Goal: Transaction & Acquisition: Purchase product/service

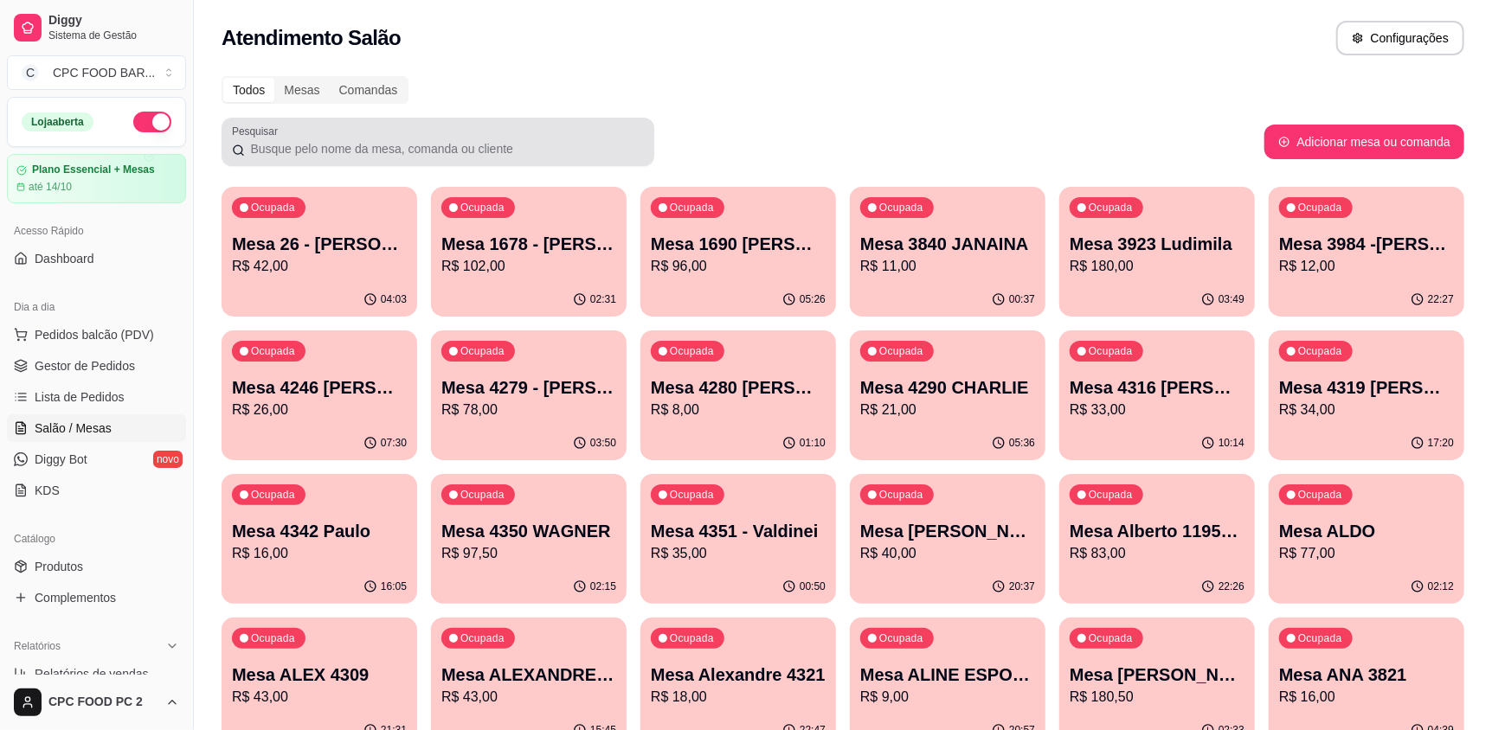
click at [409, 145] on input "Pesquisar" at bounding box center [444, 148] width 399 height 17
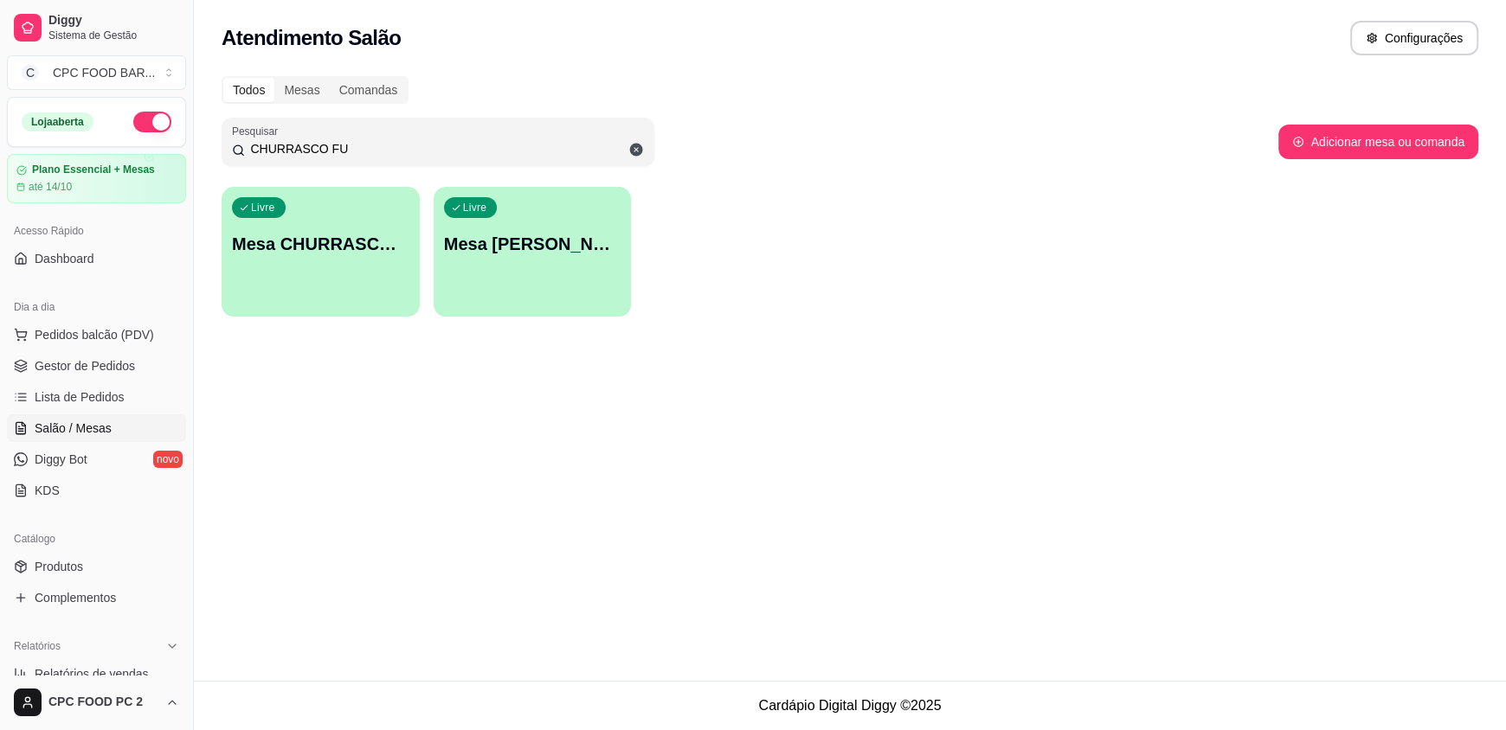
type input "CHURRASCO FU"
click at [306, 268] on div "Livre Mesa CHURRASCO FUTEBOL" at bounding box center [321, 241] width 198 height 109
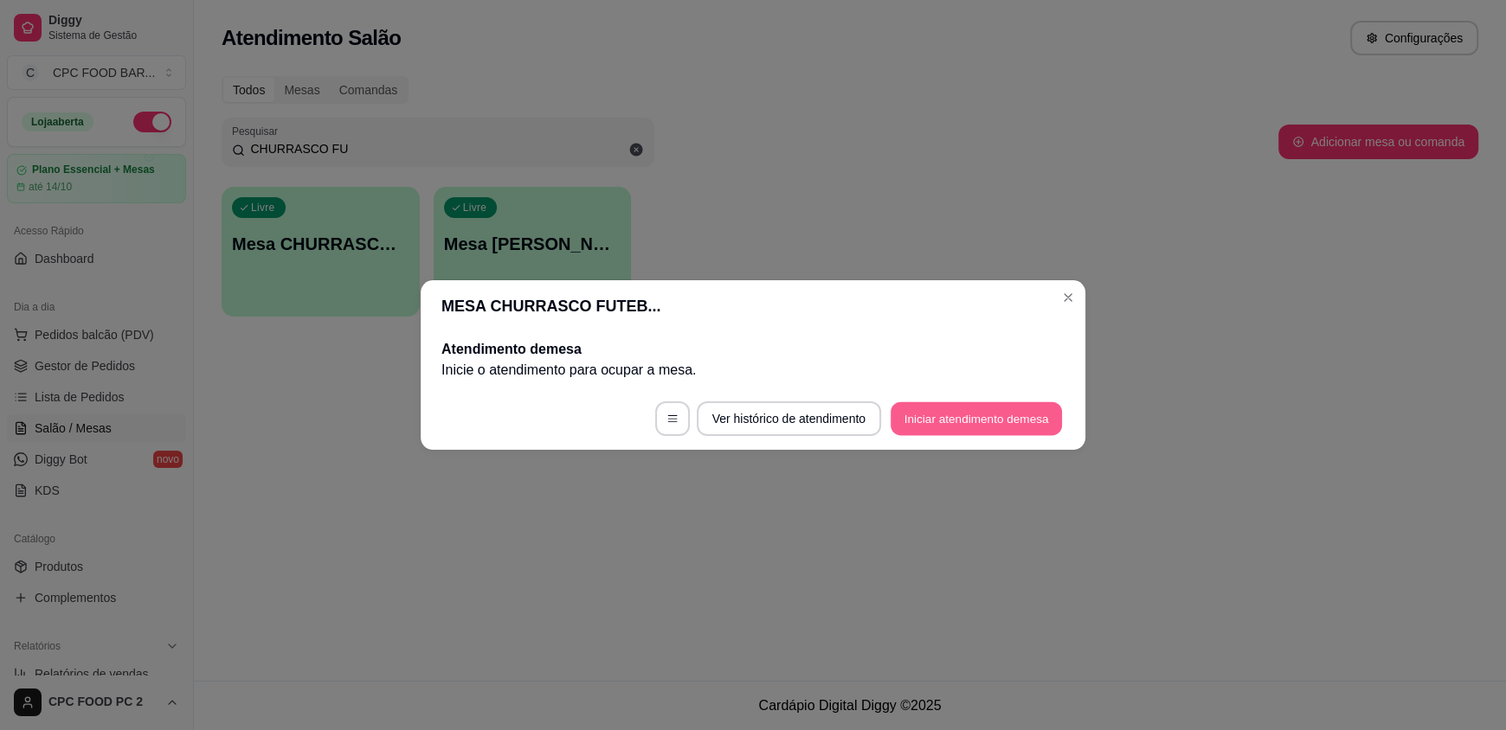
click at [993, 426] on button "Iniciar atendimento de mesa" at bounding box center [976, 419] width 171 height 34
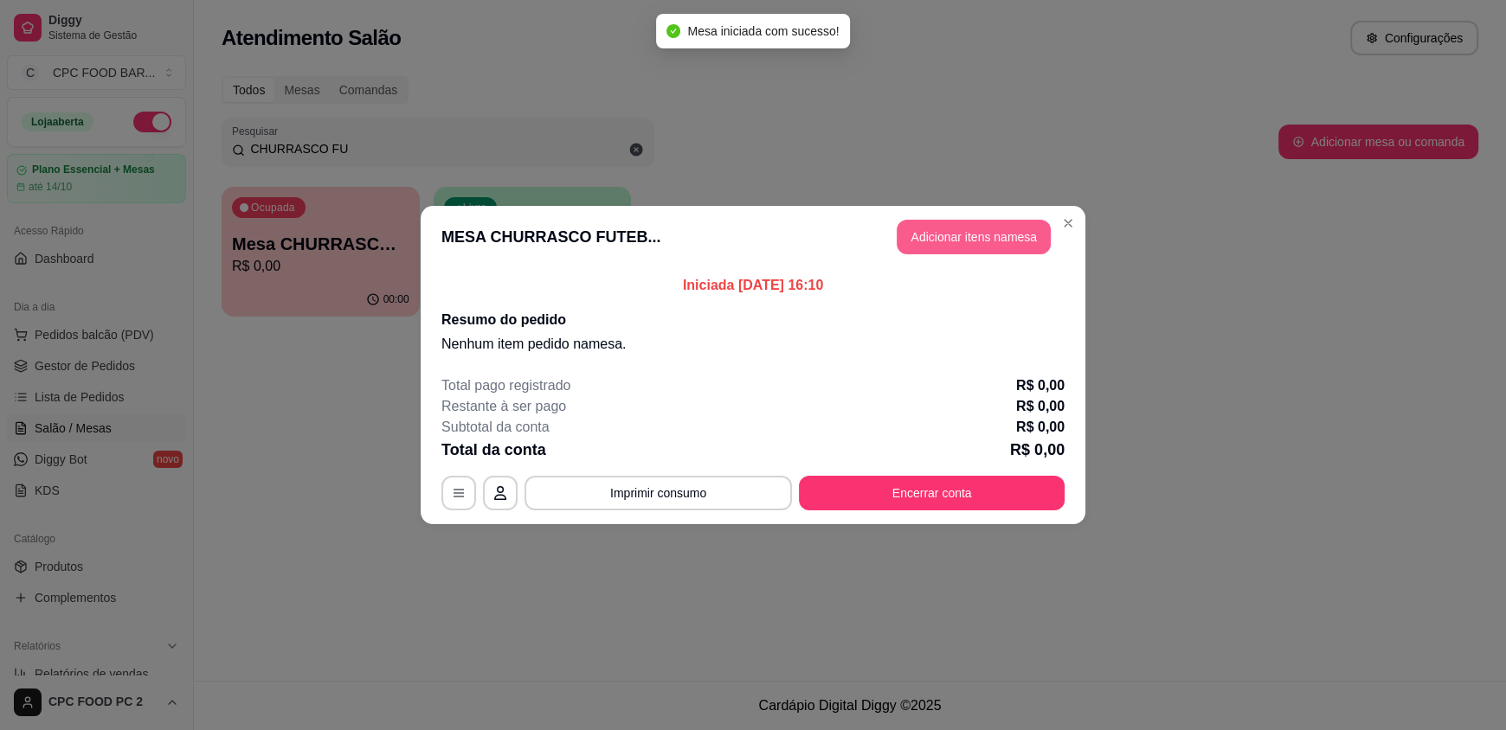
click at [979, 241] on button "Adicionar itens na mesa" at bounding box center [974, 237] width 154 height 35
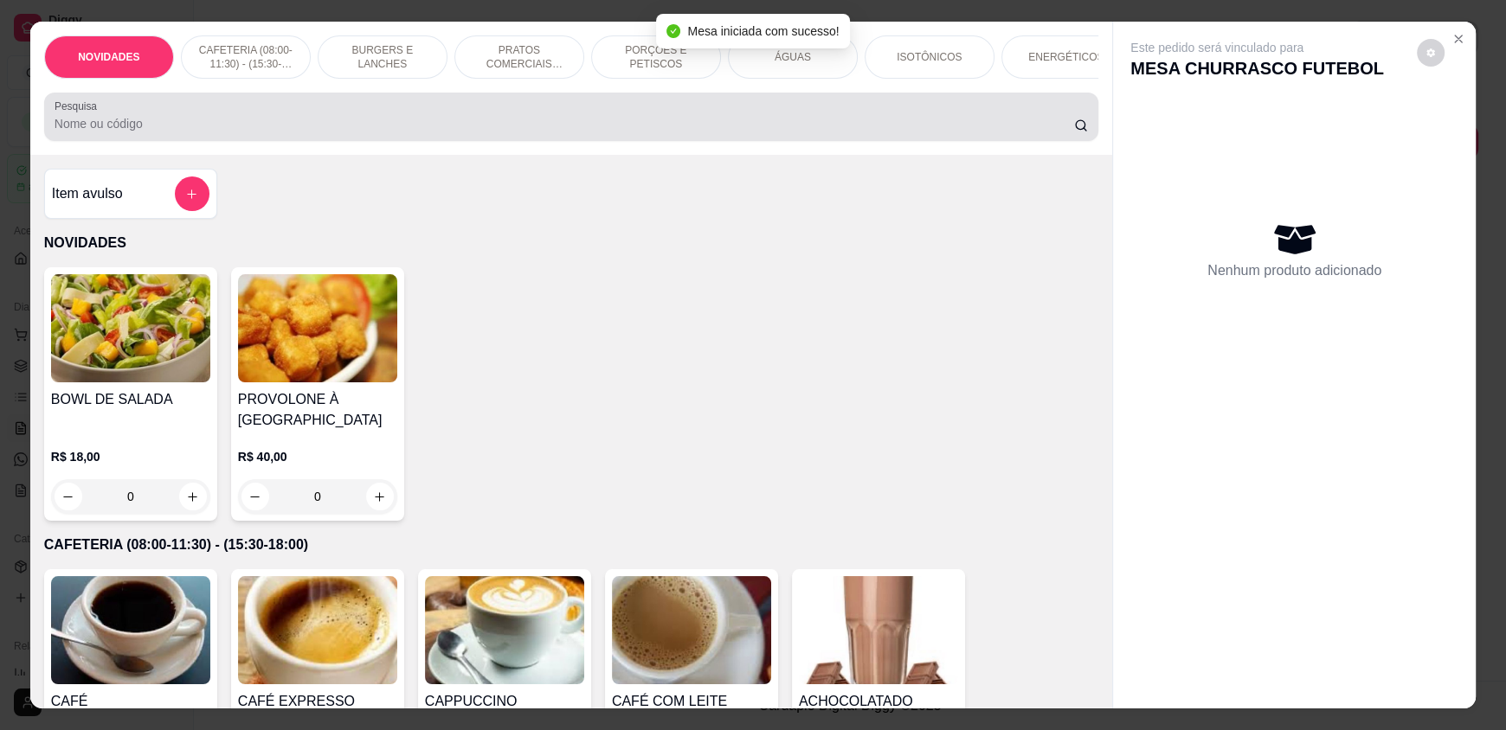
click at [334, 119] on div at bounding box center [571, 117] width 1033 height 35
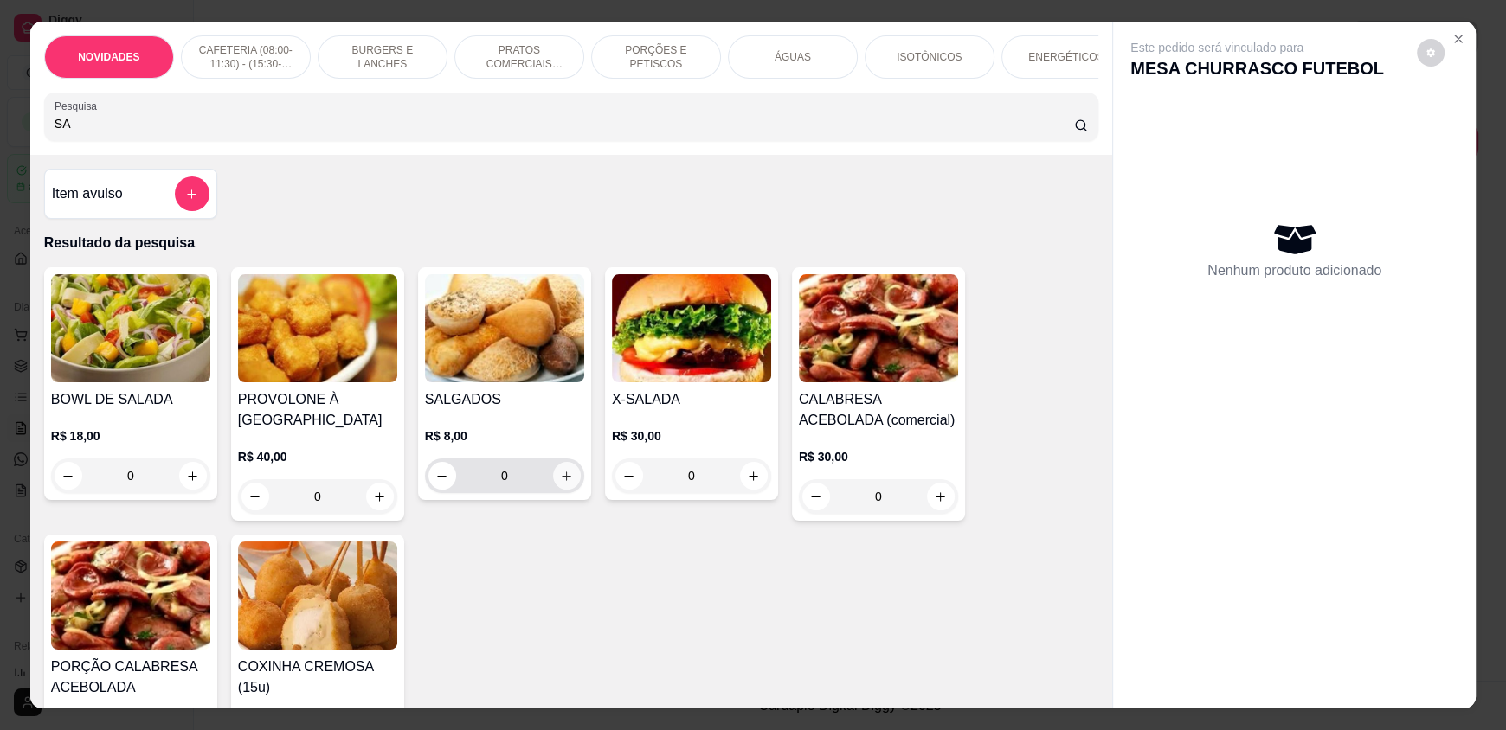
type input "SA"
click at [564, 487] on button "increase-product-quantity" at bounding box center [567, 476] width 28 height 28
type input "1"
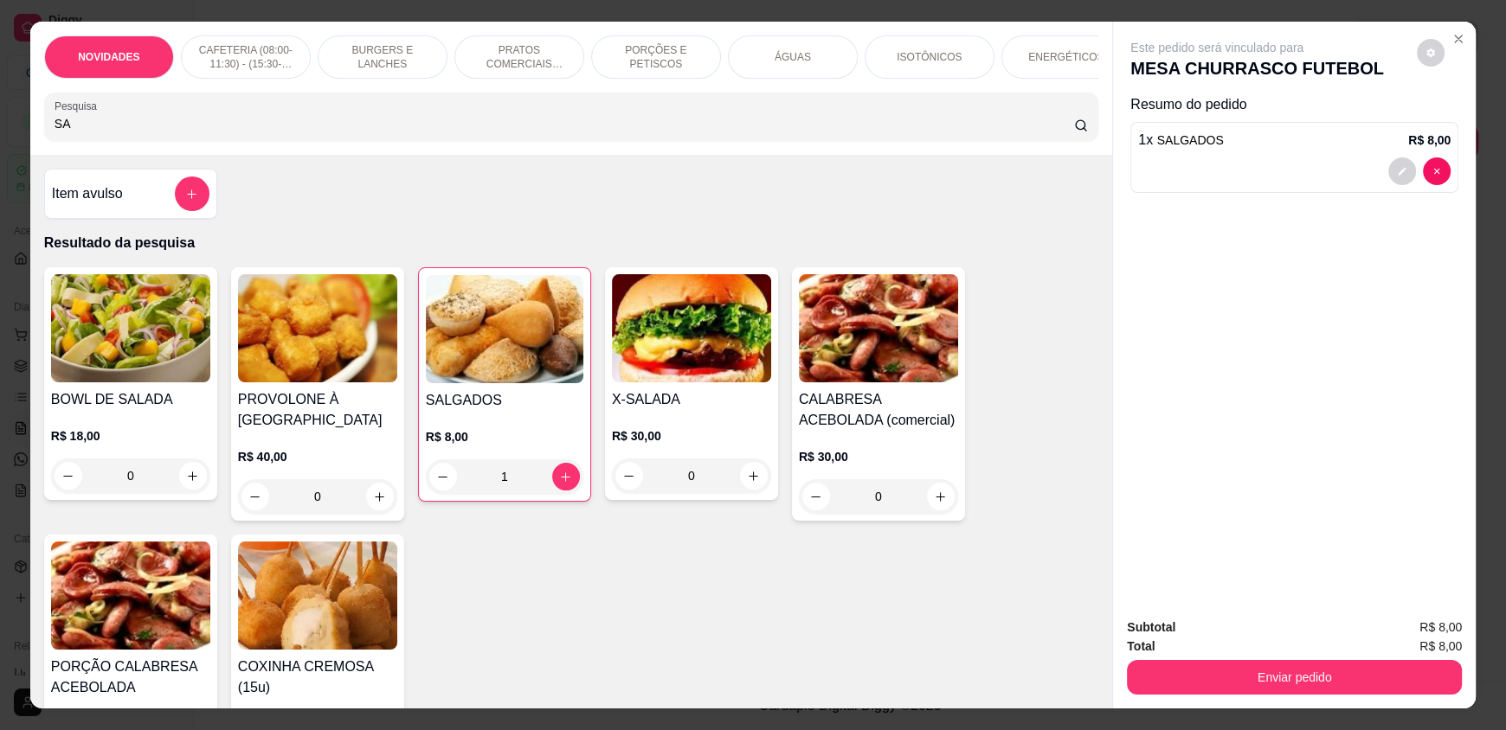
click at [795, 66] on div "ÁGUAS" at bounding box center [793, 56] width 130 height 43
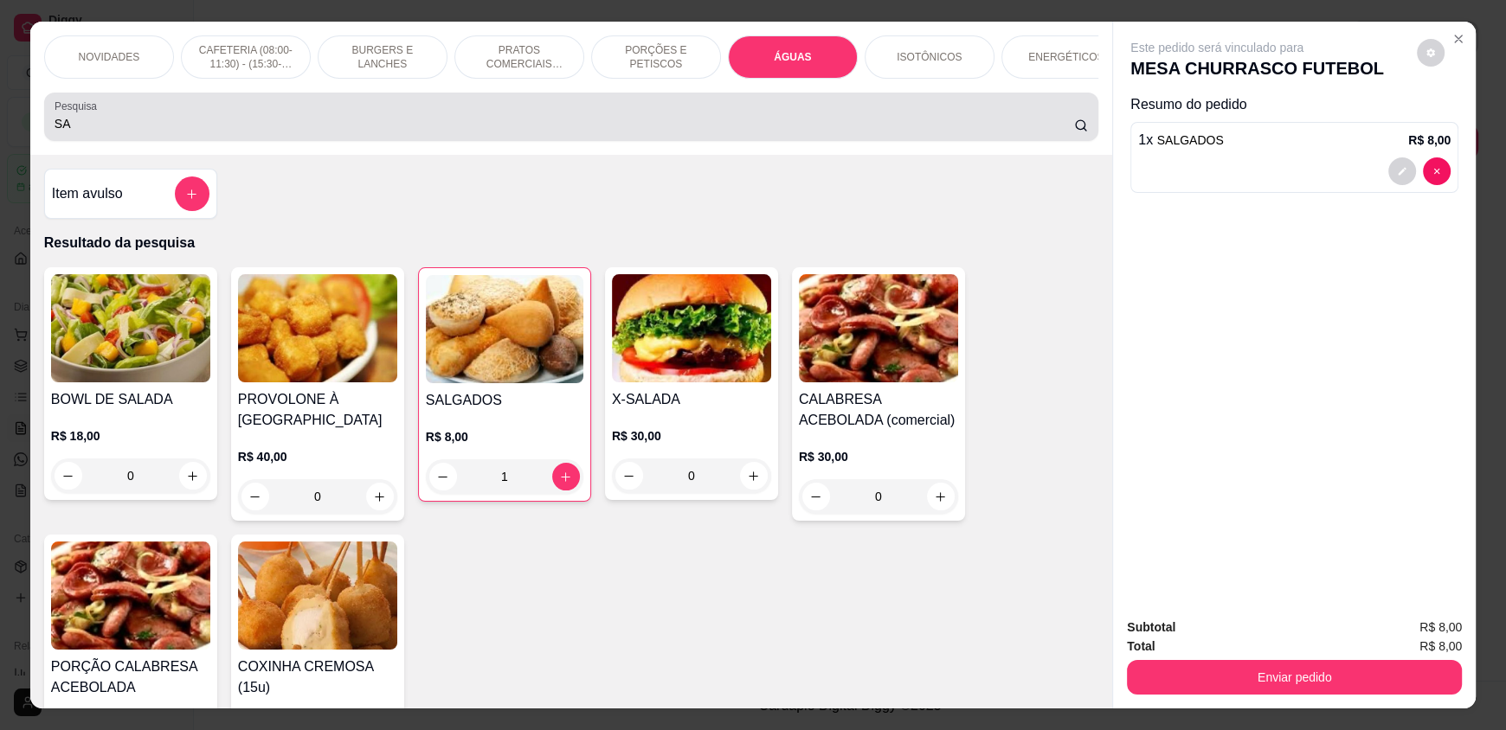
scroll to position [33, 0]
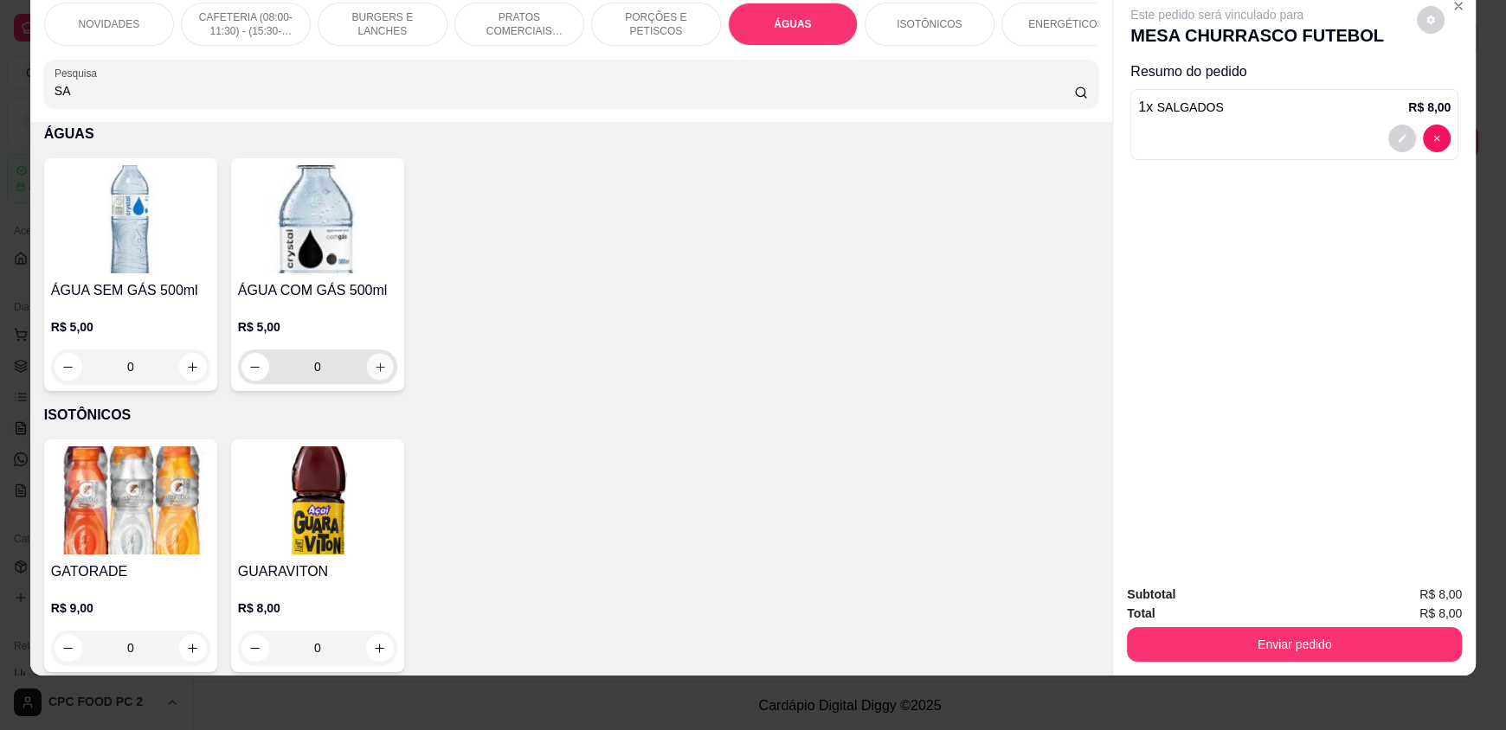
click at [384, 372] on button "increase-product-quantity" at bounding box center [379, 367] width 27 height 27
type input "1"
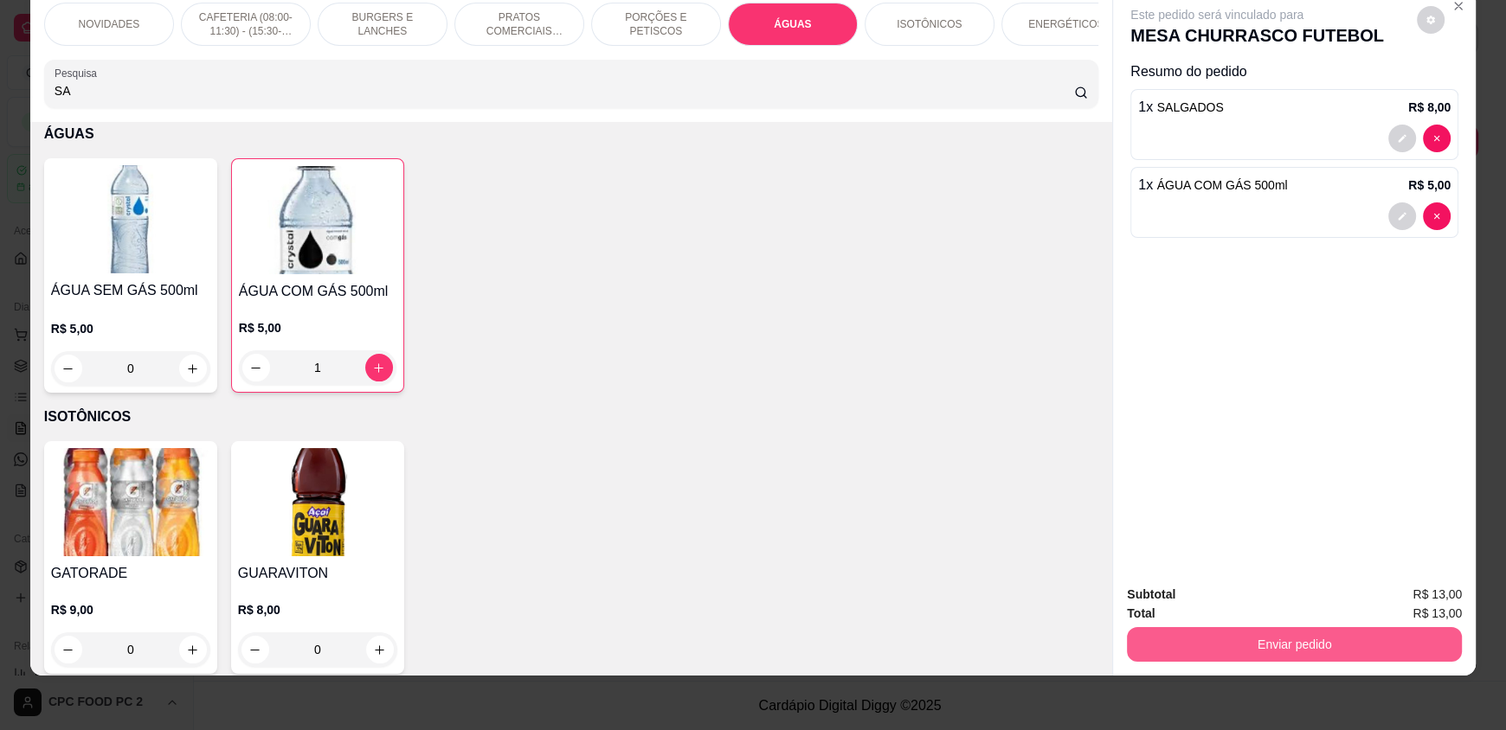
click at [1245, 653] on button "Enviar pedido" at bounding box center [1294, 644] width 335 height 35
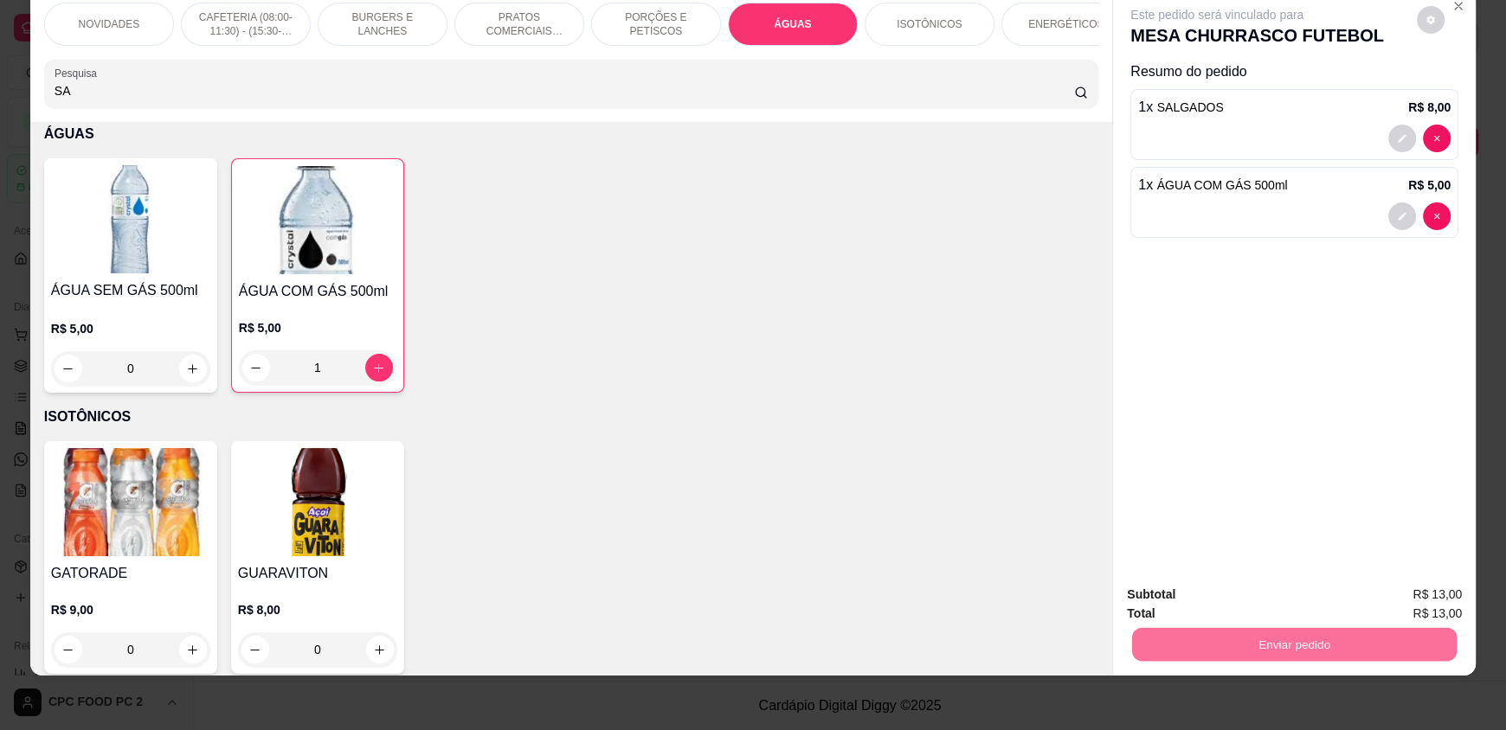
click at [1394, 606] on button "Enviar pedido" at bounding box center [1416, 601] width 98 height 33
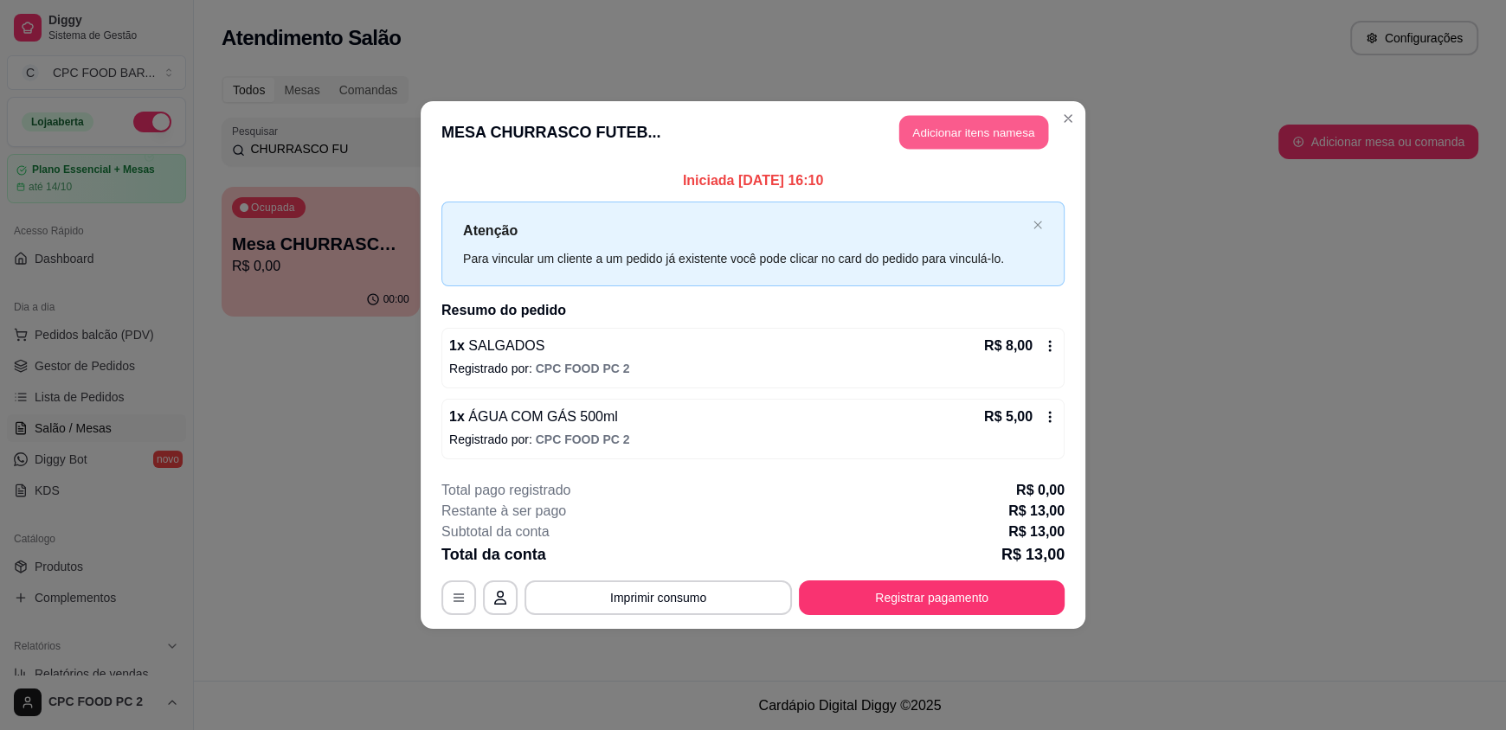
click at [948, 127] on button "Adicionar itens na mesa" at bounding box center [973, 133] width 149 height 34
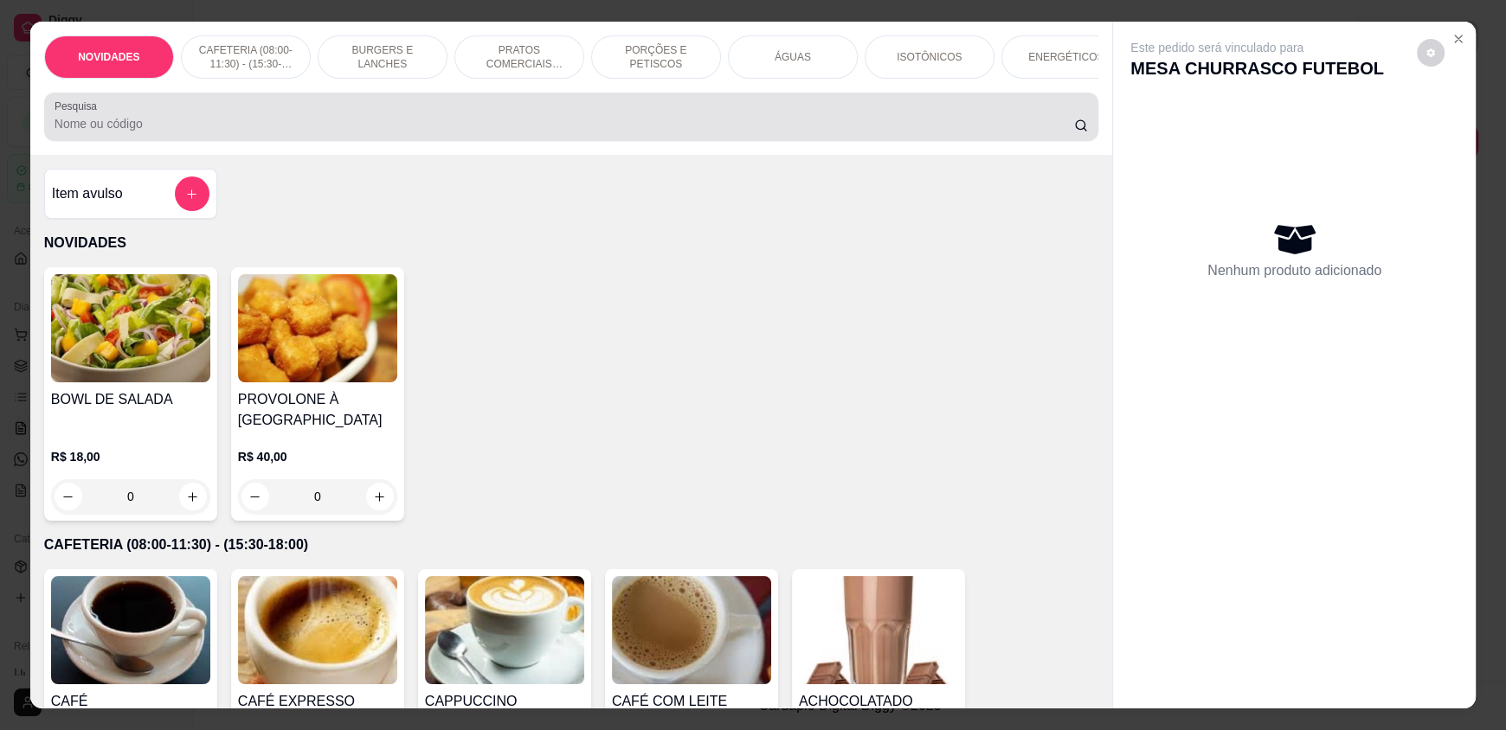
click at [364, 132] on input "Pesquisa" at bounding box center [565, 123] width 1020 height 17
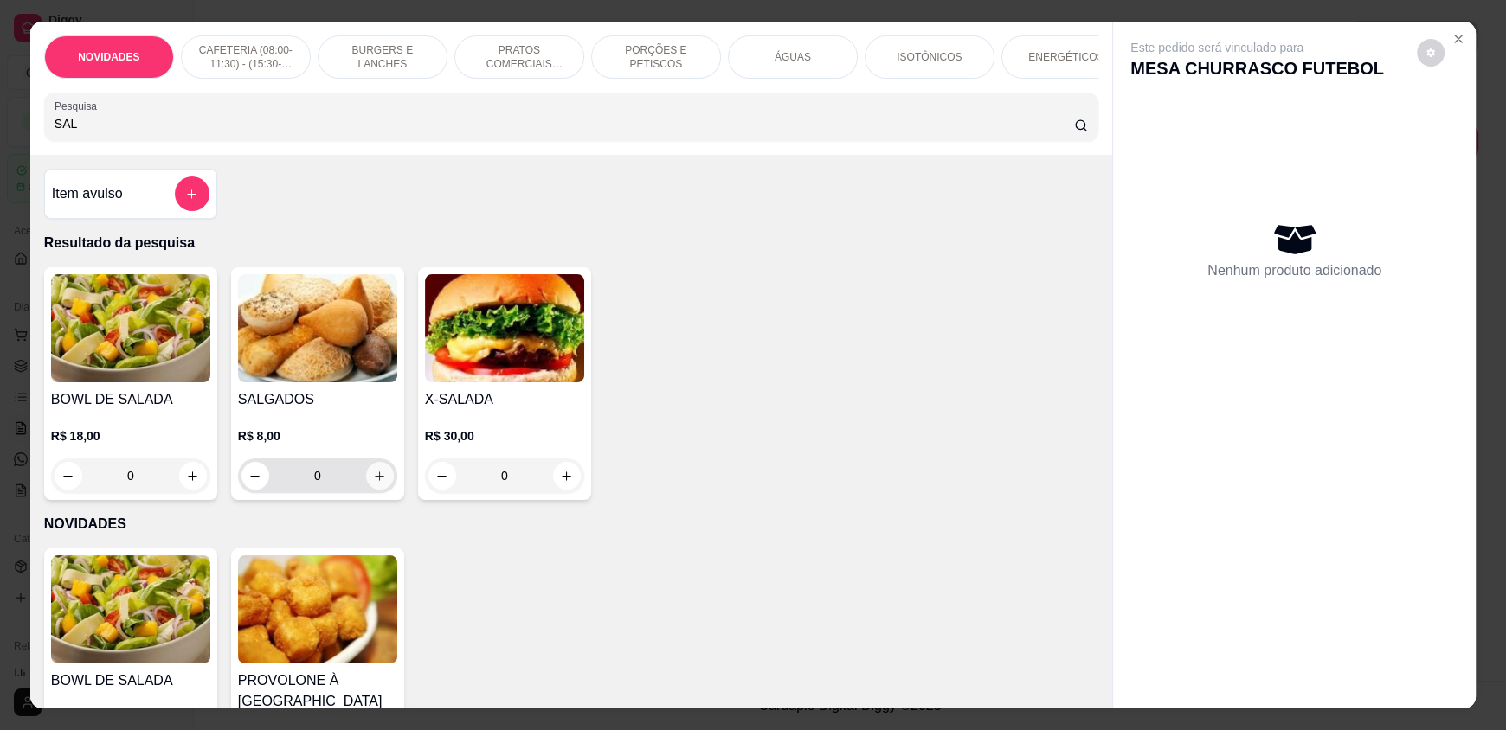
type input "SAL"
click at [376, 480] on icon "increase-product-quantity" at bounding box center [380, 476] width 9 height 9
type input "1"
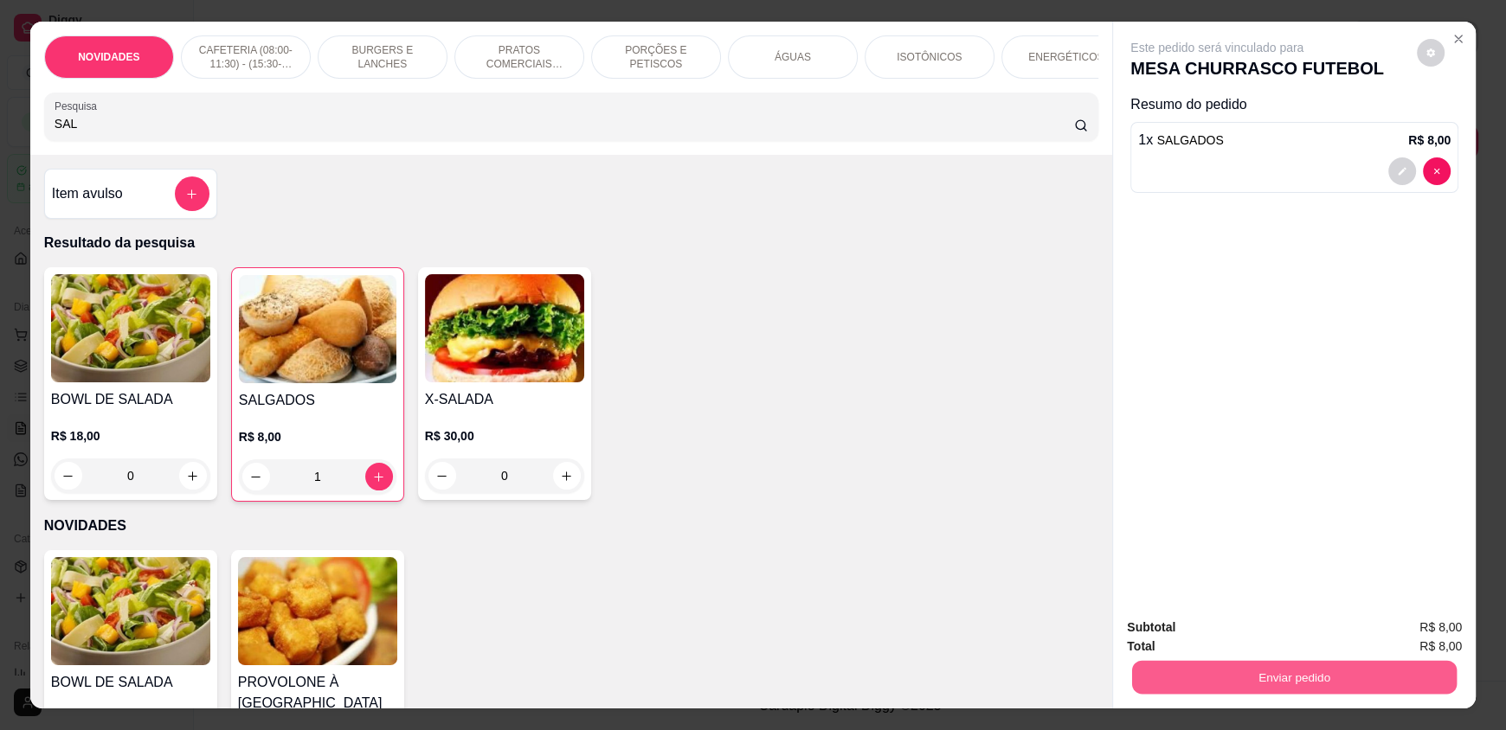
click at [1226, 680] on button "Enviar pedido" at bounding box center [1294, 677] width 325 height 34
click at [1435, 641] on button "Enviar pedido" at bounding box center [1416, 635] width 95 height 32
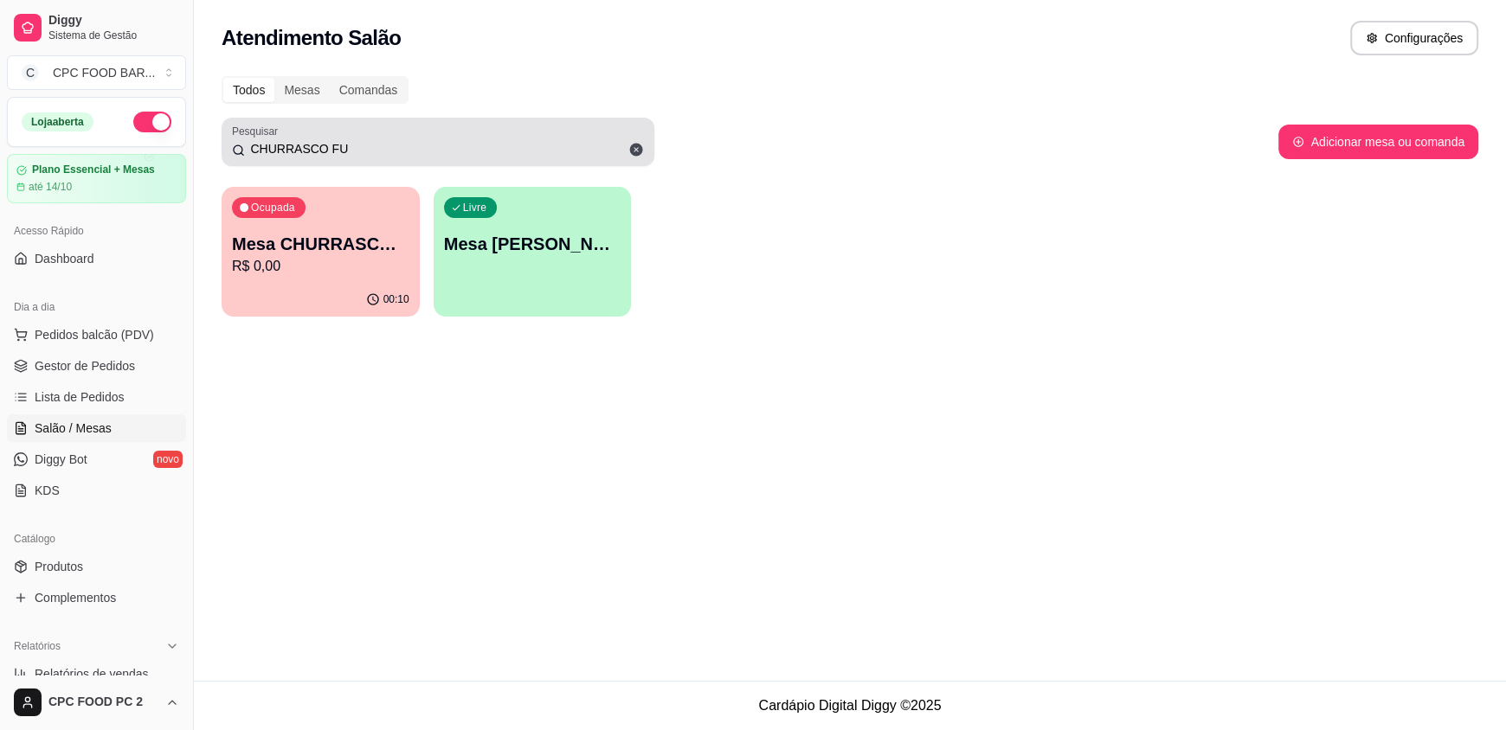
click at [434, 140] on input "CHURRASCO FU" at bounding box center [444, 148] width 399 height 17
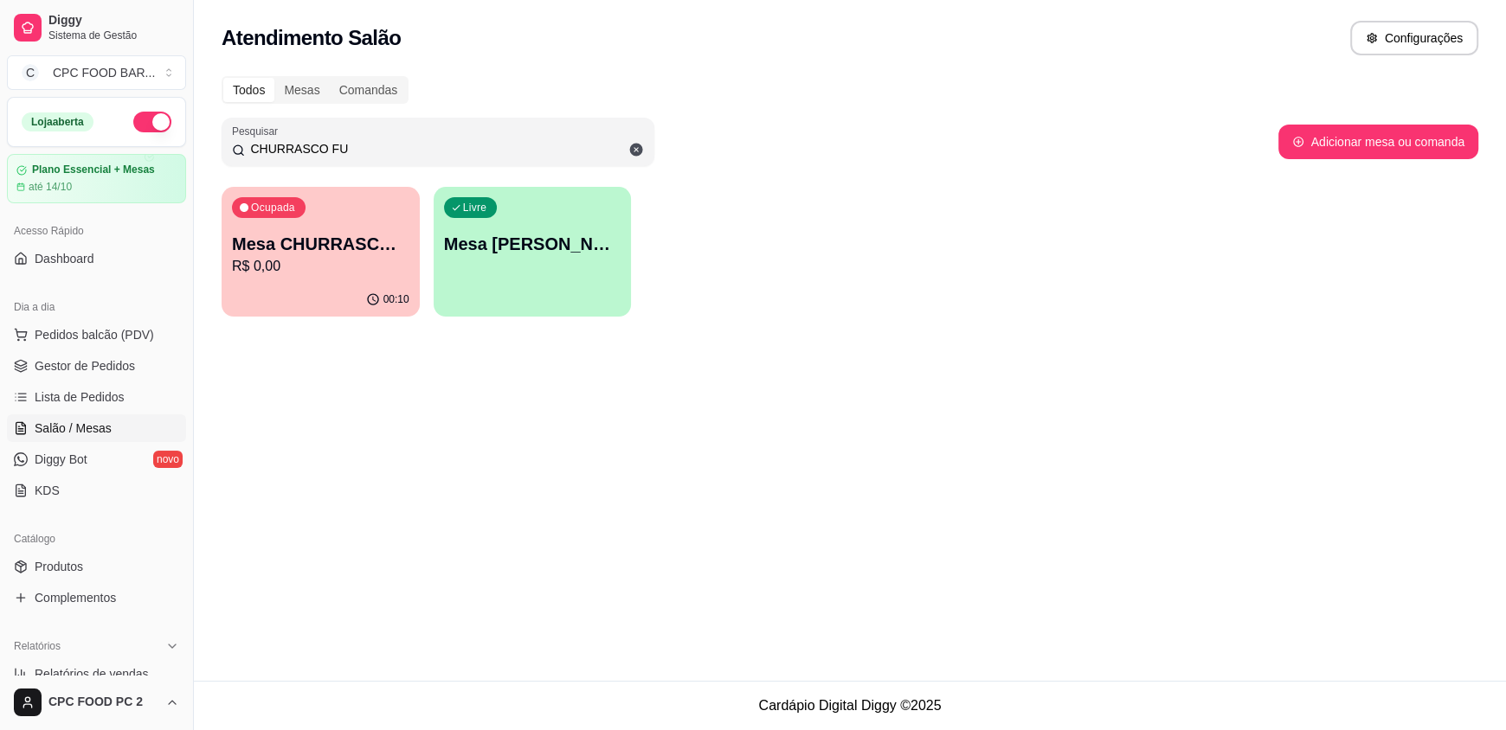
click at [431, 140] on input "CHURRASCO FU" at bounding box center [444, 148] width 399 height 17
click at [425, 140] on input "CHURRASCO FU" at bounding box center [444, 148] width 399 height 17
click at [421, 140] on input "CHURRASCO FU" at bounding box center [444, 148] width 399 height 17
click at [418, 140] on input "CHURRASCO FU" at bounding box center [444, 148] width 399 height 17
click at [346, 146] on input "CHURRASCO FU" at bounding box center [444, 148] width 399 height 17
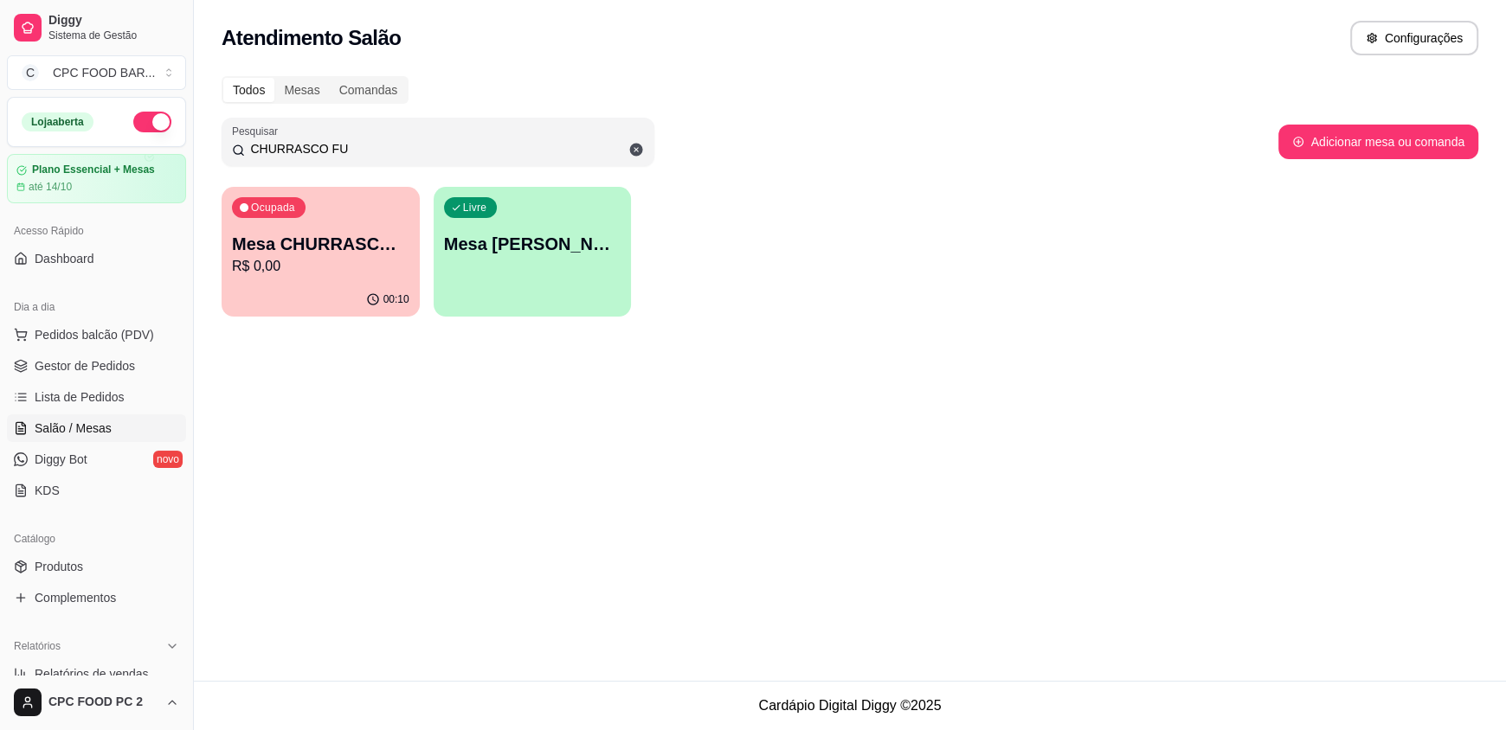
click at [346, 146] on input "CHURRASCO FU" at bounding box center [444, 148] width 399 height 17
click at [340, 145] on input "CHURRASCO FU" at bounding box center [444, 148] width 399 height 17
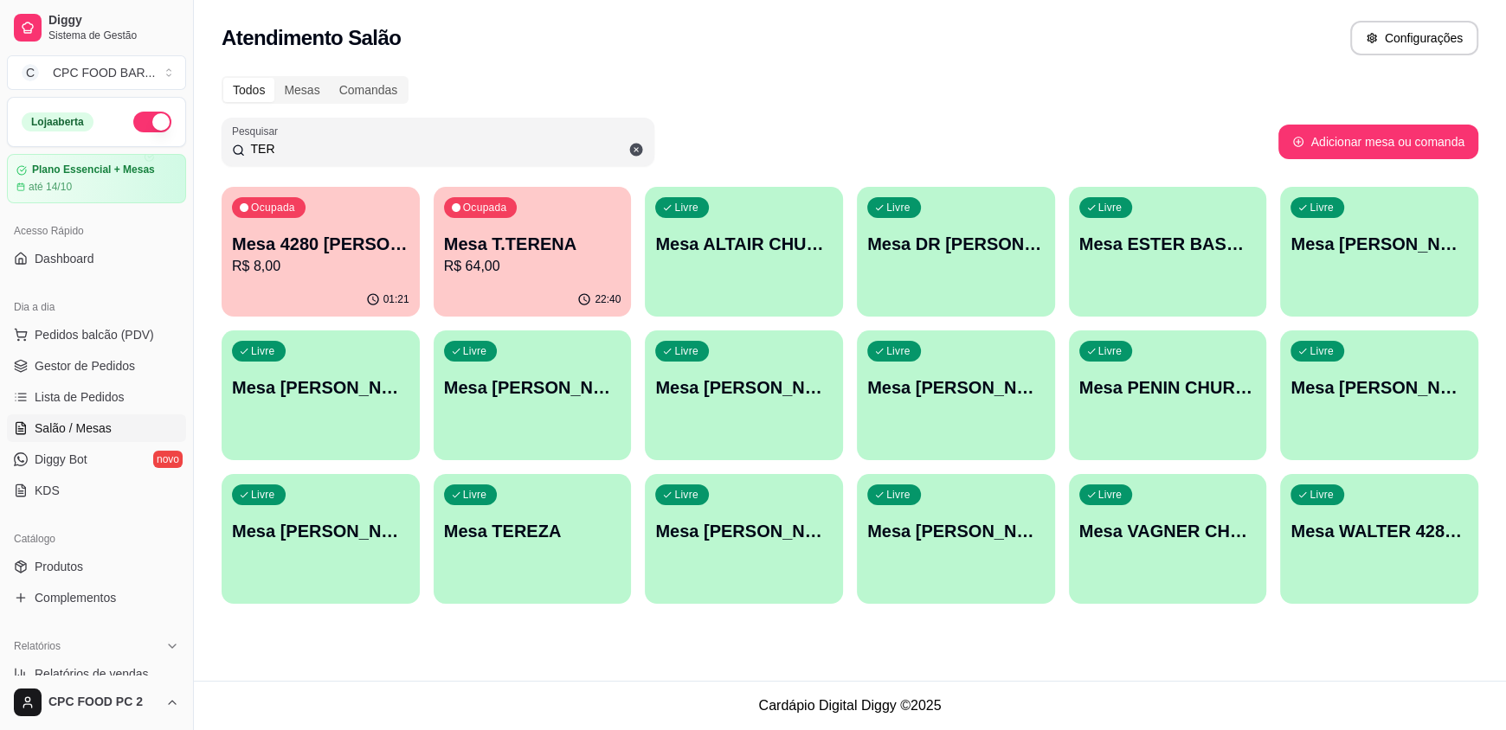
type input "TER"
click at [488, 281] on div "Ocupada Mesa T.TERENA R$ 64,00" at bounding box center [533, 235] width 198 height 96
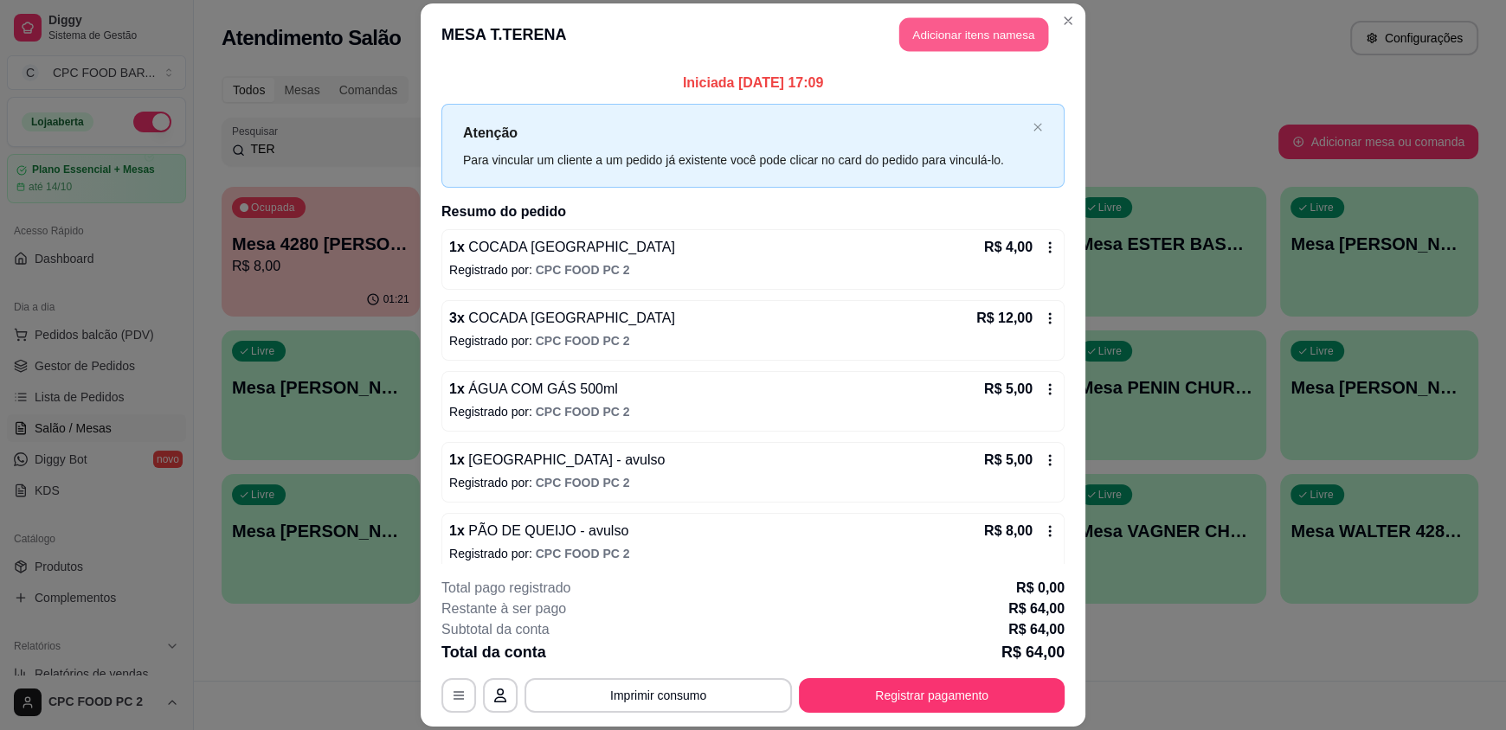
click at [961, 29] on button "Adicionar itens na mesa" at bounding box center [973, 35] width 149 height 34
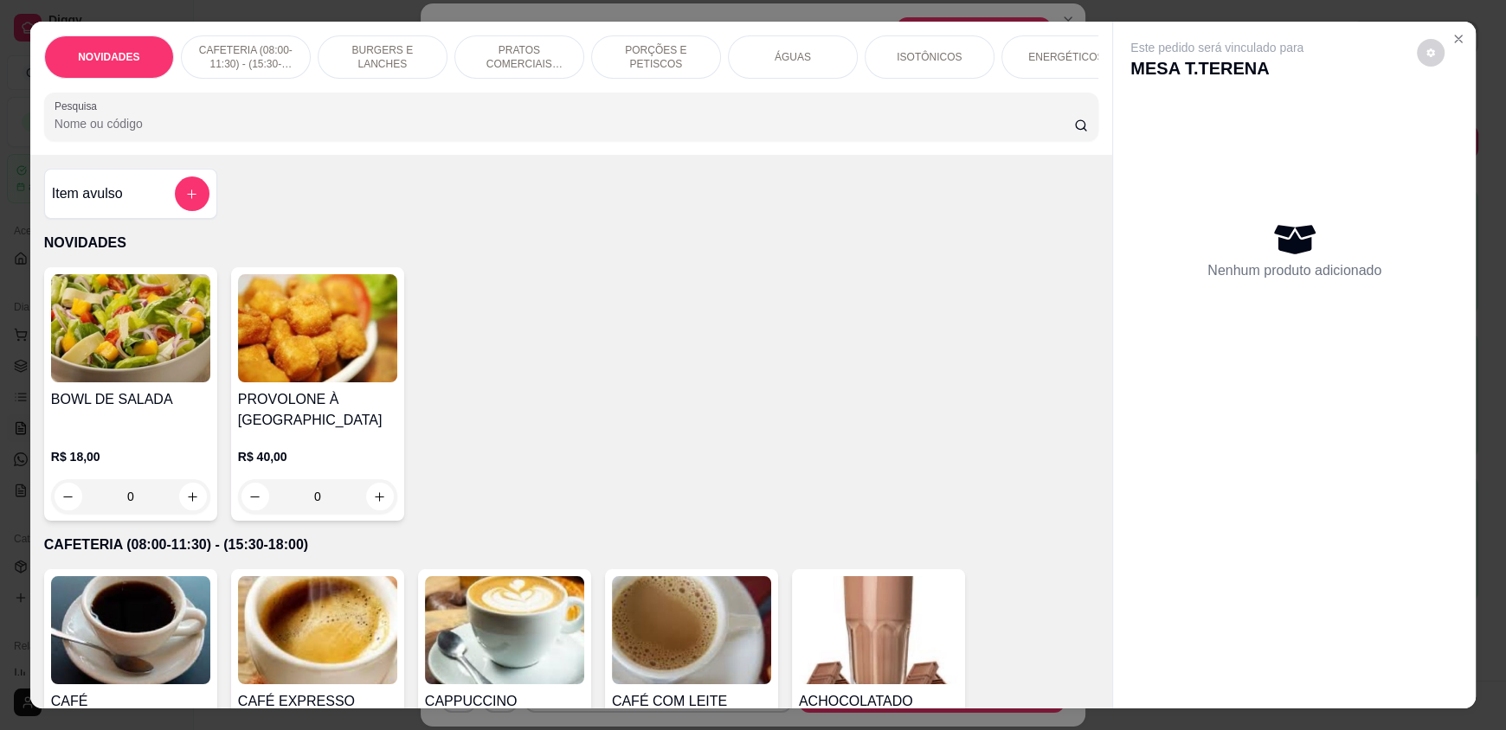
click at [596, 132] on input "Pesquisa" at bounding box center [565, 123] width 1020 height 17
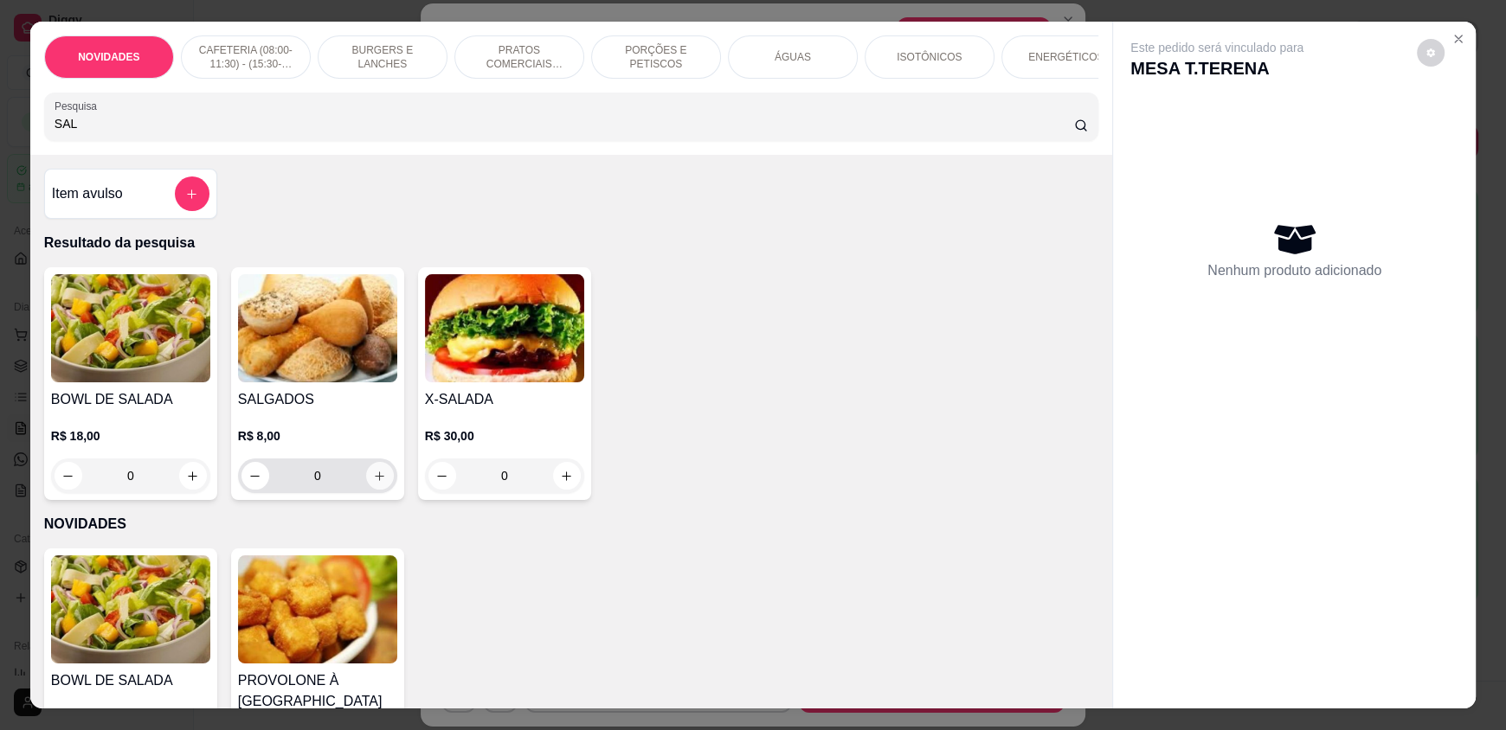
type input "SAL"
click at [373, 483] on icon "increase-product-quantity" at bounding box center [379, 476] width 13 height 13
type input "1"
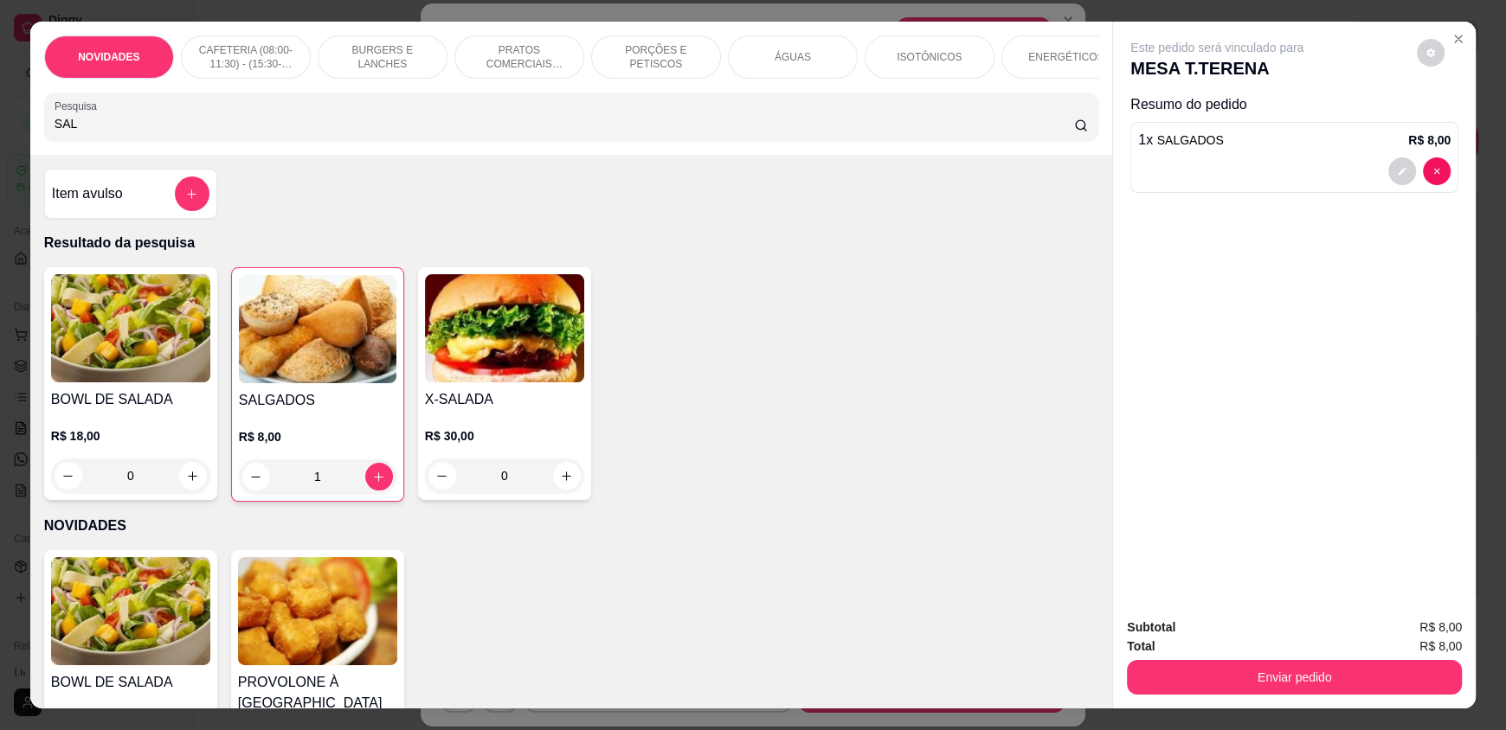
click at [233, 132] on input "SAL" at bounding box center [565, 123] width 1020 height 17
click at [68, 132] on input "SAL" at bounding box center [565, 123] width 1020 height 17
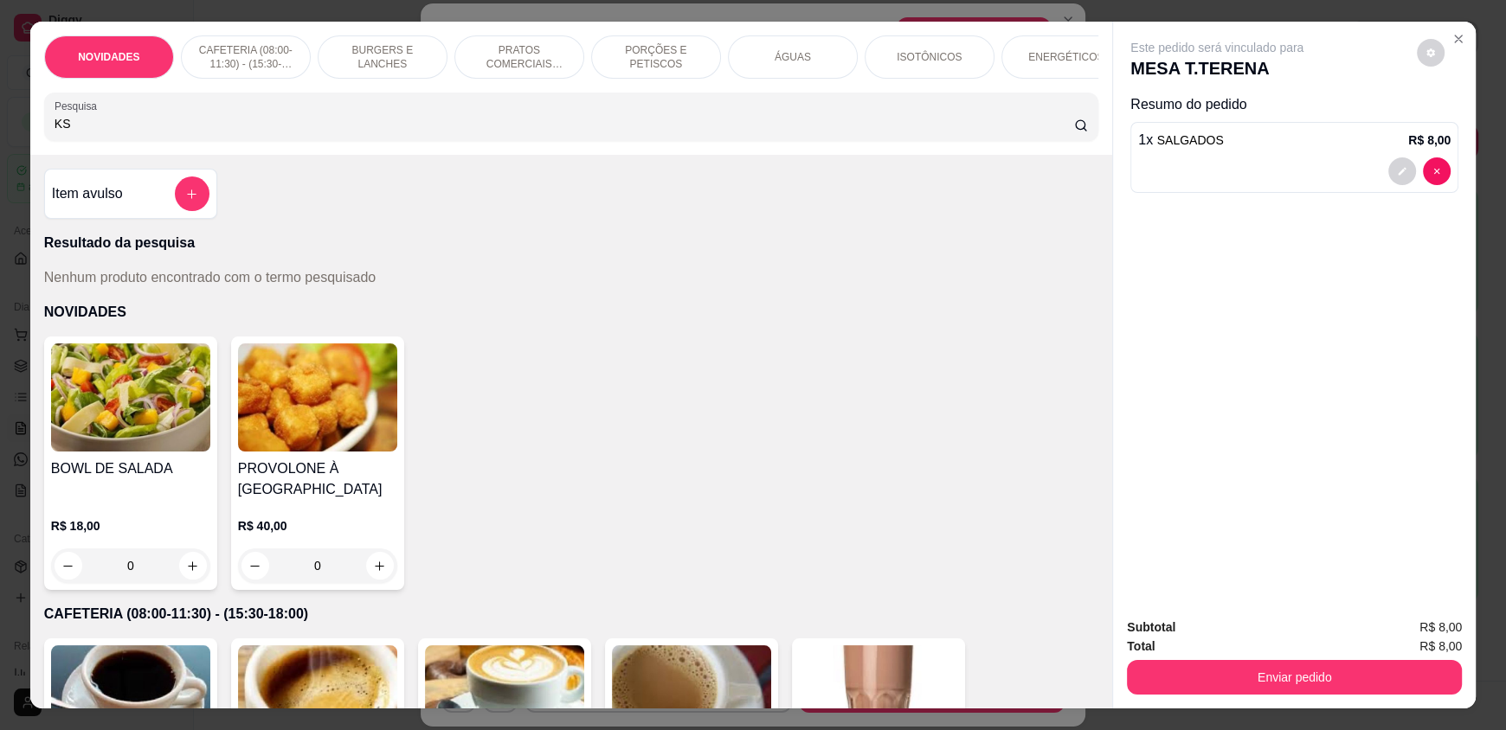
type input "K"
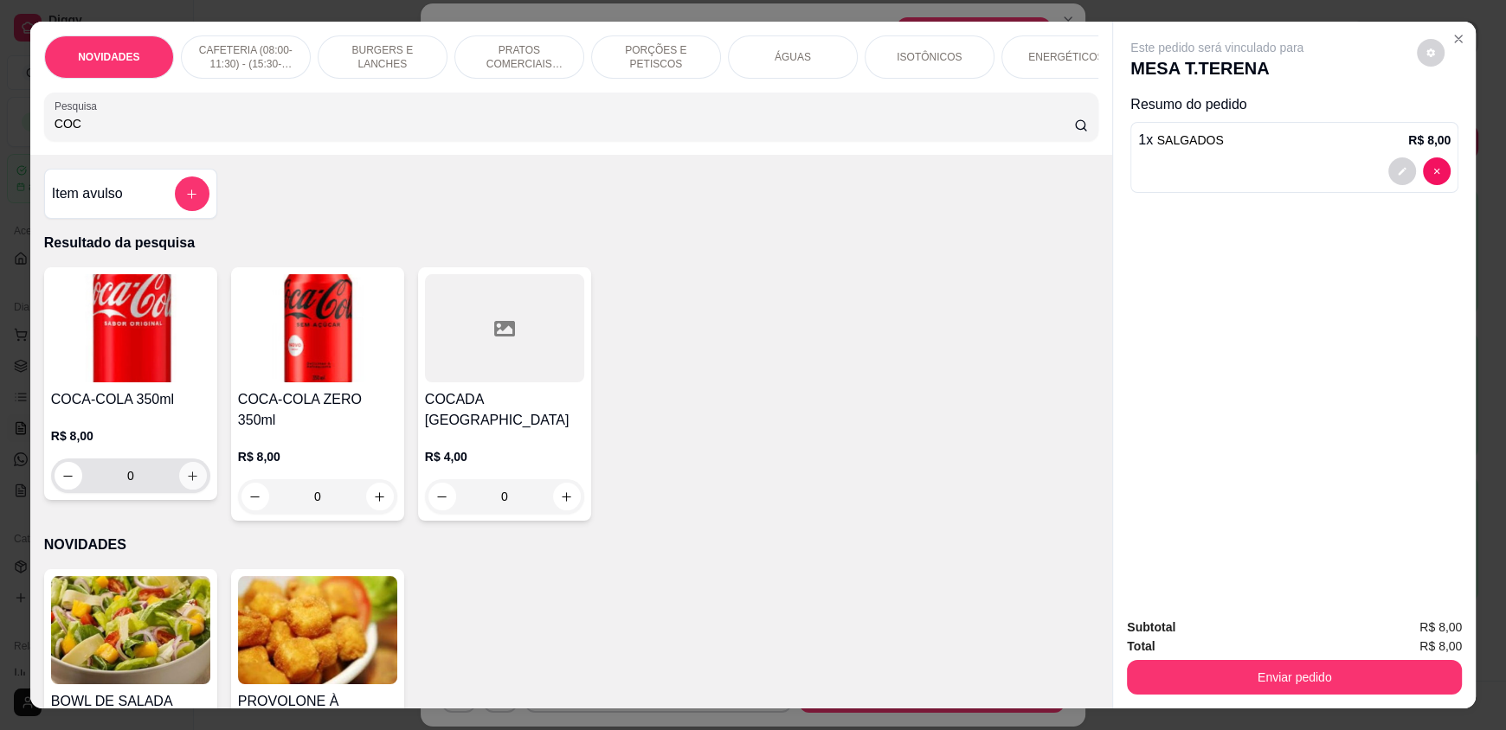
type input "COC"
click at [186, 483] on icon "increase-product-quantity" at bounding box center [192, 476] width 13 height 13
type input "1"
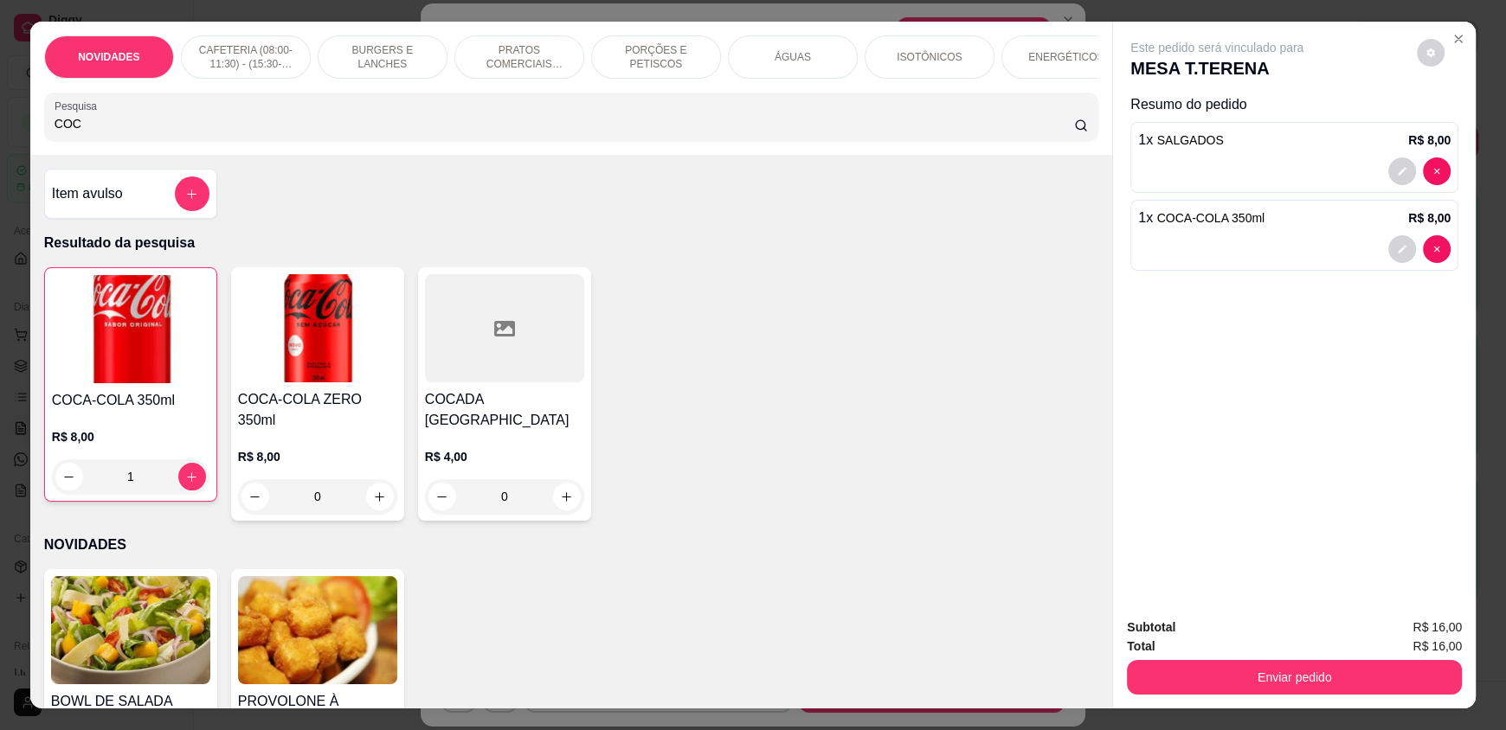
click at [1196, 687] on button "Enviar pedido" at bounding box center [1294, 677] width 335 height 35
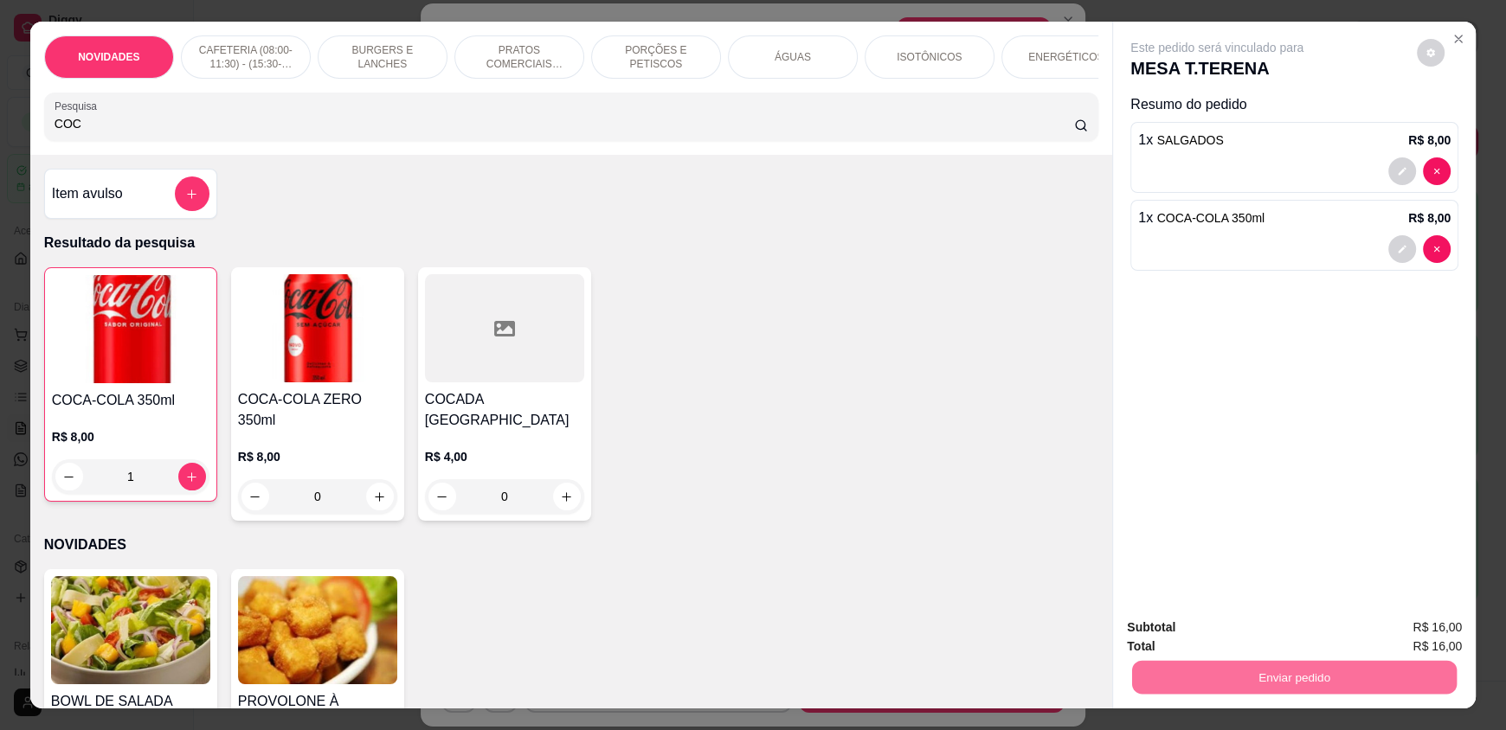
click at [1419, 628] on button "Enviar pedido" at bounding box center [1416, 635] width 95 height 32
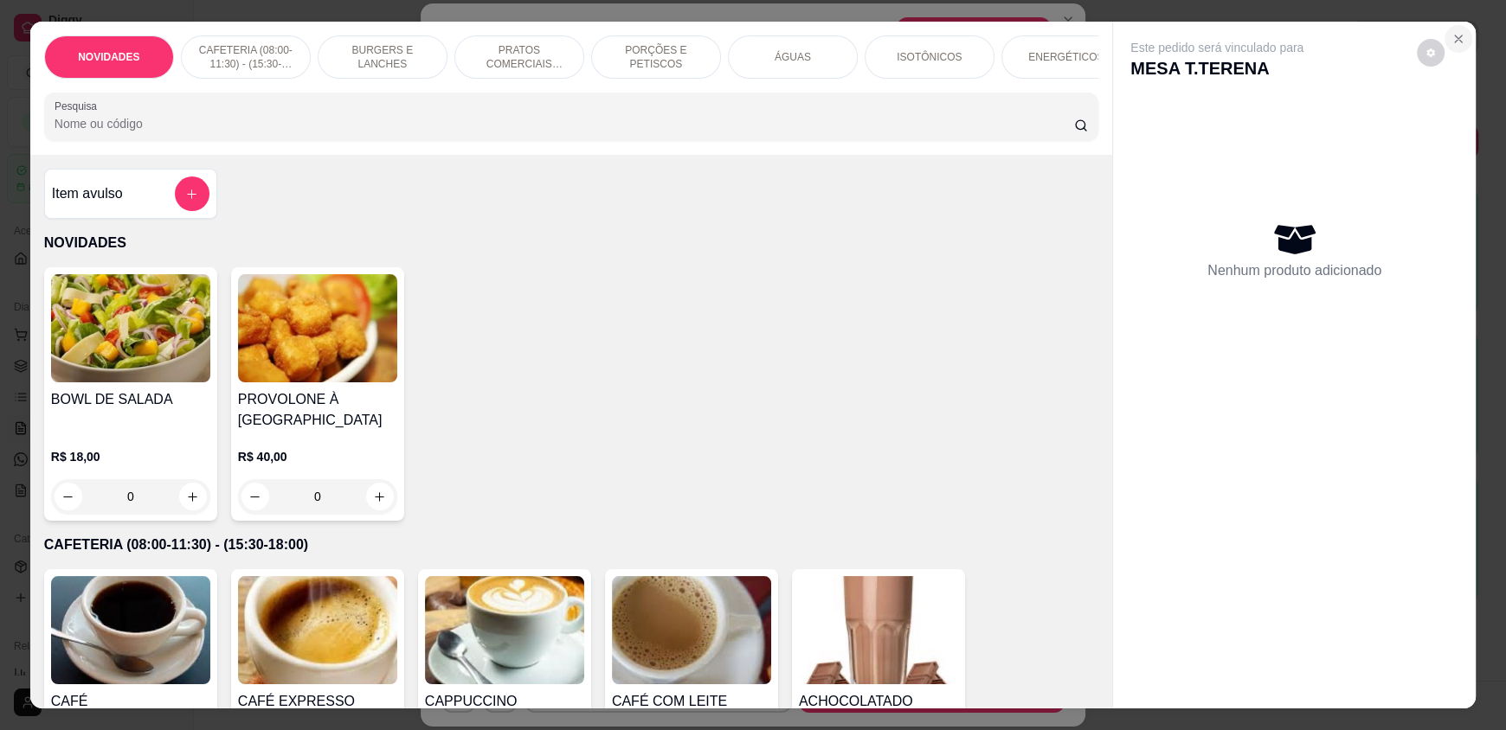
click at [1459, 39] on button "Close" at bounding box center [1459, 39] width 28 height 28
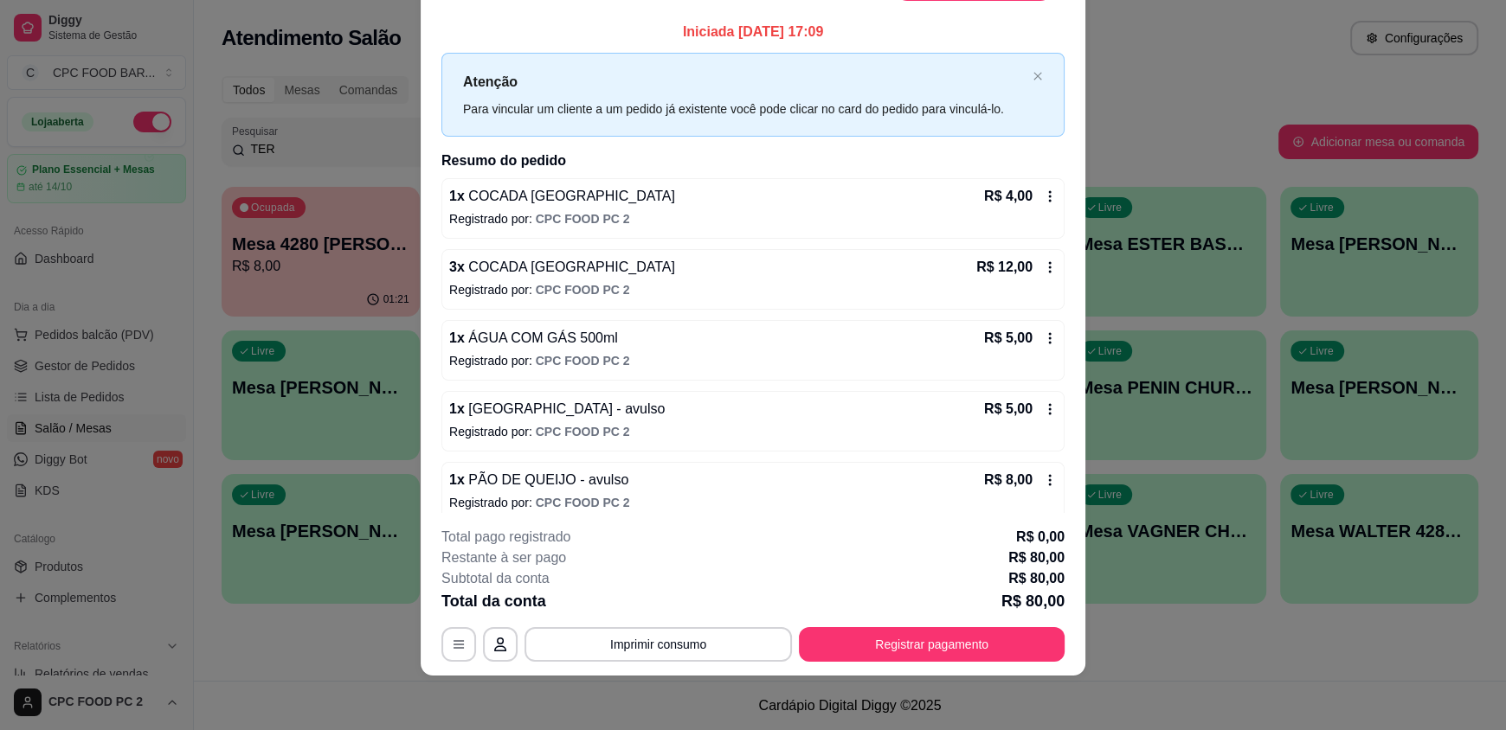
scroll to position [0, 0]
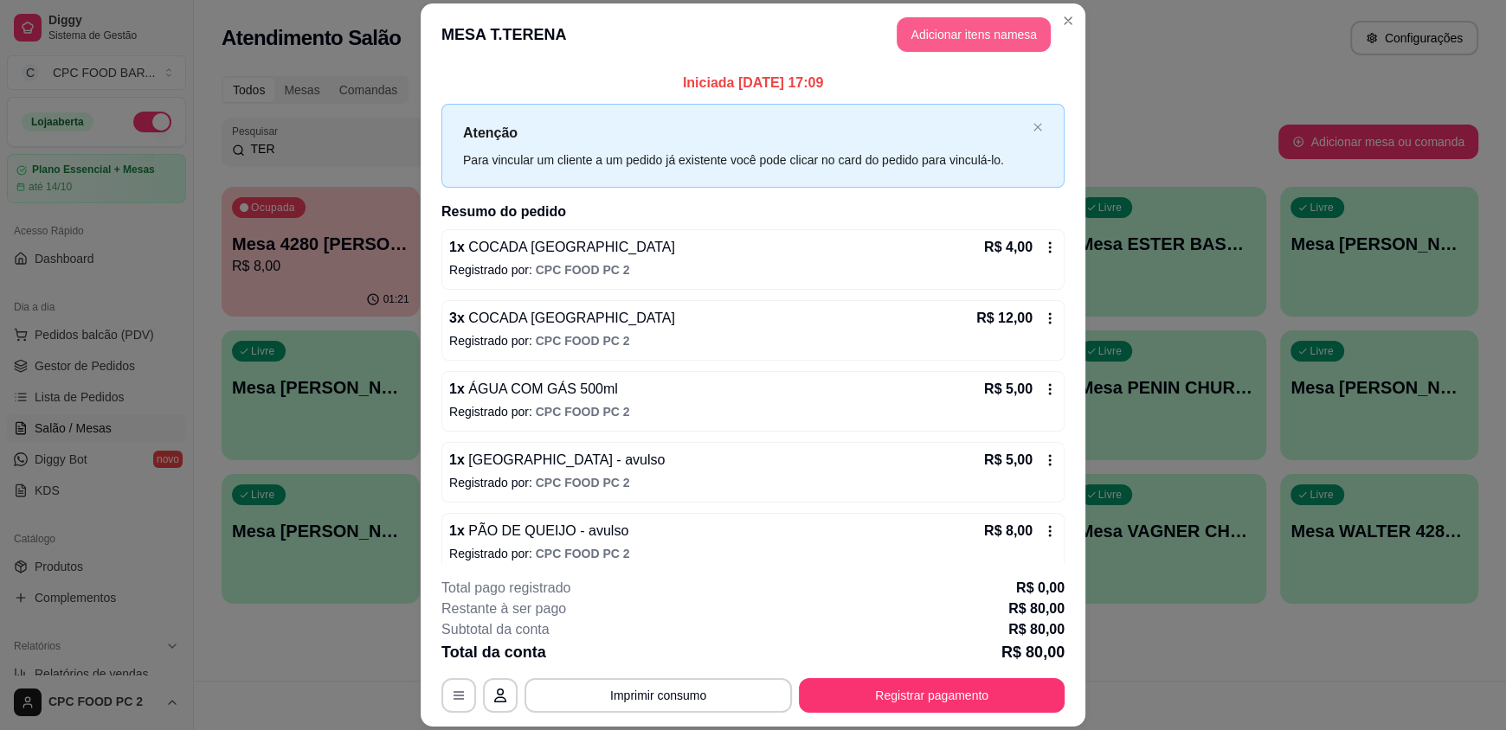
click at [946, 32] on button "Adicionar itens na mesa" at bounding box center [974, 34] width 154 height 35
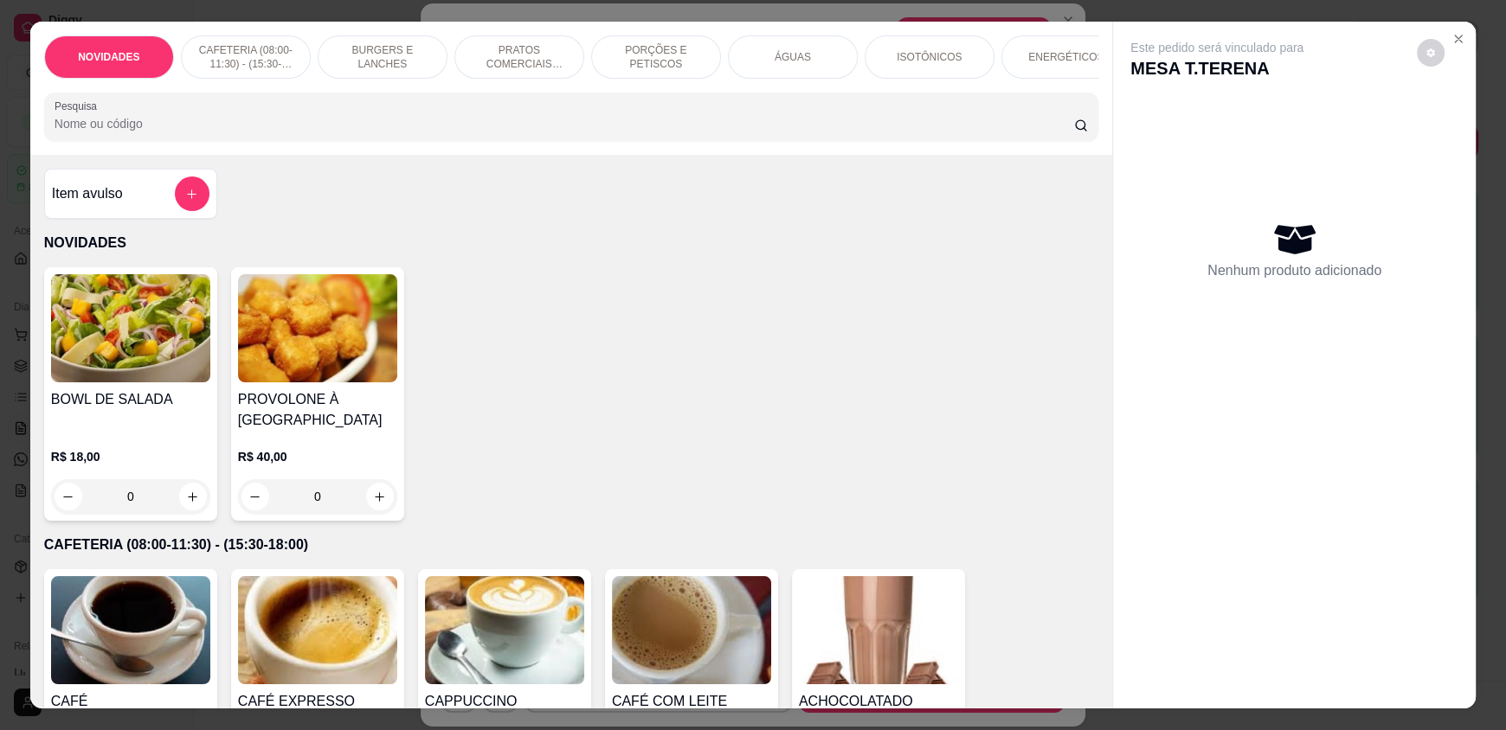
click at [202, 130] on input "Pesquisa" at bounding box center [565, 123] width 1020 height 17
click at [198, 130] on input "Pesquisa" at bounding box center [565, 123] width 1020 height 17
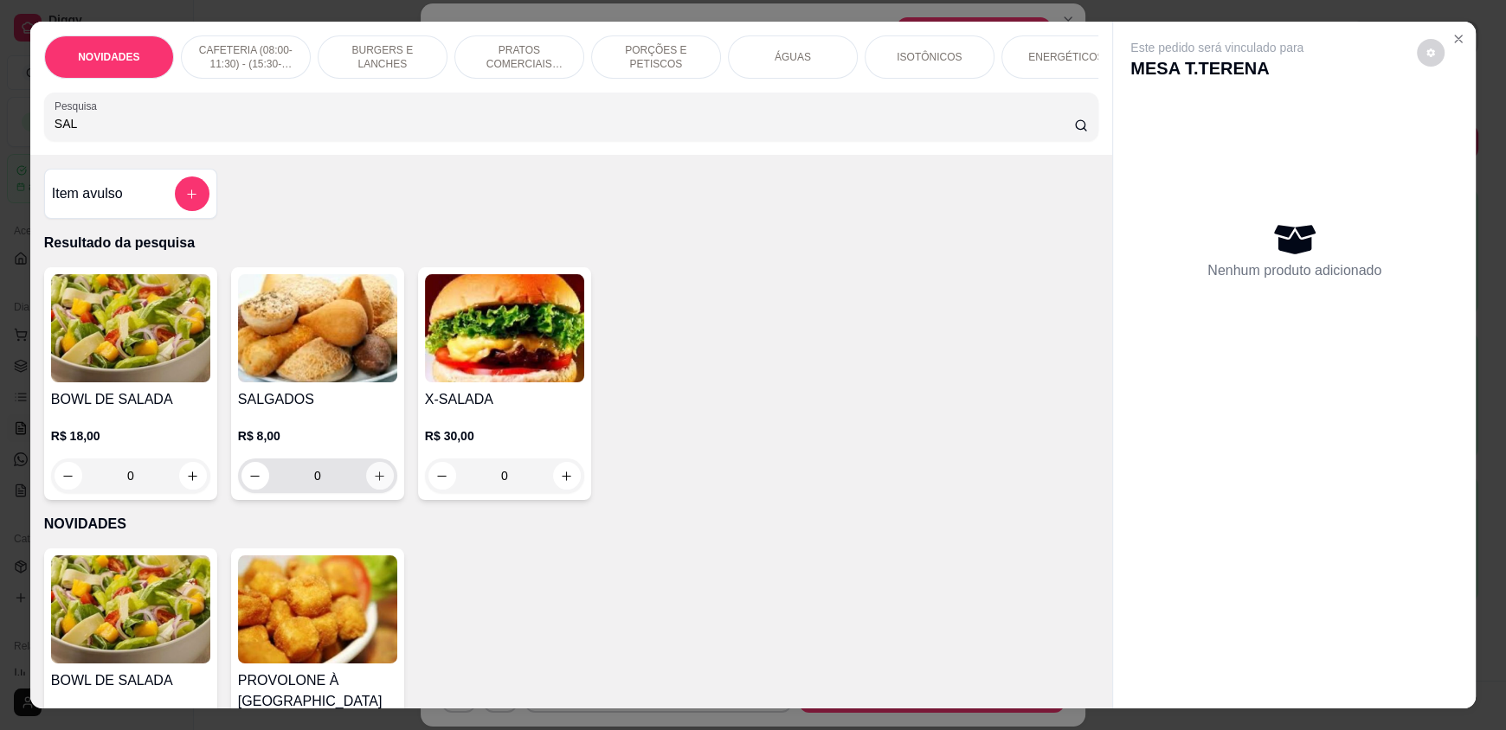
type input "SAL"
click at [373, 483] on icon "increase-product-quantity" at bounding box center [379, 476] width 13 height 13
type input "1"
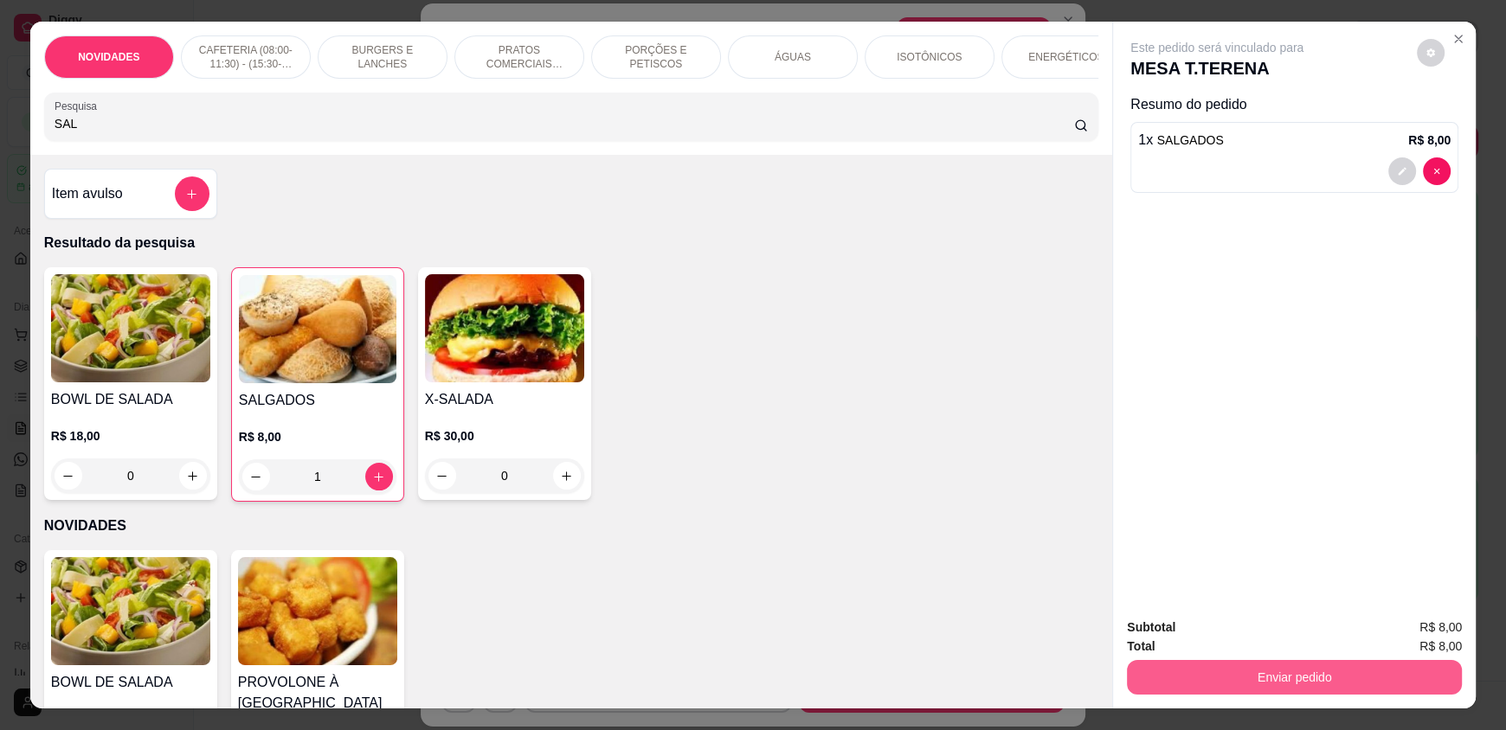
click at [1174, 665] on button "Enviar pedido" at bounding box center [1294, 677] width 335 height 35
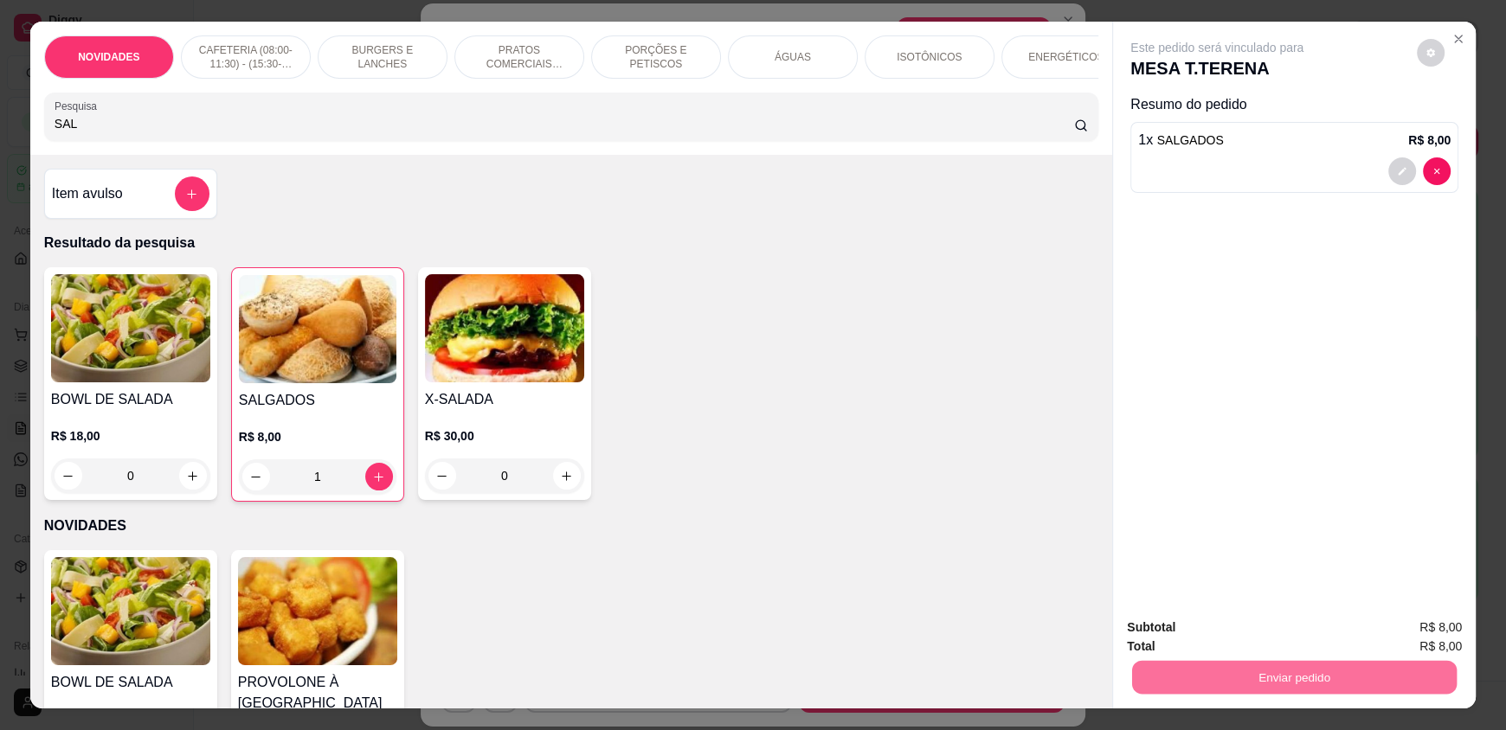
click at [1439, 635] on button "Enviar pedido" at bounding box center [1416, 635] width 98 height 33
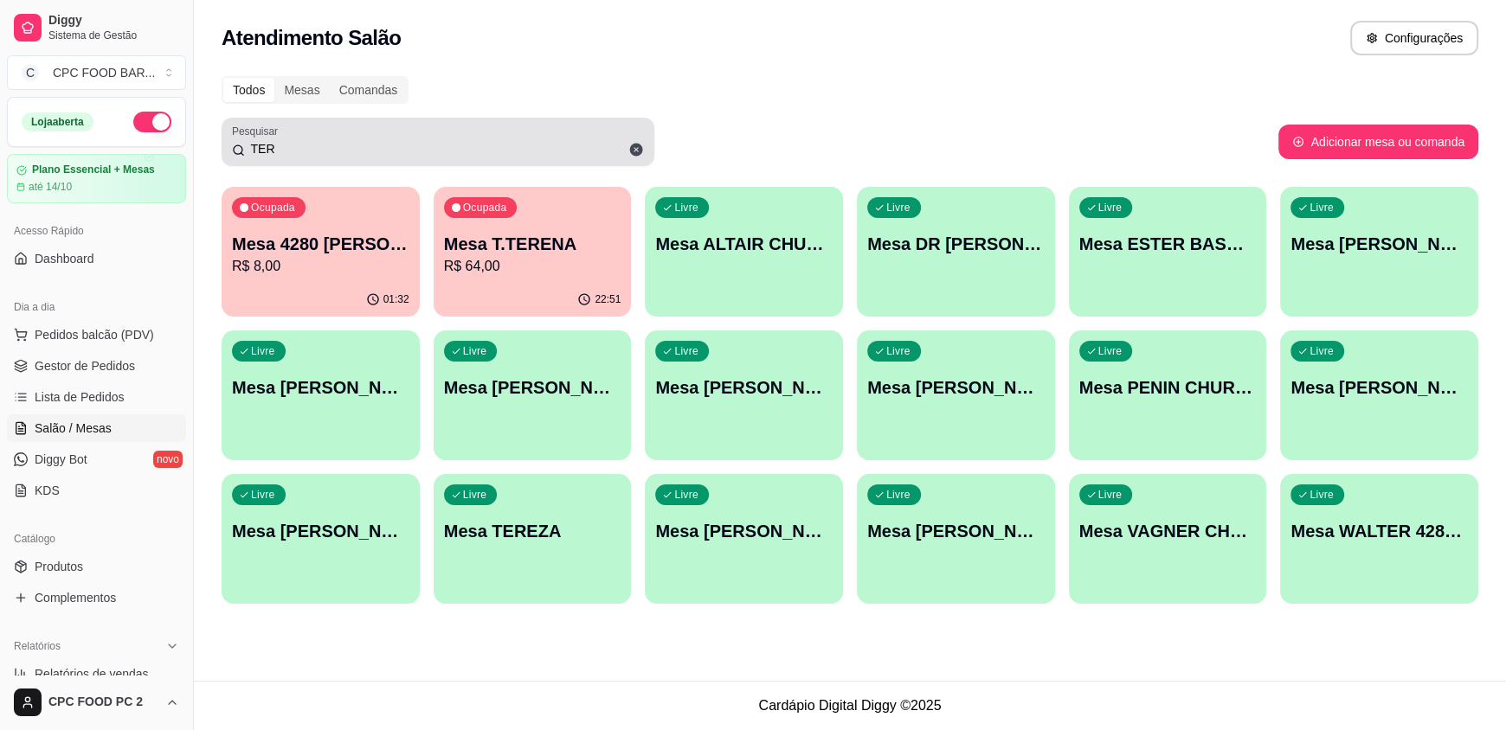
click at [310, 153] on input "TER" at bounding box center [444, 148] width 399 height 17
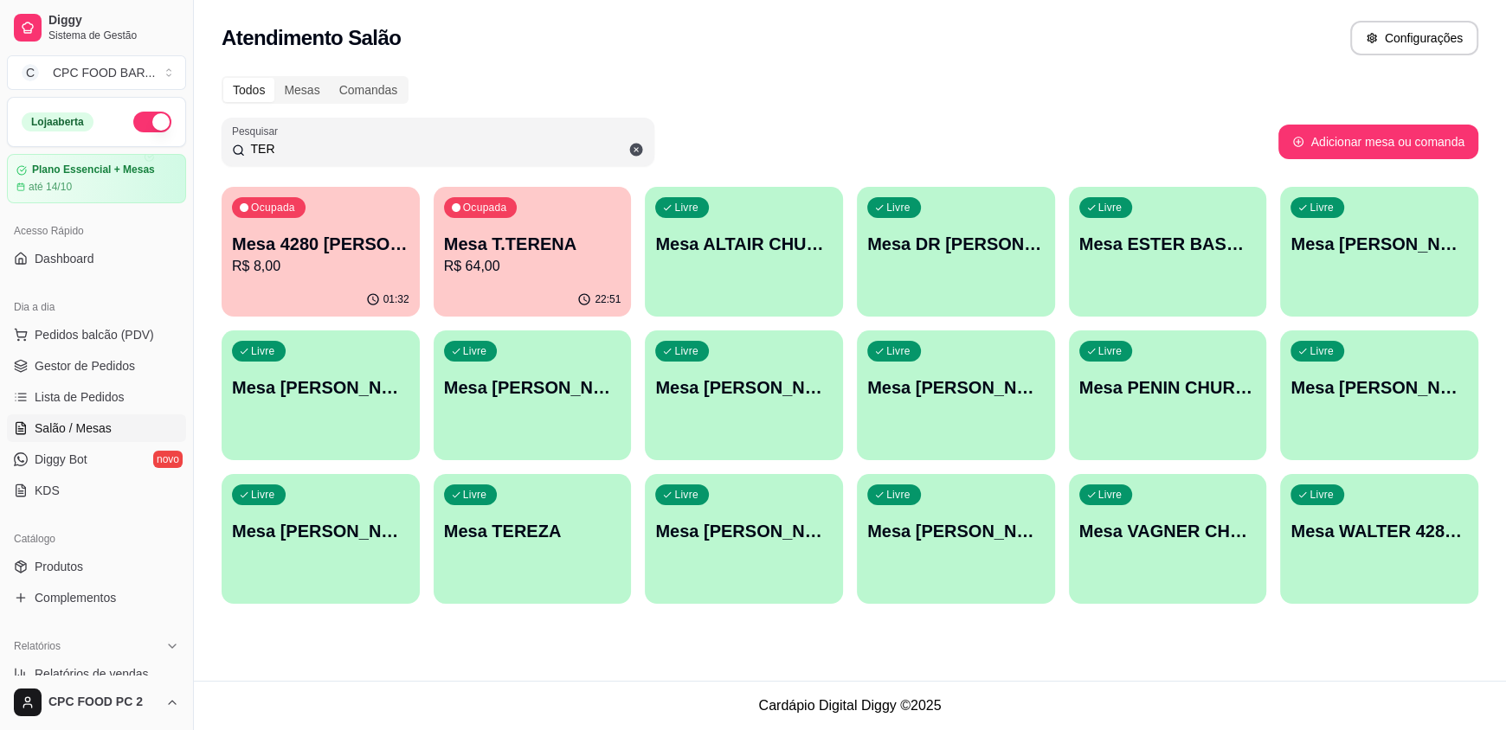
click at [310, 153] on input "TER" at bounding box center [444, 148] width 399 height 17
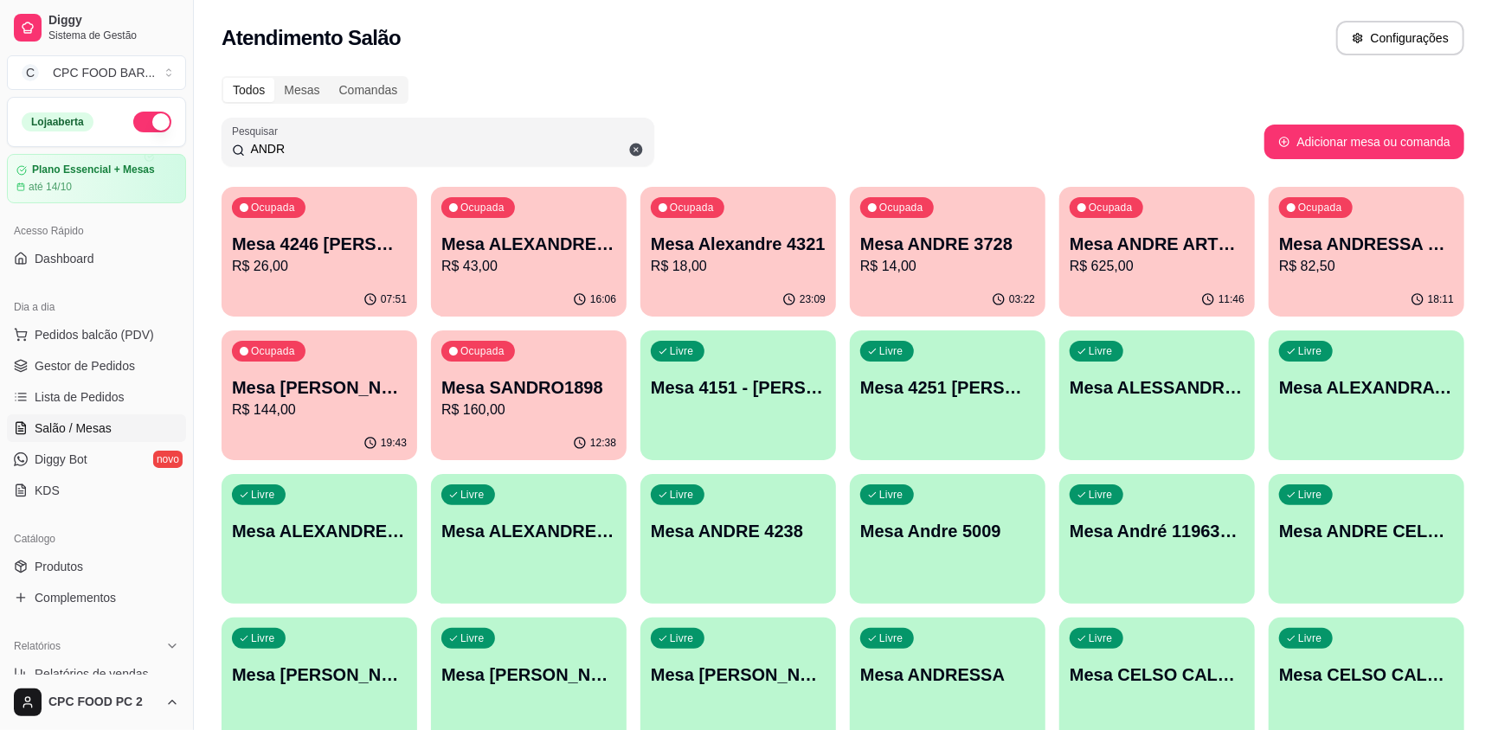
type input "ANDR"
click at [1078, 265] on p "R$ 625,00" at bounding box center [1157, 266] width 170 height 20
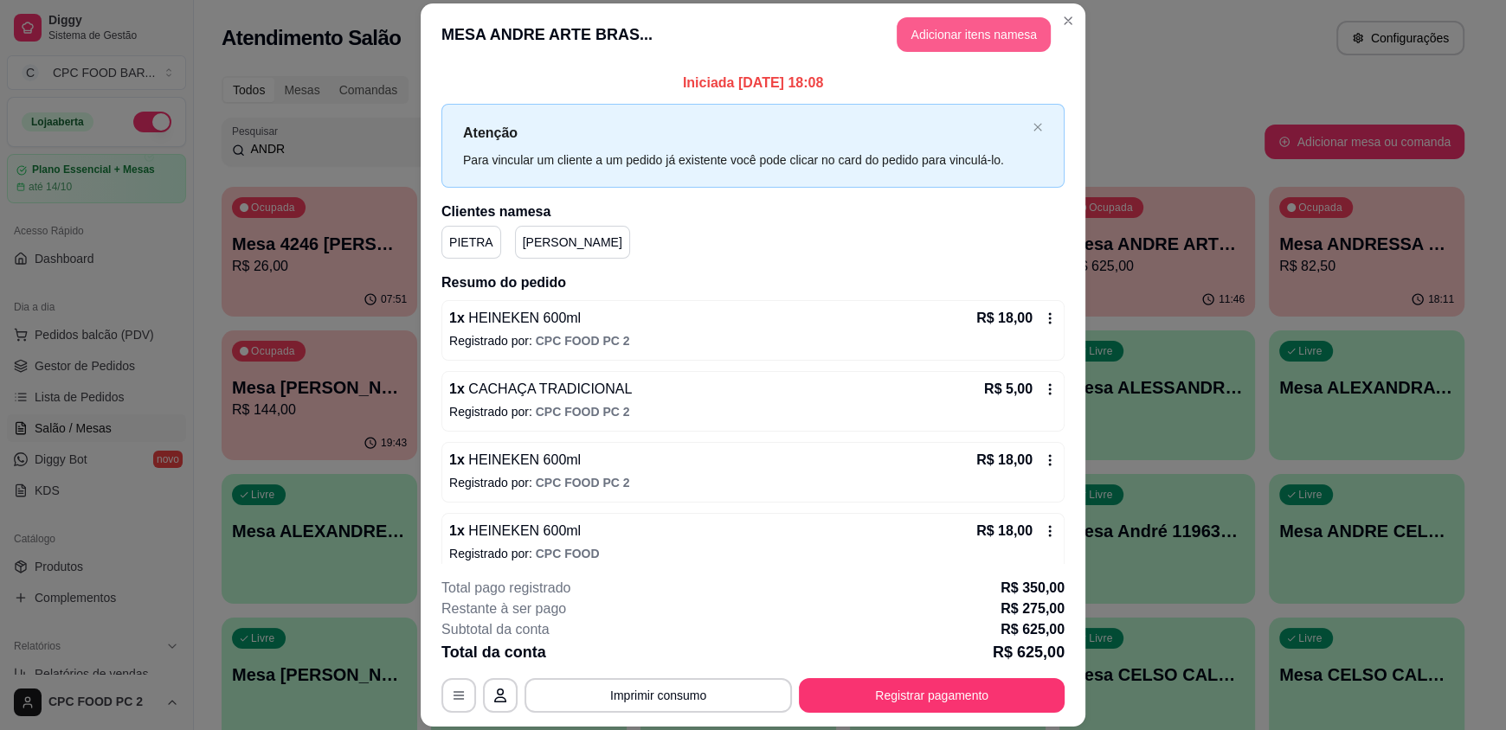
click at [917, 47] on button "Adicionar itens na mesa" at bounding box center [974, 34] width 154 height 35
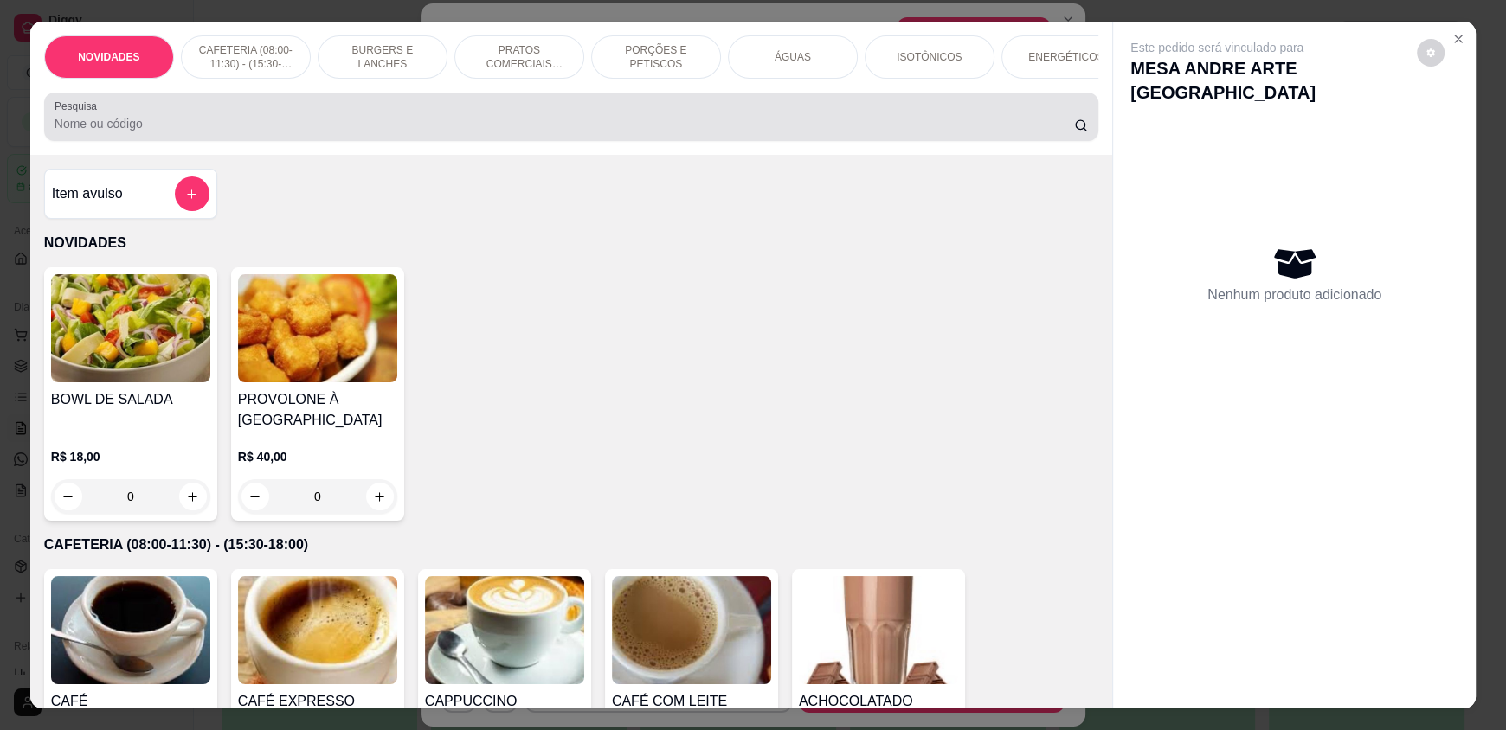
click at [472, 125] on div at bounding box center [571, 117] width 1033 height 35
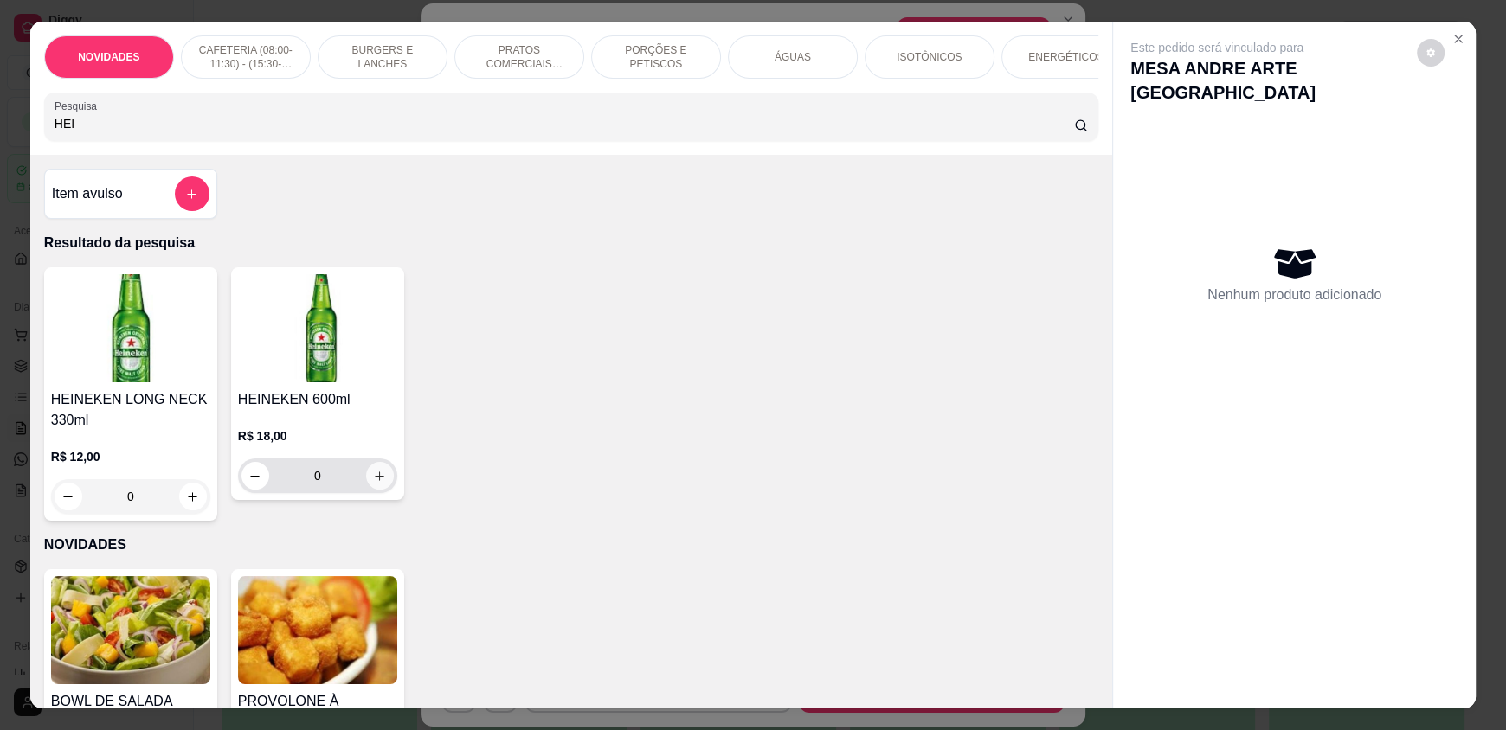
type input "HEI"
click at [376, 483] on icon "increase-product-quantity" at bounding box center [380, 476] width 13 height 13
type input "1"
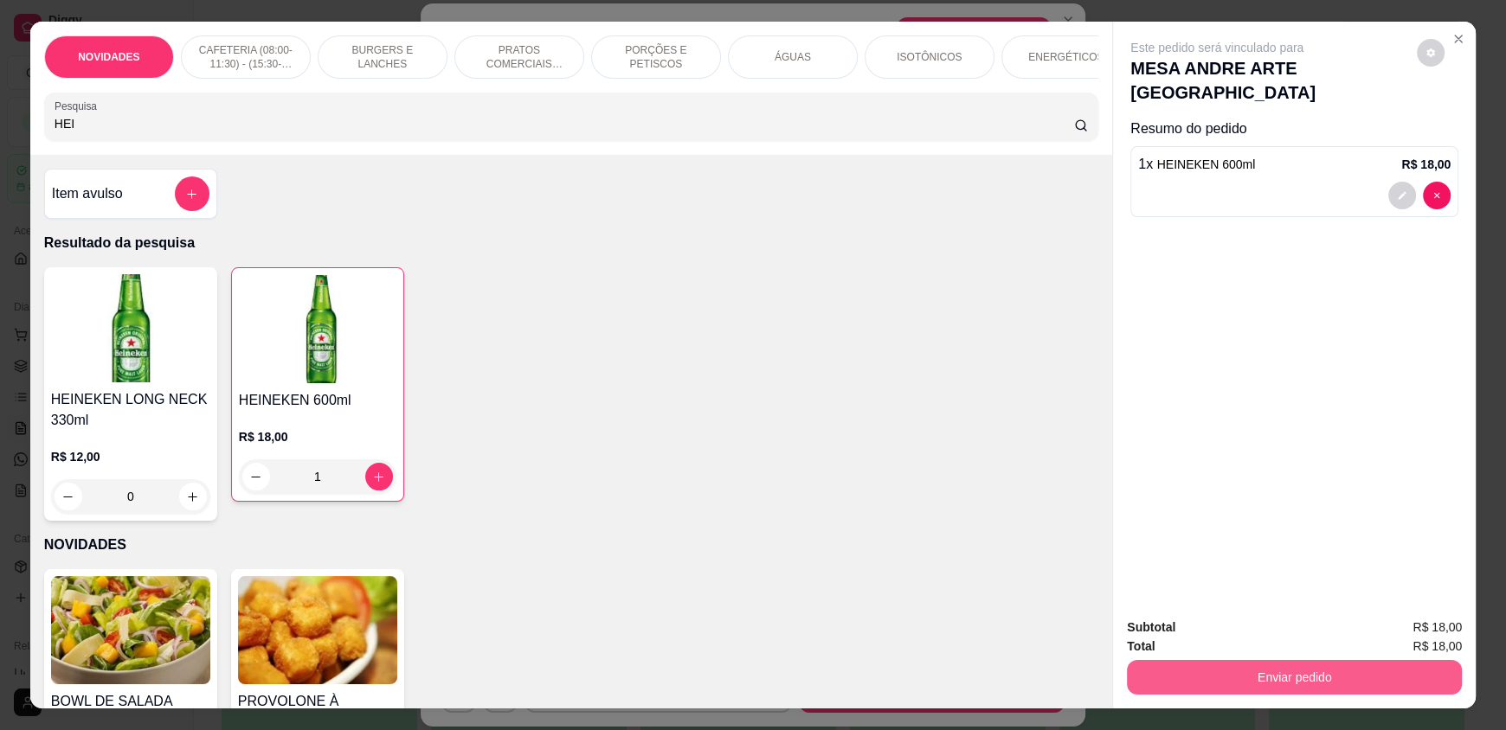
click at [1161, 672] on button "Enviar pedido" at bounding box center [1294, 677] width 335 height 35
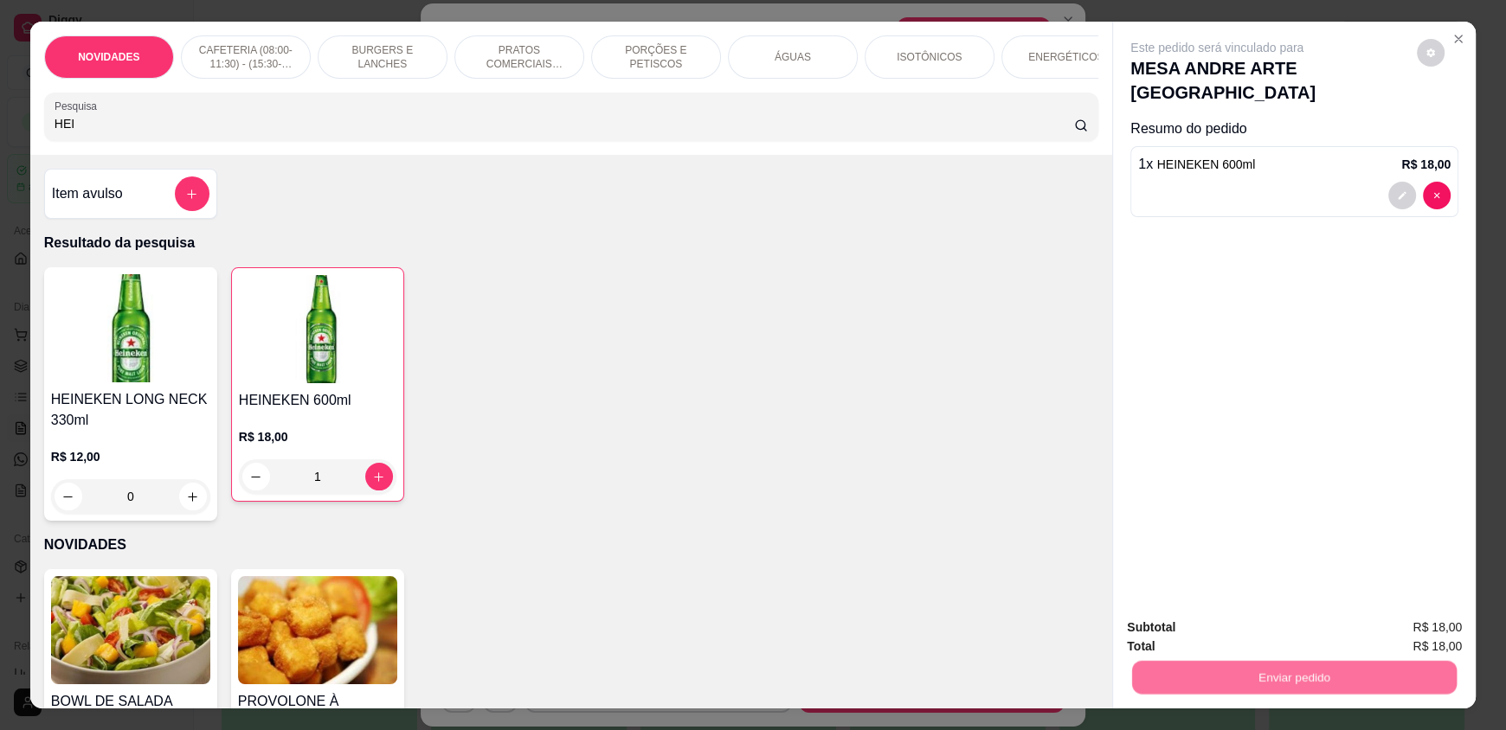
click at [1394, 631] on button "Enviar pedido" at bounding box center [1416, 635] width 98 height 33
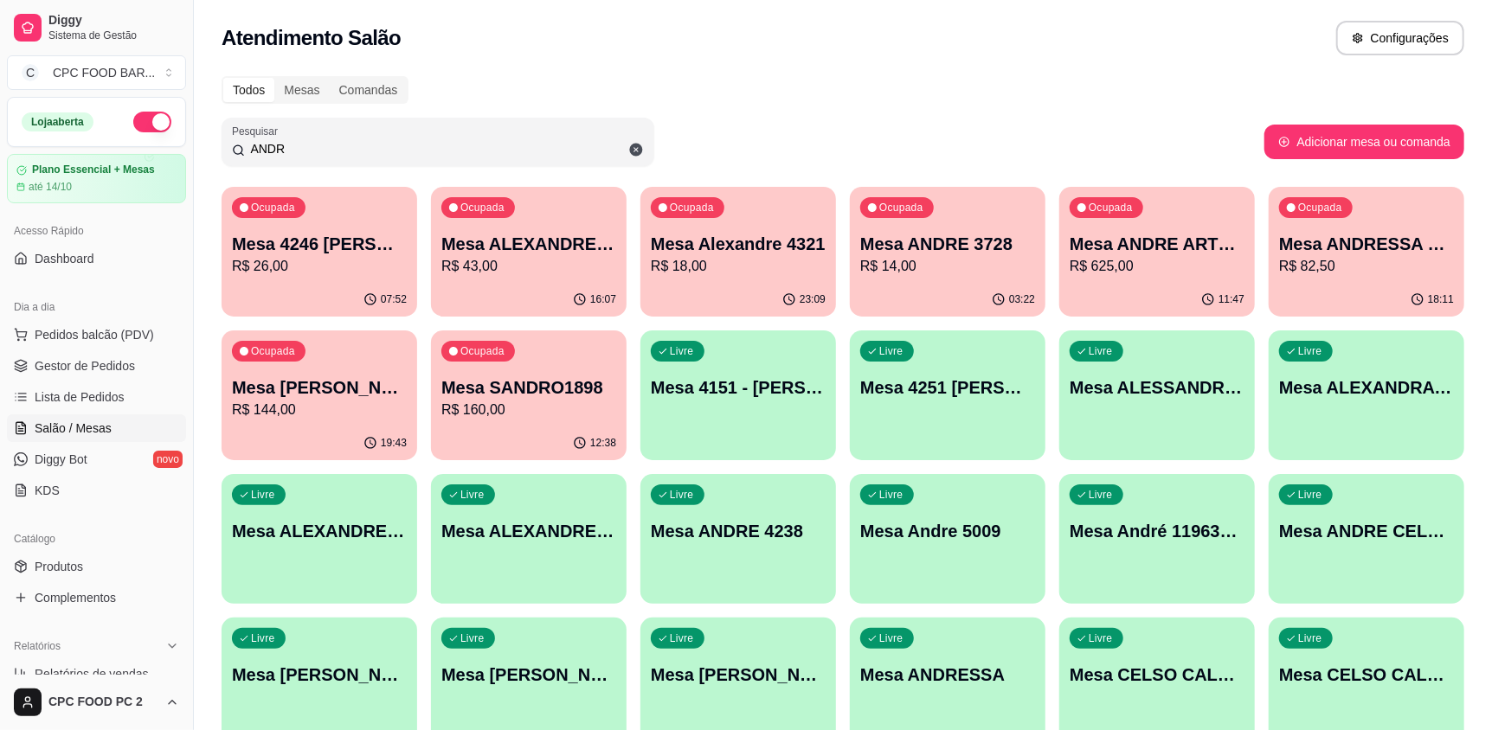
click at [310, 140] on input "ANDR" at bounding box center [444, 148] width 399 height 17
click at [303, 144] on input "ANDR" at bounding box center [444, 148] width 399 height 17
click at [297, 146] on input "ANDR" at bounding box center [444, 148] width 399 height 17
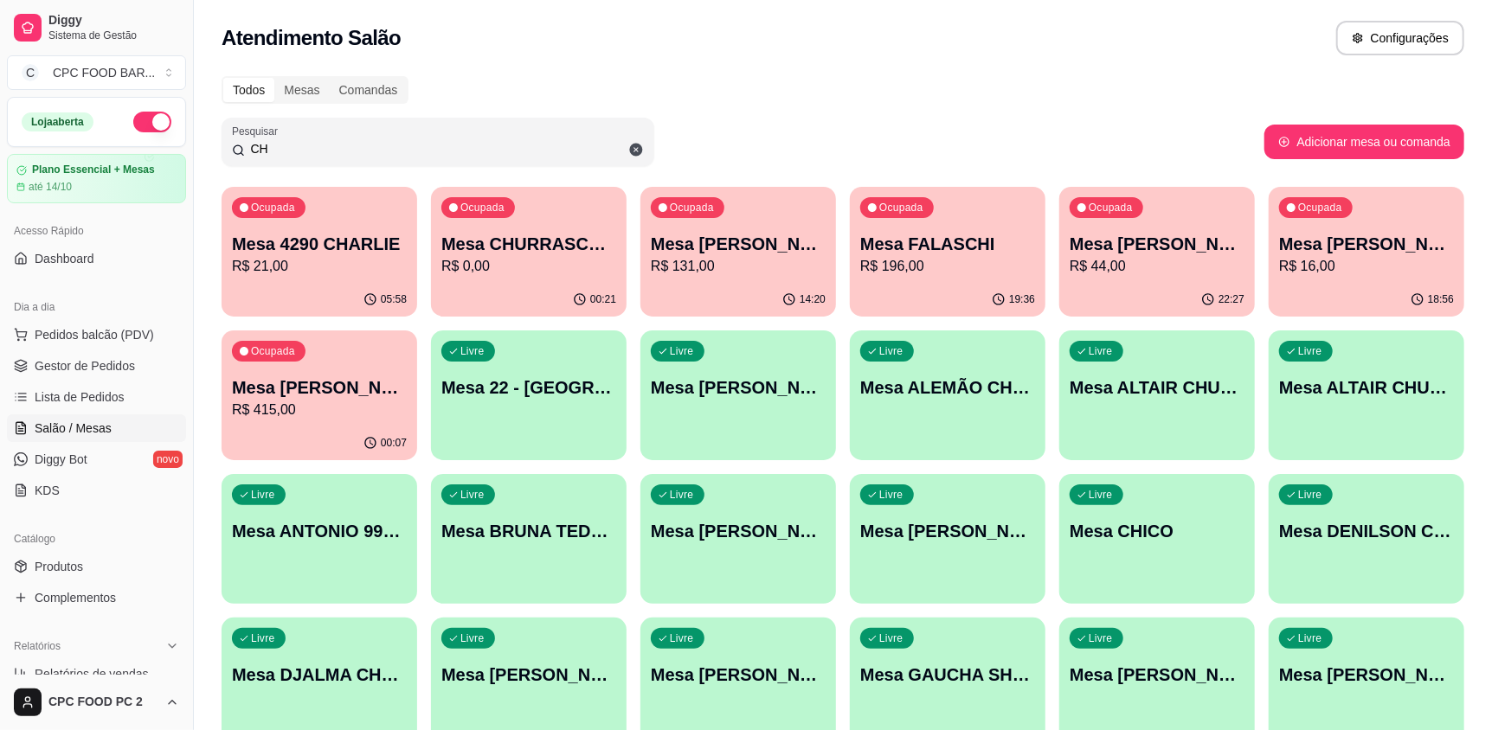
type input "CH"
click at [496, 252] on p "Mesa CHURRASCO FUTEBOL" at bounding box center [529, 244] width 170 height 23
click at [501, 273] on p "R$ 0,00" at bounding box center [529, 266] width 170 height 20
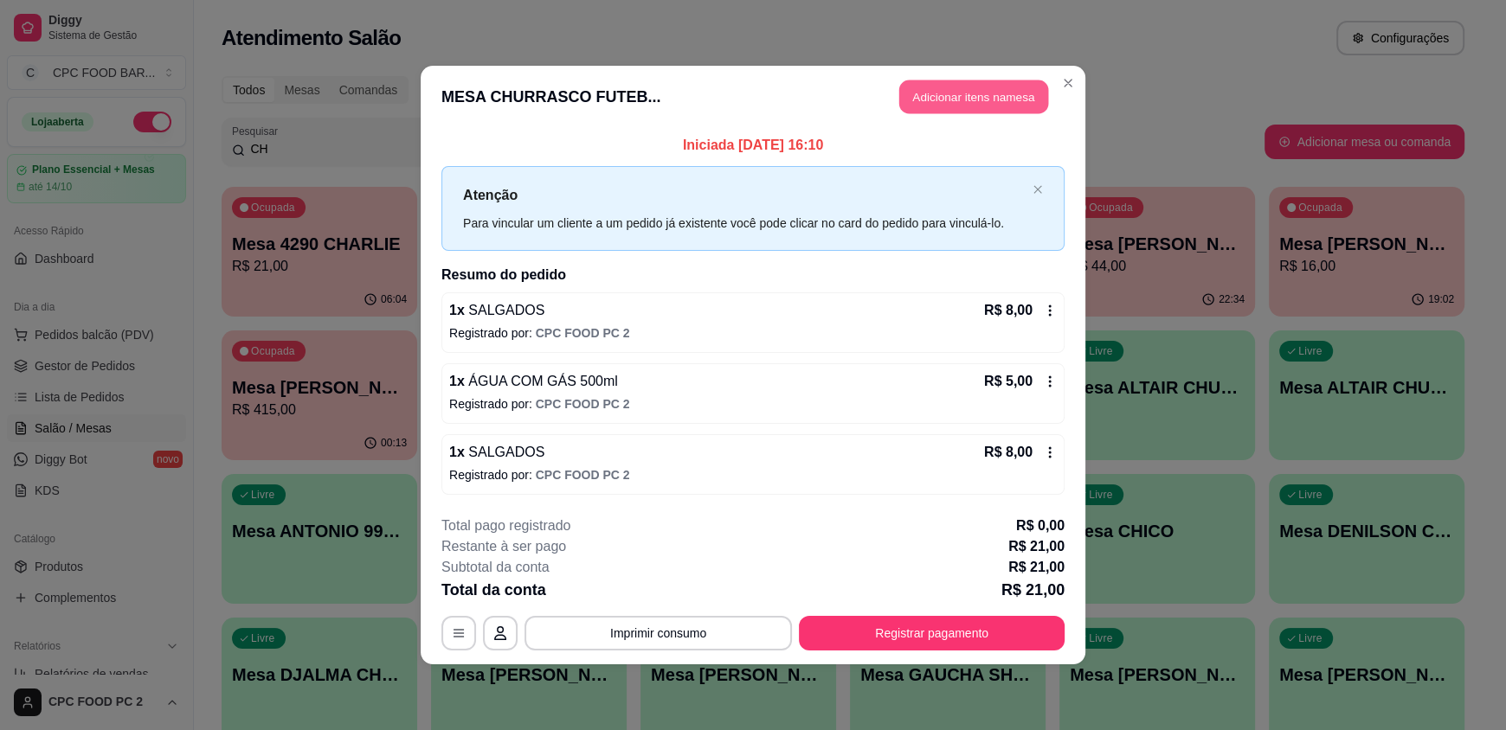
click at [972, 98] on button "Adicionar itens na mesa" at bounding box center [973, 97] width 149 height 34
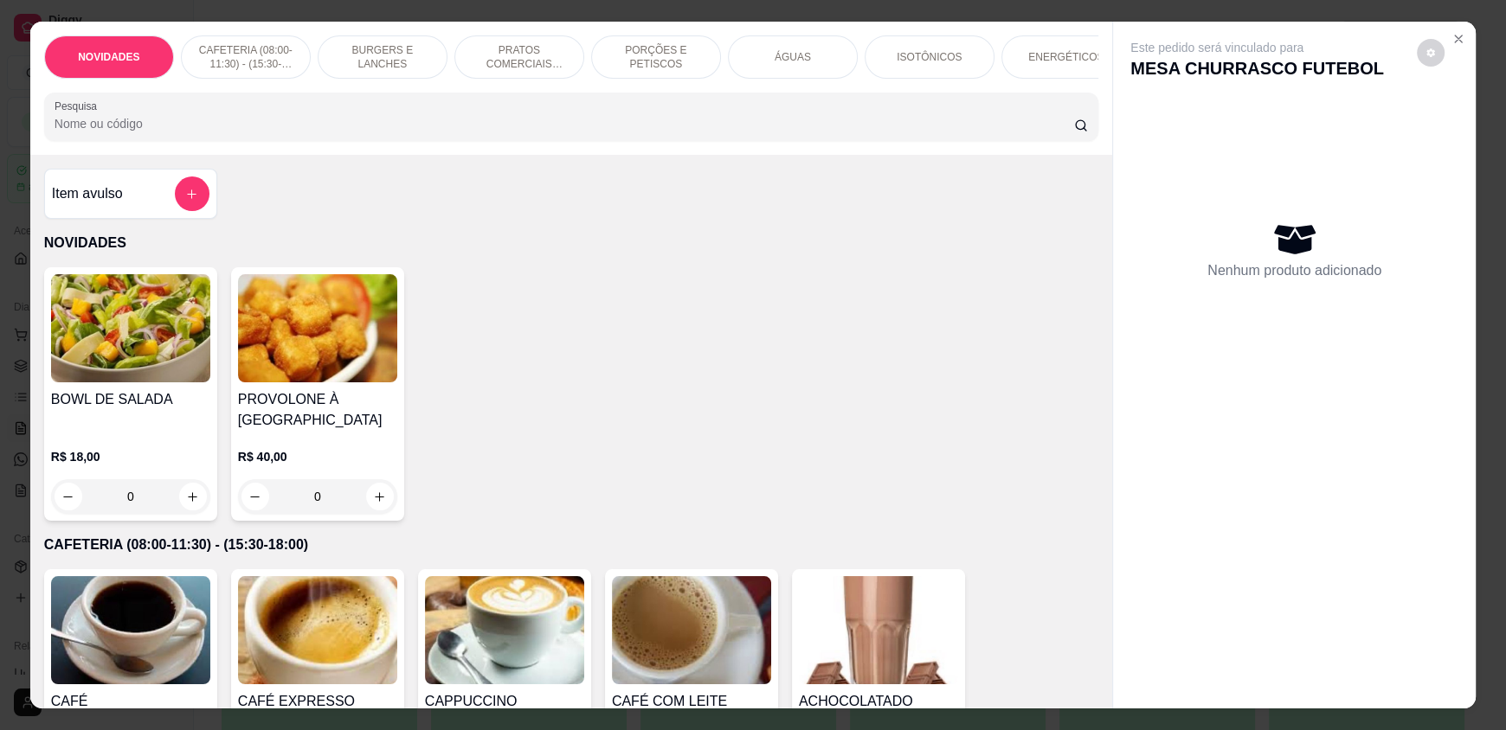
click at [313, 132] on input "Pesquisa" at bounding box center [565, 123] width 1020 height 17
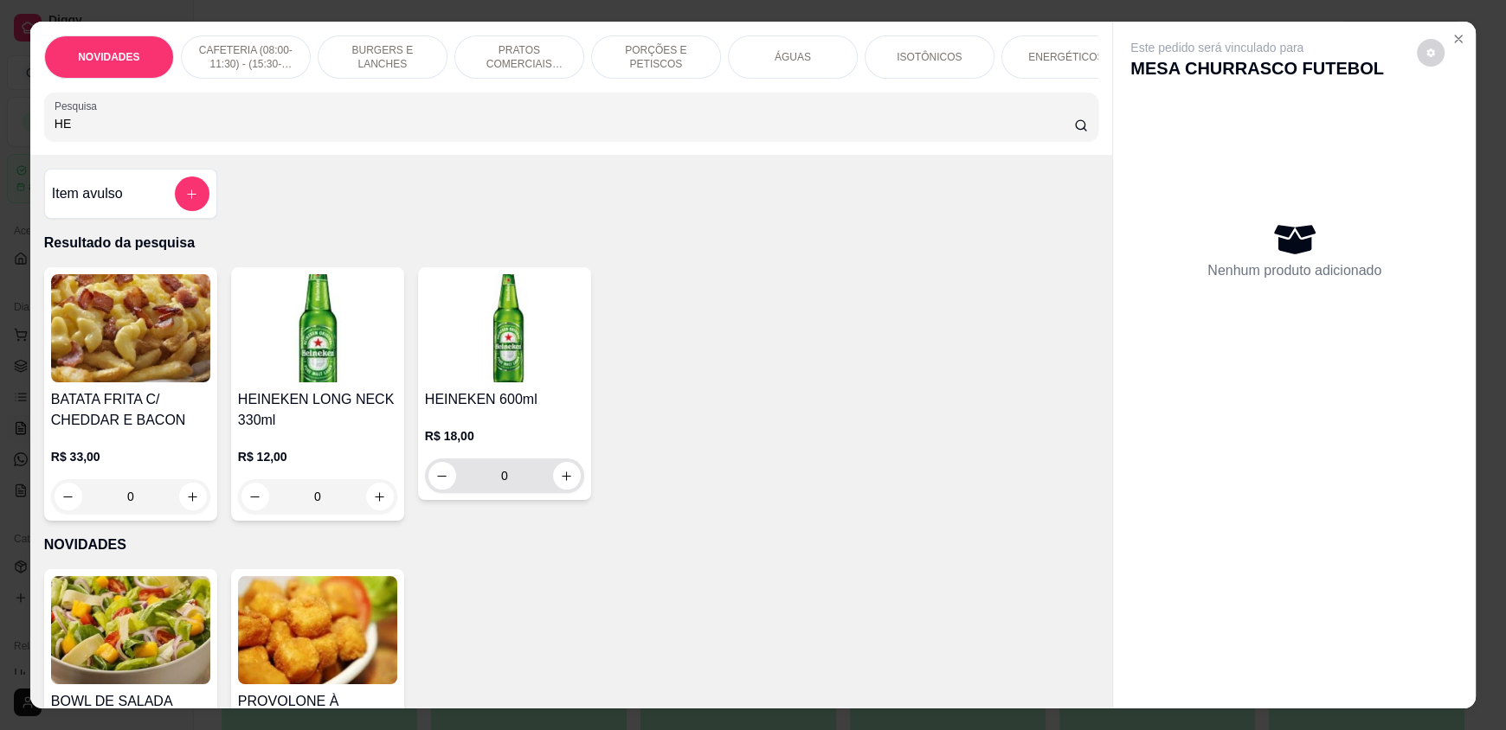
type input "HE"
click at [561, 483] on icon "increase-product-quantity" at bounding box center [567, 476] width 13 height 13
type input "1"
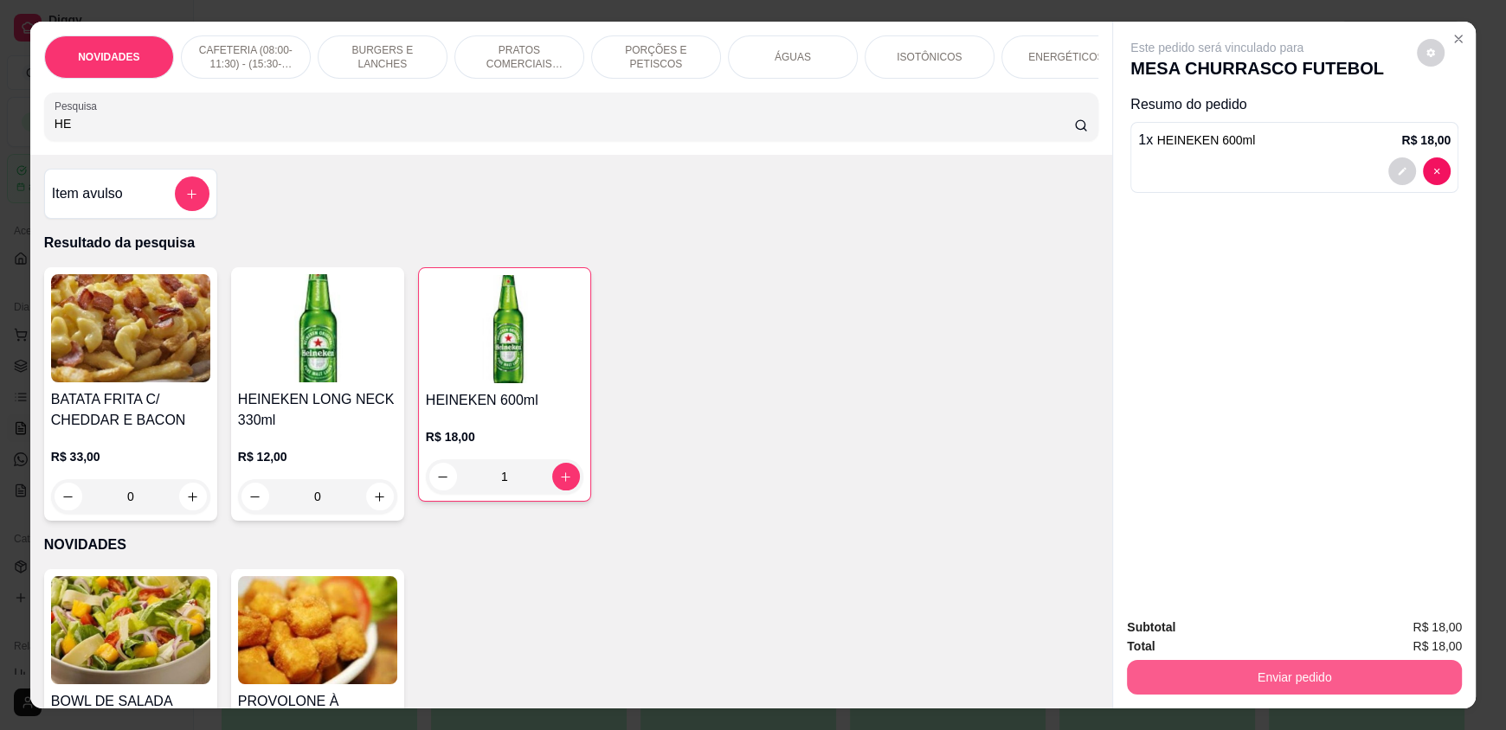
click at [1319, 661] on button "Enviar pedido" at bounding box center [1294, 677] width 335 height 35
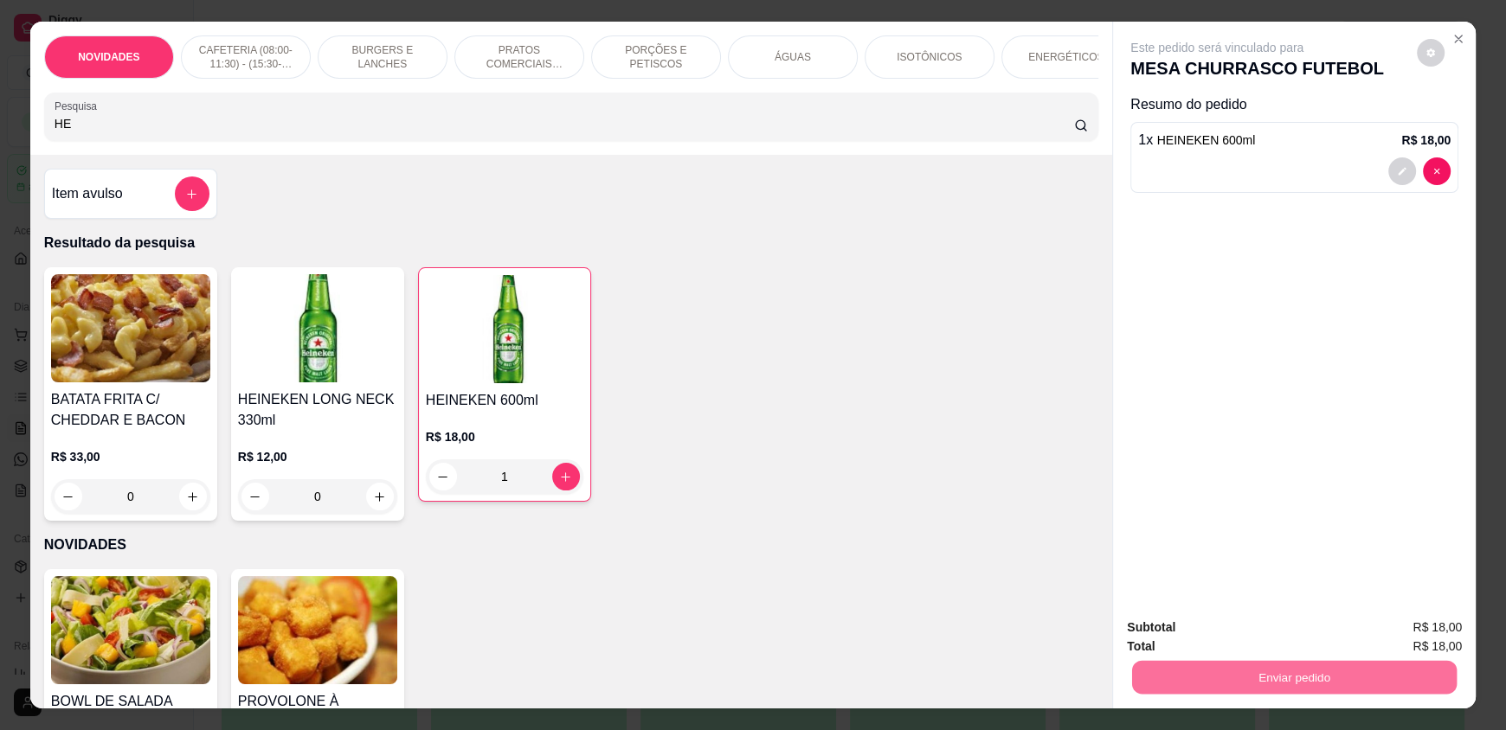
click at [1396, 640] on button "Enviar pedido" at bounding box center [1416, 635] width 95 height 32
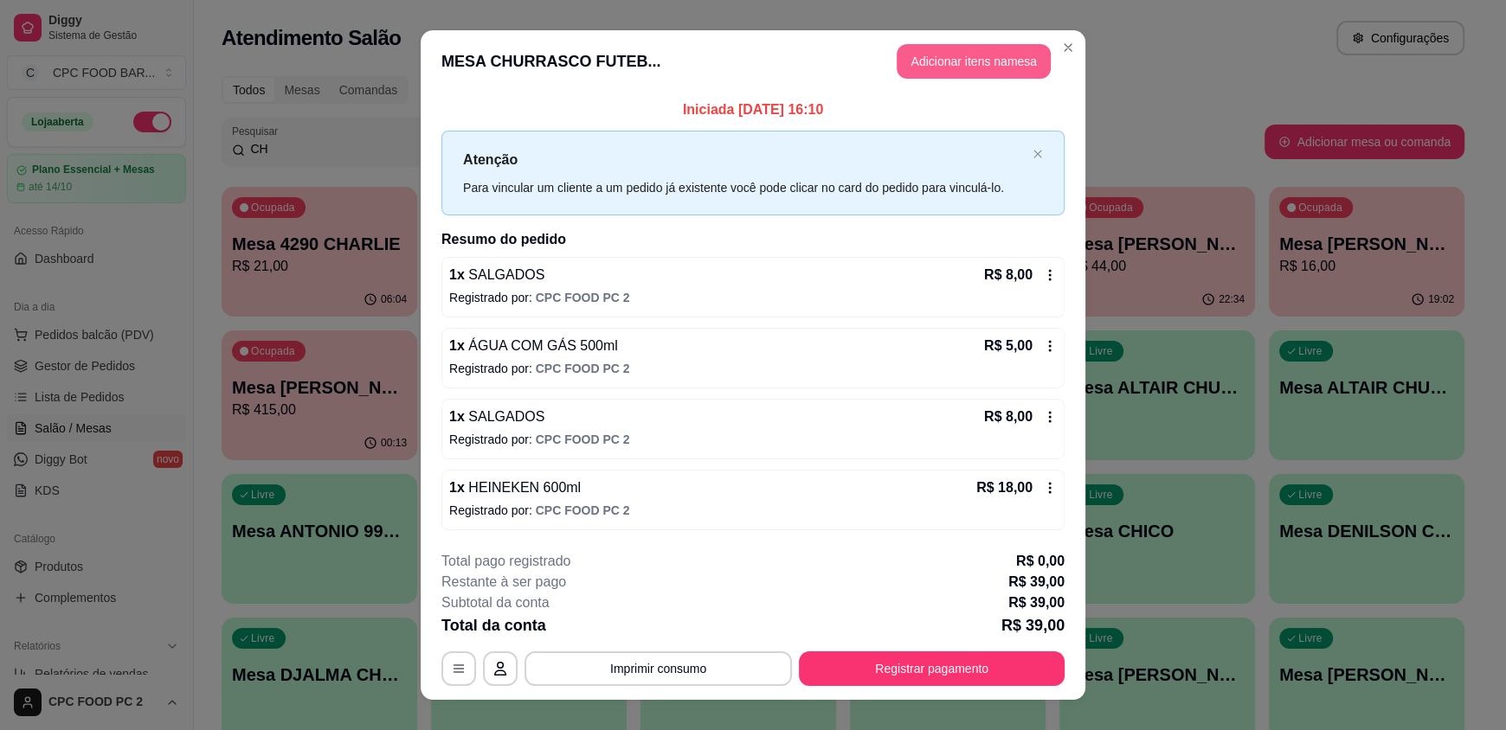
click at [963, 53] on button "Adicionar itens na mesa" at bounding box center [974, 61] width 154 height 35
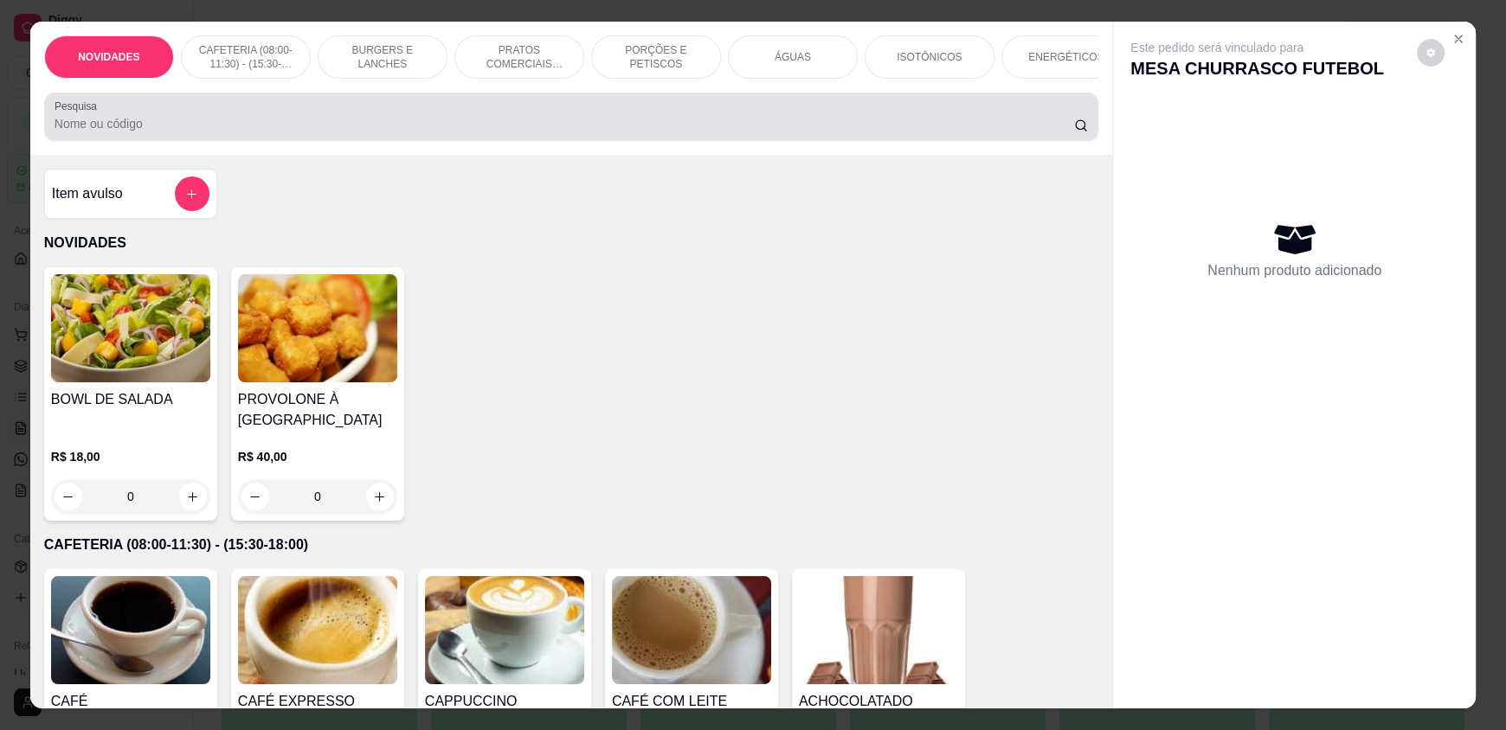
click at [305, 132] on input "Pesquisa" at bounding box center [565, 123] width 1020 height 17
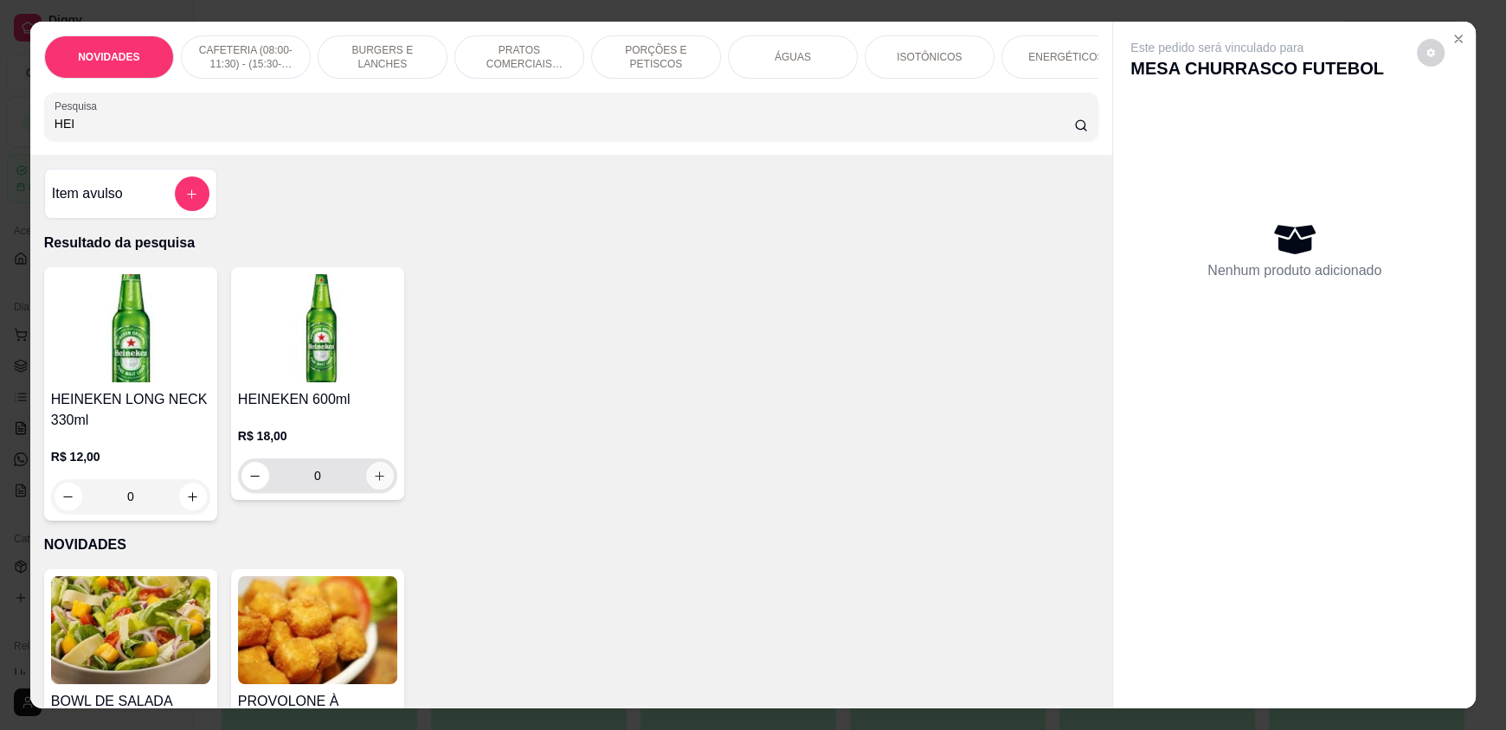
type input "HEI"
click at [376, 480] on icon "increase-product-quantity" at bounding box center [380, 476] width 9 height 9
type input "1"
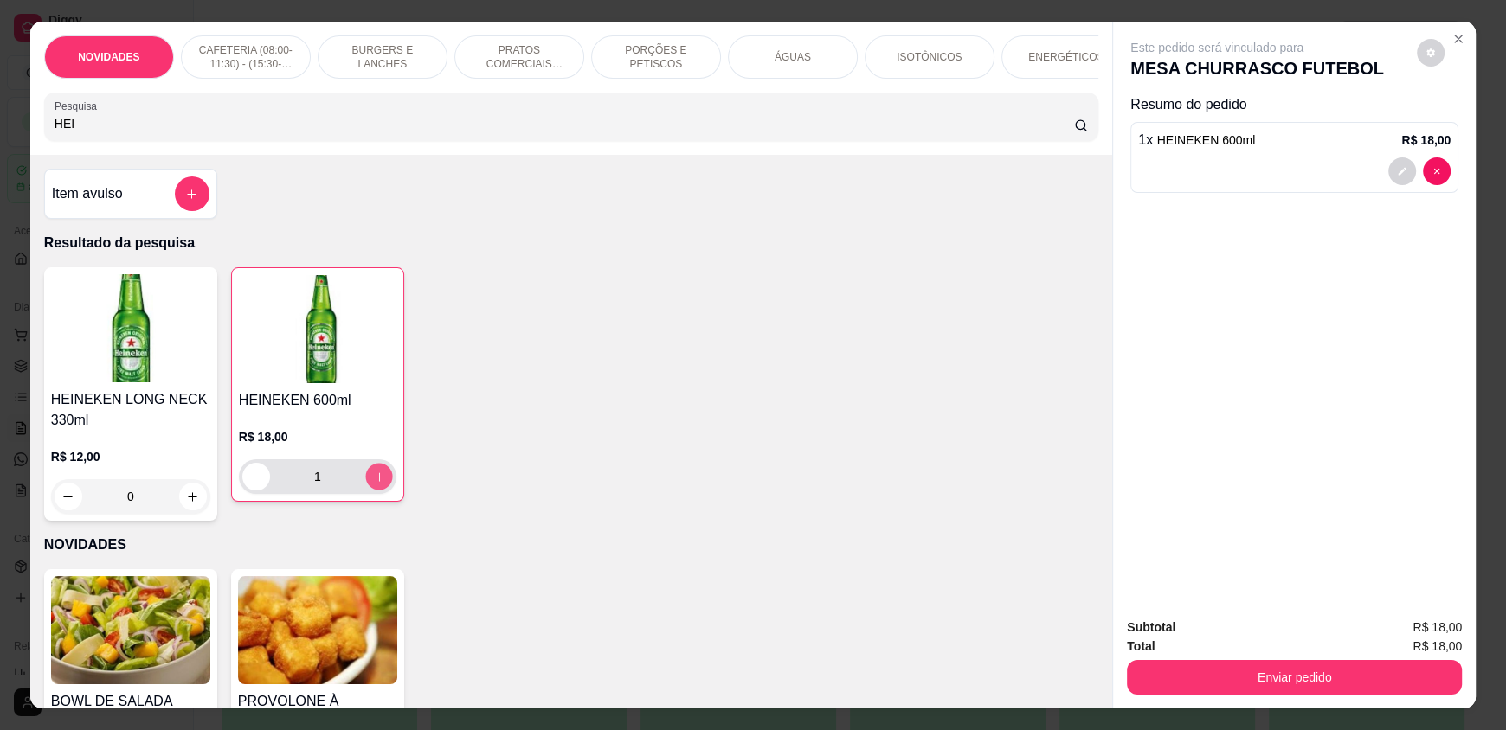
click at [373, 484] on icon "increase-product-quantity" at bounding box center [379, 477] width 13 height 13
type input "2"
click at [1234, 656] on div "Enviar pedido" at bounding box center [1294, 675] width 335 height 39
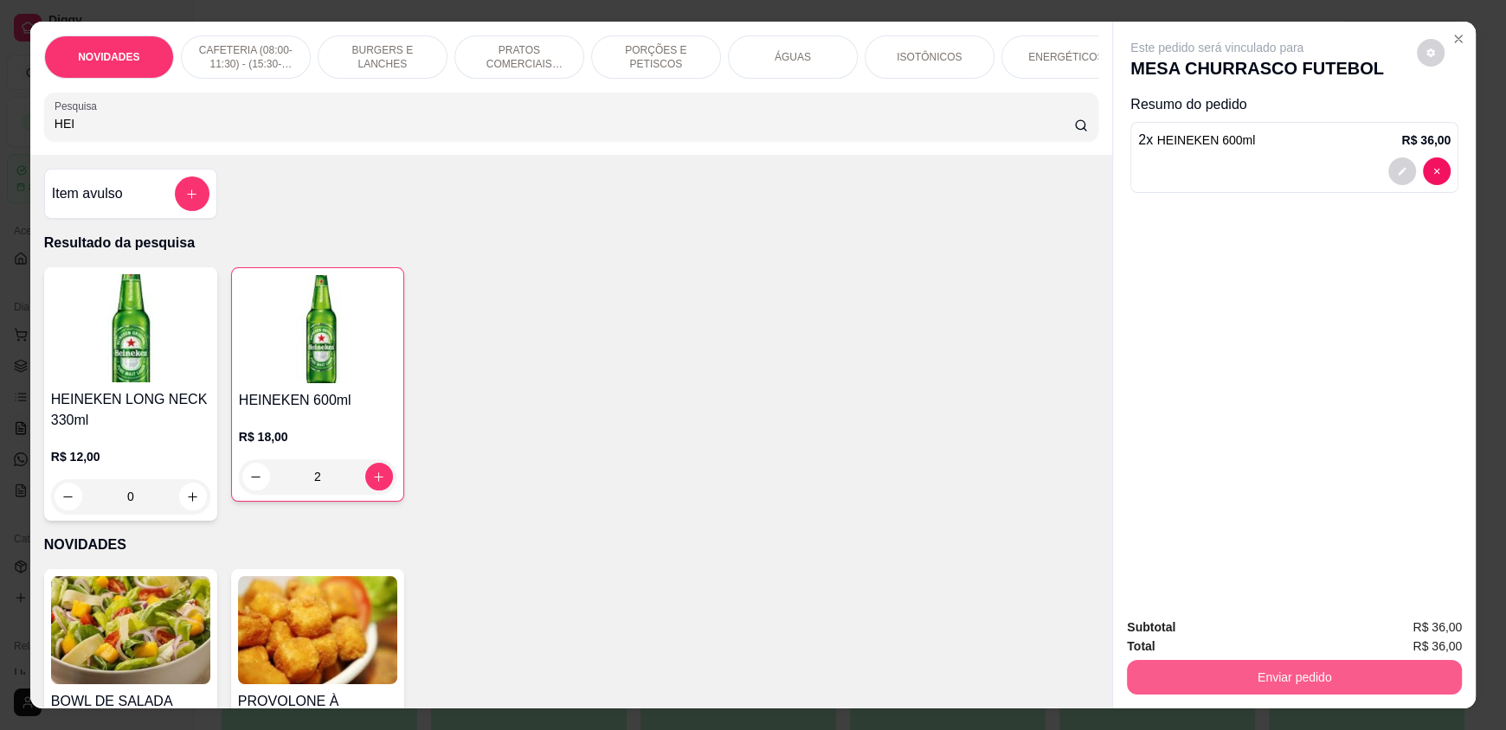
click at [1254, 683] on button "Enviar pedido" at bounding box center [1294, 677] width 335 height 35
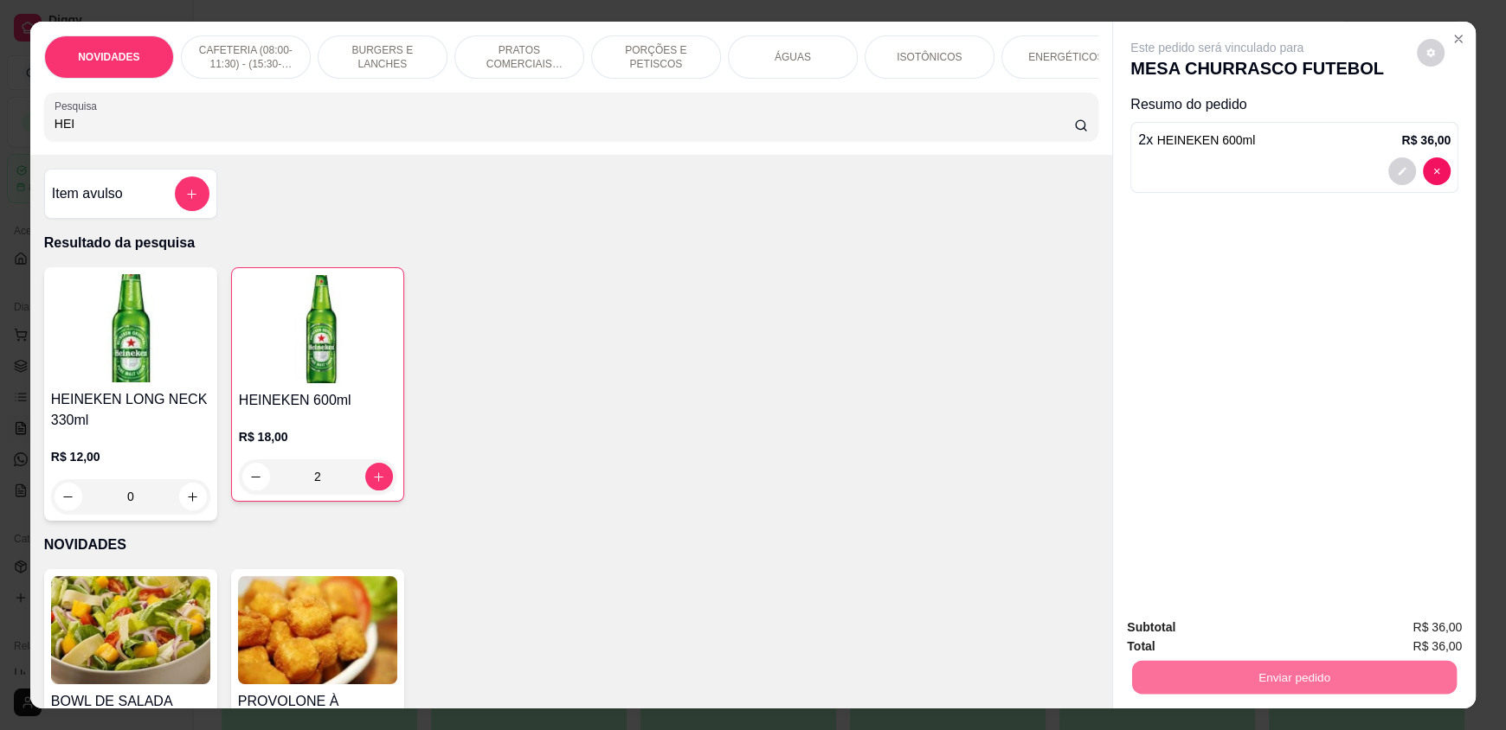
click at [1380, 647] on button "Enviar pedido" at bounding box center [1416, 635] width 98 height 33
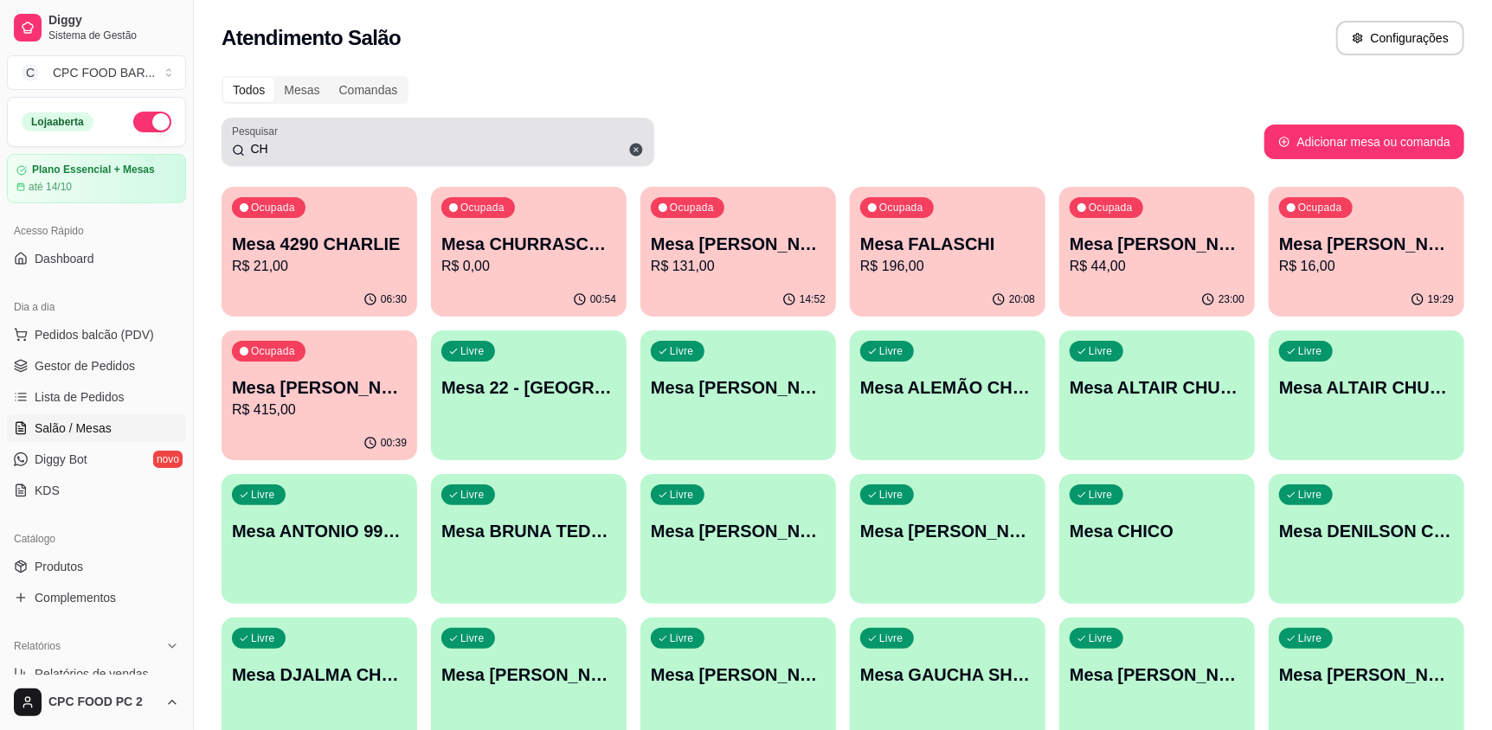
click at [349, 156] on input "CH" at bounding box center [444, 148] width 399 height 17
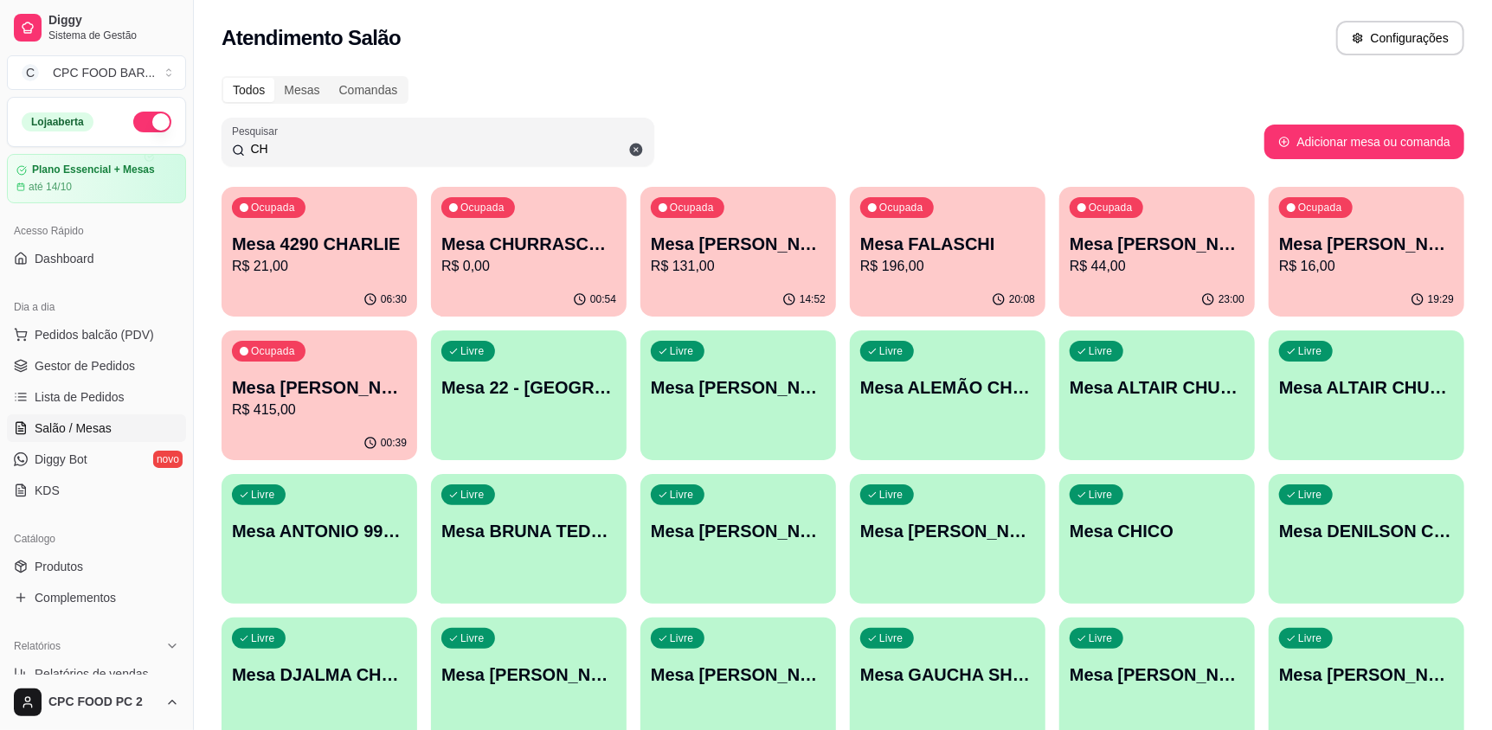
click at [349, 156] on input "CH" at bounding box center [444, 148] width 399 height 17
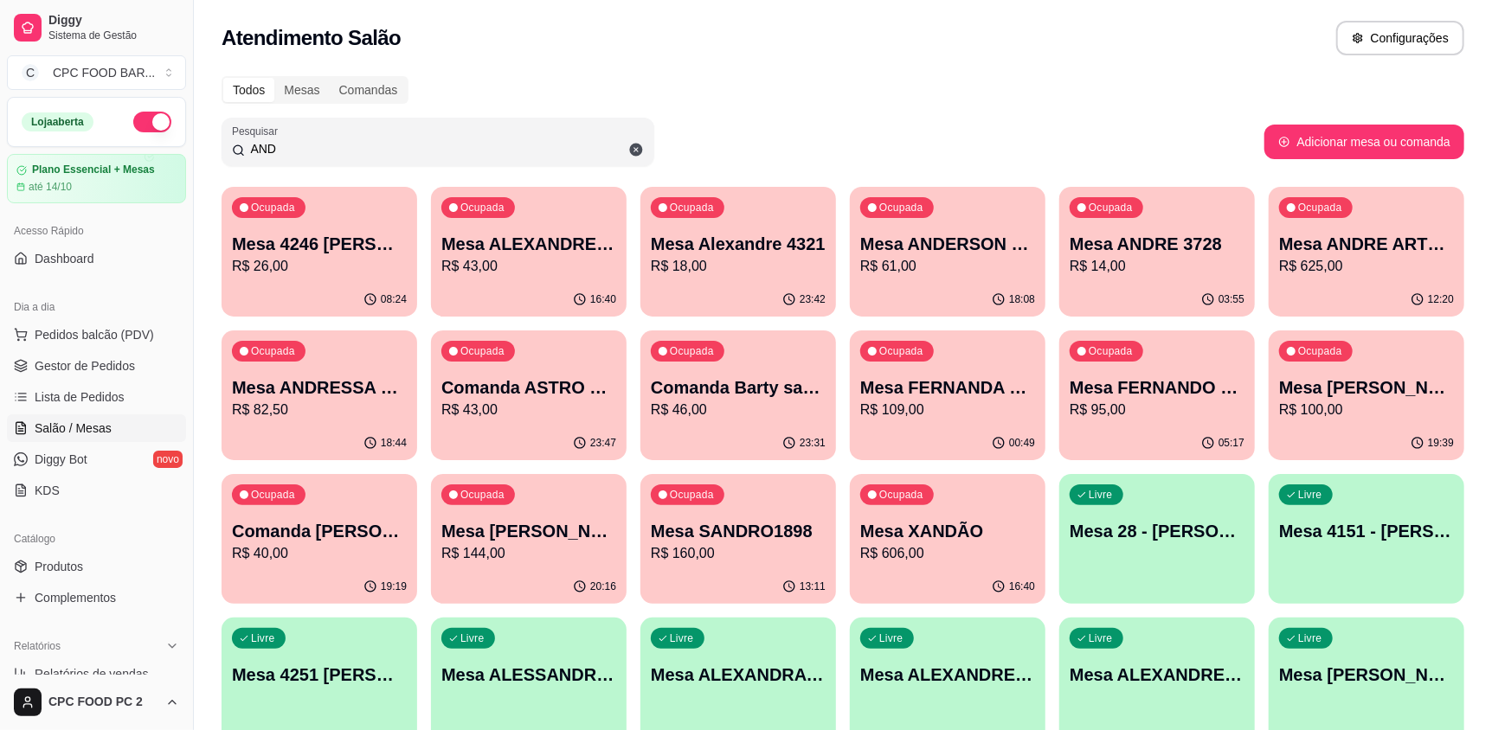
type input "AND"
click at [1377, 273] on p "R$ 625,00" at bounding box center [1366, 266] width 175 height 21
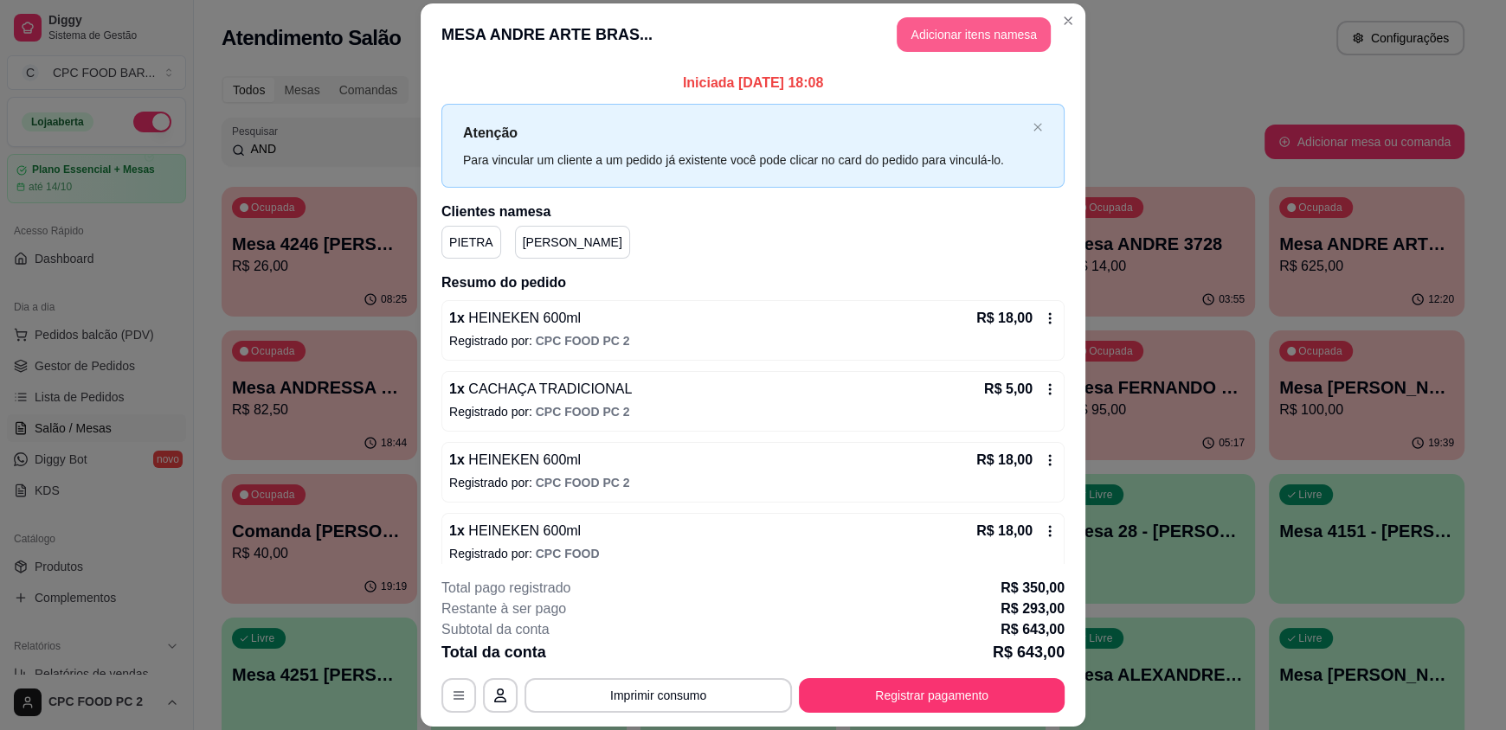
click at [936, 36] on button "Adicionar itens na mesa" at bounding box center [974, 34] width 154 height 35
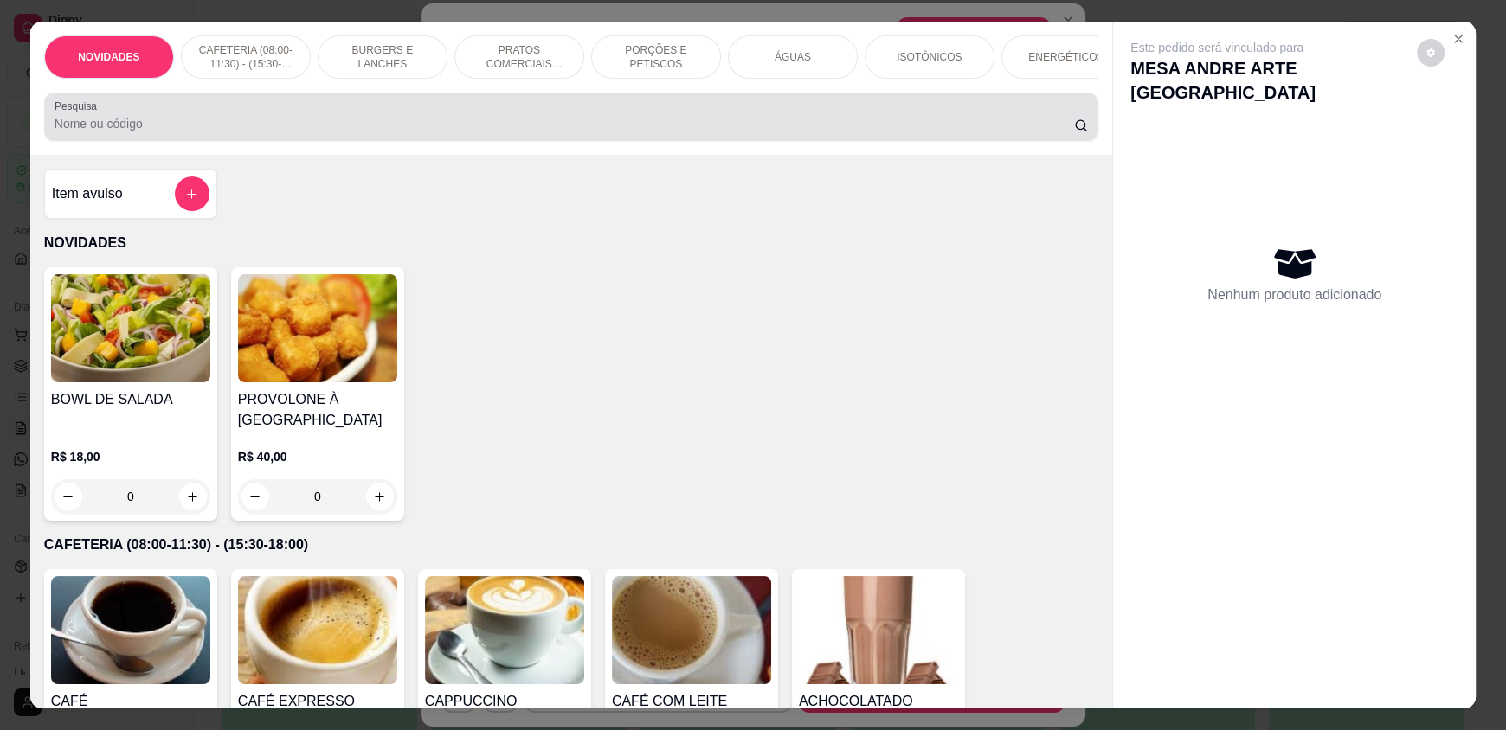
click at [493, 132] on input "Pesquisa" at bounding box center [565, 123] width 1020 height 17
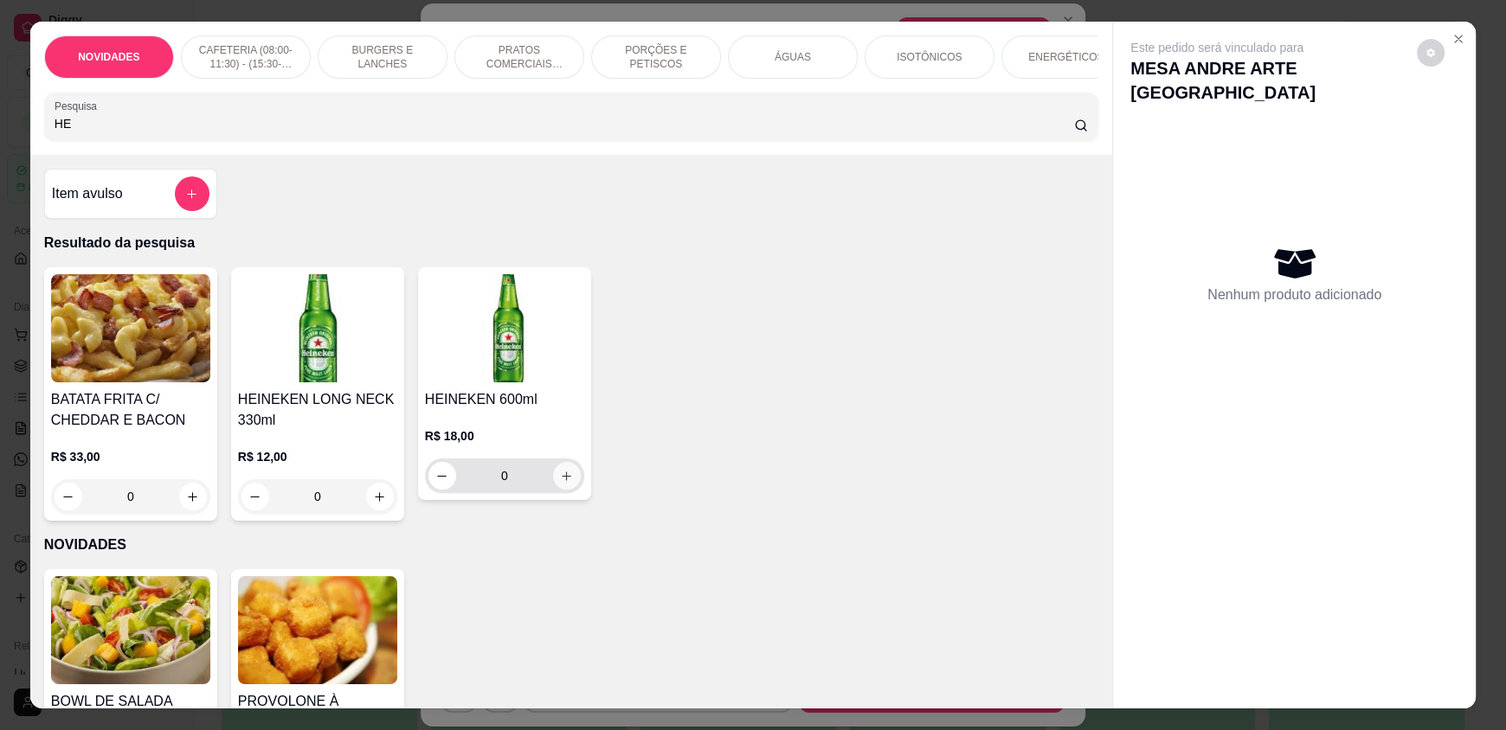
type input "HE"
click at [561, 483] on icon "increase-product-quantity" at bounding box center [567, 476] width 13 height 13
type input "1"
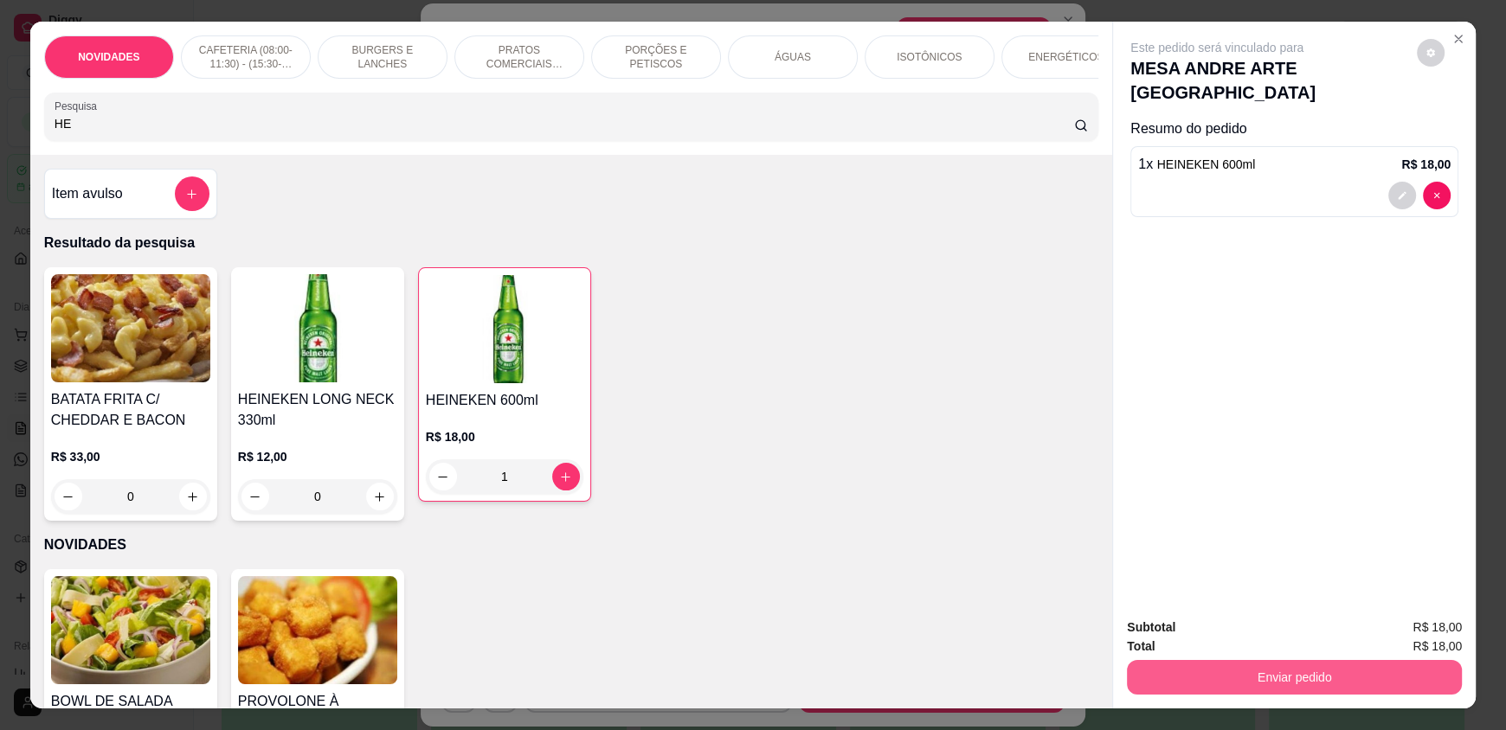
click at [1163, 679] on button "Enviar pedido" at bounding box center [1294, 677] width 335 height 35
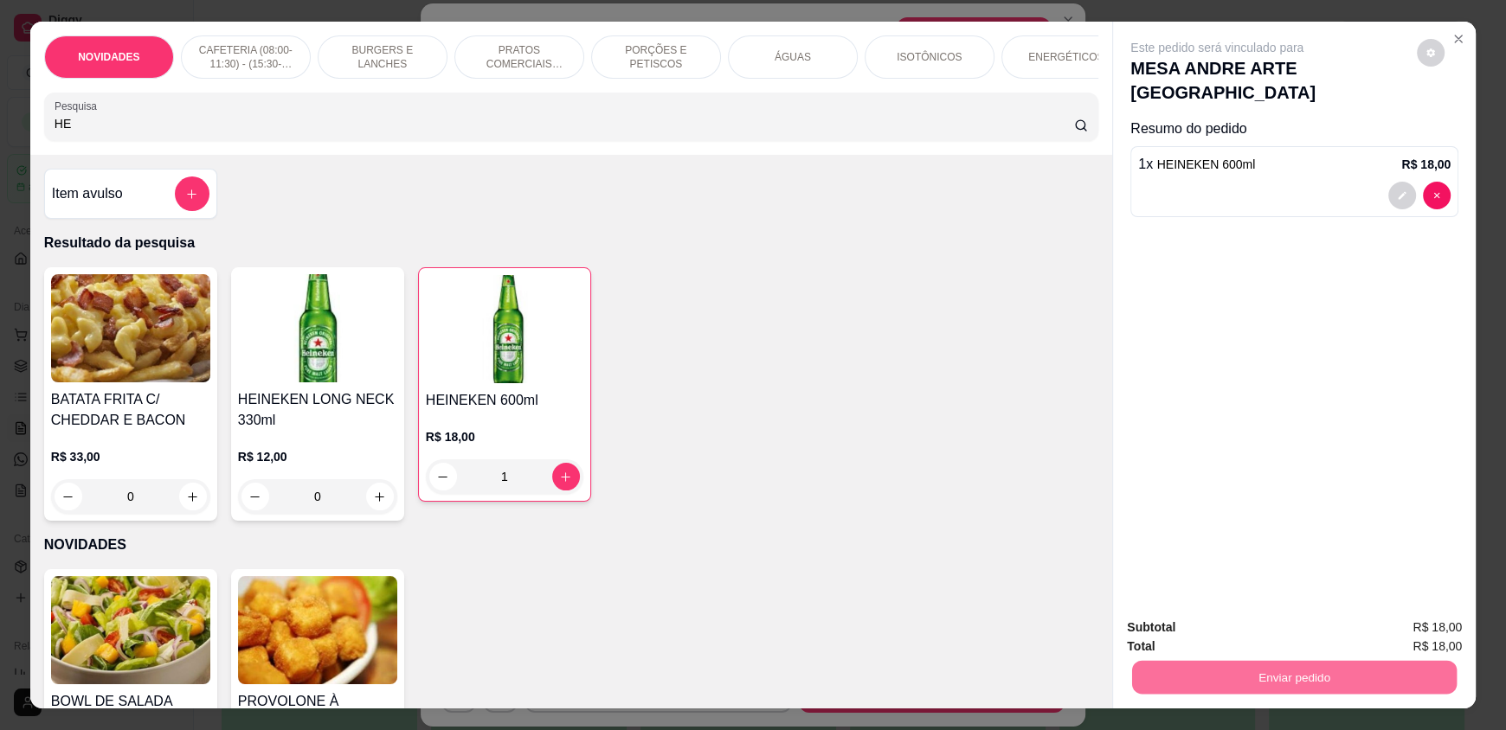
click at [1446, 636] on button "Enviar pedido" at bounding box center [1416, 635] width 98 height 33
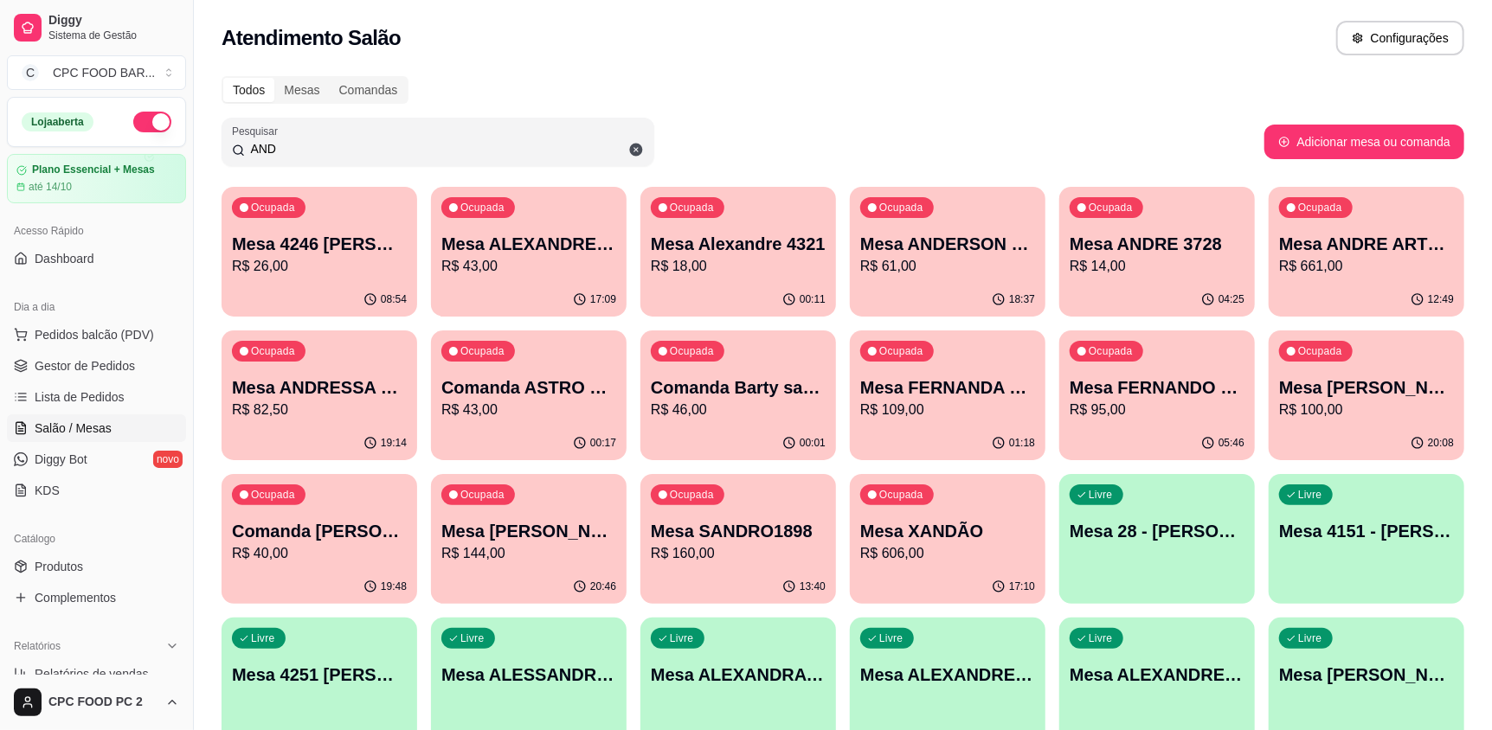
click at [476, 147] on input "AND" at bounding box center [444, 148] width 399 height 17
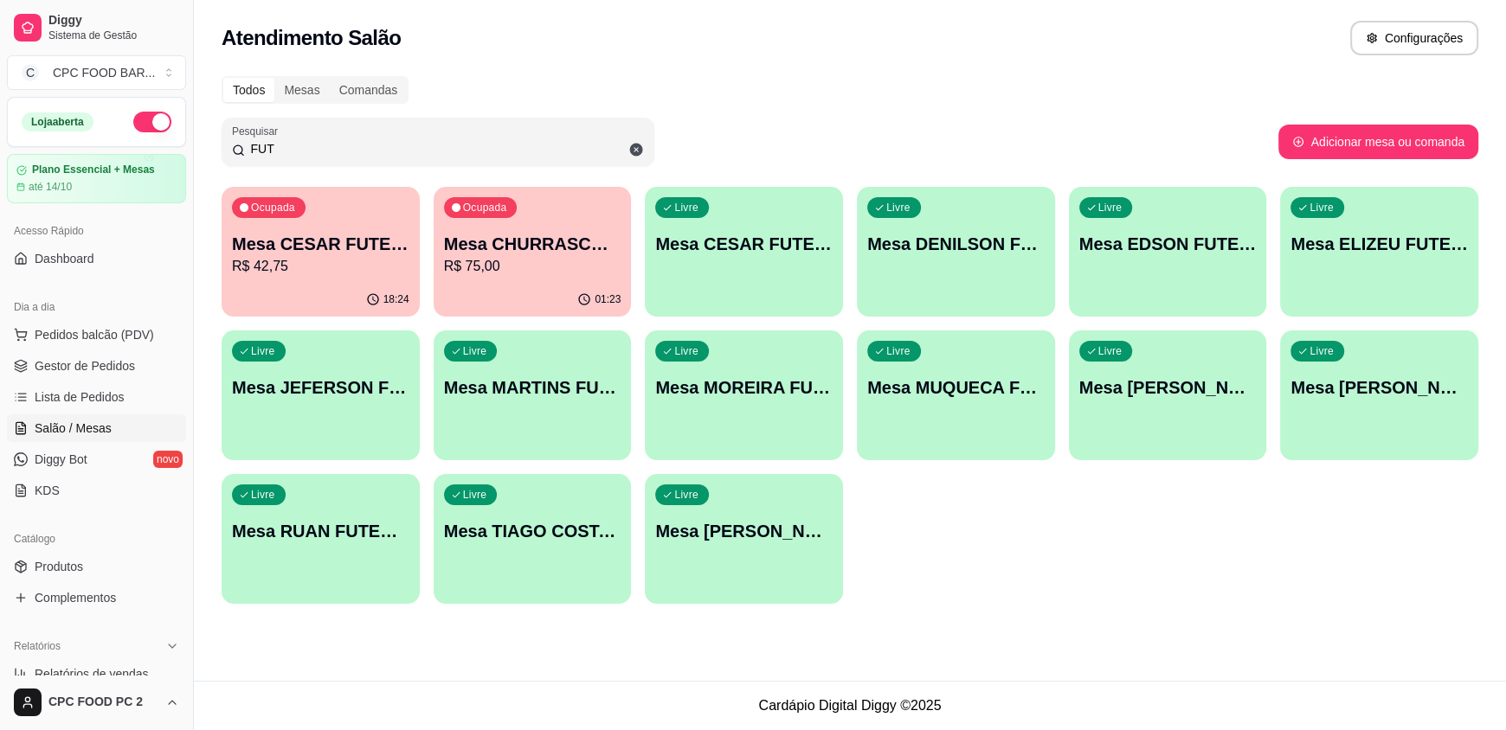
type input "FUT"
click at [513, 269] on p "R$ 75,00" at bounding box center [532, 266] width 177 height 21
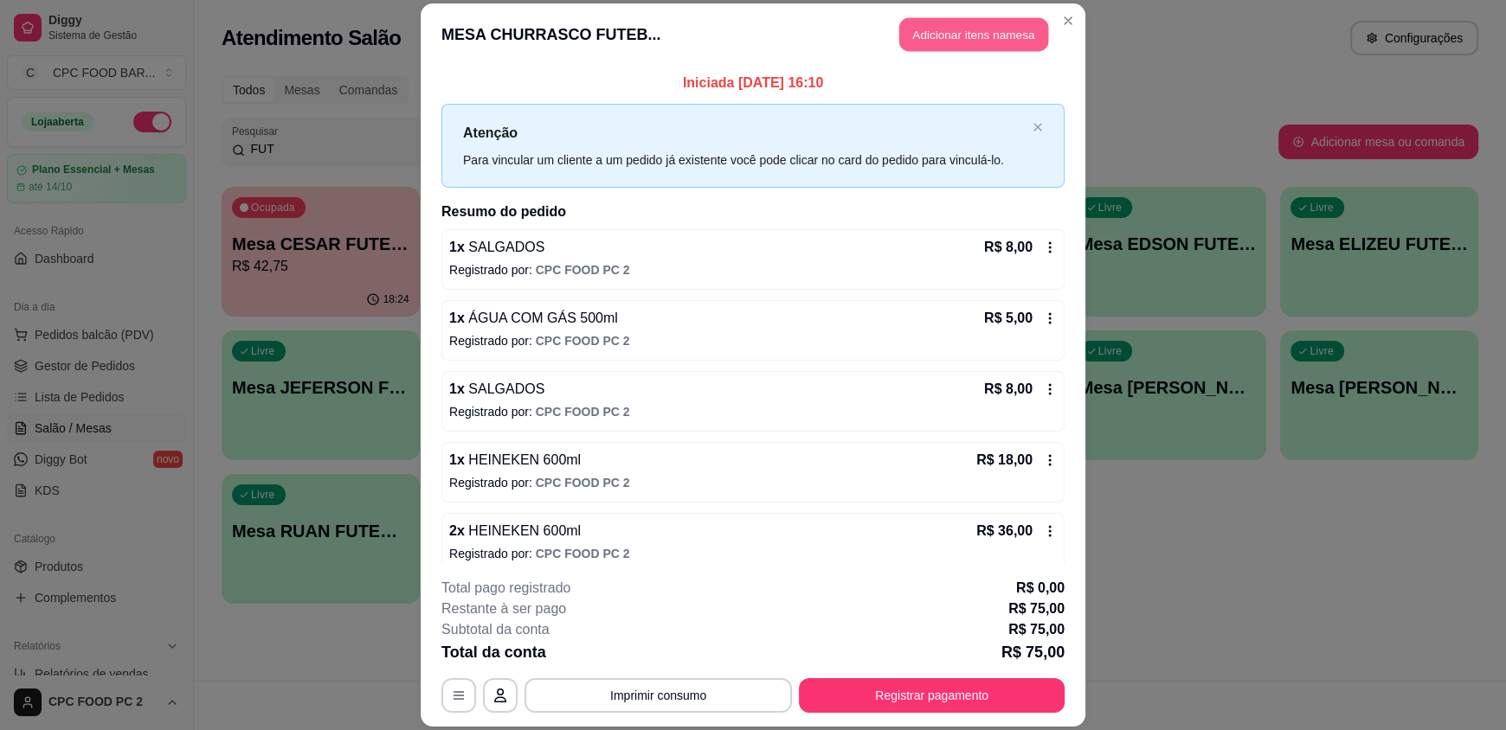
click at [932, 43] on button "Adicionar itens na mesa" at bounding box center [973, 35] width 149 height 34
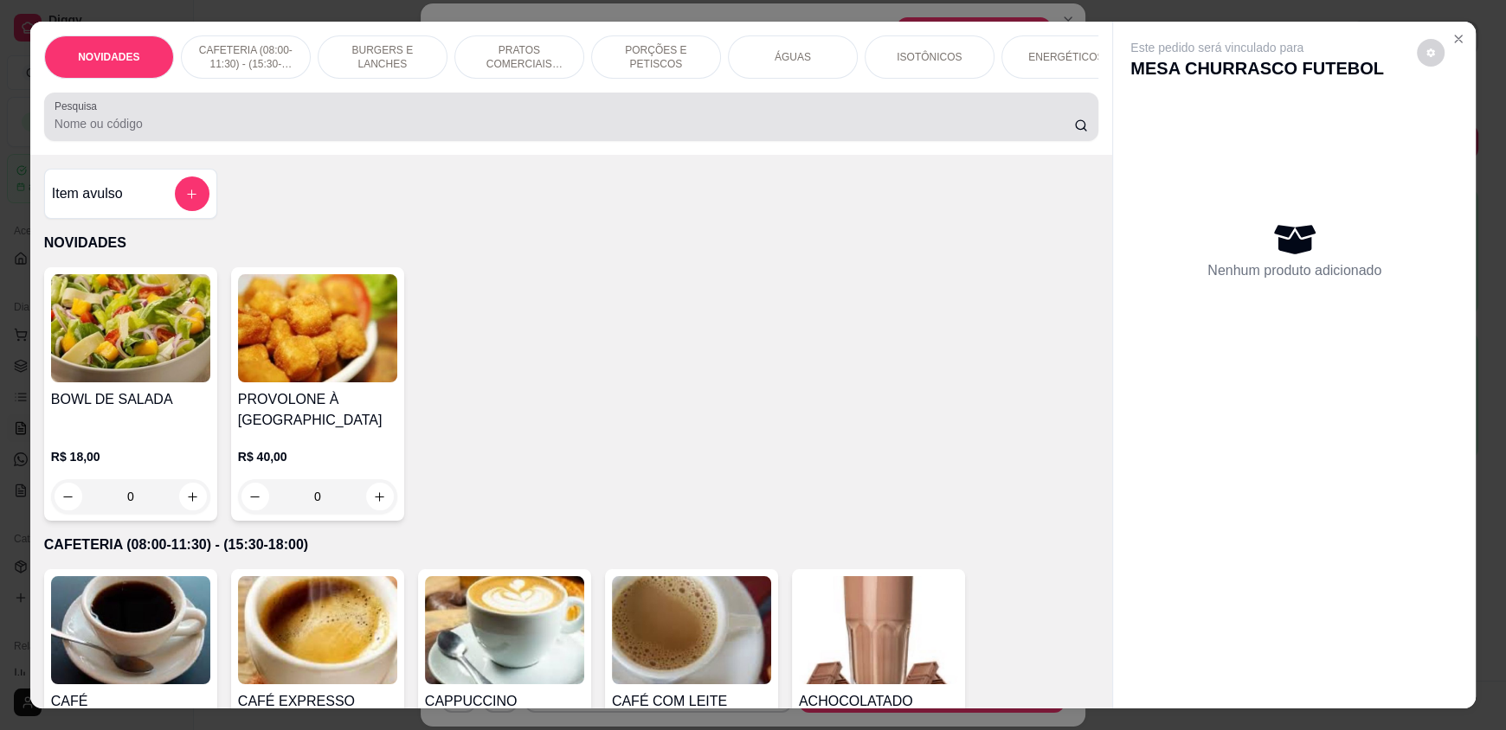
click at [581, 124] on div at bounding box center [571, 117] width 1033 height 35
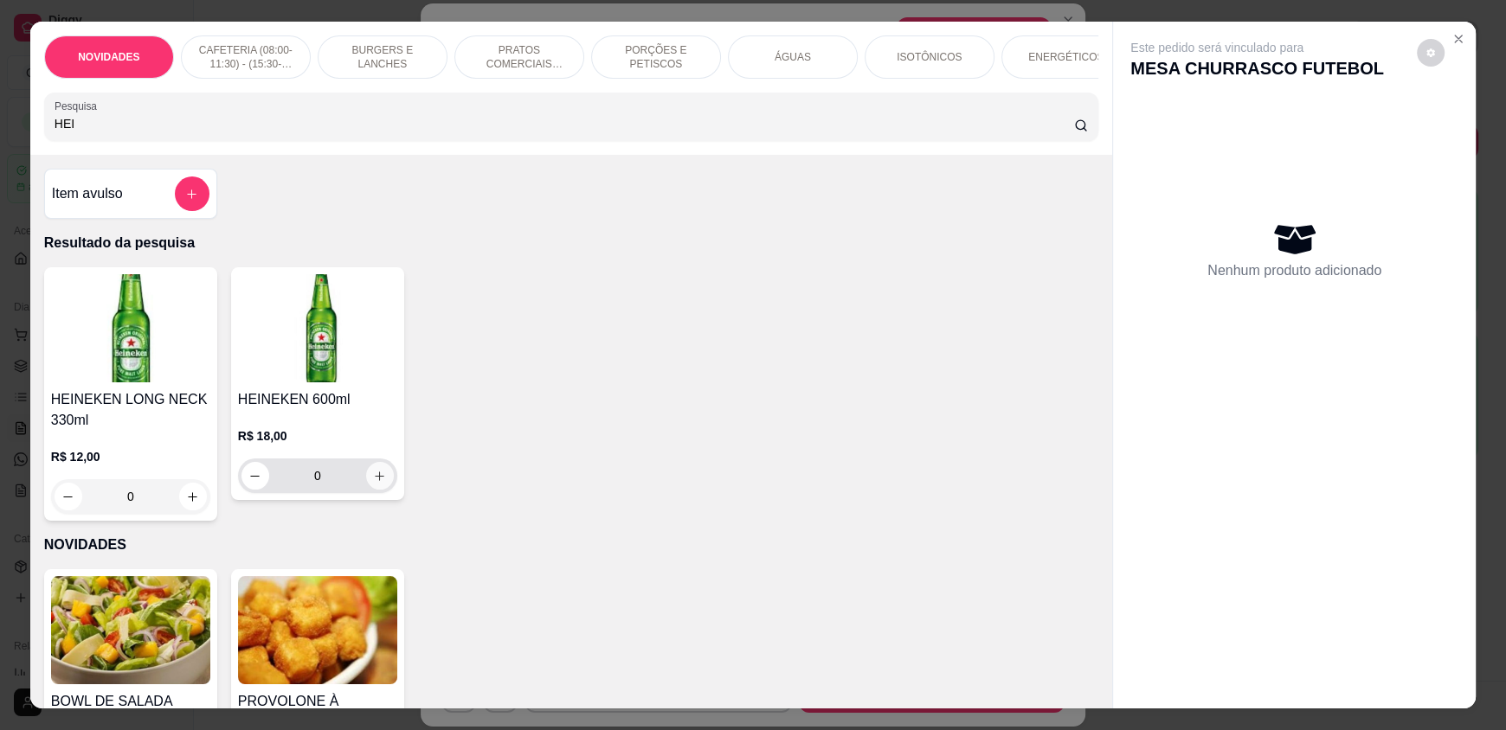
type input "HEI"
click at [373, 483] on icon "increase-product-quantity" at bounding box center [379, 476] width 13 height 13
type input "1"
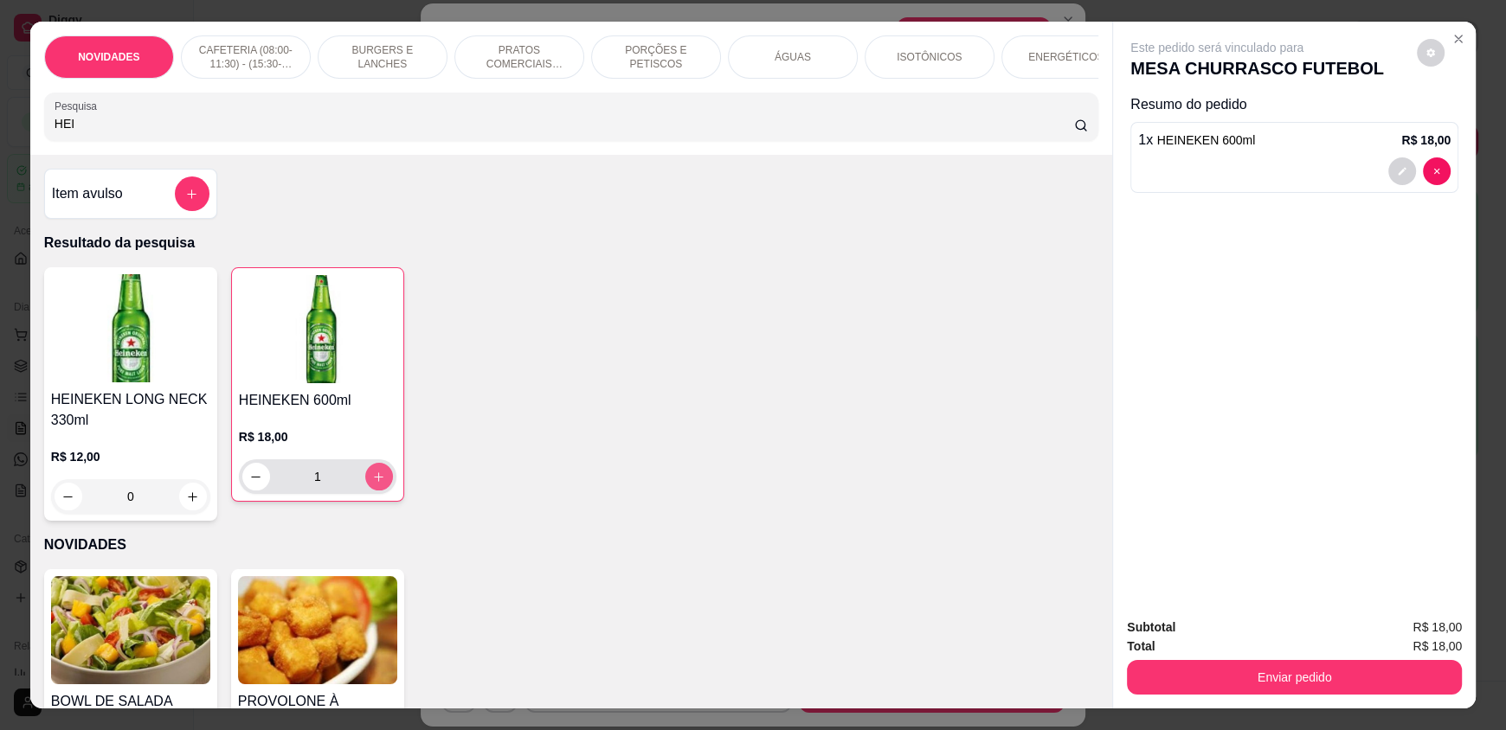
click at [372, 484] on icon "increase-product-quantity" at bounding box center [378, 477] width 13 height 13
type input "2"
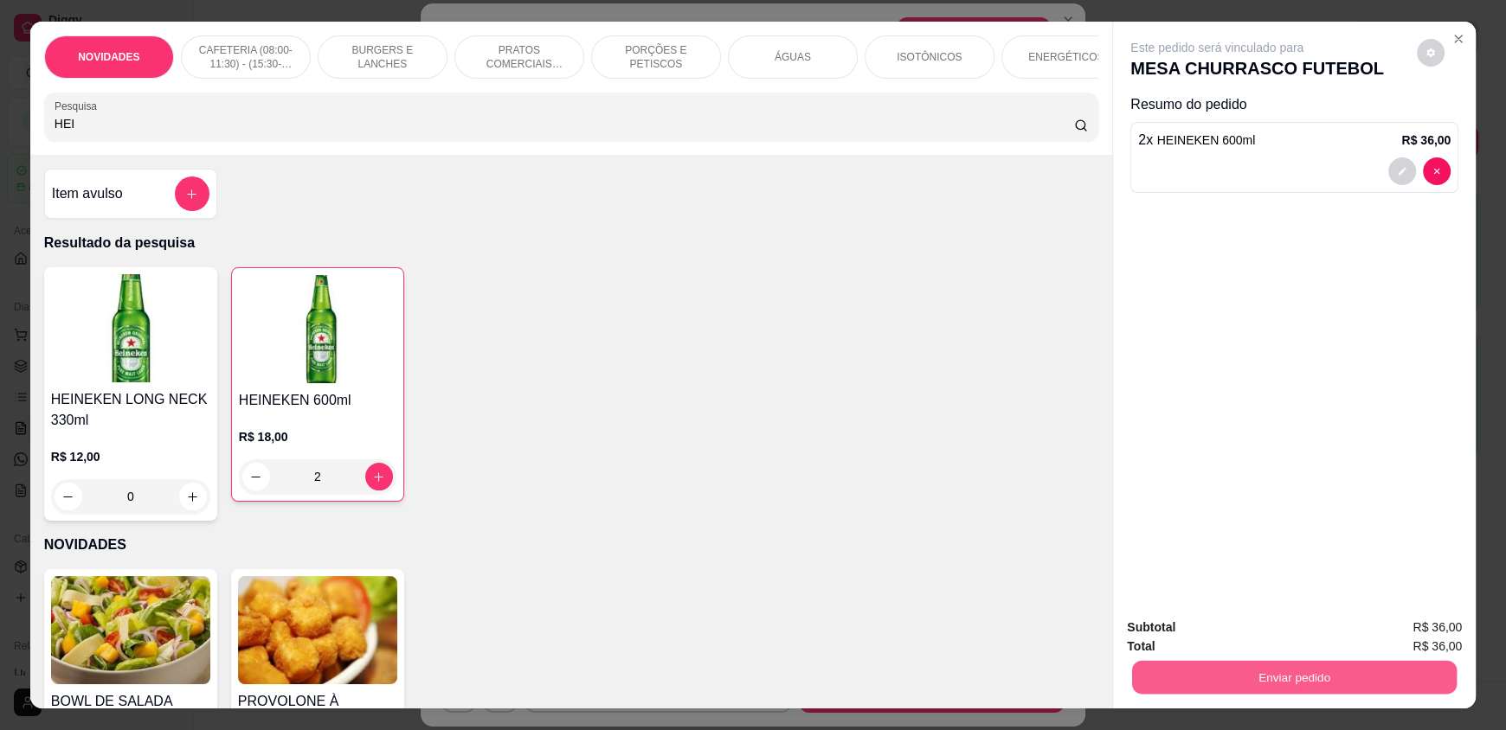
click at [1323, 675] on button "Enviar pedido" at bounding box center [1294, 677] width 325 height 34
click at [1405, 643] on button "Enviar pedido" at bounding box center [1416, 635] width 98 height 33
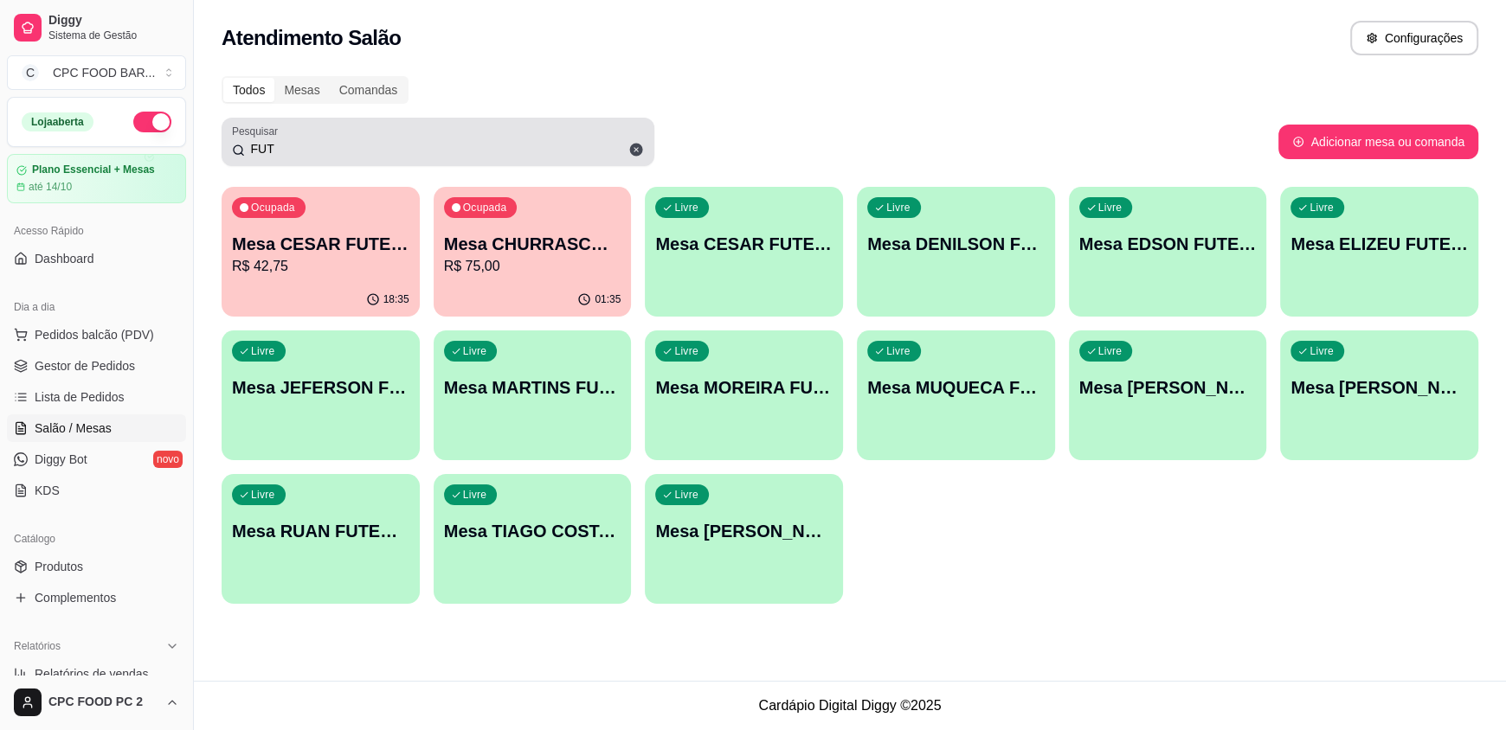
click at [311, 143] on input "FUT" at bounding box center [444, 148] width 399 height 17
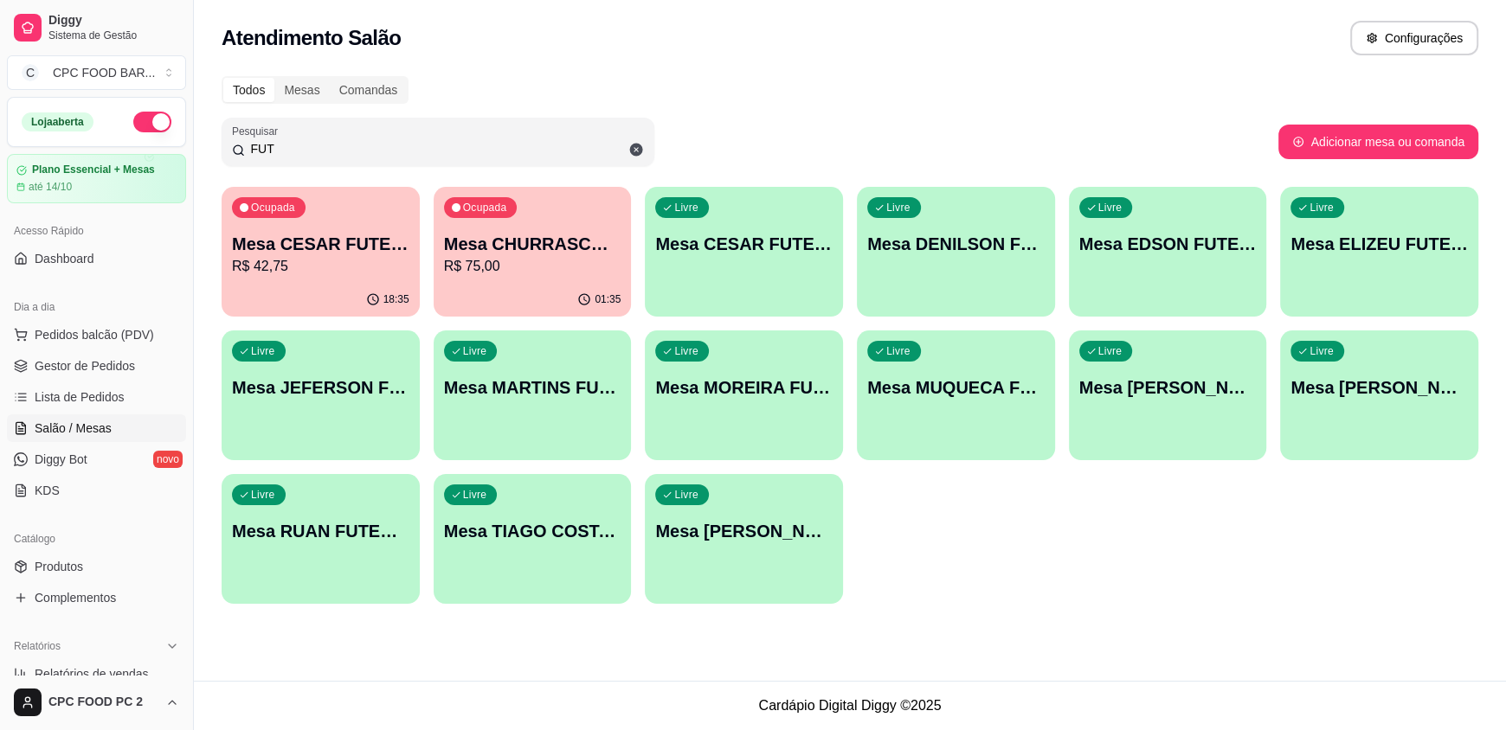
click at [311, 143] on input "FUT" at bounding box center [444, 148] width 399 height 17
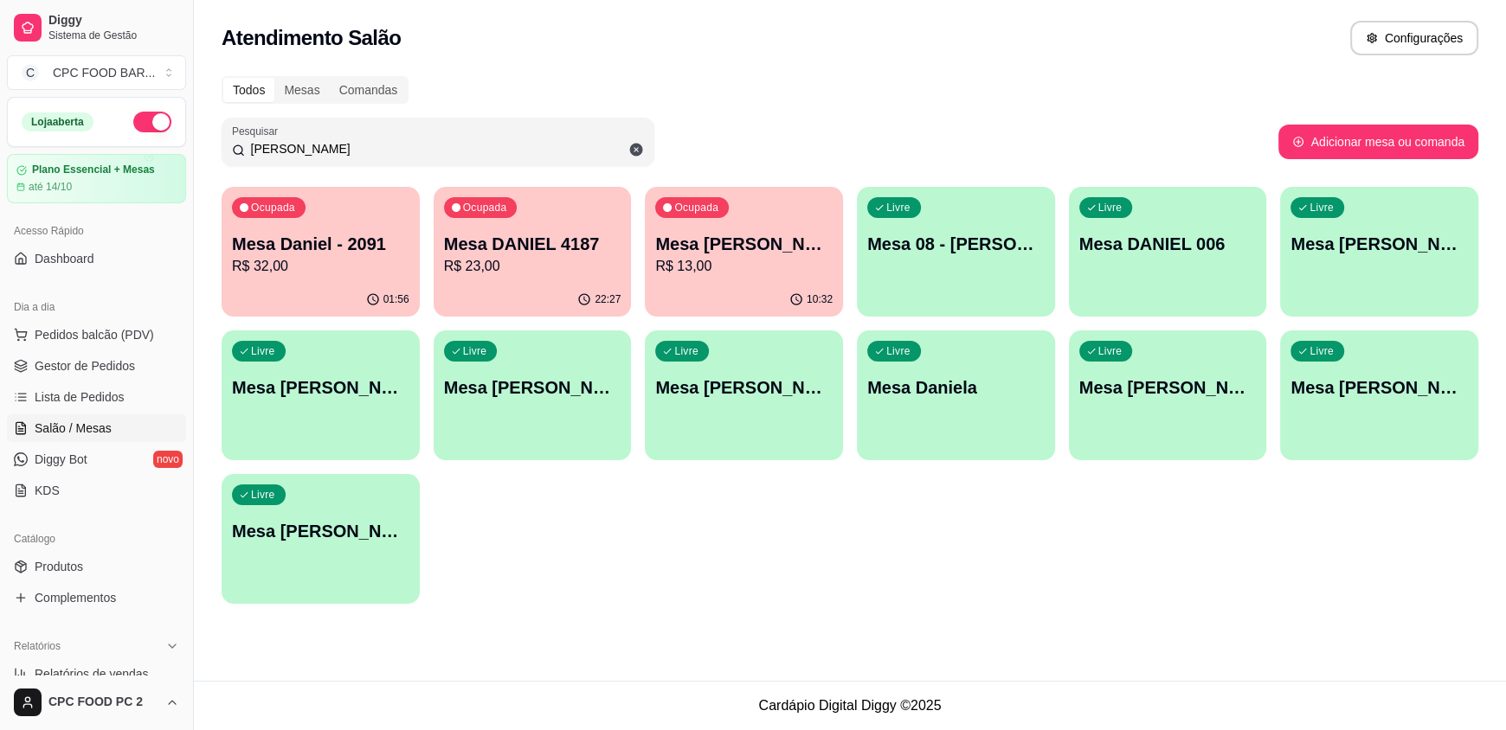
type input "DANIEL"
click at [500, 273] on p "R$ 23,00" at bounding box center [533, 266] width 172 height 20
click at [346, 286] on div "01:56" at bounding box center [321, 300] width 198 height 34
click at [527, 283] on div "22:27" at bounding box center [532, 298] width 192 height 33
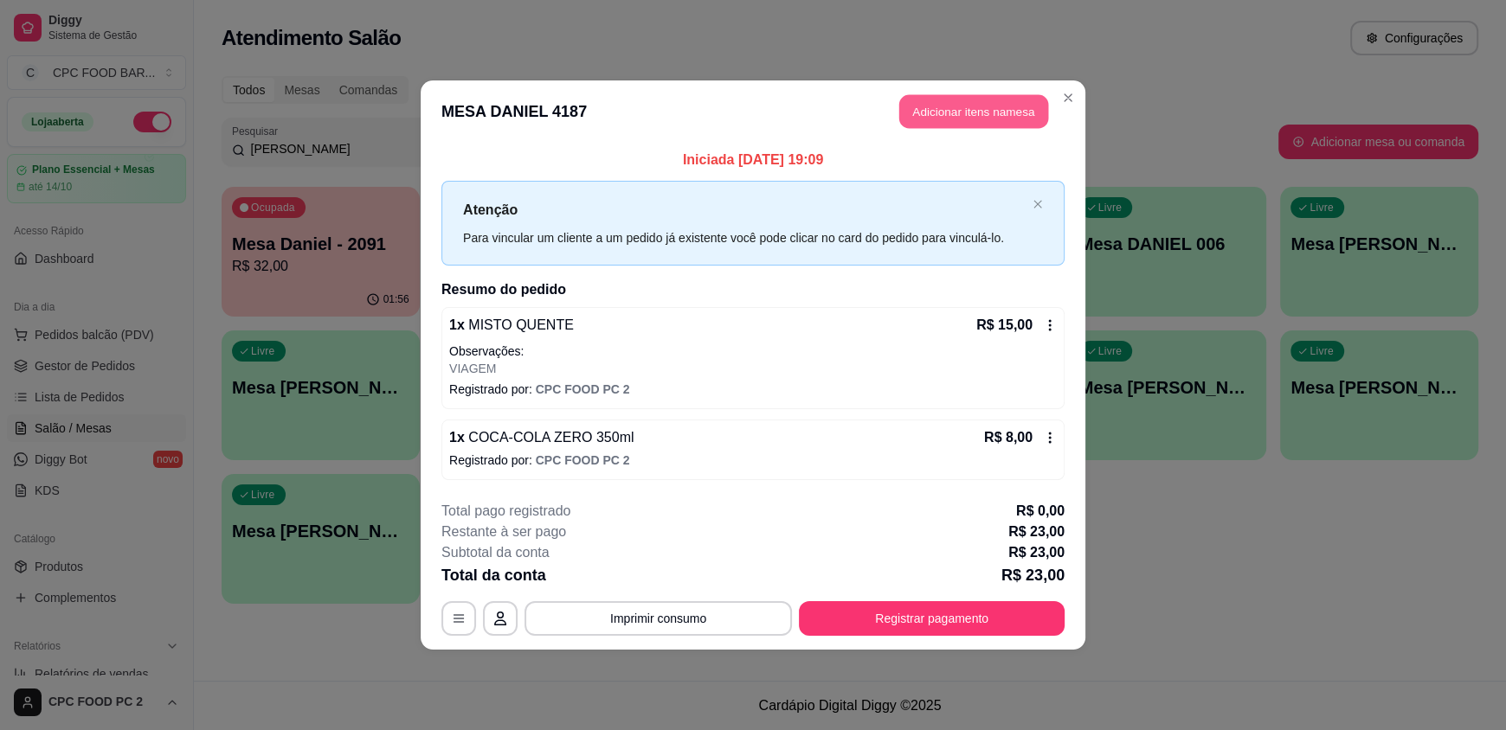
click at [960, 107] on button "Adicionar itens na mesa" at bounding box center [973, 112] width 149 height 34
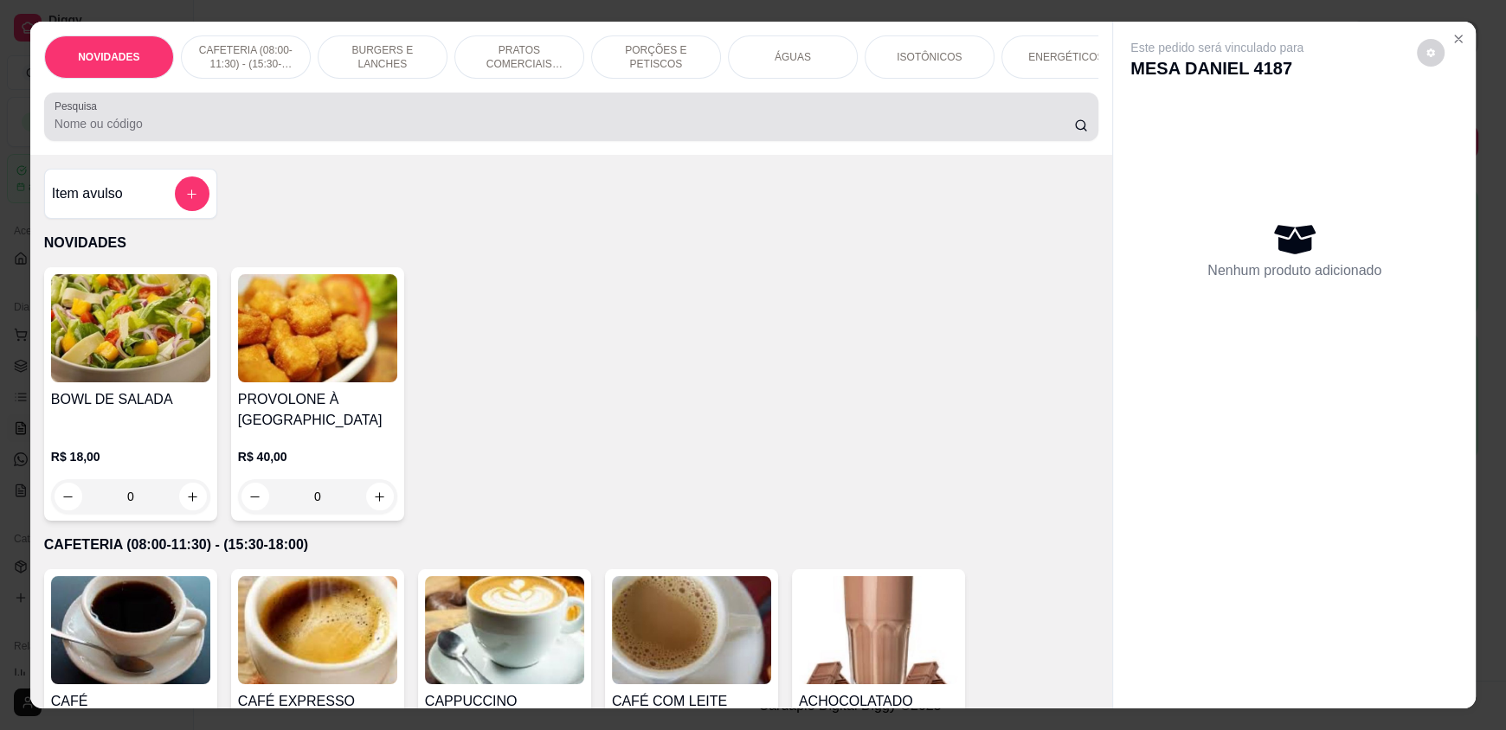
click at [606, 132] on input "Pesquisa" at bounding box center [565, 123] width 1020 height 17
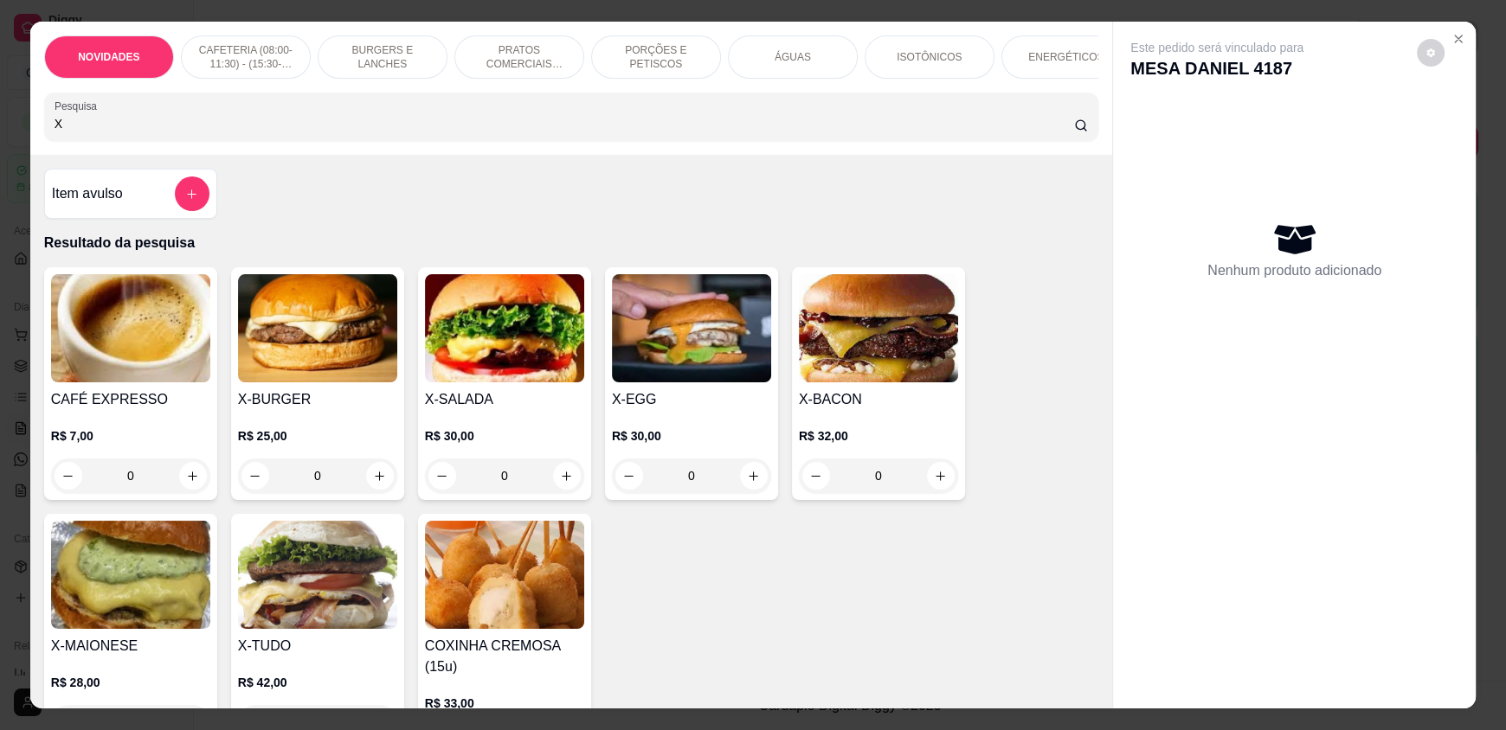
type input "X"
click at [368, 485] on div "0" at bounding box center [317, 476] width 159 height 35
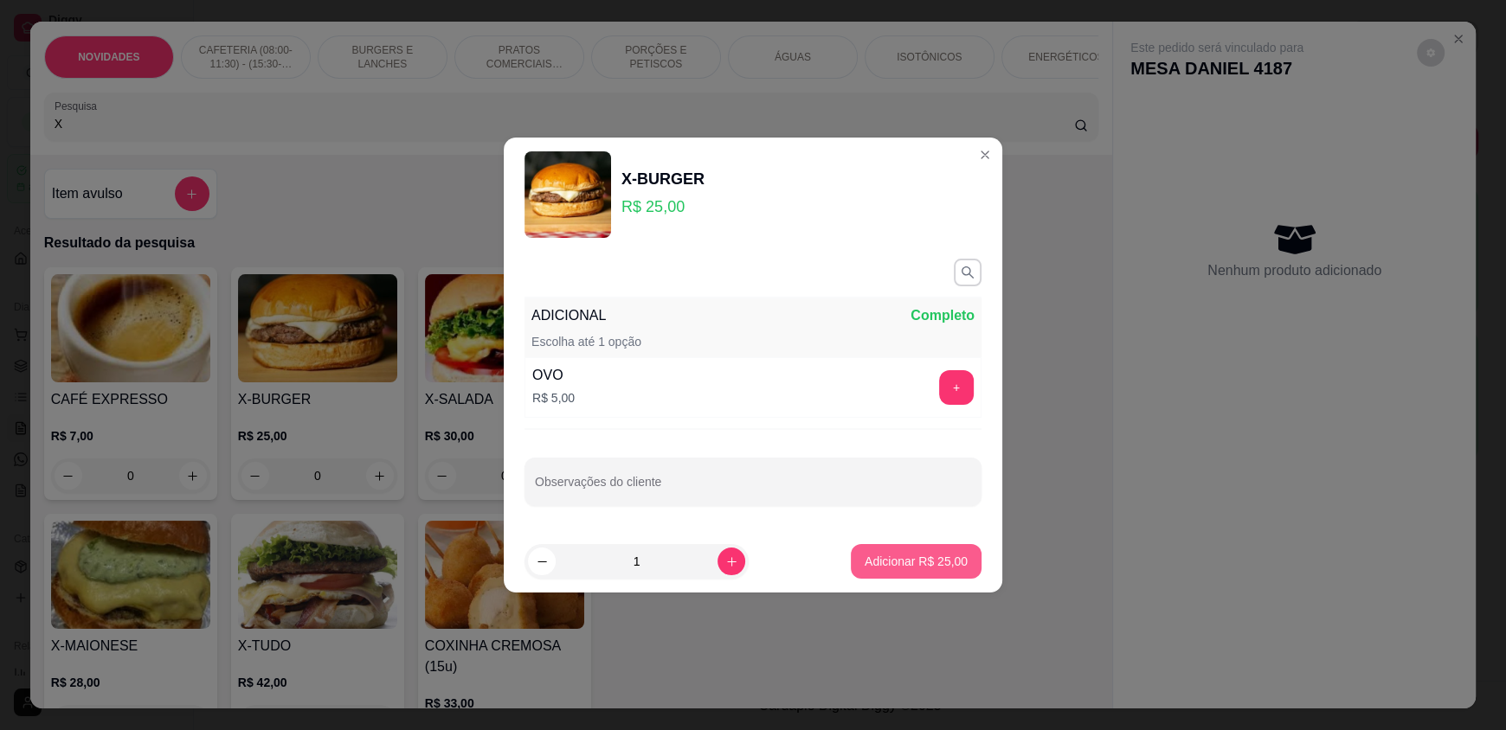
click at [928, 563] on p "Adicionar R$ 25,00" at bounding box center [916, 561] width 103 height 17
type input "1"
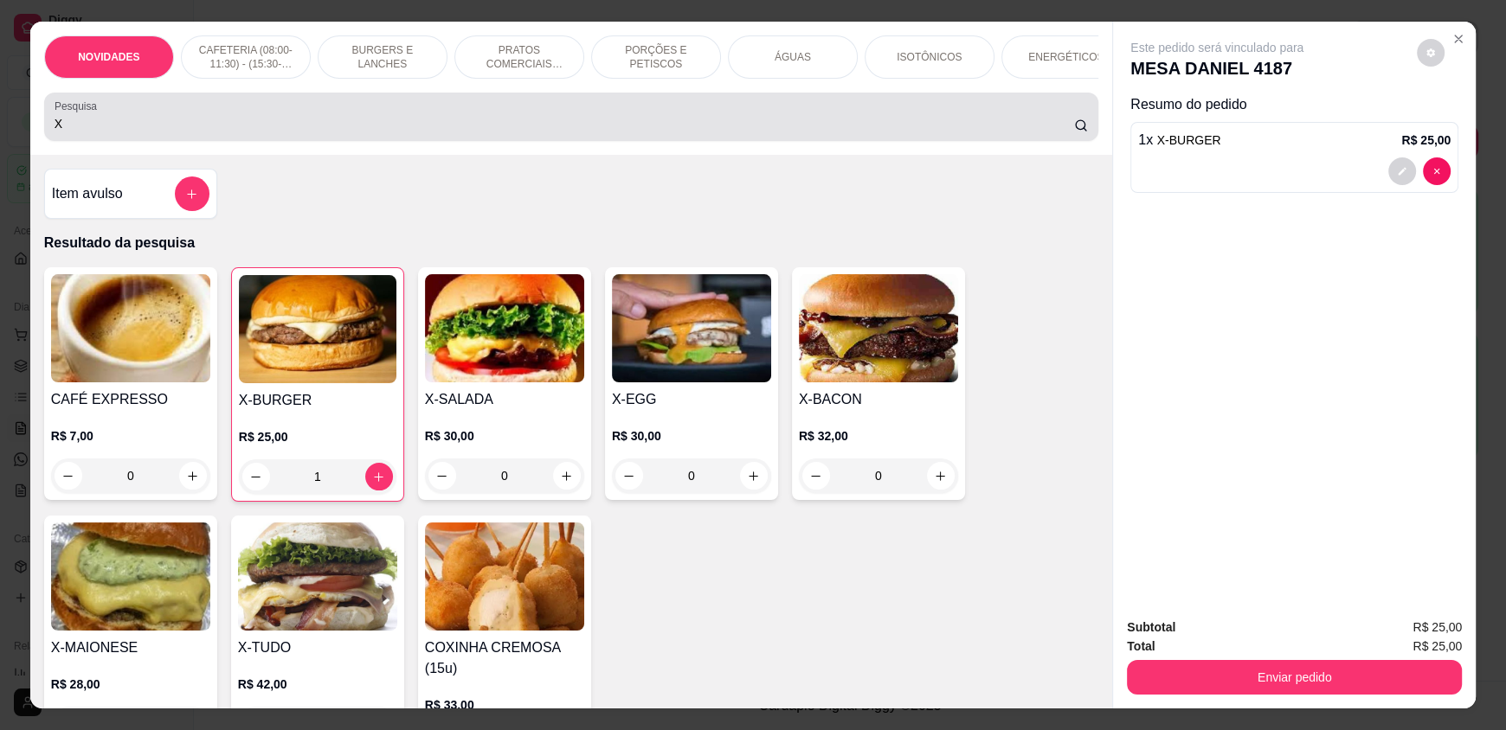
click at [90, 132] on input "X" at bounding box center [565, 123] width 1020 height 17
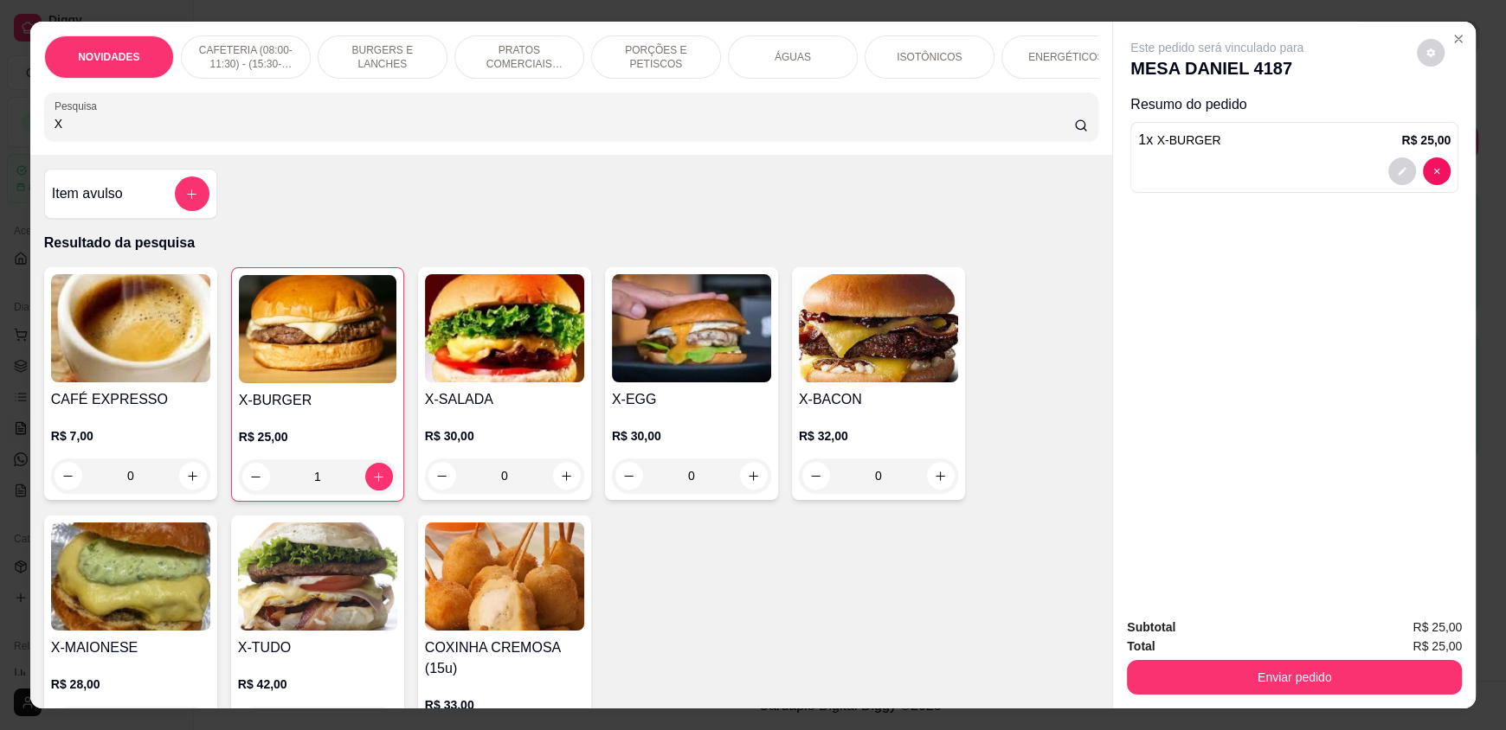
click at [87, 132] on input "X" at bounding box center [565, 123] width 1020 height 17
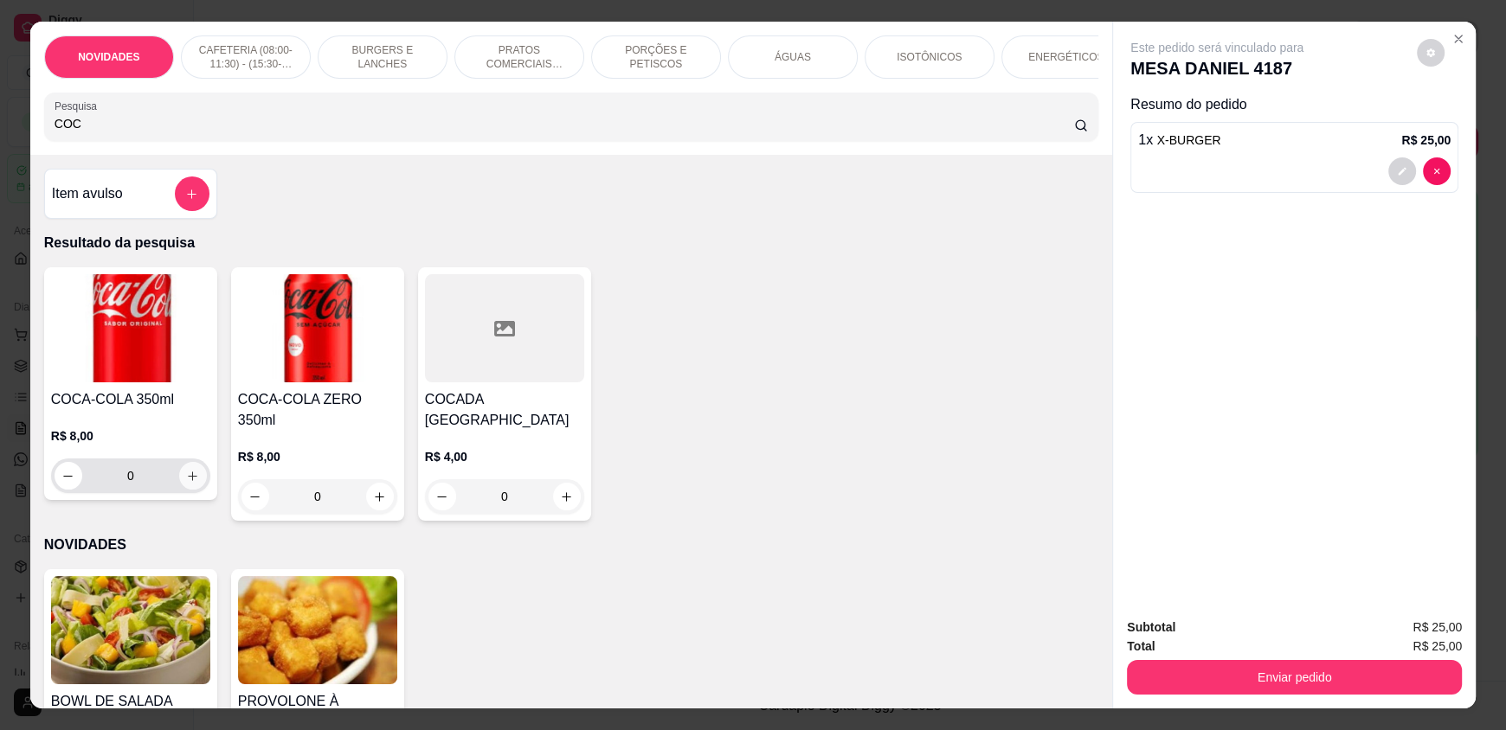
type input "COC"
click at [179, 490] on button "increase-product-quantity" at bounding box center [192, 476] width 27 height 27
type input "1"
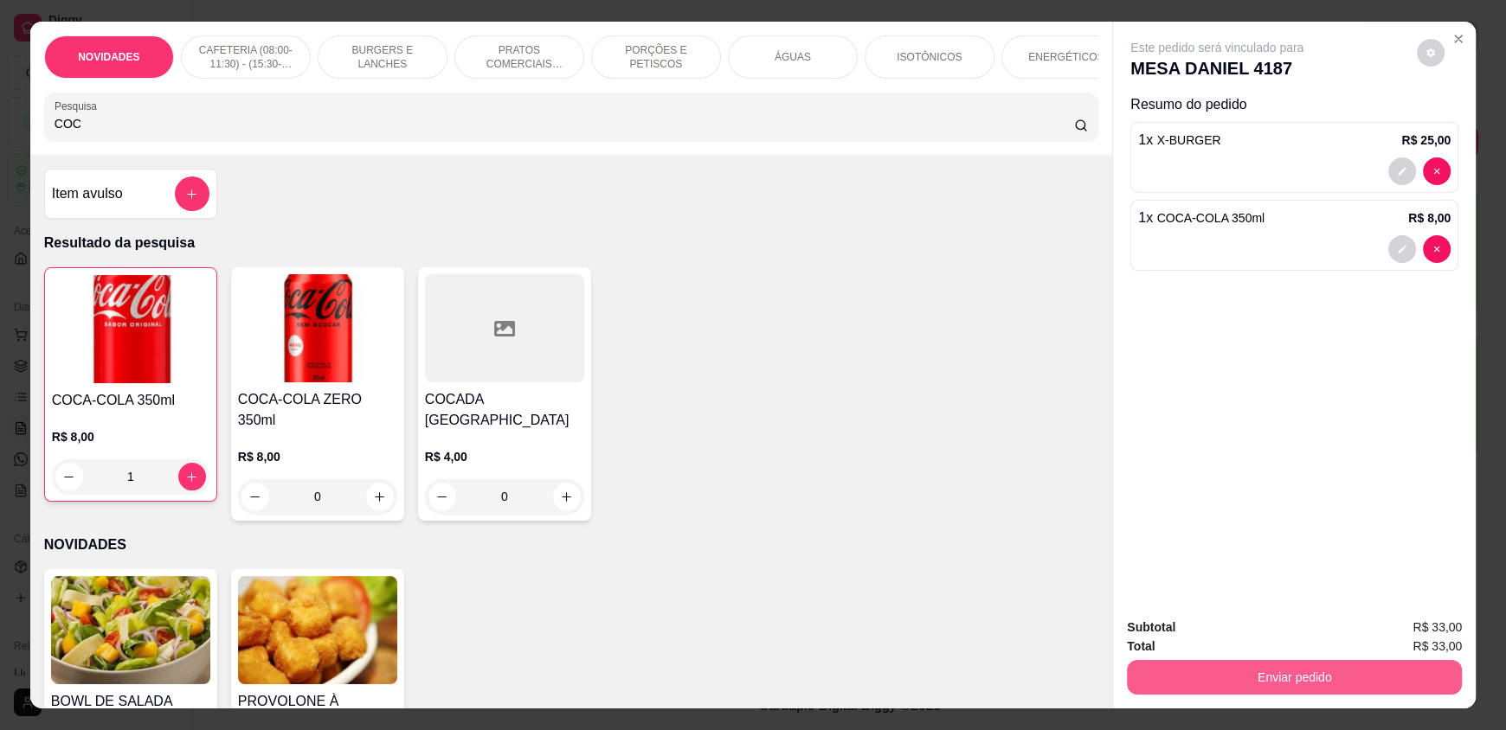
click at [1342, 682] on button "Enviar pedido" at bounding box center [1294, 677] width 335 height 35
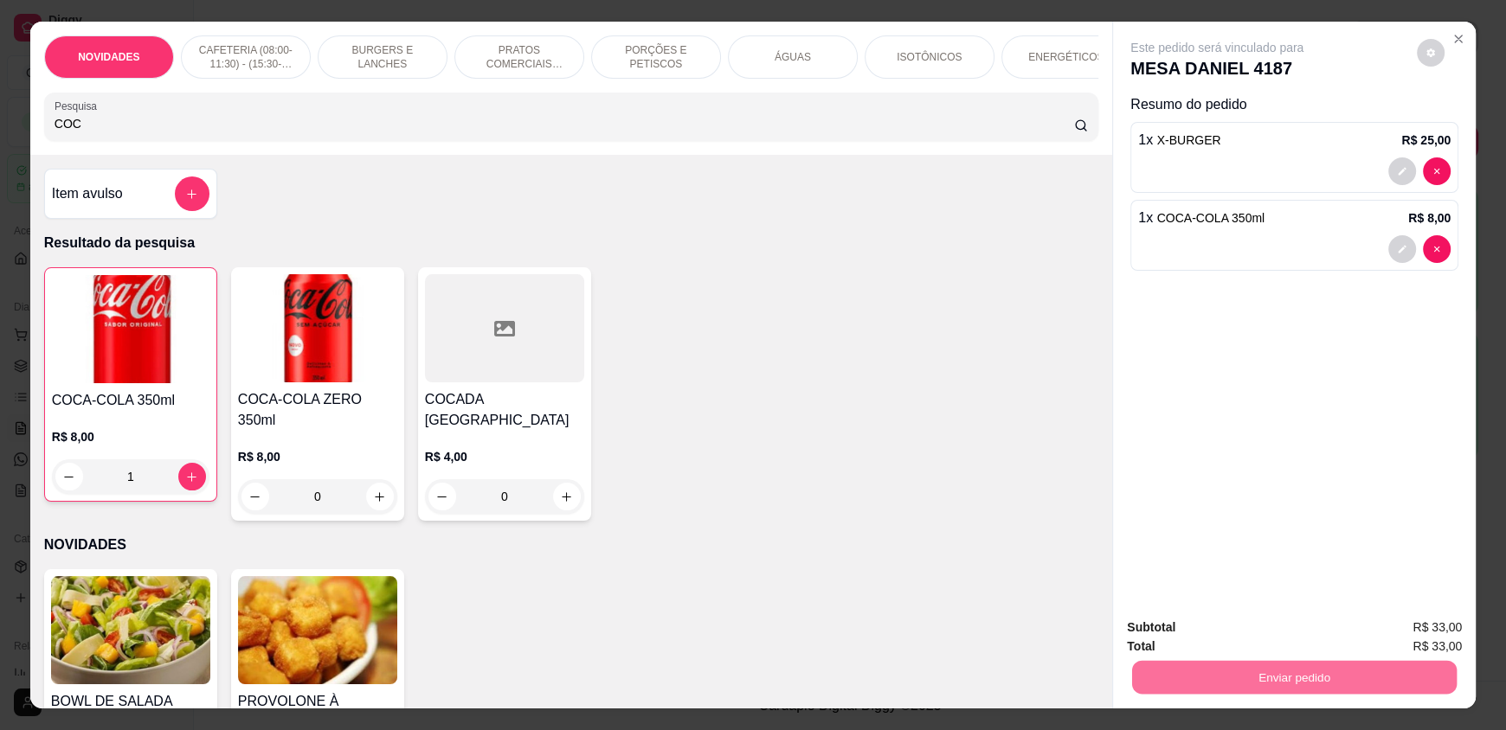
click at [1436, 636] on button "Enviar pedido" at bounding box center [1416, 635] width 98 height 33
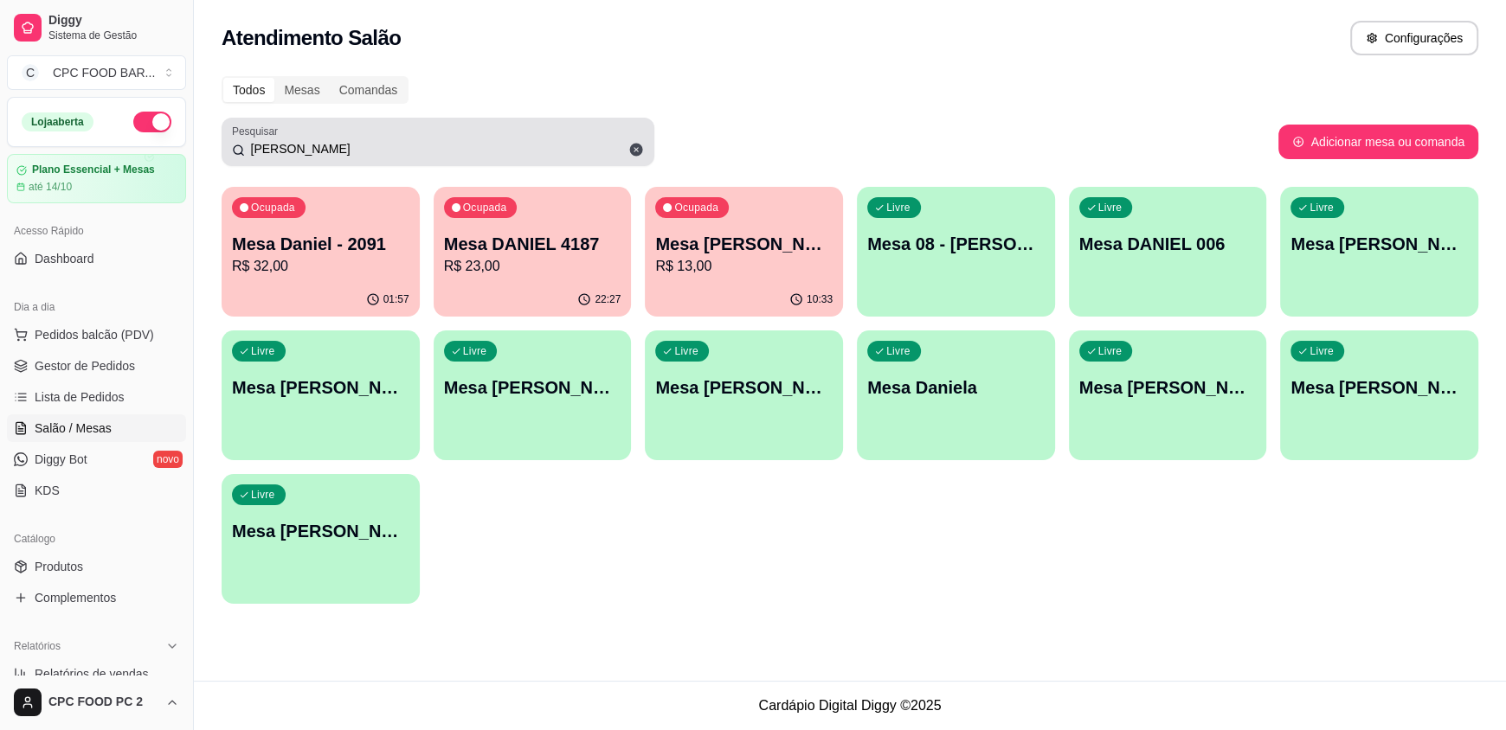
click at [293, 149] on input "DANIEL" at bounding box center [444, 148] width 399 height 17
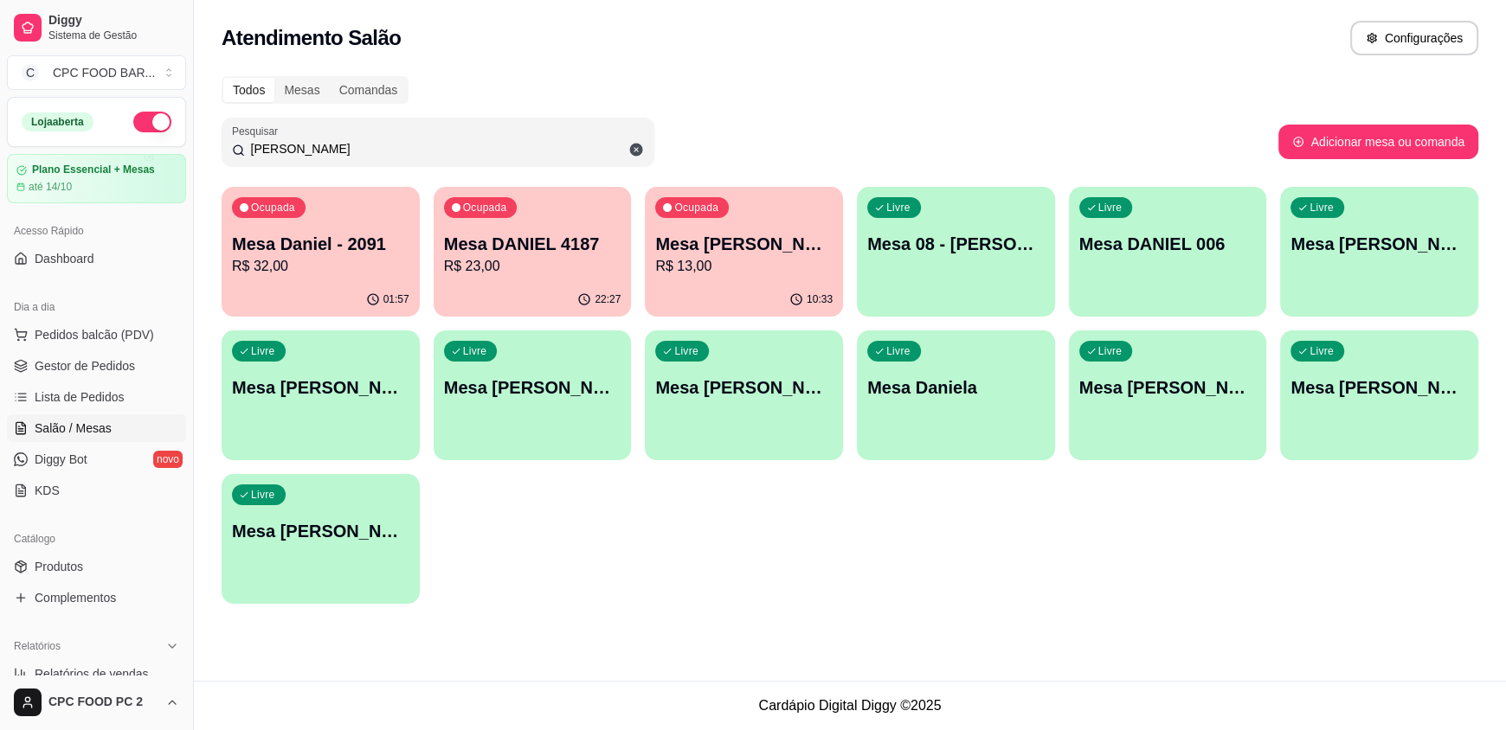
click at [293, 149] on input "DANIEL" at bounding box center [444, 148] width 399 height 17
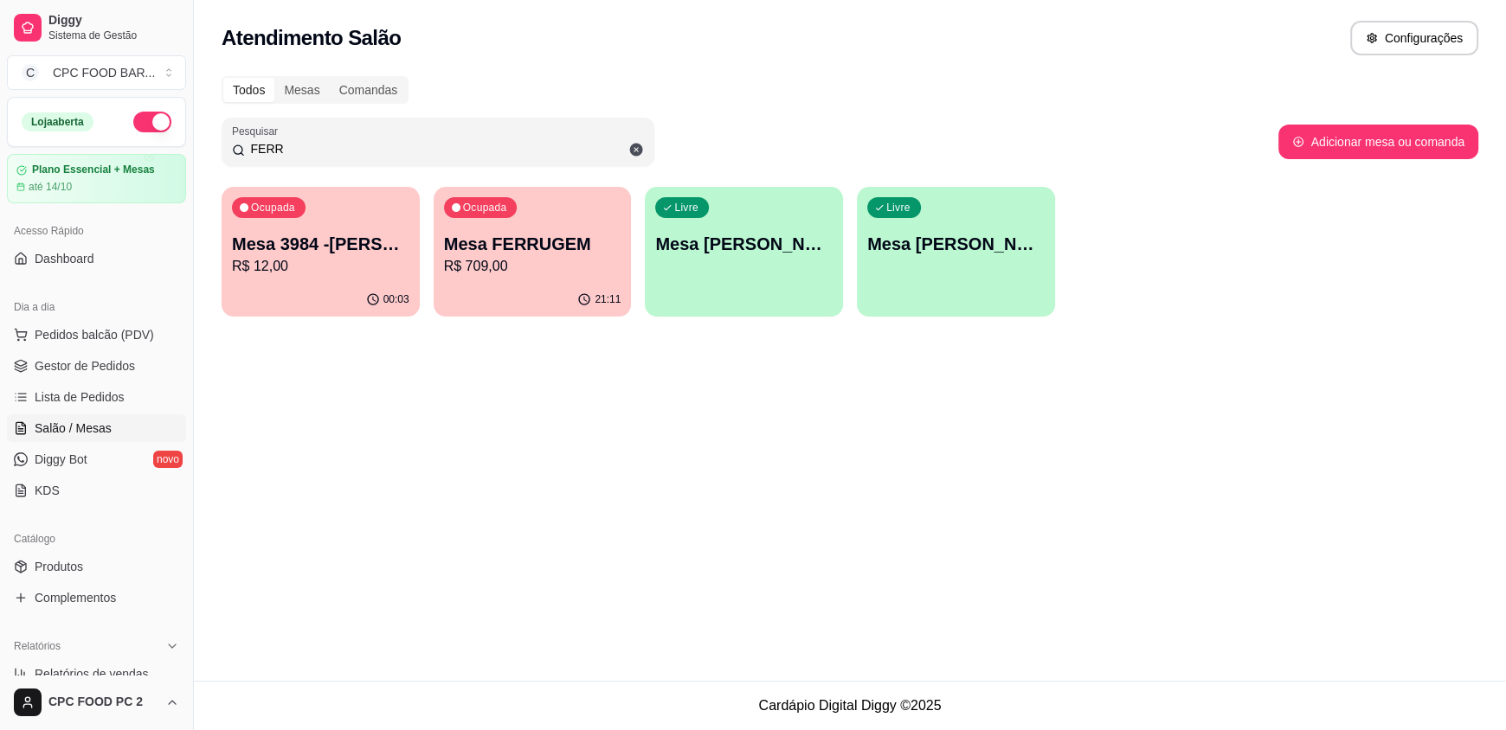
type input "FERR"
click at [562, 269] on p "R$ 709,00" at bounding box center [532, 266] width 177 height 21
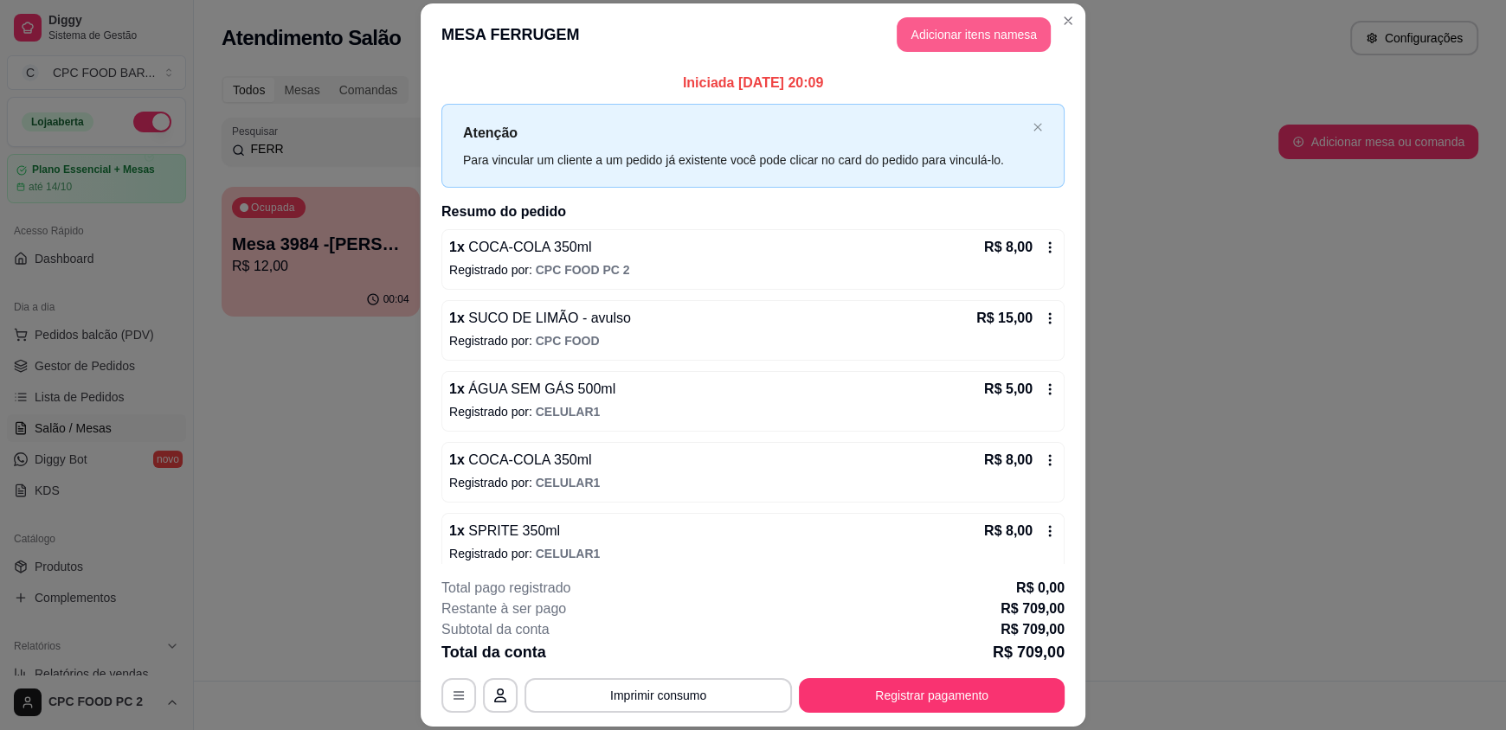
click at [965, 24] on button "Adicionar itens na mesa" at bounding box center [974, 34] width 154 height 35
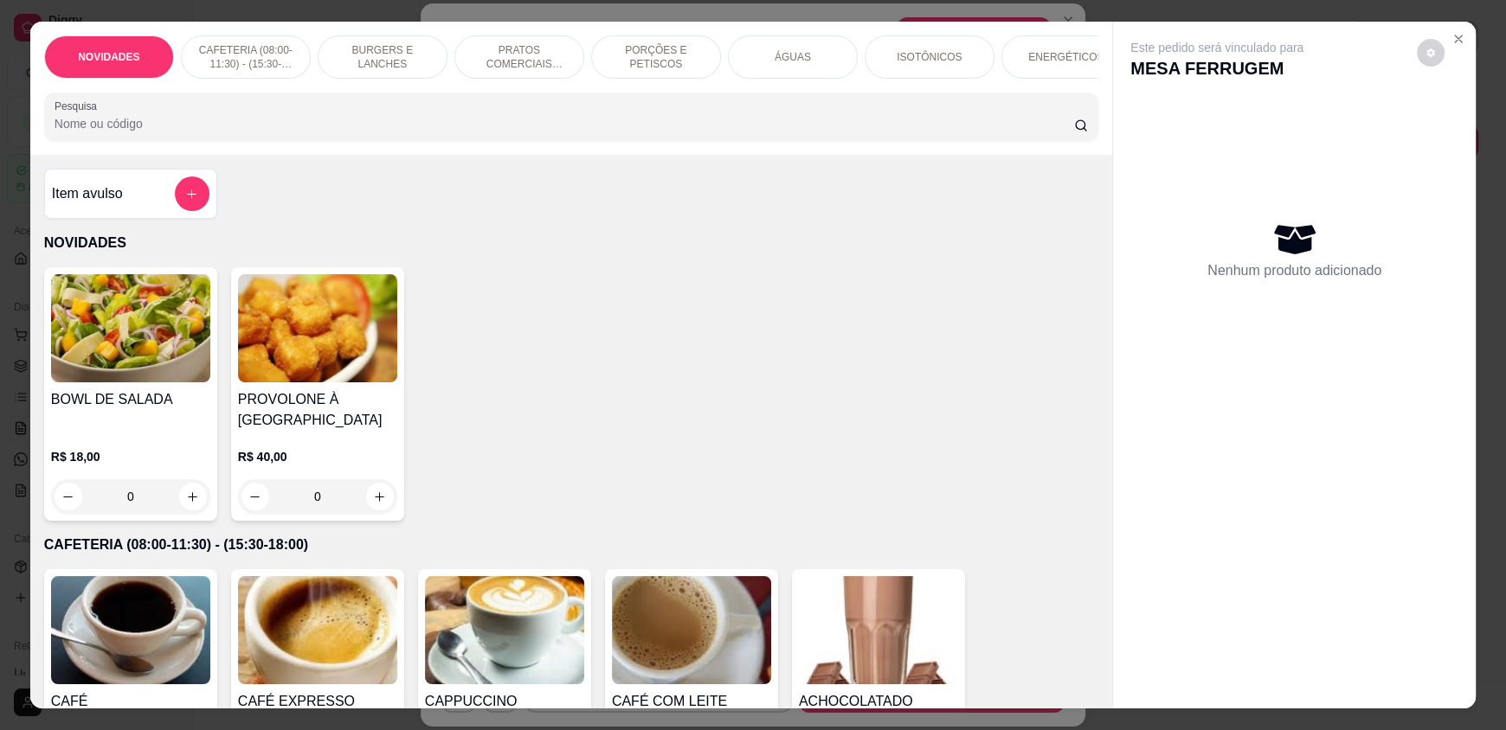
click at [628, 132] on input "Pesquisa" at bounding box center [565, 123] width 1020 height 17
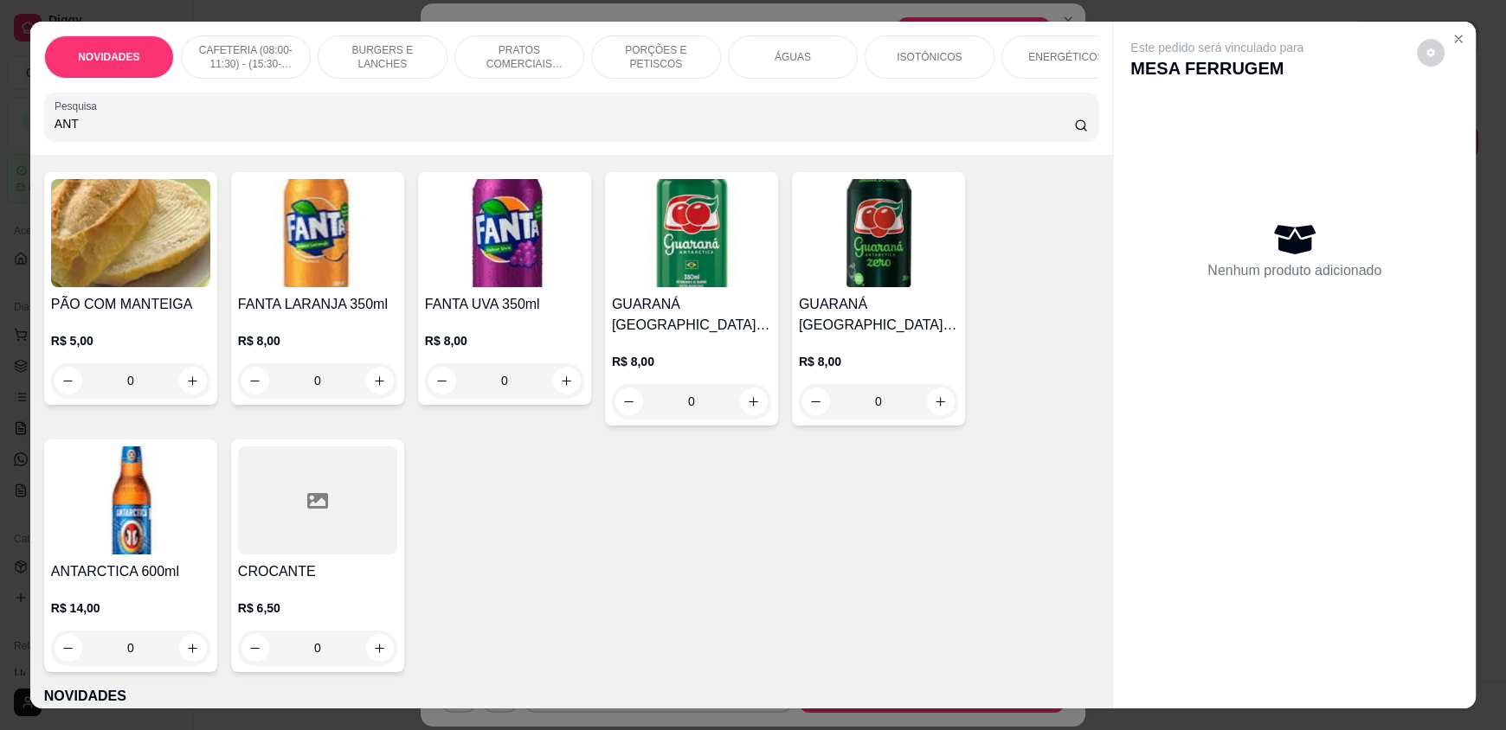
scroll to position [259, 0]
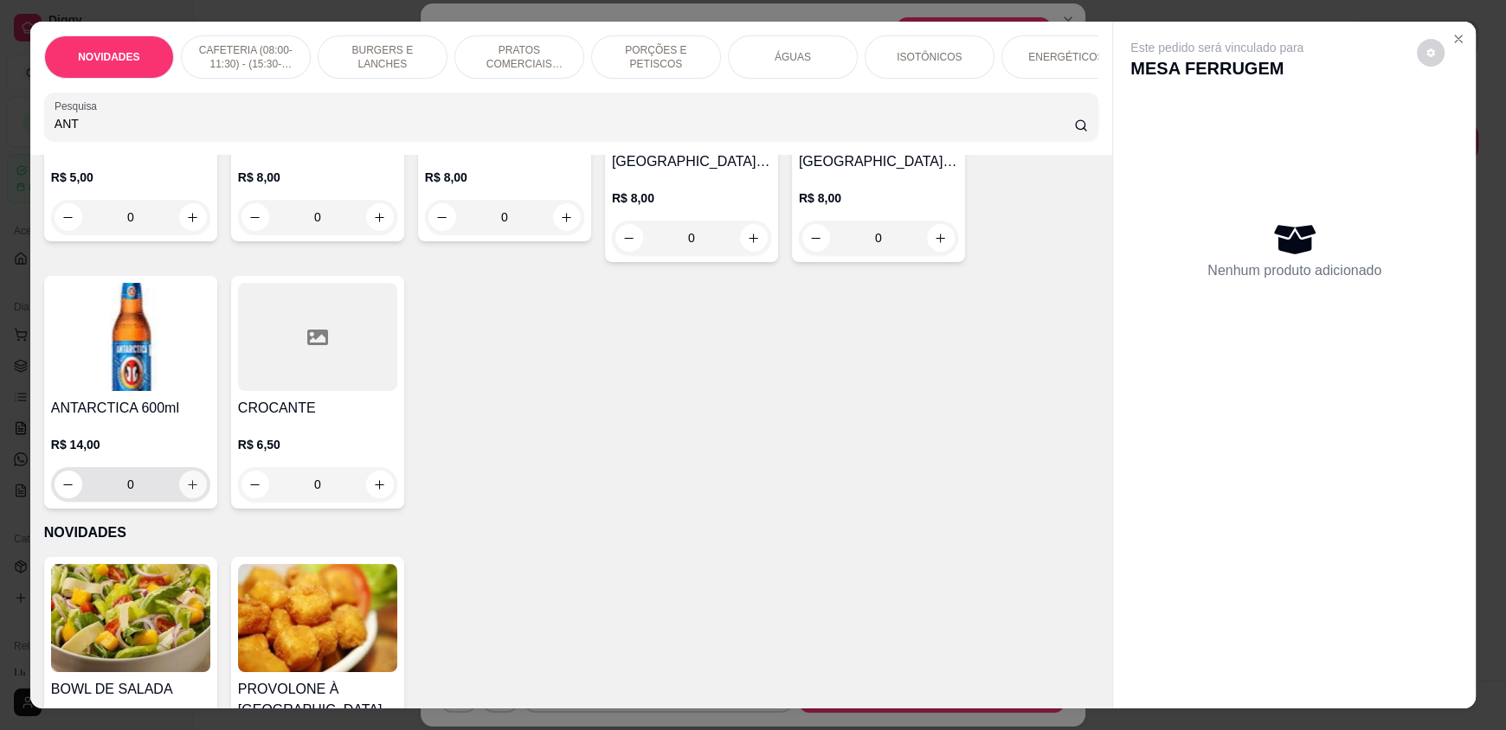
type input "ANT"
click at [179, 498] on button "increase-product-quantity" at bounding box center [193, 485] width 28 height 28
type input "1"
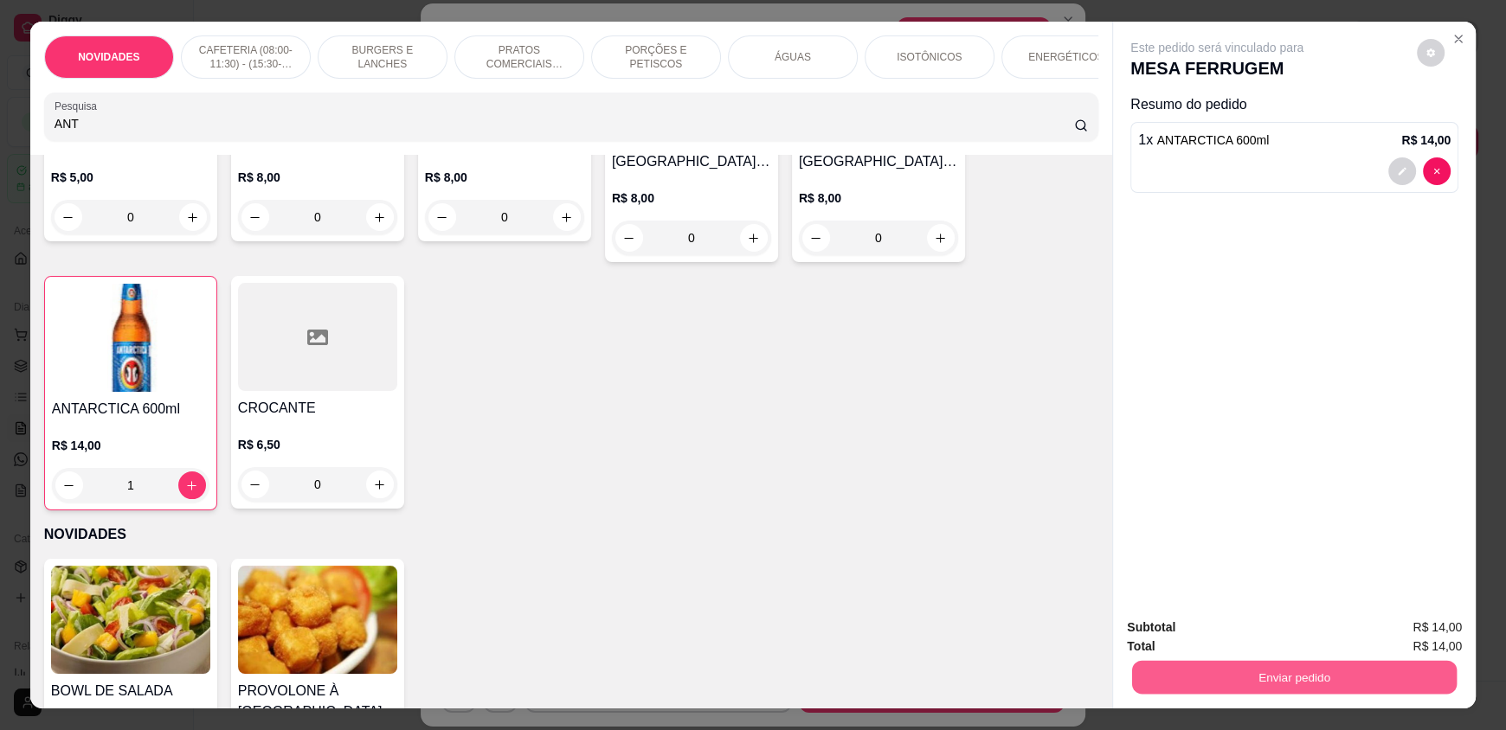
click at [1188, 685] on button "Enviar pedido" at bounding box center [1294, 677] width 325 height 34
click at [1395, 634] on button "Enviar pedido" at bounding box center [1416, 635] width 98 height 33
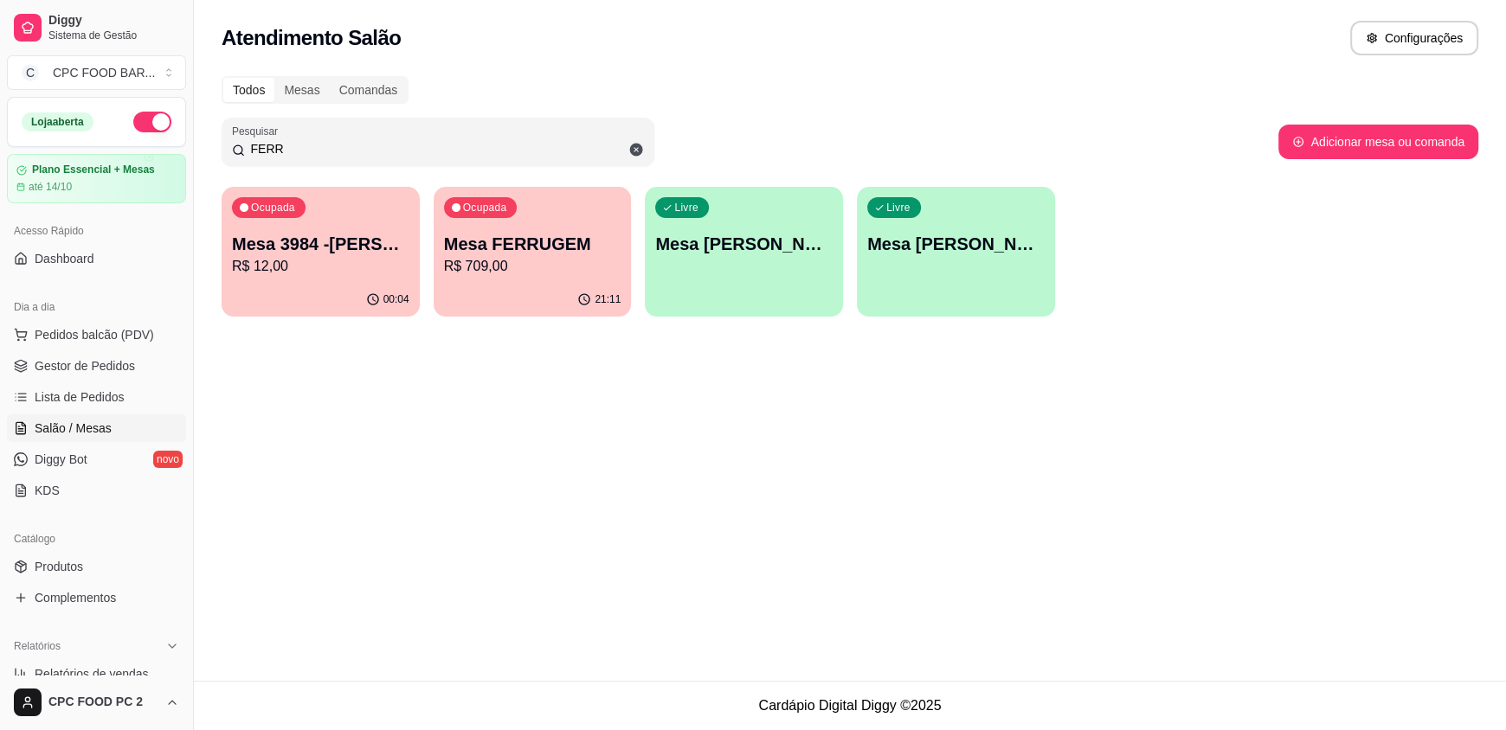
click at [349, 140] on input "FERR" at bounding box center [444, 148] width 399 height 17
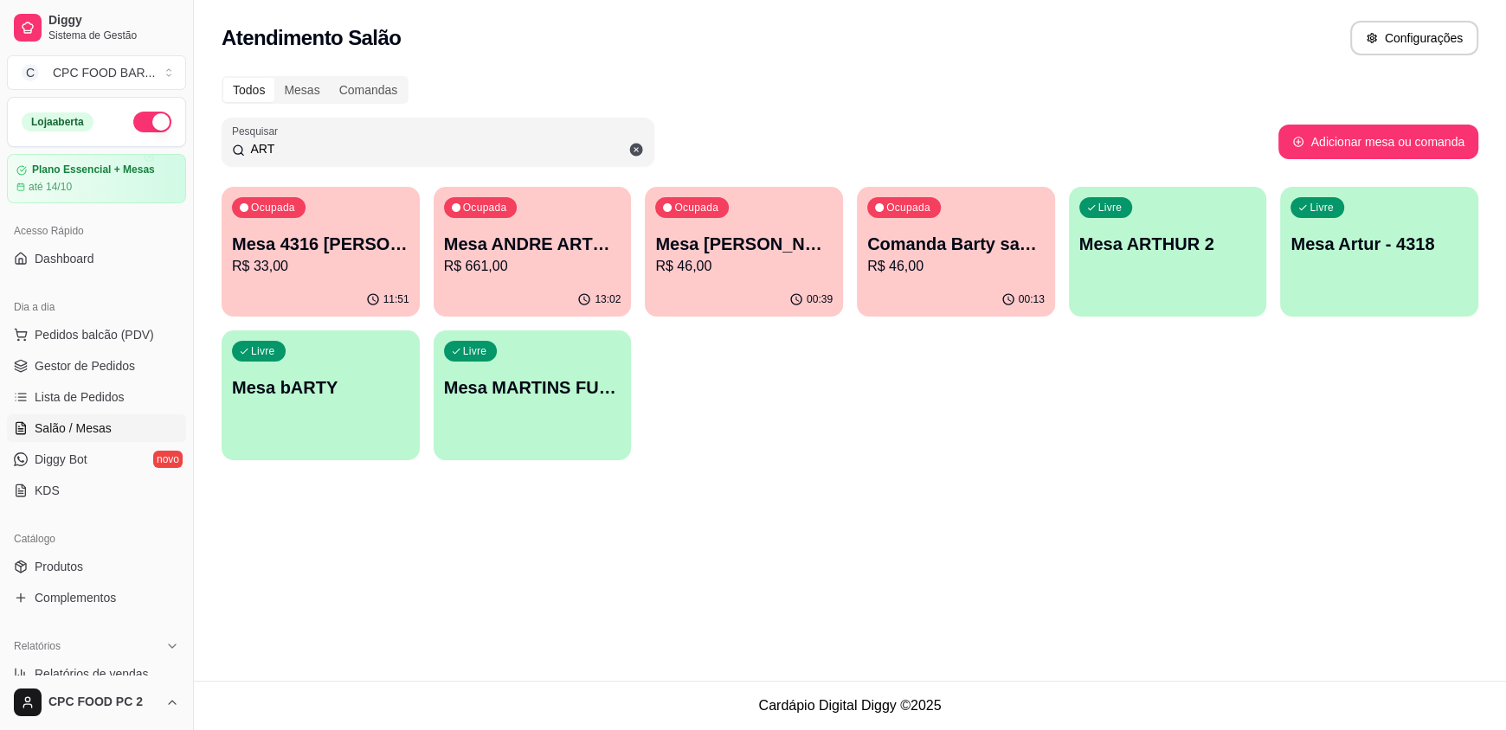
type input "ART"
click at [739, 276] on div "Ocupada Mesa ARTHUR BASQUETE R$ 46,00" at bounding box center [744, 235] width 198 height 96
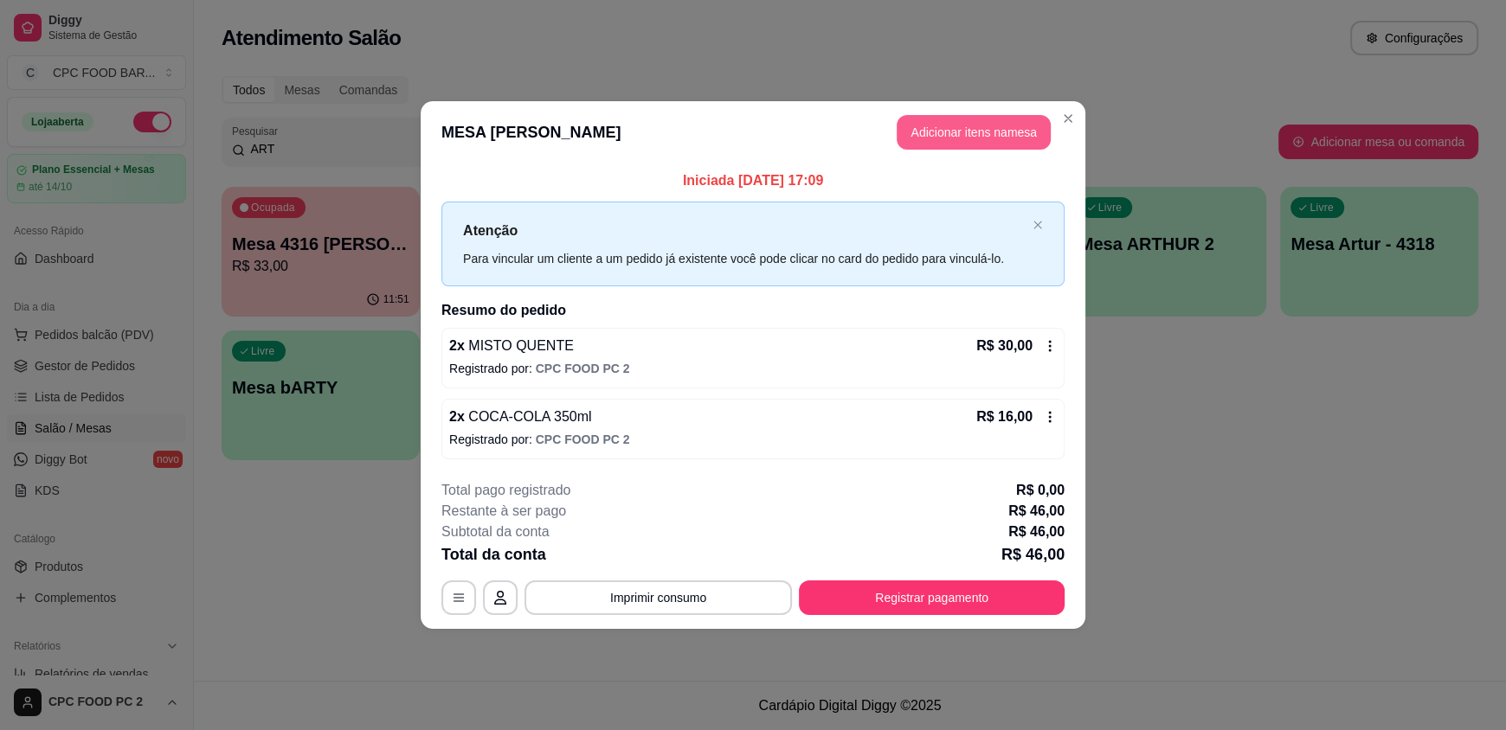
click at [981, 140] on button "Adicionar itens na mesa" at bounding box center [974, 132] width 154 height 35
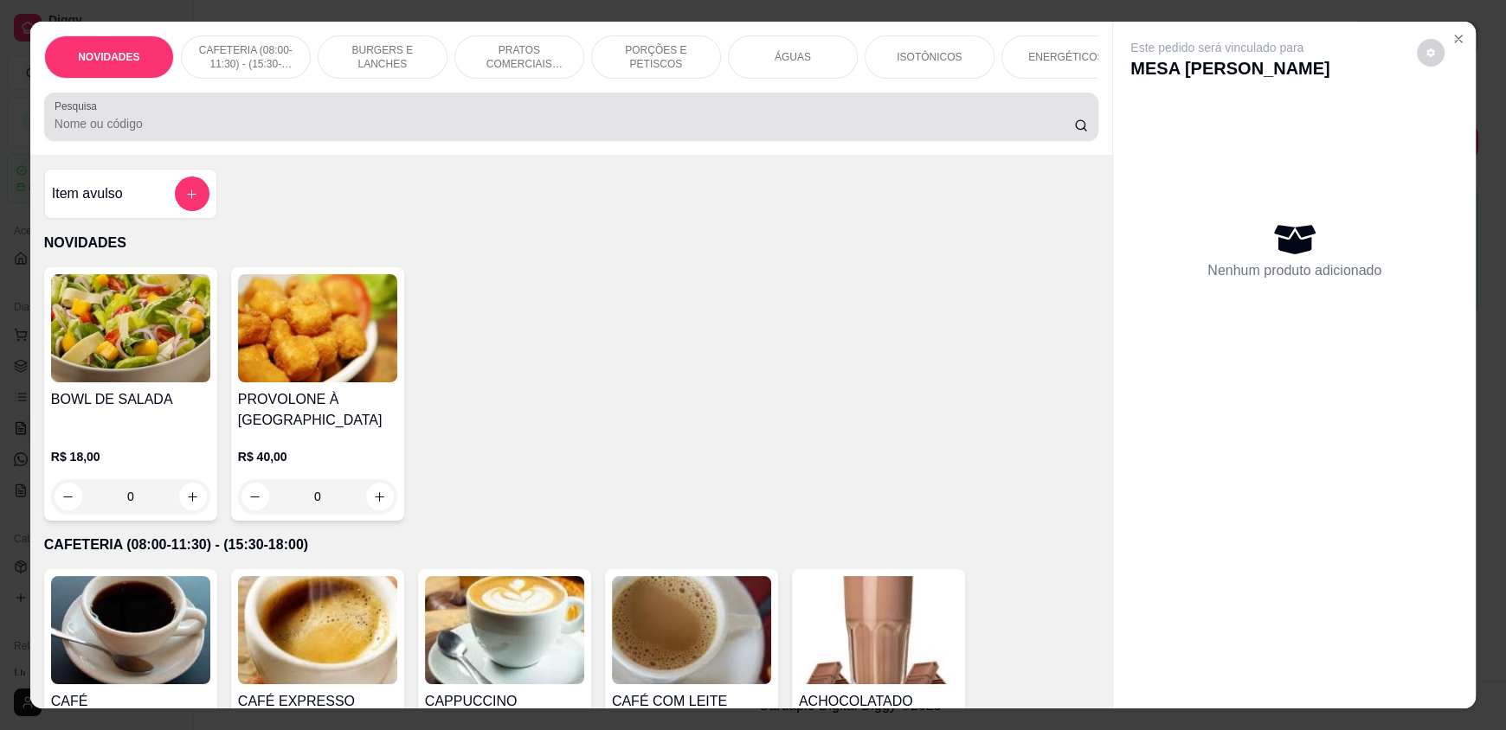
click at [808, 132] on input "Pesquisa" at bounding box center [565, 123] width 1020 height 17
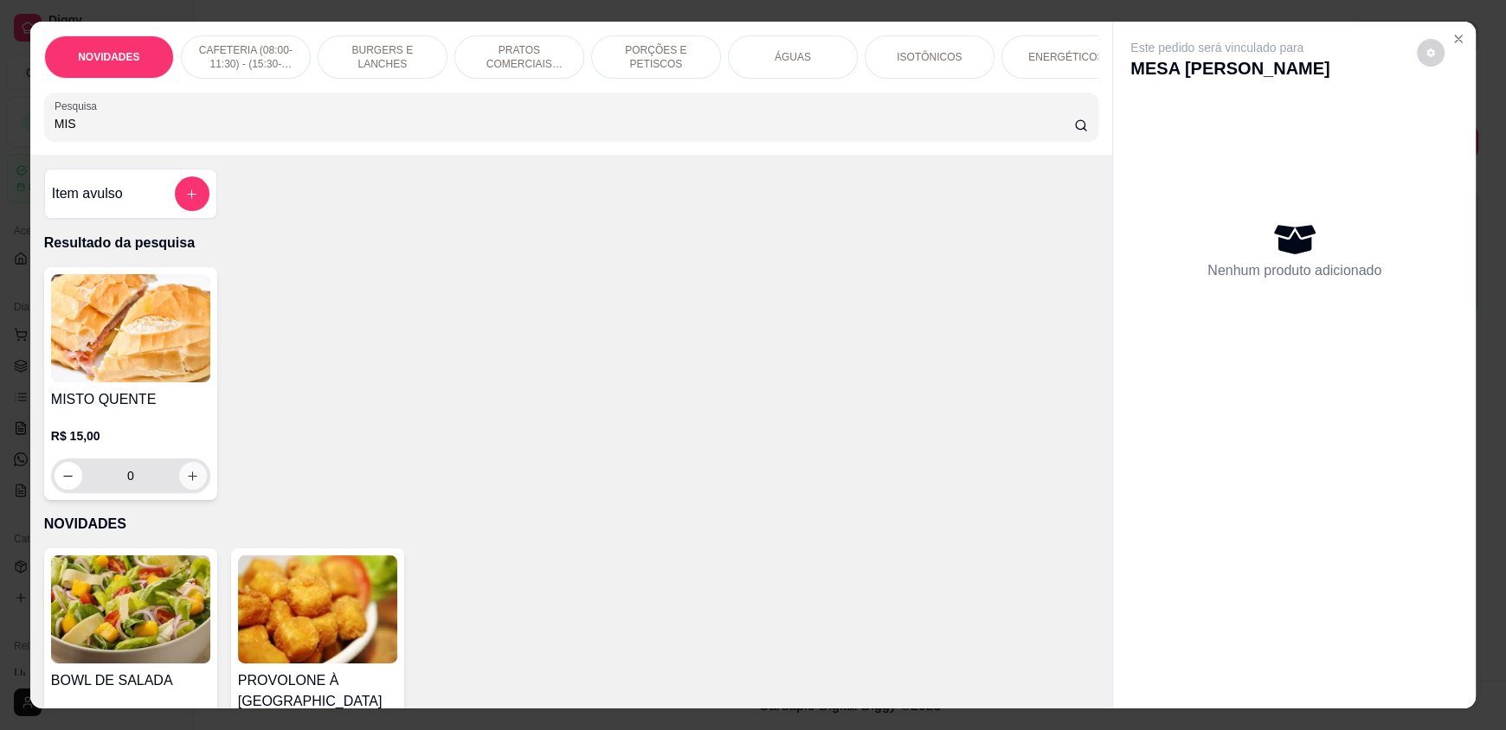
type input "MIS"
click at [190, 483] on icon "increase-product-quantity" at bounding box center [193, 476] width 13 height 13
type input "1"
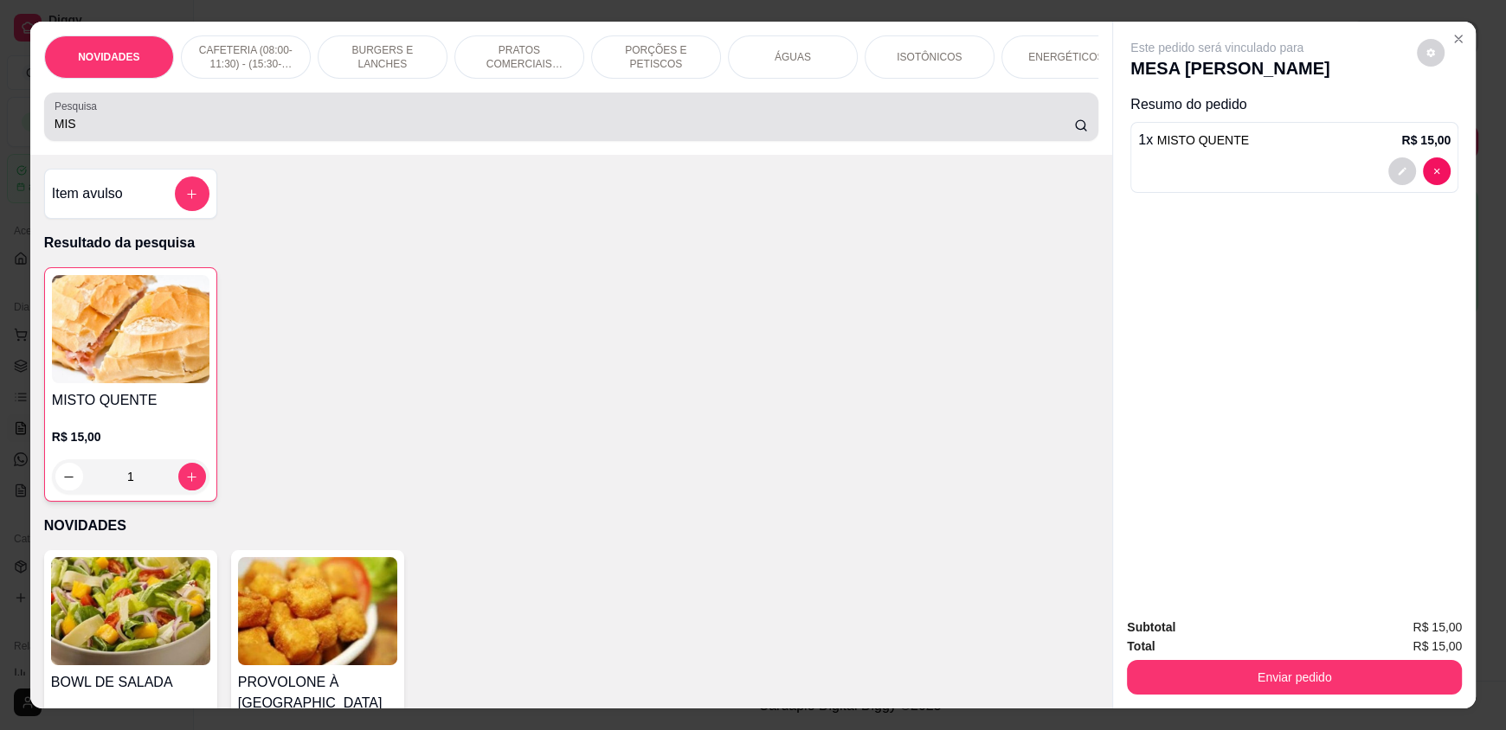
click at [131, 132] on input "MIS" at bounding box center [565, 123] width 1020 height 17
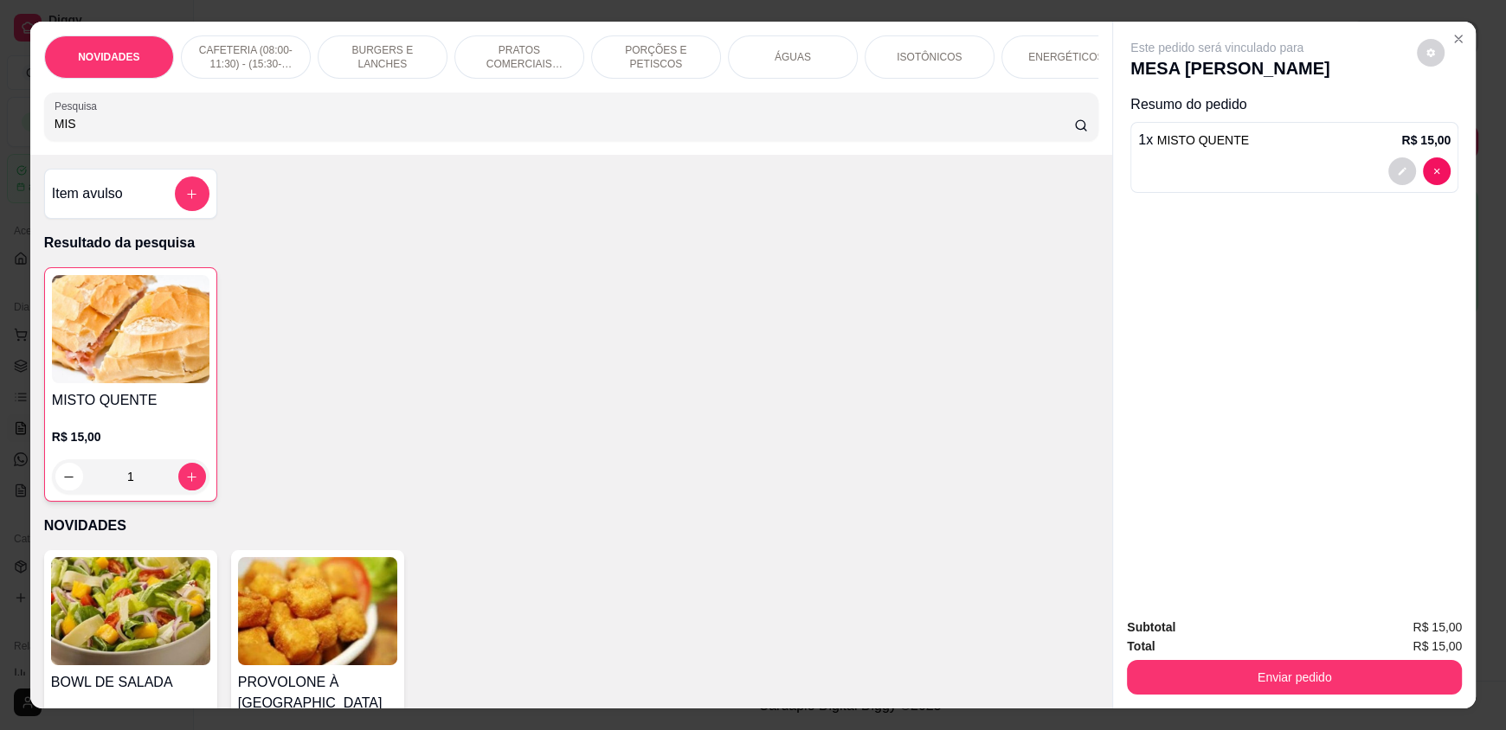
click at [131, 132] on input "MIS" at bounding box center [565, 123] width 1020 height 17
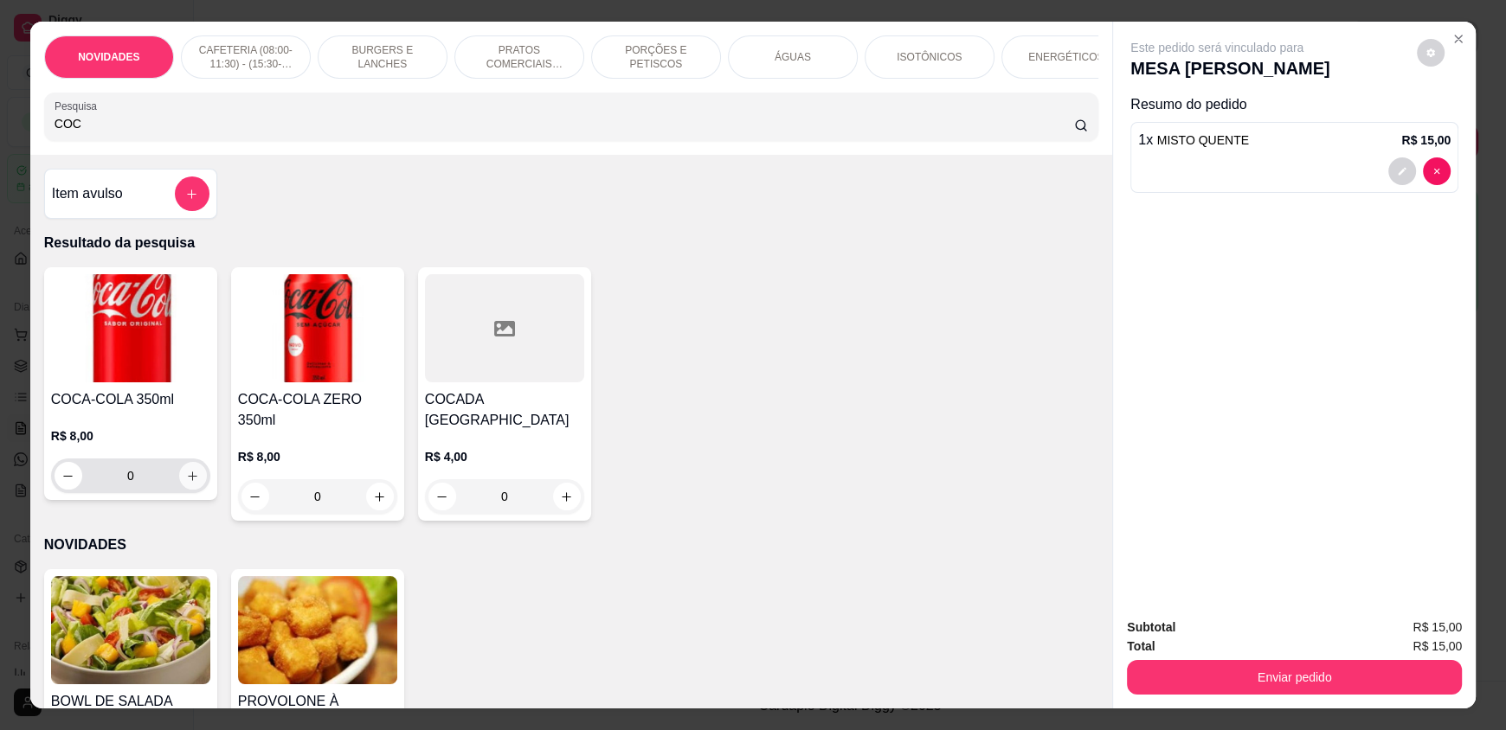
type input "COC"
click at [186, 483] on icon "increase-product-quantity" at bounding box center [192, 476] width 13 height 13
type input "1"
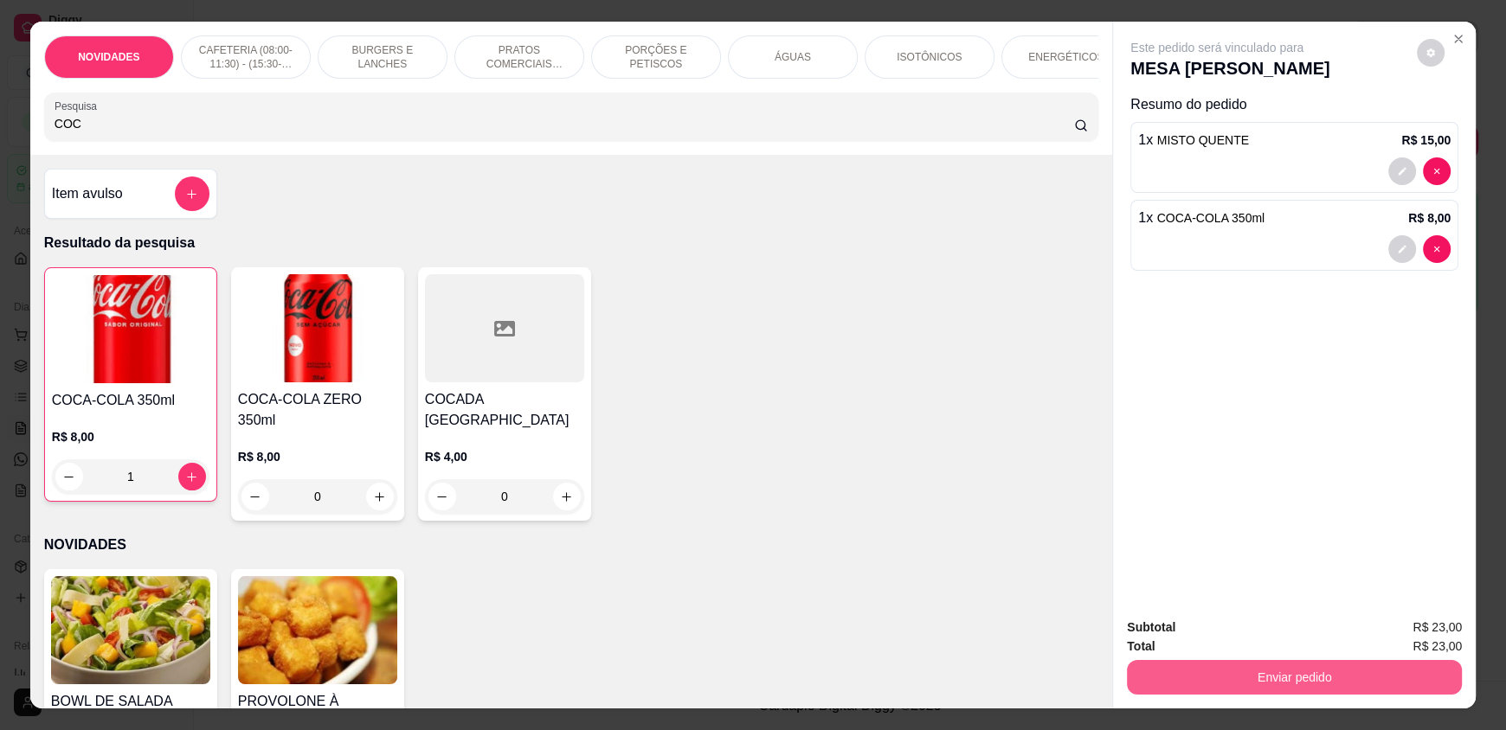
click at [1232, 676] on button "Enviar pedido" at bounding box center [1294, 677] width 335 height 35
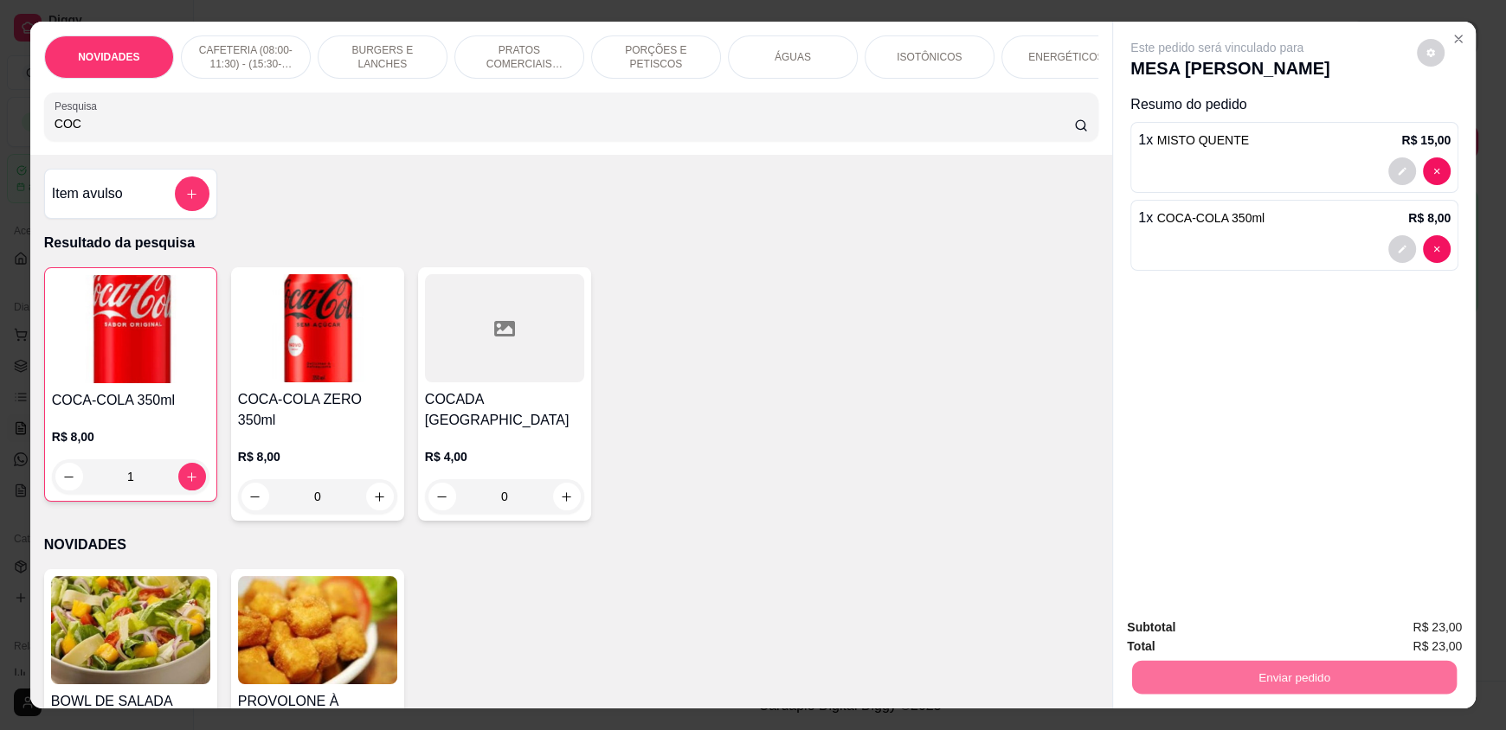
click at [1411, 637] on button "Enviar pedido" at bounding box center [1416, 635] width 98 height 33
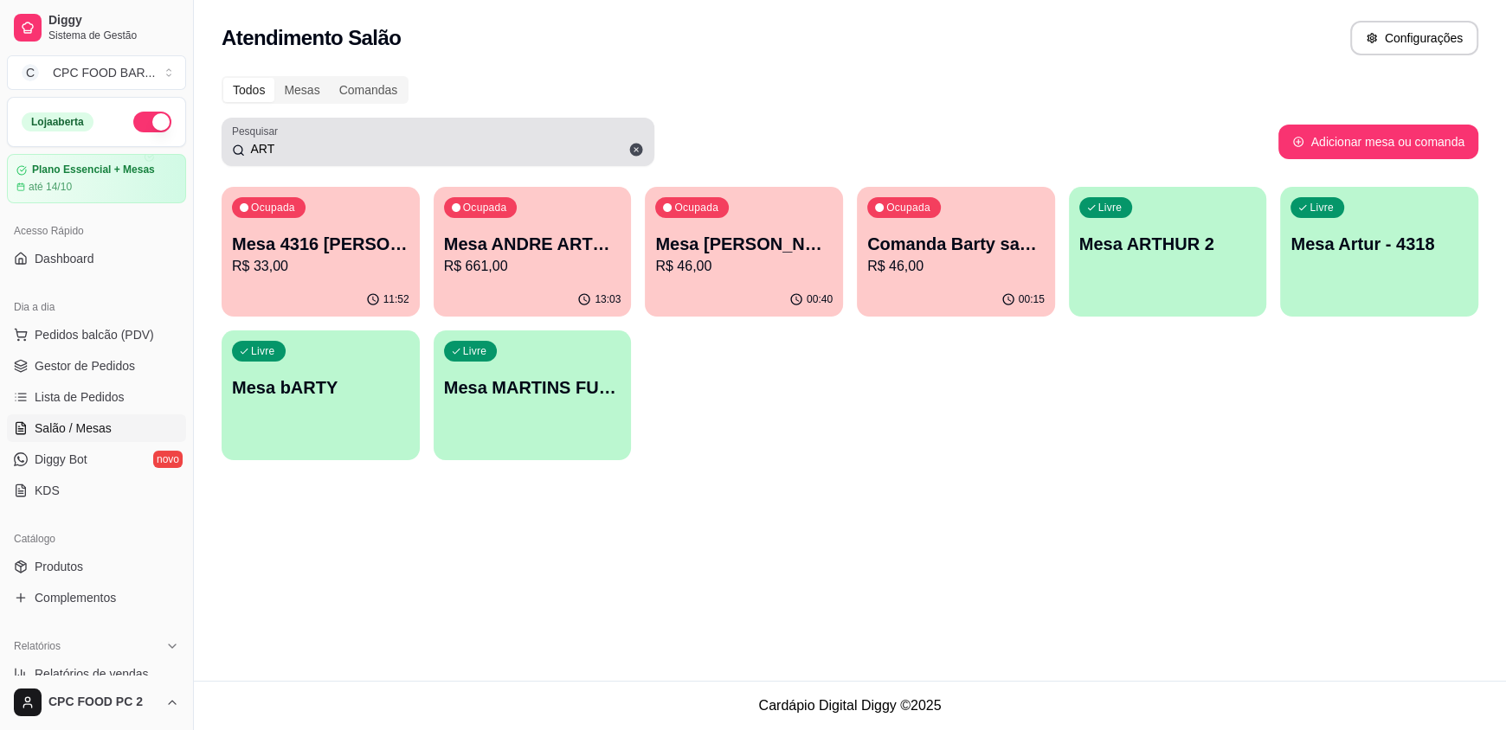
click at [271, 148] on input "ART" at bounding box center [444, 148] width 399 height 17
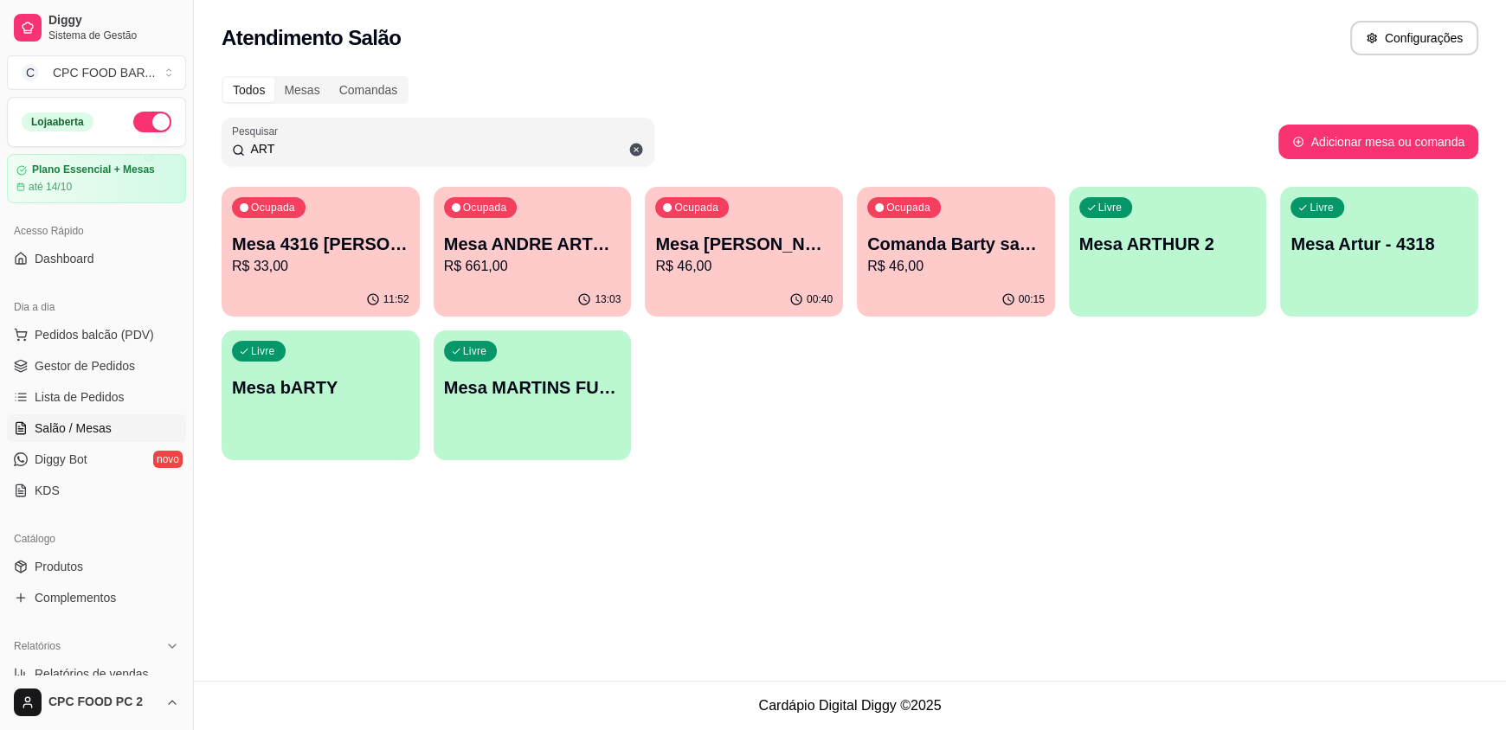
click at [273, 147] on input "ART" at bounding box center [444, 148] width 399 height 17
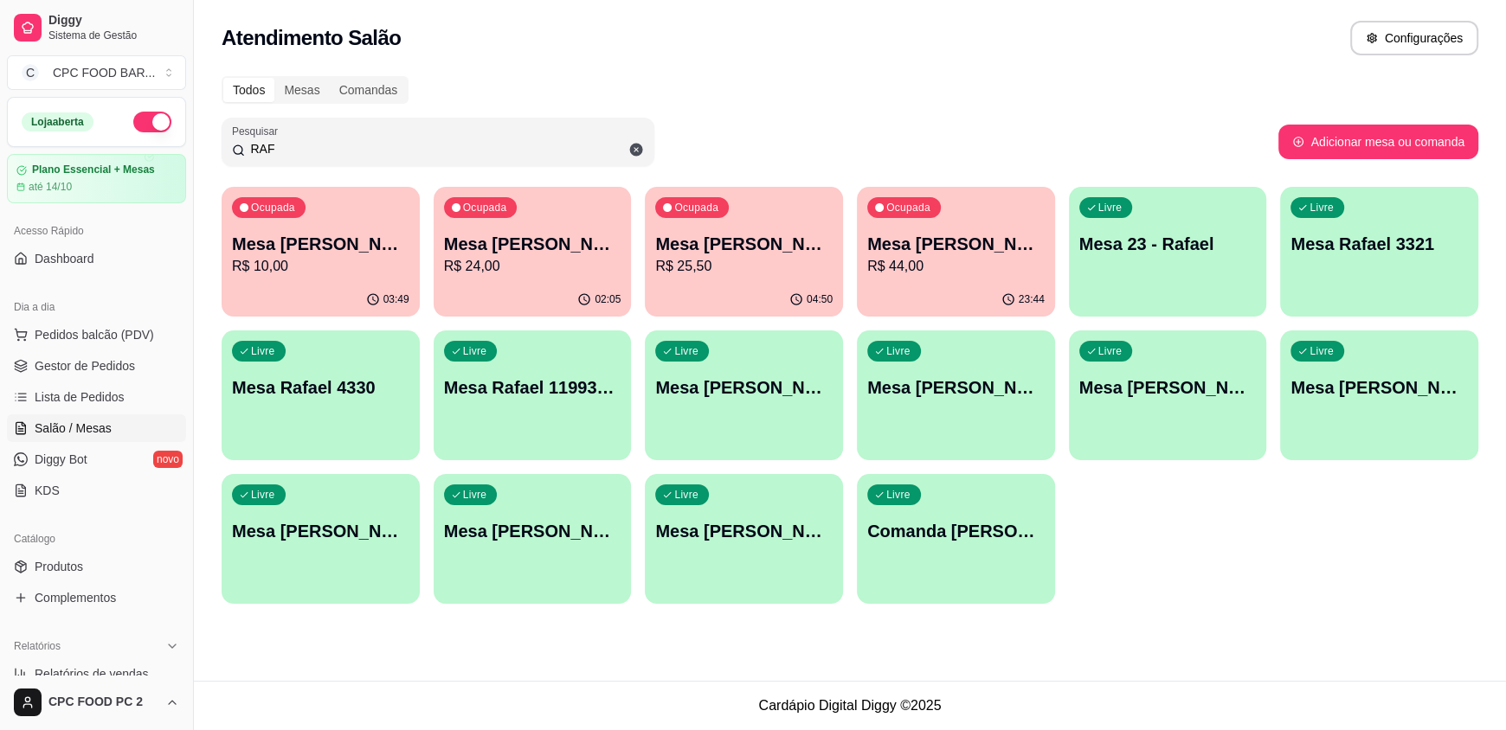
type input "RAF"
click at [902, 248] on p "Mesa [PERSON_NAME]" at bounding box center [956, 244] width 172 height 23
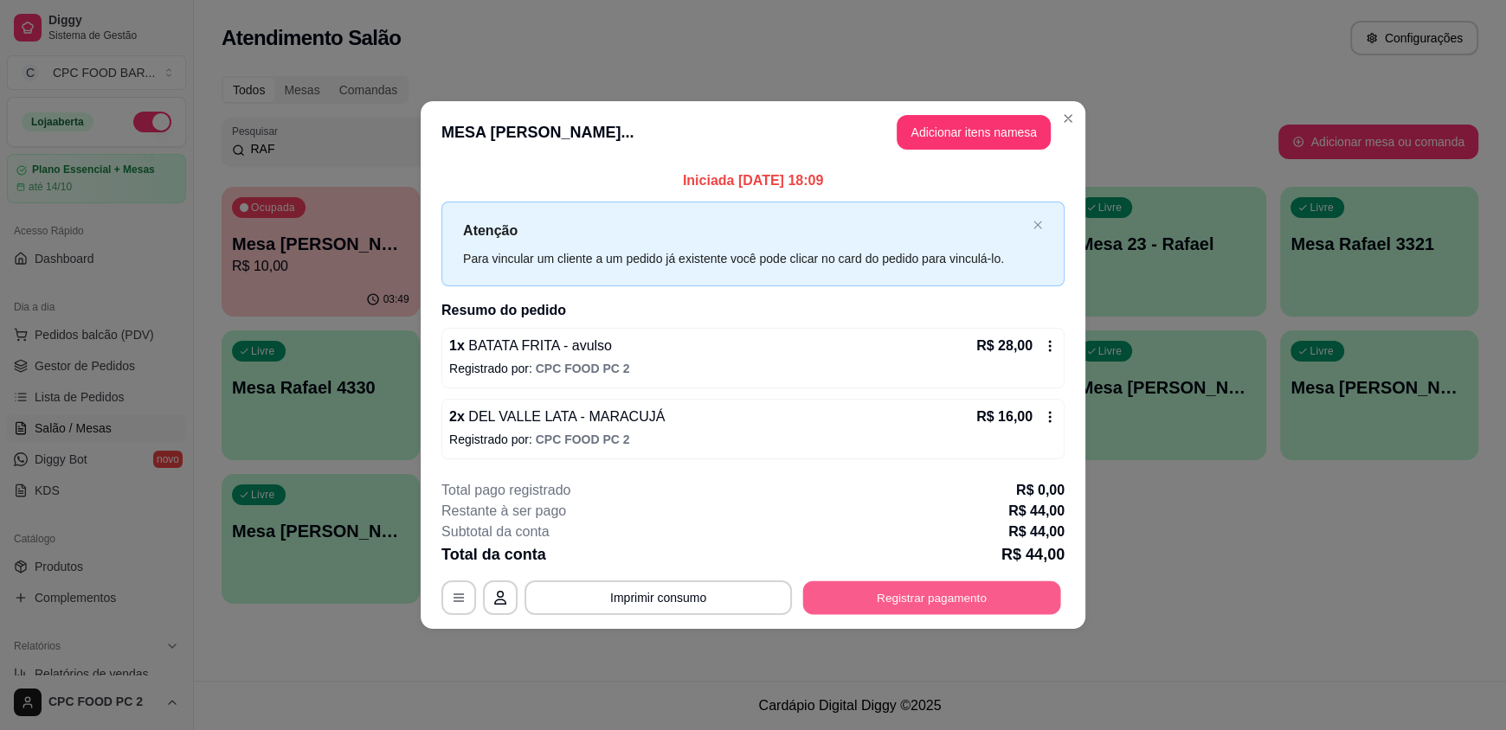
click at [886, 597] on button "Registrar pagamento" at bounding box center [932, 598] width 258 height 34
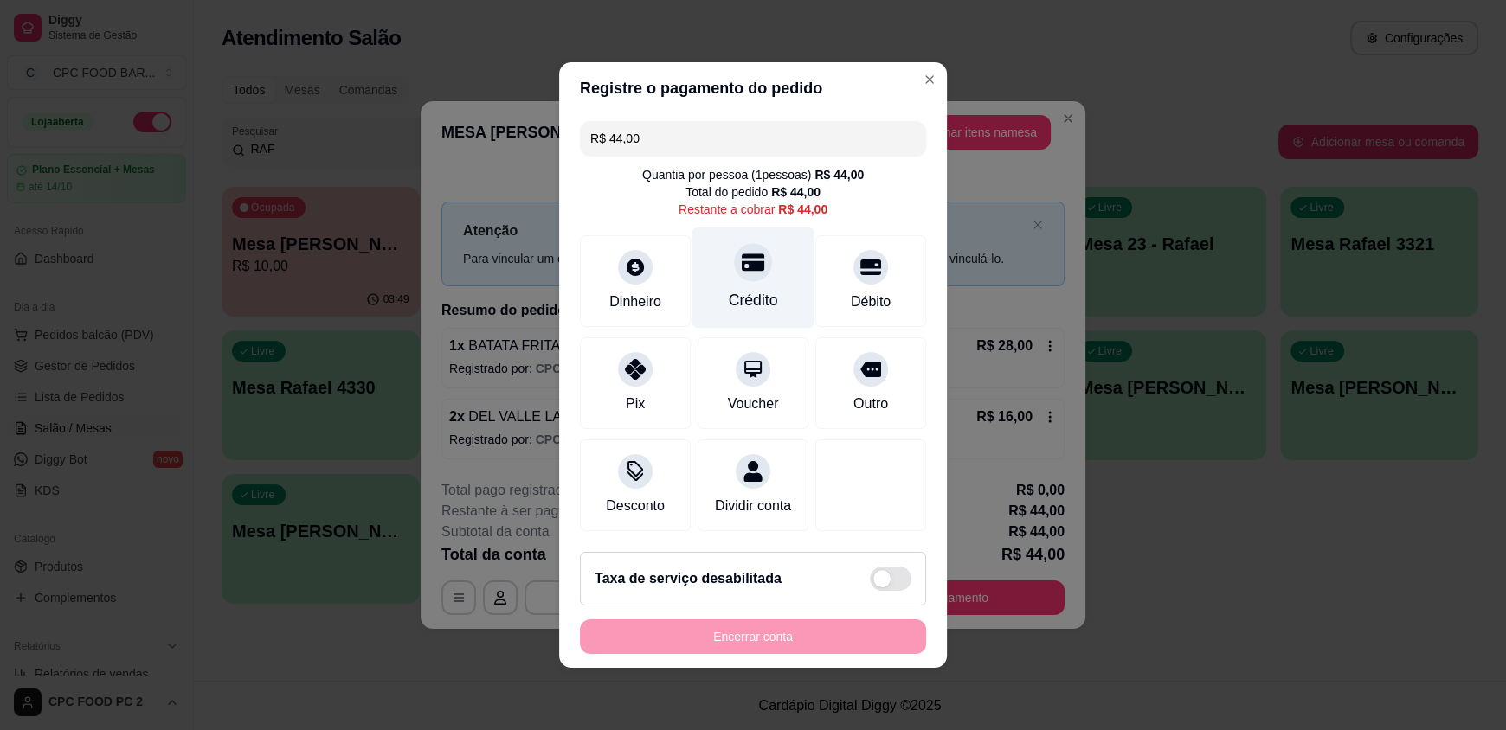
click at [728, 275] on div "Crédito" at bounding box center [753, 278] width 122 height 101
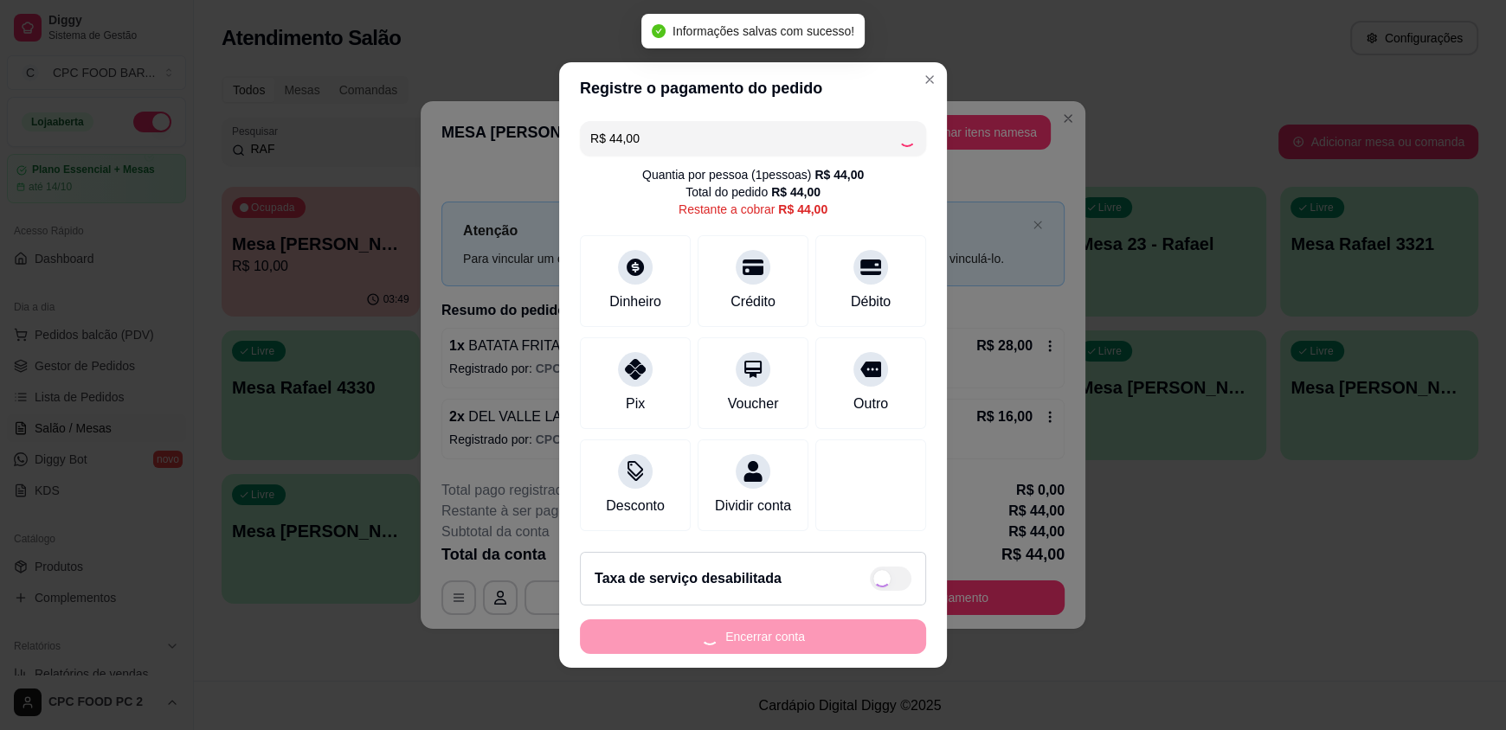
type input "R$ 0,00"
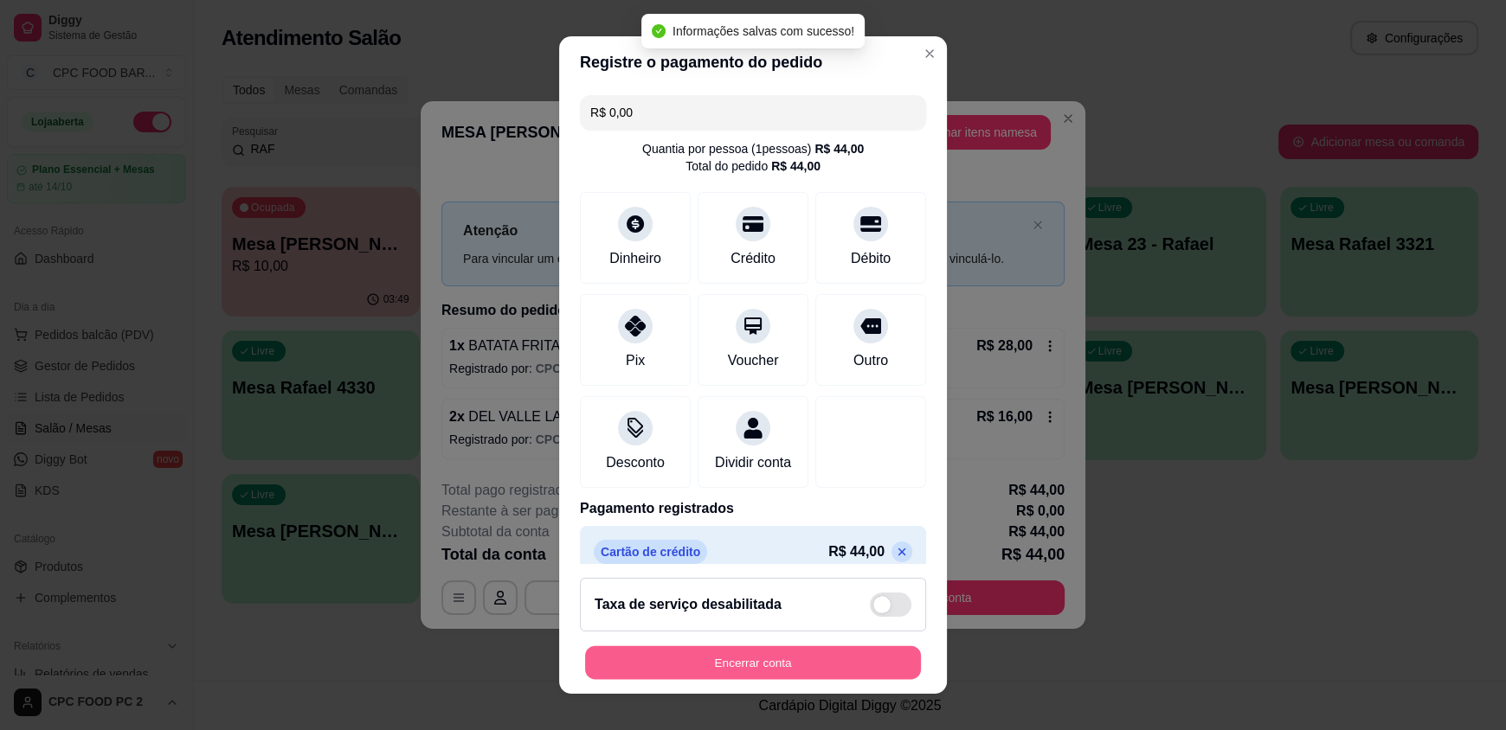
click at [721, 669] on button "Encerrar conta" at bounding box center [753, 663] width 336 height 34
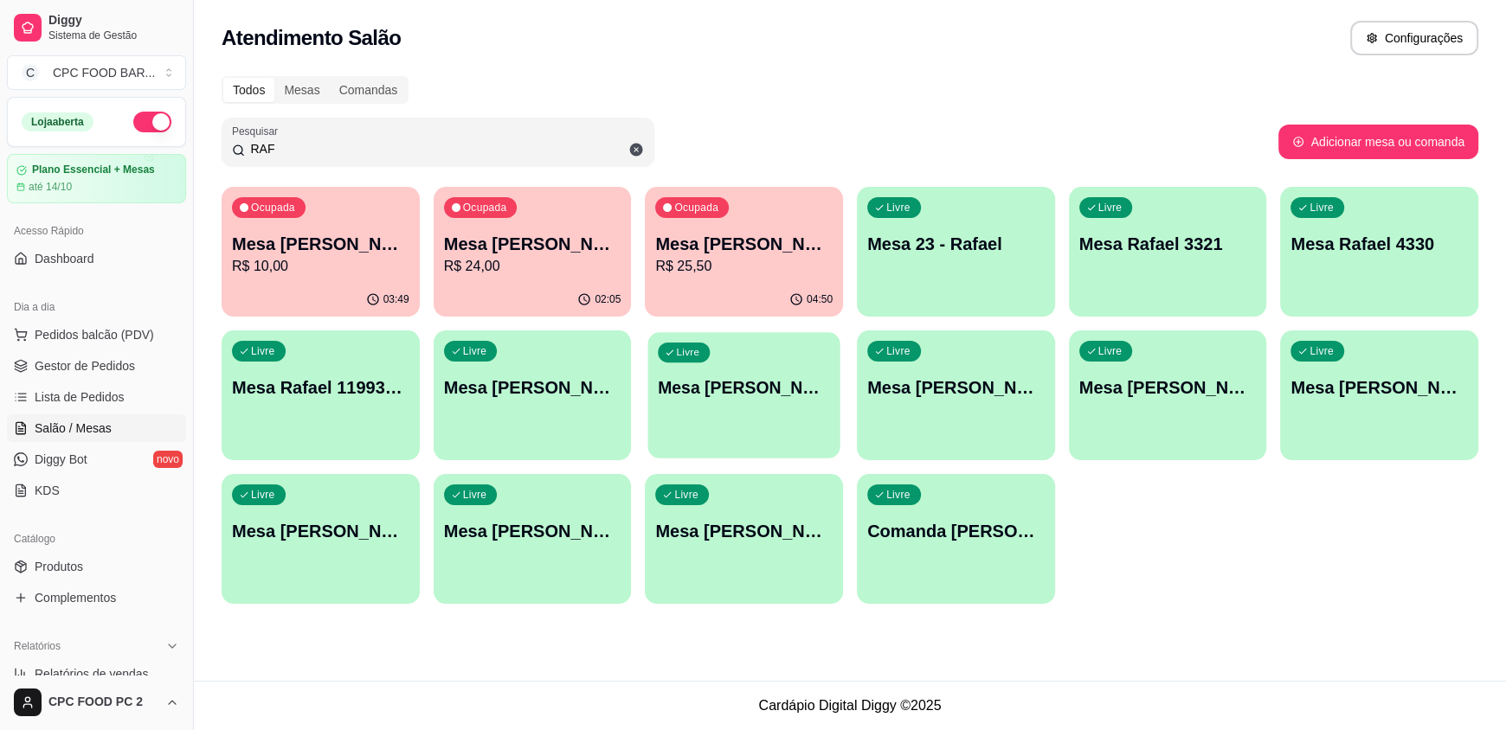
click at [737, 426] on div "Livre Mesa [PERSON_NAME]" at bounding box center [744, 385] width 192 height 106
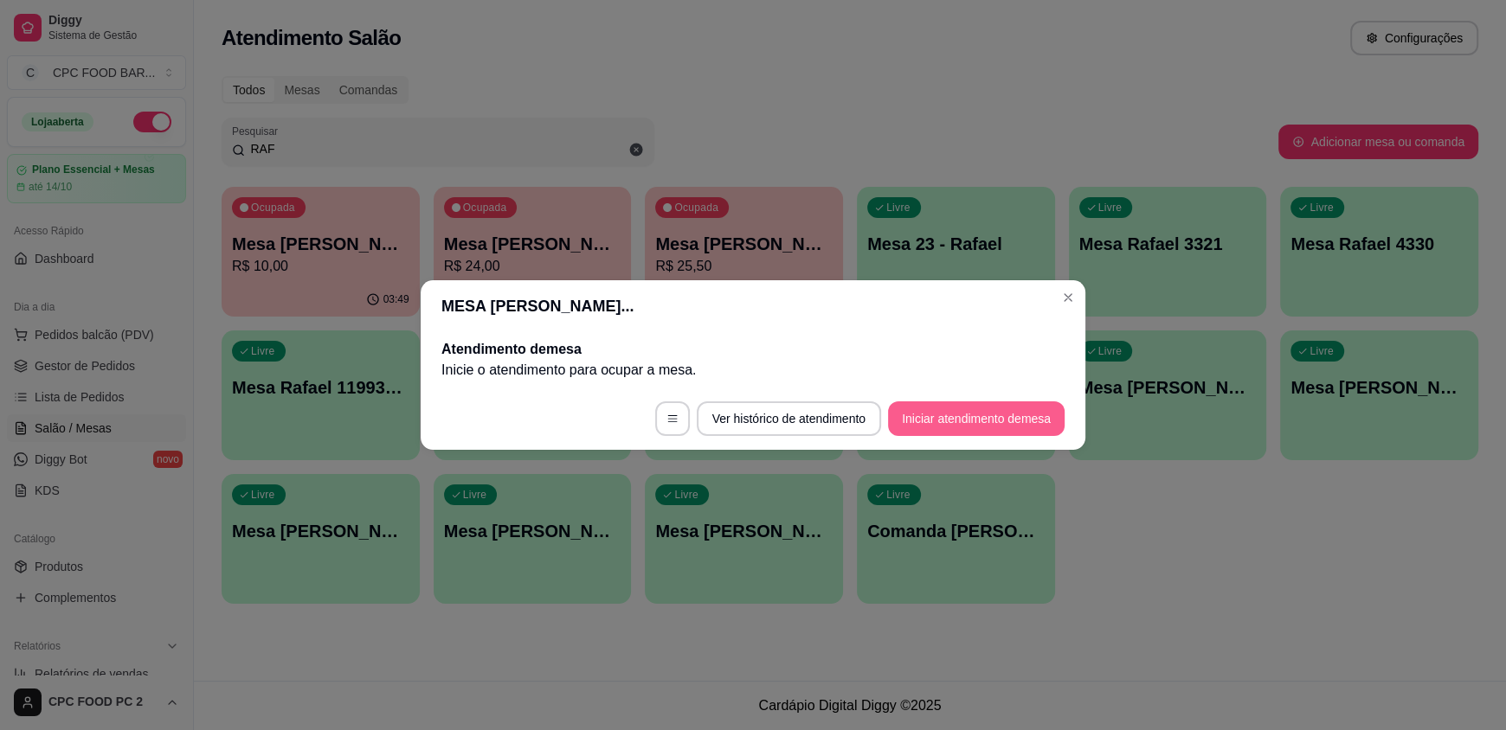
click at [997, 419] on button "Iniciar atendimento de mesa" at bounding box center [976, 419] width 177 height 35
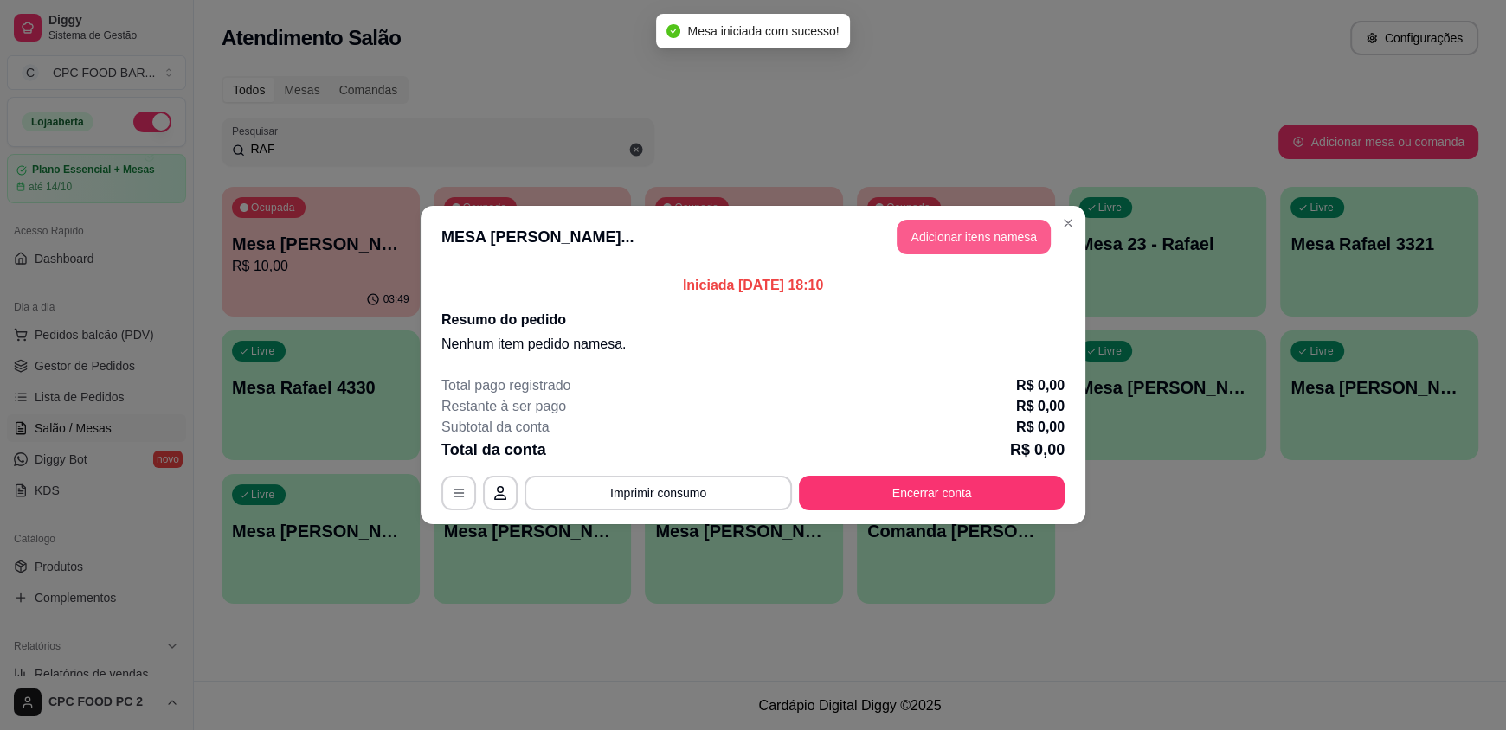
click at [960, 241] on button "Adicionar itens na mesa" at bounding box center [974, 237] width 154 height 35
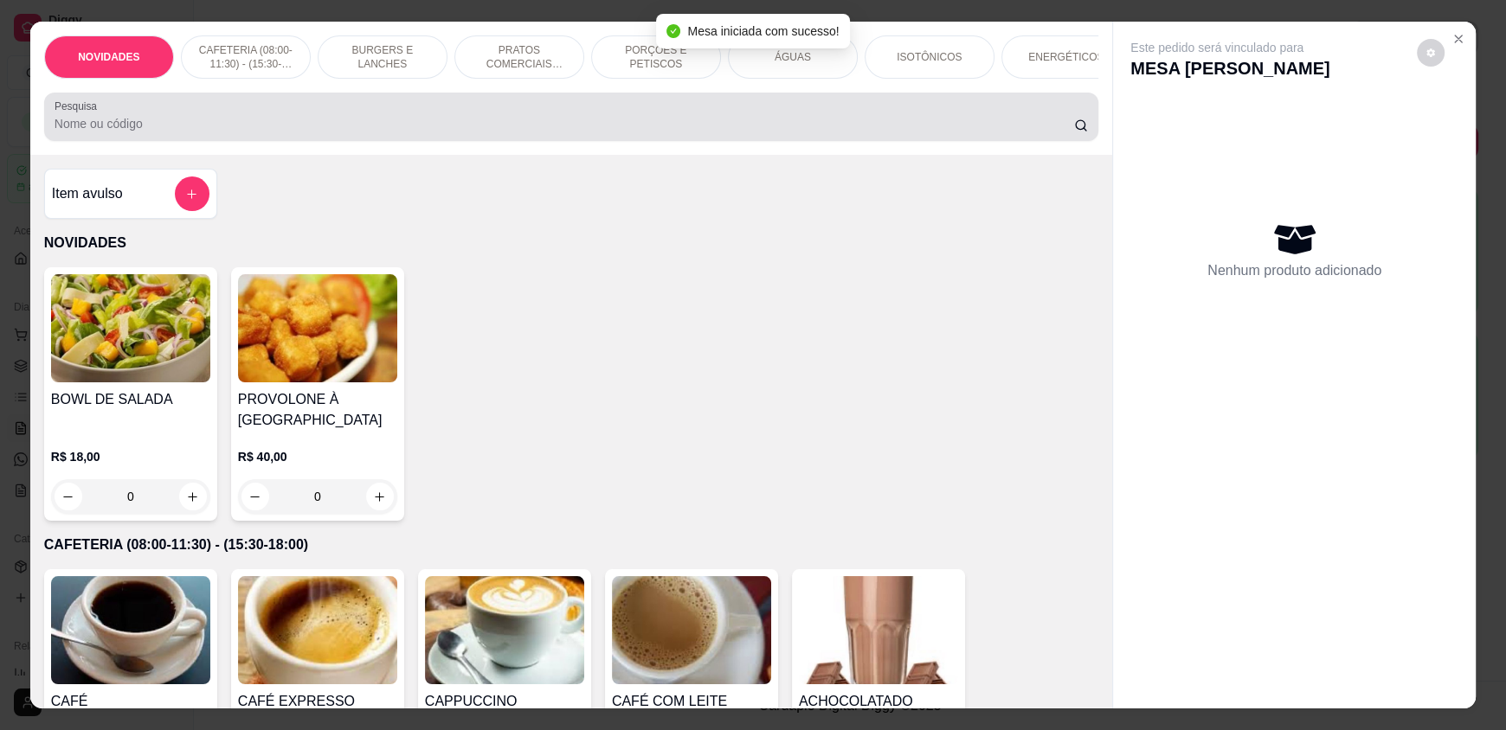
click at [349, 132] on input "Pesquisa" at bounding box center [565, 123] width 1020 height 17
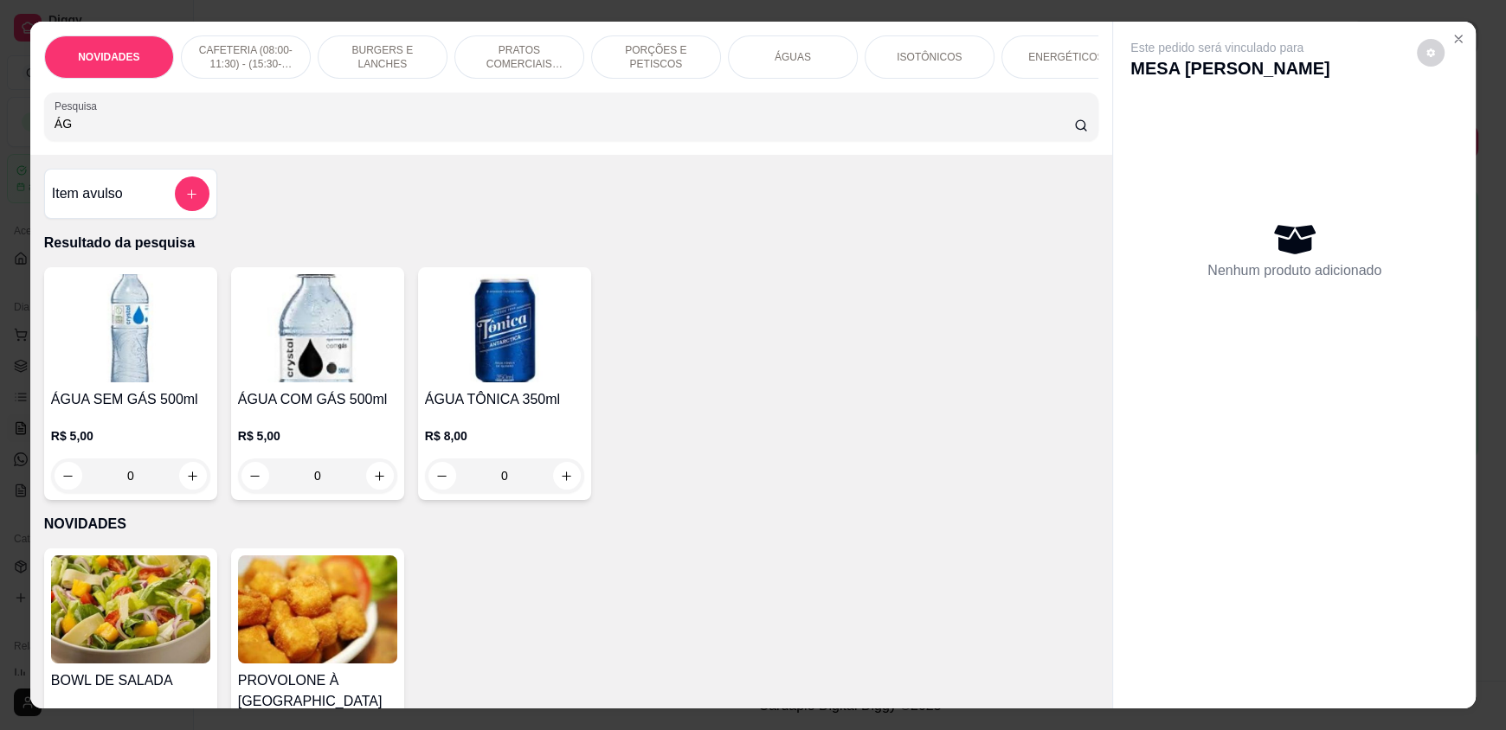
type input "ÁG"
click at [368, 474] on div "0" at bounding box center [317, 476] width 152 height 35
click at [370, 490] on button "increase-product-quantity" at bounding box center [379, 476] width 27 height 27
type input "1"
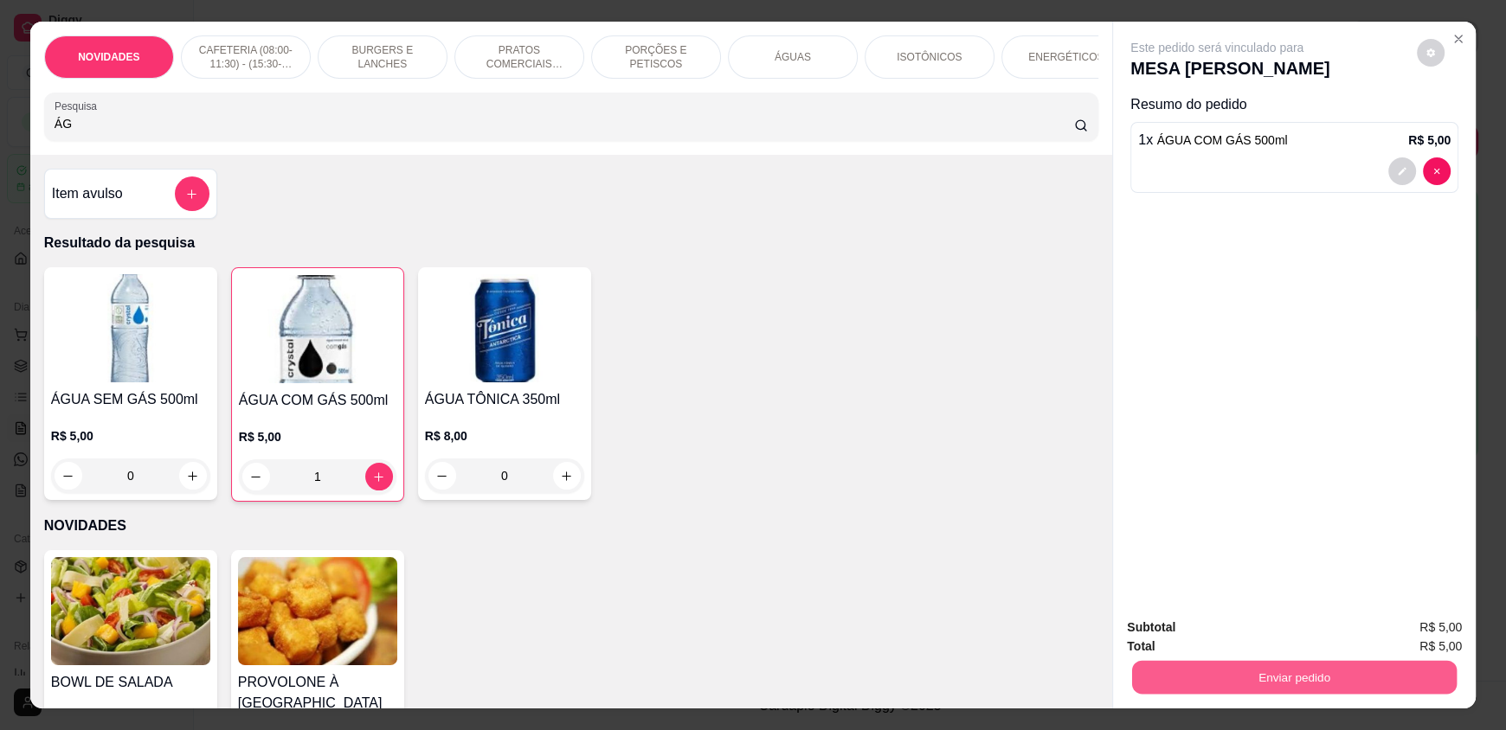
click at [1208, 680] on button "Enviar pedido" at bounding box center [1294, 677] width 325 height 34
click at [1419, 634] on button "Enviar pedido" at bounding box center [1416, 635] width 98 height 33
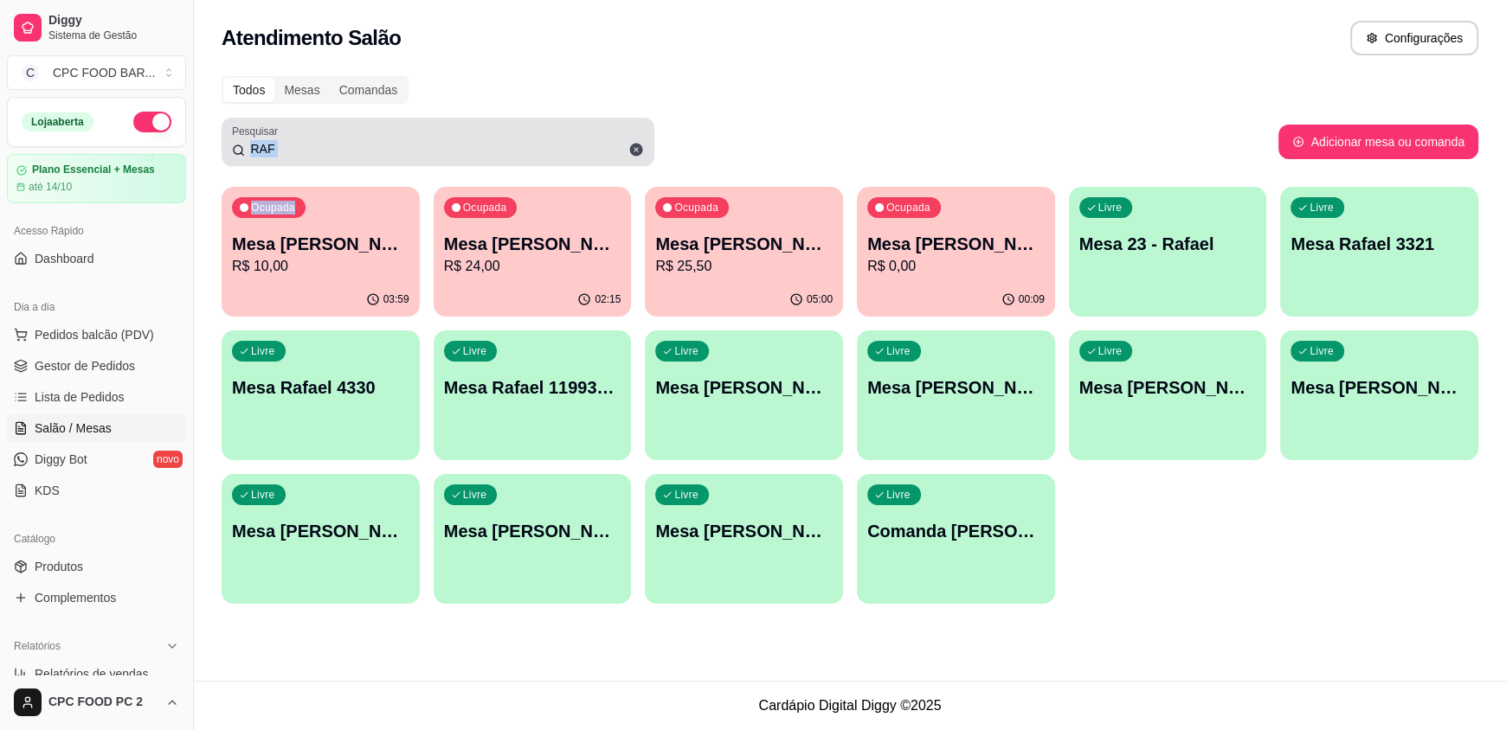
click at [336, 167] on div "Todos Mesas Comandas Pesquisar RAF Adicionar mesa ou comanda Ocupada Mesa RAFAE…" at bounding box center [850, 345] width 1312 height 559
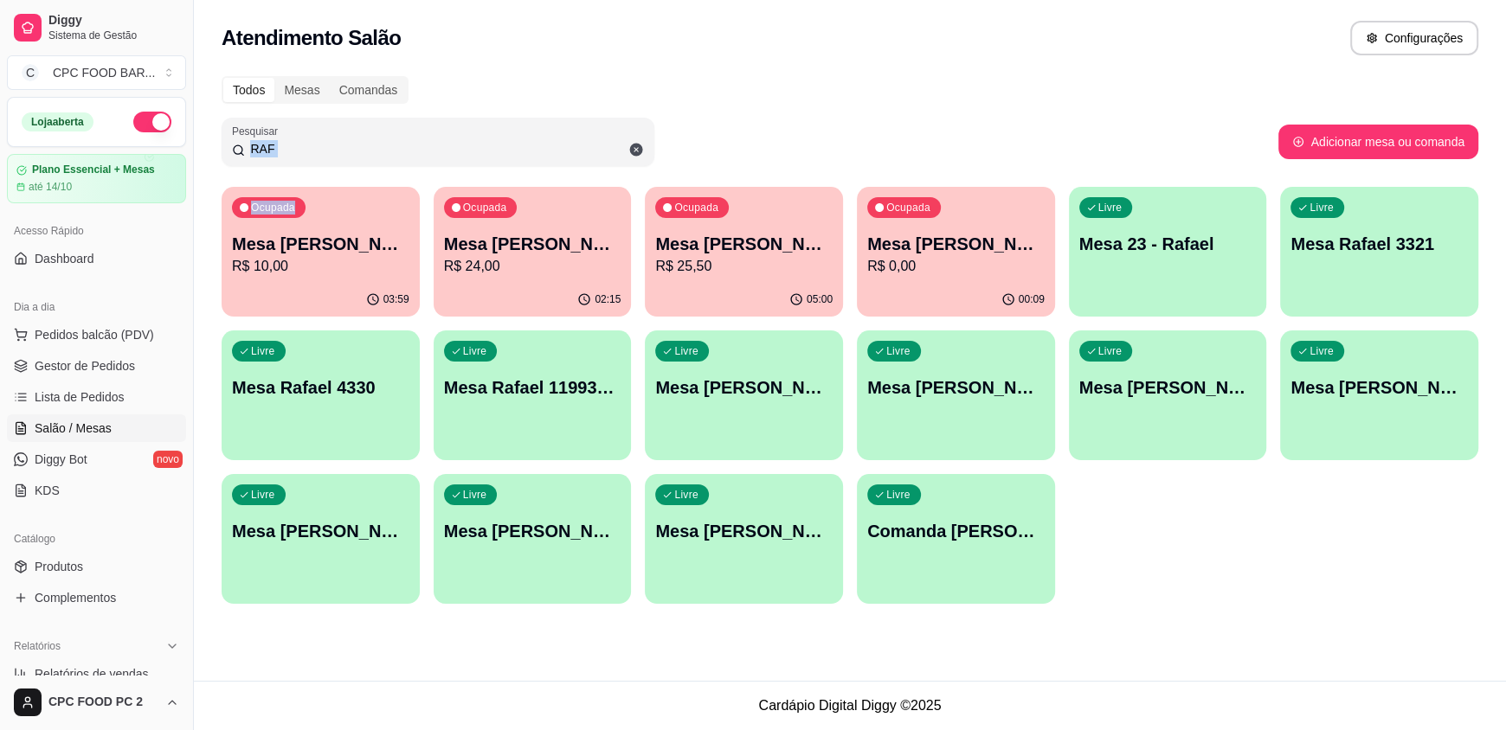
click at [328, 149] on input "RAF" at bounding box center [444, 148] width 399 height 17
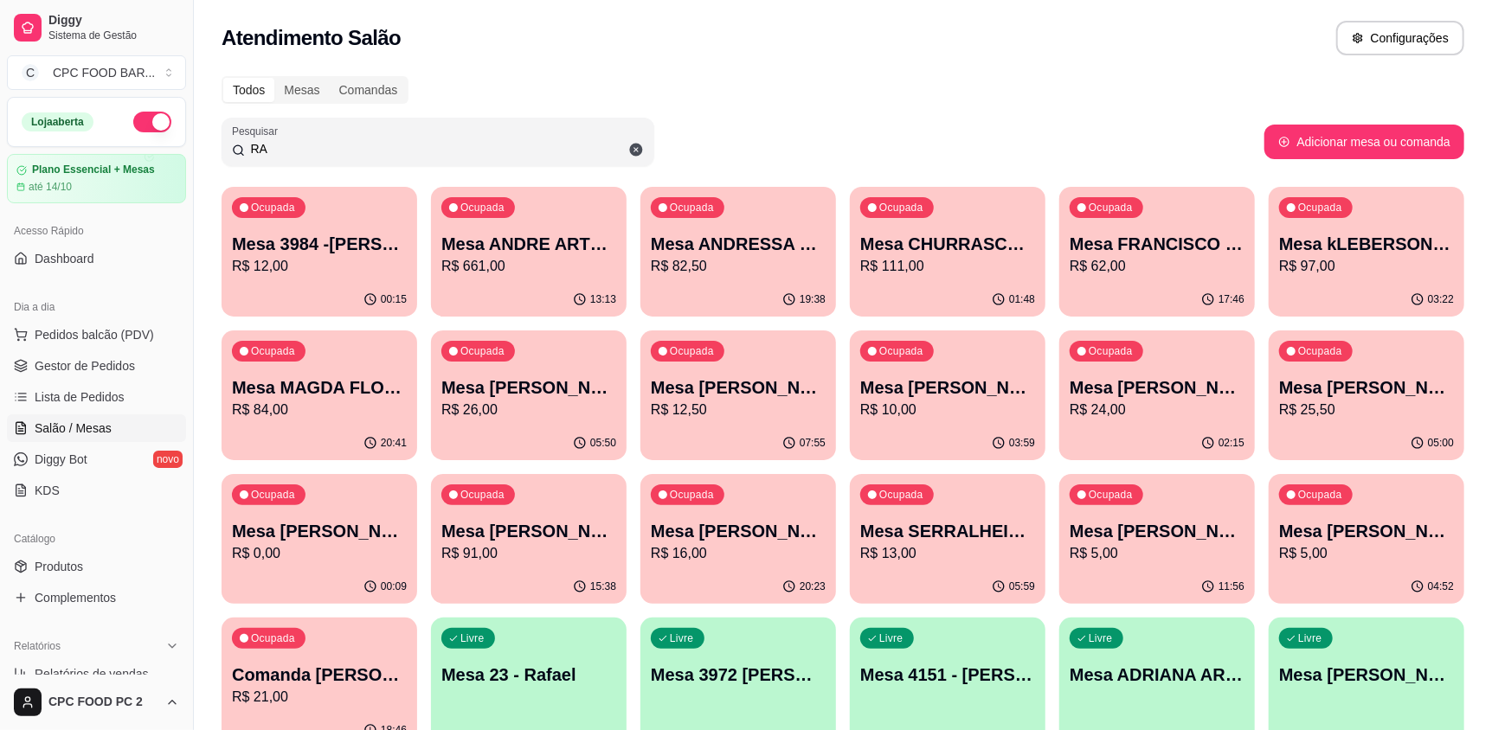
type input "R"
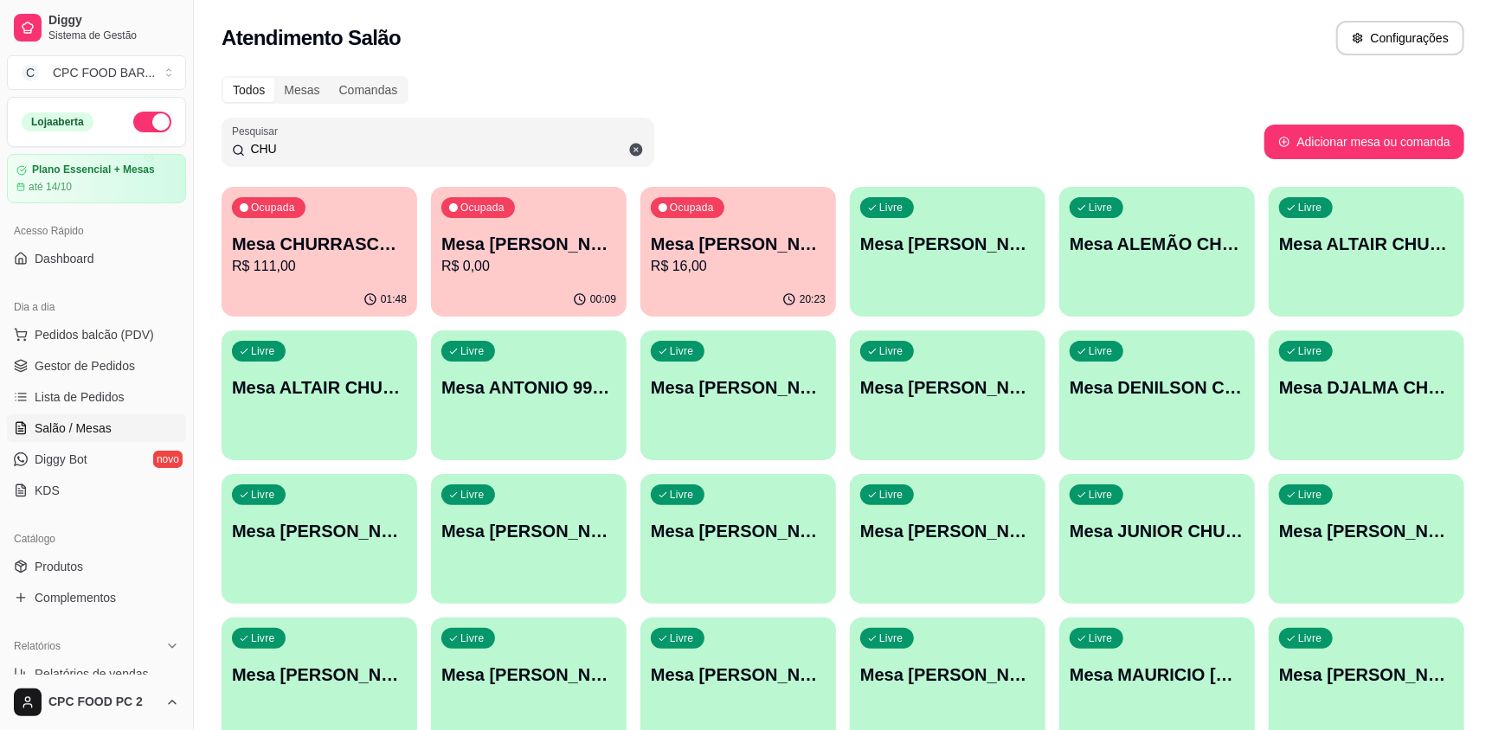
type input "CHU"
click at [389, 252] on p "Mesa CHURRASCO FUTEBOL" at bounding box center [320, 244] width 170 height 23
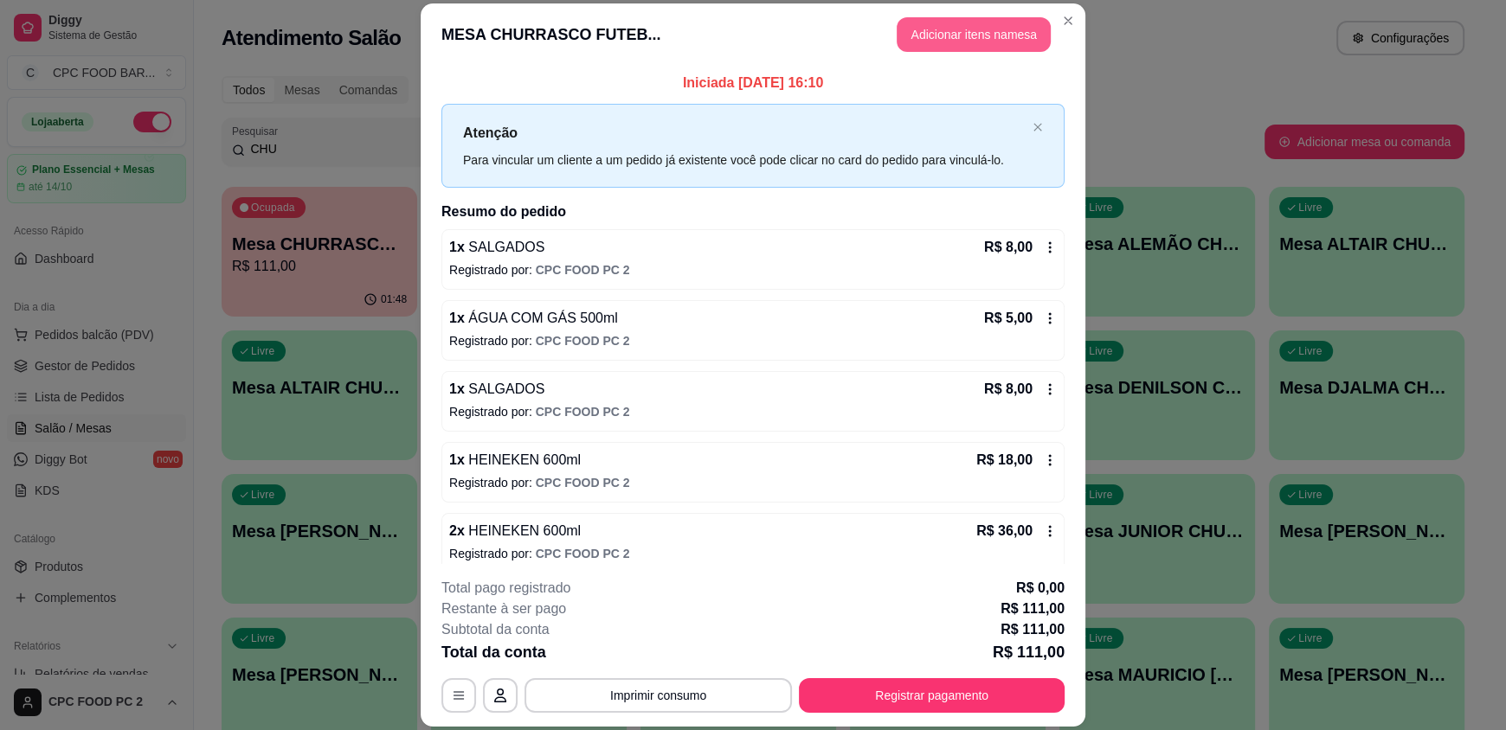
click at [994, 24] on button "Adicionar itens na mesa" at bounding box center [974, 34] width 154 height 35
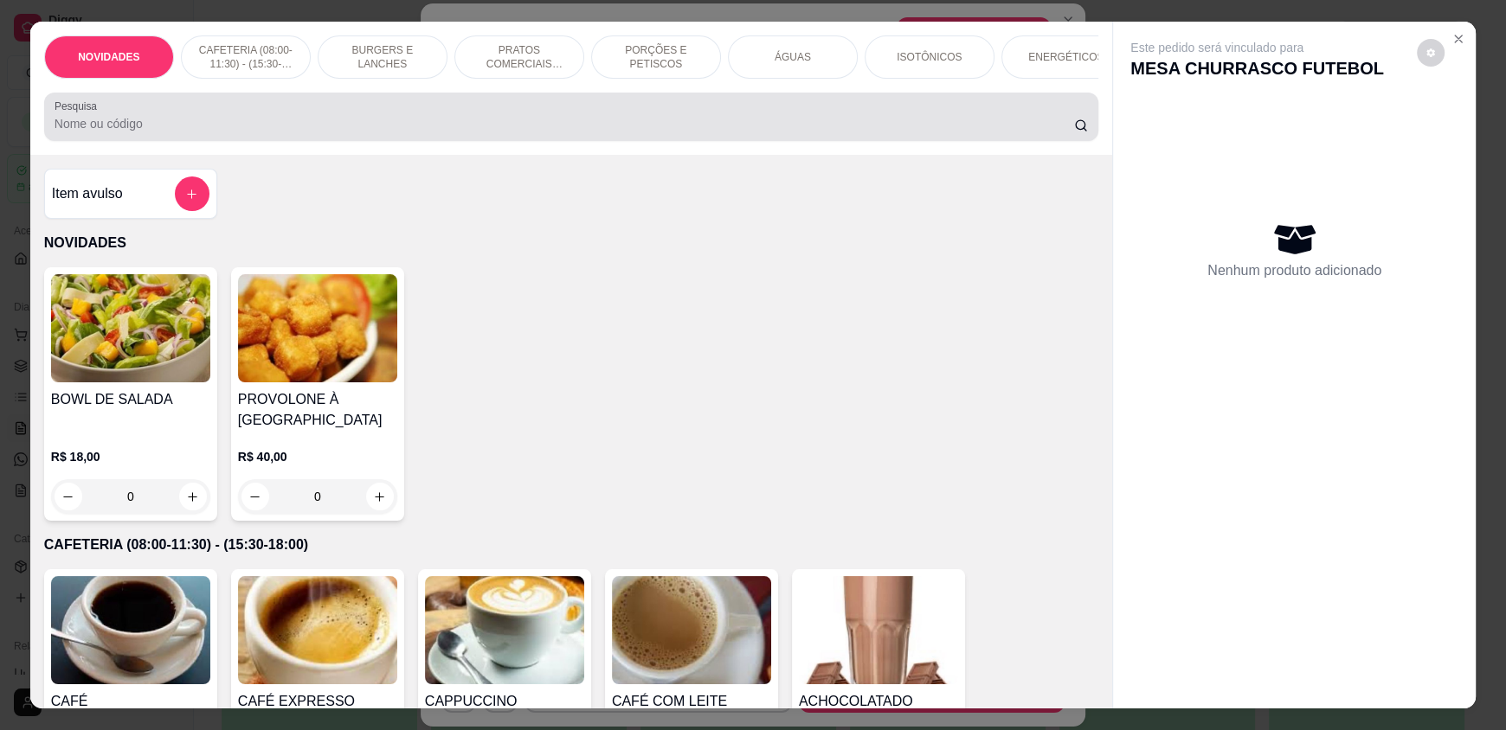
click at [299, 125] on div at bounding box center [571, 117] width 1033 height 35
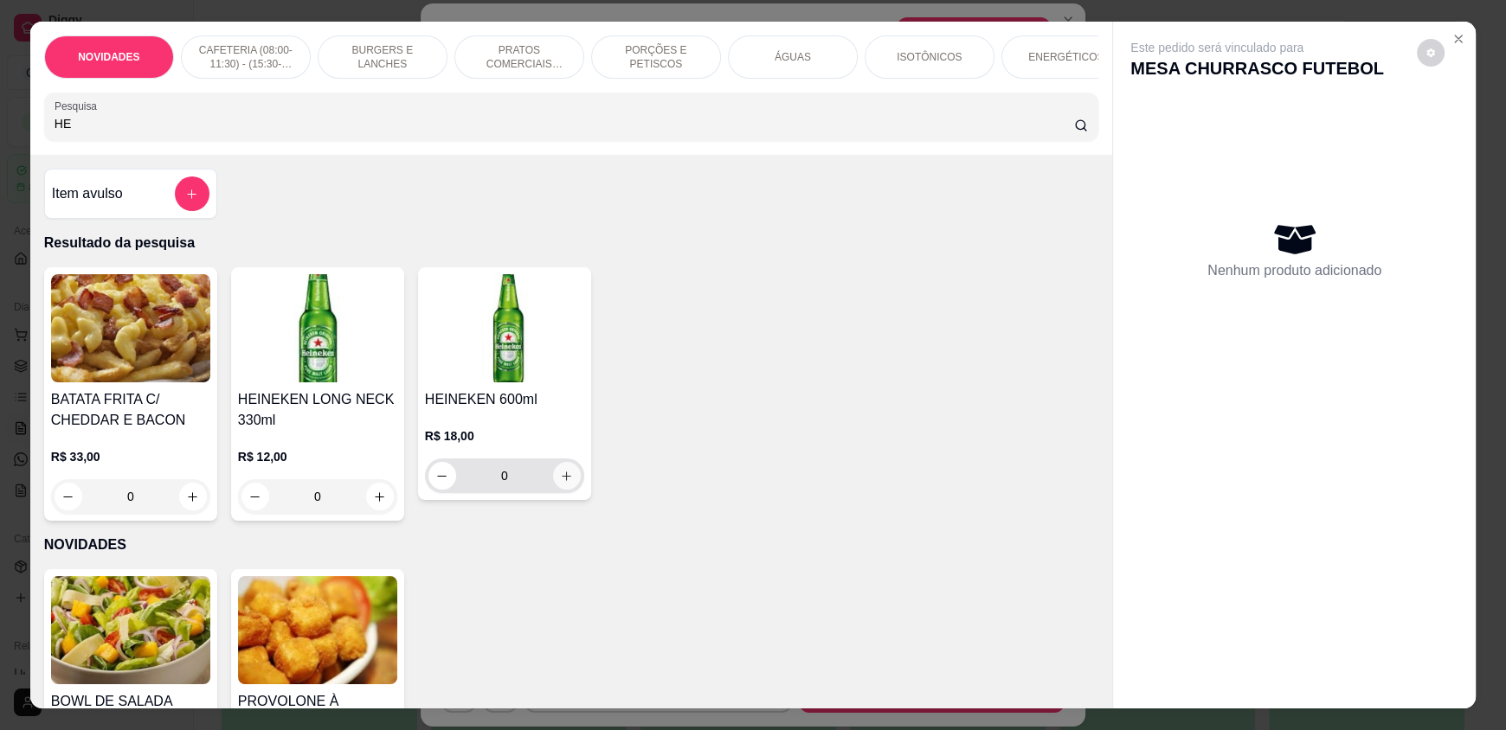
type input "HE"
click at [560, 483] on icon "increase-product-quantity" at bounding box center [566, 476] width 13 height 13
type input "1"
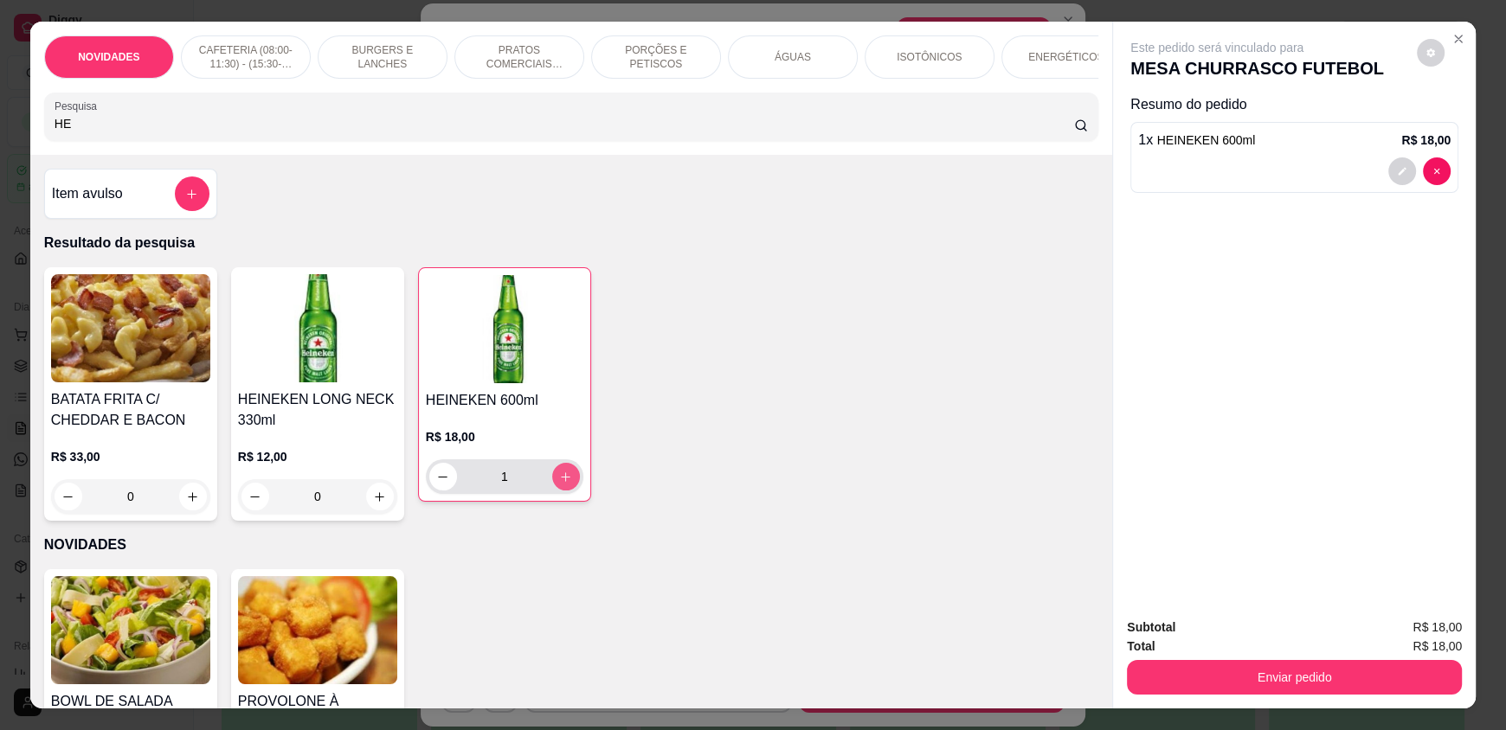
click at [560, 484] on icon "increase-product-quantity" at bounding box center [565, 477] width 13 height 13
type input "2"
click at [402, 132] on input "HE" at bounding box center [565, 123] width 1020 height 17
type input "H"
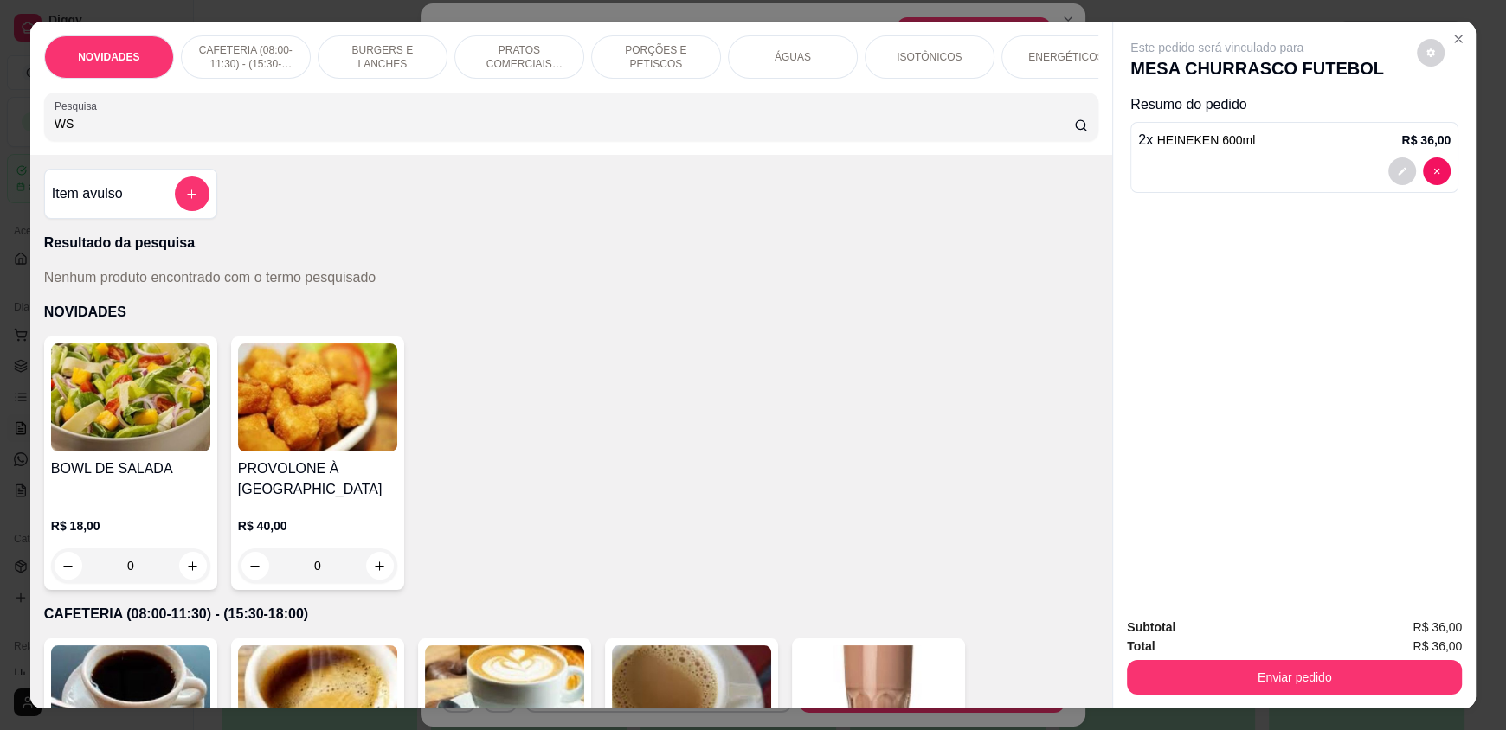
type input "W"
type input "F"
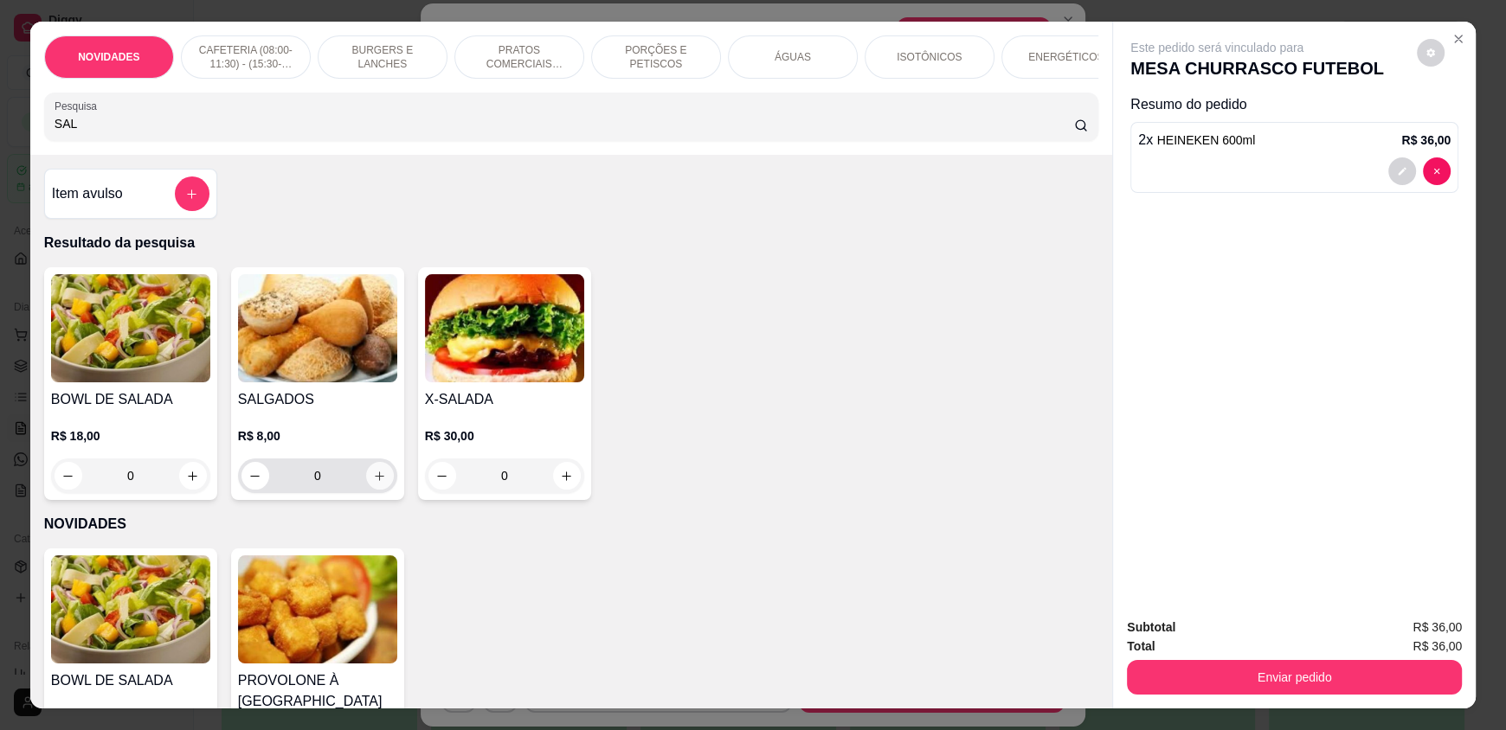
type input "SAL"
click at [385, 488] on button "increase-product-quantity" at bounding box center [379, 476] width 27 height 27
type input "1"
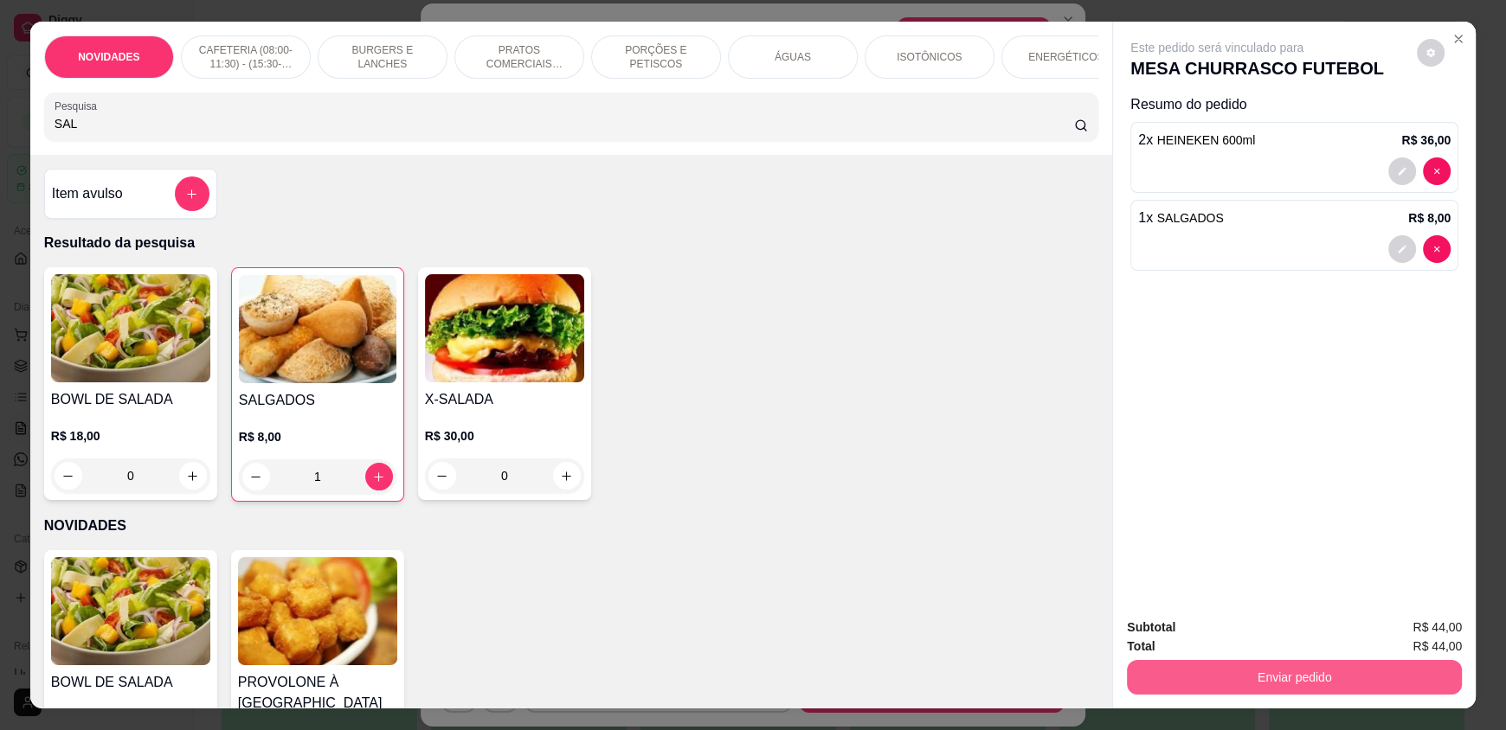
click at [1213, 664] on button "Enviar pedido" at bounding box center [1294, 677] width 335 height 35
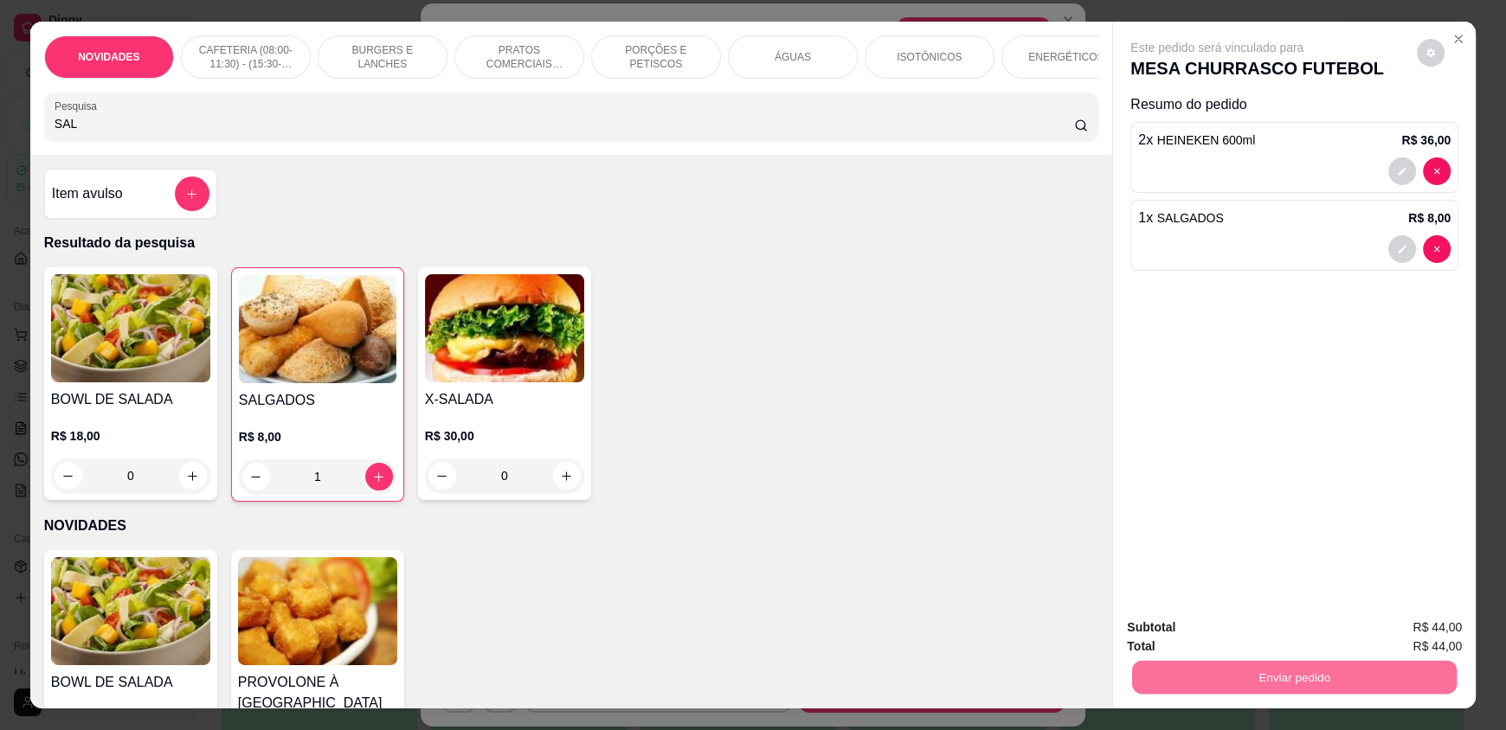
click at [1277, 626] on button "Registrar cliente" at bounding box center [1300, 635] width 111 height 32
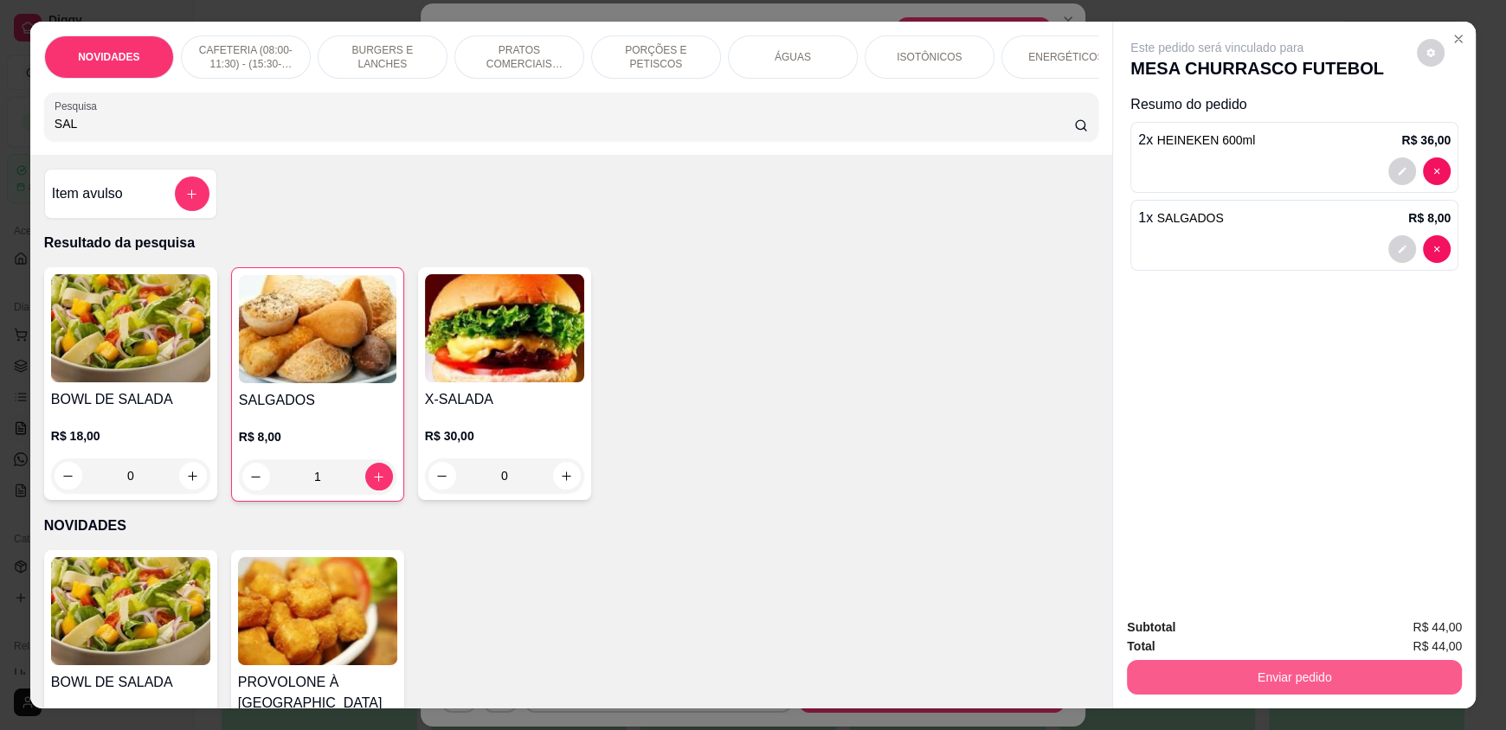
click at [1246, 672] on button "Enviar pedido" at bounding box center [1294, 677] width 335 height 35
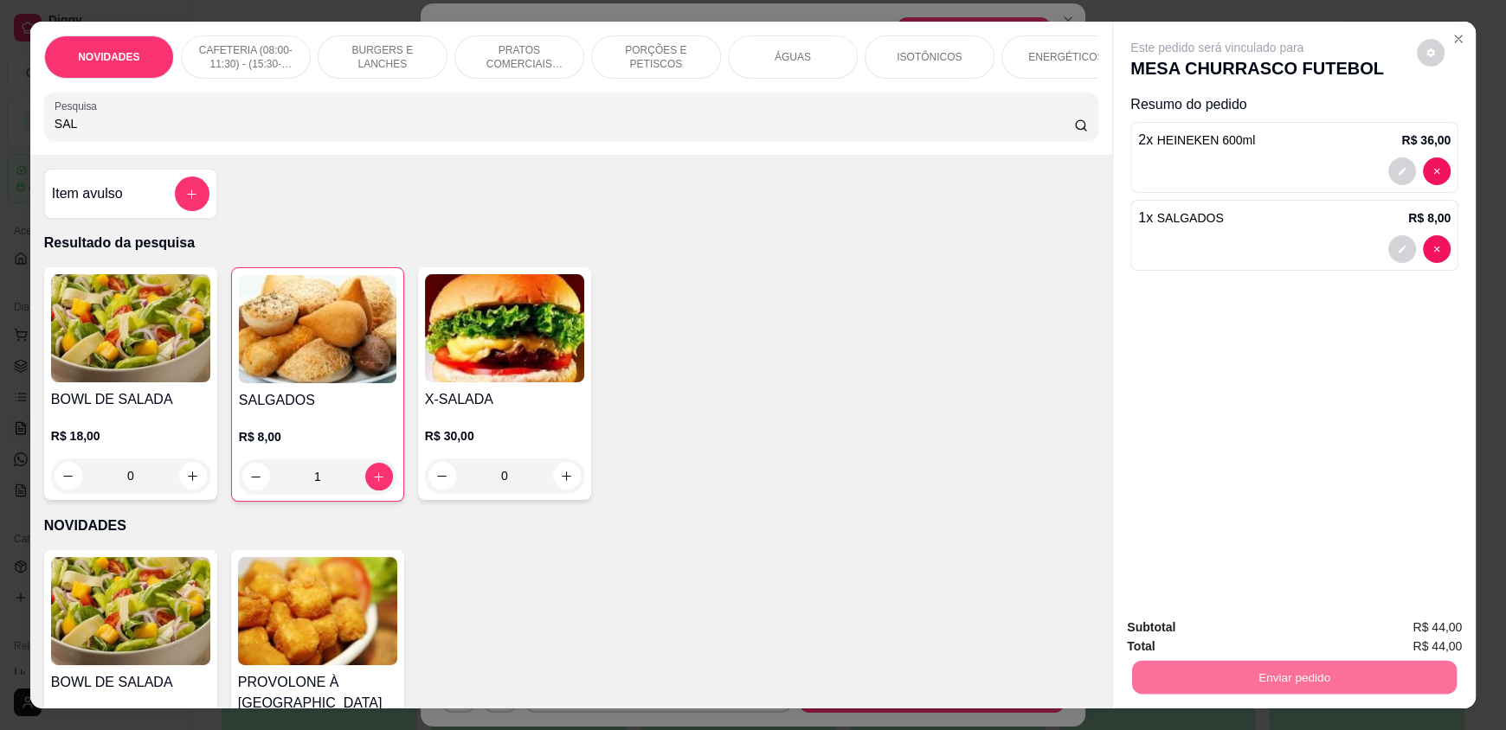
click at [1388, 631] on button "Enviar pedido" at bounding box center [1416, 635] width 95 height 32
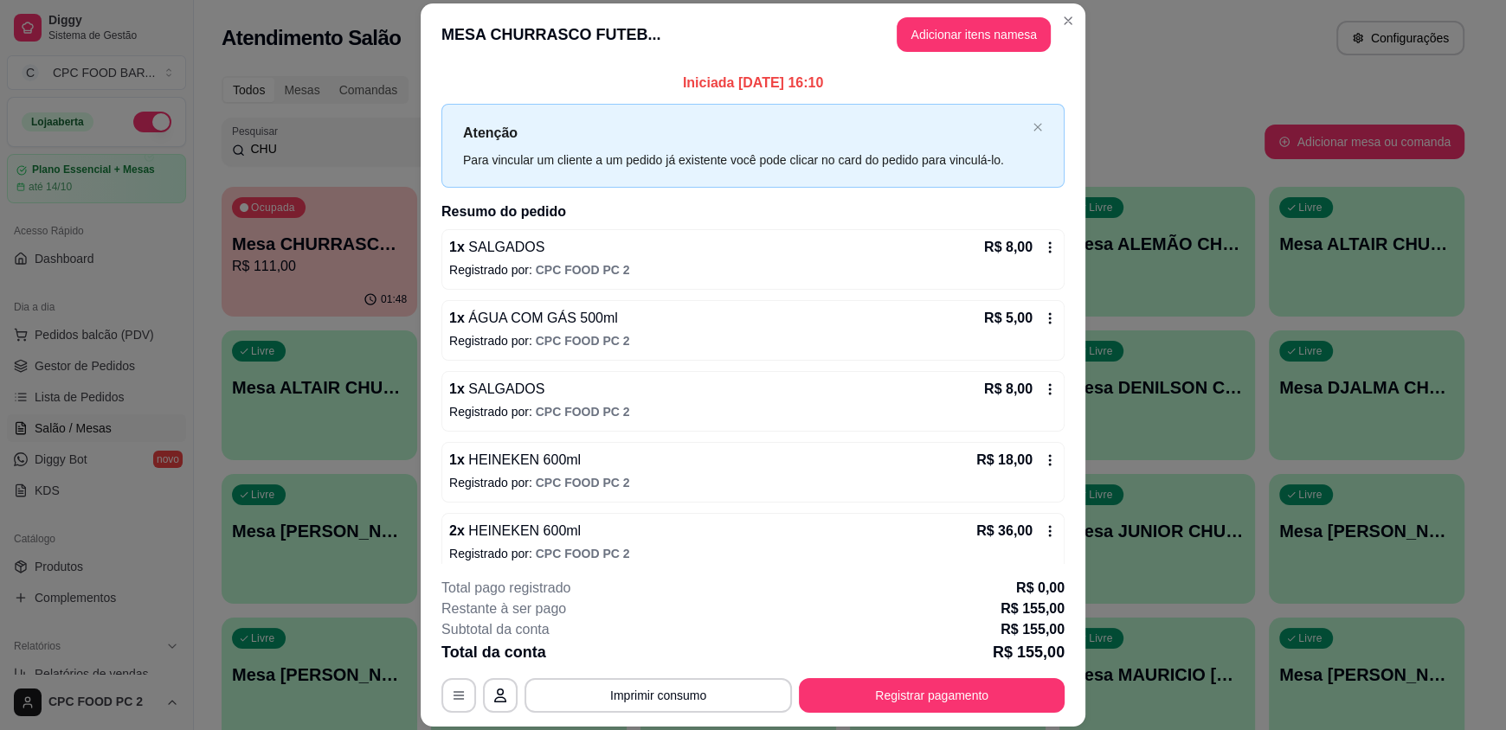
scroll to position [228, 0]
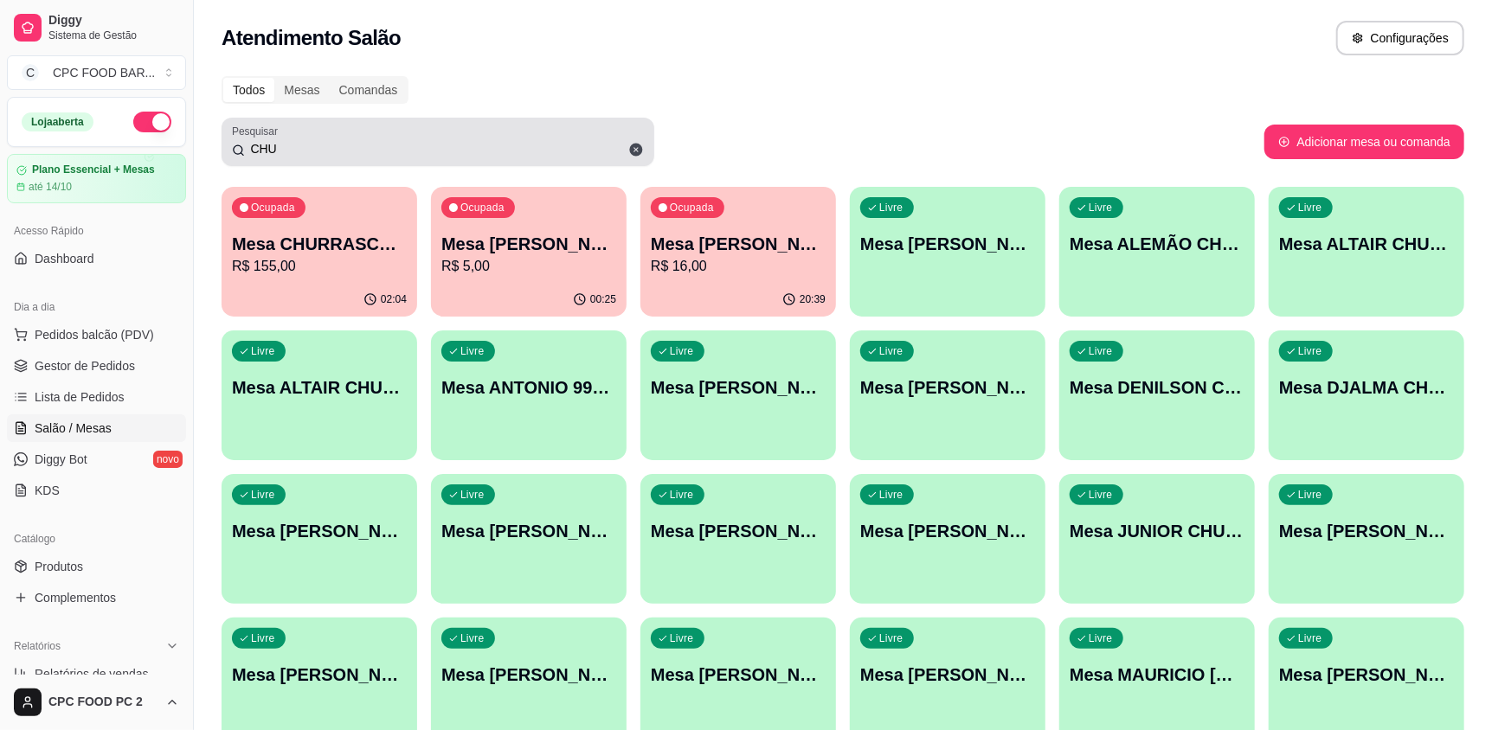
click at [496, 151] on input "CHU" at bounding box center [444, 148] width 399 height 17
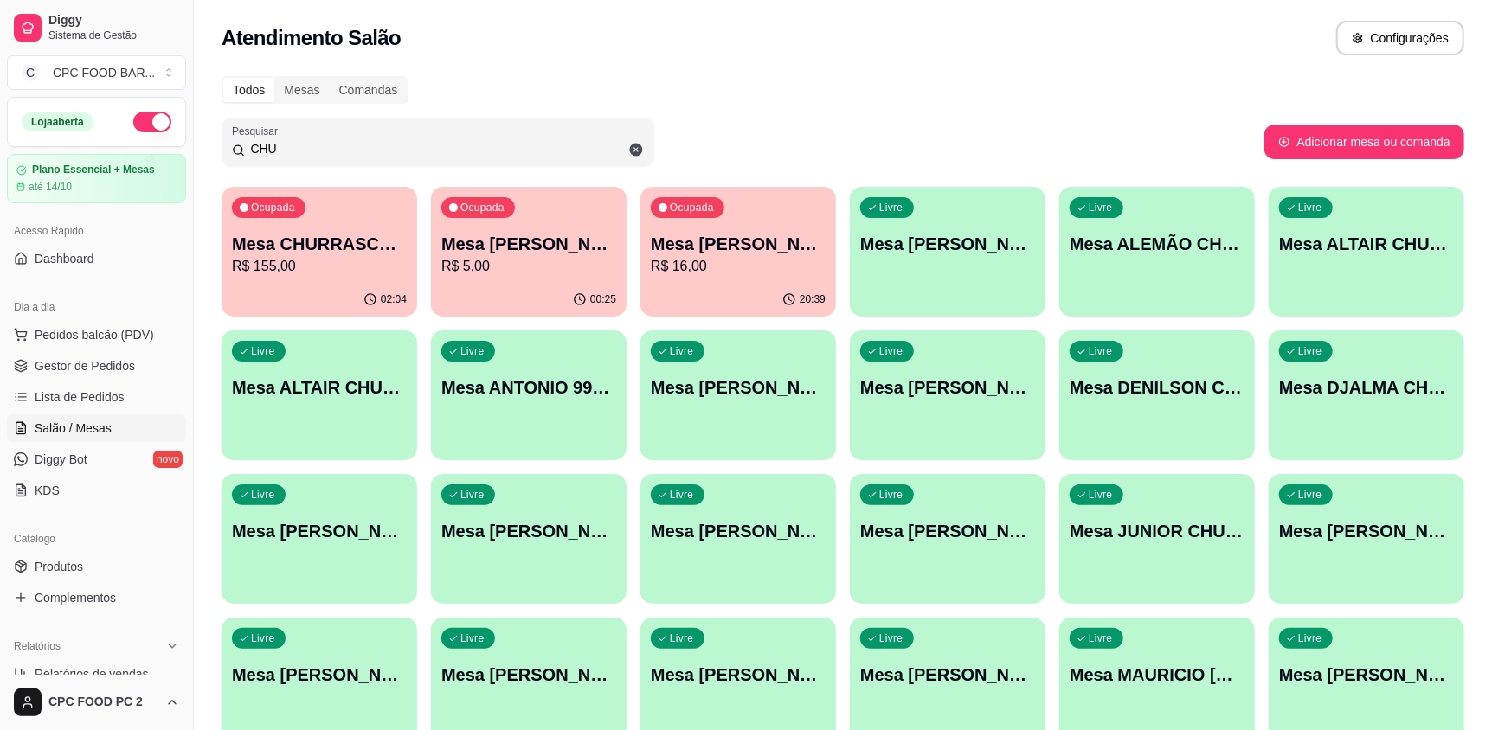
click at [495, 149] on input "CHU" at bounding box center [444, 148] width 399 height 17
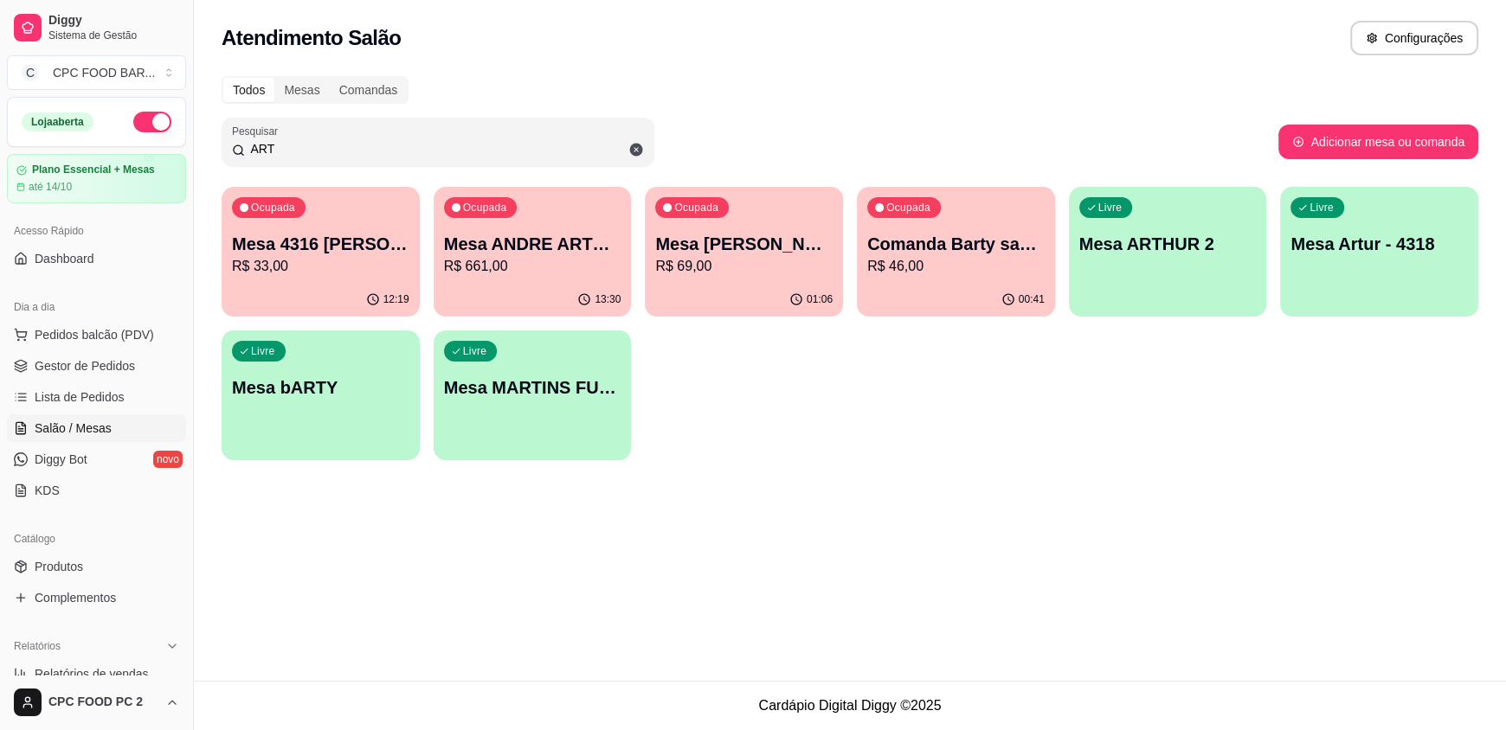
type input "ART"
click at [766, 257] on p "R$ 69,00" at bounding box center [743, 266] width 177 height 21
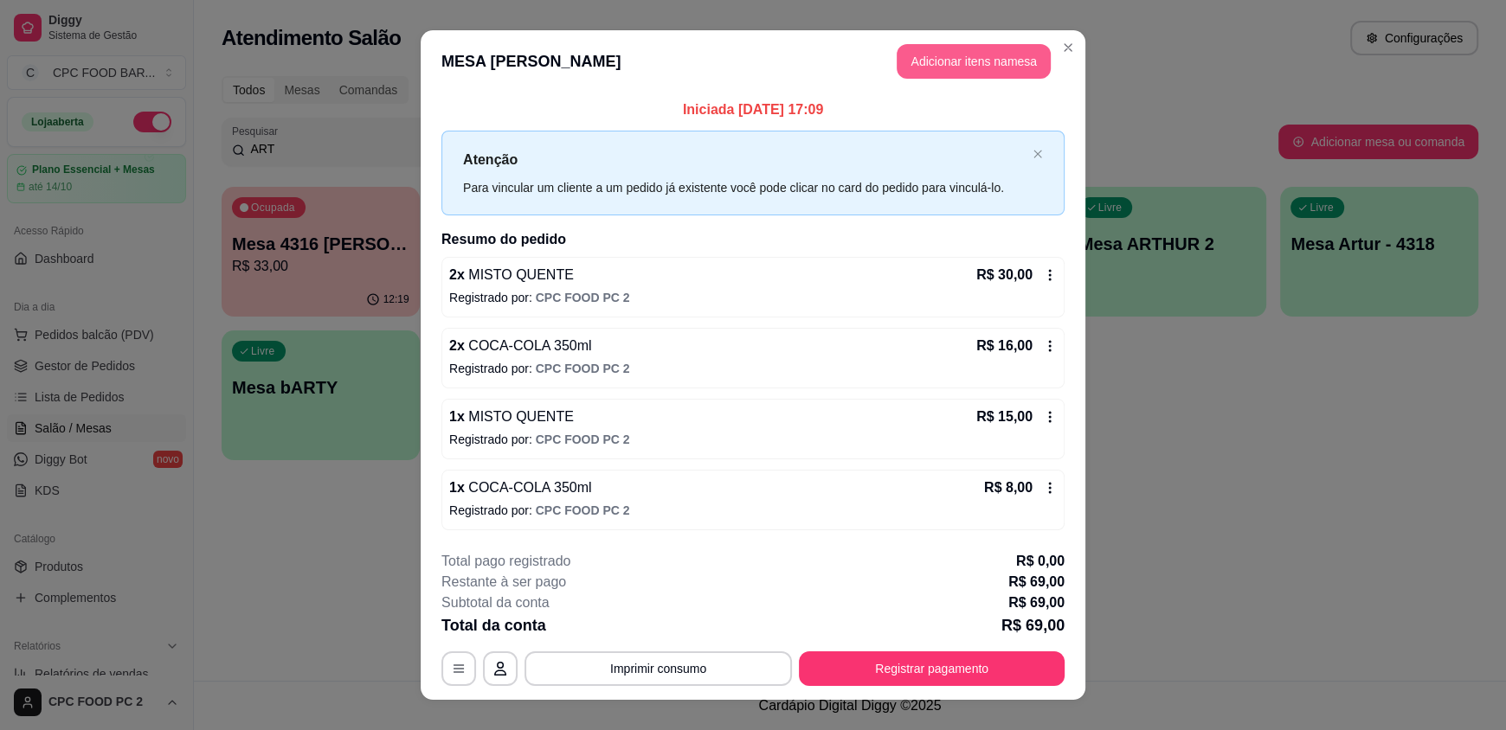
click at [950, 53] on button "Adicionar itens na mesa" at bounding box center [974, 61] width 154 height 35
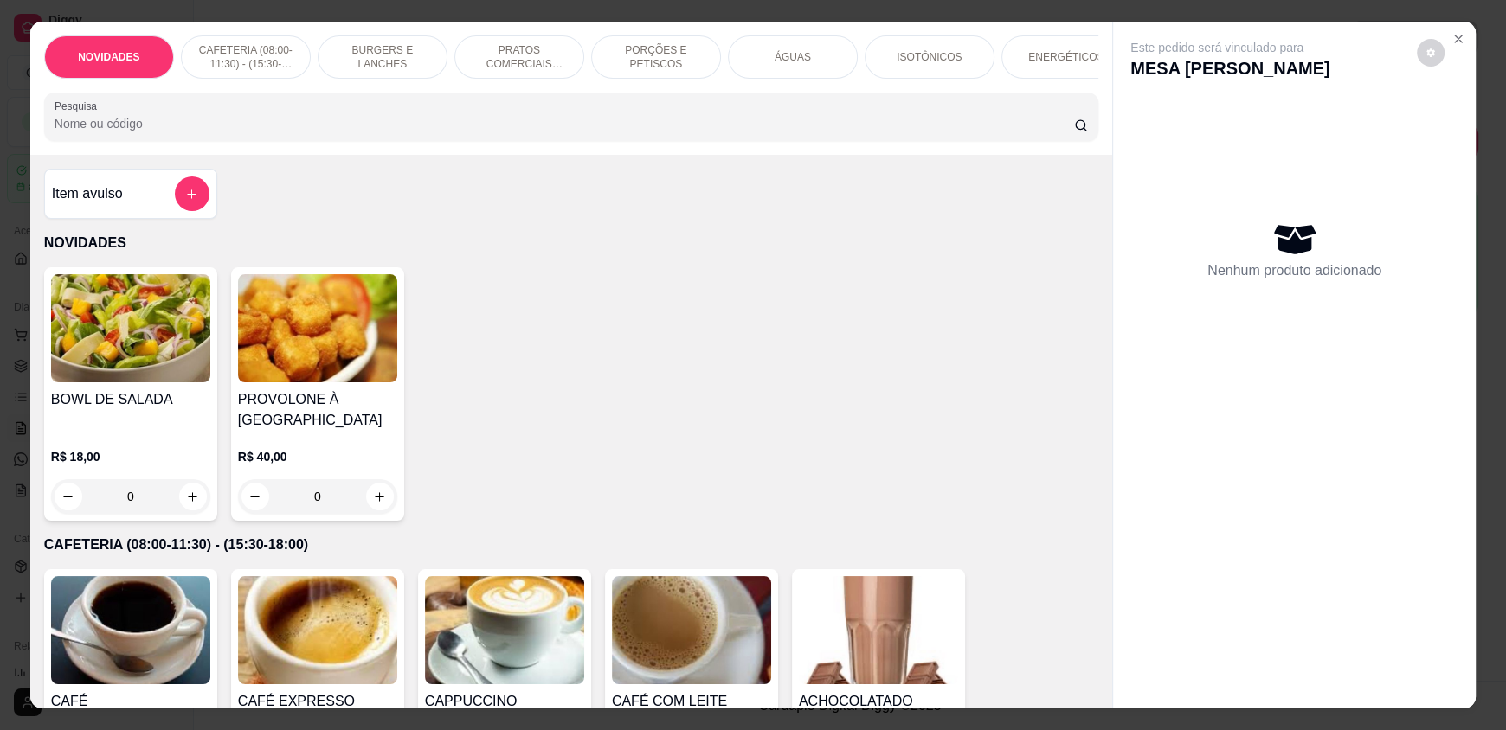
click at [775, 63] on p "ÁGUAS" at bounding box center [793, 57] width 36 height 14
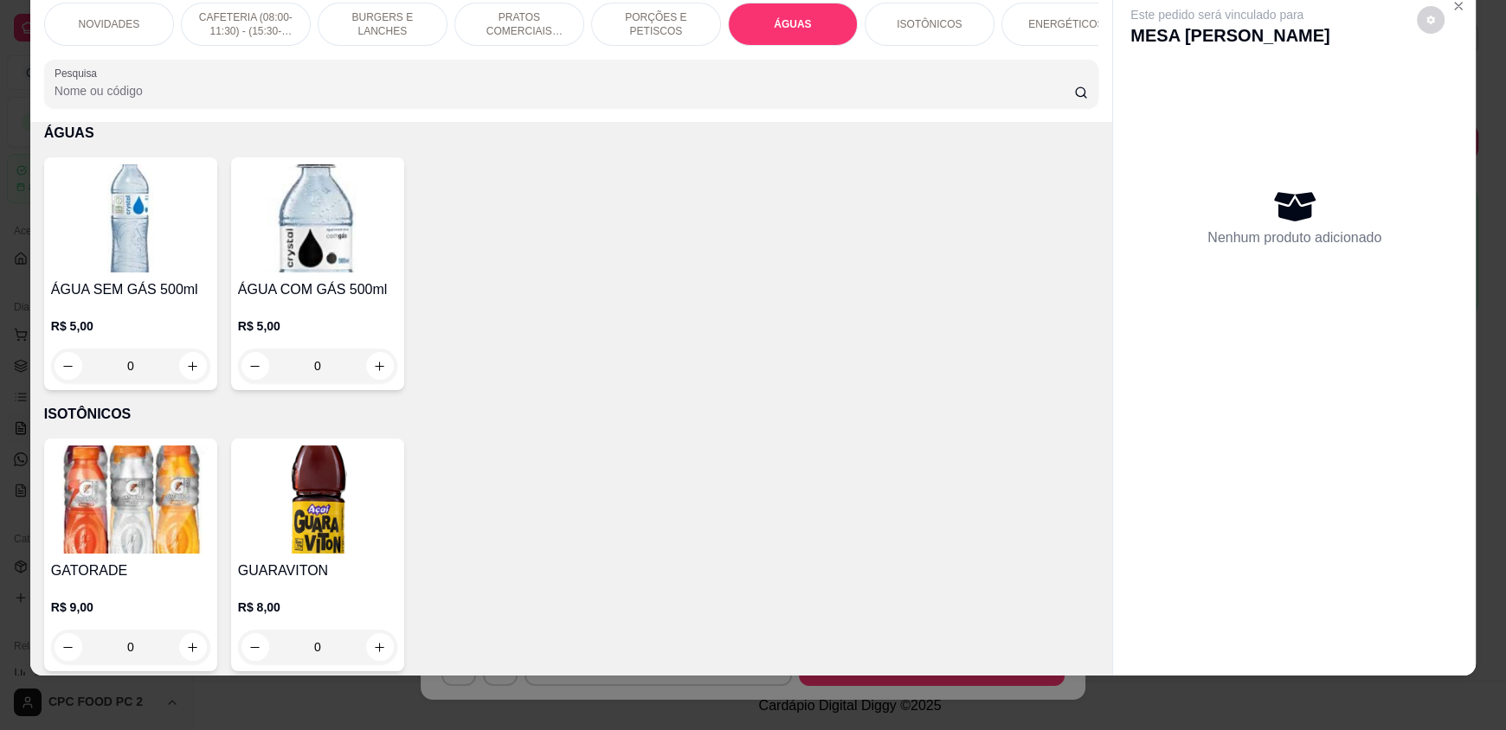
click at [390, 369] on div "ÁGUA COM GÁS 500ml R$ 5,00 0" at bounding box center [317, 274] width 173 height 233
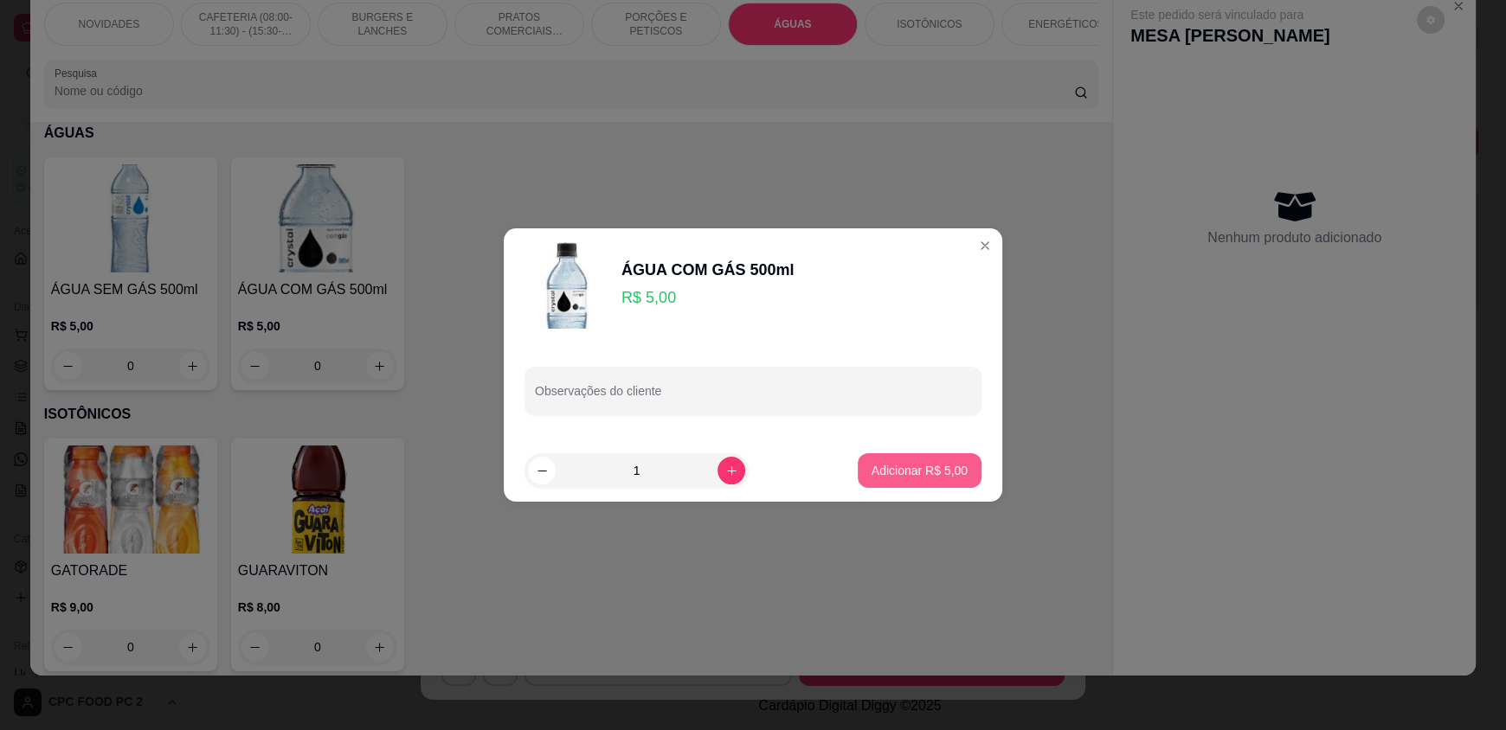
click at [912, 461] on button "Adicionar R$ 5,00" at bounding box center [920, 471] width 124 height 35
type input "1"
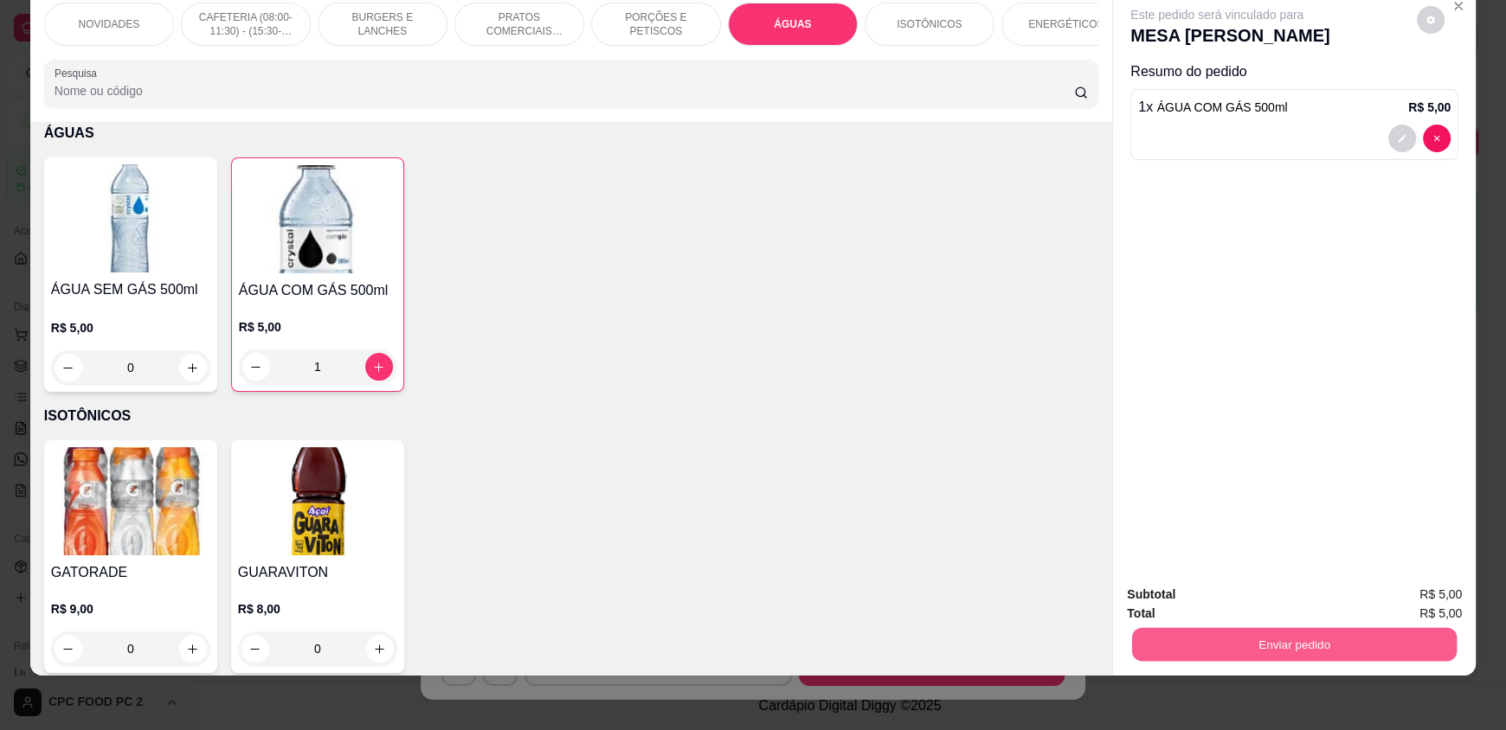
click at [1245, 642] on button "Enviar pedido" at bounding box center [1294, 644] width 325 height 34
click at [1429, 589] on button "Enviar pedido" at bounding box center [1416, 601] width 98 height 33
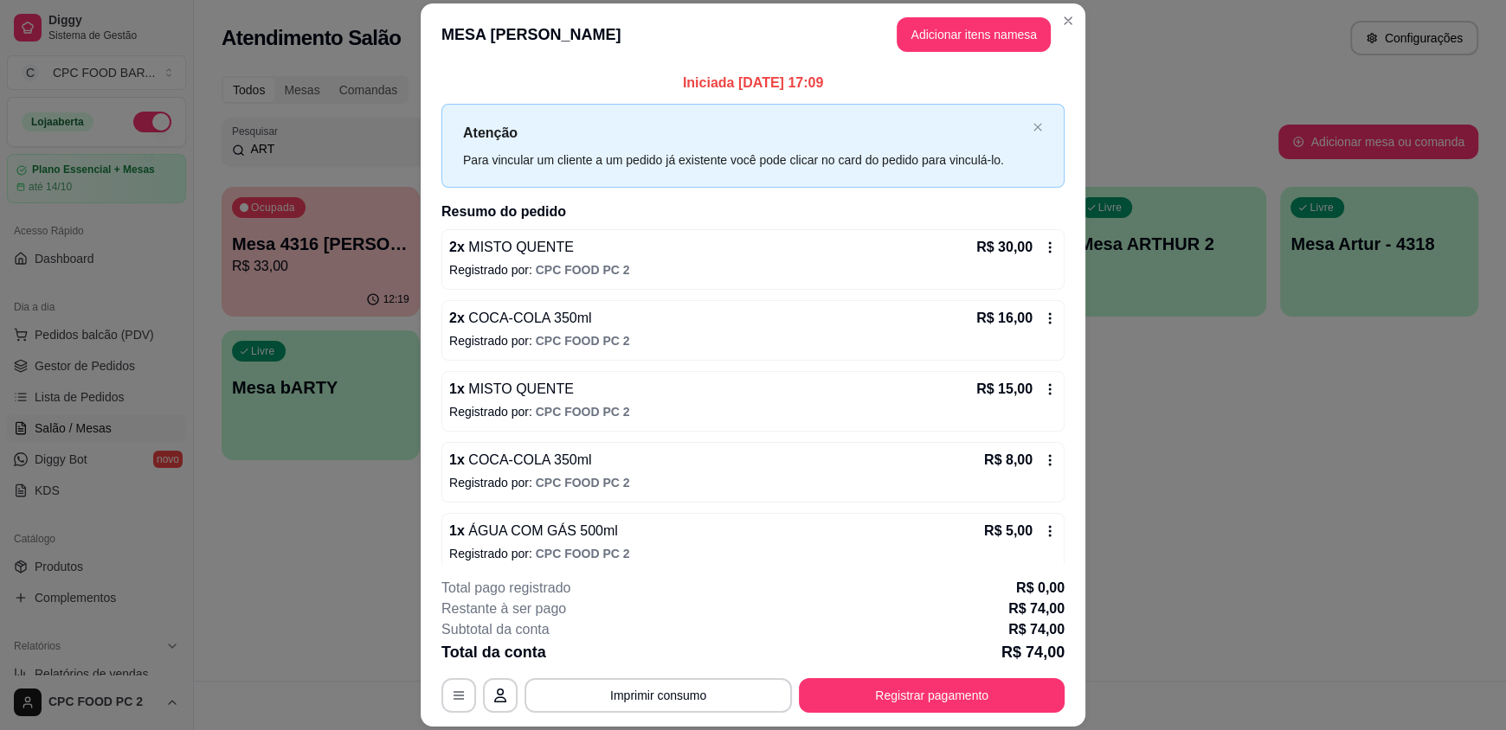
click at [672, 711] on button "Imprimir consumo" at bounding box center [657, 696] width 267 height 35
click at [671, 662] on button "IMPRESSORA" at bounding box center [656, 655] width 121 height 27
click at [878, 705] on button "Registrar pagamento" at bounding box center [932, 696] width 258 height 34
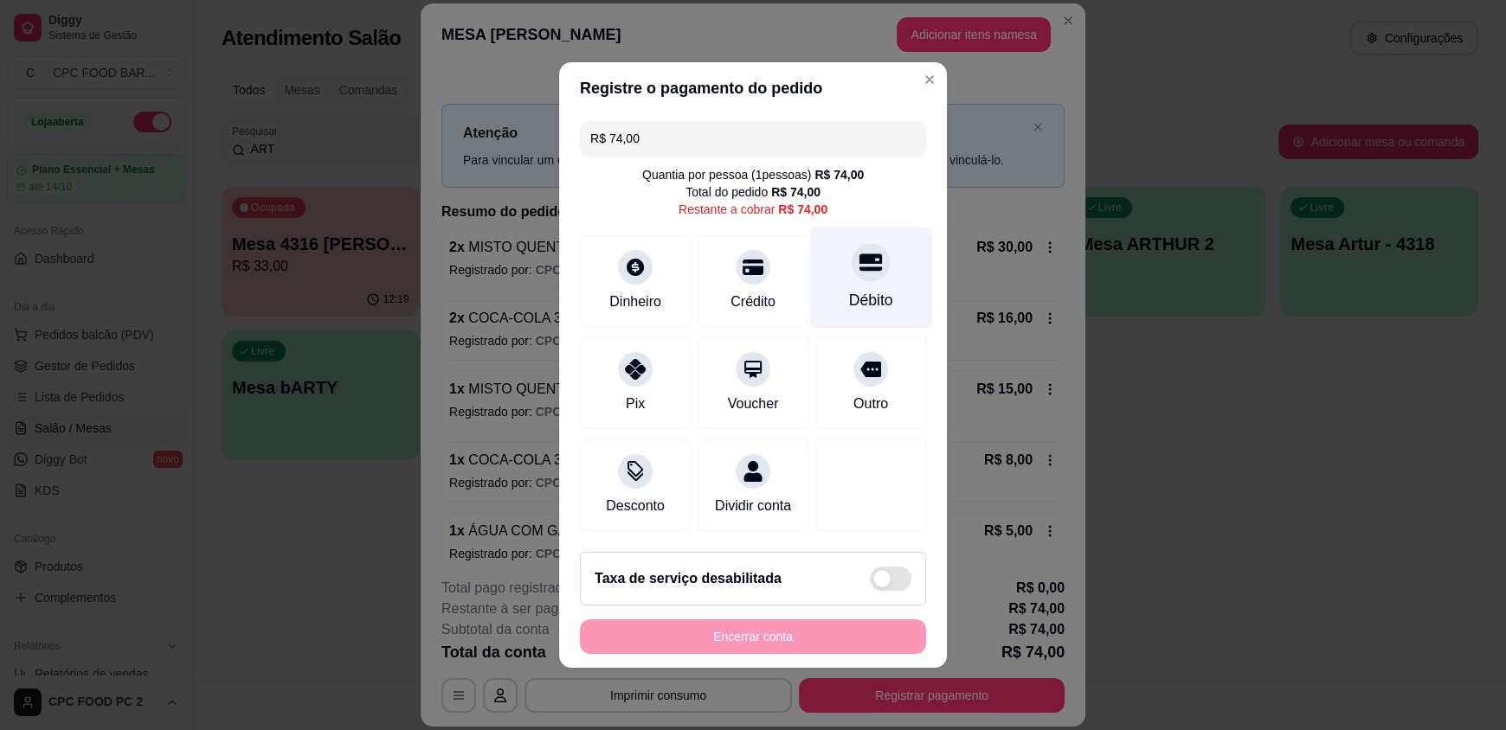
click at [828, 271] on div "Débito" at bounding box center [871, 278] width 122 height 101
type input "R$ 0,00"
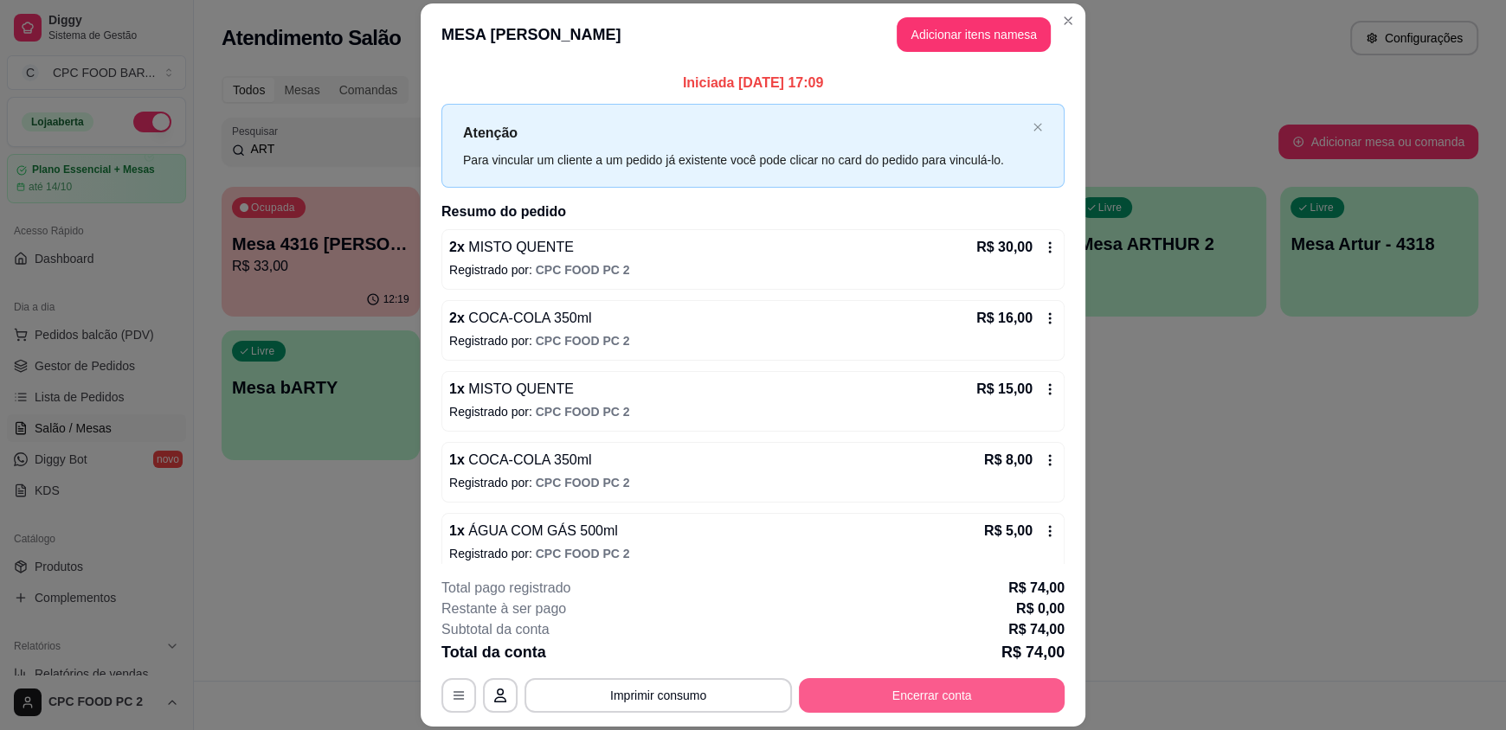
click at [880, 689] on button "Encerrar conta" at bounding box center [932, 696] width 266 height 35
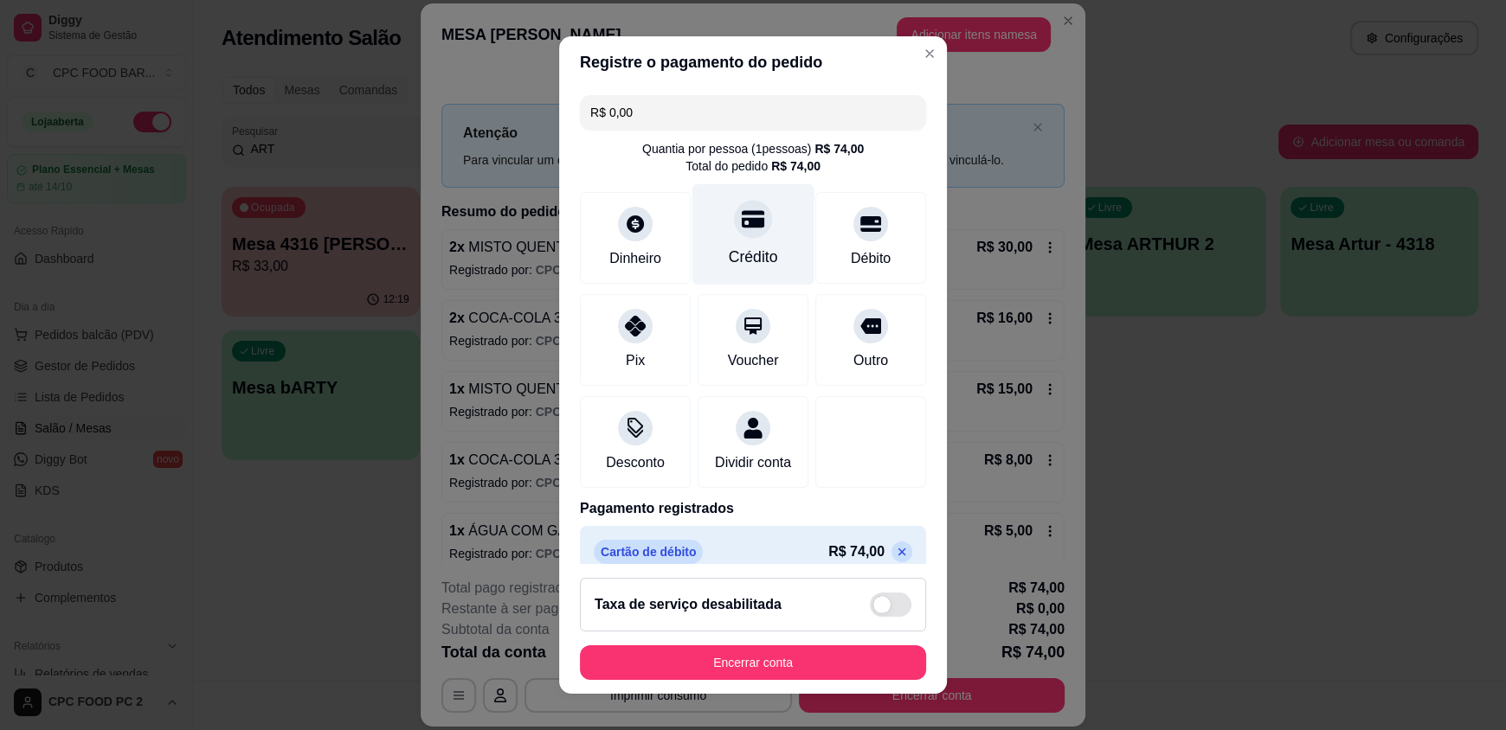
click at [734, 232] on div at bounding box center [753, 220] width 38 height 38
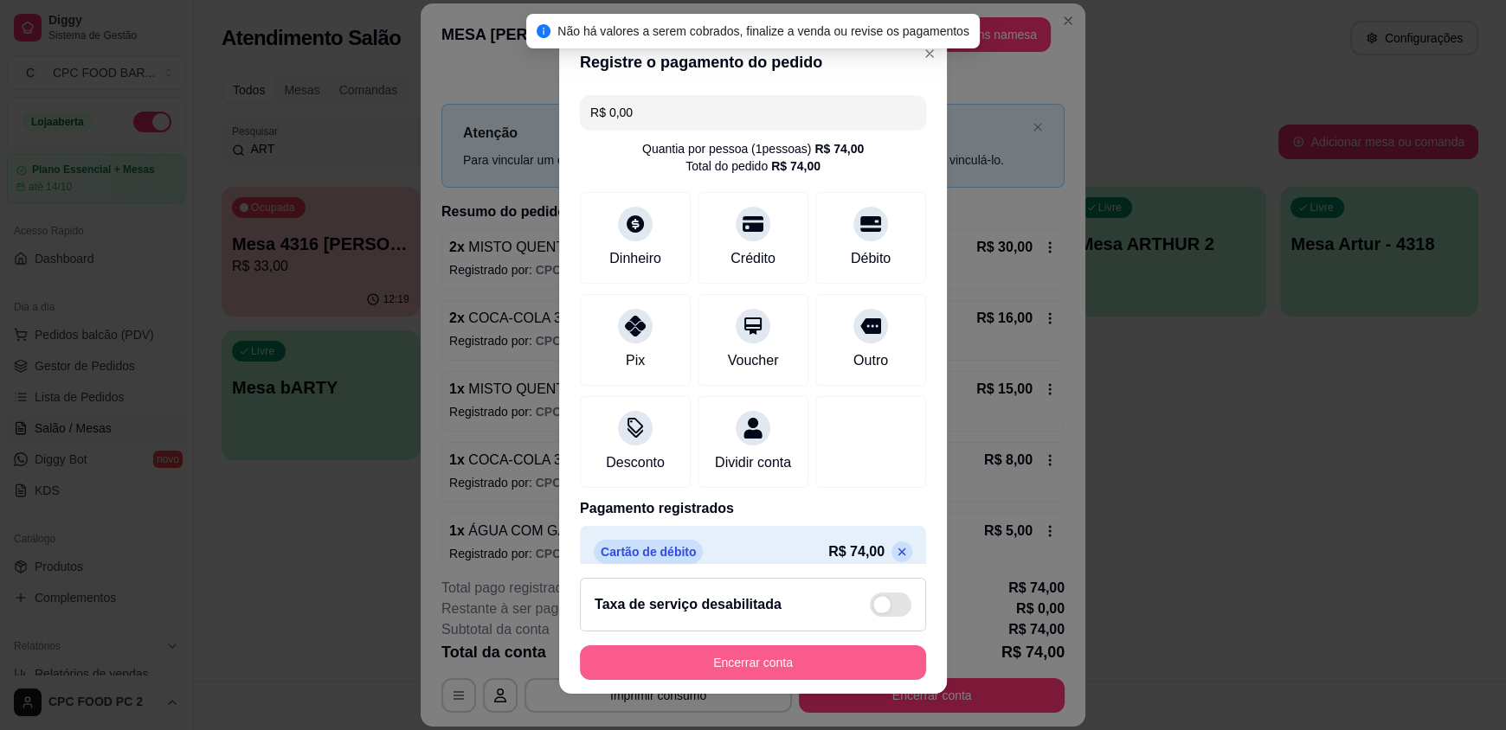
click at [768, 658] on button "Encerrar conta" at bounding box center [753, 663] width 346 height 35
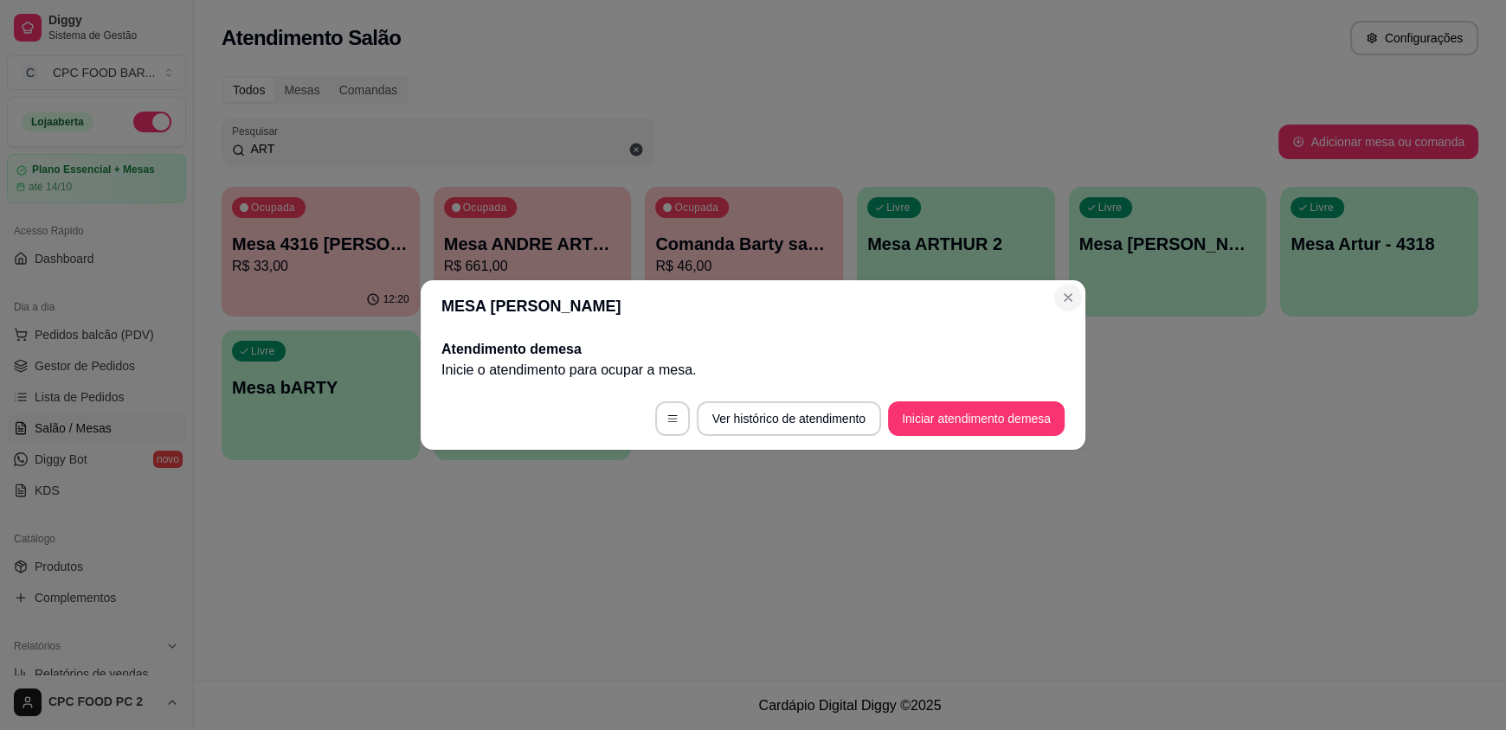
click at [1052, 280] on section "MESA ARTHUR BASQUETE Atendimento de mesa Inicie o atendimento para ocupar a mes…" at bounding box center [753, 365] width 665 height 170
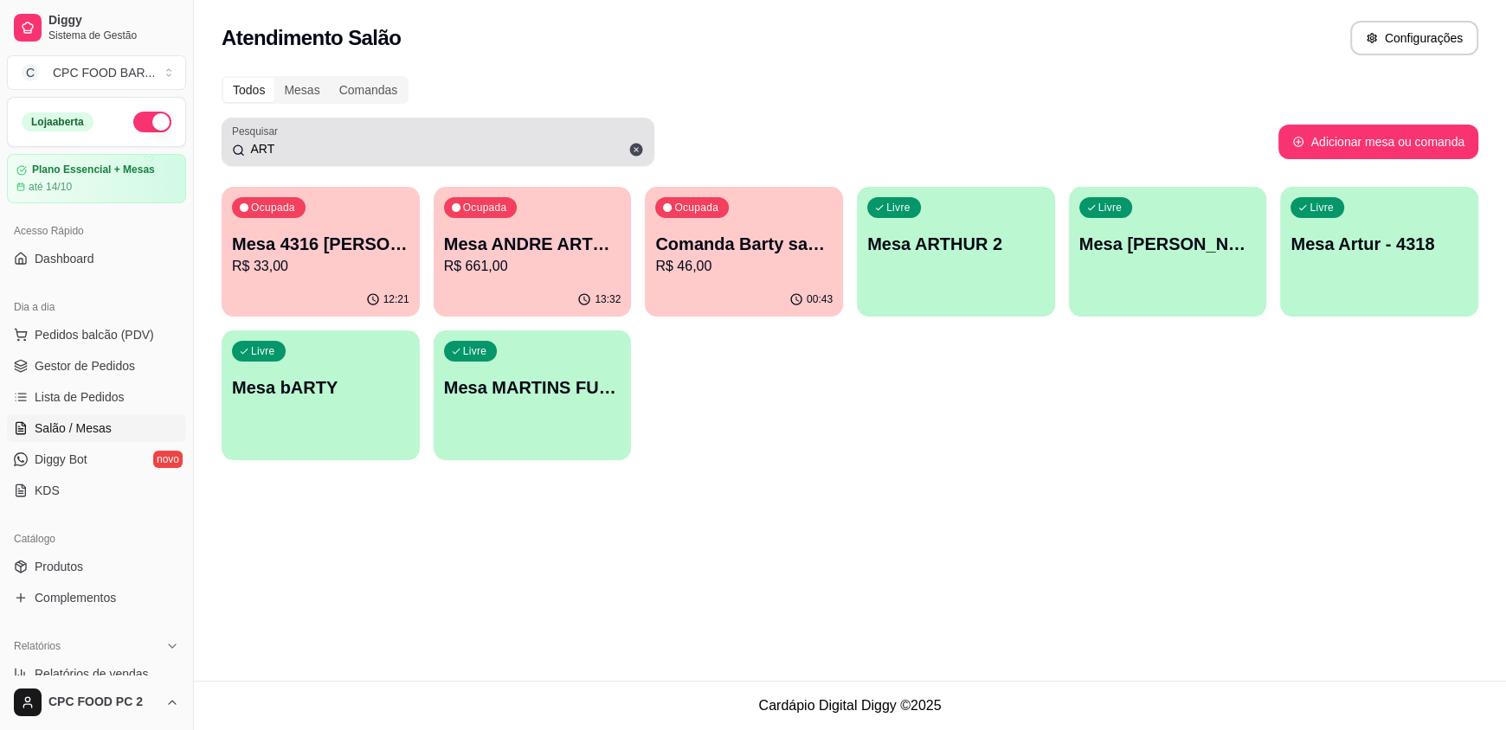
click at [562, 158] on div "ART" at bounding box center [438, 142] width 412 height 35
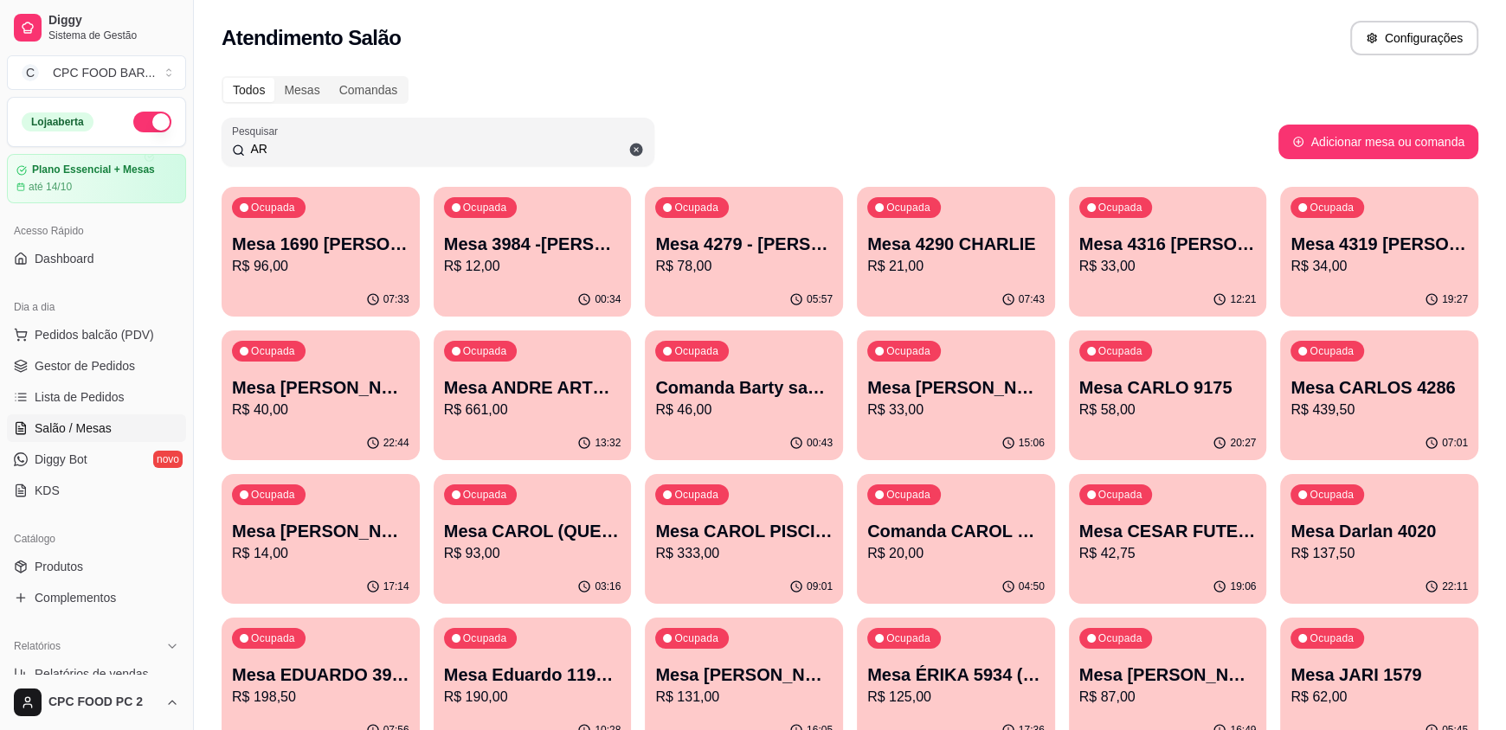
type input "A"
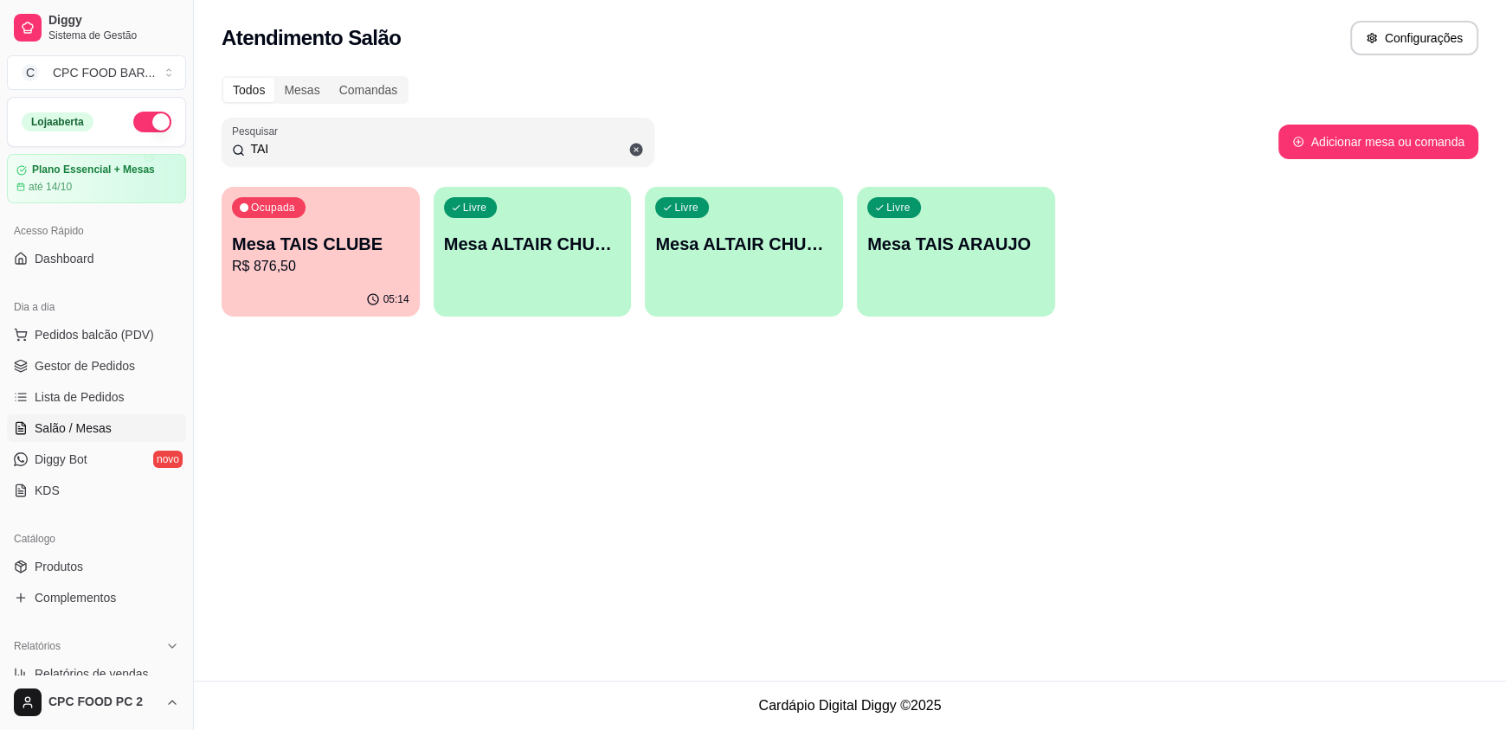
type input "TAI"
click at [406, 244] on p "Mesa TAIS CLUBE" at bounding box center [321, 244] width 172 height 23
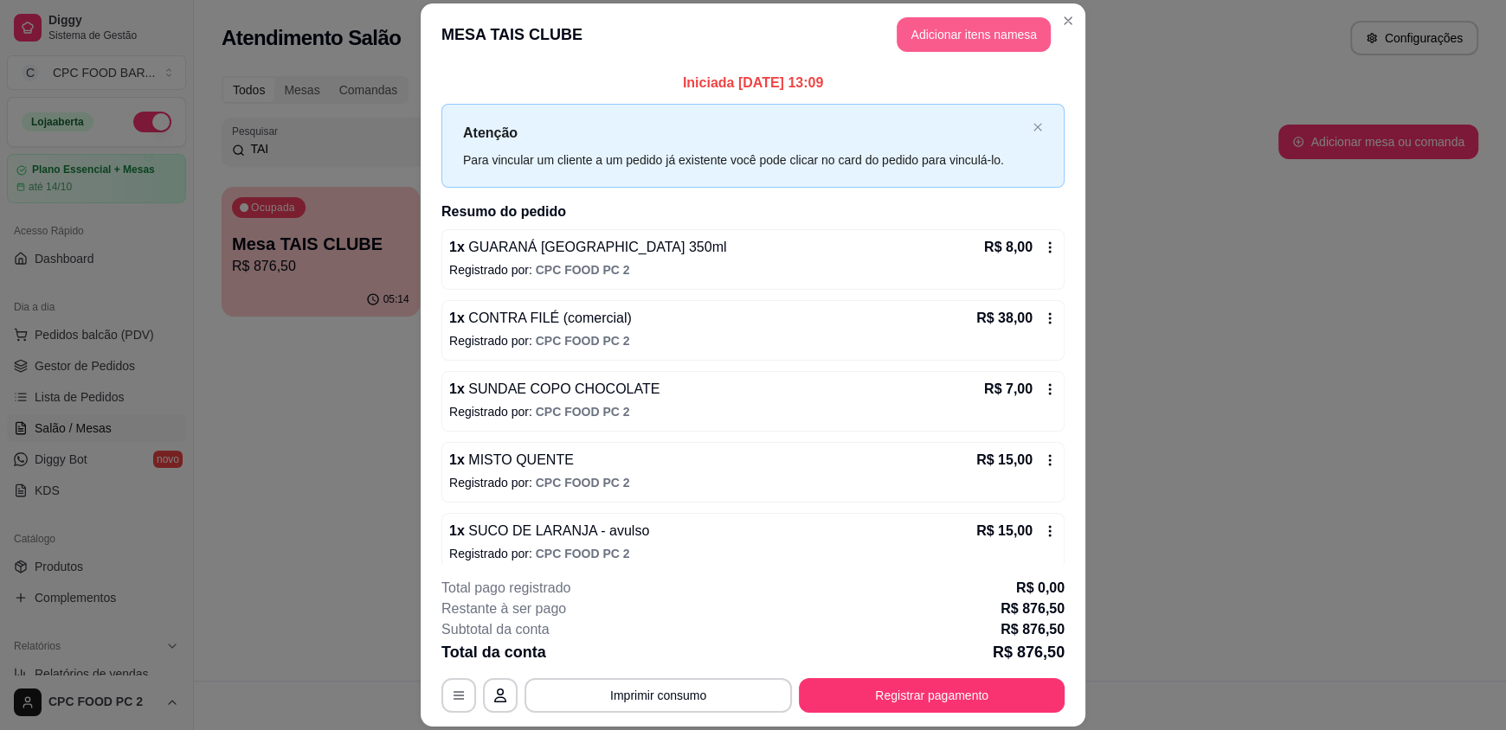
click at [973, 16] on header "MESA TAIS CLUBE Adicionar itens na mesa" at bounding box center [753, 34] width 665 height 62
click at [961, 29] on button "Adicionar itens na mesa" at bounding box center [974, 34] width 154 height 35
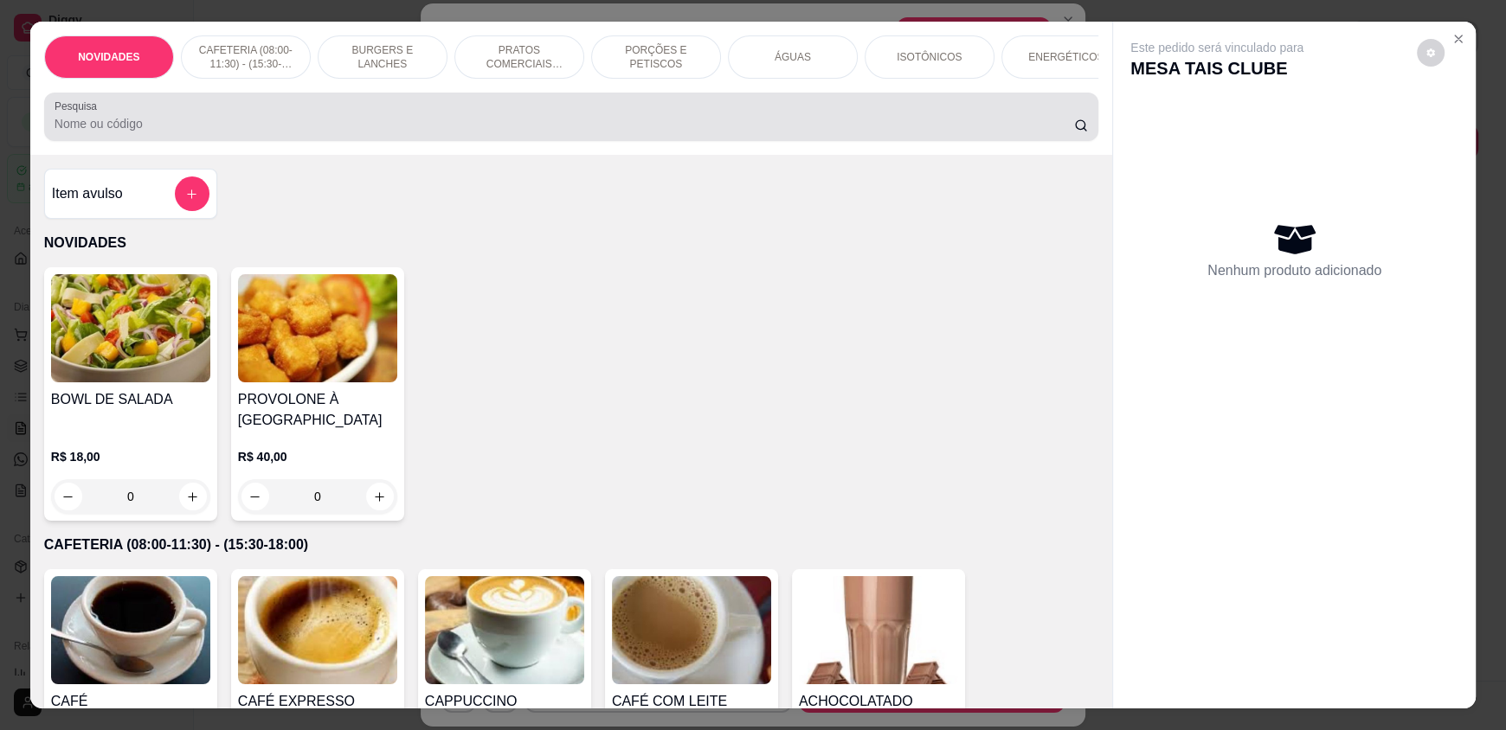
click at [607, 141] on div "Pesquisa" at bounding box center [571, 117] width 1054 height 48
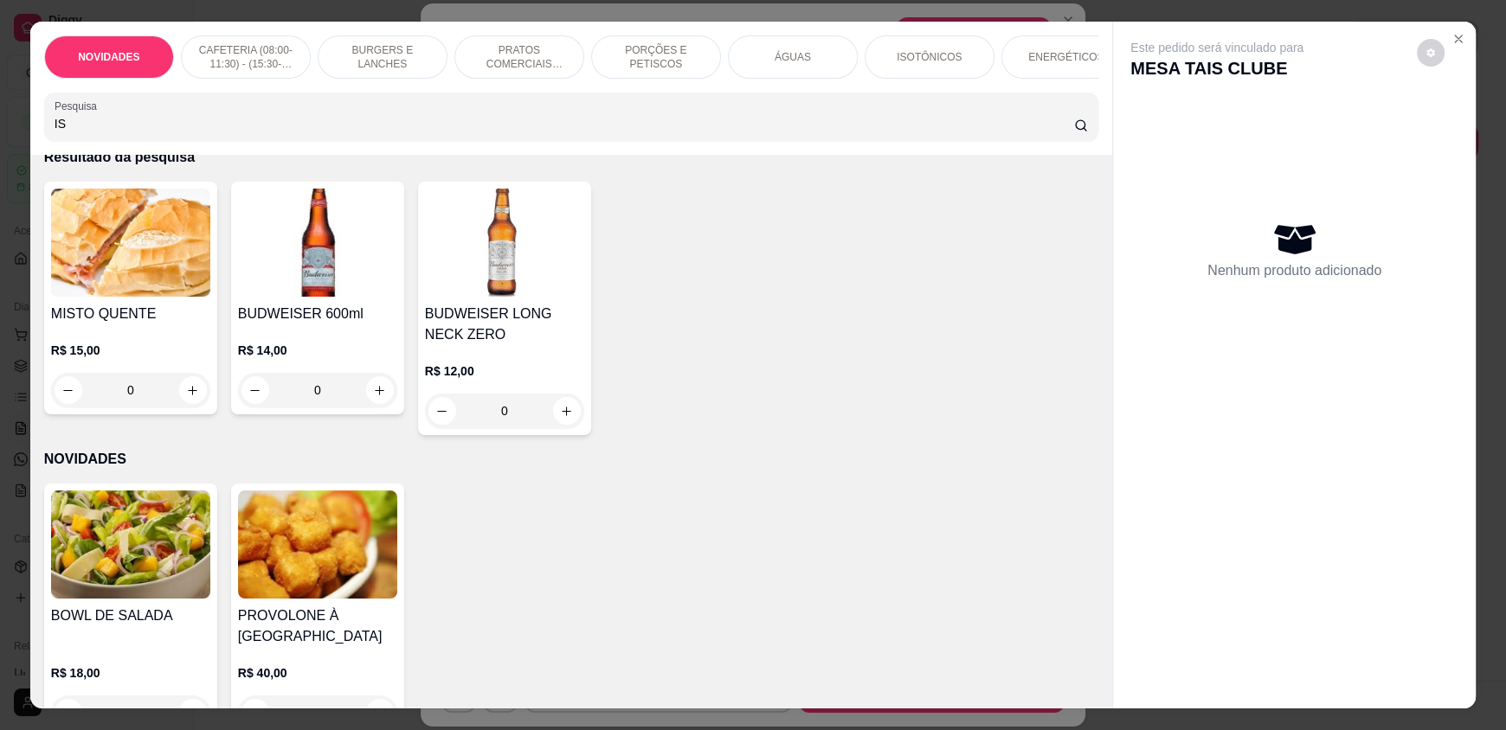
scroll to position [0, 0]
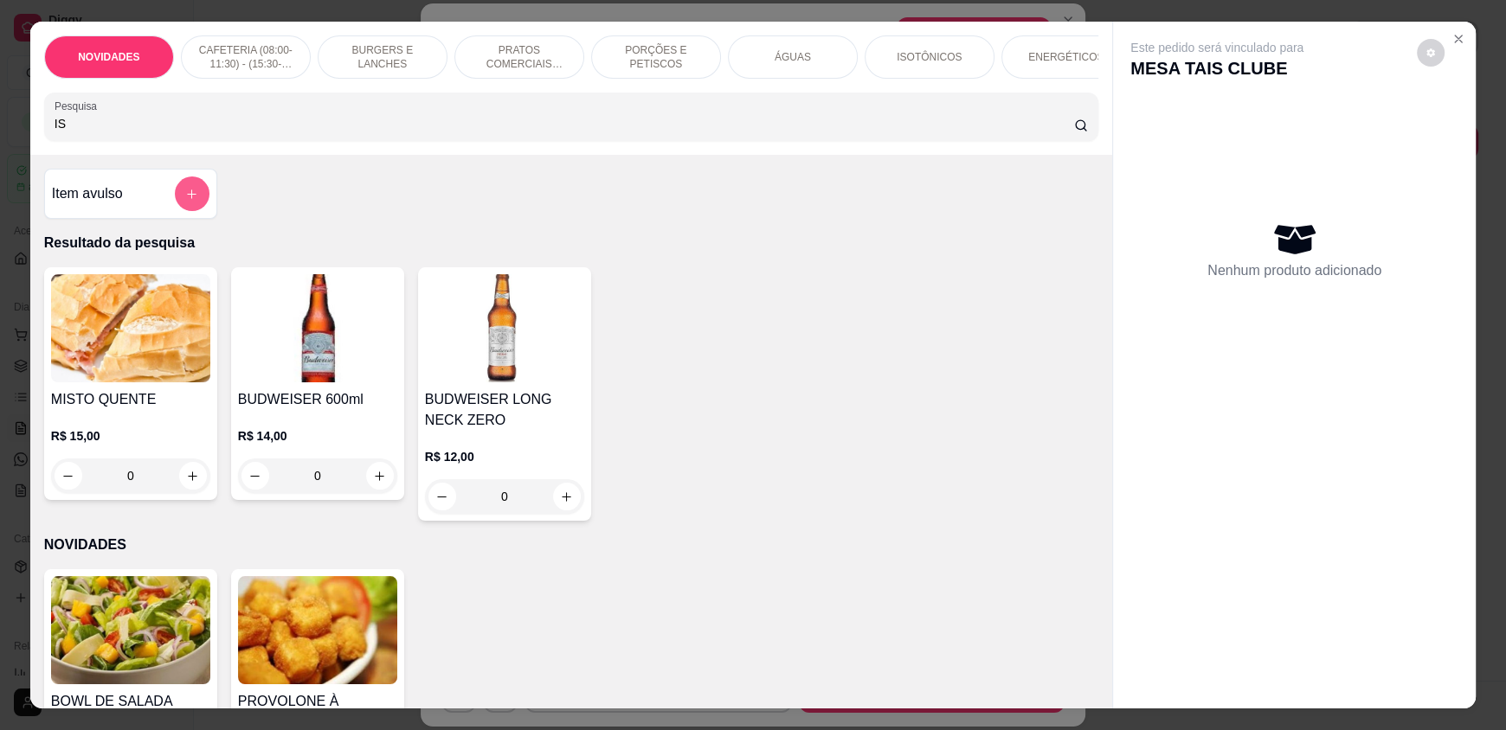
type input "IS"
click at [182, 211] on button "add-separate-item" at bounding box center [192, 194] width 35 height 35
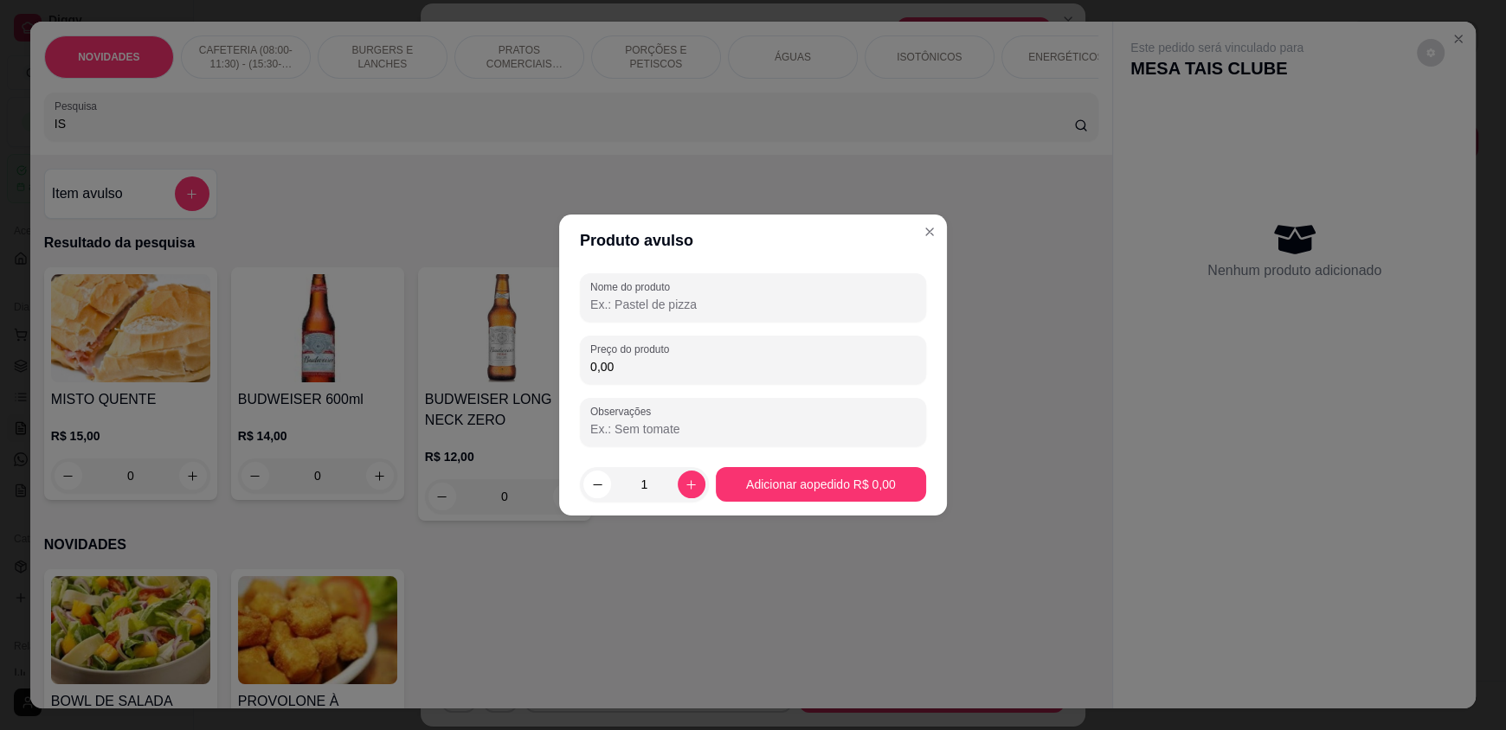
click at [633, 311] on input "Nome do produto" at bounding box center [752, 304] width 325 height 17
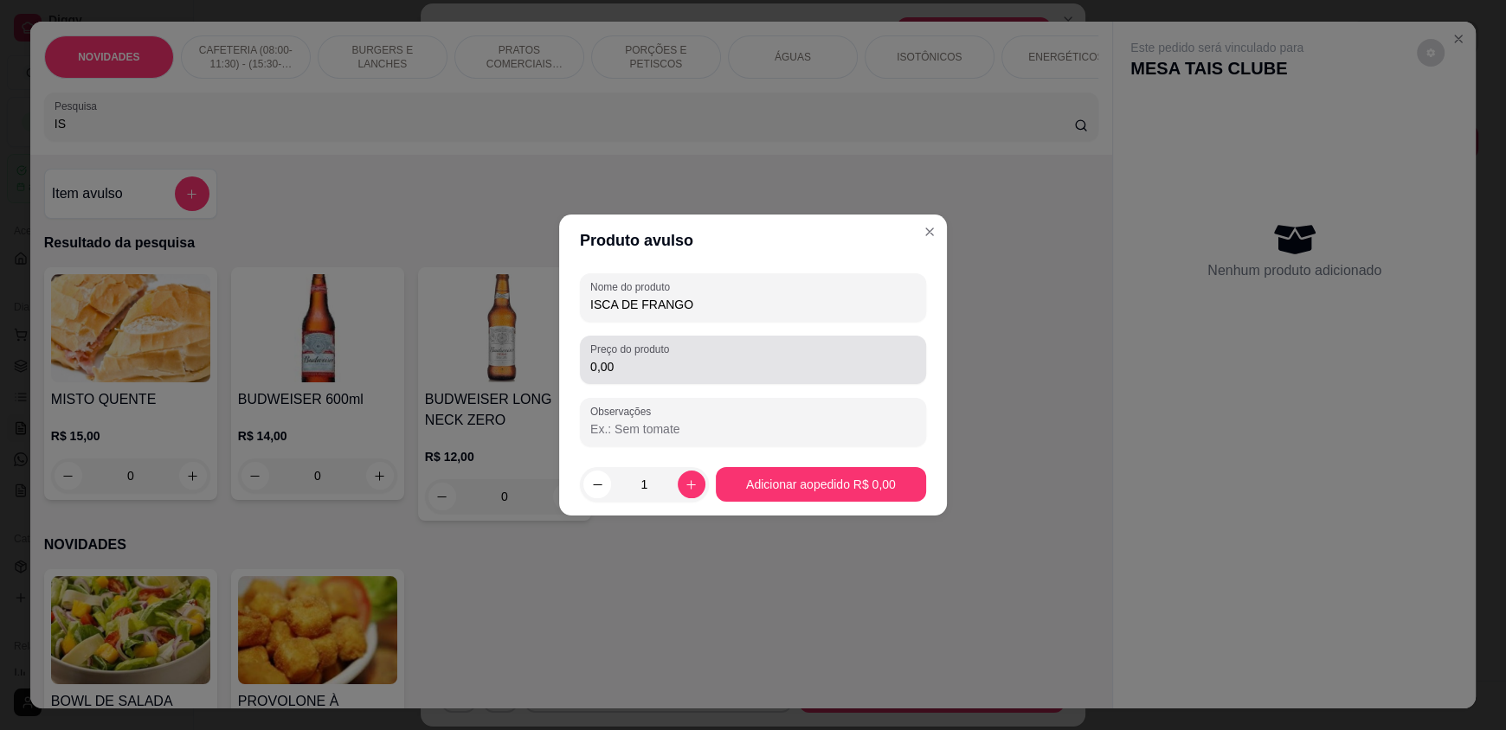
type input "ISCA DE FRANGO"
click at [661, 363] on input "0,00" at bounding box center [752, 366] width 325 height 17
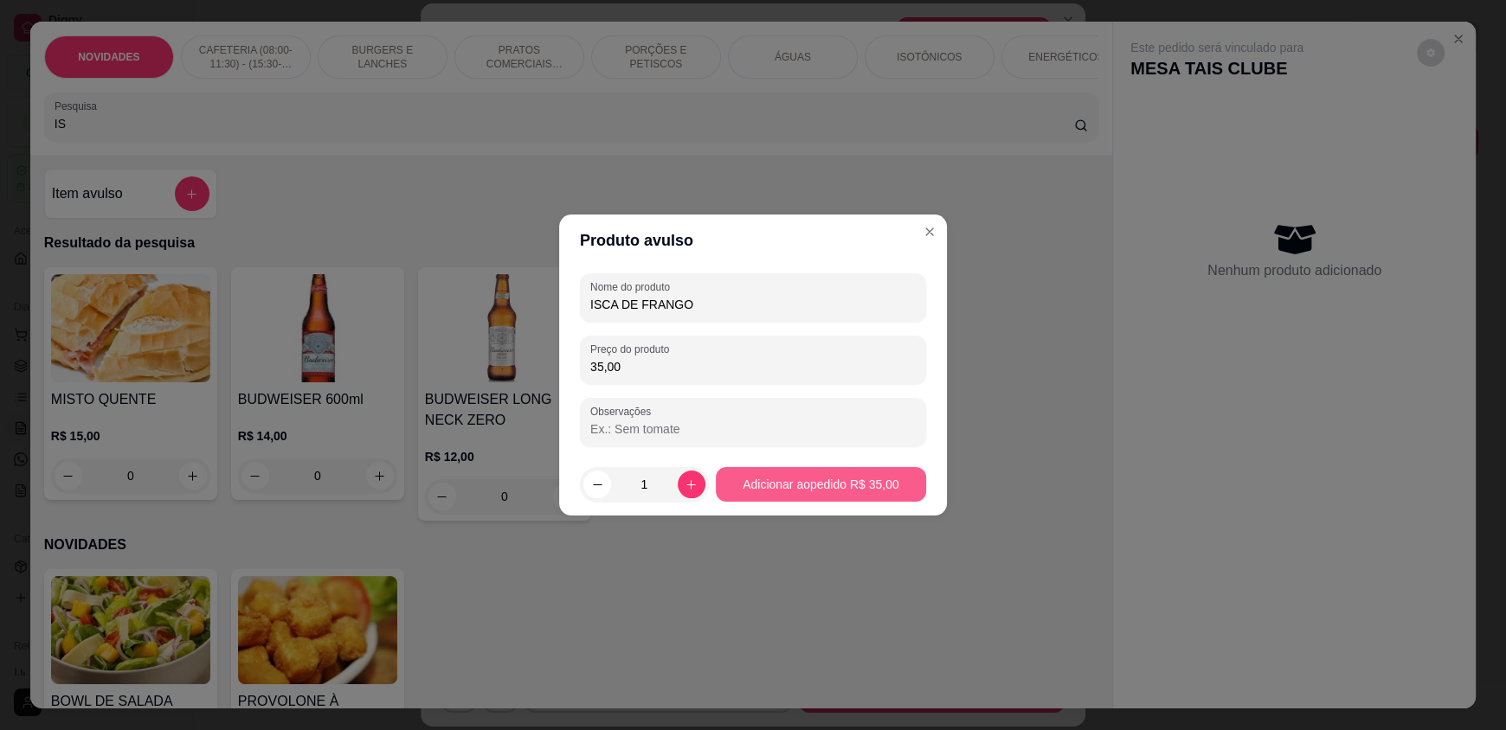
type input "35,00"
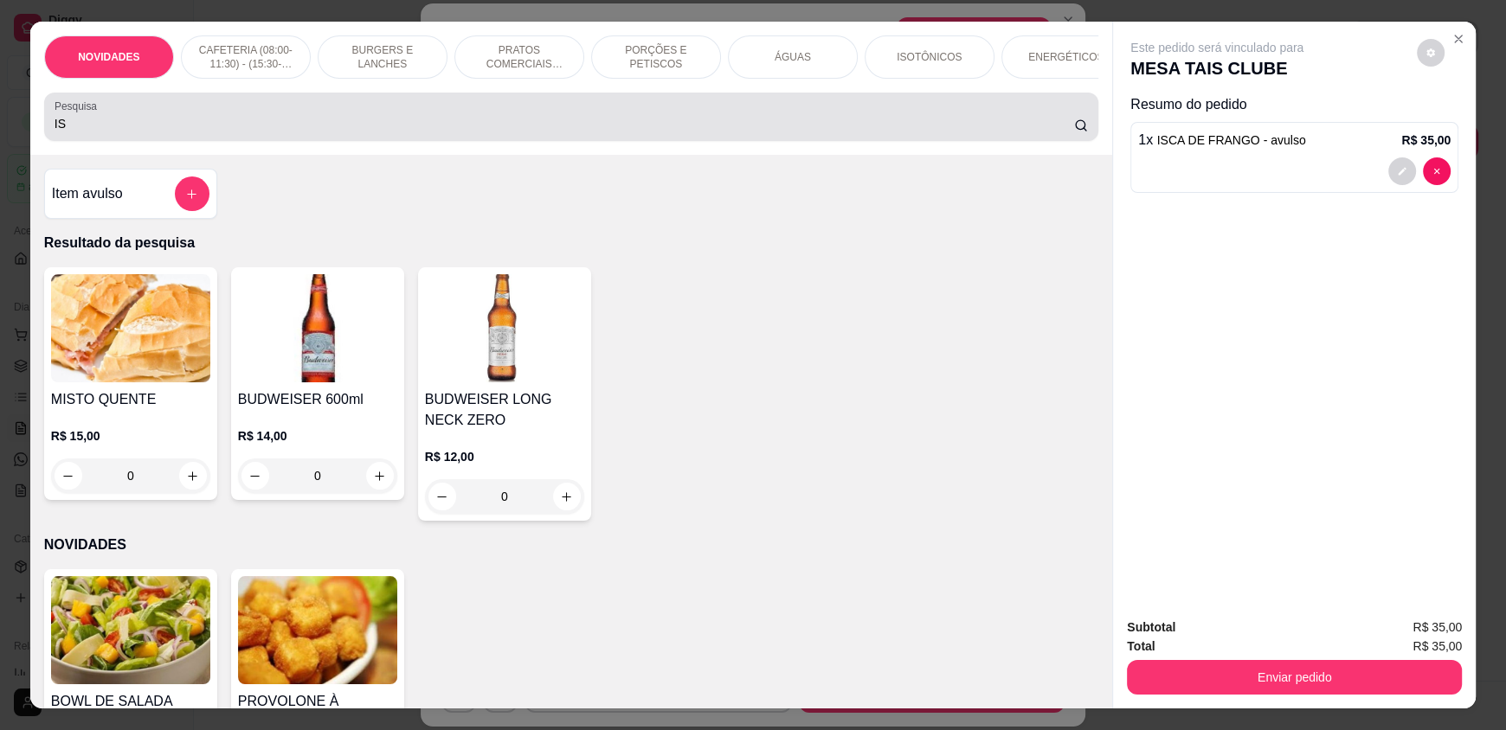
click at [621, 132] on input "IS" at bounding box center [565, 123] width 1020 height 17
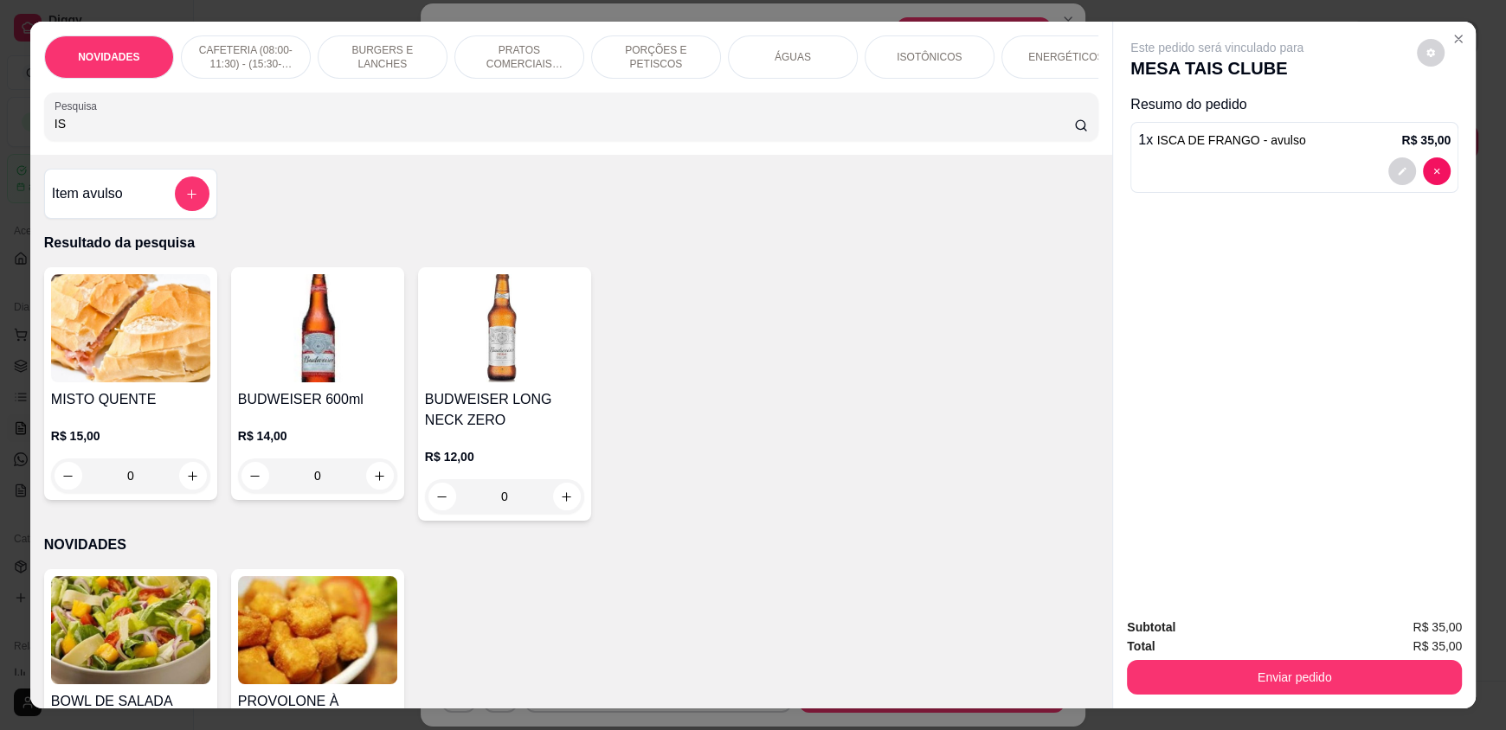
type input "I"
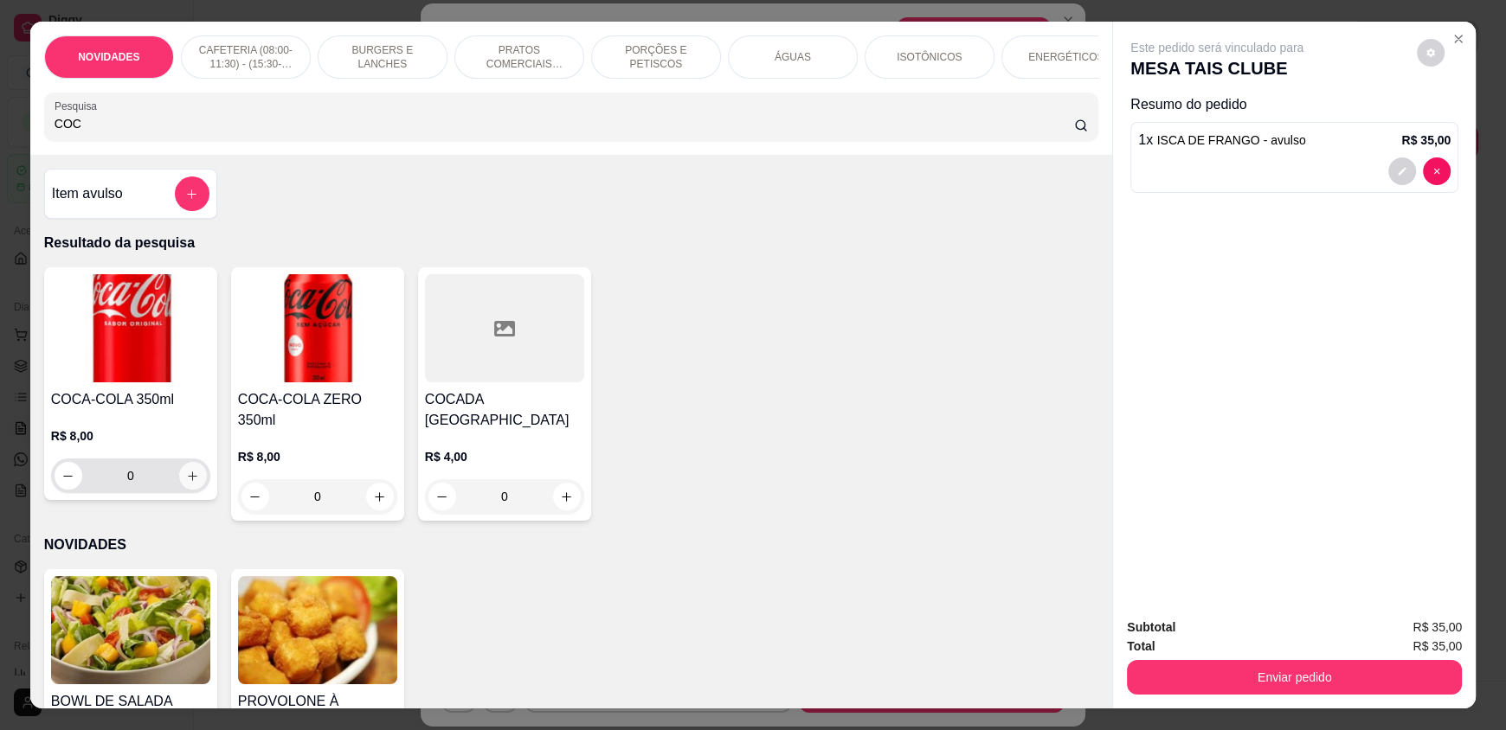
type input "COC"
click at [190, 483] on icon "increase-product-quantity" at bounding box center [192, 476] width 13 height 13
type input "1"
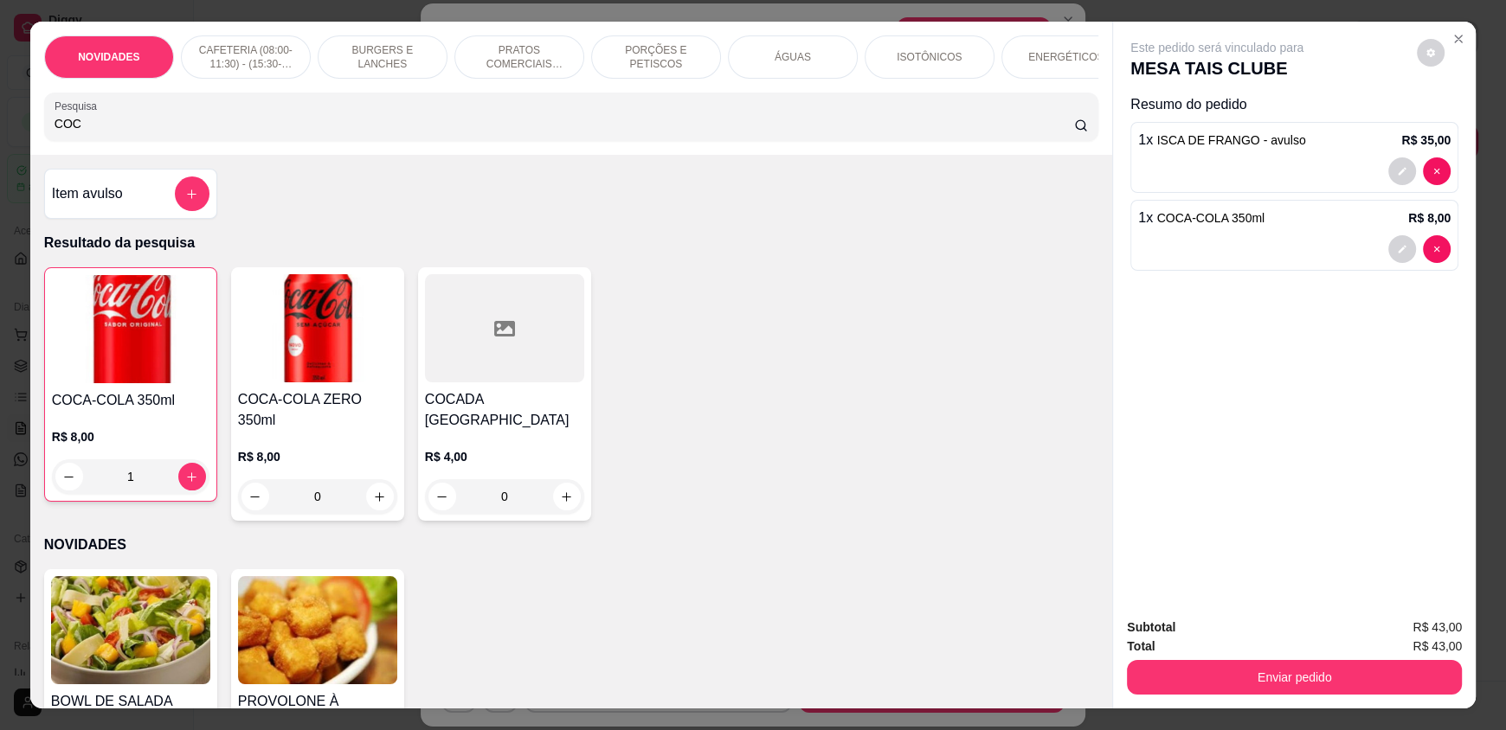
click at [168, 132] on input "COC" at bounding box center [565, 123] width 1020 height 17
click at [1285, 660] on button "Enviar pedido" at bounding box center [1294, 677] width 335 height 35
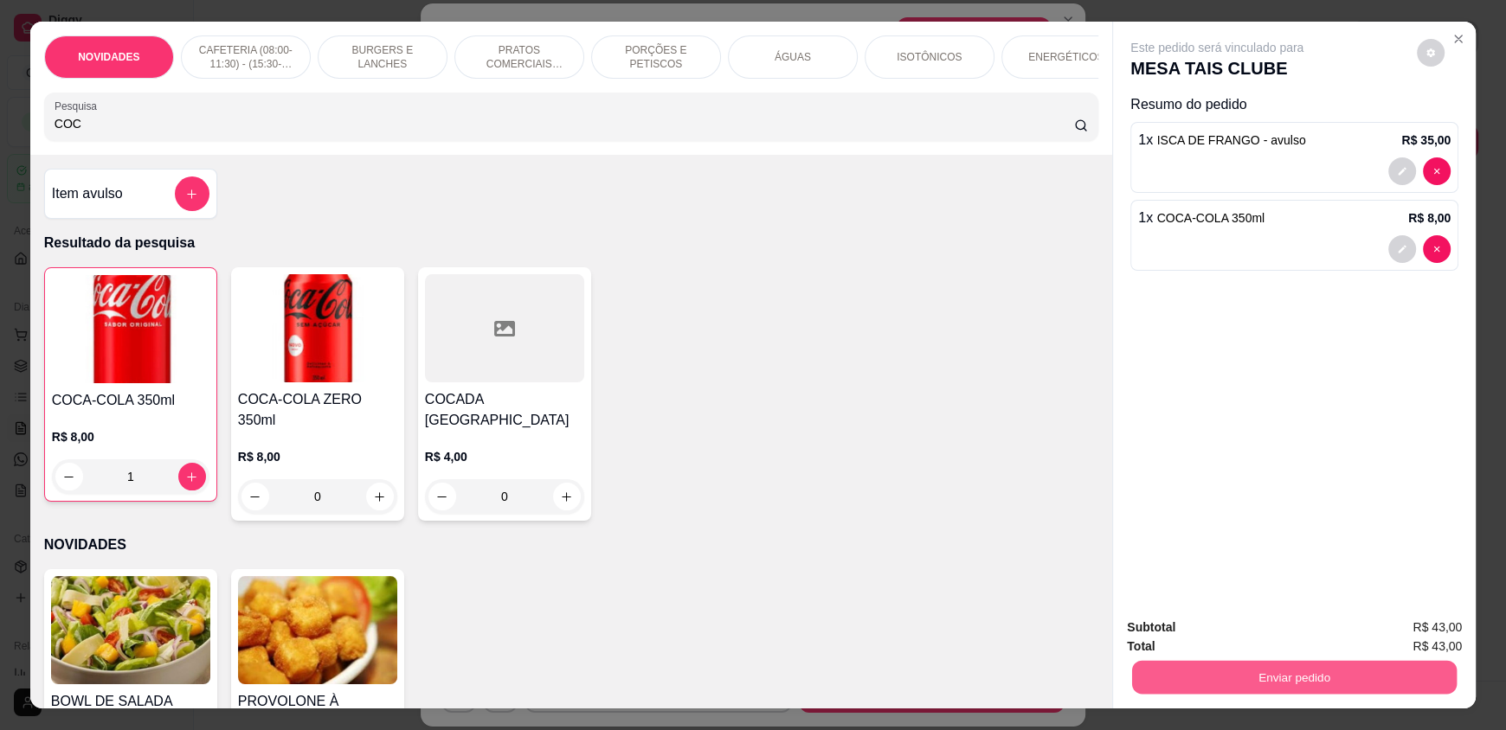
click at [1264, 668] on button "Enviar pedido" at bounding box center [1294, 677] width 325 height 34
click at [1413, 635] on button "Enviar pedido" at bounding box center [1416, 635] width 95 height 32
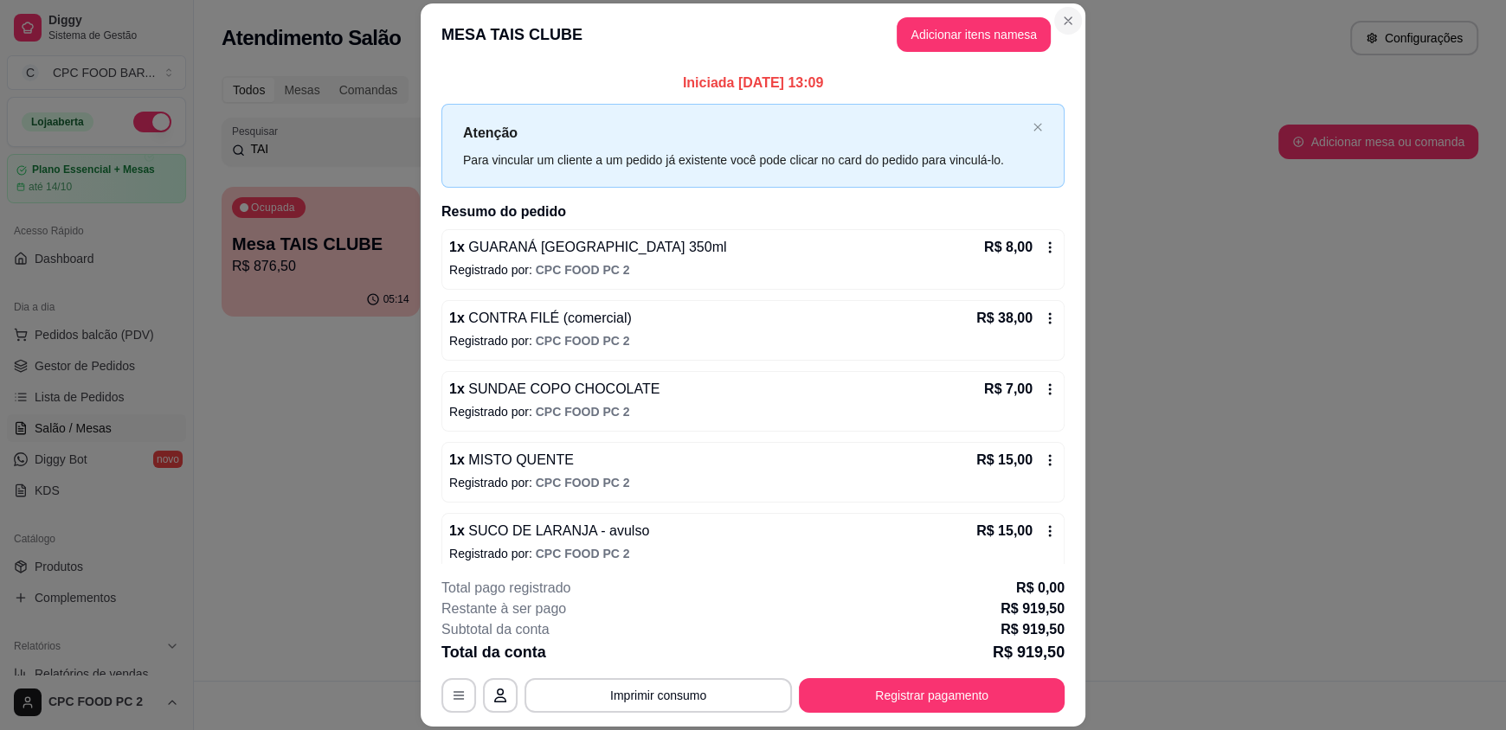
click at [1071, 30] on section "MESA TAIS CLUBE Adicionar itens na mesa Iniciada [DATE] 13:09 Atenção Para vinc…" at bounding box center [753, 365] width 665 height 724
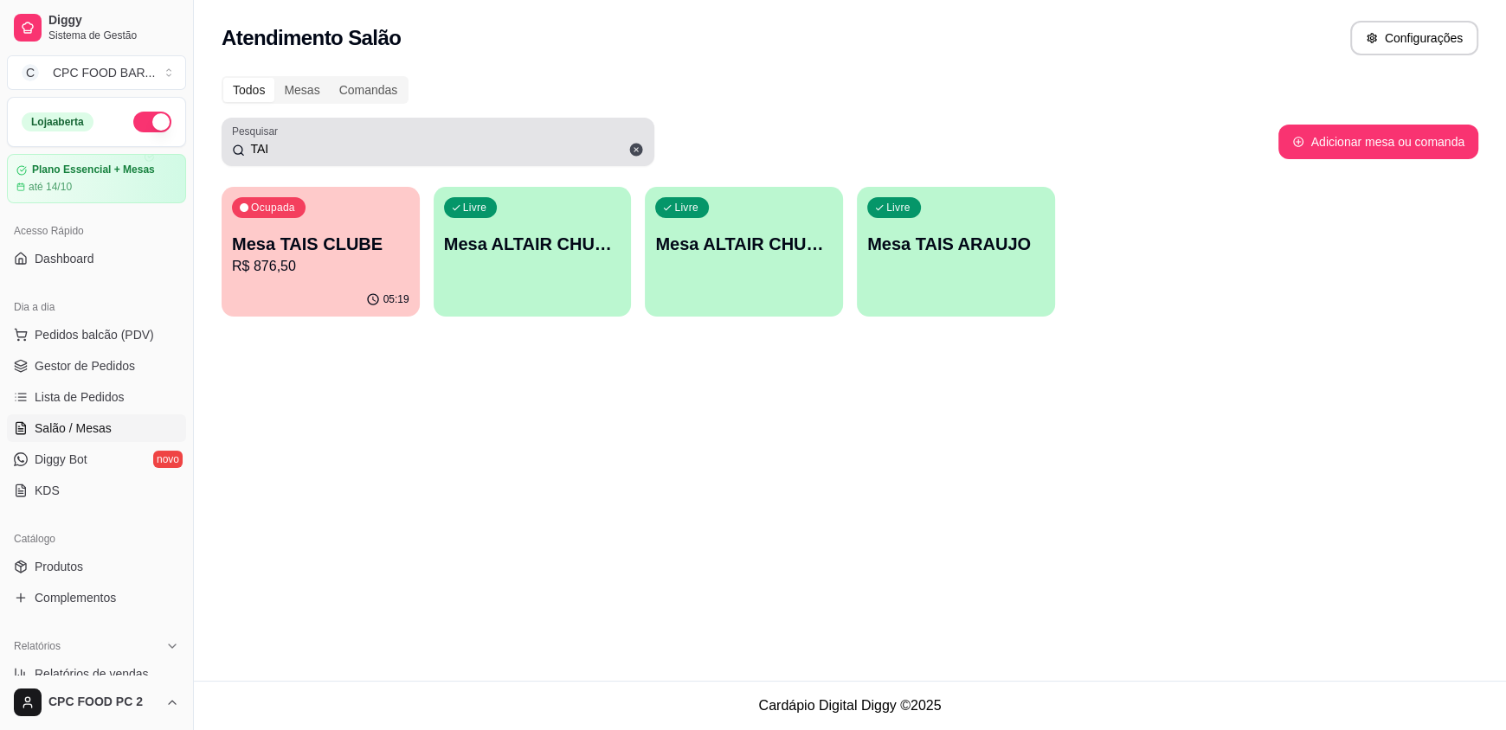
click at [515, 126] on div "Pesquisar TAI" at bounding box center [438, 142] width 433 height 48
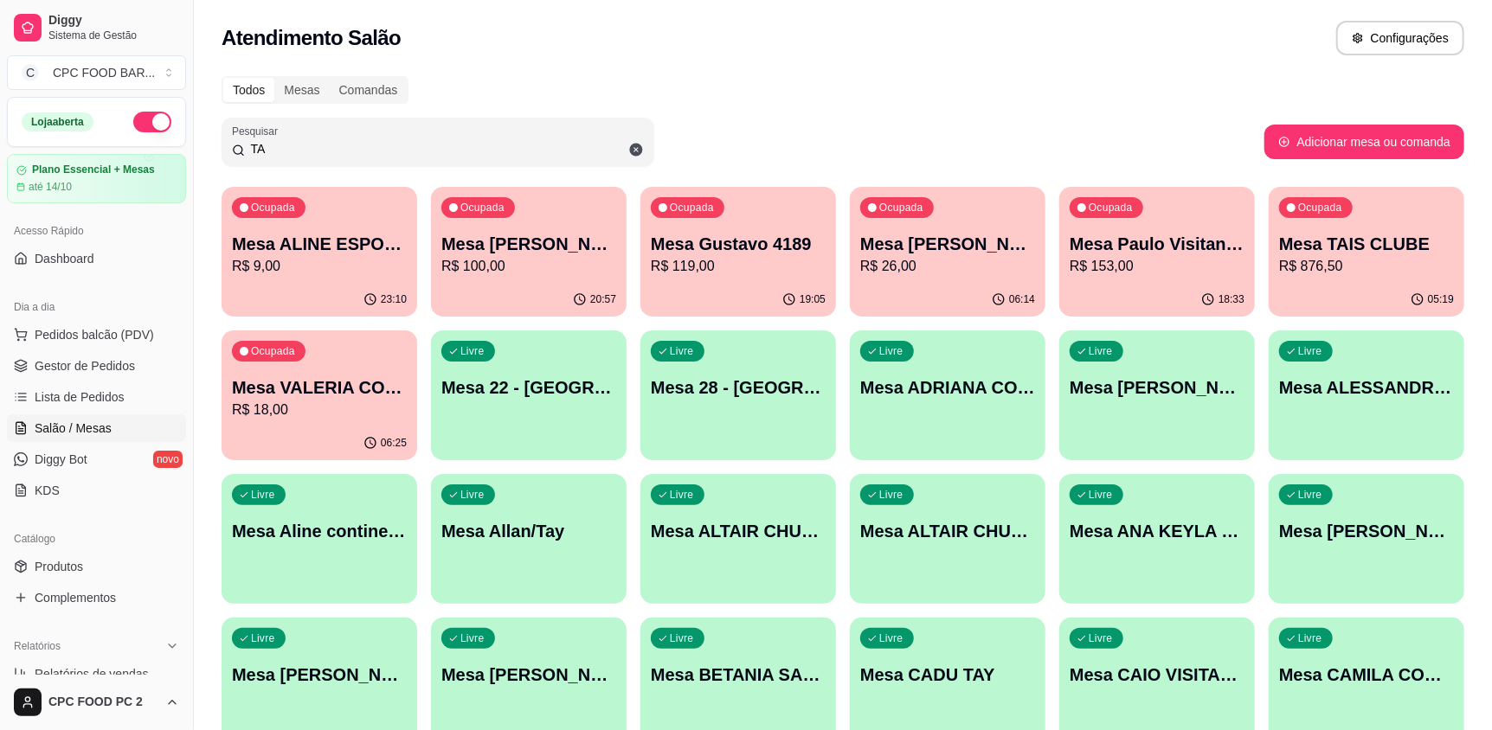
type input "T"
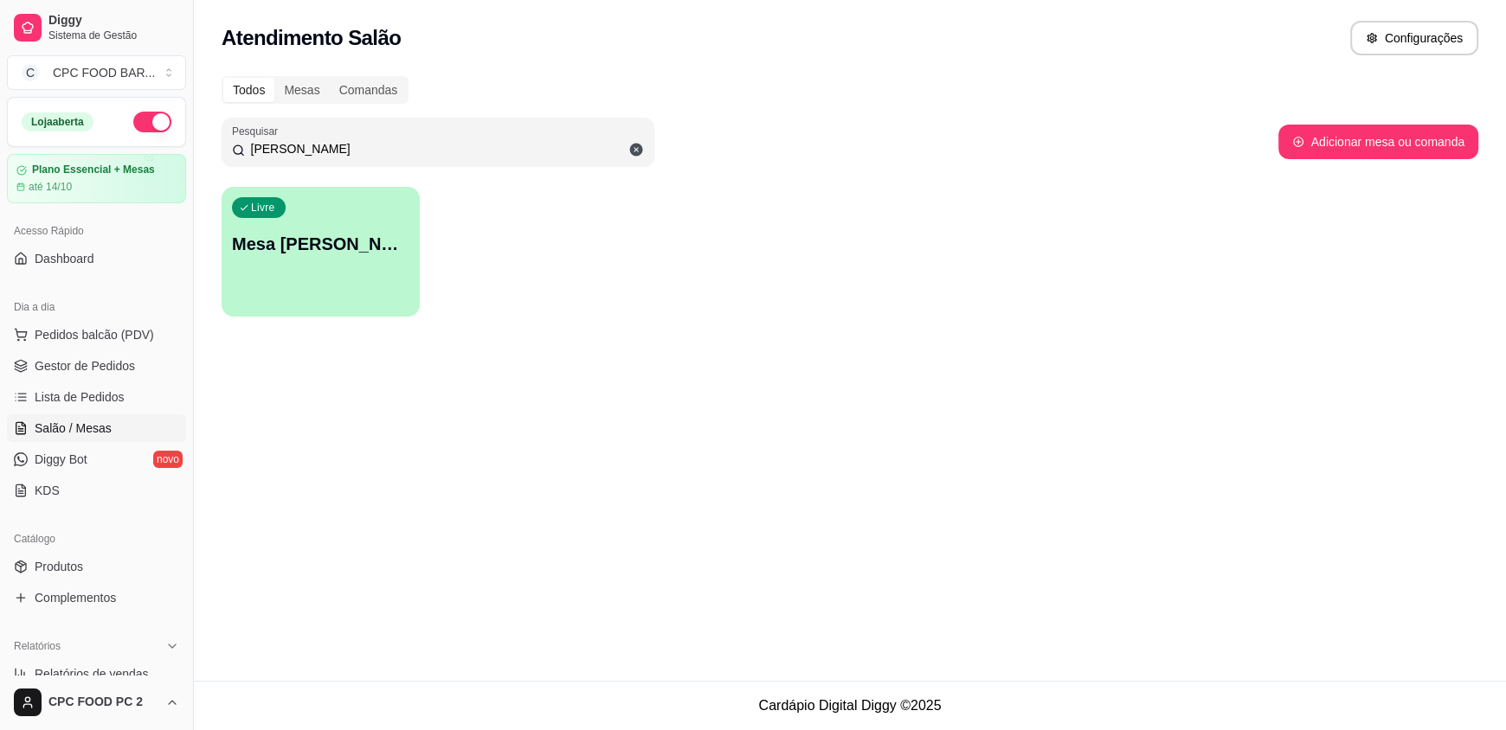
type input "CARLOS A"
click at [268, 241] on p "Mesa [PERSON_NAME]" at bounding box center [321, 244] width 172 height 23
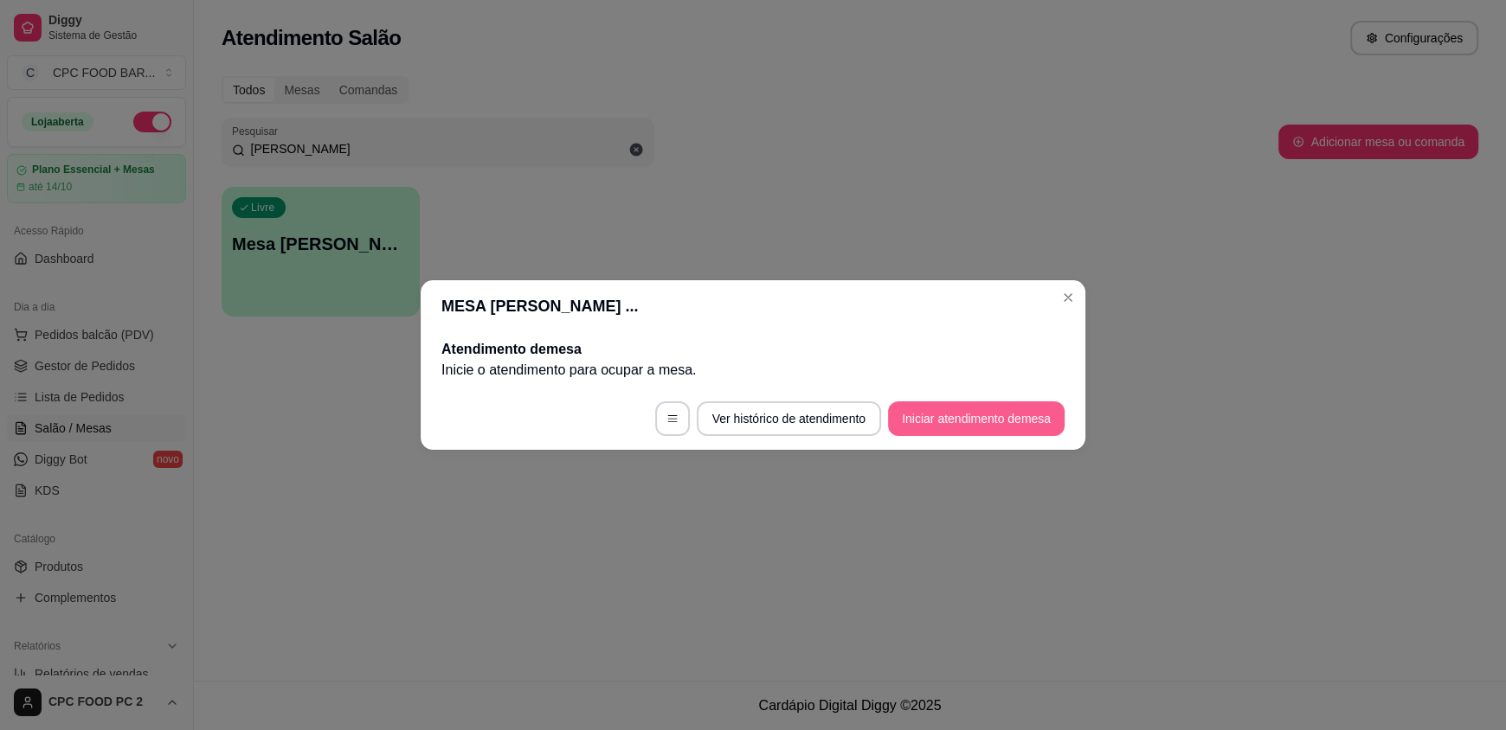
click at [956, 423] on button "Iniciar atendimento de mesa" at bounding box center [976, 419] width 177 height 35
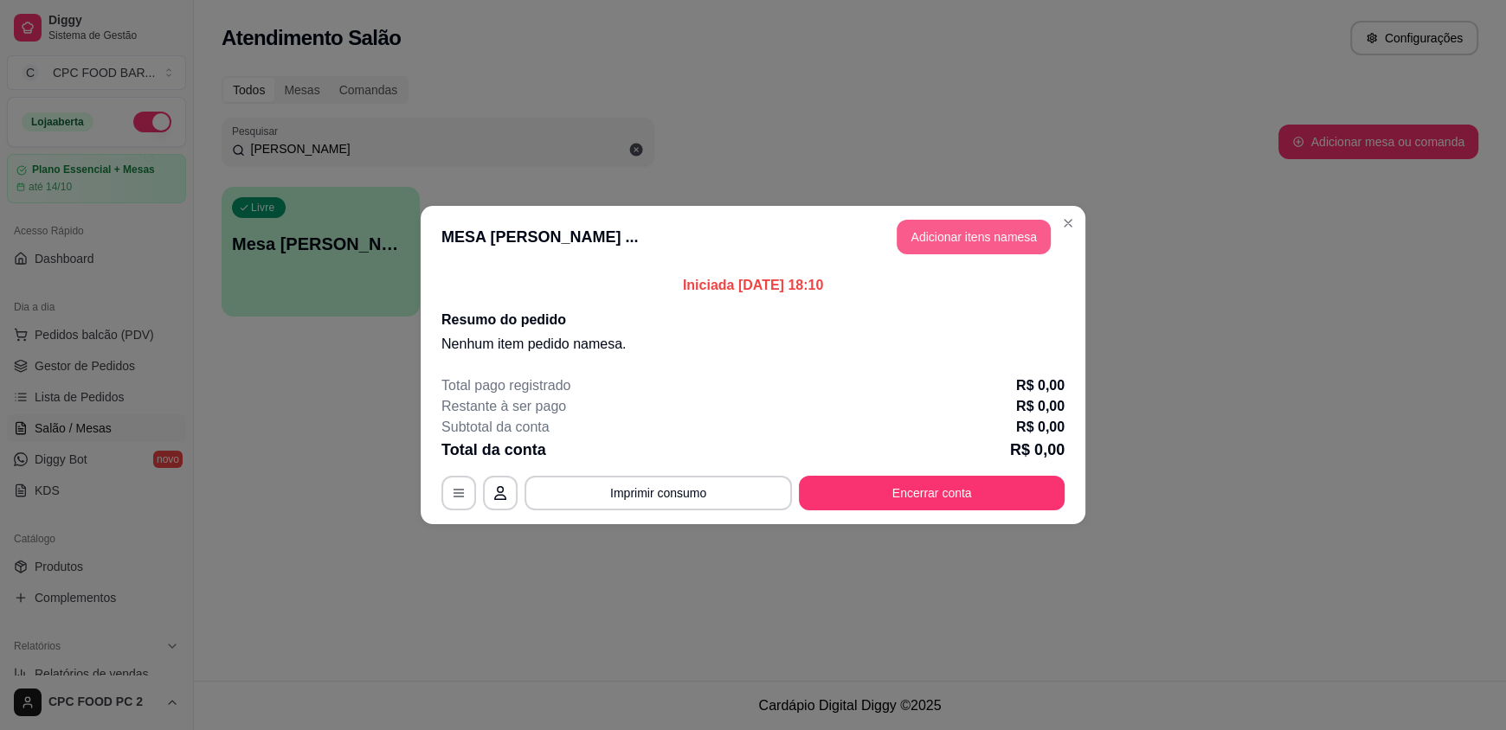
click at [983, 231] on button "Adicionar itens na mesa" at bounding box center [974, 237] width 154 height 35
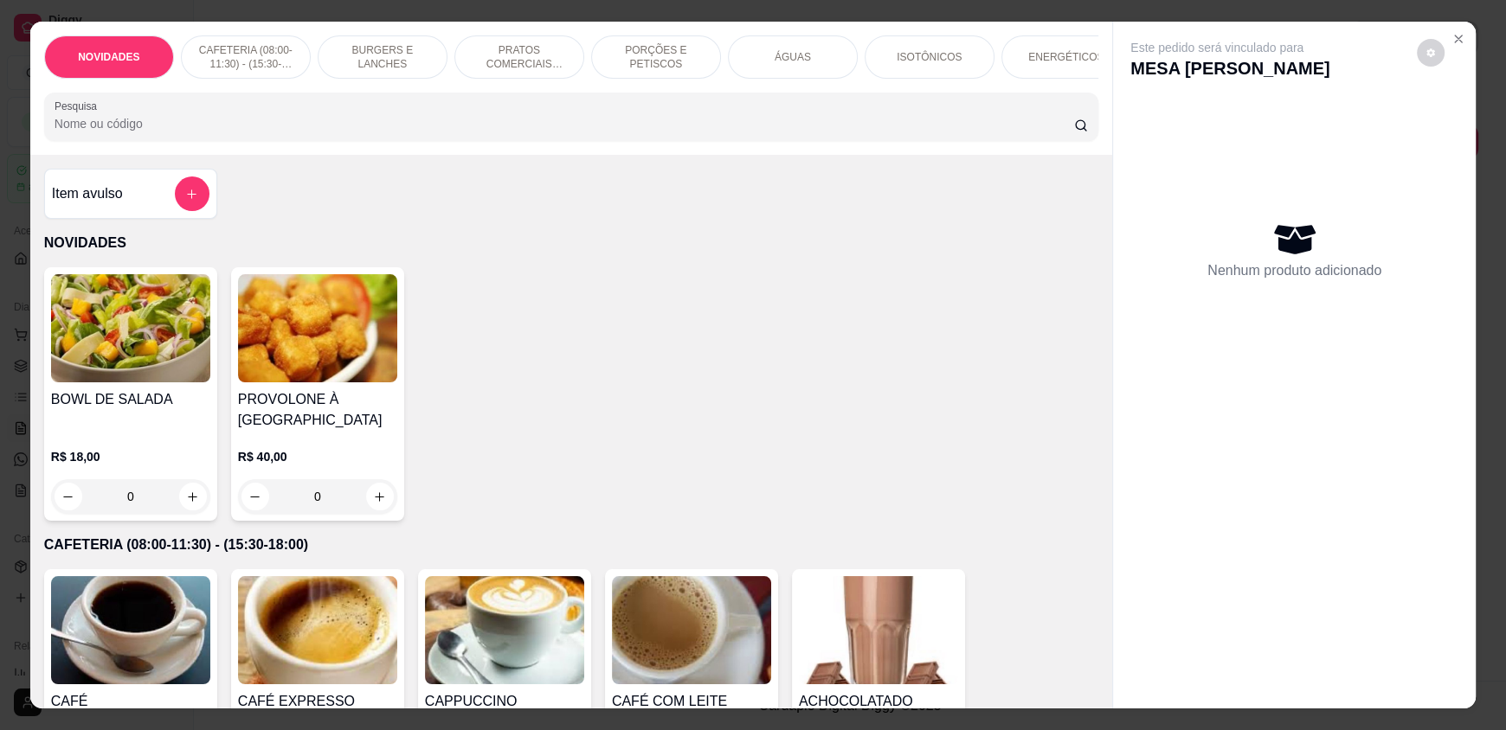
click at [642, 131] on input "Pesquisa" at bounding box center [565, 123] width 1020 height 17
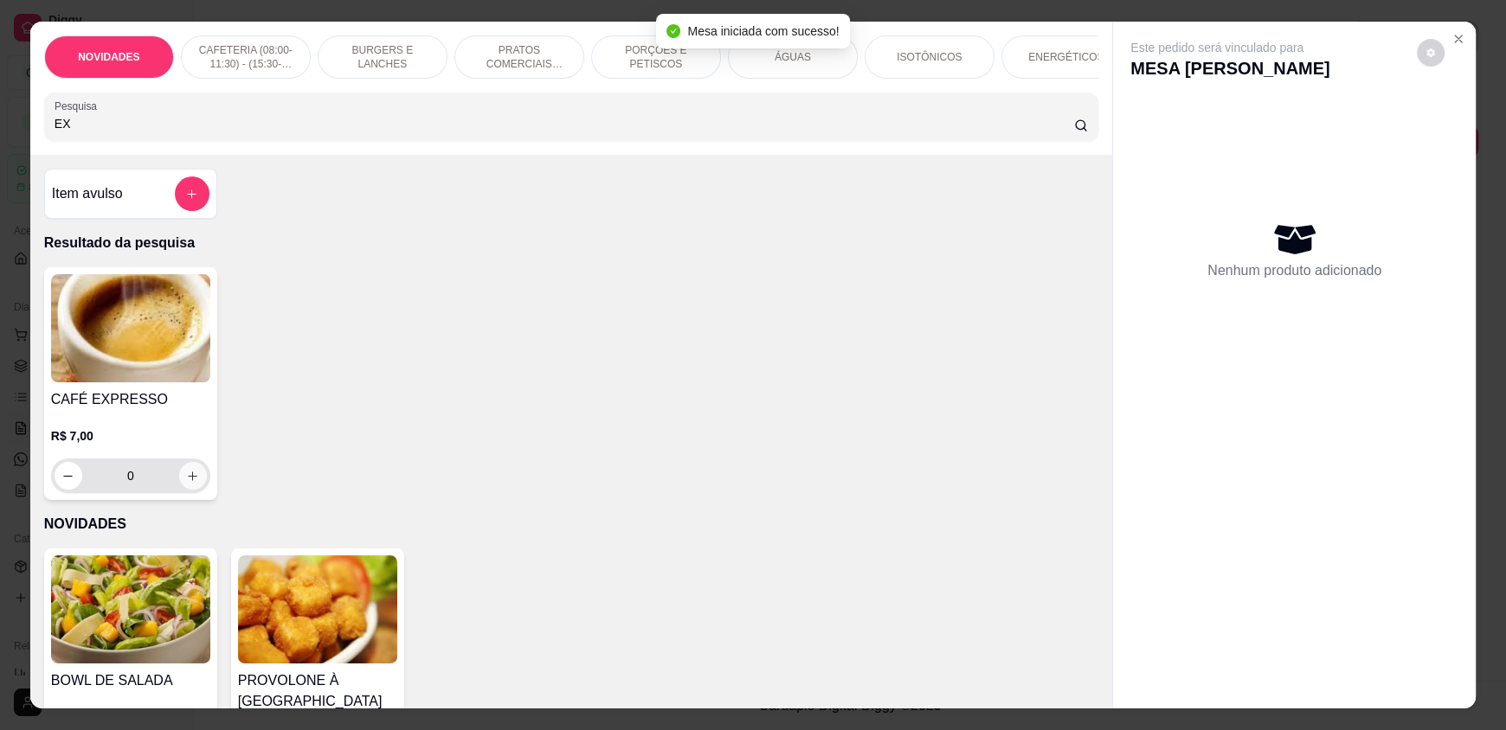
type input "EX"
click at [193, 481] on button "increase-product-quantity" at bounding box center [193, 476] width 28 height 28
type input "1"
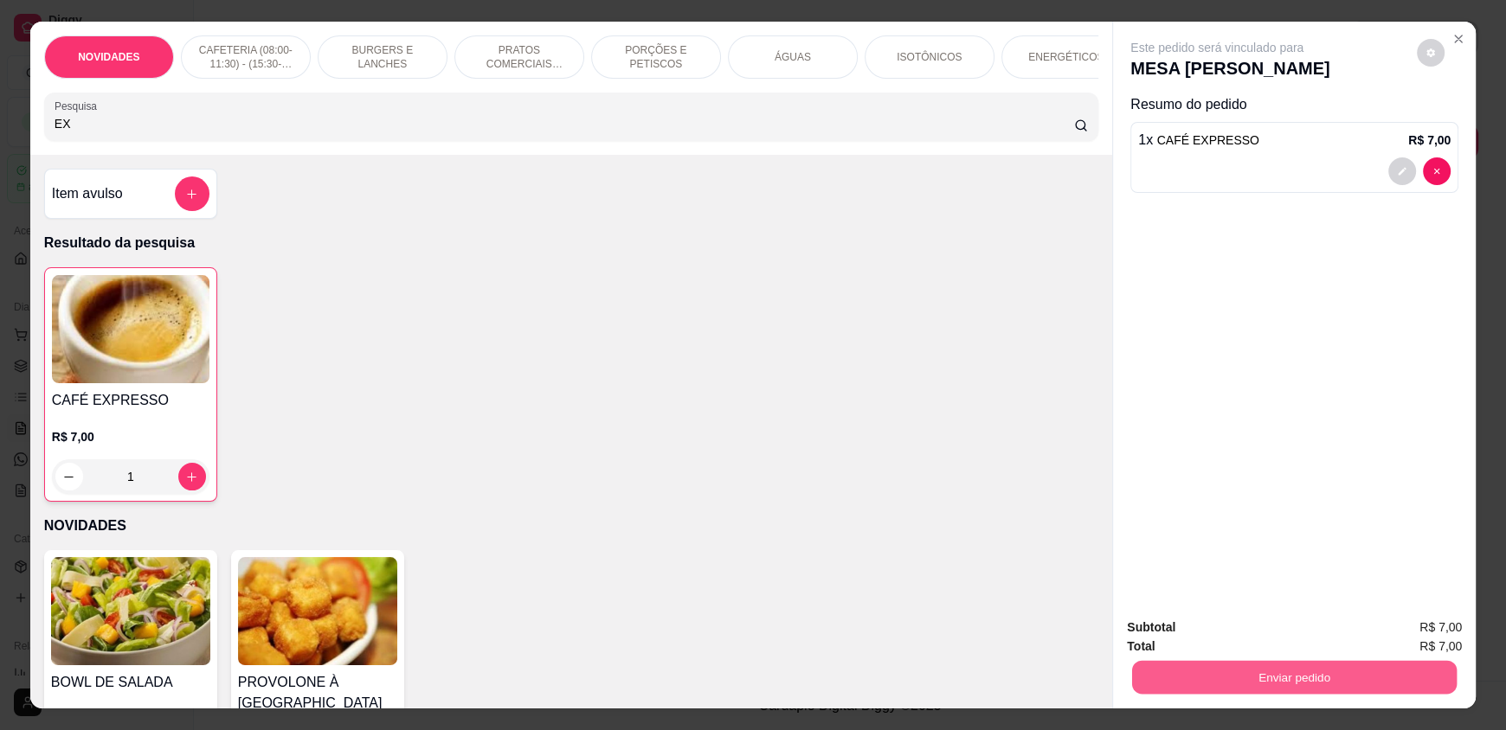
click at [1155, 664] on button "Enviar pedido" at bounding box center [1294, 677] width 325 height 34
click at [1426, 632] on button "Enviar pedido" at bounding box center [1416, 635] width 95 height 32
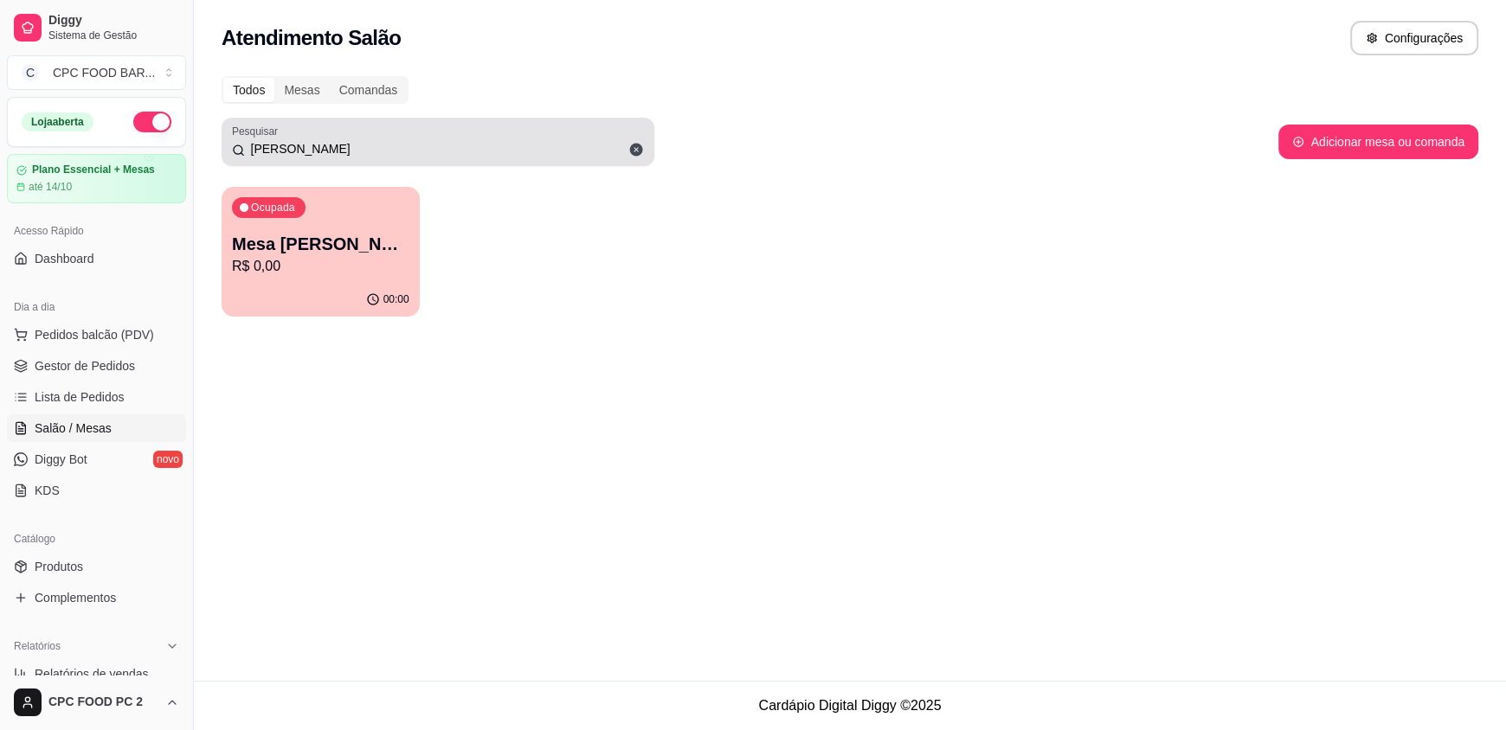
click at [358, 157] on div "CARLOS A" at bounding box center [438, 142] width 412 height 35
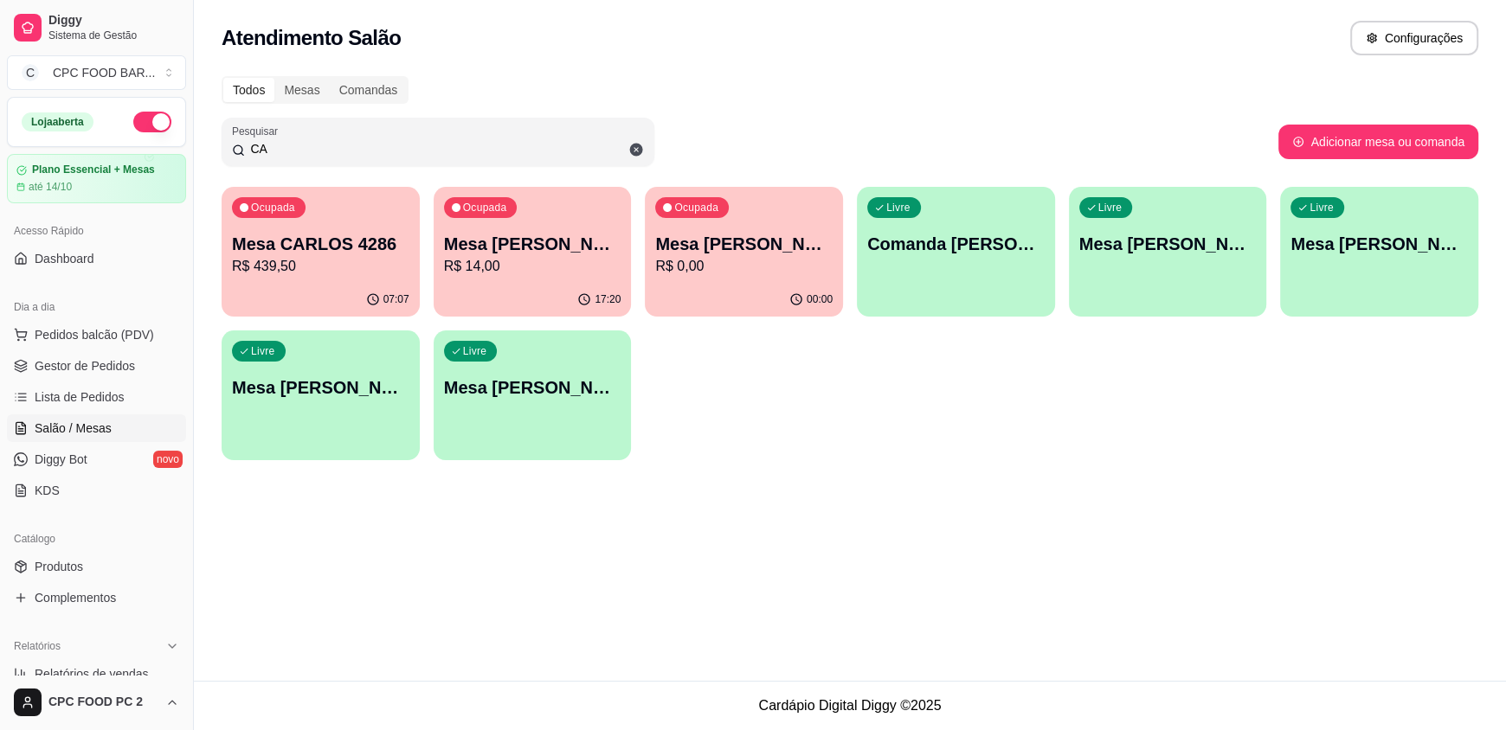
type input "C"
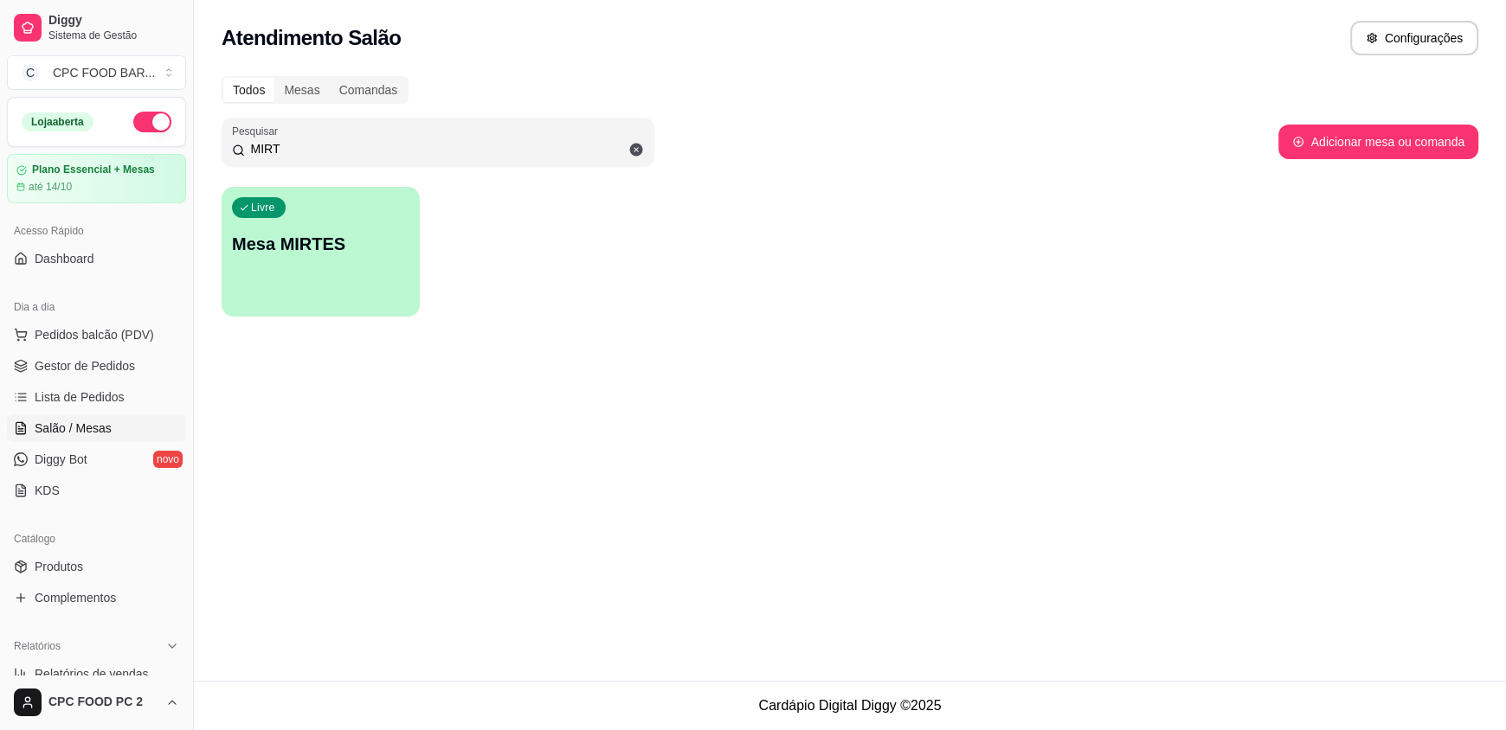
type input "MIRT"
click at [334, 263] on div "Livre Mesa MIRTES" at bounding box center [320, 242] width 192 height 106
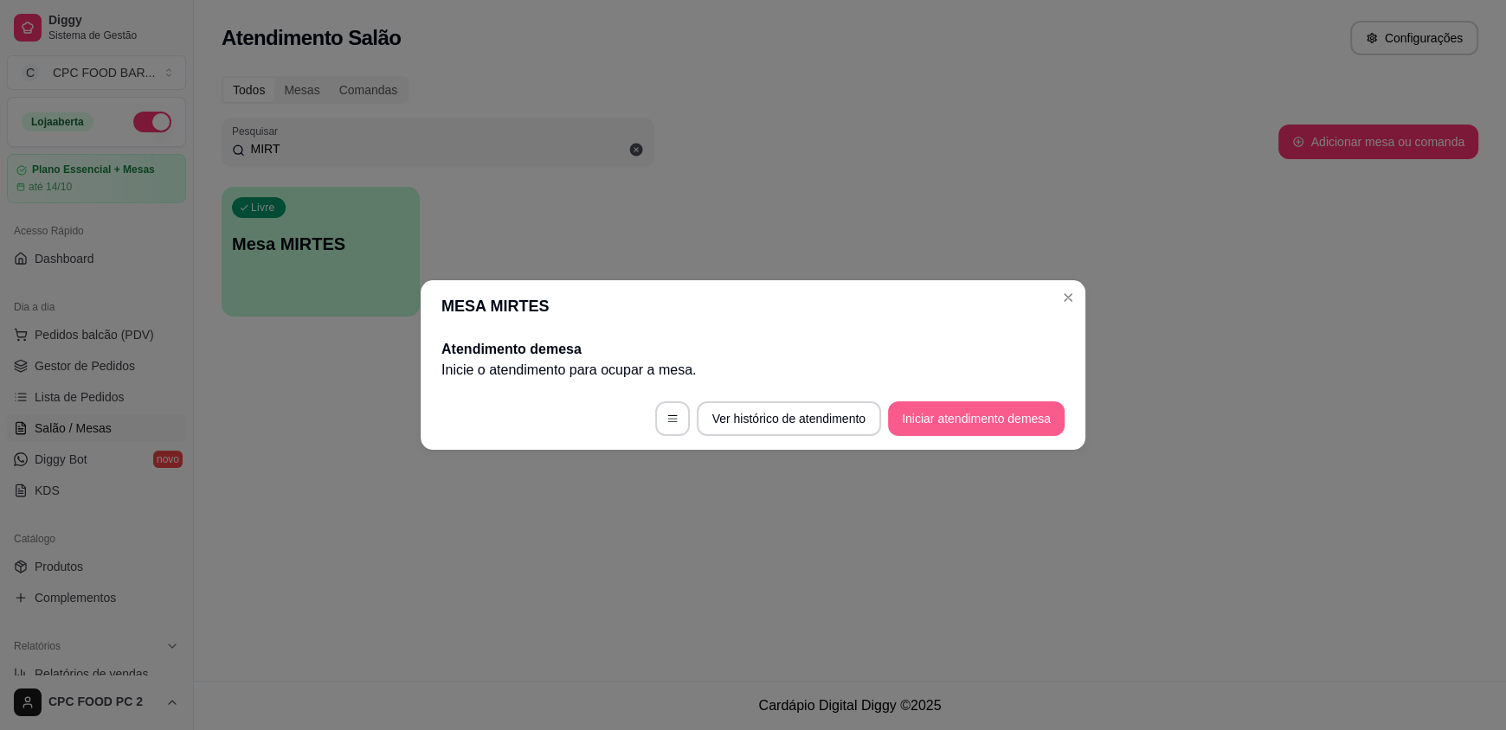
click at [1056, 415] on button "Iniciar atendimento de mesa" at bounding box center [976, 419] width 177 height 35
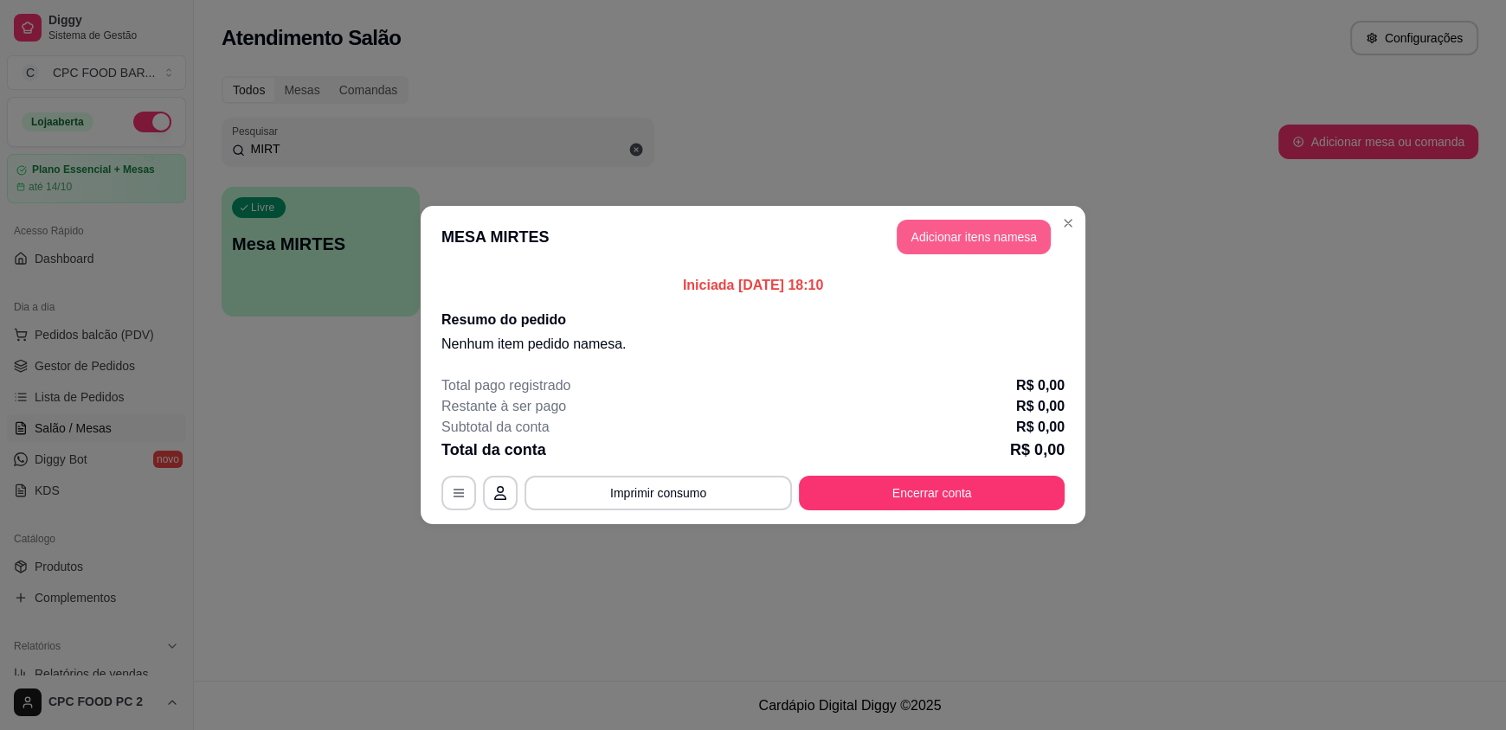
click at [943, 235] on button "Adicionar itens na mesa" at bounding box center [974, 237] width 154 height 35
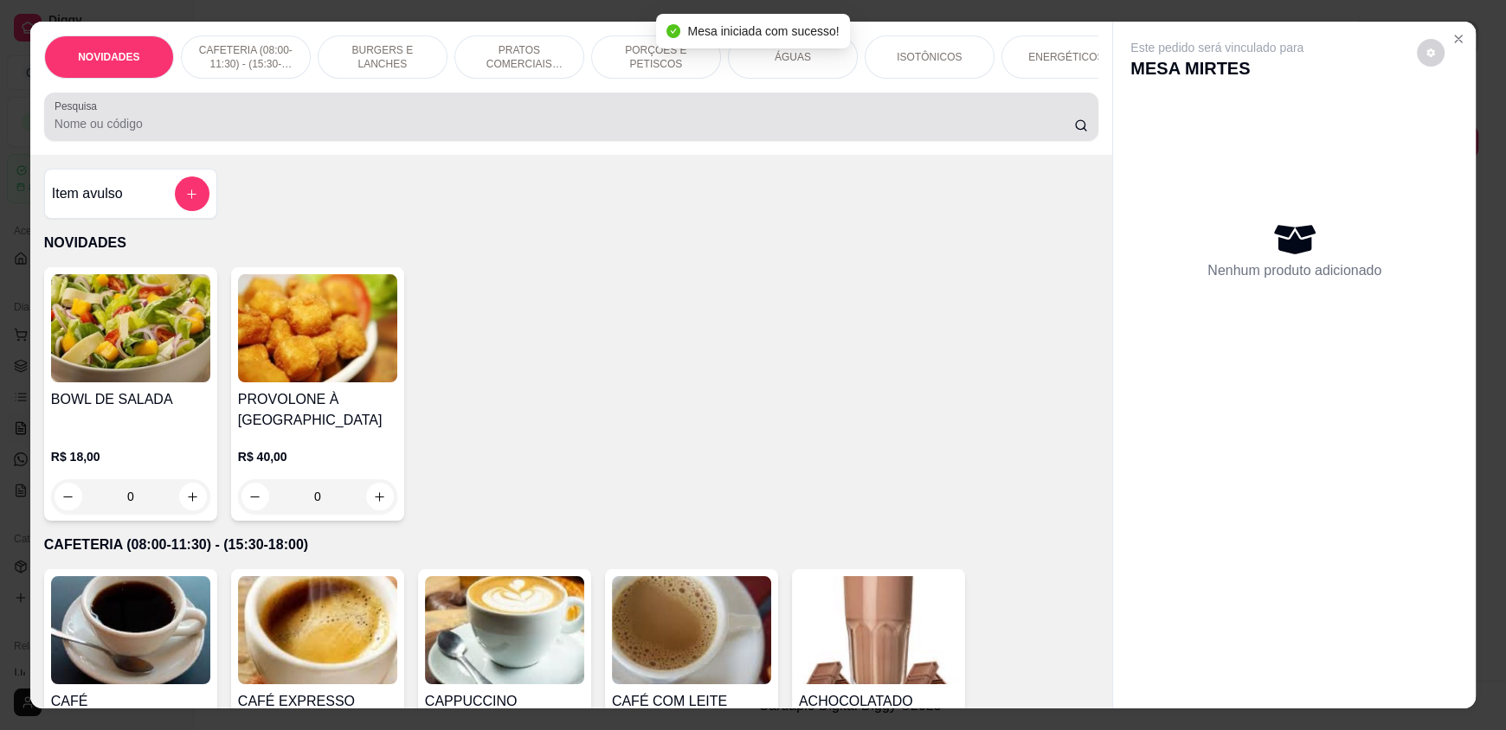
click at [628, 117] on div at bounding box center [571, 117] width 1033 height 35
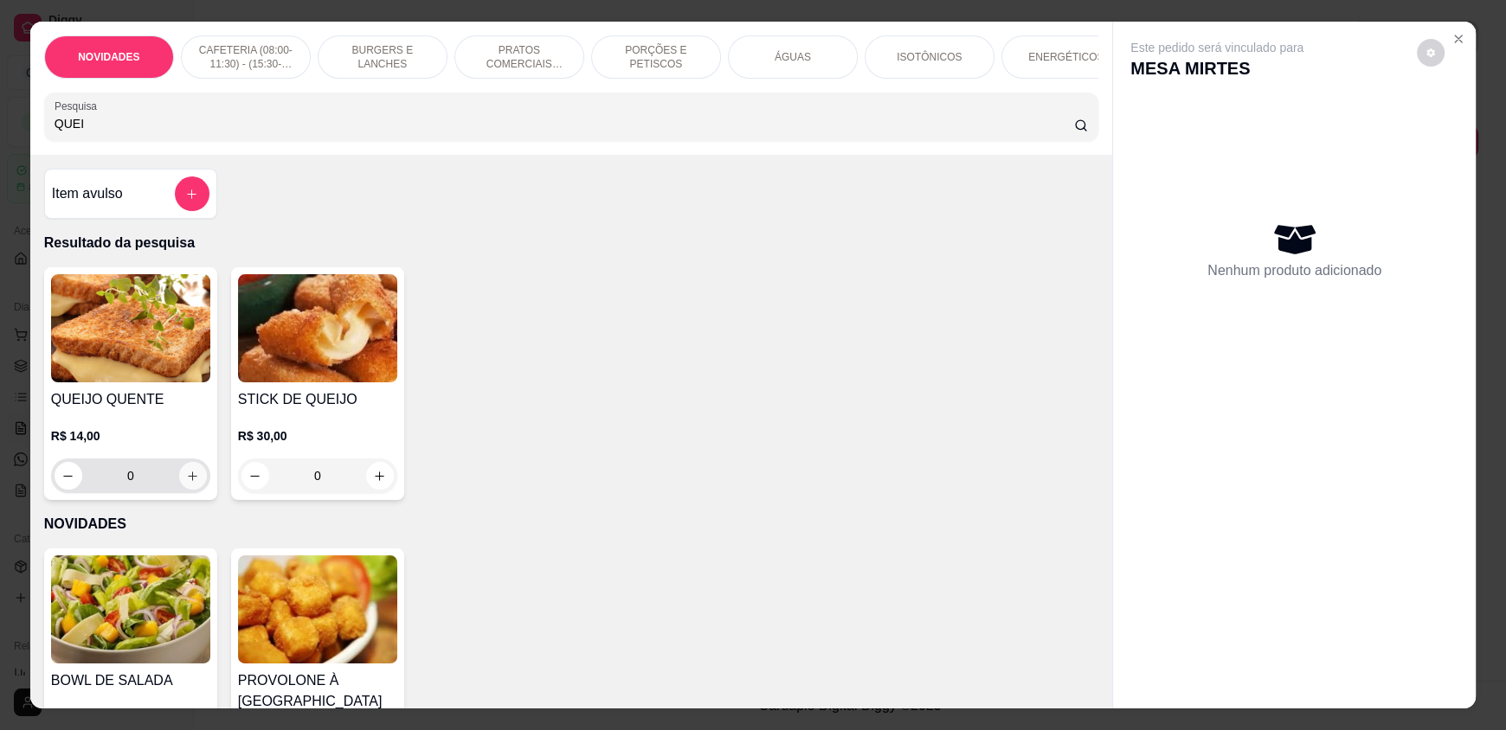
type input "QUEI"
click at [188, 476] on button "increase-product-quantity" at bounding box center [192, 476] width 27 height 27
type input "1"
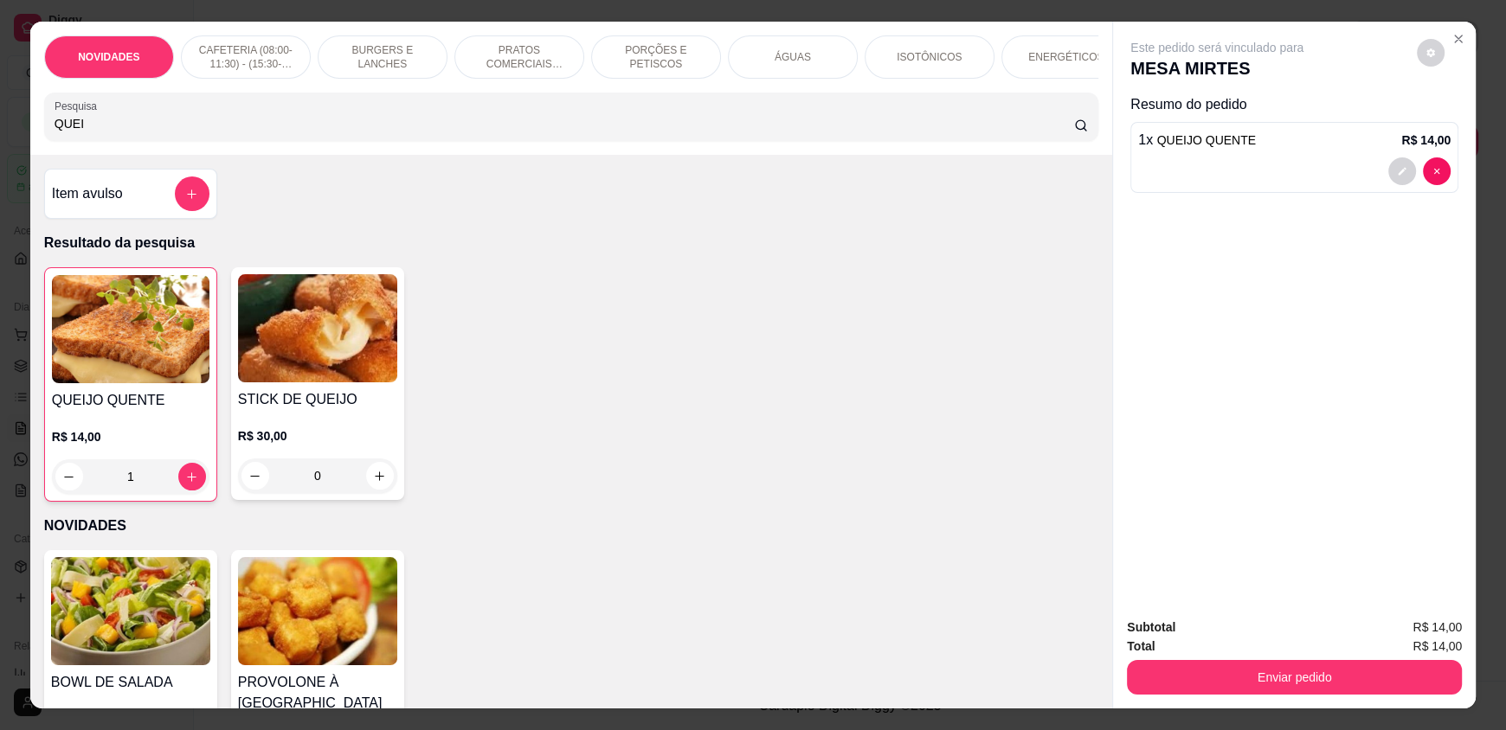
click at [190, 132] on input "QUEI" at bounding box center [565, 123] width 1020 height 17
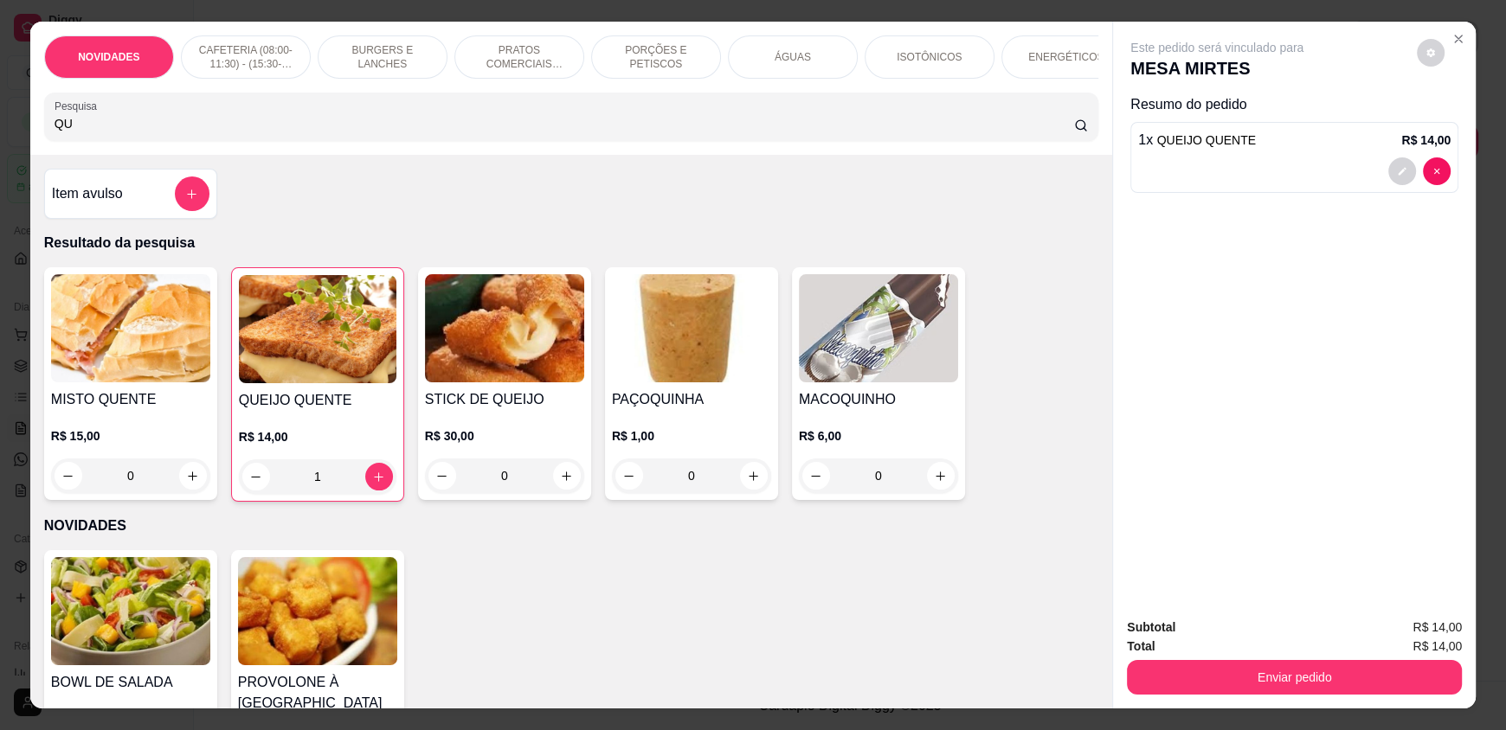
type input "Q"
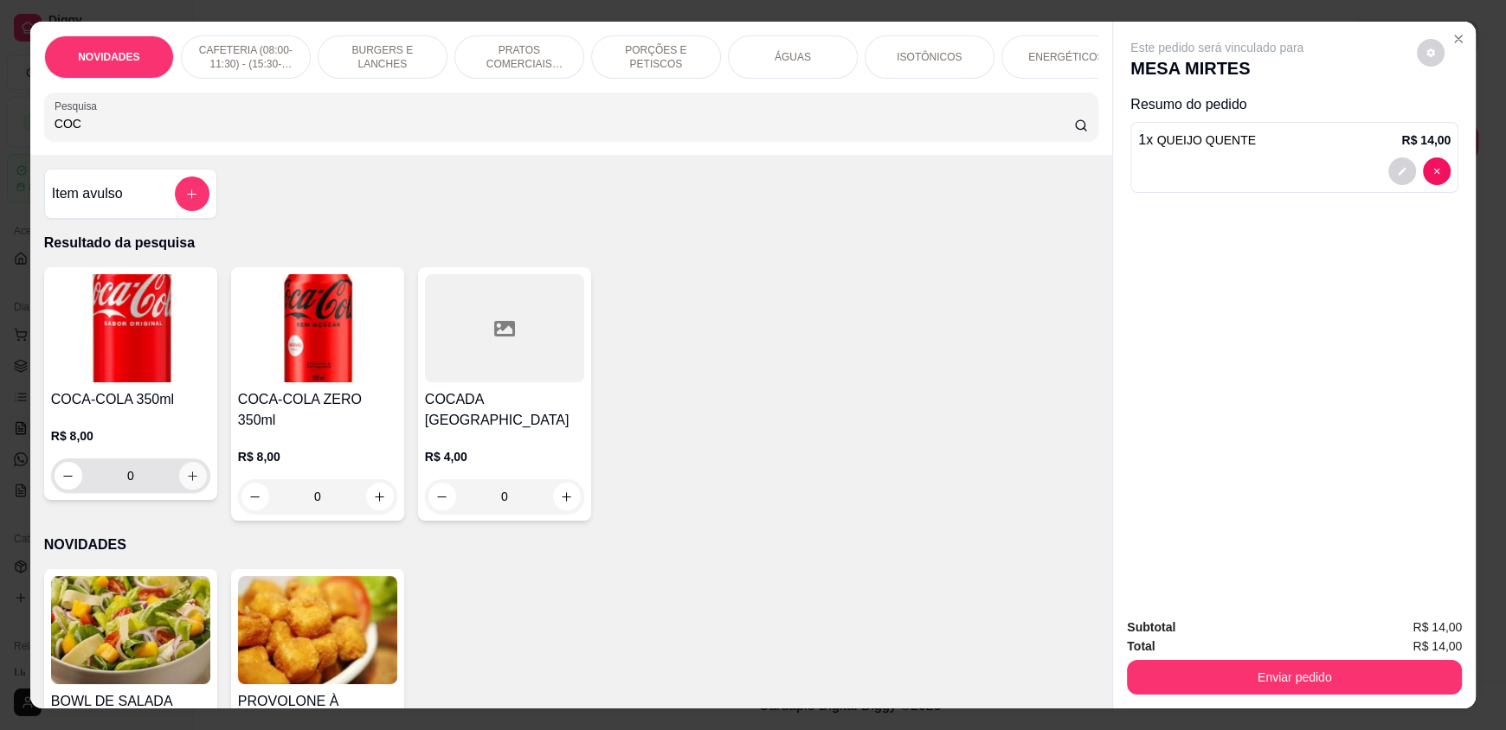
type input "COC"
click at [186, 483] on icon "increase-product-quantity" at bounding box center [192, 476] width 13 height 13
type input "1"
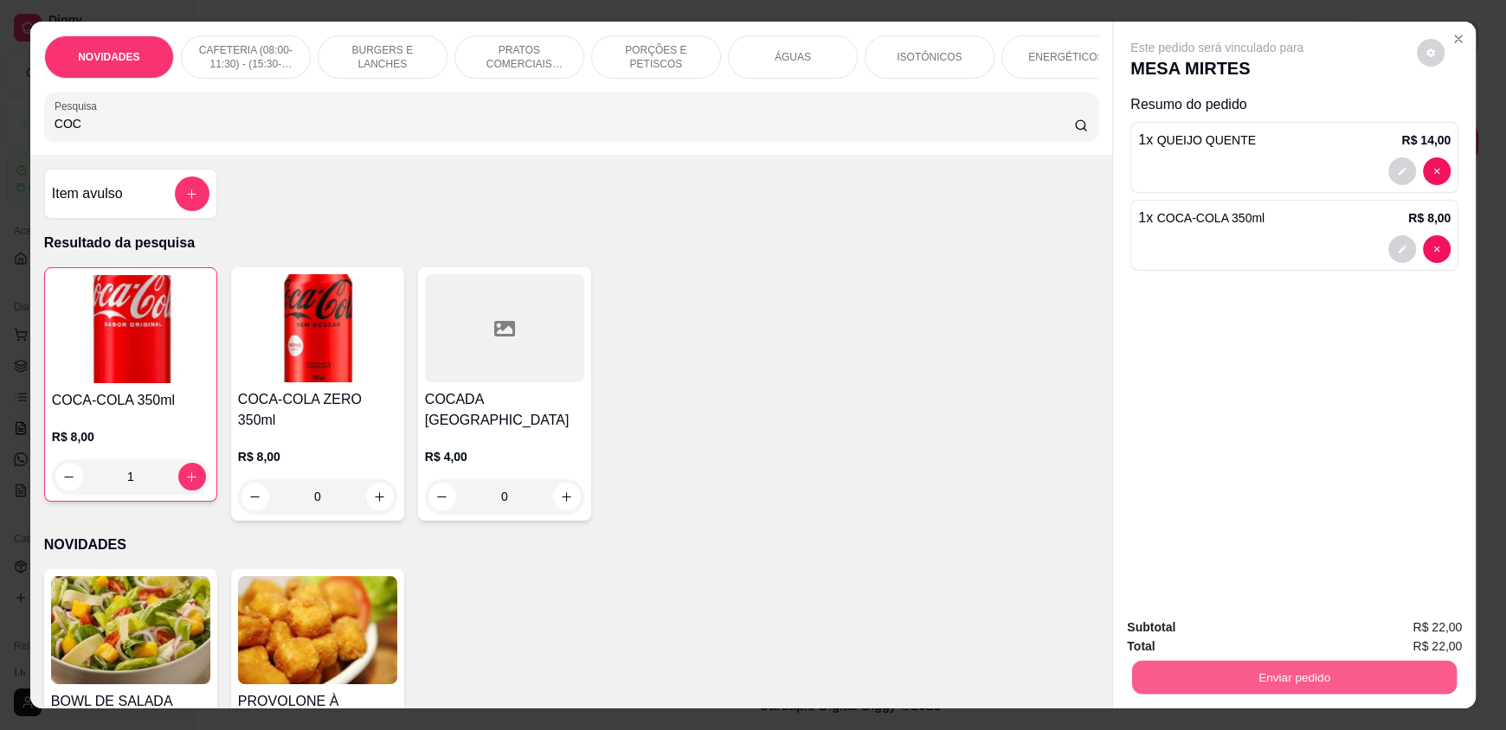
click at [1330, 670] on button "Enviar pedido" at bounding box center [1294, 677] width 325 height 34
click at [1412, 624] on button "Enviar pedido" at bounding box center [1416, 635] width 95 height 32
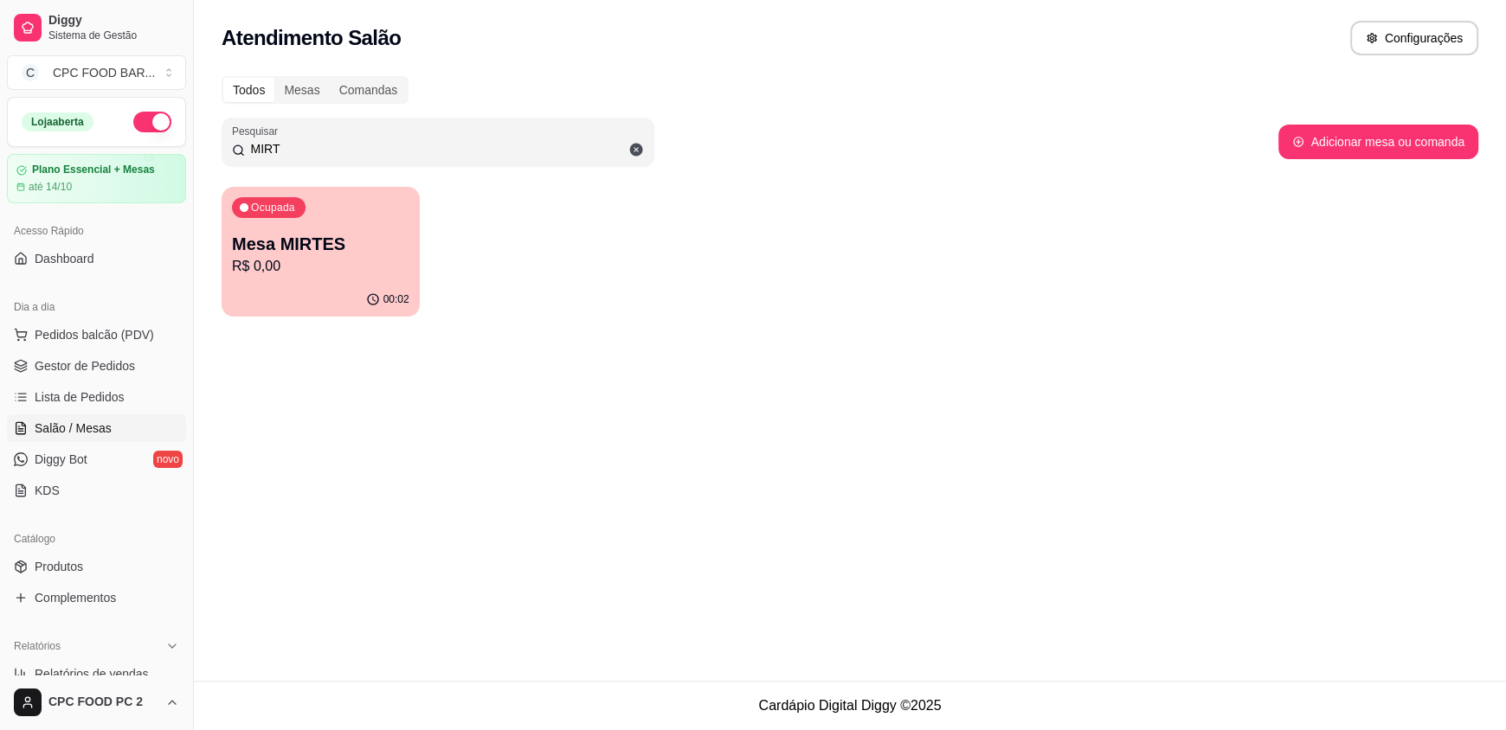
click at [524, 171] on div "Todos Mesas Comandas Pesquisar MIRT Adicionar mesa ou comanda Ocupada Mesa MIRT…" at bounding box center [850, 202] width 1312 height 272
click at [537, 156] on input "MIRT" at bounding box center [444, 148] width 399 height 17
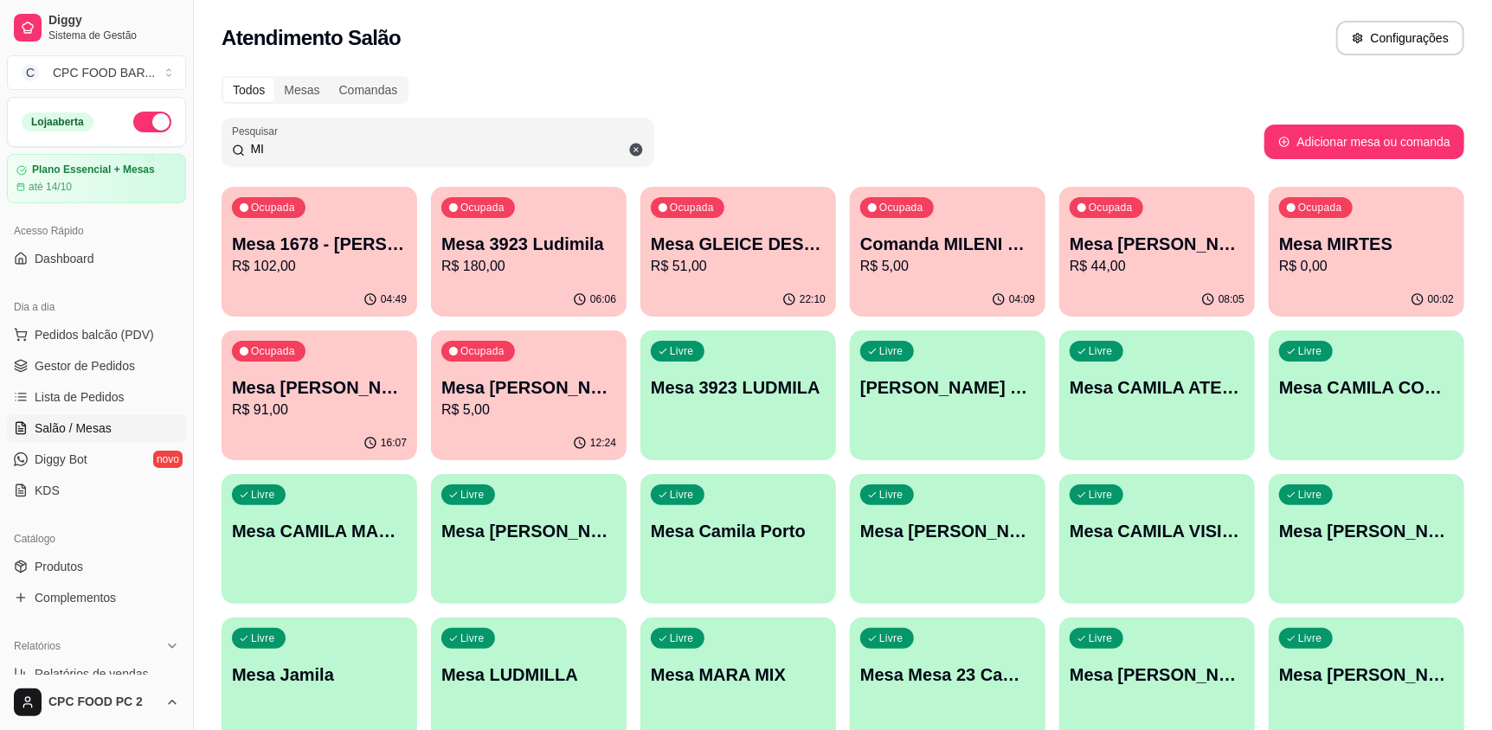
type input "M"
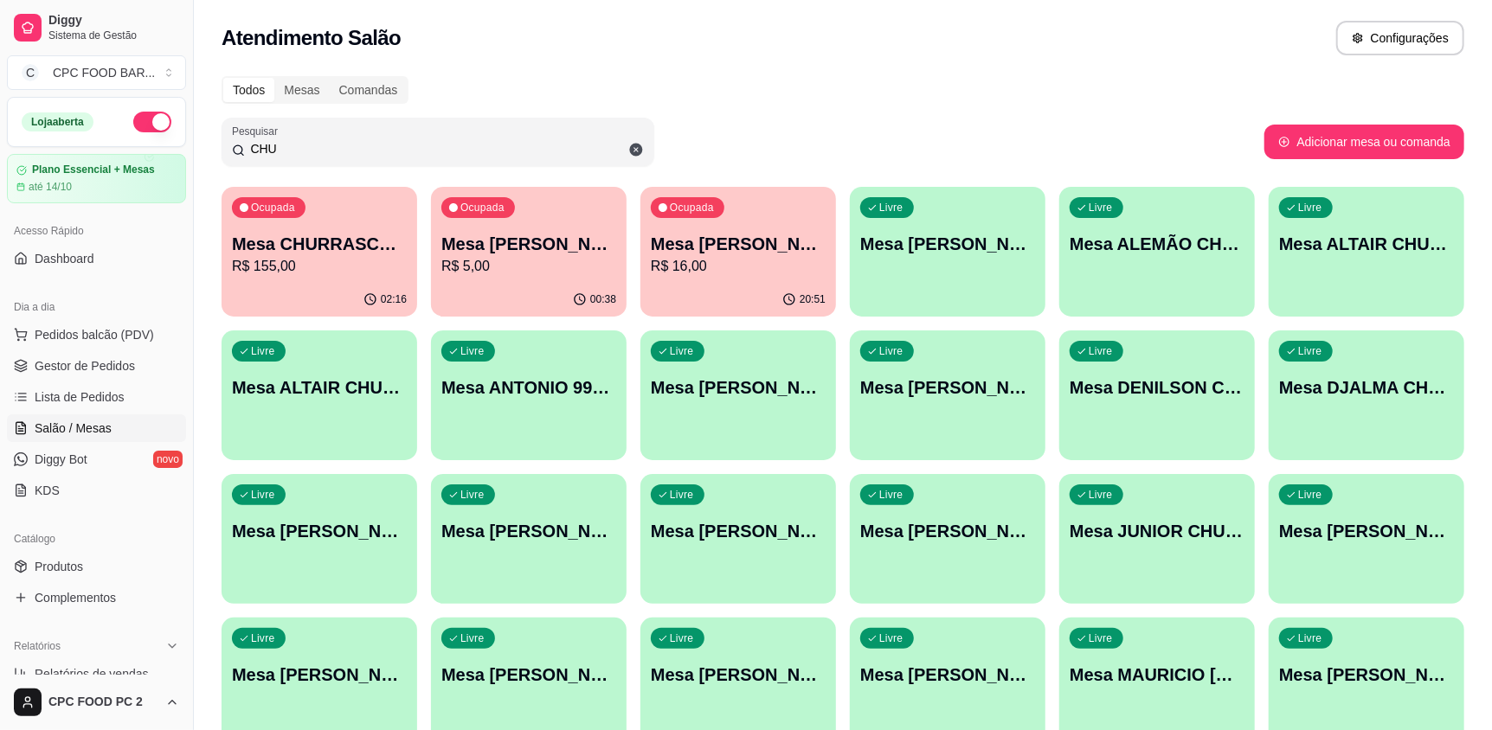
type input "CHU"
click at [332, 290] on div "02:16" at bounding box center [320, 300] width 196 height 34
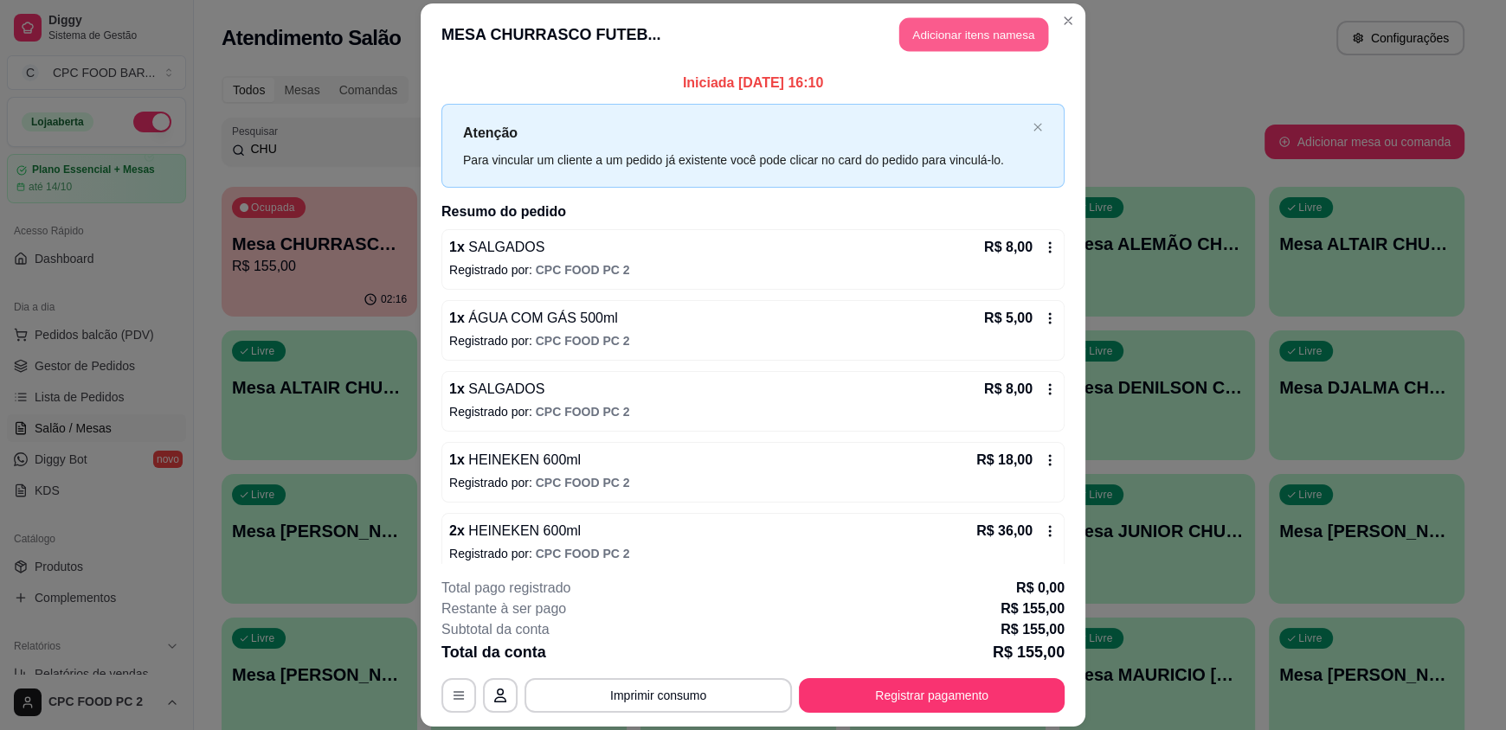
click at [930, 20] on button "Adicionar itens na mesa" at bounding box center [973, 35] width 149 height 34
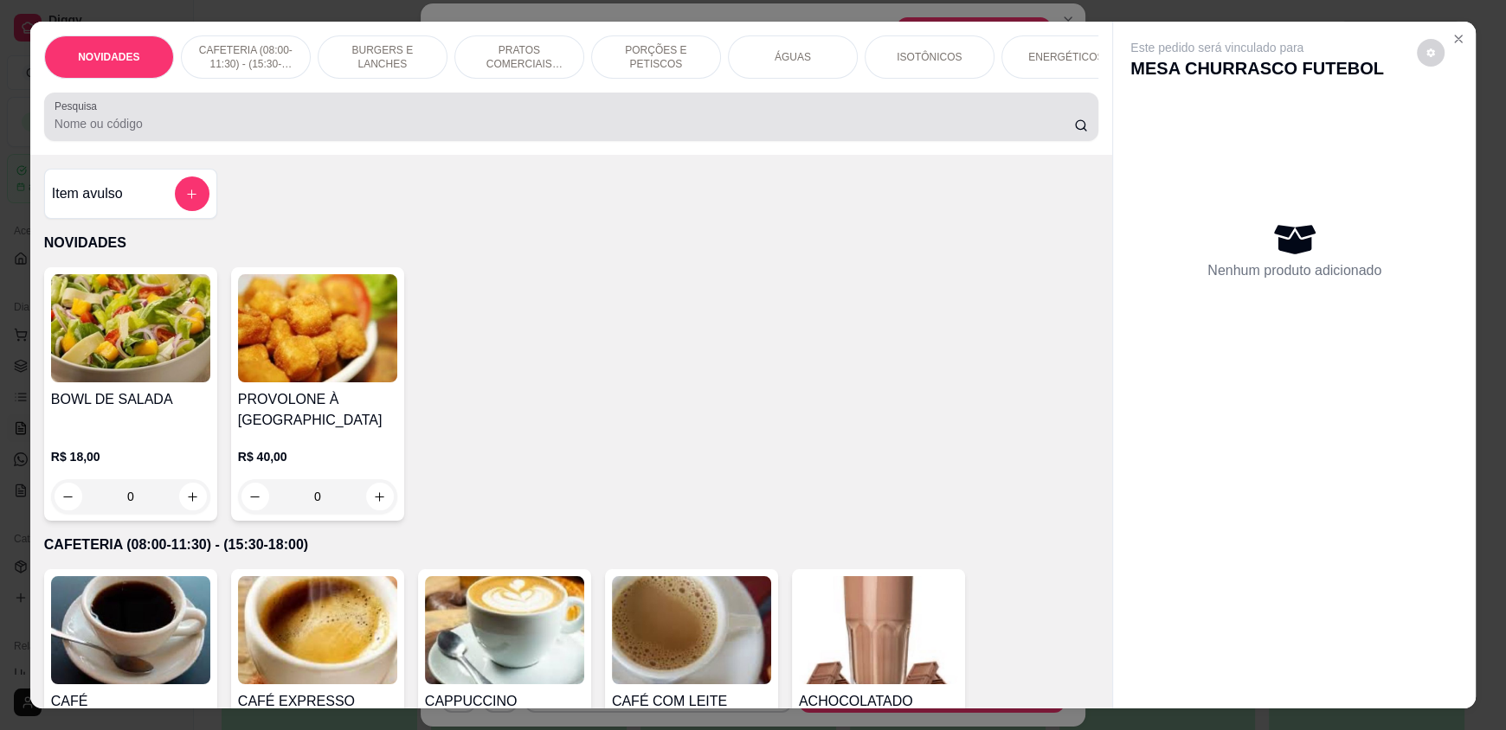
click at [734, 125] on div at bounding box center [571, 117] width 1033 height 35
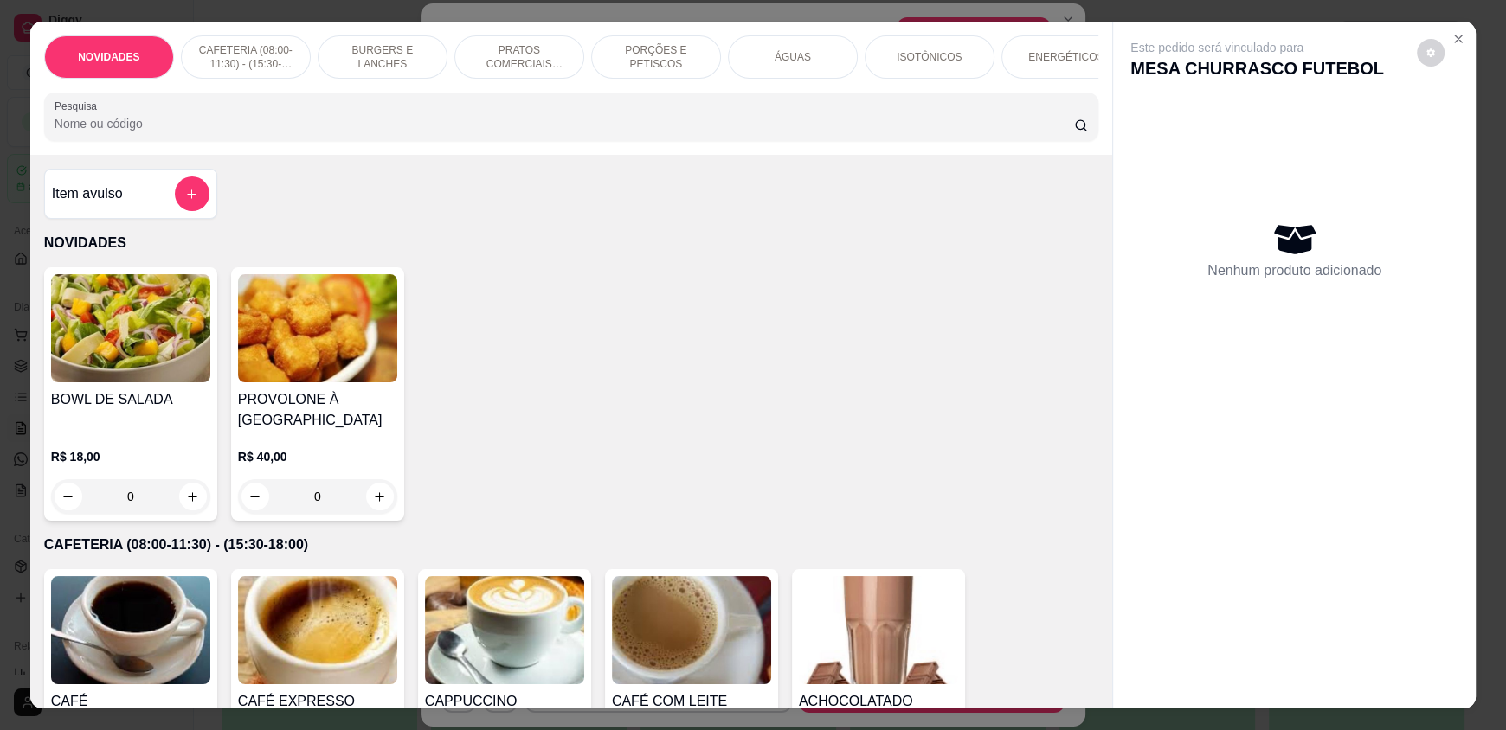
click at [629, 132] on input "Pesquisa" at bounding box center [565, 123] width 1020 height 17
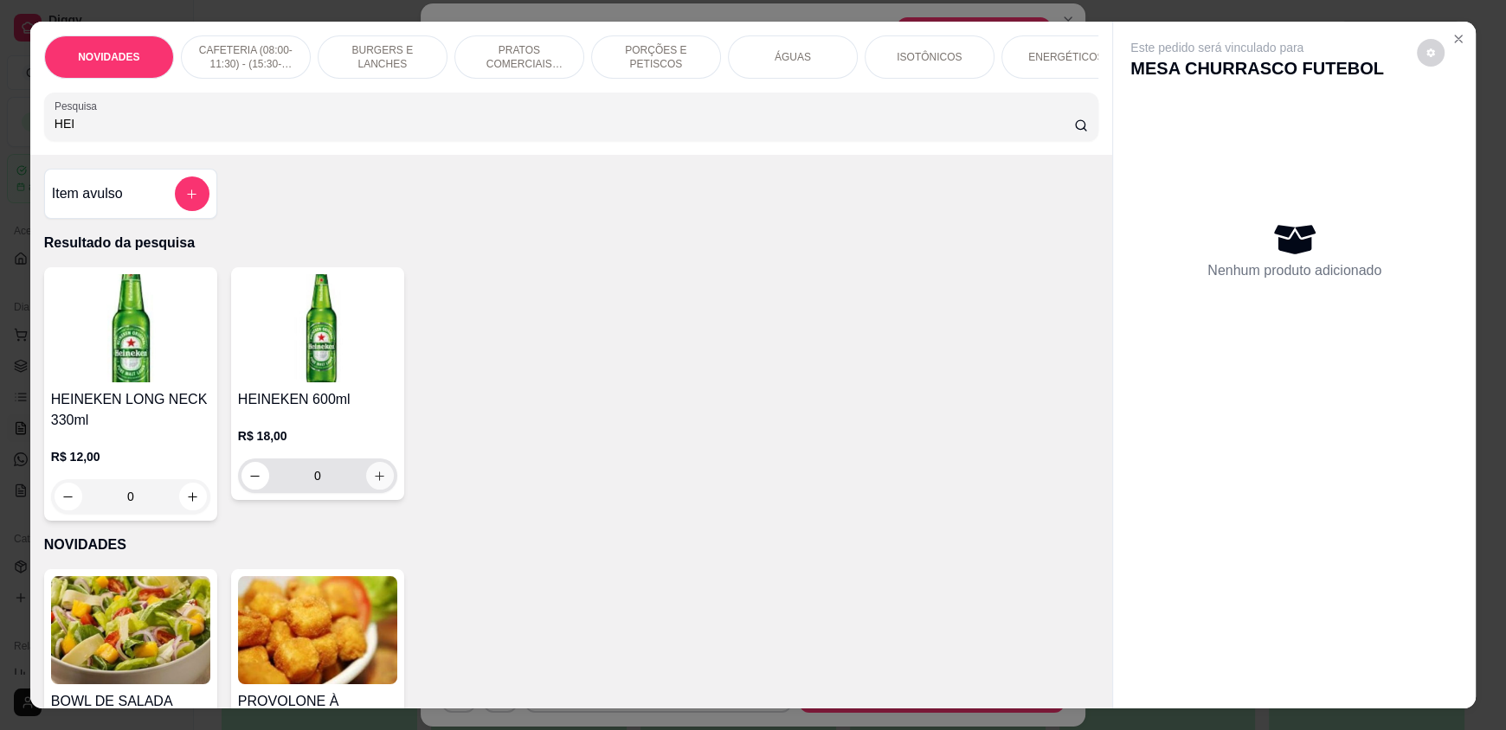
type input "HEI"
click at [382, 490] on button "increase-product-quantity" at bounding box center [380, 476] width 28 height 28
type input "1"
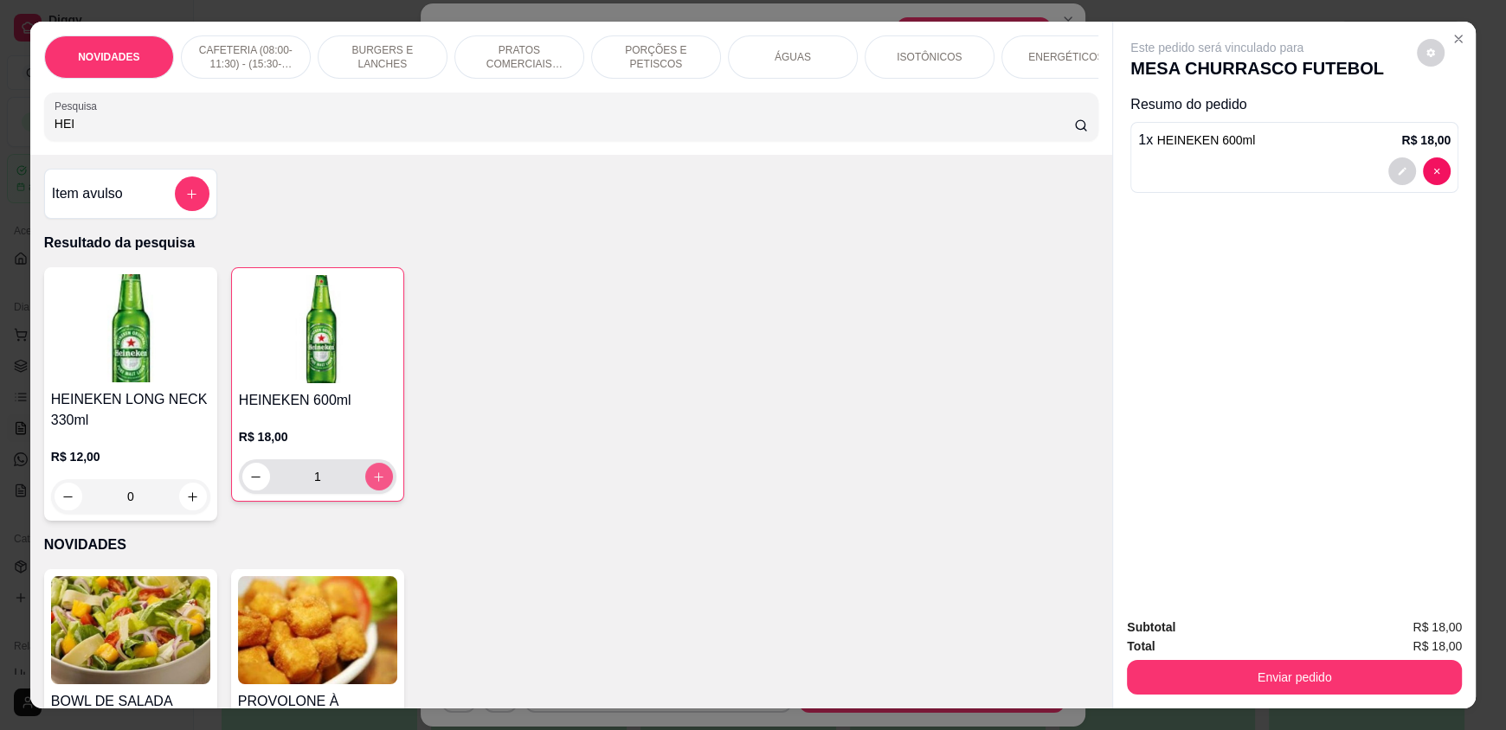
click at [382, 491] on button "increase-product-quantity" at bounding box center [379, 477] width 28 height 28
type input "2"
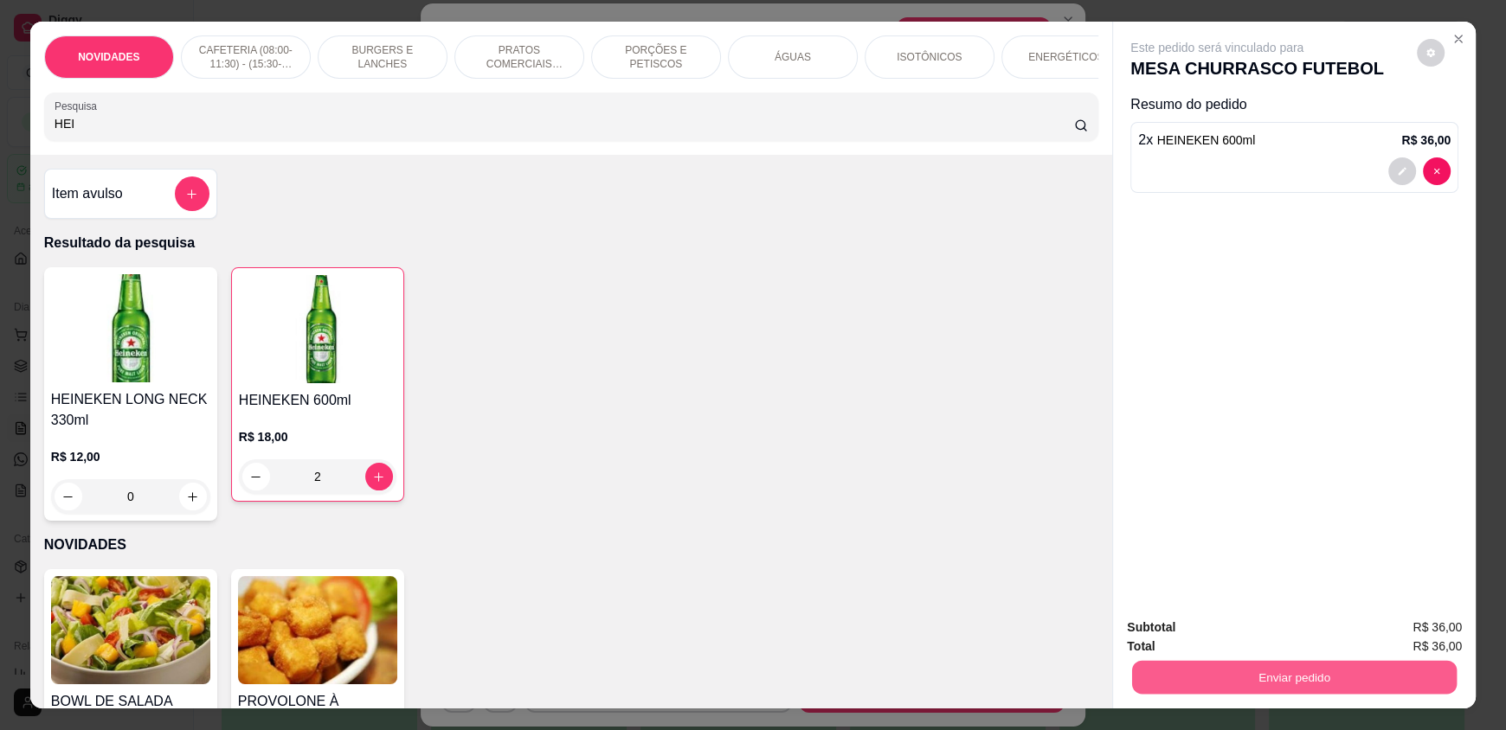
click at [1323, 668] on button "Enviar pedido" at bounding box center [1294, 677] width 325 height 34
click at [1395, 627] on button "Enviar pedido" at bounding box center [1416, 635] width 98 height 33
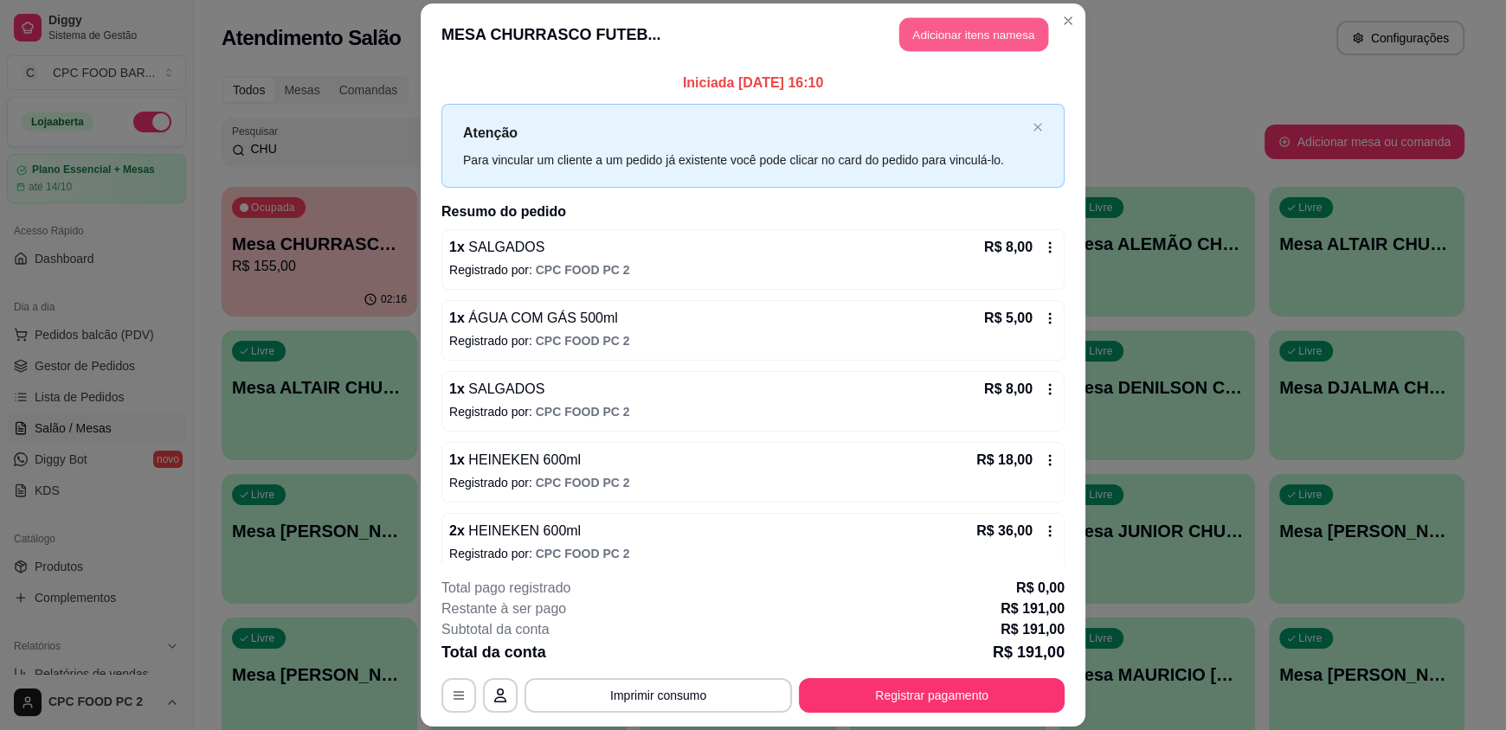
click at [963, 34] on button "Adicionar itens na mesa" at bounding box center [973, 35] width 149 height 34
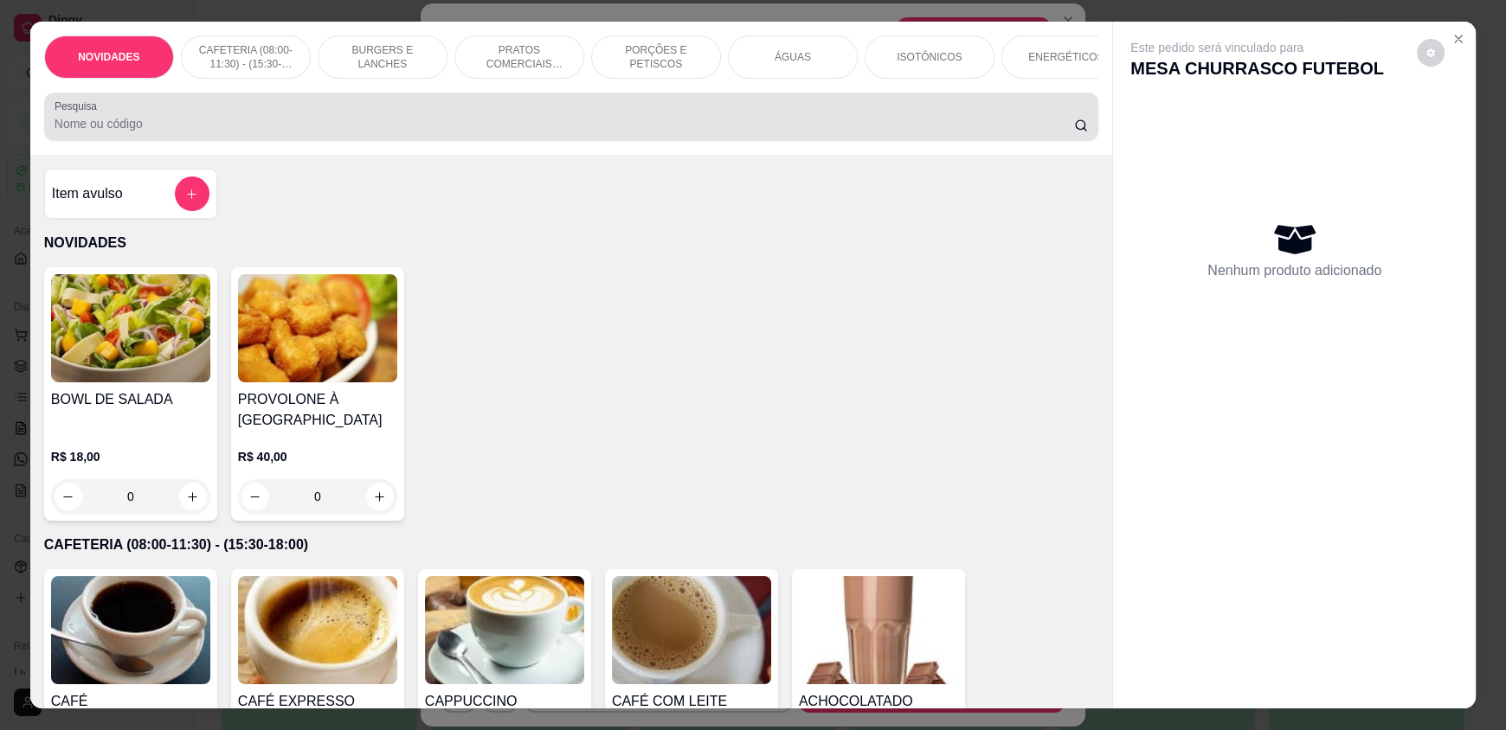
click at [546, 134] on div at bounding box center [571, 117] width 1033 height 35
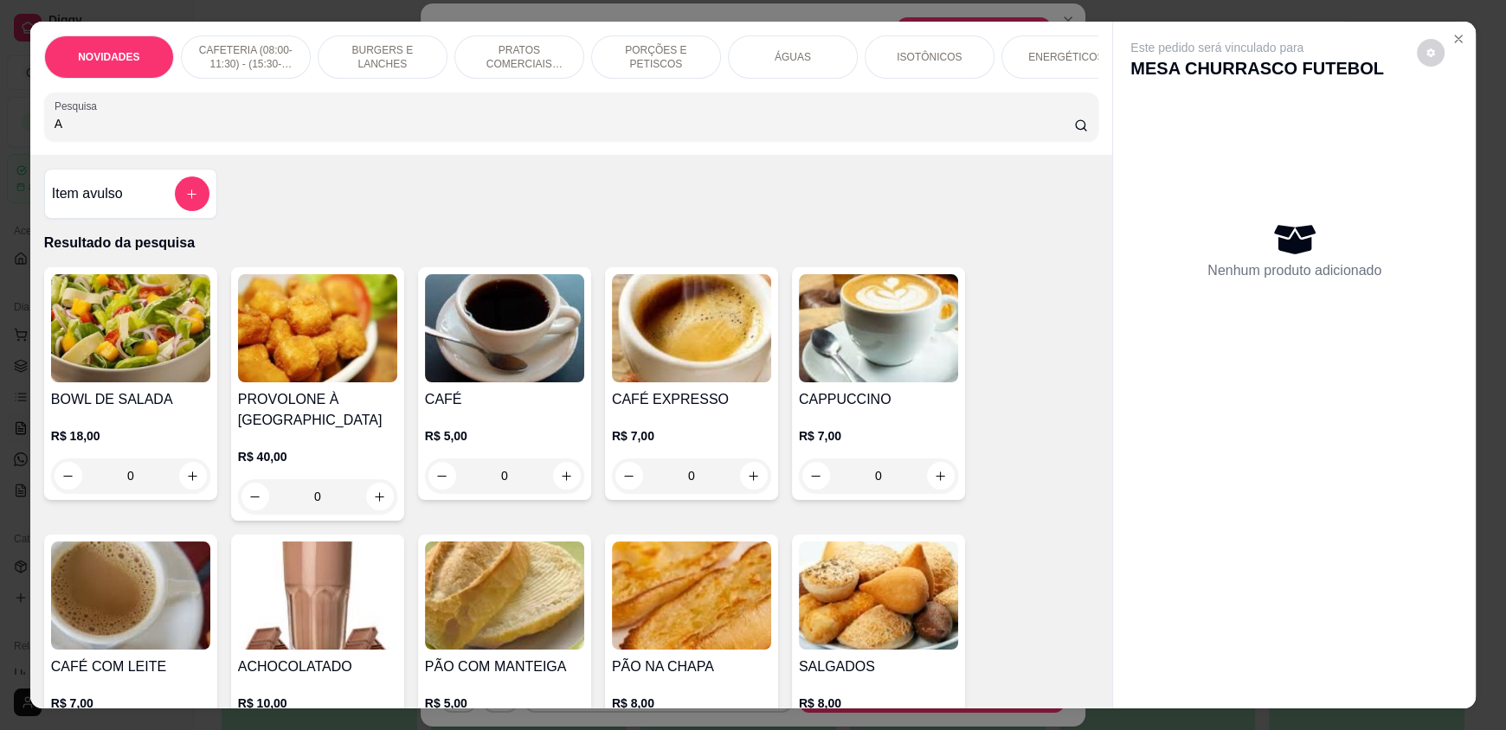
type input "A"
click at [756, 48] on div "ÁGUAS" at bounding box center [793, 56] width 130 height 43
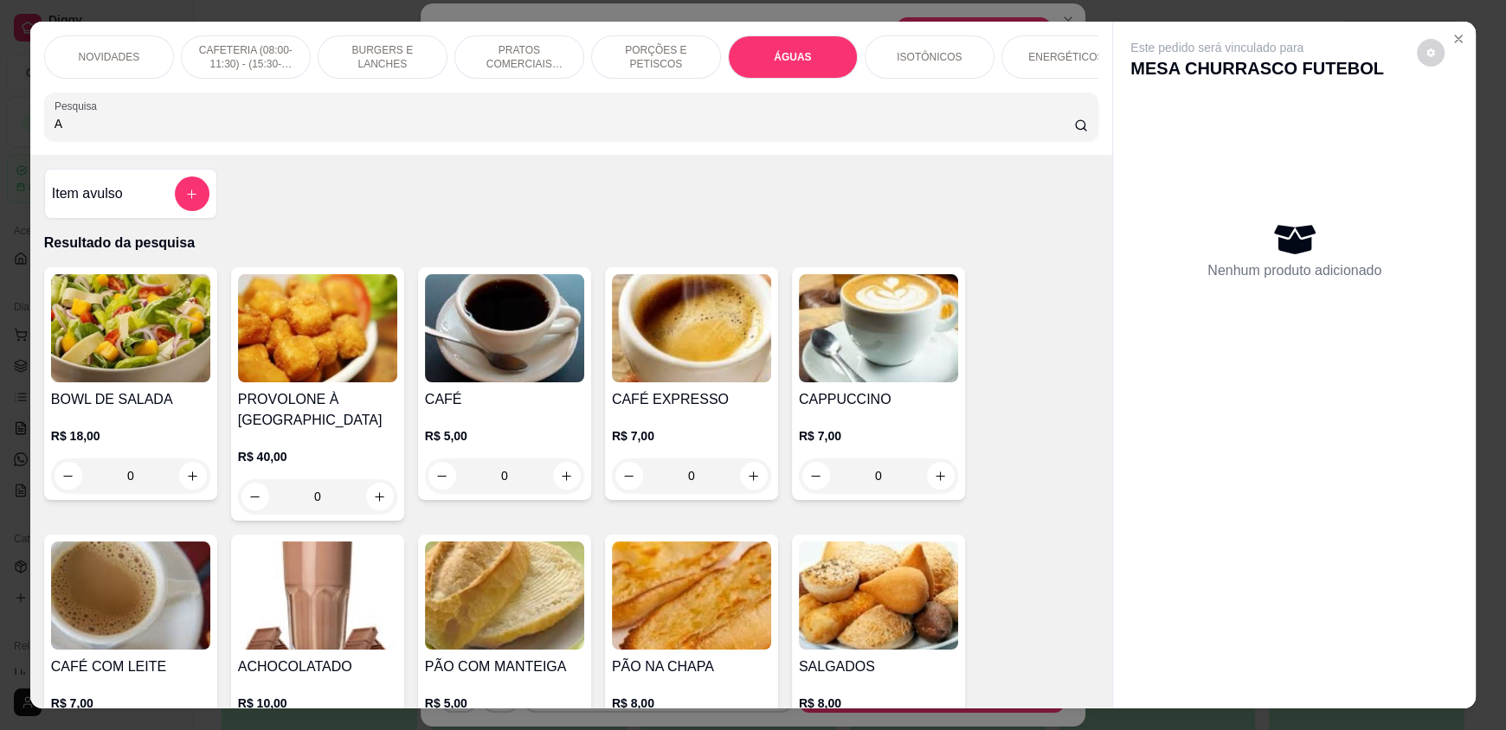
scroll to position [33, 0]
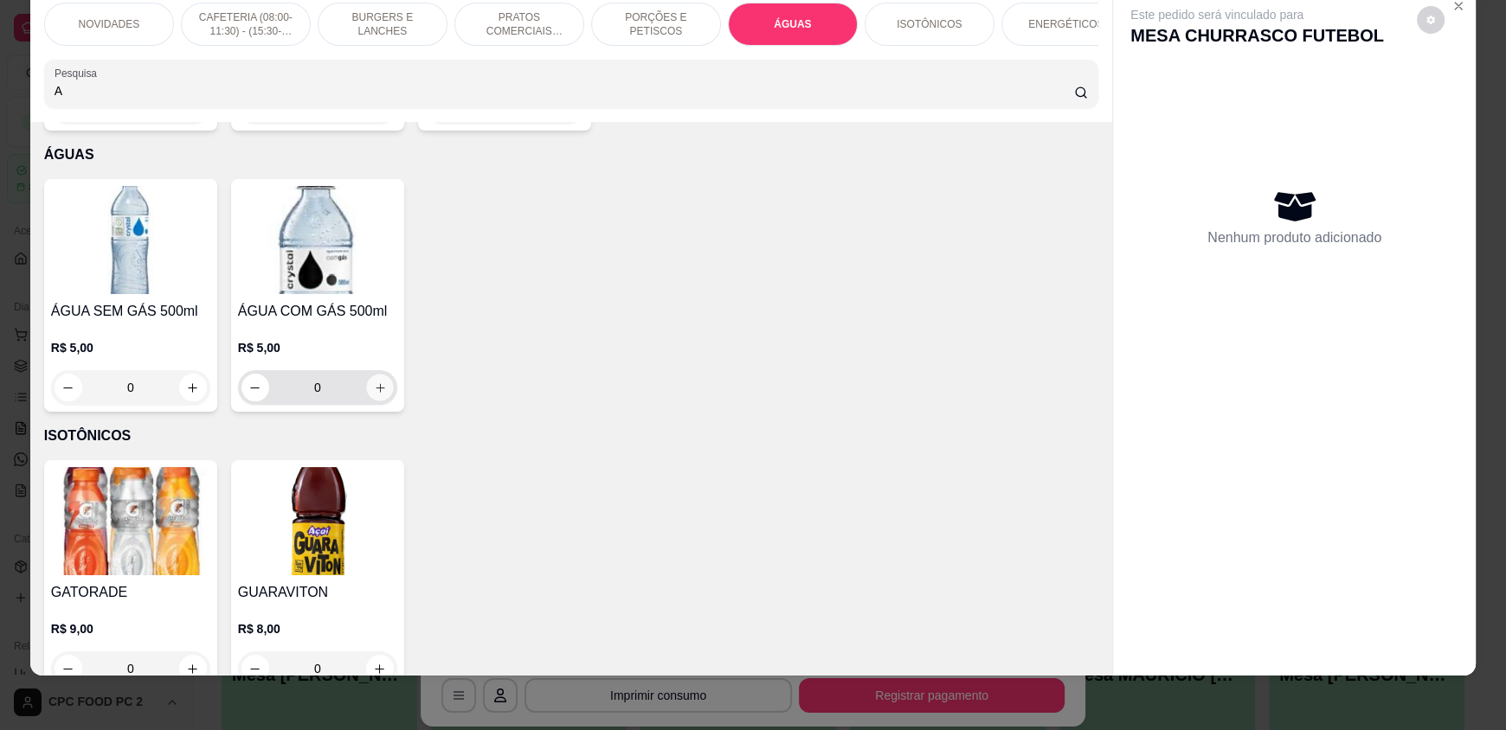
click at [374, 382] on icon "increase-product-quantity" at bounding box center [380, 388] width 13 height 13
type input "1"
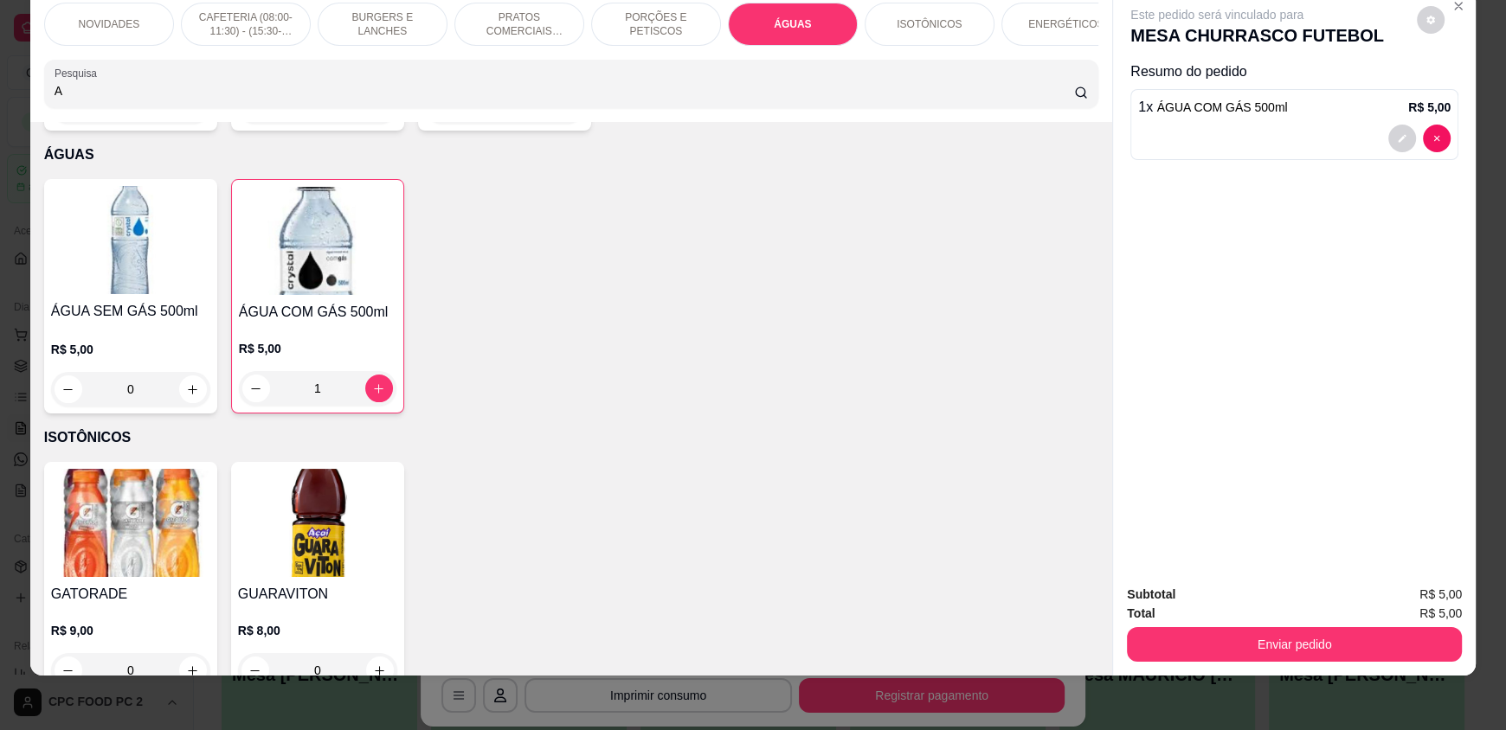
click at [1207, 623] on div "Enviar pedido" at bounding box center [1294, 642] width 335 height 39
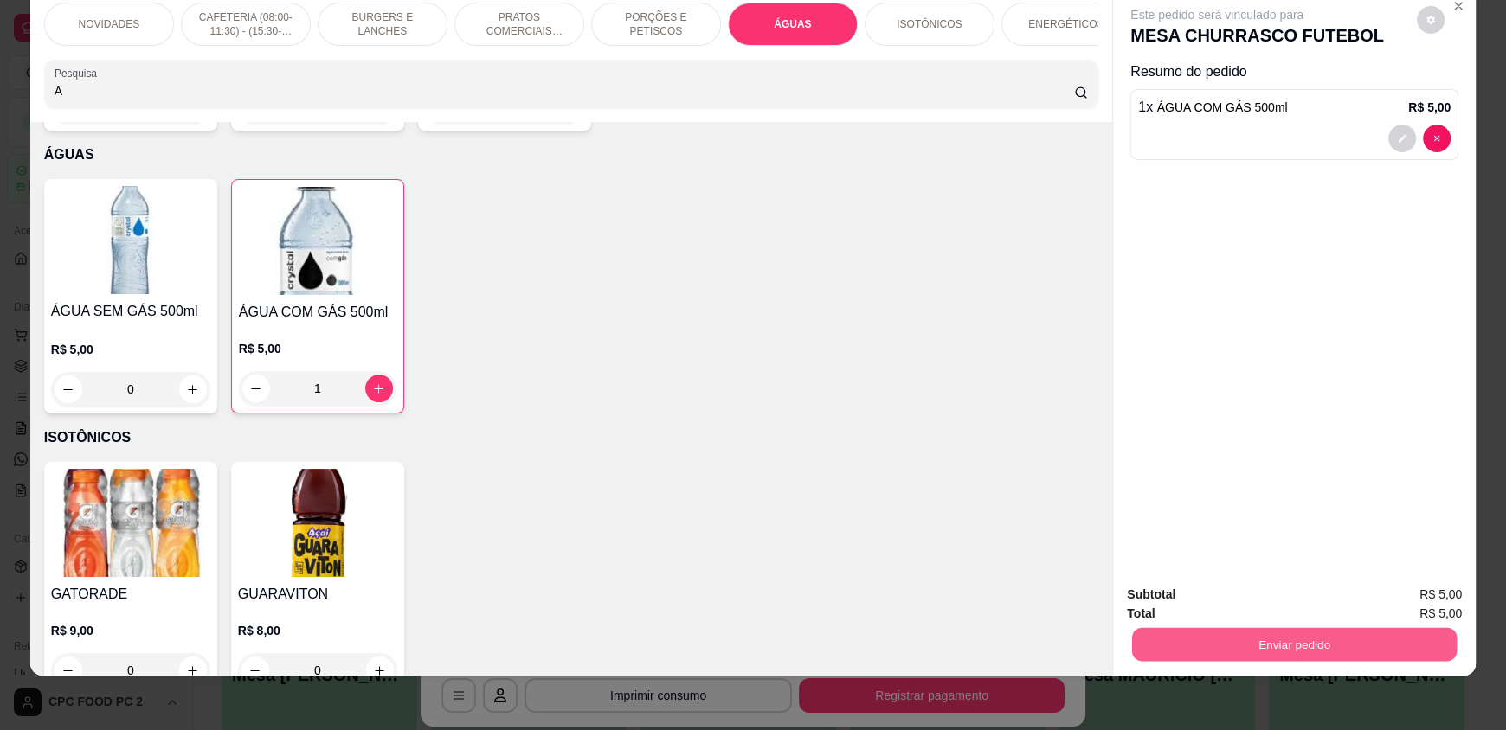
click at [1229, 646] on button "Enviar pedido" at bounding box center [1294, 644] width 325 height 34
click at [1396, 604] on button "Enviar pedido" at bounding box center [1416, 601] width 95 height 32
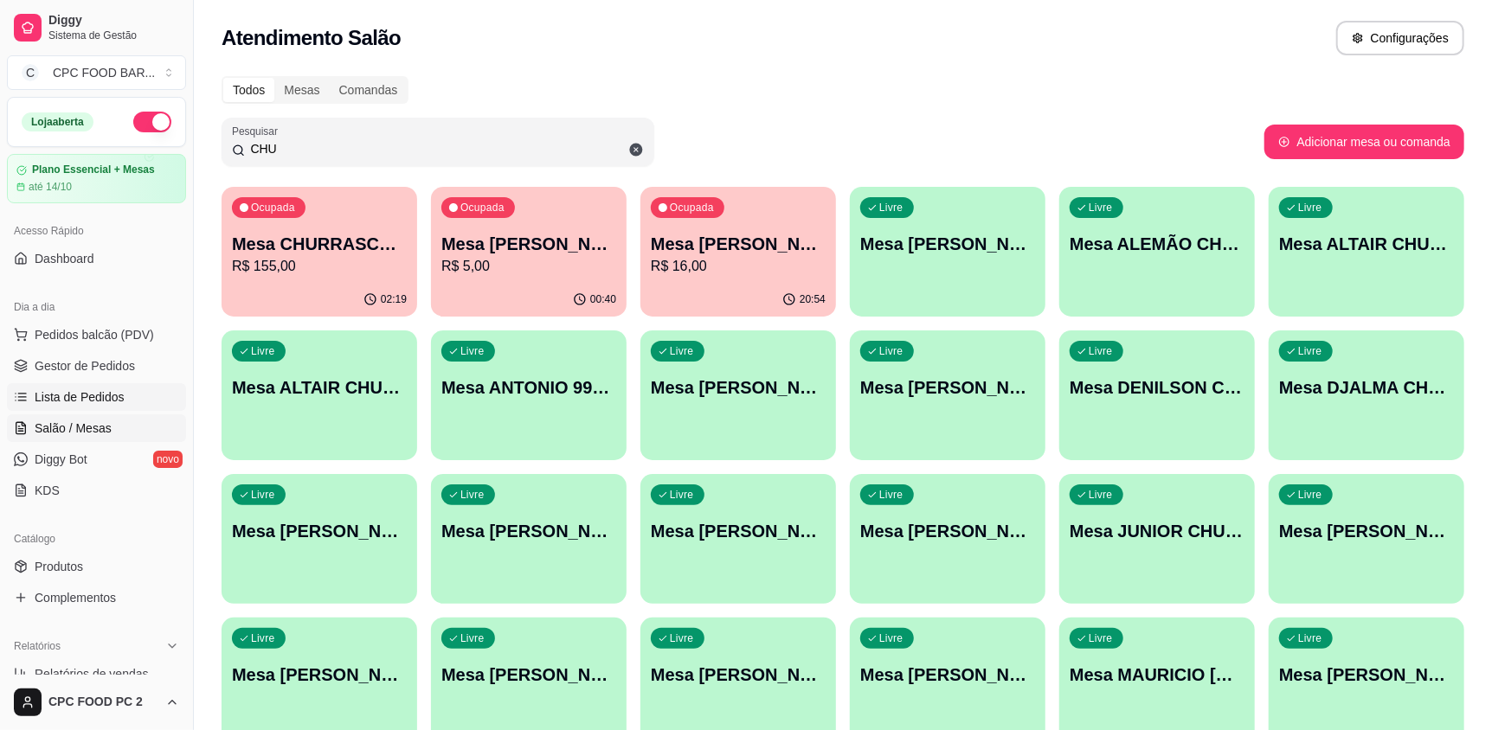
click at [107, 398] on span "Lista de Pedidos" at bounding box center [80, 397] width 90 height 17
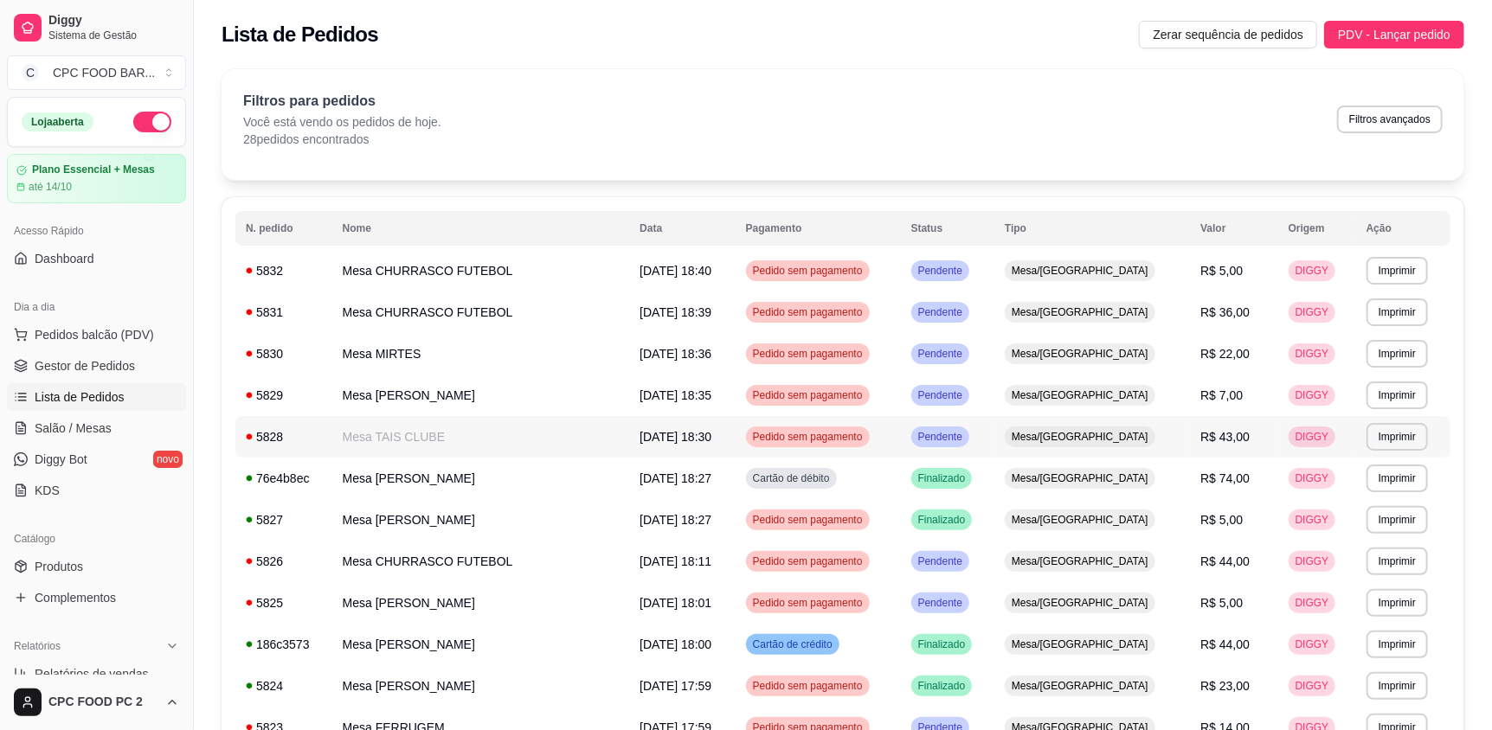
click at [490, 434] on td "Mesa TAIS CLUBE" at bounding box center [481, 437] width 298 height 42
click at [465, 469] on td "Mesa [PERSON_NAME]" at bounding box center [481, 479] width 298 height 42
click at [555, 271] on td "Mesa CHURRASCO FUTEBOL" at bounding box center [481, 271] width 298 height 42
click at [629, 318] on td "02/10/25 às 18:39" at bounding box center [682, 313] width 106 height 42
click at [74, 417] on link "Salão / Mesas" at bounding box center [96, 429] width 179 height 28
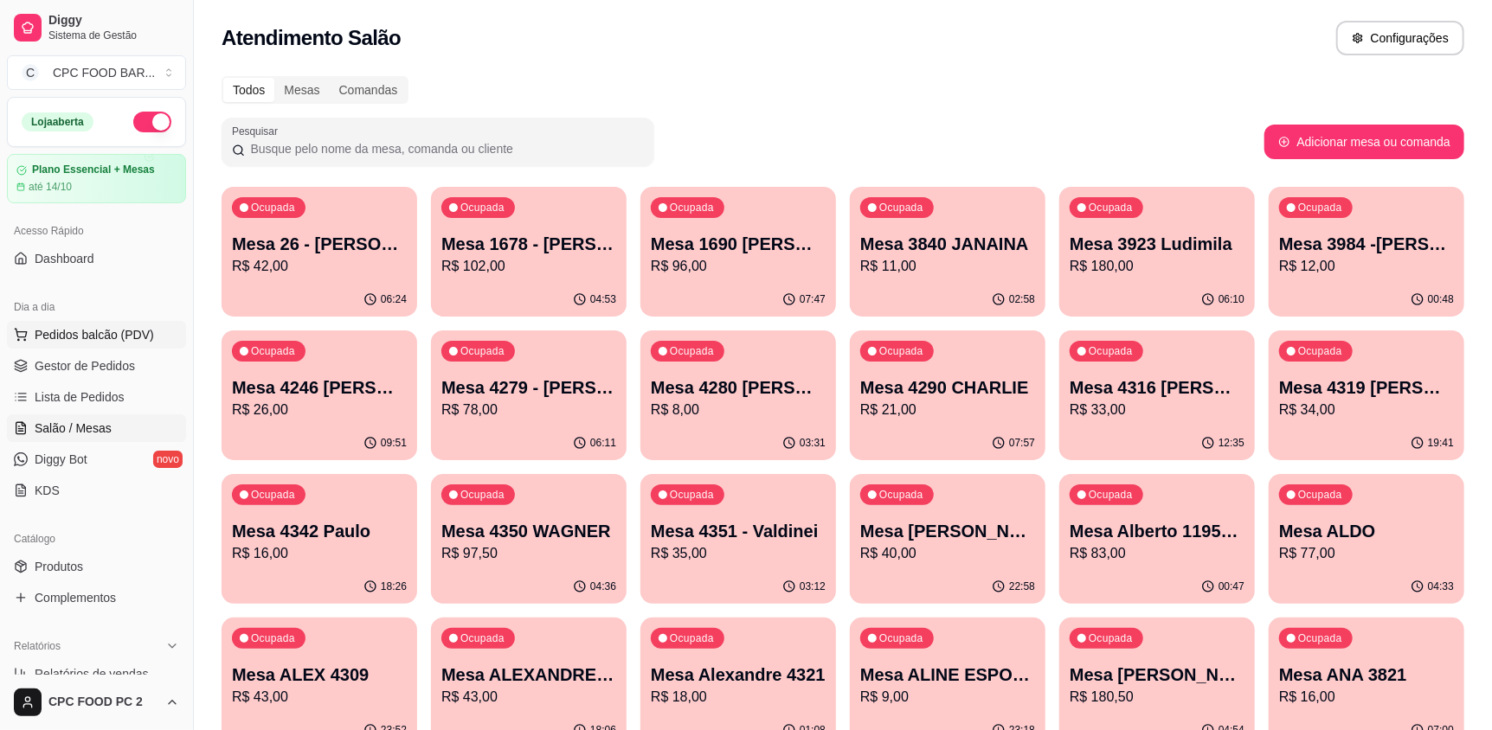
click at [74, 329] on span "Pedidos balcão (PDV)" at bounding box center [94, 334] width 119 height 17
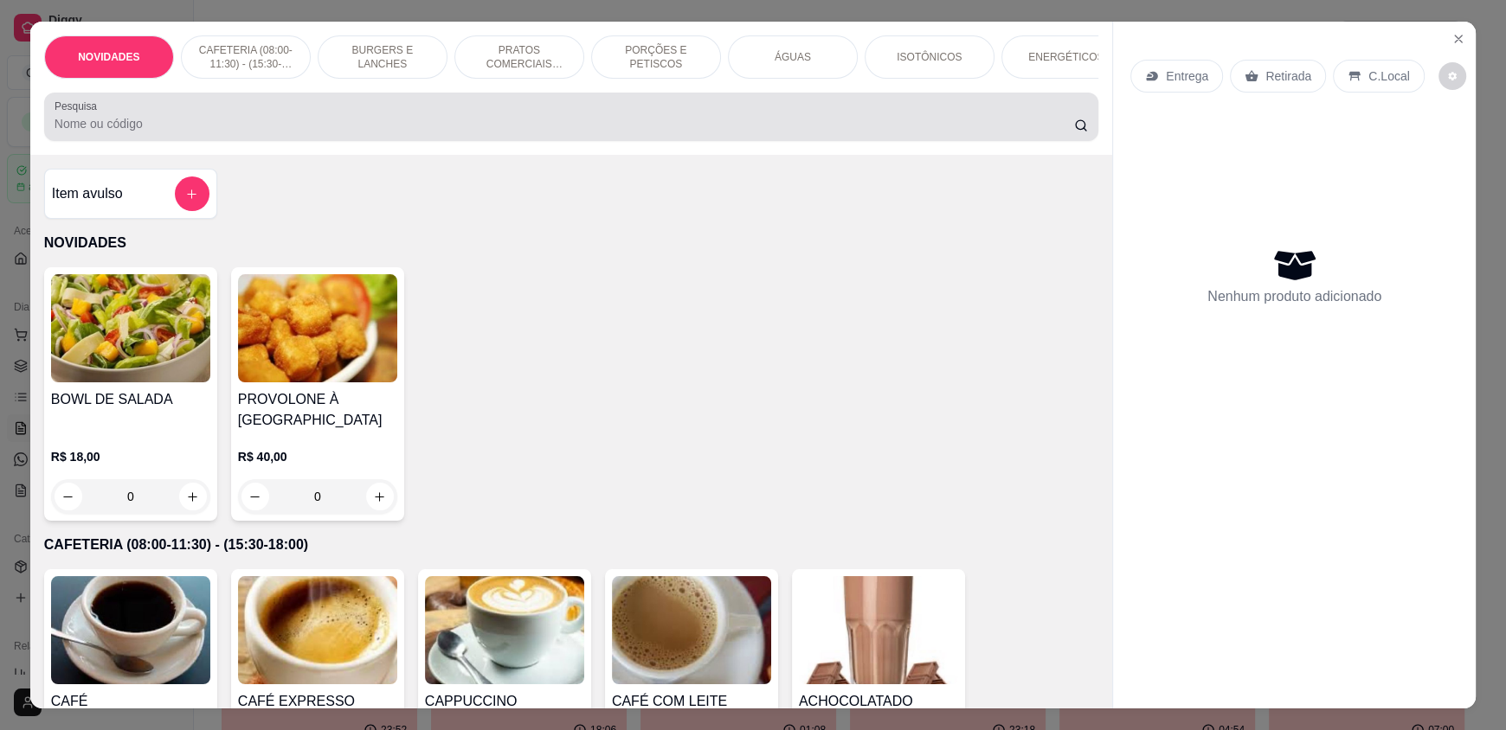
click at [252, 129] on input "Pesquisa" at bounding box center [565, 123] width 1020 height 17
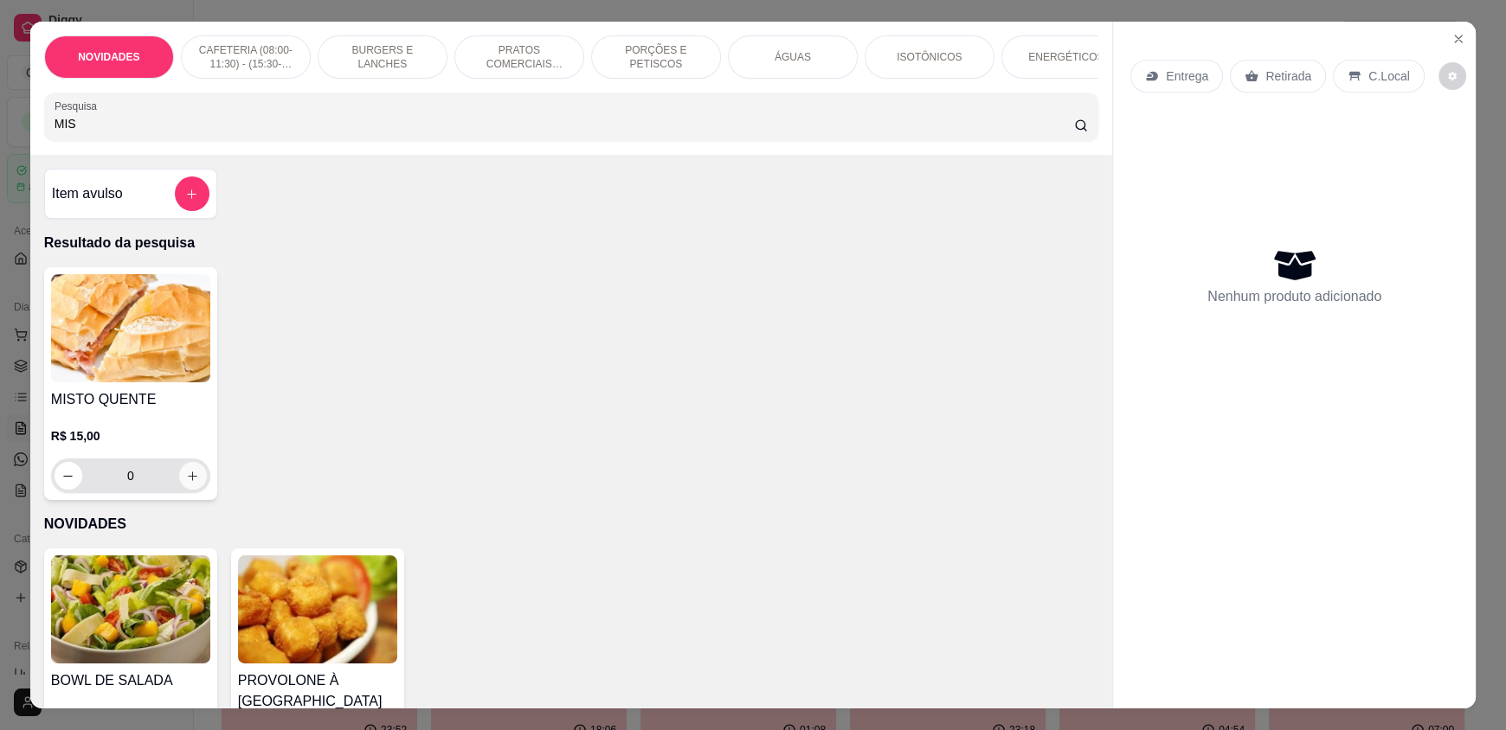
type input "MIS"
click at [190, 483] on icon "increase-product-quantity" at bounding box center [193, 476] width 13 height 13
type input "1"
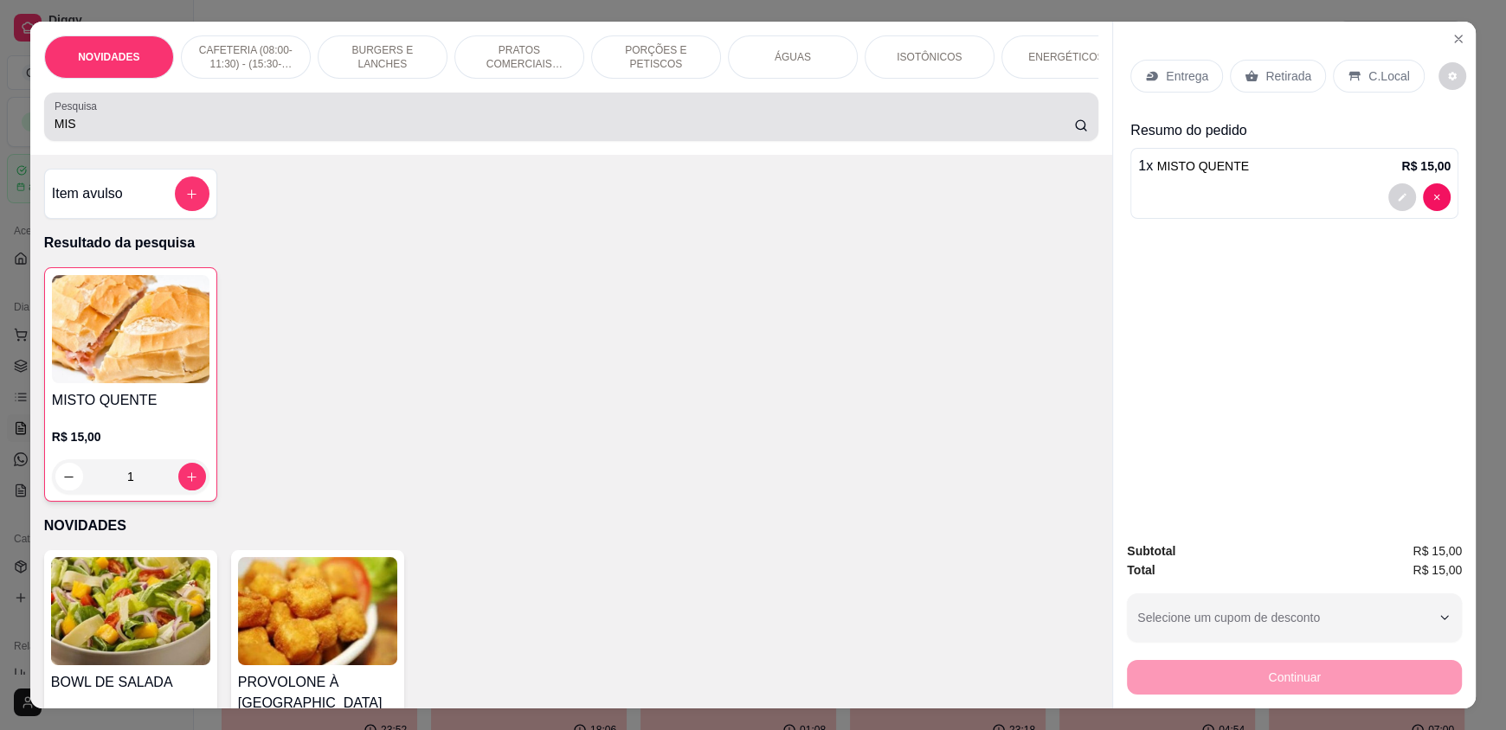
click at [144, 118] on div "MIS" at bounding box center [571, 117] width 1033 height 35
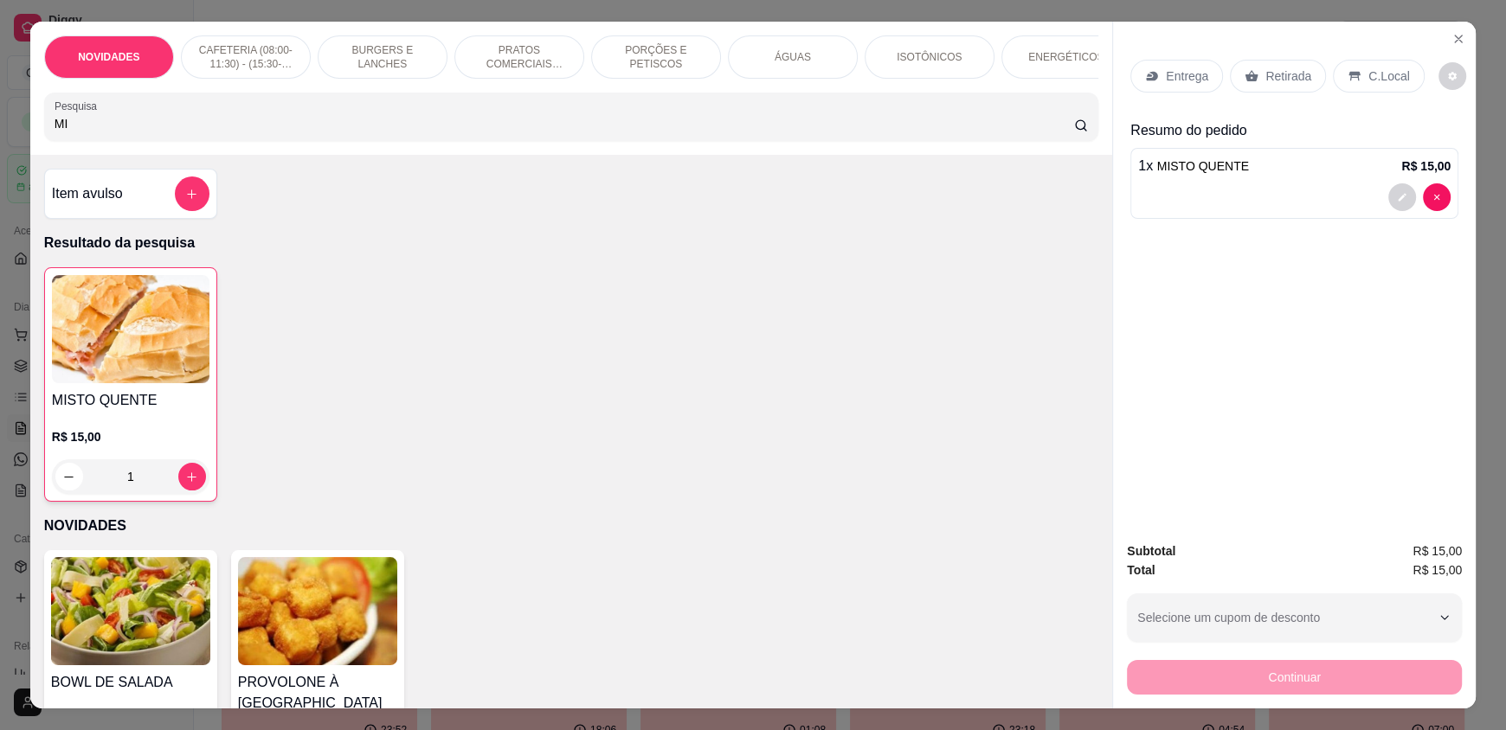
type input "M"
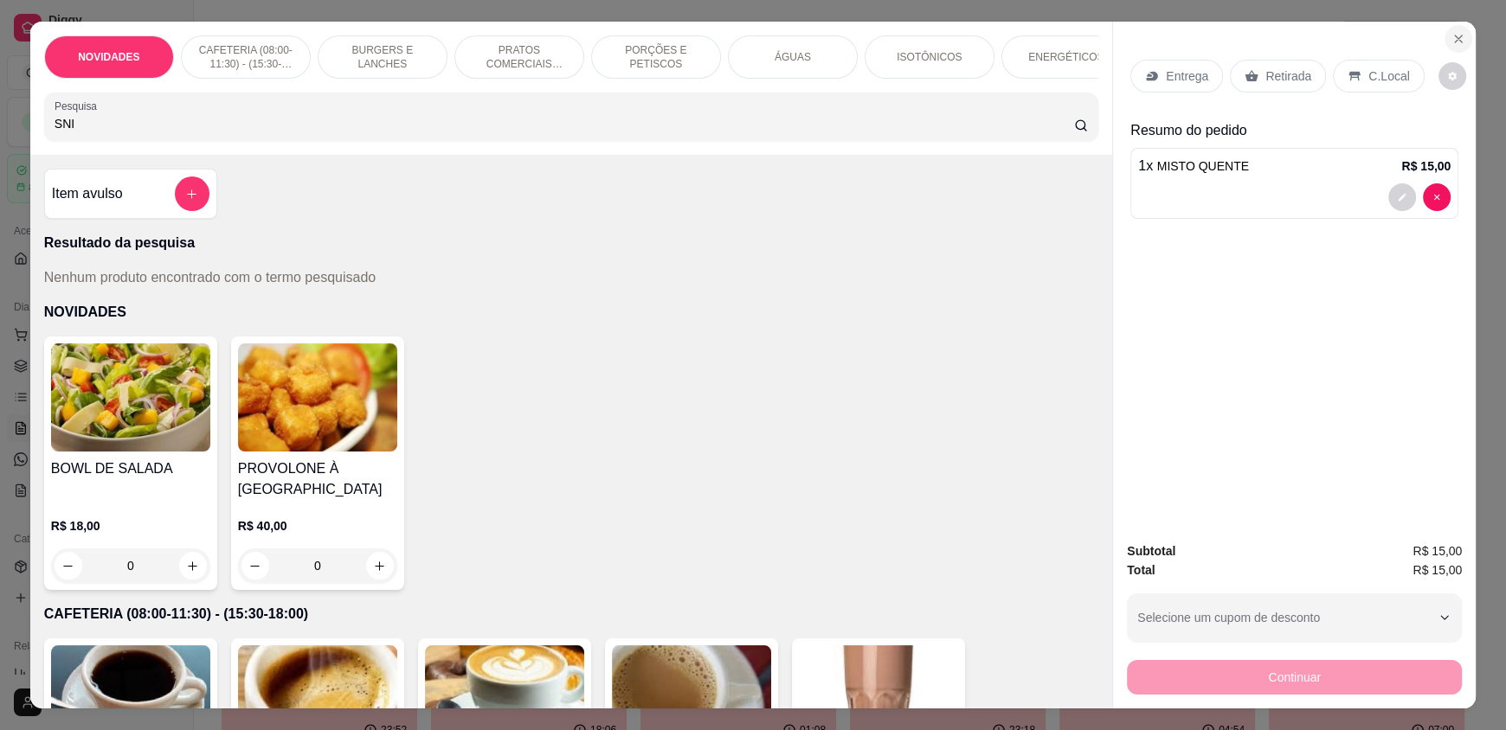
type input "SNI"
click at [1451, 42] on icon "Close" at bounding box center [1458, 39] width 14 height 14
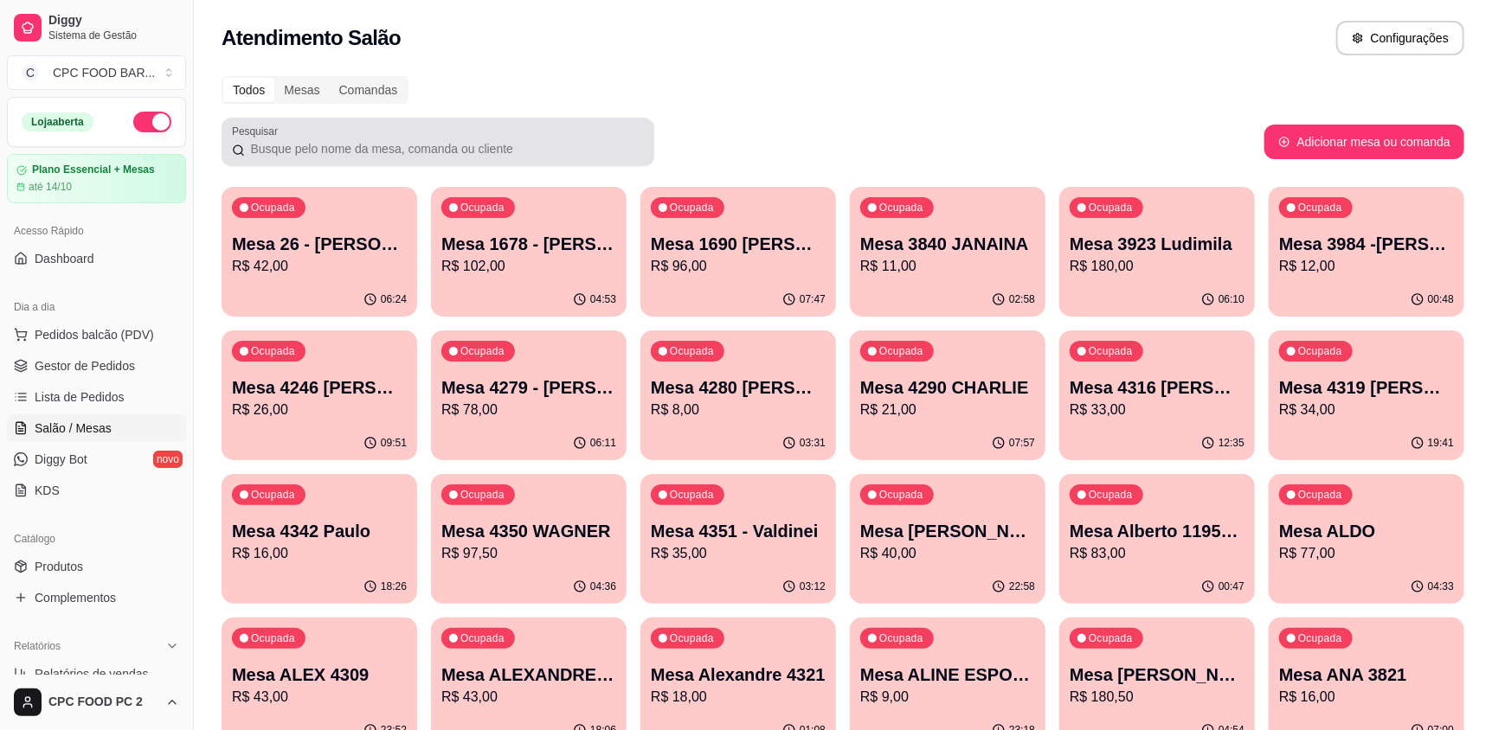
click at [383, 157] on div at bounding box center [438, 142] width 412 height 35
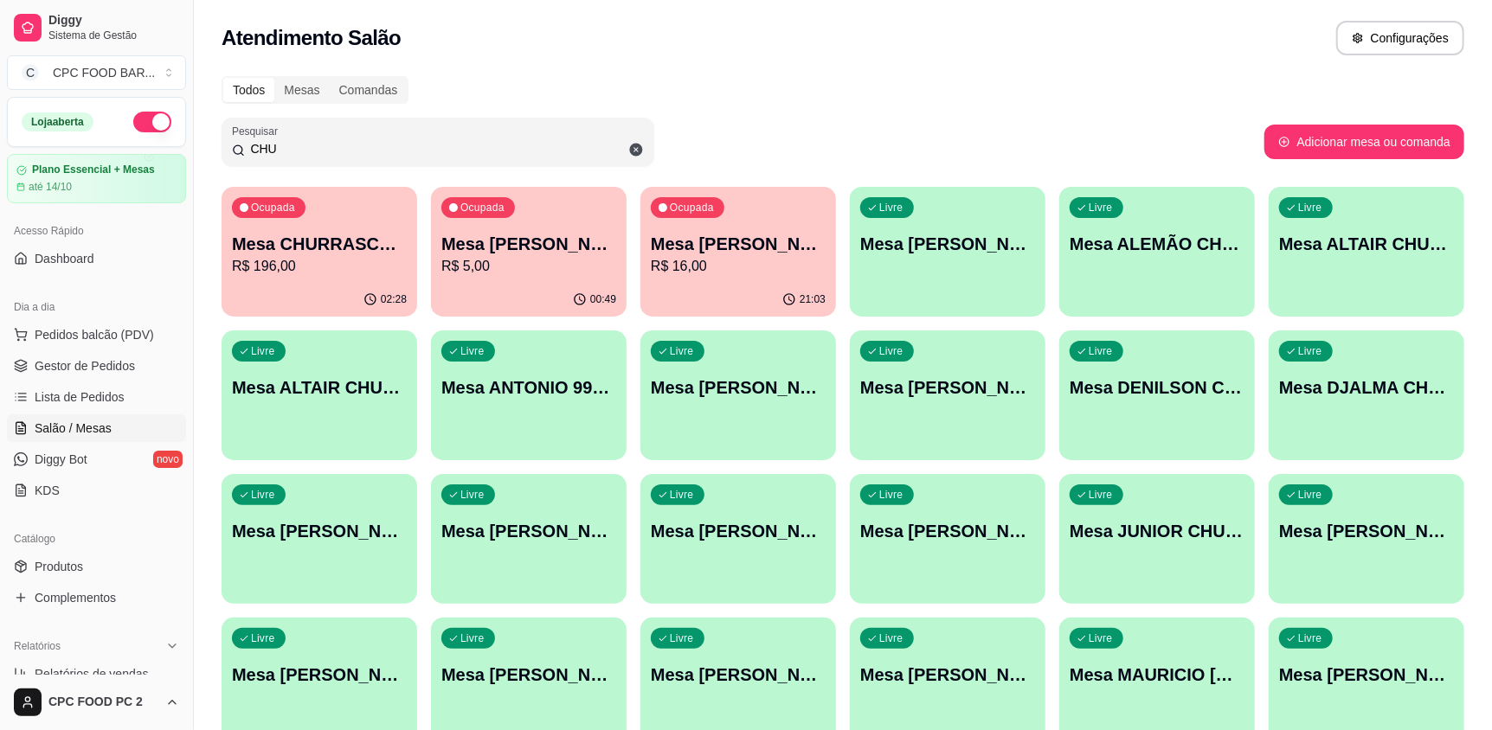
type input "CHU"
click at [336, 260] on p "R$ 196,00" at bounding box center [319, 266] width 175 height 21
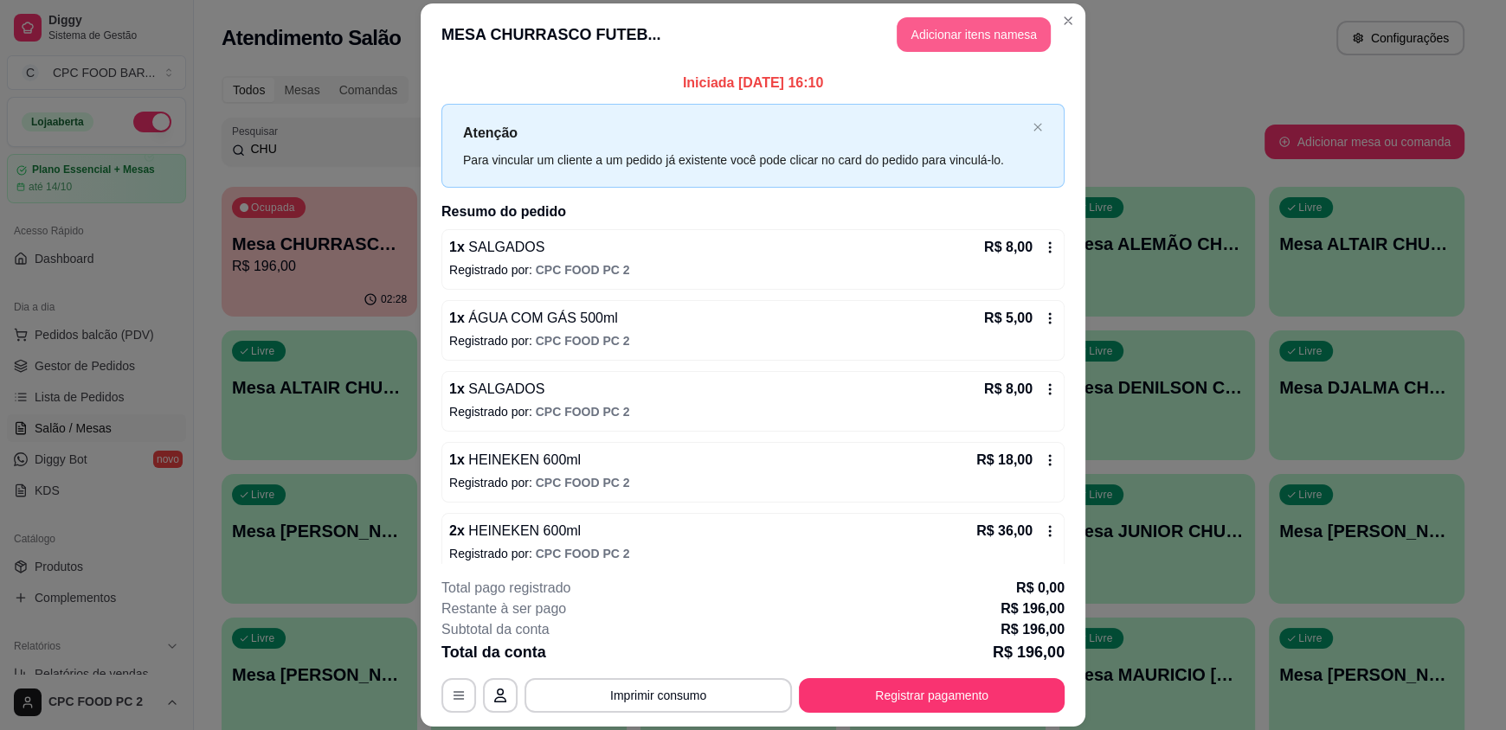
click at [978, 37] on button "Adicionar itens na mesa" at bounding box center [974, 34] width 154 height 35
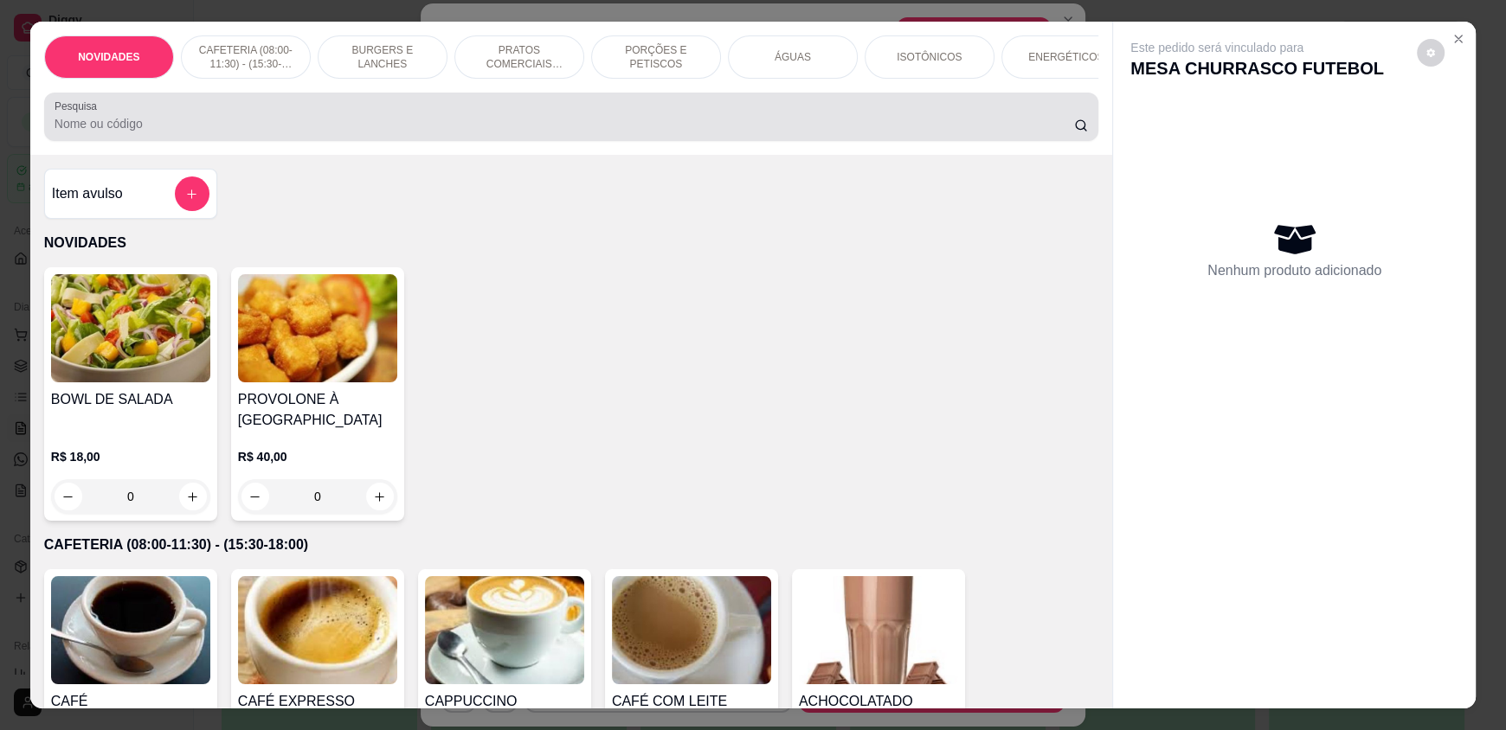
click at [461, 132] on input "Pesquisa" at bounding box center [565, 123] width 1020 height 17
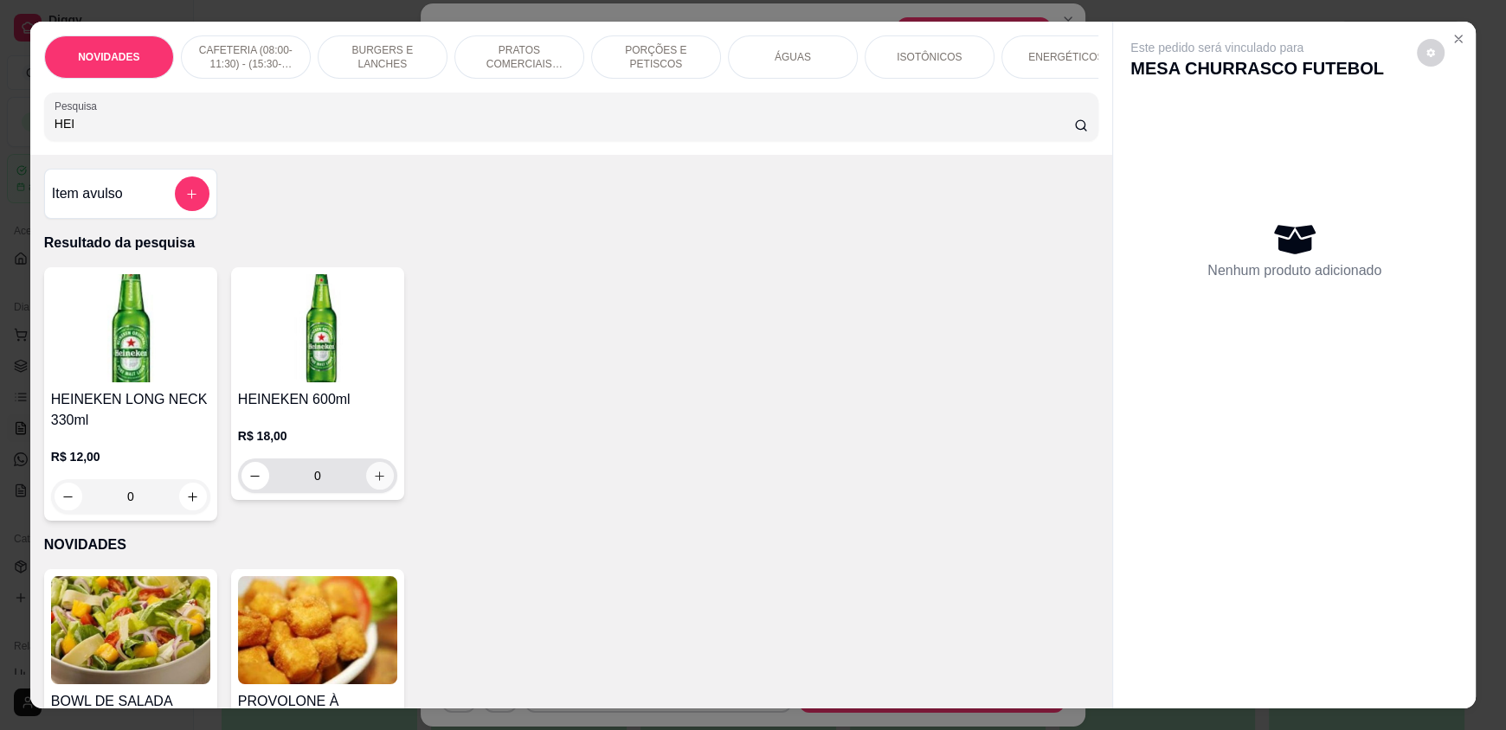
type input "HEI"
click at [373, 483] on icon "increase-product-quantity" at bounding box center [379, 476] width 13 height 13
type input "1"
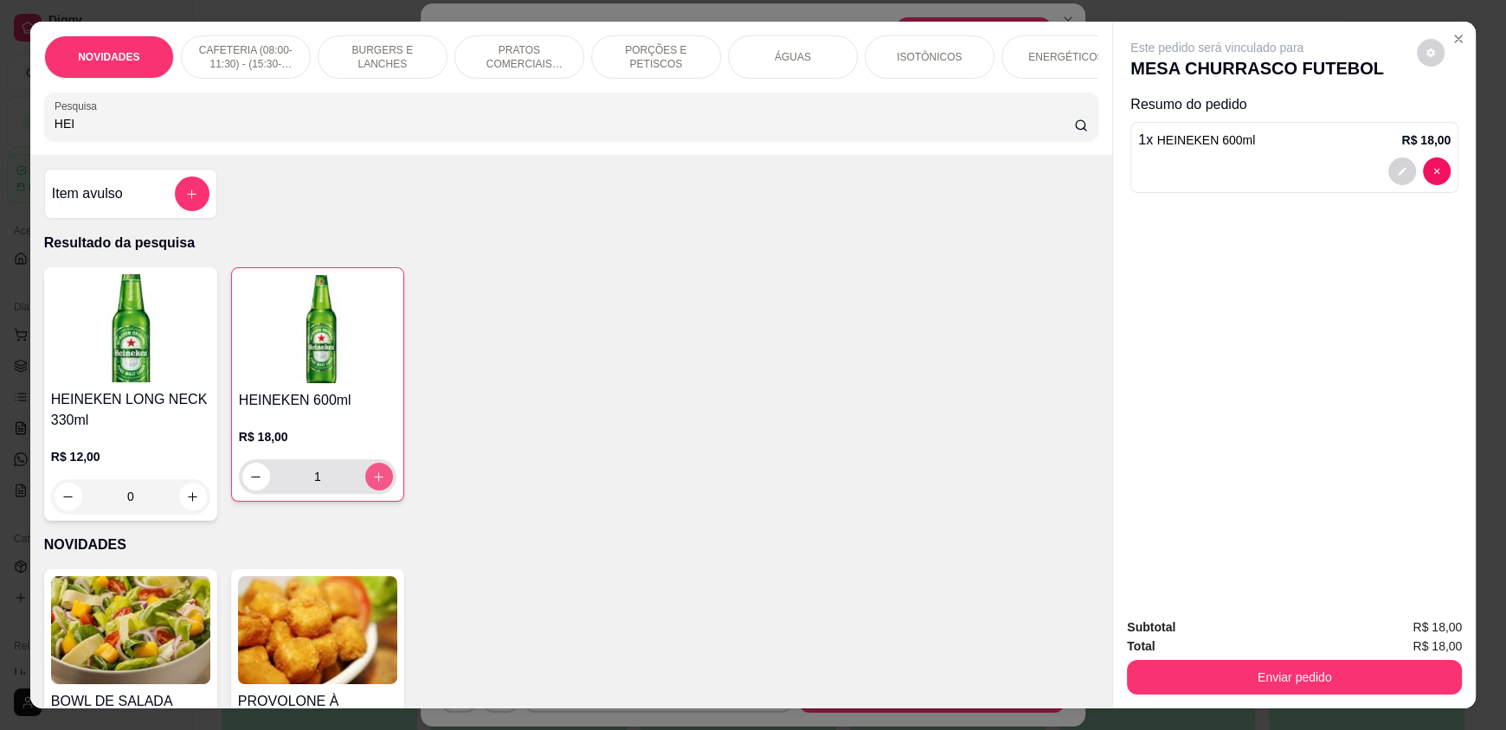
click at [372, 484] on icon "increase-product-quantity" at bounding box center [378, 477] width 13 height 13
type input "2"
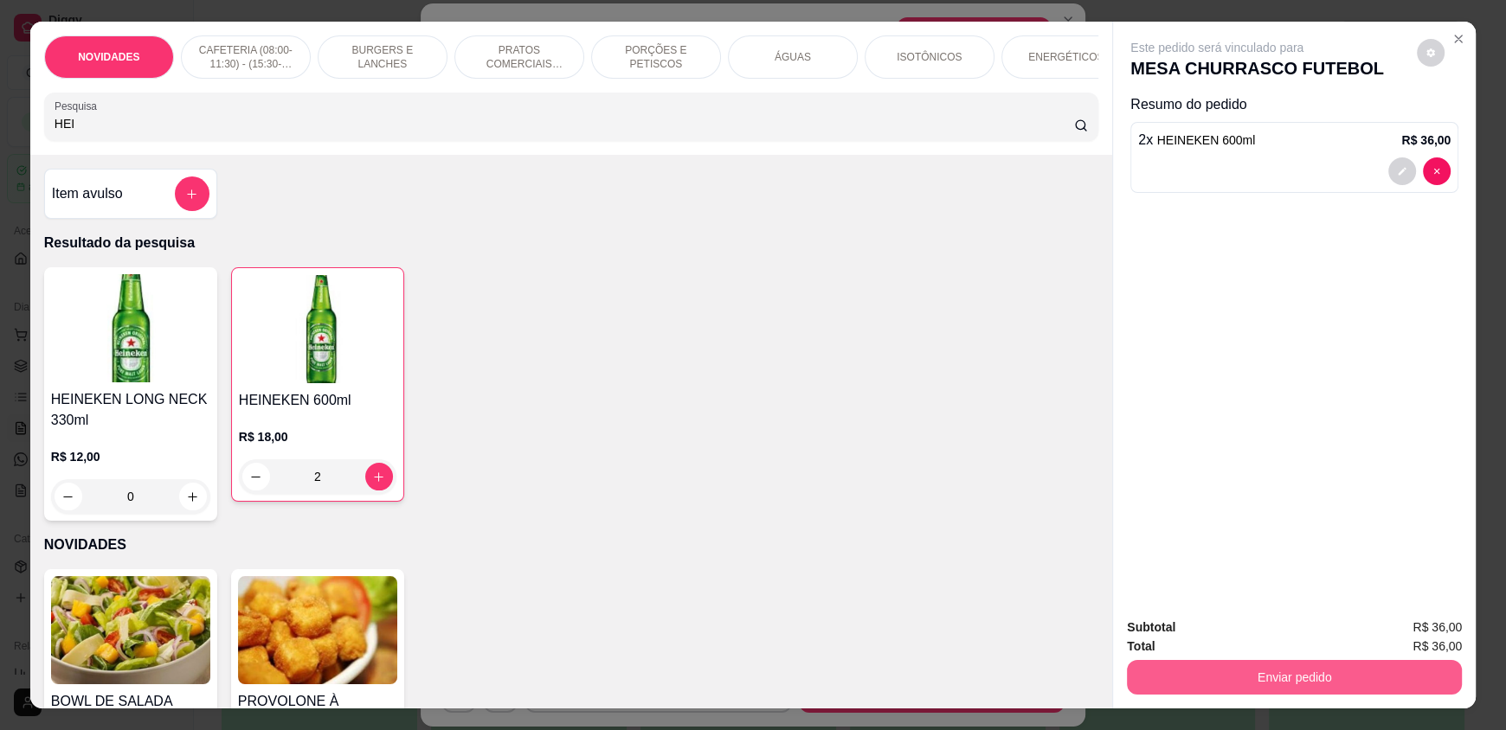
click at [1184, 662] on button "Enviar pedido" at bounding box center [1294, 677] width 335 height 35
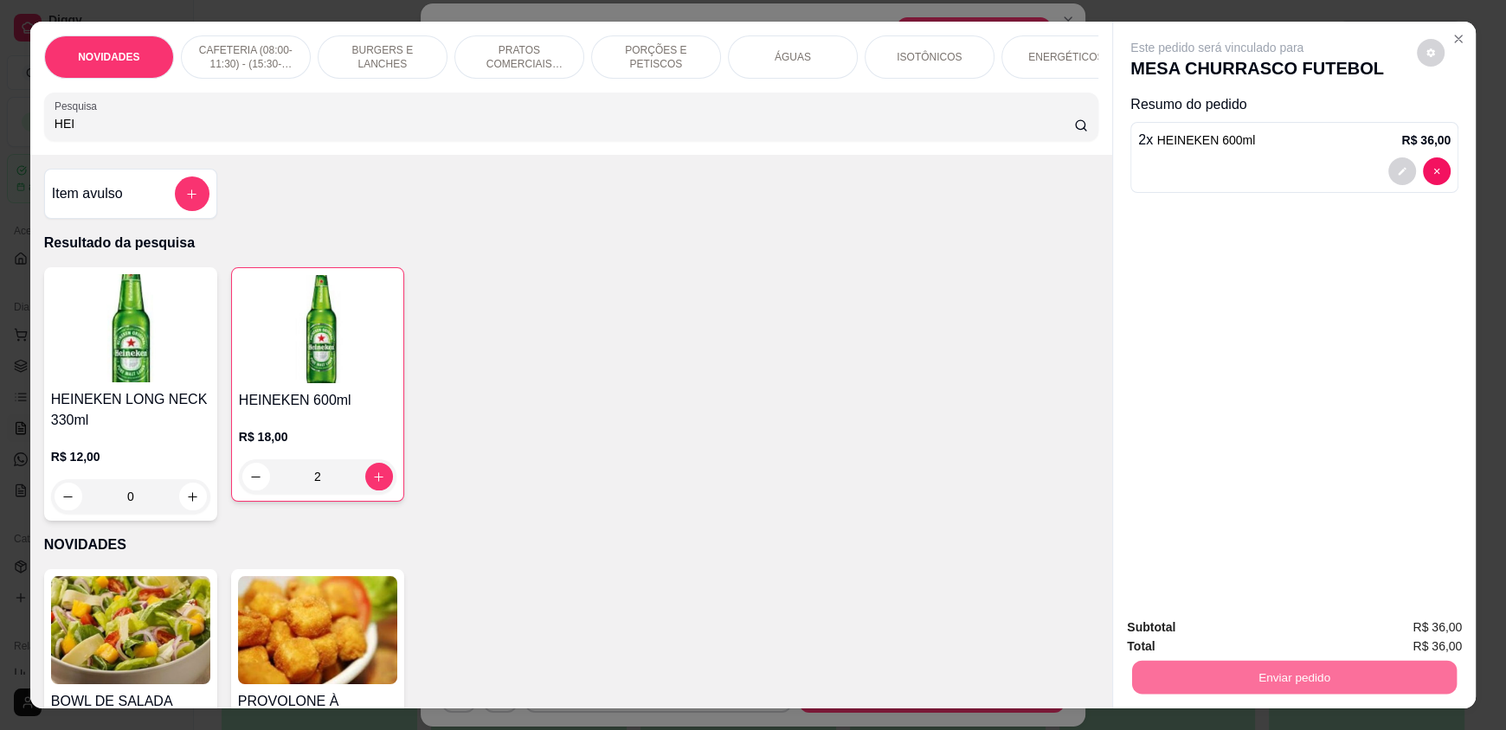
click at [1409, 628] on button "Enviar pedido" at bounding box center [1416, 635] width 98 height 33
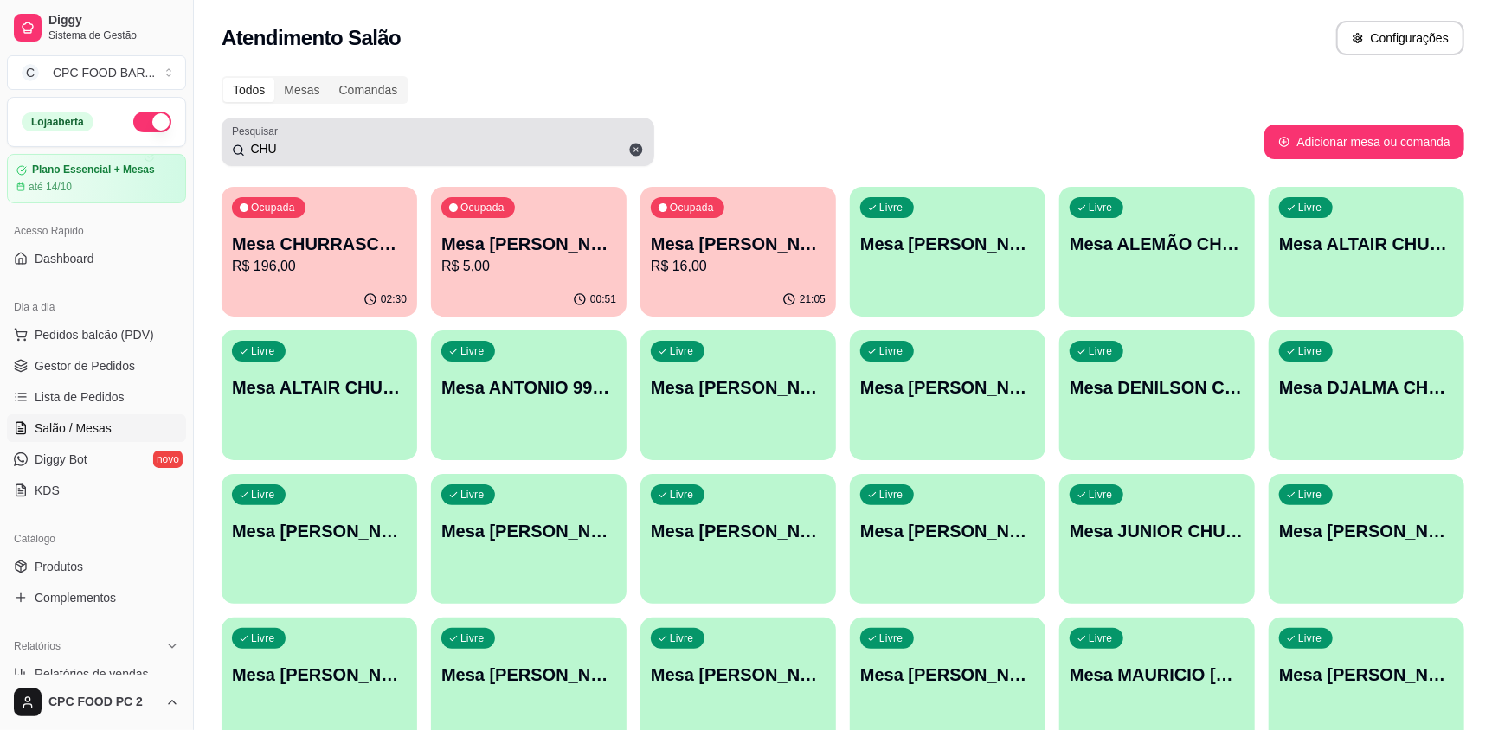
click at [448, 136] on div "CHU" at bounding box center [438, 142] width 412 height 35
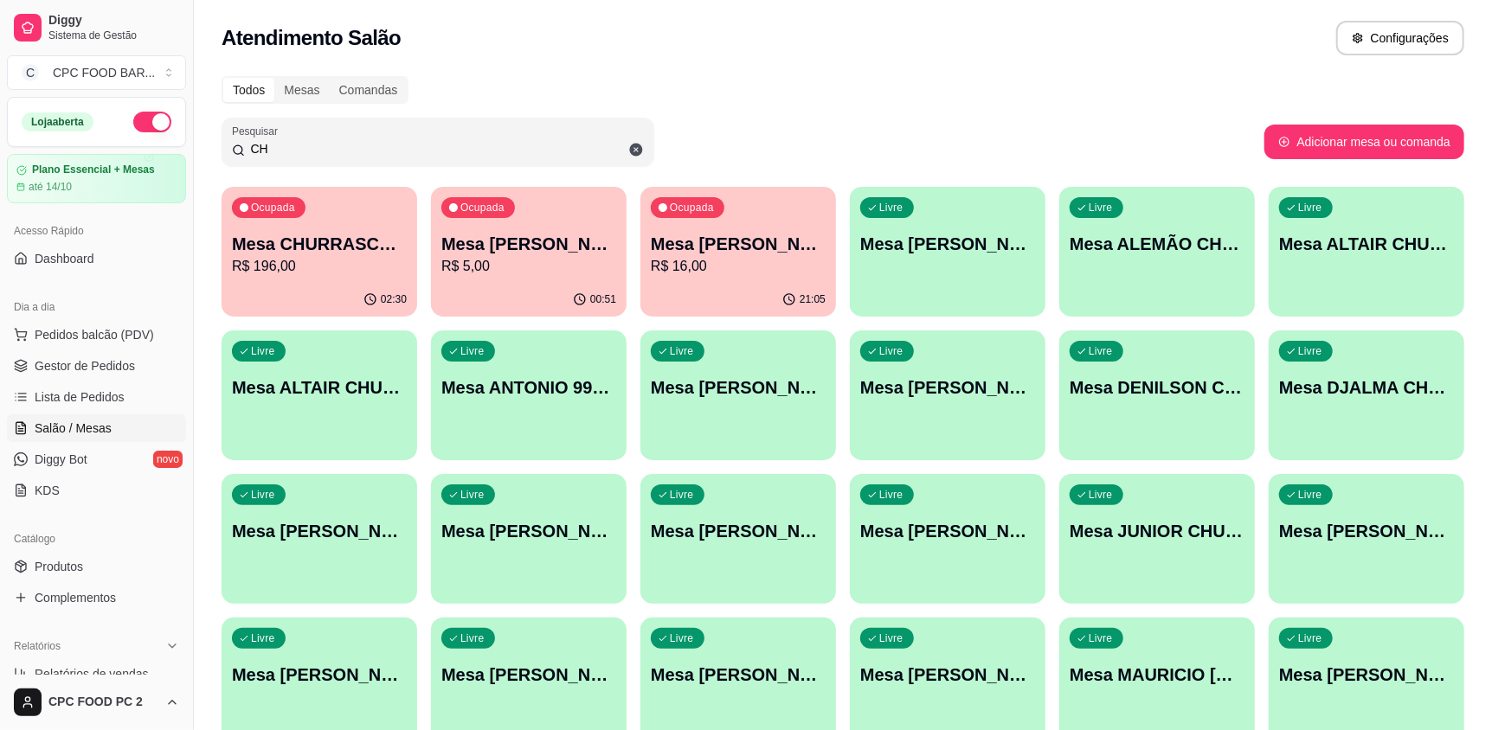
type input "C"
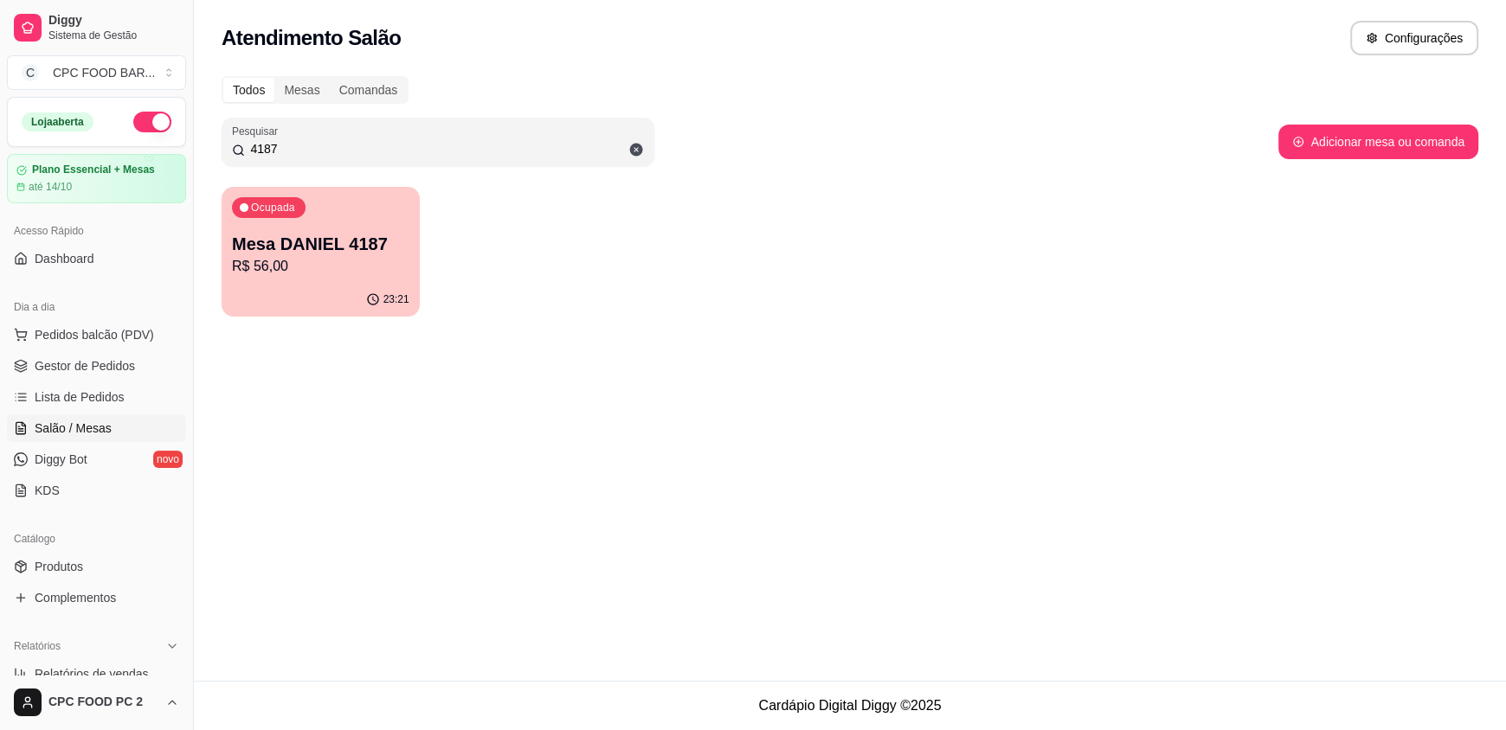
type input "4187"
click at [365, 256] on p "R$ 56,00" at bounding box center [321, 266] width 172 height 20
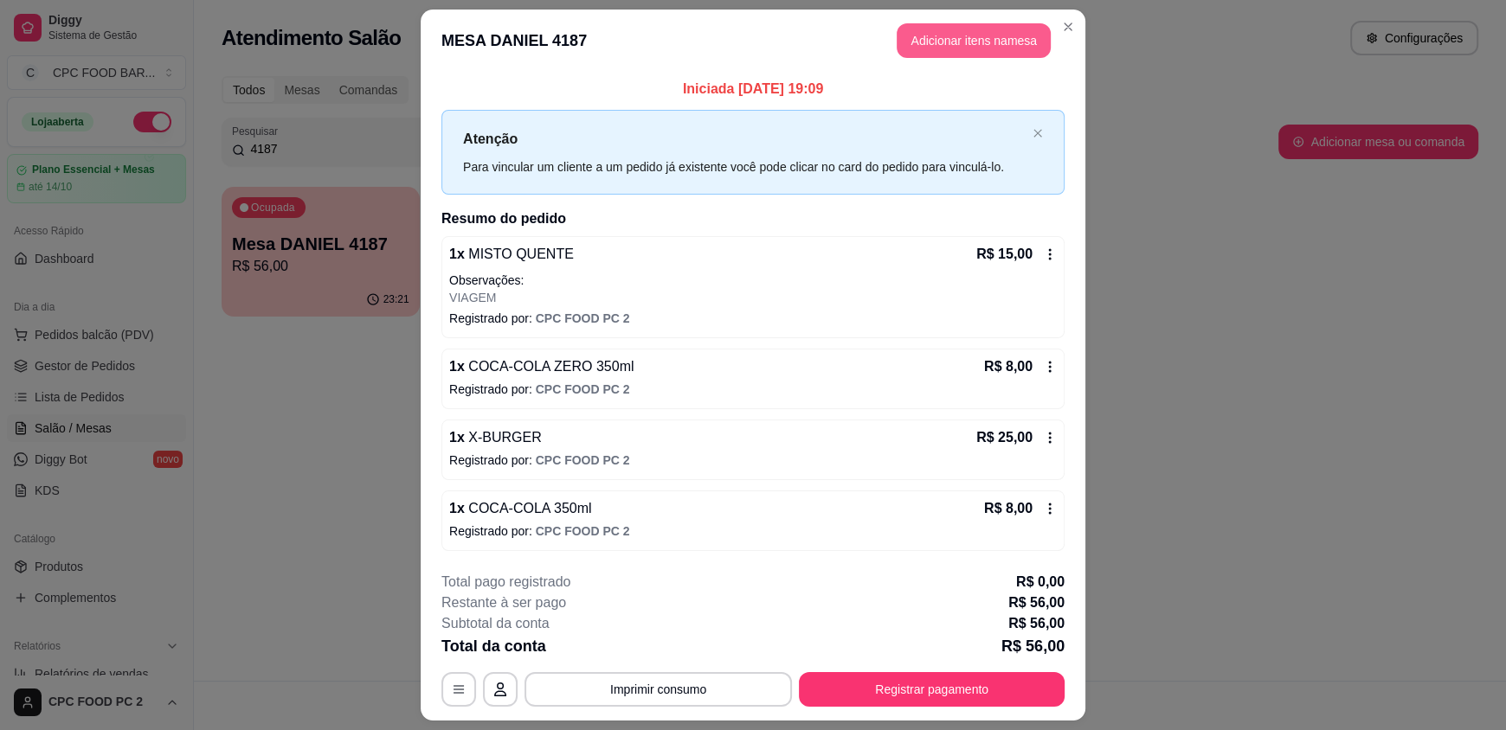
click at [923, 31] on button "Adicionar itens na mesa" at bounding box center [974, 40] width 154 height 35
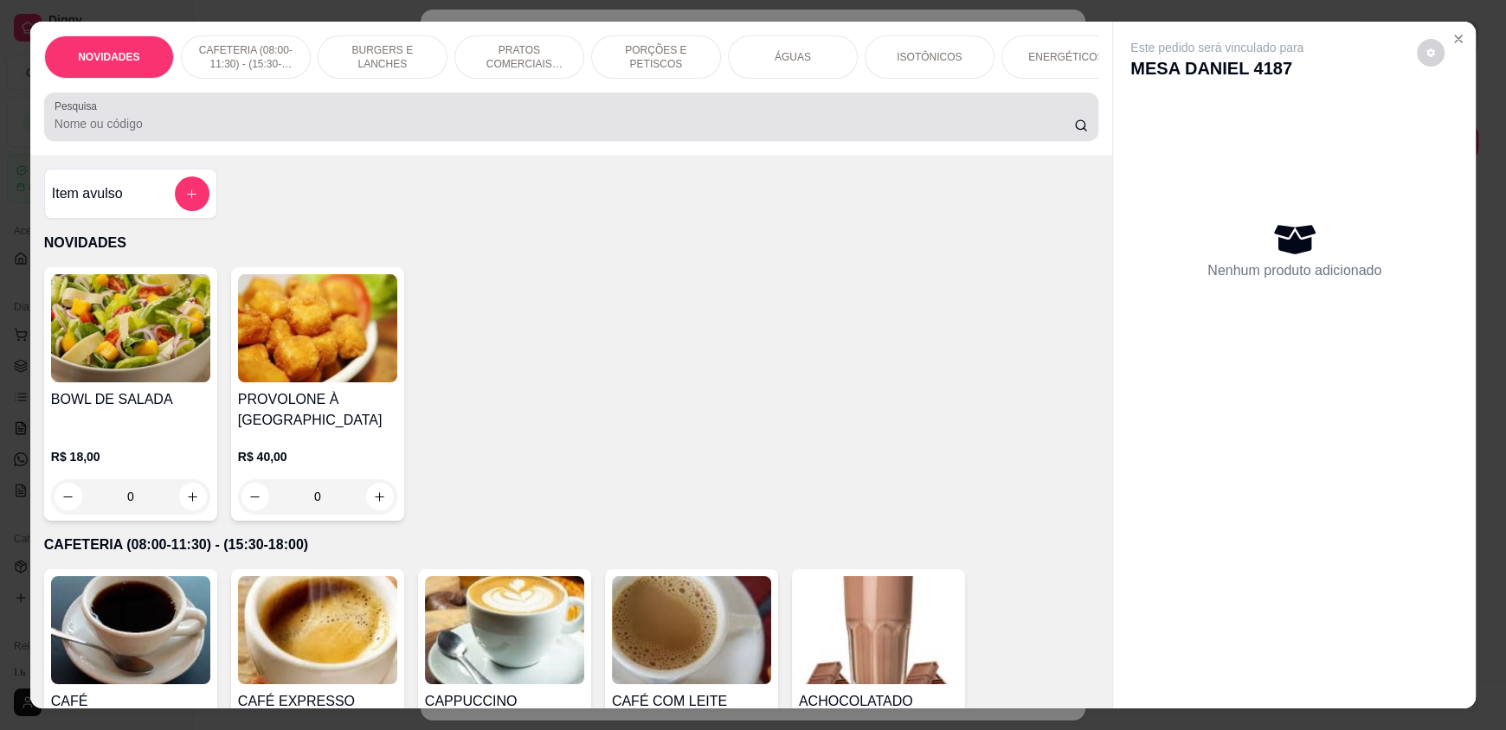
click at [532, 132] on input "Pesquisa" at bounding box center [565, 123] width 1020 height 17
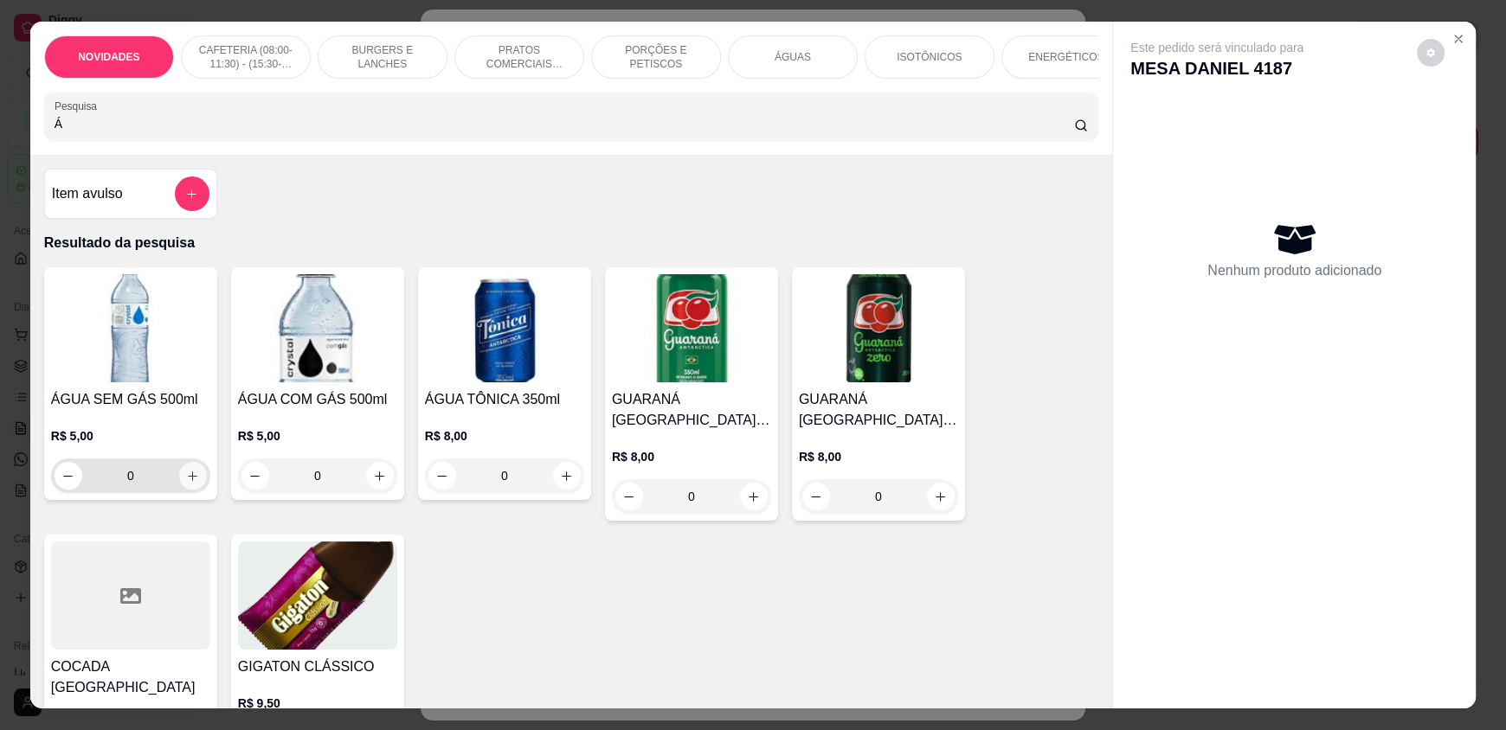
type input "Á"
click at [188, 483] on icon "increase-product-quantity" at bounding box center [192, 476] width 13 height 13
type input "1"
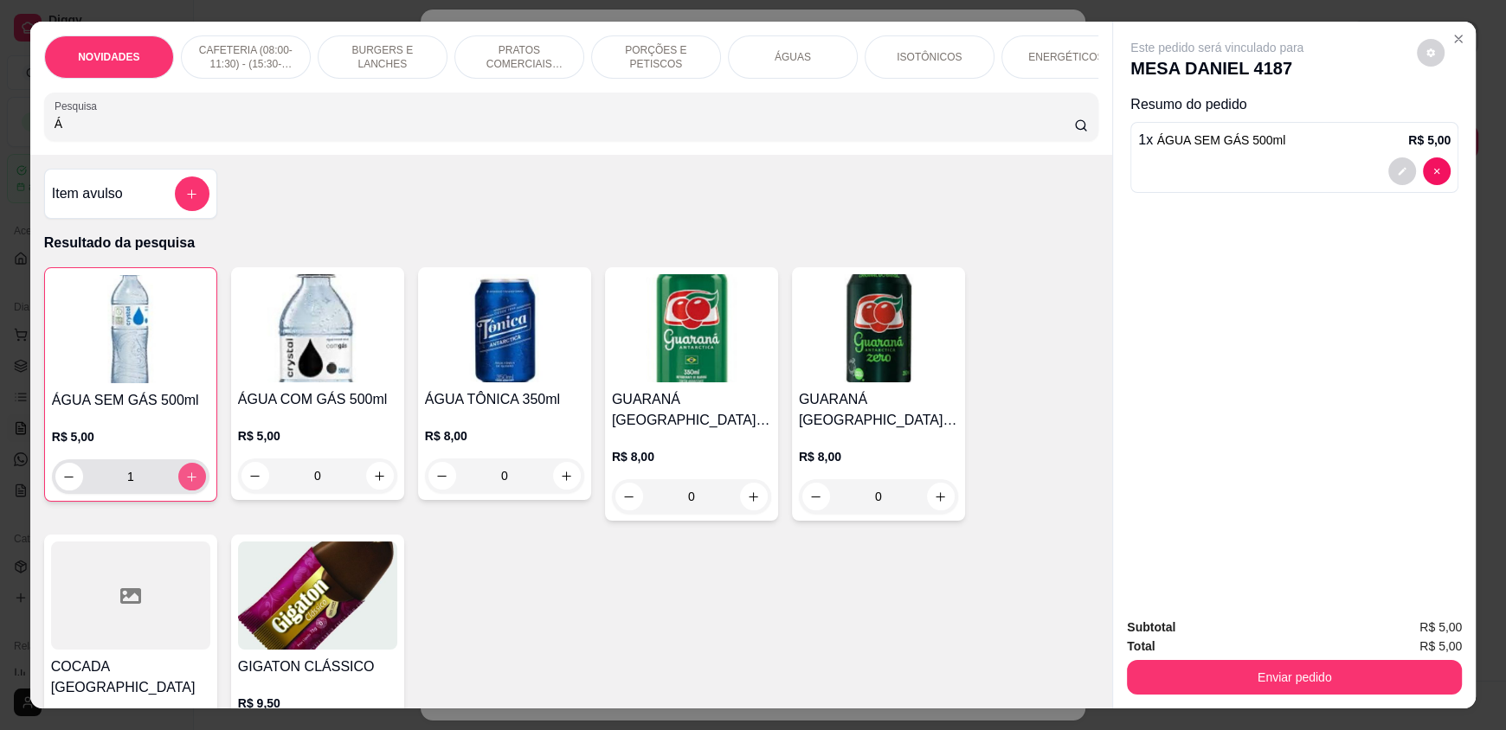
click at [188, 484] on icon "increase-product-quantity" at bounding box center [191, 477] width 13 height 13
type input "2"
click at [194, 488] on button "increase-product-quantity" at bounding box center [191, 477] width 27 height 27
type input "3"
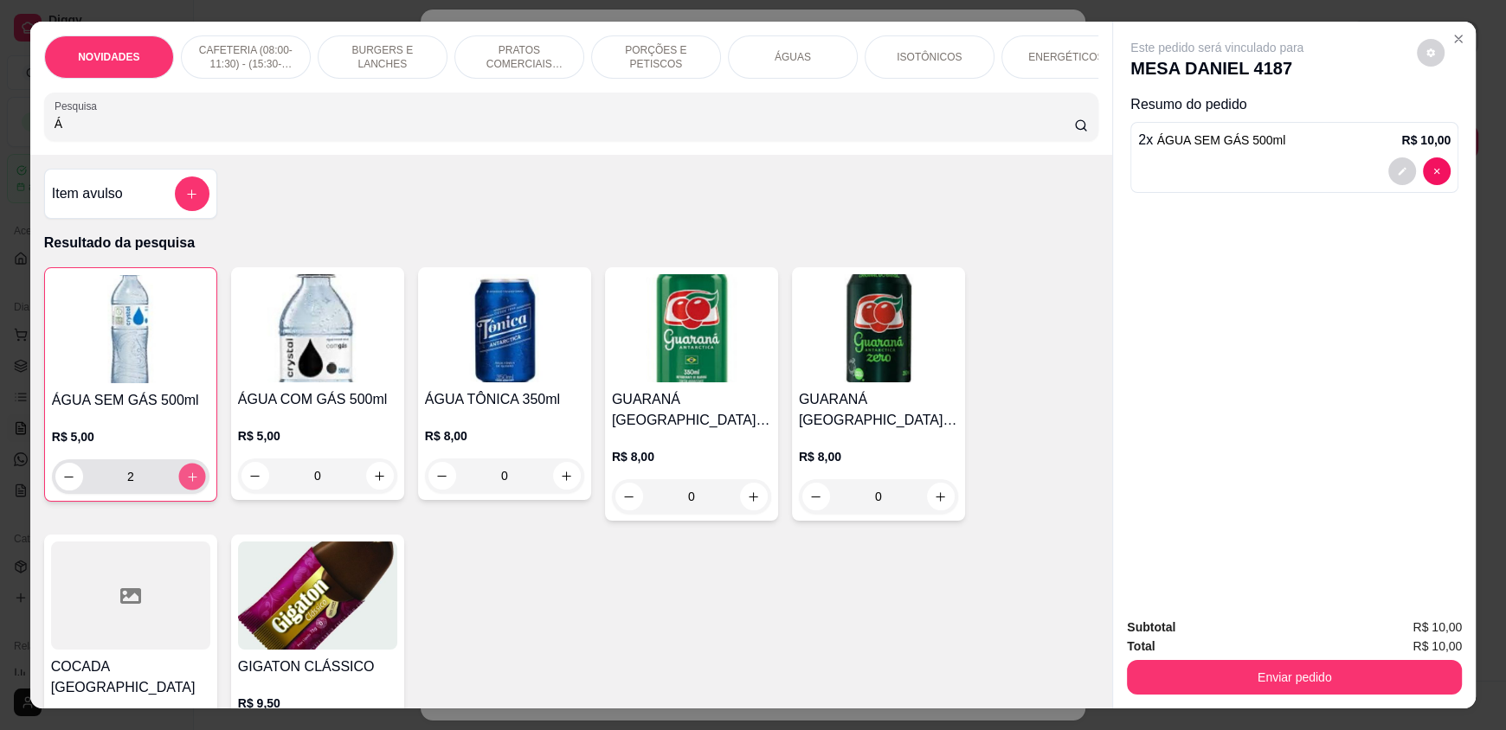
type input "3"
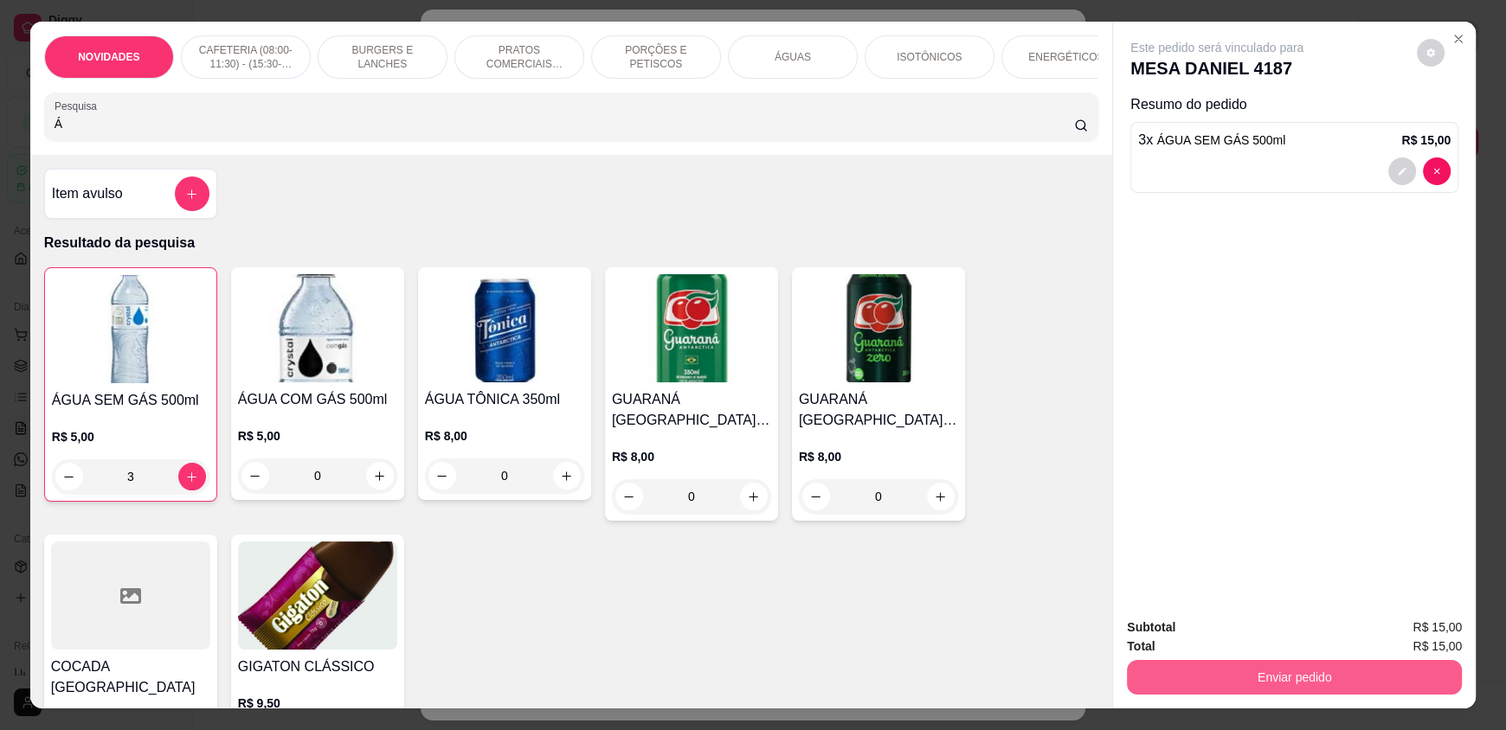
click at [1180, 668] on button "Enviar pedido" at bounding box center [1294, 677] width 335 height 35
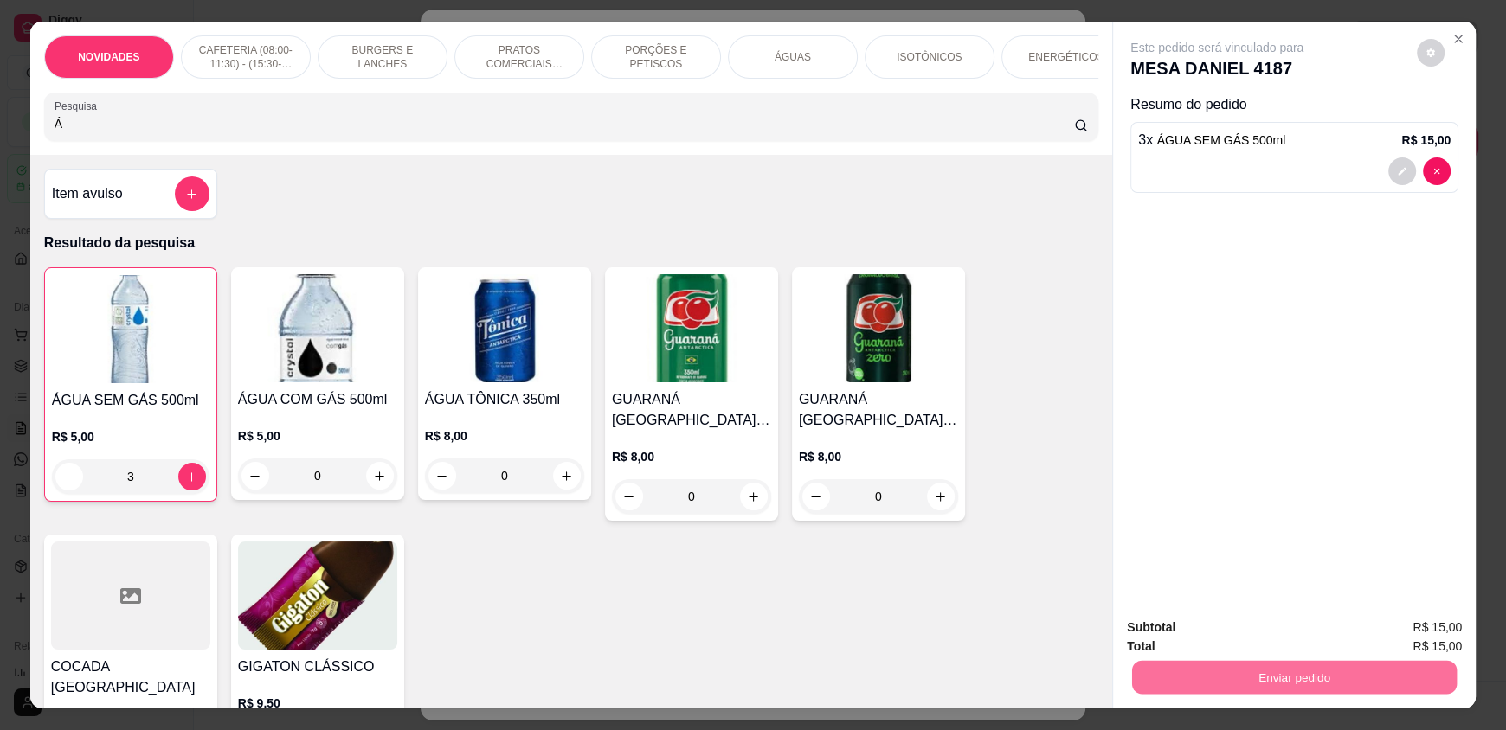
click at [1275, 632] on button "Registrar cliente" at bounding box center [1300, 635] width 111 height 32
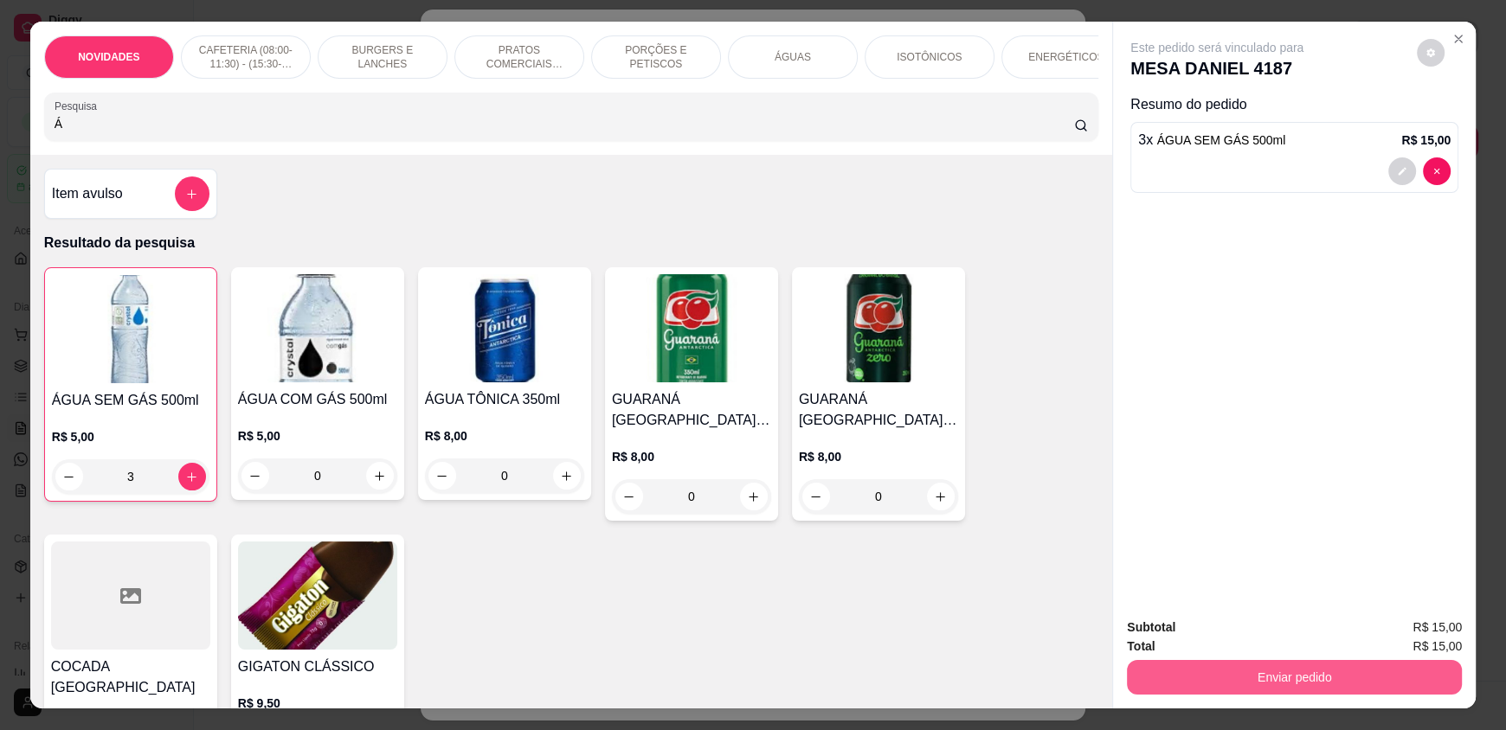
click at [1222, 664] on button "Enviar pedido" at bounding box center [1294, 677] width 335 height 35
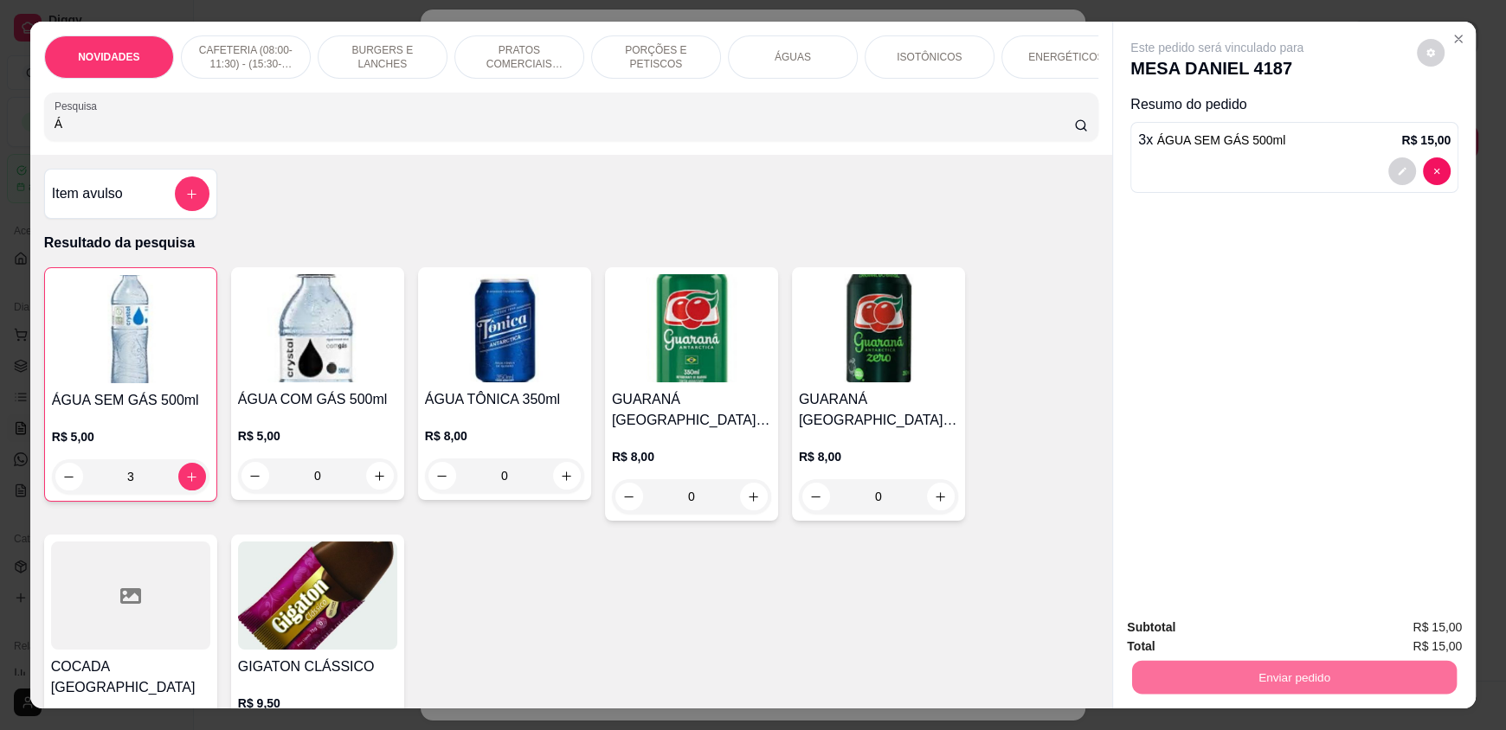
click at [1414, 623] on button "Enviar pedido" at bounding box center [1416, 635] width 98 height 33
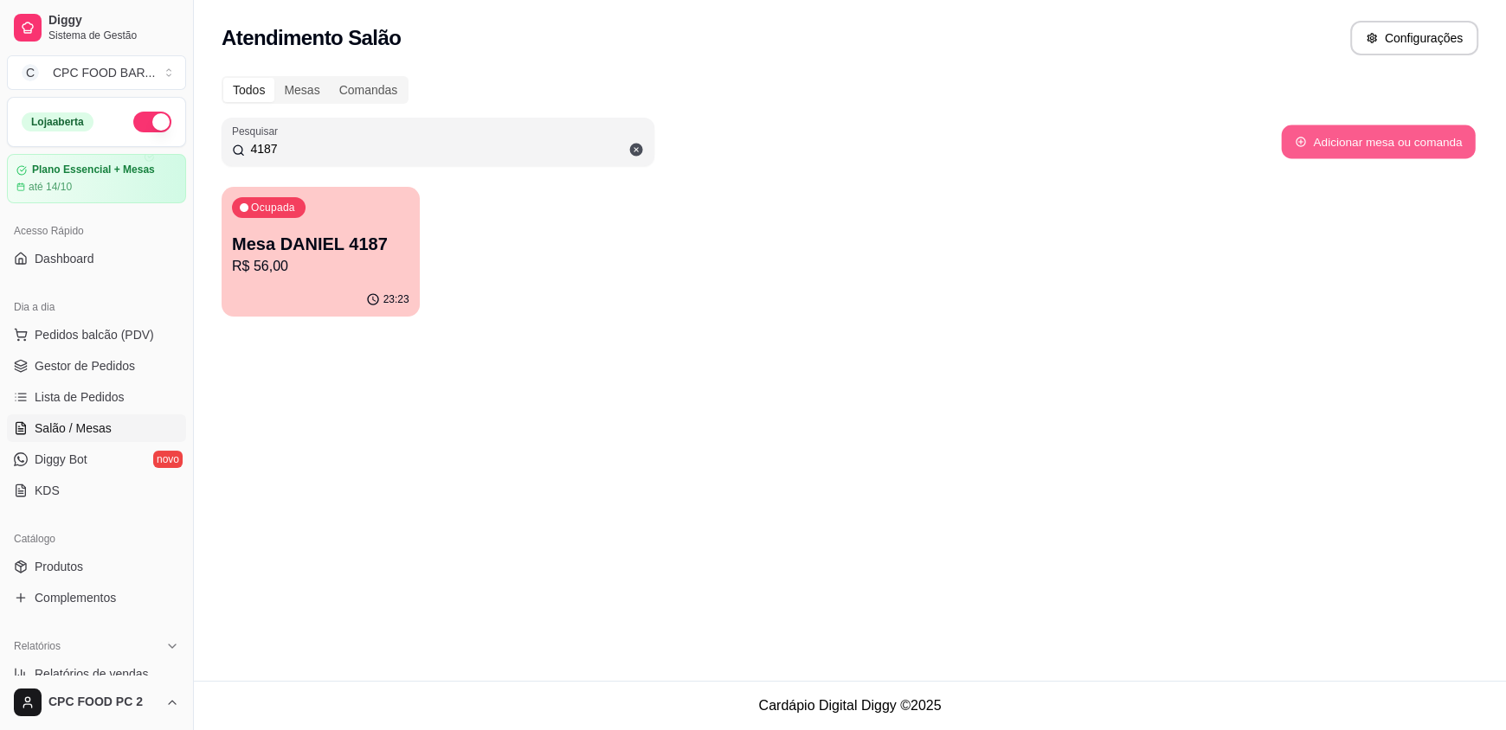
click at [1309, 139] on button "Adicionar mesa ou comanda" at bounding box center [1378, 142] width 194 height 34
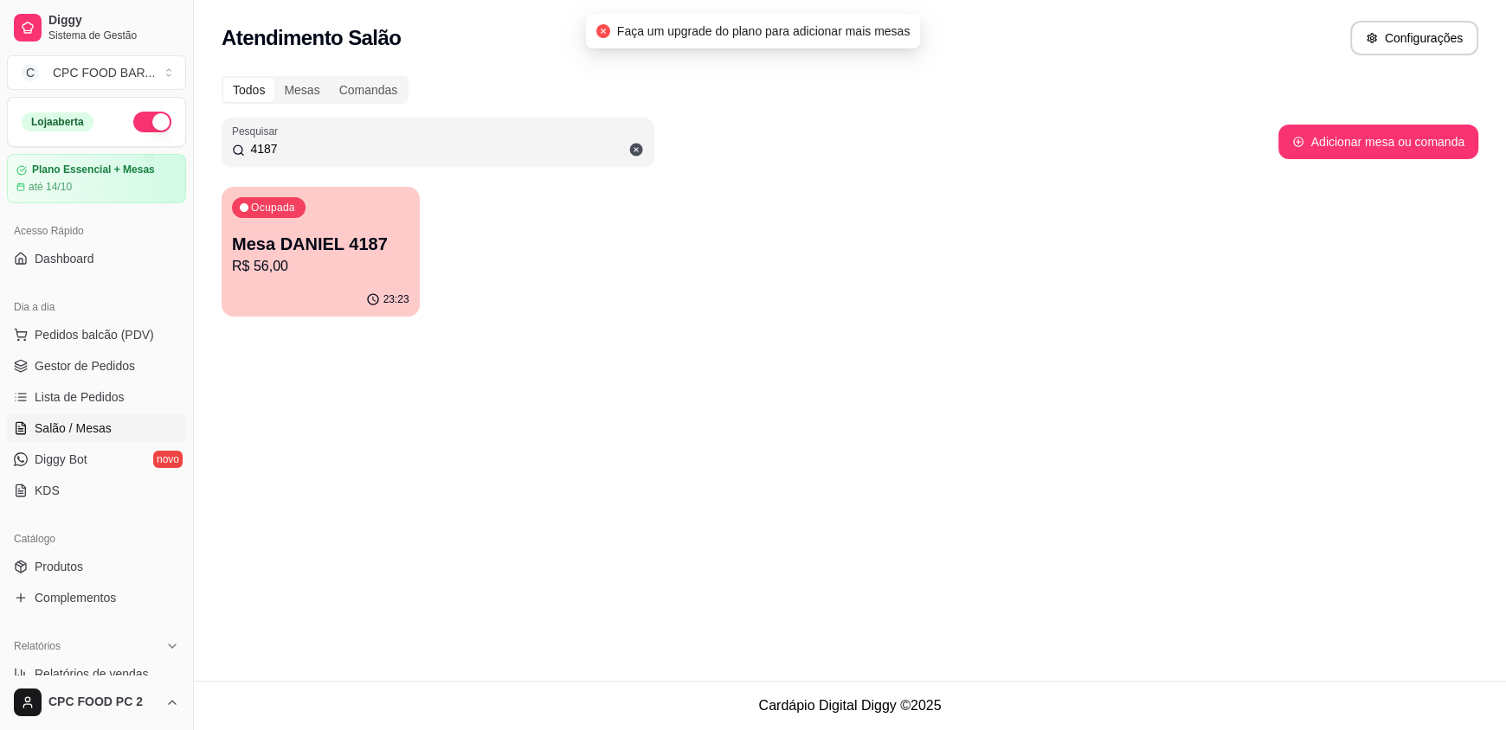
click at [581, 140] on input "4187" at bounding box center [444, 148] width 399 height 17
click at [640, 147] on icon at bounding box center [636, 150] width 13 height 13
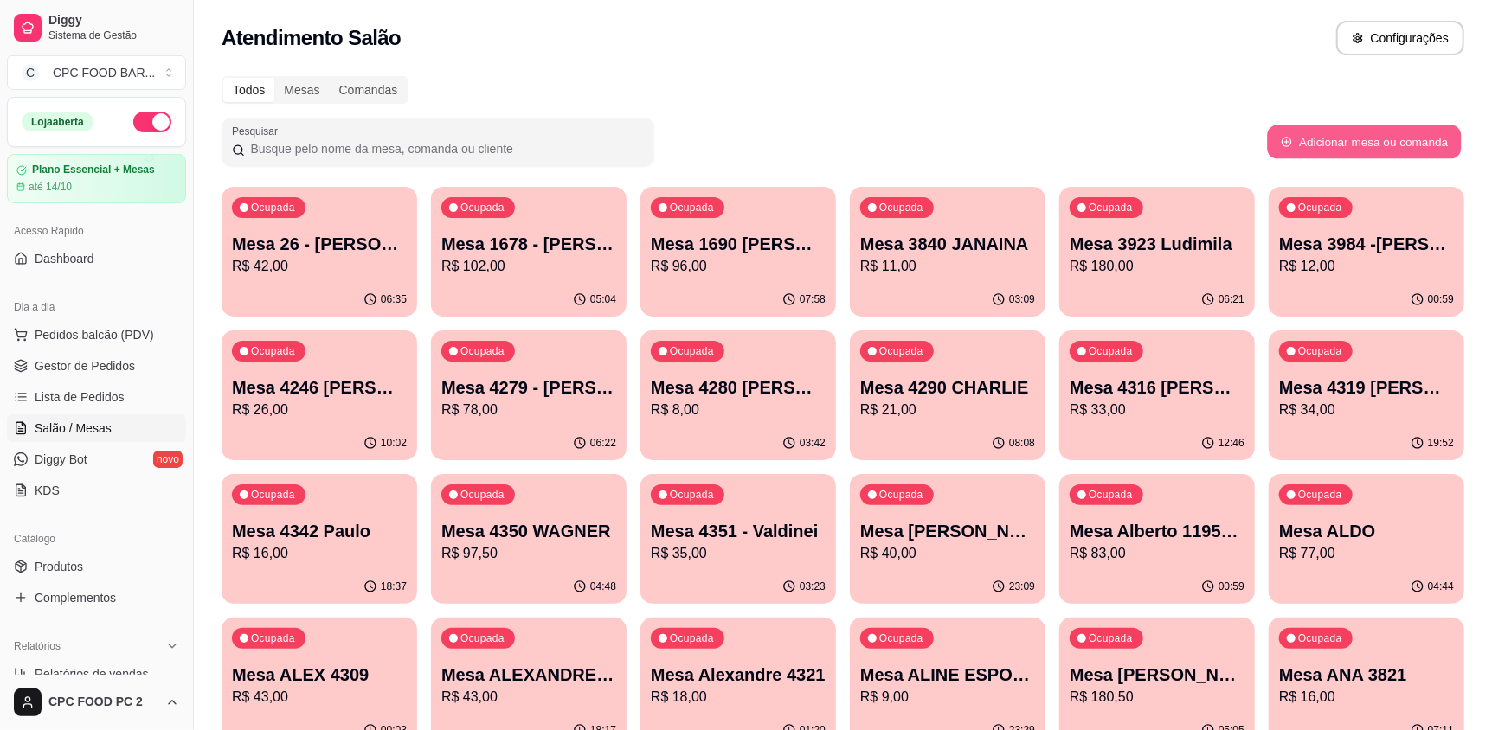
click at [1306, 136] on button "Adicionar mesa ou comanda" at bounding box center [1364, 142] width 194 height 34
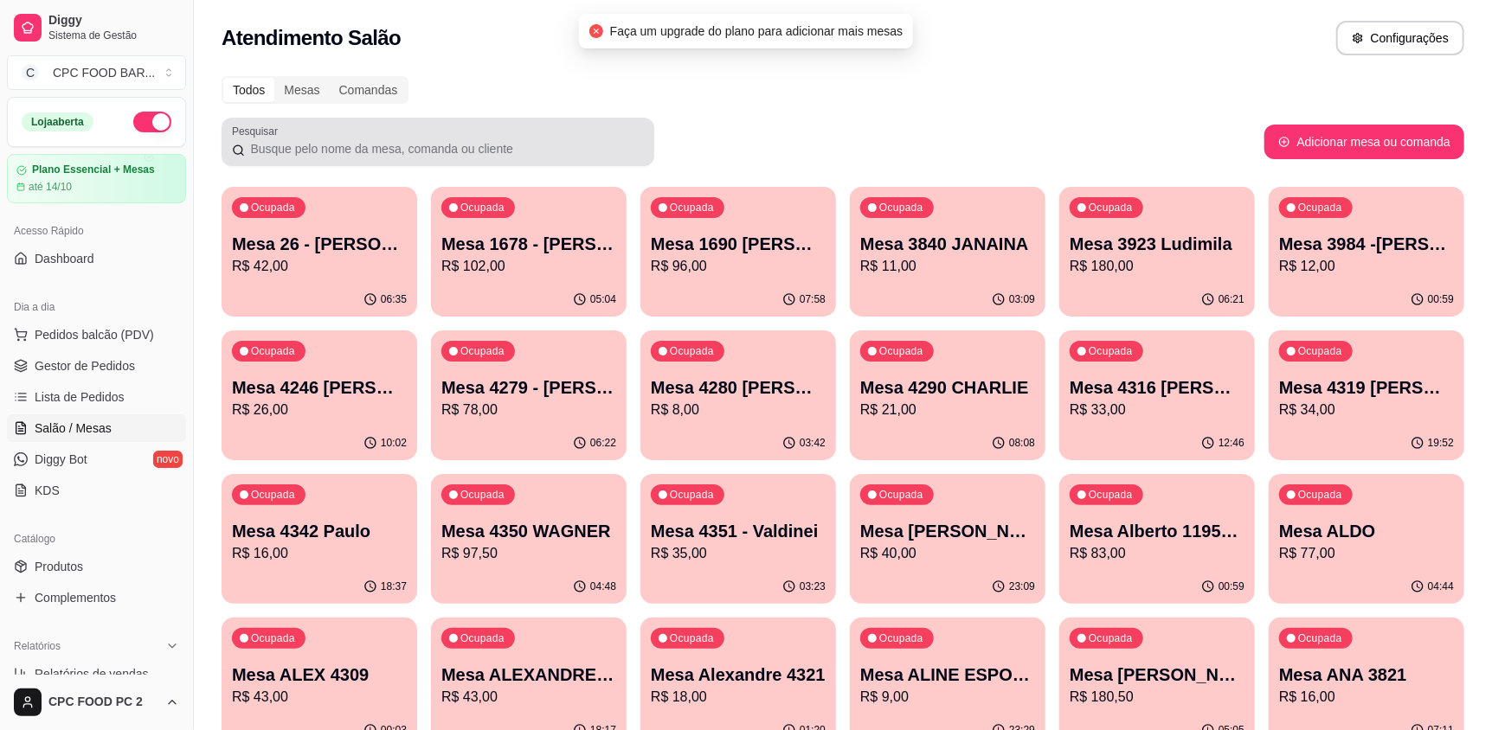
click at [493, 164] on div "Pesquisar" at bounding box center [438, 142] width 433 height 48
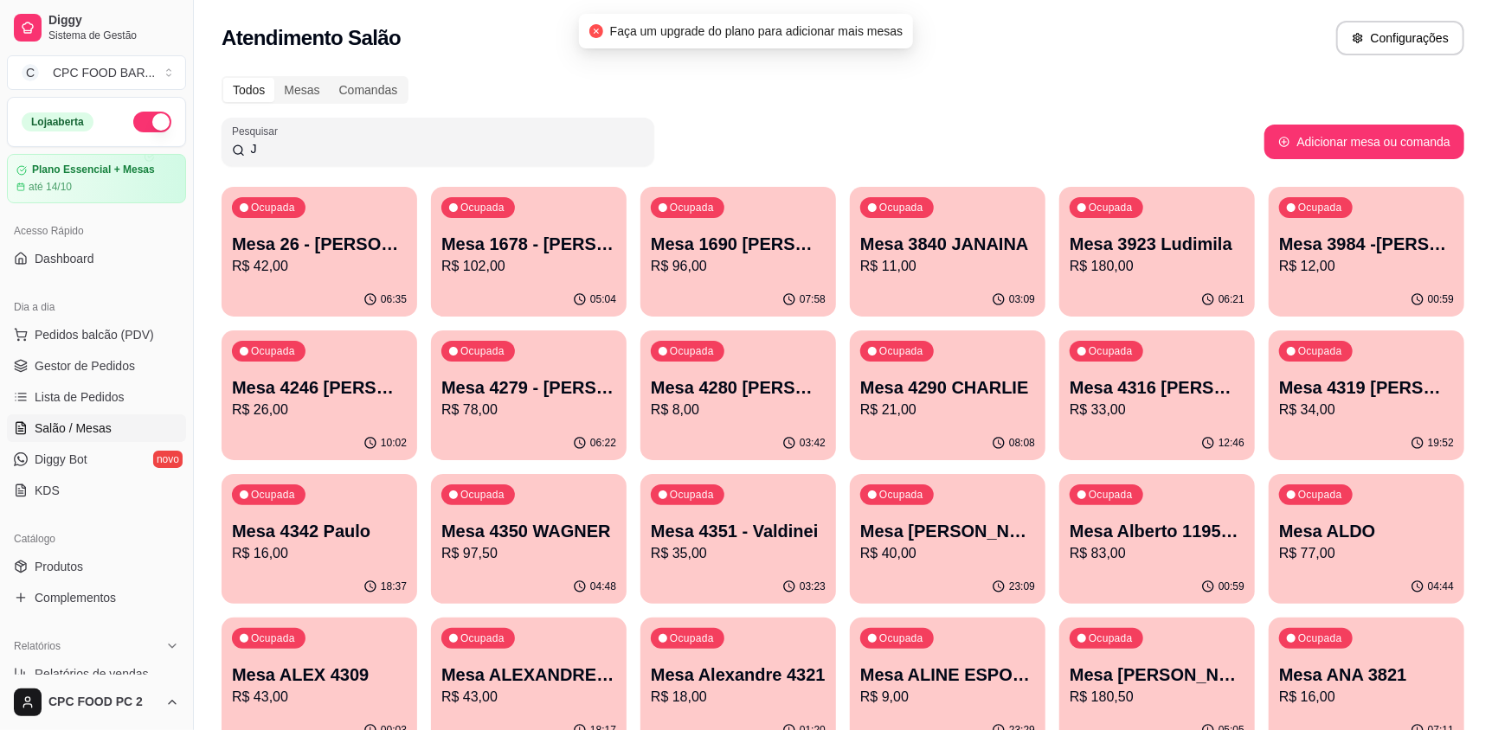
click at [493, 164] on div "Pesquisar J" at bounding box center [438, 142] width 433 height 48
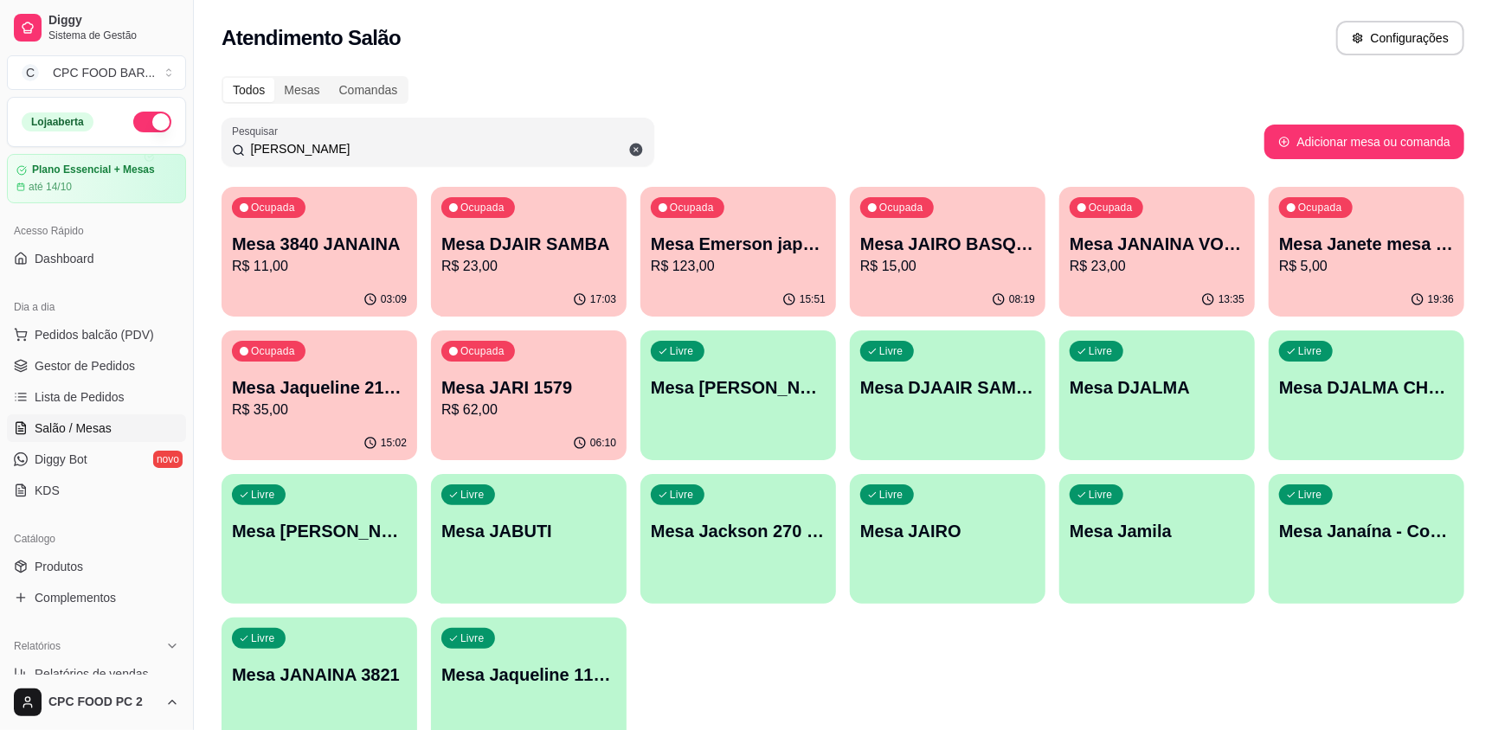
type input "JAC"
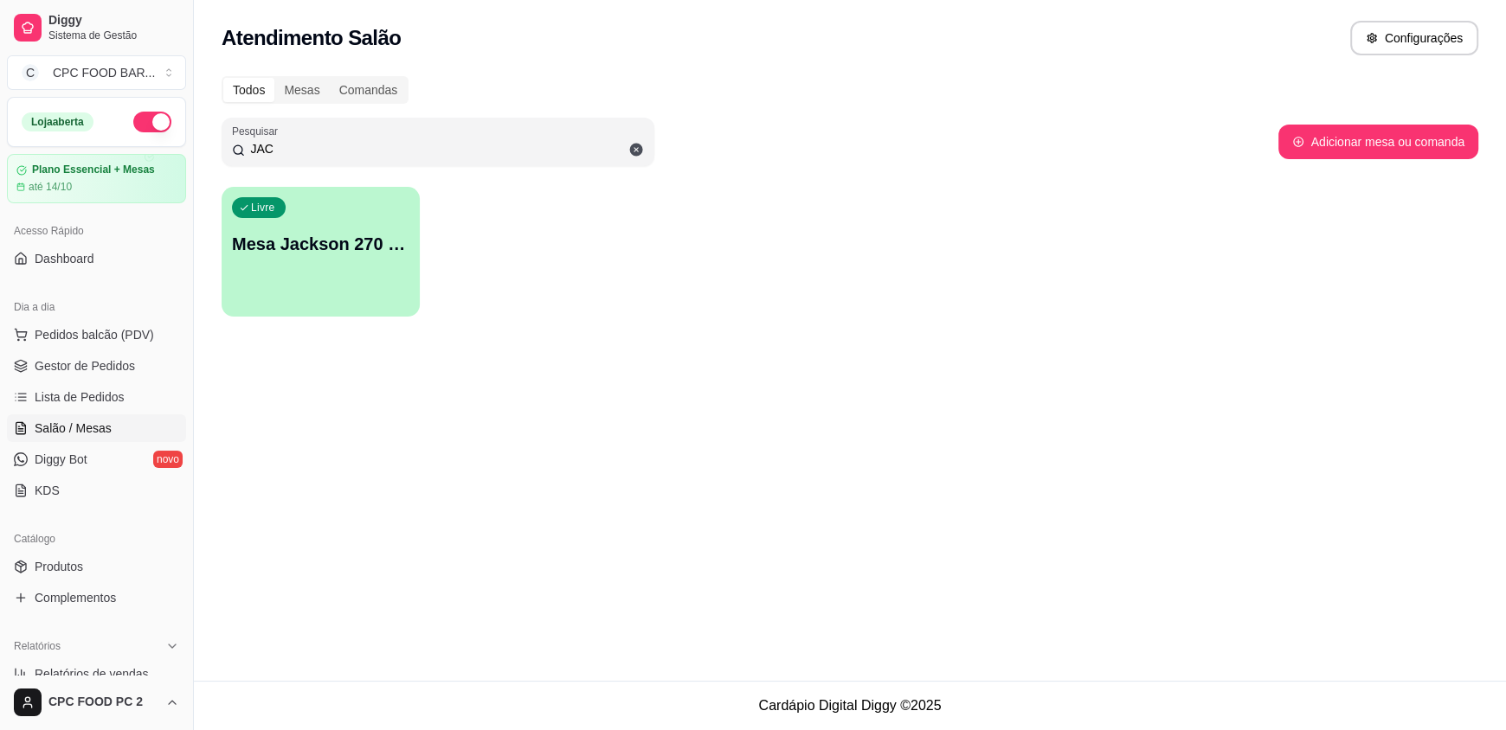
drag, startPoint x: 273, startPoint y: 149, endPoint x: 210, endPoint y: 145, distance: 62.4
click at [210, 145] on div "Todos Mesas Comandas Pesquisar JAC Adicionar mesa ou comanda Livre Mesa Jackson…" at bounding box center [850, 202] width 1312 height 272
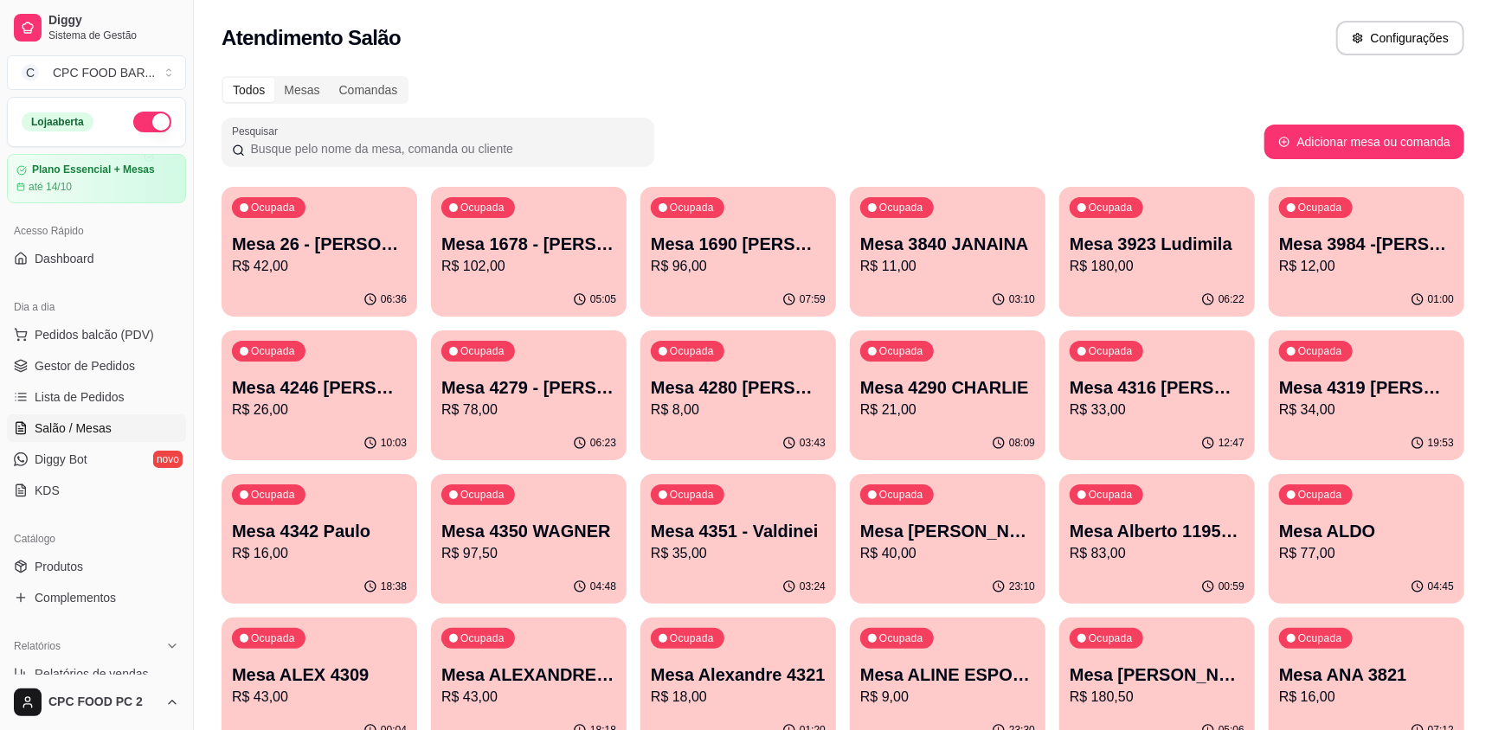
click at [287, 147] on input "Pesquisar" at bounding box center [444, 148] width 399 height 17
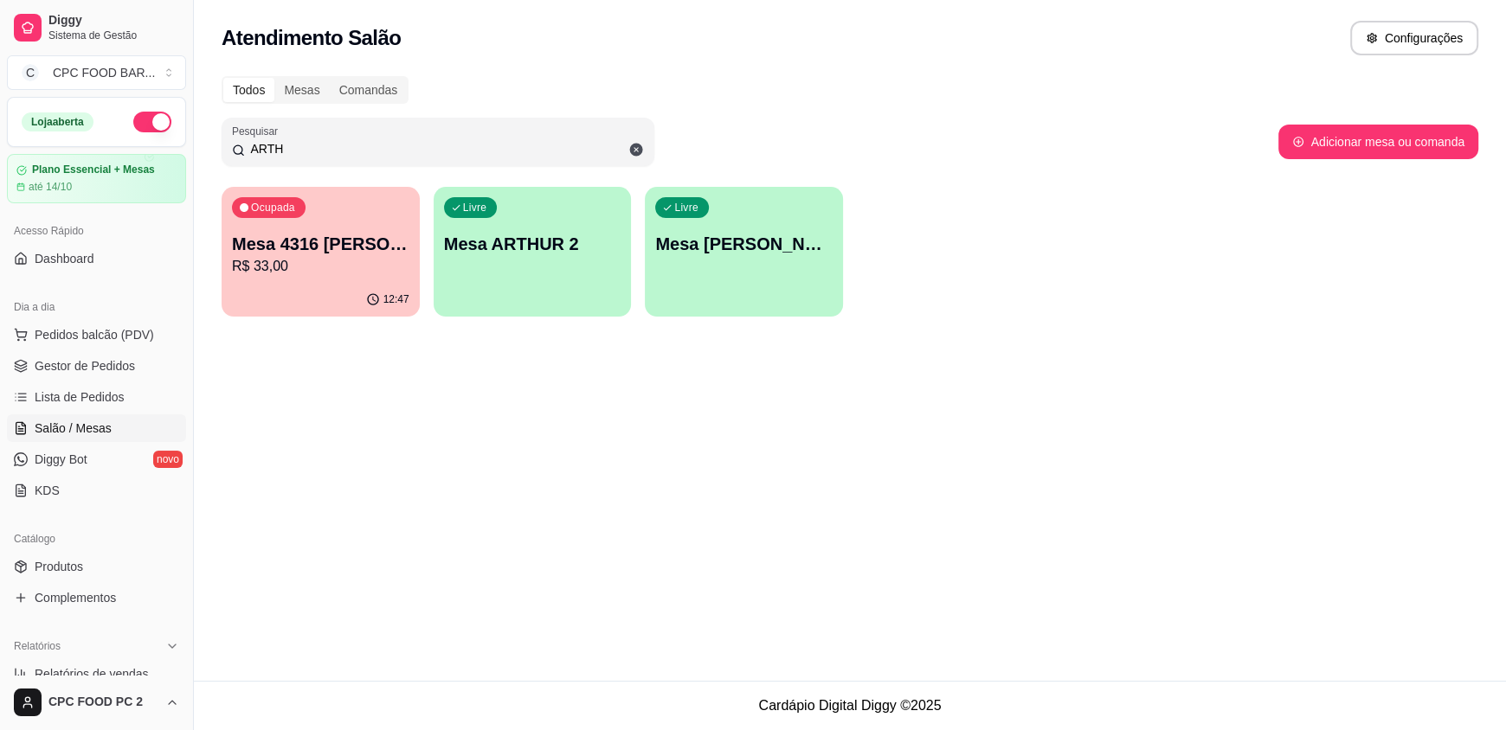
type input "ARTH"
click at [499, 458] on div "Atendimento Salão Configurações Todos Mesas Comandas Pesquisar ARTH Adicionar m…" at bounding box center [850, 340] width 1312 height 681
click at [697, 266] on div "Livre Mesa ARTHUR BASQUETE" at bounding box center [744, 241] width 198 height 109
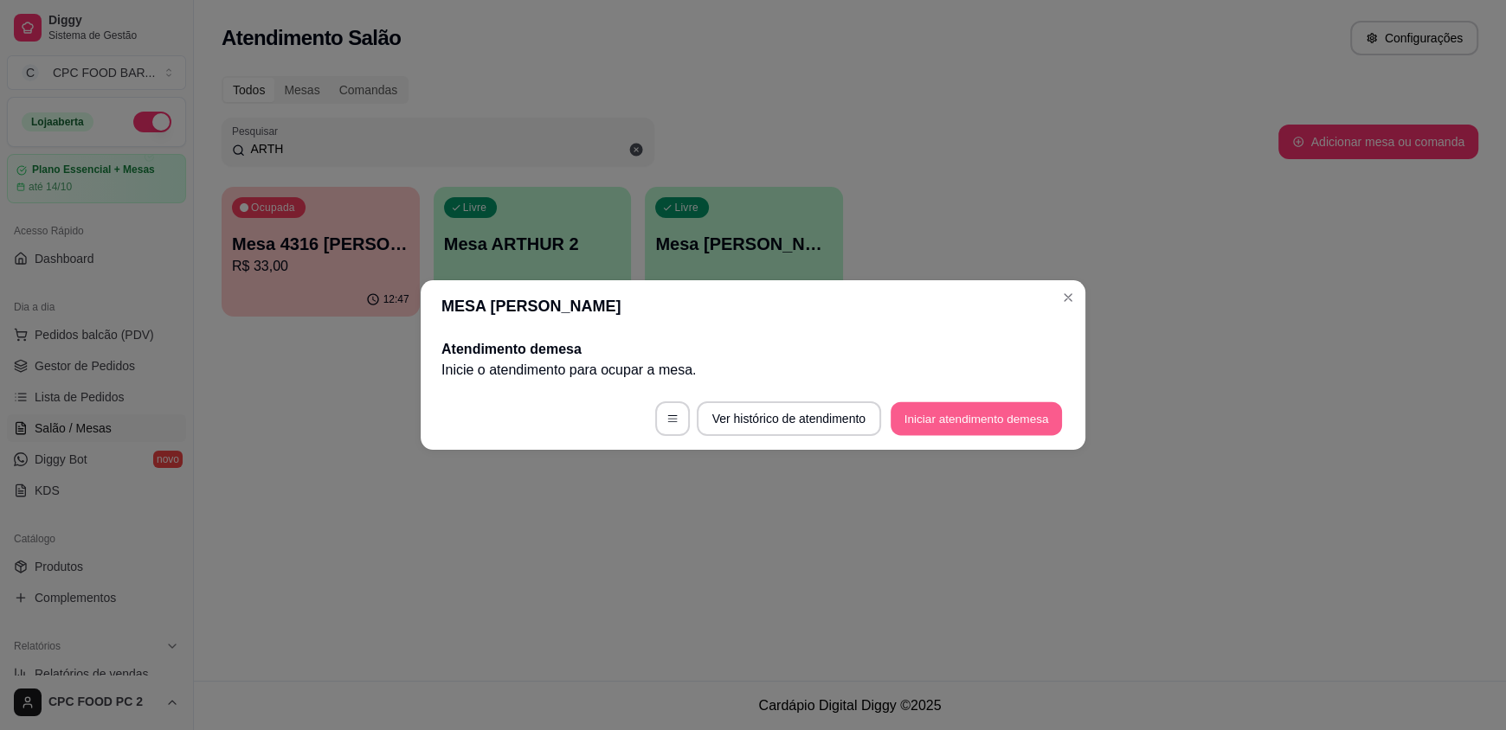
click at [938, 417] on button "Iniciar atendimento de mesa" at bounding box center [976, 419] width 171 height 34
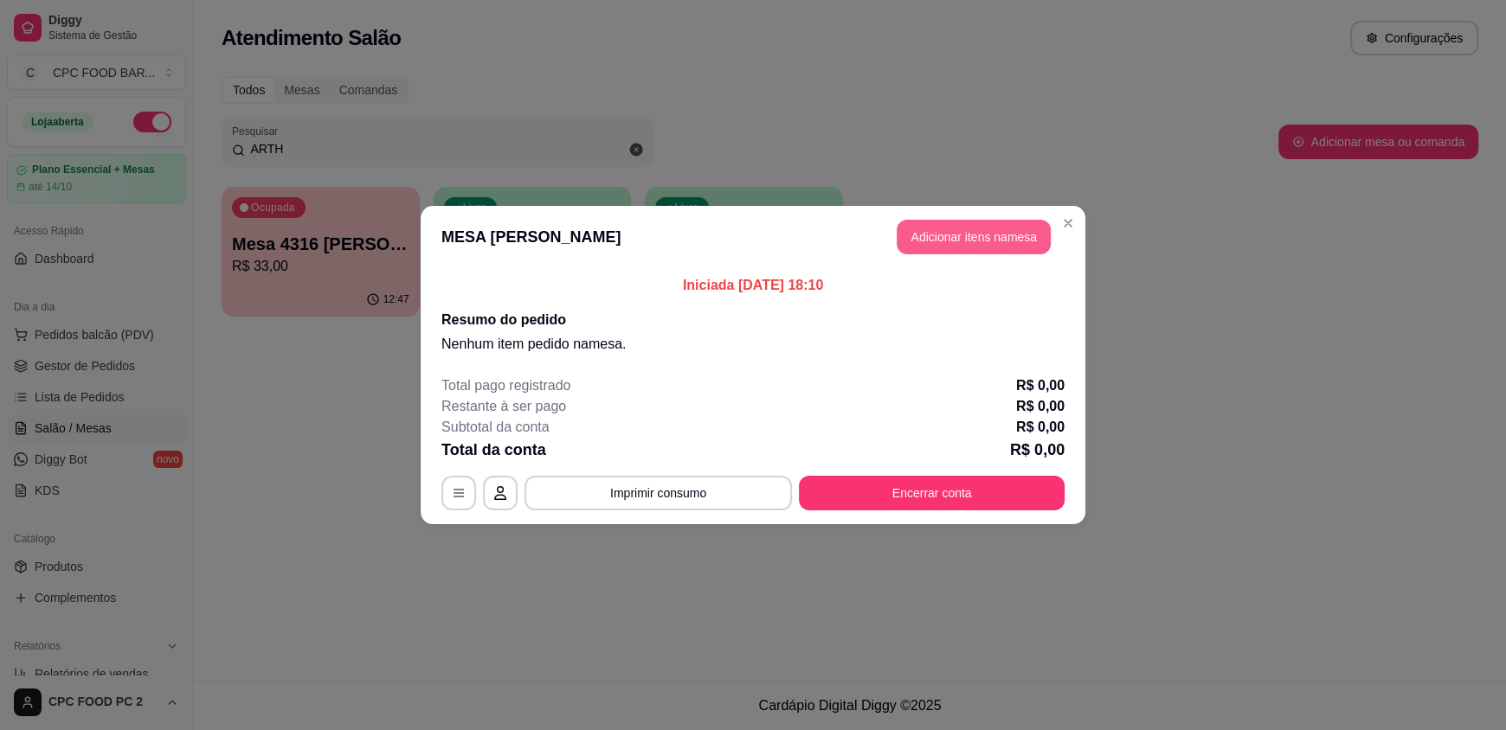
click at [945, 235] on button "Adicionar itens na mesa" at bounding box center [974, 237] width 154 height 35
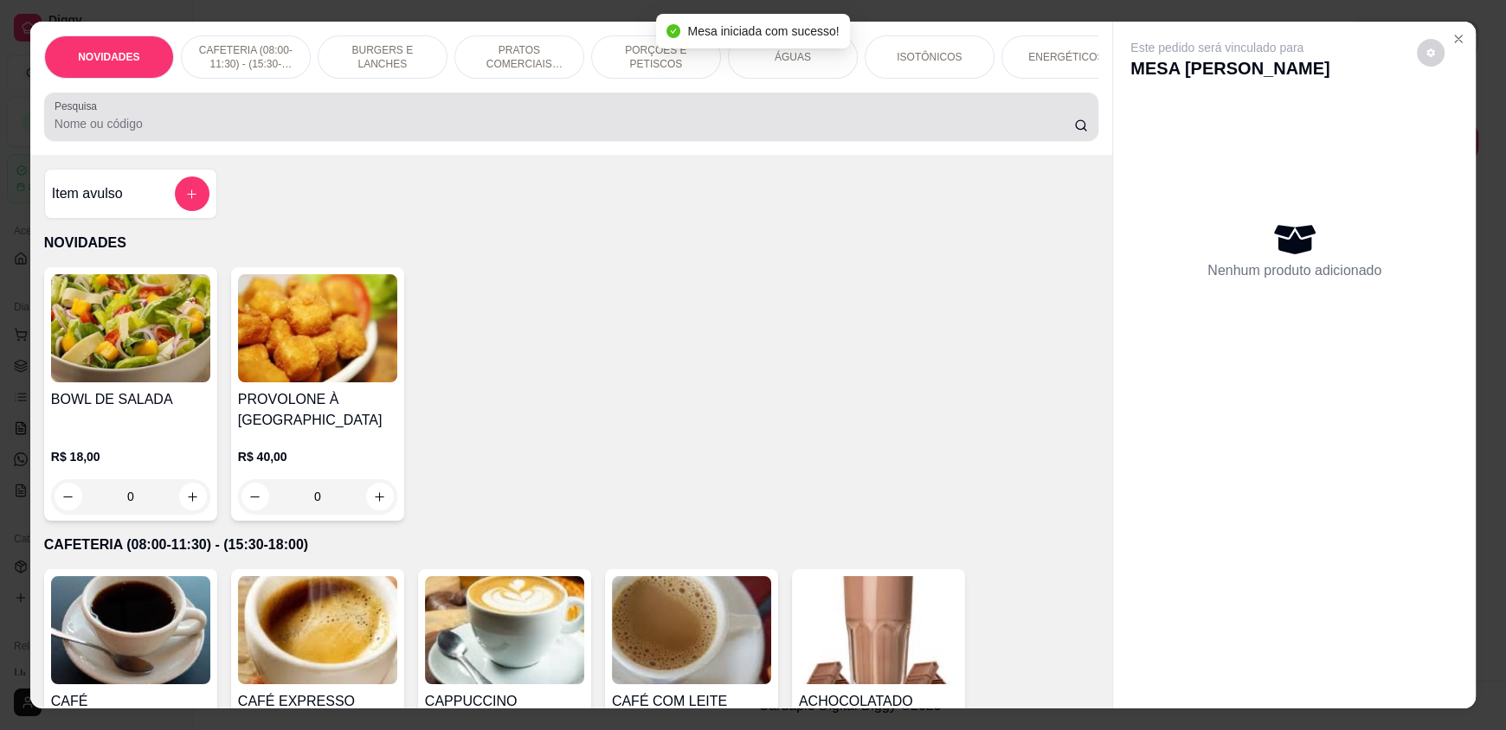
click at [515, 132] on input "Pesquisa" at bounding box center [565, 123] width 1020 height 17
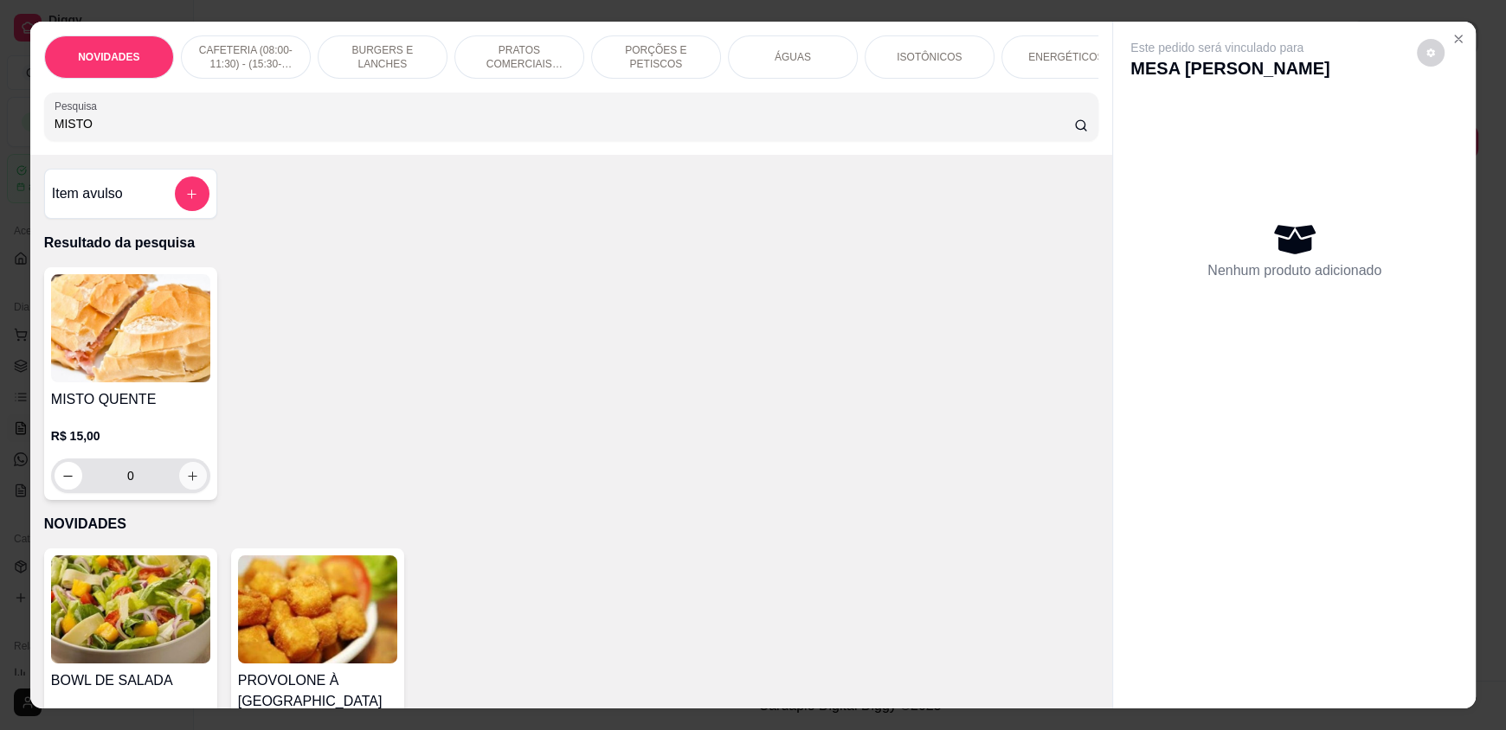
type input "MISTO"
click at [190, 490] on button "increase-product-quantity" at bounding box center [193, 476] width 28 height 28
type input "1"
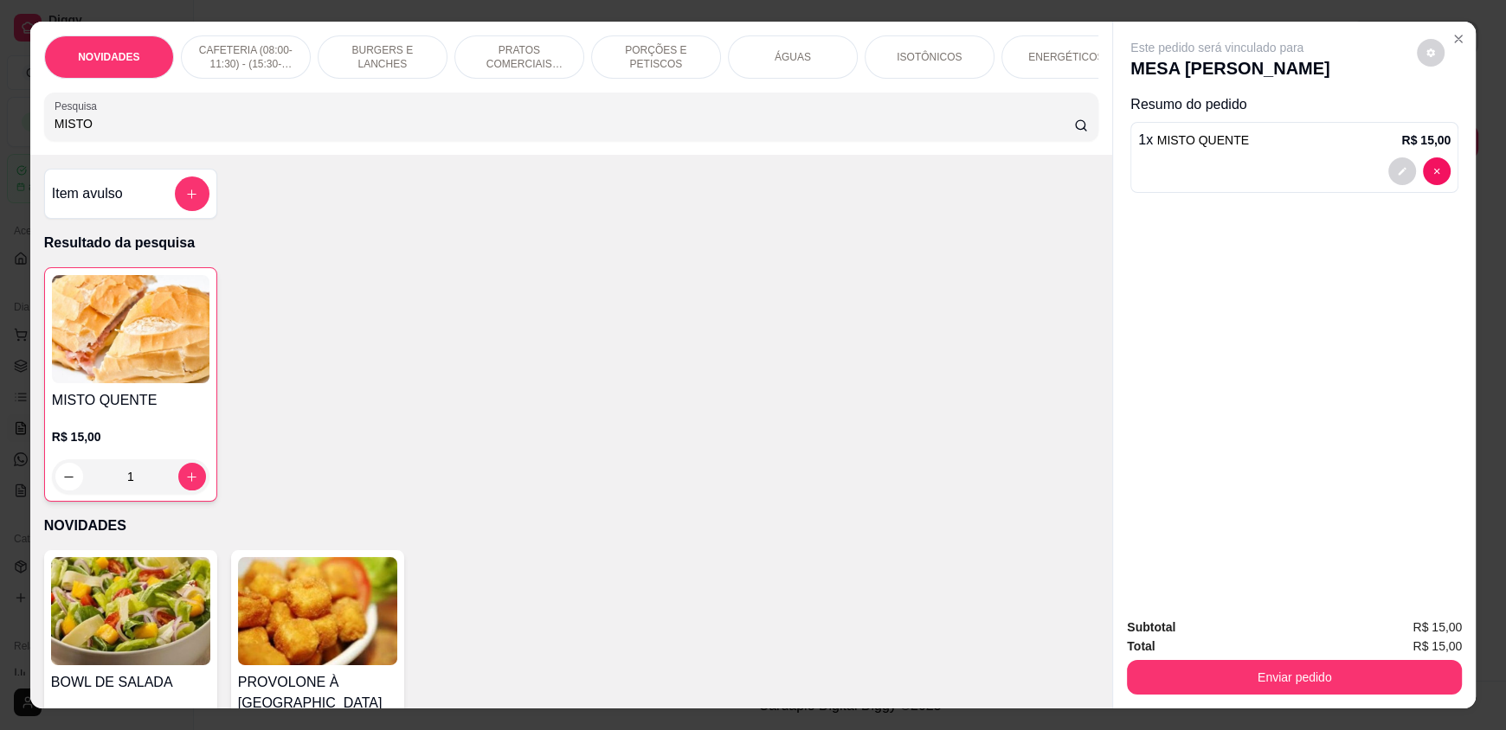
drag, startPoint x: 145, startPoint y: 140, endPoint x: 0, endPoint y: 135, distance: 145.5
click at [0, 135] on div "NOVIDADES CAFETERIA (08:00-11:30) - (15:30-18:00) BURGERS E LANCHES PRATOS COME…" at bounding box center [753, 365] width 1506 height 730
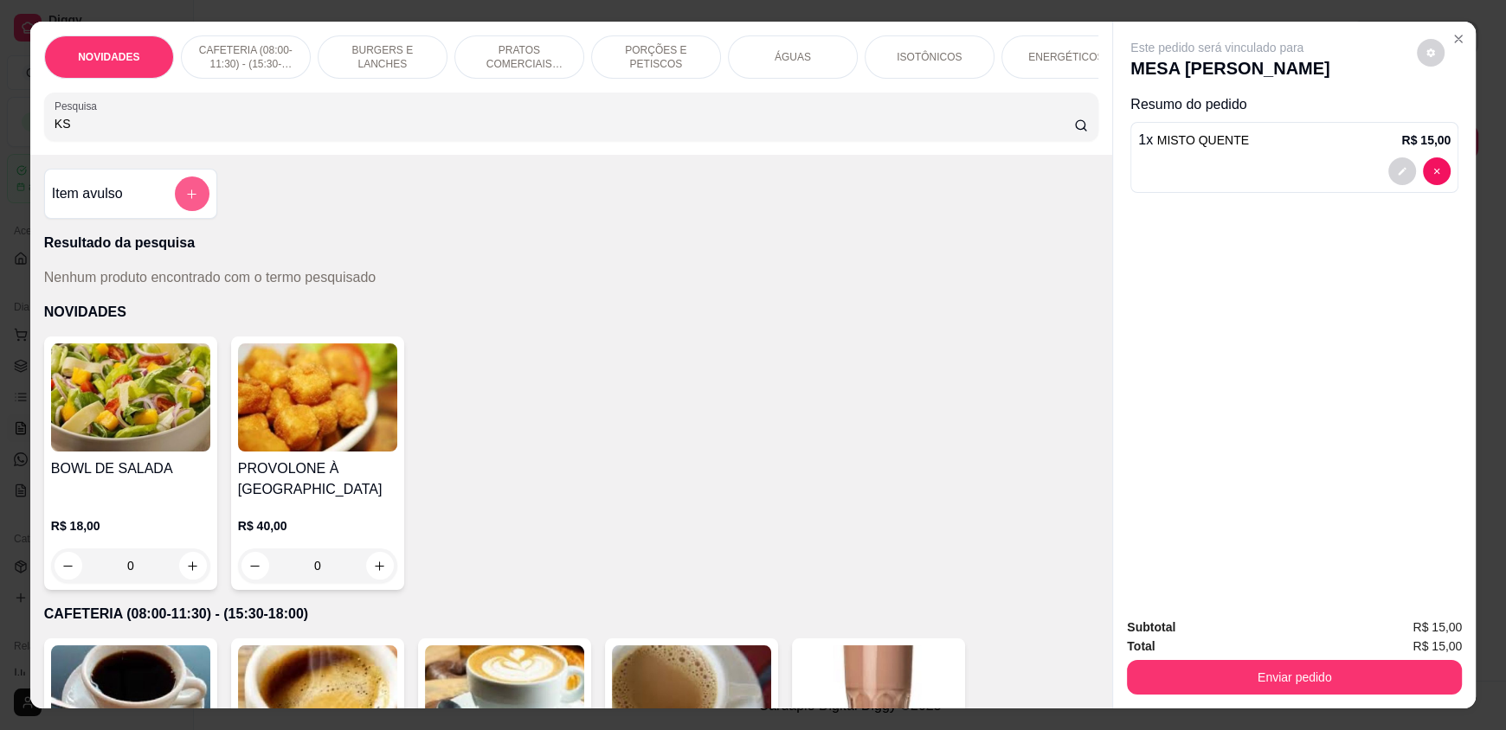
type input "KS"
click at [185, 201] on icon "add-separate-item" at bounding box center [191, 194] width 13 height 13
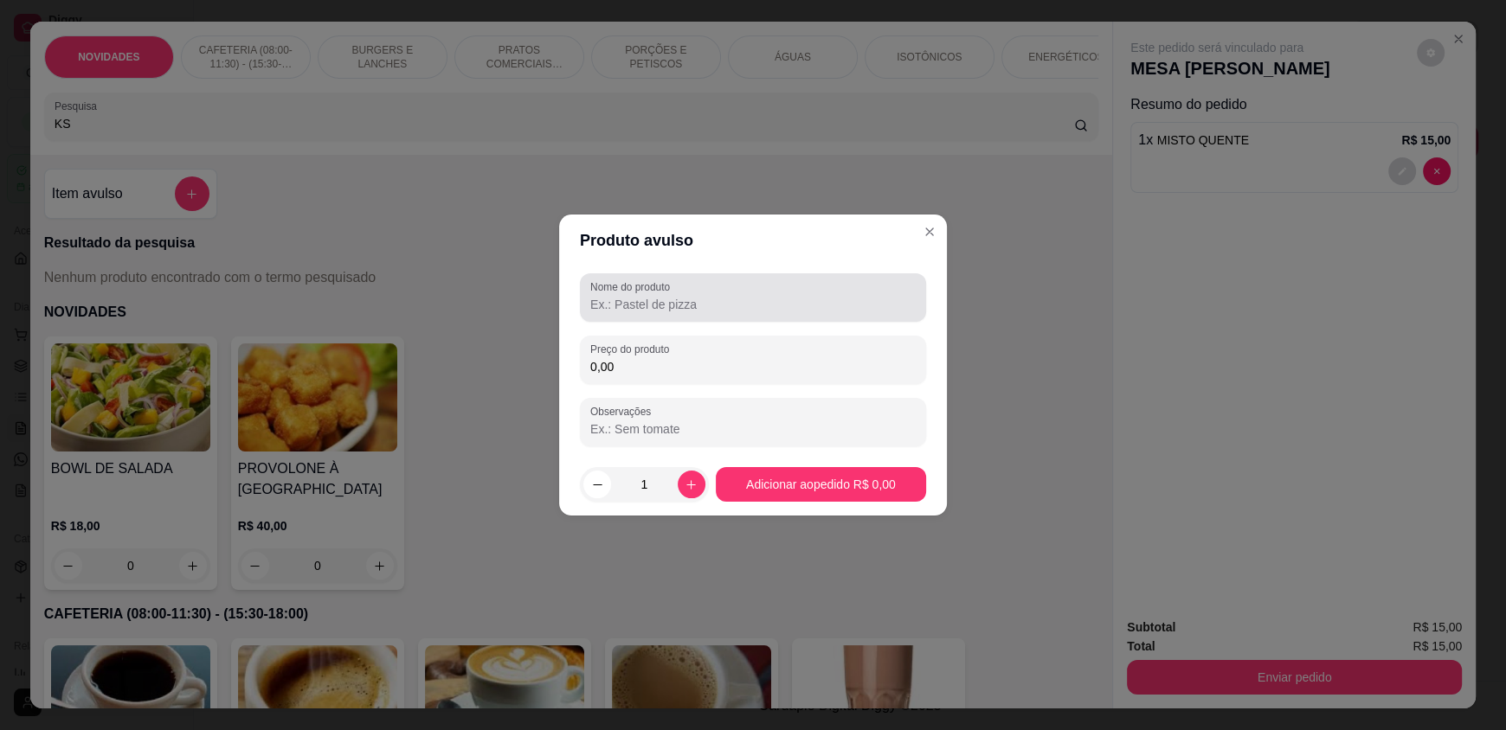
click at [686, 314] on div at bounding box center [752, 297] width 325 height 35
type input "COCA KS"
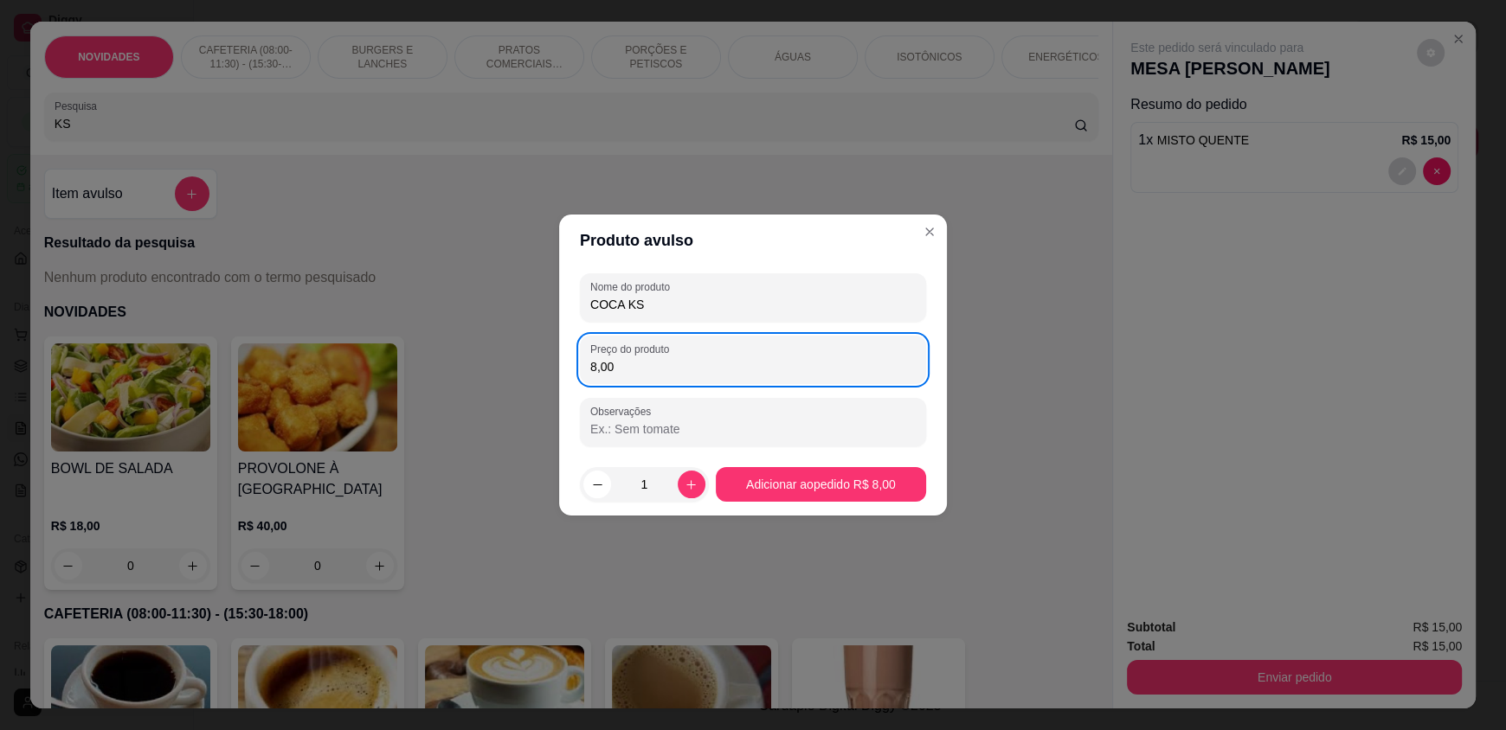
type input "8,00"
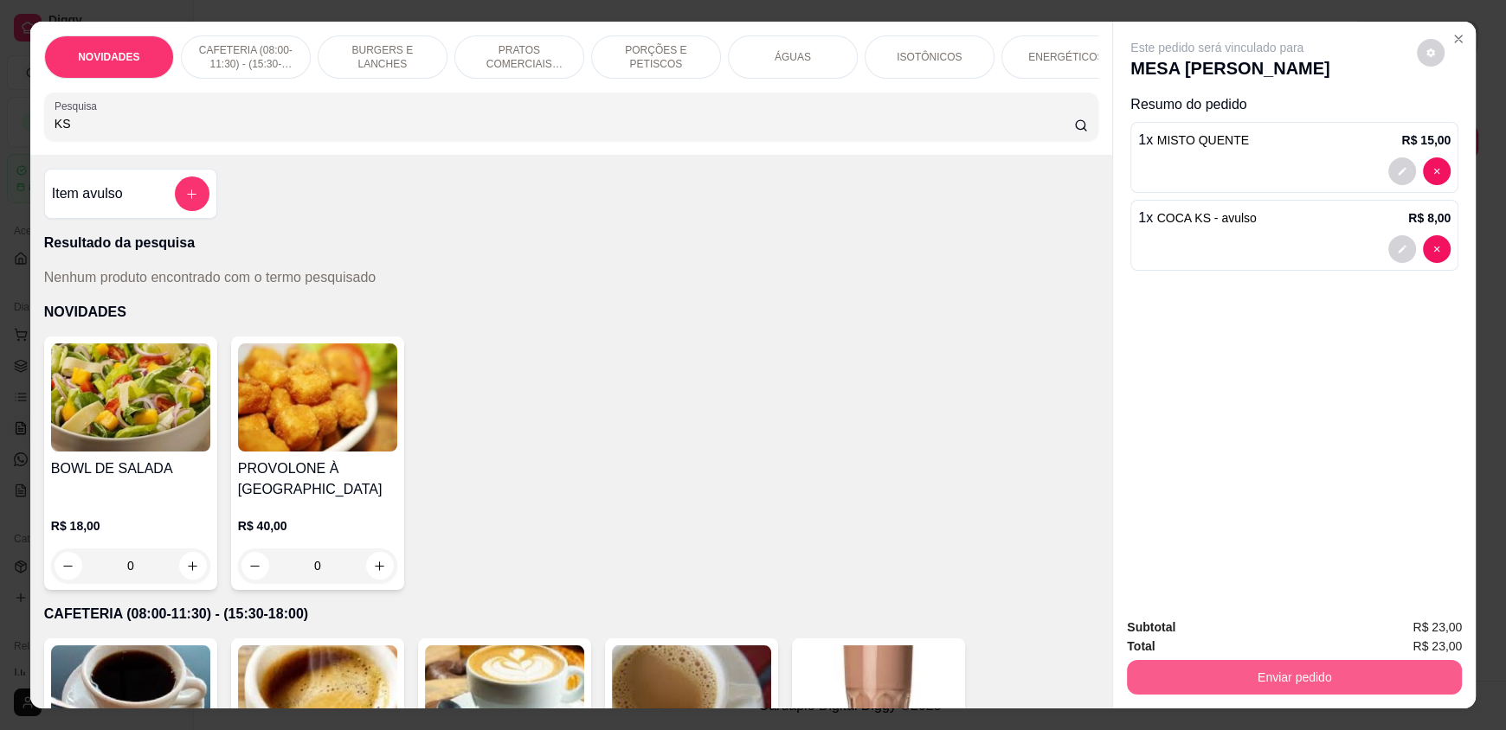
click at [1257, 670] on button "Enviar pedido" at bounding box center [1294, 677] width 335 height 35
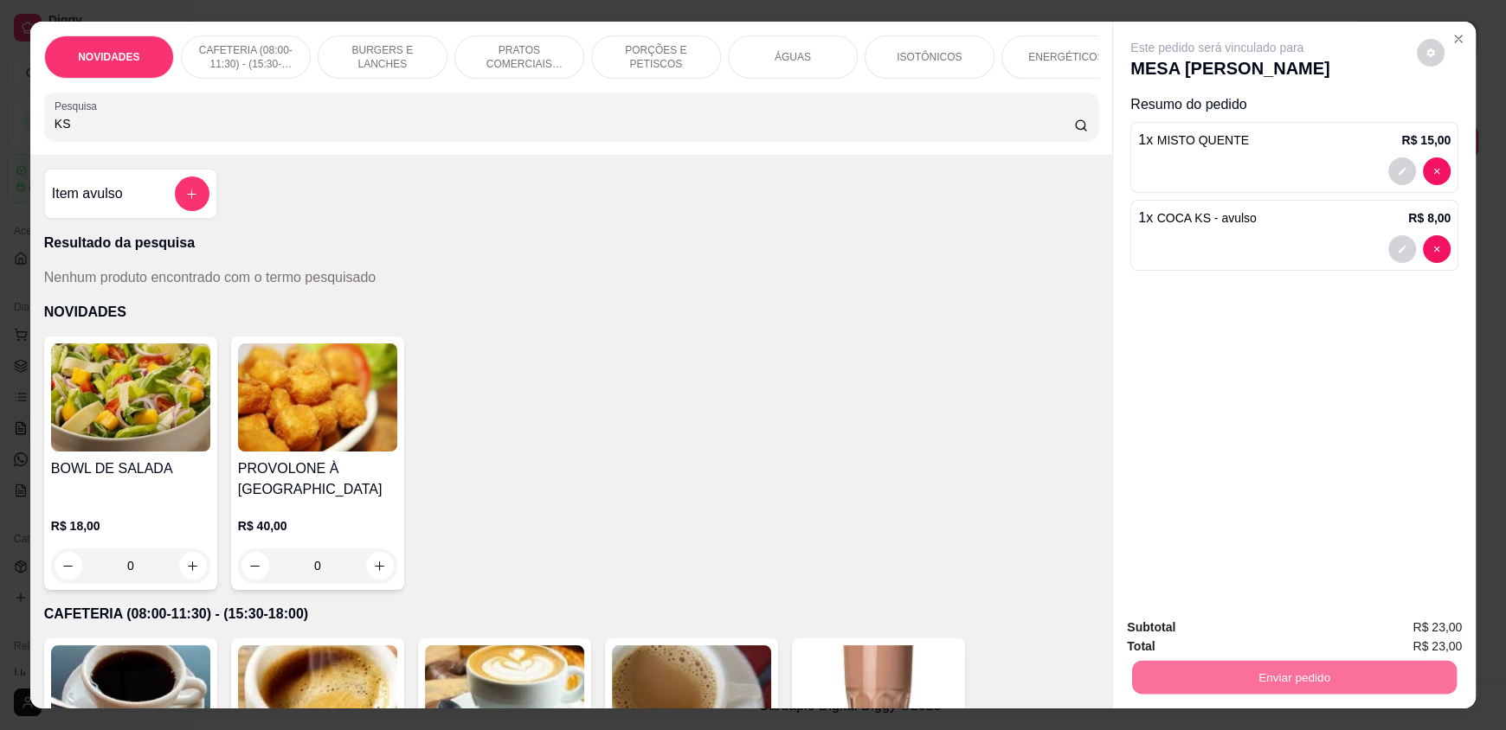
click at [1403, 630] on button "Enviar pedido" at bounding box center [1416, 635] width 98 height 33
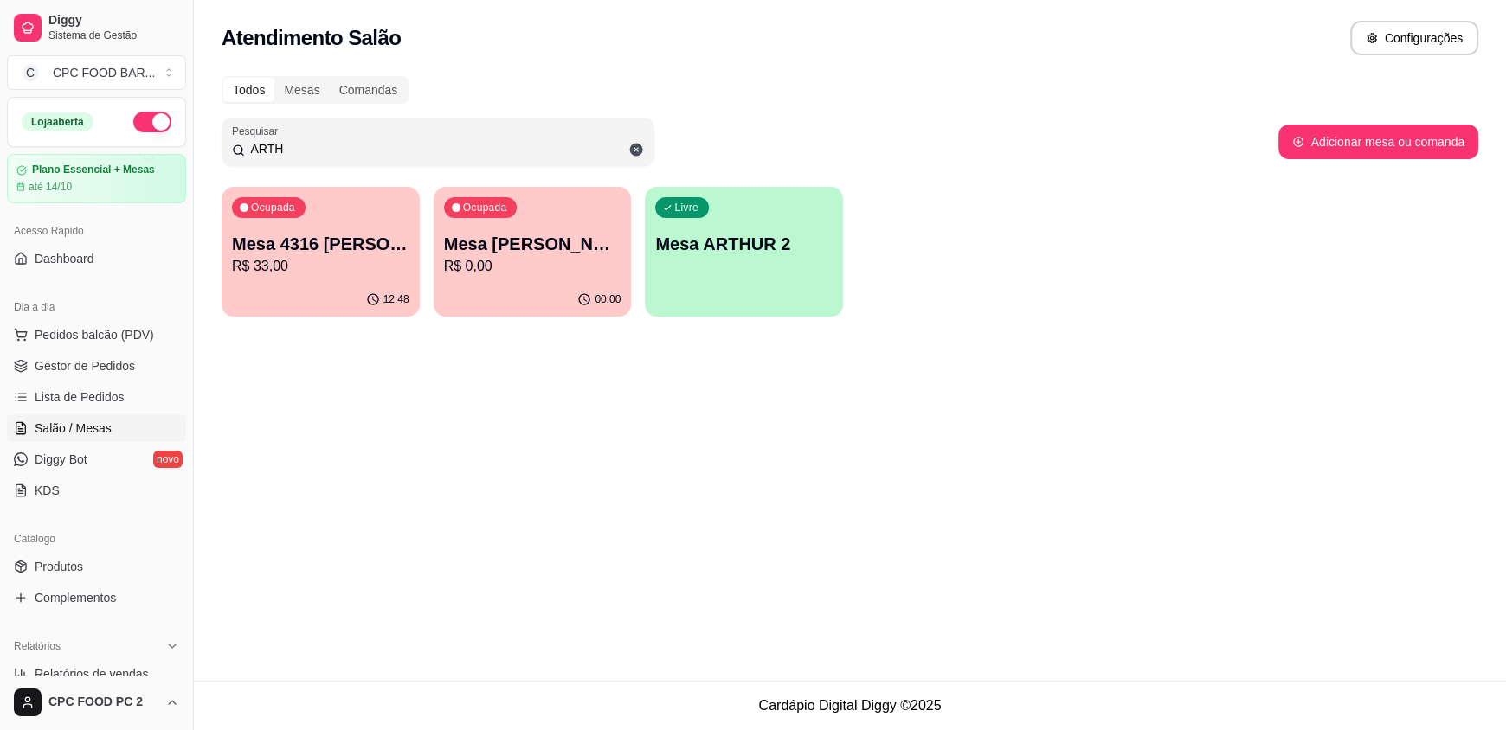
drag, startPoint x: 277, startPoint y: 142, endPoint x: 203, endPoint y: 141, distance: 74.4
click at [203, 141] on div "Todos Mesas Comandas Pesquisar ARTH Adicionar mesa ou comanda Ocupada Mesa 4316…" at bounding box center [850, 202] width 1312 height 272
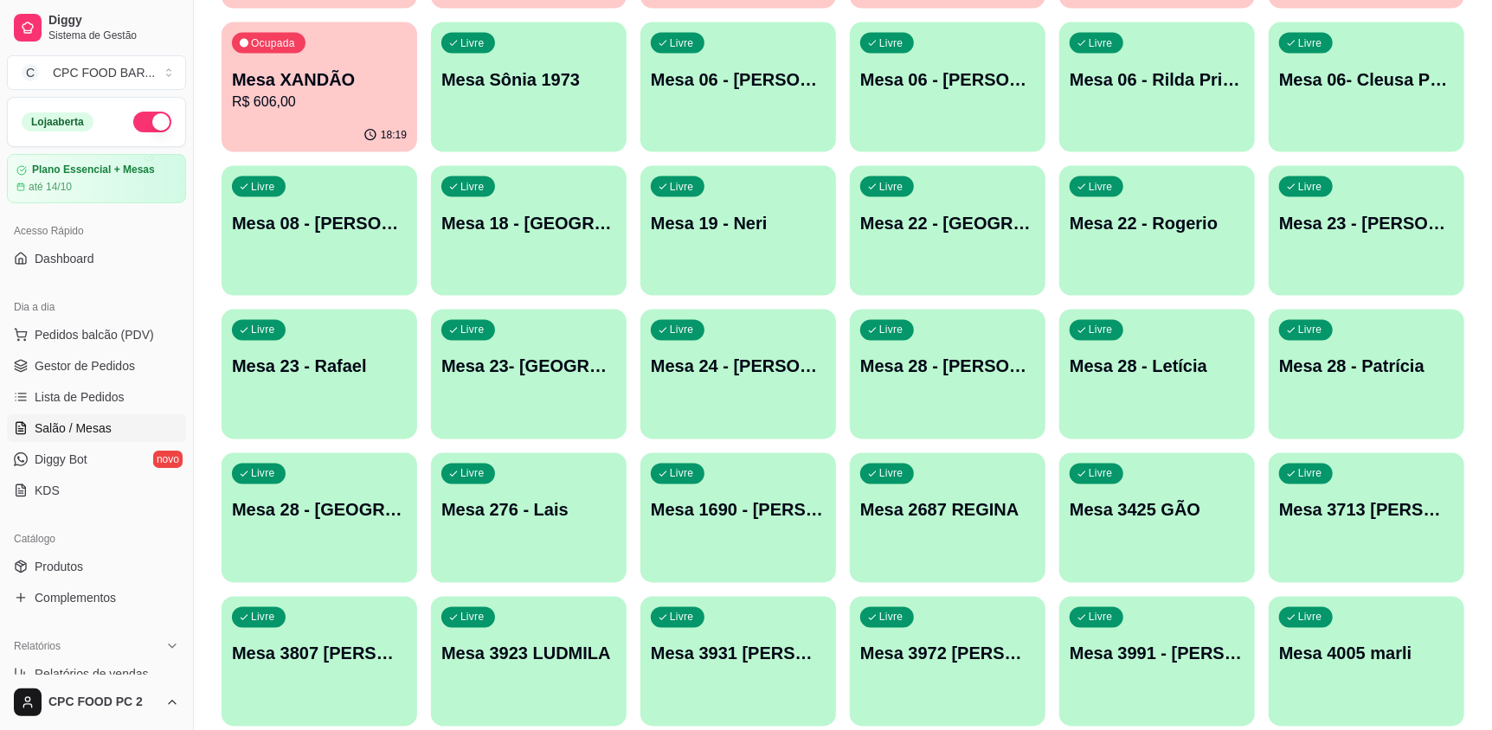
scroll to position [5625, 0]
click at [503, 394] on div "Livre Mesa 23- Danila" at bounding box center [529, 363] width 196 height 109
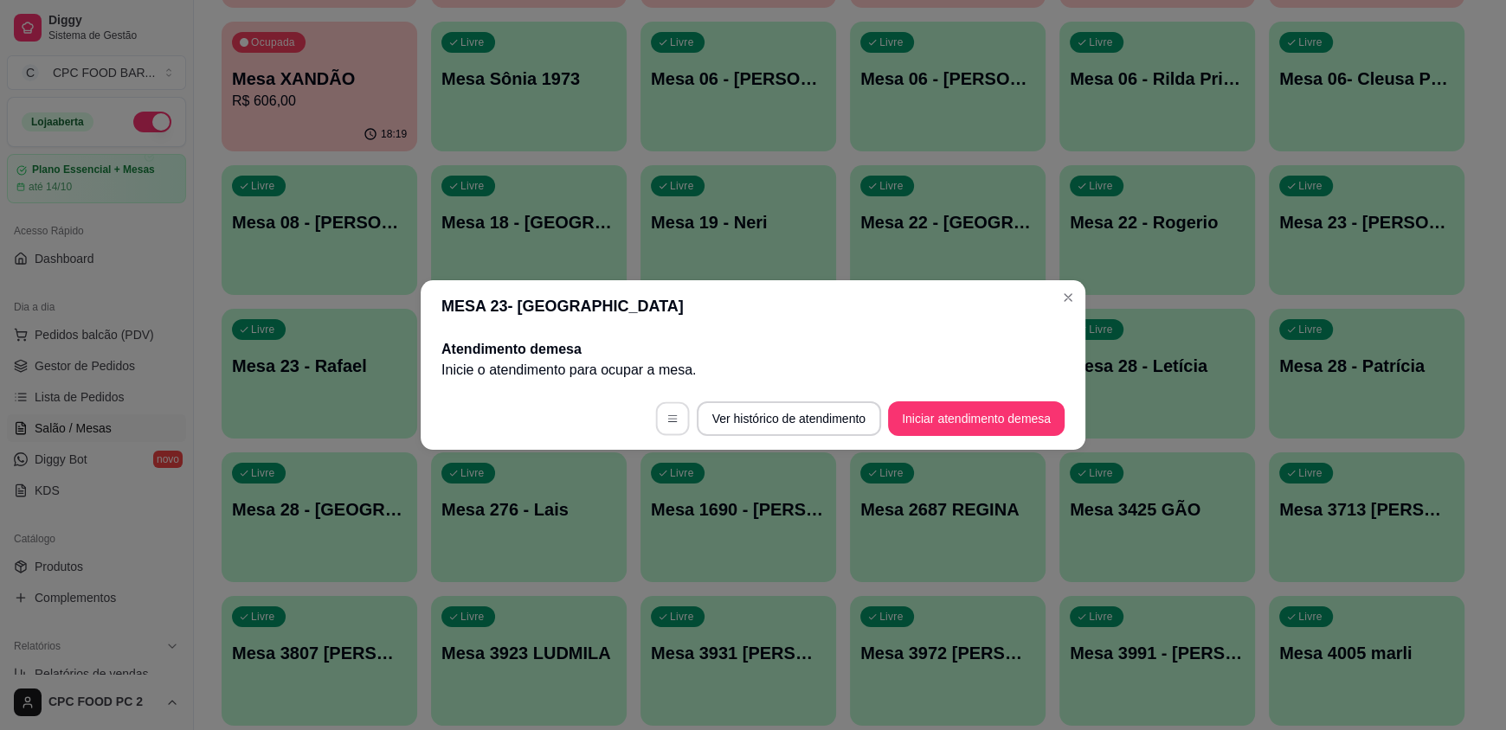
click at [660, 419] on button "button" at bounding box center [672, 419] width 34 height 34
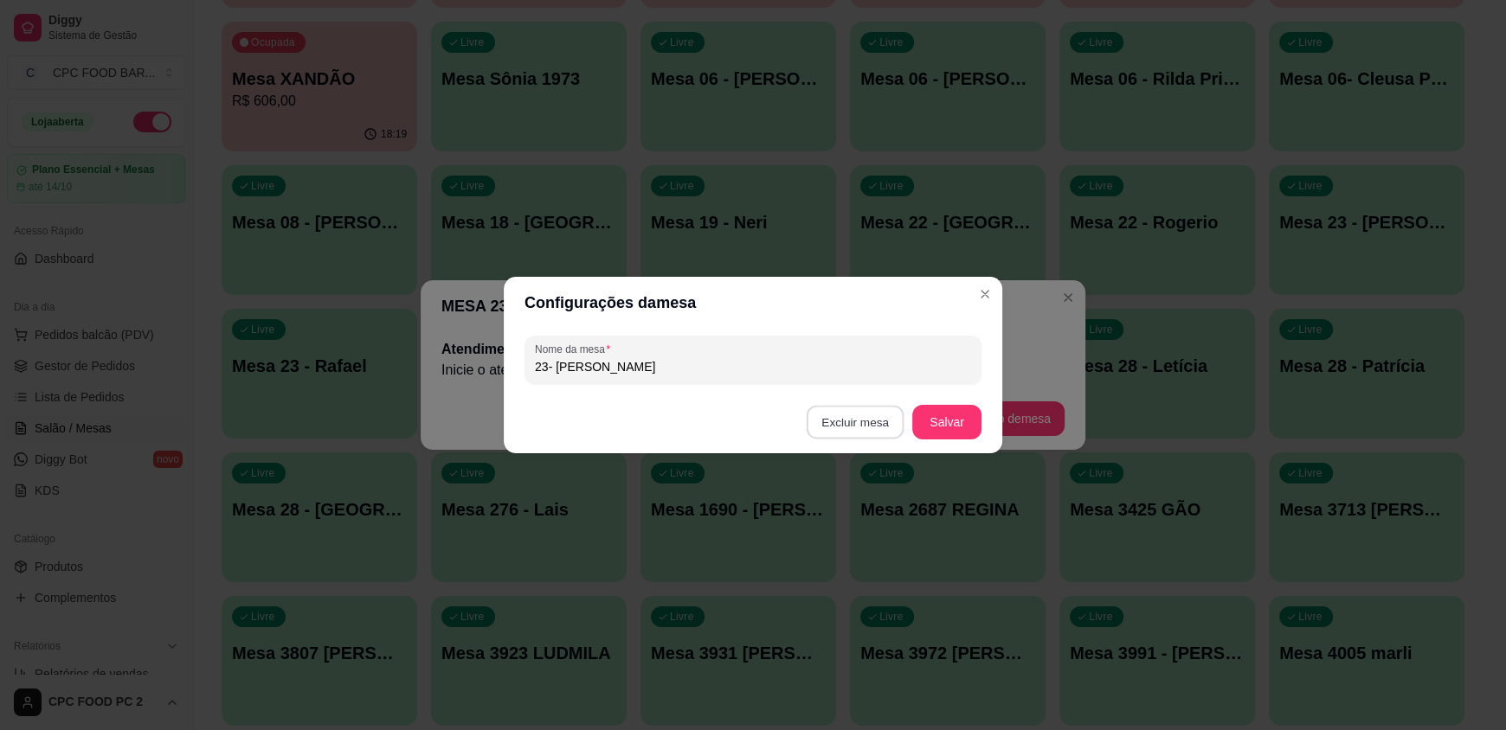
click at [870, 423] on button "Excluir mesa" at bounding box center [856, 423] width 98 height 34
click at [868, 532] on button "Confirmar" at bounding box center [859, 531] width 64 height 27
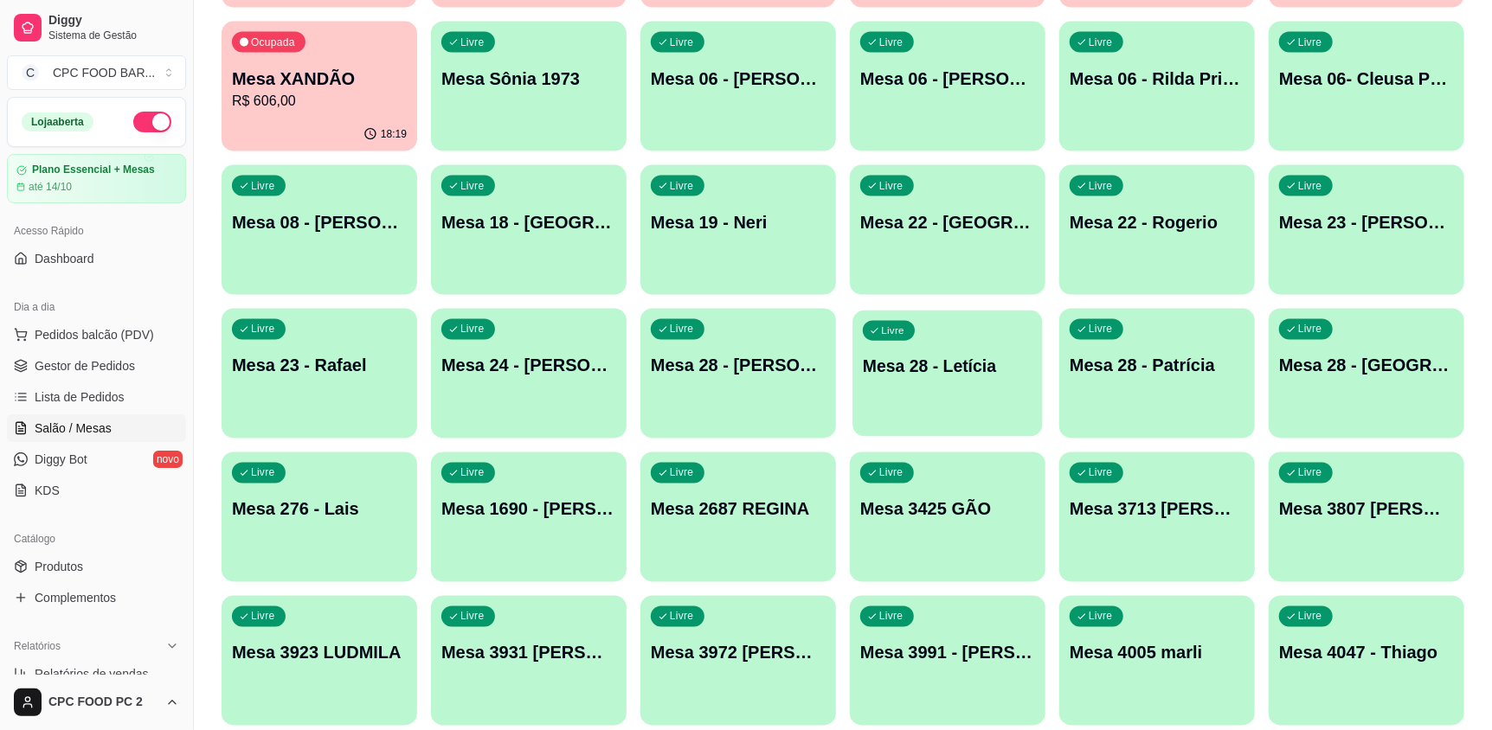
click at [1005, 364] on p "Mesa 28 - Letícia" at bounding box center [948, 366] width 170 height 23
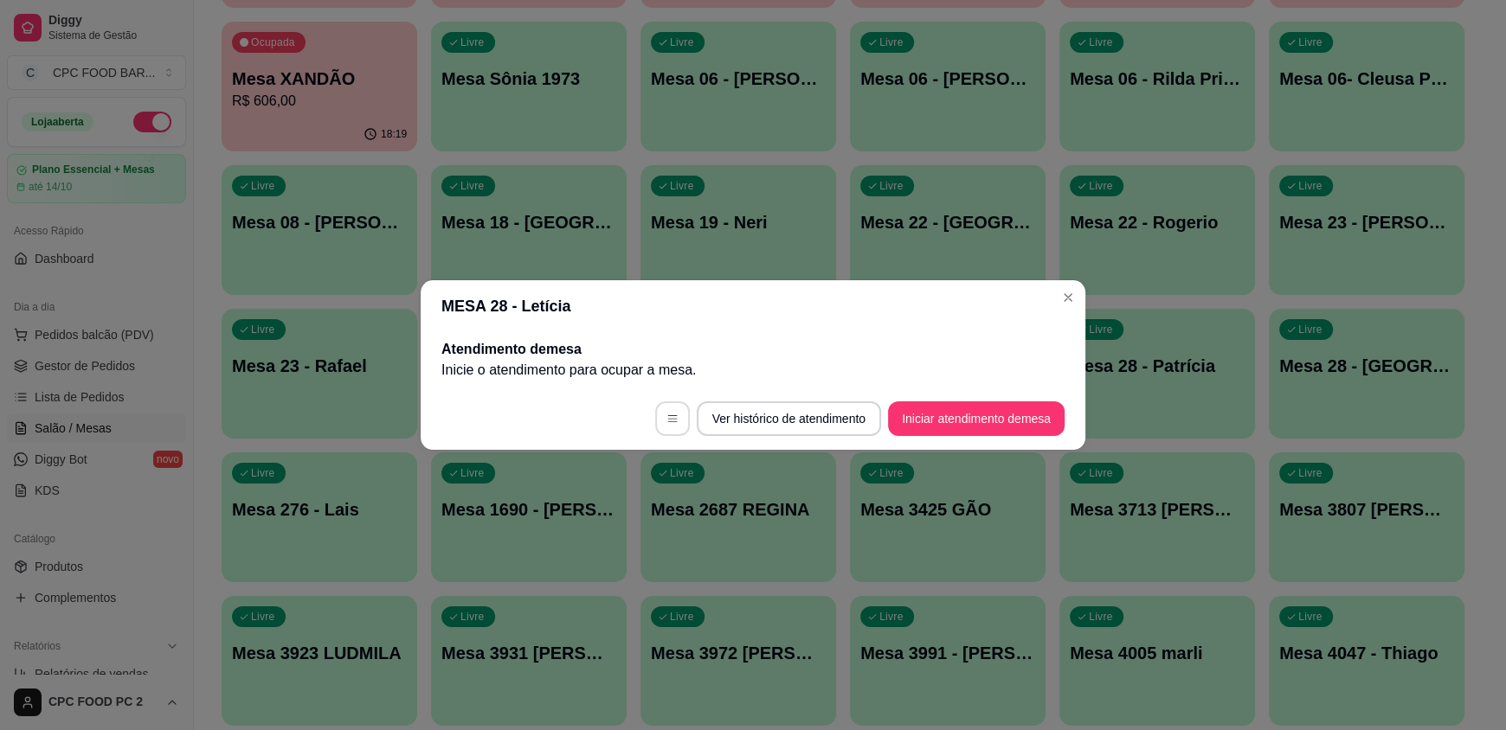
click at [672, 413] on icon "button" at bounding box center [672, 419] width 12 height 12
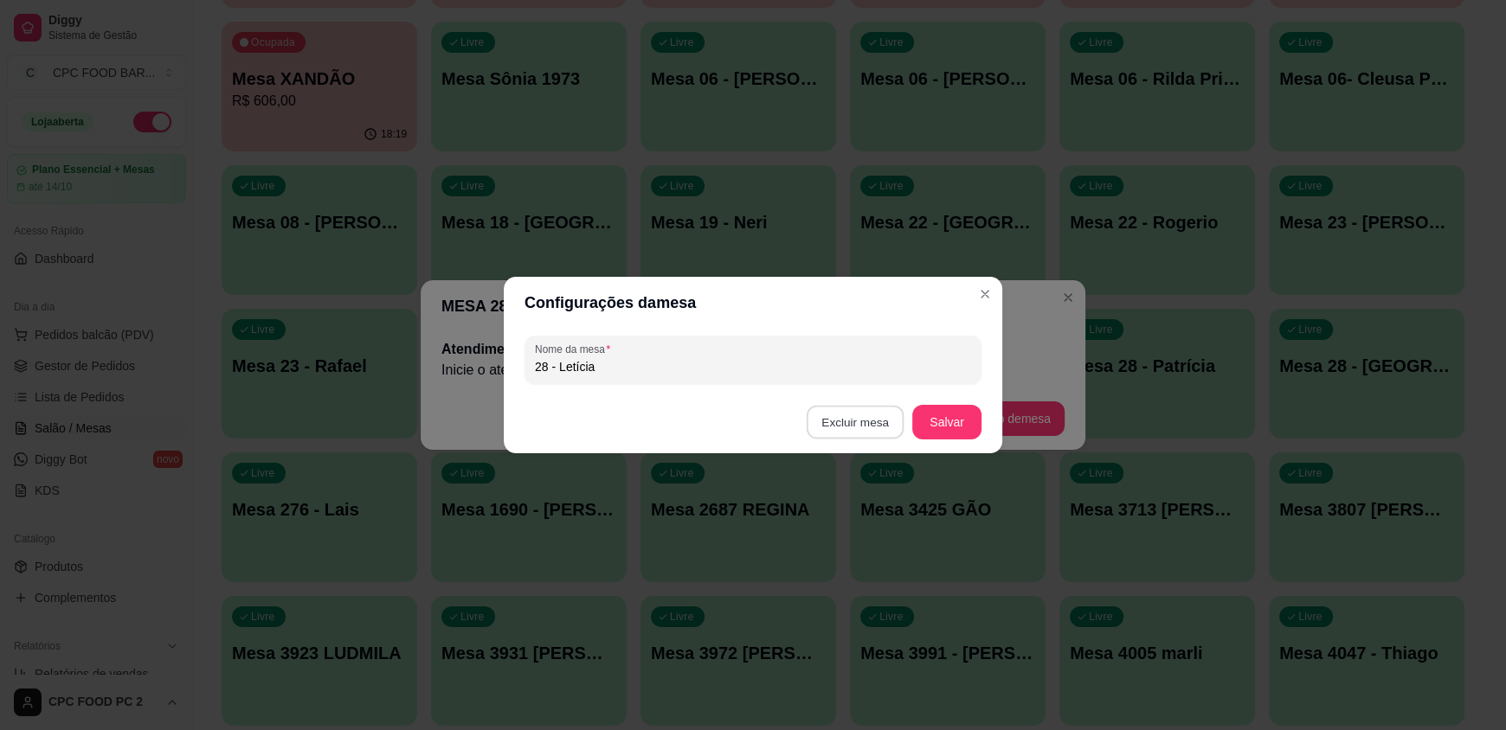
click at [870, 415] on button "Excluir mesa" at bounding box center [856, 423] width 98 height 34
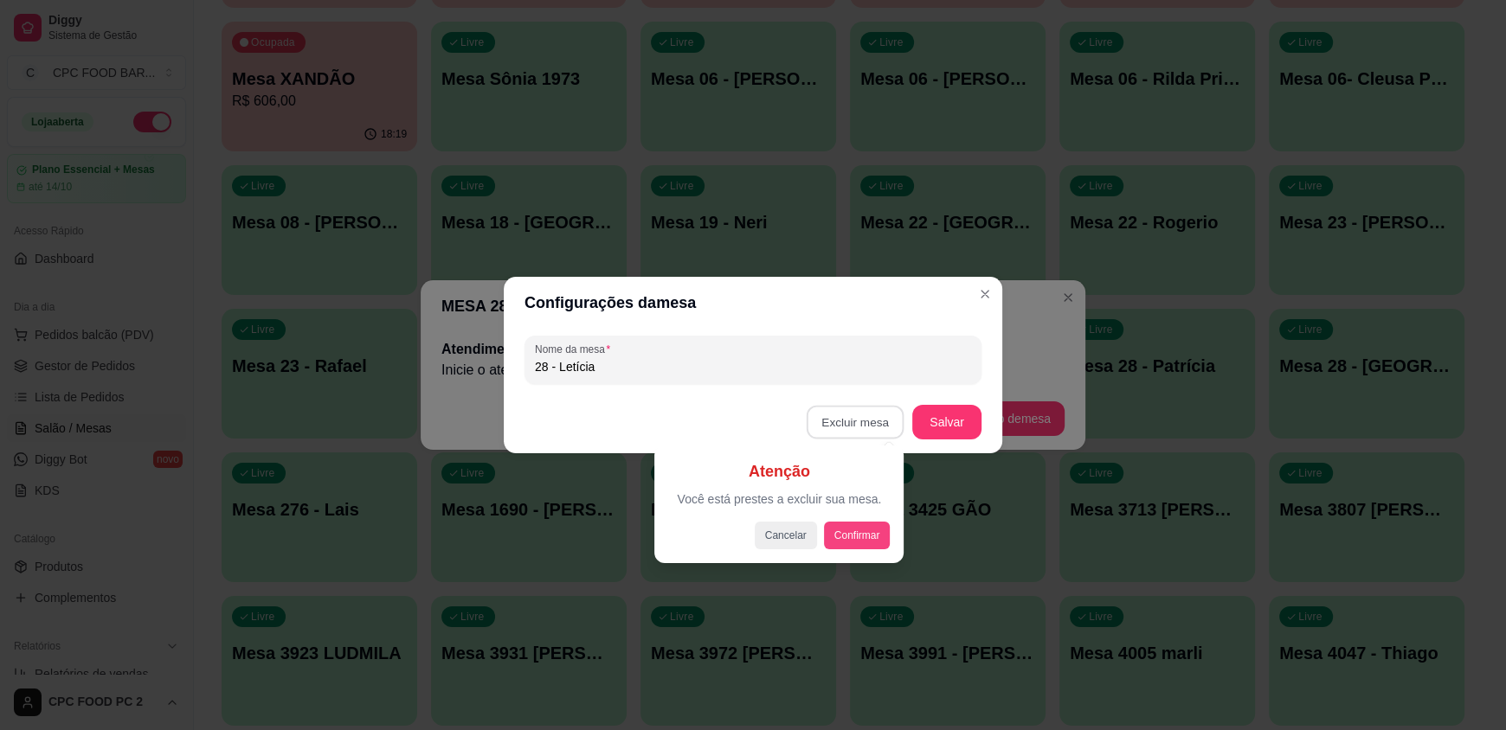
click at [873, 533] on button "Confirmar" at bounding box center [857, 536] width 67 height 28
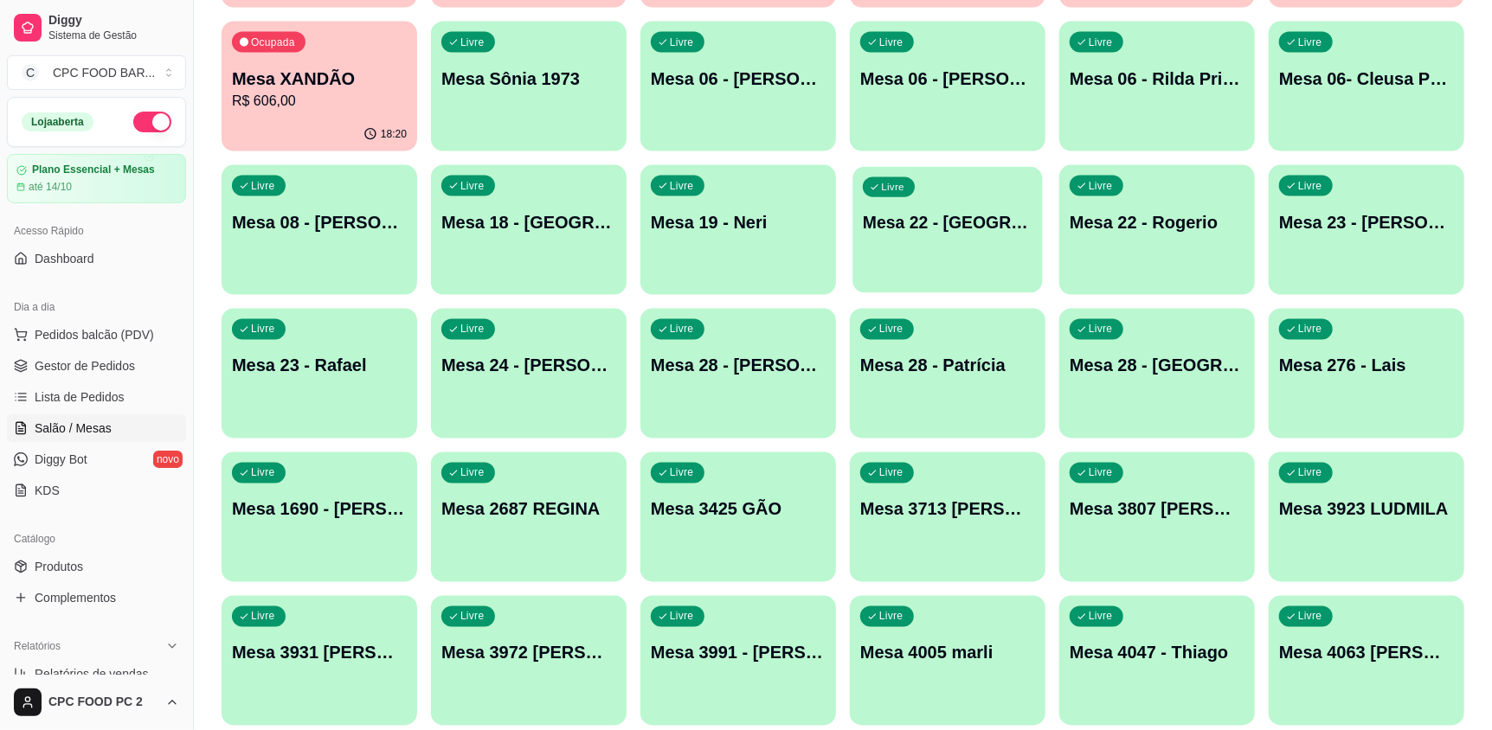
click at [932, 261] on div "Livre Mesa 22 - chibata" at bounding box center [948, 220] width 190 height 106
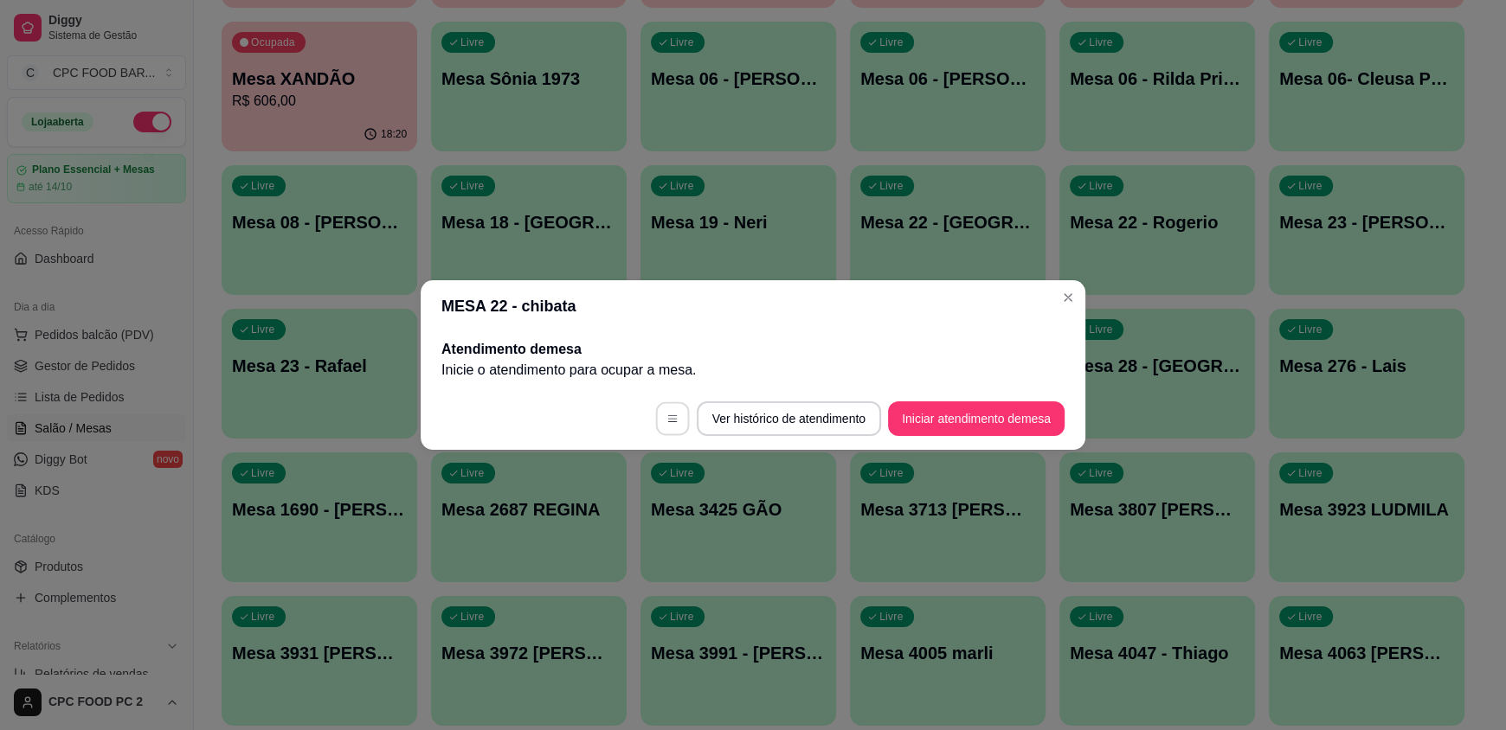
click at [676, 423] on button "button" at bounding box center [672, 419] width 34 height 34
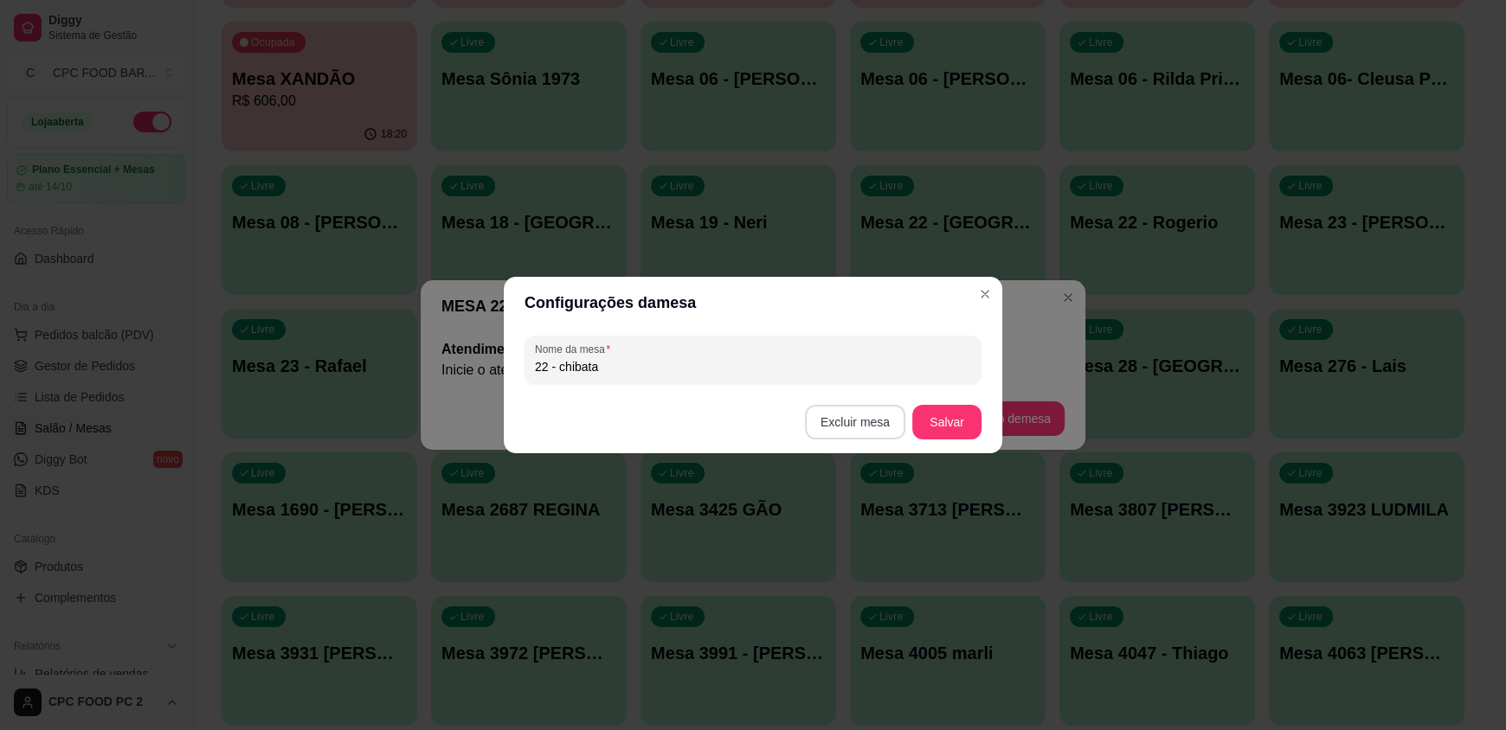
click at [878, 421] on button "Excluir mesa" at bounding box center [855, 422] width 100 height 35
click at [846, 528] on button "Confirmar" at bounding box center [857, 532] width 61 height 26
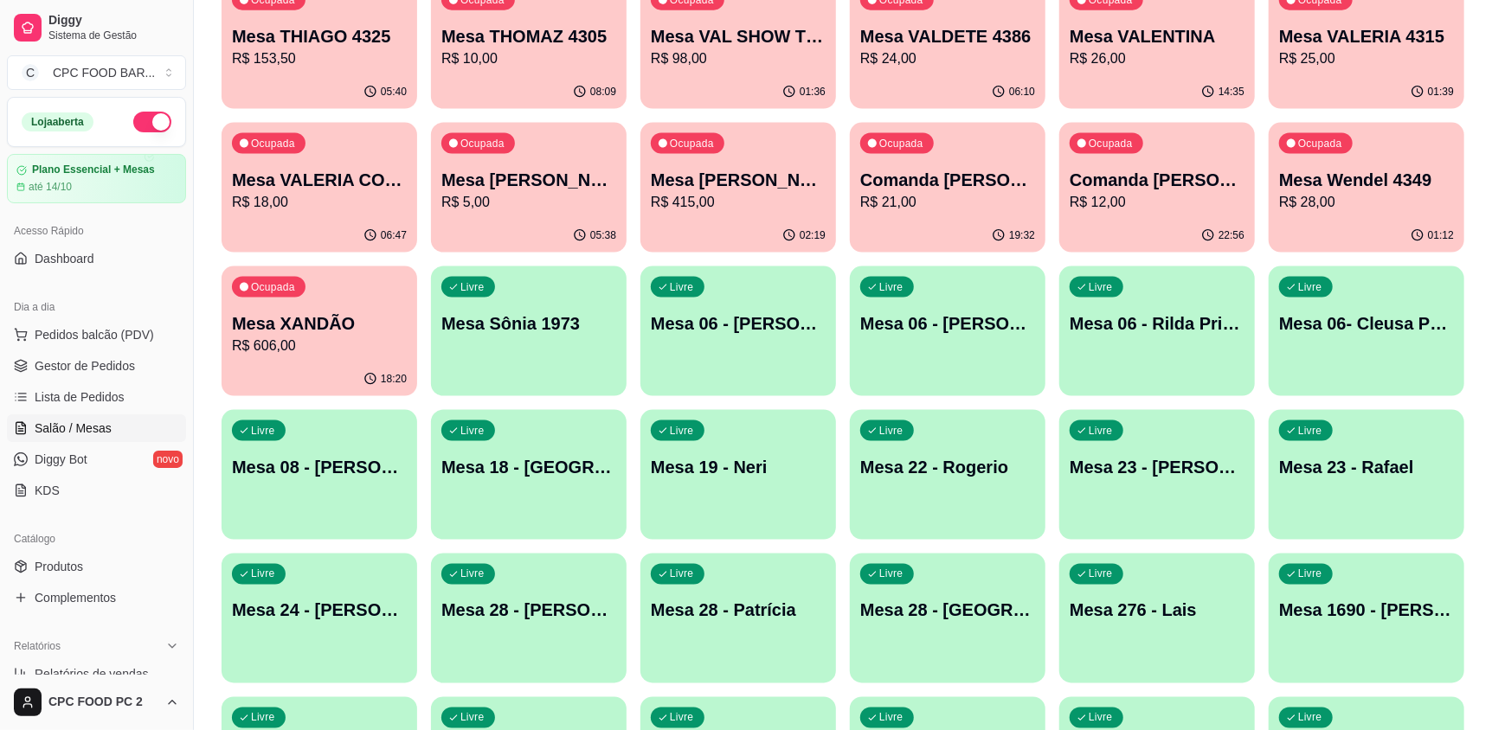
scroll to position [5366, 0]
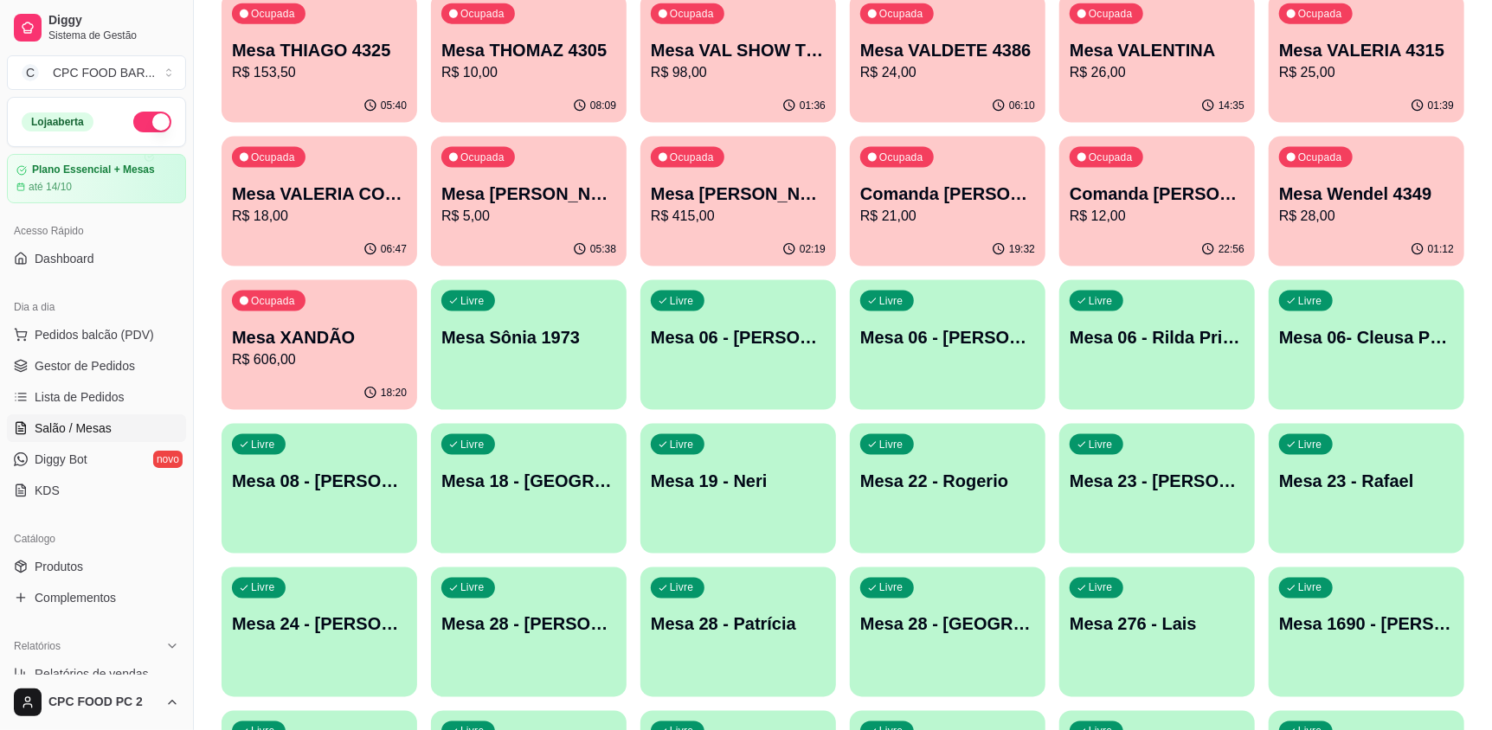
click at [747, 485] on p "Mesa 19 - Neri" at bounding box center [738, 481] width 175 height 24
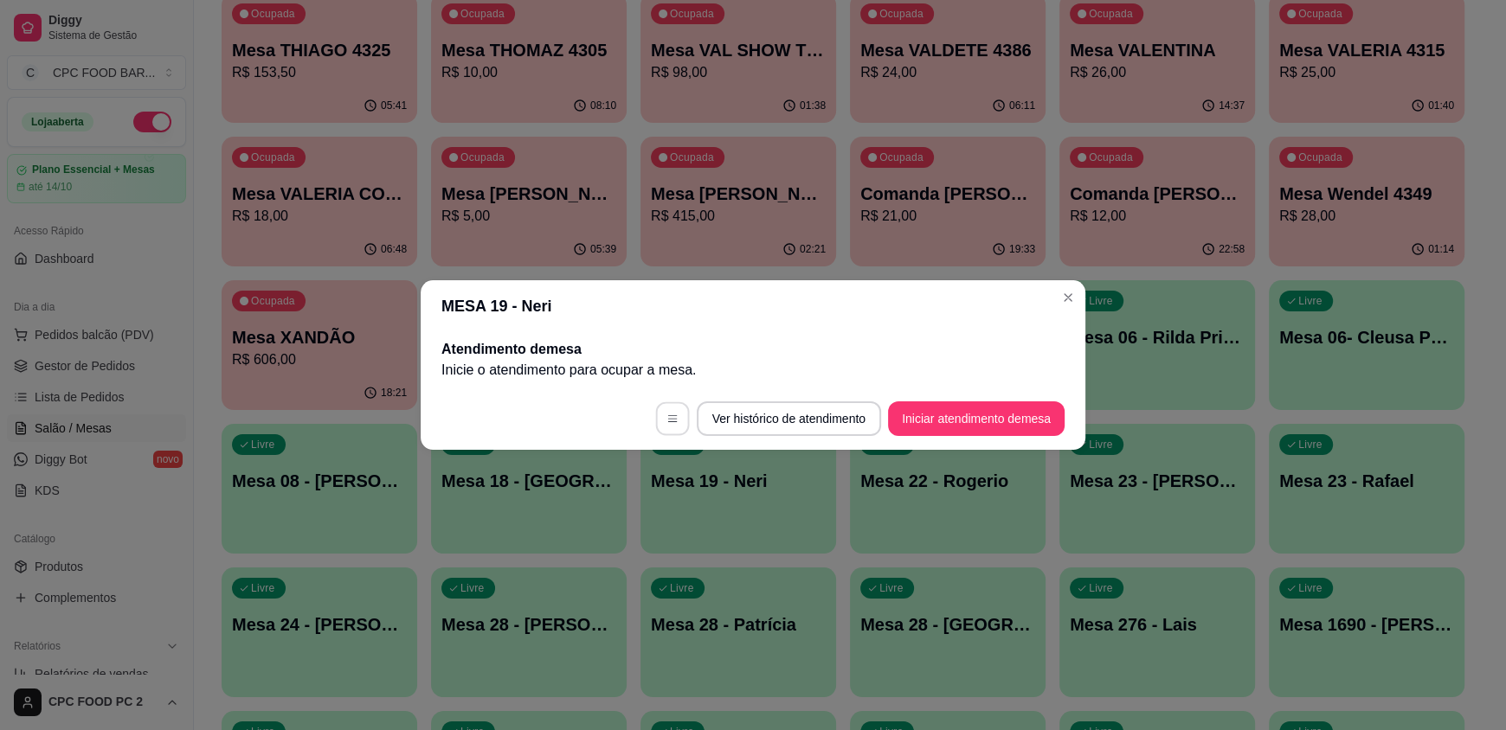
click at [668, 418] on icon "button" at bounding box center [672, 419] width 12 height 12
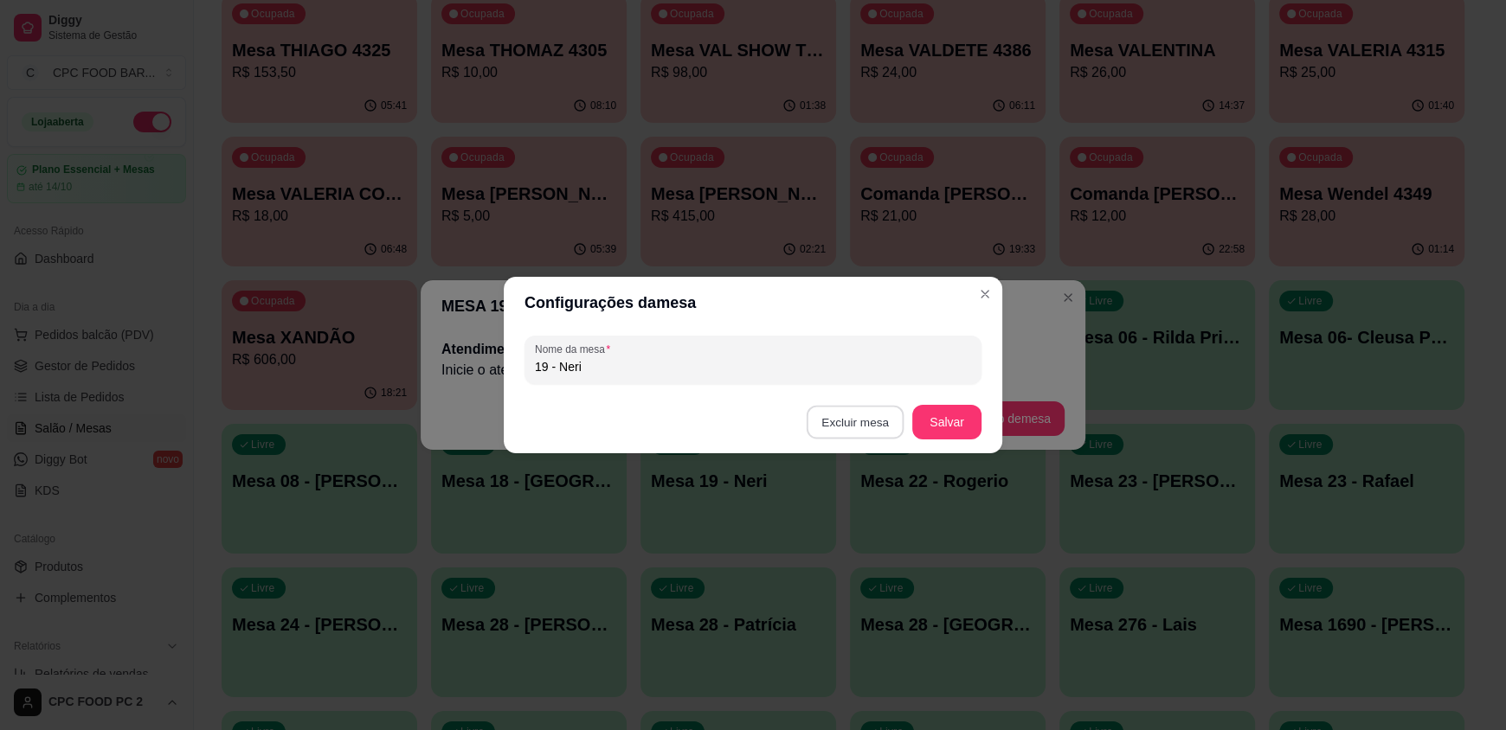
click at [872, 416] on button "Excluir mesa" at bounding box center [856, 423] width 98 height 34
click at [860, 536] on button "Confirmar" at bounding box center [859, 531] width 64 height 27
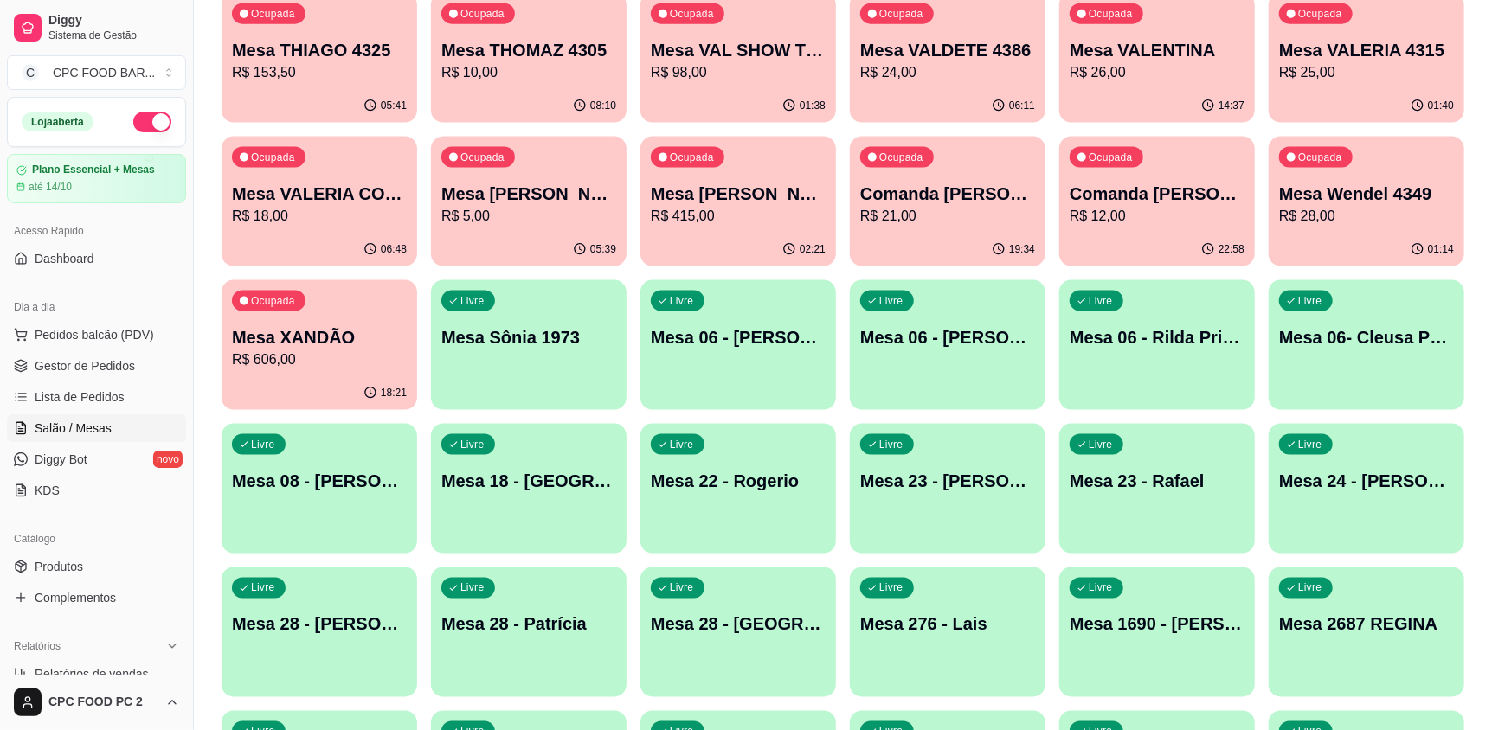
click at [1096, 241] on div "22:58" at bounding box center [1157, 250] width 196 height 34
click at [1229, 650] on div "Livre Mesa 1690 - Luis Guilherme" at bounding box center [1157, 622] width 196 height 109
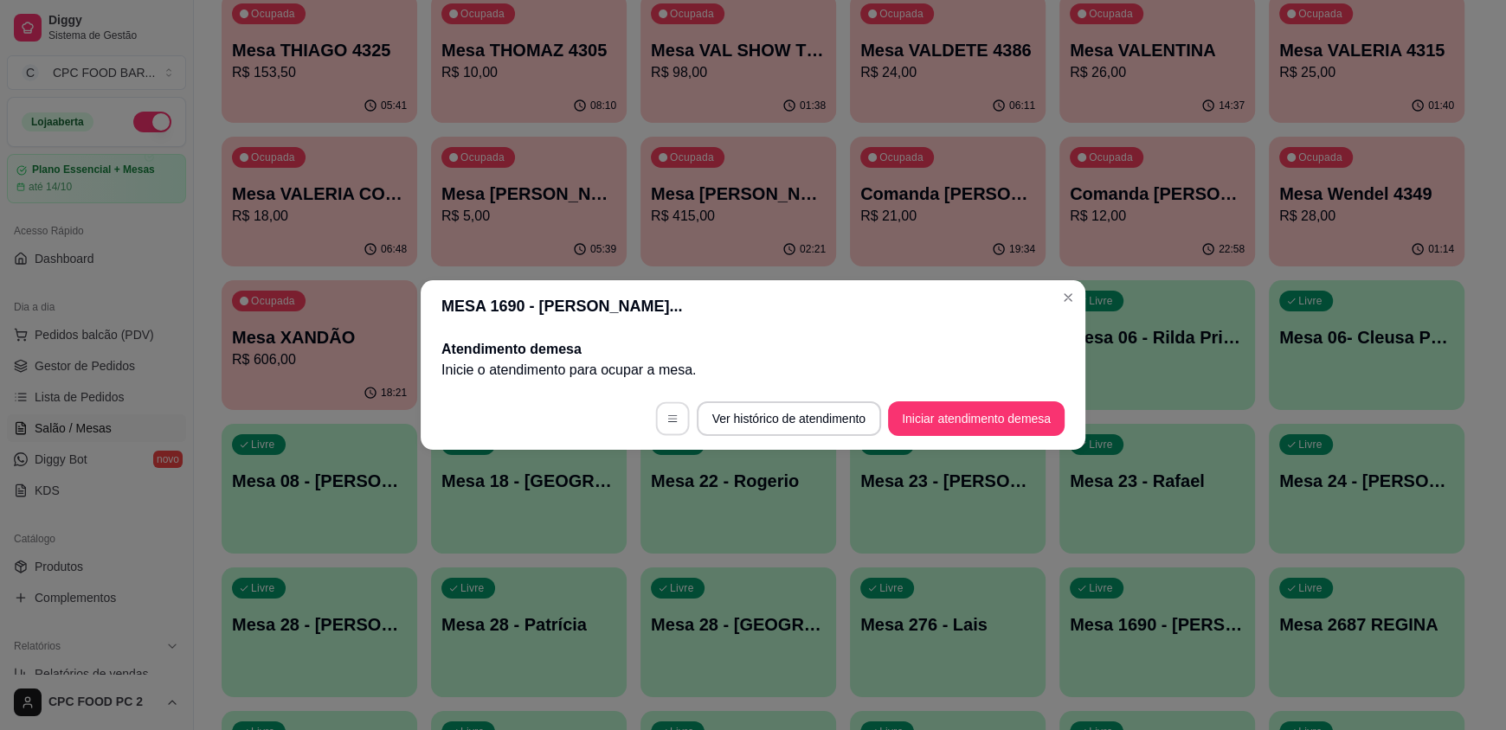
click at [666, 416] on icon "button" at bounding box center [672, 419] width 12 height 12
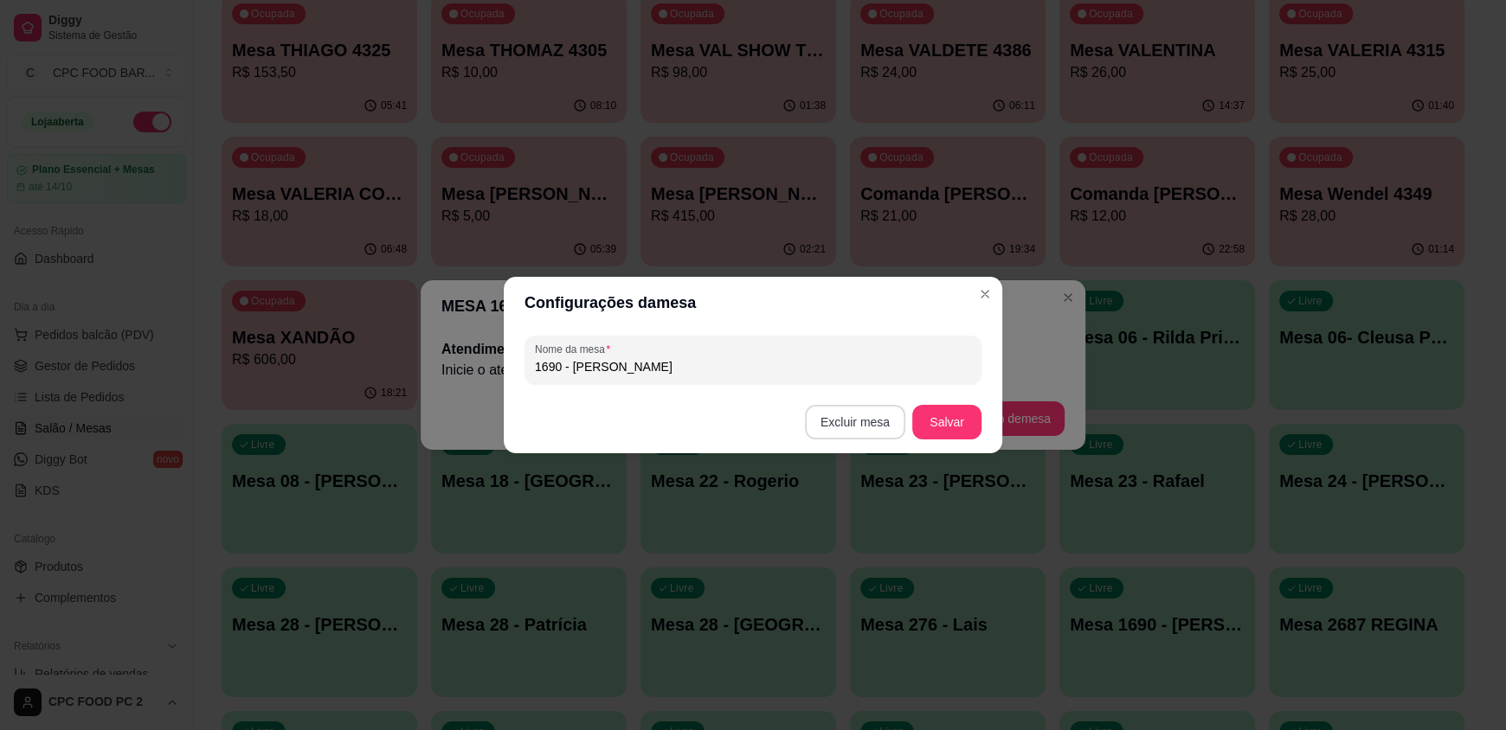
click at [862, 435] on button "Excluir mesa" at bounding box center [855, 422] width 100 height 35
click at [831, 537] on button "Confirmar" at bounding box center [859, 531] width 64 height 27
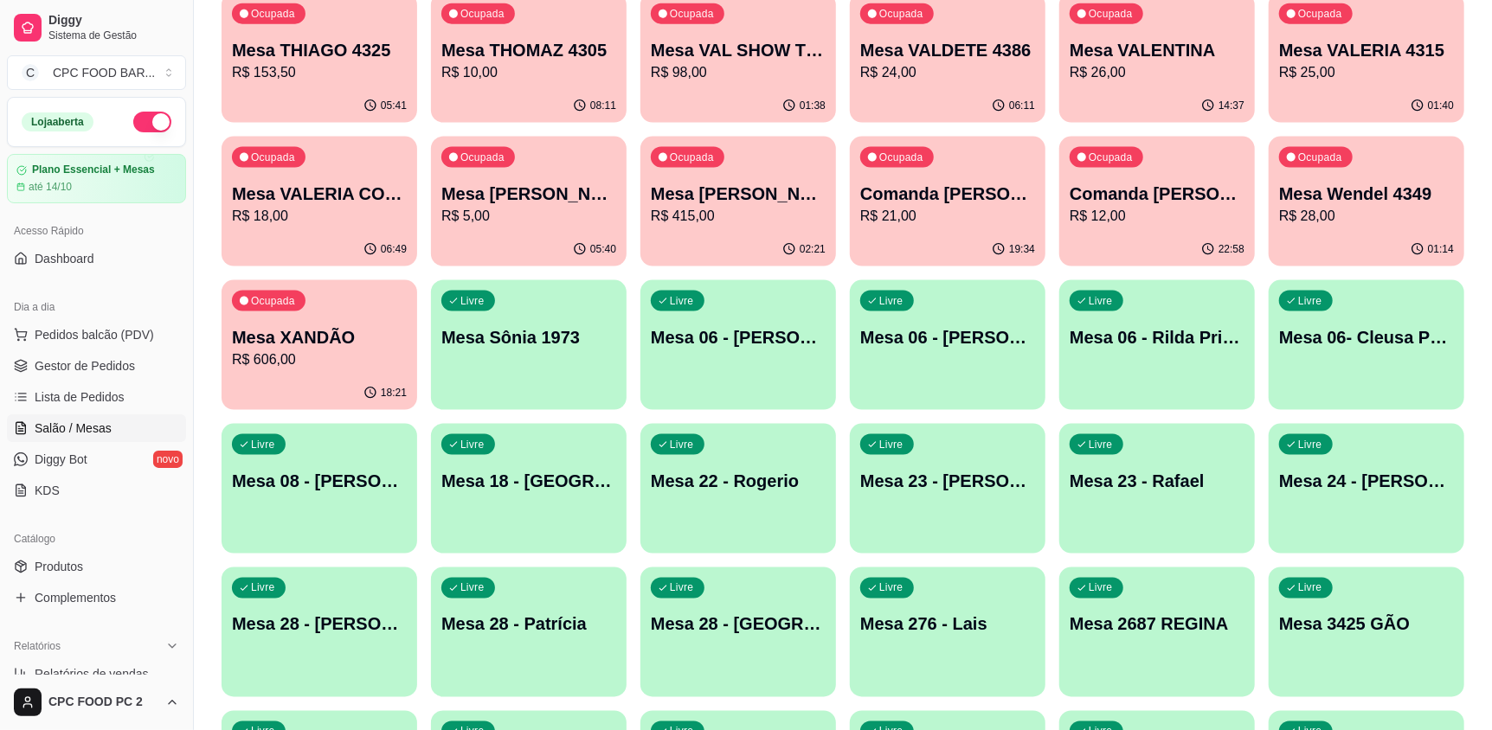
click at [505, 623] on p "Mesa 28 - Patrícia" at bounding box center [528, 625] width 175 height 24
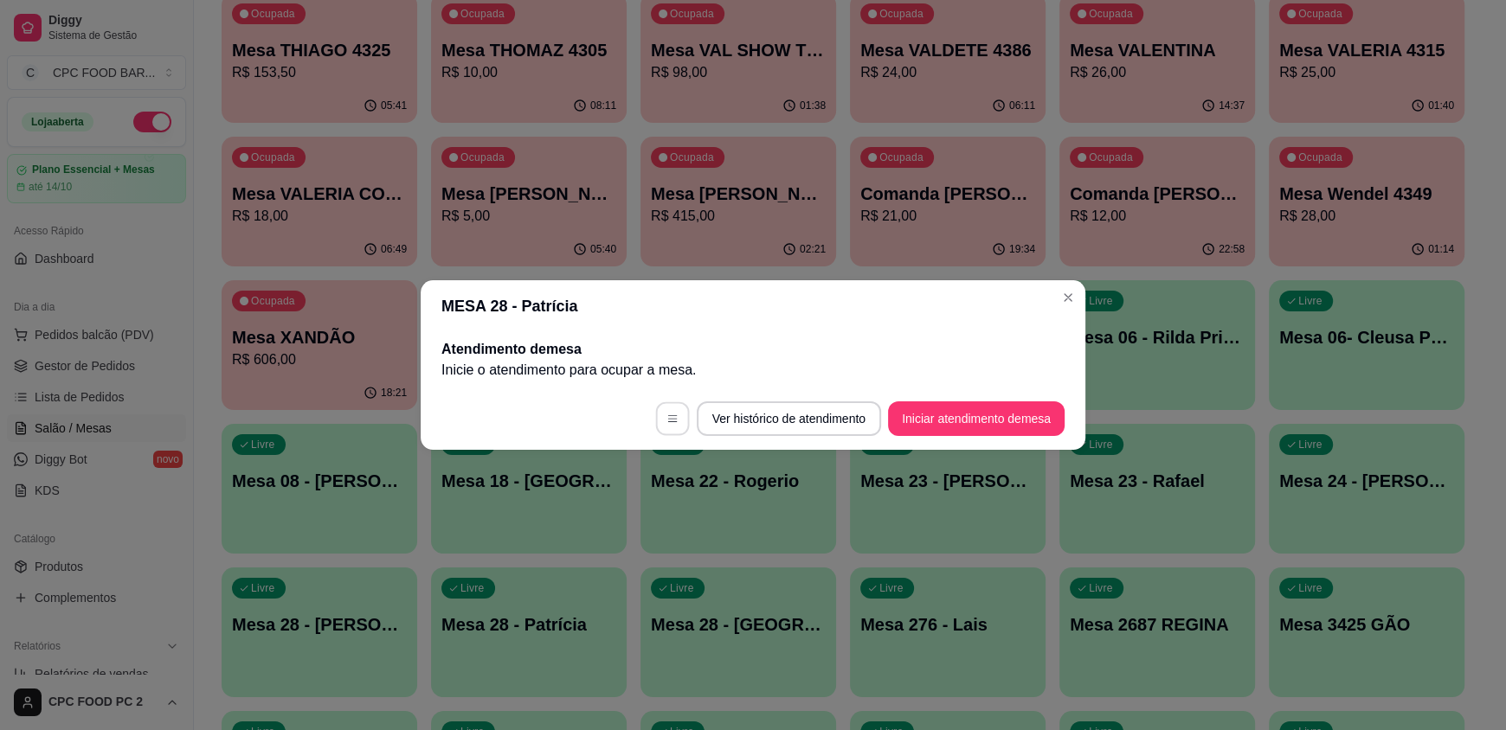
click at [666, 419] on icon "button" at bounding box center [672, 419] width 12 height 12
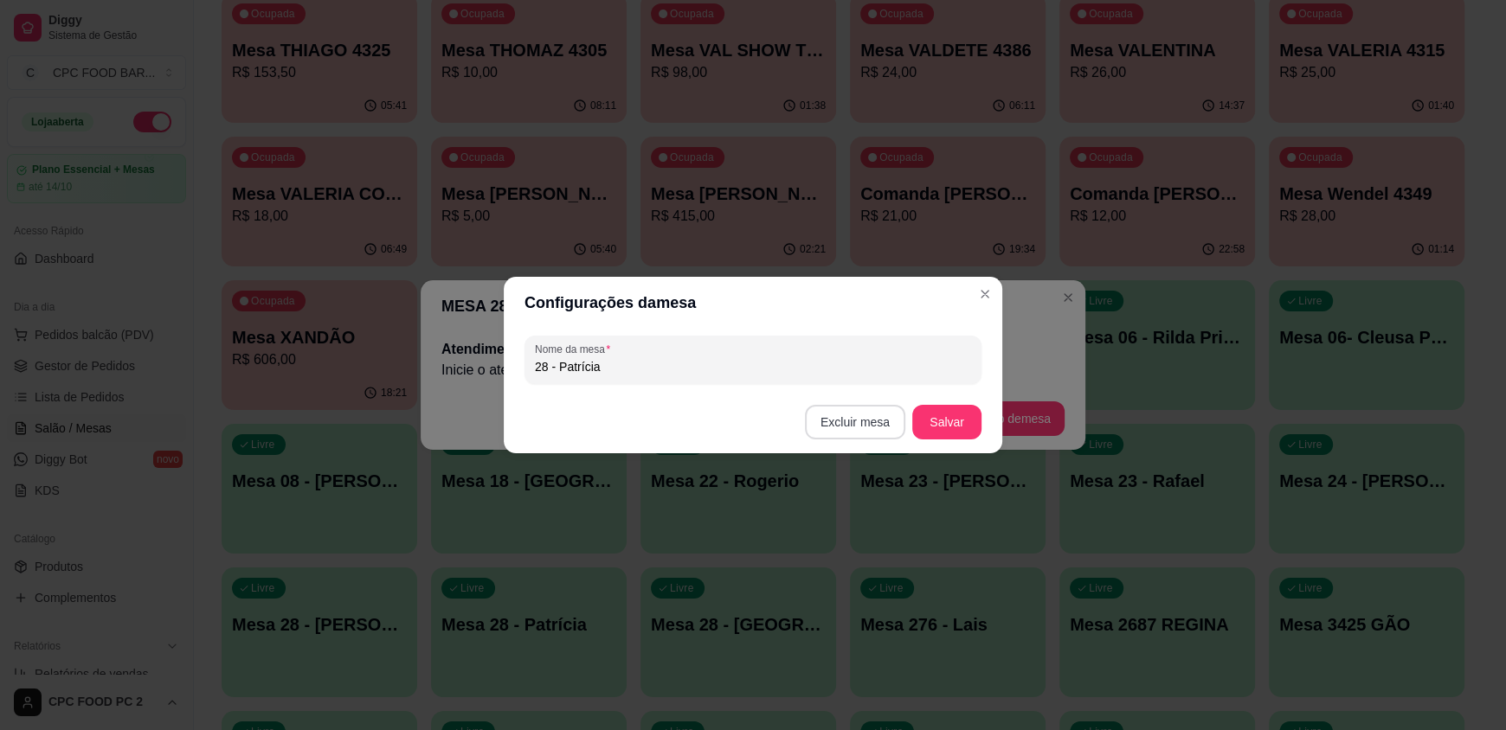
click at [847, 421] on button "Excluir mesa" at bounding box center [855, 422] width 100 height 35
click at [862, 527] on button "Confirmar" at bounding box center [859, 531] width 64 height 27
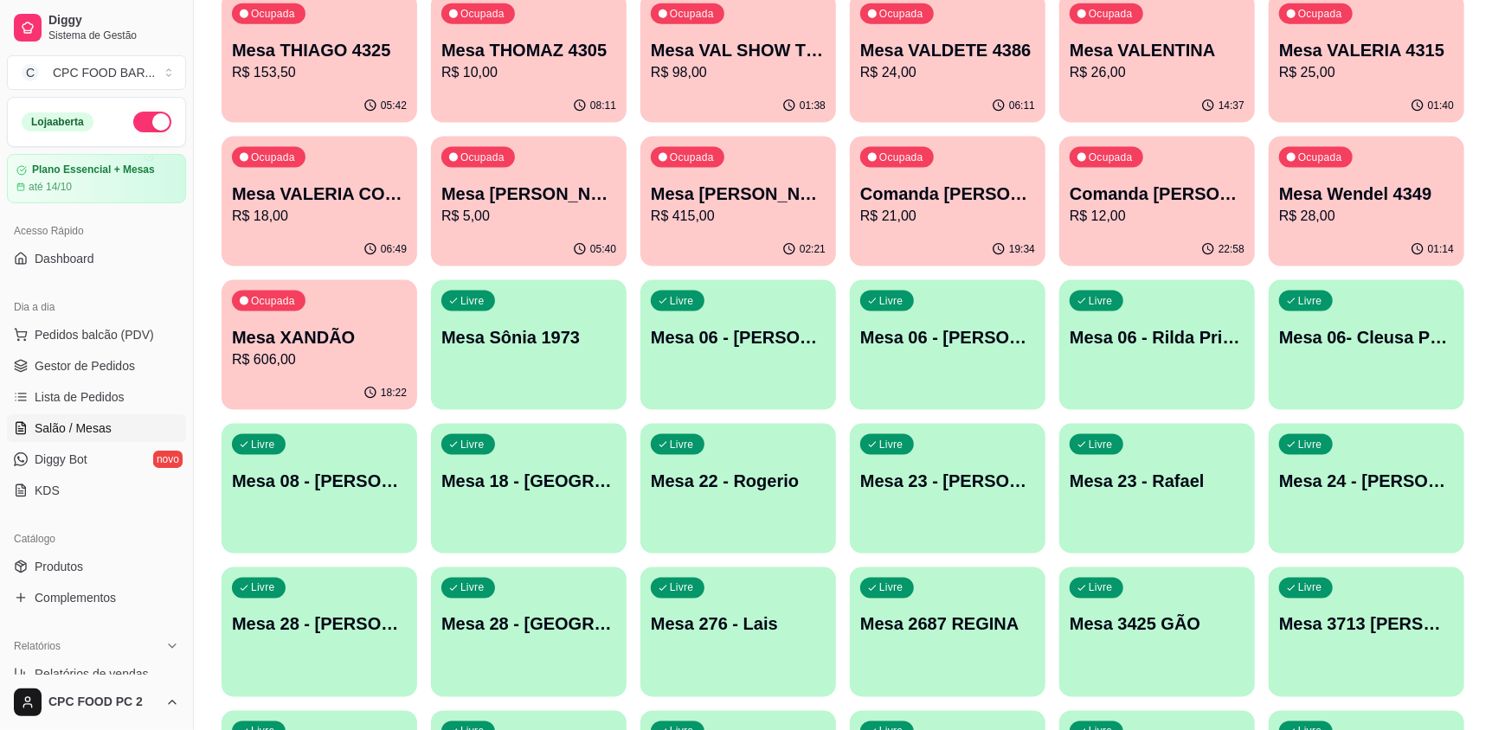
click at [706, 634] on p "Mesa 276 - Lais" at bounding box center [738, 625] width 175 height 24
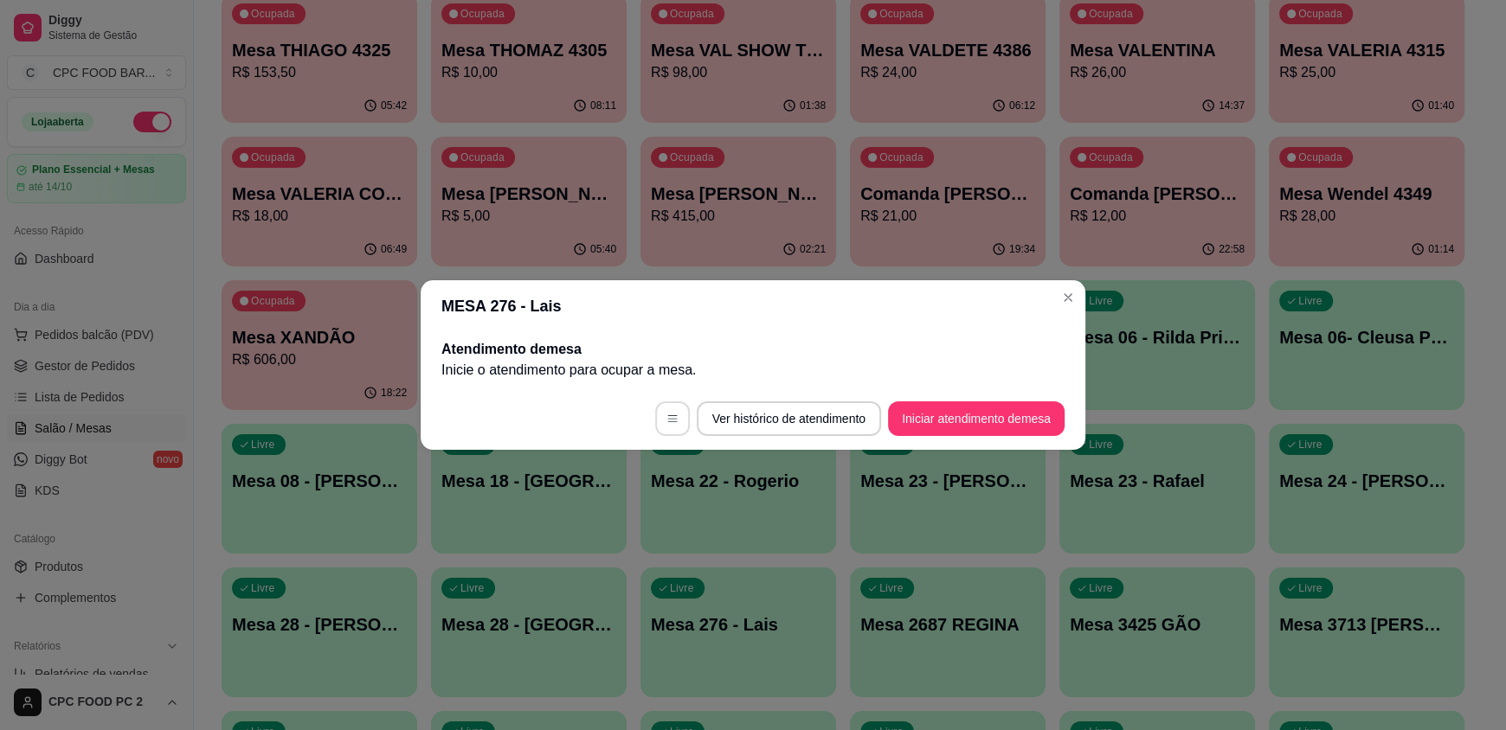
click at [660, 427] on button "button" at bounding box center [672, 419] width 35 height 35
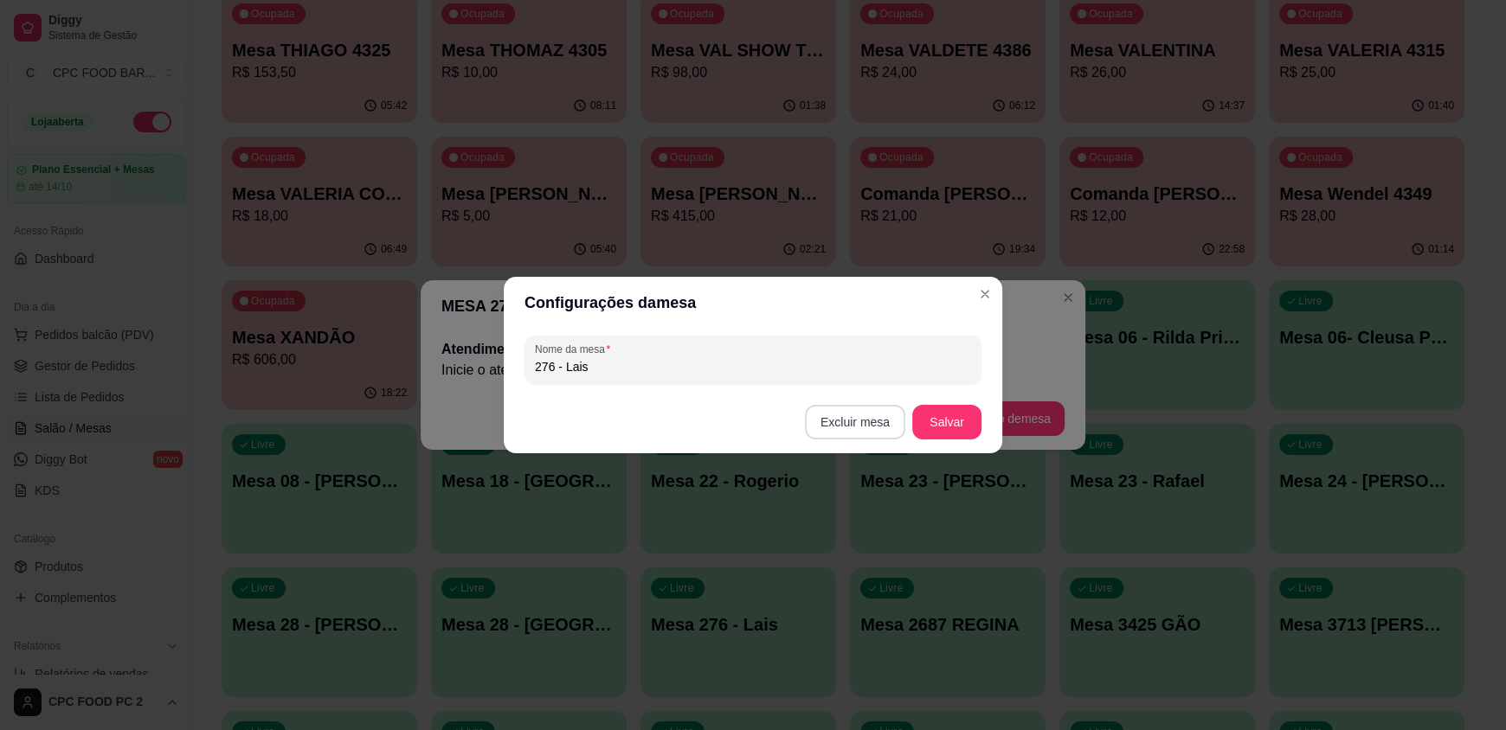
click at [846, 431] on button "Excluir mesa" at bounding box center [855, 422] width 100 height 35
click at [842, 527] on button "Confirmar" at bounding box center [857, 534] width 64 height 27
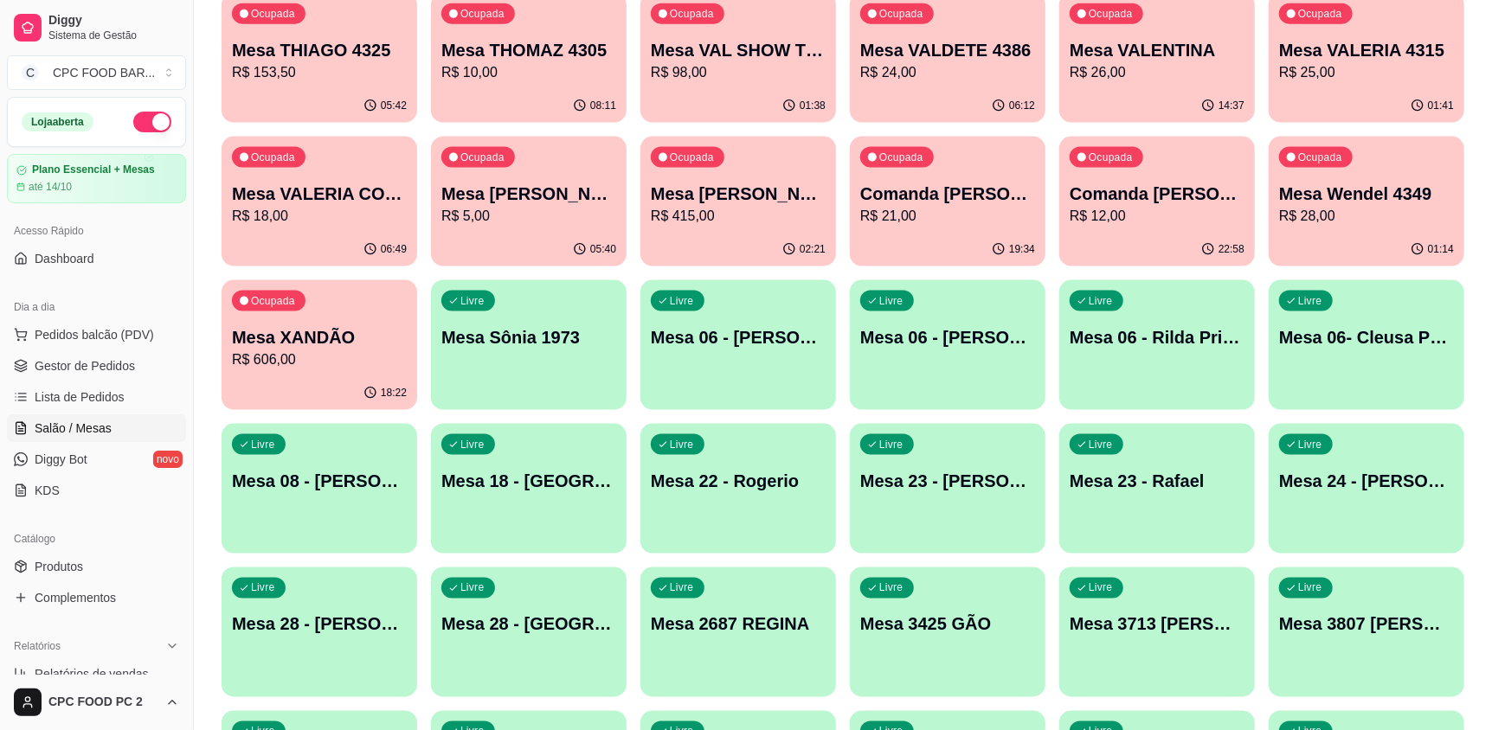
click at [918, 533] on div "button" at bounding box center [948, 543] width 196 height 21
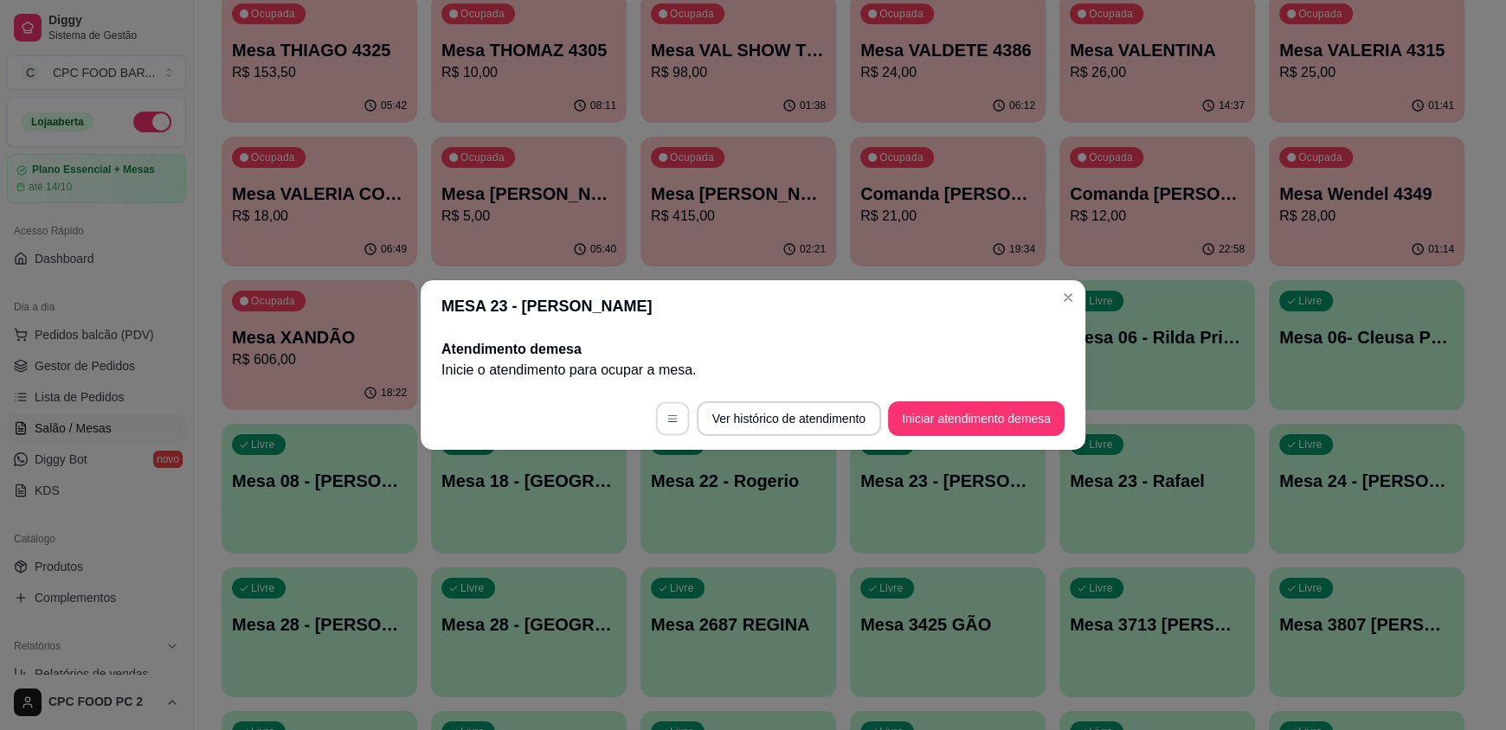
click at [665, 426] on button "button" at bounding box center [672, 419] width 34 height 34
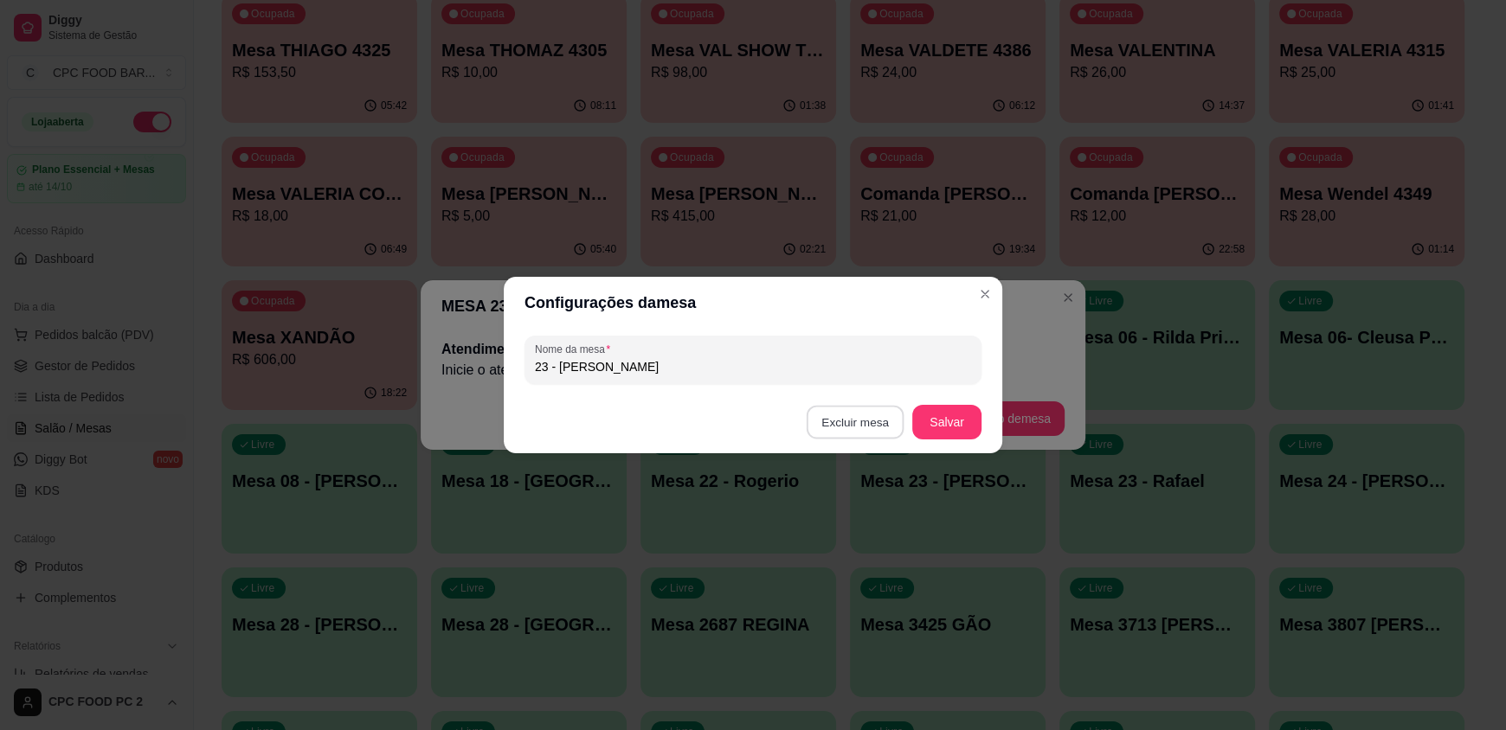
click at [872, 423] on button "Excluir mesa" at bounding box center [856, 423] width 98 height 34
click at [838, 533] on button "Confirmar" at bounding box center [857, 534] width 64 height 27
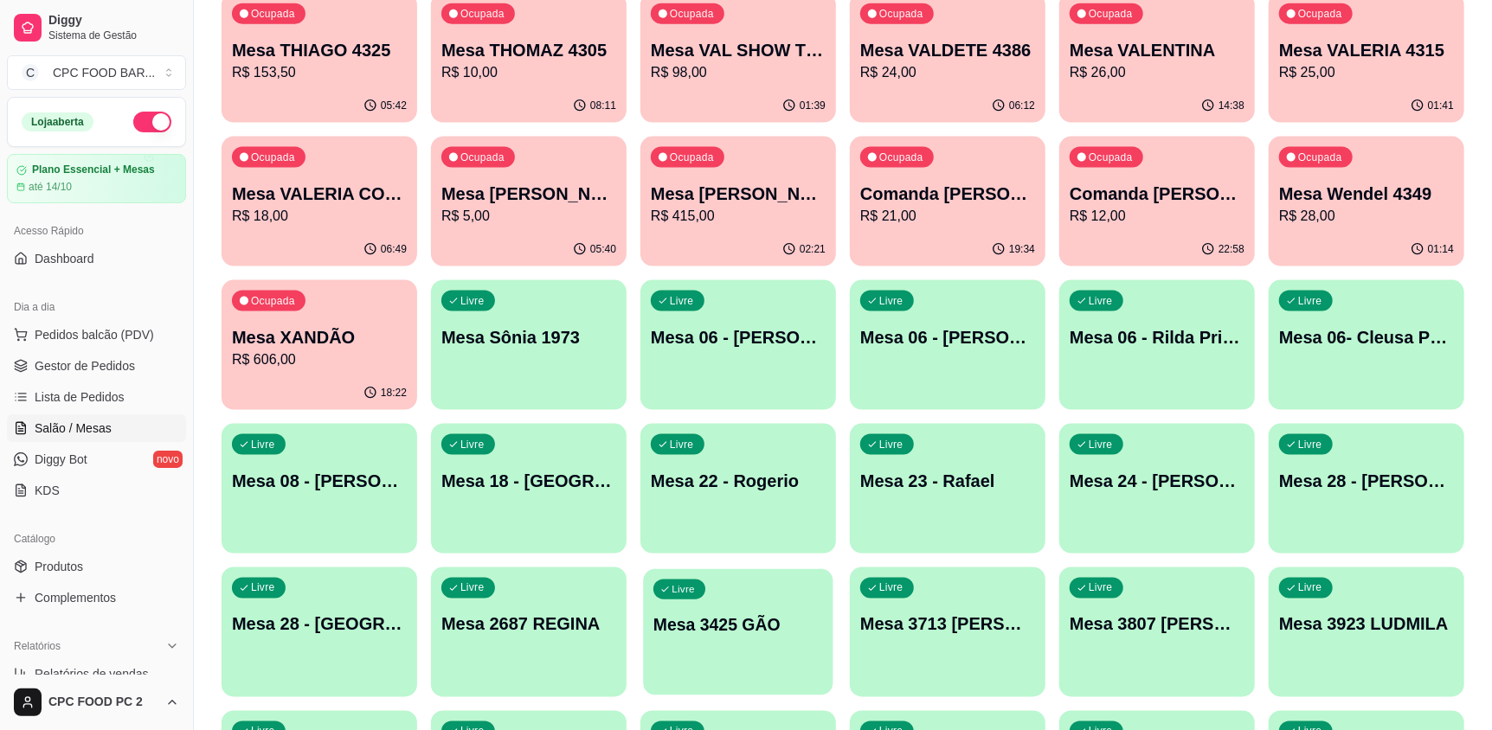
click at [761, 661] on div "Livre Mesa 3425 GÃO" at bounding box center [738, 622] width 190 height 106
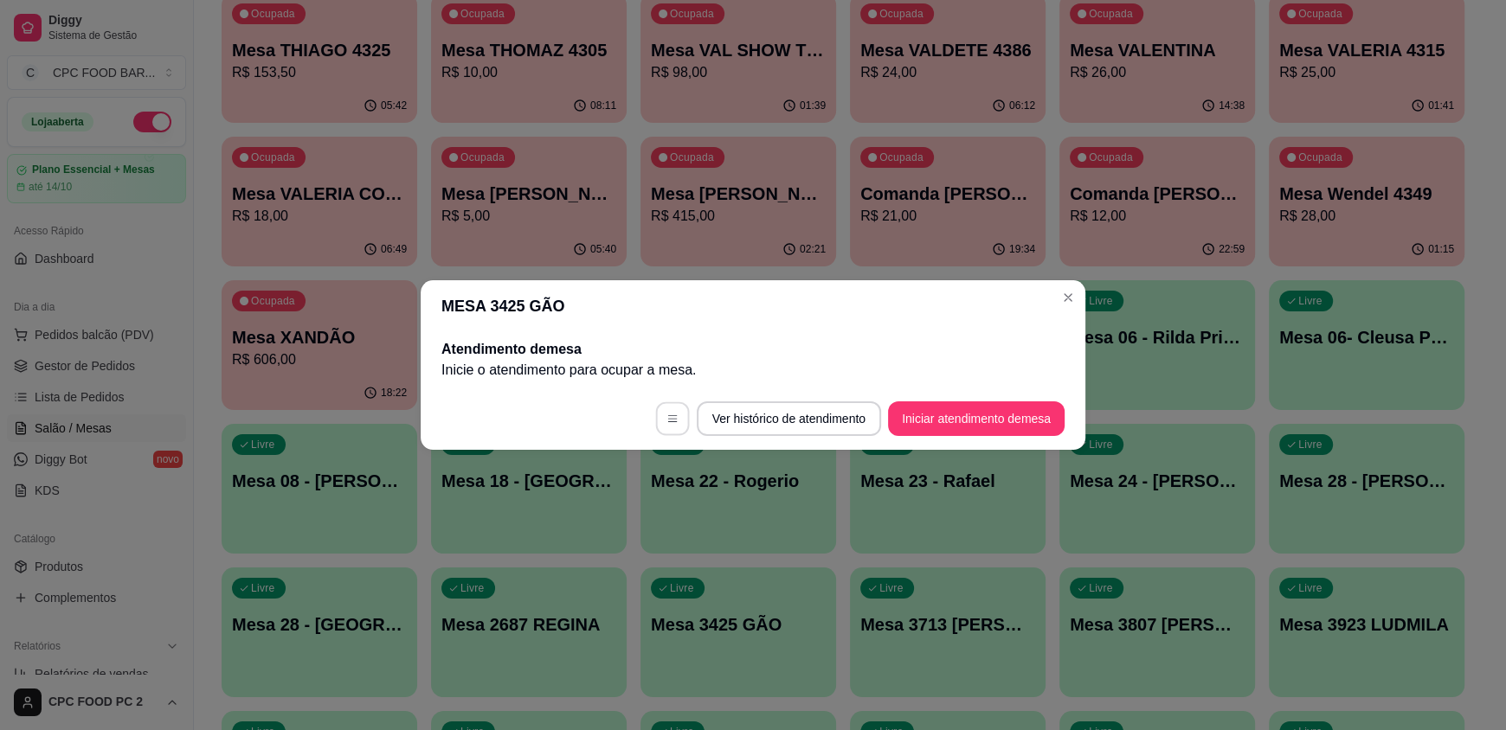
click at [663, 424] on button "button" at bounding box center [672, 419] width 34 height 34
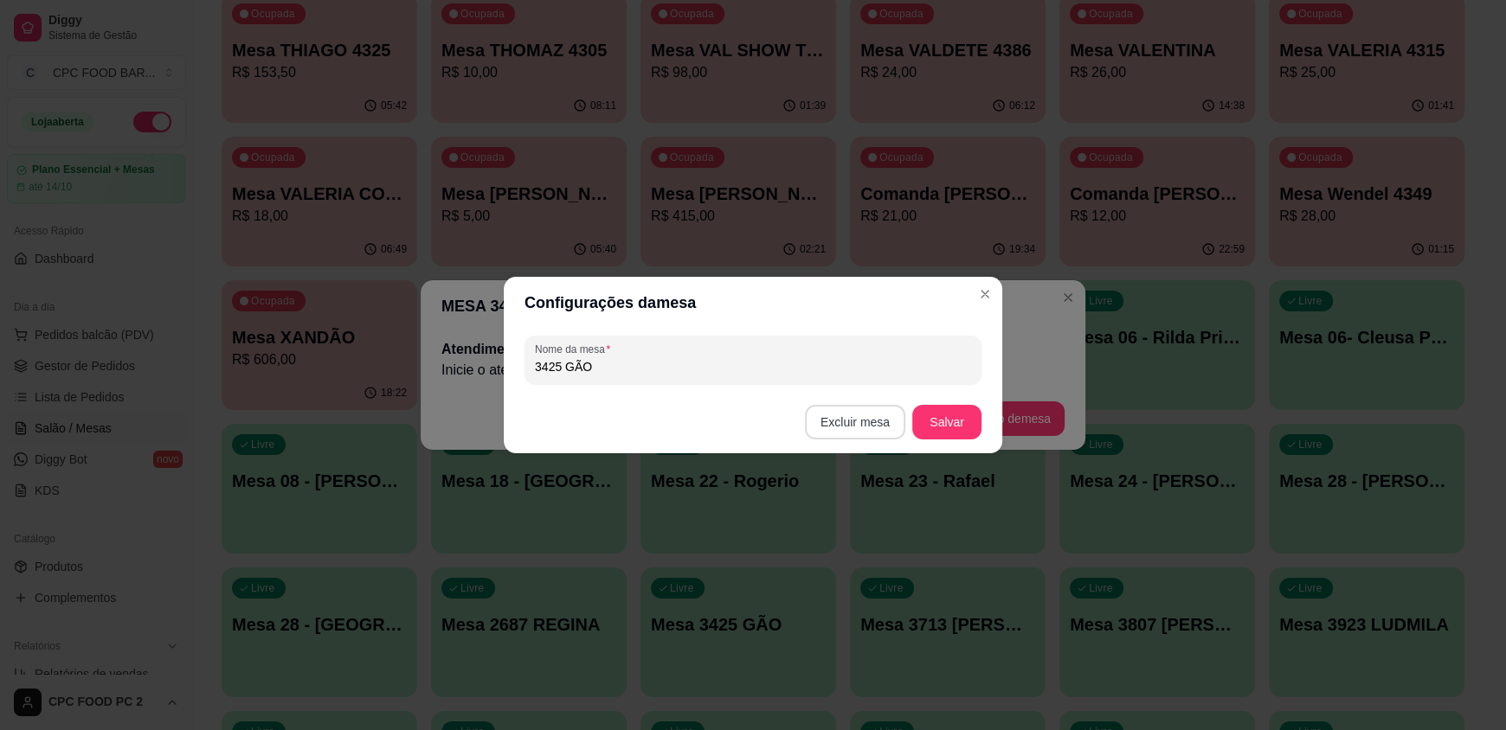
click at [845, 431] on button "Excluir mesa" at bounding box center [855, 422] width 100 height 35
click at [836, 532] on button "Confirmar" at bounding box center [859, 531] width 64 height 27
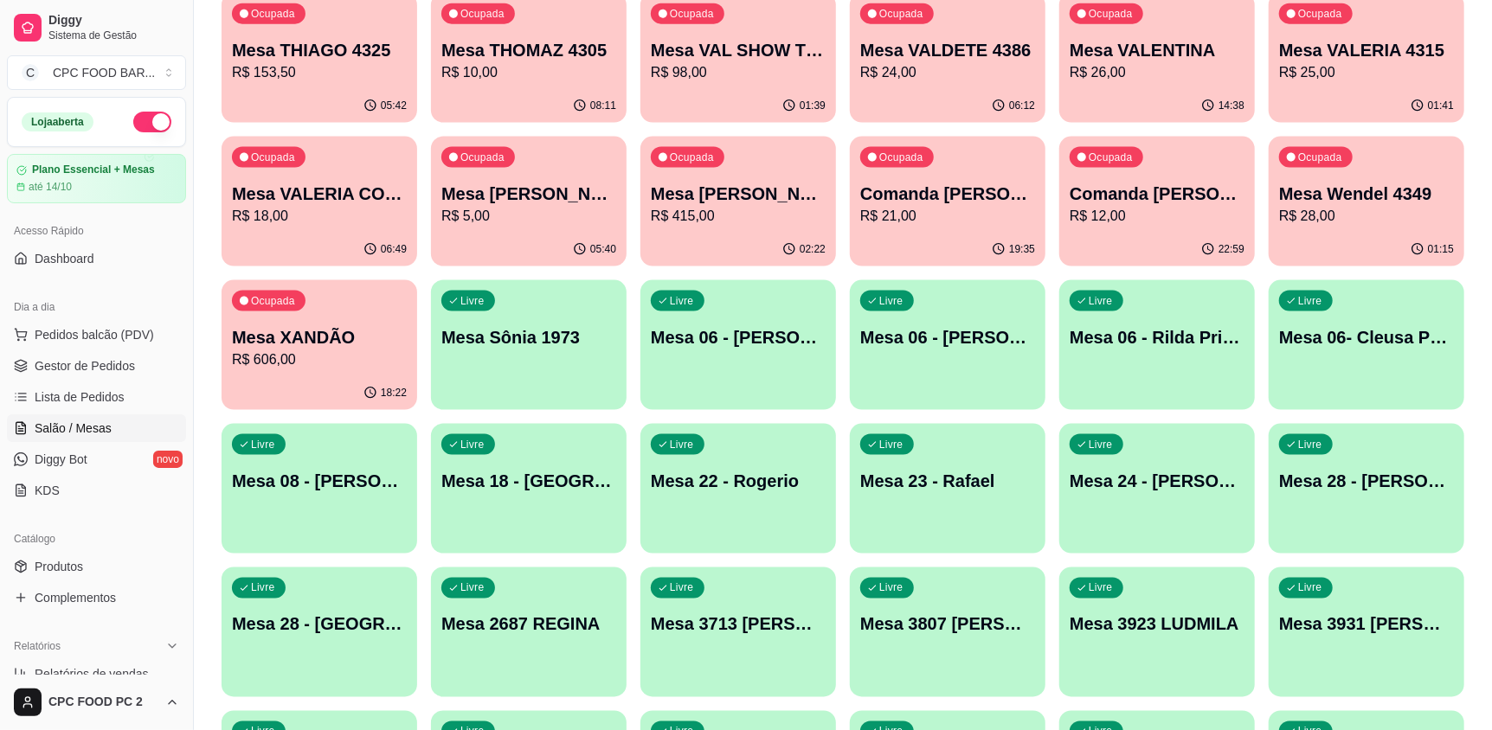
click at [533, 364] on div "Livre Mesa Sônia 1973" at bounding box center [529, 334] width 196 height 109
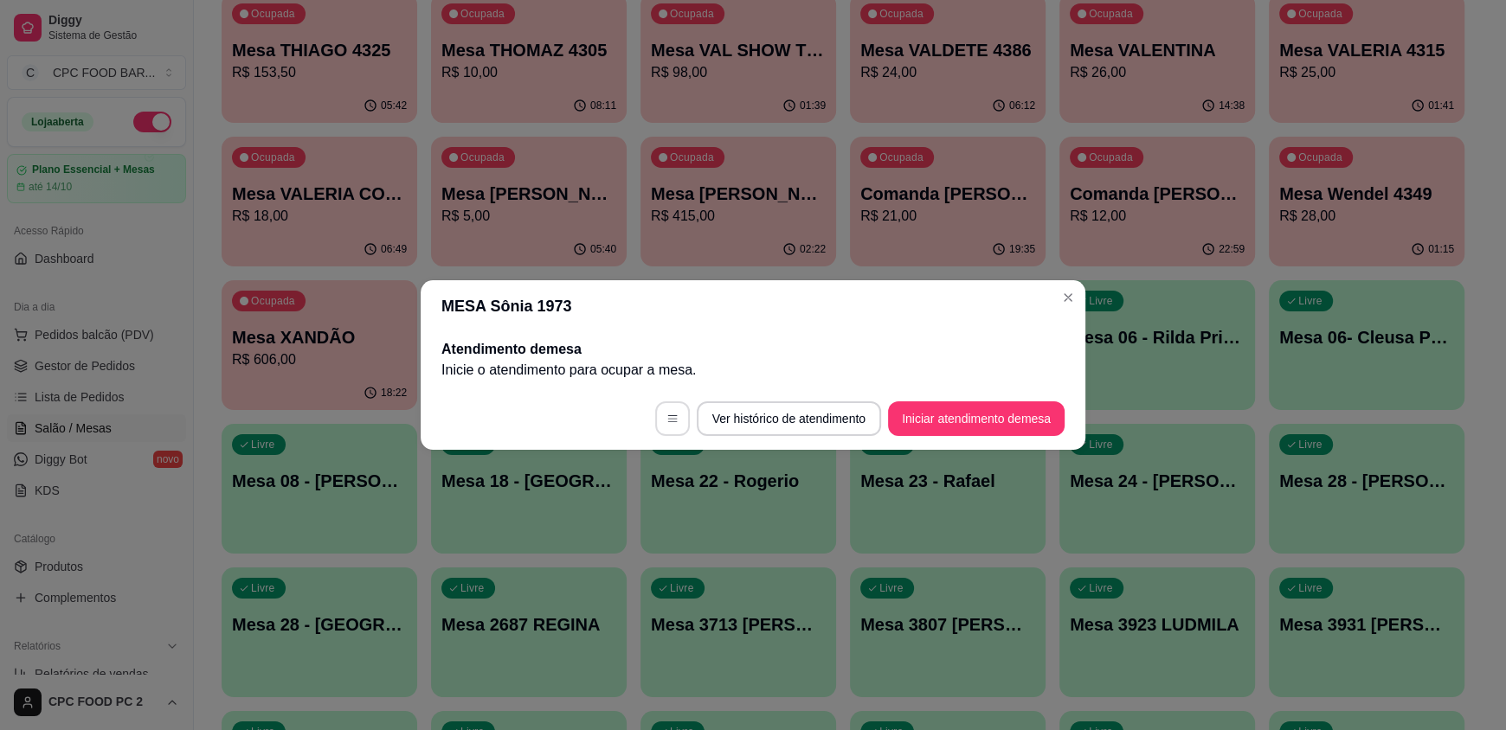
click at [672, 423] on icon "button" at bounding box center [672, 419] width 12 height 12
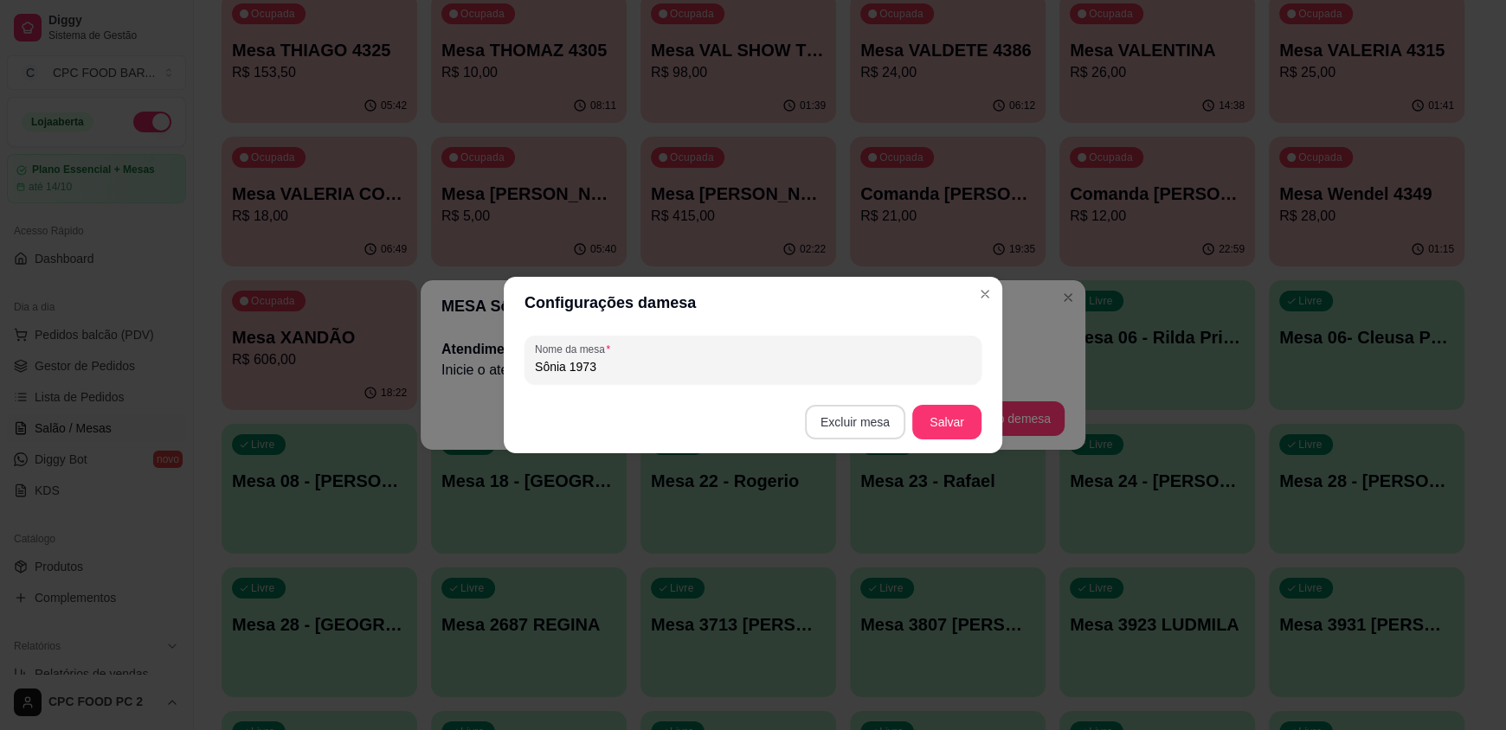
click at [887, 421] on button "Excluir mesa" at bounding box center [855, 422] width 100 height 35
click at [848, 525] on button "Confirmar" at bounding box center [858, 531] width 61 height 26
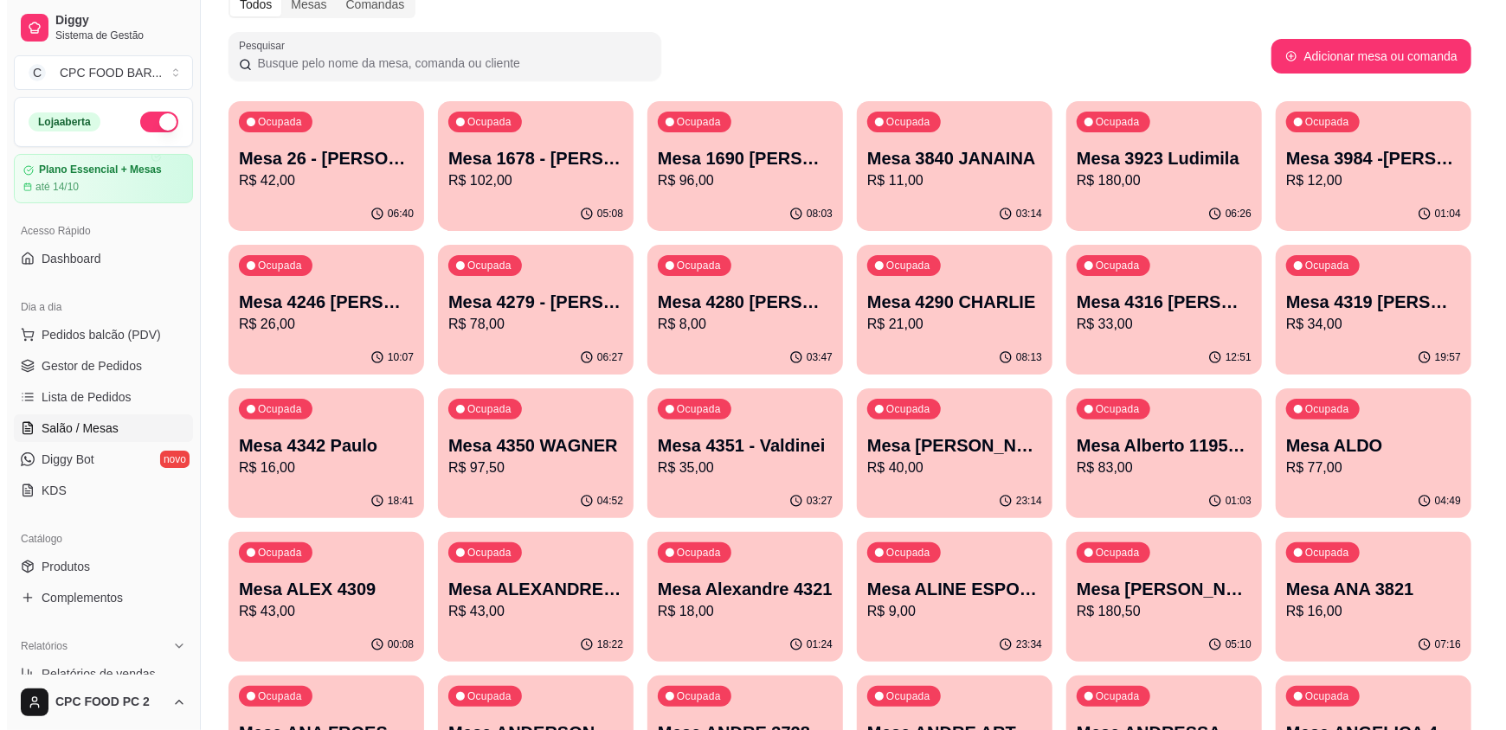
scroll to position [0, 0]
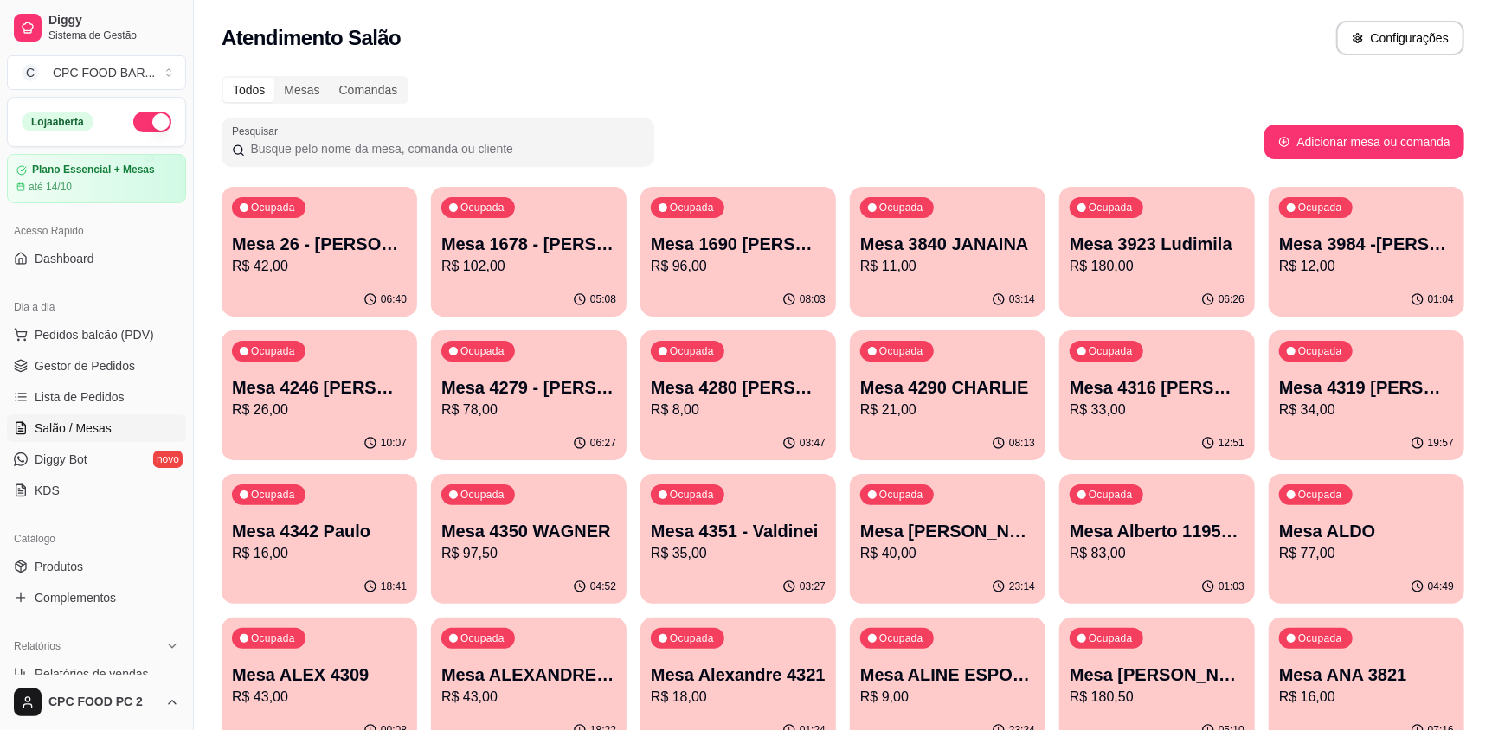
click at [376, 150] on input "Pesquisar" at bounding box center [444, 148] width 399 height 17
click at [1353, 147] on button "Adicionar mesa ou comanda" at bounding box center [1364, 142] width 194 height 34
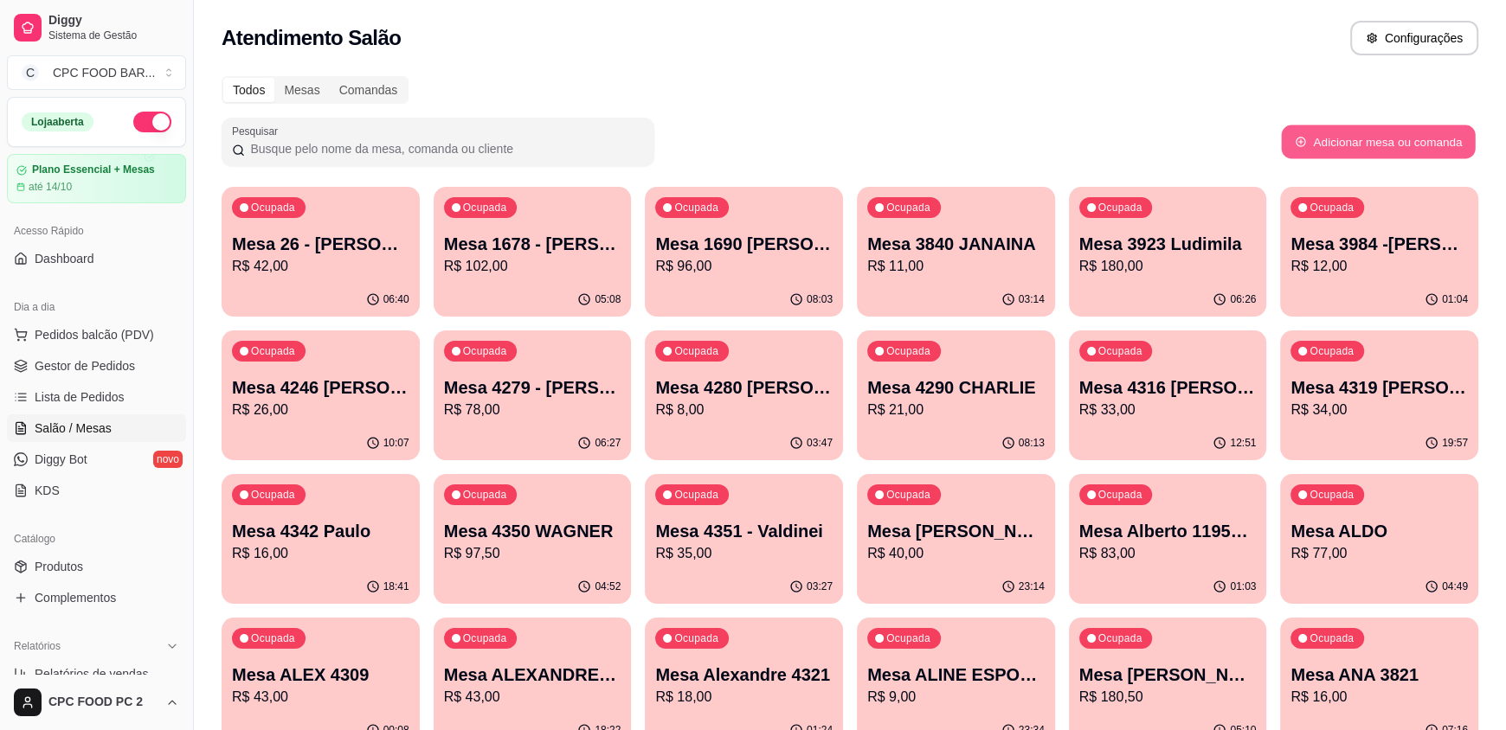
select select "TABLE"
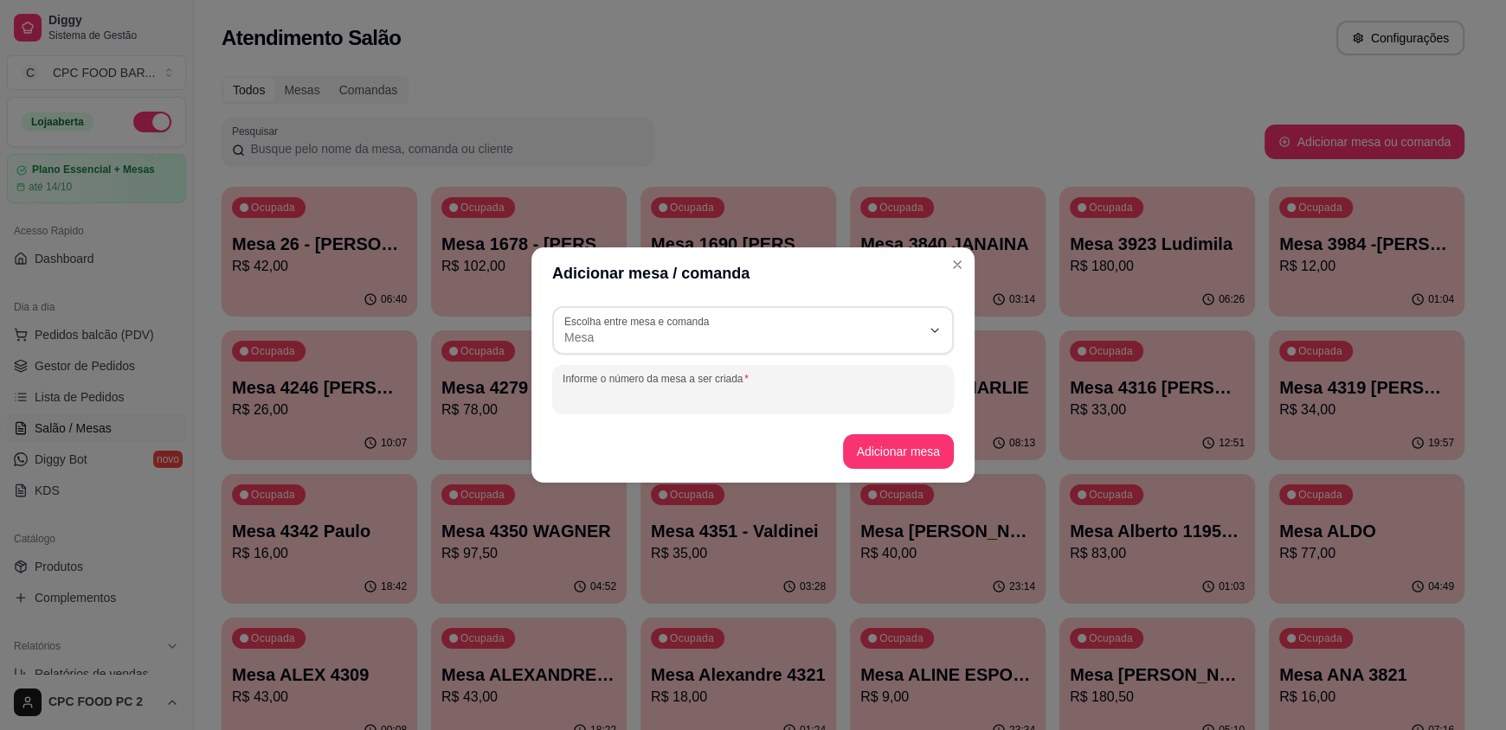
drag, startPoint x: 724, startPoint y: 402, endPoint x: 714, endPoint y: 402, distance: 10.4
click at [720, 402] on input "Informe o número da mesa a ser criada" at bounding box center [753, 396] width 381 height 17
type input "[PERSON_NAME] TAIS"
click at [904, 453] on button "Adicionar mesa" at bounding box center [899, 451] width 112 height 35
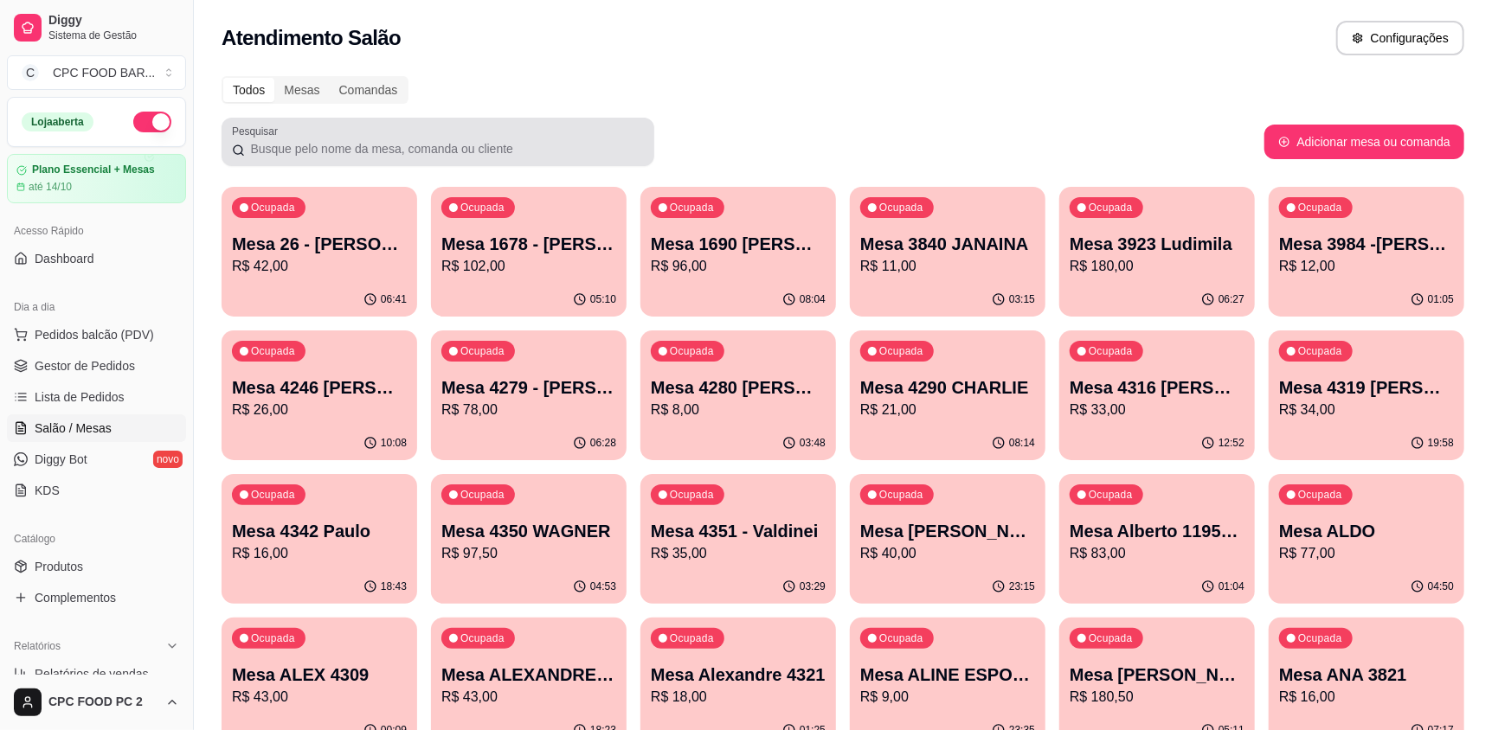
click at [535, 130] on div at bounding box center [438, 142] width 412 height 35
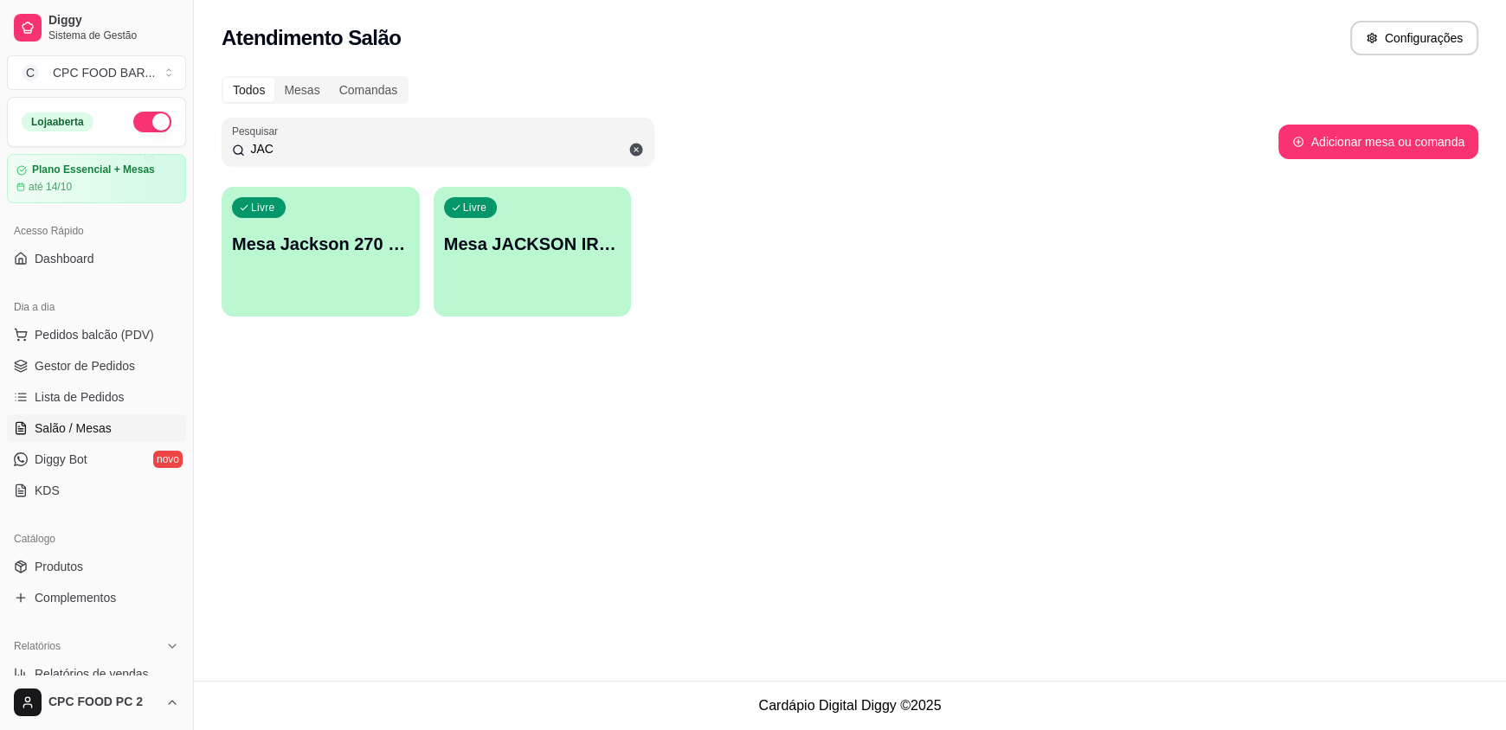
type input "JAC"
click at [503, 239] on p "Mesa JACKSON IRMAO TAIS" at bounding box center [532, 244] width 177 height 24
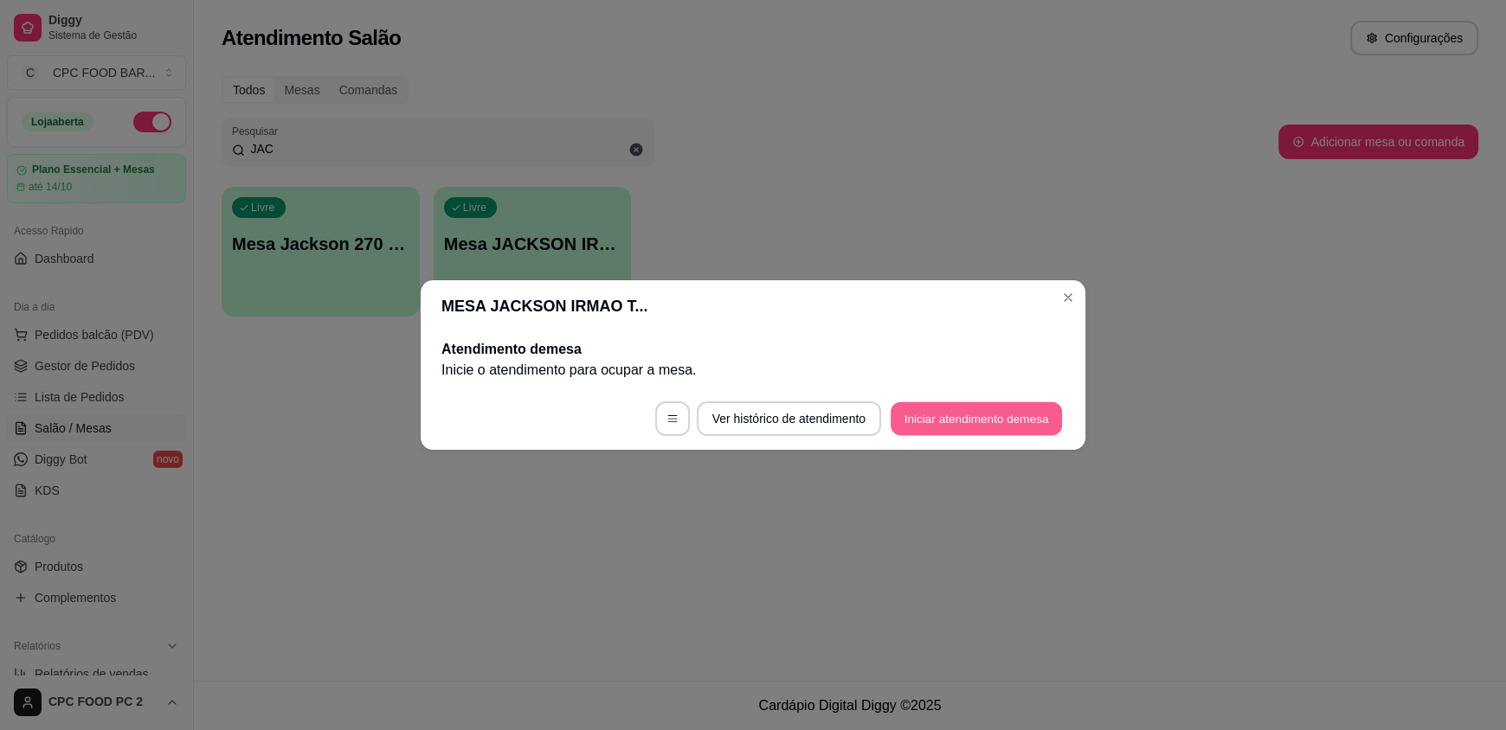
click at [917, 428] on button "Iniciar atendimento de mesa" at bounding box center [976, 419] width 171 height 34
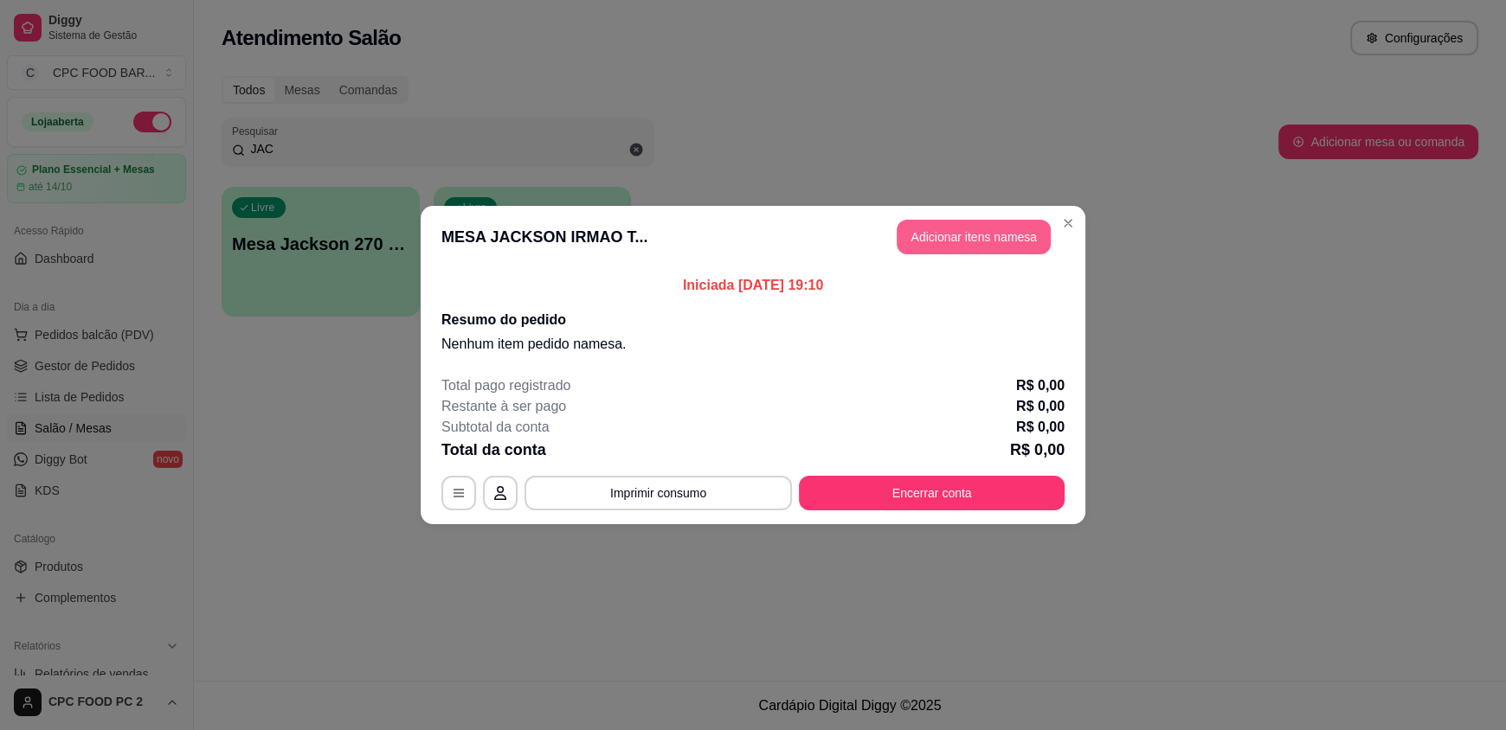
click at [938, 223] on button "Adicionar itens na mesa" at bounding box center [974, 237] width 154 height 35
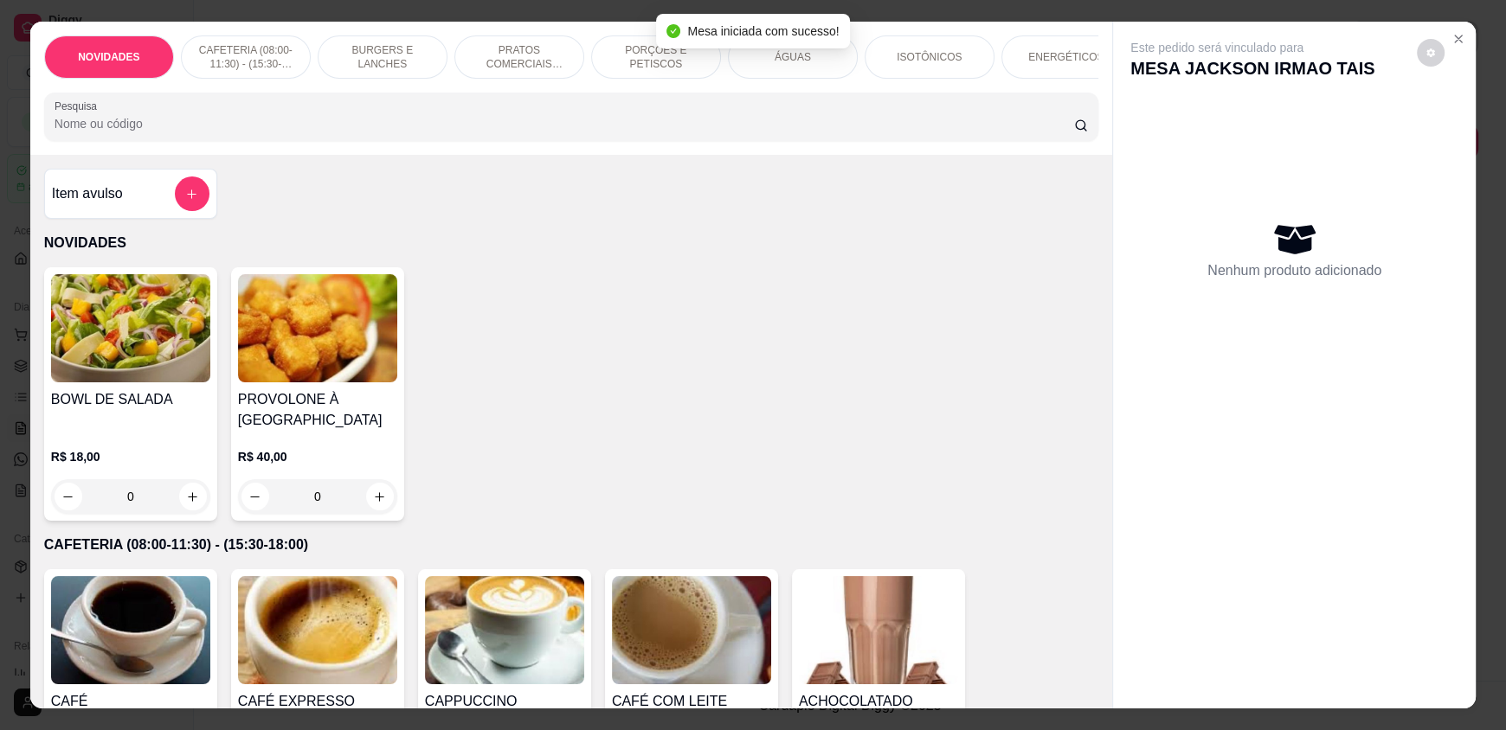
click at [582, 155] on div "NOVIDADES CAFETERIA (08:00-11:30) - (15:30-18:00) BURGERS E LANCHES PRATOS COME…" at bounding box center [571, 88] width 1082 height 133
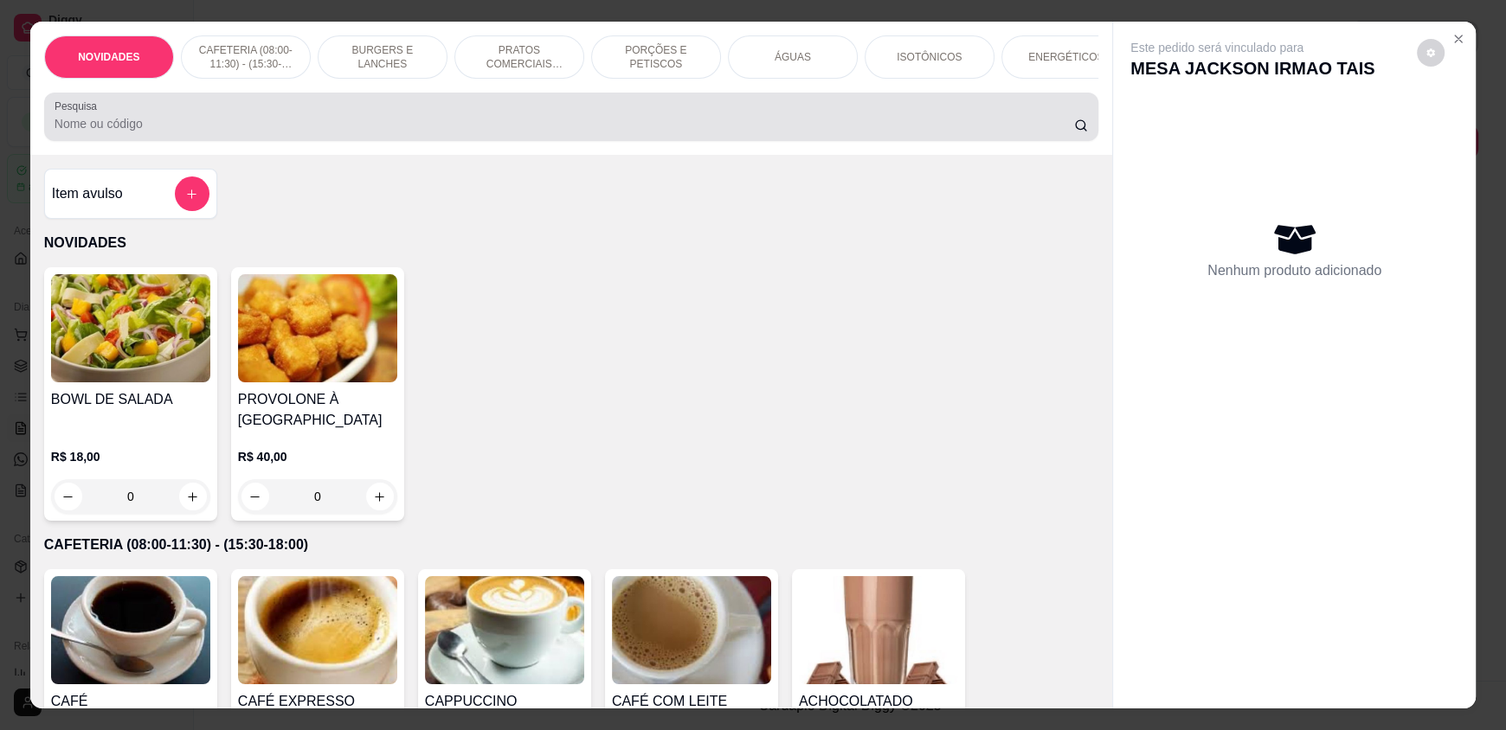
click at [587, 125] on div at bounding box center [571, 117] width 1033 height 35
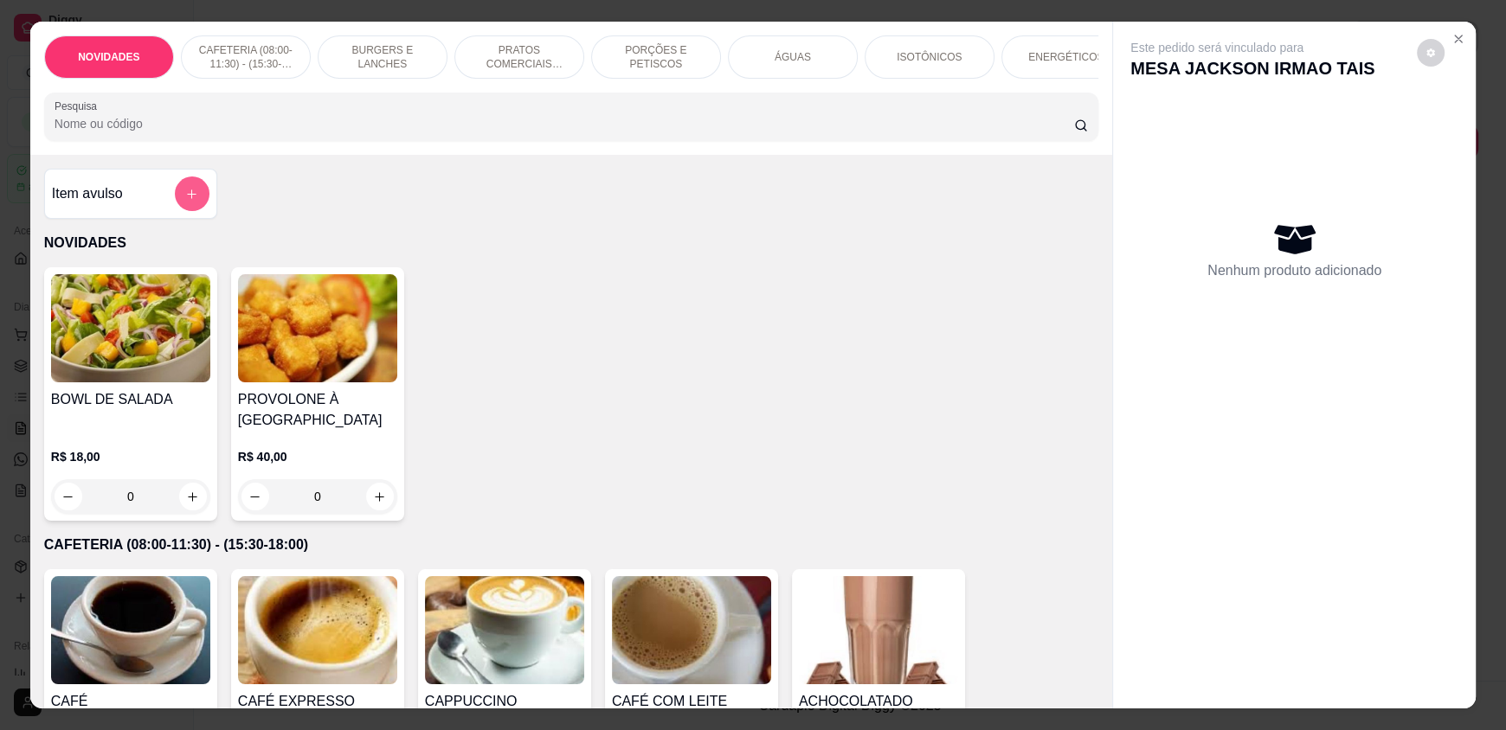
click at [179, 208] on button "add-separate-item" at bounding box center [192, 194] width 35 height 35
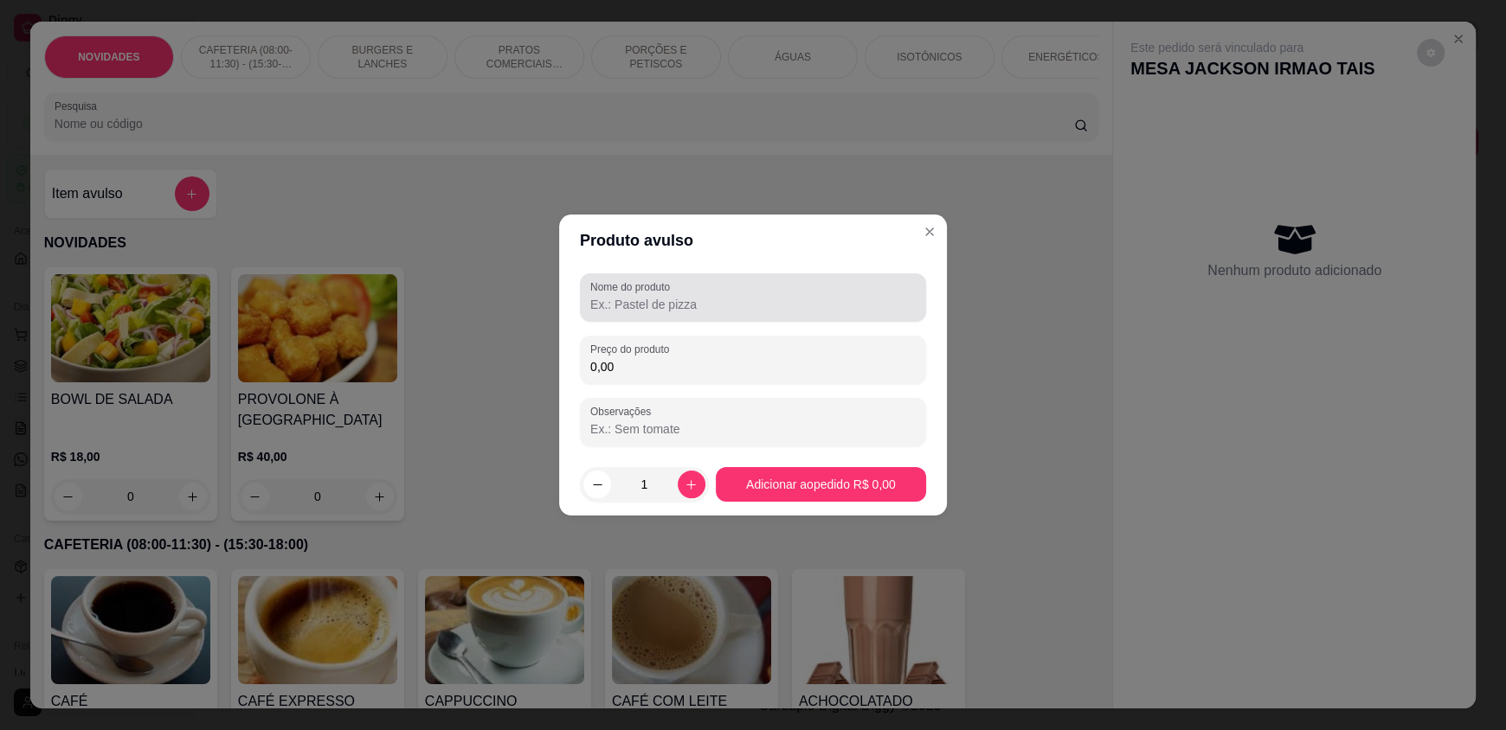
click at [619, 302] on input "Nome do produto" at bounding box center [752, 304] width 325 height 17
type input "ISCA DE FRANGO"
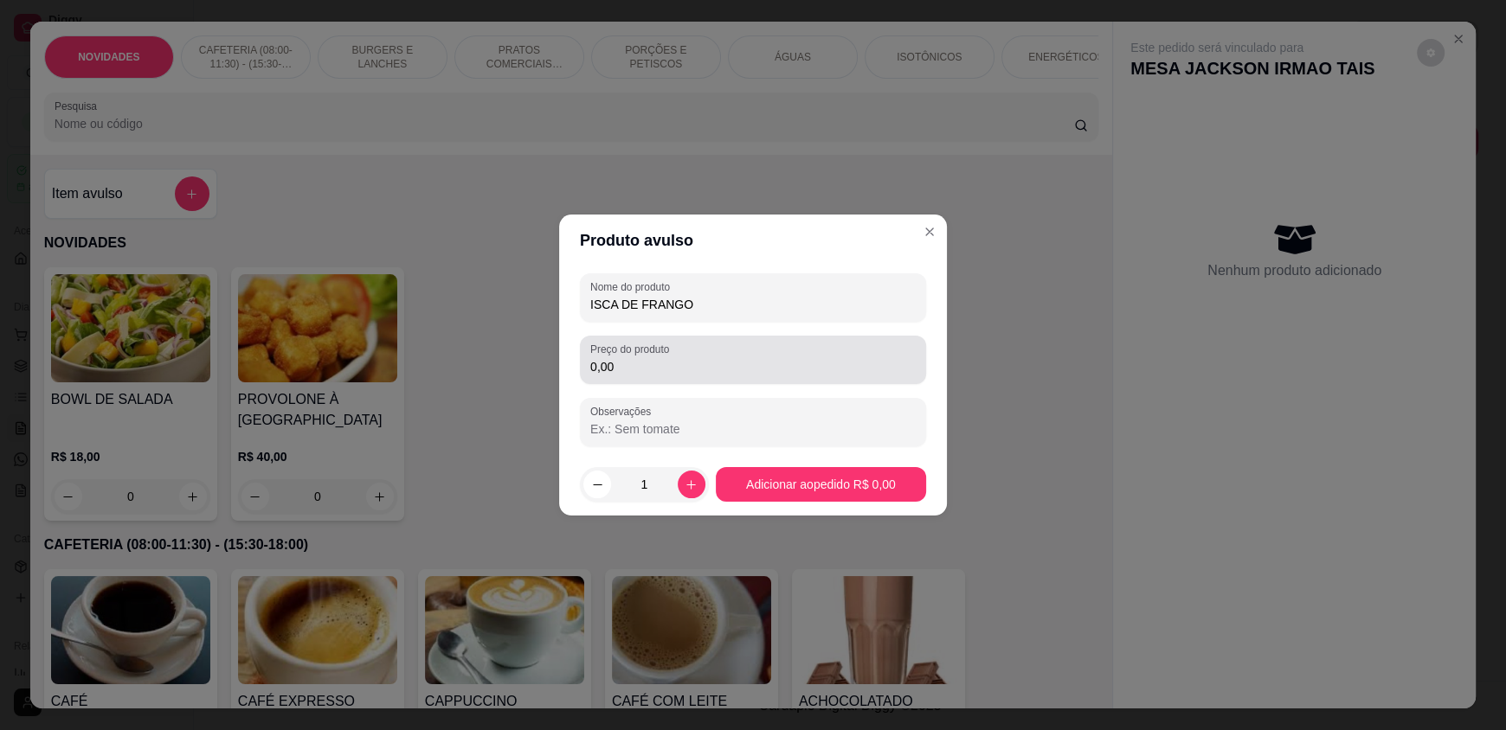
drag, startPoint x: 631, startPoint y: 335, endPoint x: 631, endPoint y: 345, distance: 10.4
click at [631, 336] on div "Preço do produto 0,00" at bounding box center [753, 360] width 346 height 48
click at [634, 357] on div "0,00" at bounding box center [752, 360] width 325 height 35
type input "35,00"
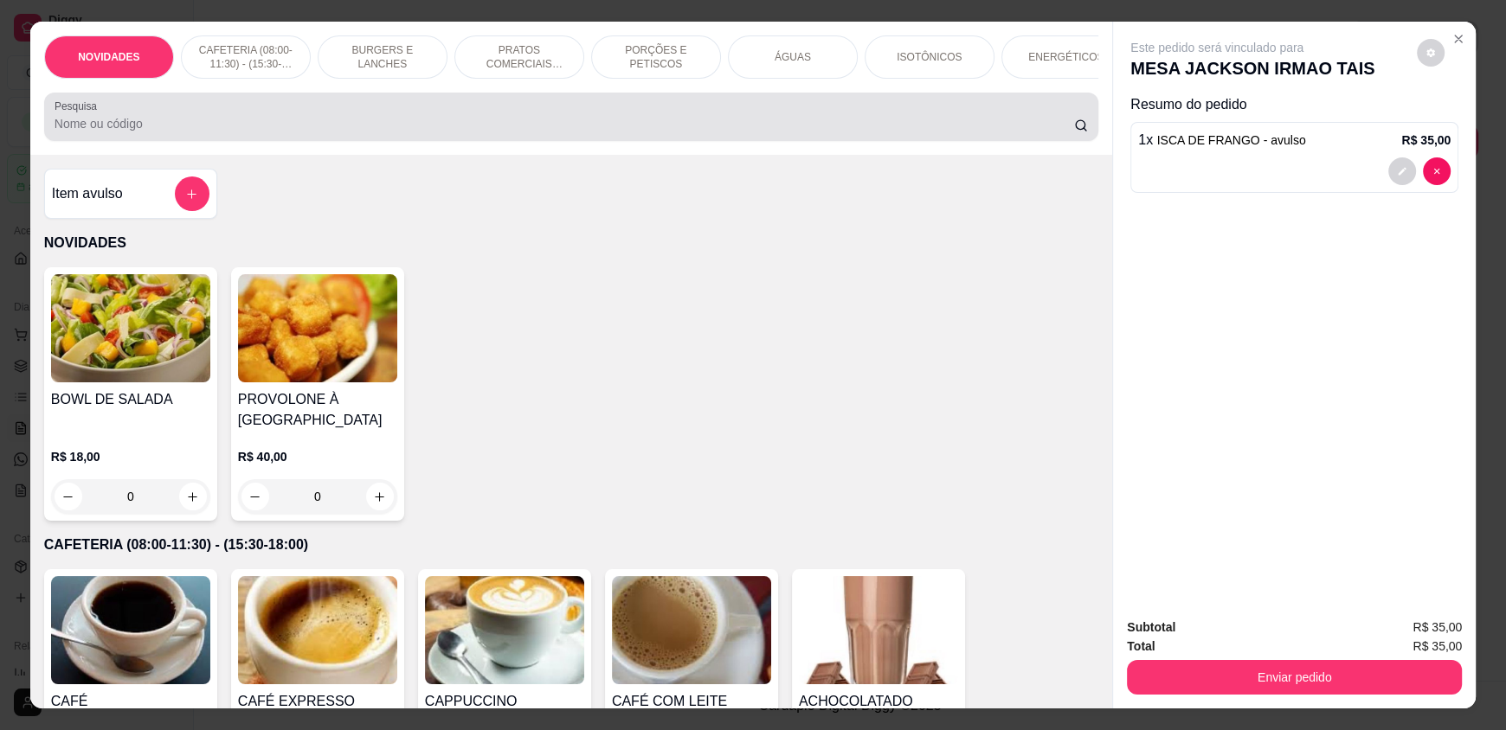
click at [647, 141] on div "Pesquisa" at bounding box center [571, 117] width 1054 height 48
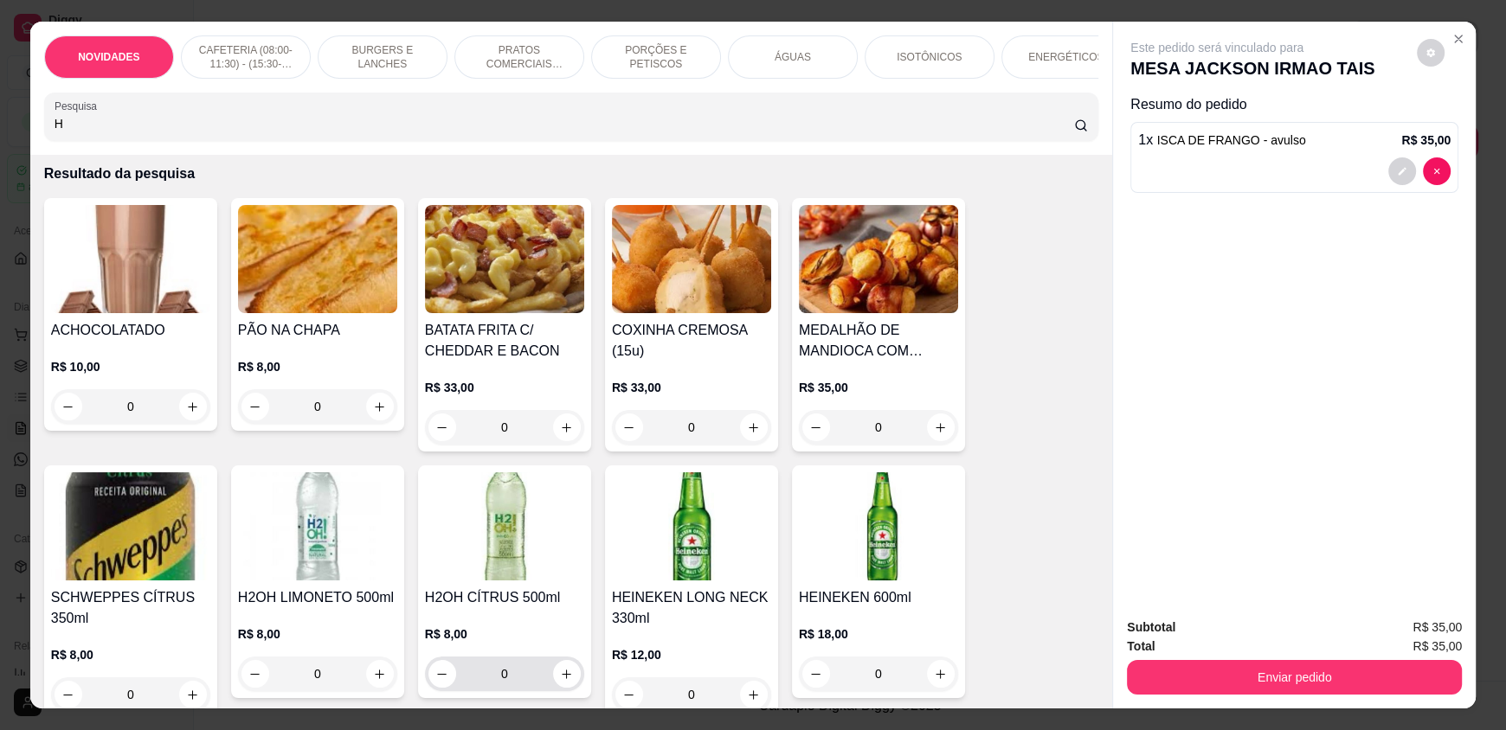
scroll to position [173, 0]
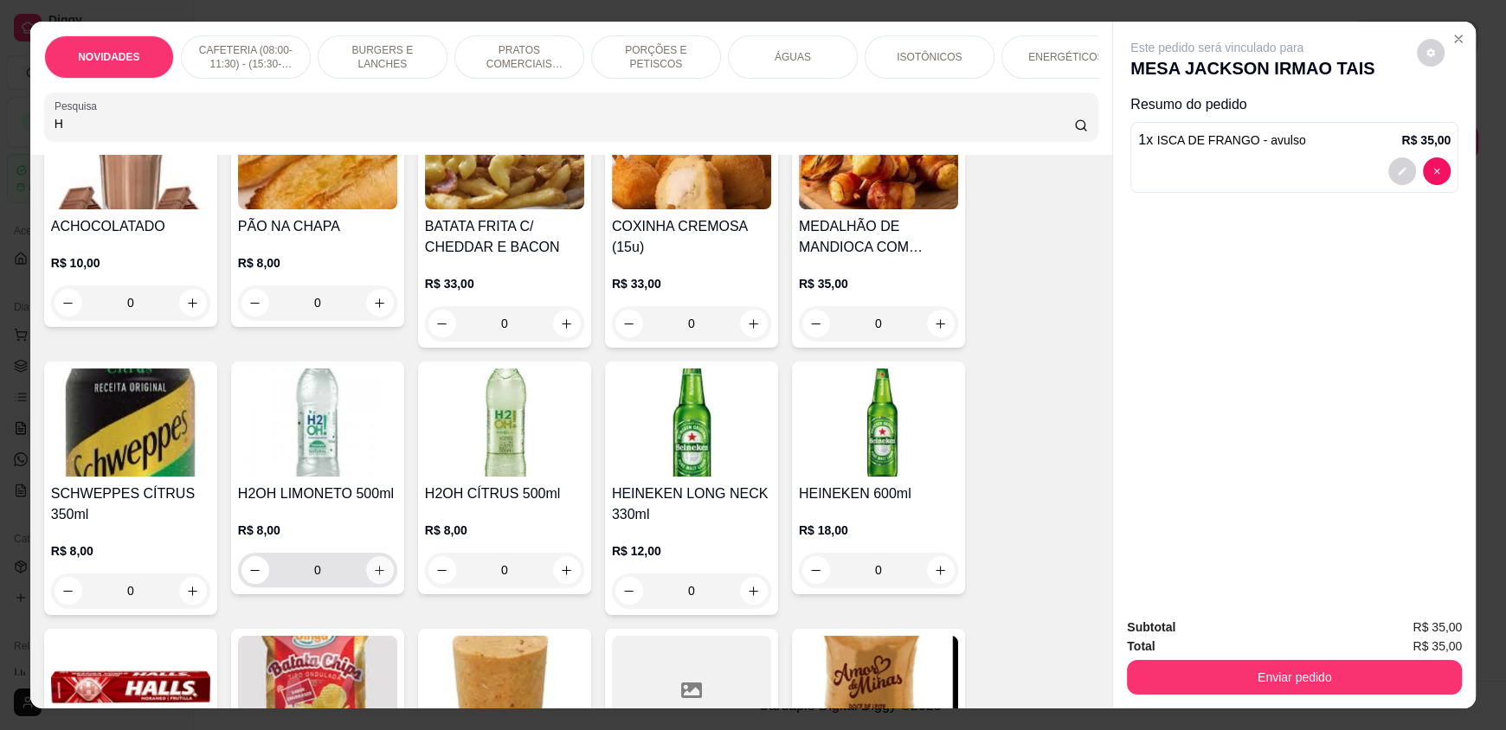
type input "H"
click at [377, 577] on icon "increase-product-quantity" at bounding box center [379, 570] width 13 height 13
type input "1"
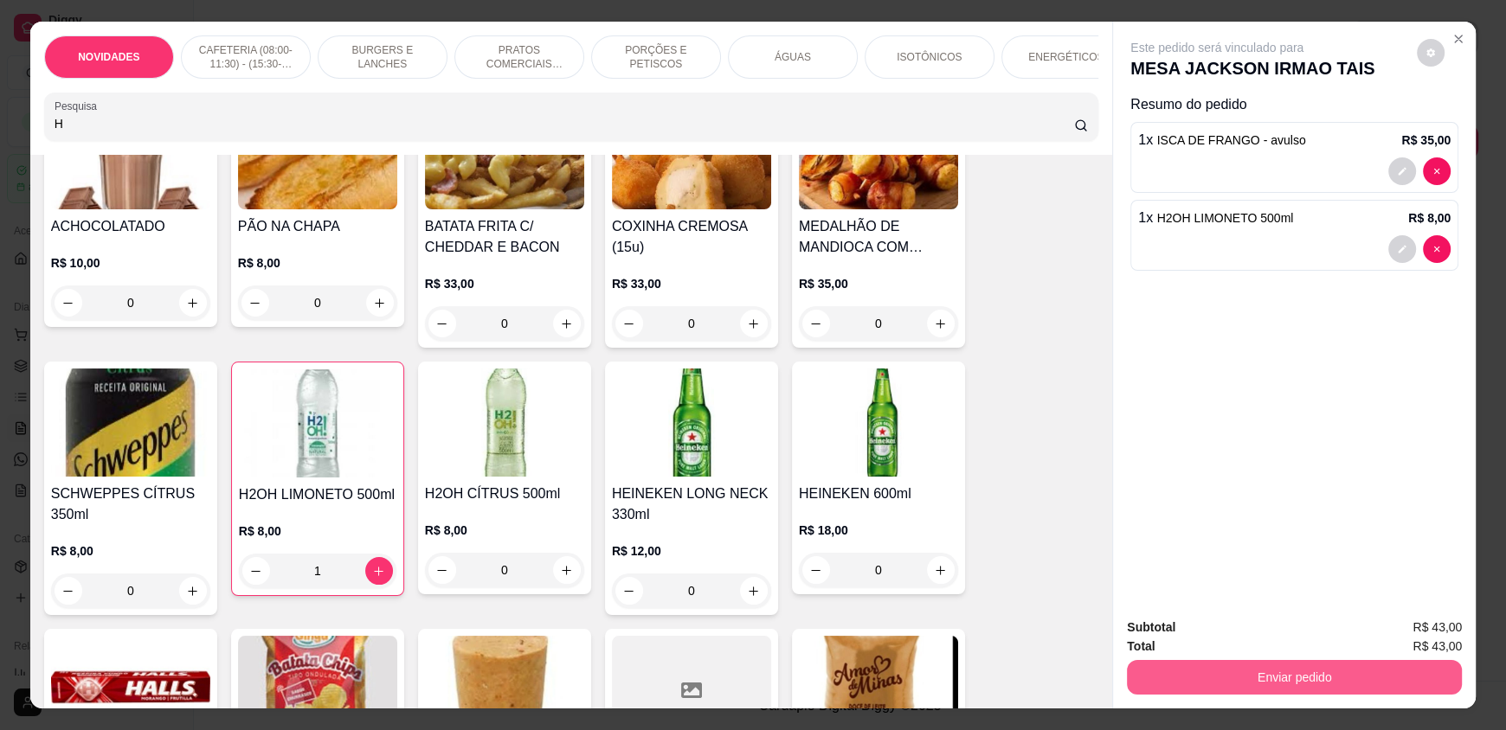
click at [1194, 671] on button "Enviar pedido" at bounding box center [1294, 677] width 335 height 35
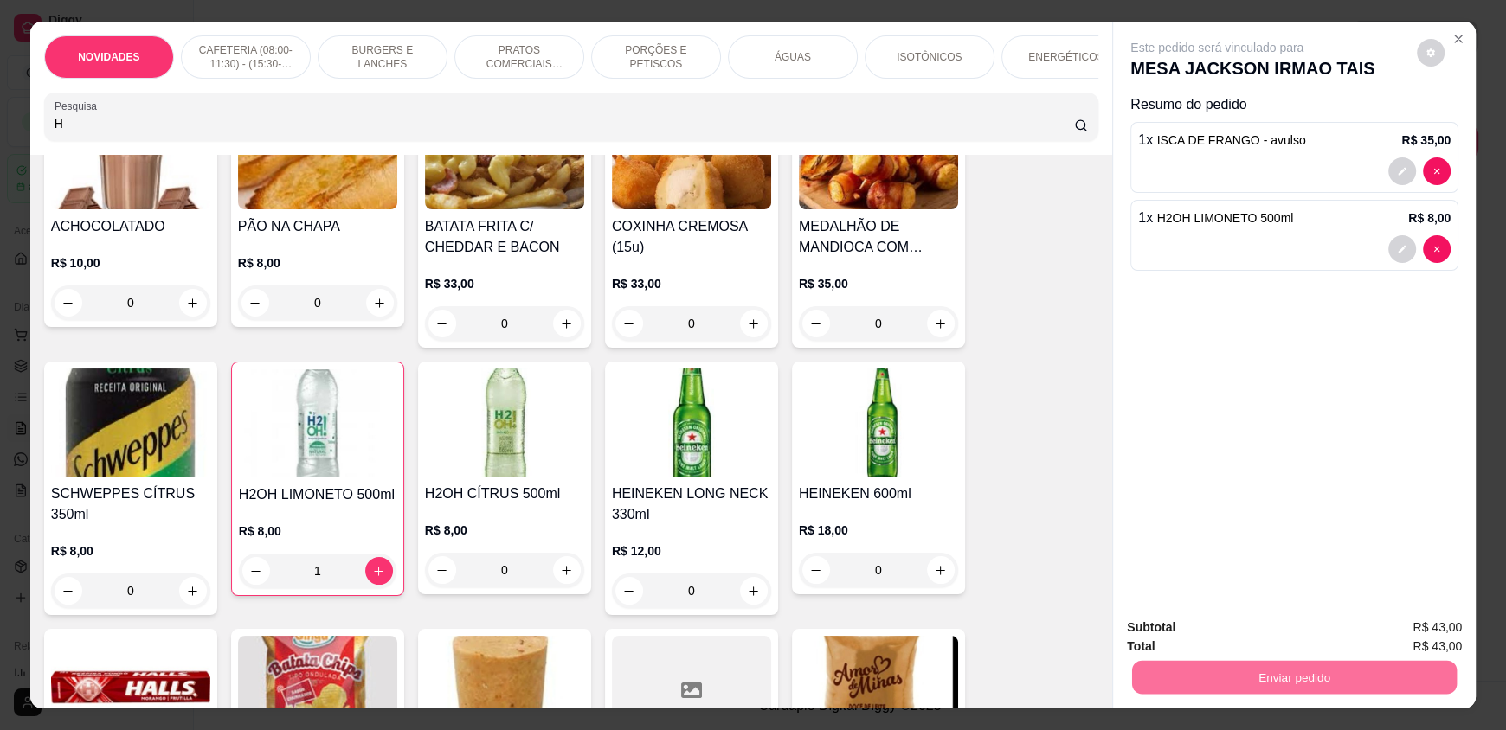
click at [1403, 627] on button "Enviar pedido" at bounding box center [1416, 635] width 98 height 33
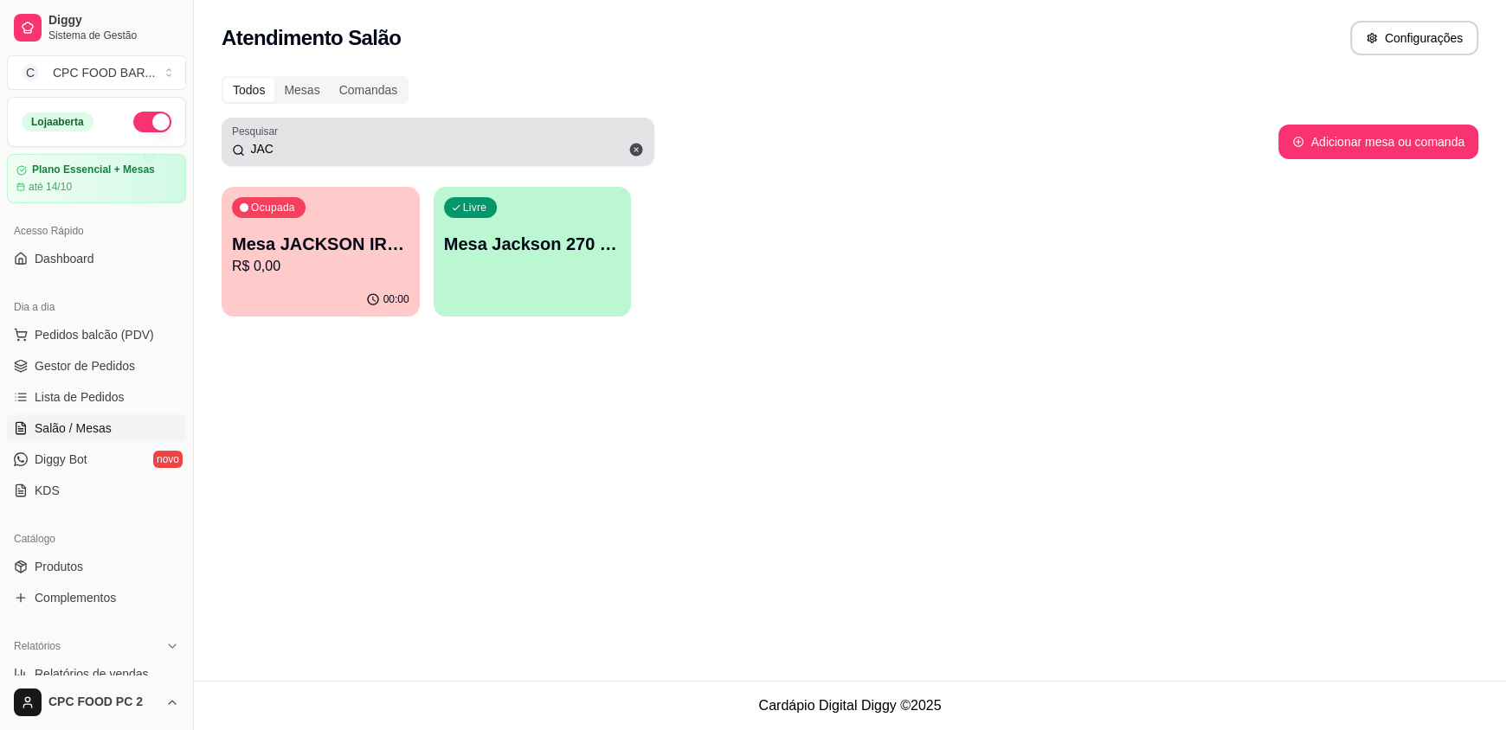
click at [464, 152] on input "JAC" at bounding box center [444, 148] width 399 height 17
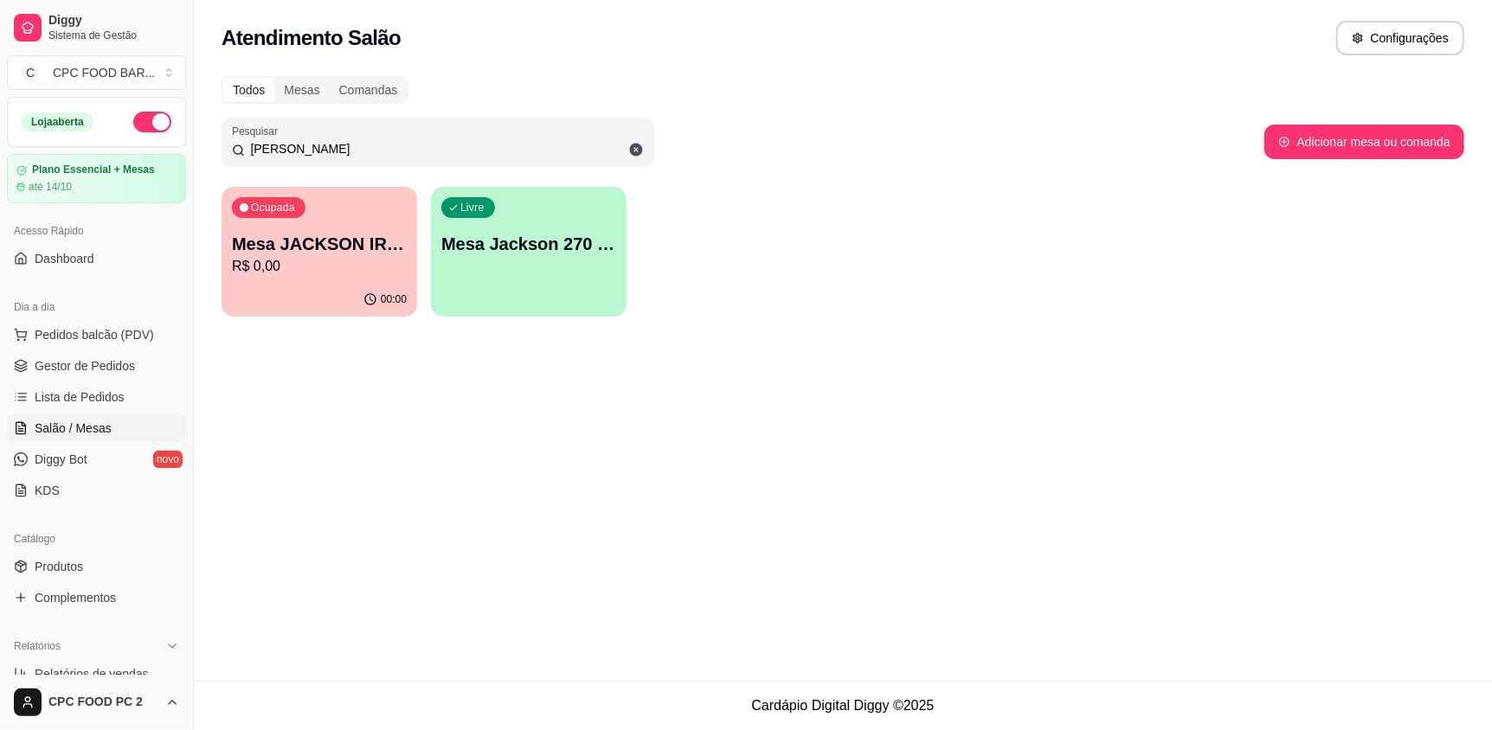
type input "J"
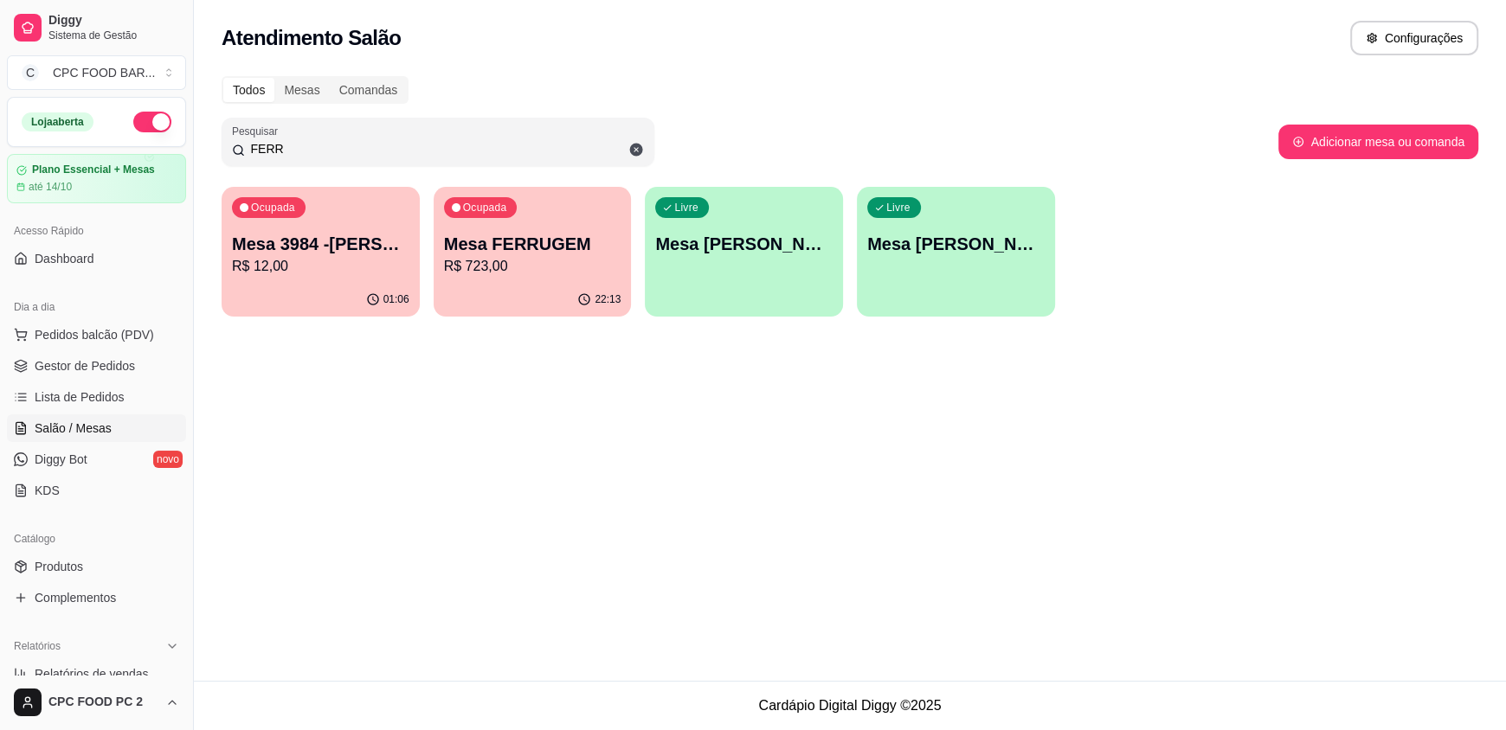
type input "FERR"
click at [491, 268] on p "R$ 723,00" at bounding box center [533, 266] width 172 height 20
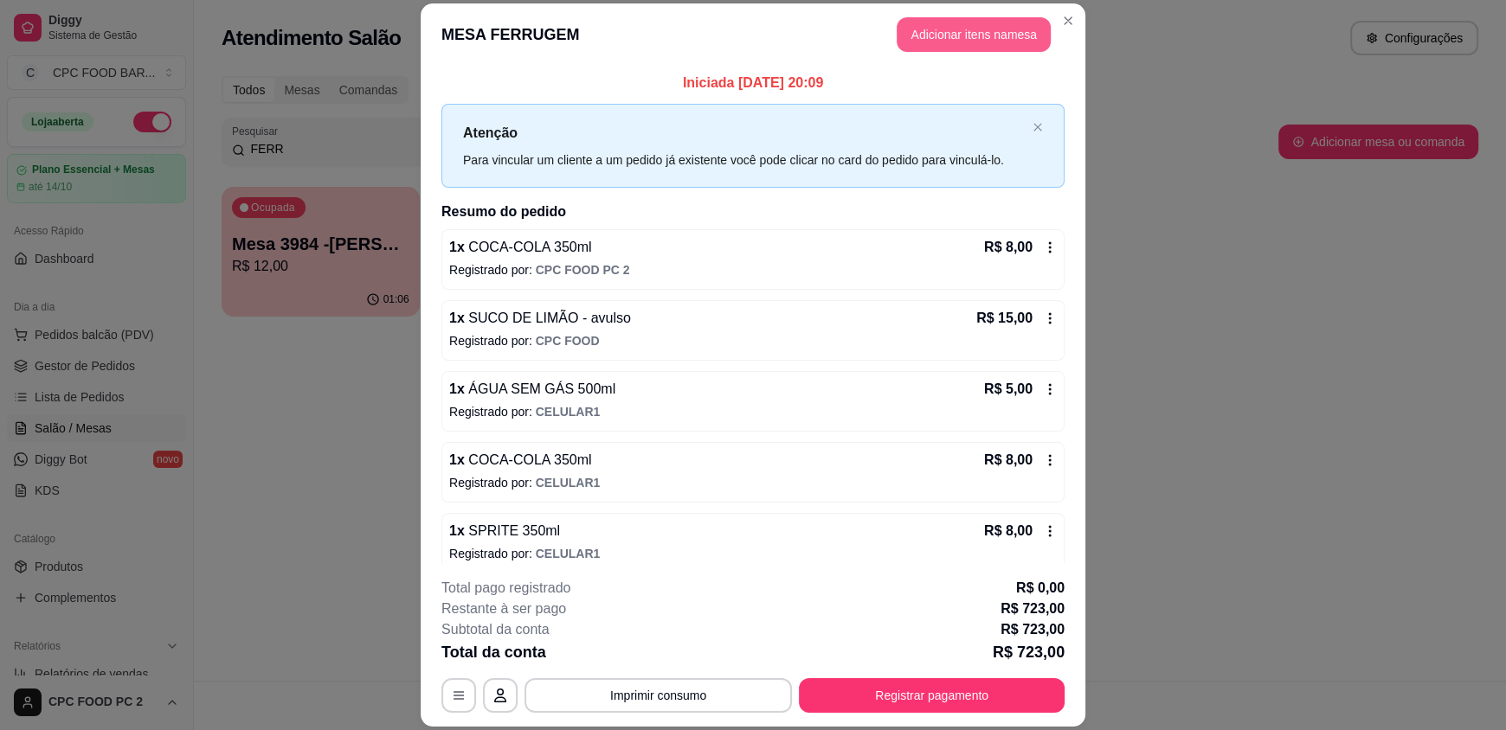
click at [929, 25] on button "Adicionar itens na mesa" at bounding box center [974, 34] width 154 height 35
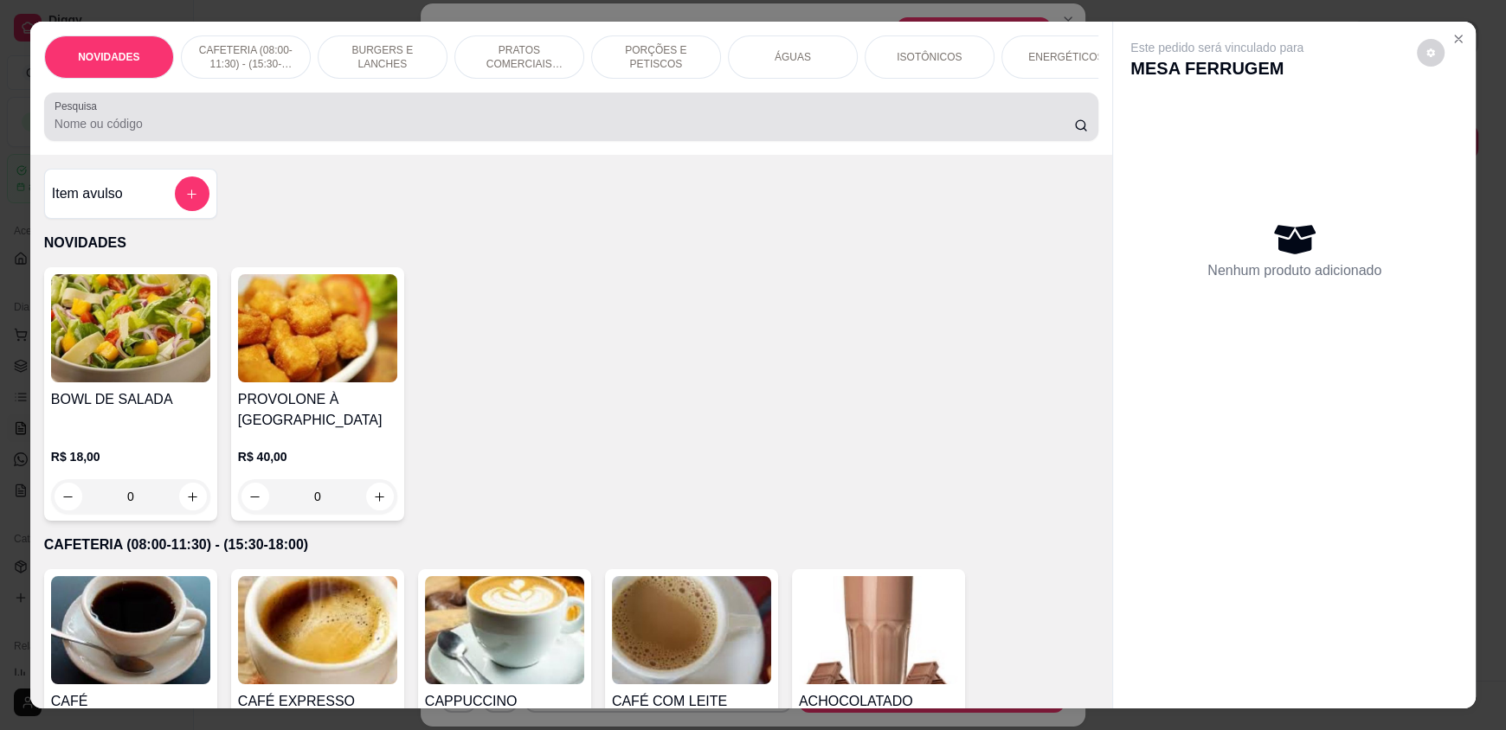
click at [305, 128] on input "Pesquisa" at bounding box center [565, 123] width 1020 height 17
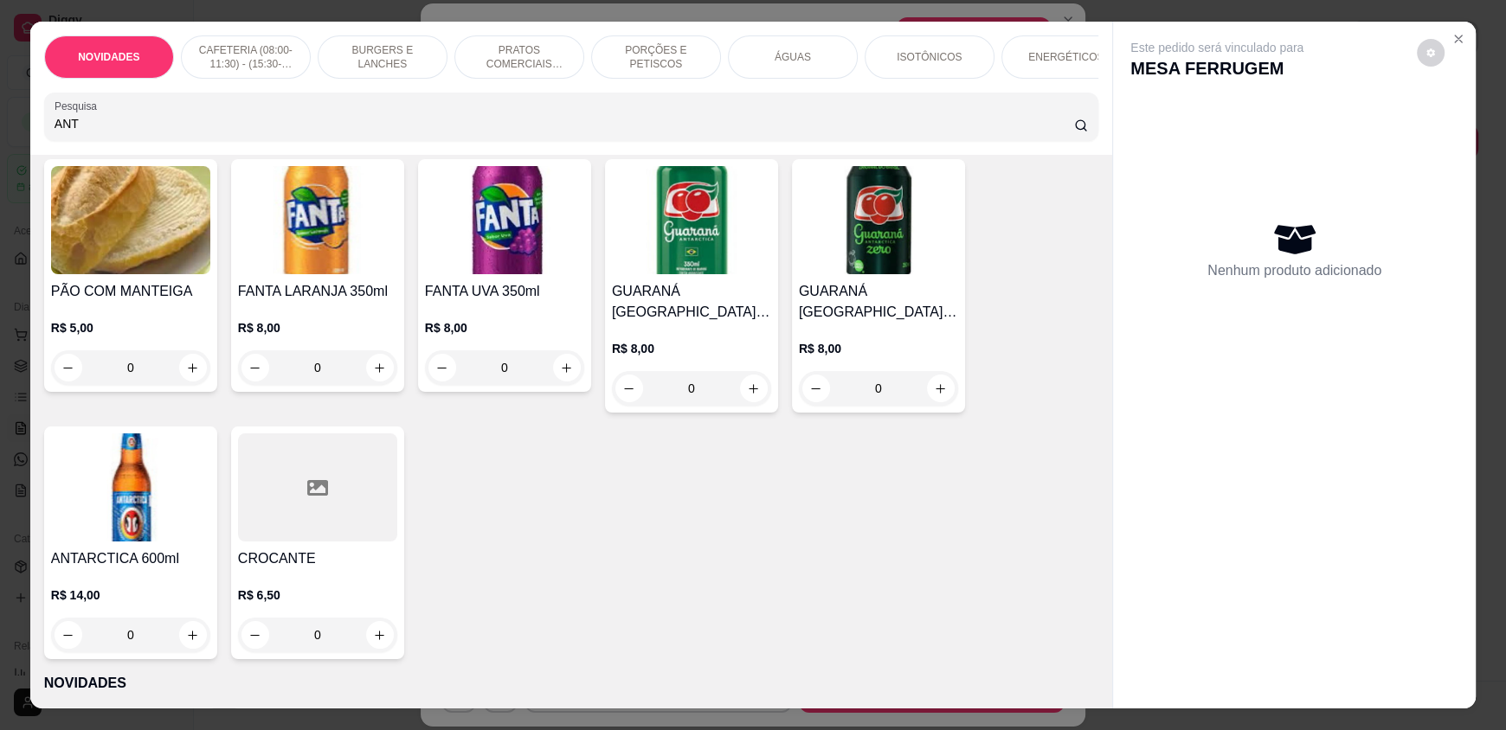
scroll to position [259, 0]
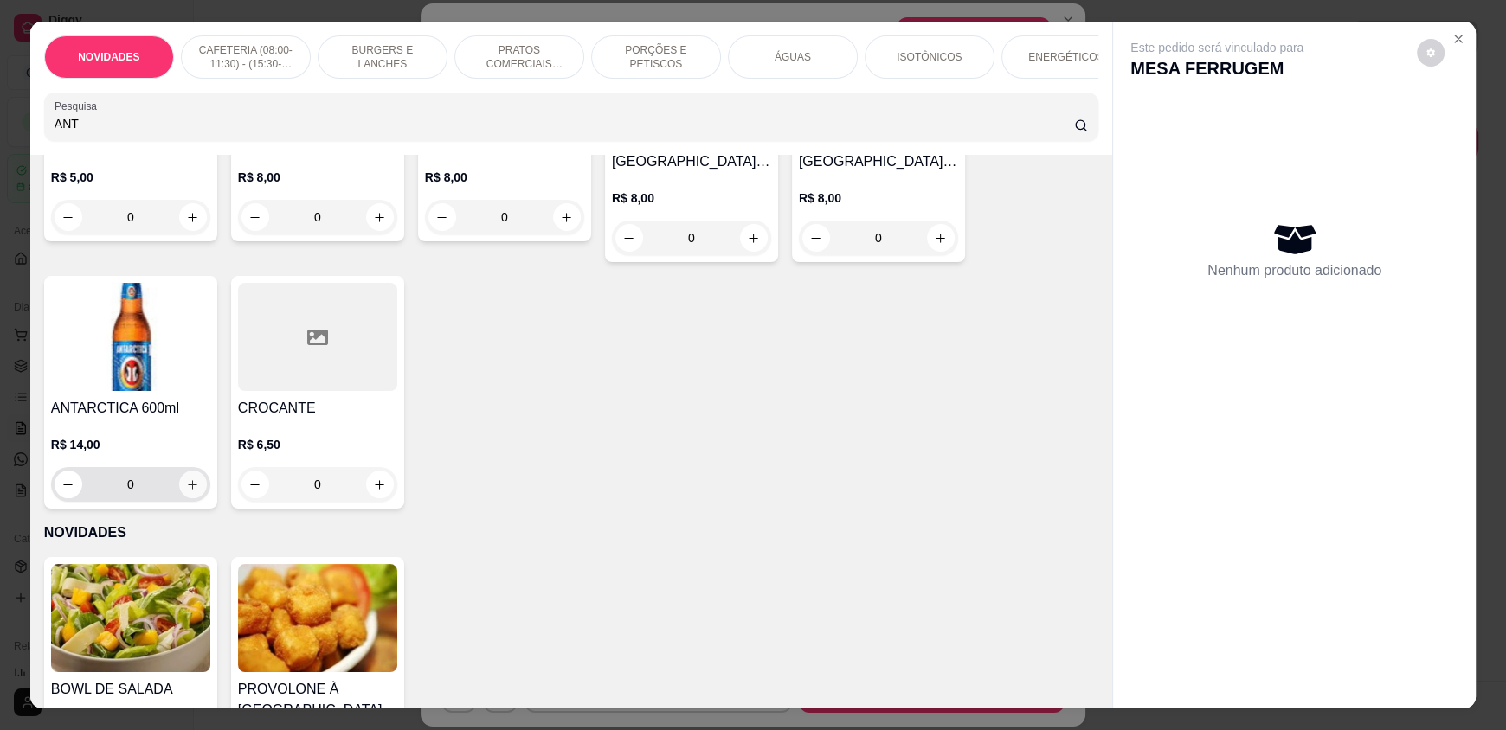
type input "ANT"
click at [190, 492] on icon "increase-product-quantity" at bounding box center [192, 485] width 13 height 13
type input "1"
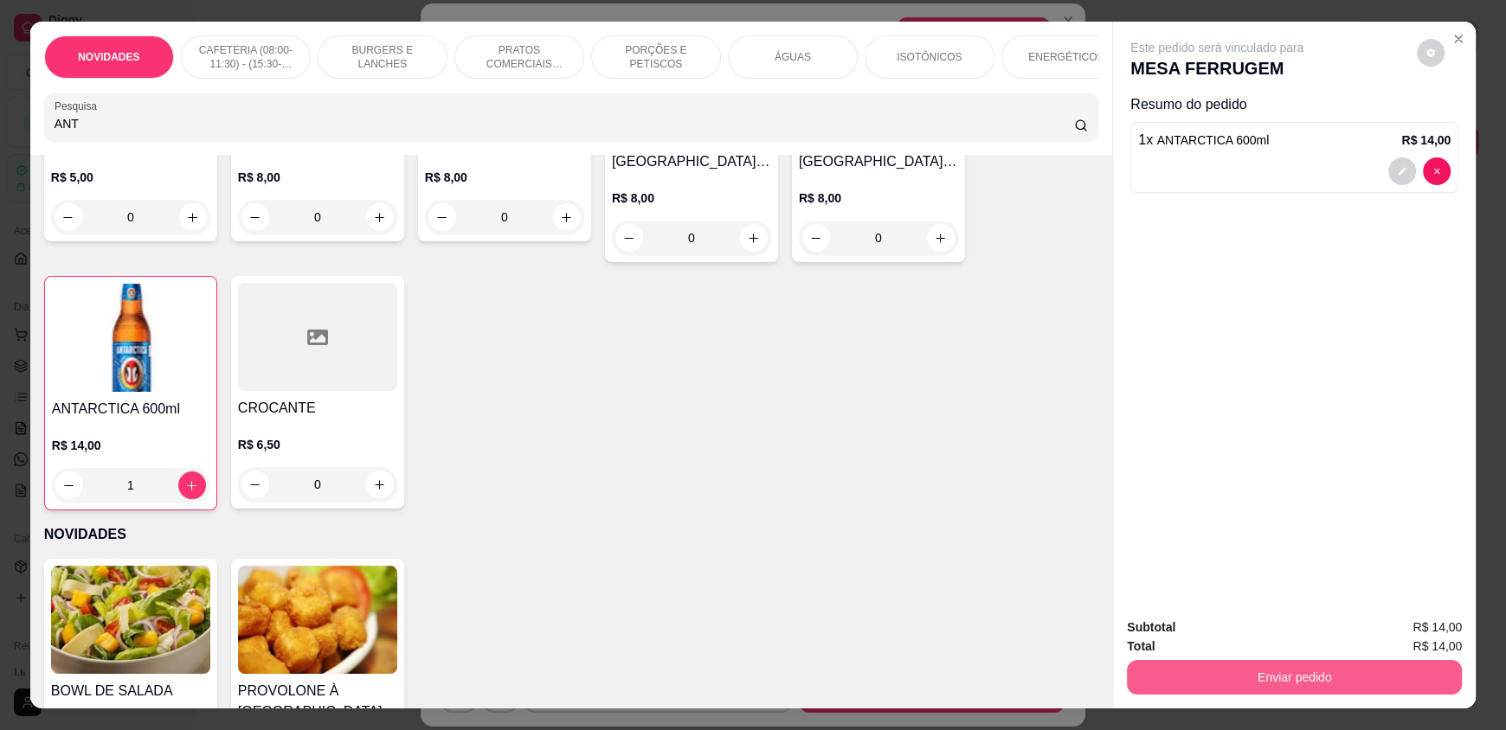
click at [1166, 680] on button "Enviar pedido" at bounding box center [1294, 677] width 335 height 35
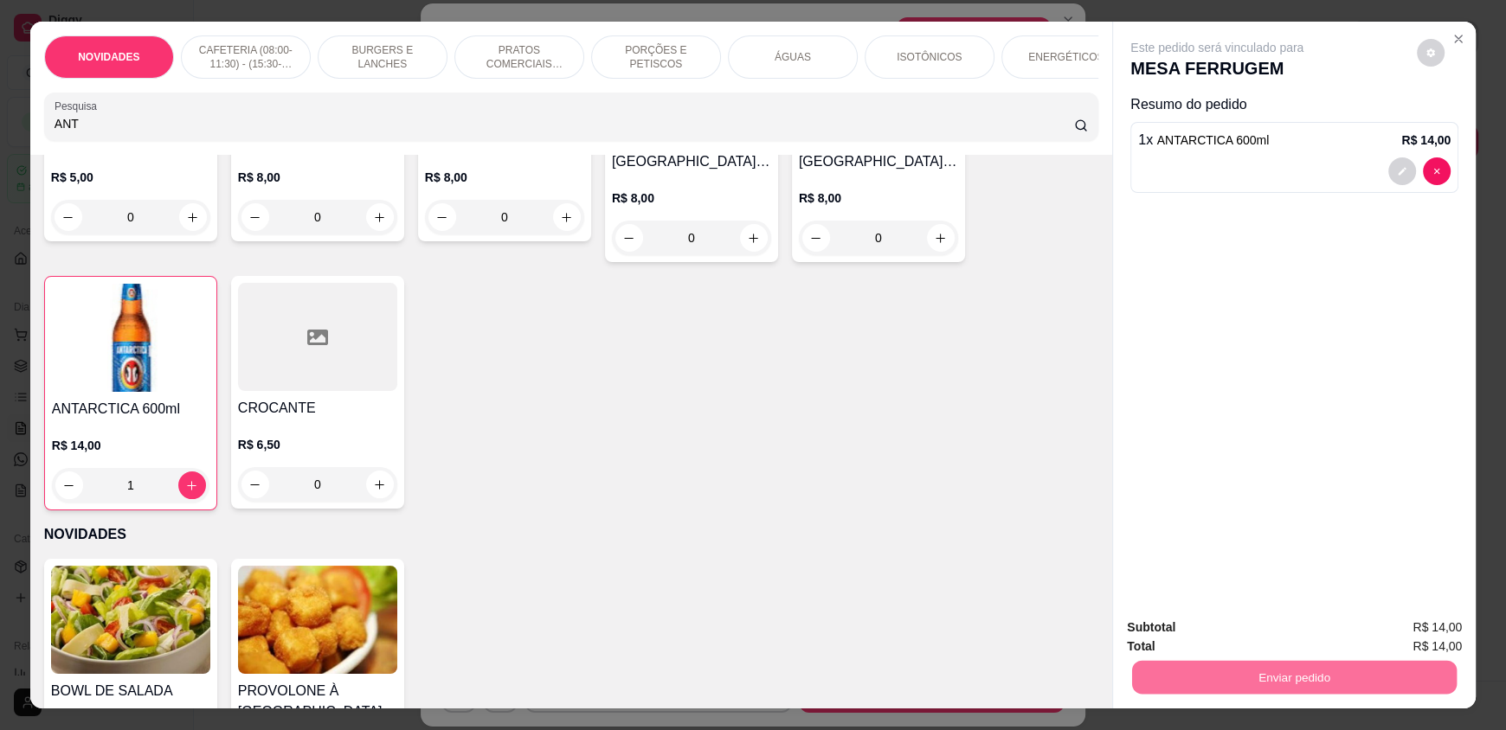
click at [1440, 637] on button "Enviar pedido" at bounding box center [1416, 635] width 98 height 33
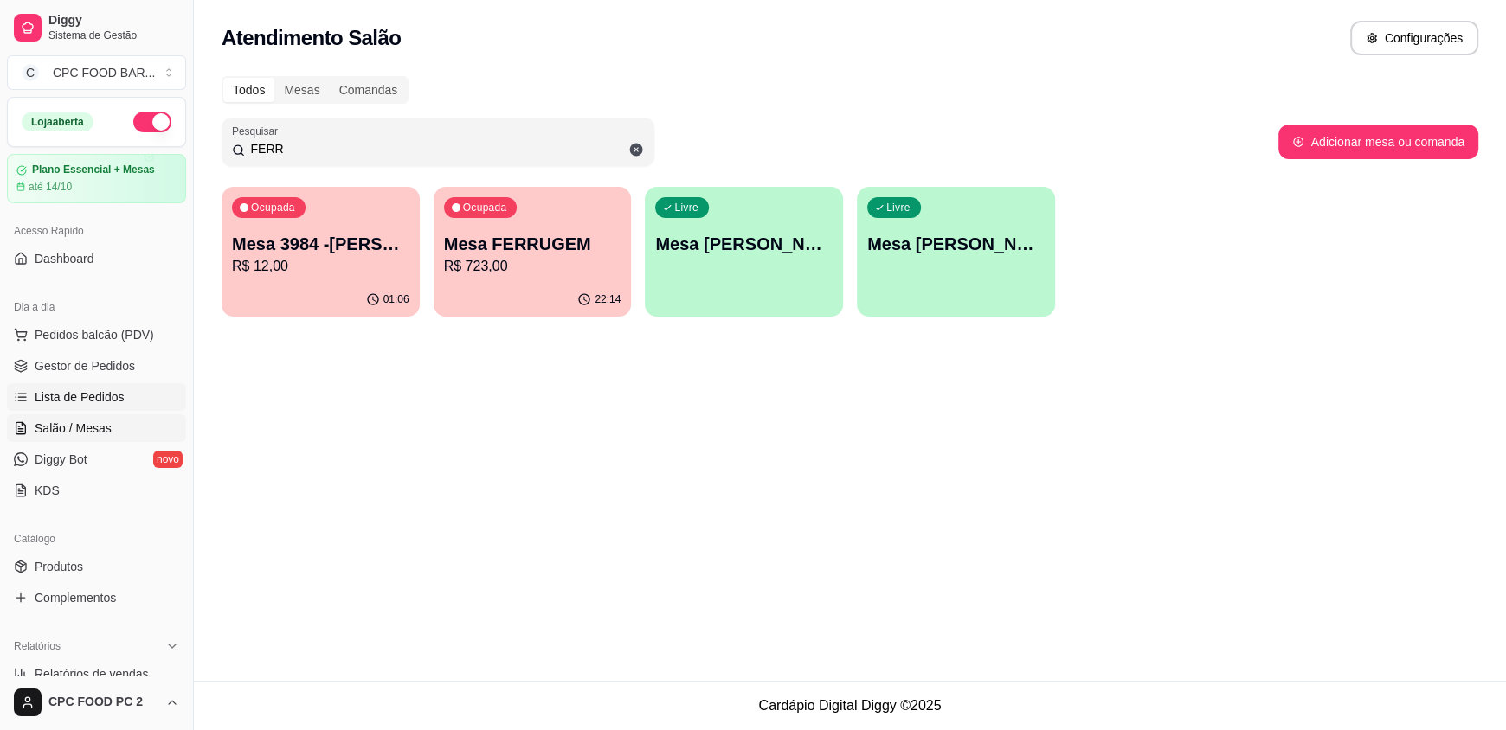
click at [107, 403] on span "Lista de Pedidos" at bounding box center [80, 397] width 90 height 17
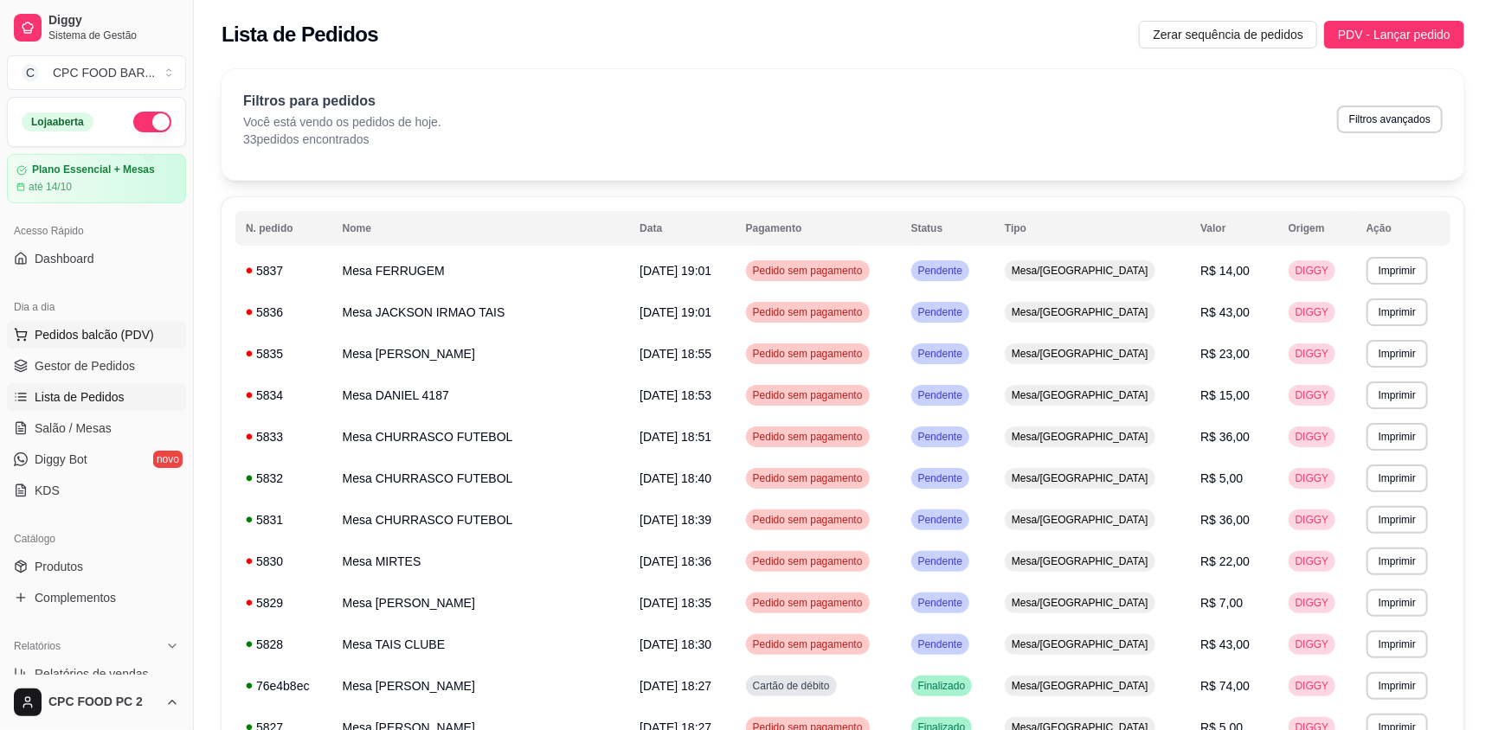
click at [120, 335] on span "Pedidos balcão (PDV)" at bounding box center [94, 334] width 119 height 17
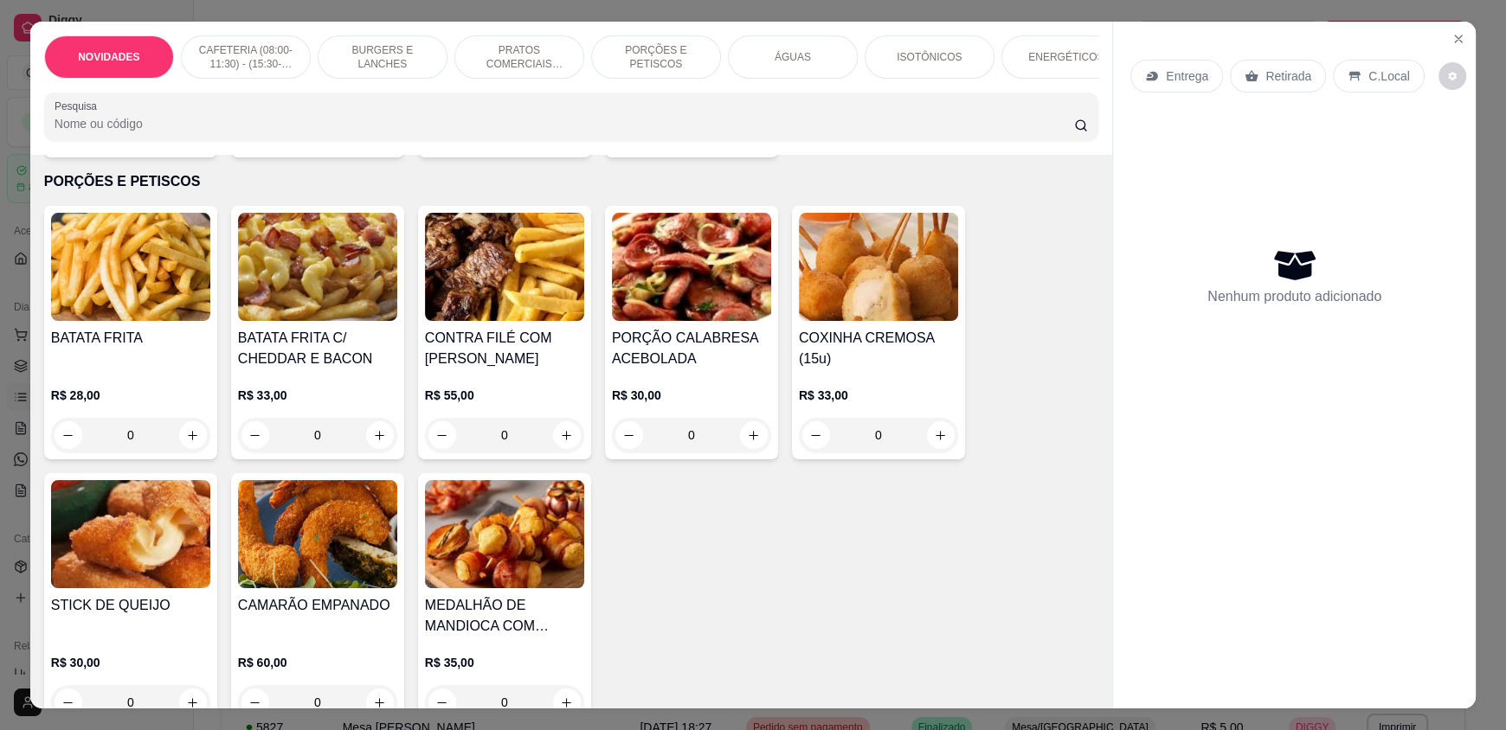
scroll to position [1730, 0]
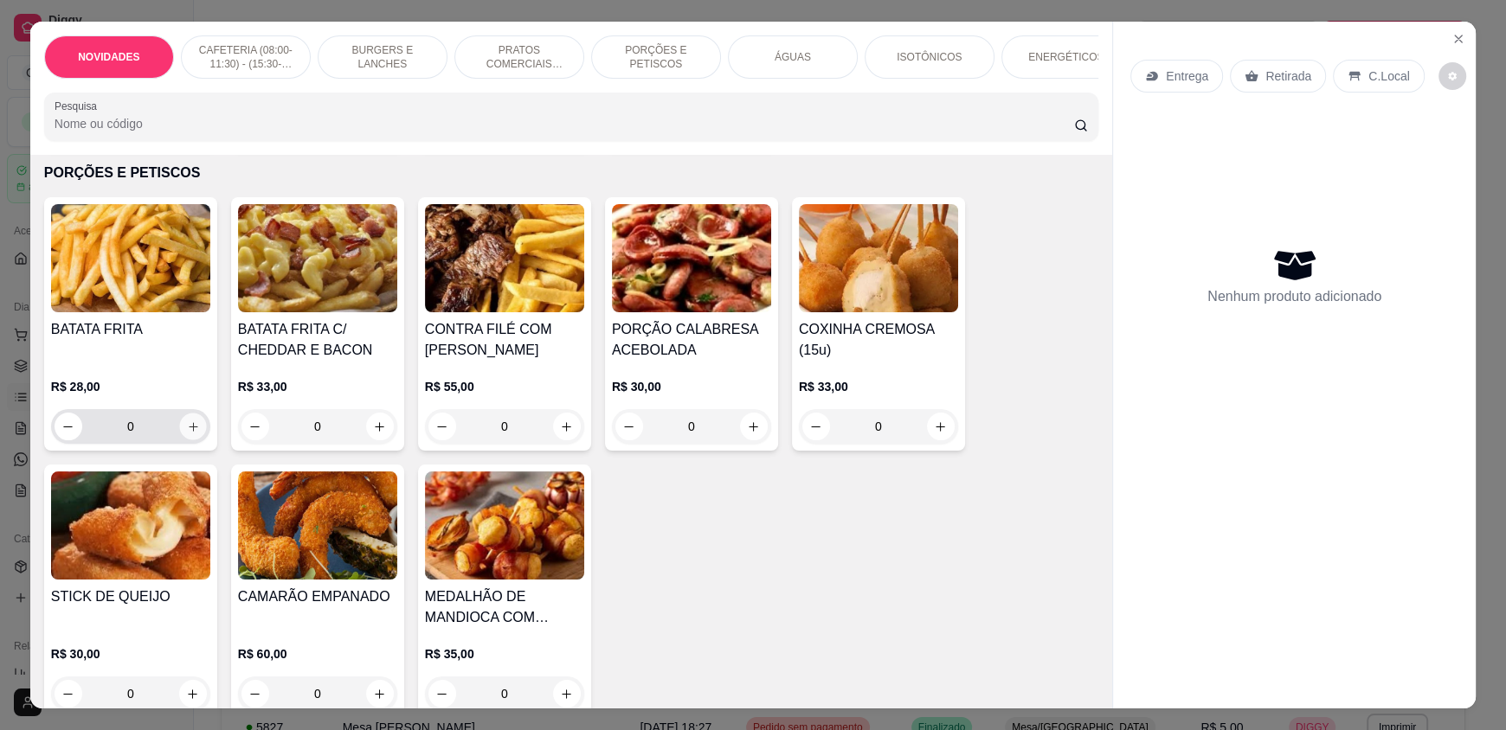
click at [189, 431] on icon "increase-product-quantity" at bounding box center [193, 426] width 9 height 9
type input "1"
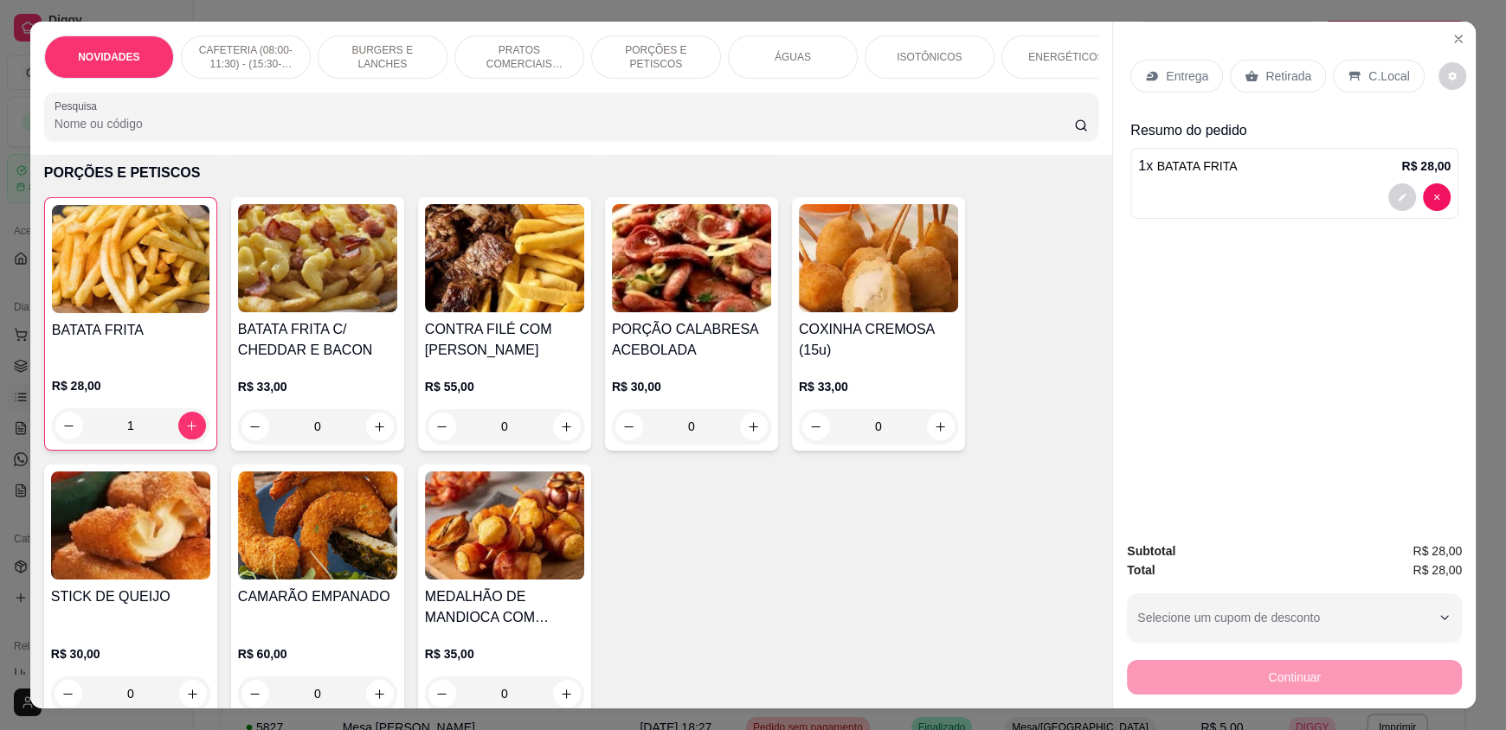
click at [1265, 79] on p "Retirada" at bounding box center [1288, 76] width 46 height 17
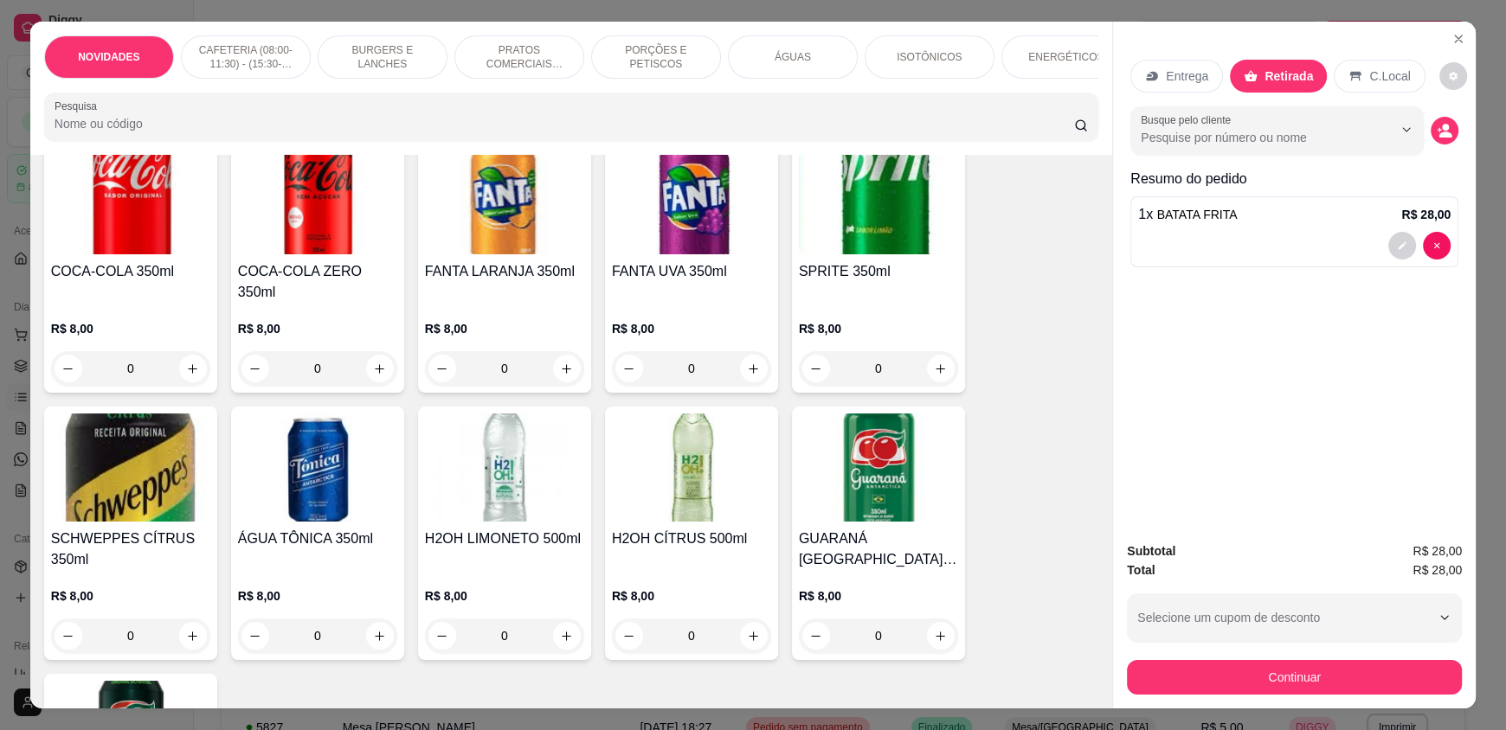
scroll to position [3029, 0]
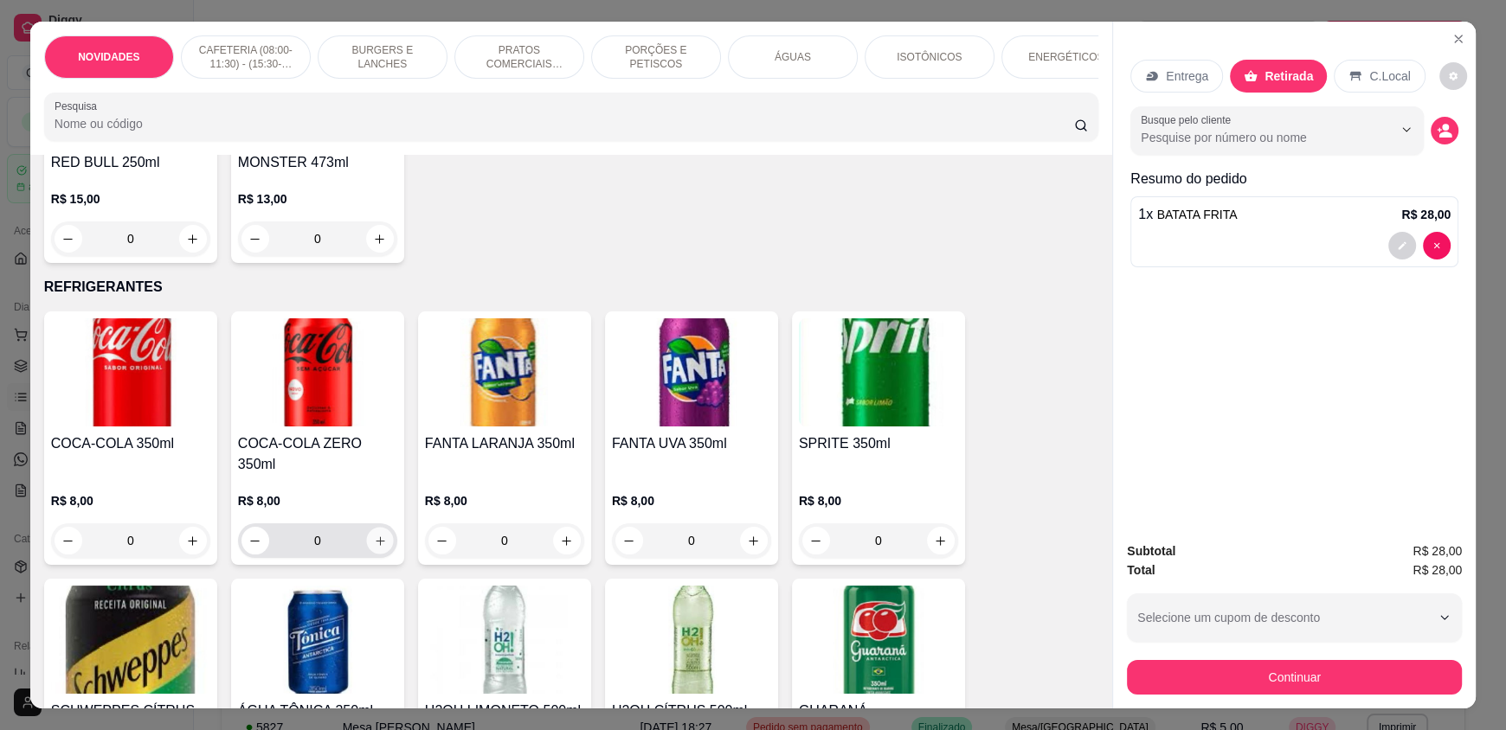
click at [380, 531] on button "increase-product-quantity" at bounding box center [379, 541] width 27 height 27
type input "1"
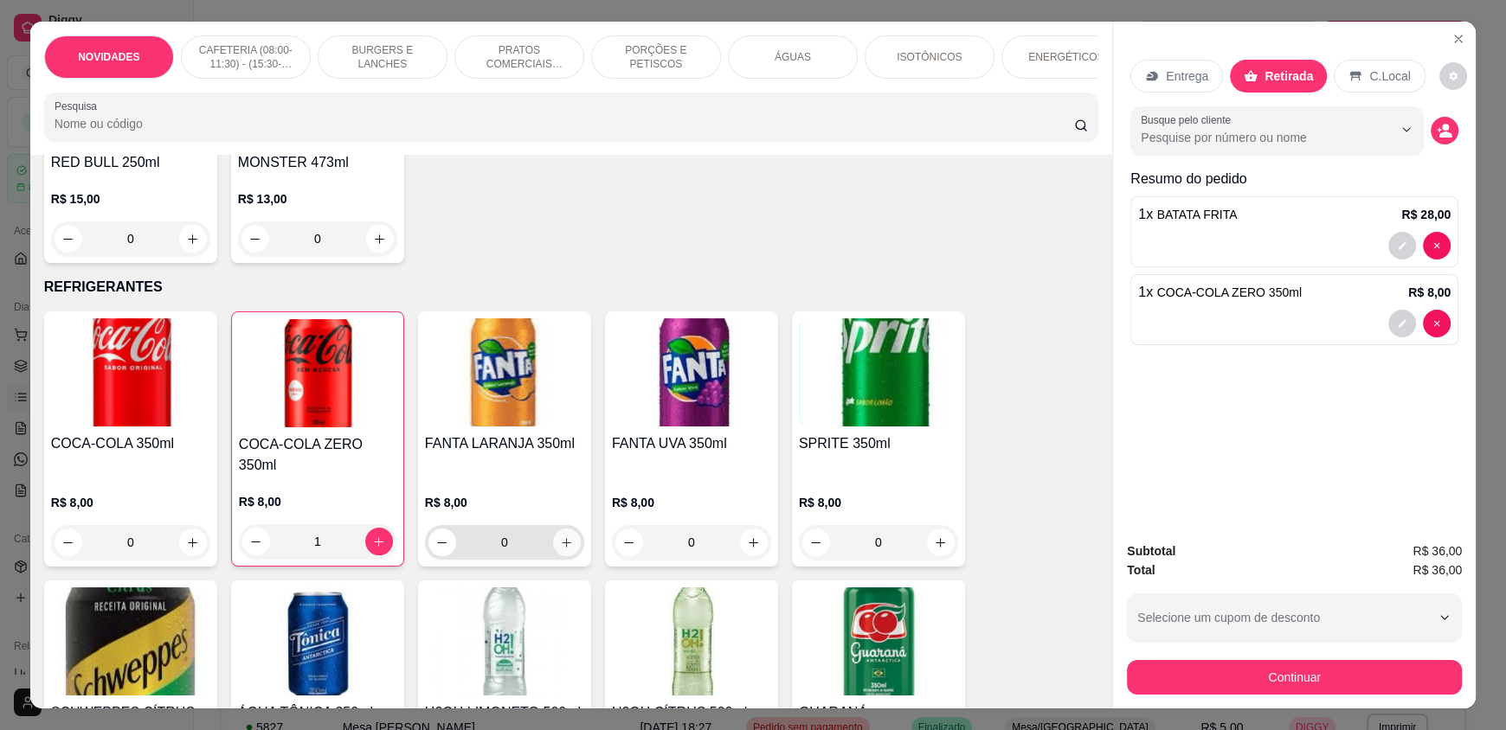
click at [563, 537] on icon "increase-product-quantity" at bounding box center [566, 543] width 13 height 13
type input "1"
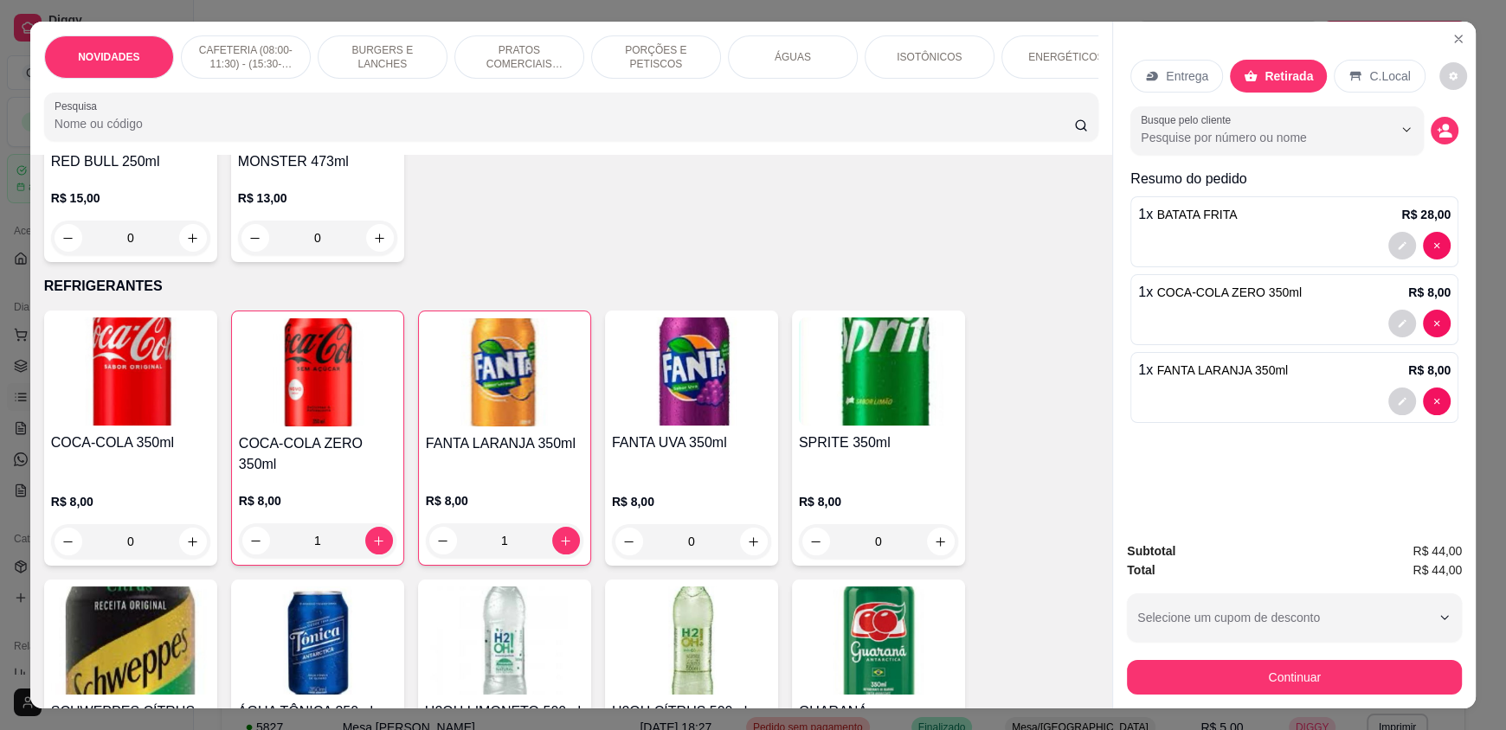
scroll to position [3116, 0]
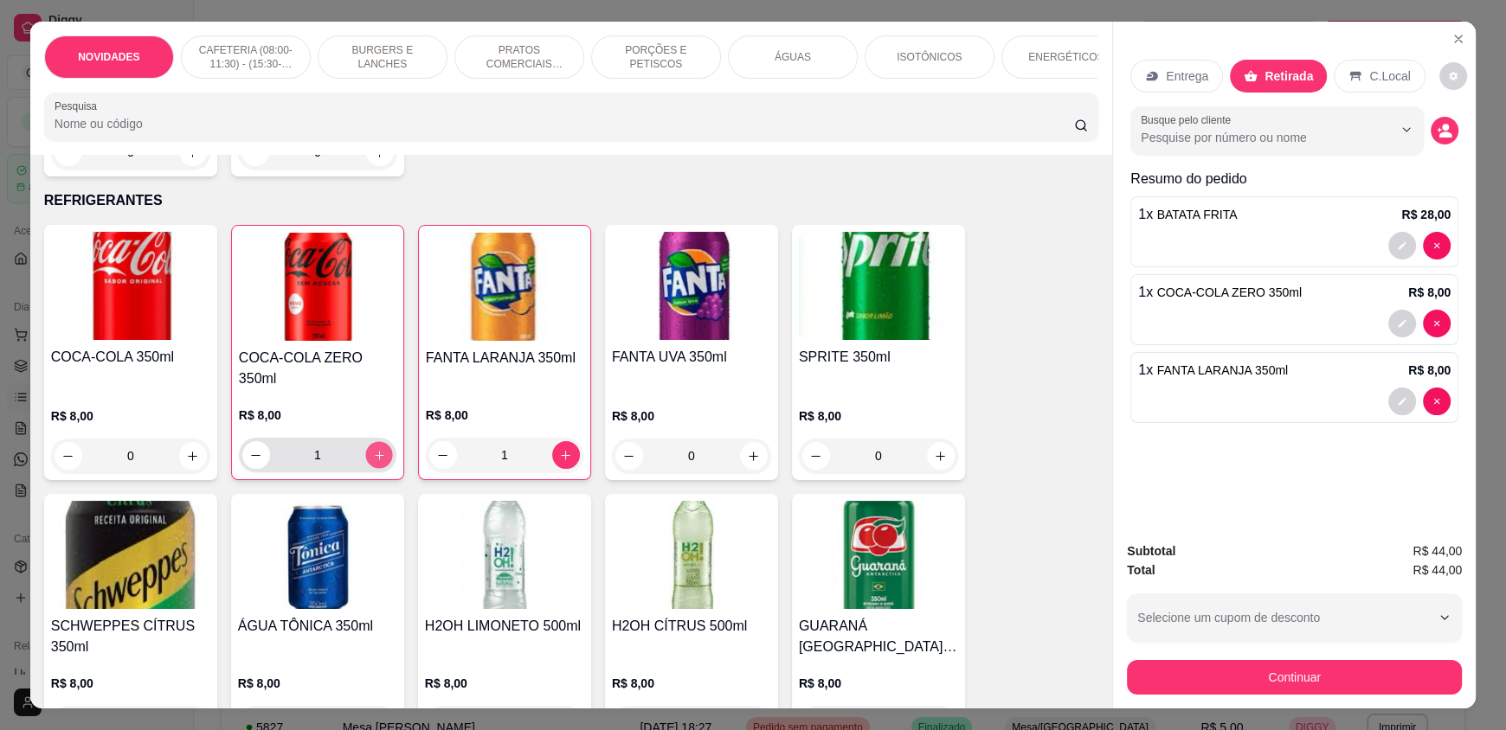
click at [373, 449] on icon "increase-product-quantity" at bounding box center [379, 455] width 13 height 13
type input "2"
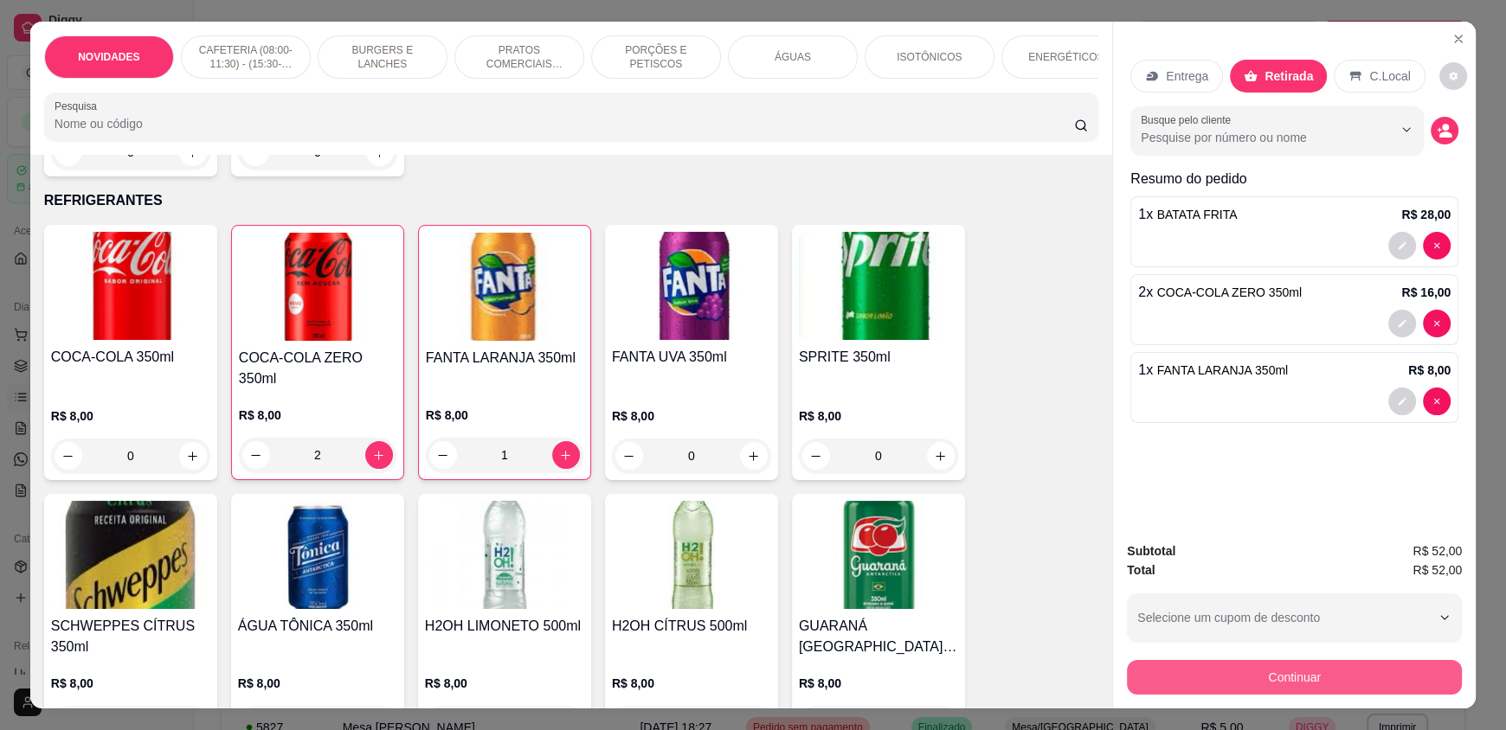
click at [1270, 674] on button "Continuar" at bounding box center [1294, 677] width 335 height 35
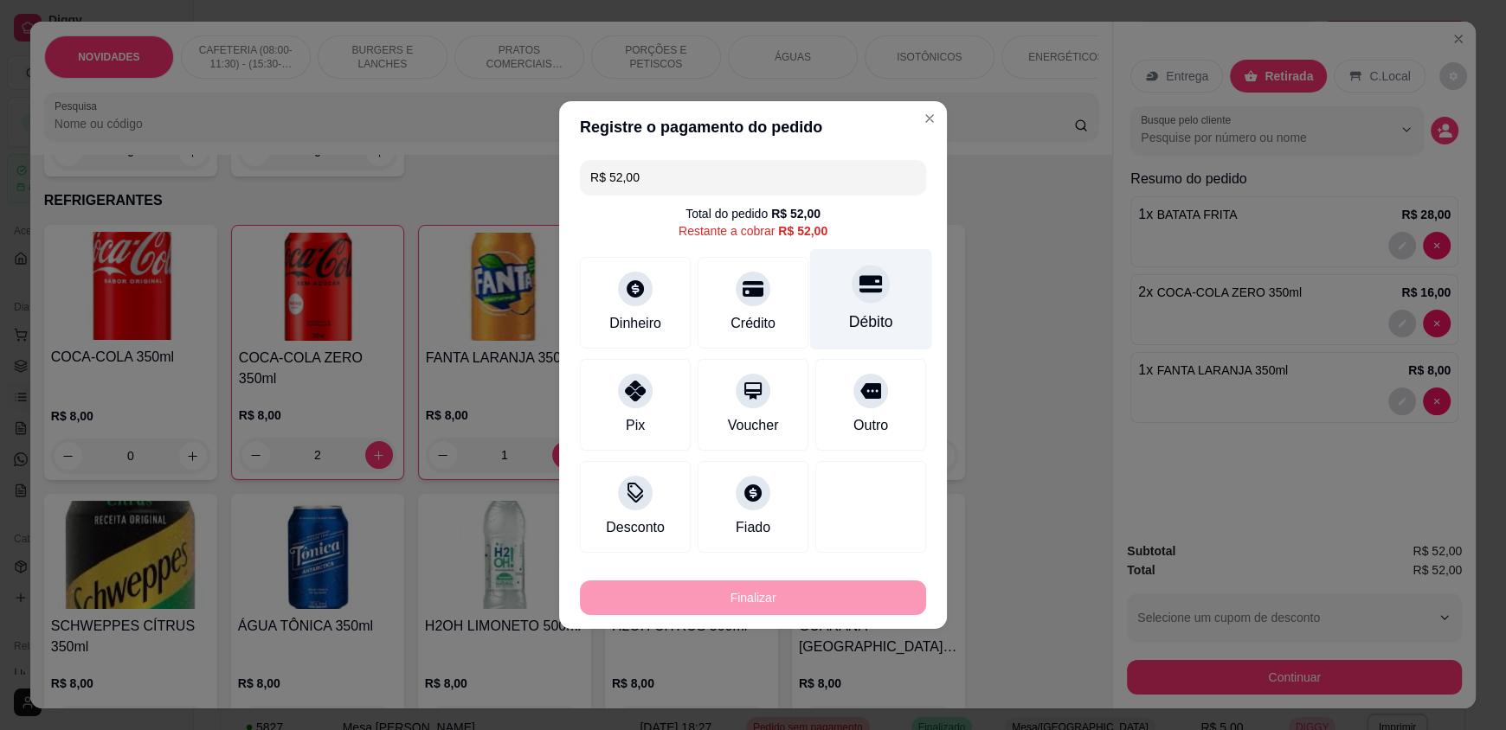
click at [863, 307] on div "Débito" at bounding box center [871, 299] width 122 height 101
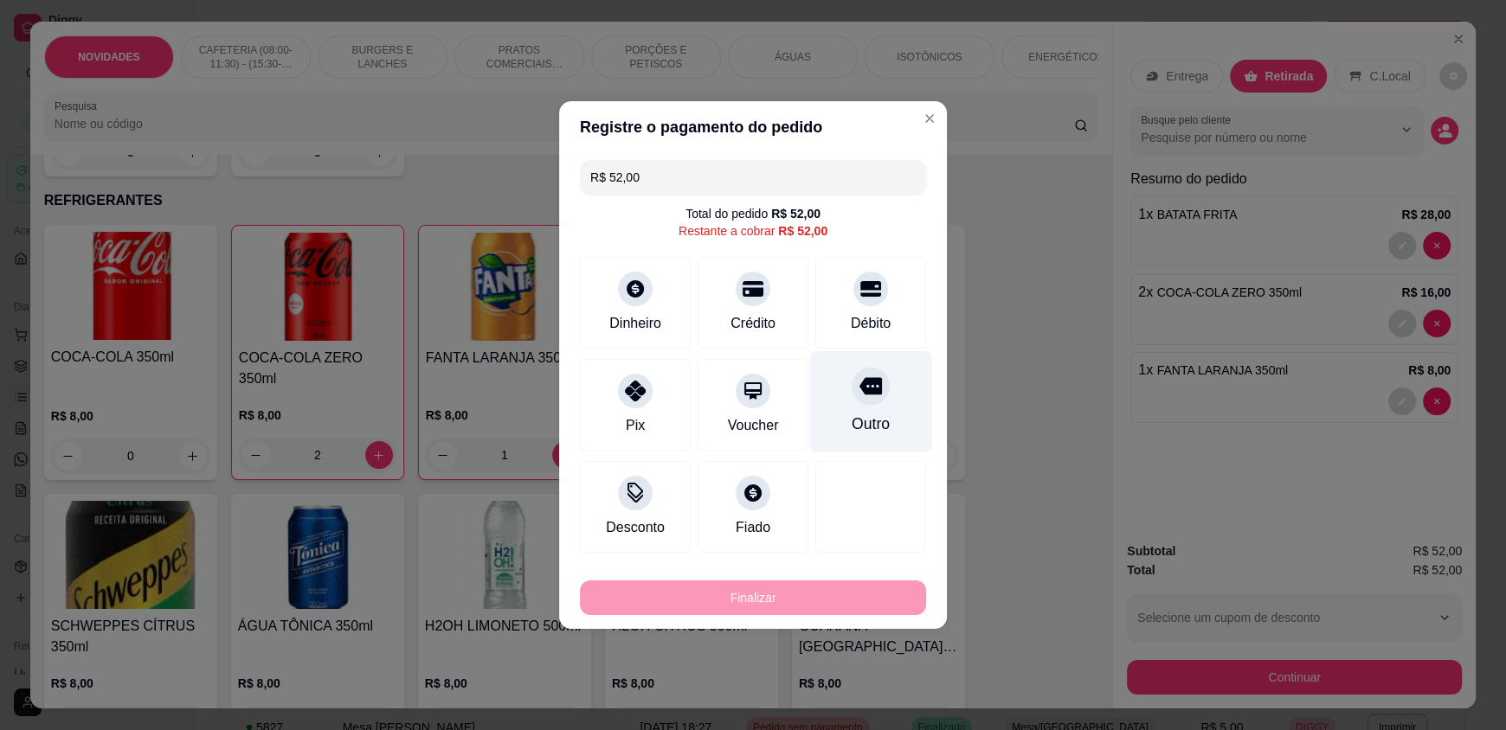
type input "R$ 0,00"
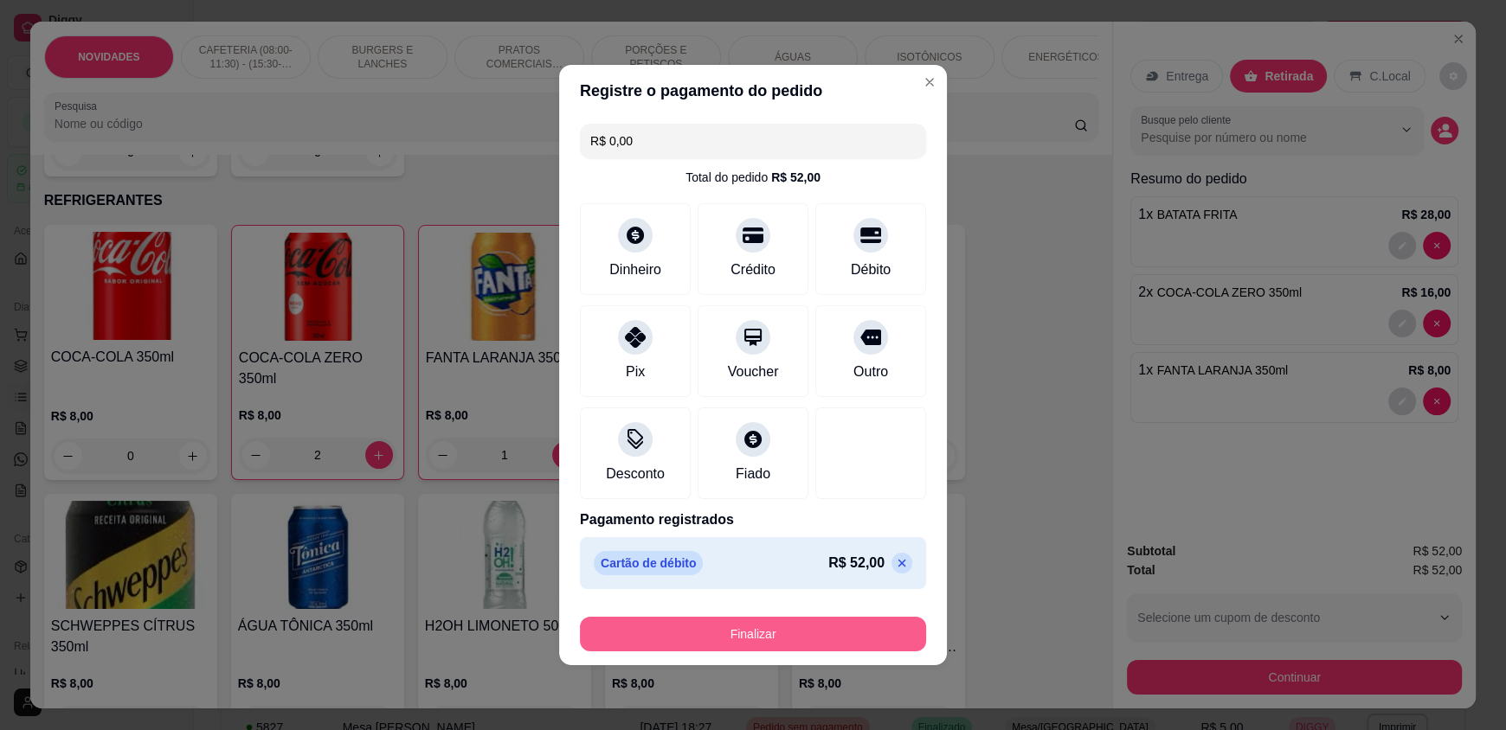
click at [788, 625] on button "Finalizar" at bounding box center [753, 634] width 346 height 35
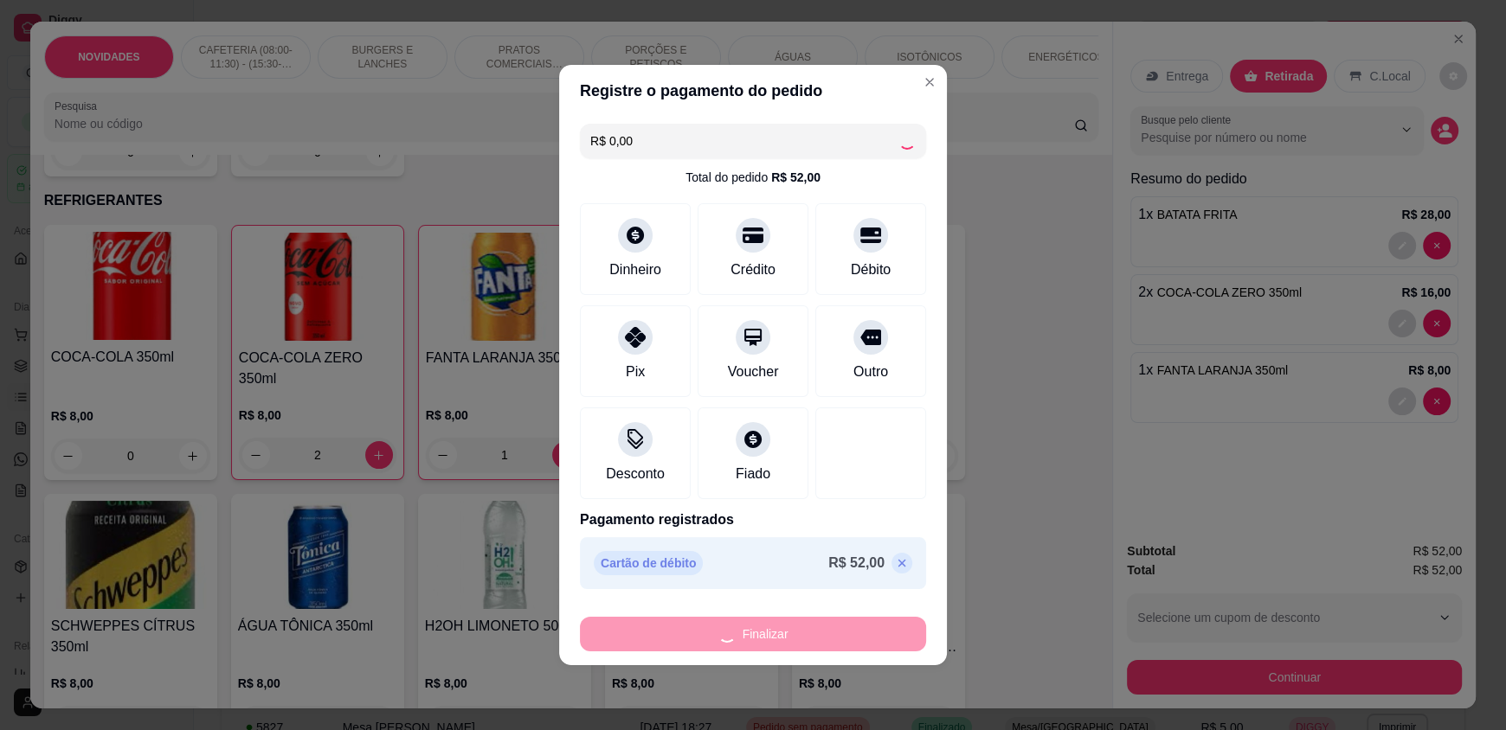
type input "0"
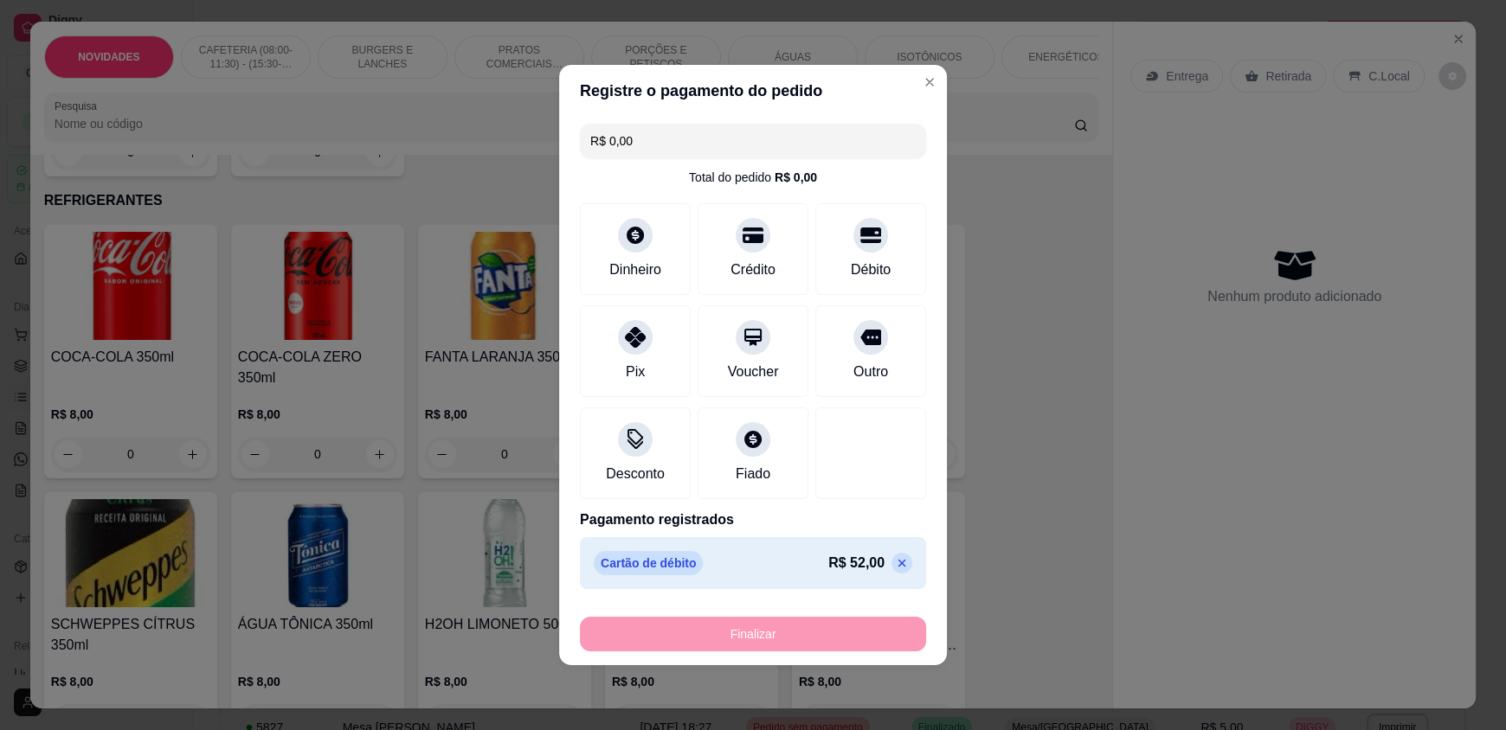
type input "-R$ 52,00"
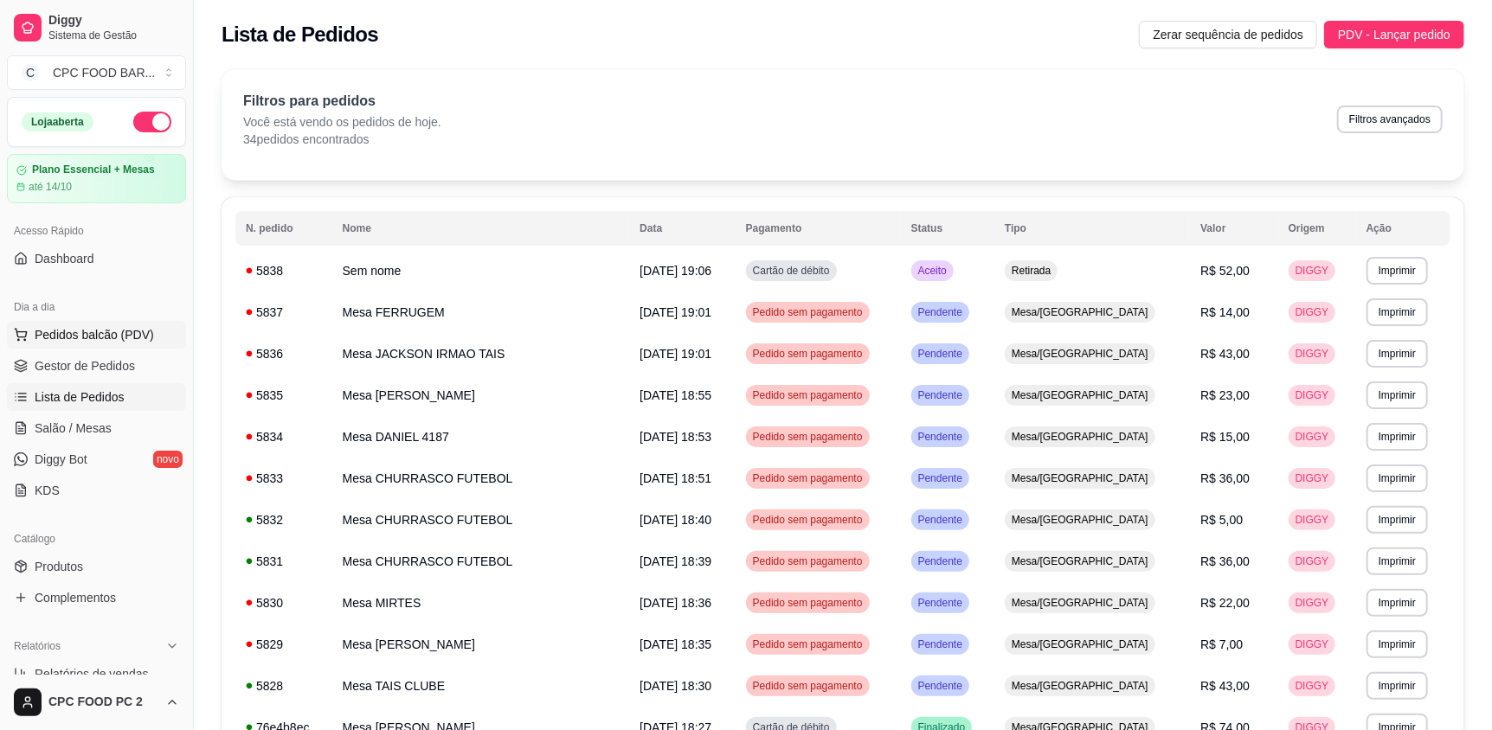
click at [74, 339] on span "Pedidos balcão (PDV)" at bounding box center [94, 334] width 119 height 17
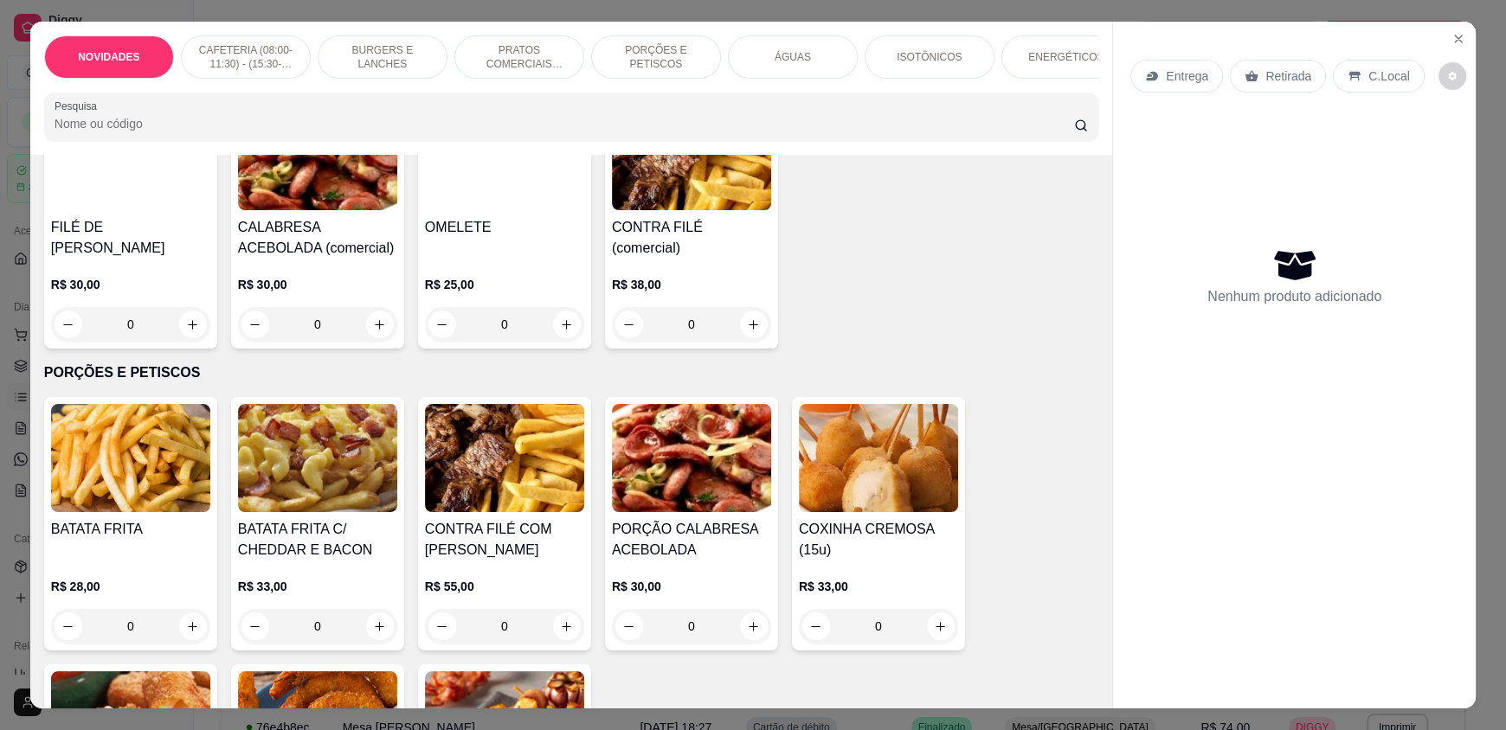
scroll to position [1644, 0]
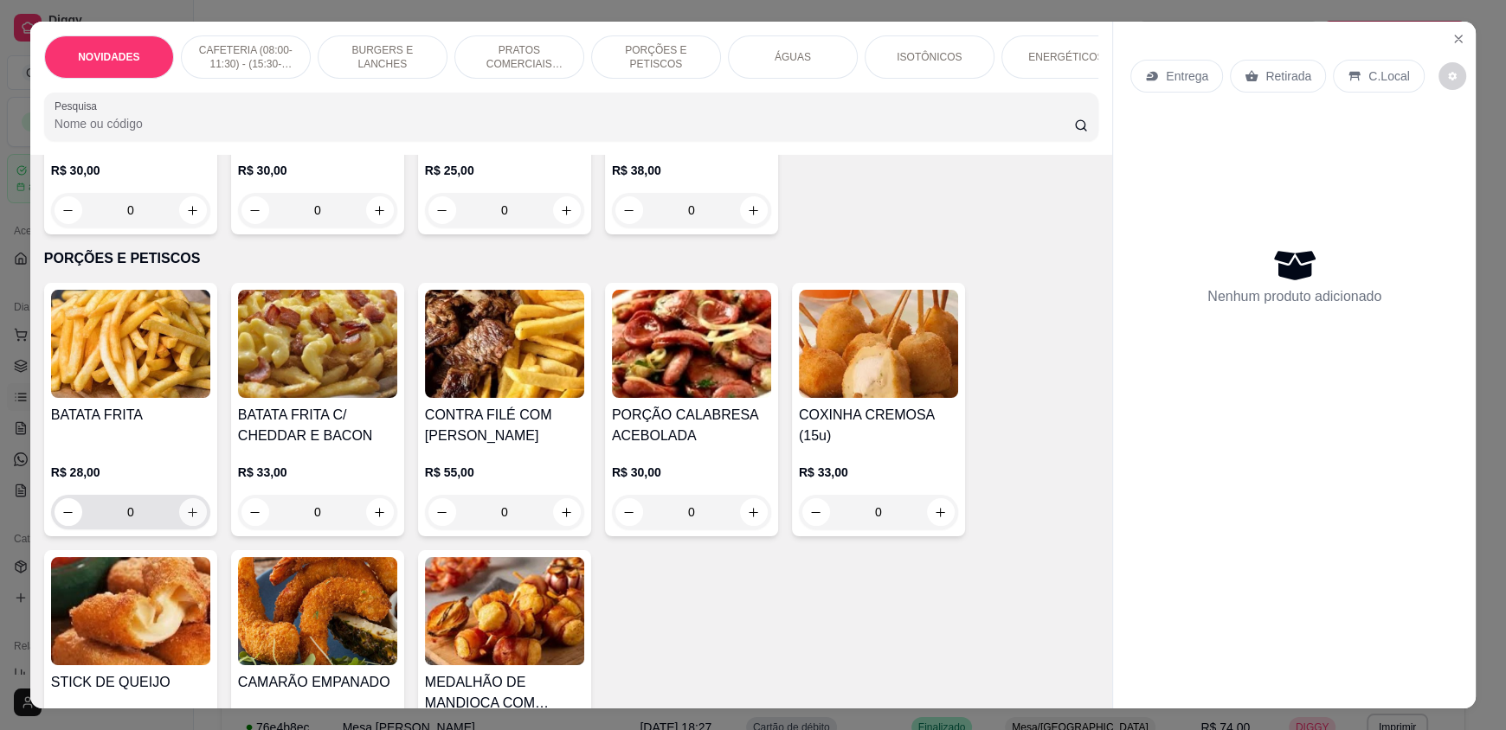
click at [190, 526] on button "increase-product-quantity" at bounding box center [193, 513] width 28 height 28
type input "1"
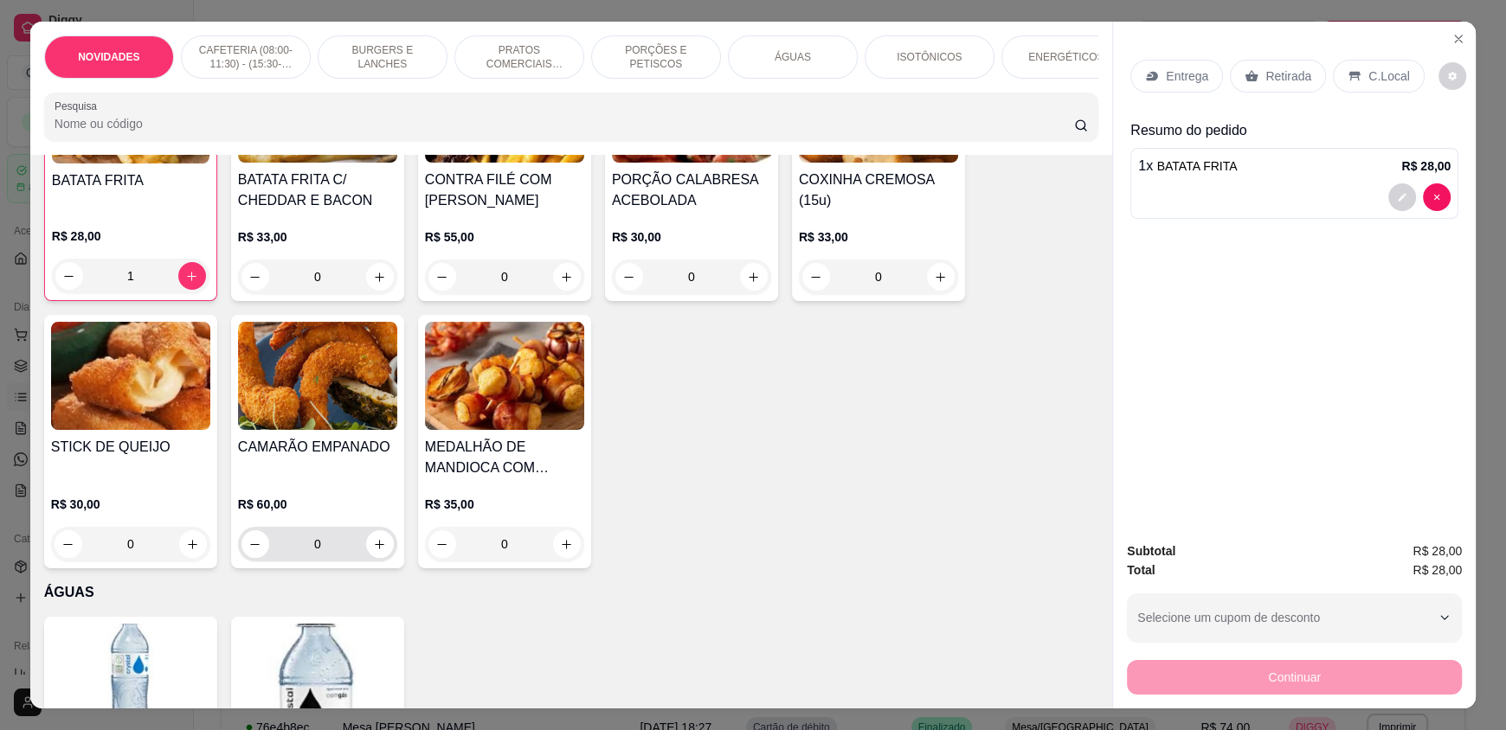
scroll to position [1818, 0]
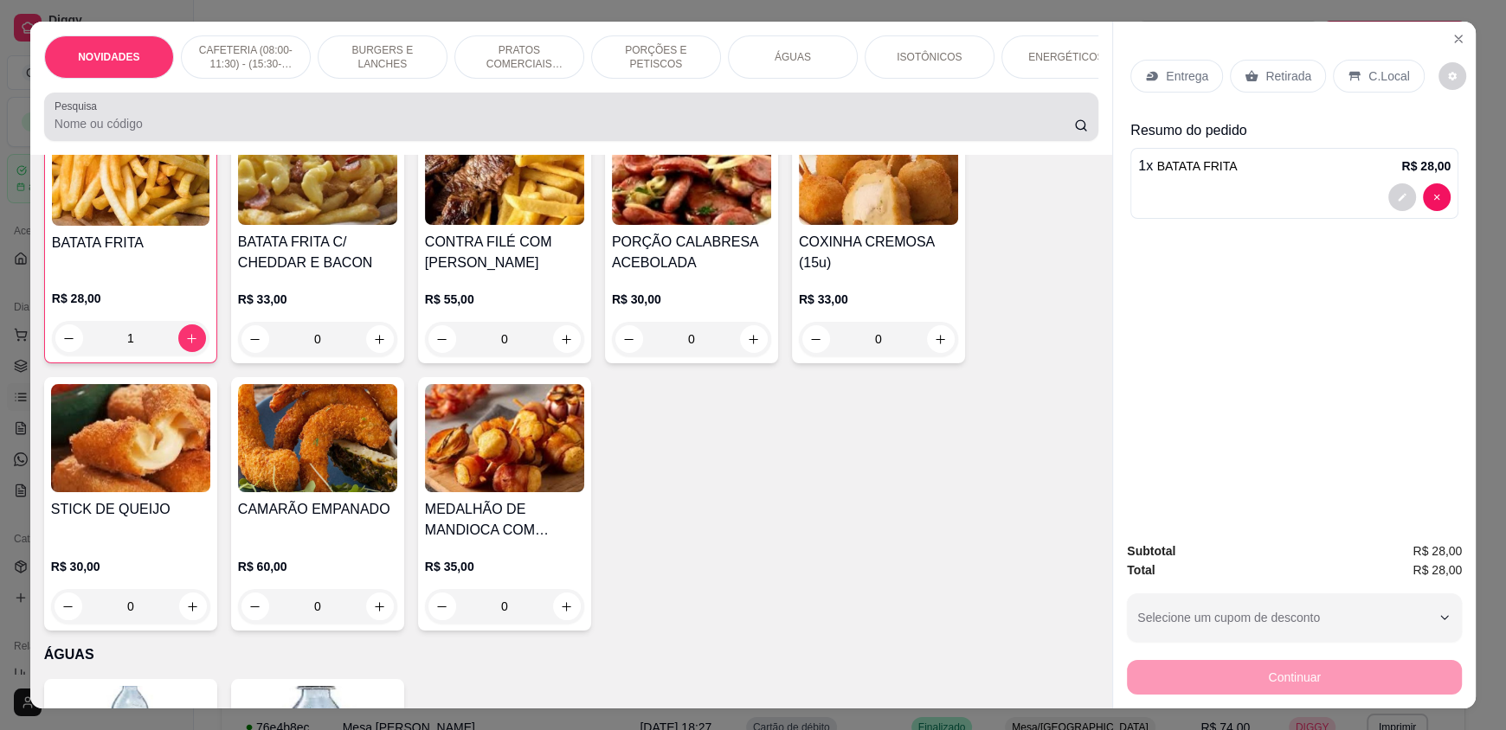
click at [213, 124] on div at bounding box center [571, 117] width 1033 height 35
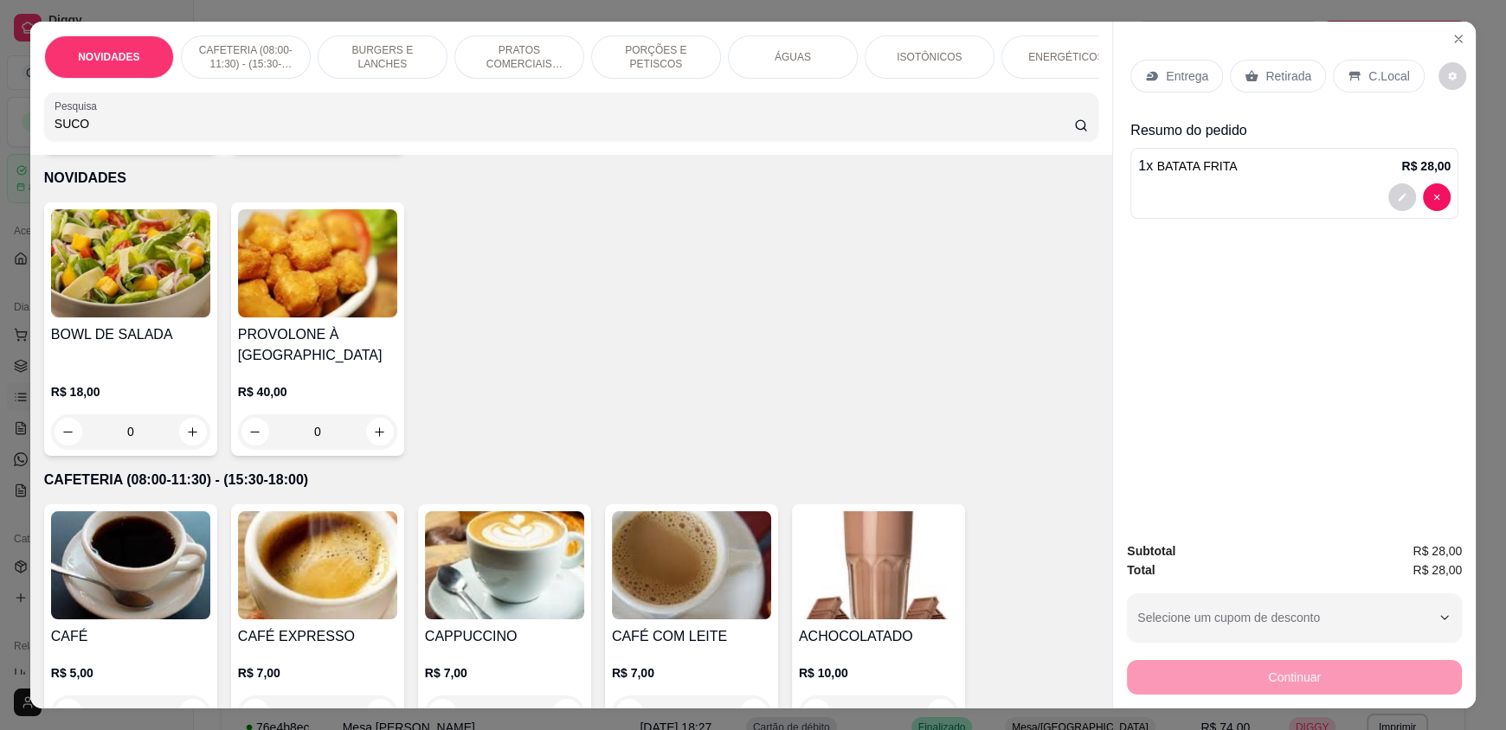
scroll to position [0, 0]
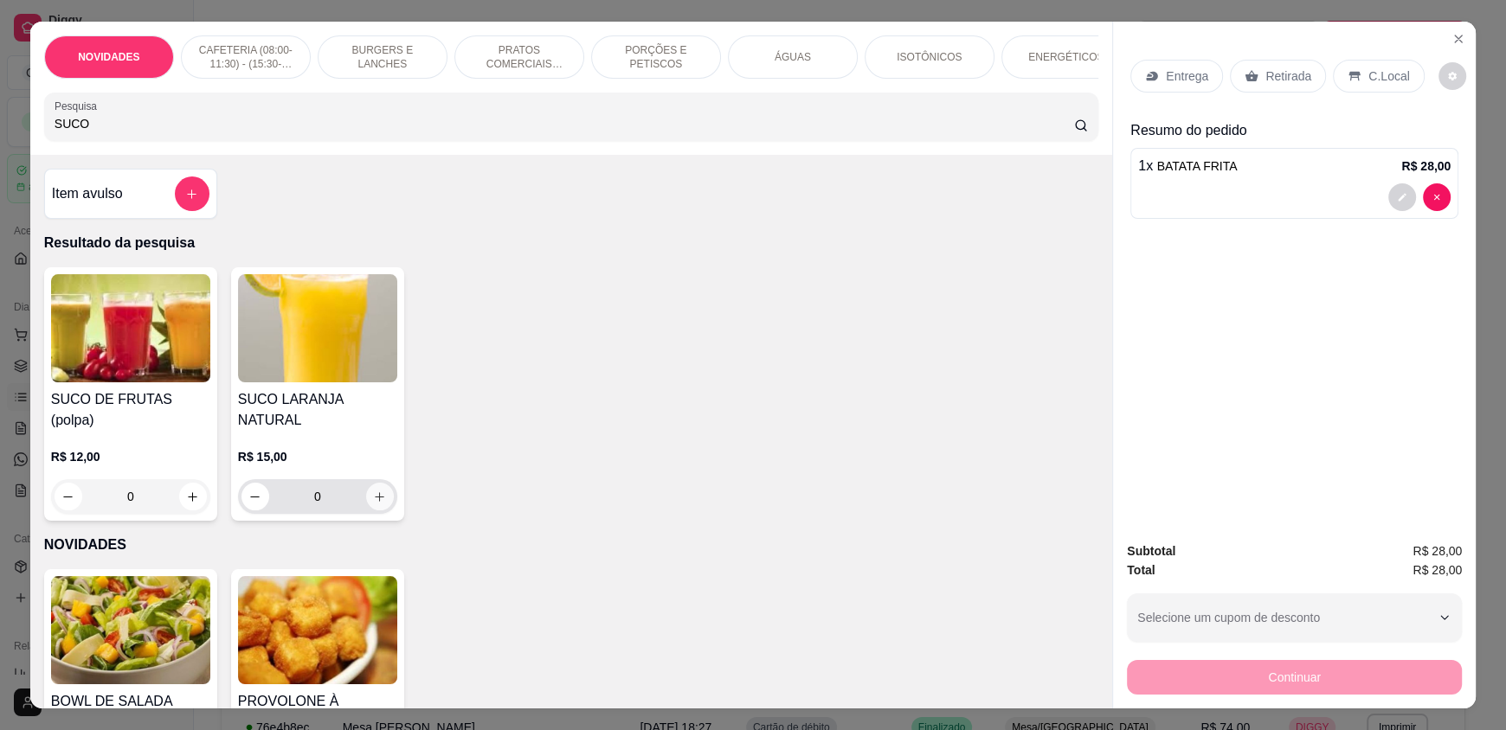
type input "SUCO"
click at [376, 491] on icon "increase-product-quantity" at bounding box center [380, 497] width 13 height 13
type input "1"
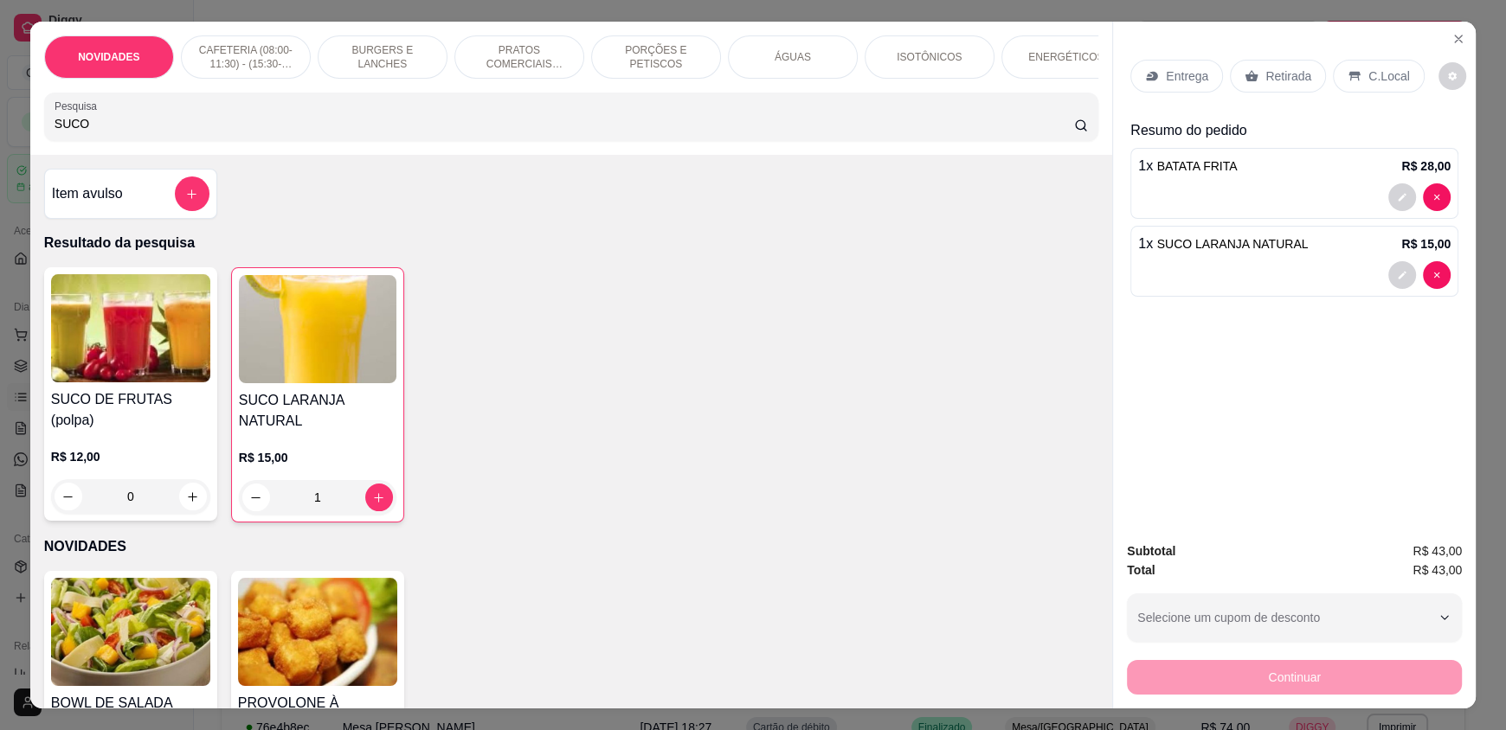
click at [798, 457] on div "SUCO DE FRUTAS (polpa) R$ 12,00 0 SUCO LARANJA NATURAL R$ 15,00 1" at bounding box center [571, 394] width 1054 height 255
click at [1454, 29] on button "Close" at bounding box center [1459, 39] width 28 height 28
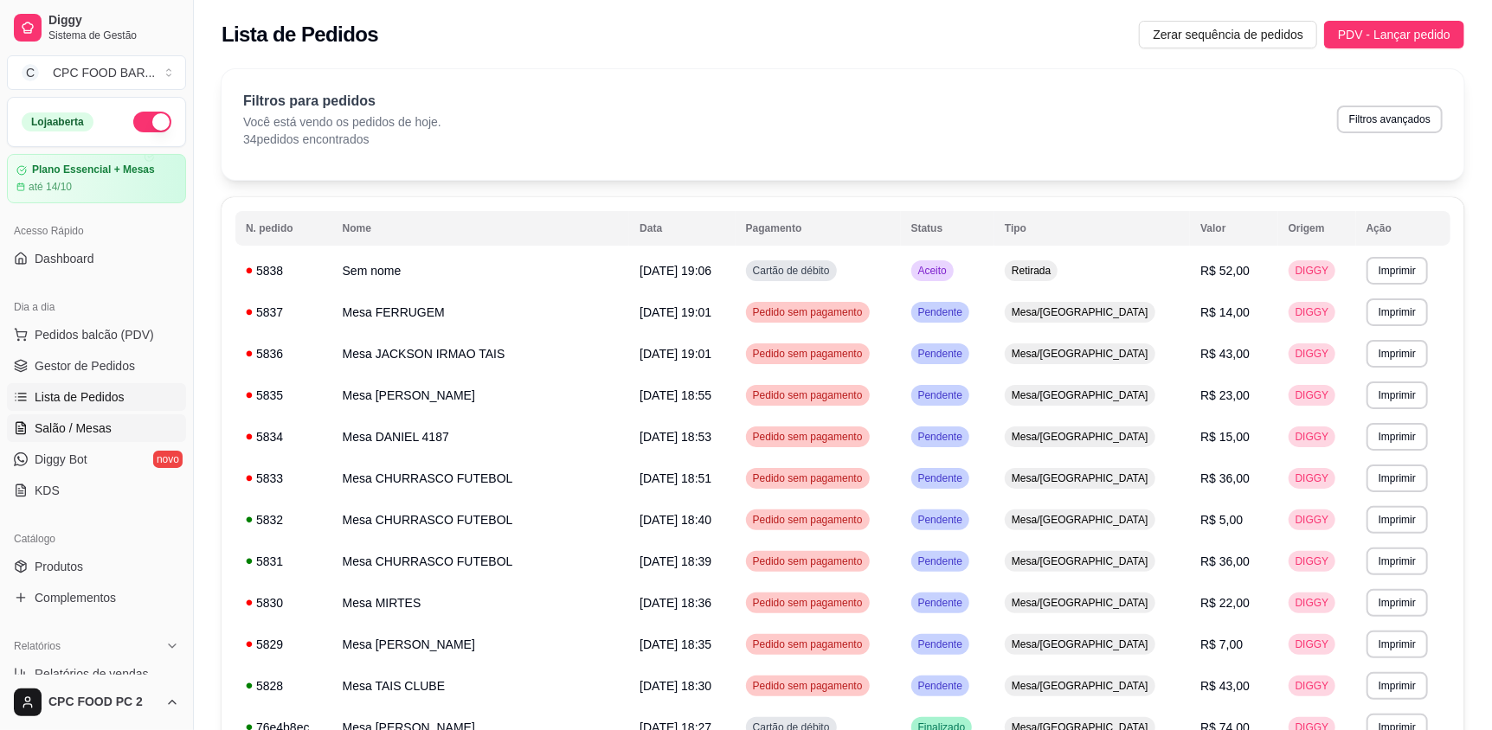
click at [125, 423] on link "Salão / Mesas" at bounding box center [96, 429] width 179 height 28
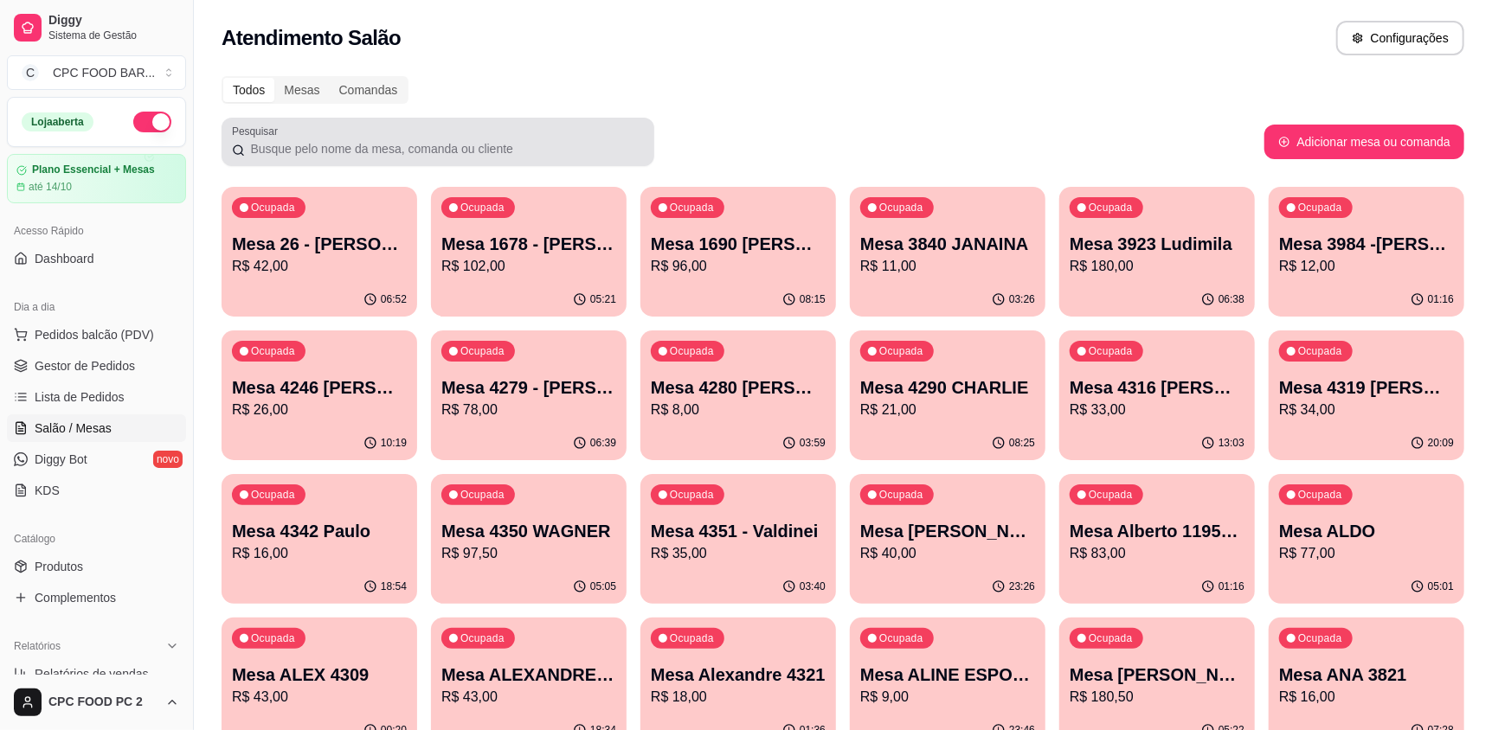
click at [416, 133] on div at bounding box center [438, 142] width 412 height 35
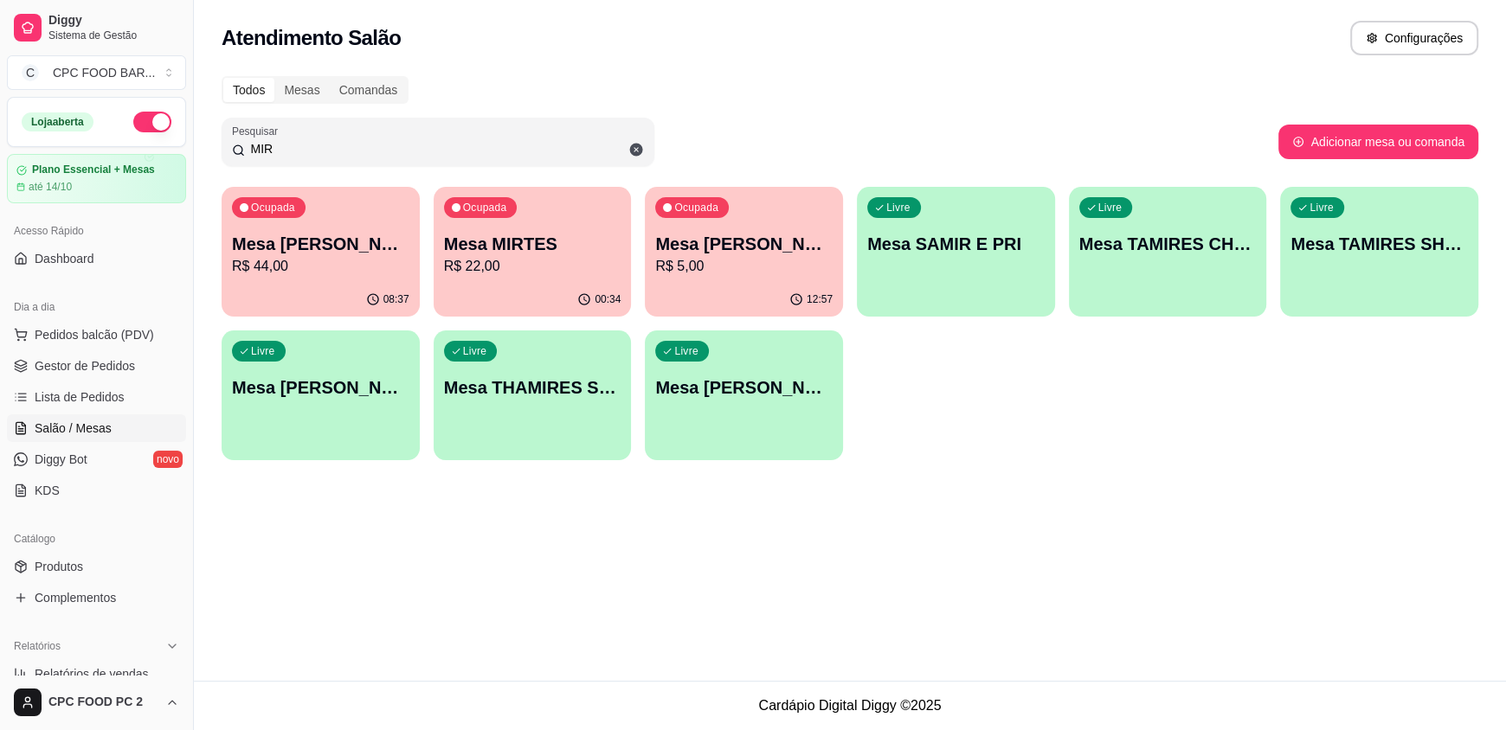
click at [531, 256] on p "R$ 22,00" at bounding box center [532, 266] width 177 height 21
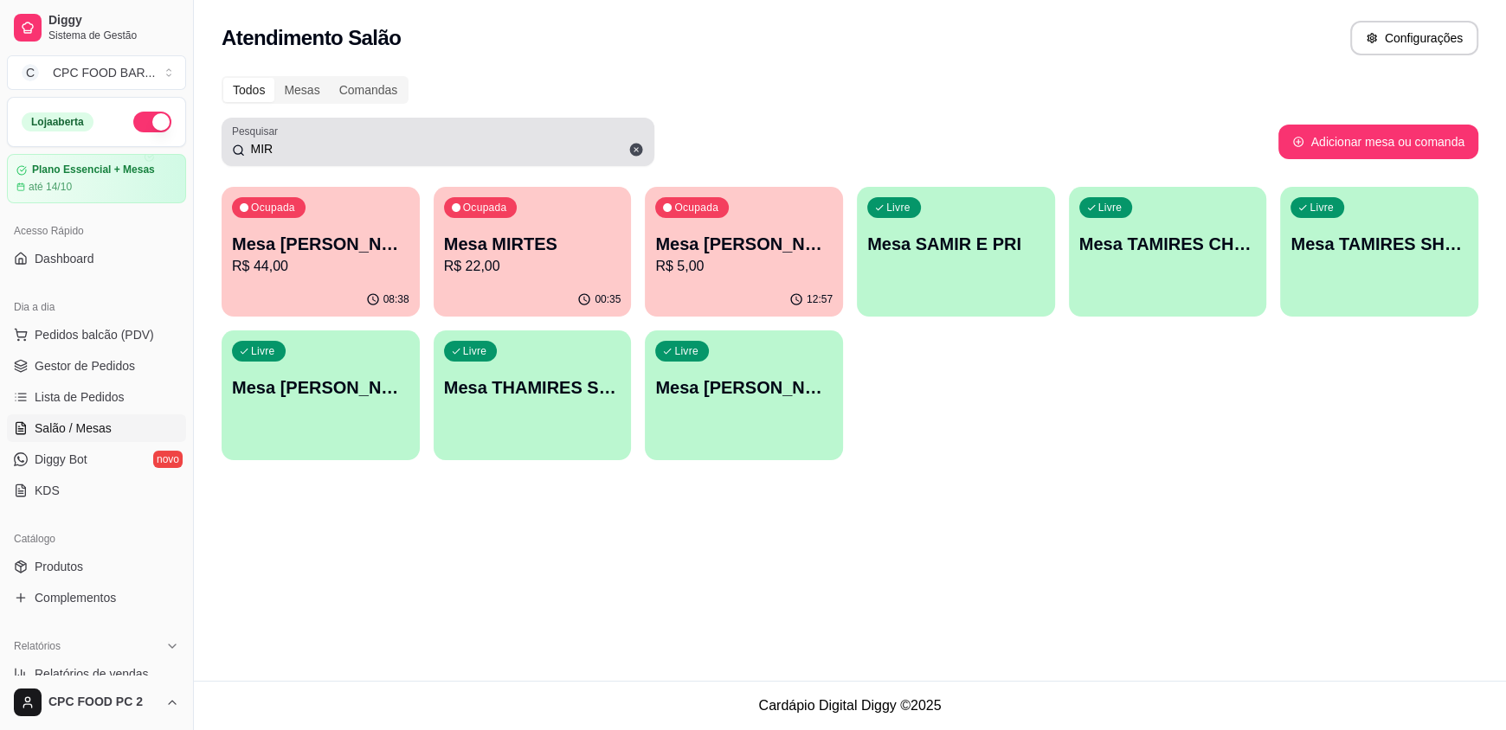
click at [376, 151] on input "MIR" at bounding box center [444, 148] width 399 height 17
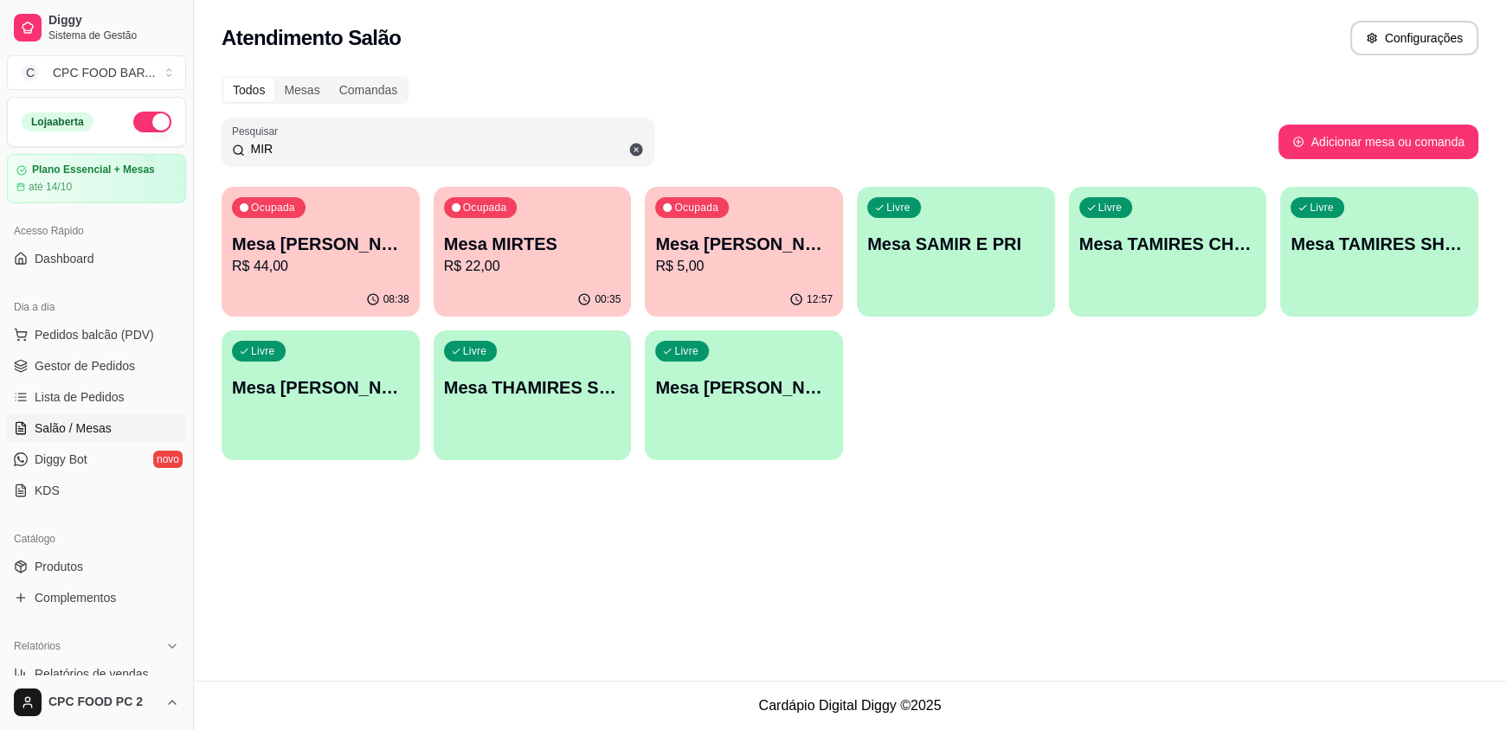
drag, startPoint x: 296, startPoint y: 145, endPoint x: 226, endPoint y: 145, distance: 70.1
click at [226, 145] on div "Pesquisar MIR" at bounding box center [438, 142] width 433 height 48
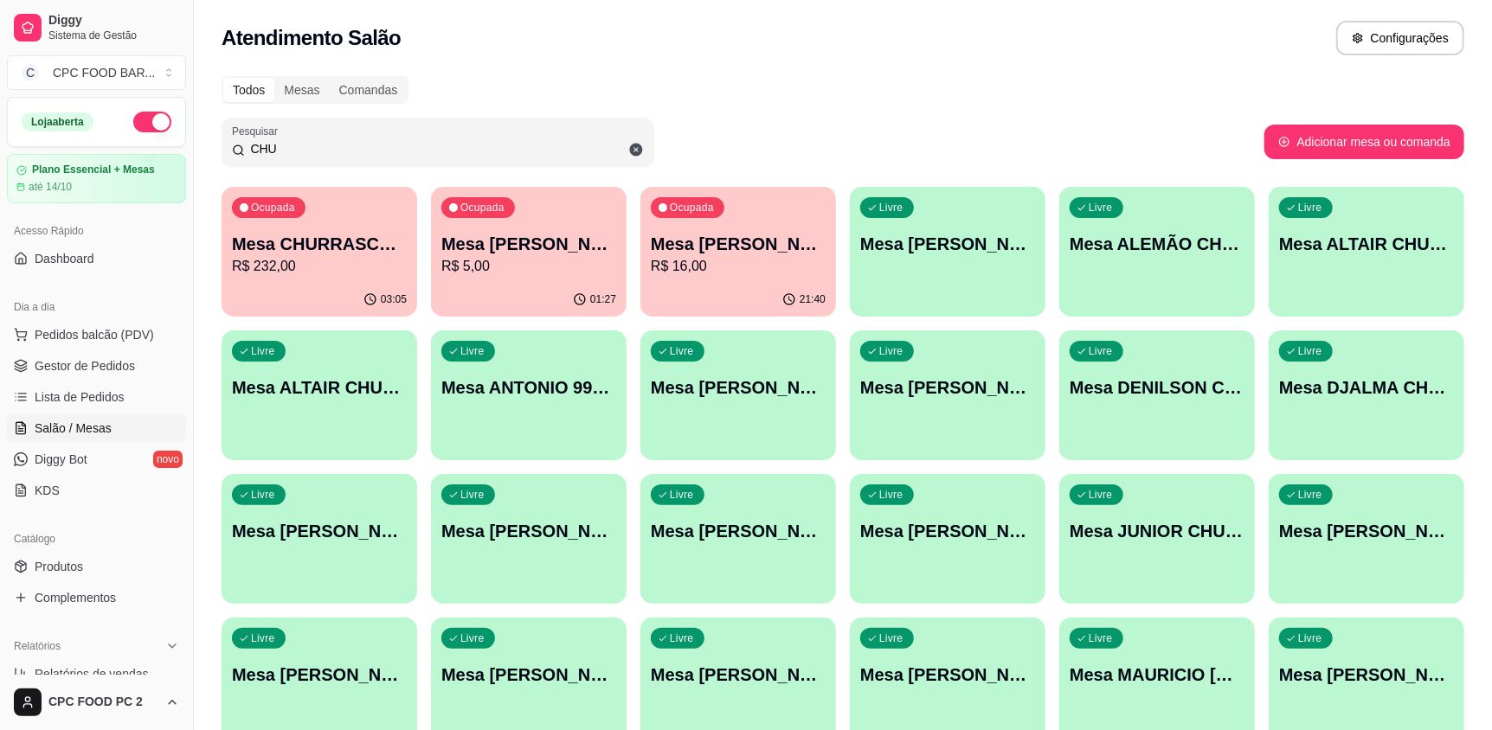
type input "CHU"
click at [346, 242] on p "Mesa CHURRASCO FUTEBOL" at bounding box center [319, 244] width 175 height 24
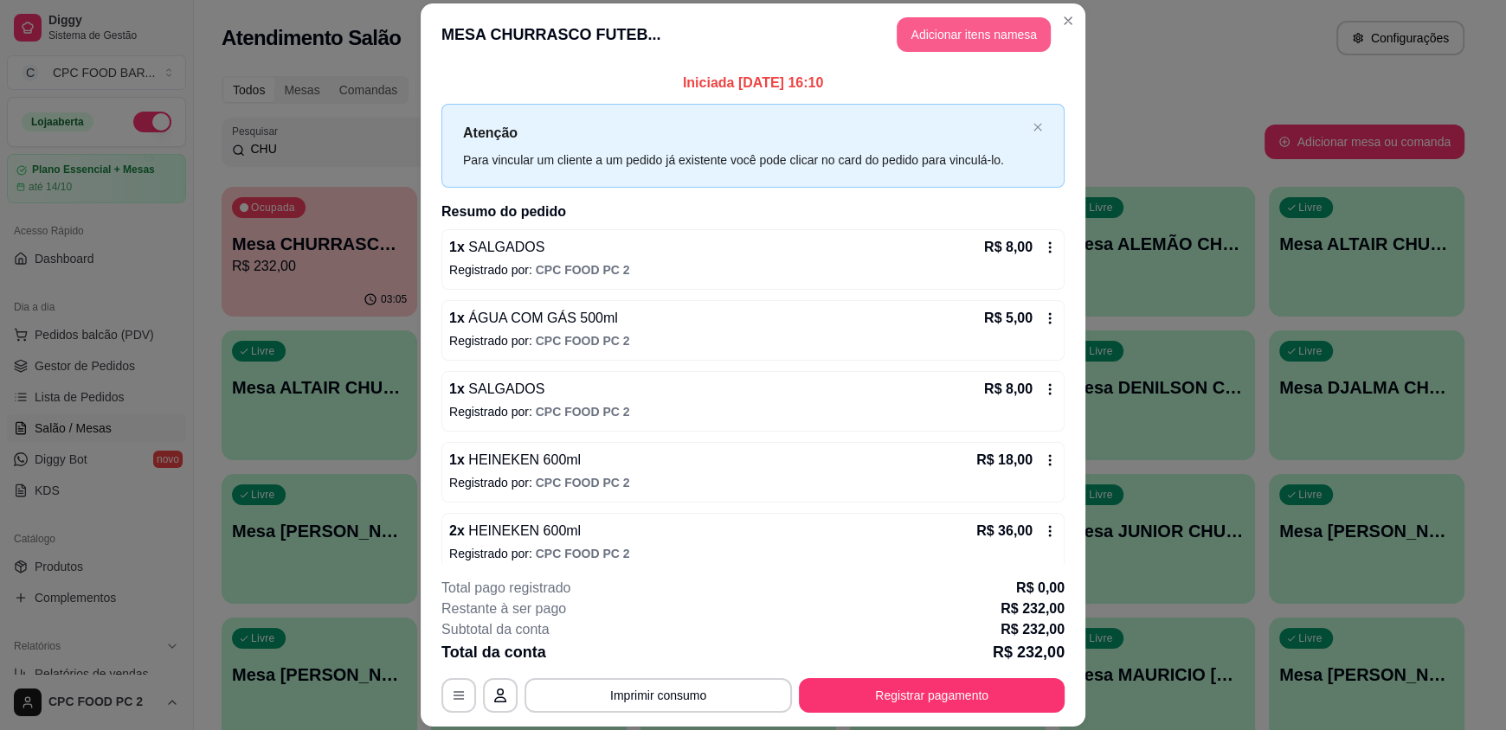
click at [930, 40] on button "Adicionar itens na mesa" at bounding box center [974, 34] width 154 height 35
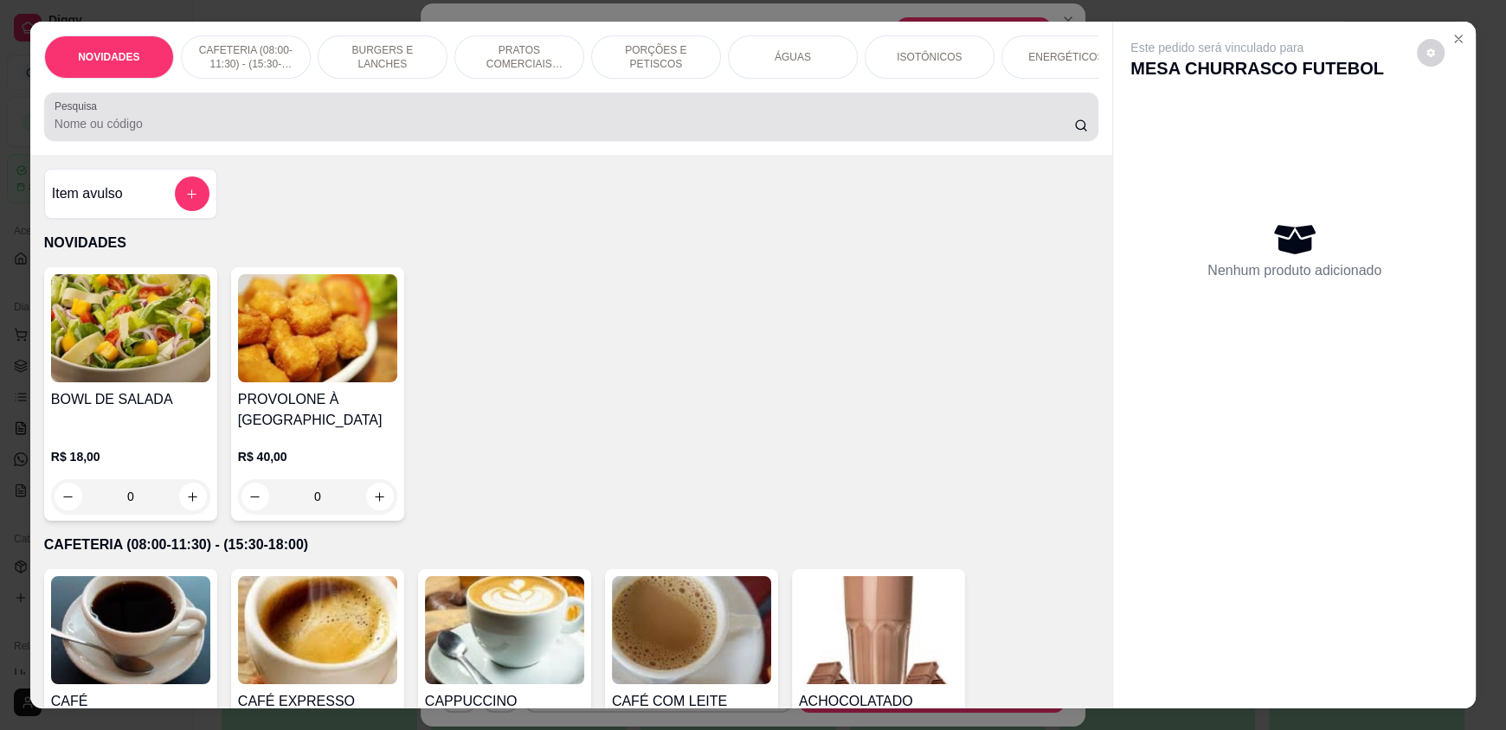
click at [600, 132] on input "Pesquisa" at bounding box center [565, 123] width 1020 height 17
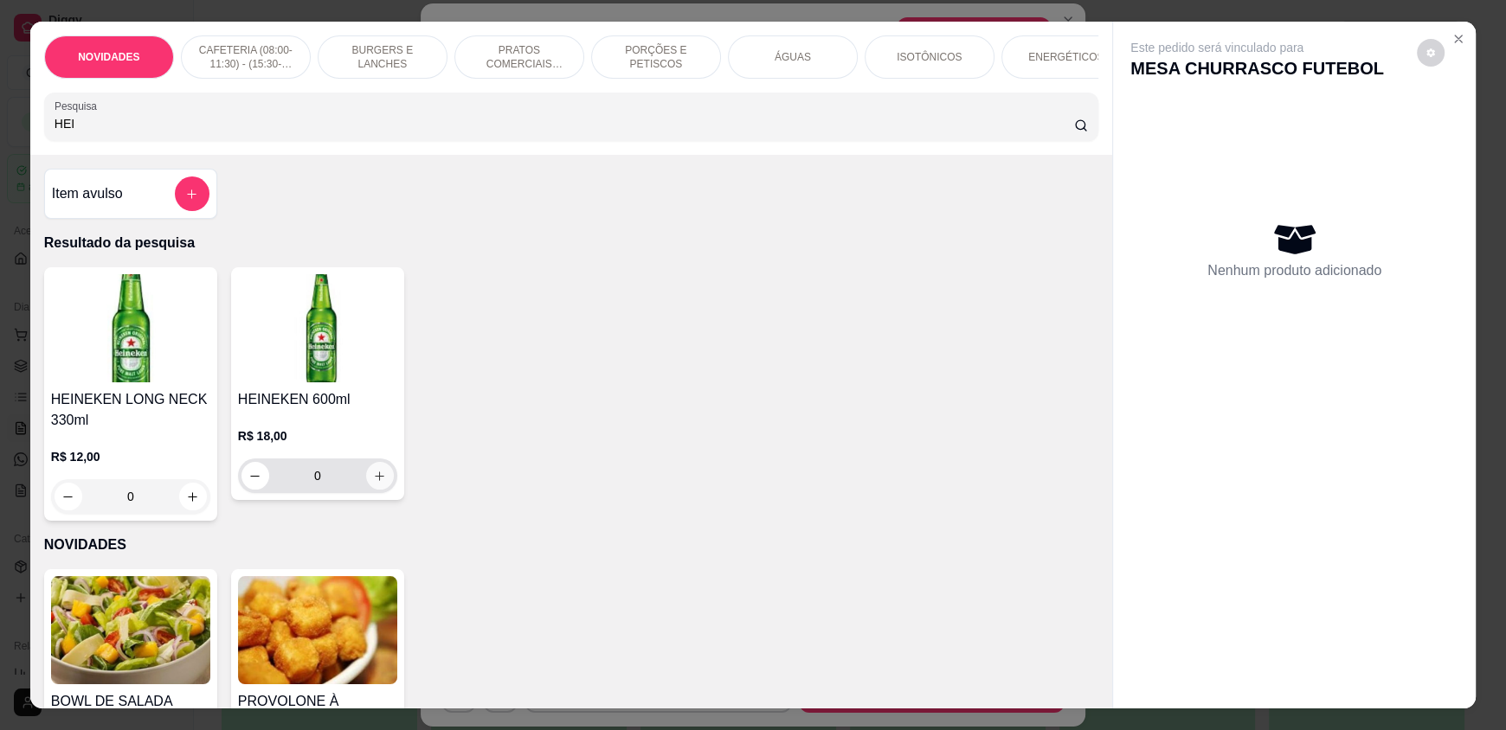
type input "HEI"
click at [375, 483] on icon "increase-product-quantity" at bounding box center [379, 476] width 13 height 13
type input "1"
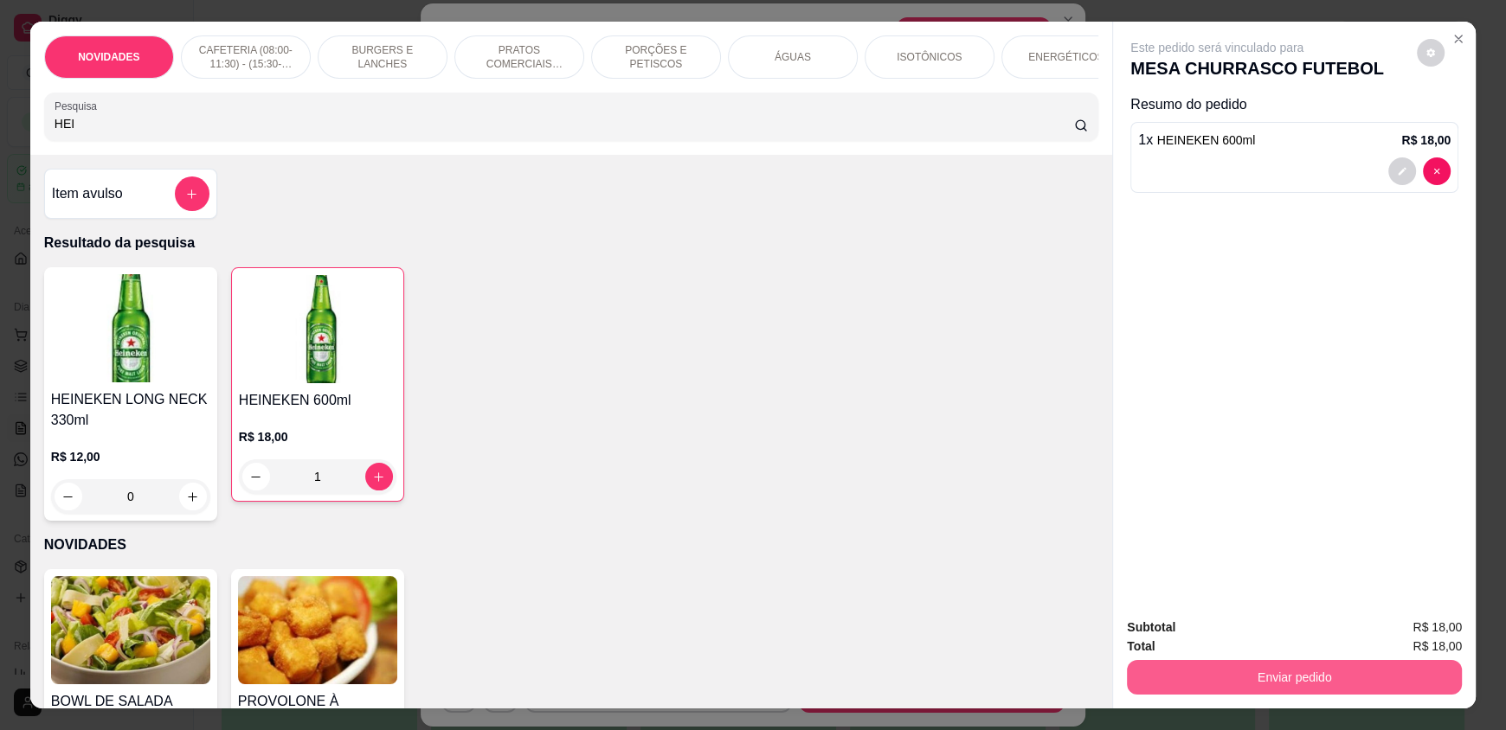
click at [1347, 687] on button "Enviar pedido" at bounding box center [1294, 677] width 335 height 35
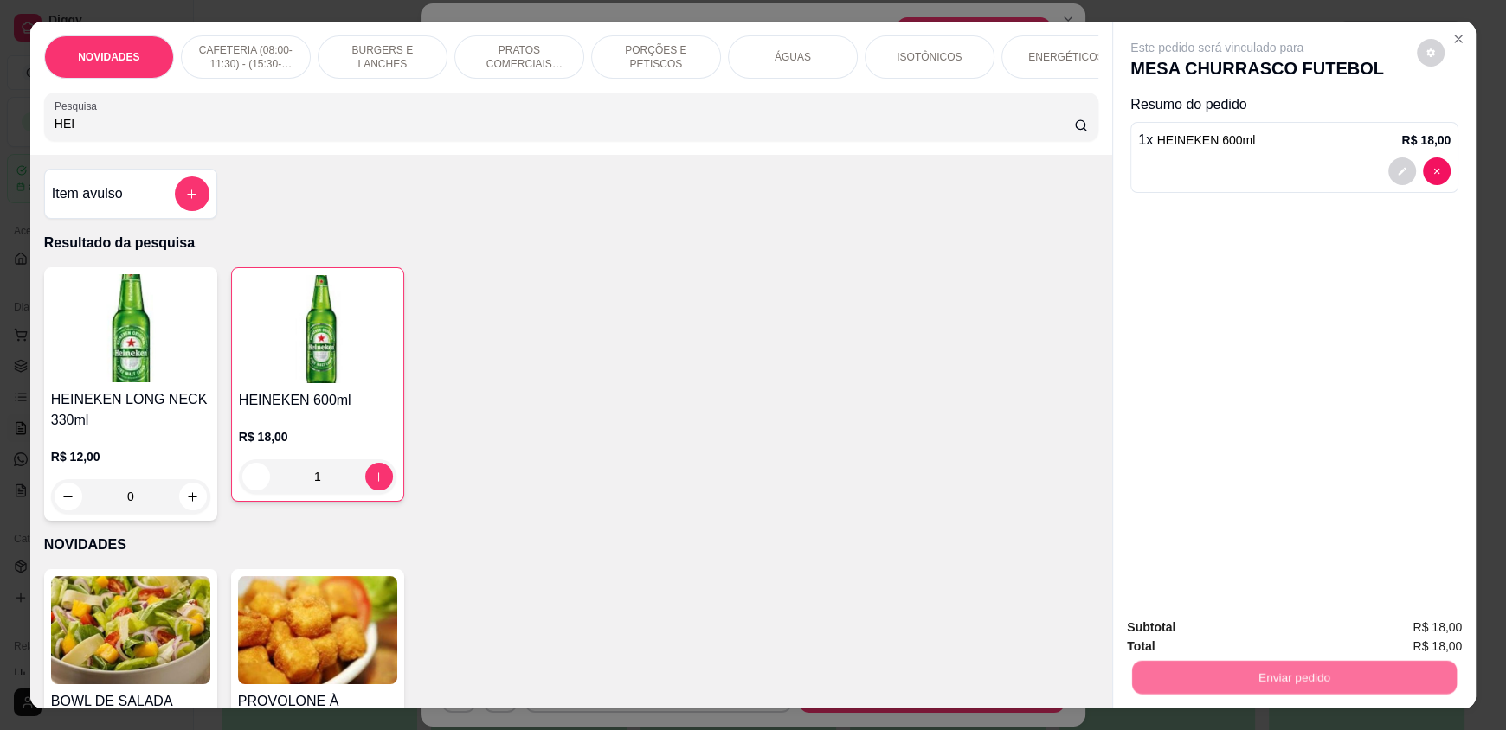
click at [1402, 636] on button "Enviar pedido" at bounding box center [1416, 635] width 98 height 33
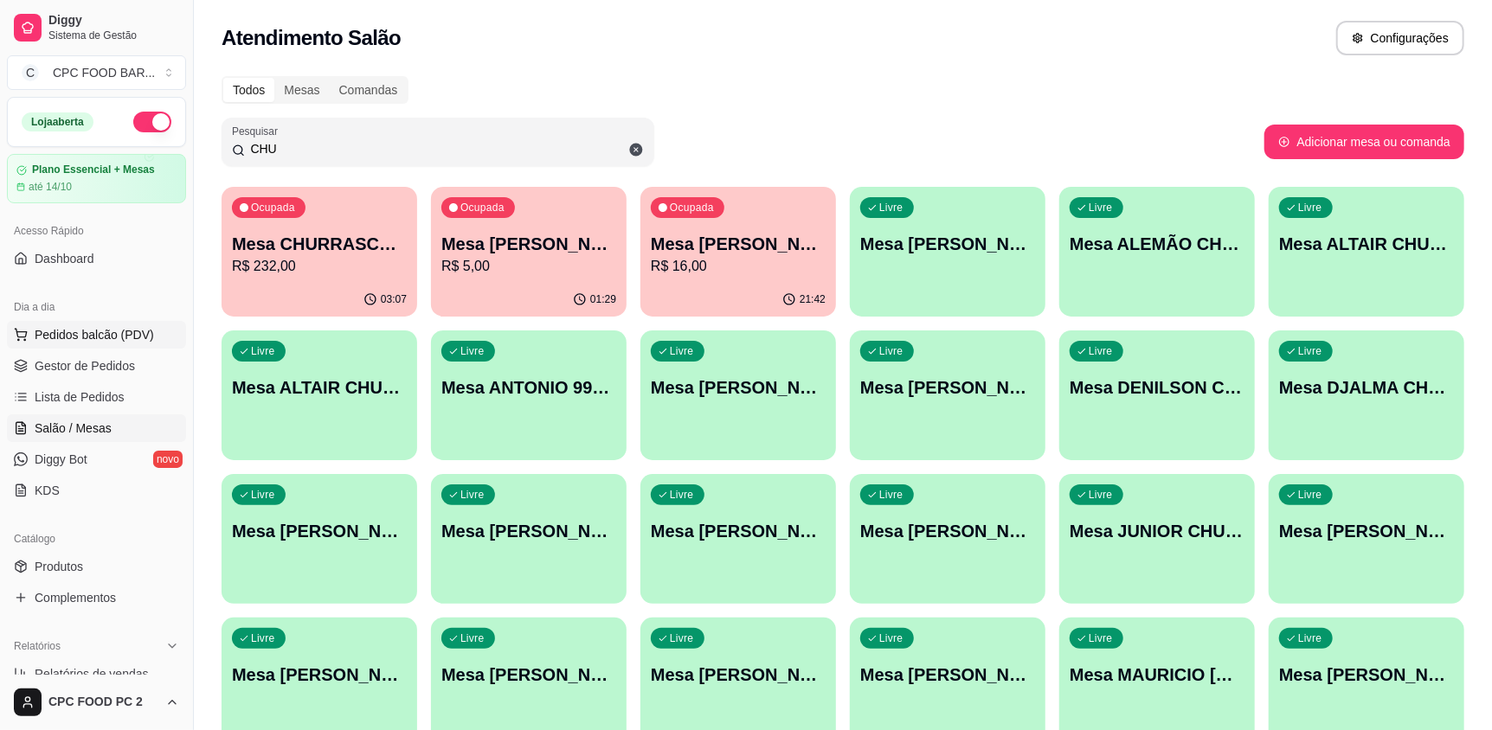
click at [36, 328] on button "Pedidos balcão (PDV)" at bounding box center [96, 335] width 179 height 28
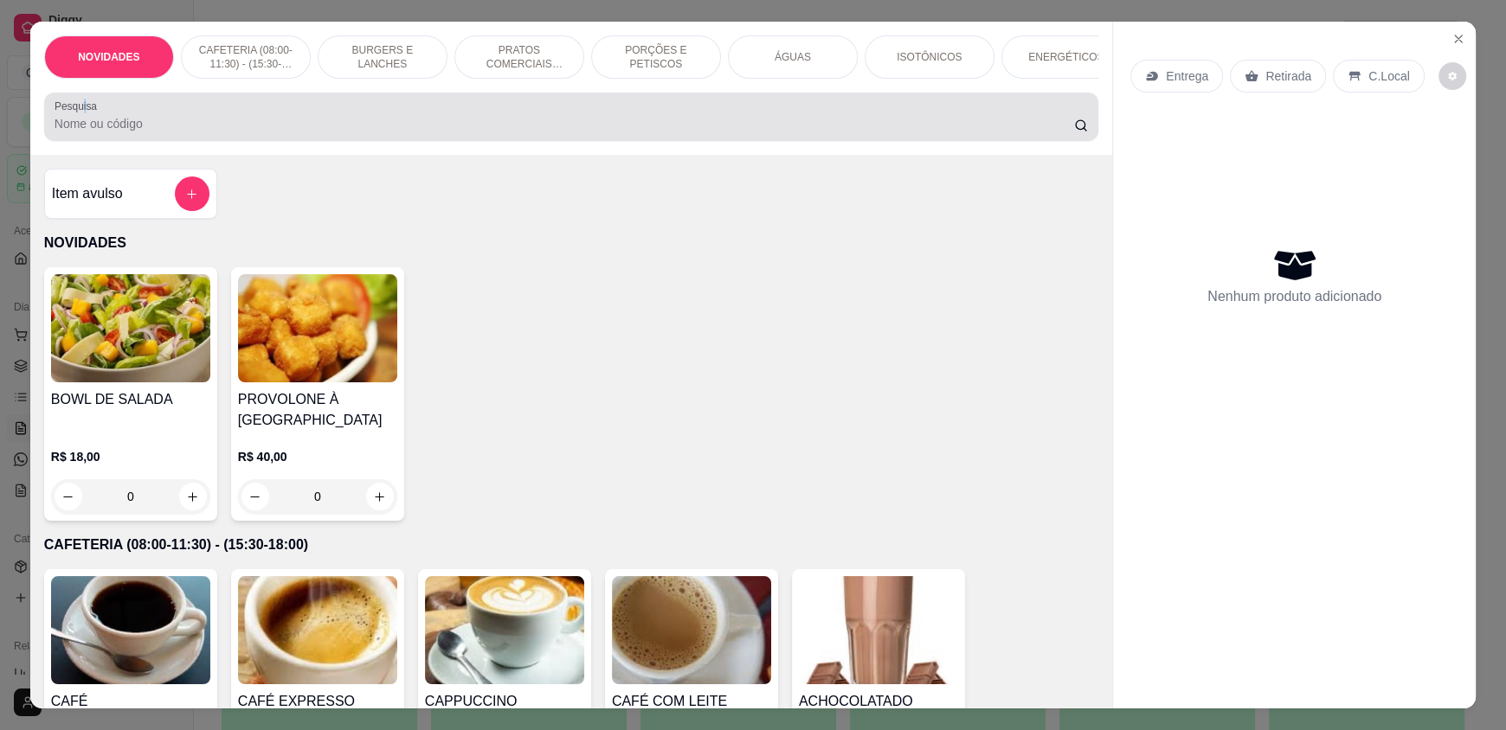
drag, startPoint x: 80, startPoint y: 118, endPoint x: 90, endPoint y: 124, distance: 12.0
click at [87, 113] on label "Pesquisa" at bounding box center [79, 106] width 48 height 15
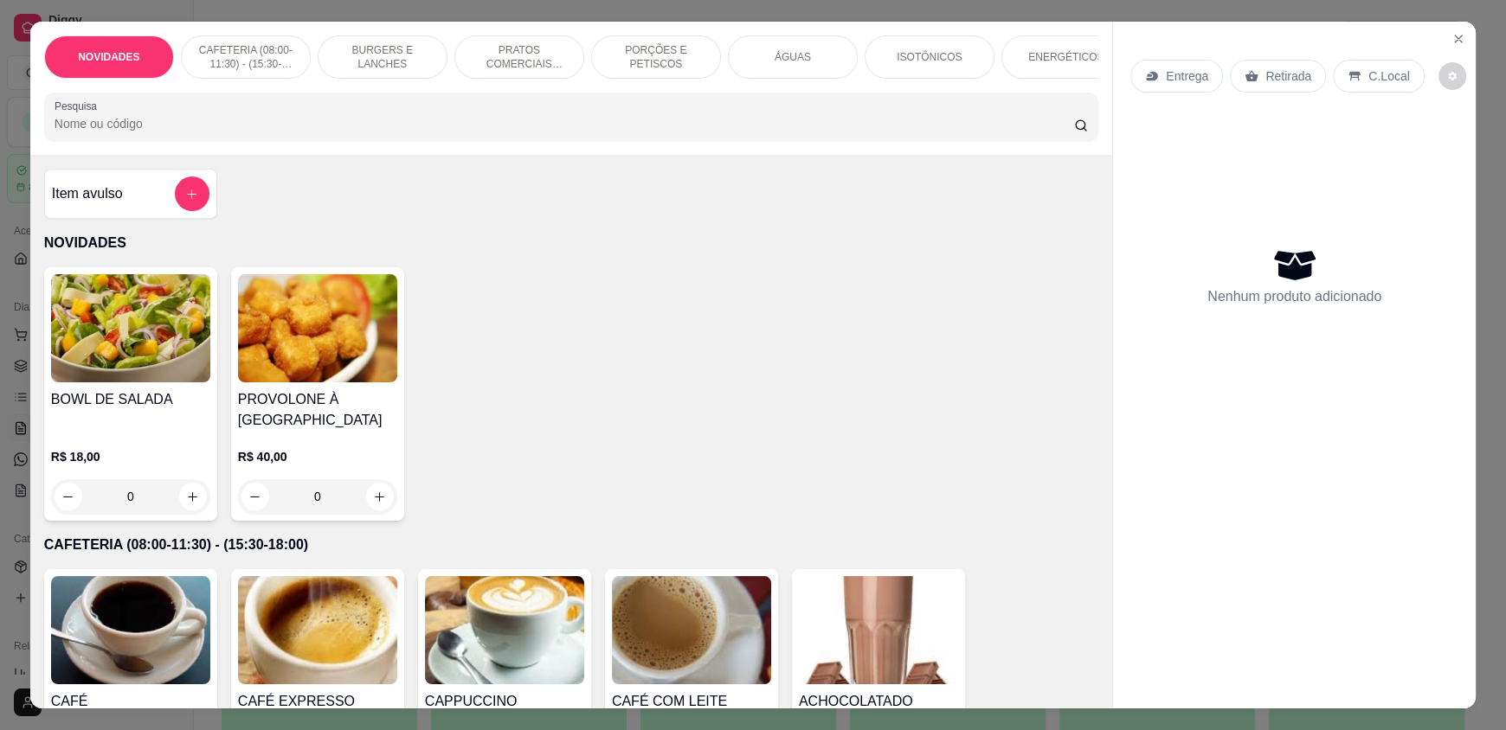
click at [55, 132] on input "Pesquisa" at bounding box center [565, 123] width 1020 height 17
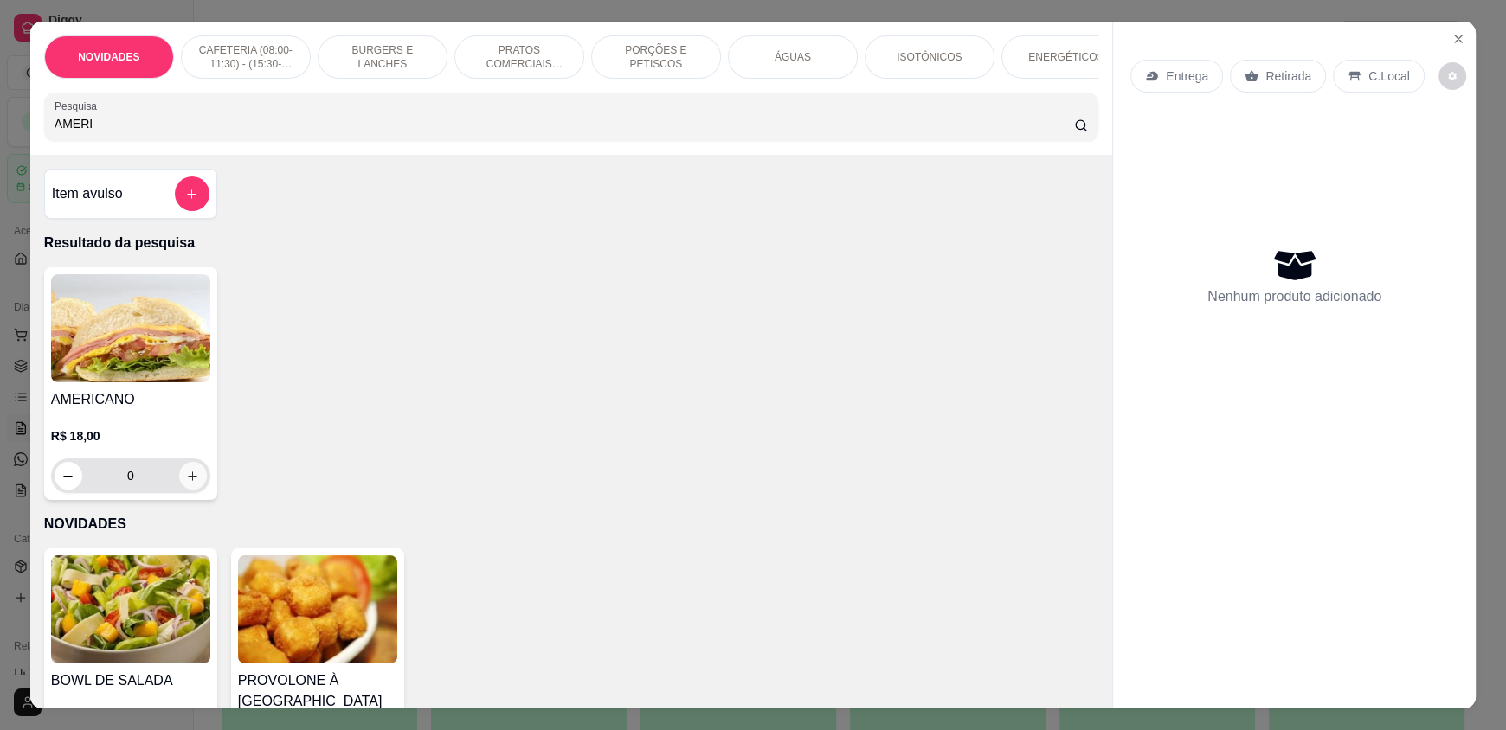
type input "AMERI"
click at [186, 483] on icon "increase-product-quantity" at bounding box center [192, 476] width 13 height 13
type input "1"
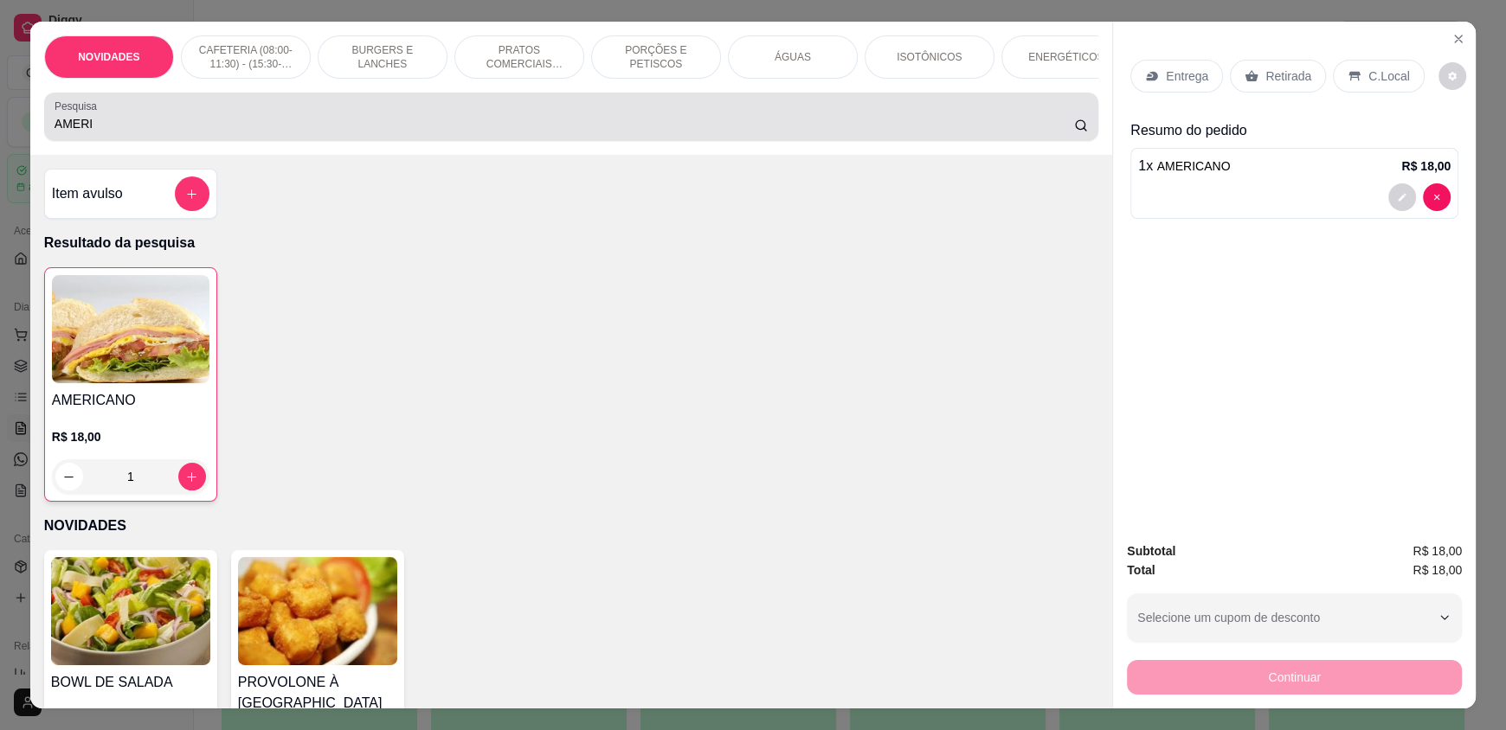
click at [110, 124] on div "AMERI" at bounding box center [571, 117] width 1033 height 35
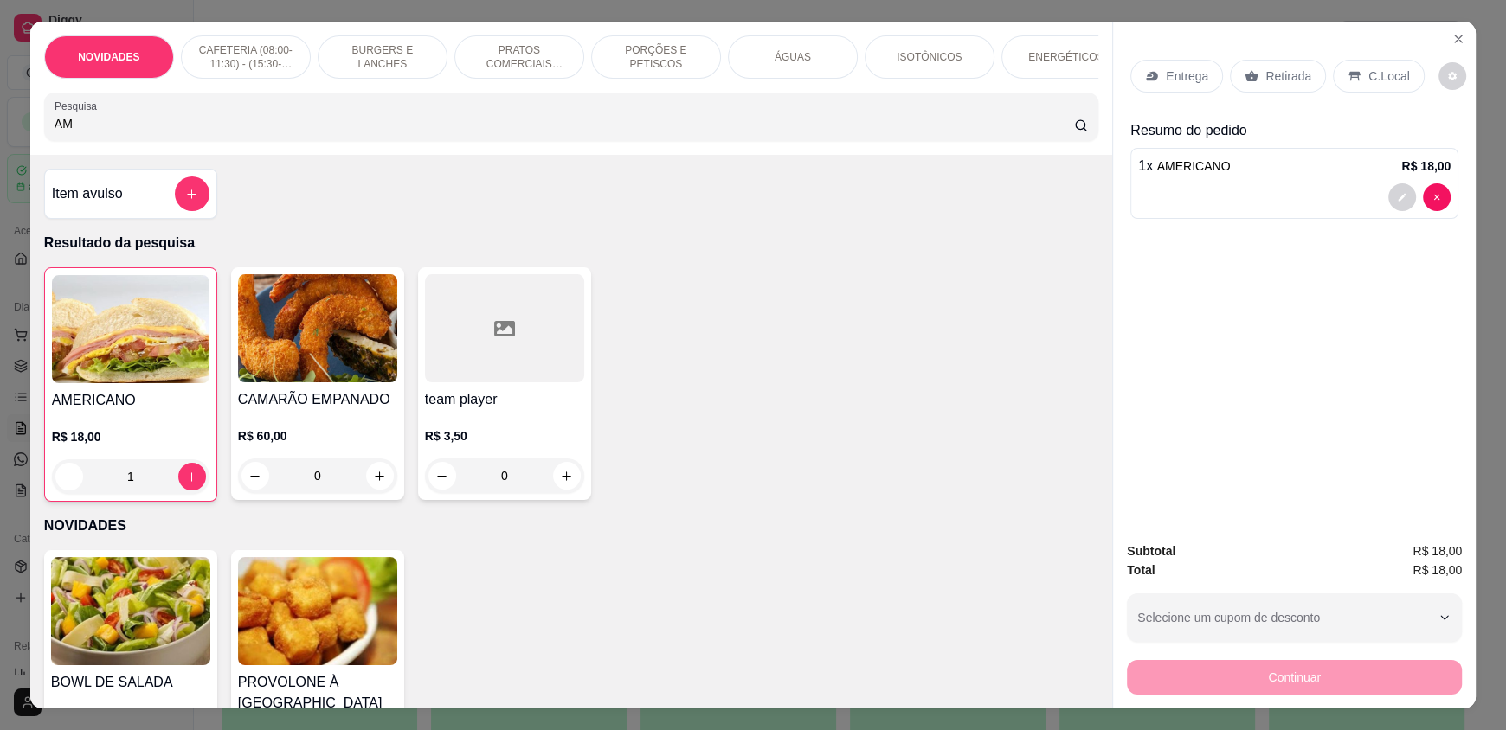
type input "A"
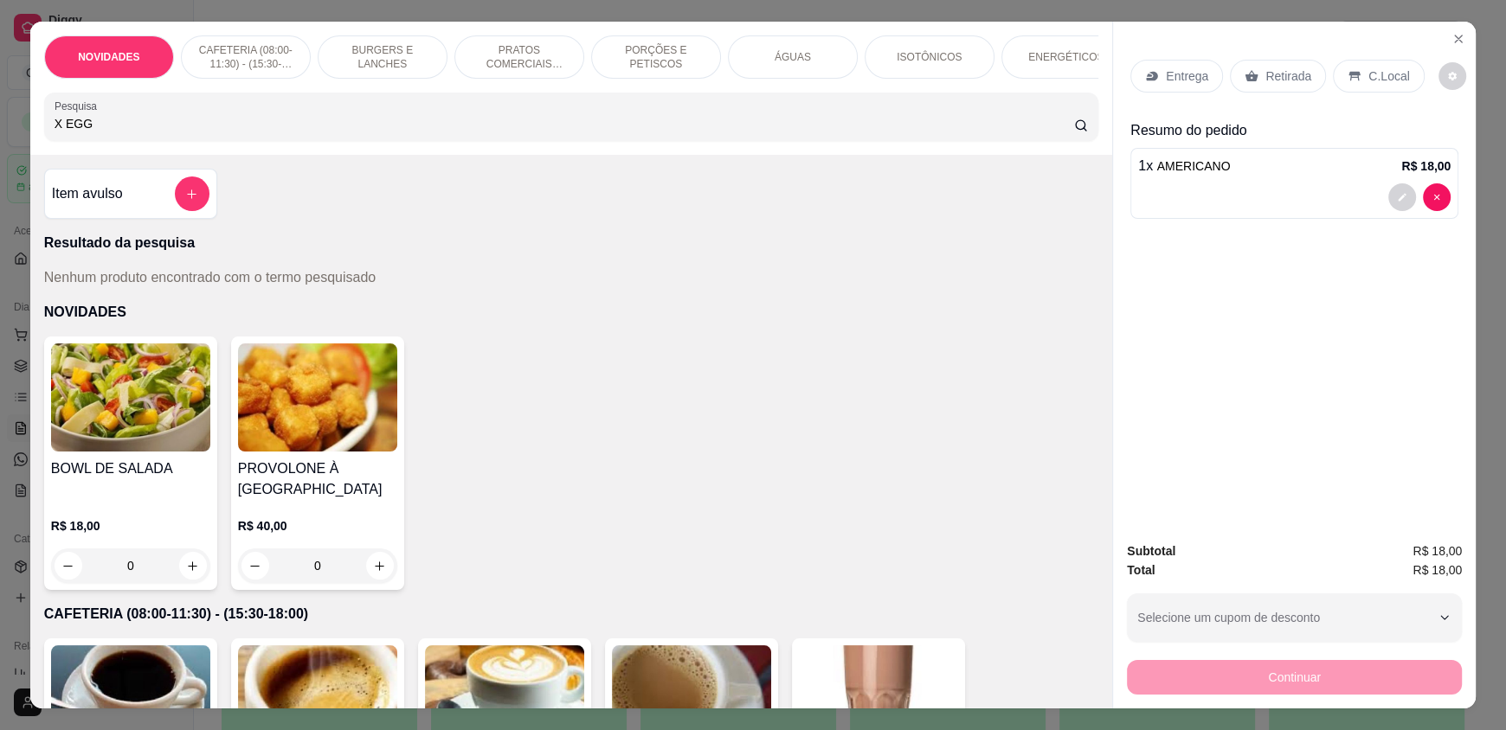
type input "X EGG"
click at [377, 54] on p "BURGERS E LANCHES" at bounding box center [382, 57] width 100 height 28
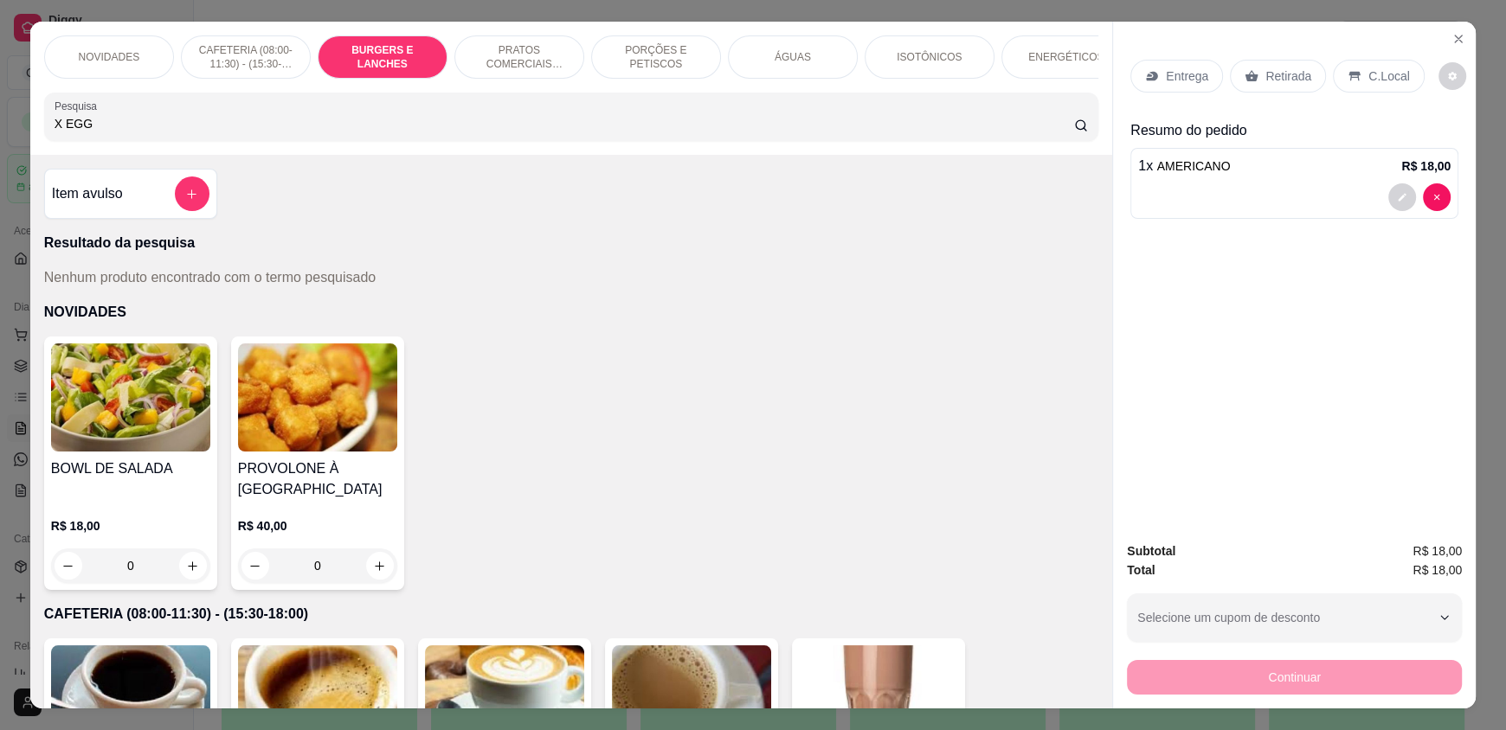
scroll to position [33, 0]
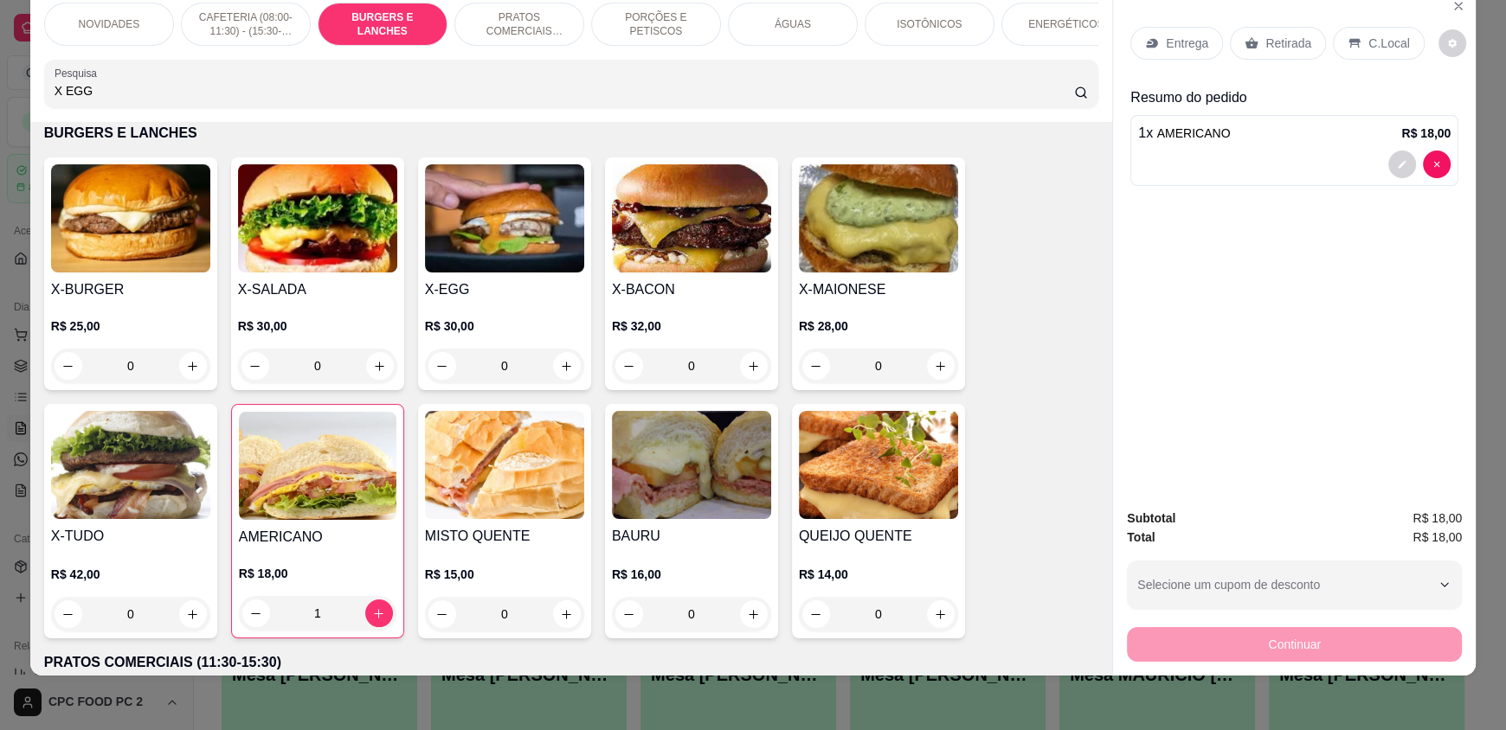
click at [558, 370] on div "0" at bounding box center [504, 366] width 159 height 35
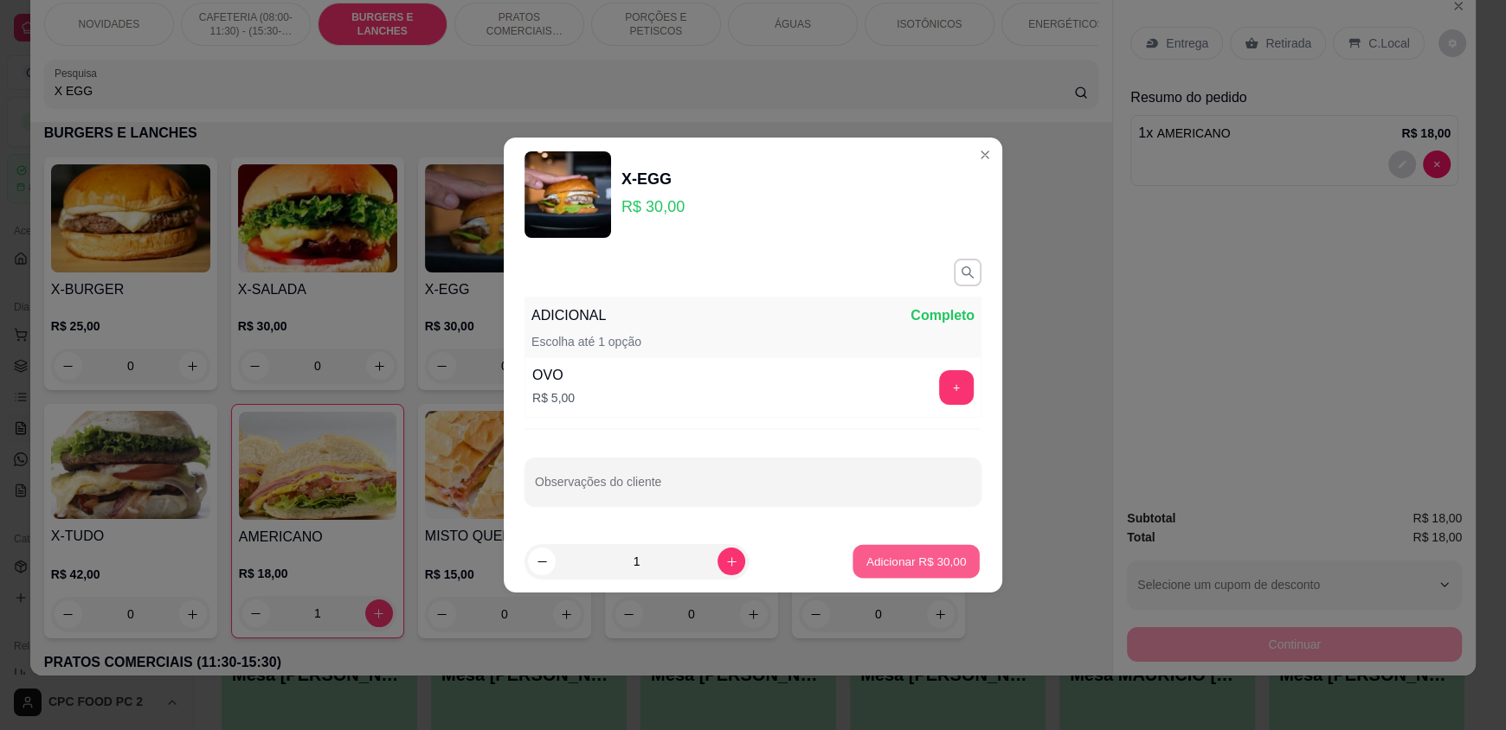
click at [889, 557] on p "Adicionar R$ 30,00" at bounding box center [916, 561] width 100 height 16
type input "1"
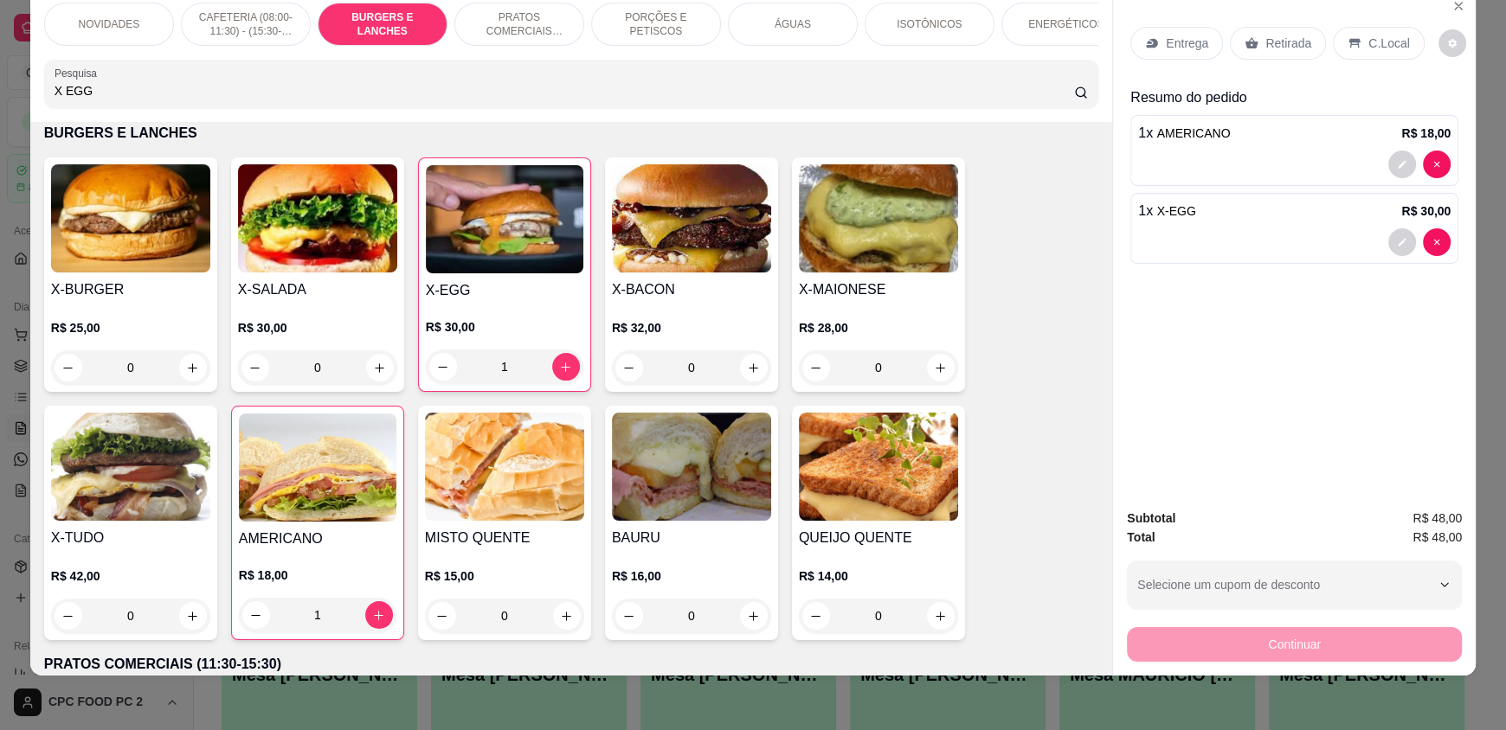
click at [646, 100] on input "X EGG" at bounding box center [565, 90] width 1020 height 17
type input "X"
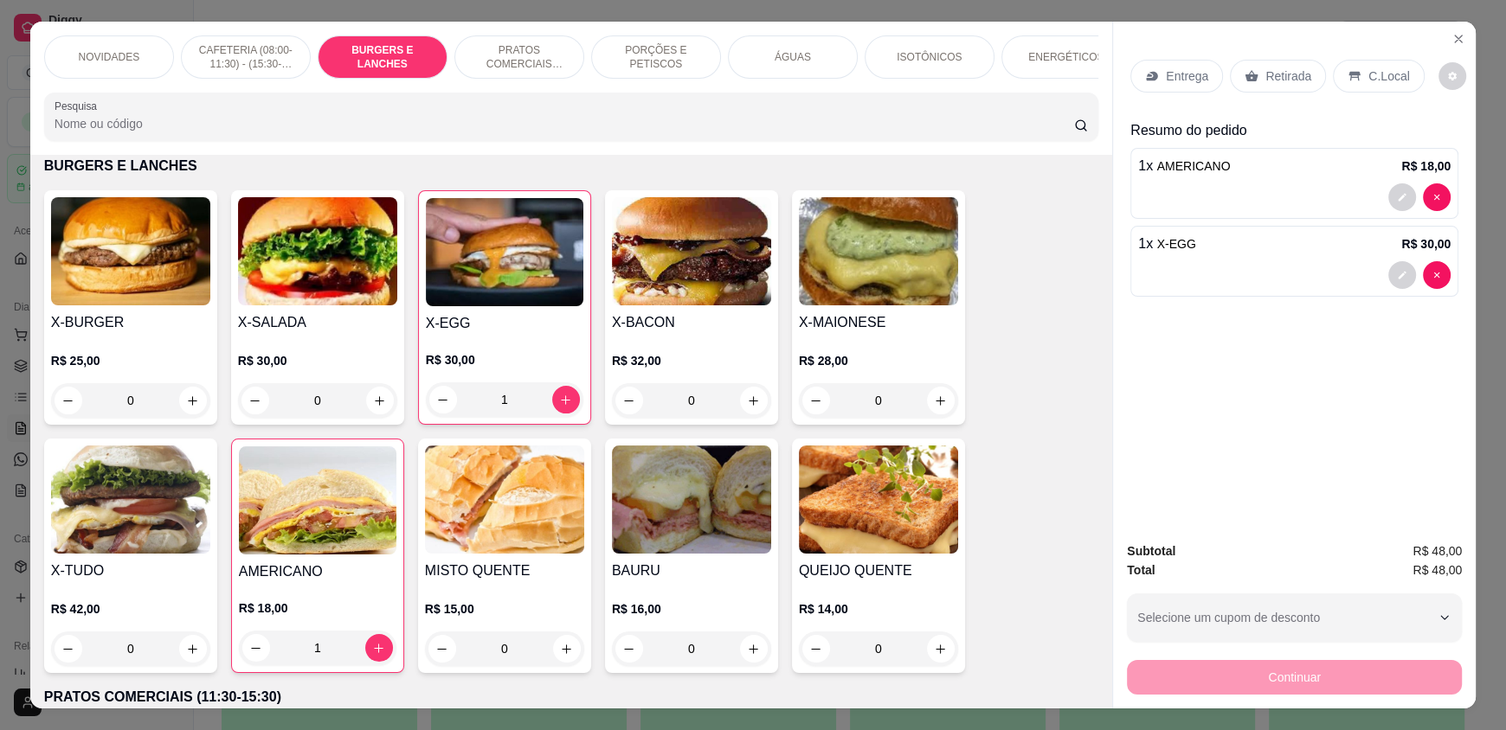
scroll to position [0, 0]
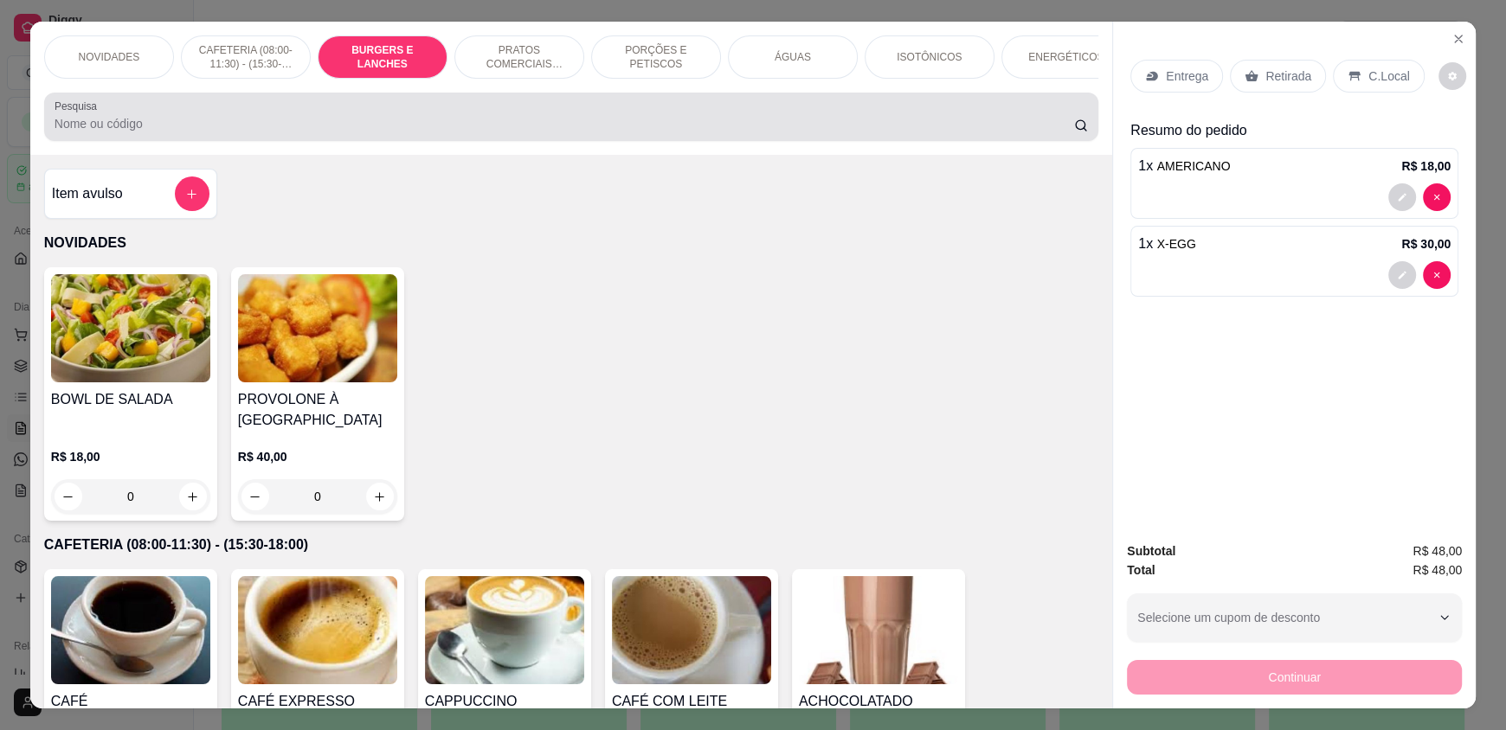
click at [327, 141] on div "Pesquisa" at bounding box center [571, 117] width 1054 height 48
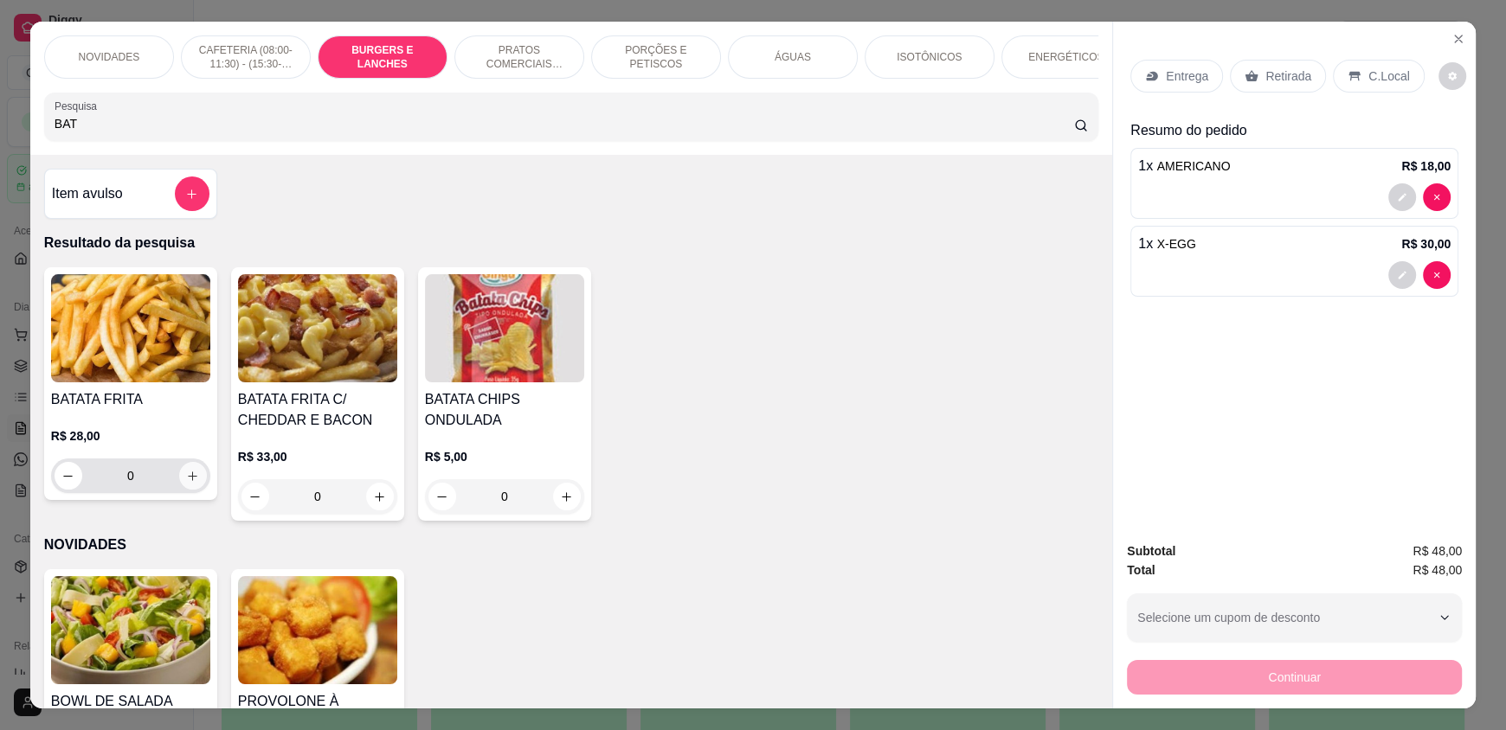
type input "BAT"
click at [193, 489] on button "increase-product-quantity" at bounding box center [193, 476] width 28 height 28
type input "1"
click at [244, 132] on input "BAT" at bounding box center [565, 123] width 1020 height 17
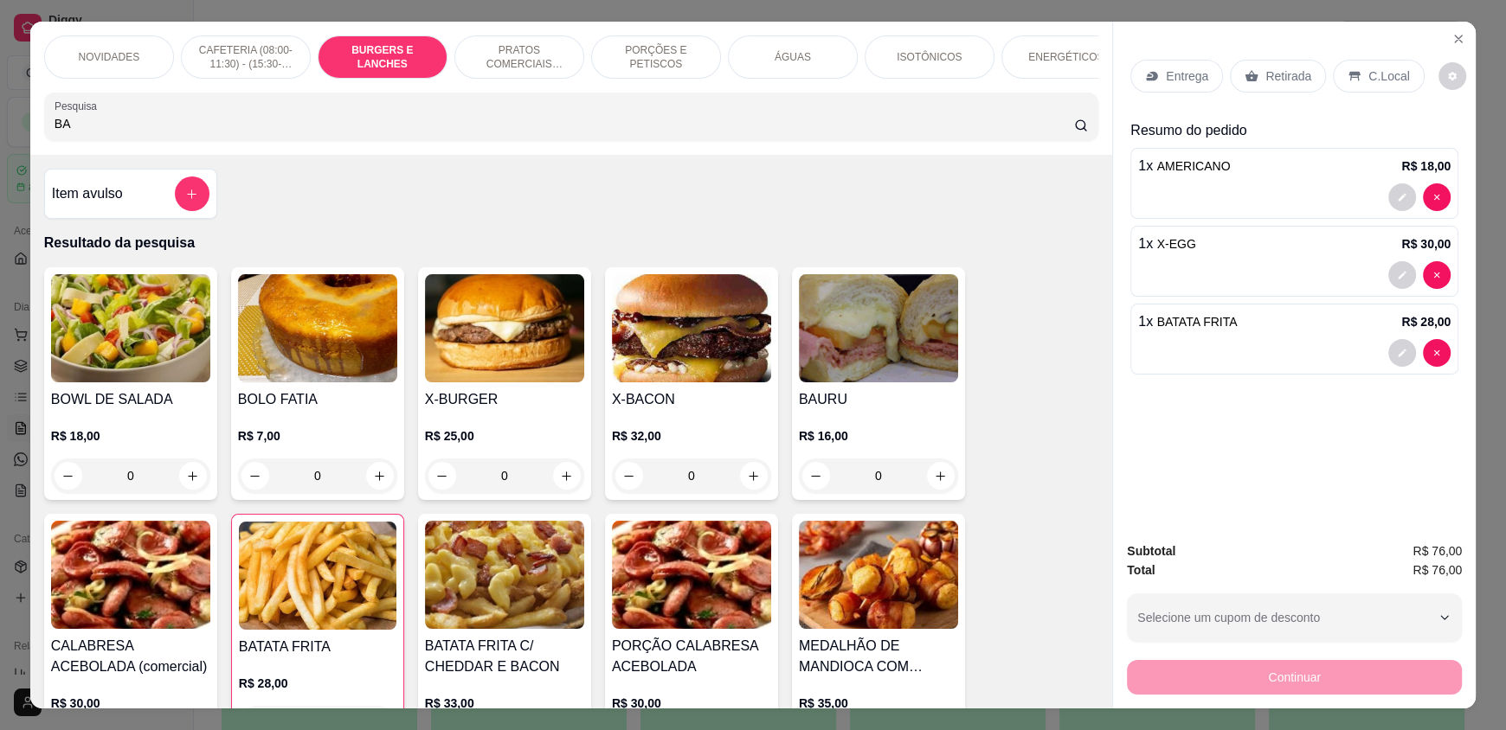
type input "B"
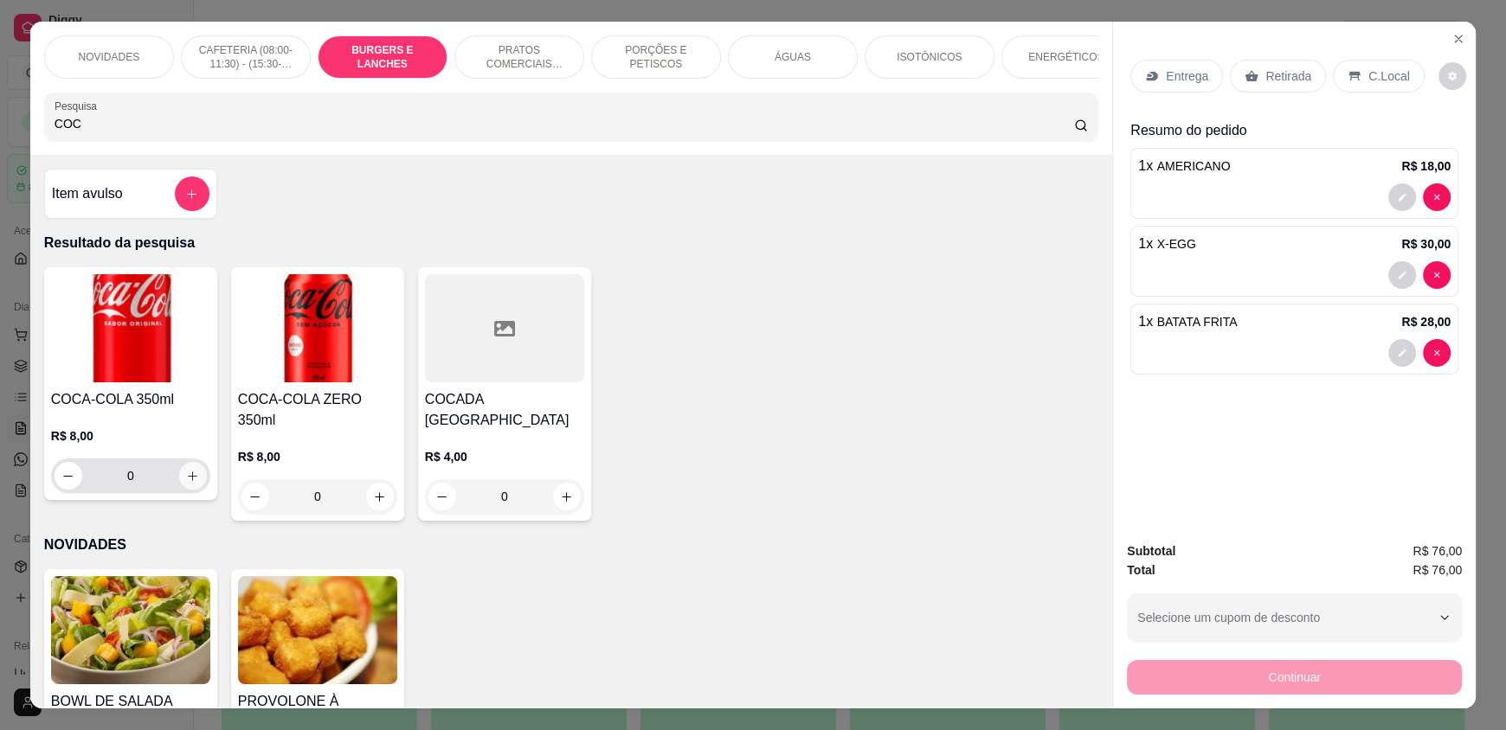
type input "COC"
click at [187, 483] on icon "increase-product-quantity" at bounding box center [193, 476] width 13 height 13
type input "1"
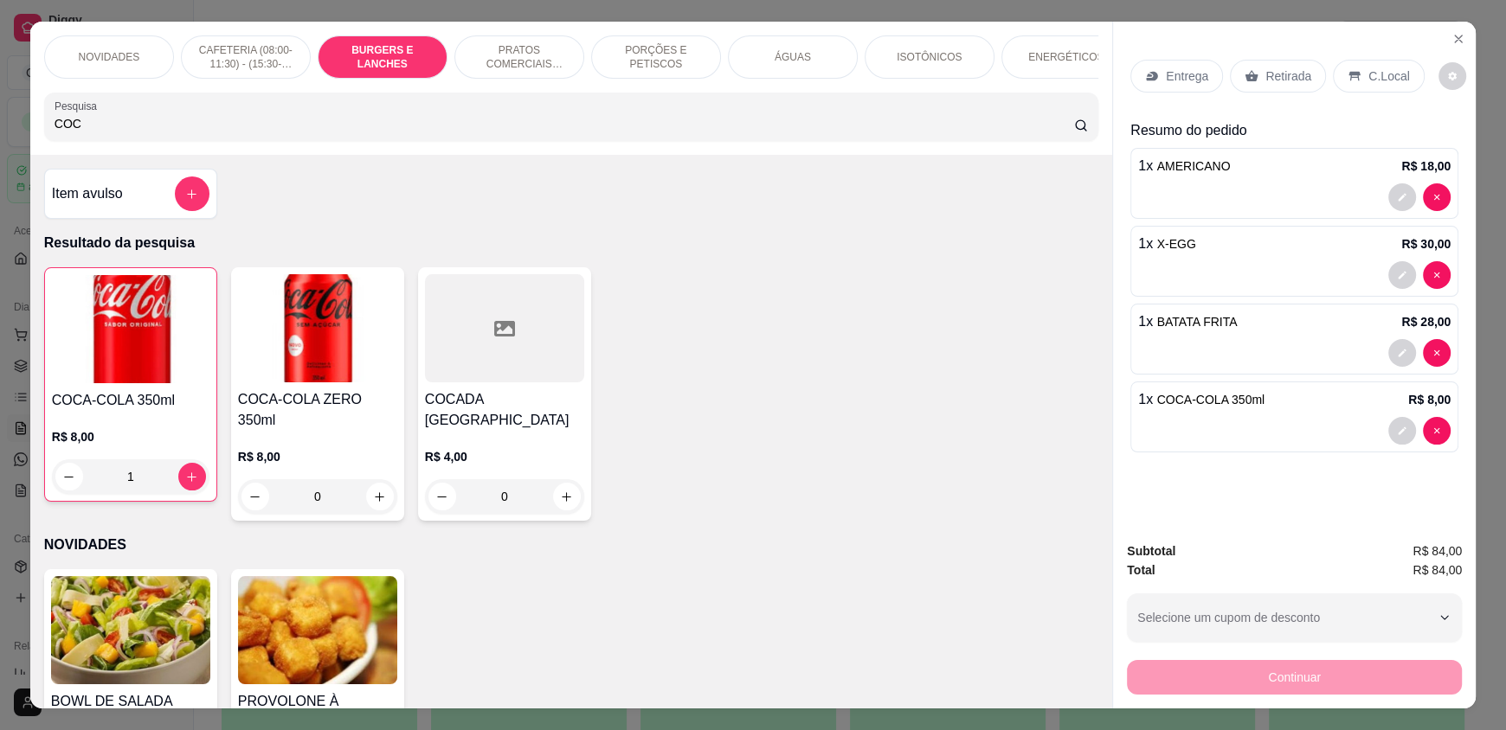
click at [1361, 67] on div "C.Local" at bounding box center [1378, 76] width 91 height 33
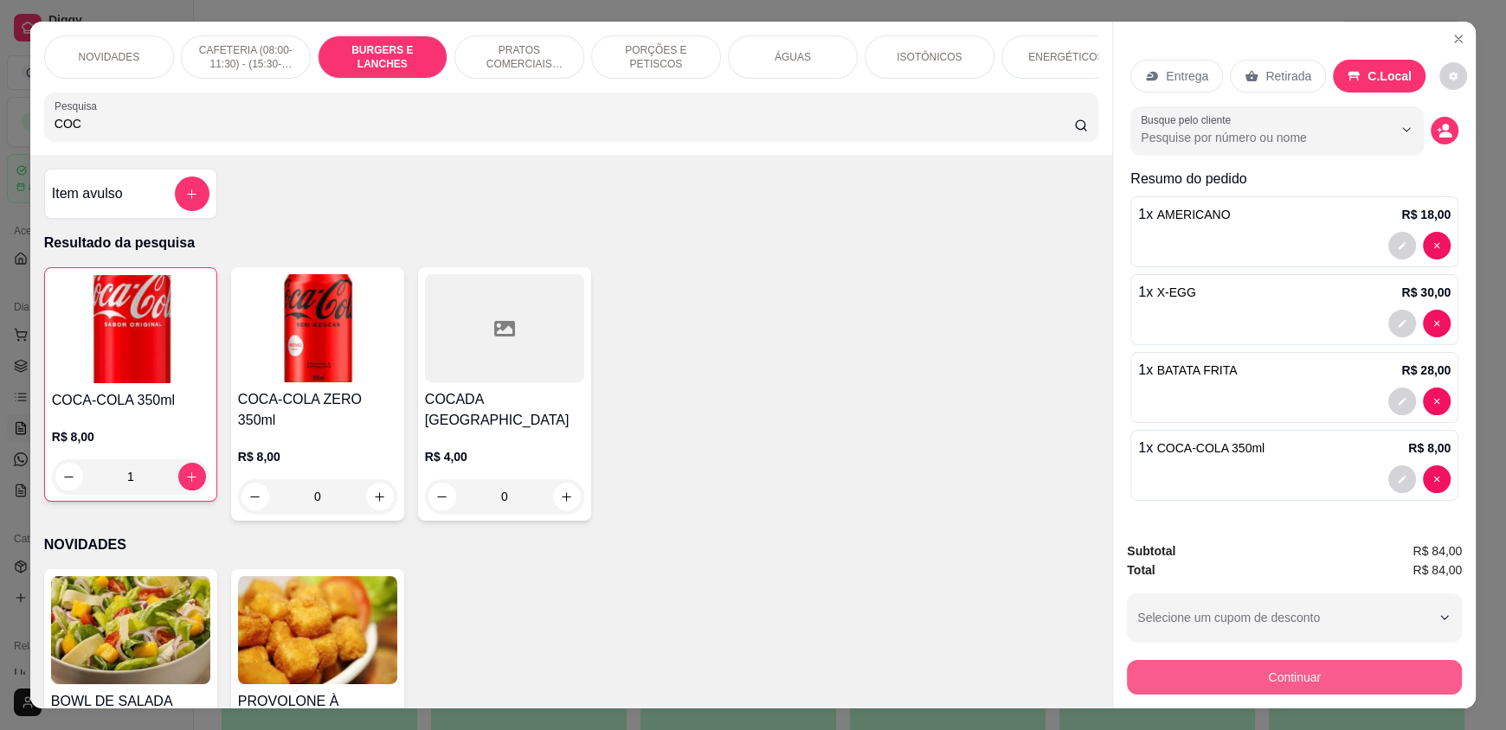
click at [1264, 673] on button "Continuar" at bounding box center [1294, 677] width 335 height 35
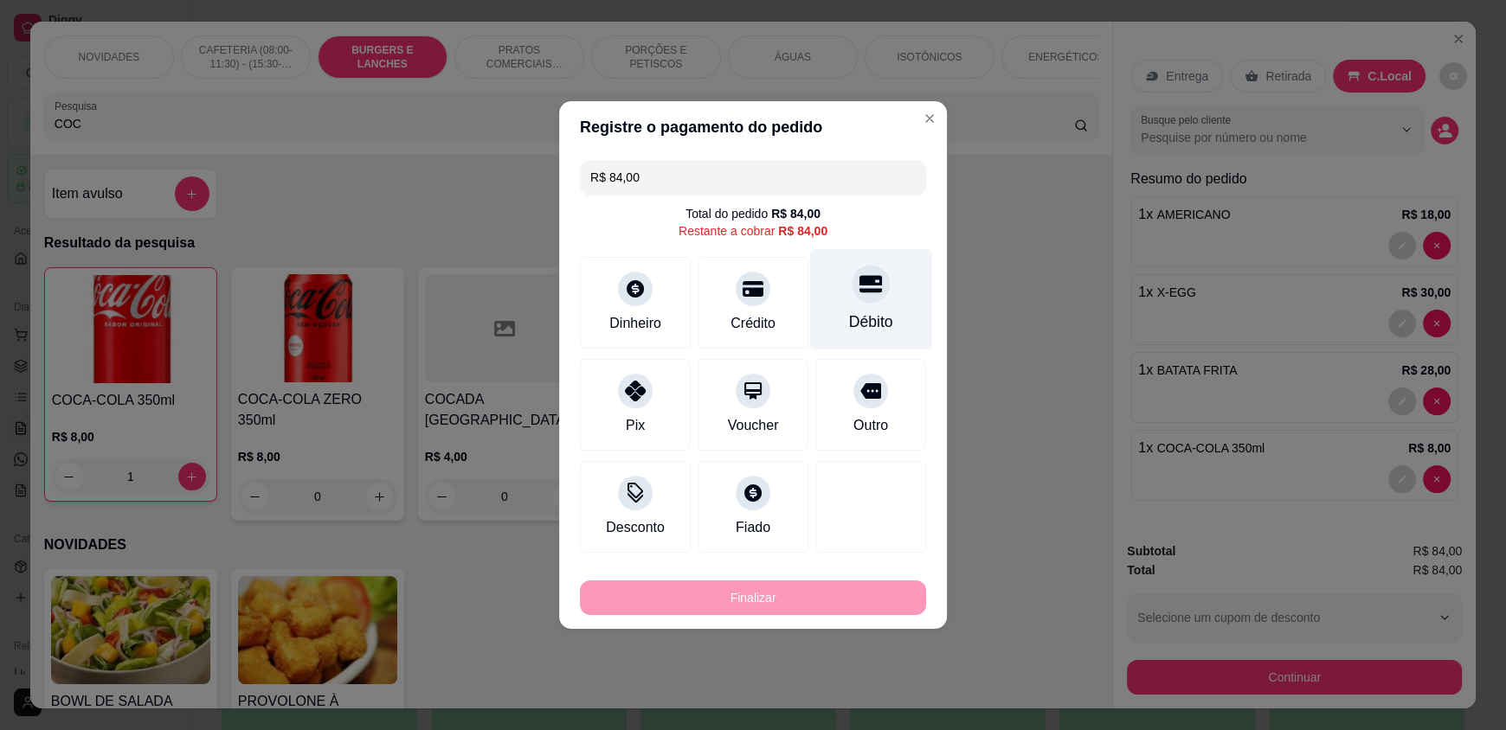
click at [864, 293] on icon at bounding box center [870, 284] width 23 height 23
type input "R$ 0,00"
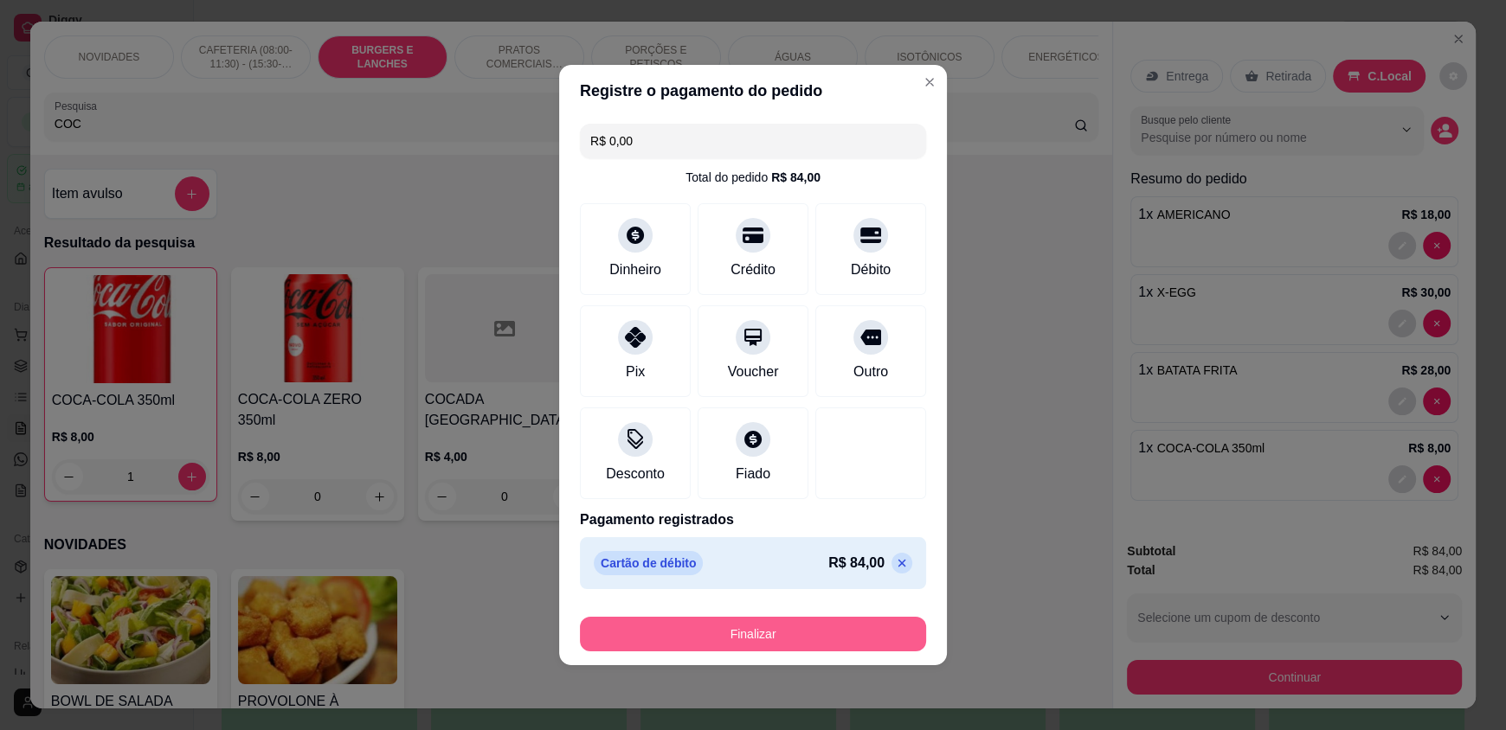
click at [717, 638] on button "Finalizar" at bounding box center [753, 634] width 346 height 35
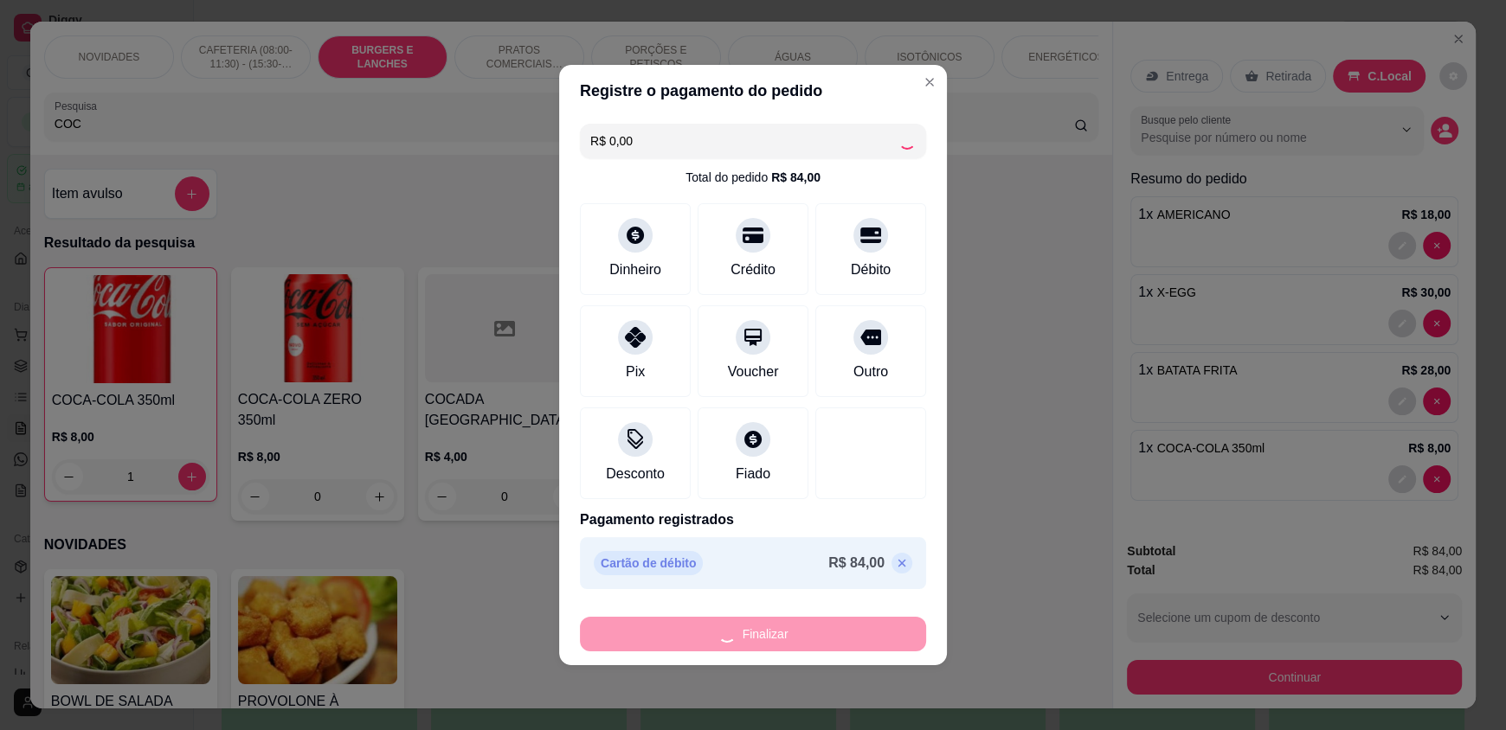
type input "0"
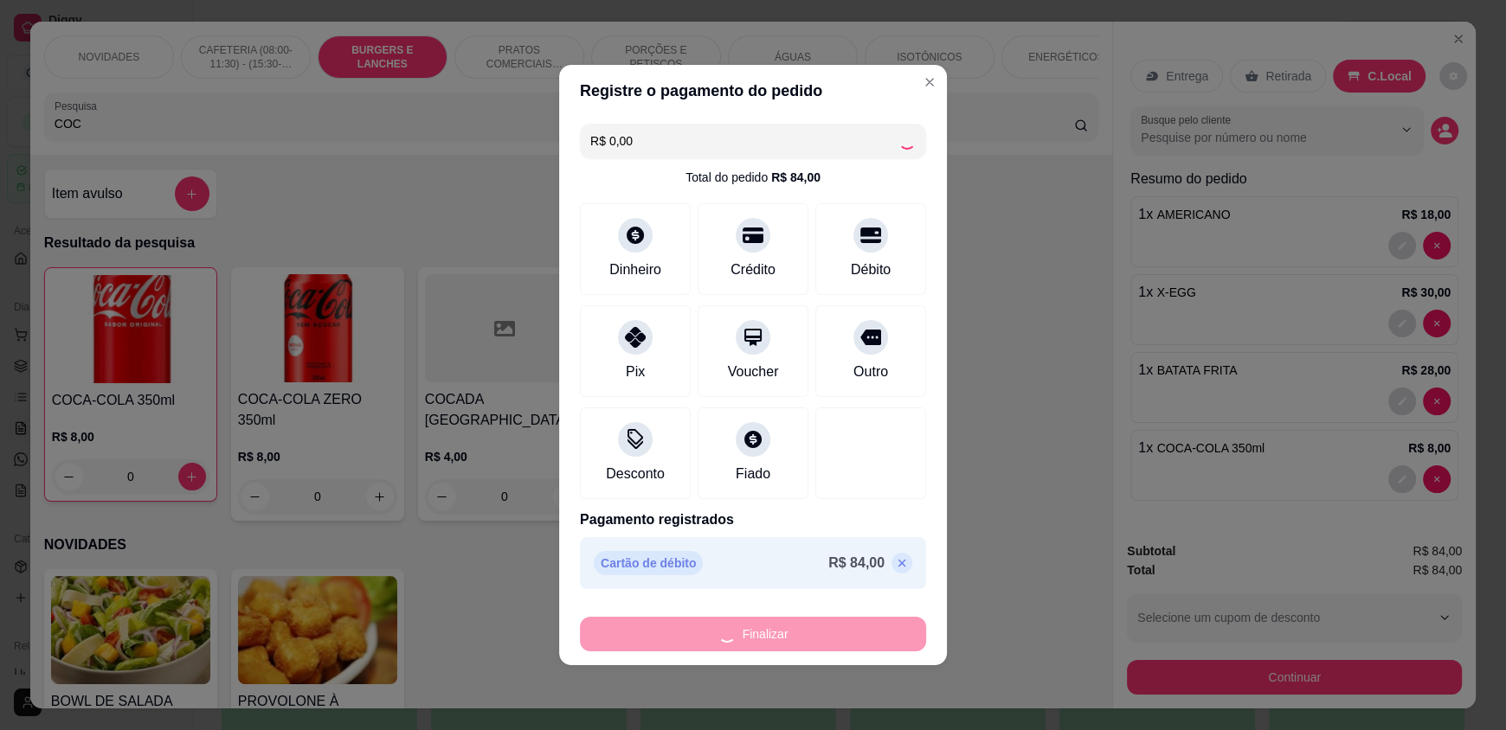
type input "-R$ 84,00"
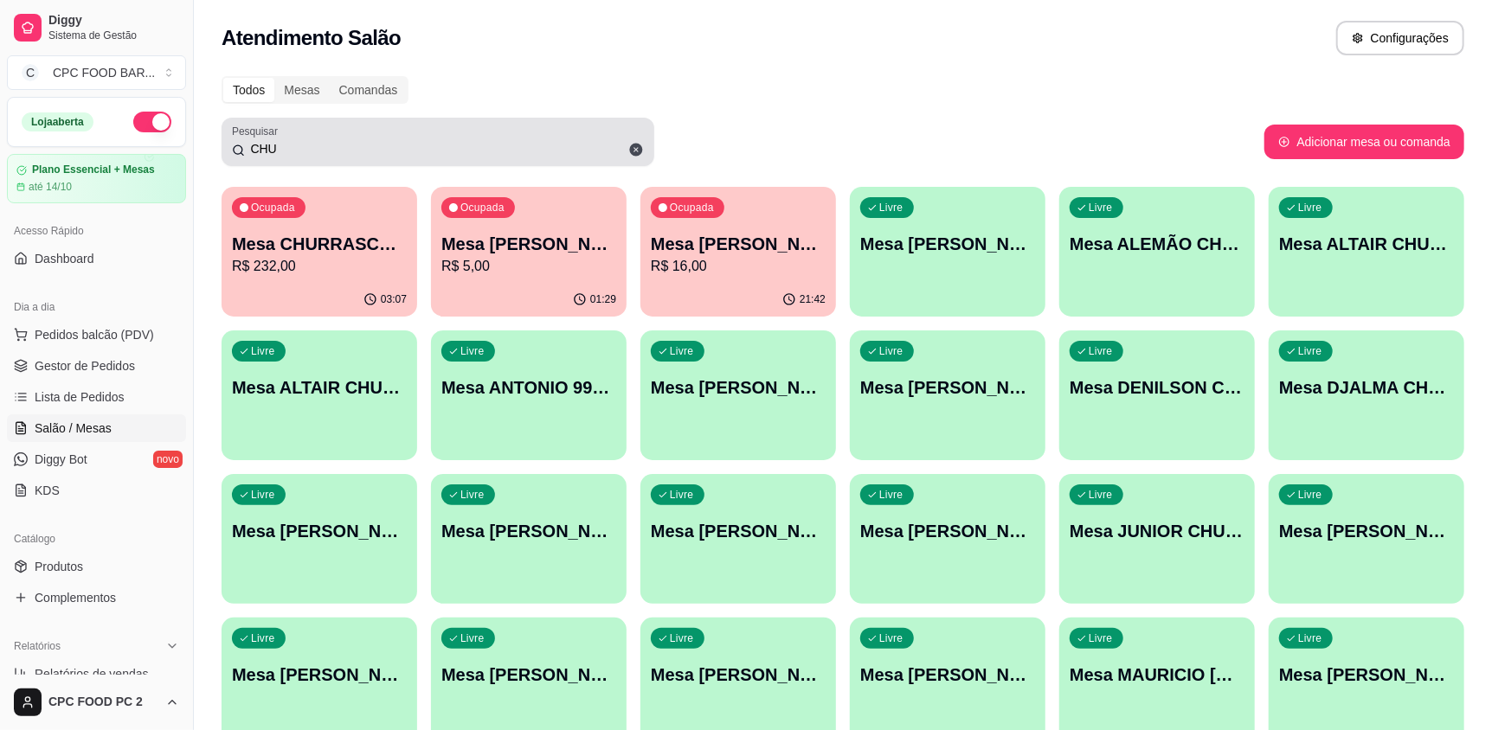
click at [299, 145] on input "CHU" at bounding box center [444, 148] width 399 height 17
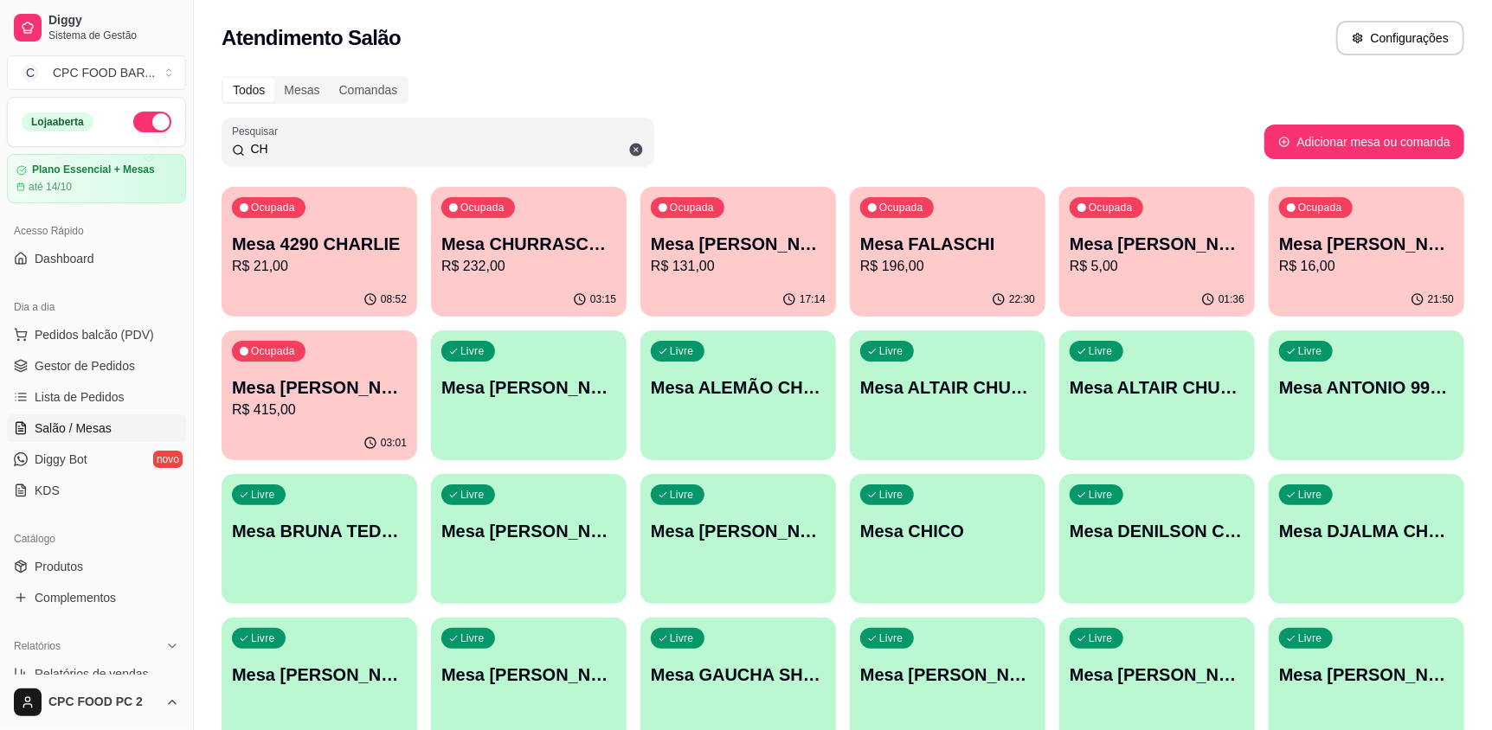
type input "C"
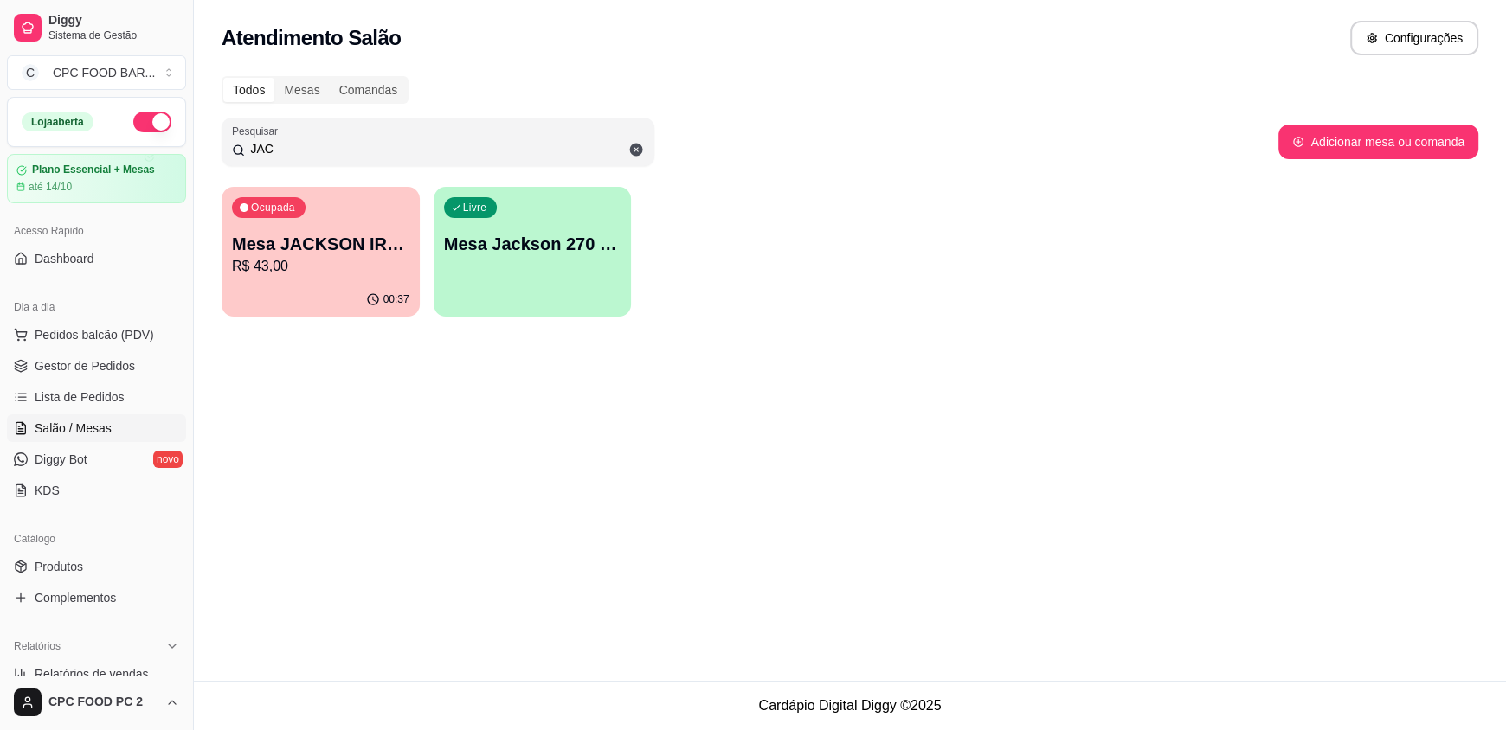
type input "JAC"
click at [319, 255] on div "Mesa JACKSON IRMAO TAIS R$ 43,00" at bounding box center [320, 254] width 177 height 45
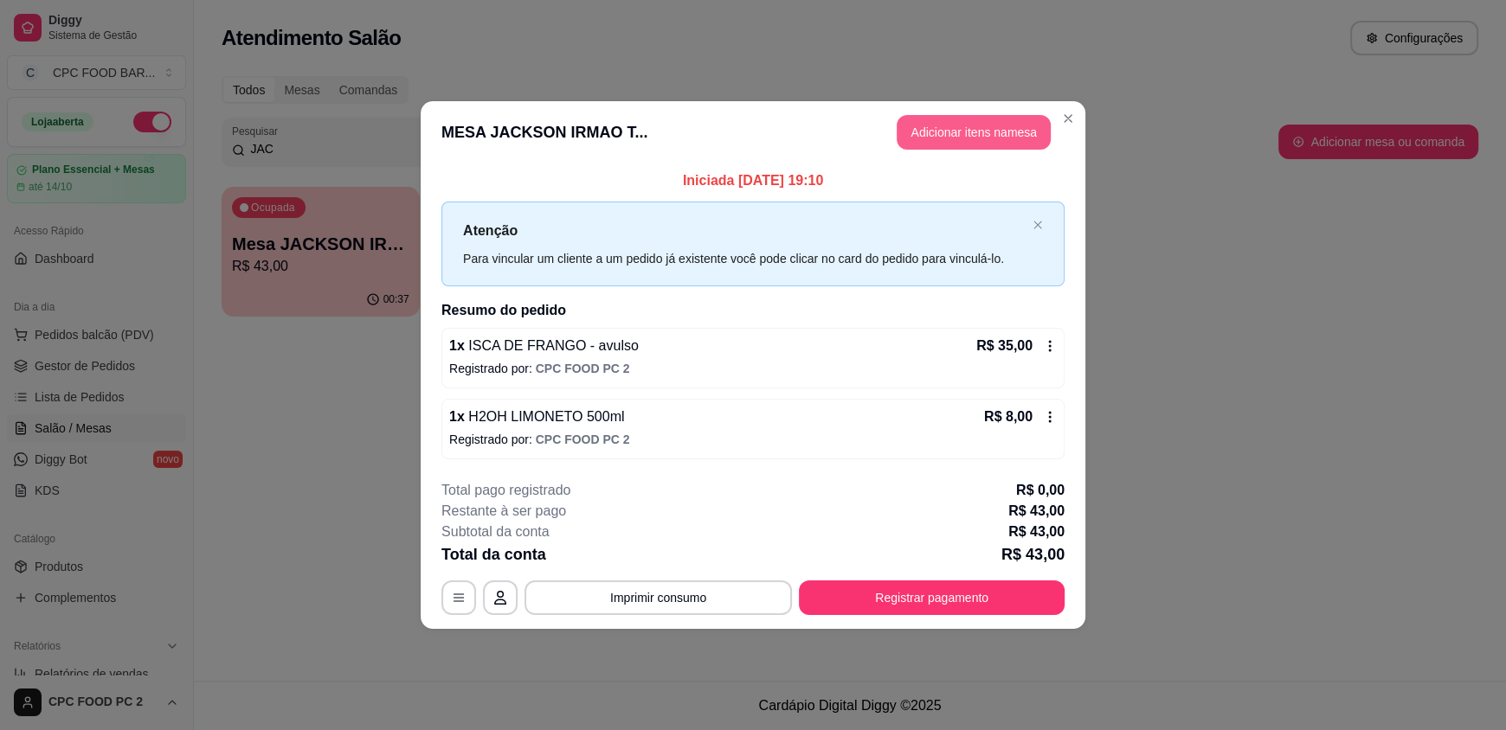
click at [962, 145] on button "Adicionar itens na mesa" at bounding box center [974, 132] width 154 height 35
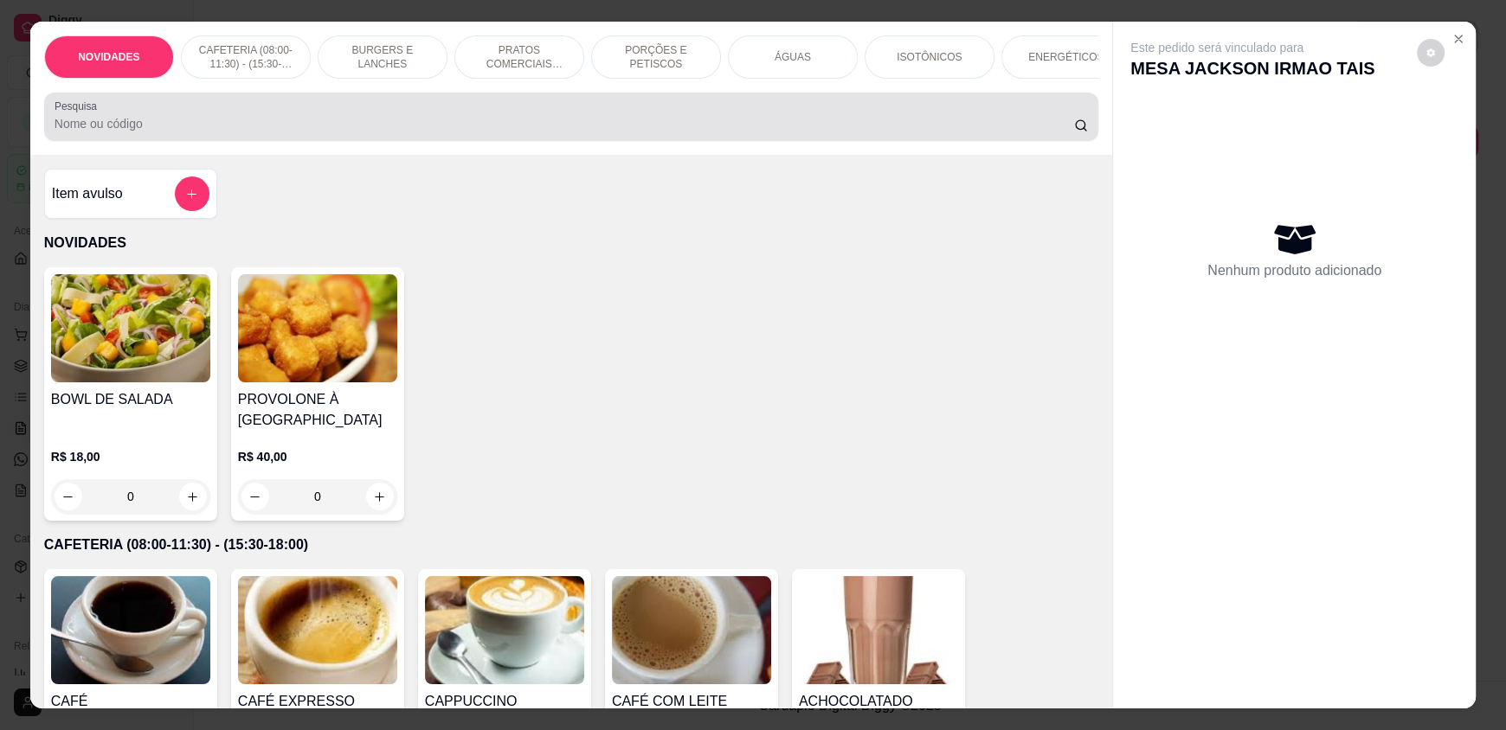
click at [660, 132] on input "Pesquisa" at bounding box center [565, 123] width 1020 height 17
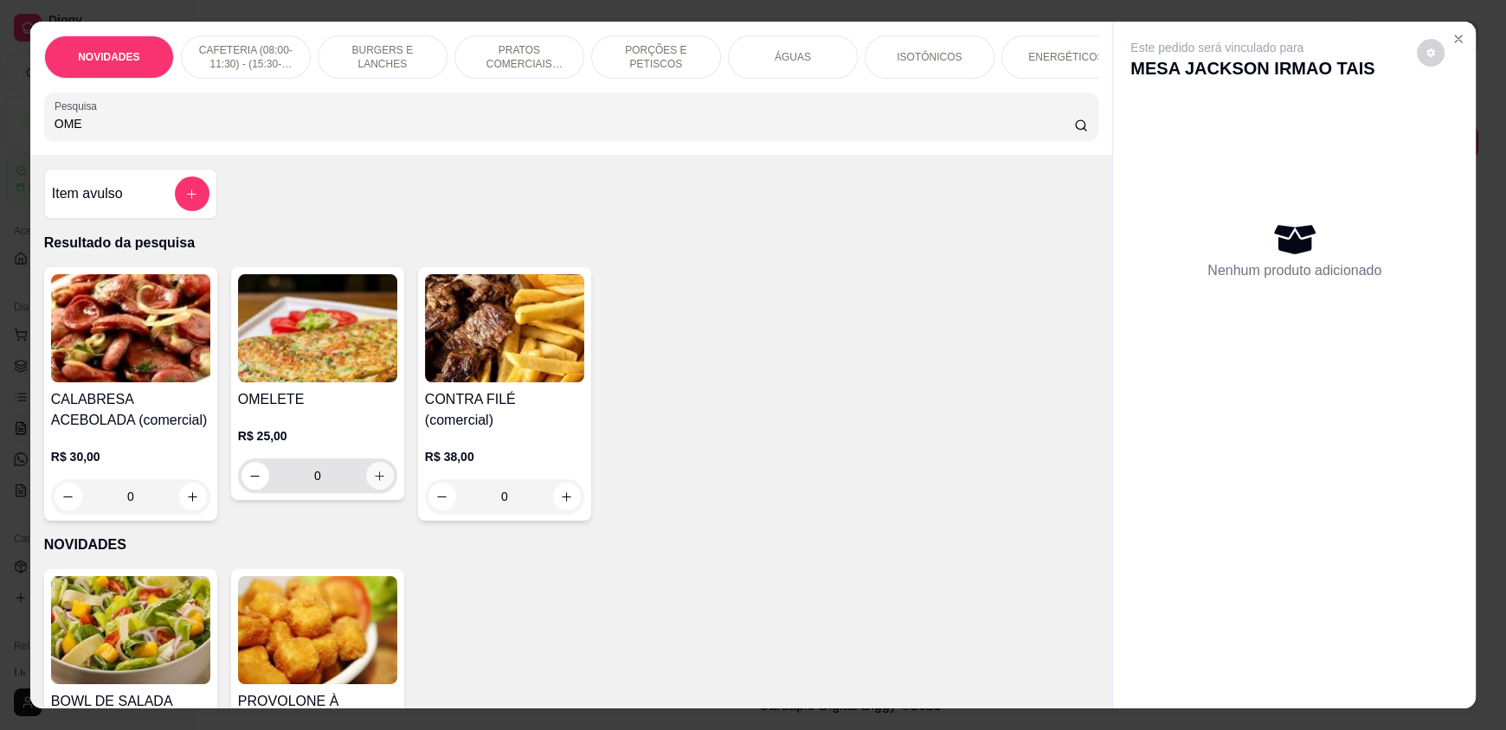
type input "OME"
click at [366, 481] on button "increase-product-quantity" at bounding box center [380, 476] width 28 height 28
type input "1"
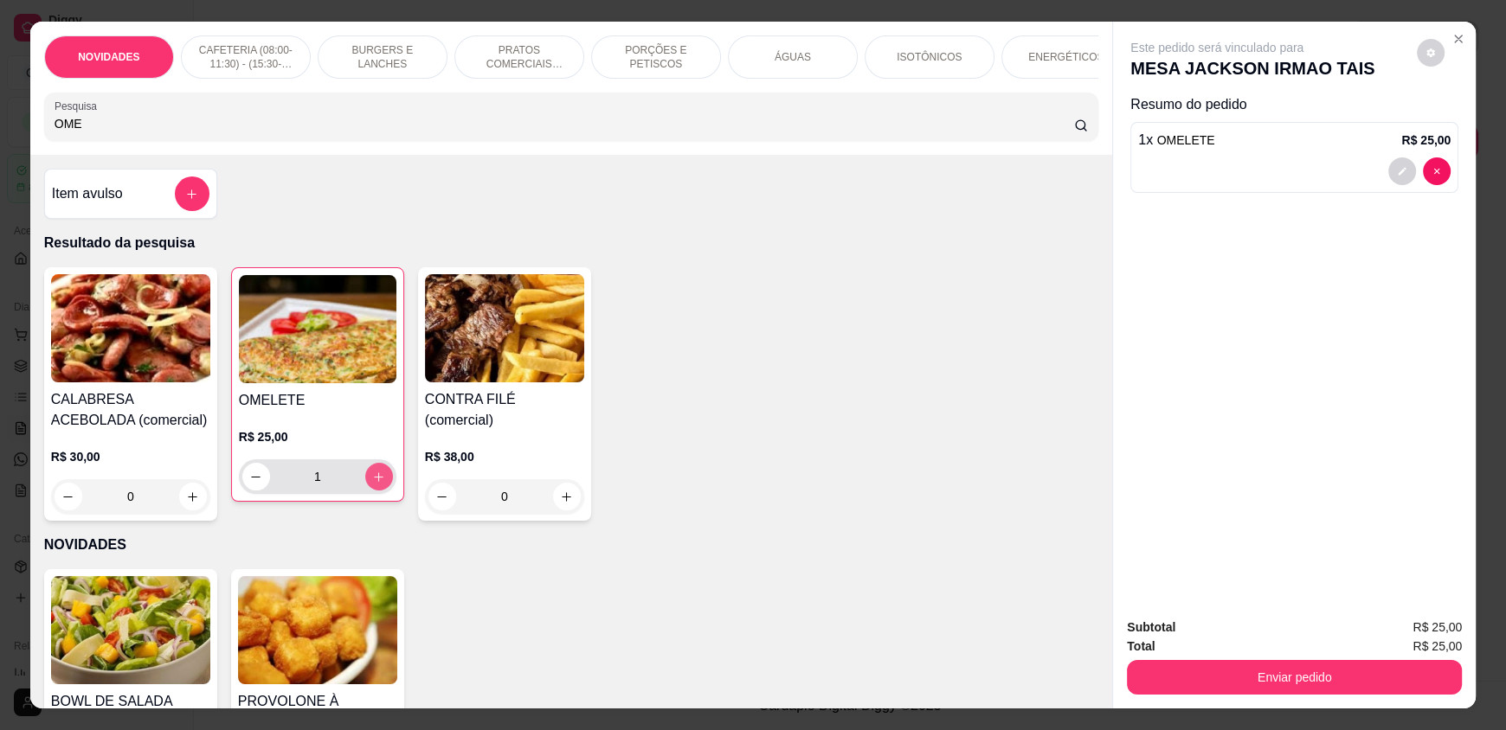
click at [365, 481] on button "increase-product-quantity" at bounding box center [379, 477] width 28 height 28
click at [1388, 170] on button "decrease-product-quantity" at bounding box center [1402, 172] width 28 height 28
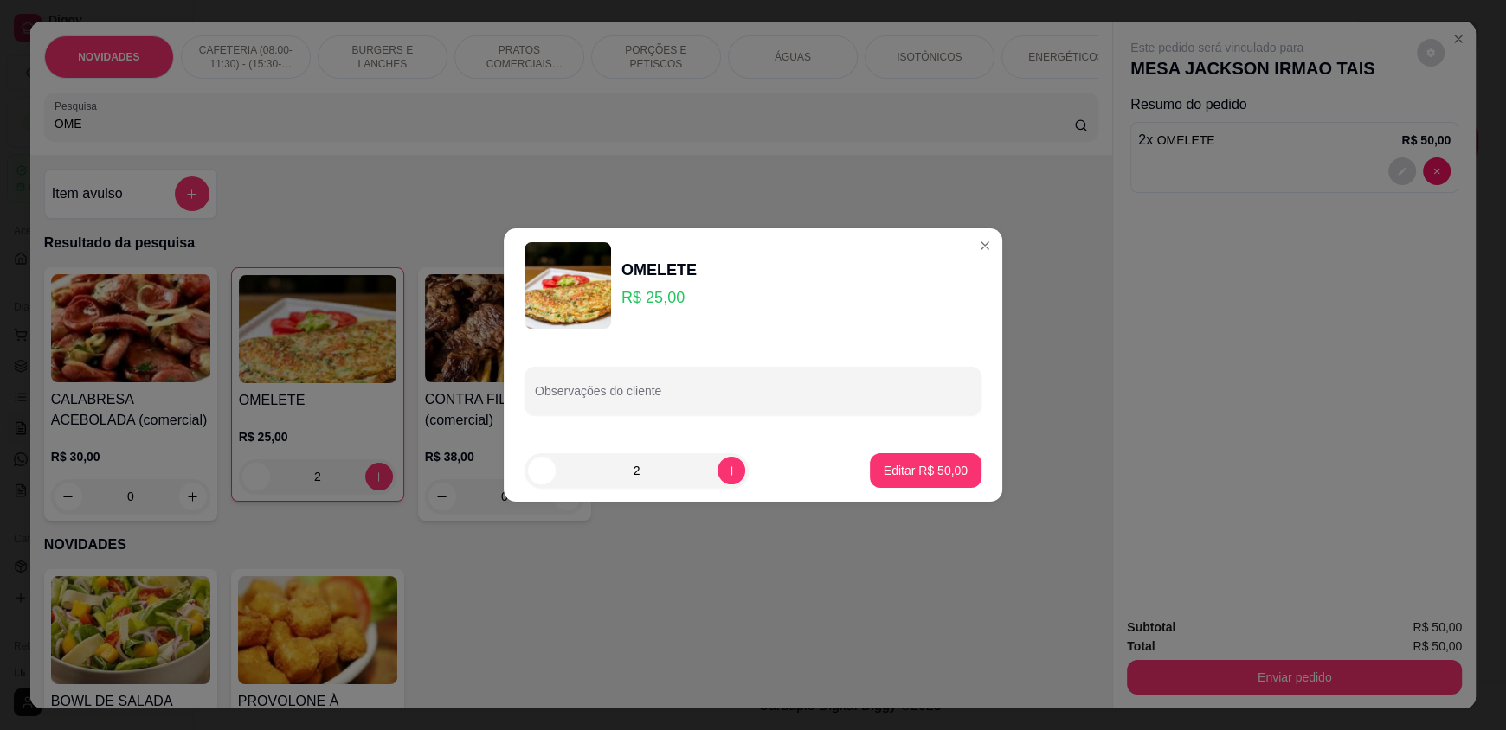
click at [810, 415] on div "Observações do cliente" at bounding box center [753, 391] width 499 height 97
click at [806, 406] on input "Observações do cliente" at bounding box center [753, 397] width 436 height 17
click at [891, 467] on p "Editar R$ 50,00" at bounding box center [926, 470] width 84 height 17
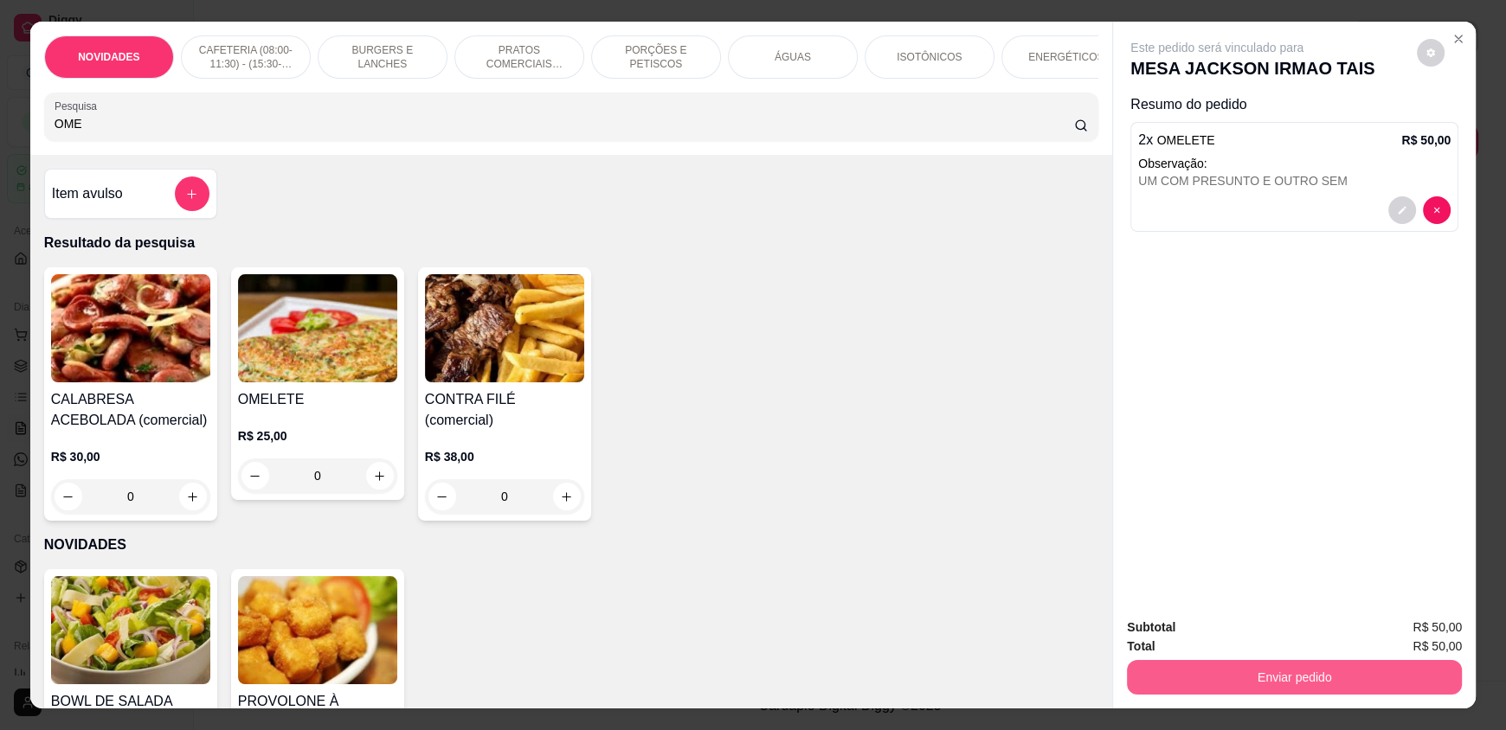
click at [1317, 672] on button "Enviar pedido" at bounding box center [1294, 677] width 335 height 35
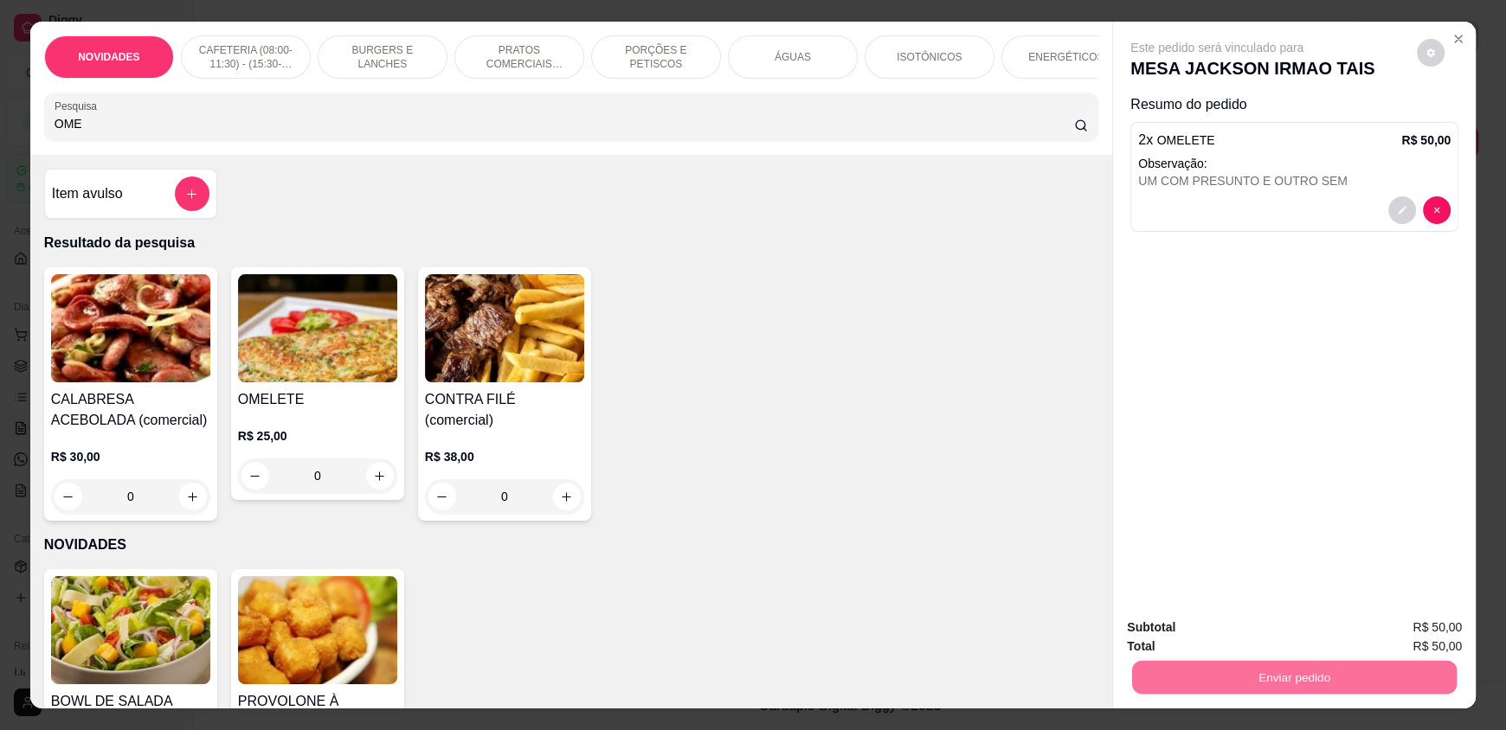
click at [1404, 622] on button "Enviar pedido" at bounding box center [1416, 635] width 95 height 32
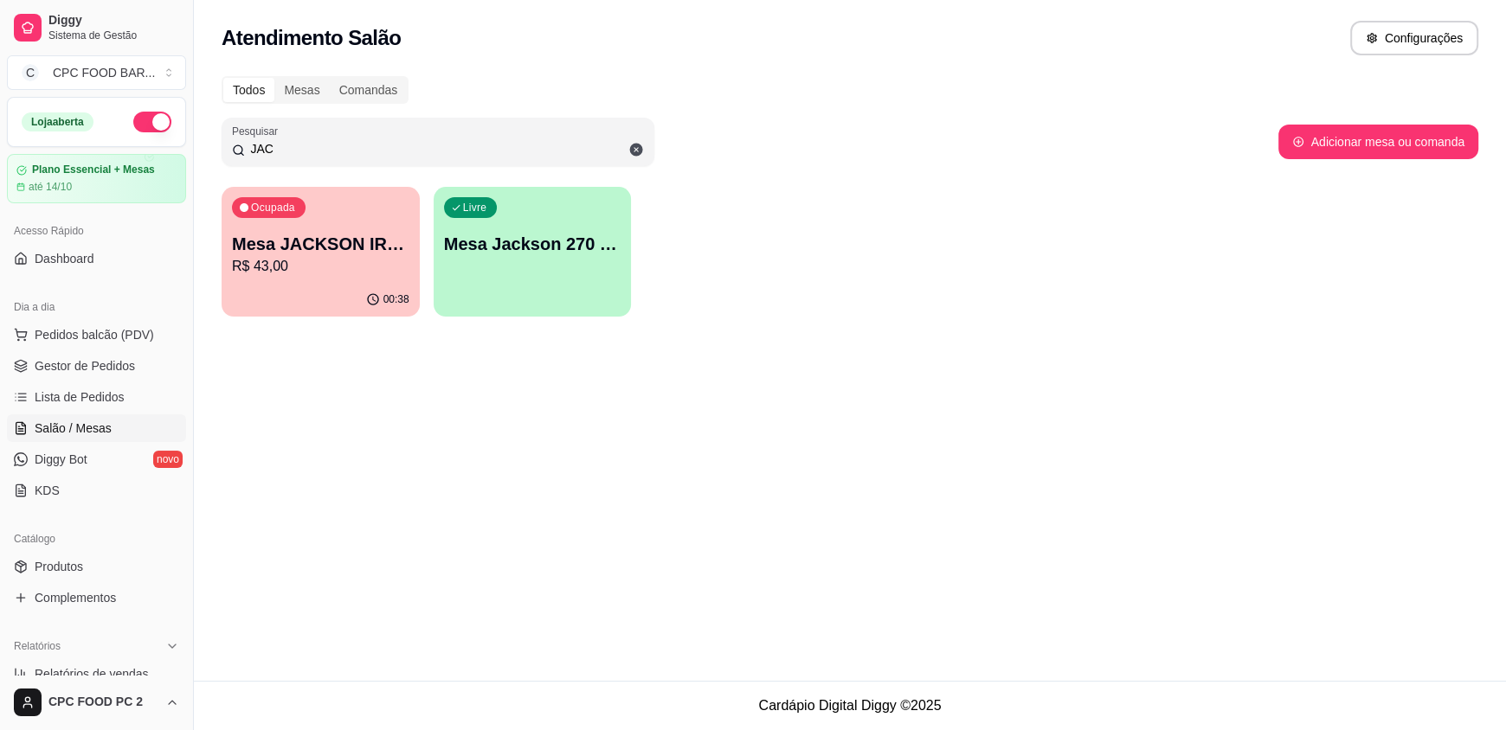
click at [351, 142] on input "JAC" at bounding box center [444, 148] width 399 height 17
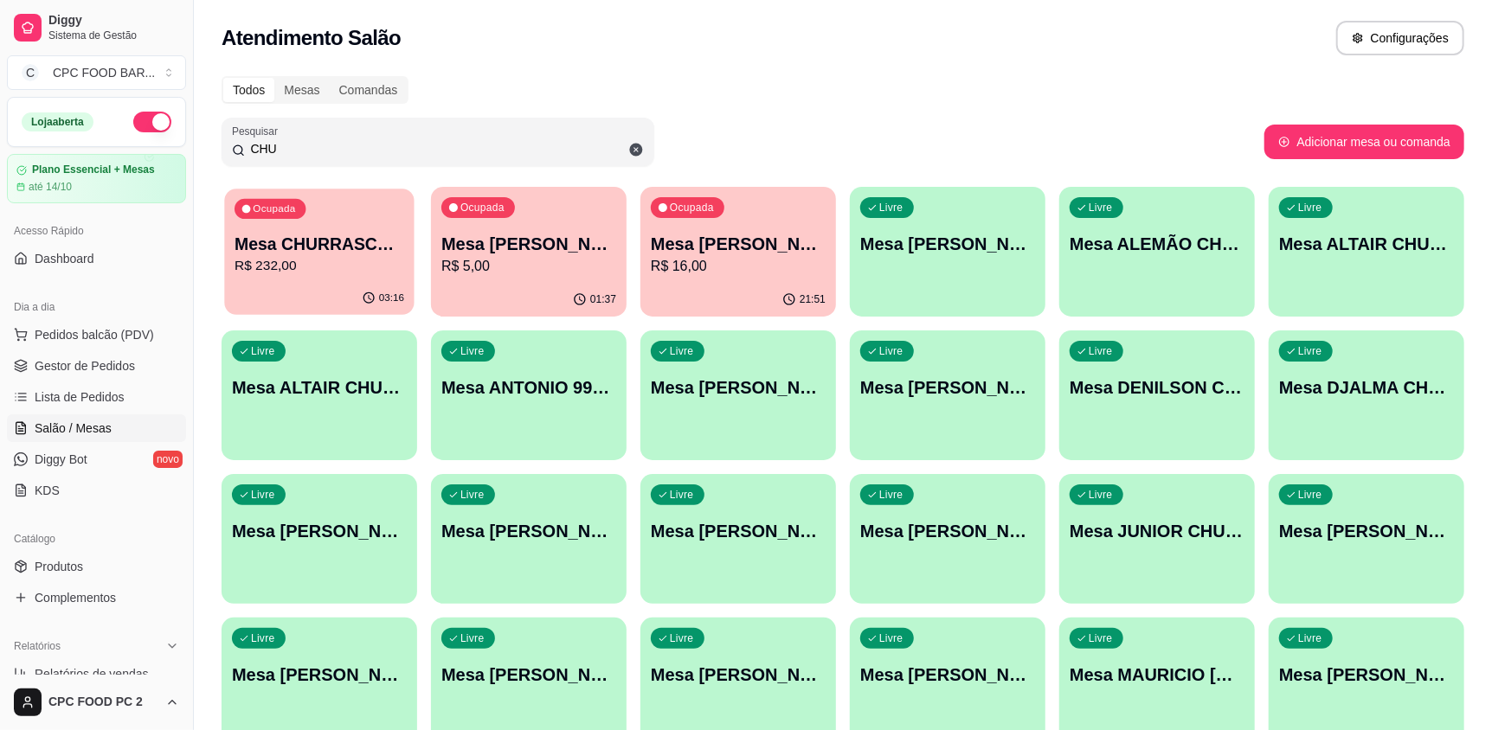
click at [346, 236] on p "Mesa CHURRASCO FUTEBOL" at bounding box center [320, 244] width 170 height 23
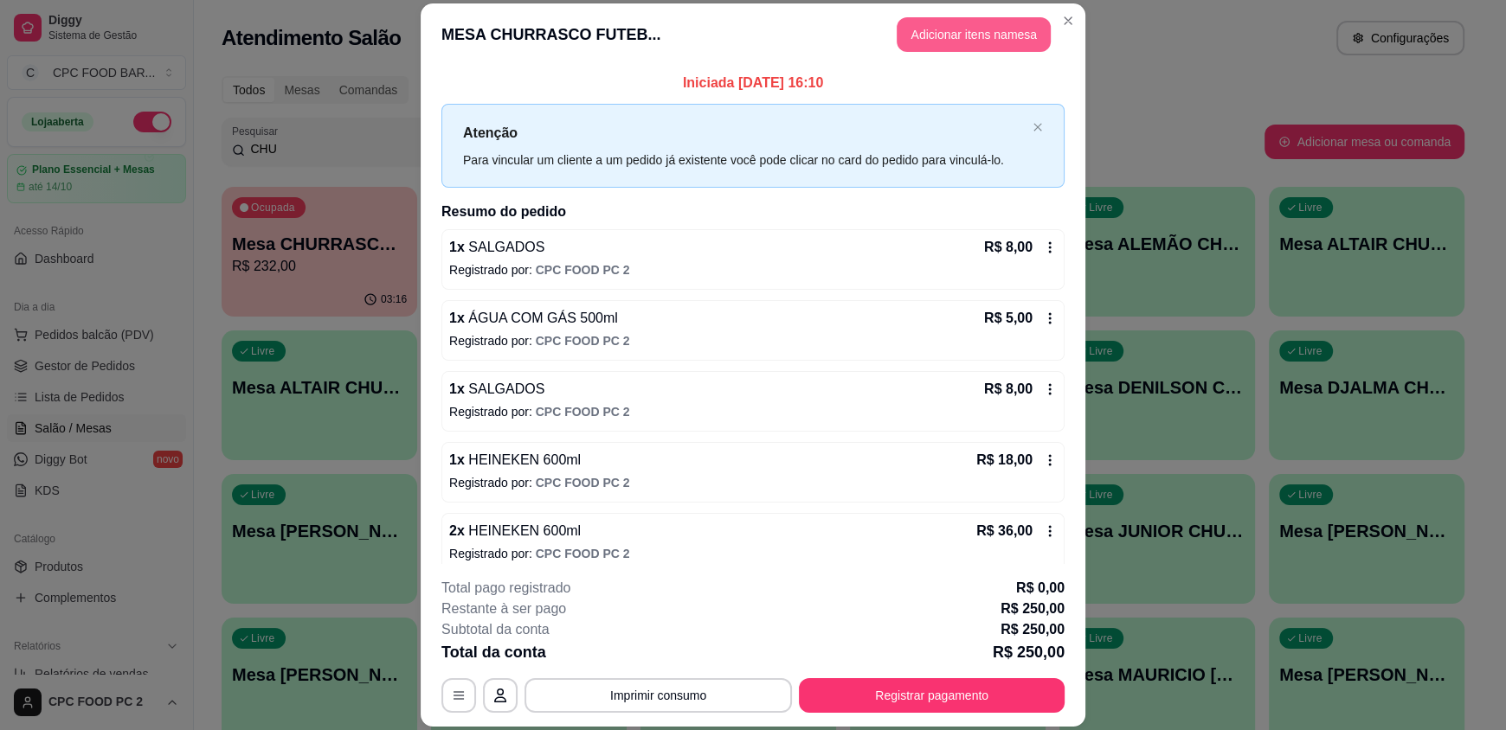
click at [940, 29] on button "Adicionar itens na mesa" at bounding box center [974, 34] width 154 height 35
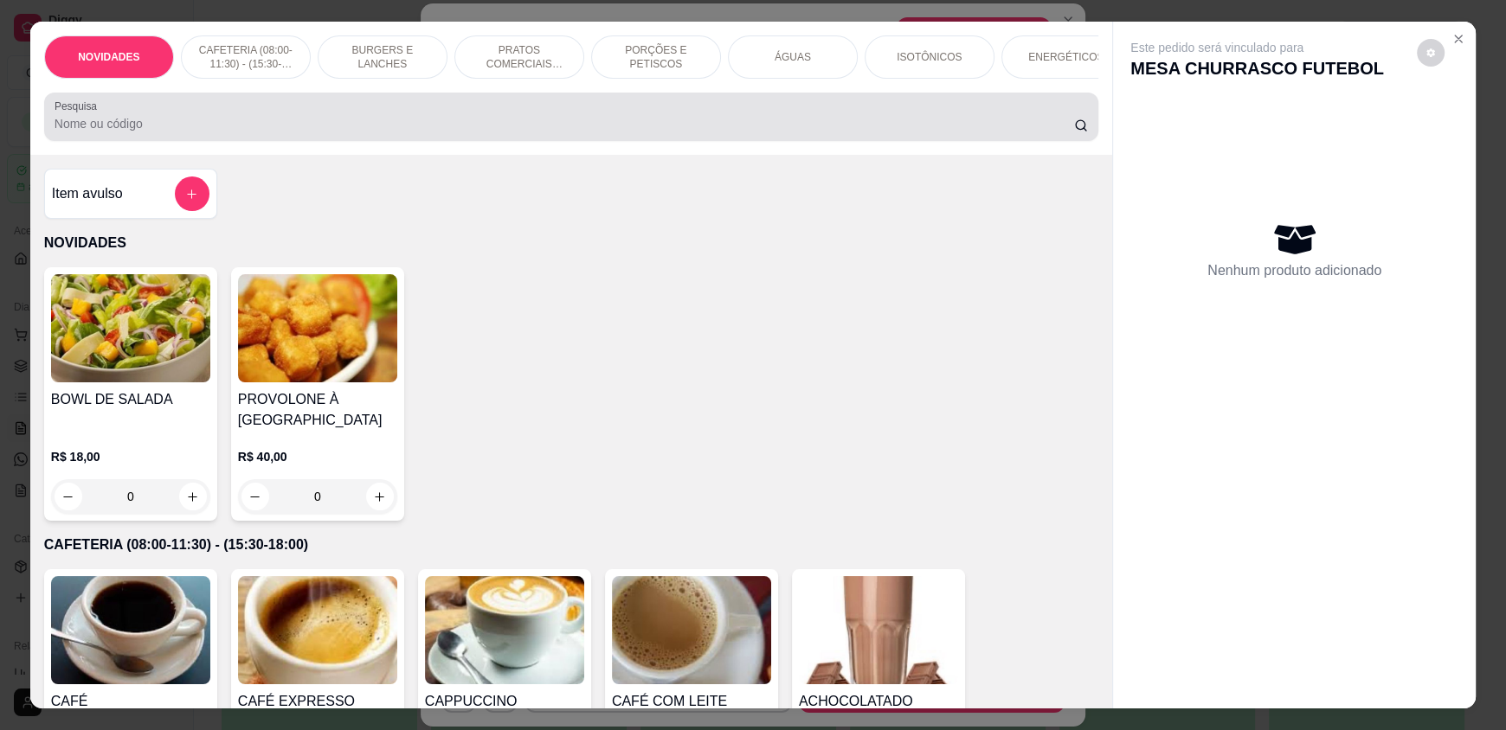
click at [305, 120] on div at bounding box center [571, 117] width 1033 height 35
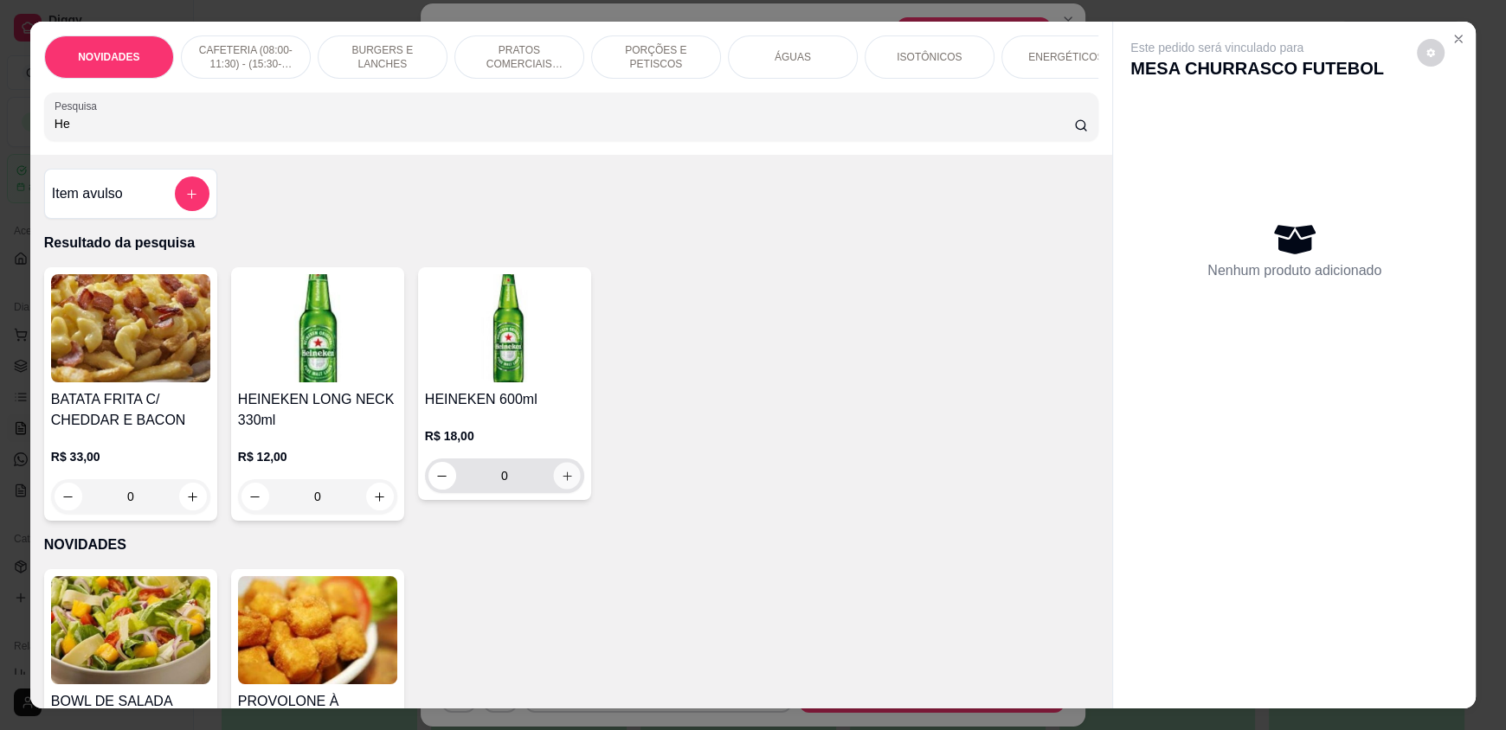
click at [561, 483] on icon "increase-product-quantity" at bounding box center [567, 476] width 13 height 13
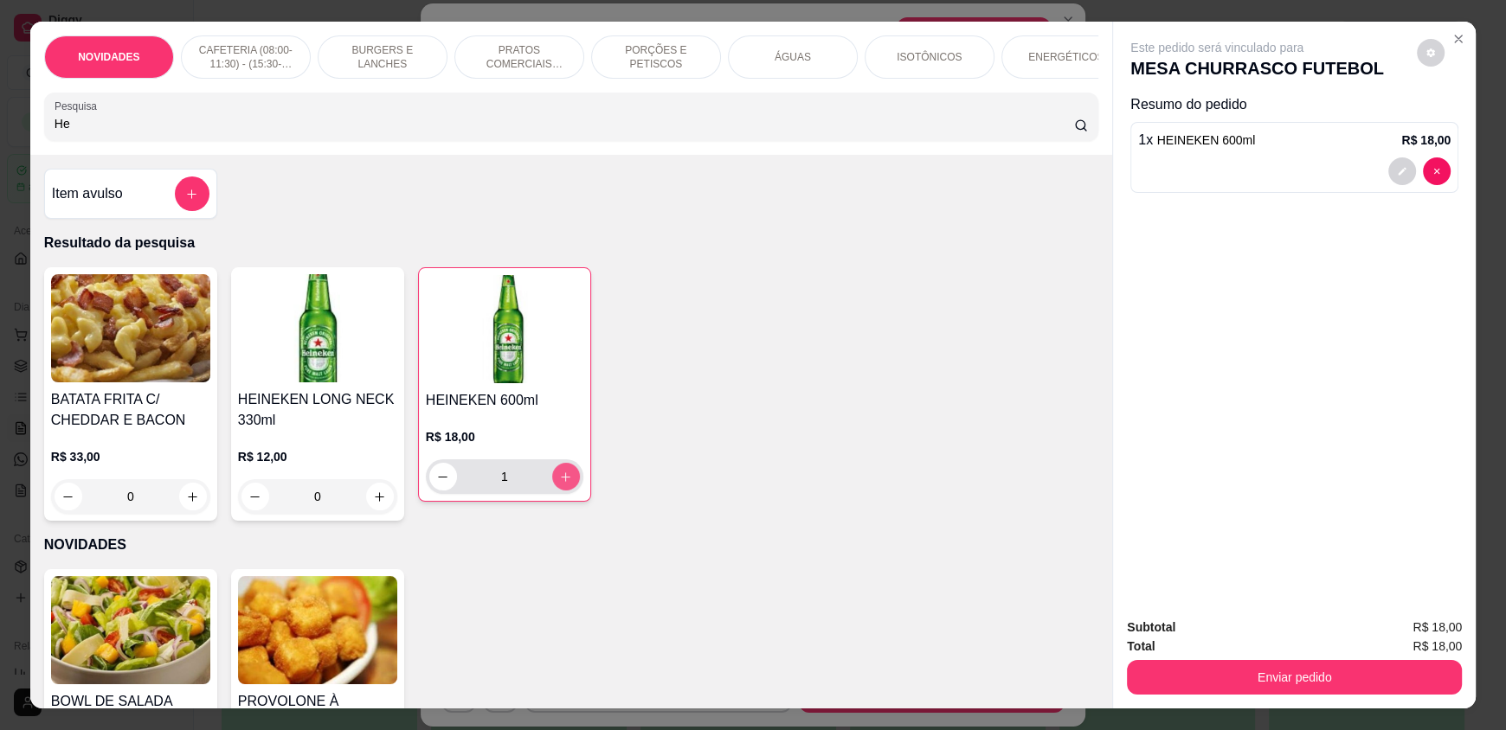
click at [562, 482] on icon "increase-product-quantity" at bounding box center [567, 478] width 10 height 10
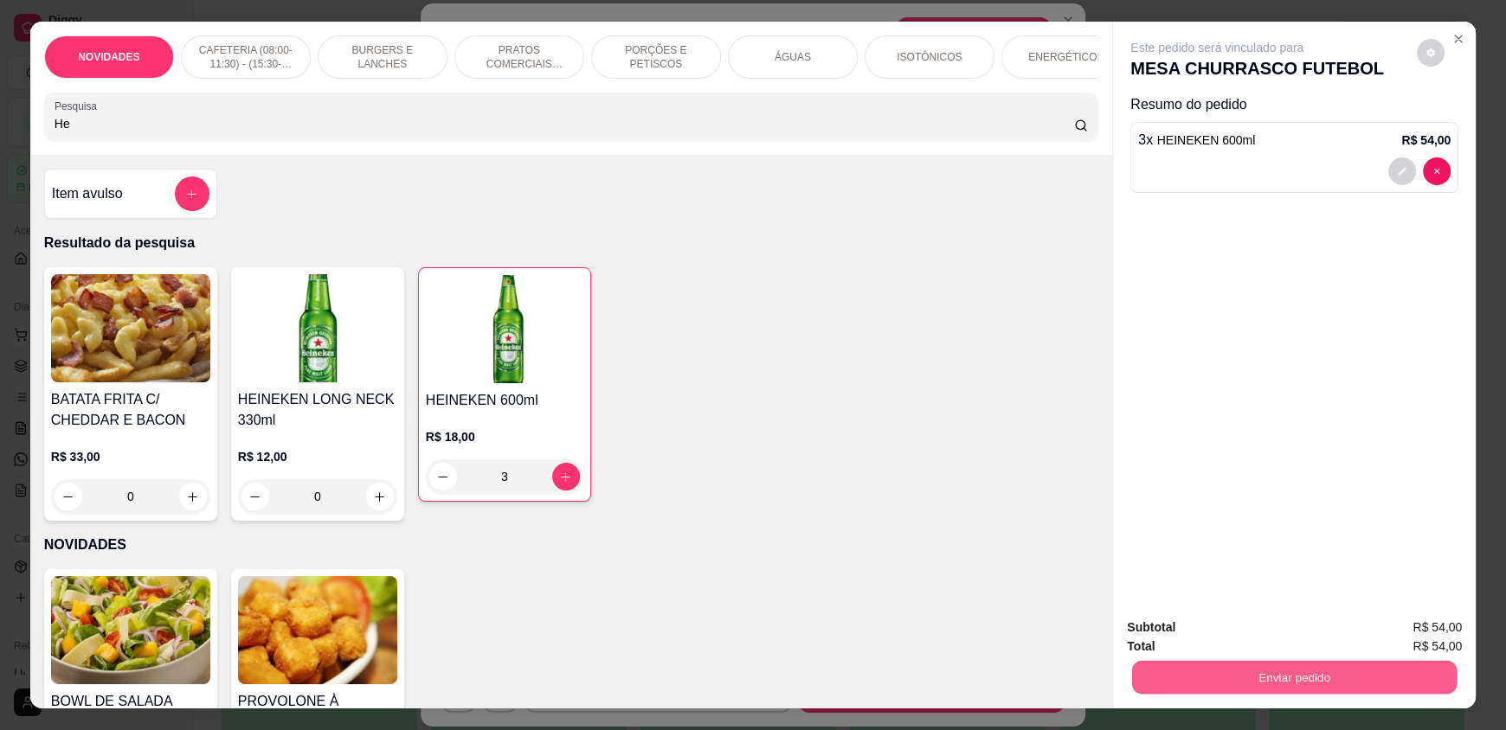
click at [1255, 667] on button "Enviar pedido" at bounding box center [1294, 677] width 325 height 34
click at [1399, 633] on button "Enviar pedido" at bounding box center [1416, 635] width 95 height 32
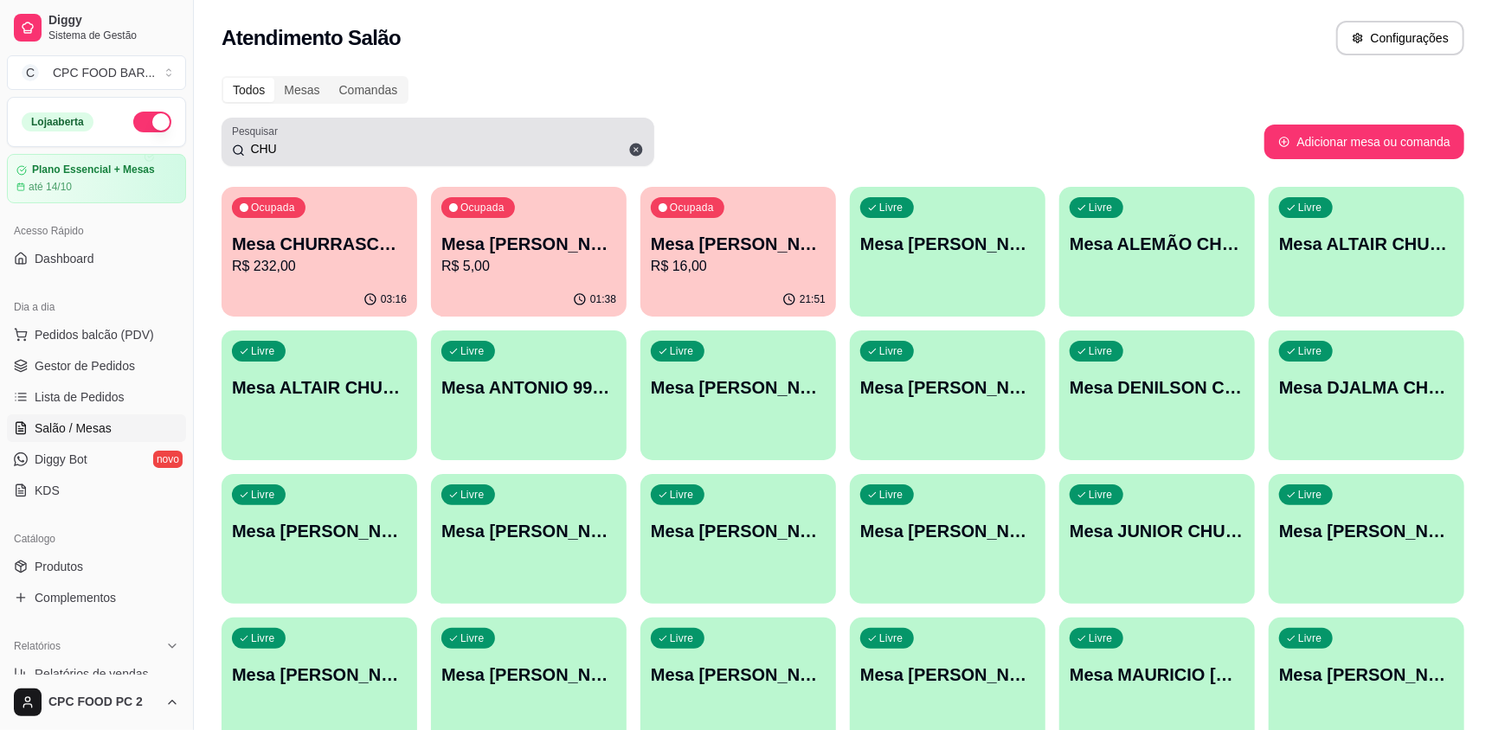
click at [405, 136] on div "CHU" at bounding box center [438, 142] width 412 height 35
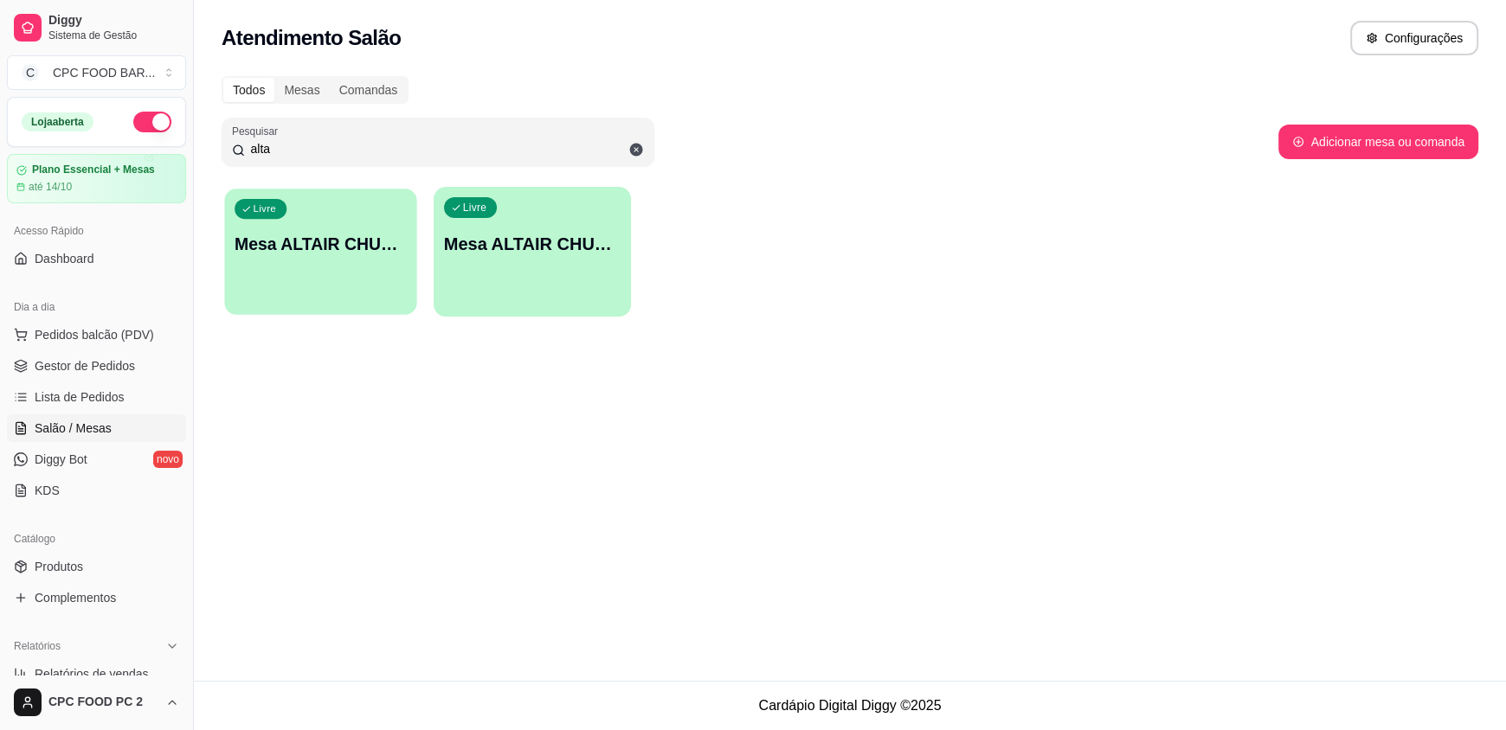
click at [338, 248] on p "Mesa ALTAIR CHURRASCO" at bounding box center [321, 244] width 172 height 23
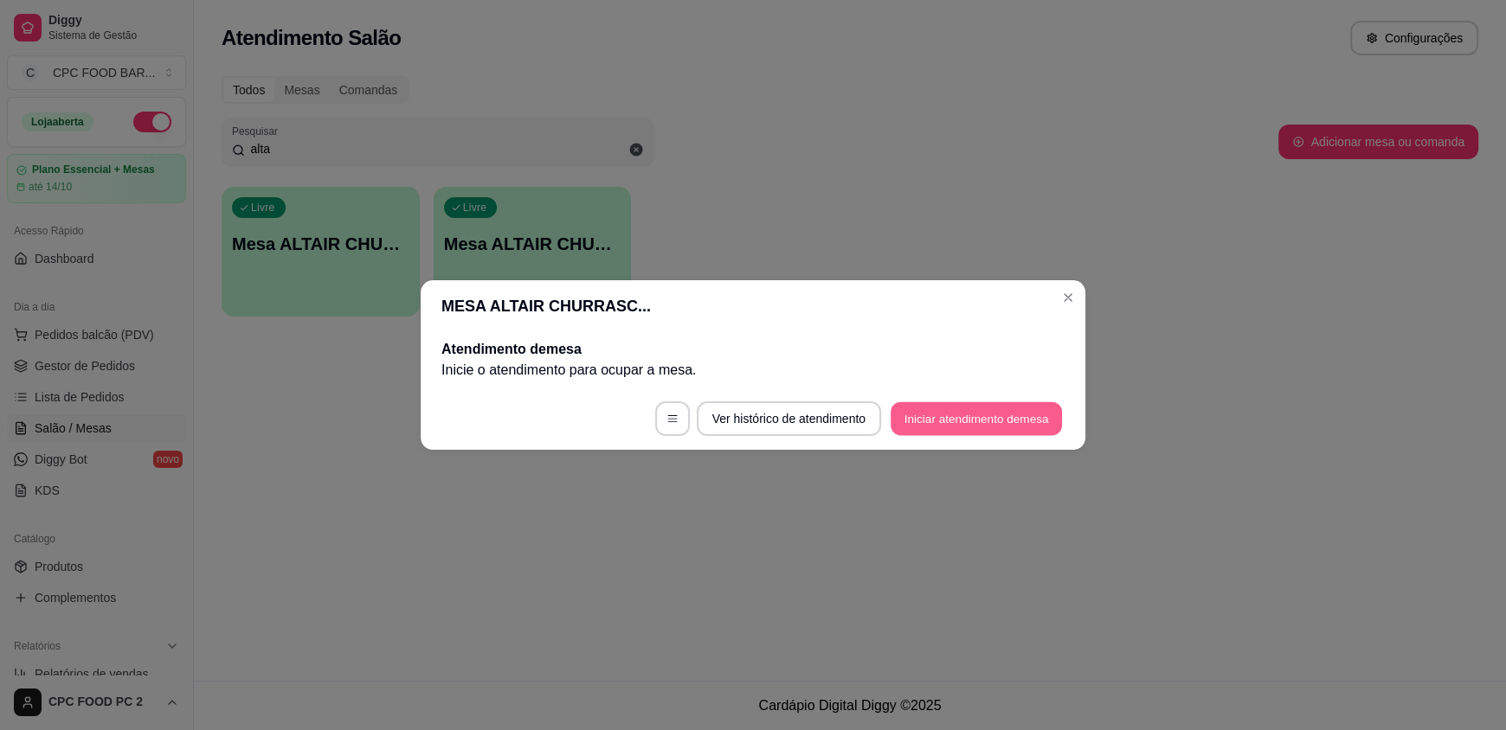
click at [914, 426] on button "Iniciar atendimento de mesa" at bounding box center [976, 419] width 171 height 34
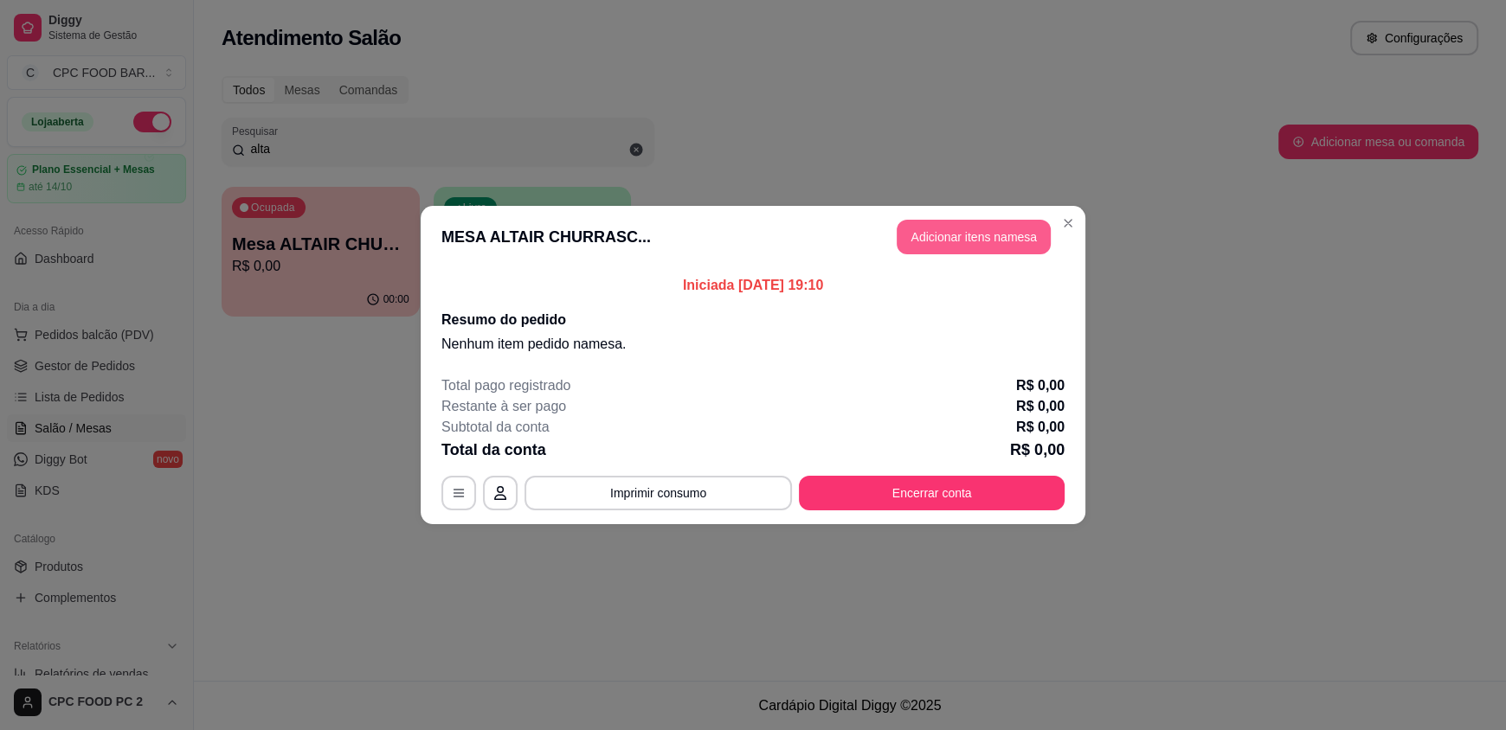
click at [945, 241] on button "Adicionar itens na mesa" at bounding box center [974, 237] width 154 height 35
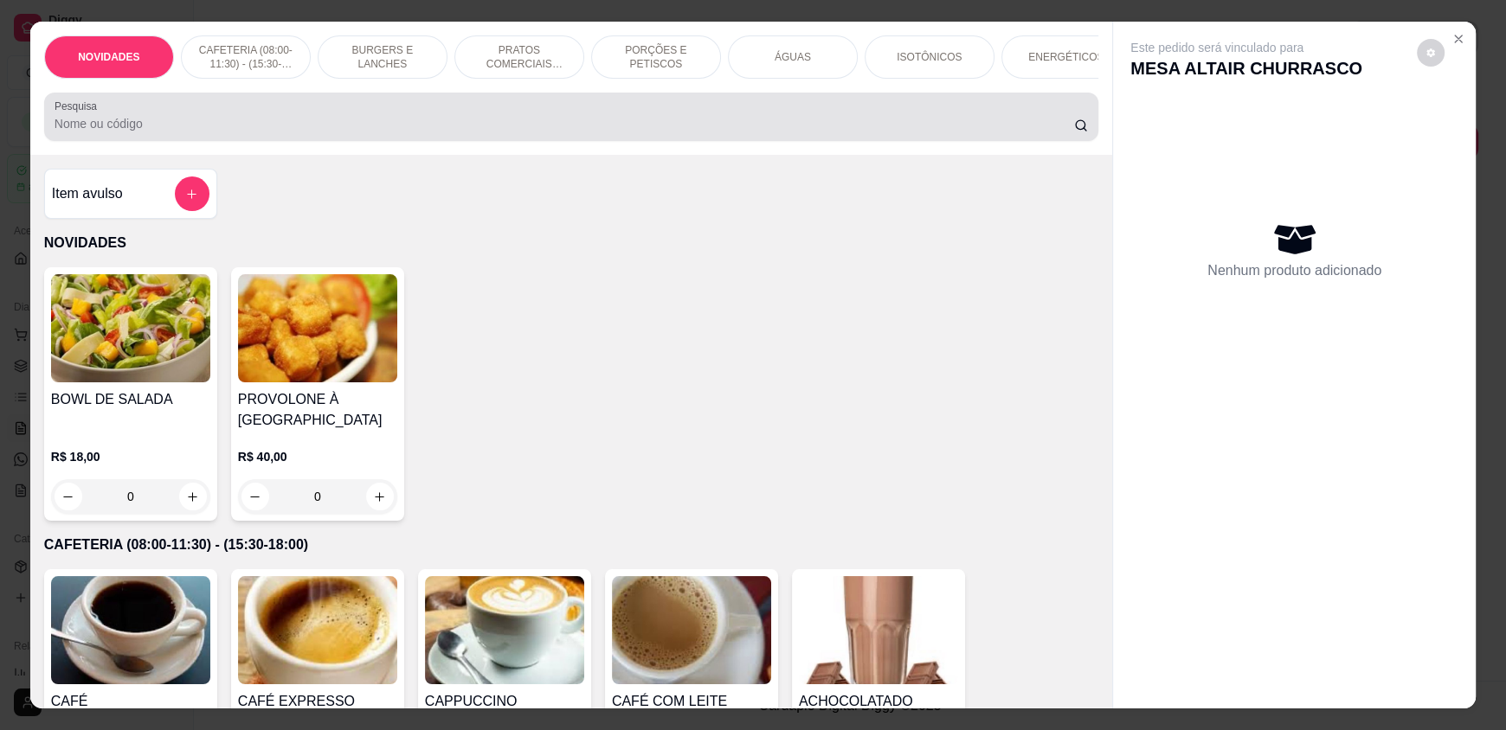
click at [344, 126] on div at bounding box center [571, 117] width 1033 height 35
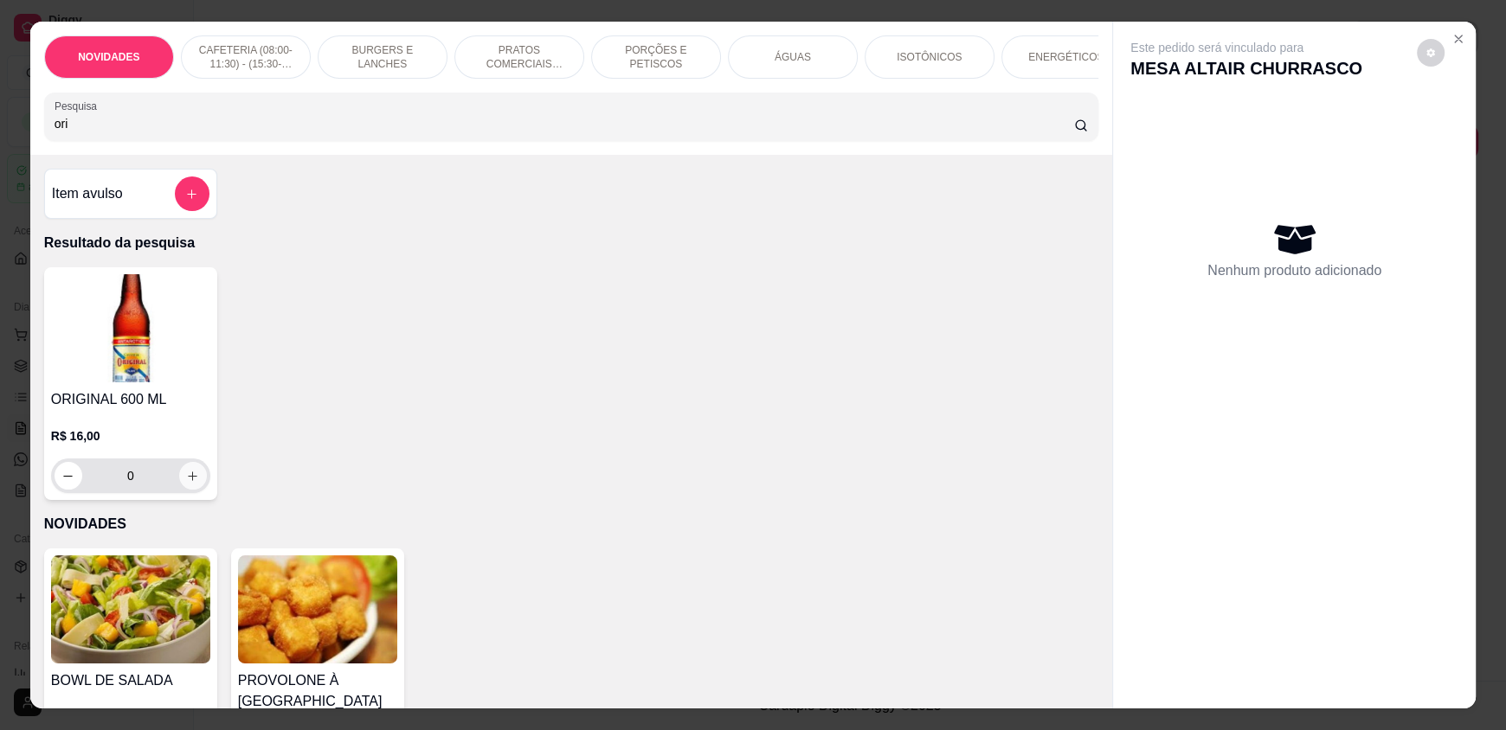
click at [190, 483] on icon "increase-product-quantity" at bounding box center [192, 476] width 13 height 13
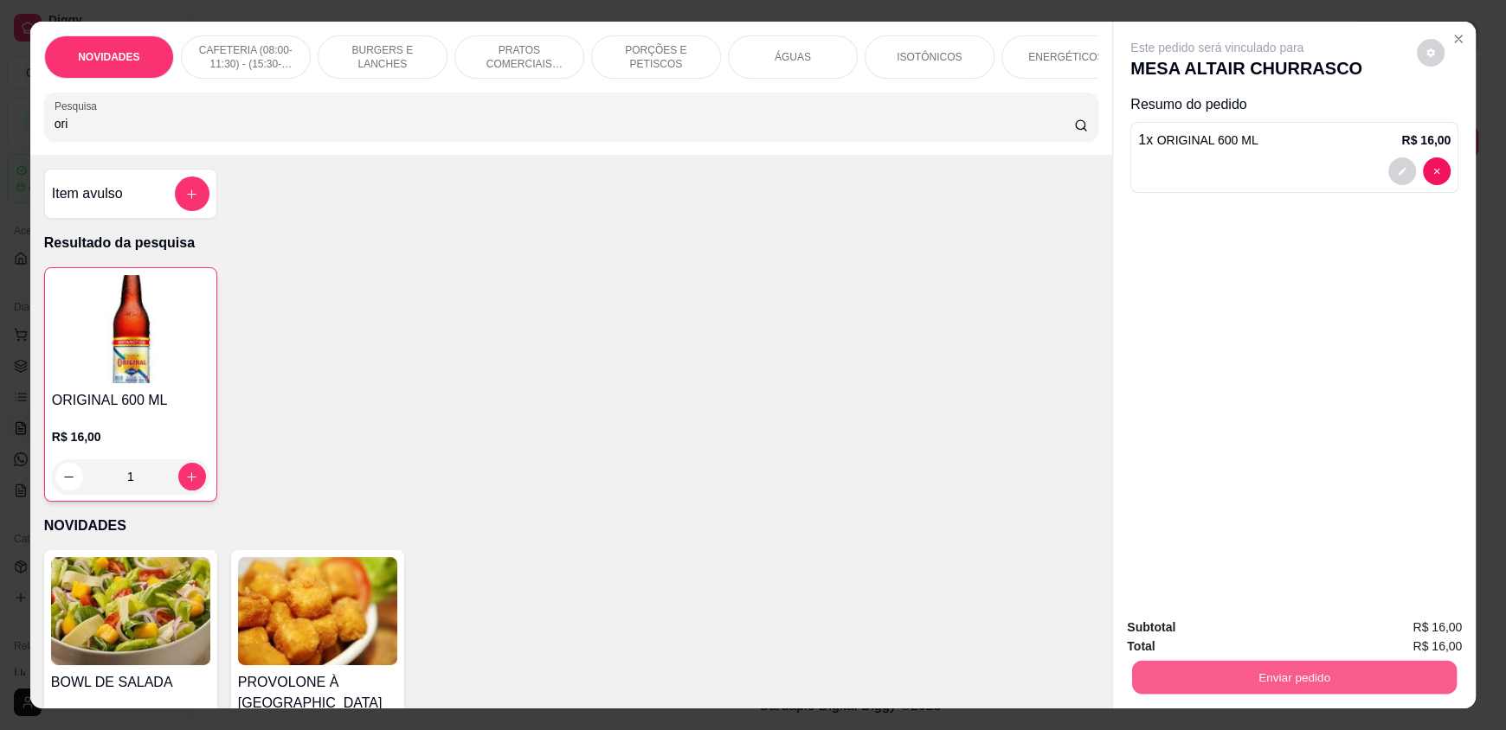
click at [1187, 667] on button "Enviar pedido" at bounding box center [1294, 677] width 325 height 34
click at [1301, 638] on button "Registrar cliente" at bounding box center [1300, 635] width 111 height 32
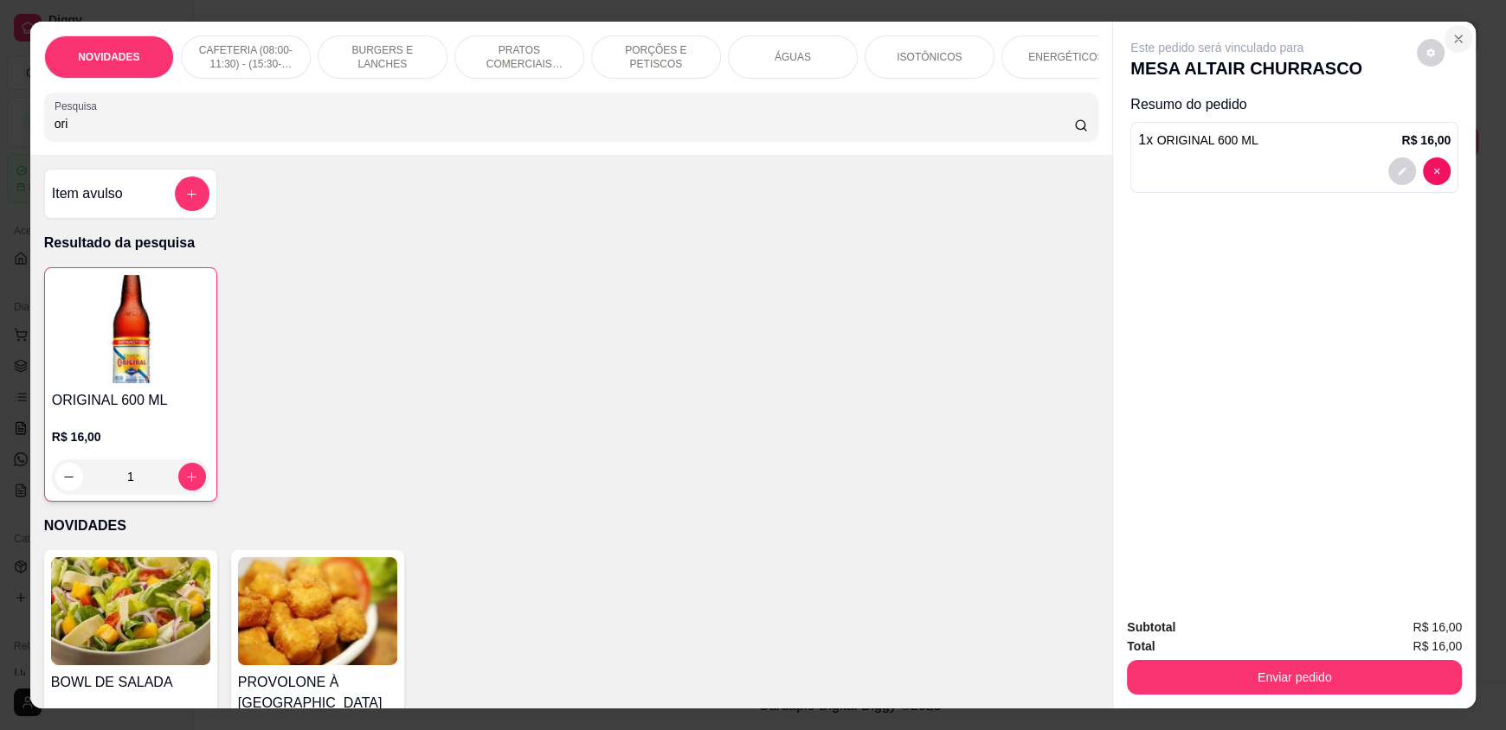
click at [1451, 33] on icon "Close" at bounding box center [1458, 39] width 14 height 14
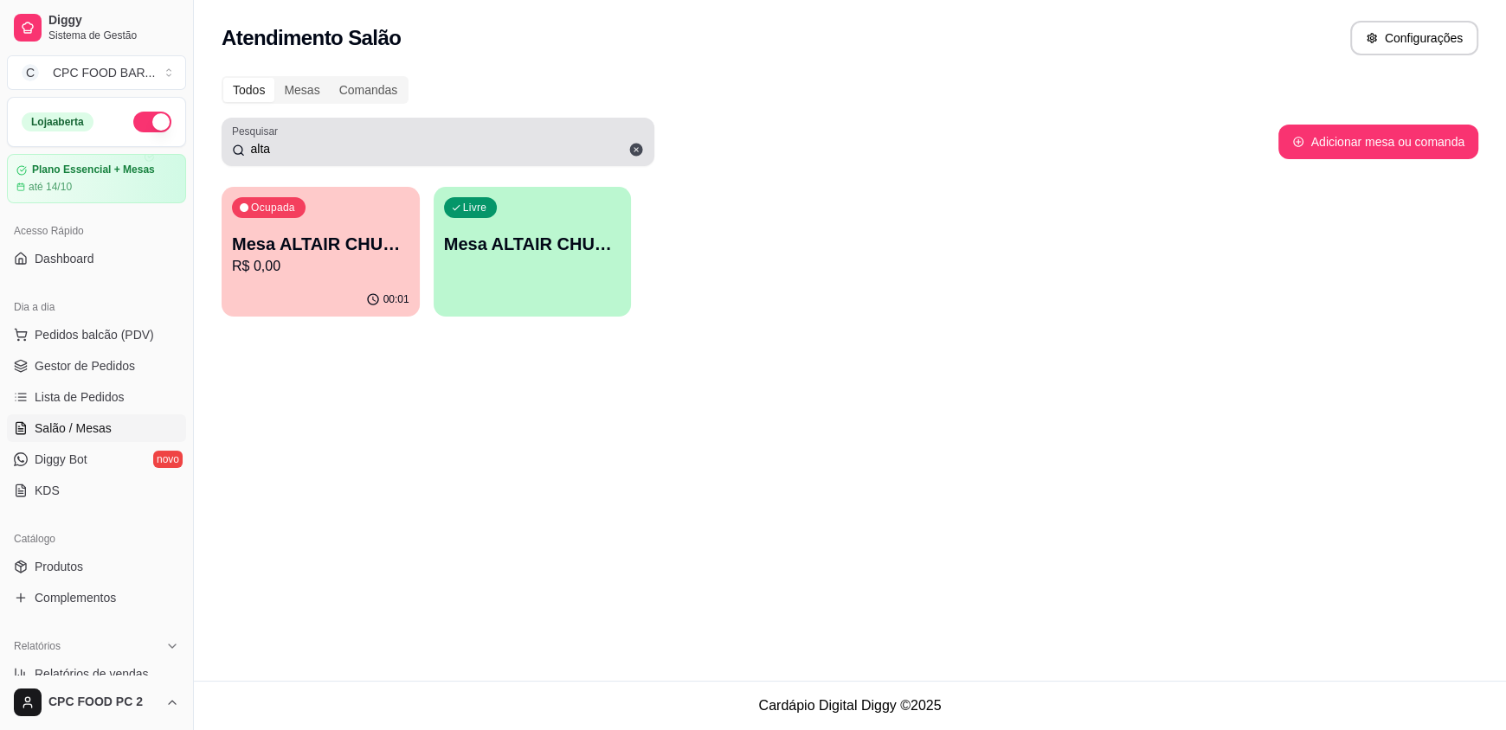
click at [474, 127] on div "alta" at bounding box center [438, 142] width 412 height 35
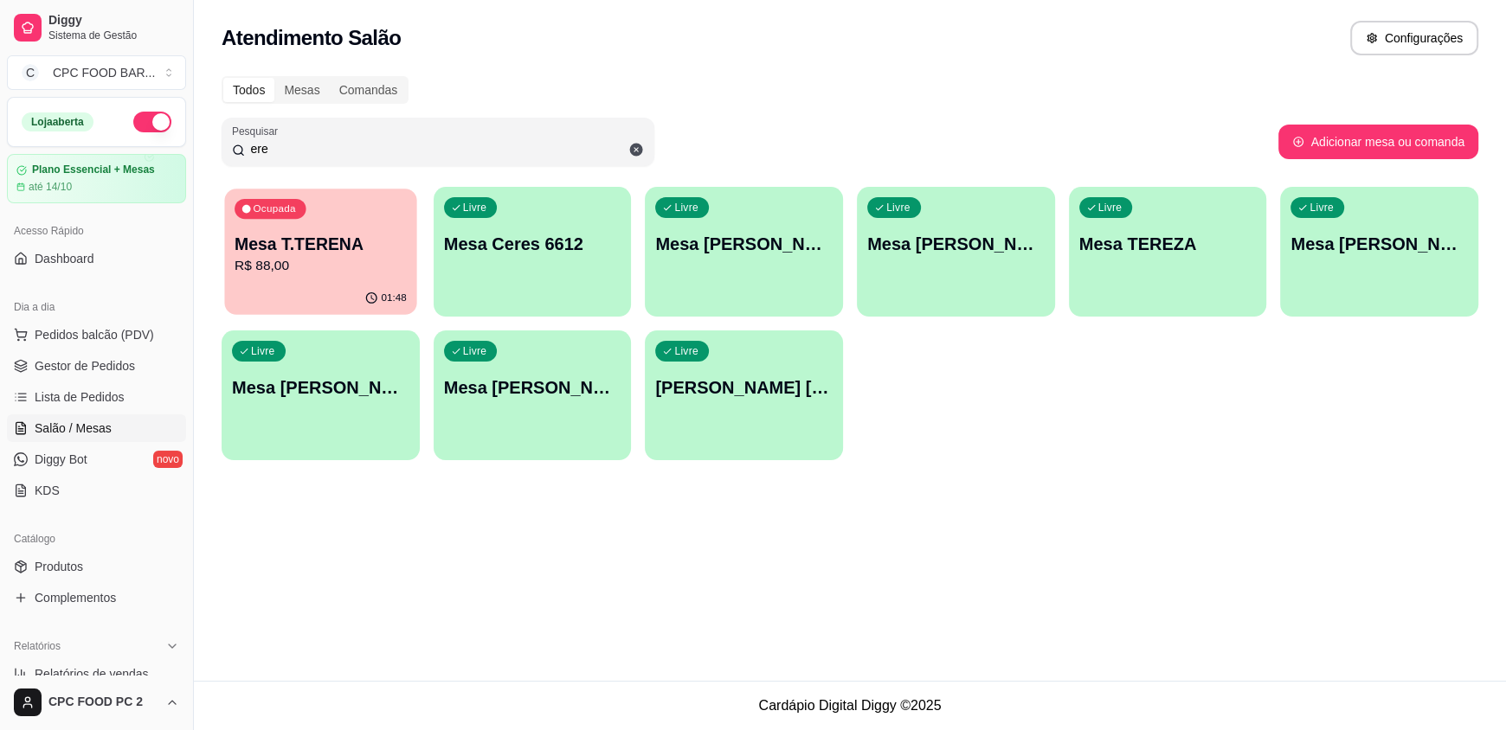
click at [364, 237] on p "Mesa T.TERENA" at bounding box center [321, 244] width 172 height 23
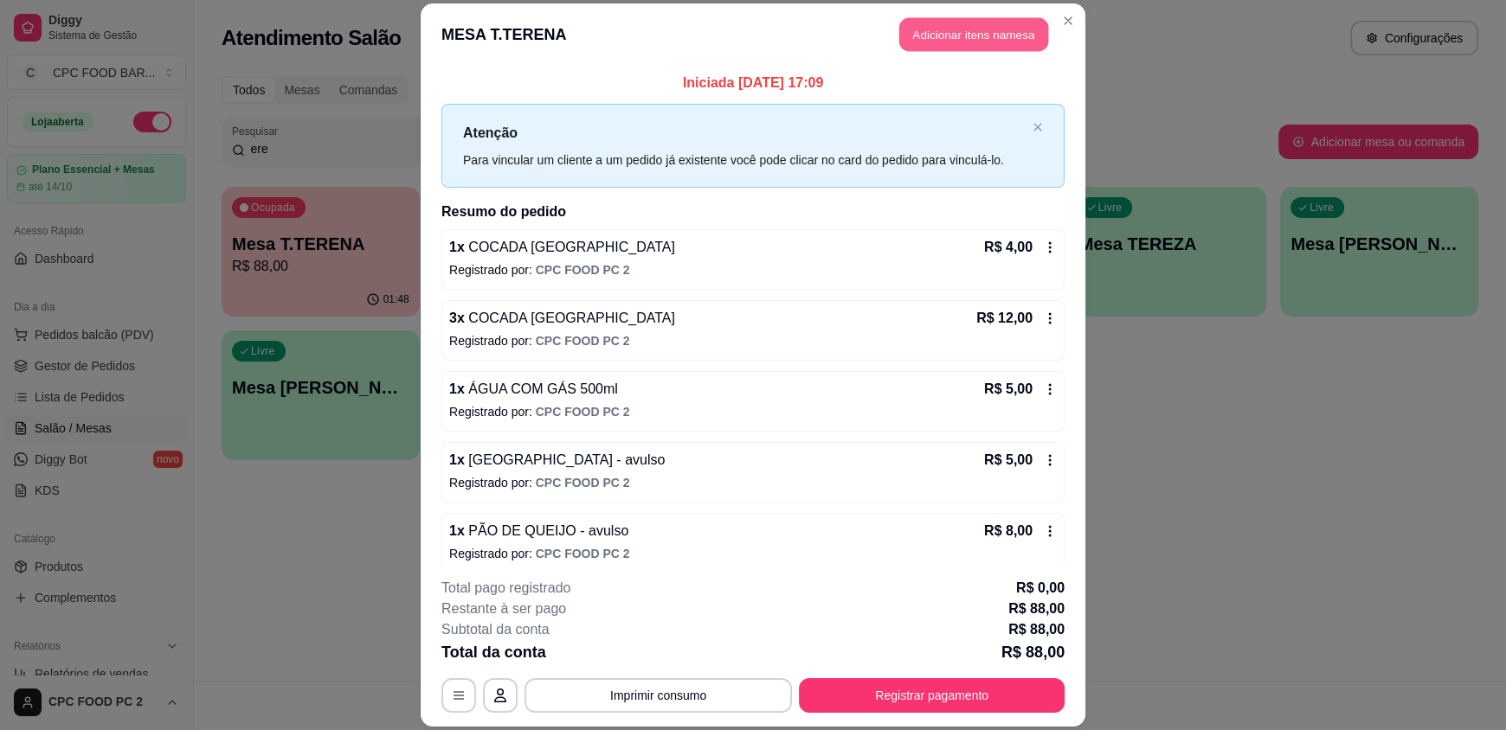
click at [951, 23] on button "Adicionar itens na mesa" at bounding box center [973, 35] width 149 height 34
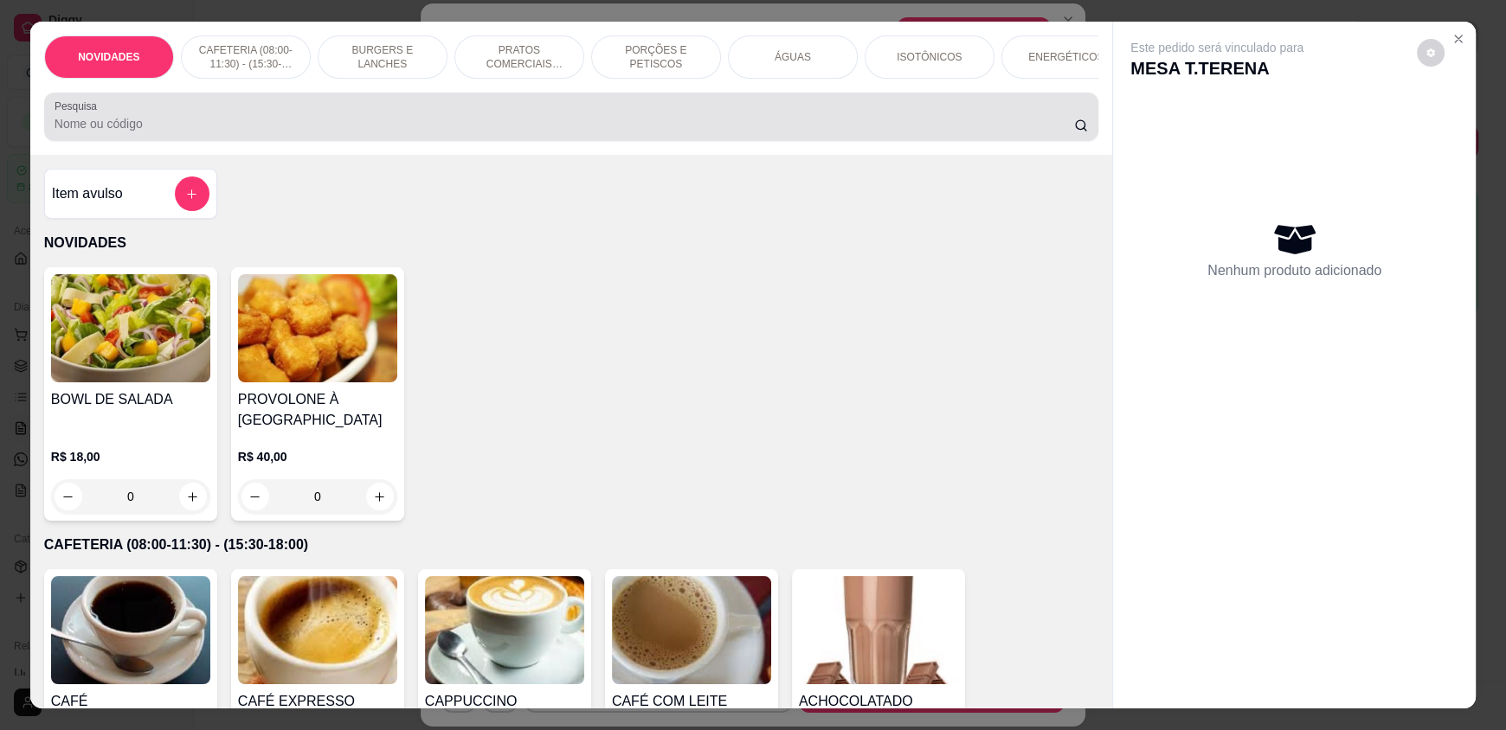
click at [563, 106] on div "Pesquisa" at bounding box center [571, 117] width 1054 height 48
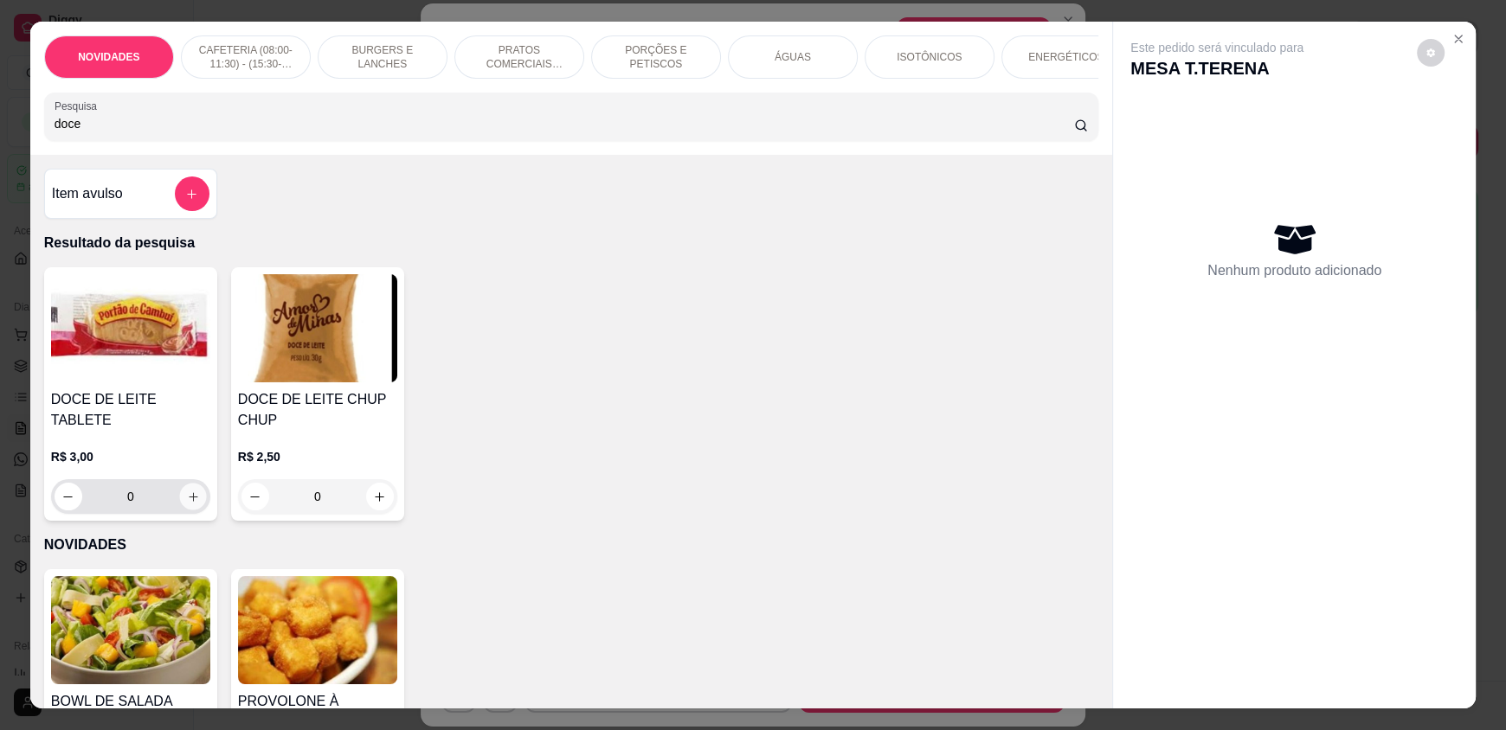
click at [181, 498] on button "increase-product-quantity" at bounding box center [192, 497] width 27 height 27
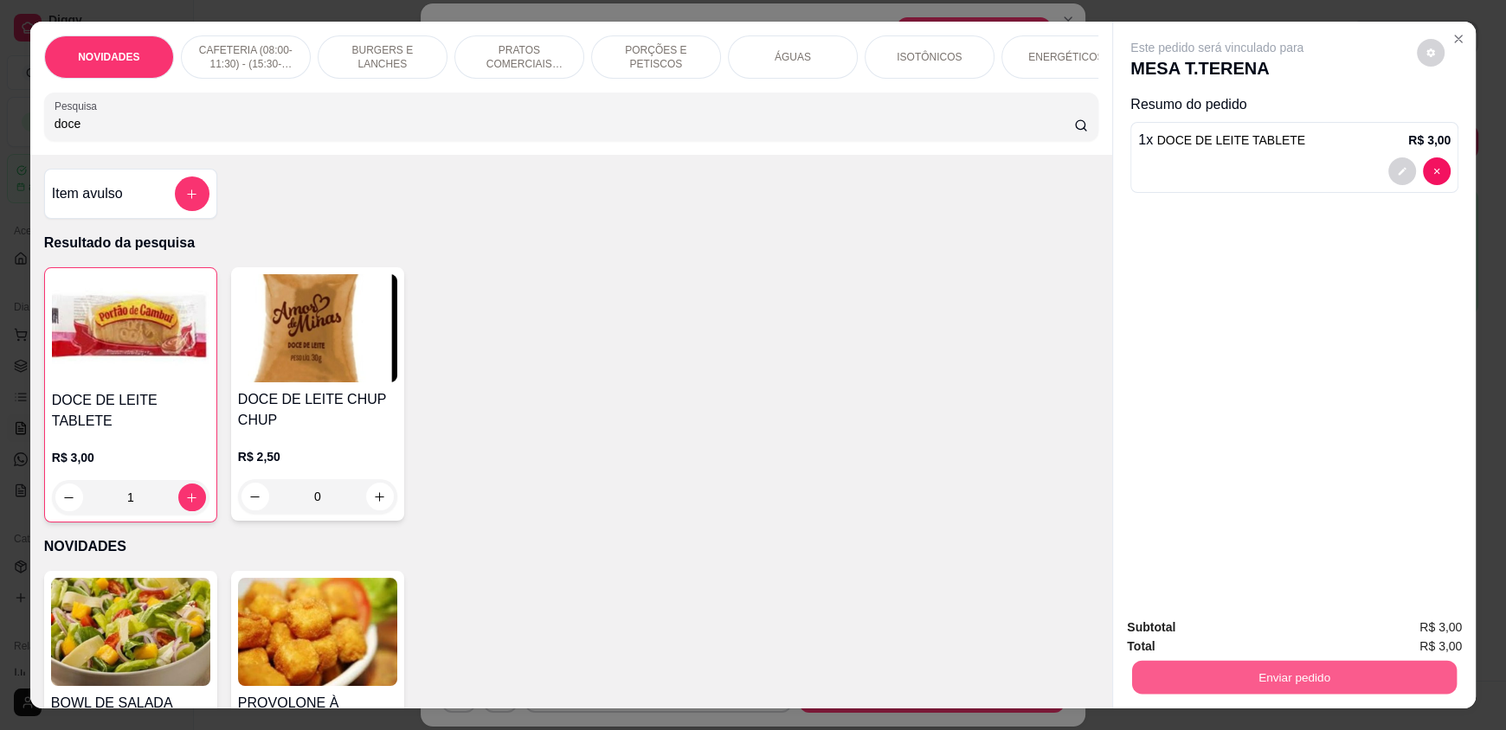
click at [1181, 675] on button "Enviar pedido" at bounding box center [1294, 677] width 325 height 34
click at [1414, 633] on button "Enviar pedido" at bounding box center [1416, 635] width 98 height 33
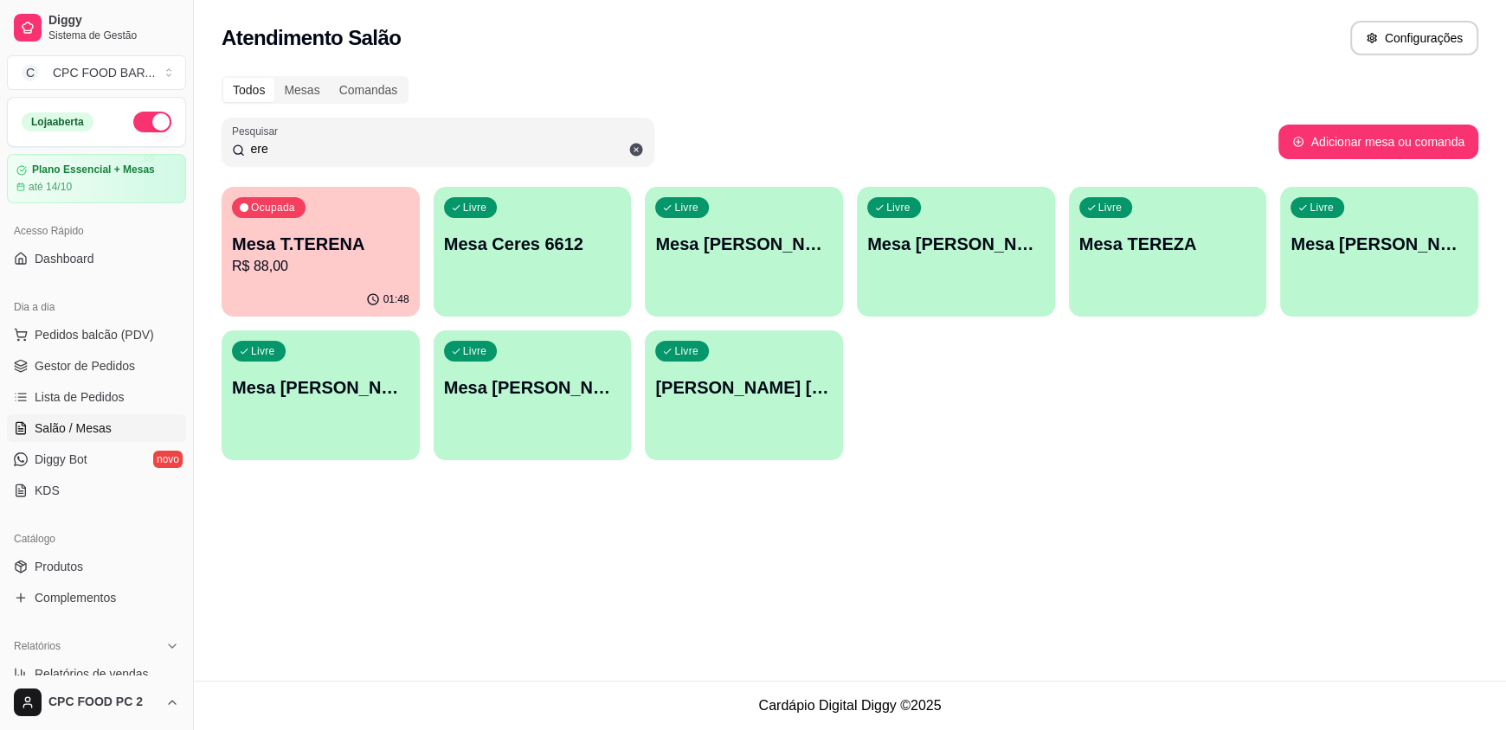
click at [457, 146] on input "ere" at bounding box center [444, 148] width 399 height 17
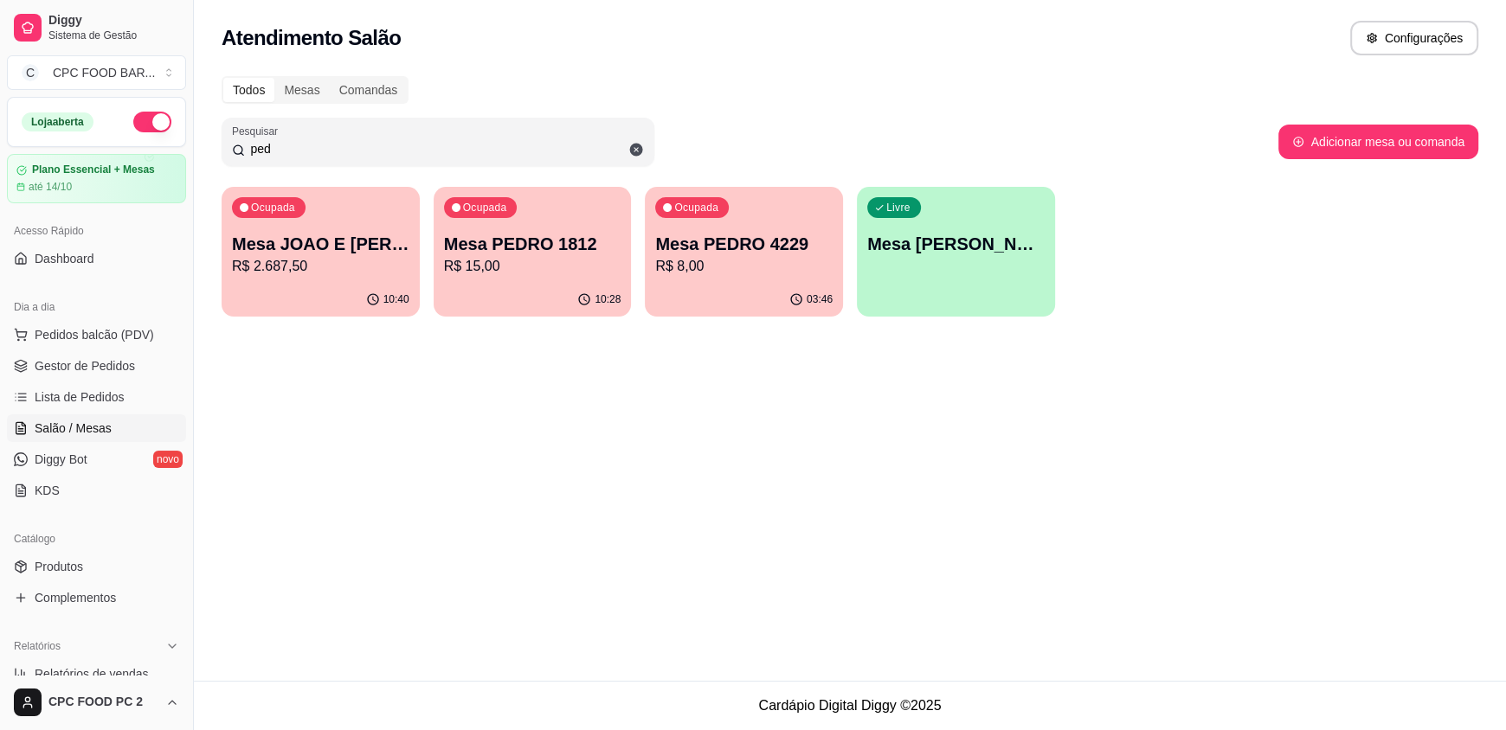
click at [291, 245] on p "Mesa JOAO E [PERSON_NAME]" at bounding box center [320, 244] width 177 height 24
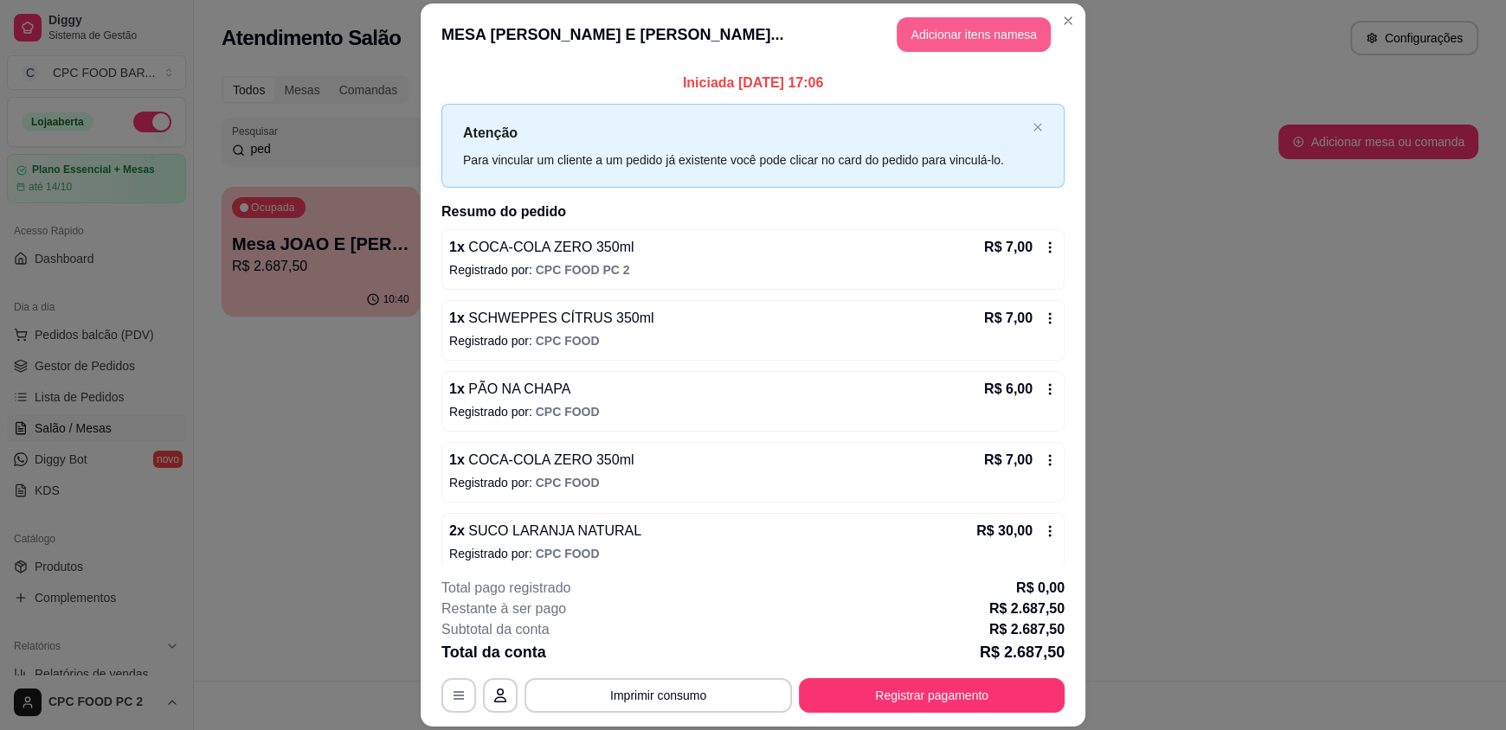
click at [970, 19] on button "Adicionar itens na mesa" at bounding box center [974, 34] width 154 height 35
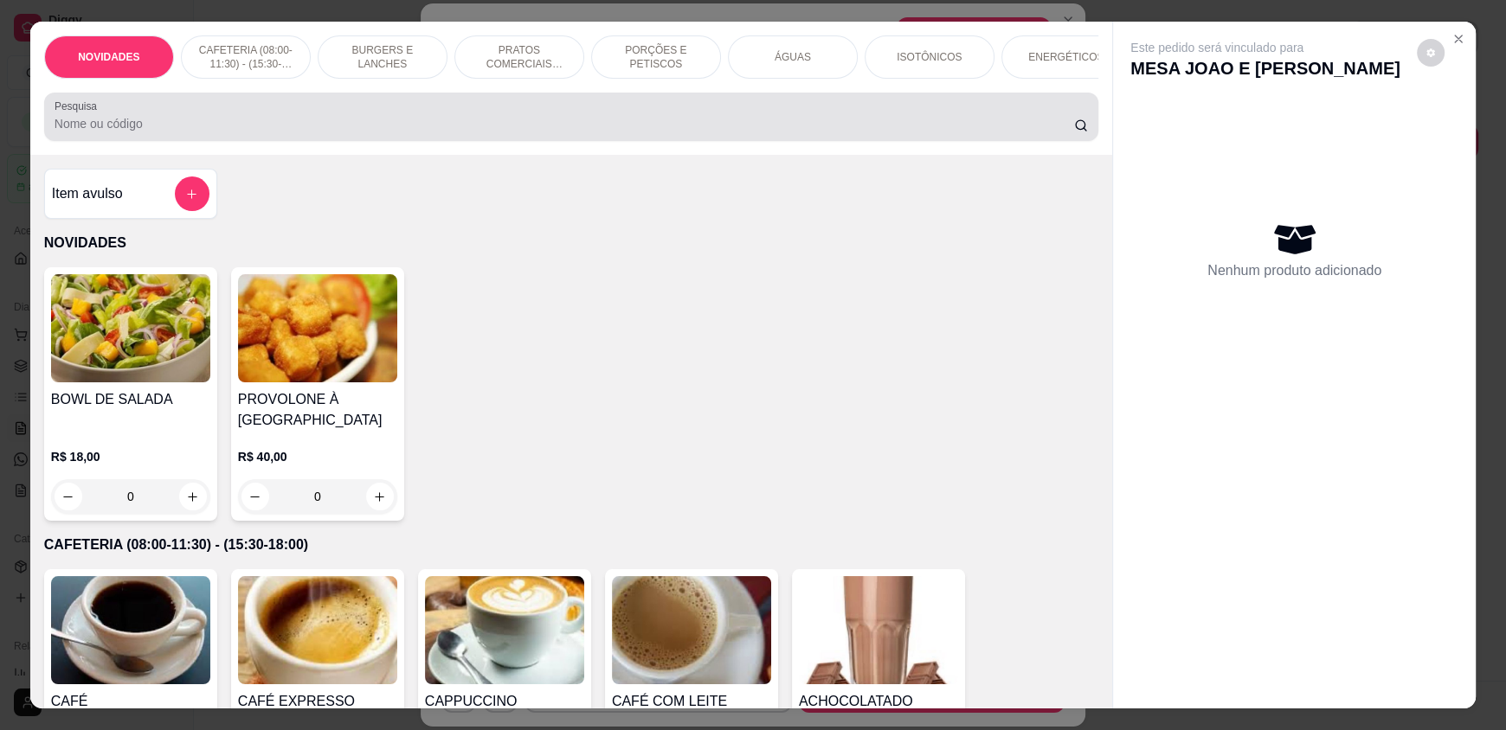
click at [251, 132] on input "Pesquisa" at bounding box center [565, 123] width 1020 height 17
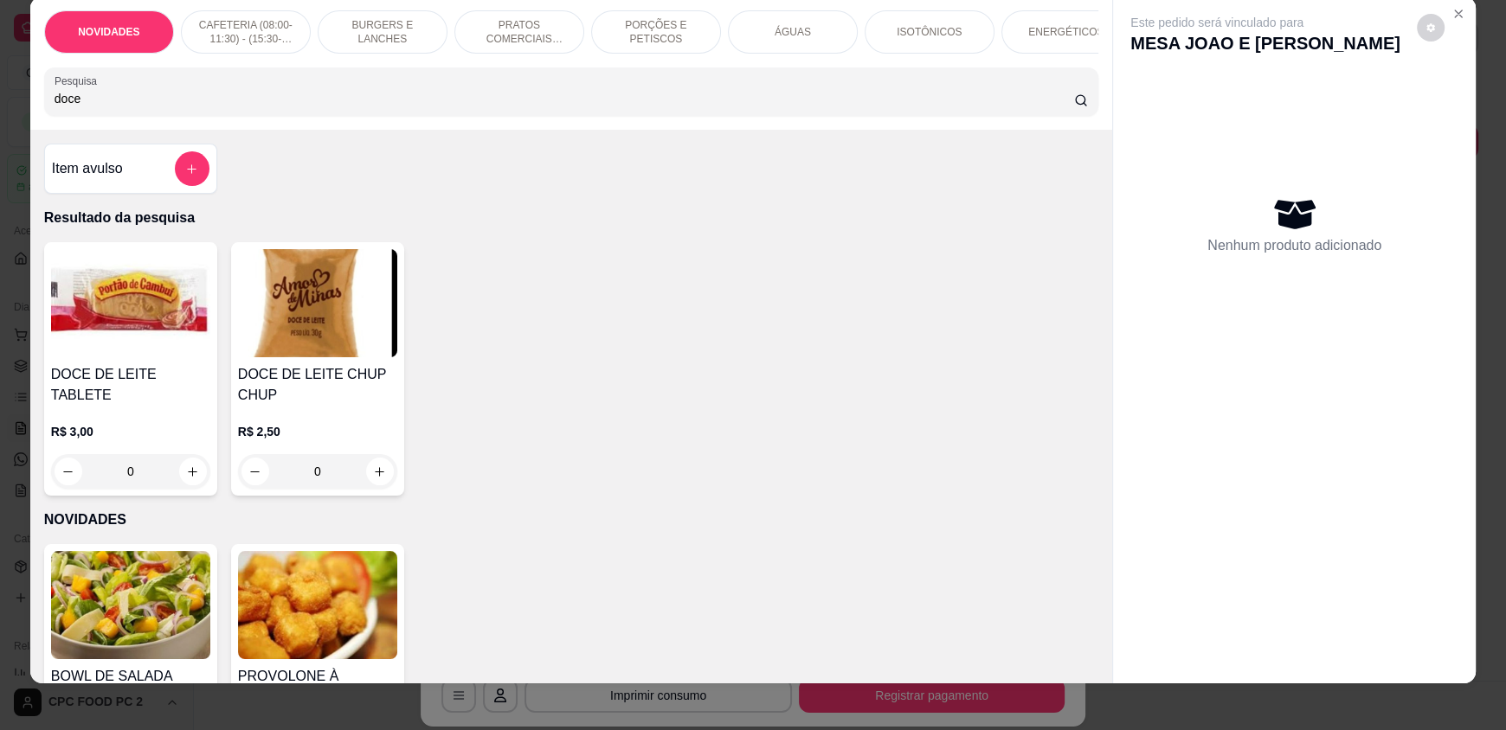
scroll to position [33, 0]
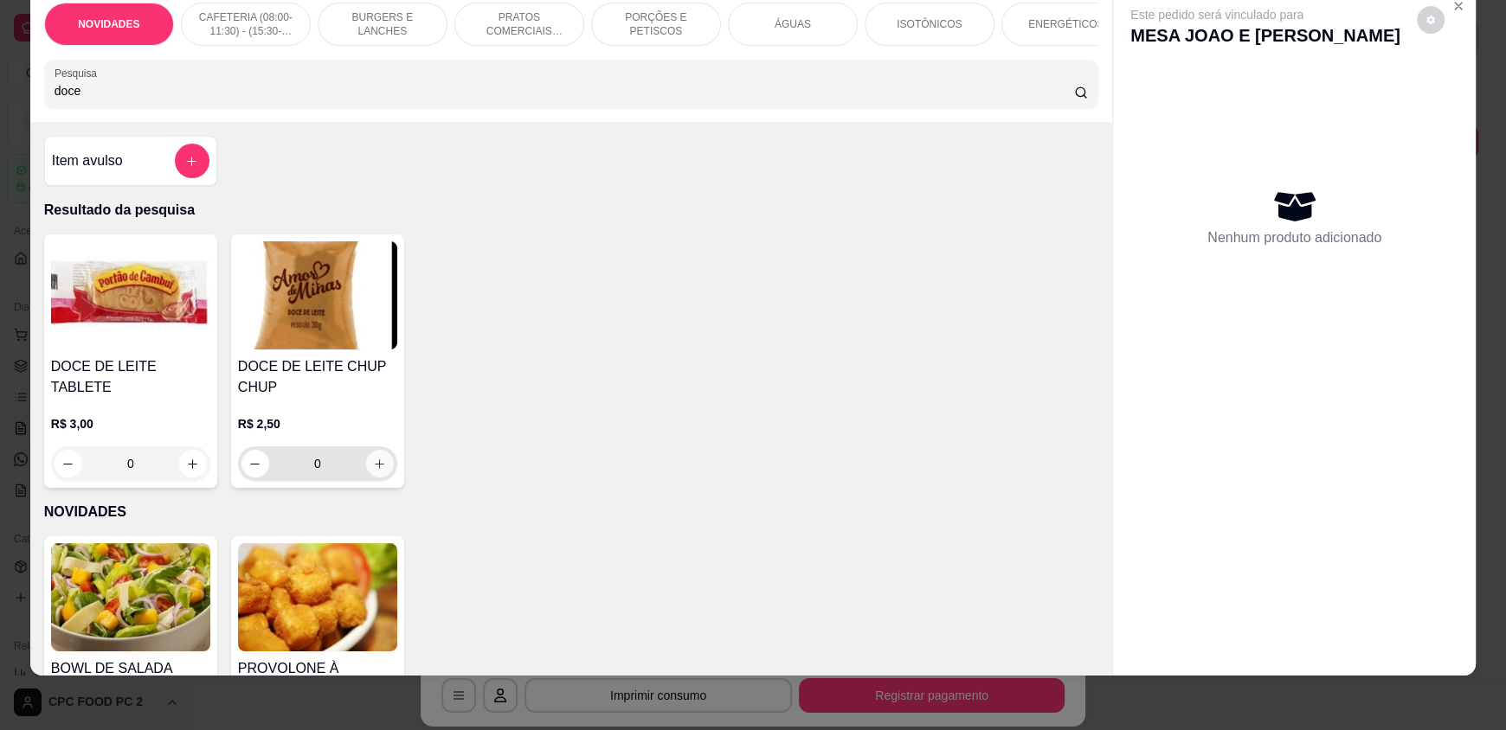
click at [373, 471] on icon "increase-product-quantity" at bounding box center [379, 464] width 13 height 13
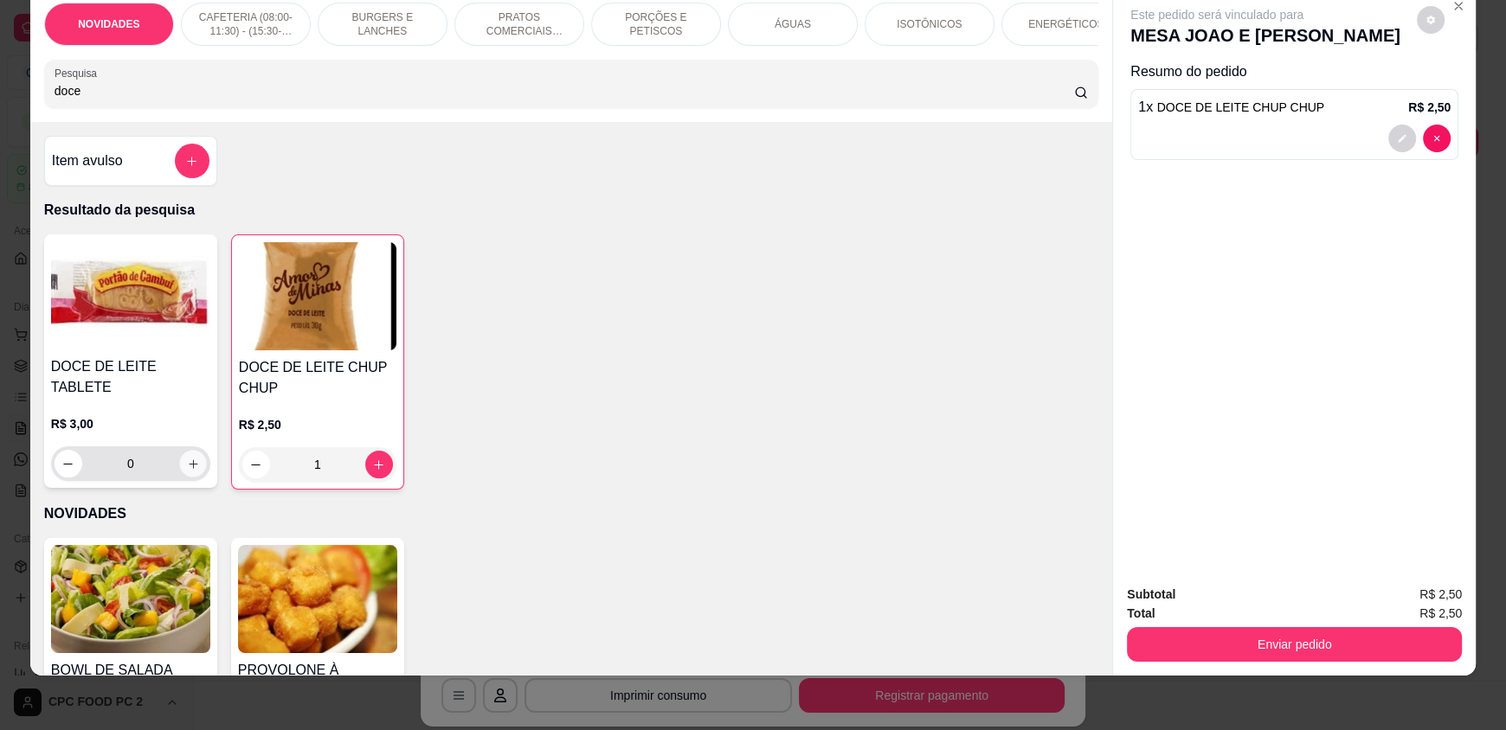
click at [187, 458] on icon "increase-product-quantity" at bounding box center [193, 464] width 13 height 13
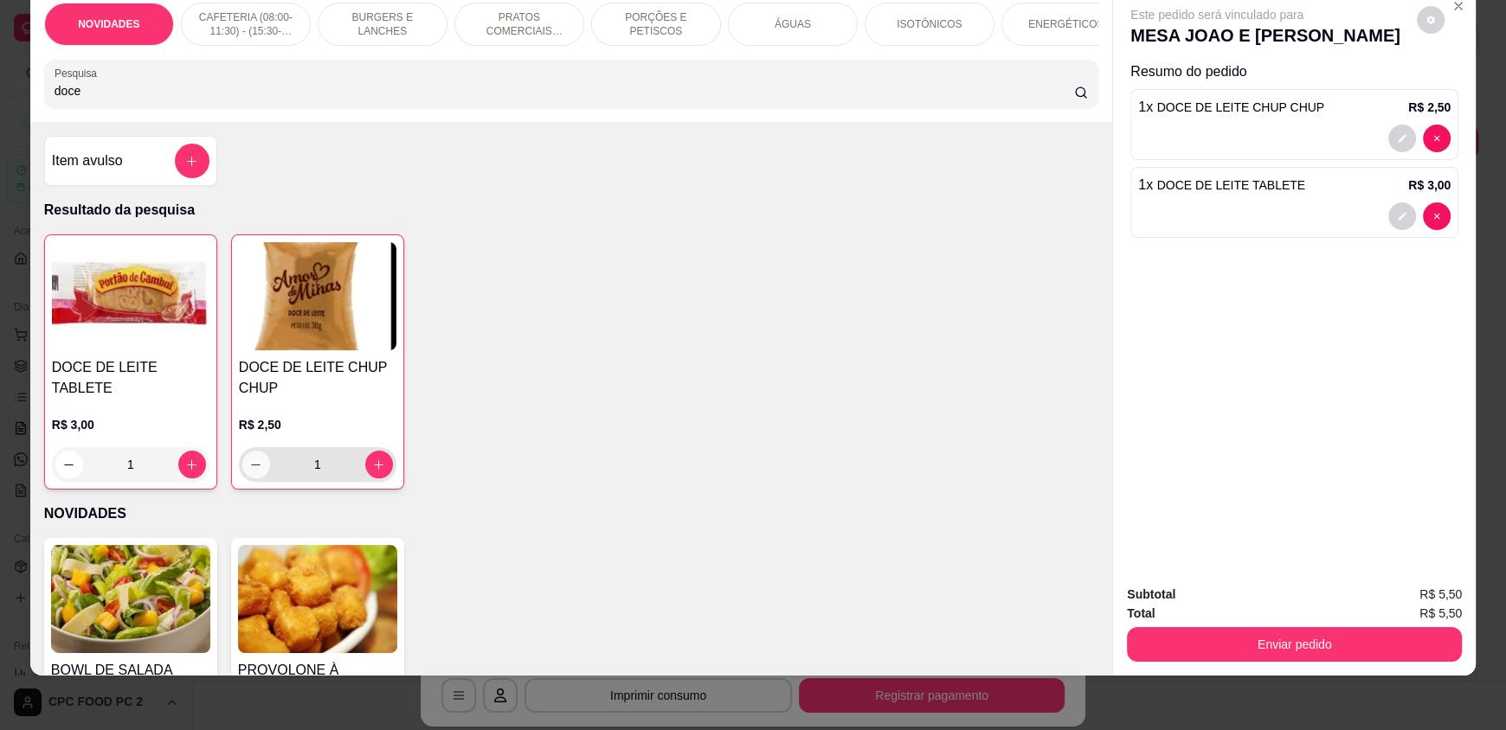
click at [251, 472] on icon "decrease-product-quantity" at bounding box center [255, 465] width 13 height 13
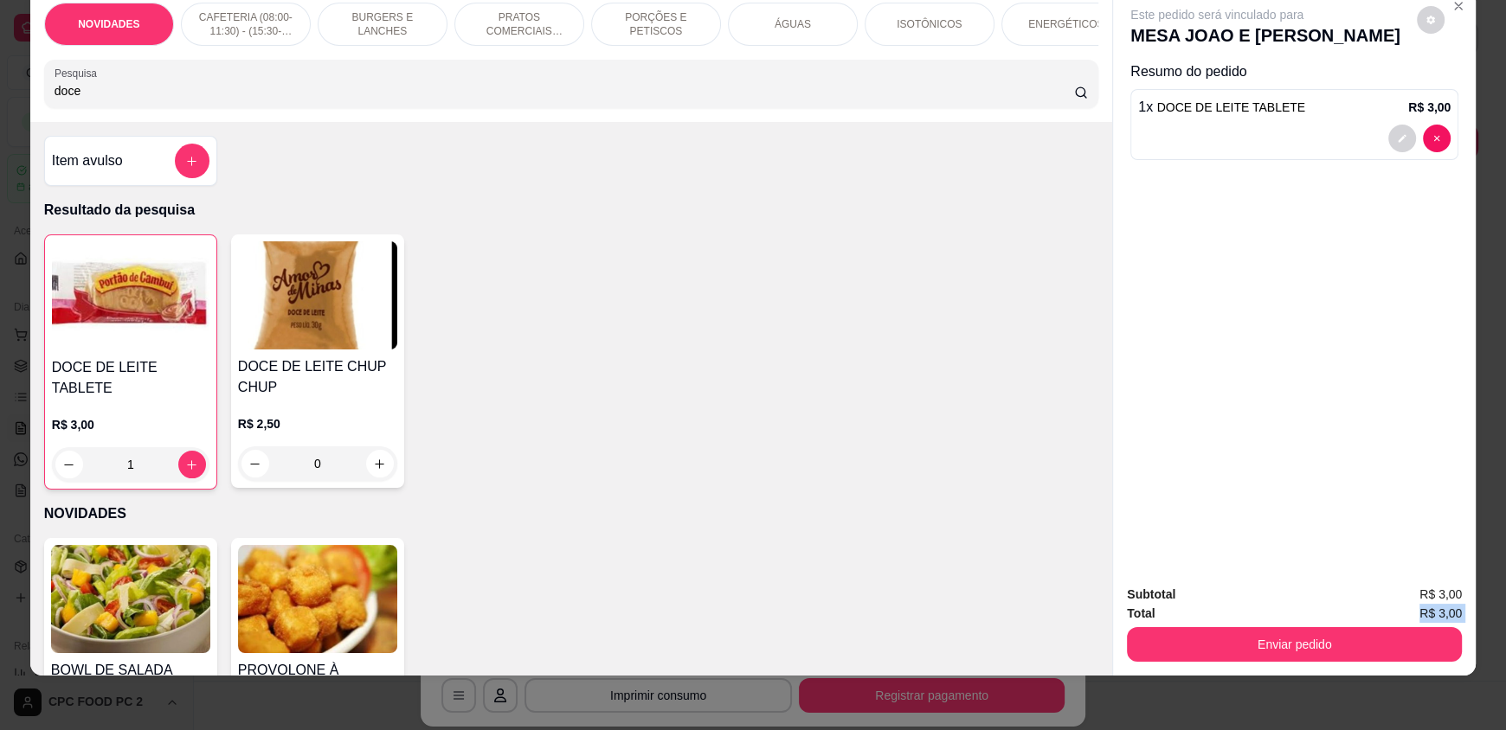
drag, startPoint x: 1268, startPoint y: 622, endPoint x: 1287, endPoint y: 639, distance: 25.2
click at [1275, 628] on div "Subtotal R$ 3,00 Total R$ 3,00 Enviar pedido" at bounding box center [1294, 623] width 335 height 77
click at [1290, 639] on button "Enviar pedido" at bounding box center [1294, 644] width 335 height 35
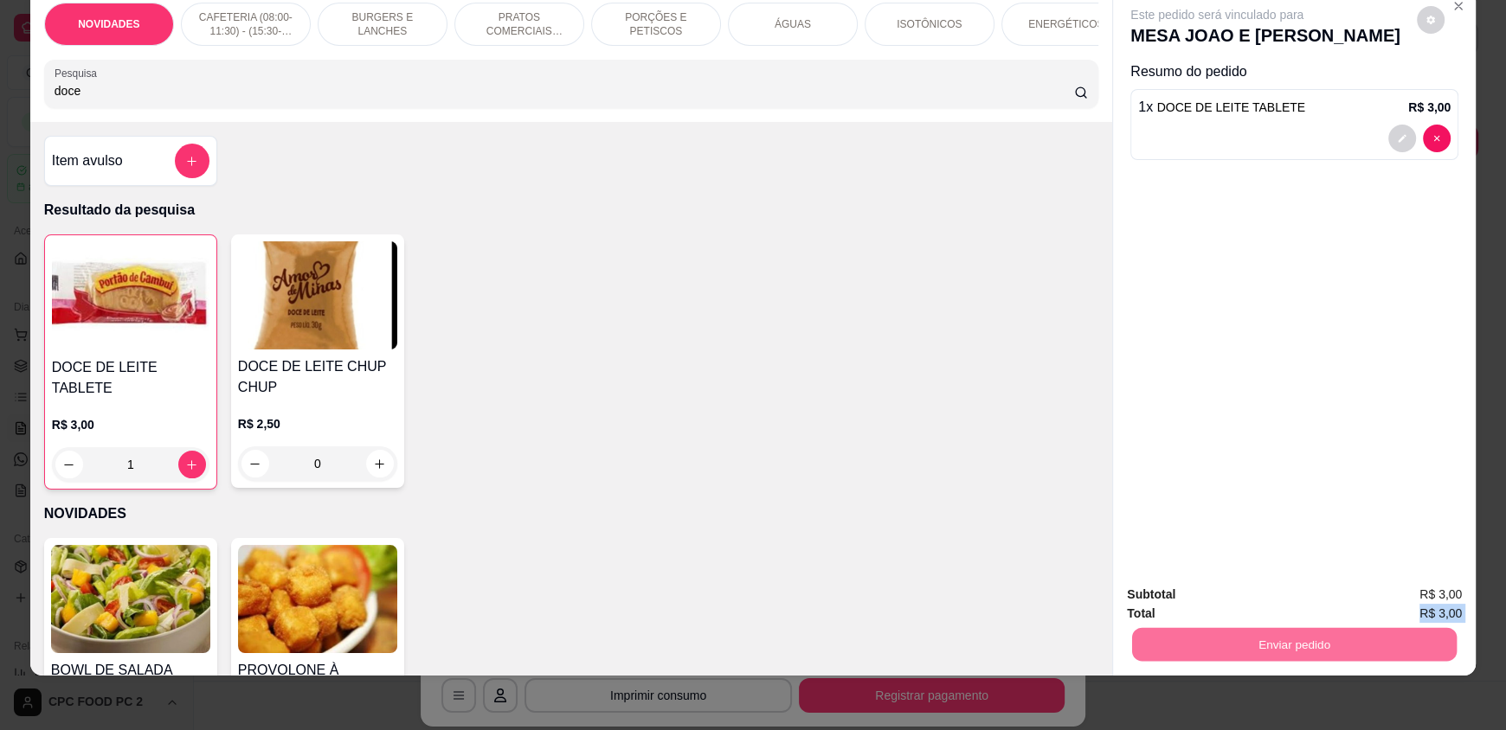
click at [1392, 597] on button "Enviar pedido" at bounding box center [1416, 601] width 95 height 32
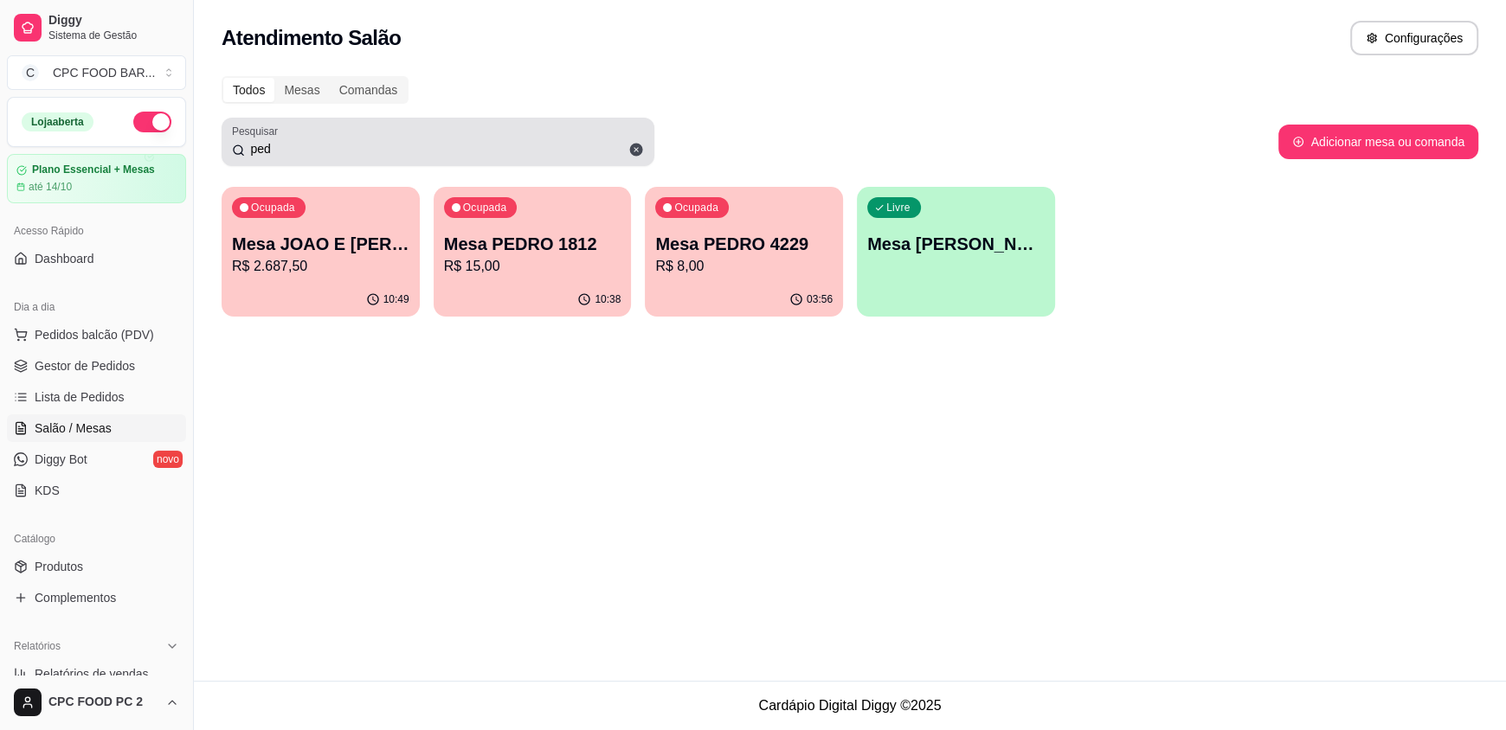
drag, startPoint x: 402, startPoint y: 158, endPoint x: 415, endPoint y: 136, distance: 26.0
click at [403, 152] on div "ped" at bounding box center [438, 142] width 412 height 35
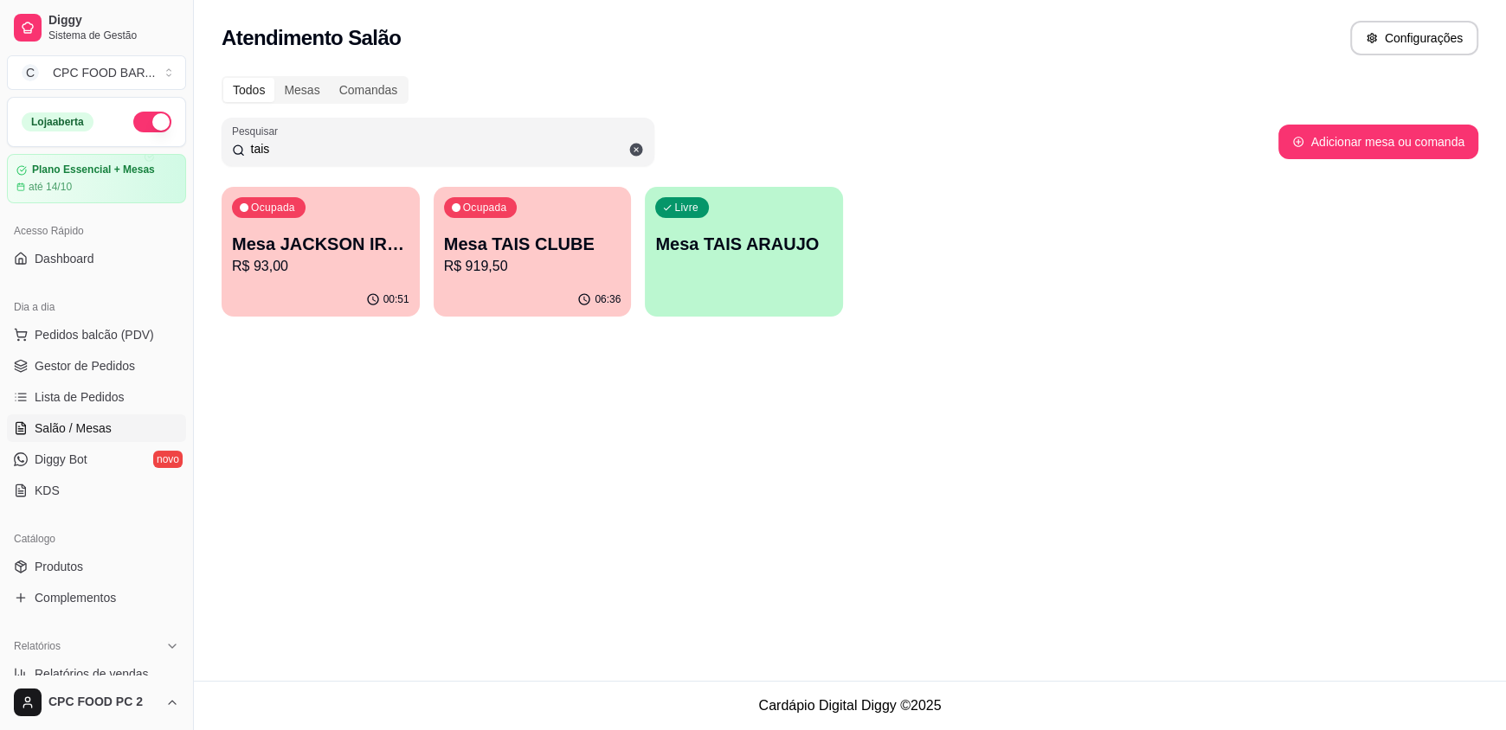
click at [495, 242] on p "Mesa TAIS CLUBE" at bounding box center [532, 244] width 177 height 24
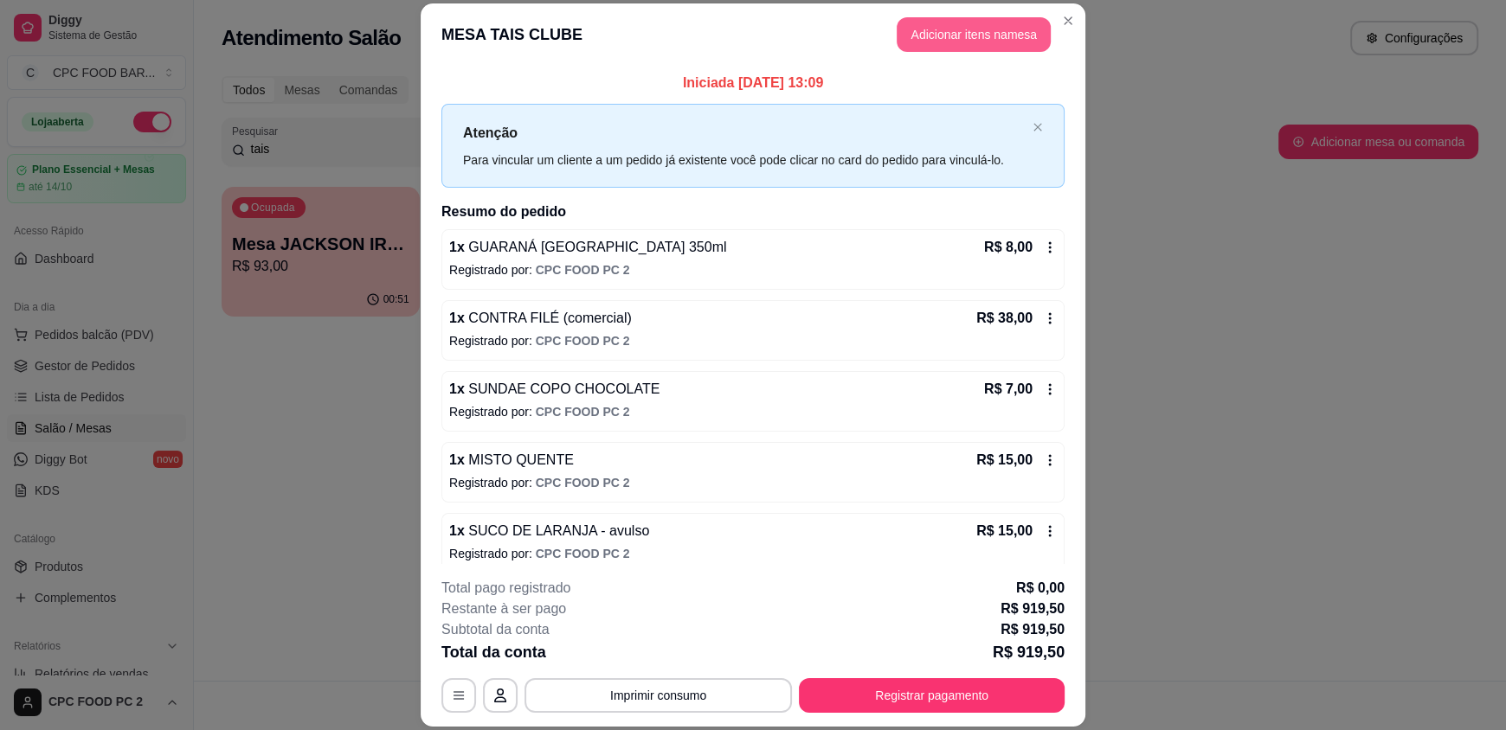
click at [979, 24] on button "Adicionar itens na mesa" at bounding box center [974, 34] width 154 height 35
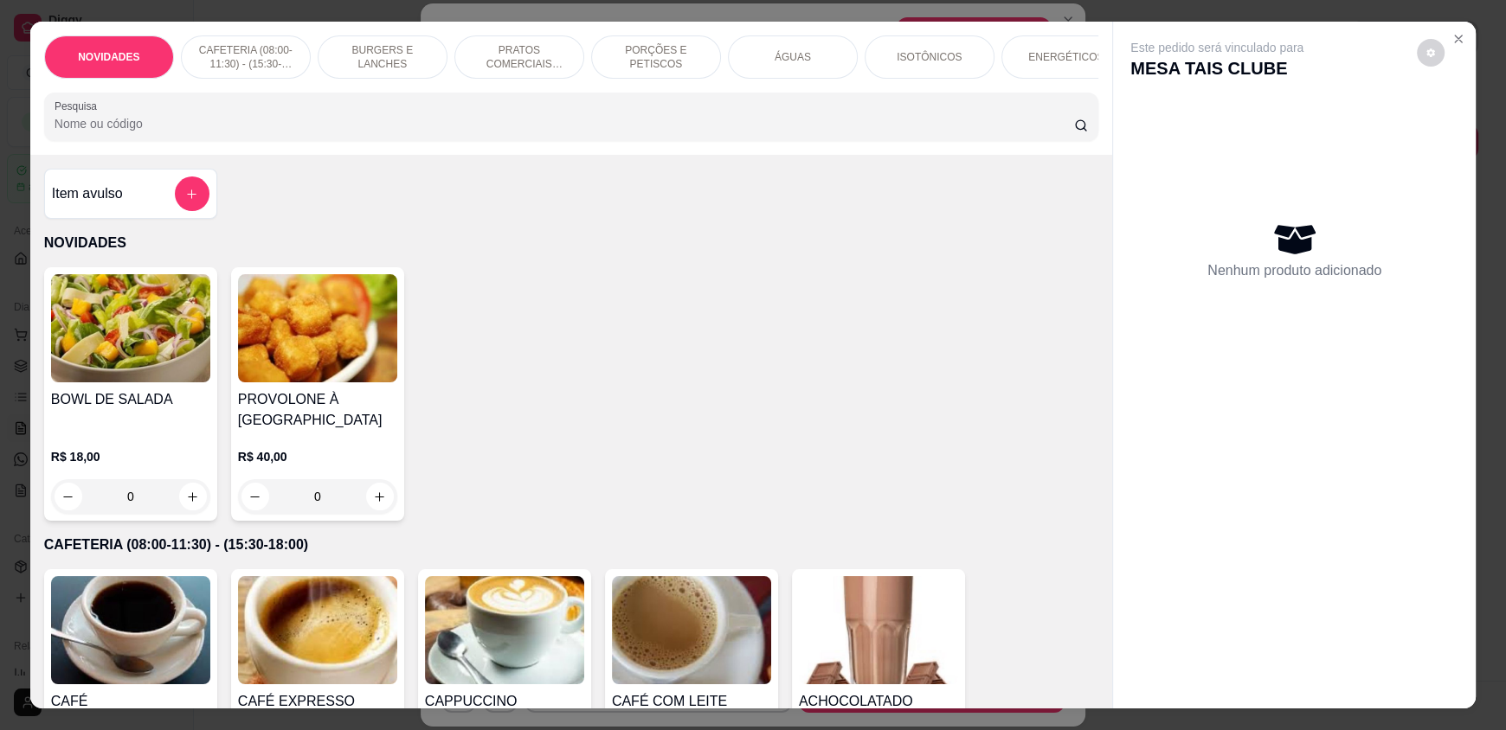
click at [560, 132] on input "Pesquisa" at bounding box center [565, 123] width 1020 height 17
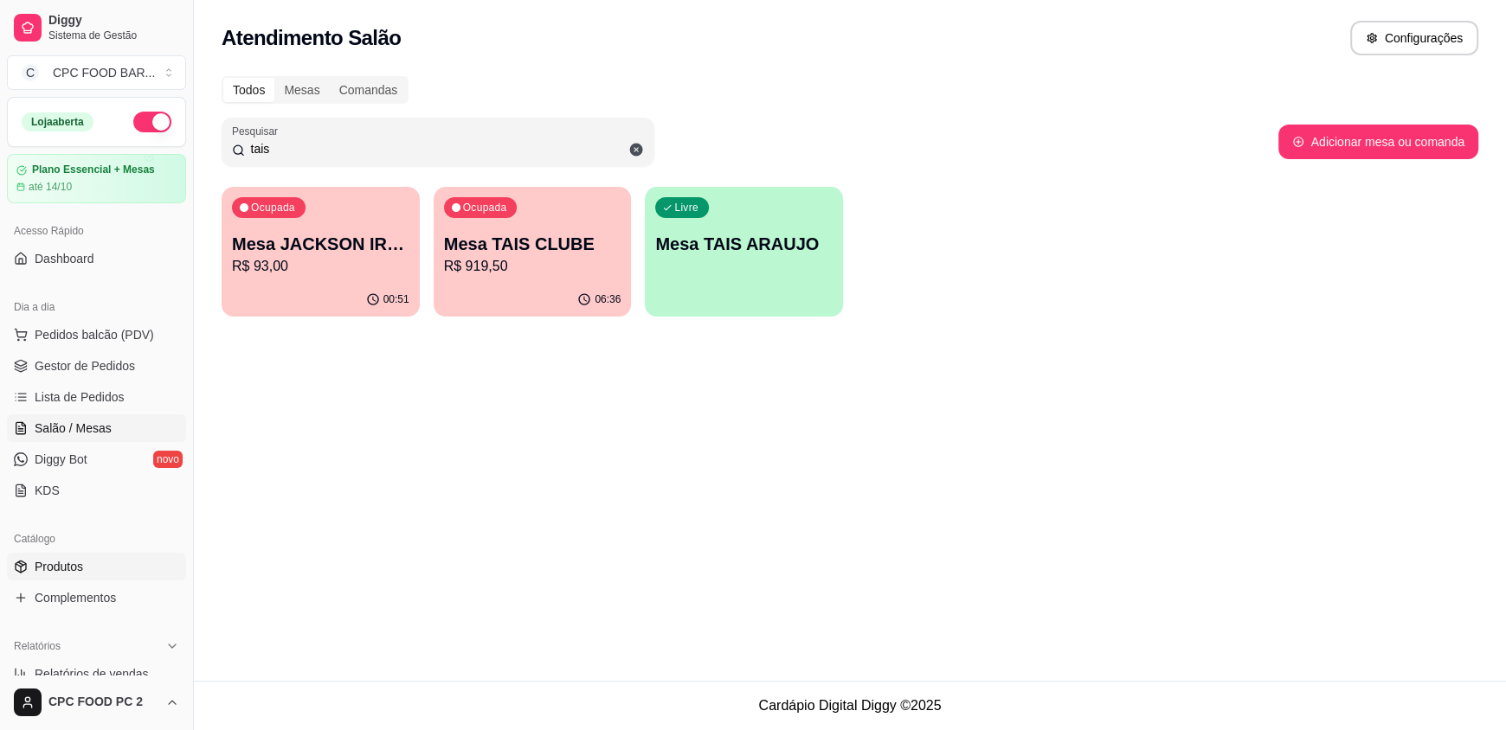
click at [46, 559] on span "Produtos" at bounding box center [59, 566] width 48 height 17
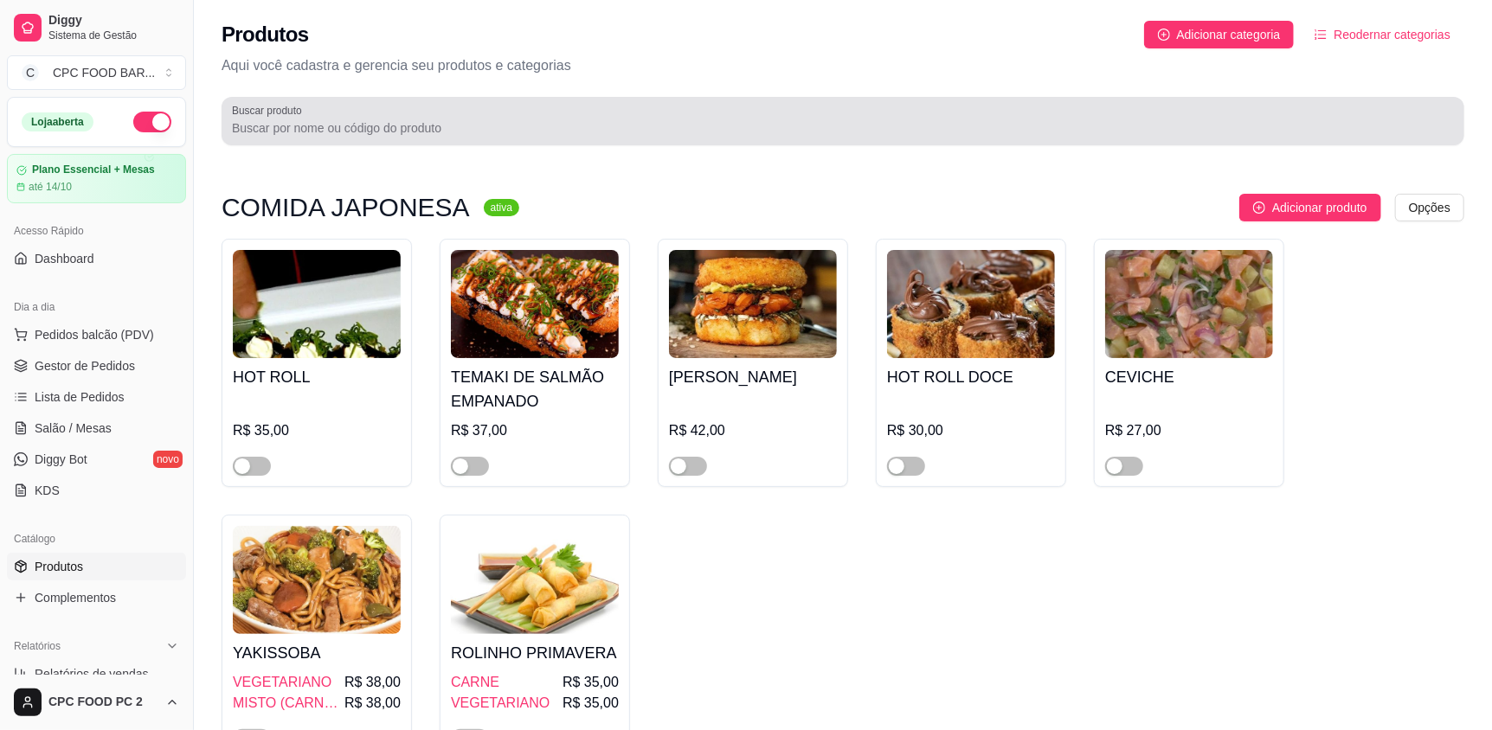
click at [365, 139] on div "Buscar produto" at bounding box center [843, 121] width 1243 height 48
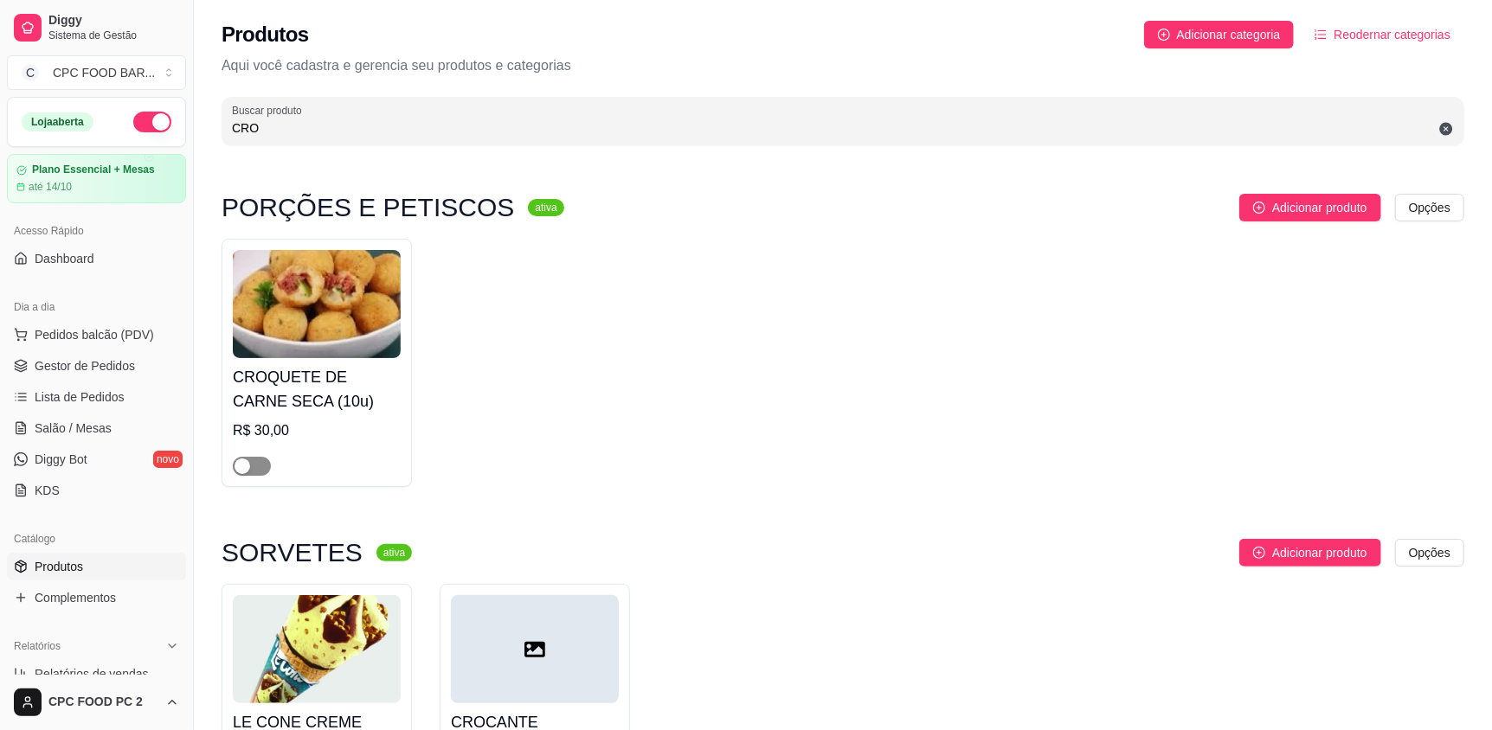
click at [254, 461] on span "button" at bounding box center [252, 466] width 38 height 19
click at [98, 418] on link "Salão / Mesas" at bounding box center [96, 429] width 179 height 28
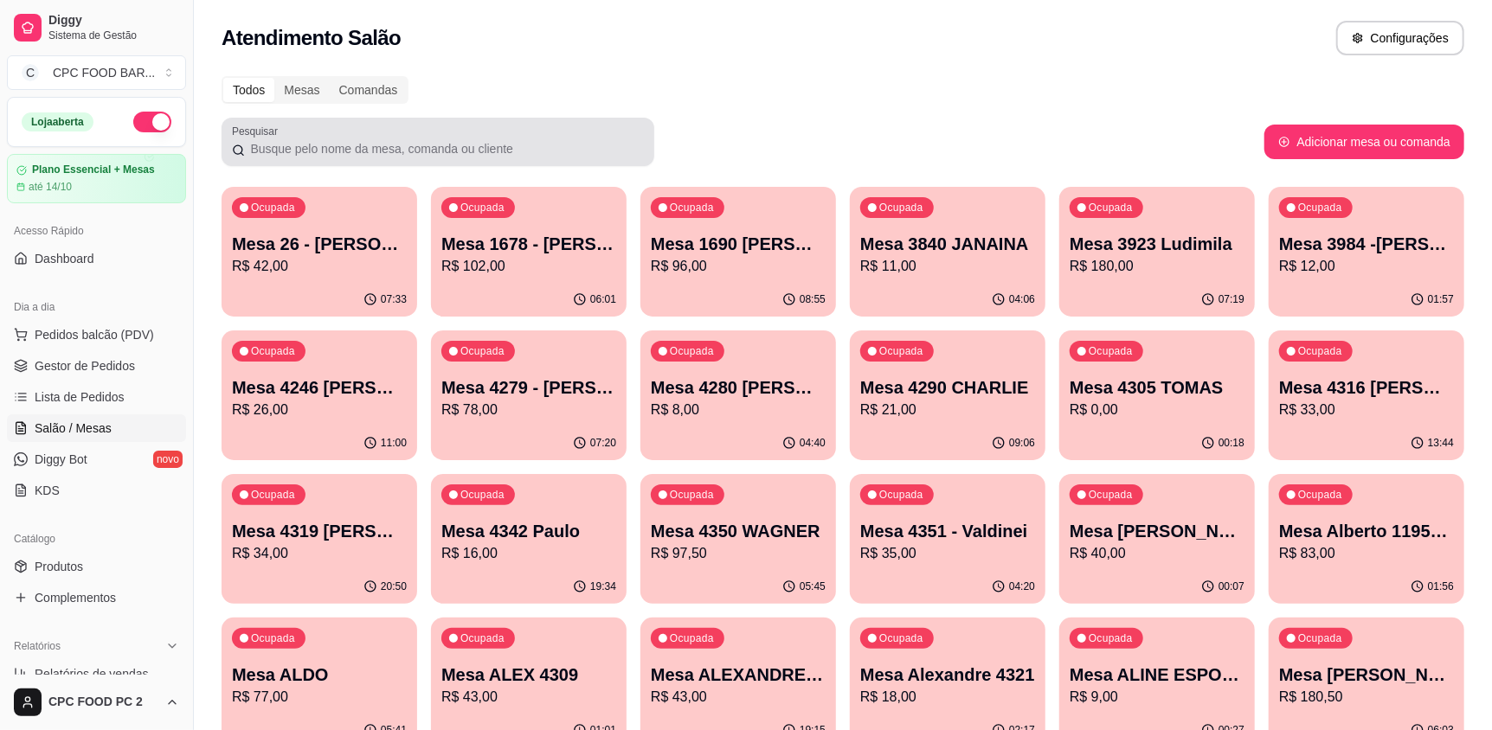
click at [301, 147] on input "Pesquisar" at bounding box center [444, 148] width 399 height 17
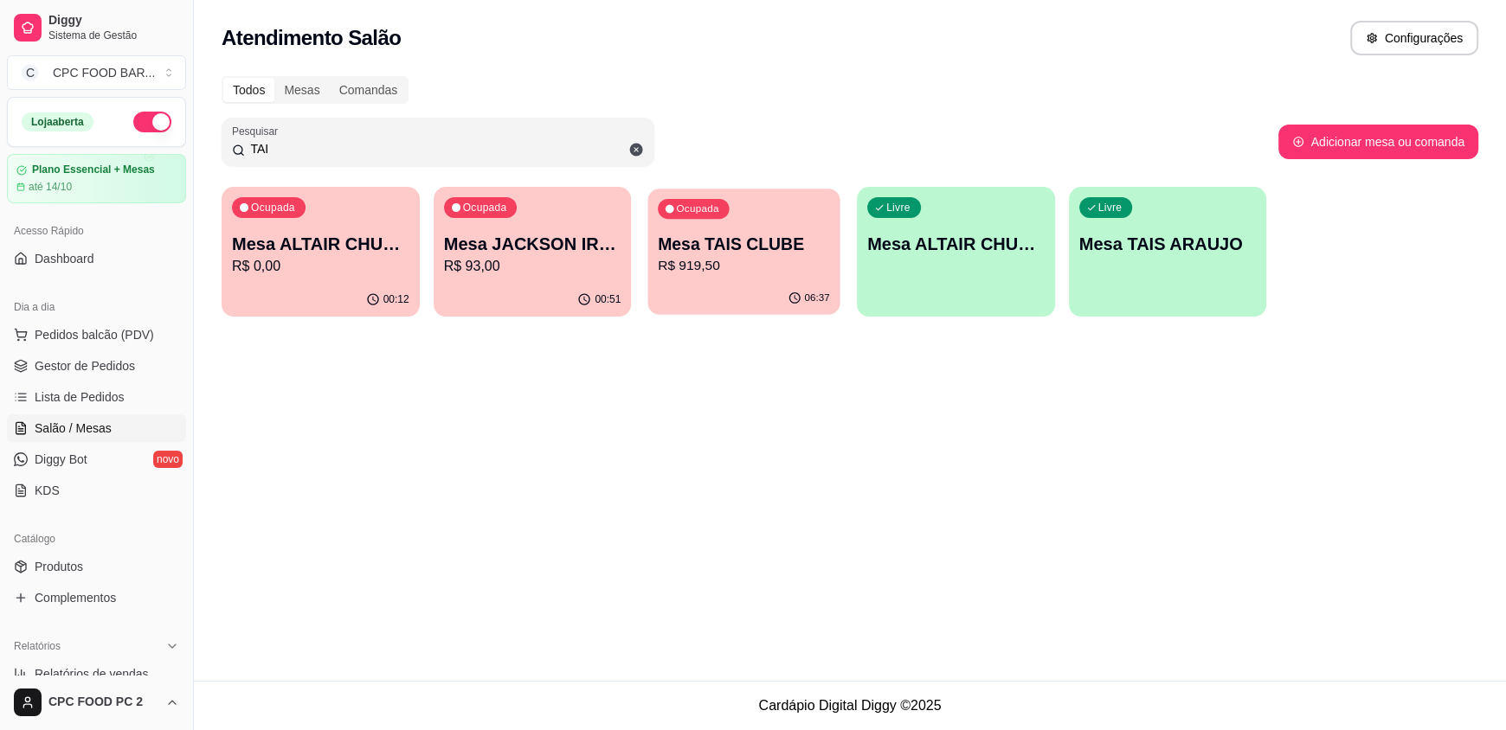
click at [753, 266] on p "R$ 919,50" at bounding box center [744, 266] width 172 height 20
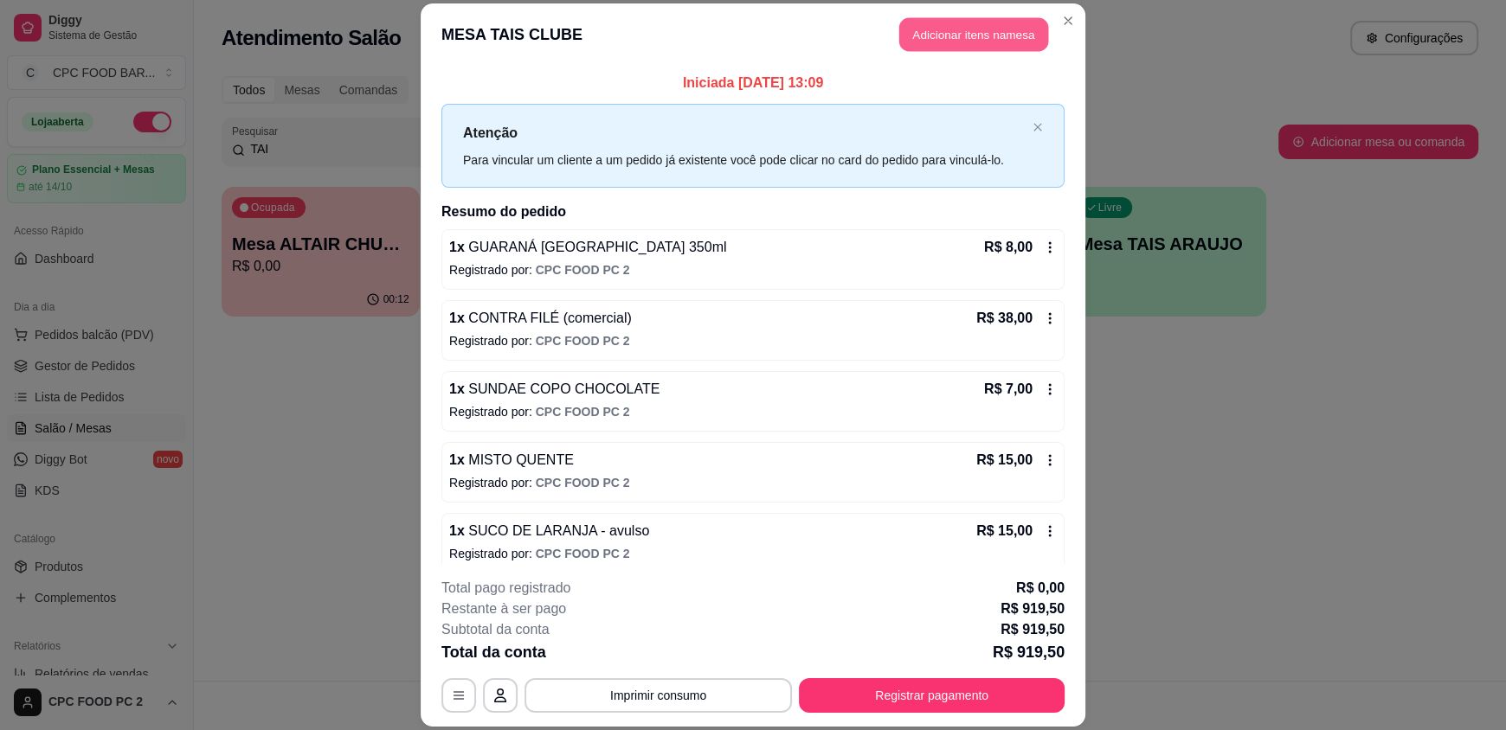
click at [964, 35] on button "Adicionar itens na mesa" at bounding box center [973, 35] width 149 height 34
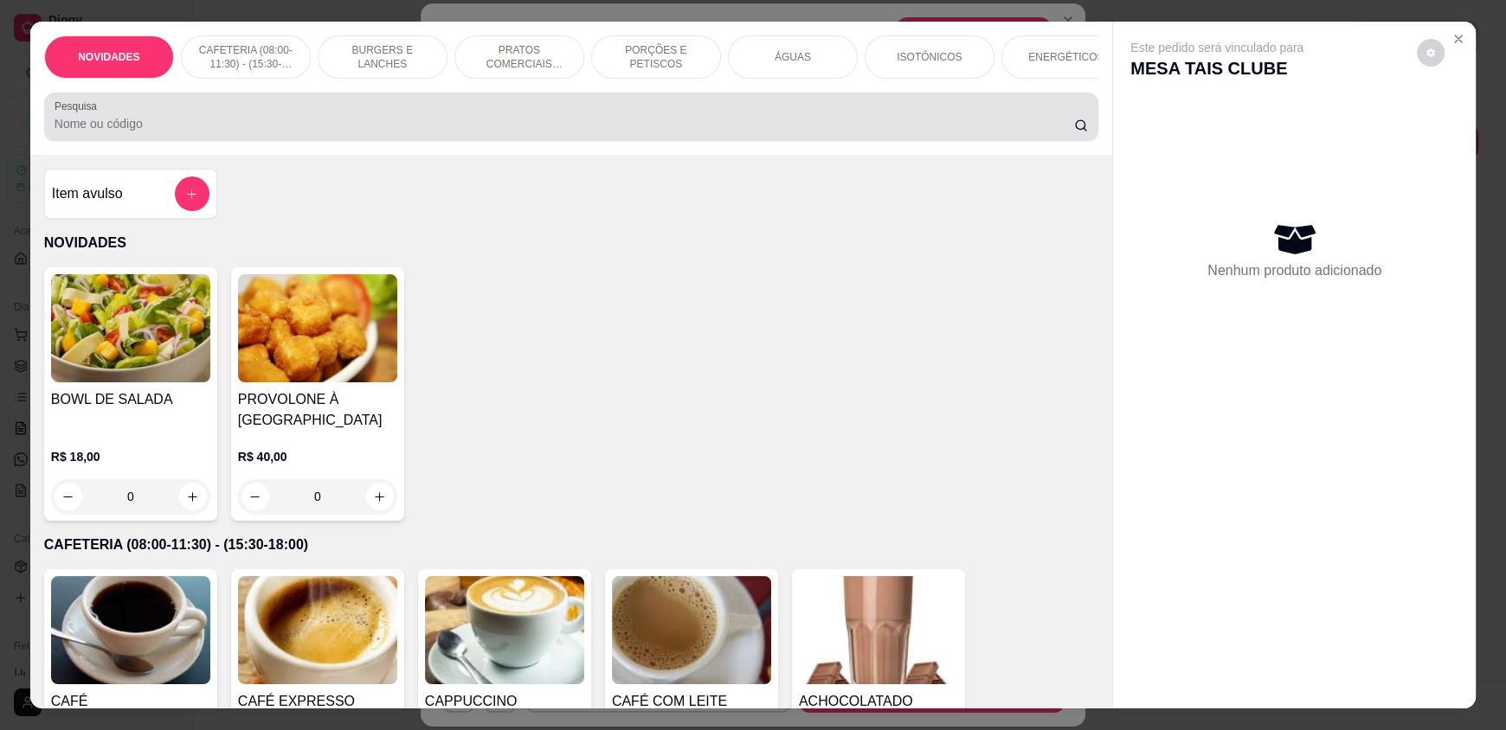
click at [481, 132] on input "Pesquisa" at bounding box center [565, 123] width 1020 height 17
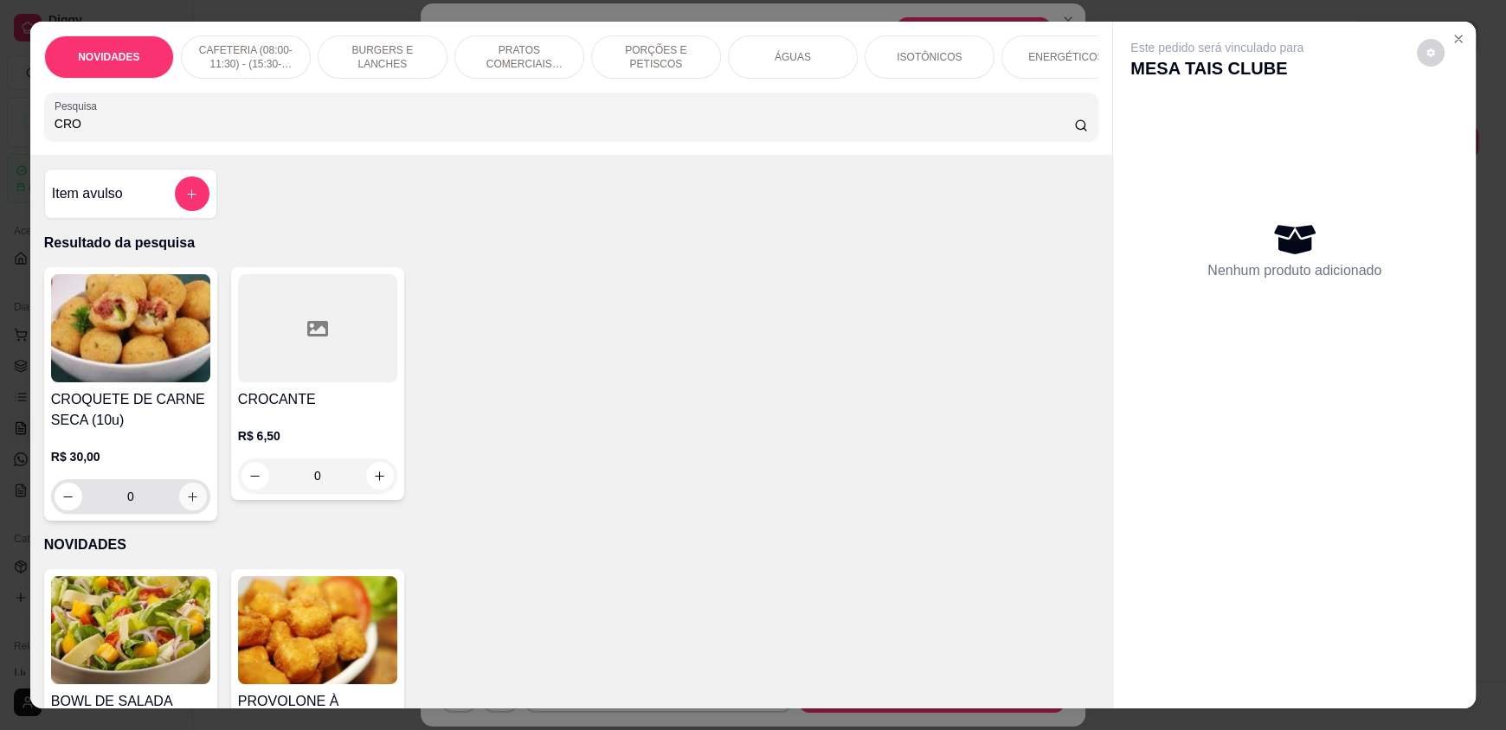
type input "CRO"
click at [192, 504] on button "increase-product-quantity" at bounding box center [193, 497] width 28 height 28
type input "1"
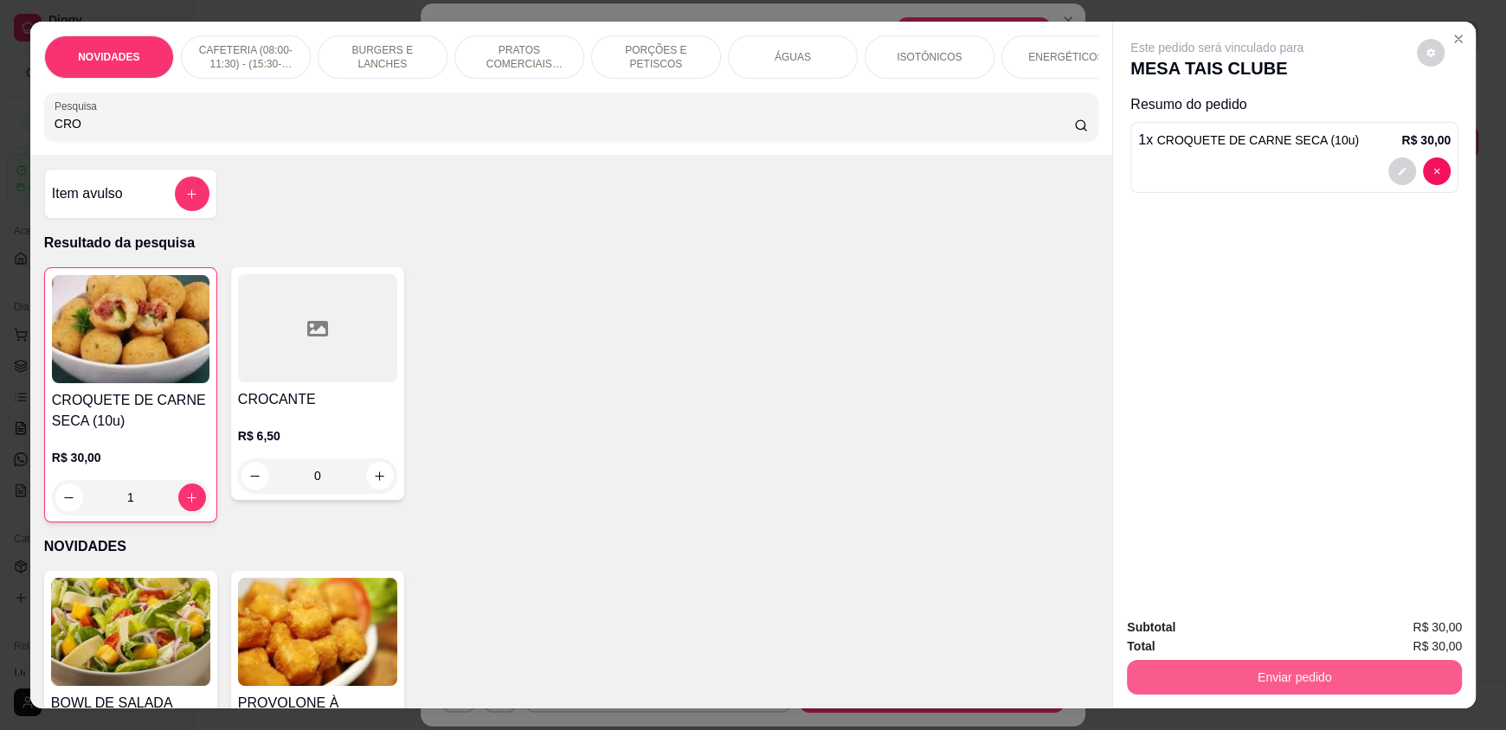
click at [1232, 672] on button "Enviar pedido" at bounding box center [1294, 677] width 335 height 35
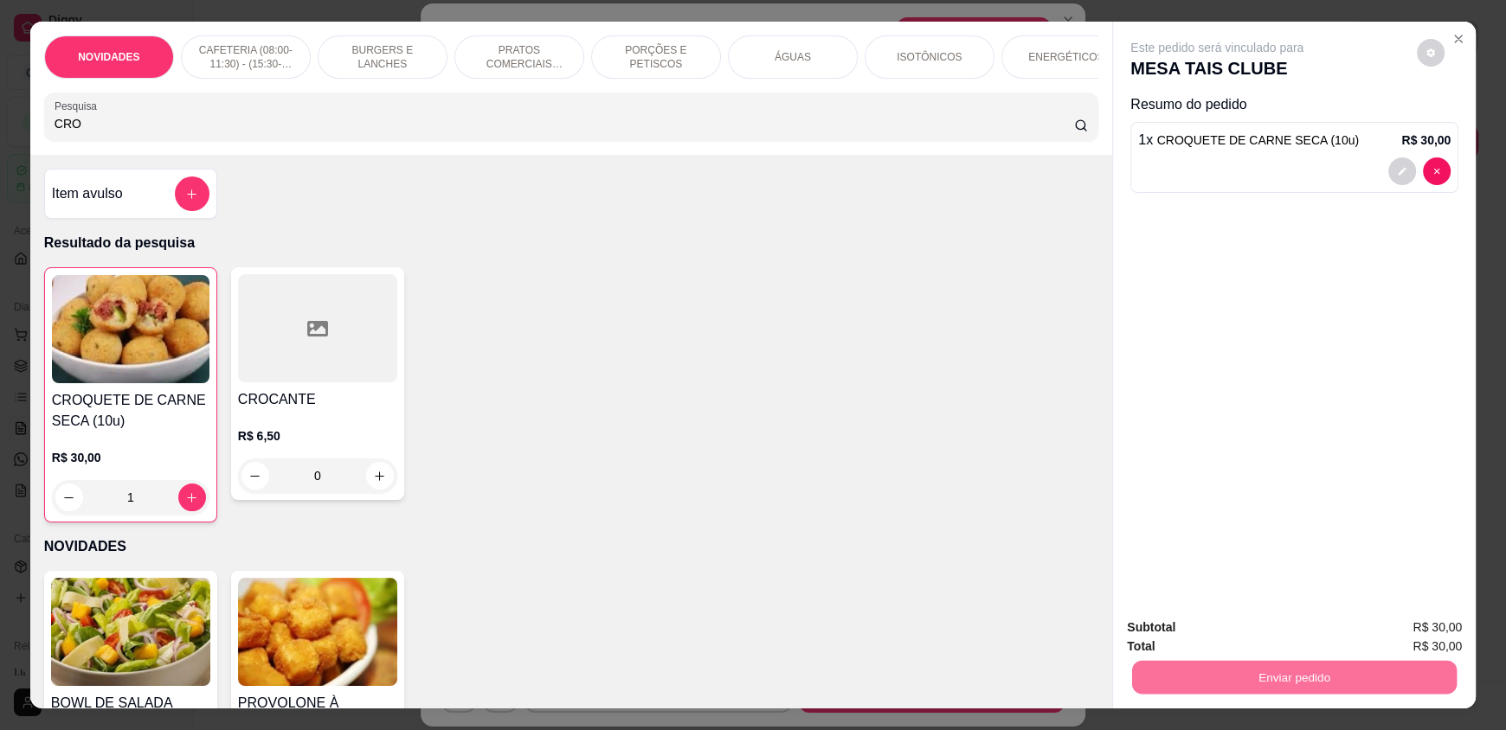
click at [1419, 636] on button "Enviar pedido" at bounding box center [1416, 635] width 95 height 32
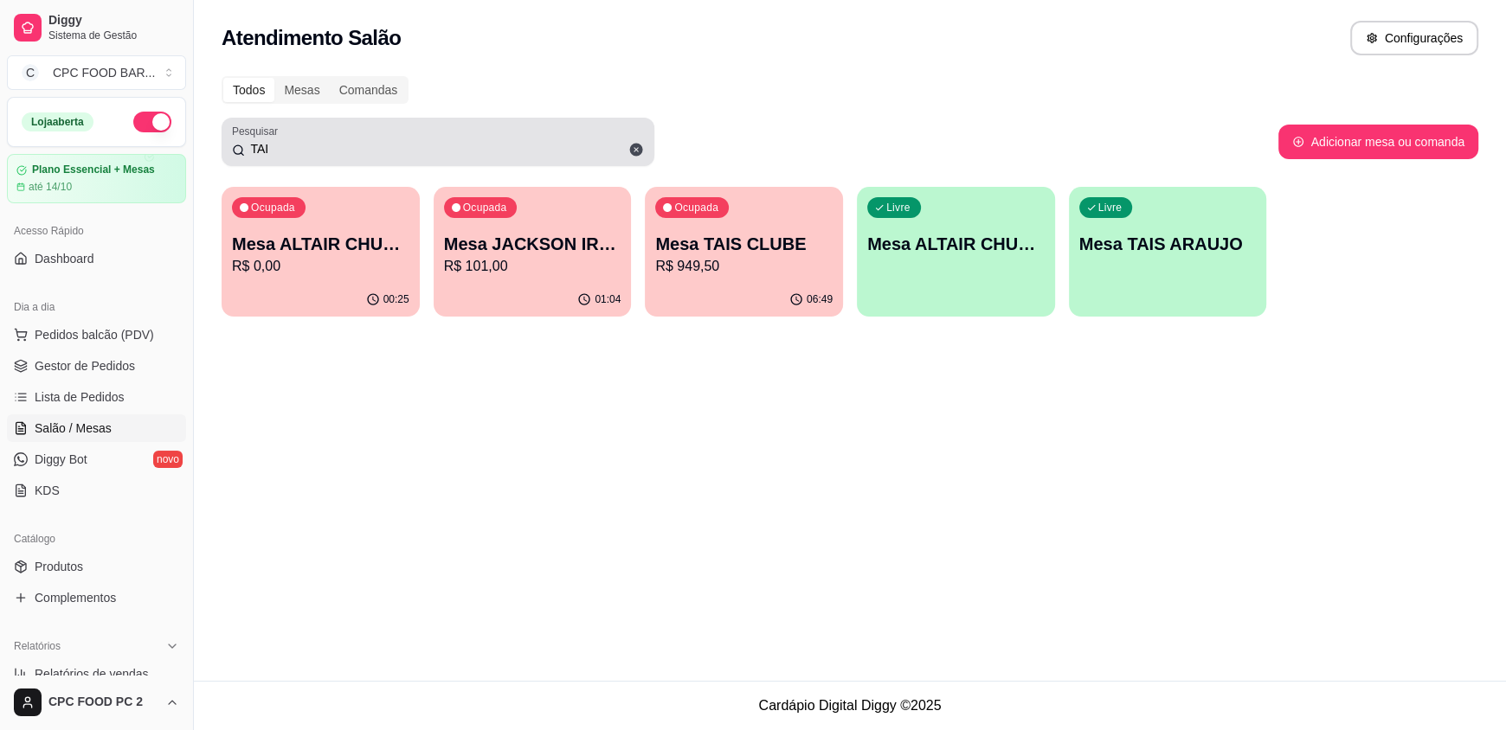
click at [444, 145] on input "TAI" at bounding box center [444, 148] width 399 height 17
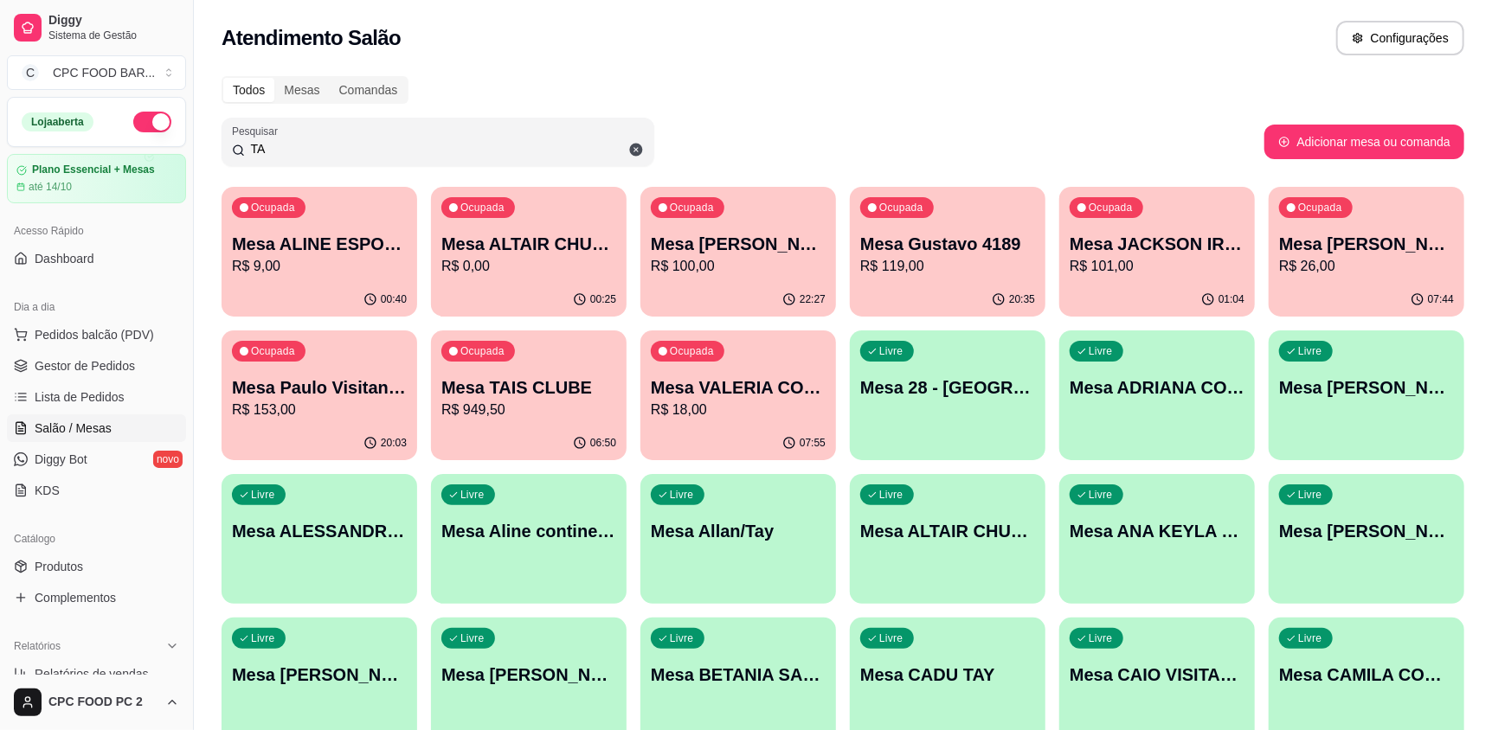
type input "T"
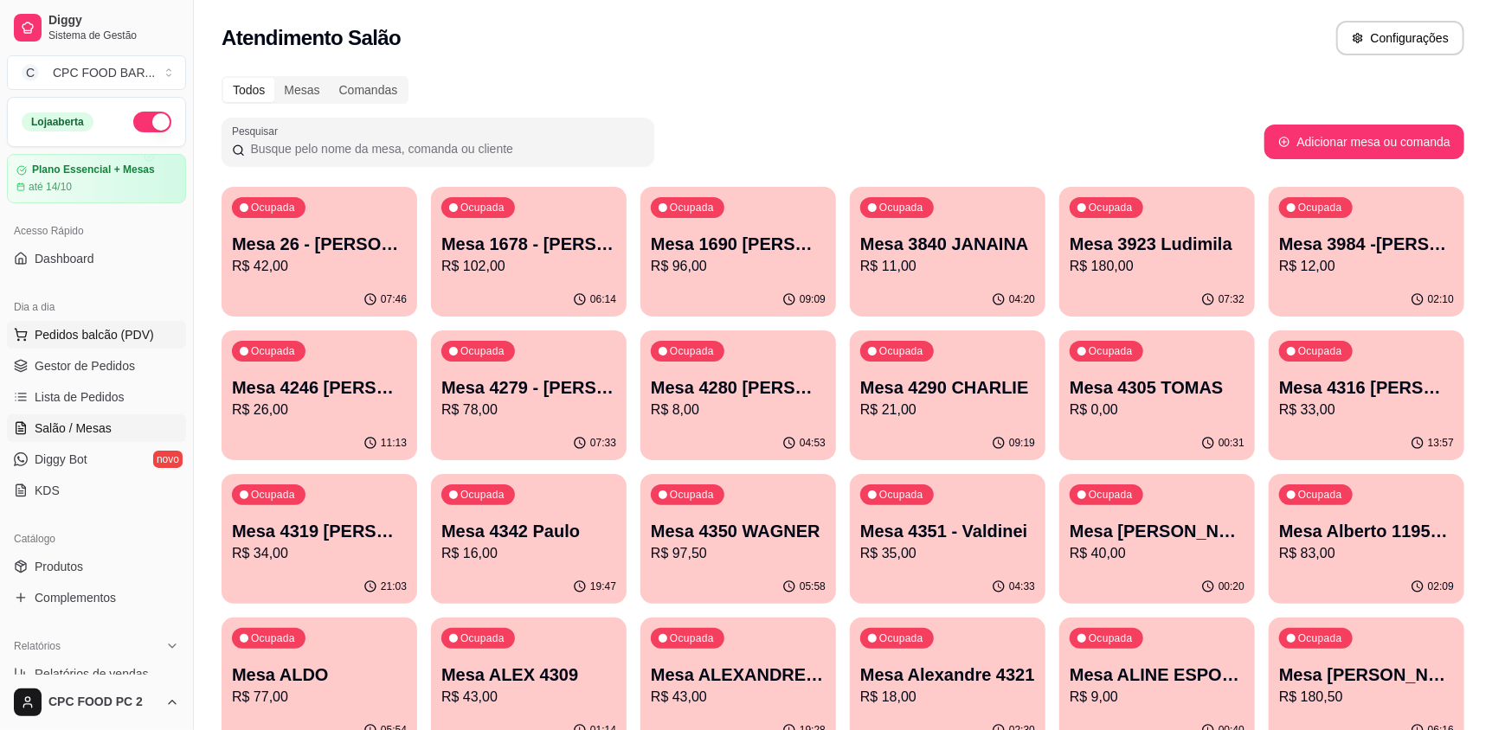
click at [134, 327] on span "Pedidos balcão (PDV)" at bounding box center [94, 334] width 119 height 17
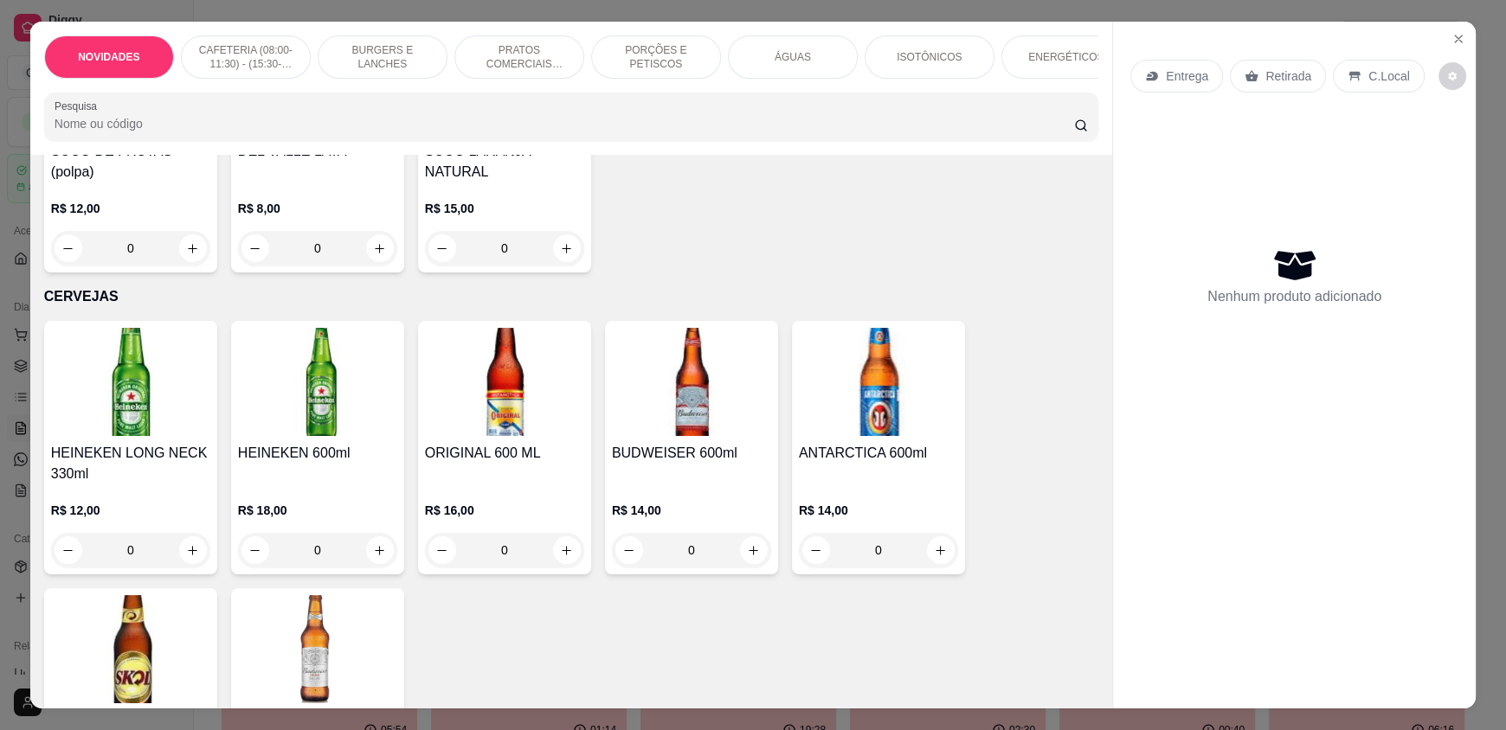
scroll to position [4068, 0]
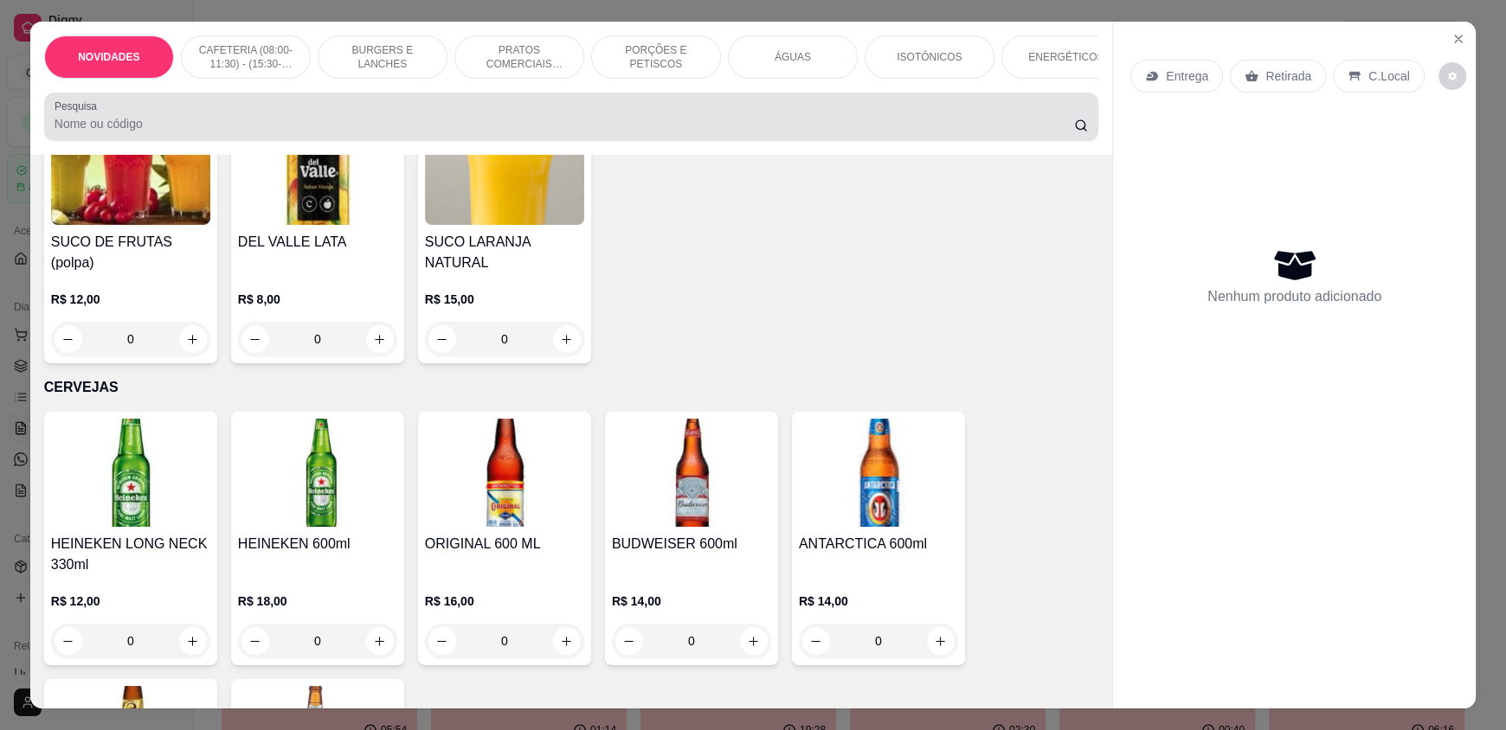
click at [128, 132] on input "Pesquisa" at bounding box center [565, 123] width 1020 height 17
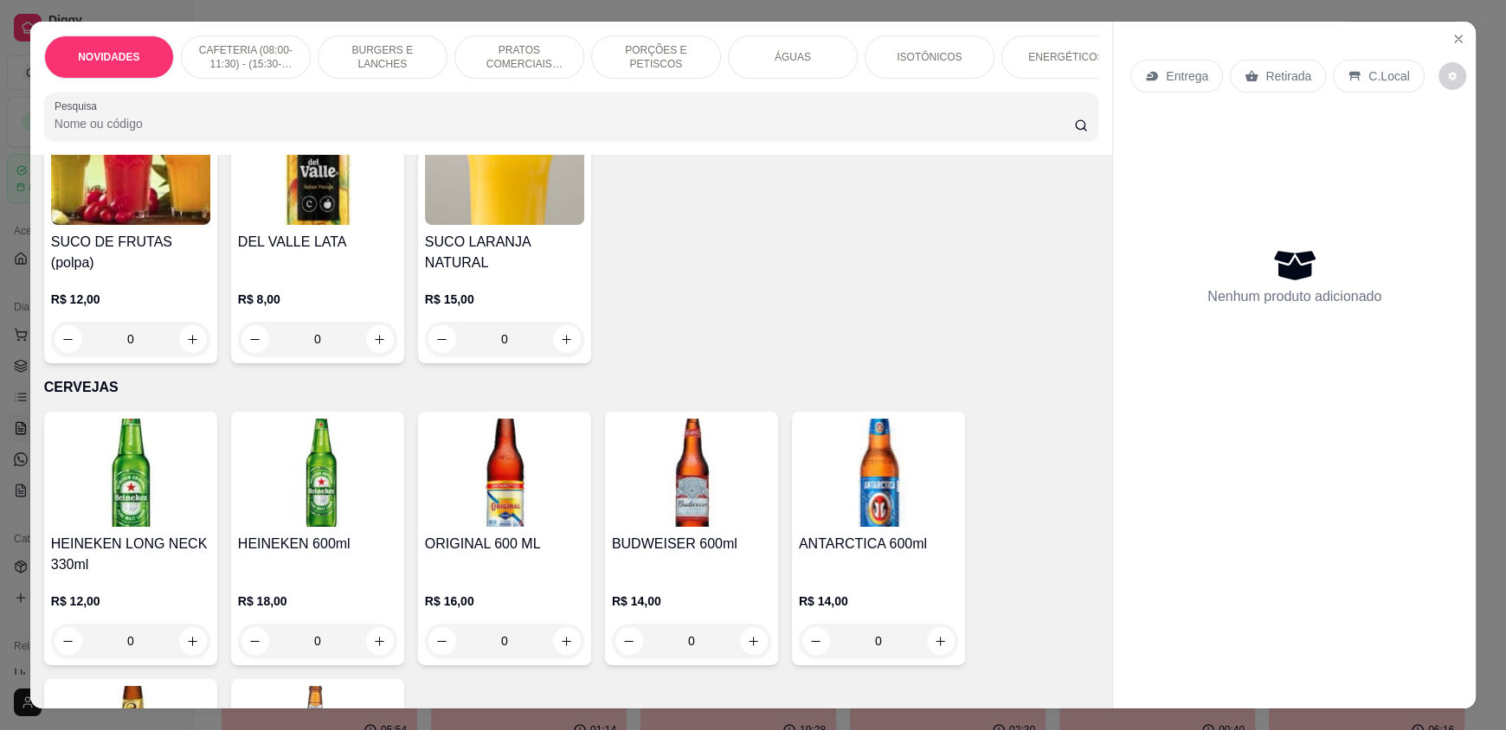
click at [128, 132] on input "Pesquisa" at bounding box center [565, 123] width 1020 height 17
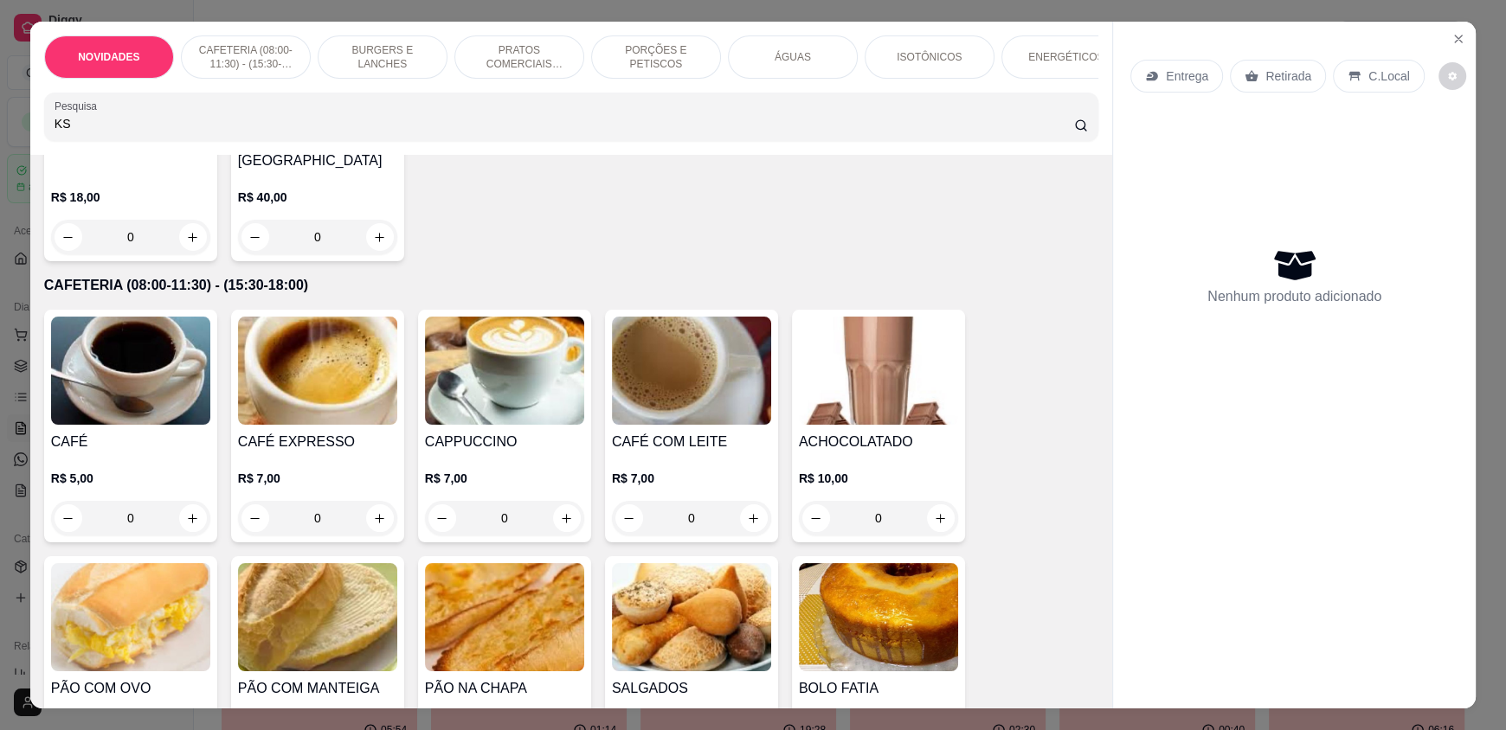
scroll to position [0, 0]
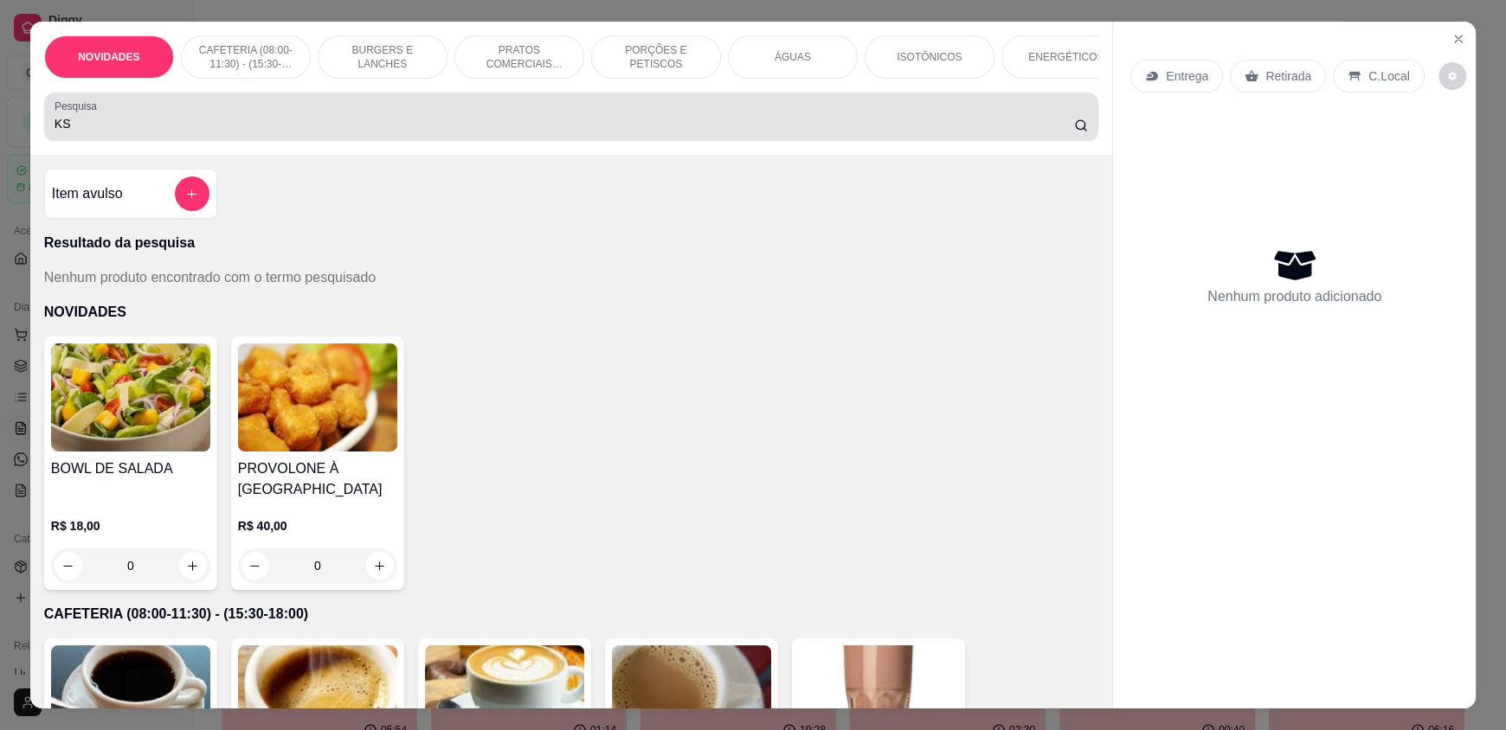
click at [182, 115] on div "KS" at bounding box center [571, 117] width 1033 height 35
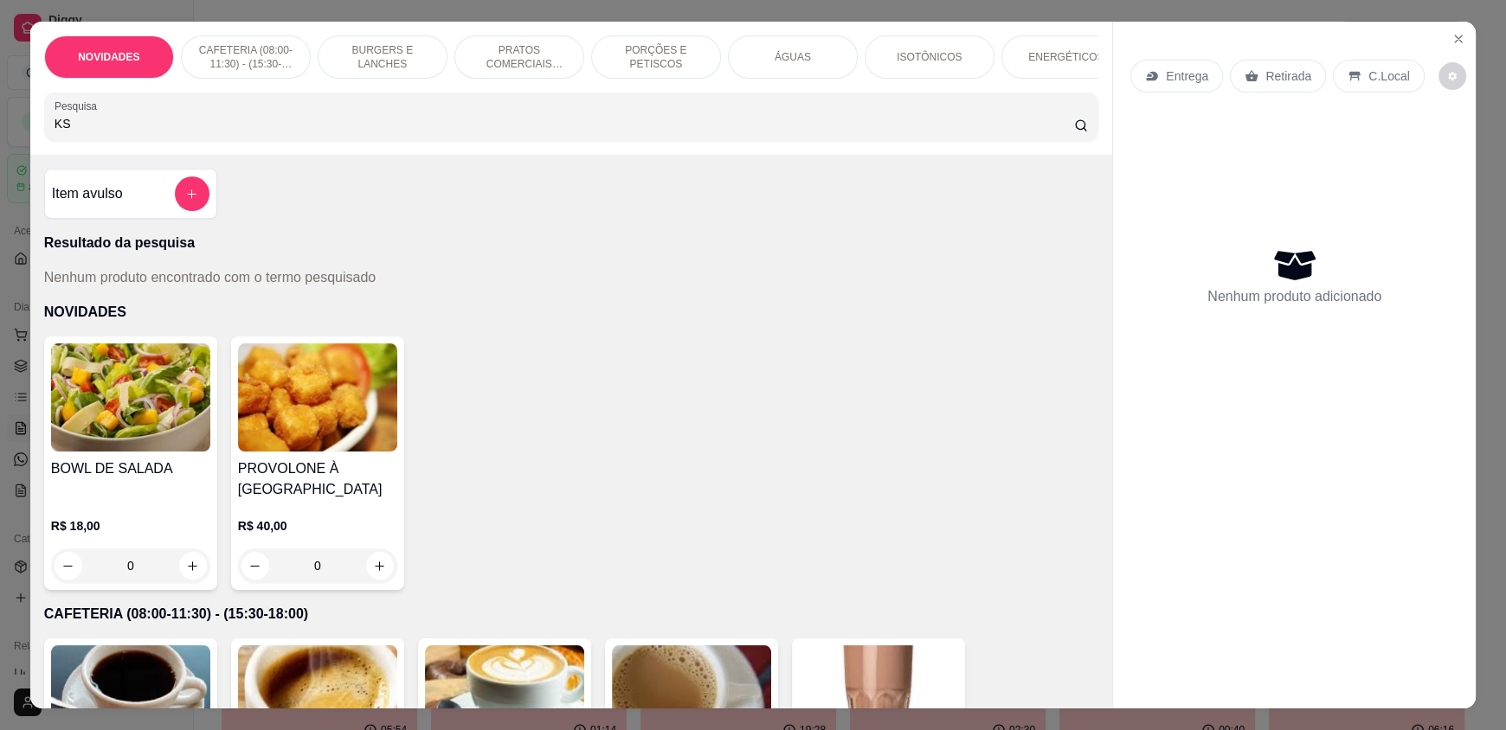
type input "K"
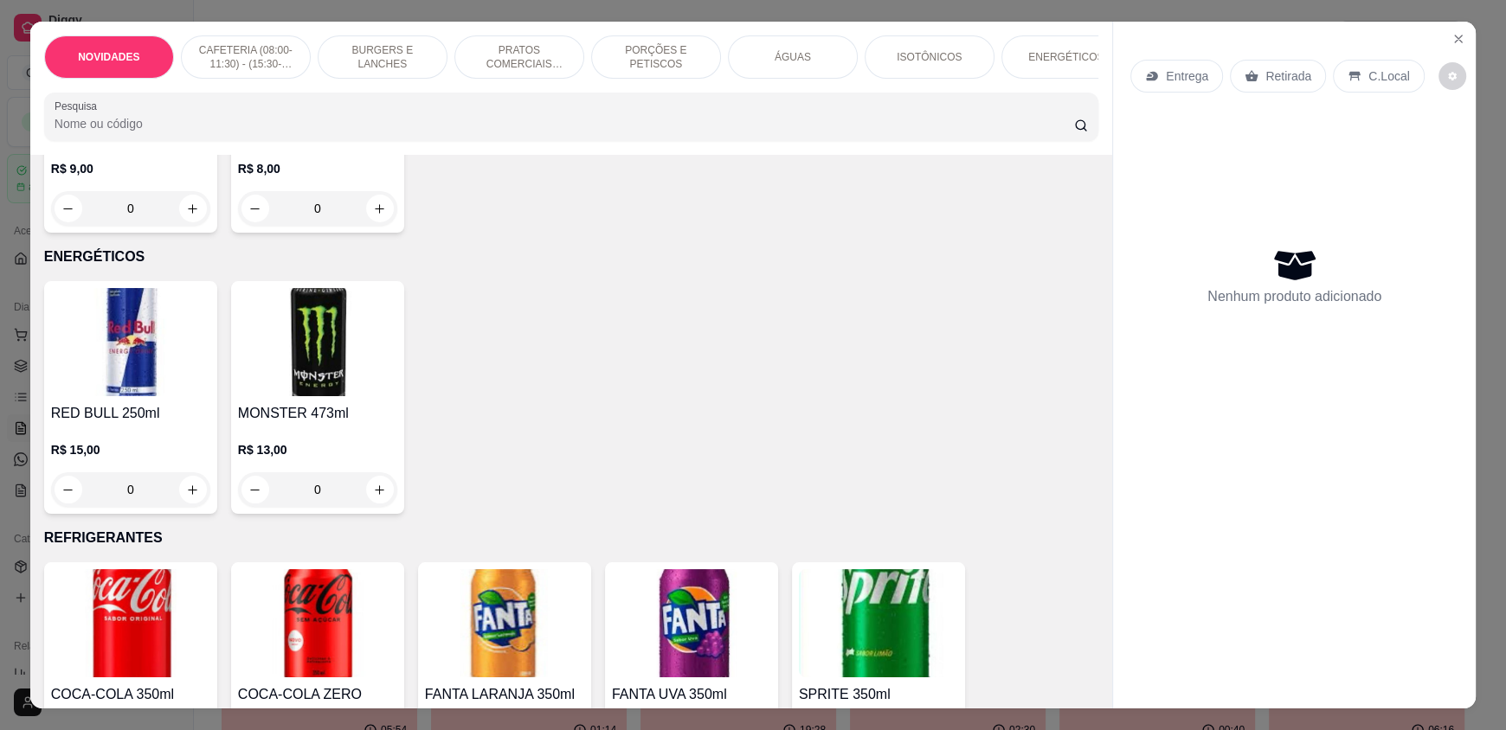
scroll to position [3029, 0]
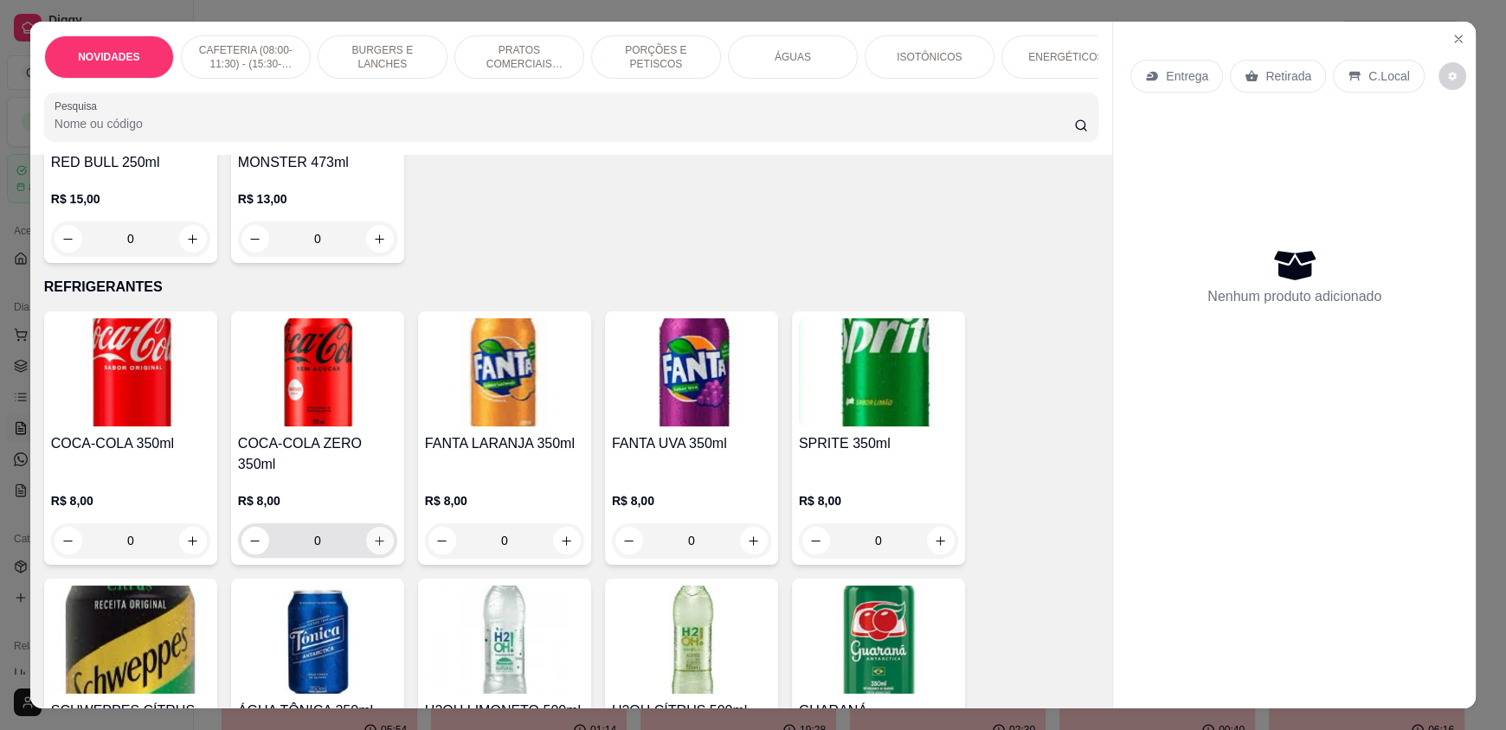
click at [376, 527] on button "increase-product-quantity" at bounding box center [380, 541] width 28 height 28
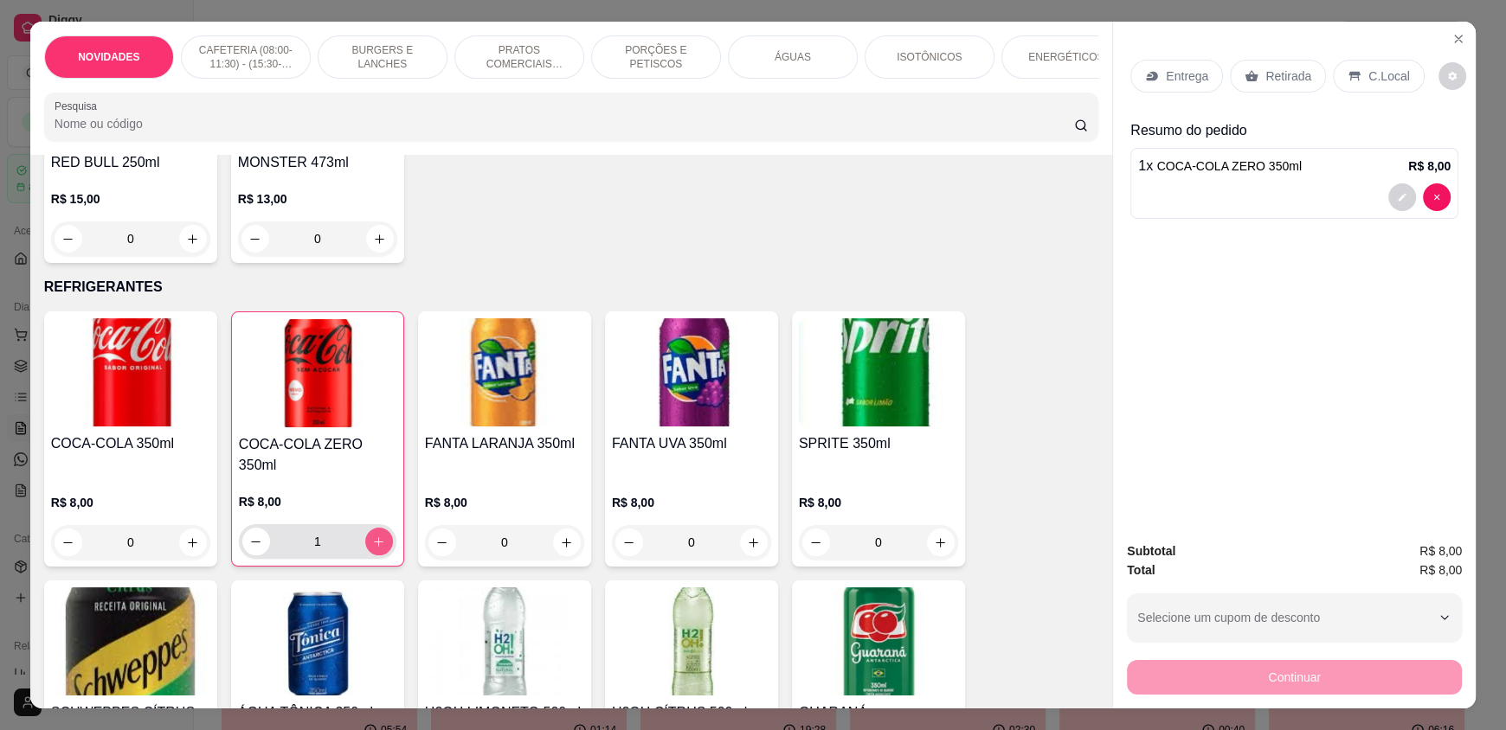
click at [376, 528] on button "increase-product-quantity" at bounding box center [379, 542] width 28 height 28
type input "4"
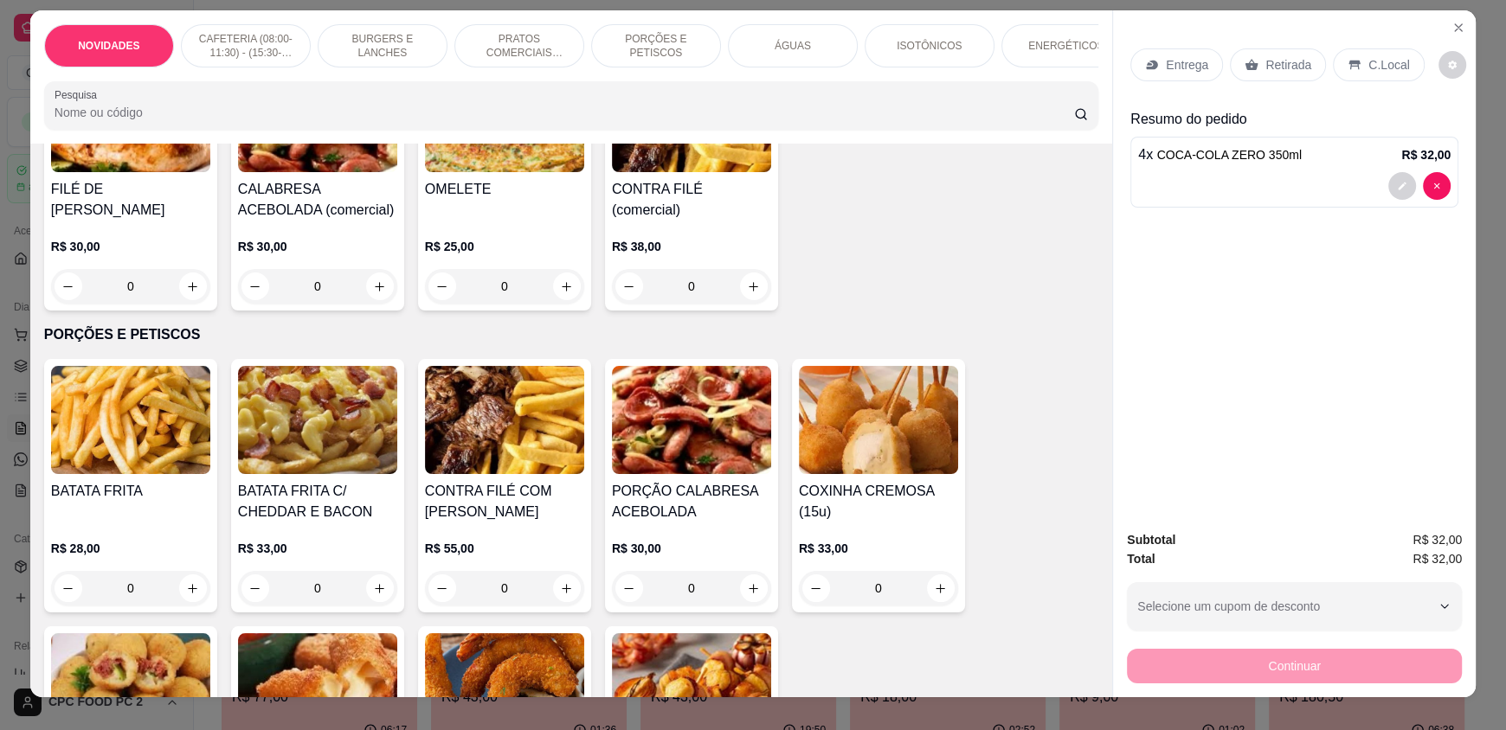
scroll to position [0, 0]
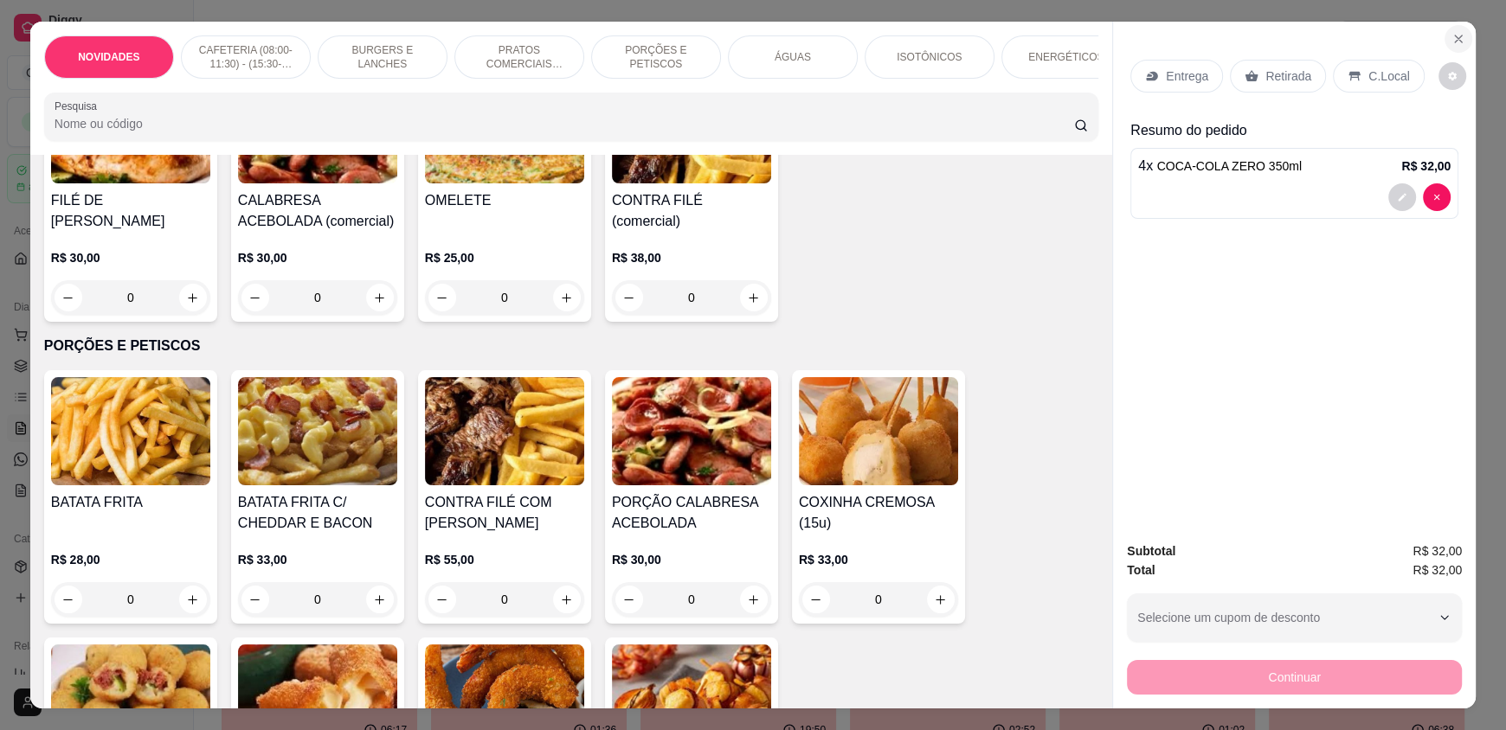
click at [1455, 38] on icon "Close" at bounding box center [1458, 38] width 7 height 7
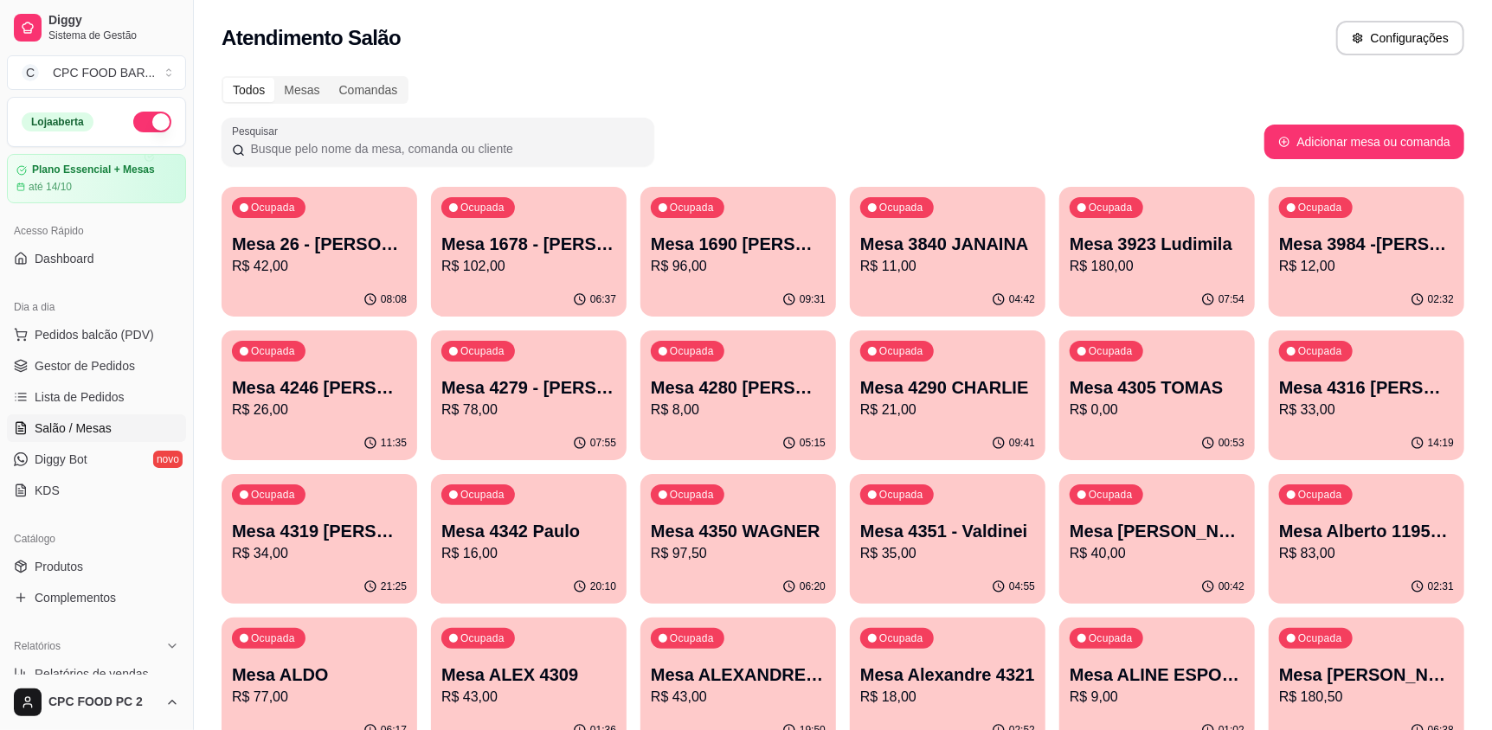
click at [349, 140] on input "Pesquisar" at bounding box center [444, 148] width 399 height 17
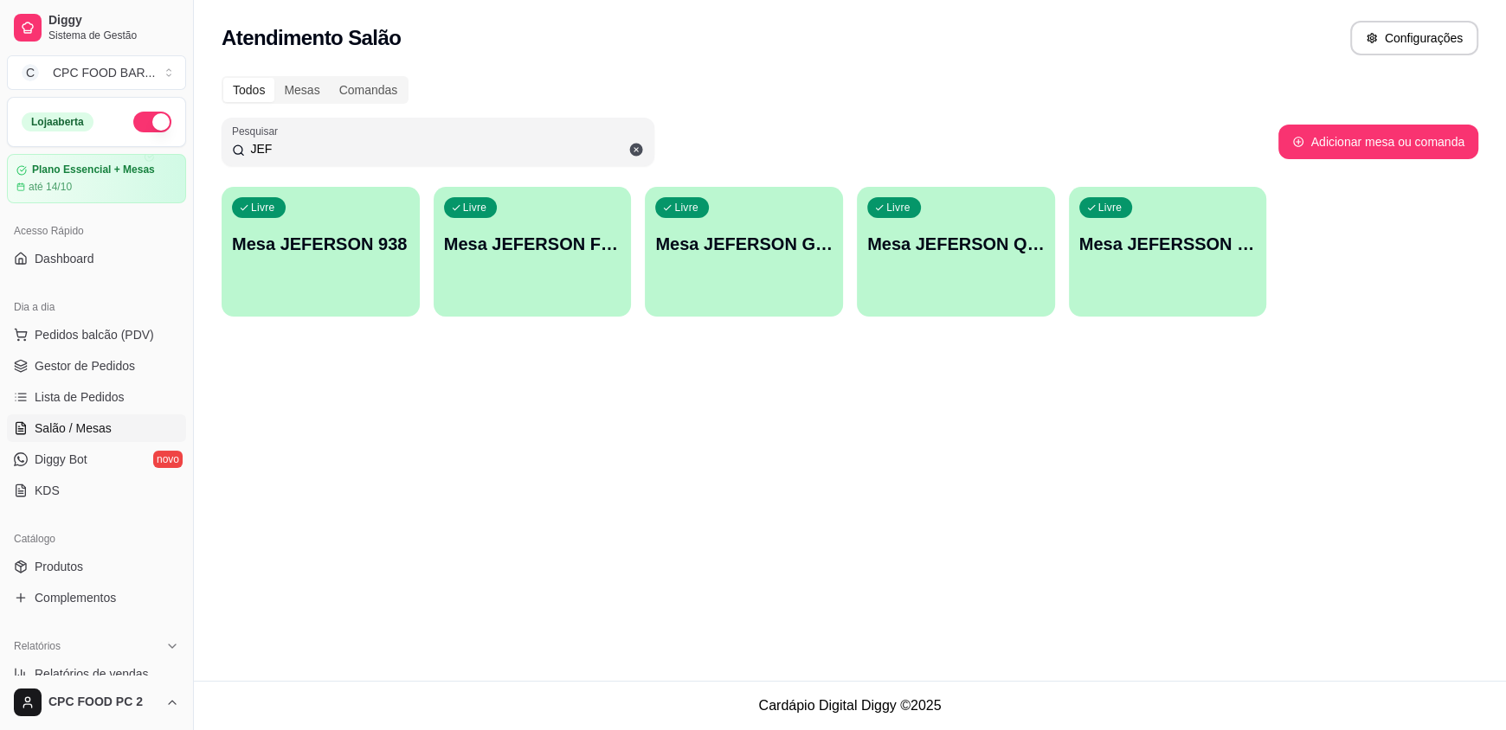
type input "JEF"
click at [323, 268] on div "Livre Mesa JEFERSON 938" at bounding box center [320, 242] width 192 height 106
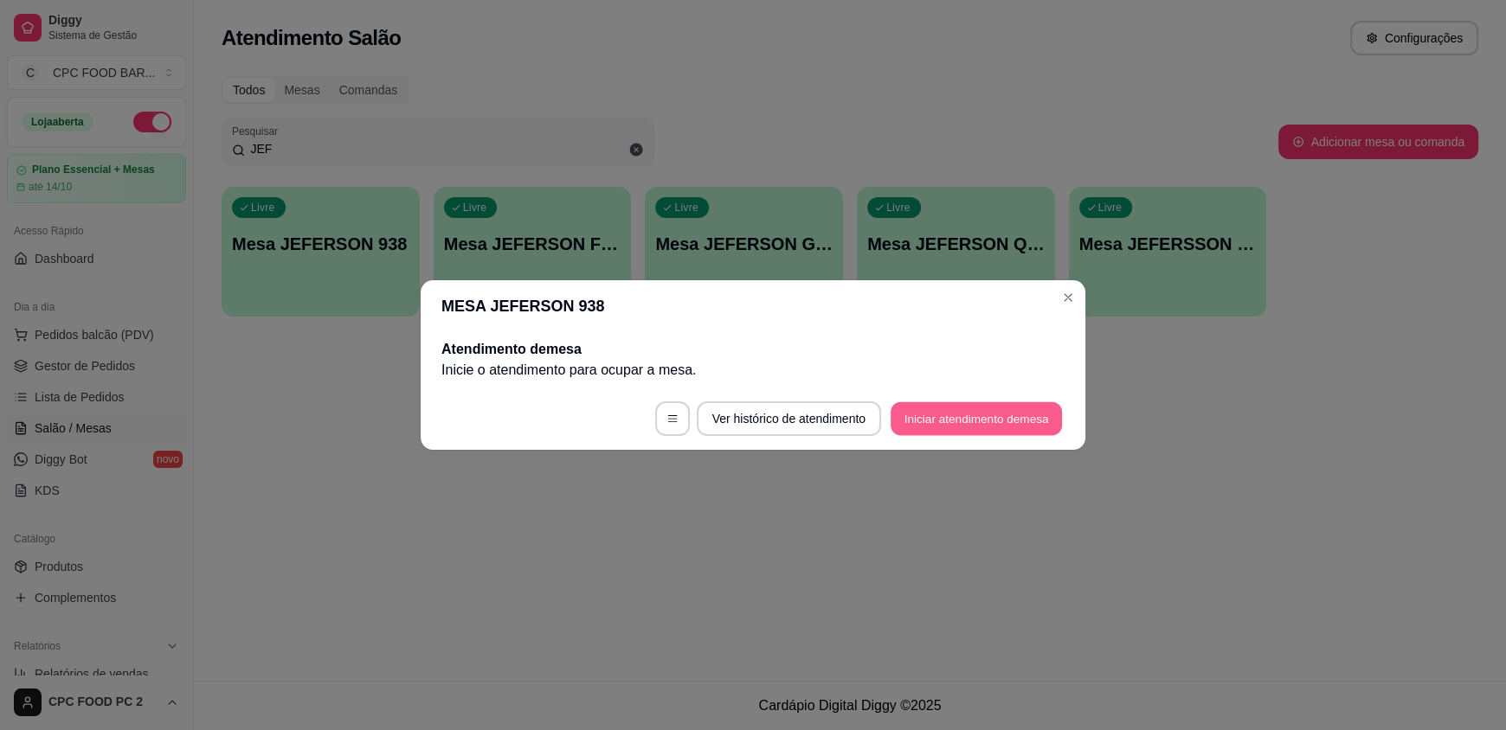
click at [904, 411] on button "Iniciar atendimento de mesa" at bounding box center [976, 419] width 171 height 34
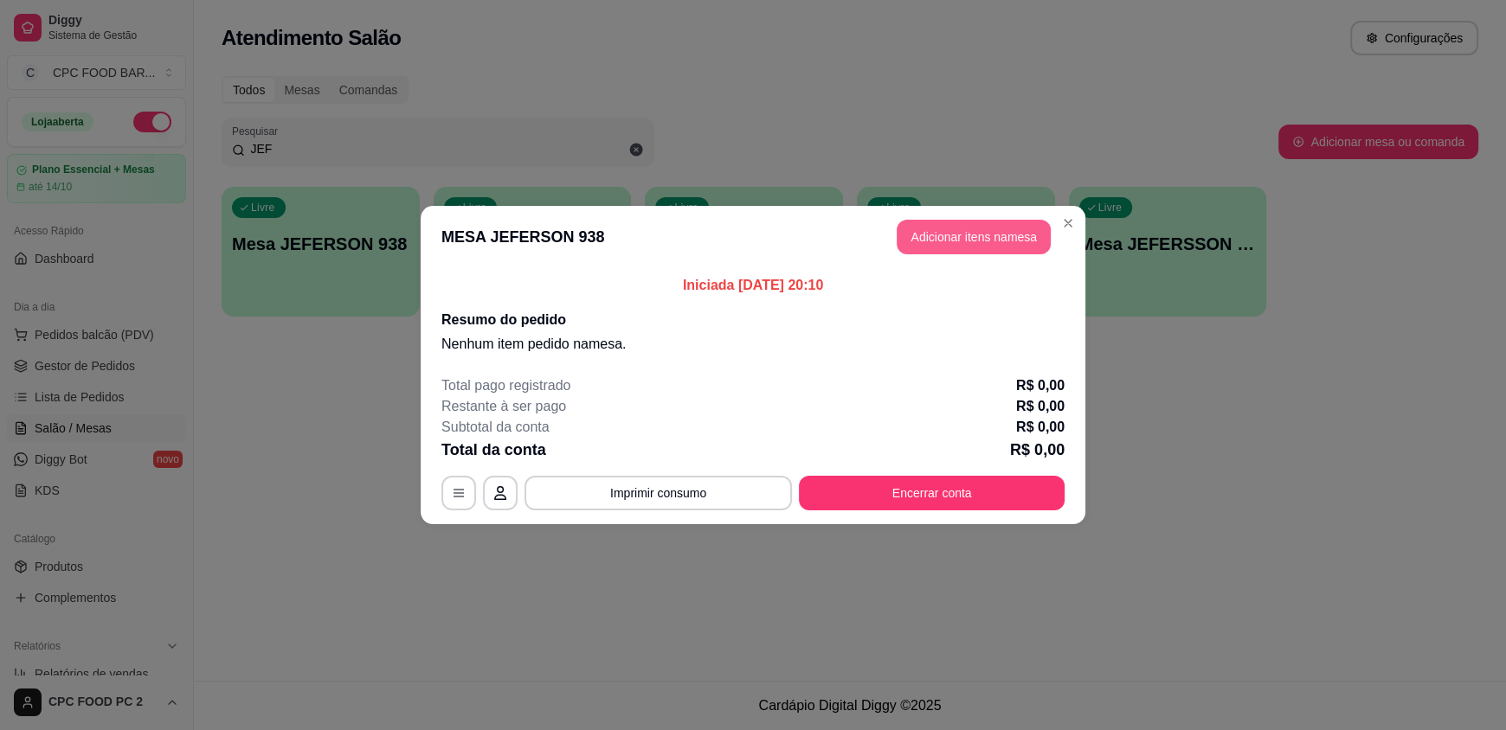
click at [954, 232] on button "Adicionar itens na mesa" at bounding box center [974, 237] width 154 height 35
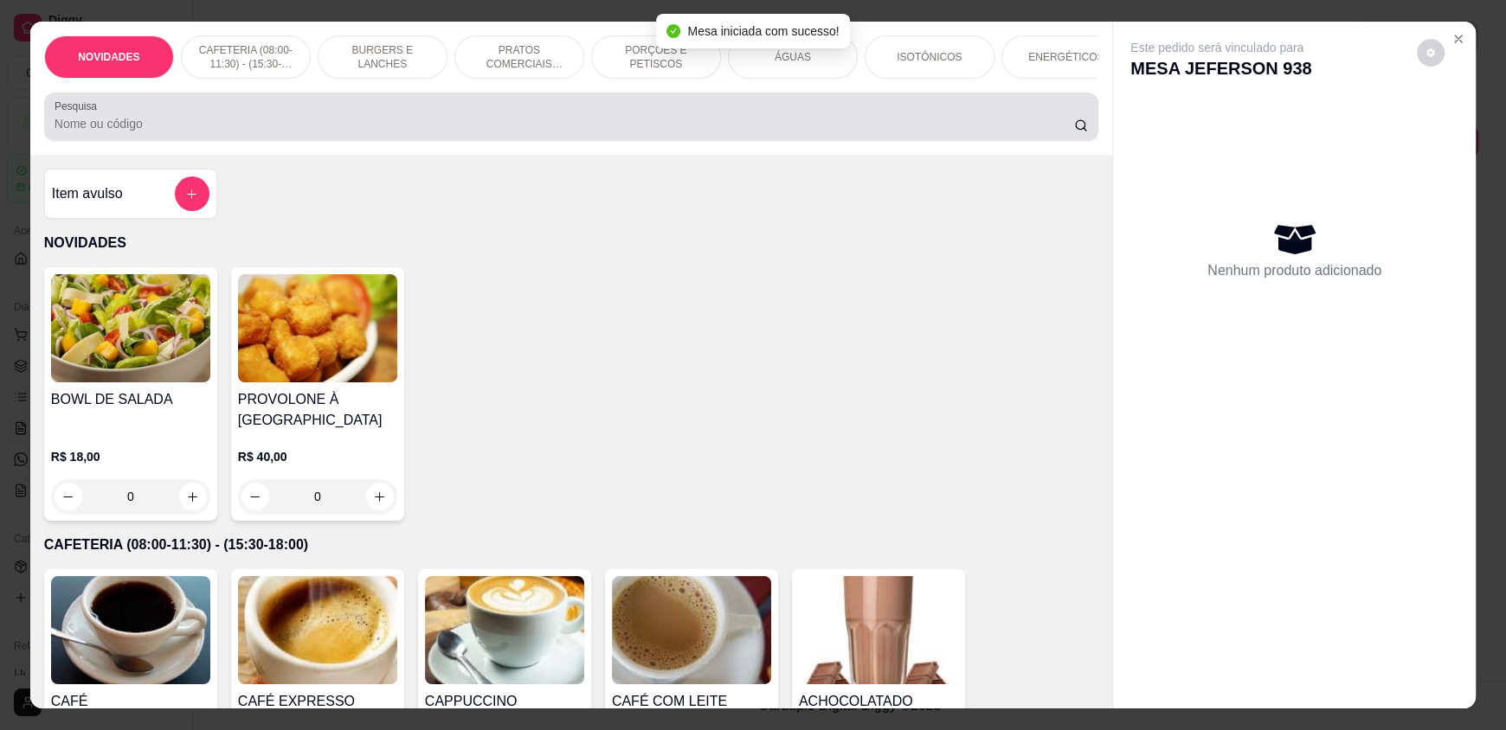
click at [626, 132] on input "Pesquisa" at bounding box center [565, 123] width 1020 height 17
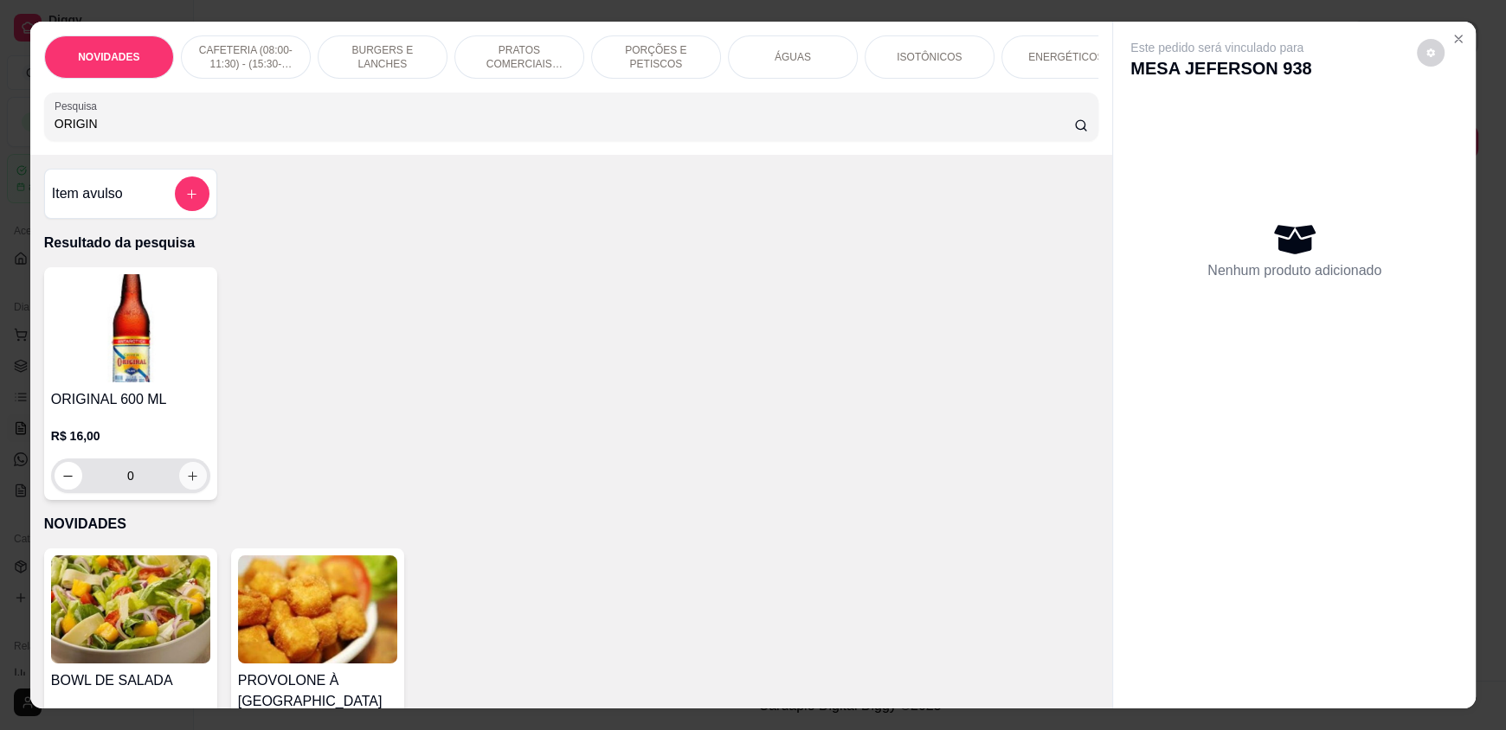
type input "ORIGIN"
click at [193, 488] on button "increase-product-quantity" at bounding box center [192, 476] width 27 height 27
type input "1"
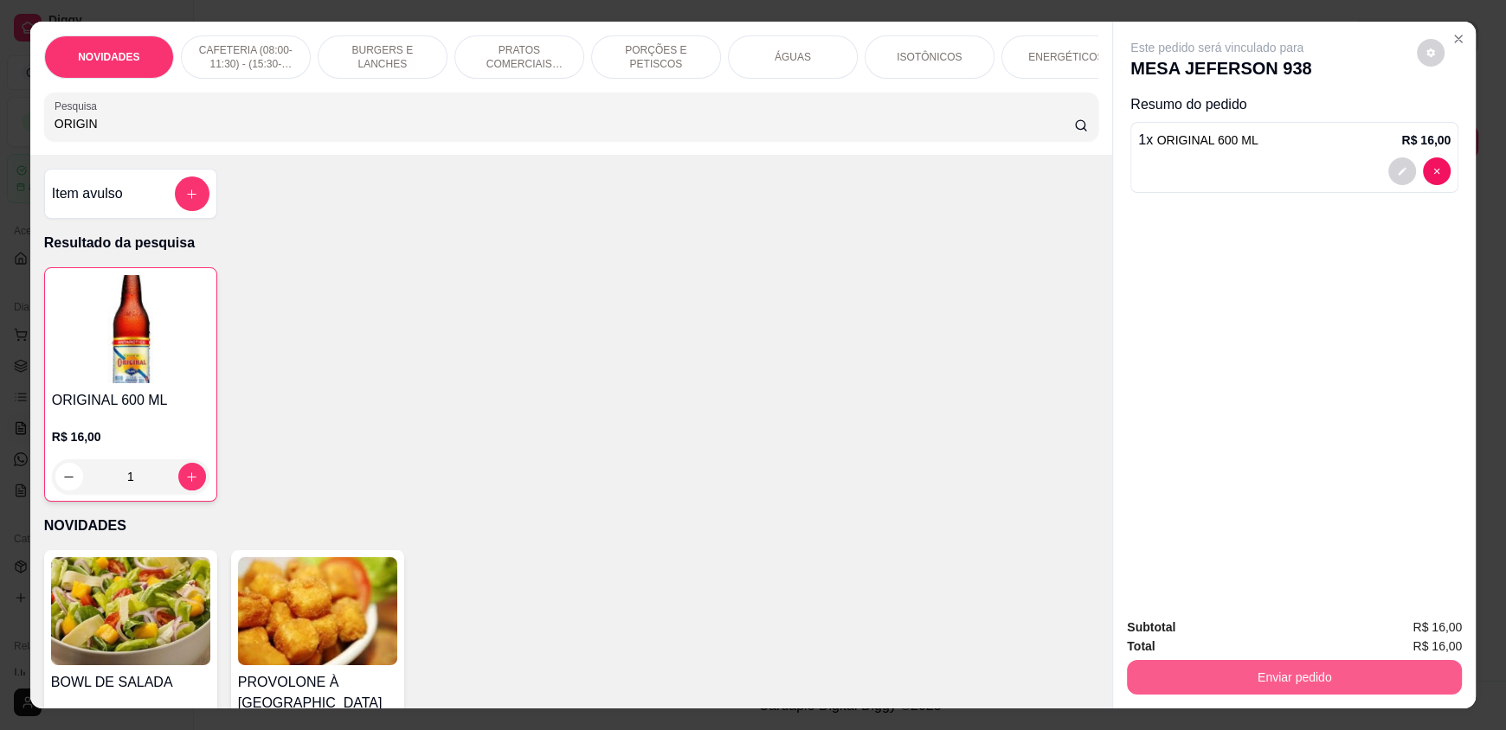
click at [1216, 664] on button "Enviar pedido" at bounding box center [1294, 677] width 335 height 35
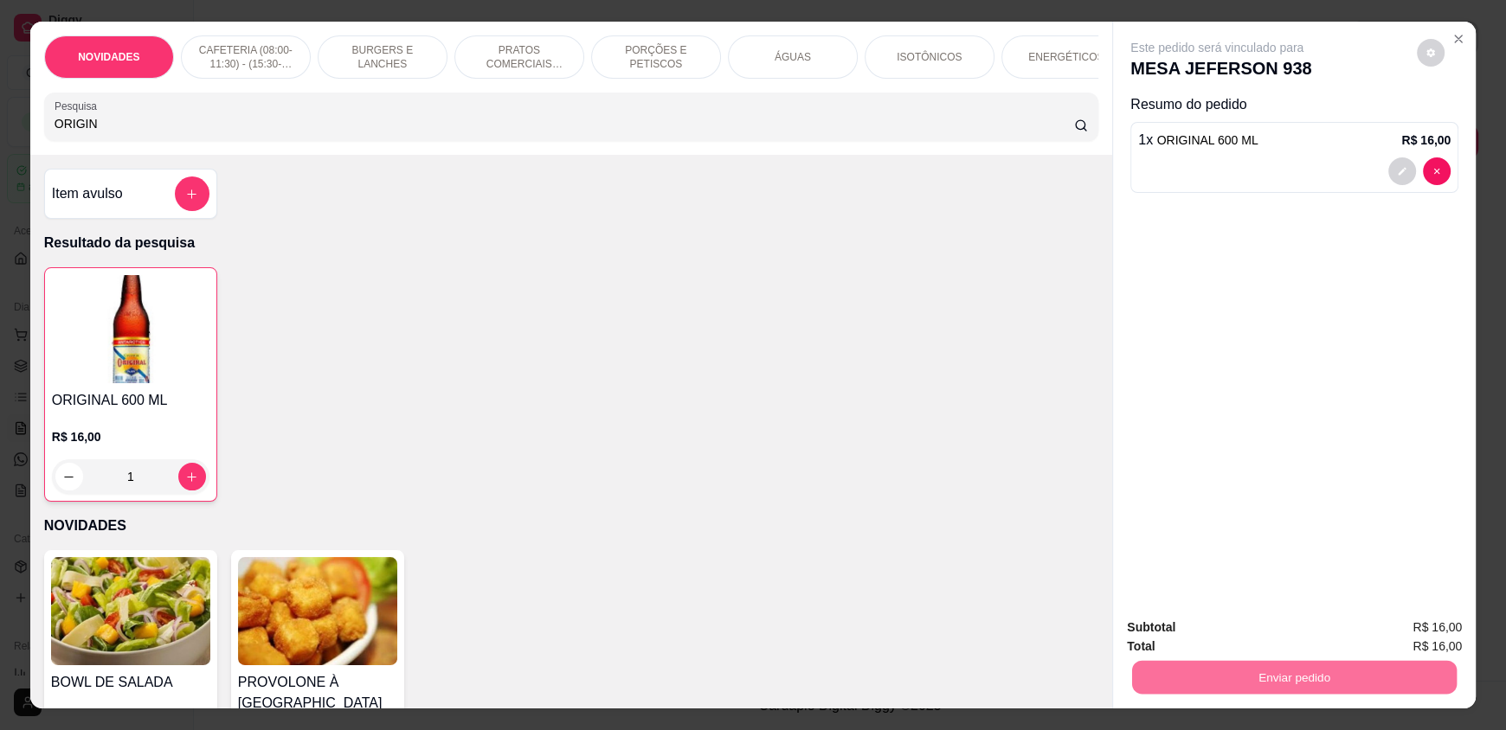
click at [1424, 632] on button "Enviar pedido" at bounding box center [1416, 635] width 95 height 32
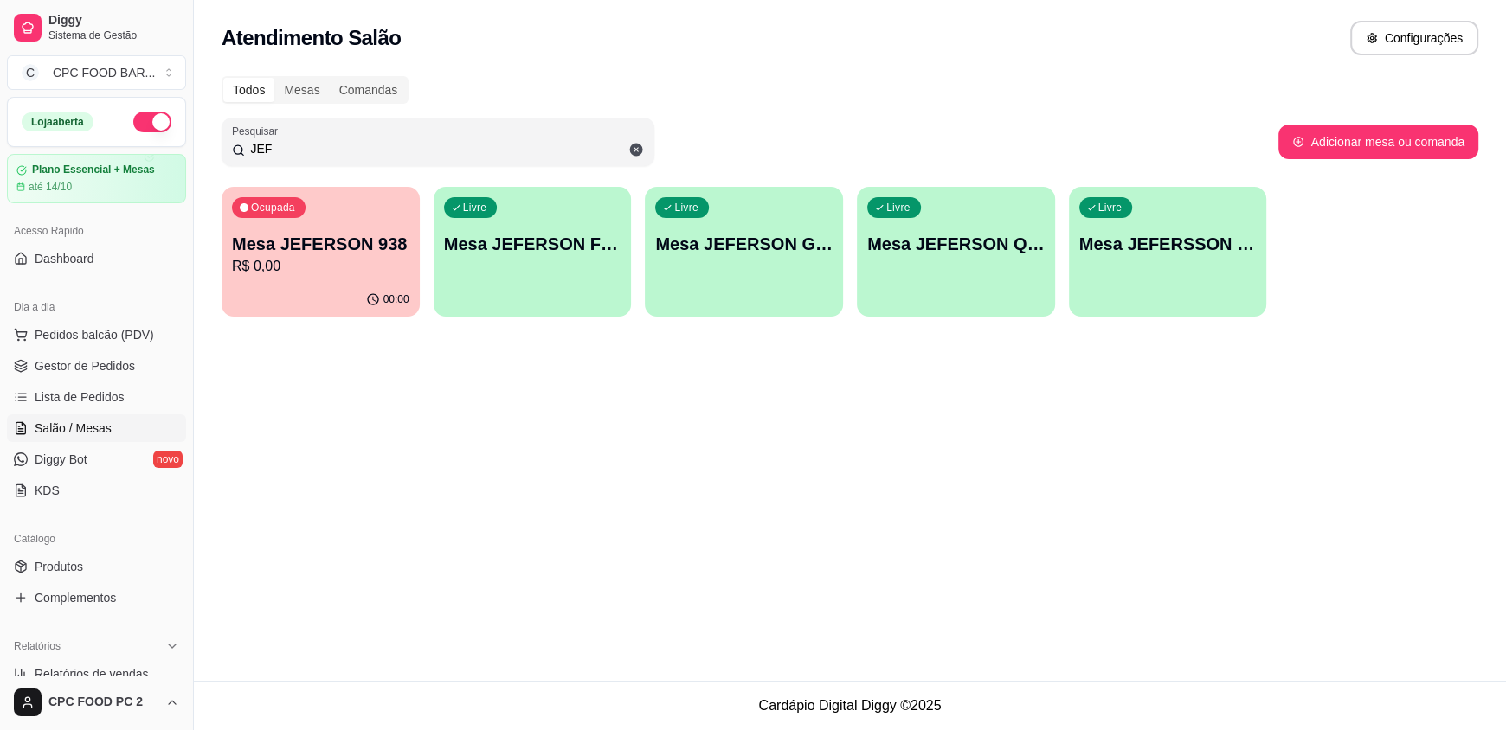
drag, startPoint x: 367, startPoint y: 160, endPoint x: 207, endPoint y: 136, distance: 161.9
click at [207, 136] on div "Todos Mesas Comandas Pesquisar JEF Adicionar mesa ou comanda [PERSON_NAME] JEFE…" at bounding box center [850, 202] width 1312 height 272
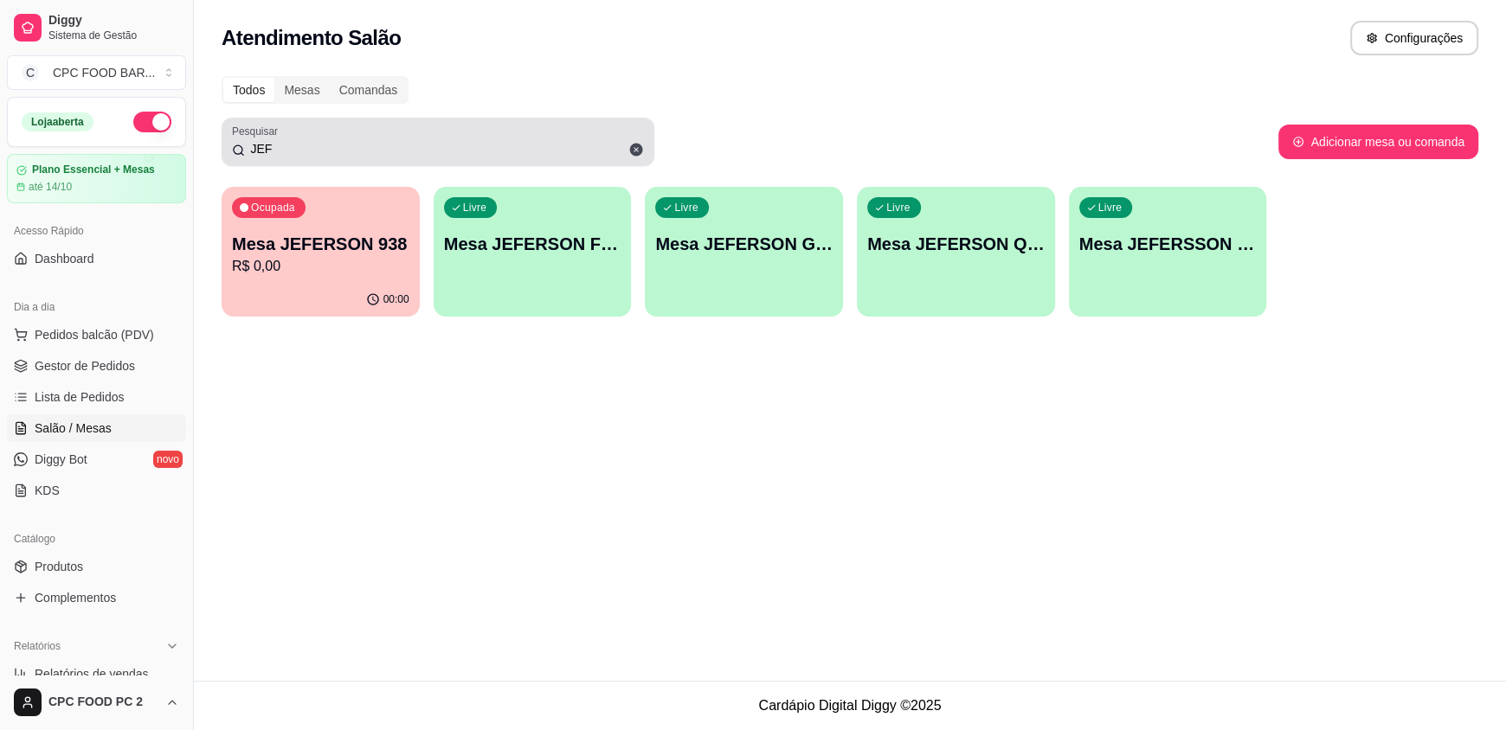
drag, startPoint x: 273, startPoint y: 138, endPoint x: 232, endPoint y: 133, distance: 41.9
click at [232, 133] on div "Pesquisar JEF" at bounding box center [438, 142] width 433 height 48
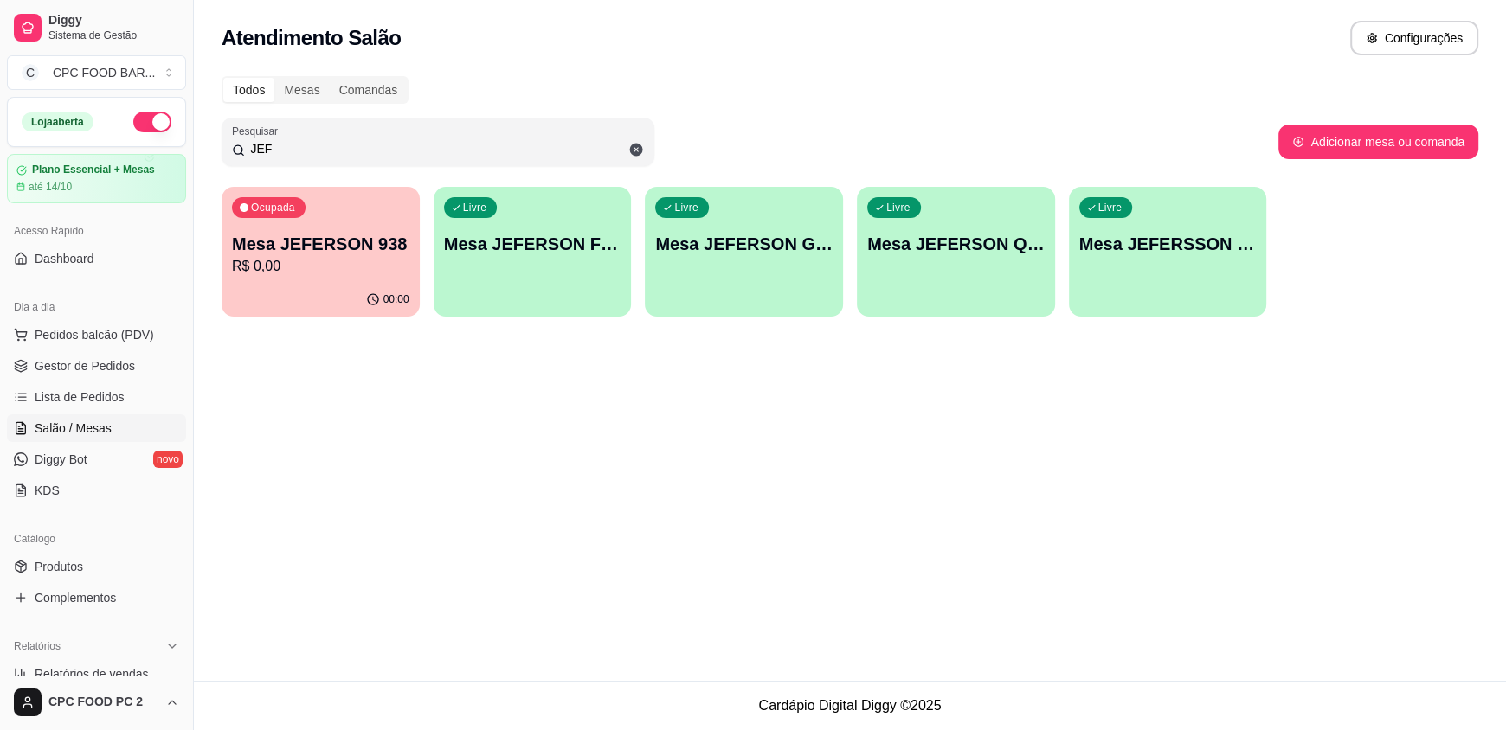
drag, startPoint x: 274, startPoint y: 145, endPoint x: 226, endPoint y: 132, distance: 50.2
click at [226, 132] on div "Pesquisar JEF" at bounding box center [438, 142] width 433 height 48
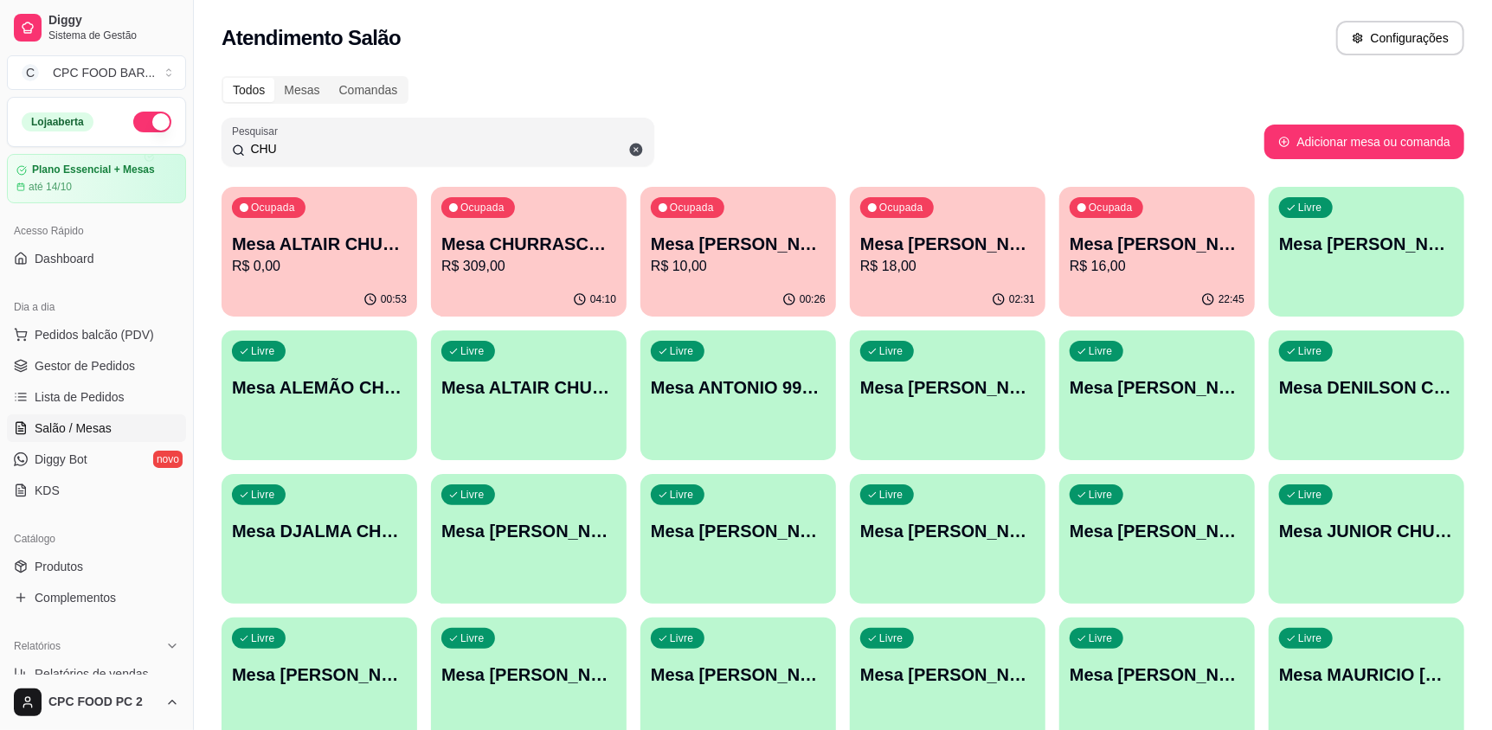
type input "CHU"
click at [522, 248] on p "Mesa CHURRASCO FUTEBOL" at bounding box center [528, 244] width 175 height 24
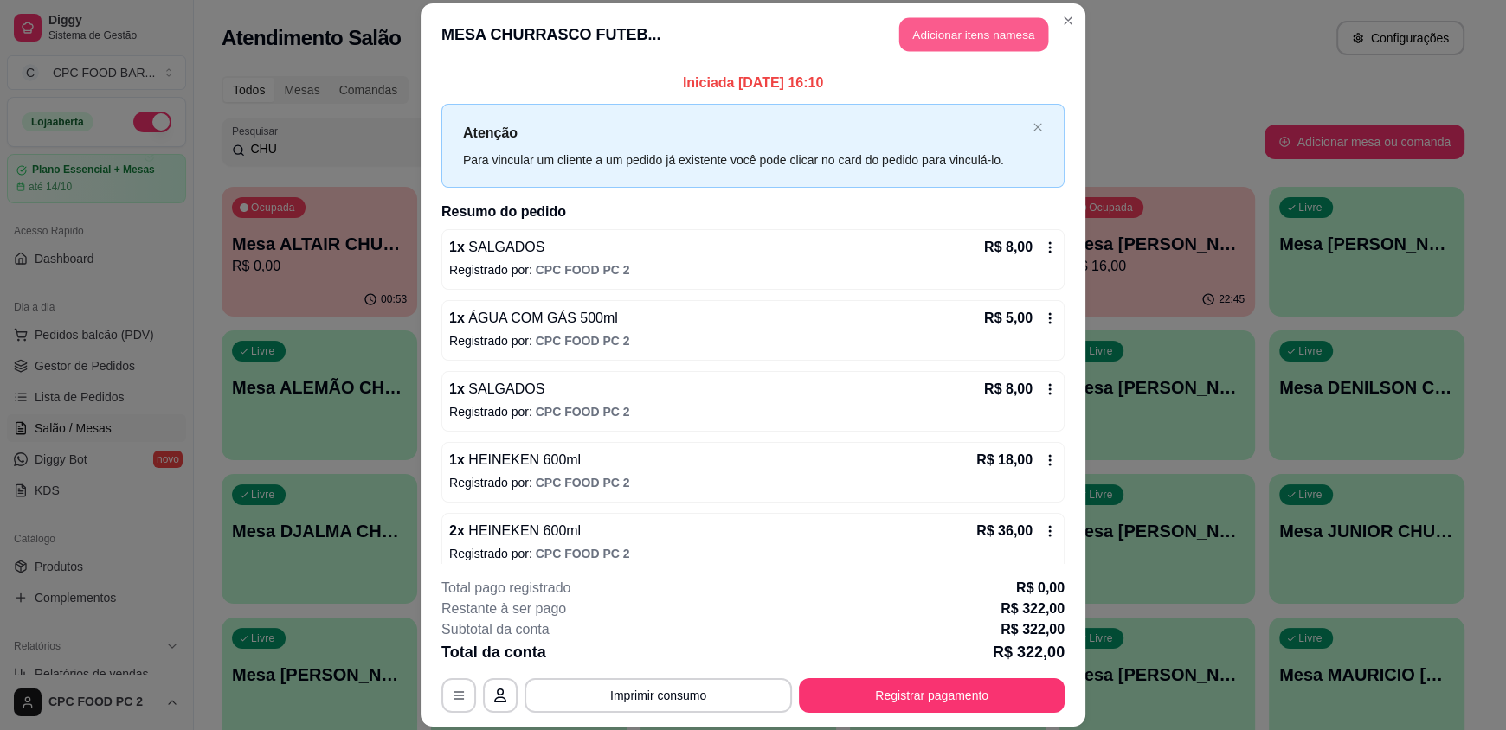
click at [958, 34] on button "Adicionar itens na mesa" at bounding box center [973, 35] width 149 height 34
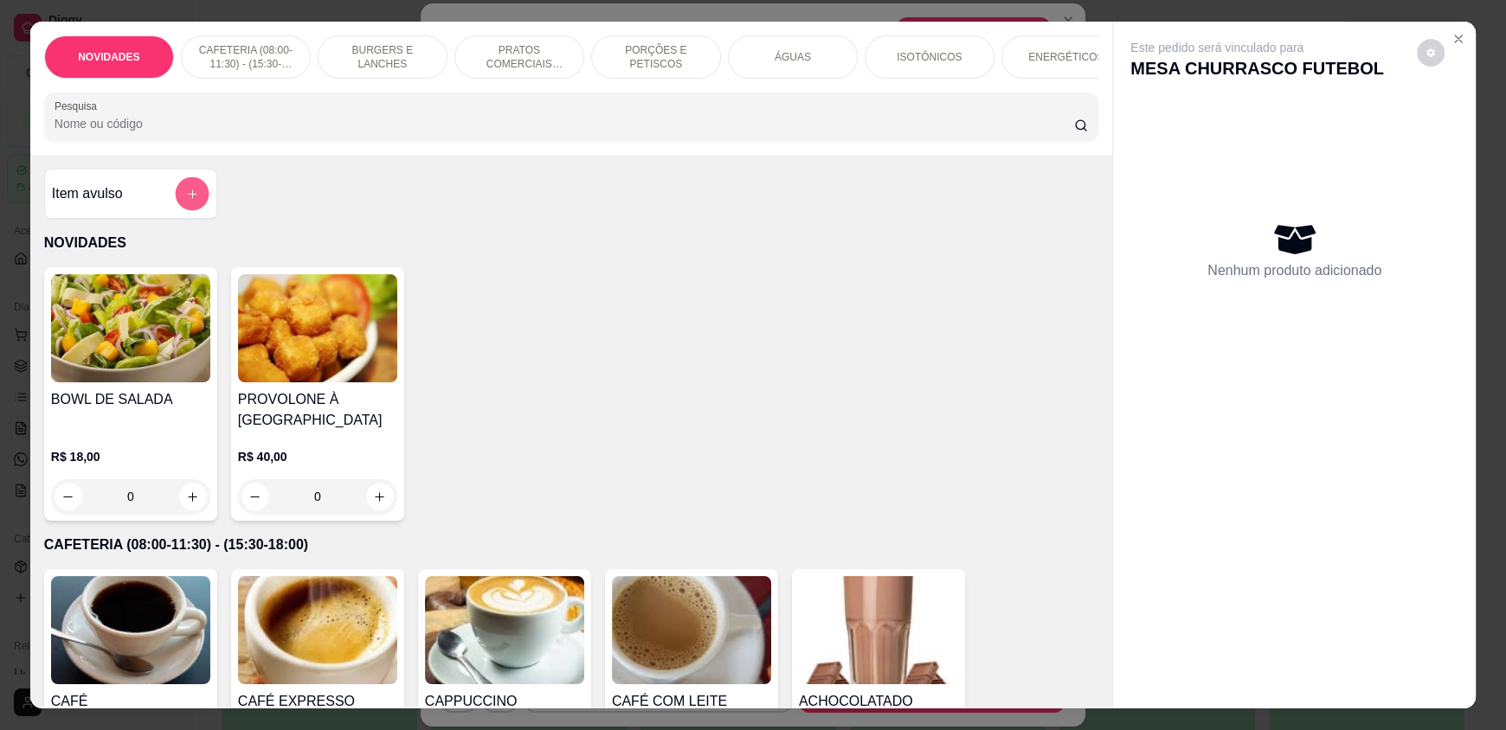
click at [186, 201] on icon "add-separate-item" at bounding box center [192, 194] width 13 height 13
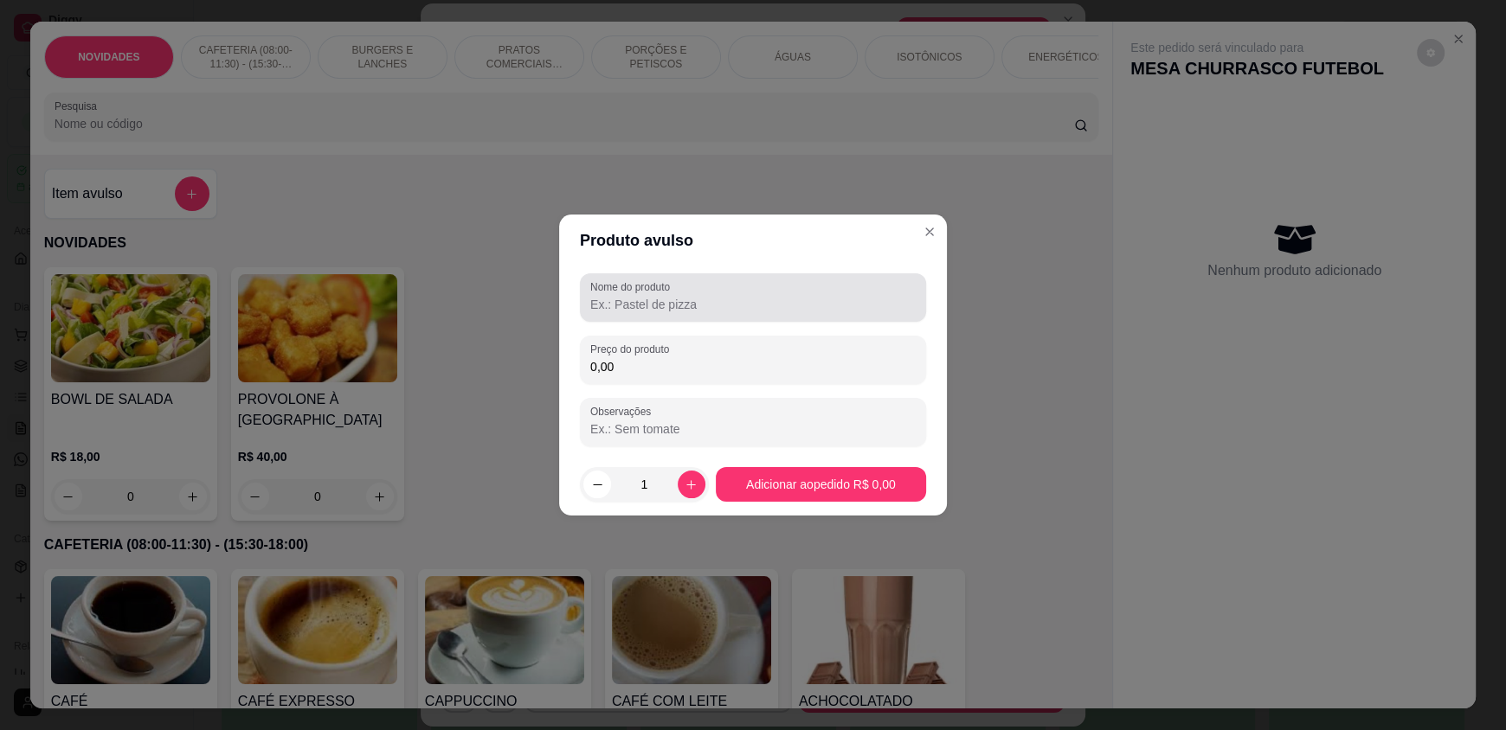
click at [678, 304] on input "Nome do produto" at bounding box center [752, 304] width 325 height 17
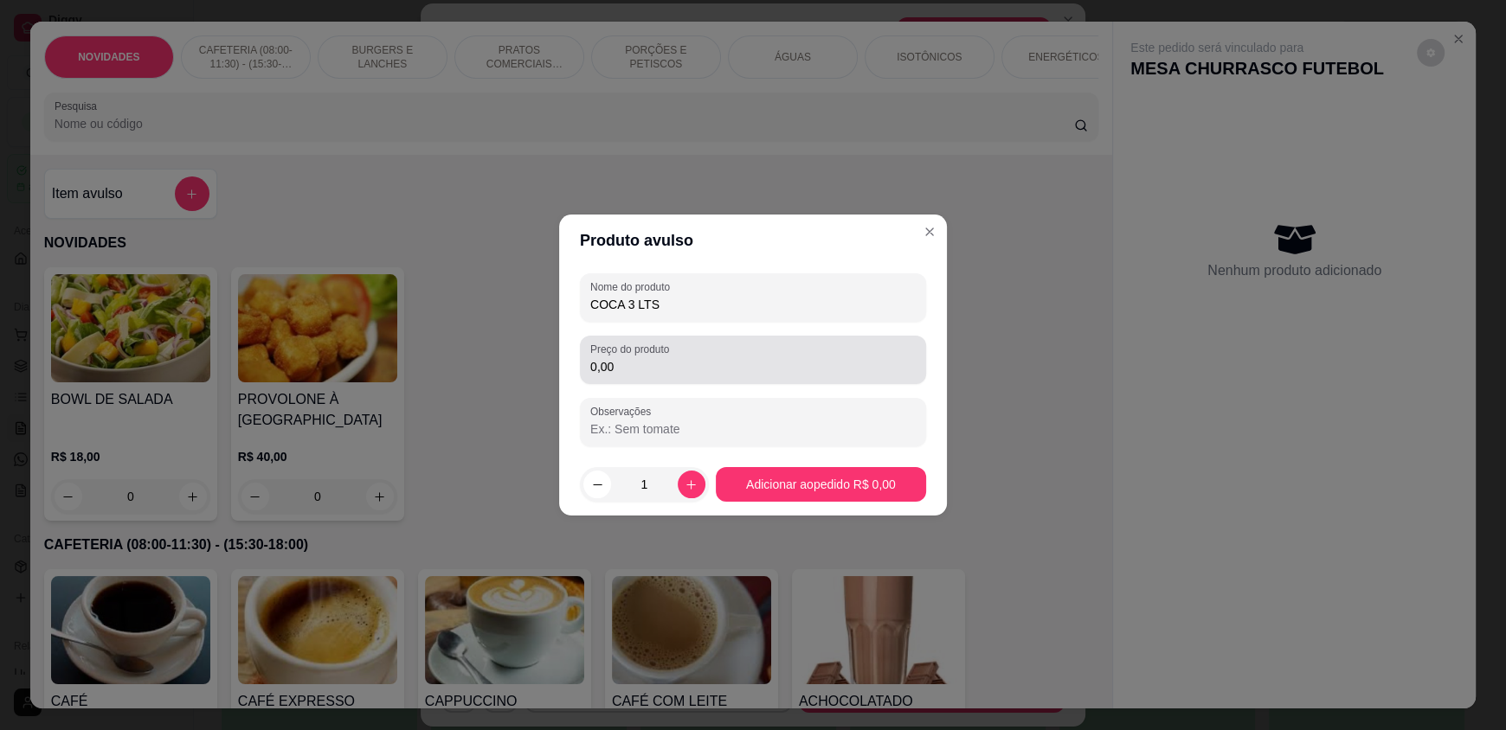
type input "COCA 3 LTS"
click at [662, 361] on input "0,00" at bounding box center [752, 366] width 325 height 17
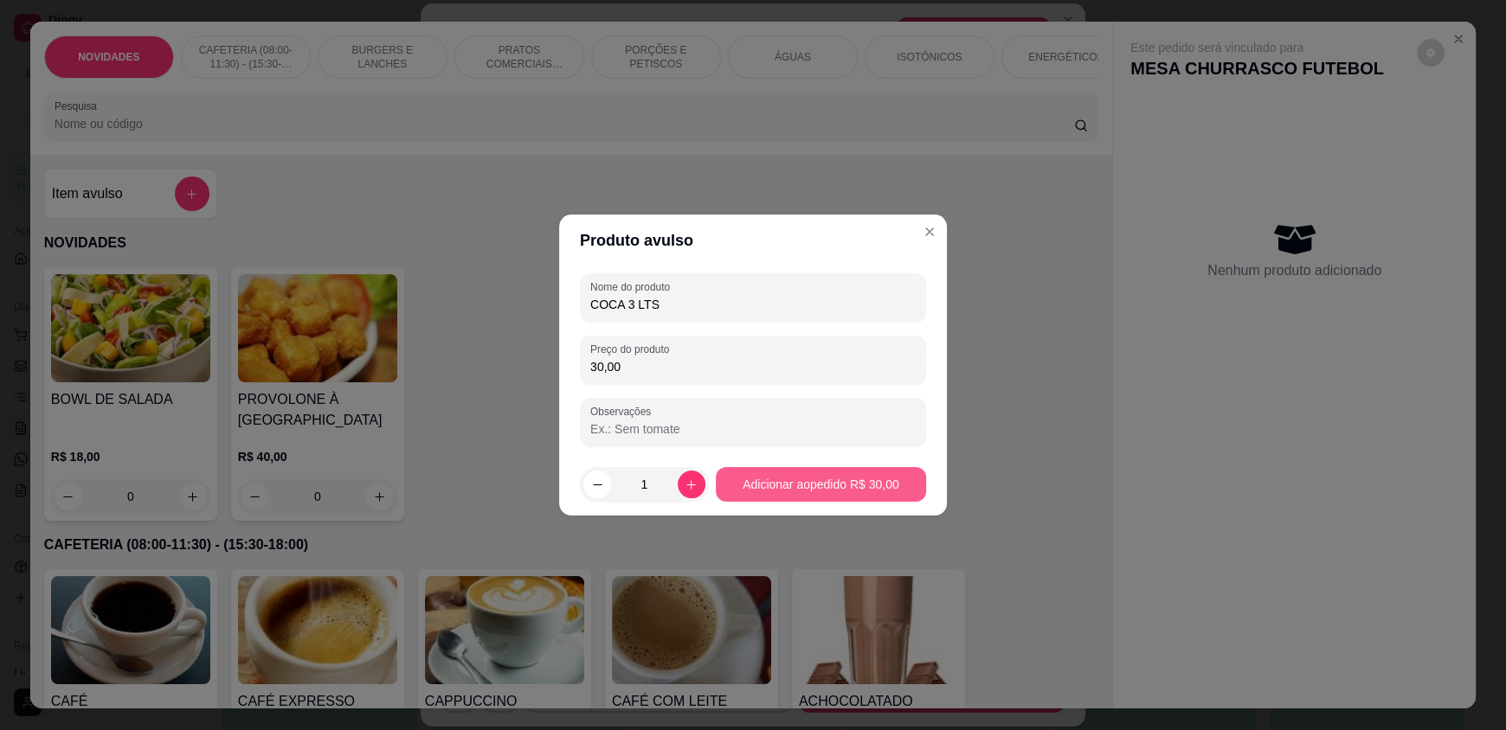
type input "30,00"
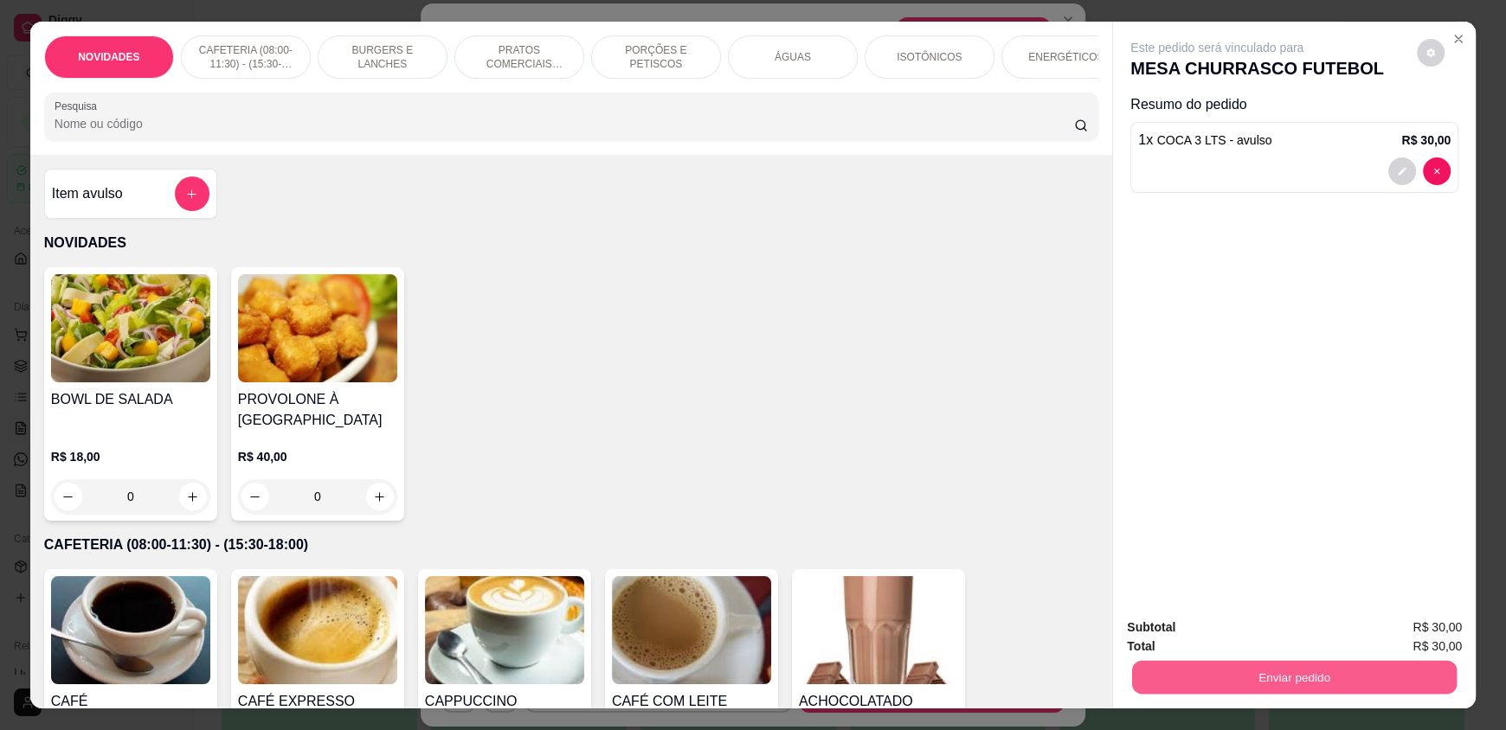
click at [1230, 666] on button "Enviar pedido" at bounding box center [1294, 677] width 325 height 34
click at [1417, 635] on button "Enviar pedido" at bounding box center [1416, 635] width 98 height 33
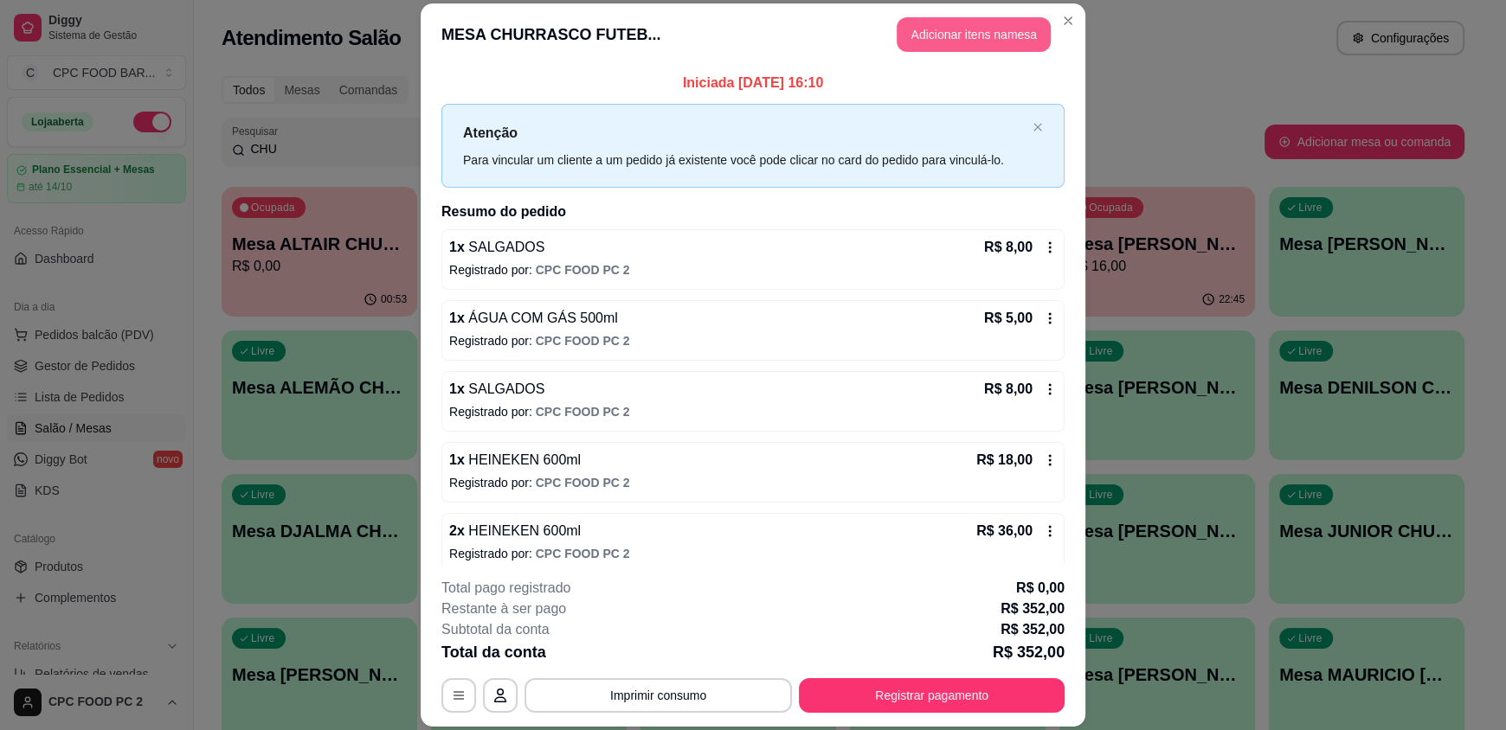
click at [944, 25] on button "Adicionar itens na mesa" at bounding box center [974, 34] width 154 height 35
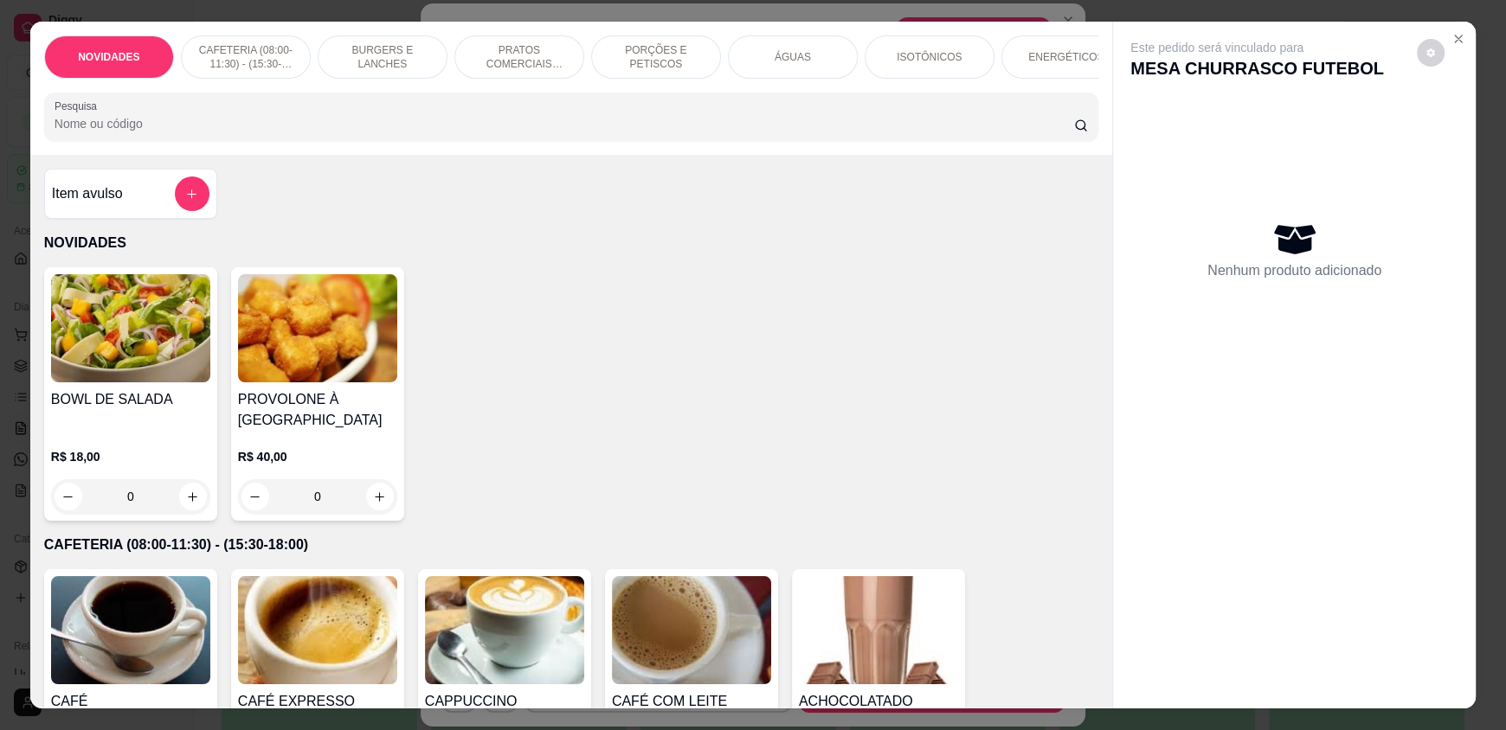
click at [635, 132] on input "Pesquisa" at bounding box center [565, 123] width 1020 height 17
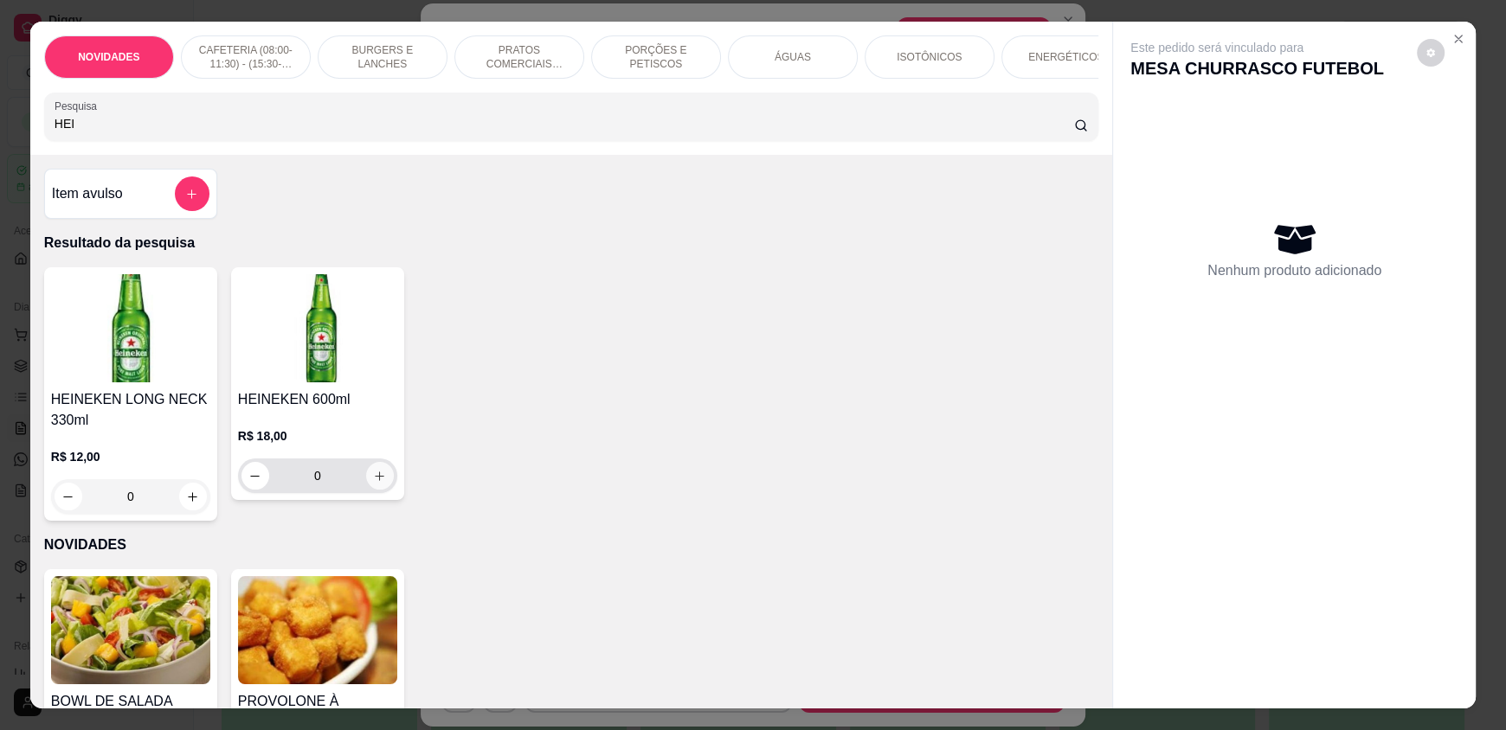
type input "HEI"
click at [370, 480] on button "increase-product-quantity" at bounding box center [379, 476] width 27 height 27
type input "1"
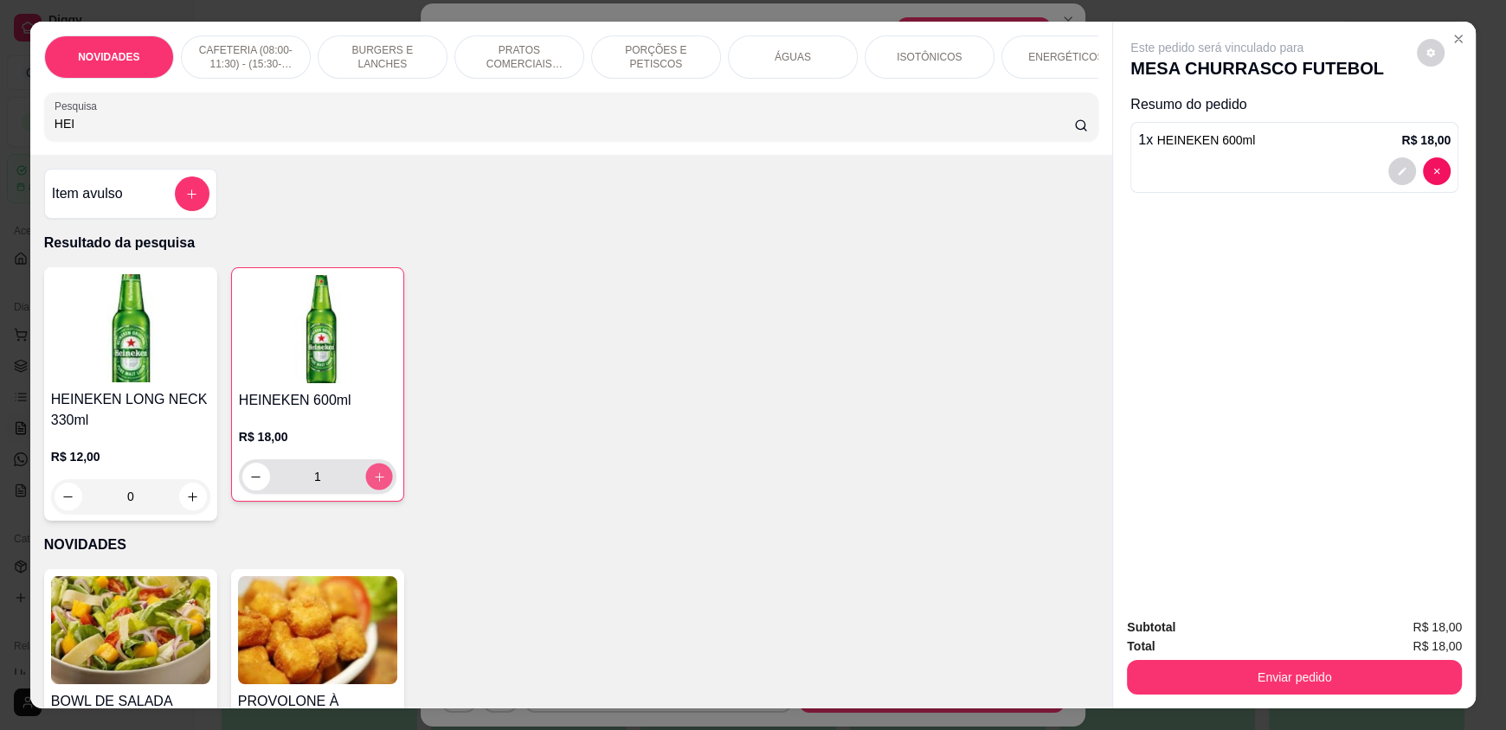
click at [370, 480] on button "increase-product-quantity" at bounding box center [378, 477] width 27 height 27
type input "2"
click at [370, 480] on button "increase-product-quantity" at bounding box center [379, 477] width 28 height 28
type input "3"
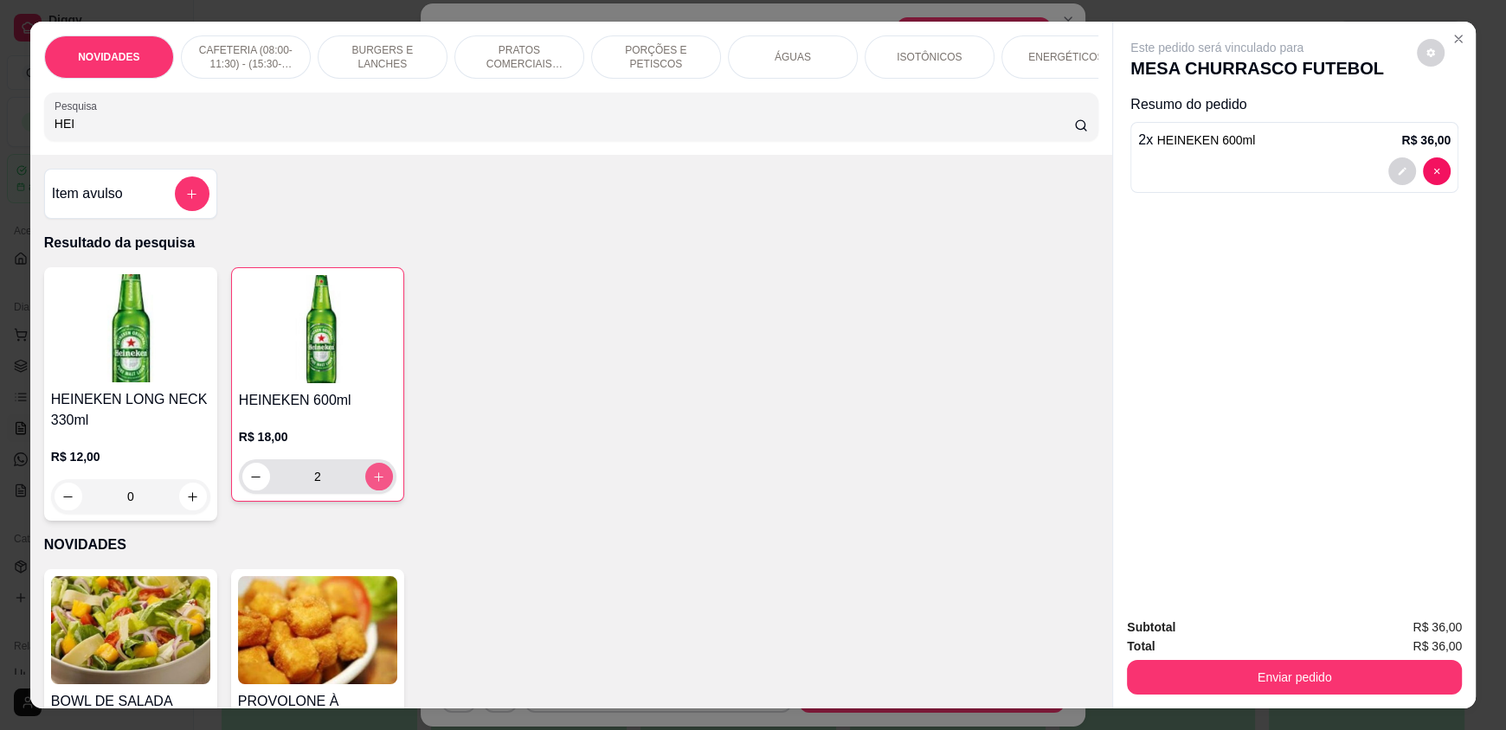
type input "3"
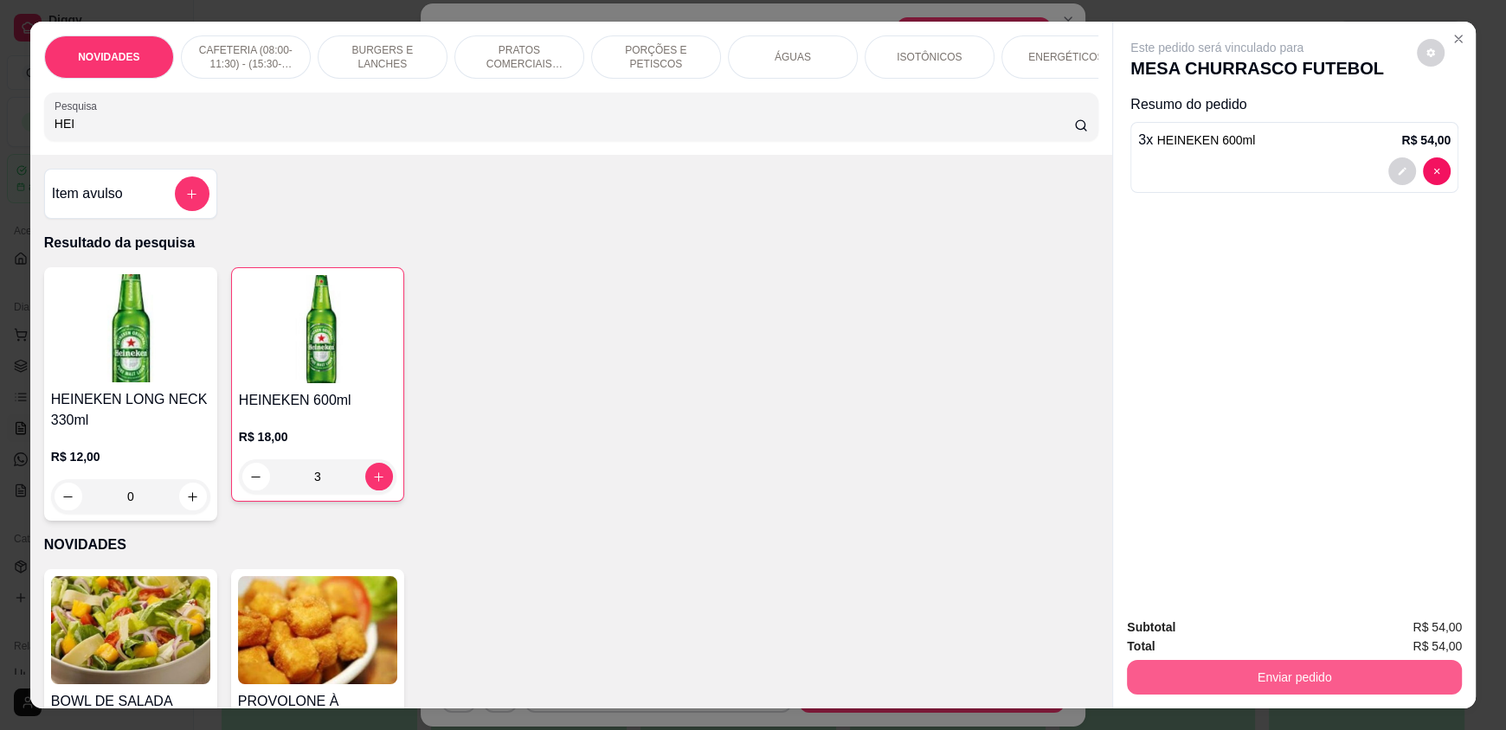
click at [1223, 679] on button "Enviar pedido" at bounding box center [1294, 677] width 335 height 35
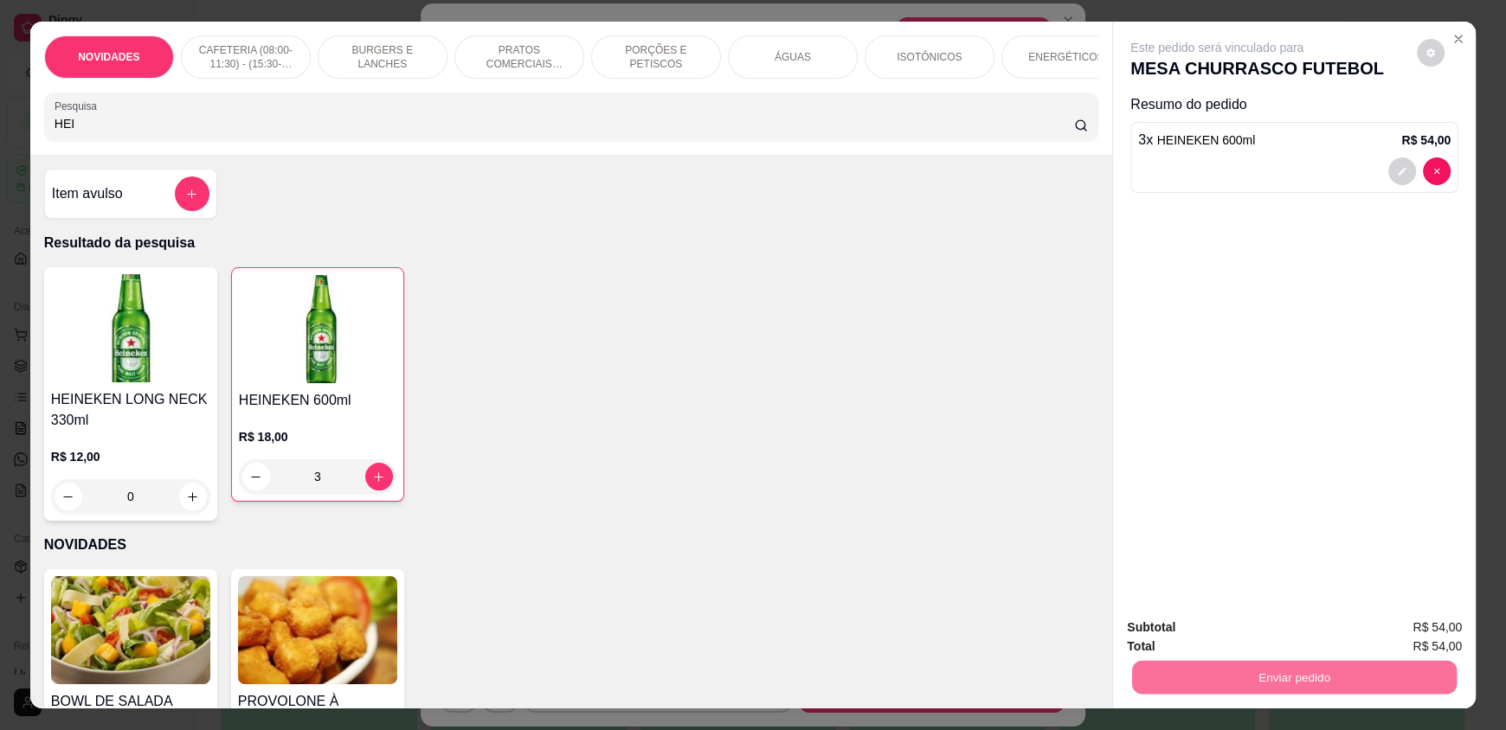
click at [1408, 635] on button "Enviar pedido" at bounding box center [1416, 635] width 95 height 32
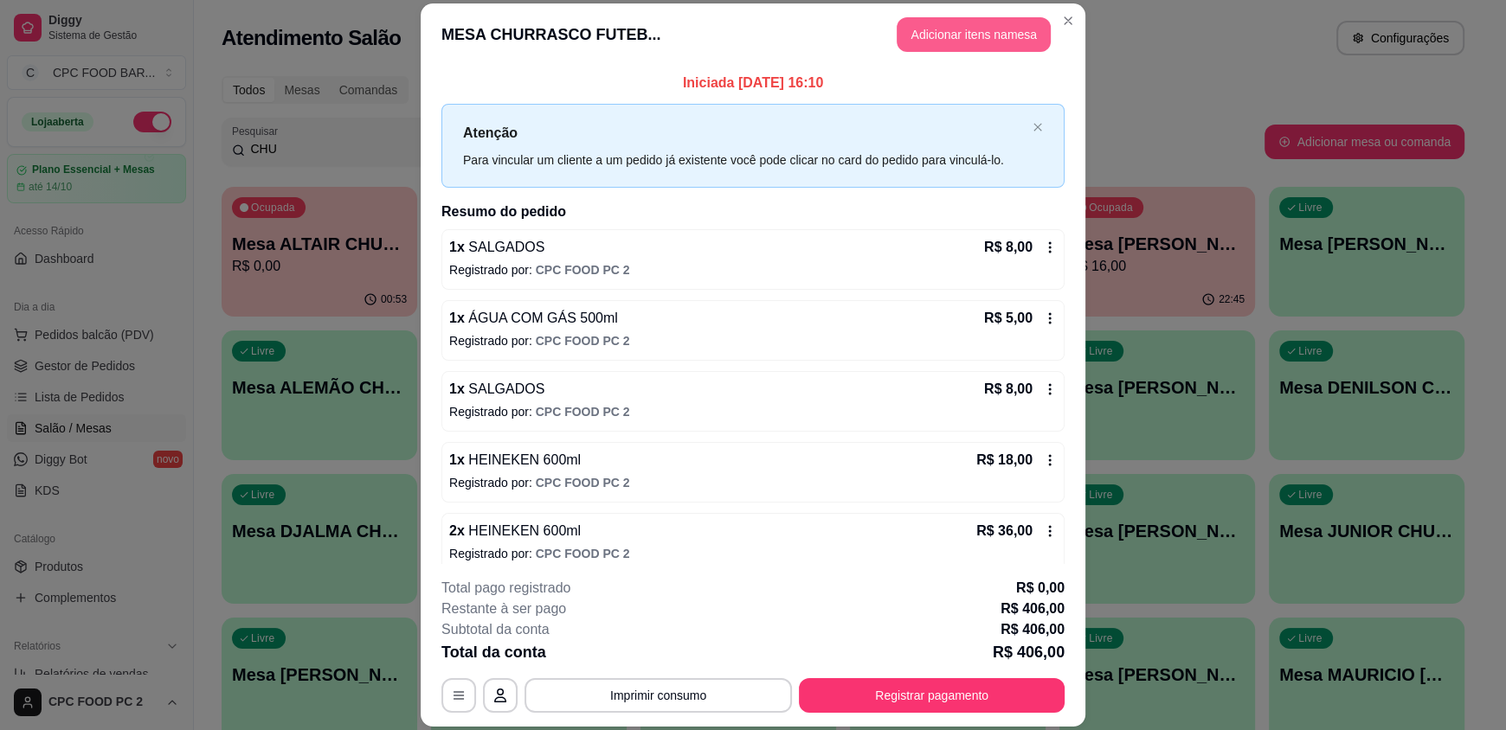
click at [970, 42] on button "Adicionar itens na mesa" at bounding box center [974, 34] width 154 height 35
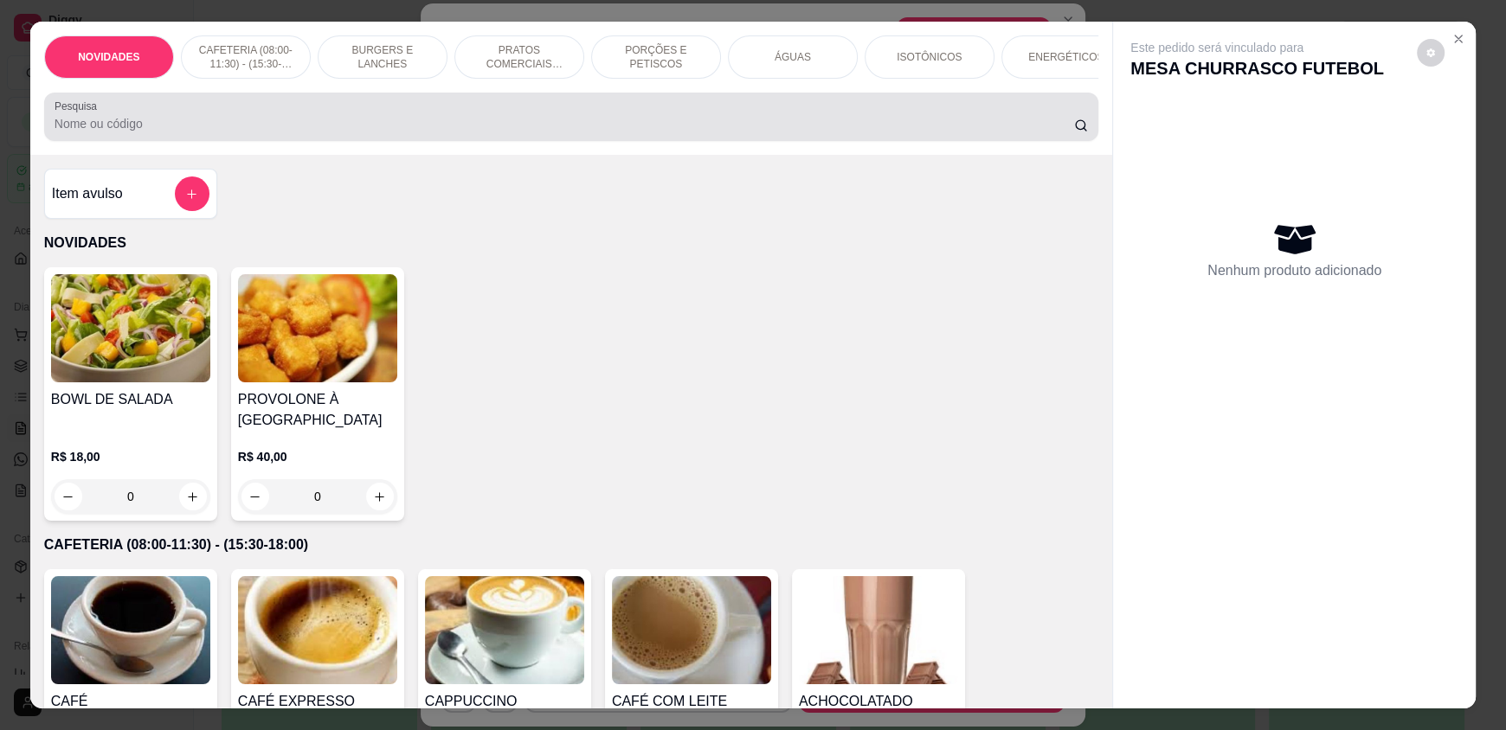
click at [486, 132] on input "Pesquisa" at bounding box center [565, 123] width 1020 height 17
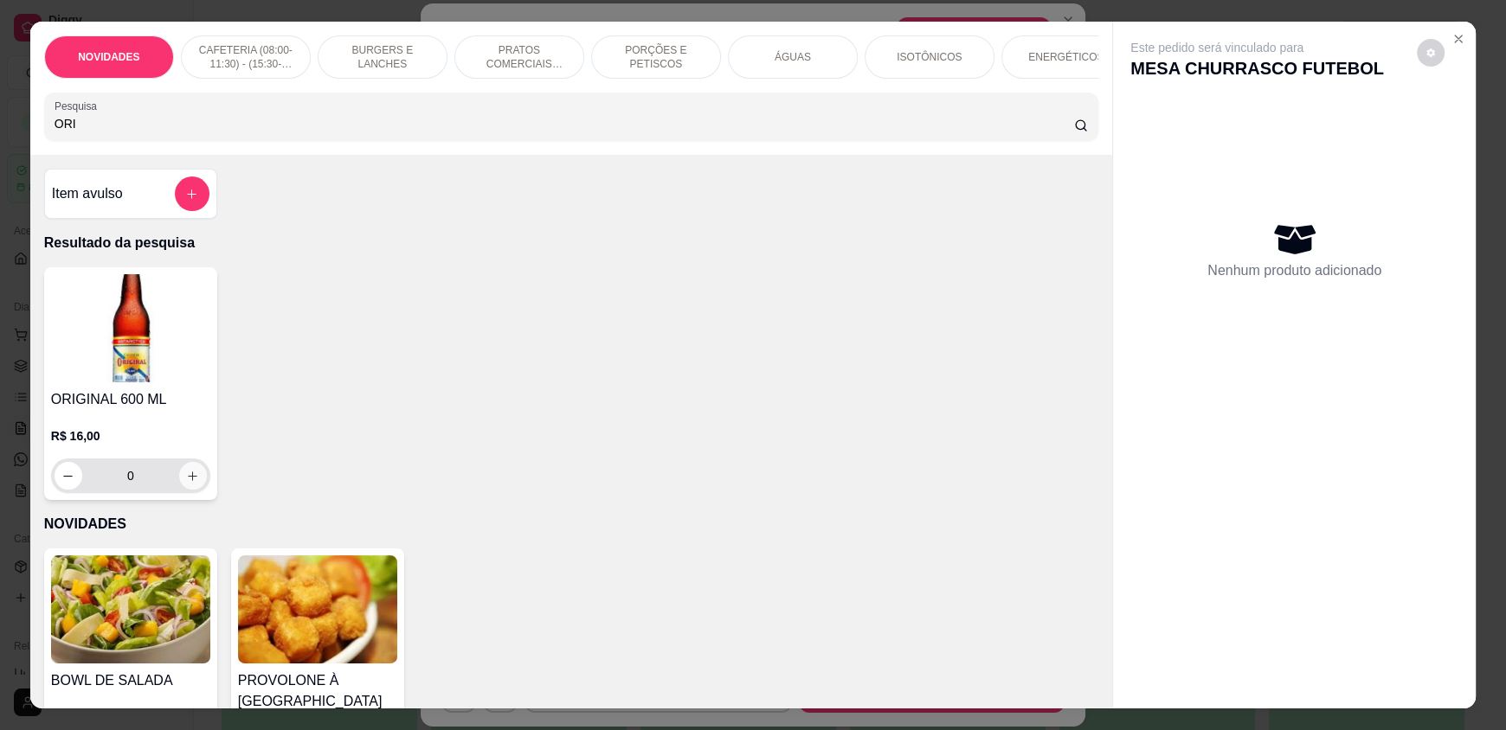
type input "ORI"
click at [179, 486] on button "increase-product-quantity" at bounding box center [193, 476] width 28 height 28
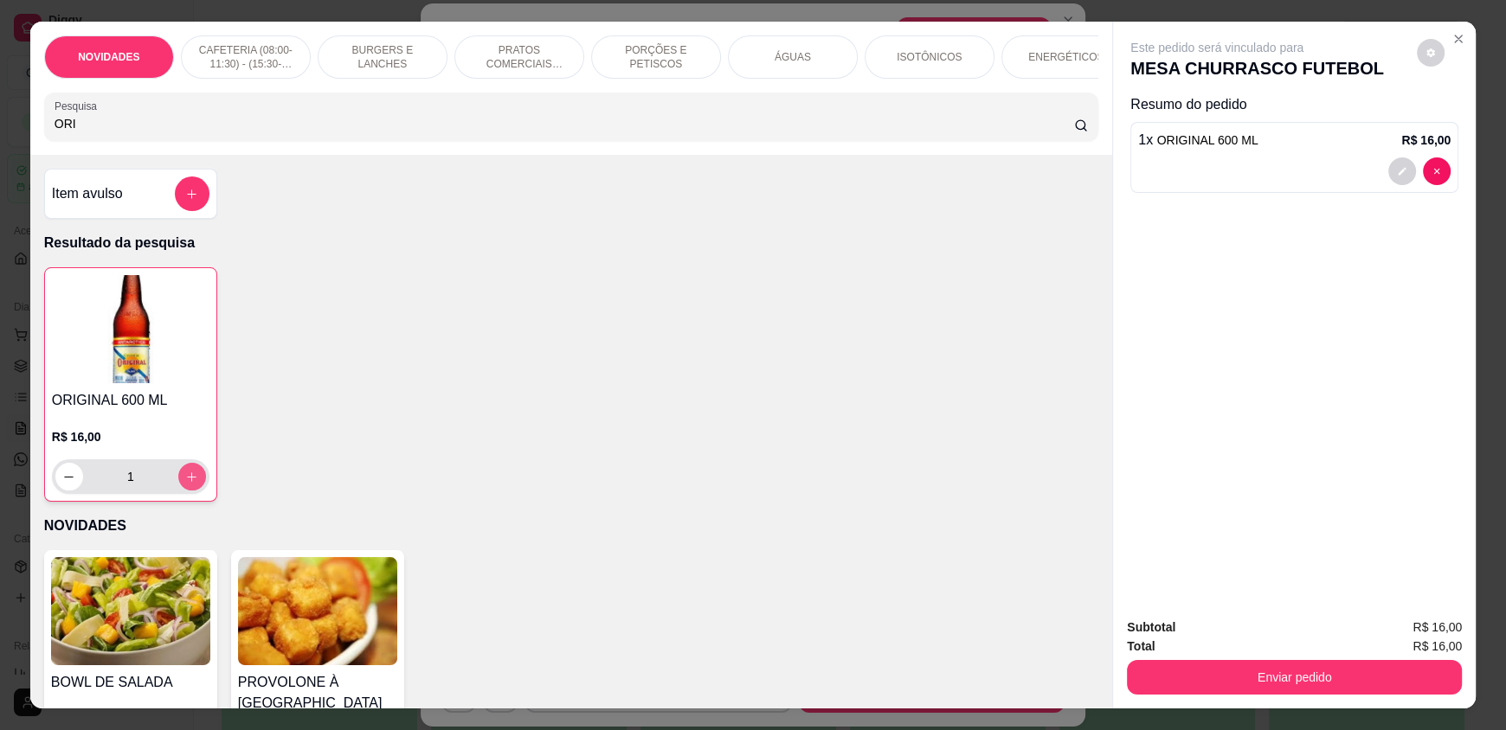
type input "1"
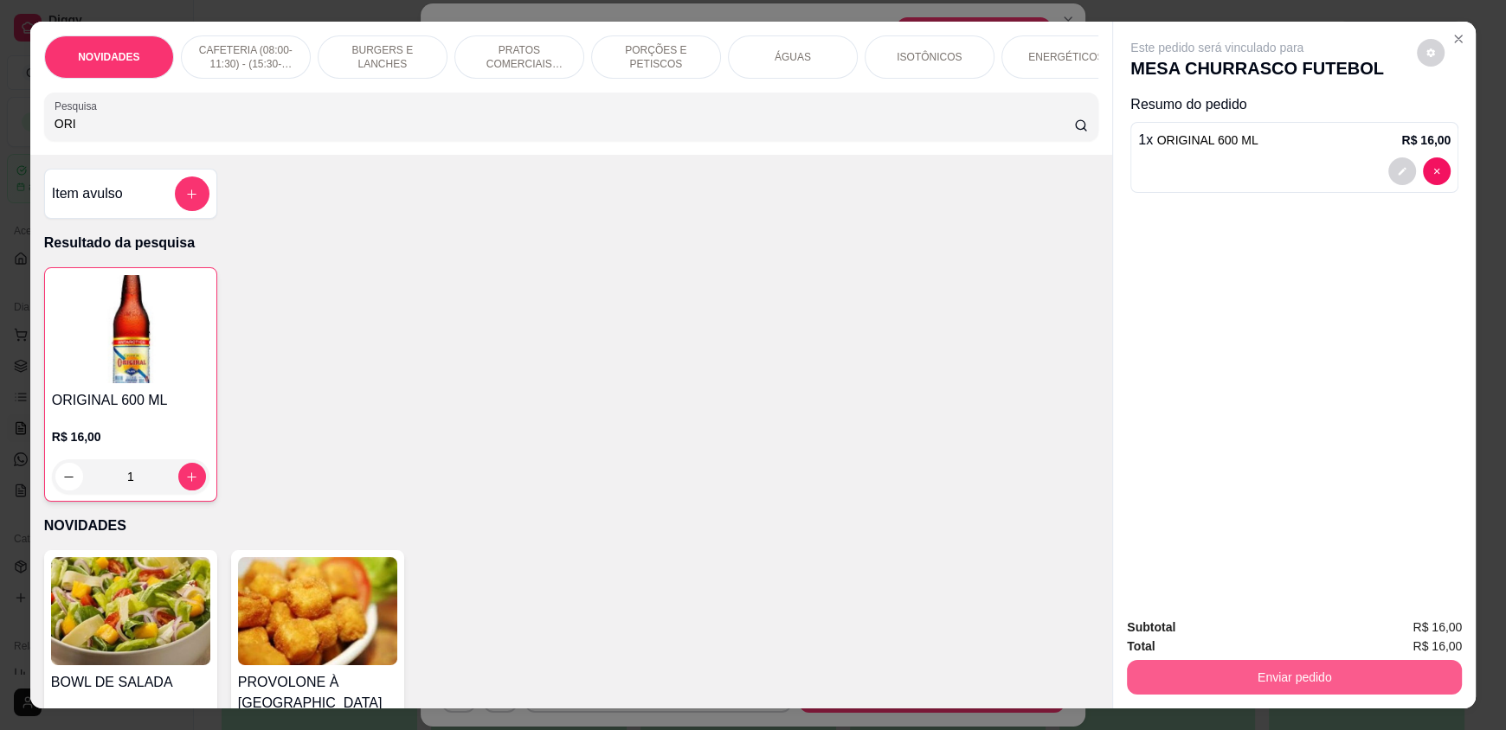
click at [1250, 665] on button "Enviar pedido" at bounding box center [1294, 677] width 335 height 35
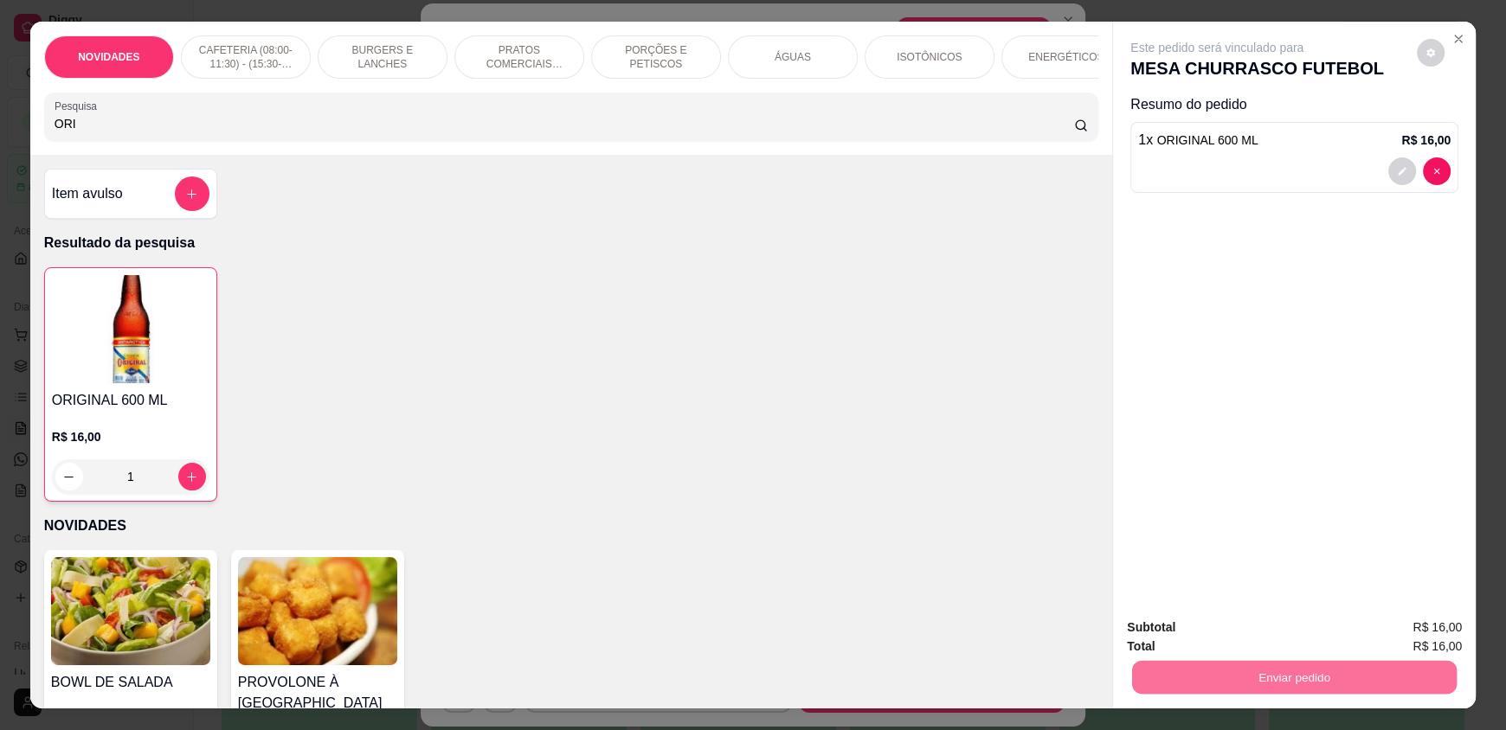
click at [1437, 632] on button "Enviar pedido" at bounding box center [1416, 635] width 98 height 33
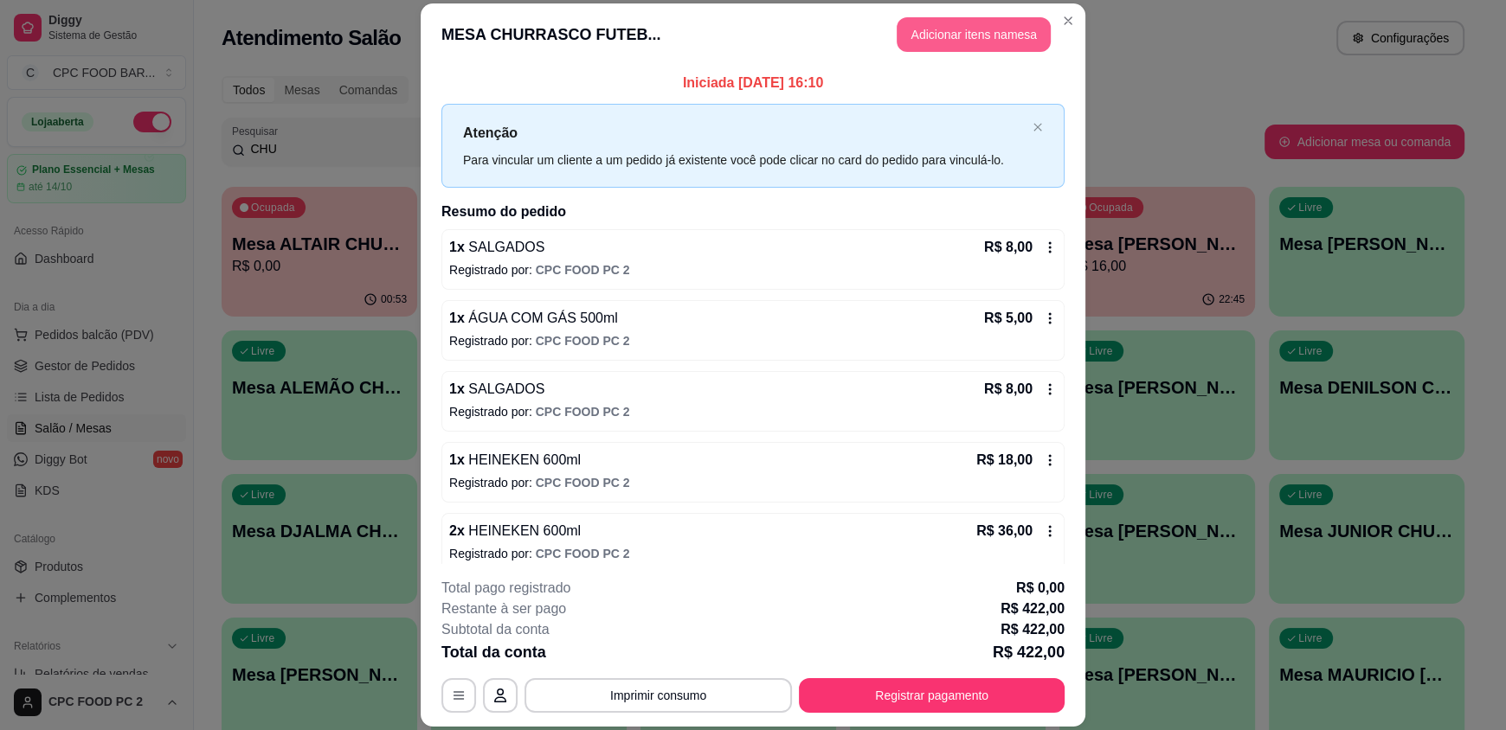
click at [1001, 35] on button "Adicionar itens na mesa" at bounding box center [974, 34] width 154 height 35
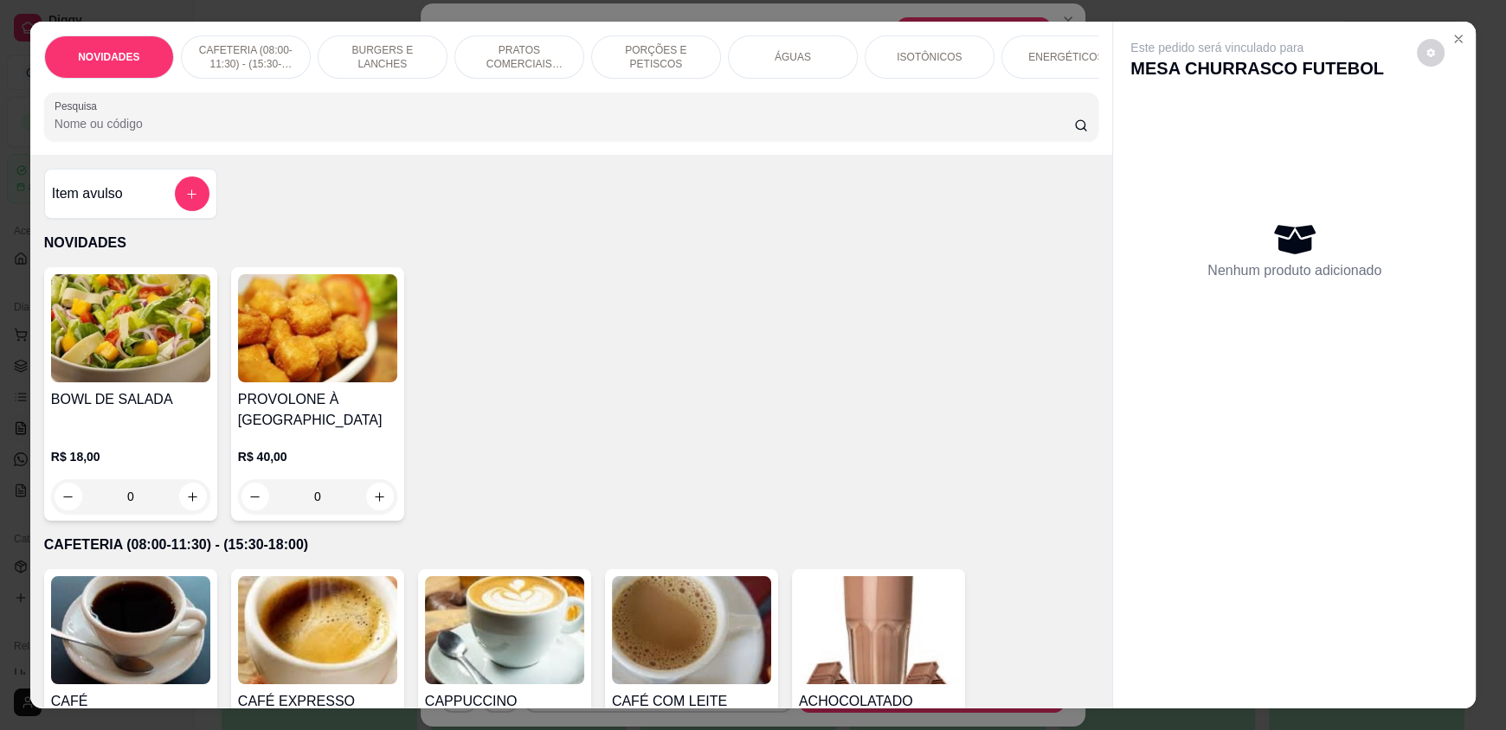
click at [772, 132] on input "Pesquisa" at bounding box center [565, 123] width 1020 height 17
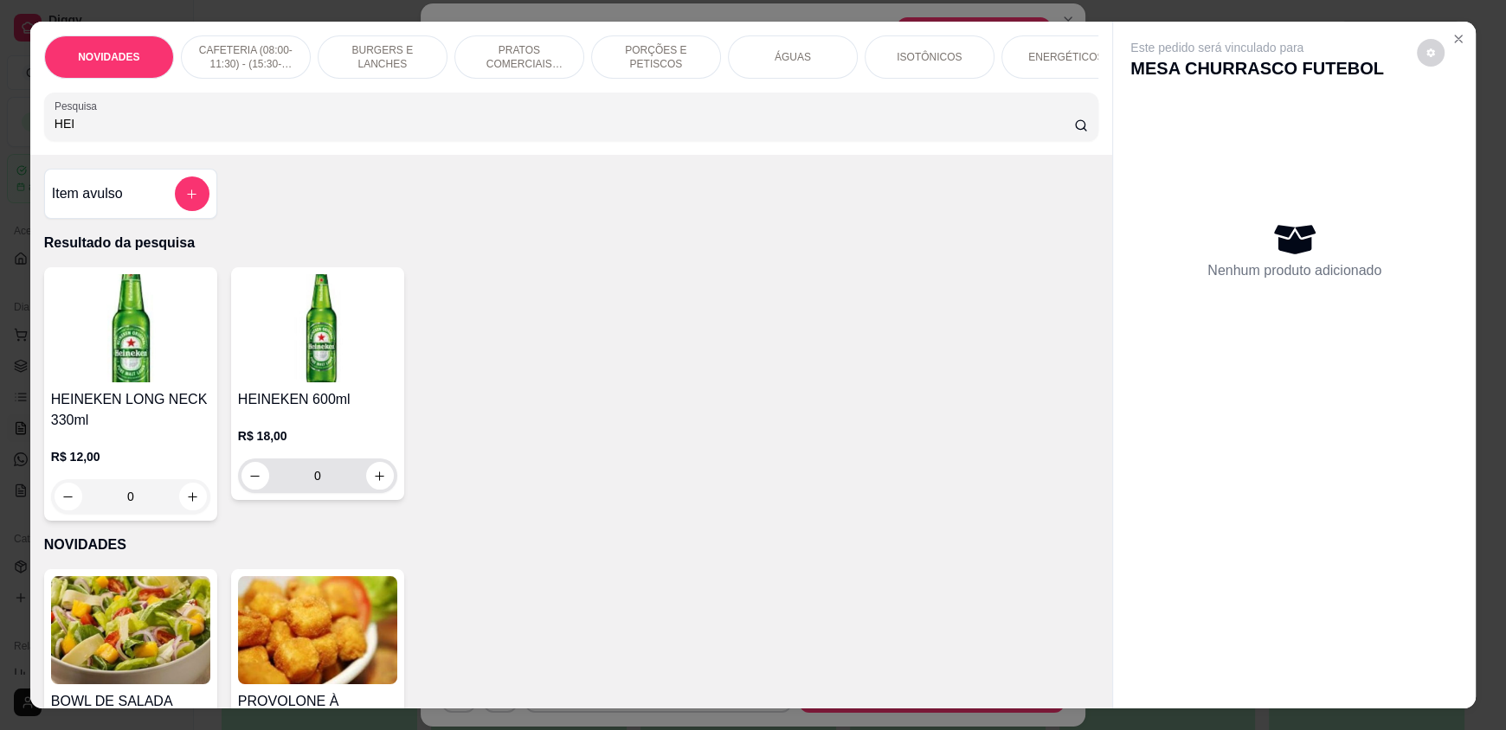
type input "HEI"
click at [379, 490] on button "increase-product-quantity" at bounding box center [379, 476] width 27 height 27
type input "1"
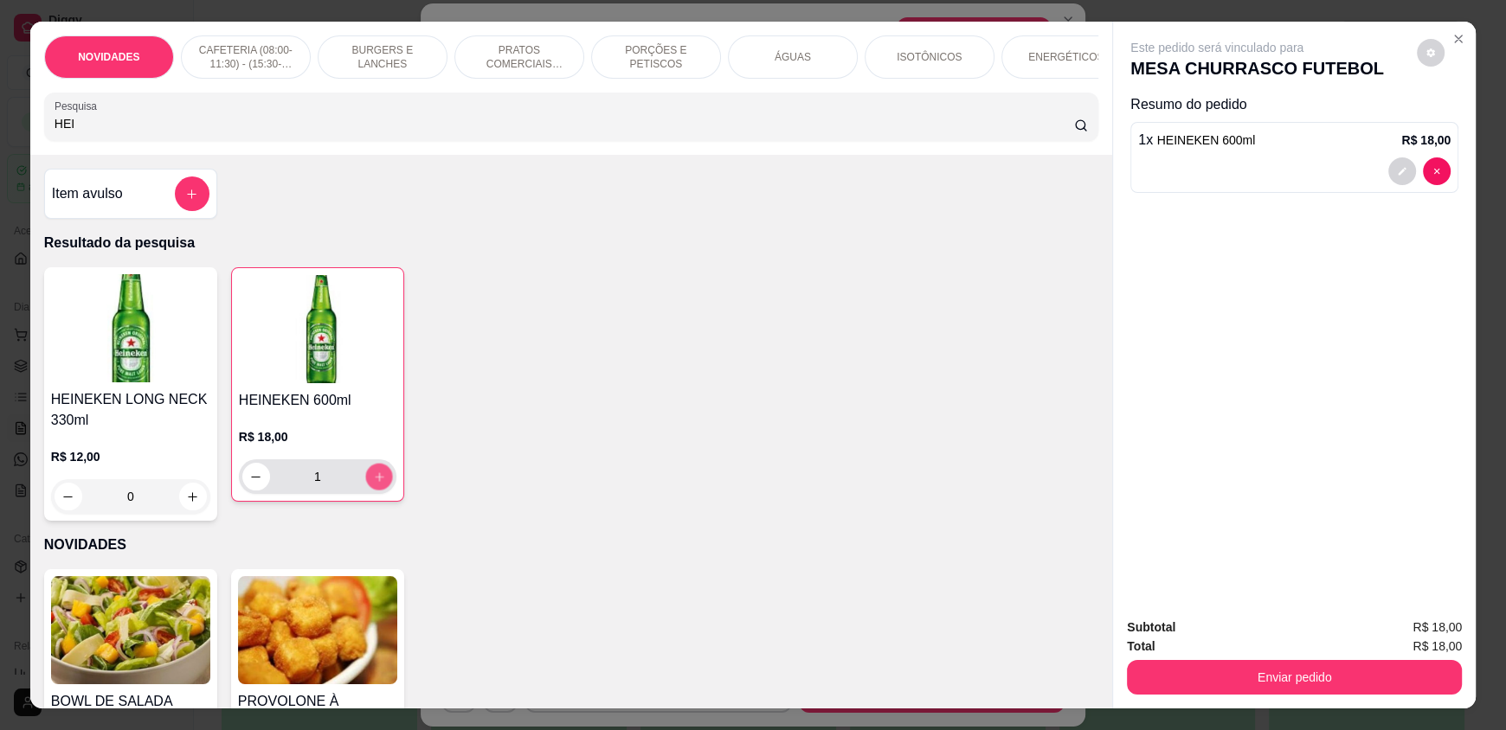
click at [379, 491] on button "increase-product-quantity" at bounding box center [378, 477] width 27 height 27
type input "2"
click at [379, 491] on button "increase-product-quantity" at bounding box center [378, 477] width 27 height 27
type input "3"
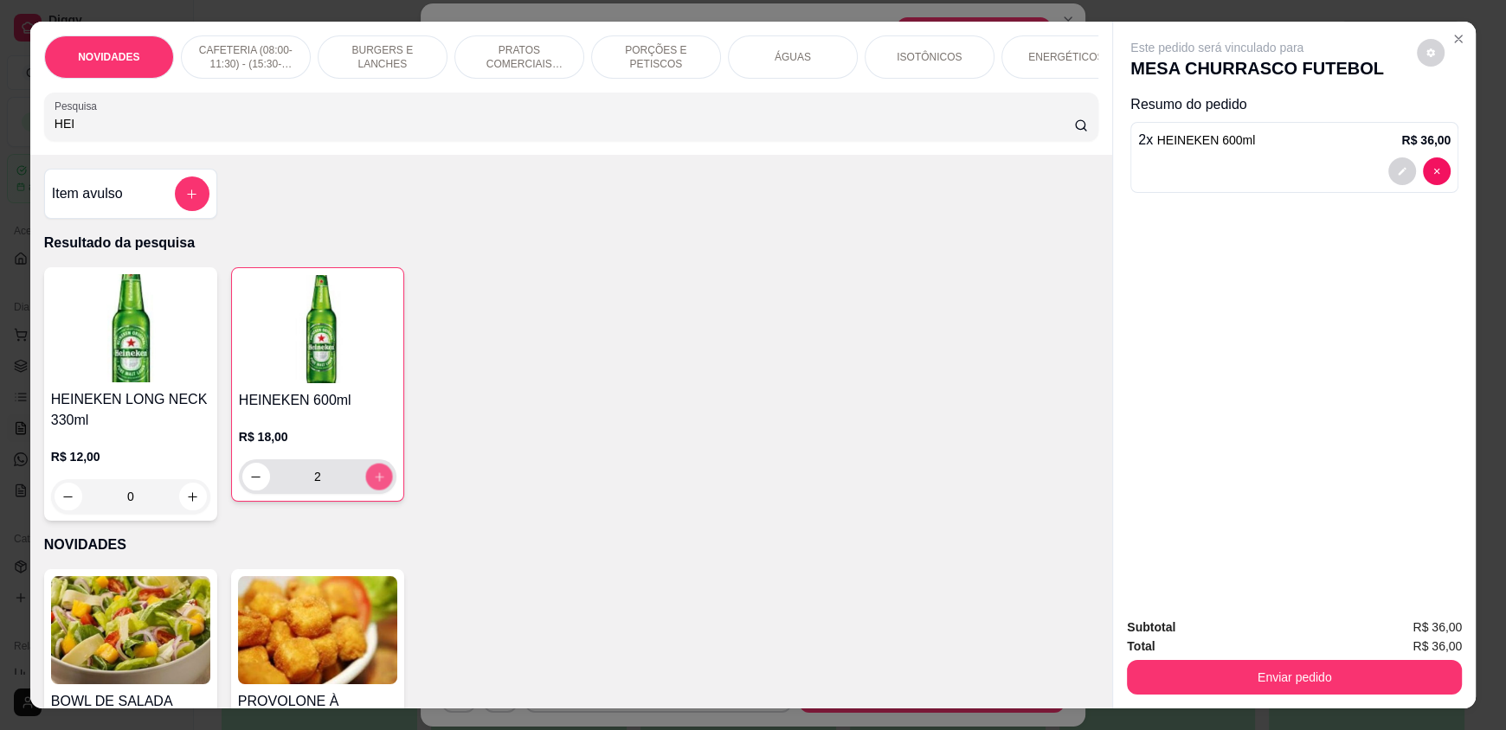
type input "3"
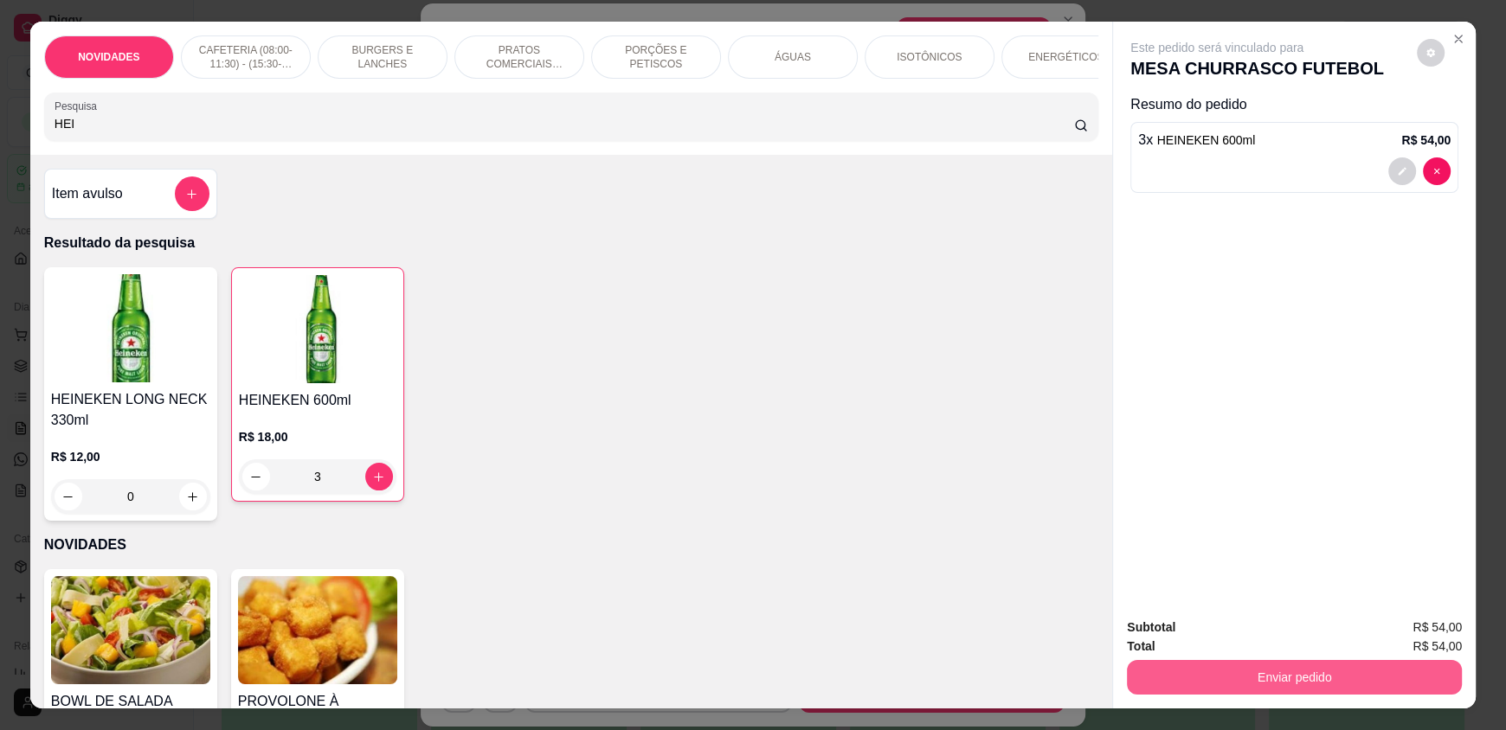
click at [1239, 686] on button "Enviar pedido" at bounding box center [1294, 677] width 335 height 35
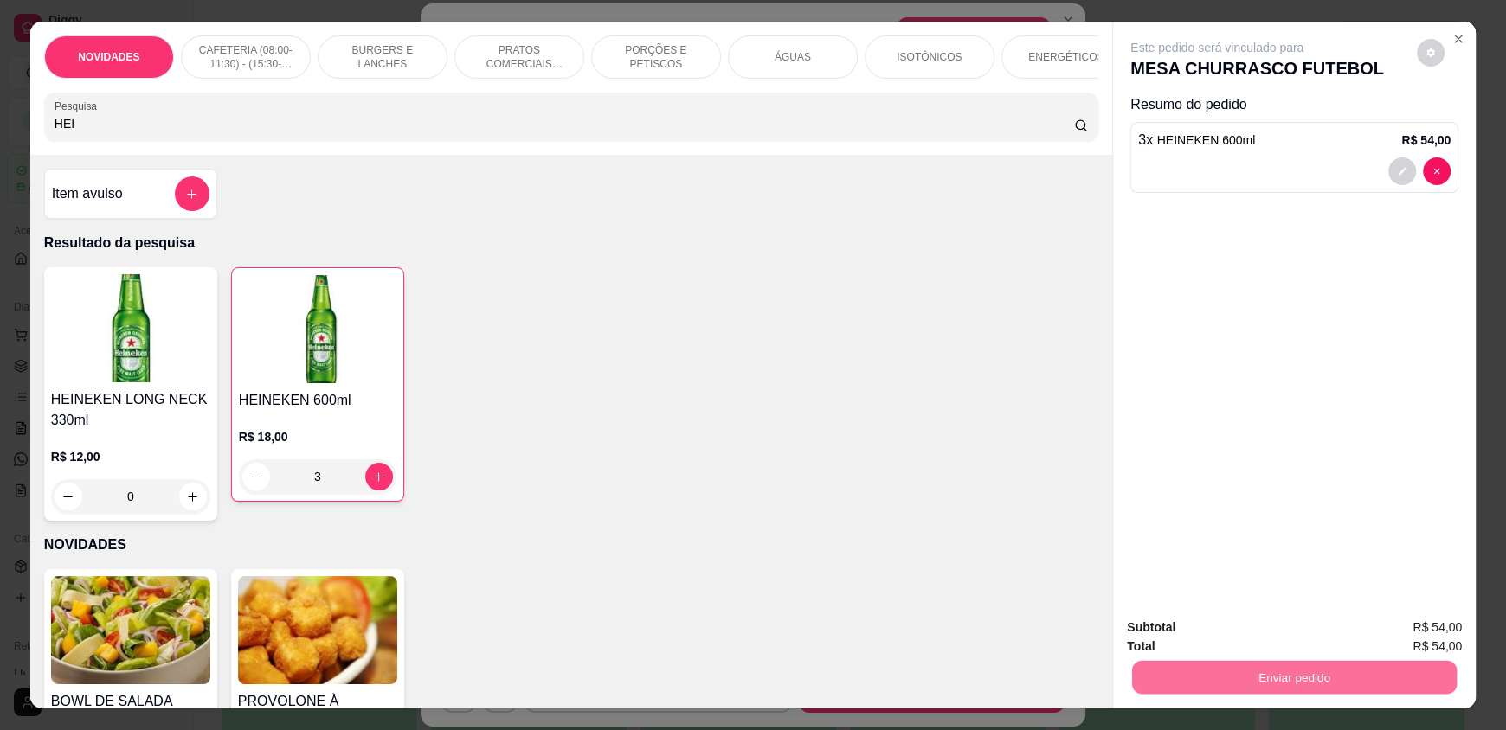
click at [1423, 639] on button "Enviar pedido" at bounding box center [1416, 635] width 98 height 33
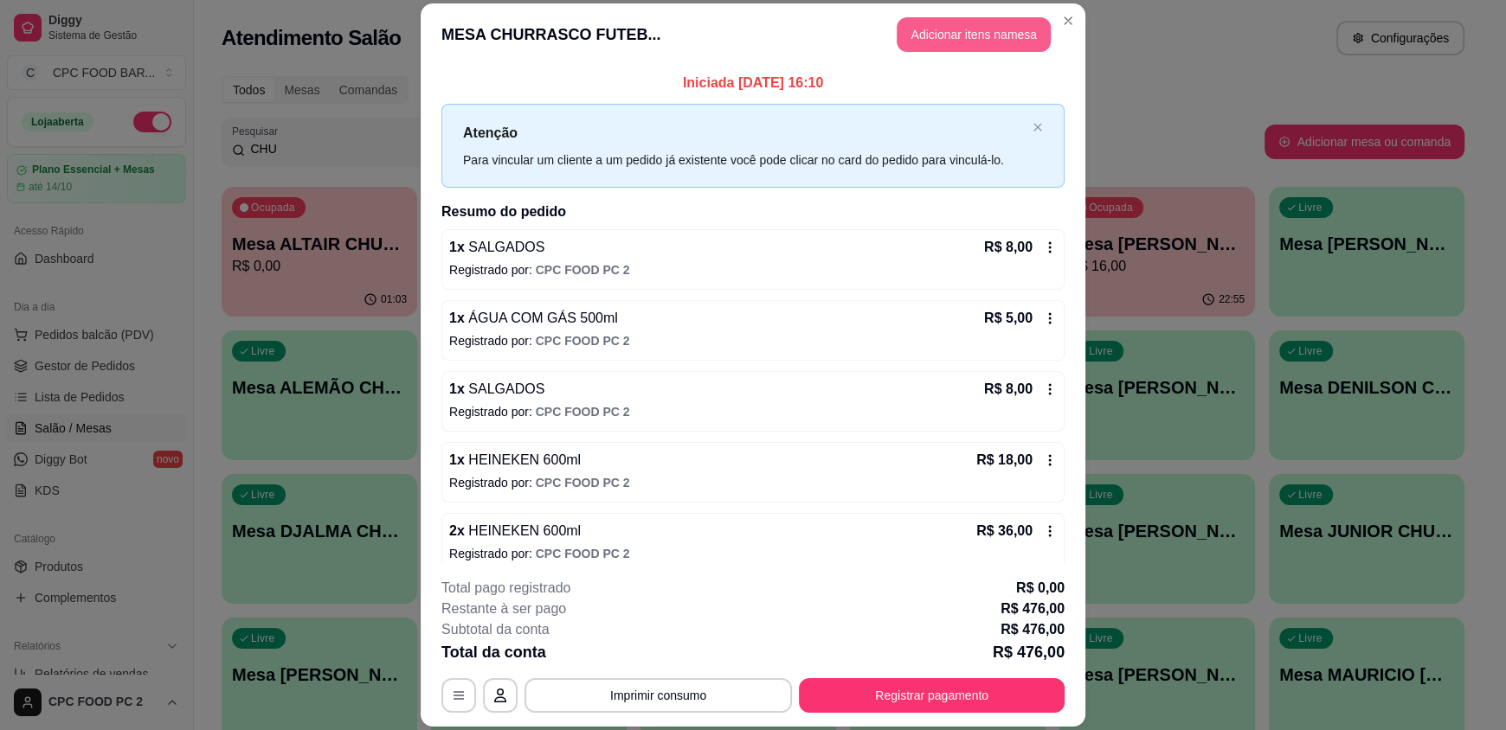
click at [963, 33] on button "Adicionar itens na mesa" at bounding box center [974, 34] width 154 height 35
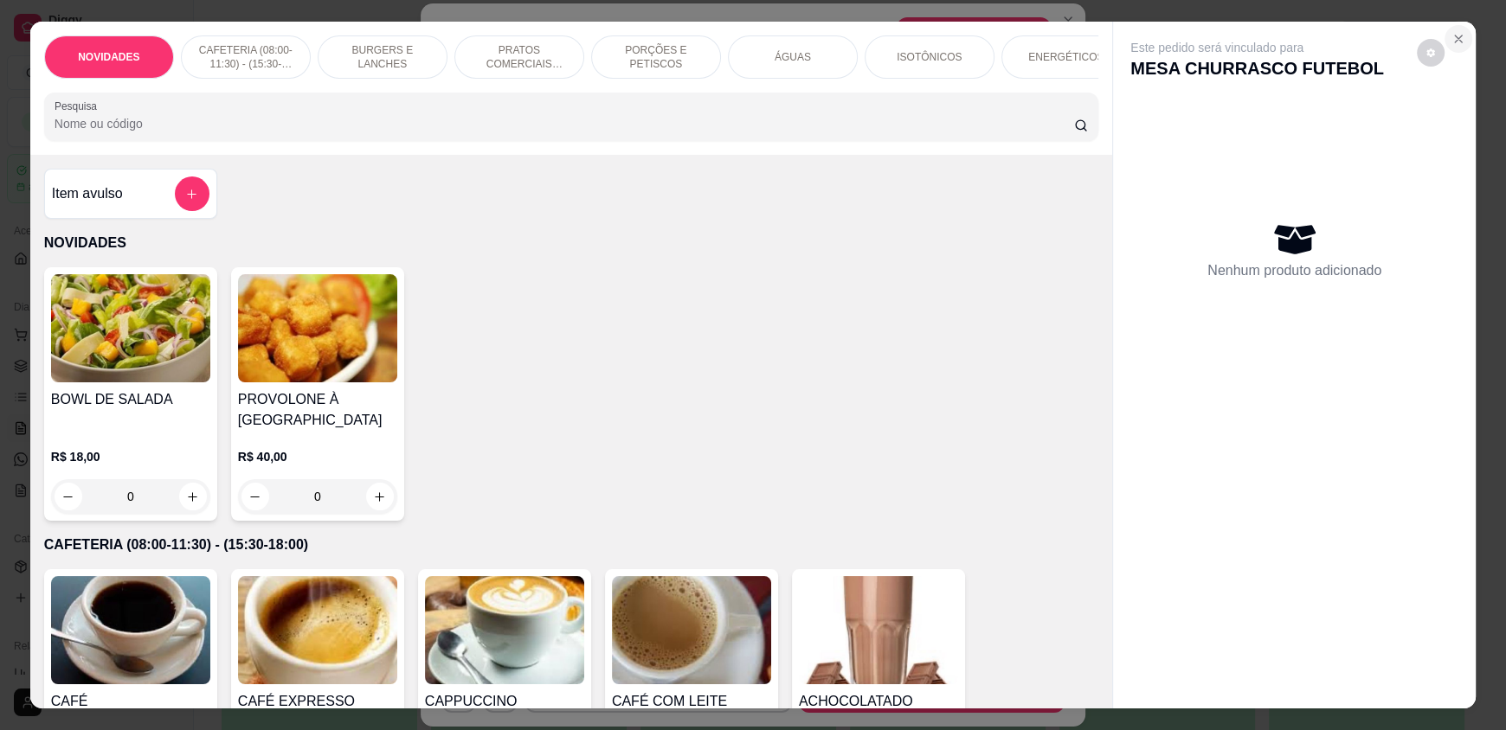
click at [1451, 41] on icon "Close" at bounding box center [1458, 39] width 14 height 14
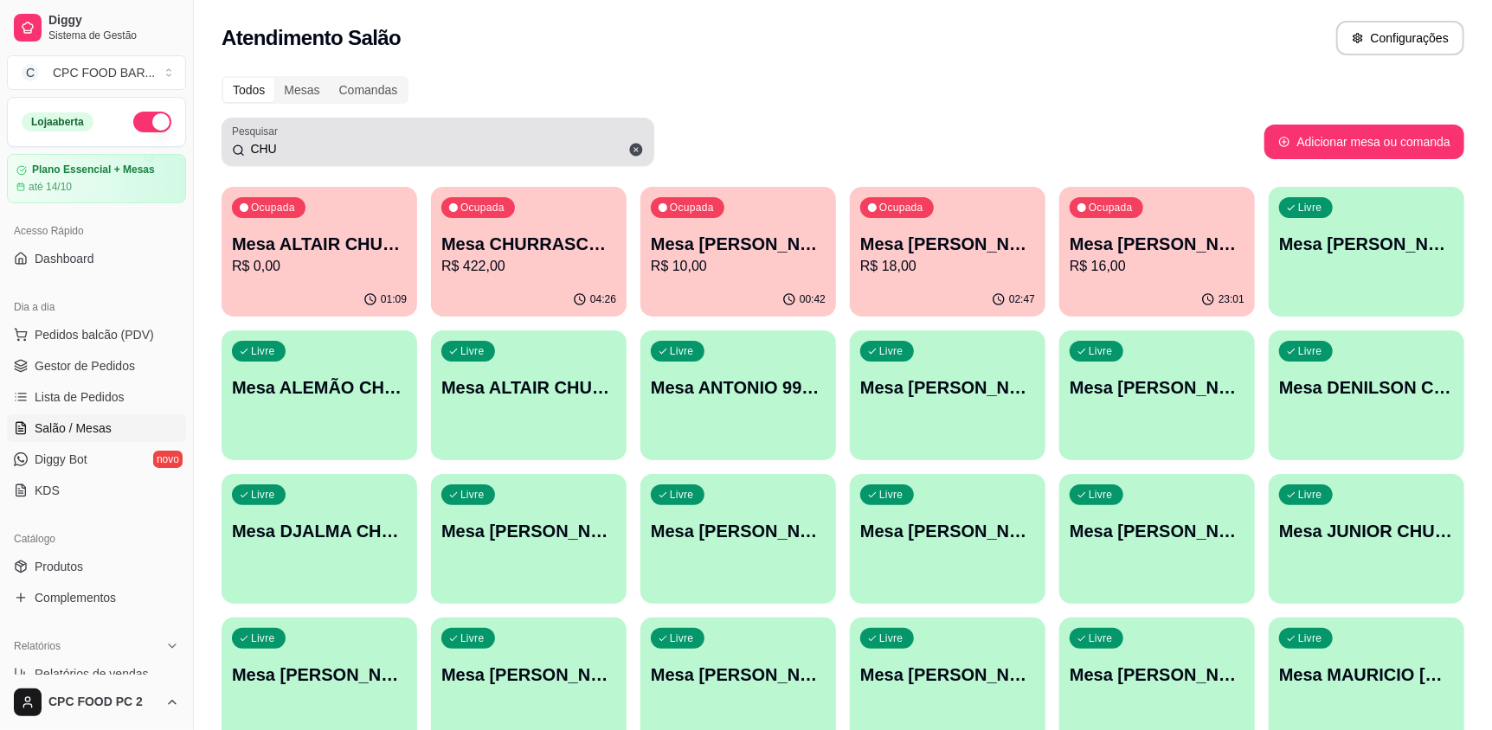
click at [292, 151] on input "CHU" at bounding box center [444, 148] width 399 height 17
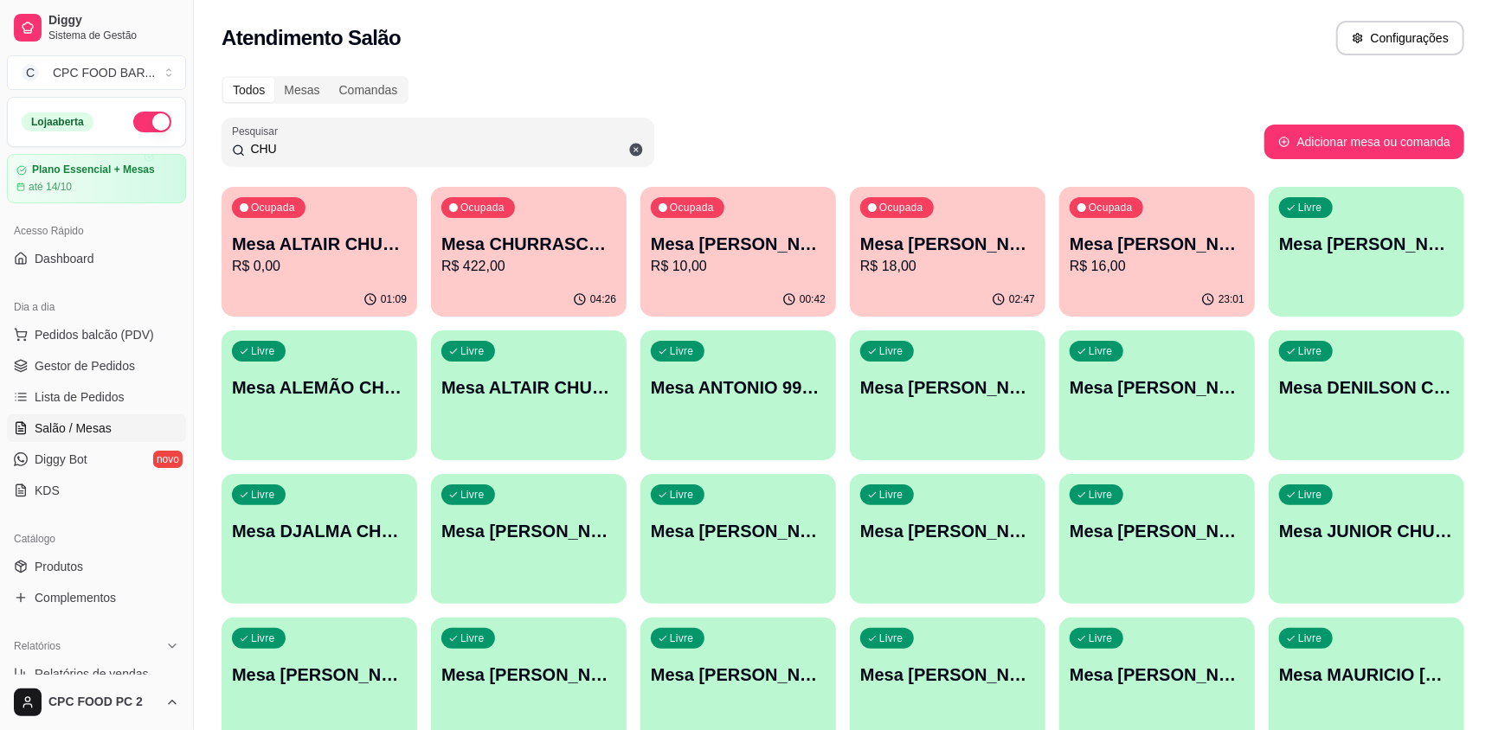
click at [292, 151] on input "CHU" at bounding box center [444, 148] width 399 height 17
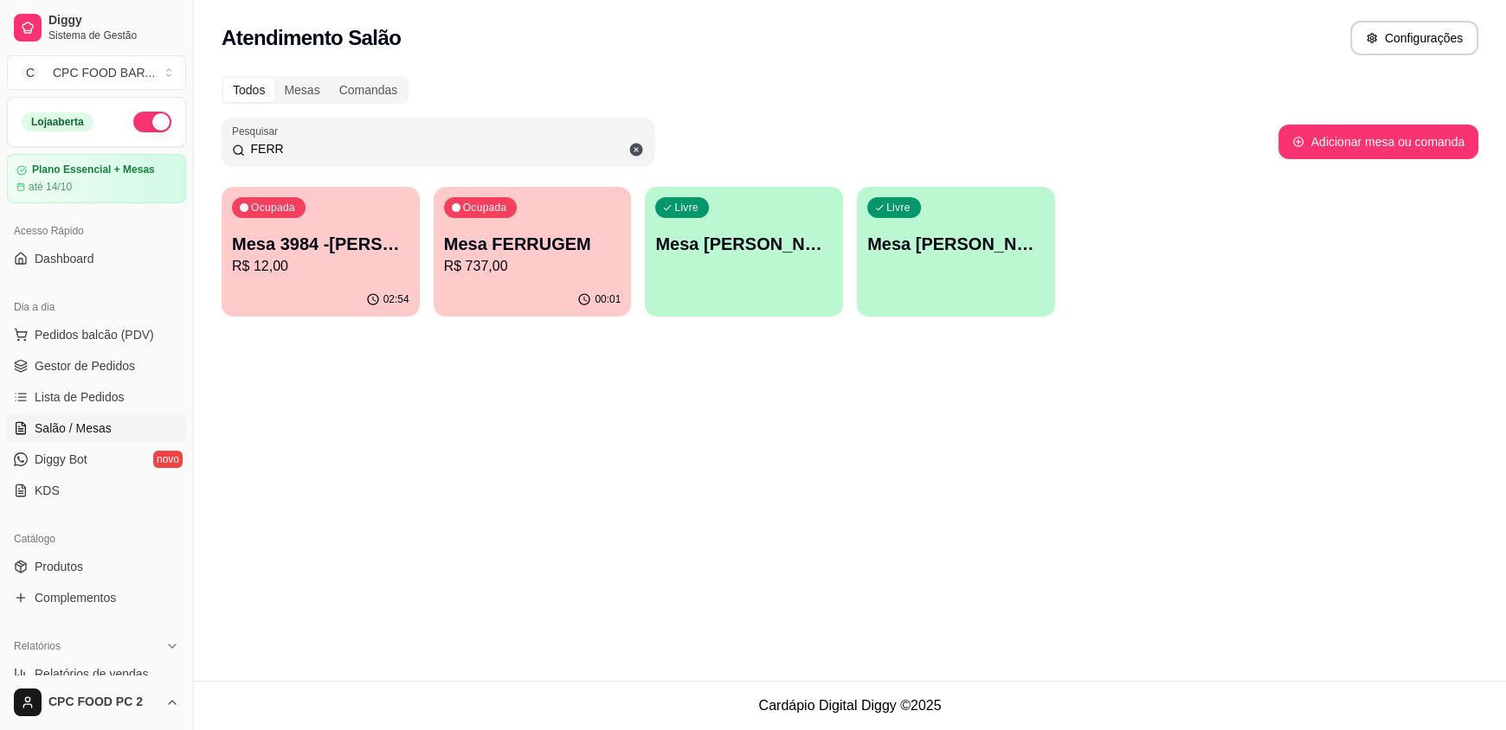
type input "FERR"
click at [448, 267] on p "R$ 737,00" at bounding box center [533, 266] width 172 height 20
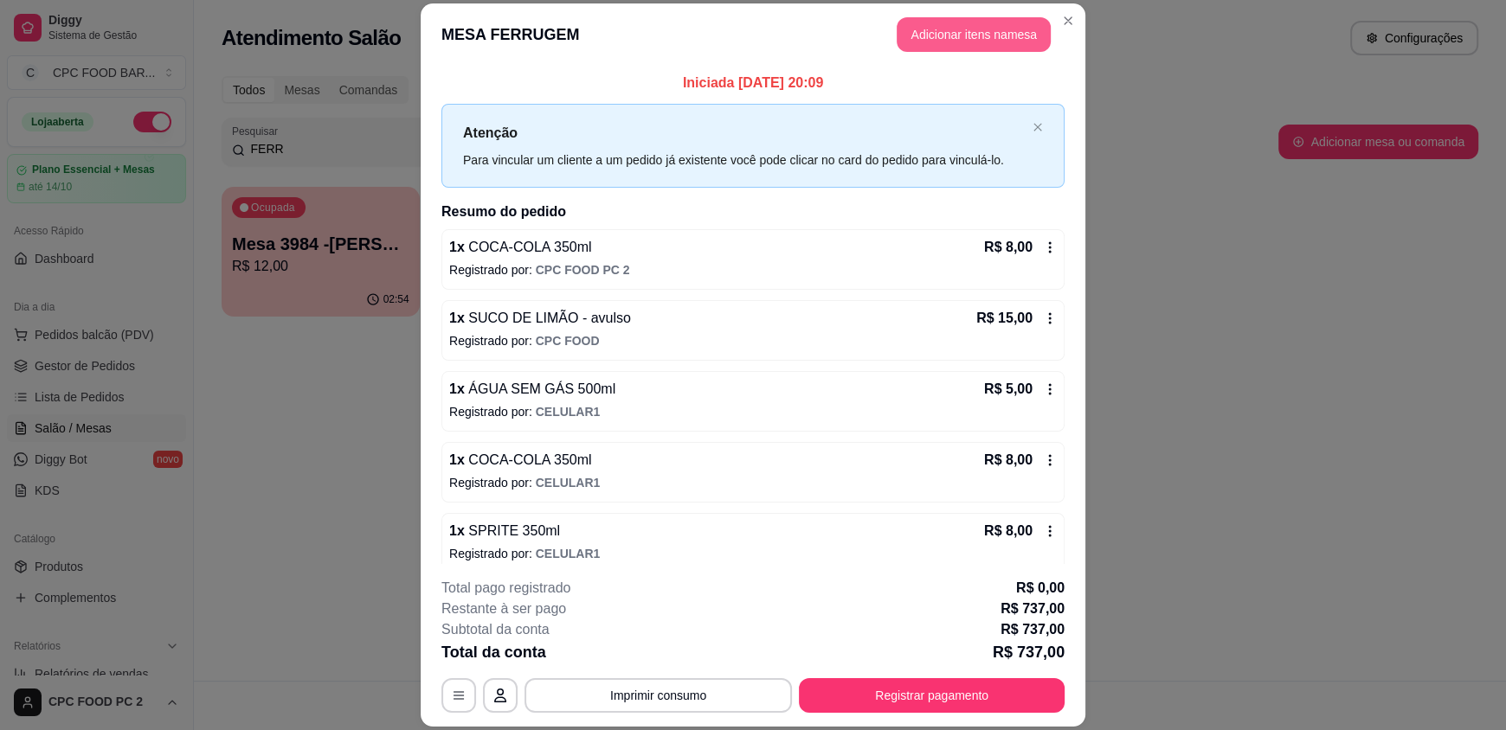
click at [951, 34] on button "Adicionar itens na mesa" at bounding box center [974, 34] width 154 height 35
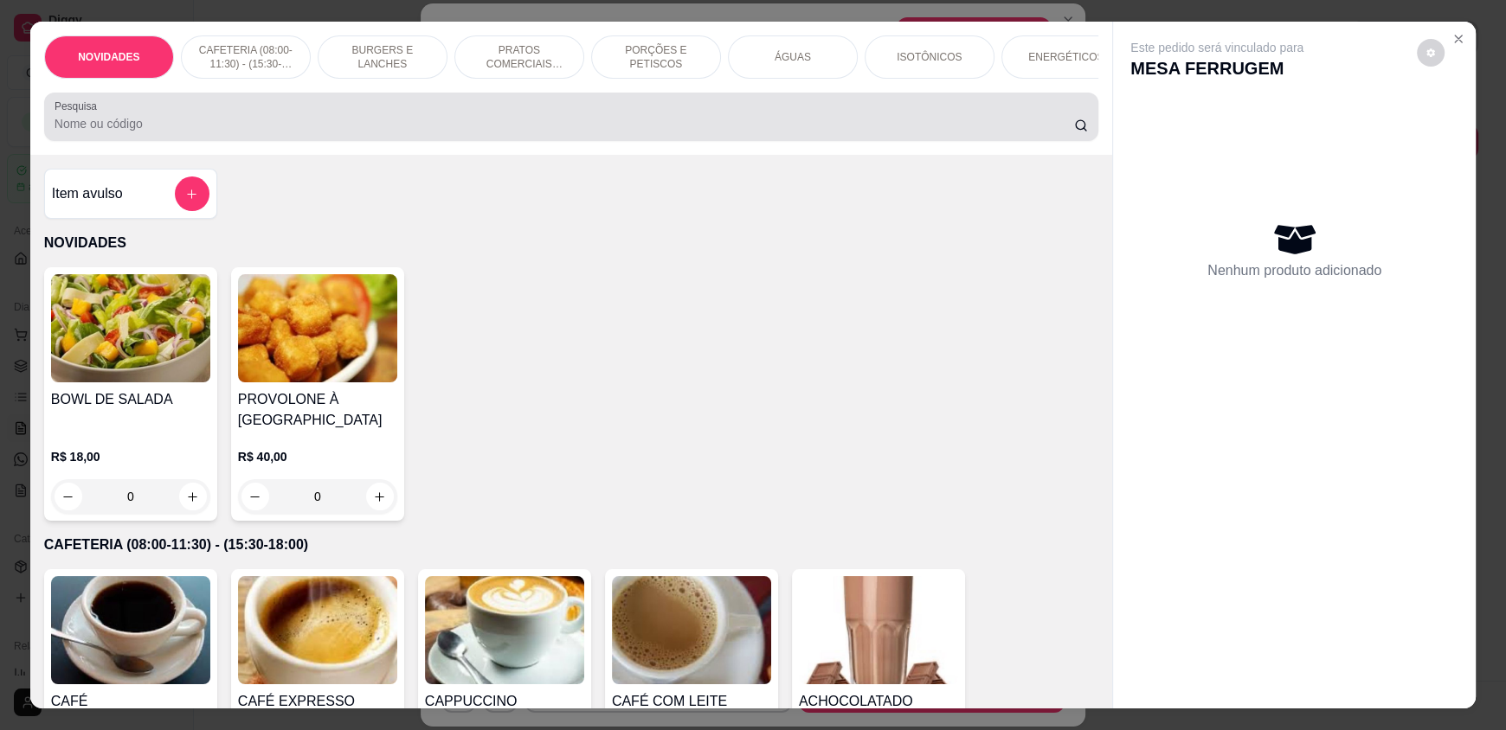
drag, startPoint x: 842, startPoint y: 125, endPoint x: 833, endPoint y: 123, distance: 9.7
click at [842, 124] on div at bounding box center [571, 117] width 1033 height 35
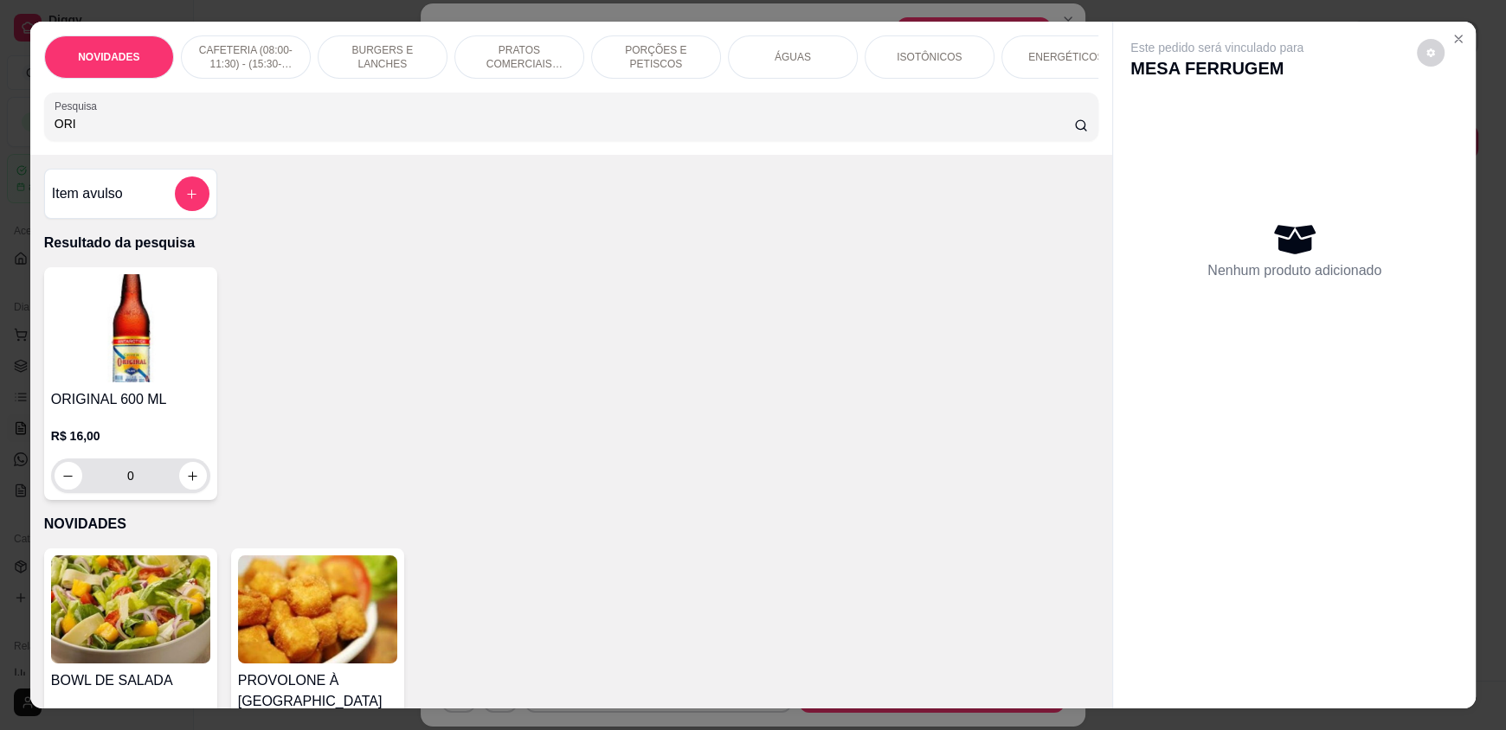
type input "ORI"
click at [170, 486] on input "0" at bounding box center [130, 476] width 97 height 35
click at [133, 480] on input "0" at bounding box center [130, 476] width 97 height 35
click at [172, 493] on div "0" at bounding box center [131, 476] width 152 height 35
click at [195, 490] on button "increase-product-quantity" at bounding box center [193, 476] width 28 height 28
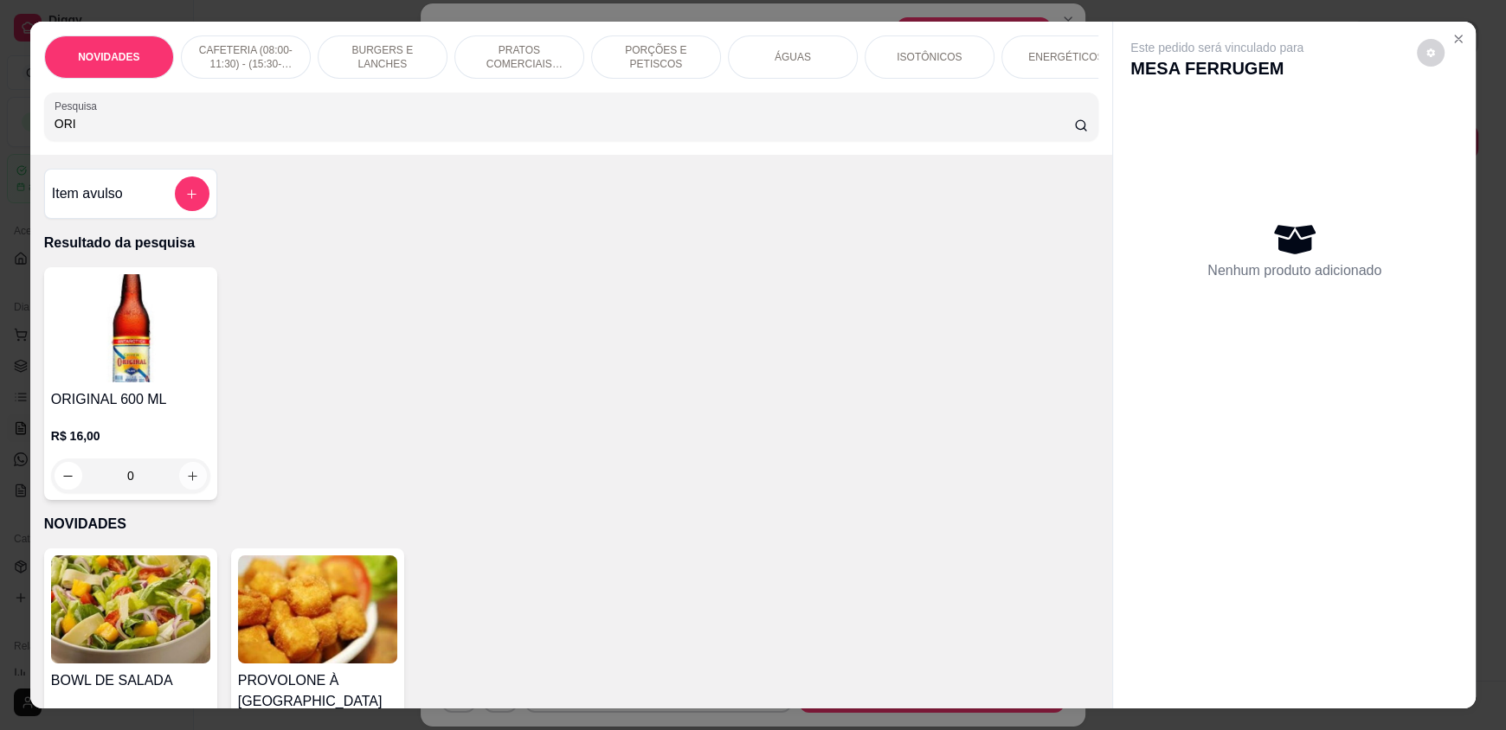
type input "1"
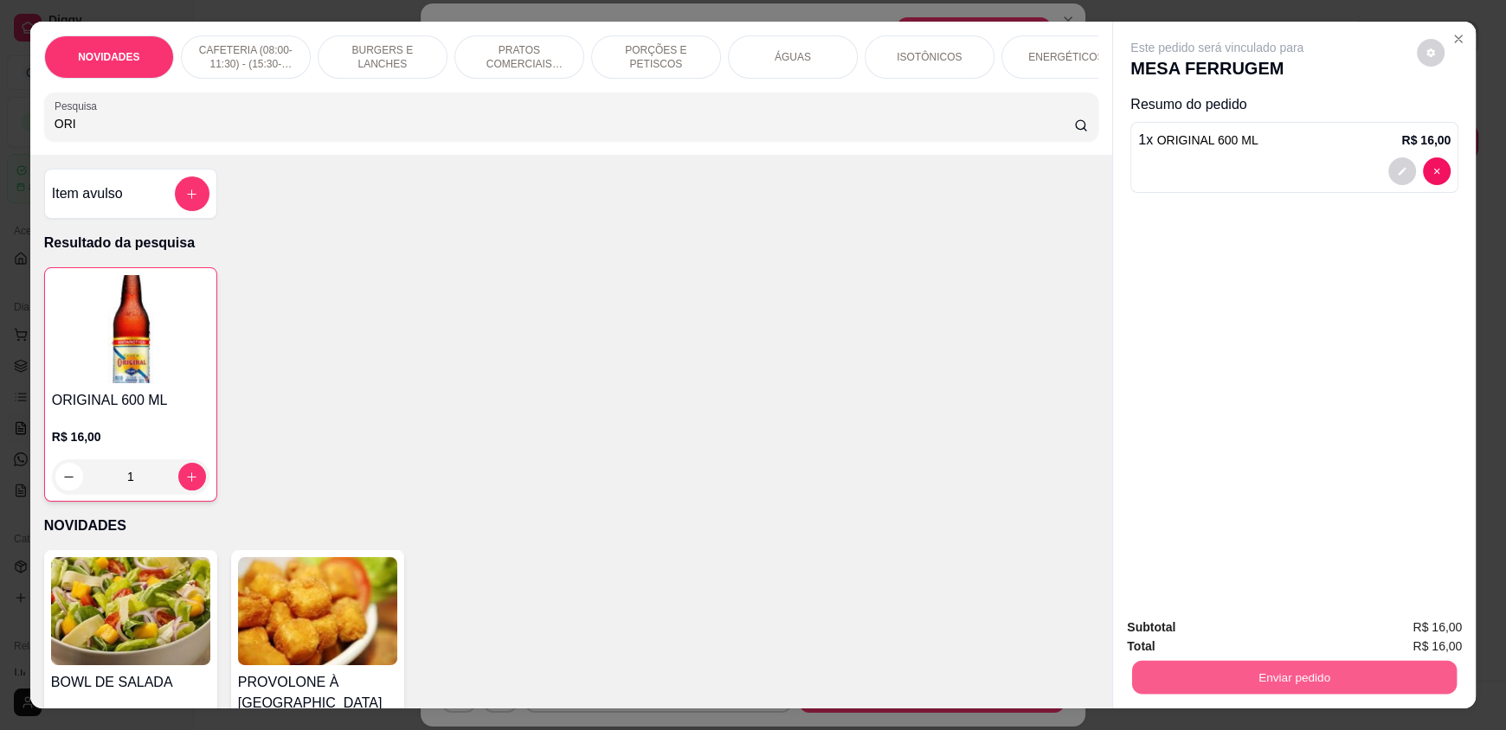
click at [1216, 676] on button "Enviar pedido" at bounding box center [1294, 677] width 325 height 34
click at [1397, 624] on button "Enviar pedido" at bounding box center [1416, 635] width 95 height 32
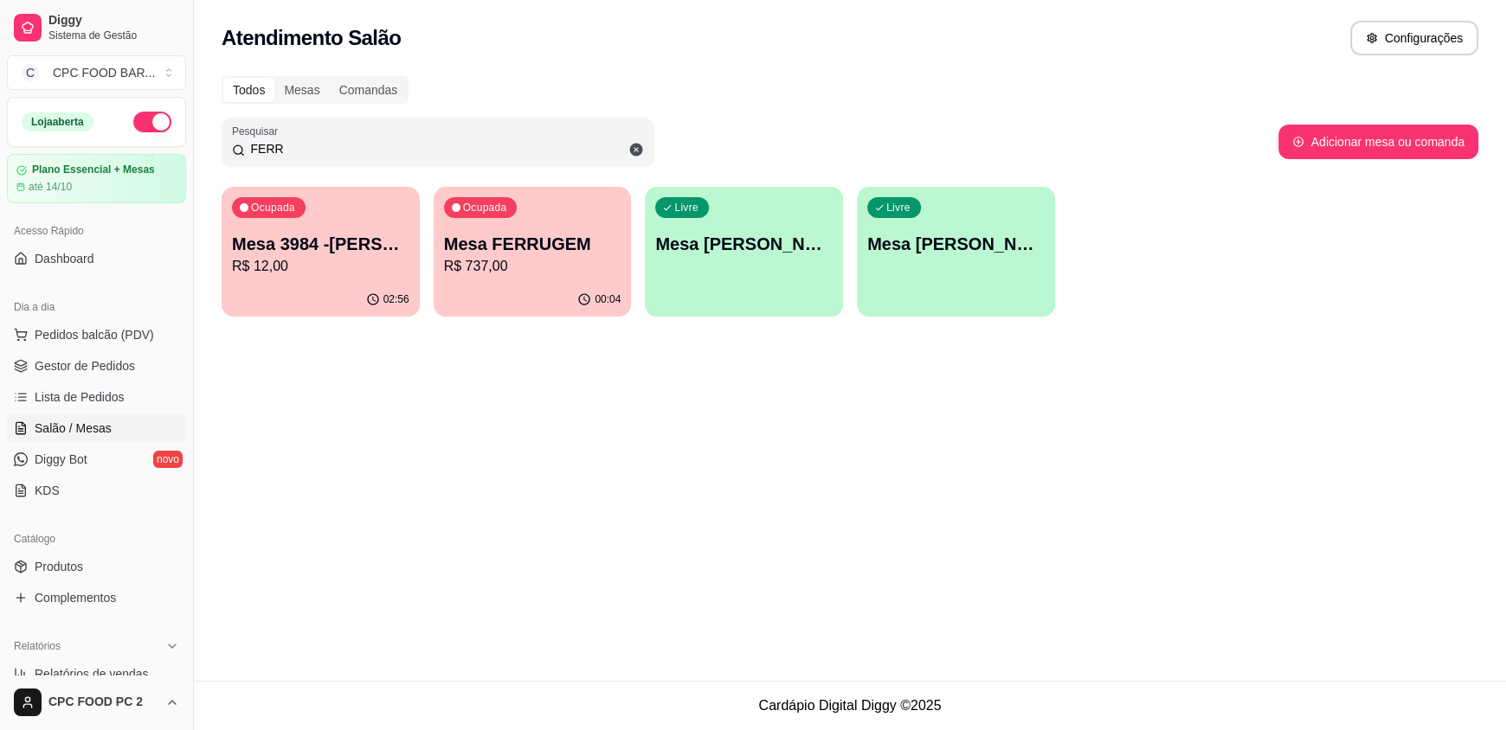
drag, startPoint x: 282, startPoint y: 146, endPoint x: 177, endPoint y: 146, distance: 105.6
click at [177, 146] on div "Diggy Sistema de Gestão C CPC FOOD BAR ... Loja aberta Plano Essencial + Mesas …" at bounding box center [753, 365] width 1506 height 730
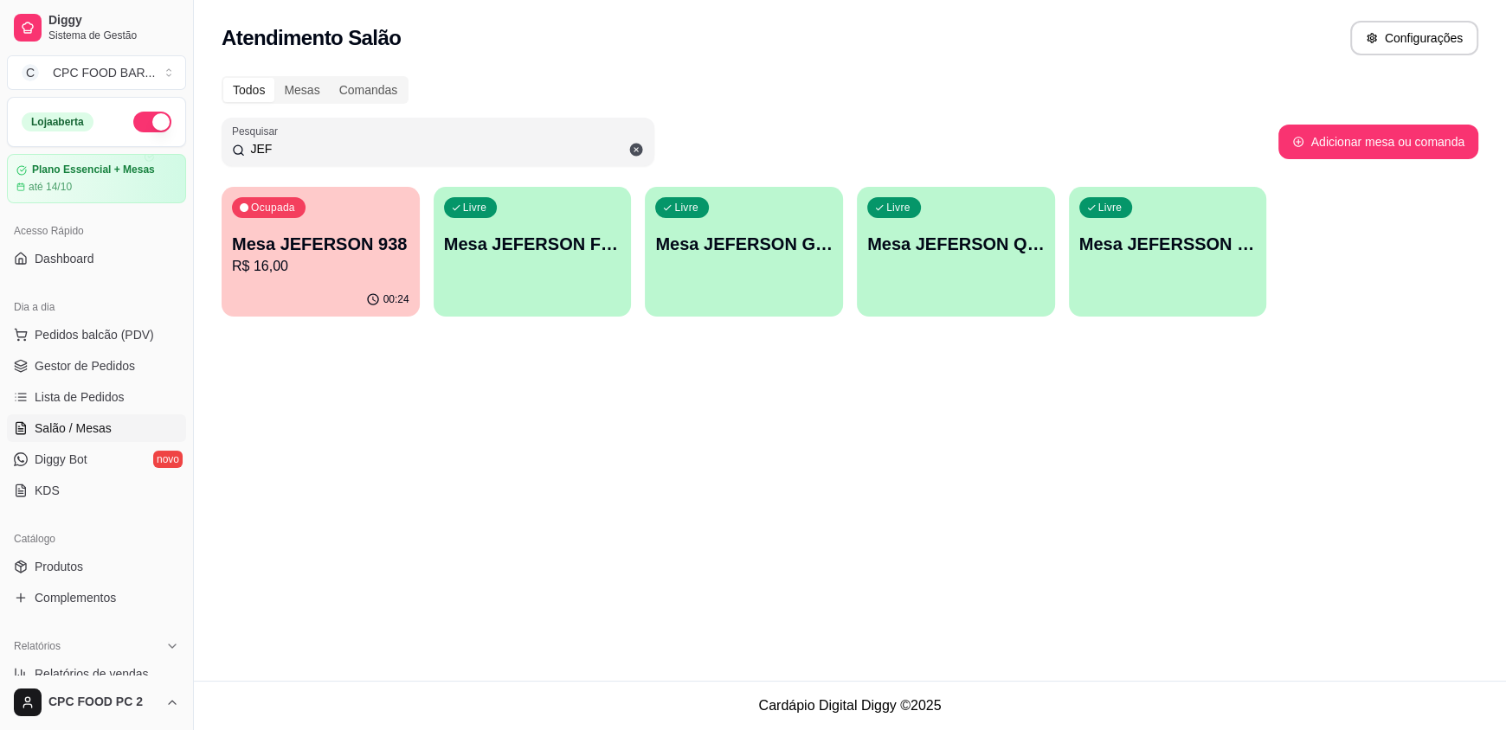
type input "JEF"
click at [370, 267] on p "R$ 16,00" at bounding box center [321, 266] width 172 height 20
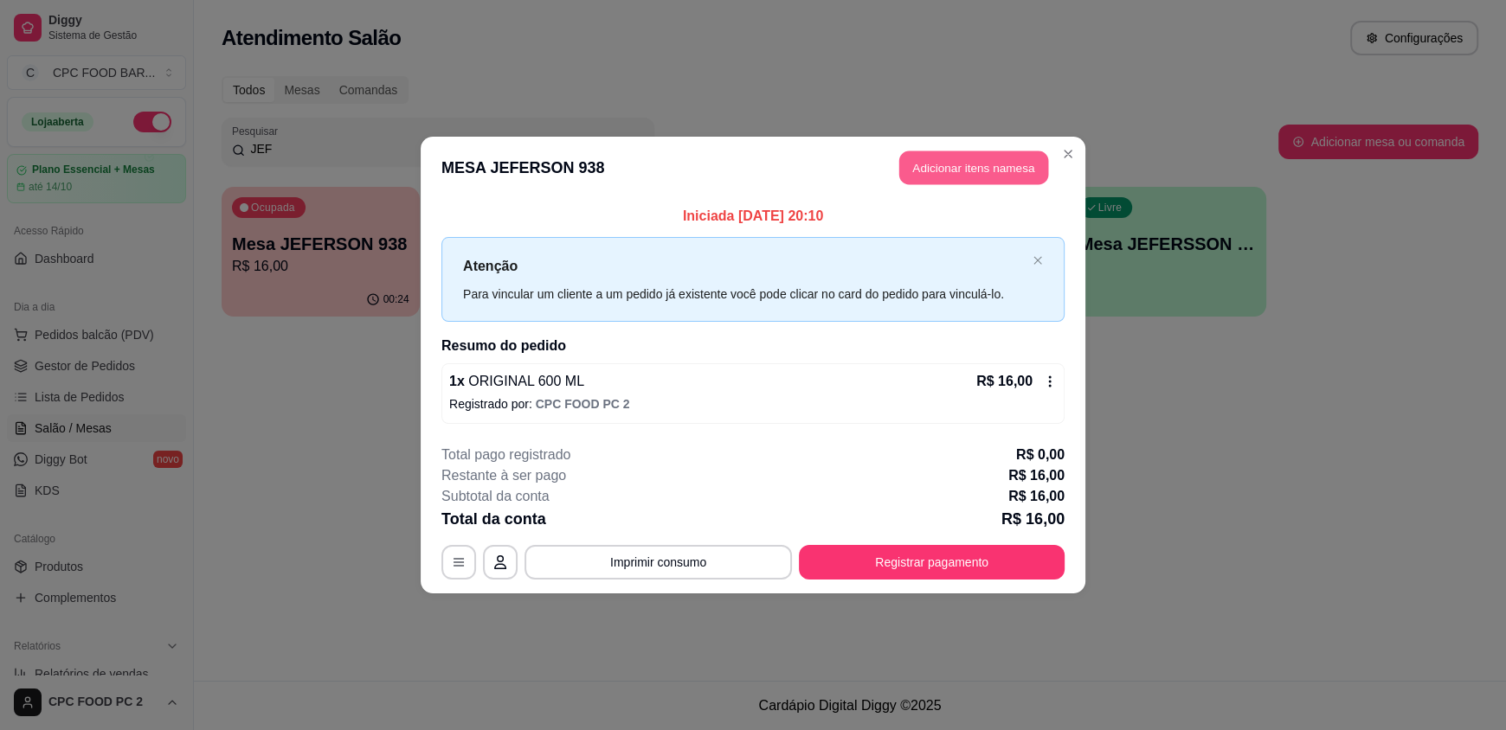
click at [950, 182] on button "Adicionar itens na mesa" at bounding box center [973, 168] width 149 height 34
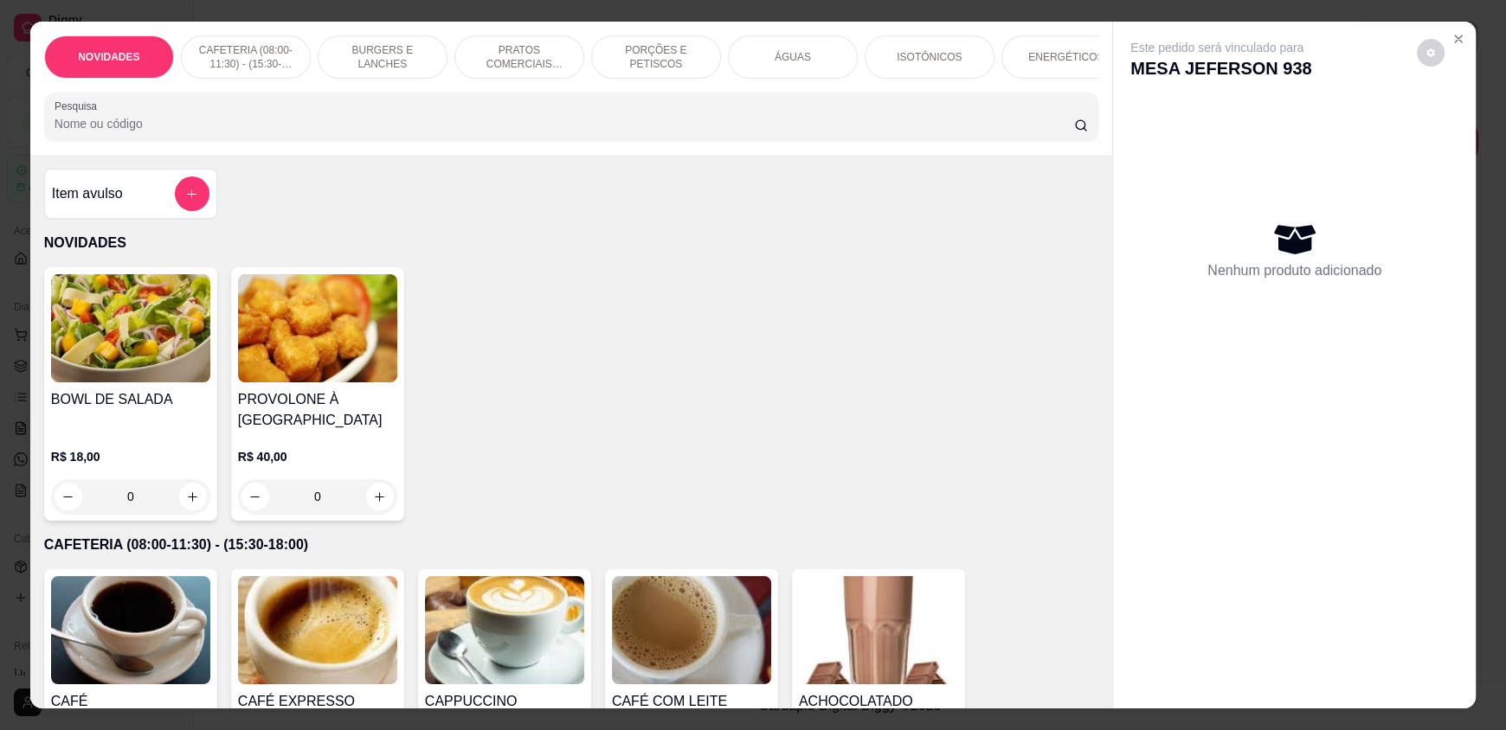
click at [760, 128] on input "Pesquisa" at bounding box center [565, 123] width 1020 height 17
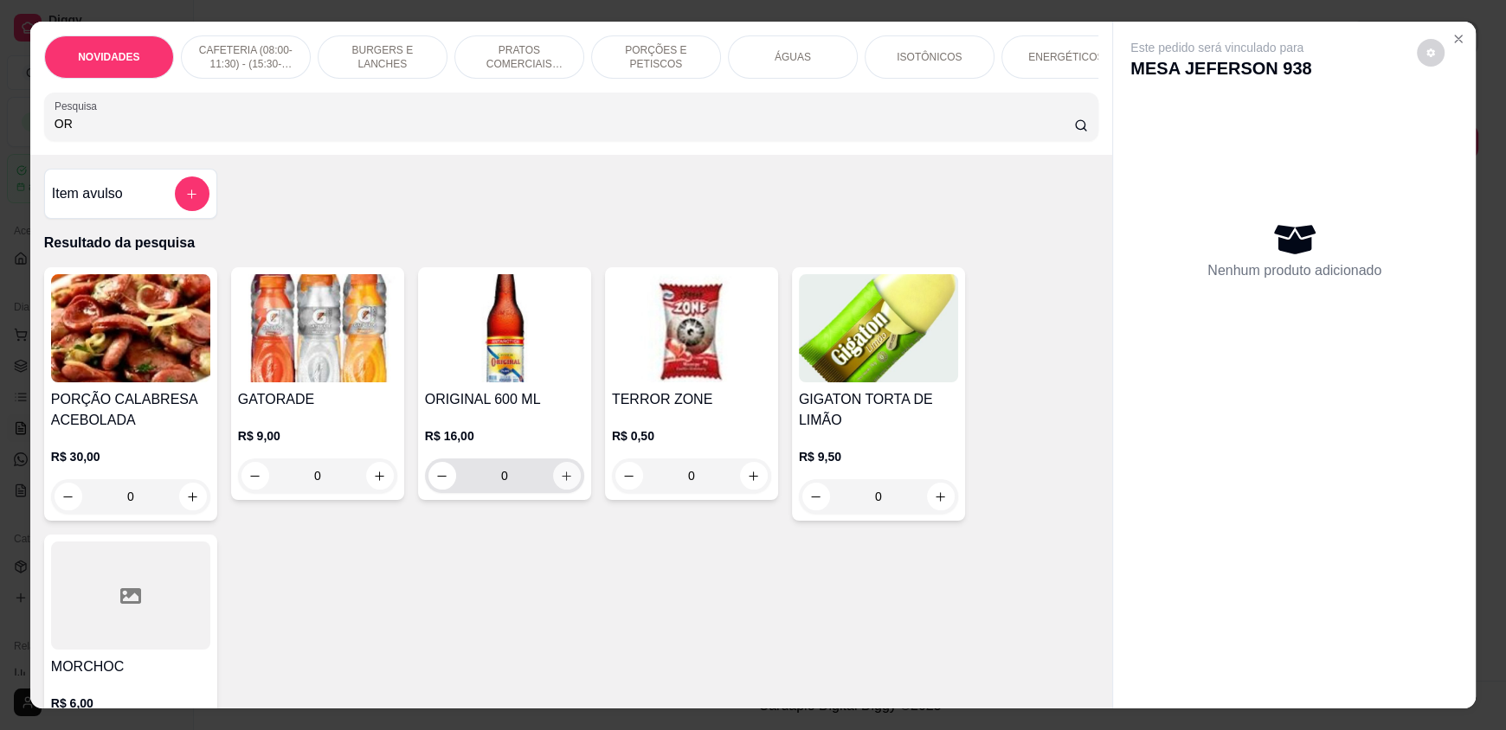
type input "OR"
click at [550, 493] on div "0" at bounding box center [504, 476] width 152 height 35
type input "1"
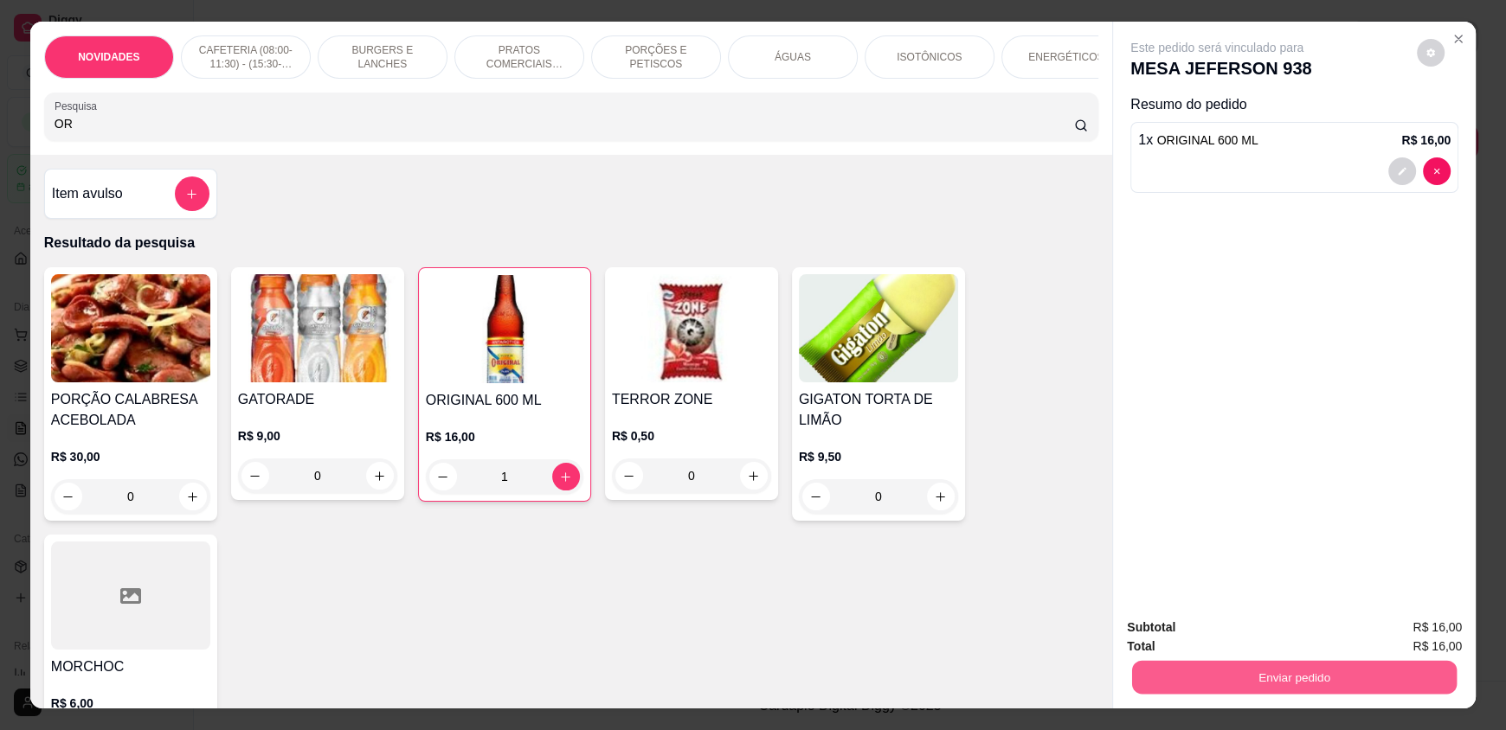
click at [1289, 672] on button "Enviar pedido" at bounding box center [1294, 677] width 325 height 34
click at [1427, 628] on button "Enviar pedido" at bounding box center [1416, 635] width 95 height 32
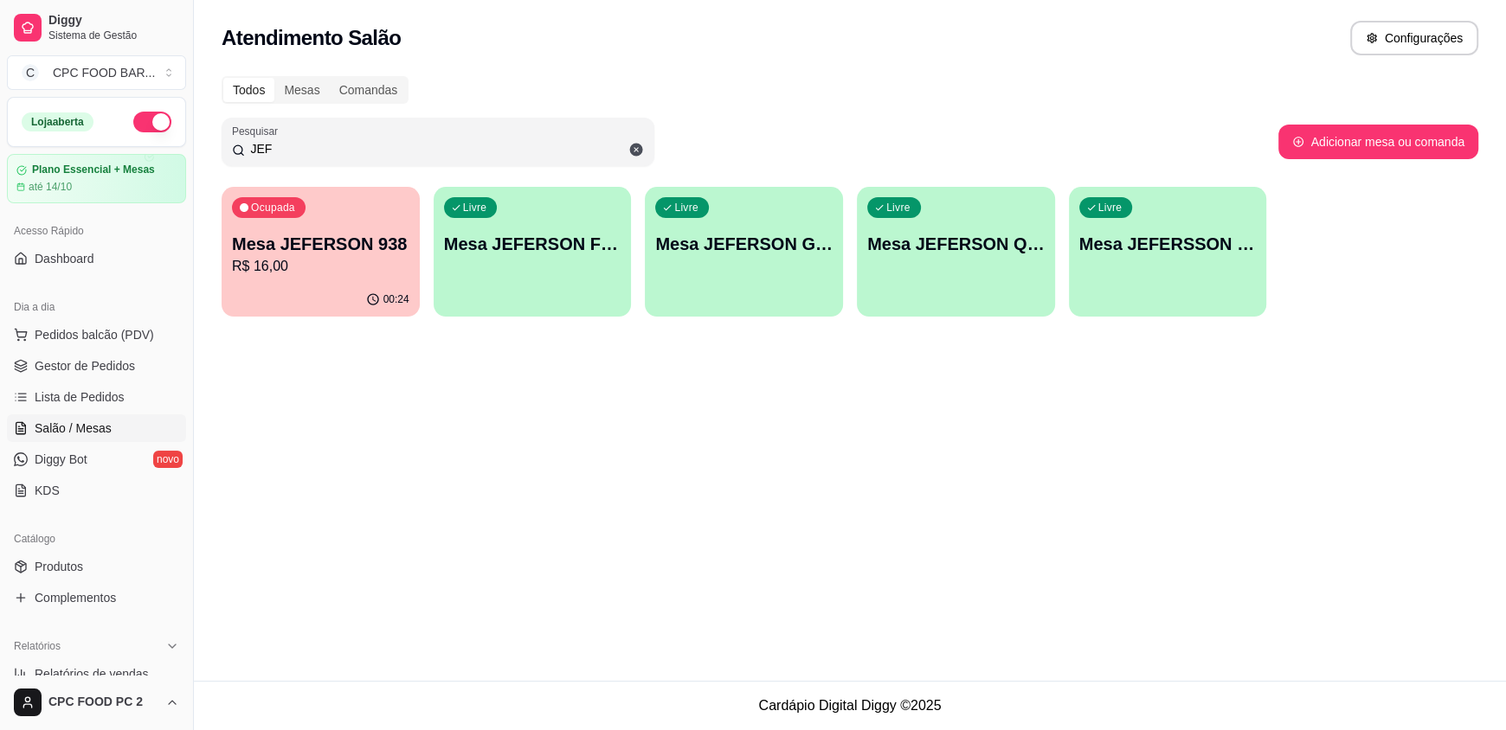
drag, startPoint x: 287, startPoint y: 157, endPoint x: 204, endPoint y: 153, distance: 83.2
click at [204, 153] on div "Todos Mesas Comandas Pesquisar JEF Adicionar mesa ou comanda [PERSON_NAME] JEFE…" at bounding box center [850, 202] width 1312 height 272
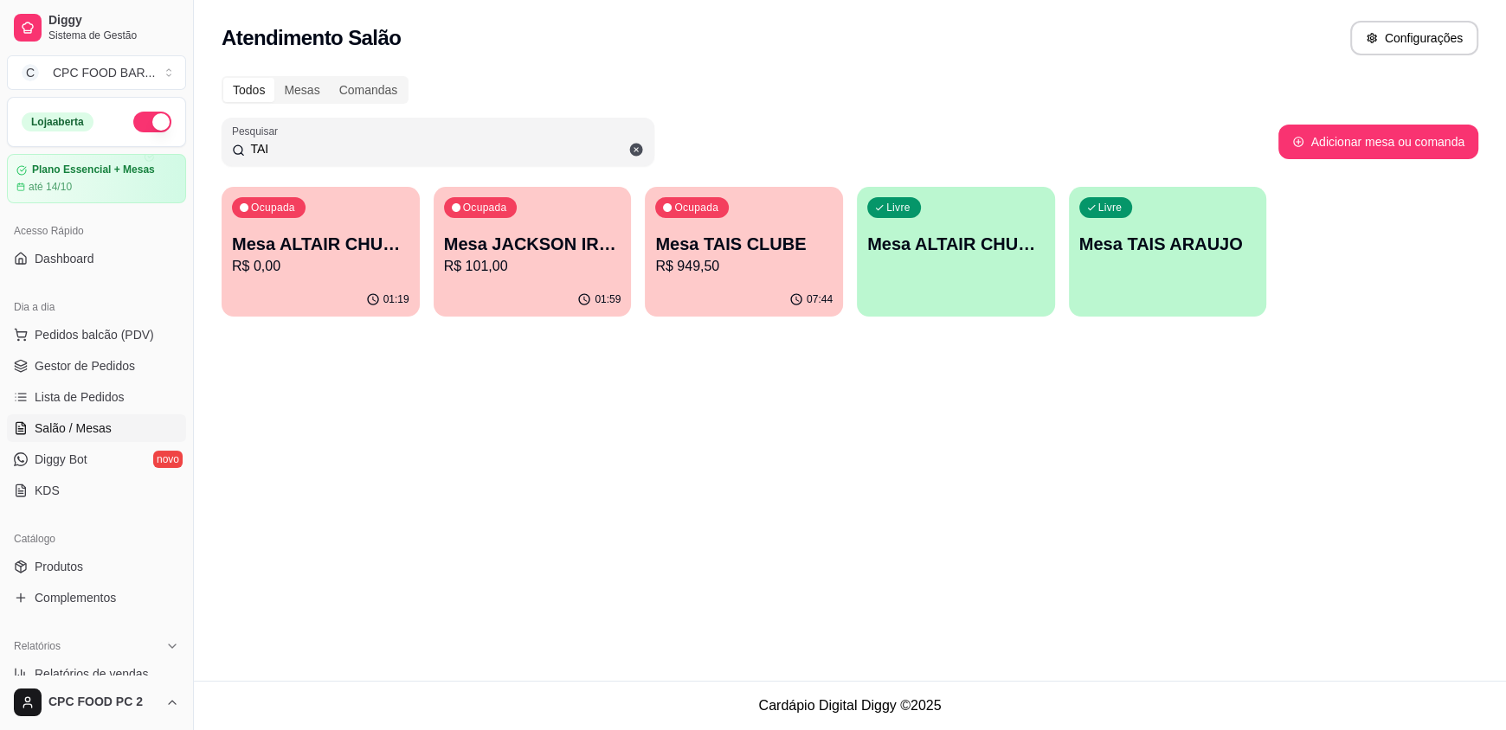
type input "TAI"
click at [791, 276] on div "Ocupada Mesa TAIS CLUBE R$ 949,50" at bounding box center [744, 235] width 192 height 93
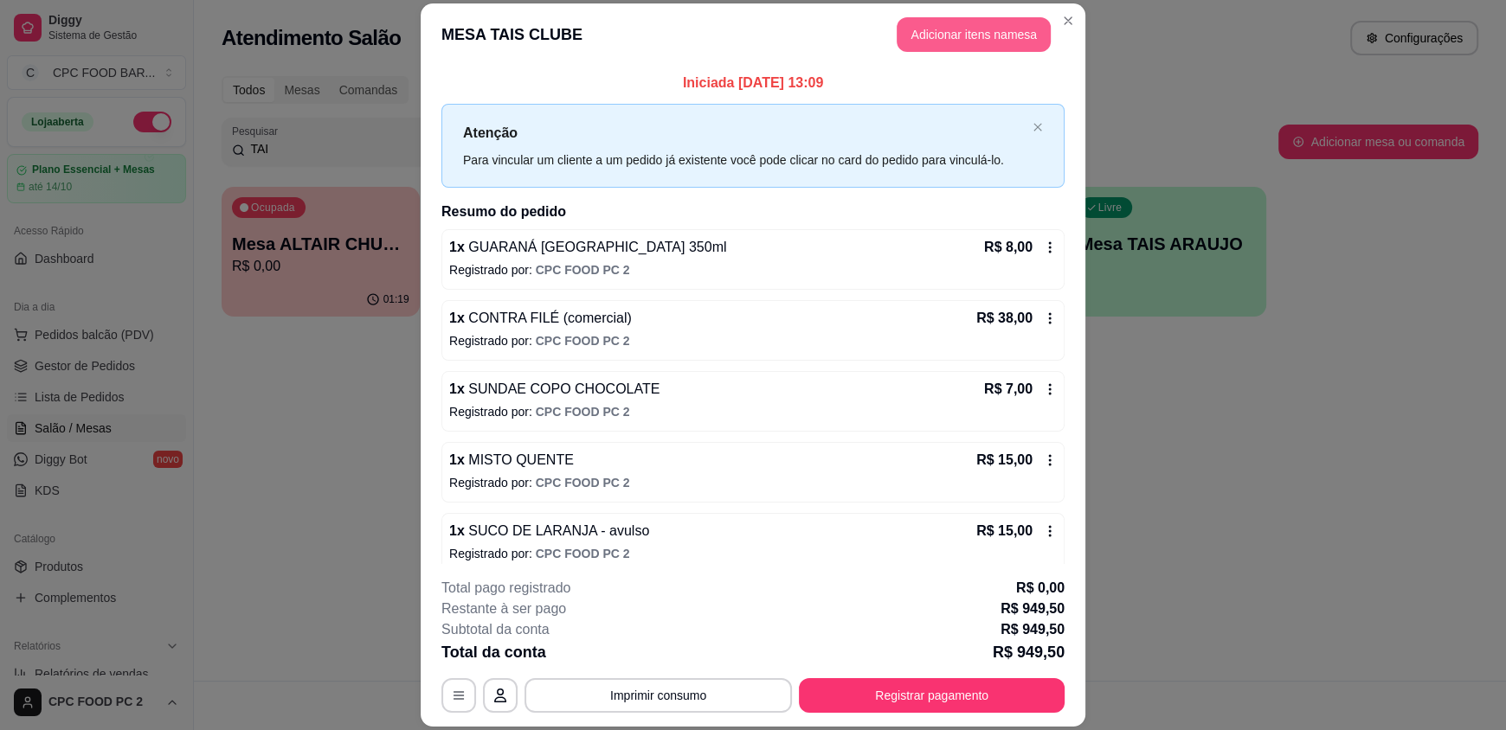
click at [907, 34] on button "Adicionar itens na mesa" at bounding box center [974, 34] width 154 height 35
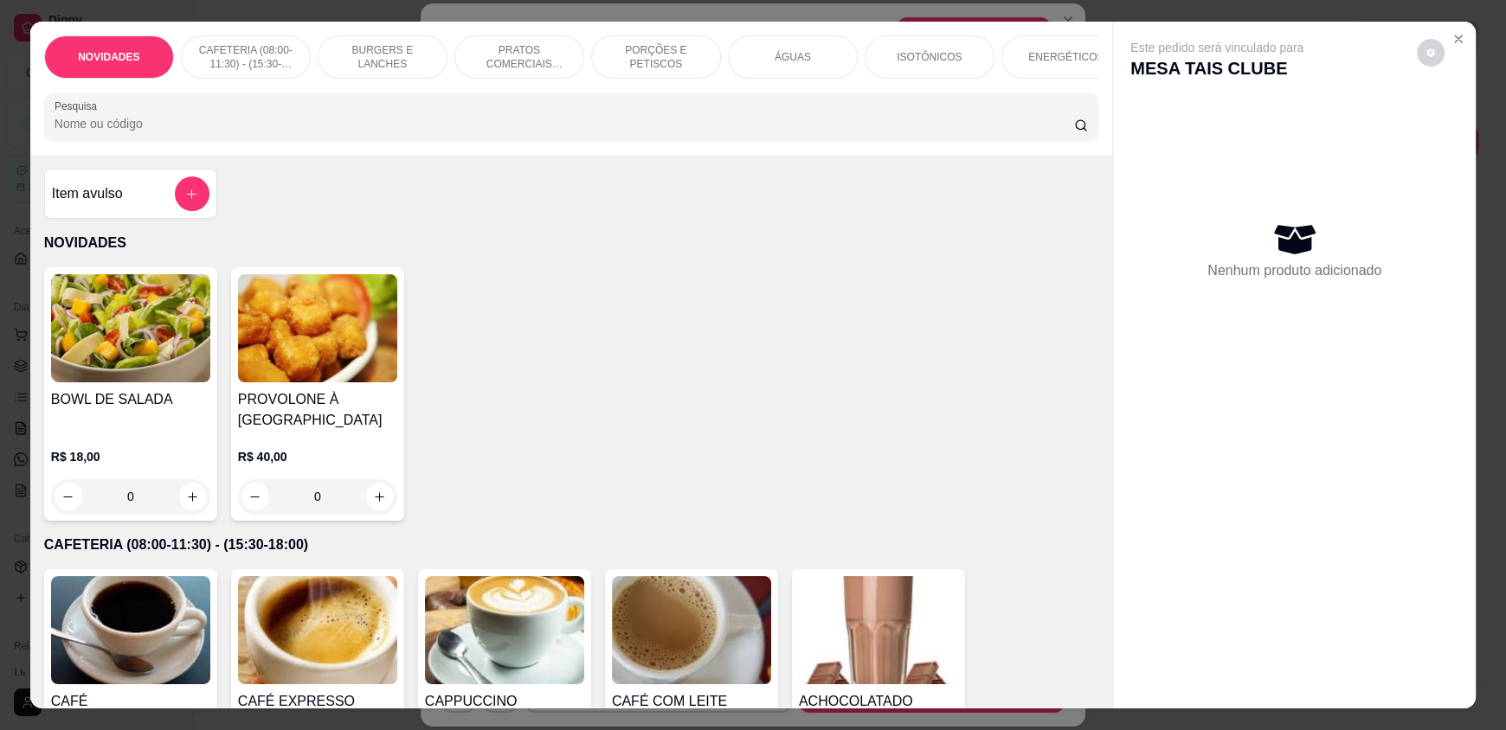
click at [598, 132] on input "Pesquisa" at bounding box center [565, 123] width 1020 height 17
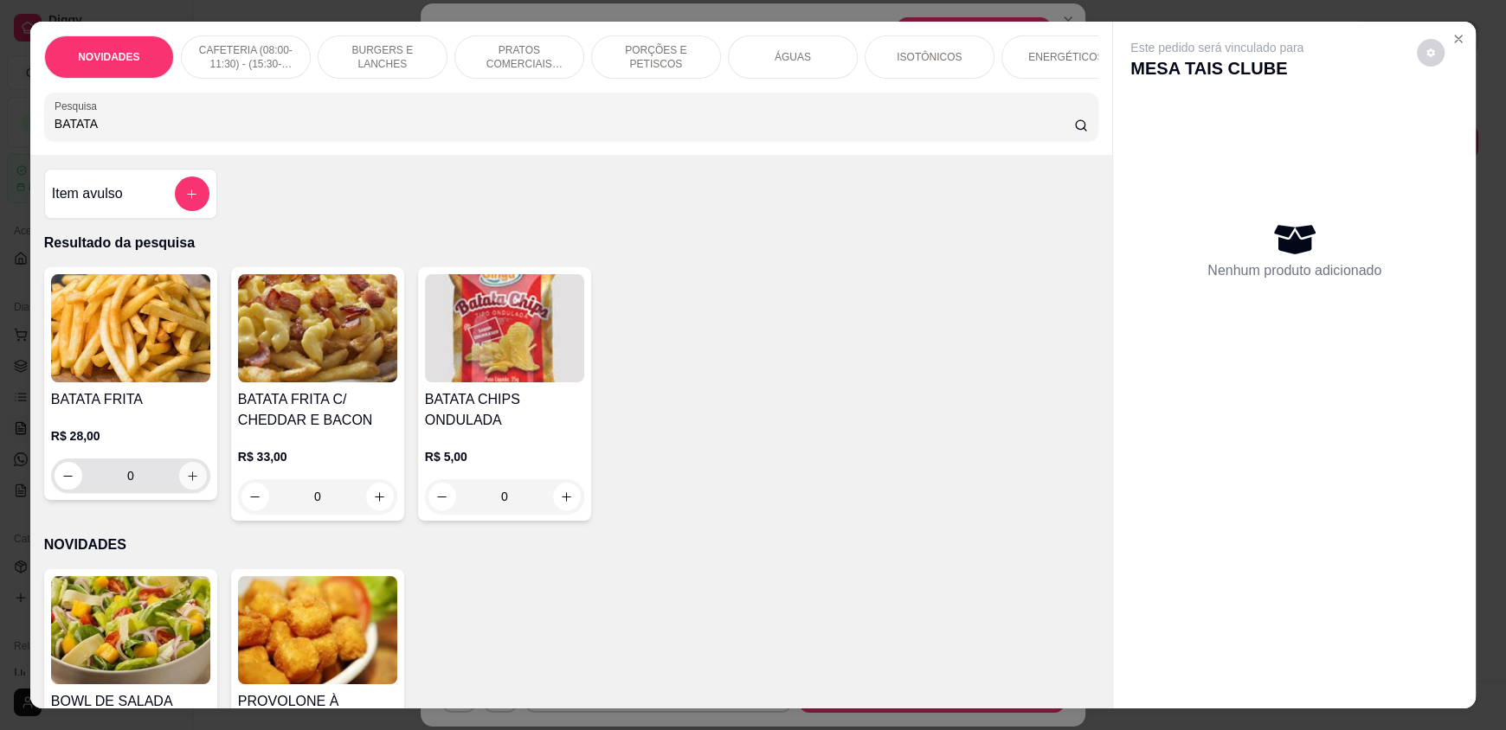
type input "BATATA"
click at [187, 483] on icon "increase-product-quantity" at bounding box center [193, 476] width 13 height 13
type input "1"
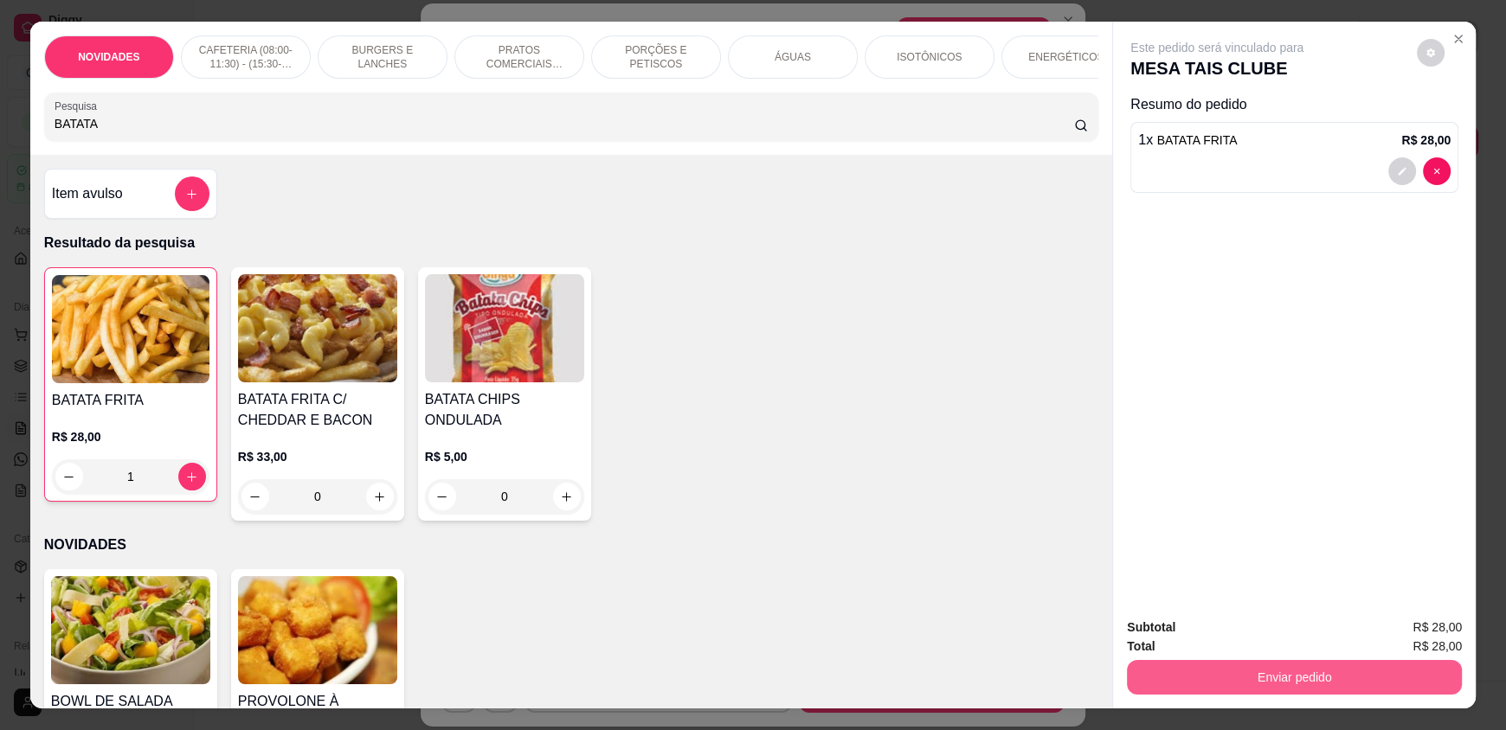
click at [1283, 685] on button "Enviar pedido" at bounding box center [1294, 677] width 335 height 35
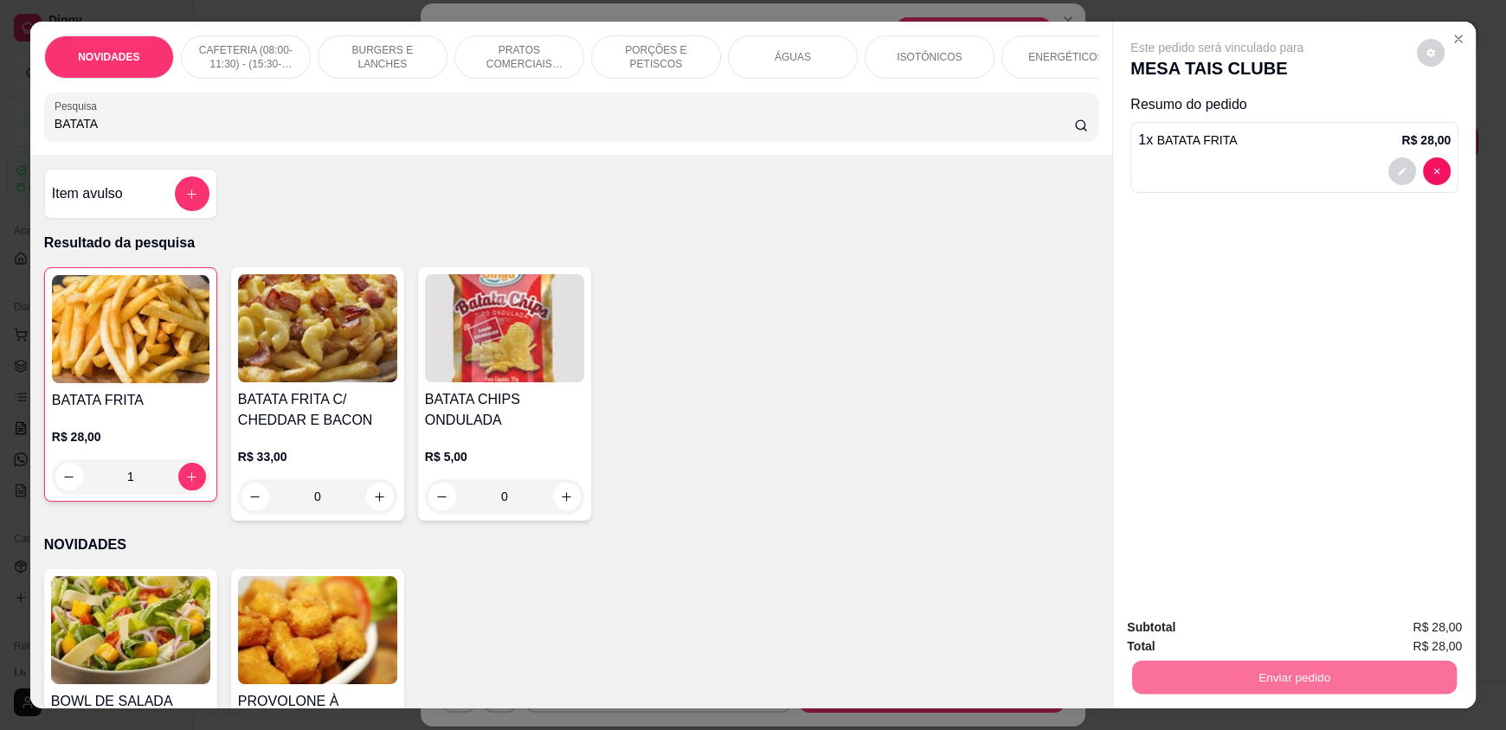
click at [1398, 625] on button "Enviar pedido" at bounding box center [1416, 635] width 98 height 33
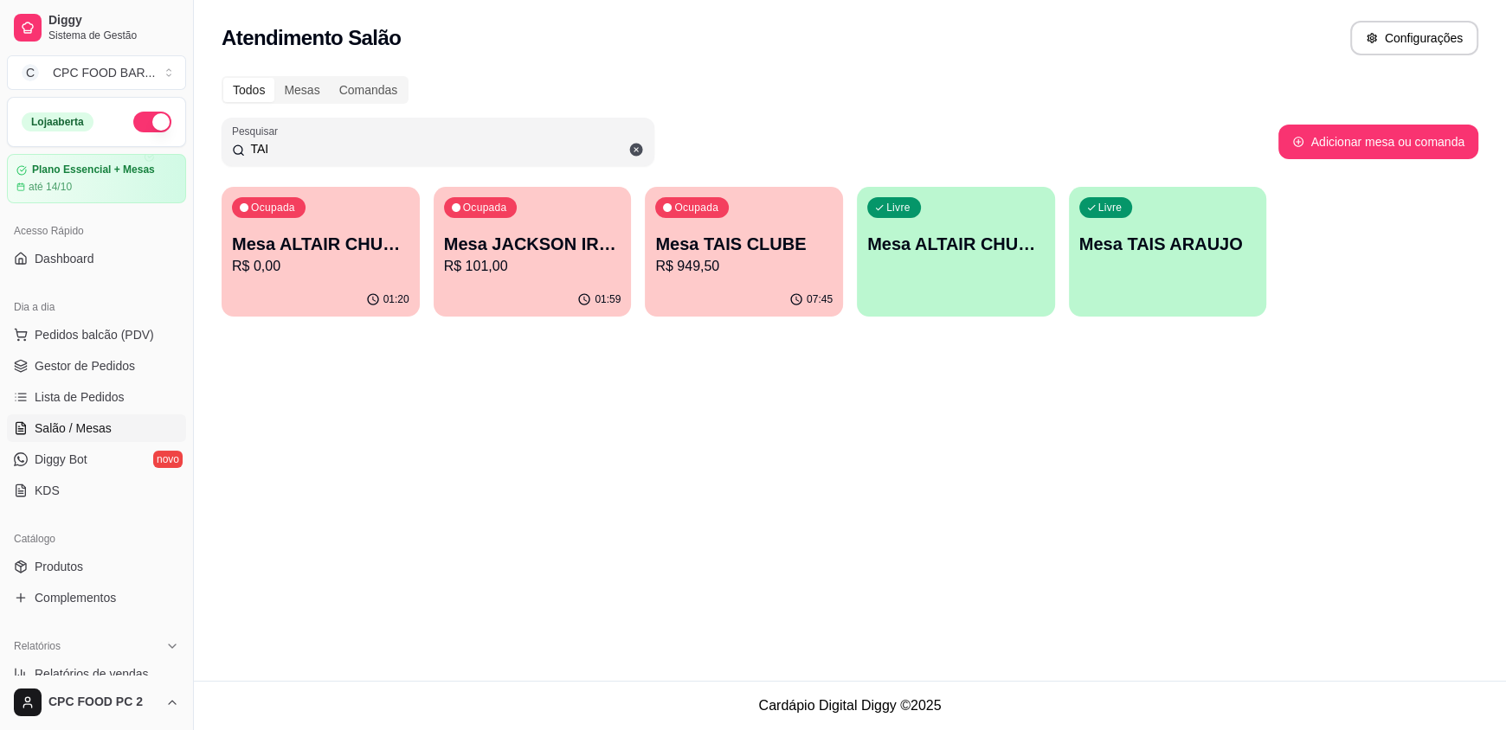
drag, startPoint x: 430, startPoint y: 145, endPoint x: 152, endPoint y: 115, distance: 279.5
click at [158, 135] on div "Diggy Sistema de Gestão C CPC FOOD BAR ... Loja aberta Plano Essencial + Mesas …" at bounding box center [753, 365] width 1506 height 730
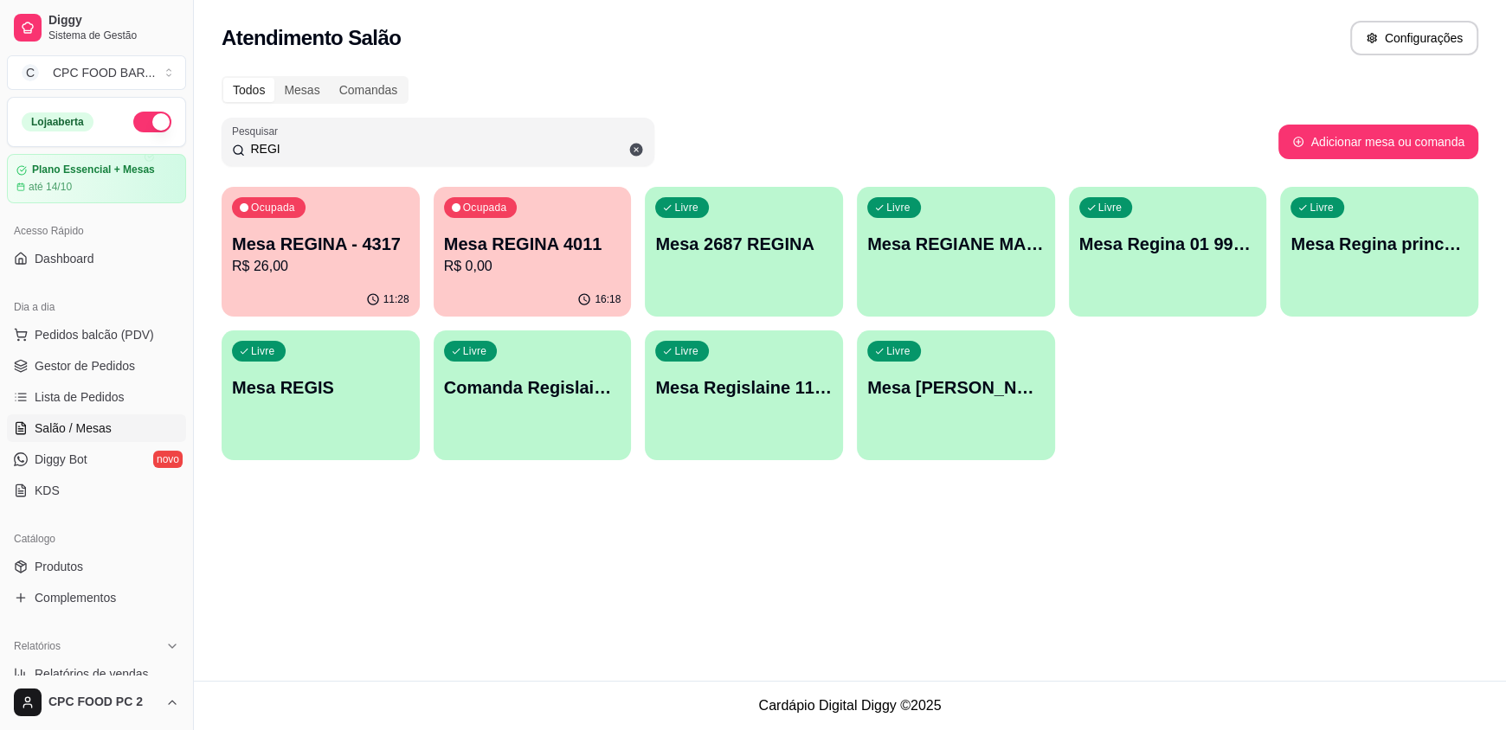
type input "REGI"
click at [524, 269] on p "R$ 0,00" at bounding box center [532, 266] width 177 height 21
click at [355, 267] on p "R$ 26,00" at bounding box center [321, 266] width 172 height 20
click at [763, 276] on div "Livre Mesa 2687 REGINA" at bounding box center [744, 241] width 198 height 109
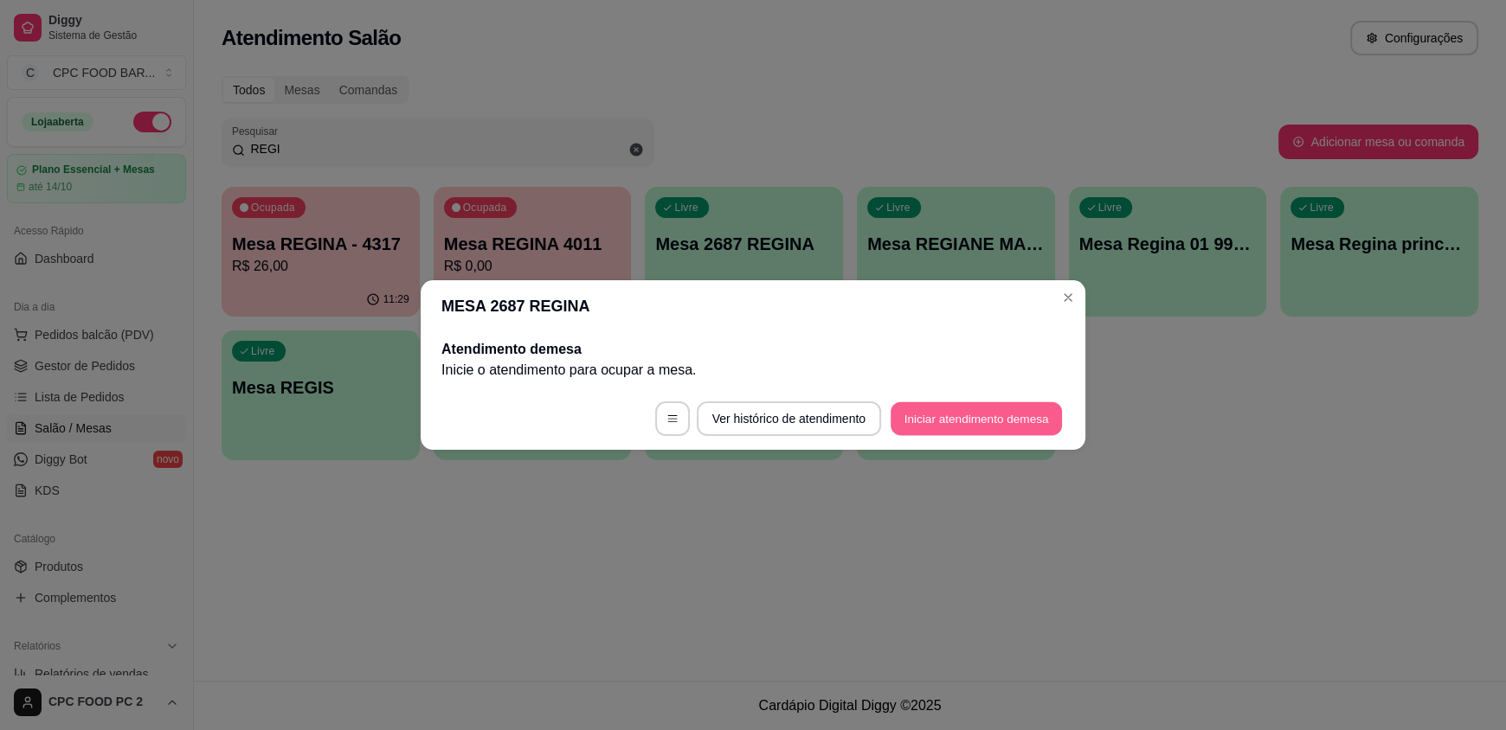
click at [969, 415] on button "Iniciar atendimento de mesa" at bounding box center [976, 419] width 171 height 34
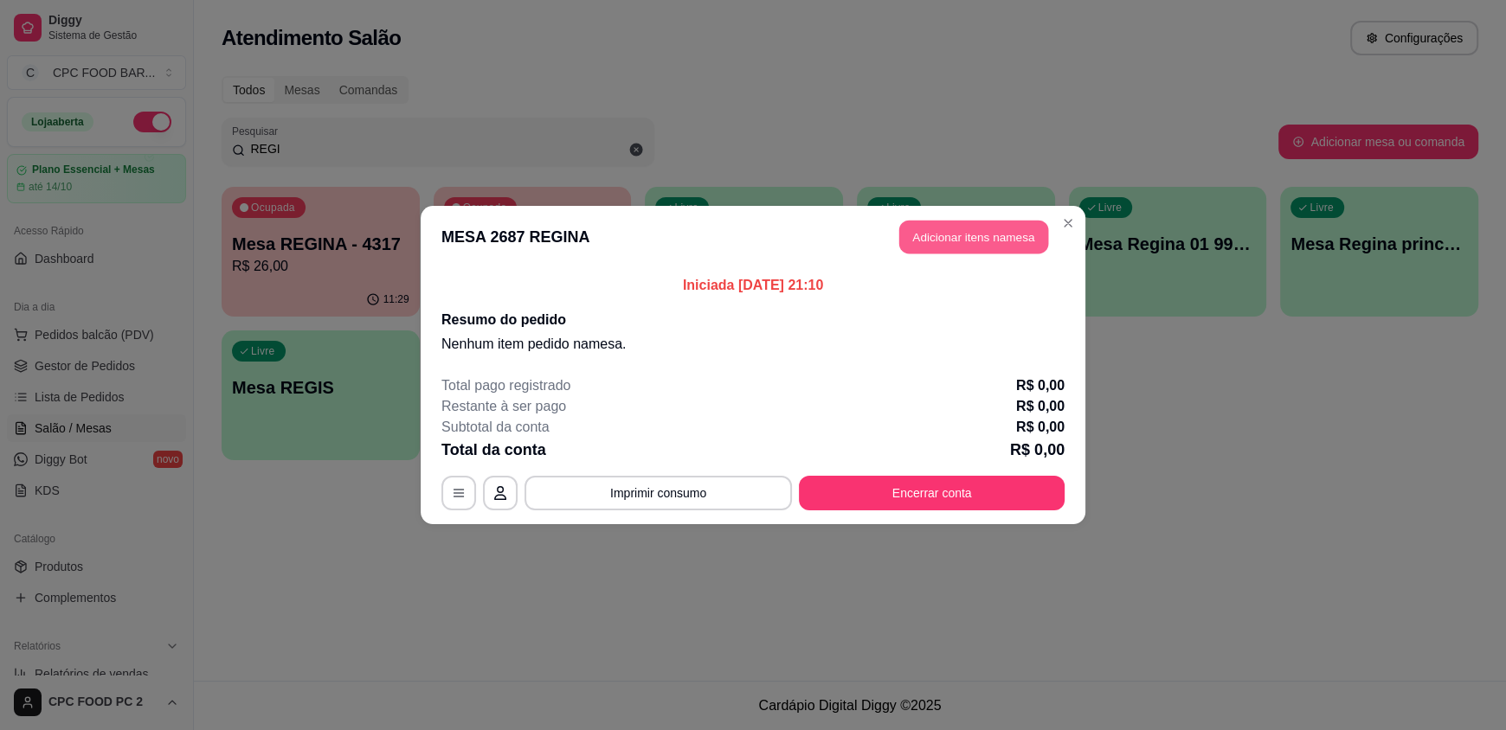
click at [962, 232] on button "Adicionar itens na mesa" at bounding box center [973, 238] width 149 height 34
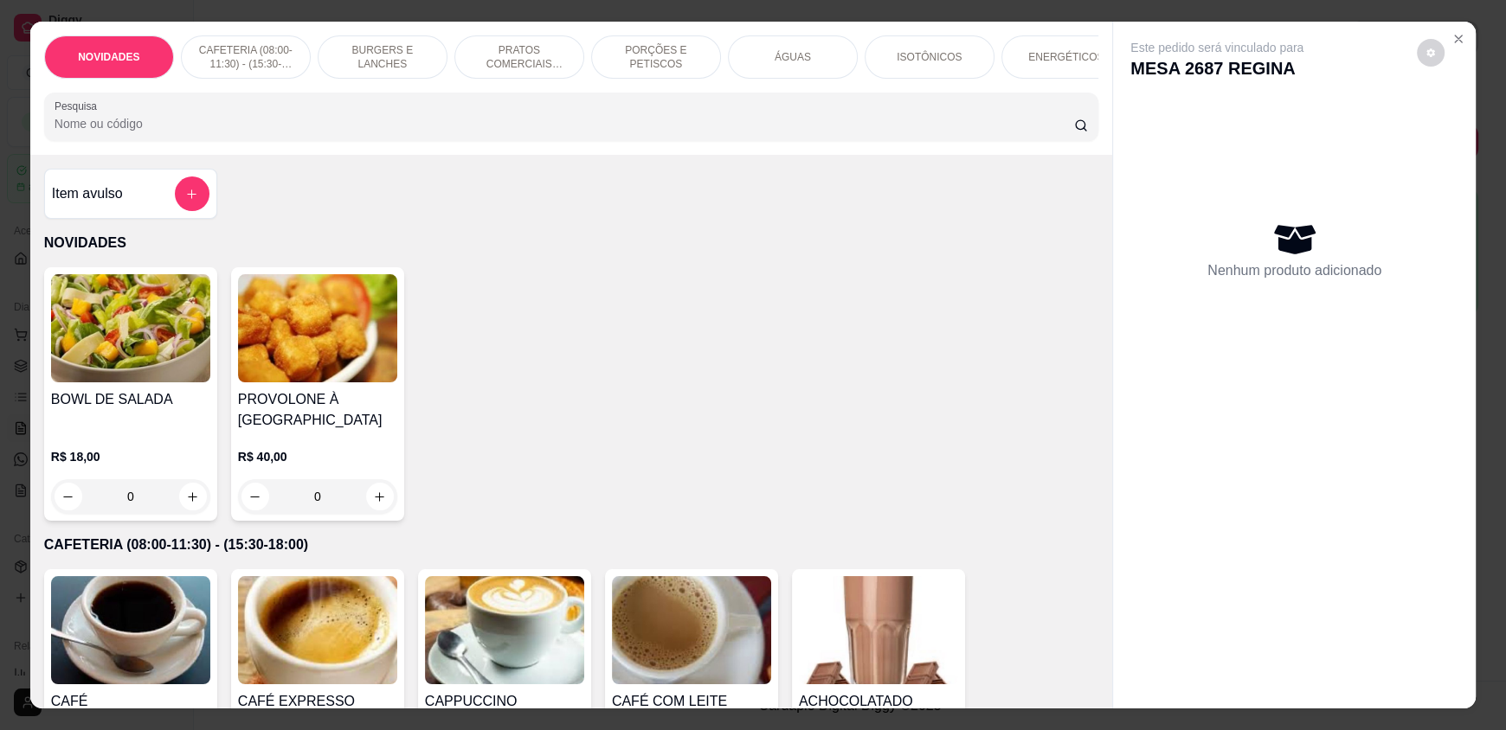
click at [807, 60] on div "ÁGUAS" at bounding box center [793, 56] width 130 height 43
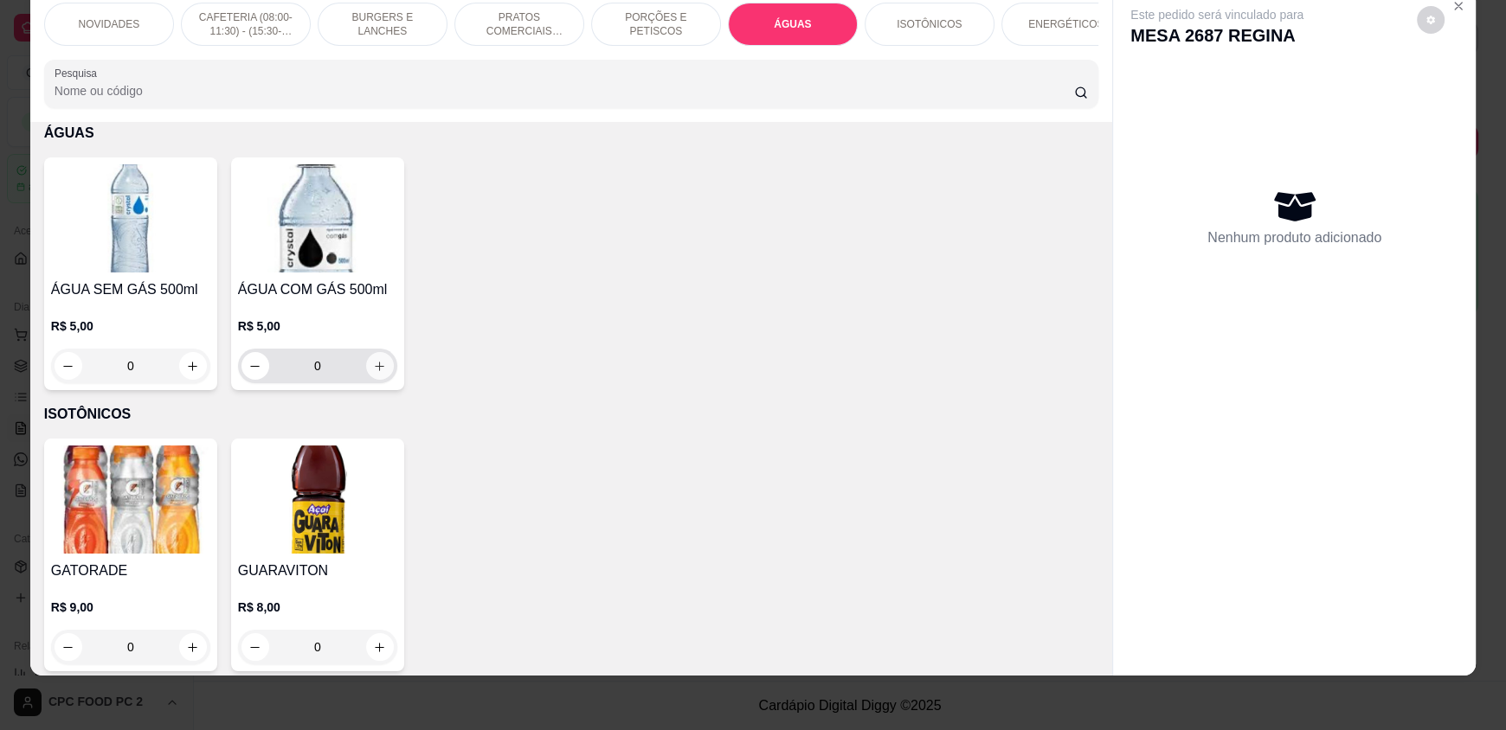
click at [376, 371] on icon "increase-product-quantity" at bounding box center [381, 367] width 10 height 10
type input "1"
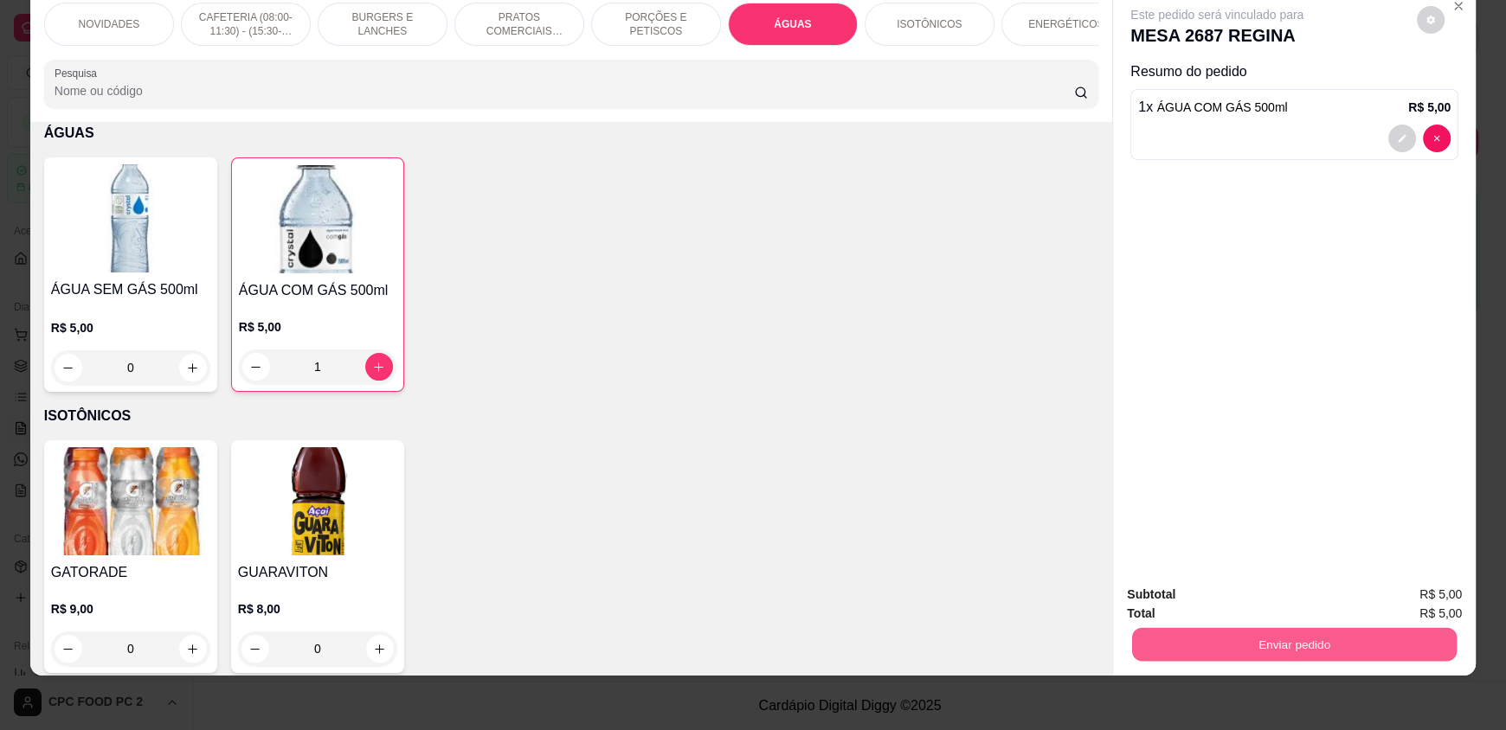
click at [1288, 637] on button "Enviar pedido" at bounding box center [1294, 644] width 325 height 34
click at [1391, 595] on button "Enviar pedido" at bounding box center [1416, 601] width 95 height 32
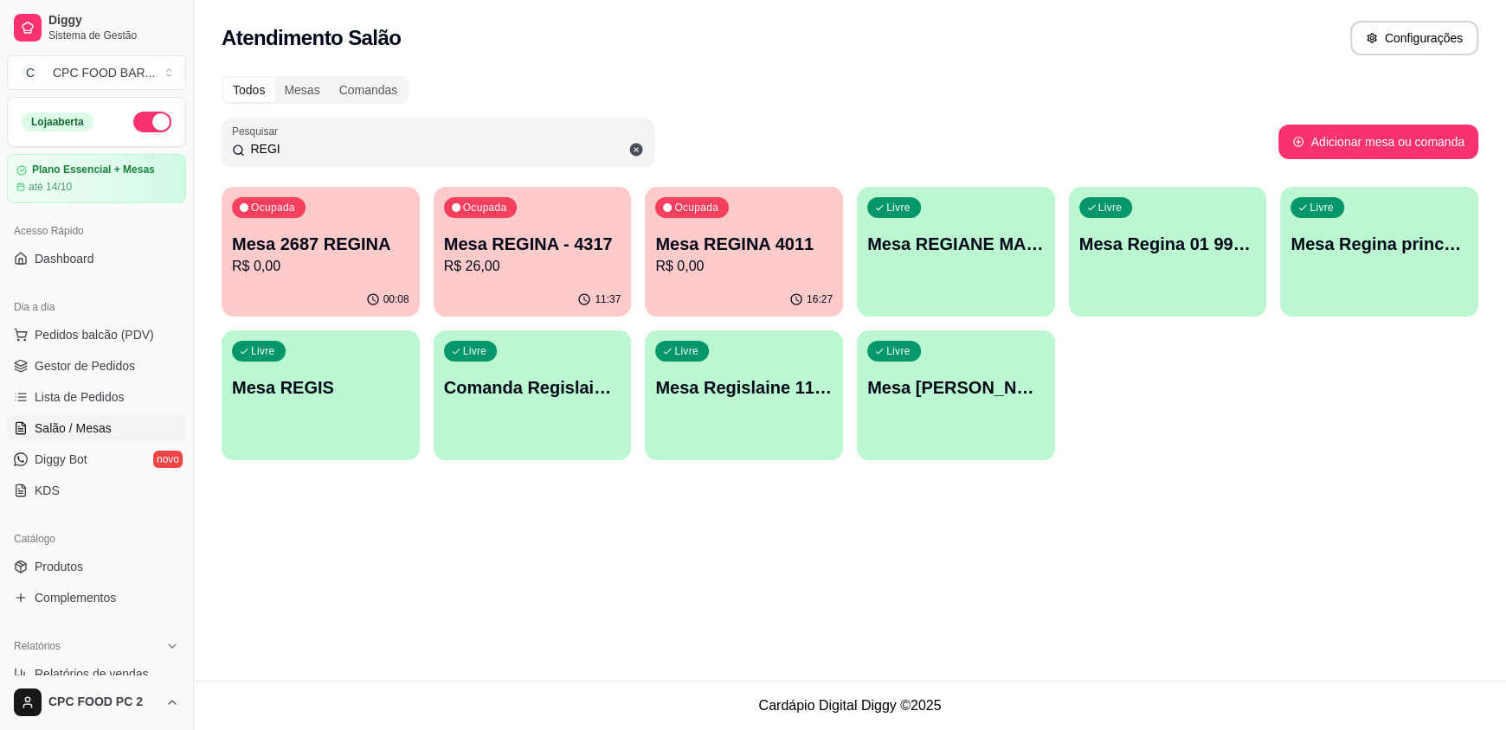
drag, startPoint x: 313, startPoint y: 148, endPoint x: 209, endPoint y: 134, distance: 105.6
click at [209, 134] on div "Todos Mesas Comandas Pesquisar REGI Adicionar mesa ou comanda Ocupada Mesa 2687…" at bounding box center [850, 273] width 1312 height 415
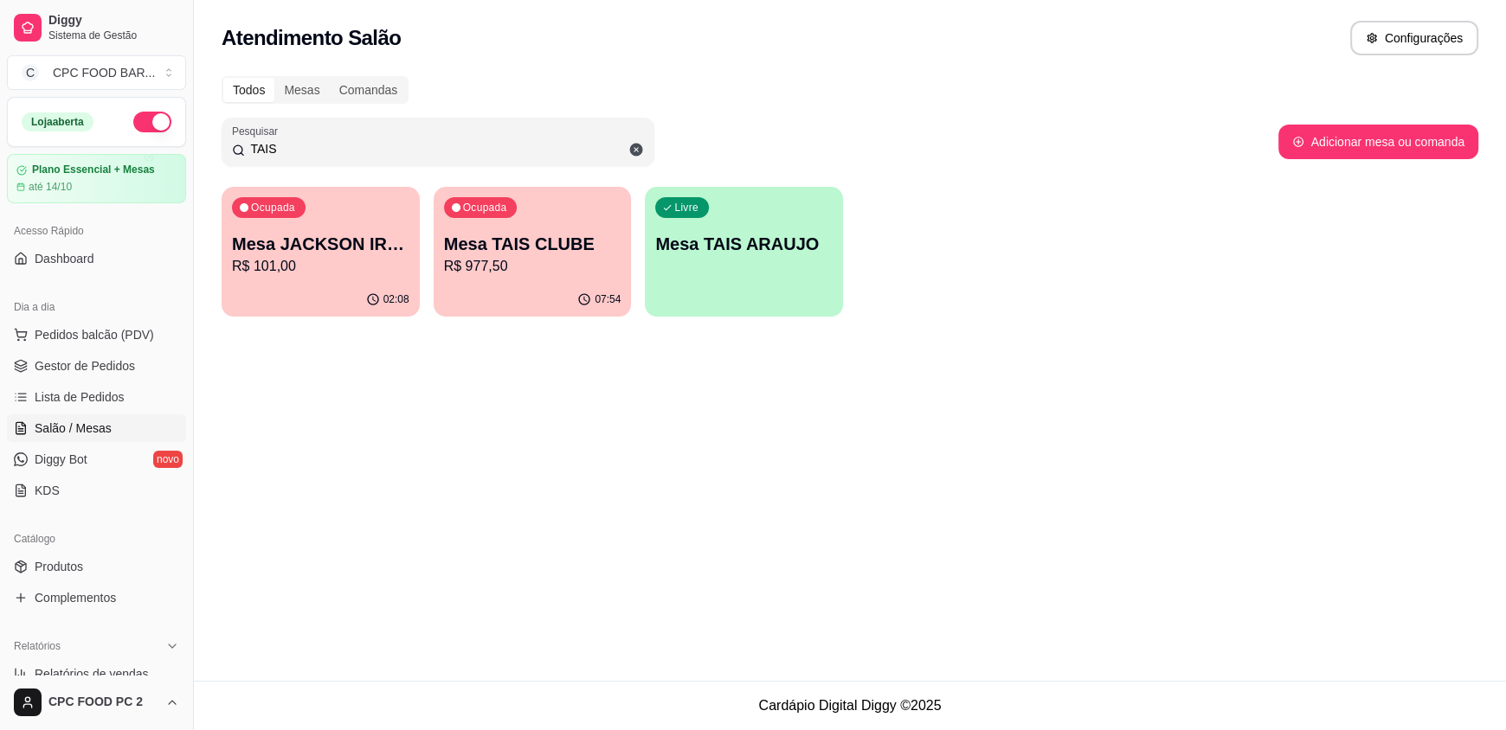
type input "TAIS"
click at [525, 228] on div "Ocupada Mesa TAIS CLUBE R$ 977,50" at bounding box center [532, 235] width 192 height 93
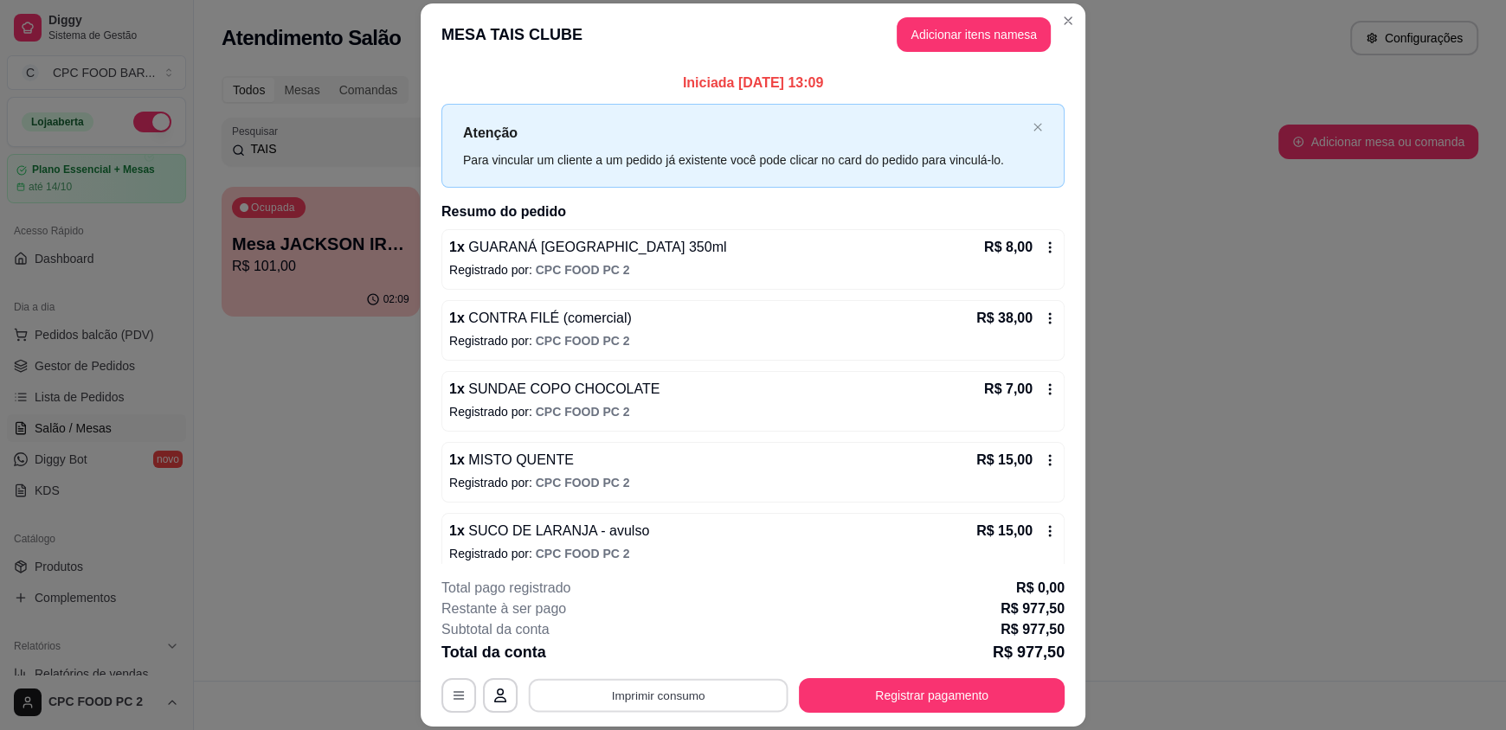
click at [665, 698] on button "Imprimir consumo" at bounding box center [659, 696] width 260 height 34
click at [655, 653] on button "IMPRESSORA" at bounding box center [656, 655] width 121 height 27
click at [895, 689] on button "Registrar pagamento" at bounding box center [932, 696] width 266 height 35
click at [913, 696] on button "Registrar pagamento" at bounding box center [932, 696] width 258 height 34
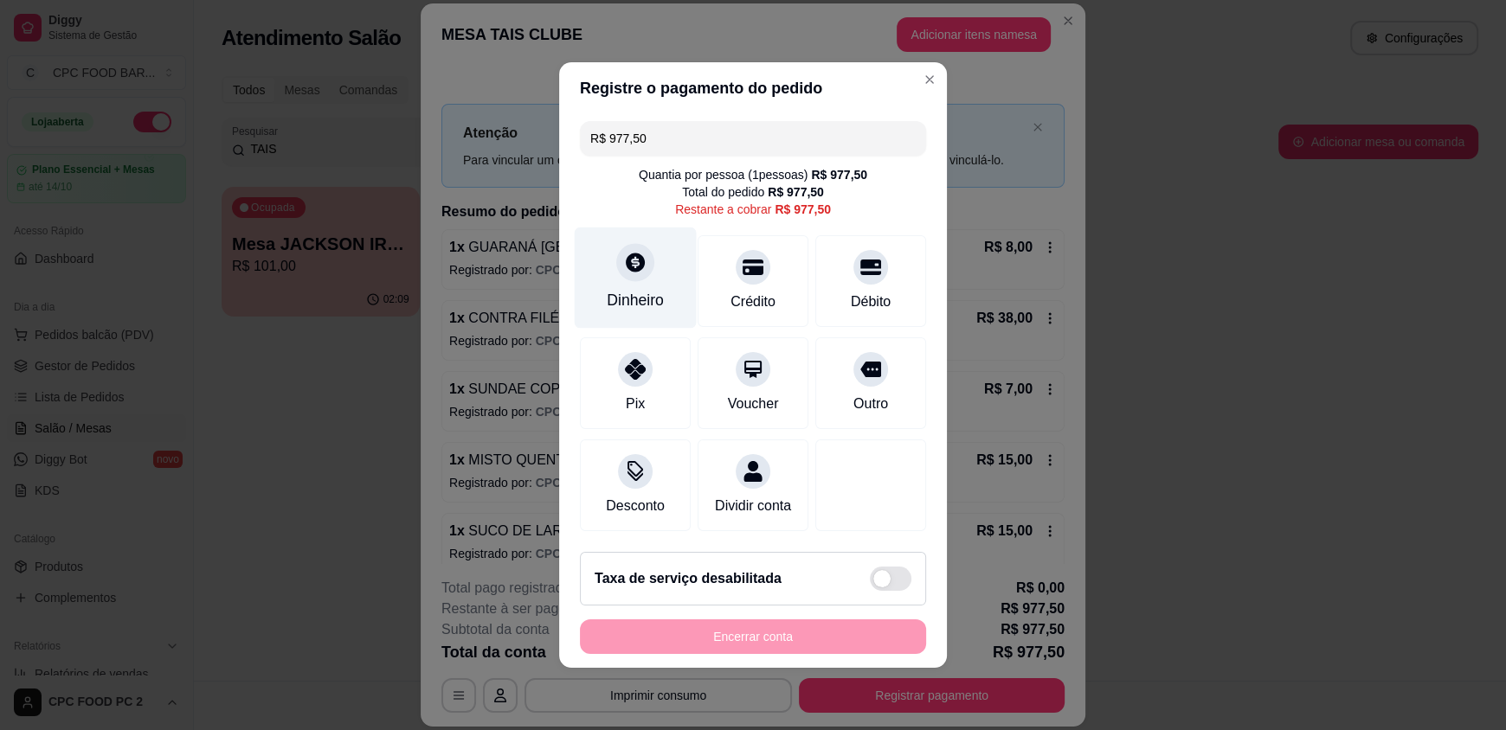
click at [640, 265] on div at bounding box center [635, 262] width 38 height 38
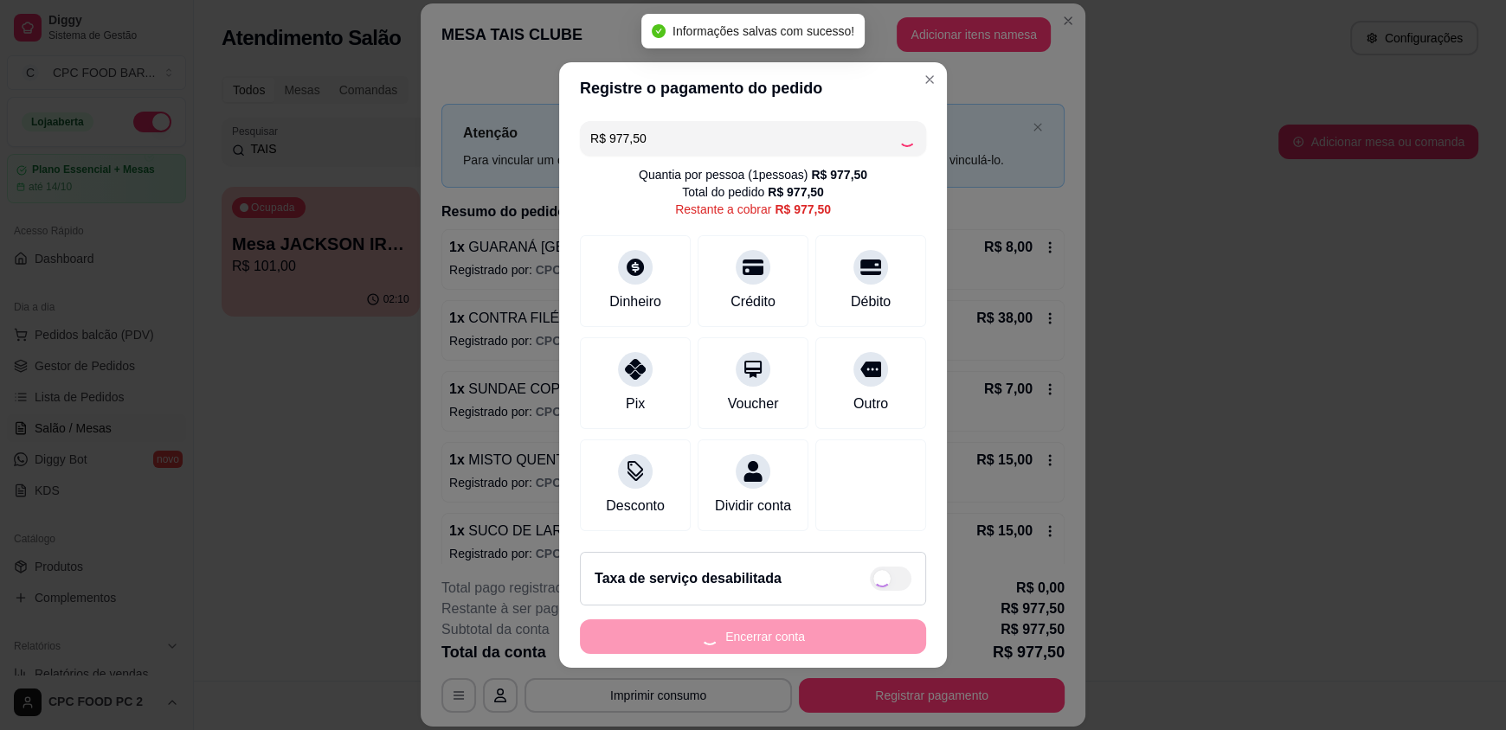
type input "R$ 0,00"
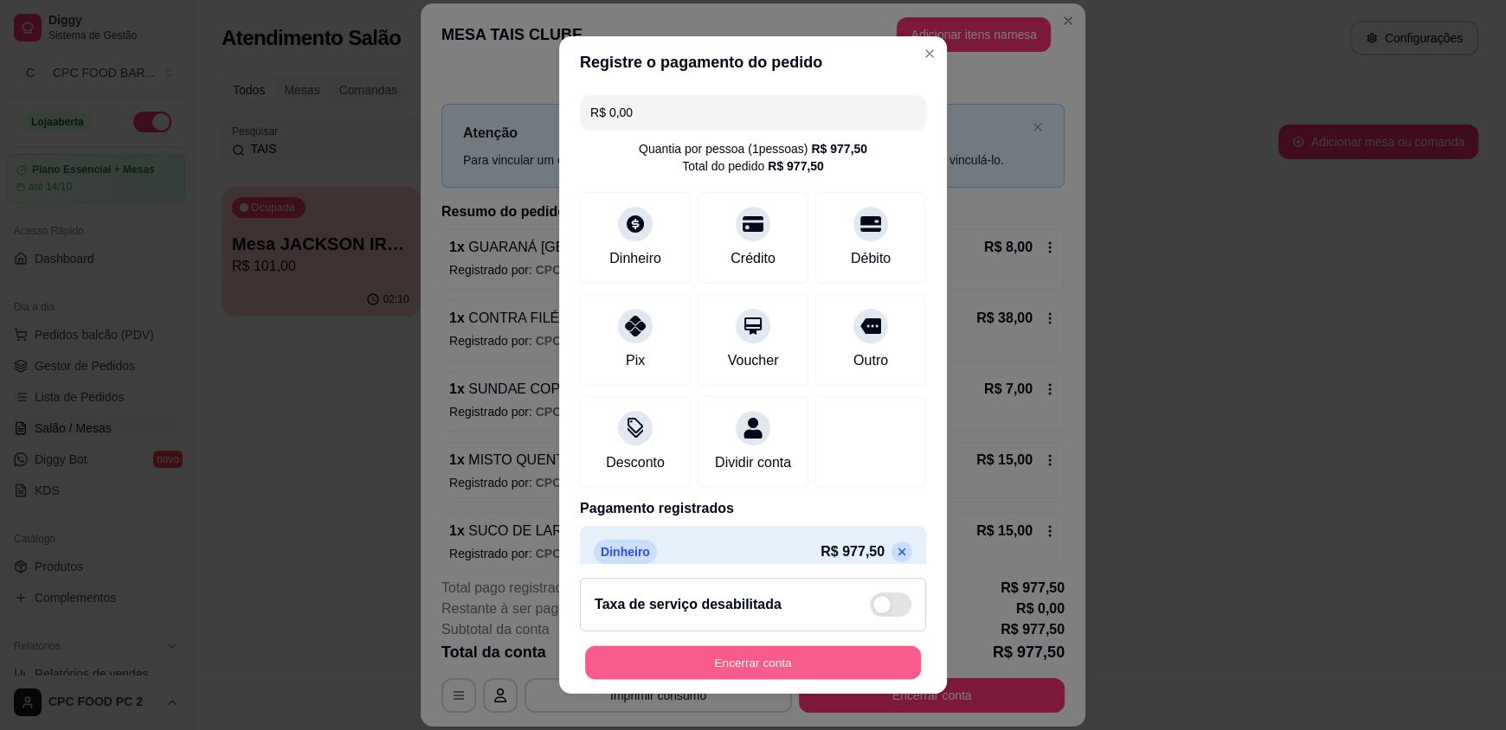
click at [669, 665] on button "Encerrar conta" at bounding box center [753, 663] width 336 height 34
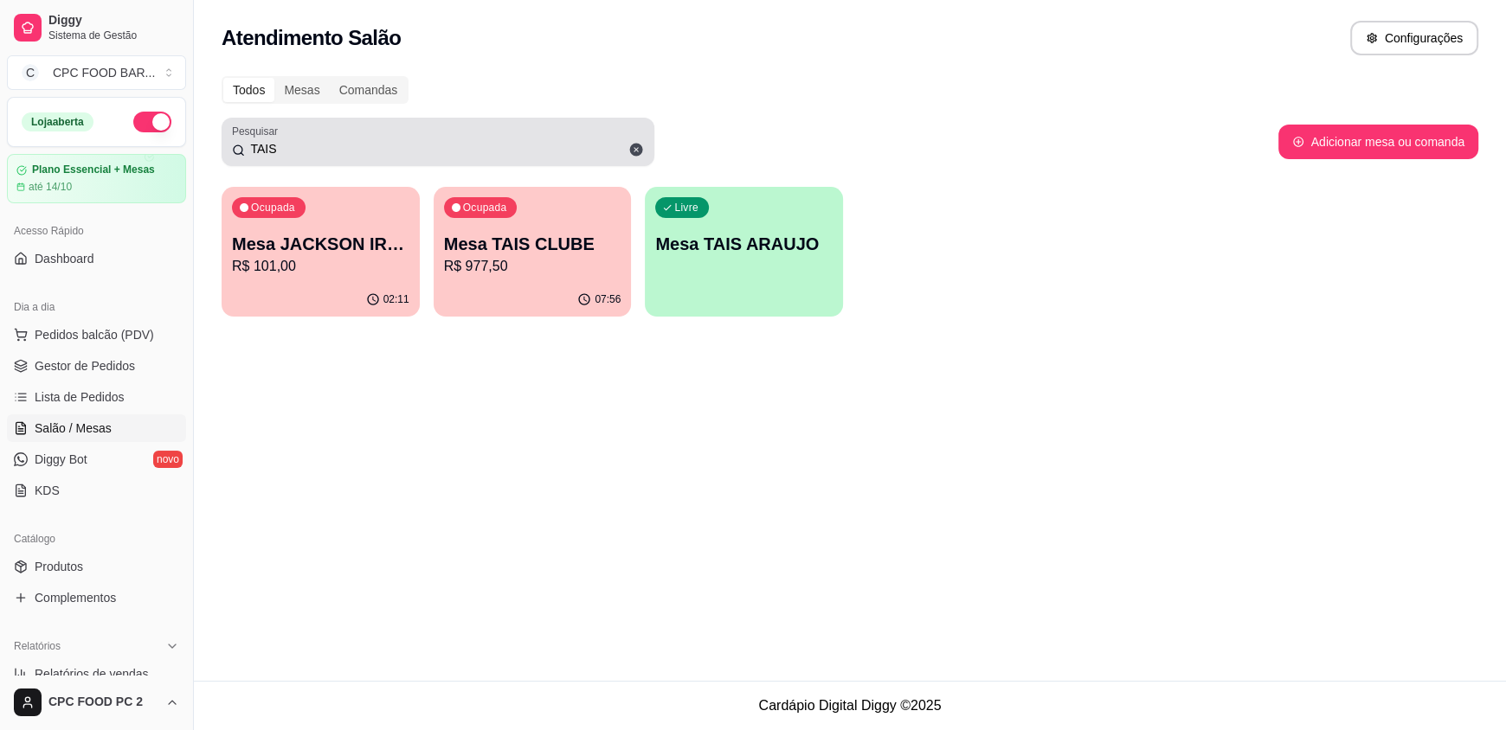
click at [445, 122] on div "Pesquisar TAIS" at bounding box center [438, 142] width 433 height 48
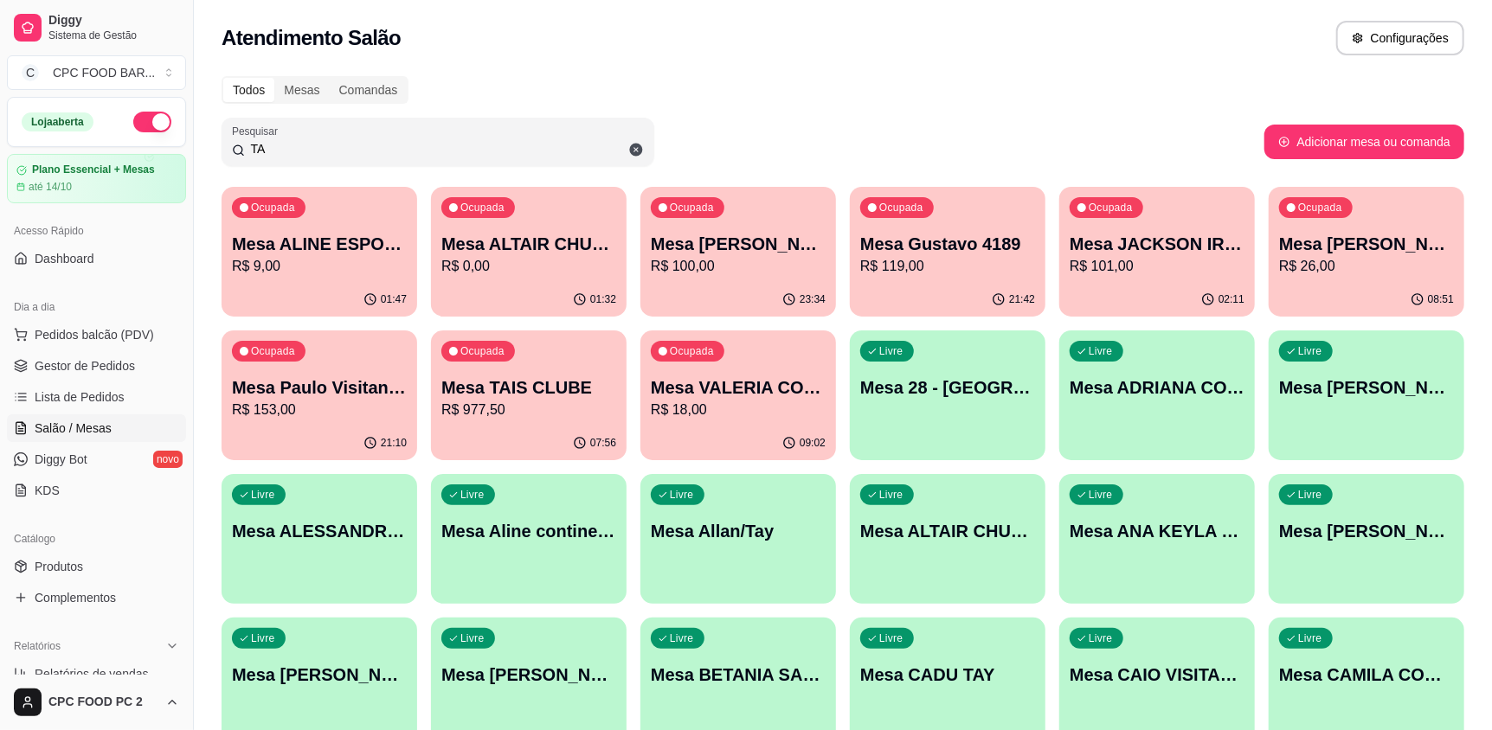
type input "T"
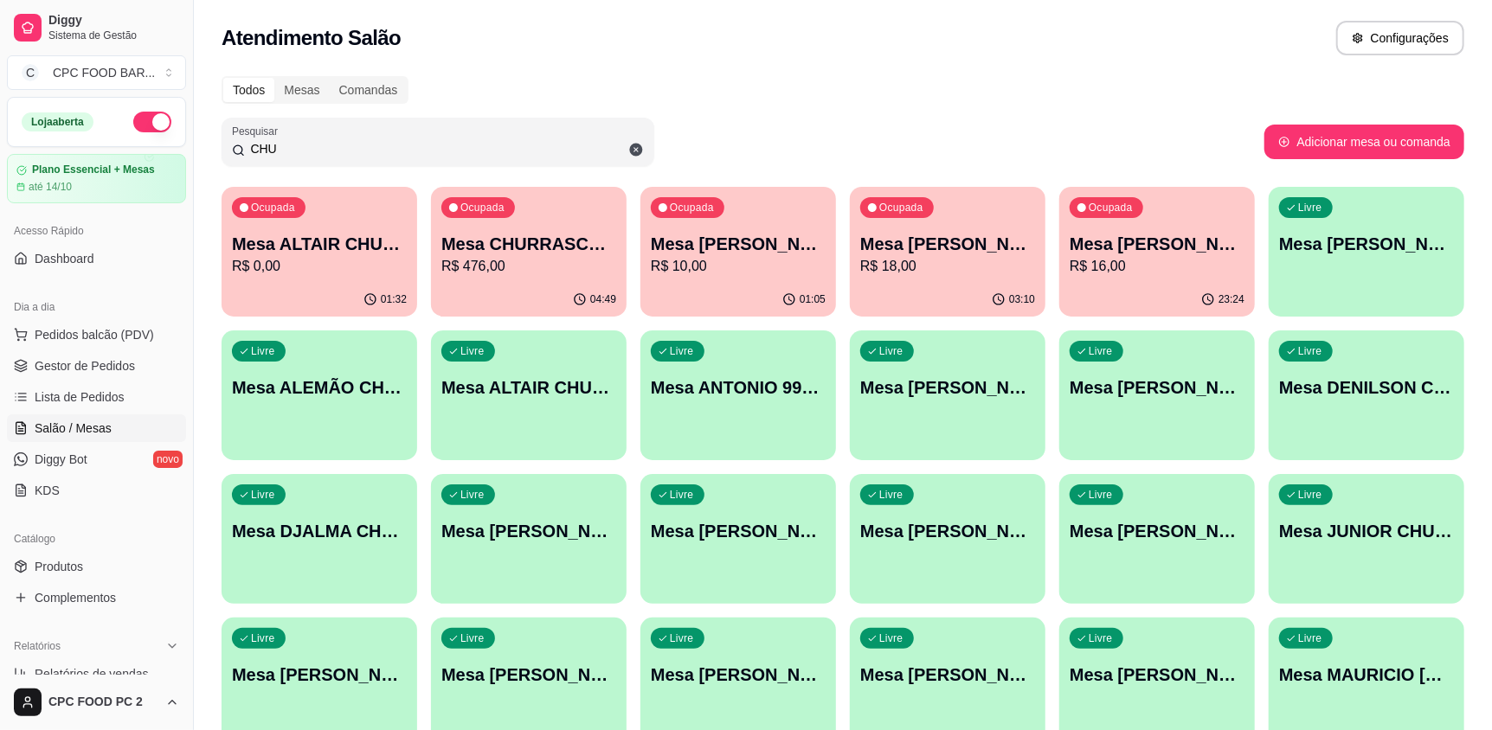
type input "CHU"
click at [499, 237] on p "Mesa CHURRASCO FUTEBOL" at bounding box center [529, 244] width 170 height 23
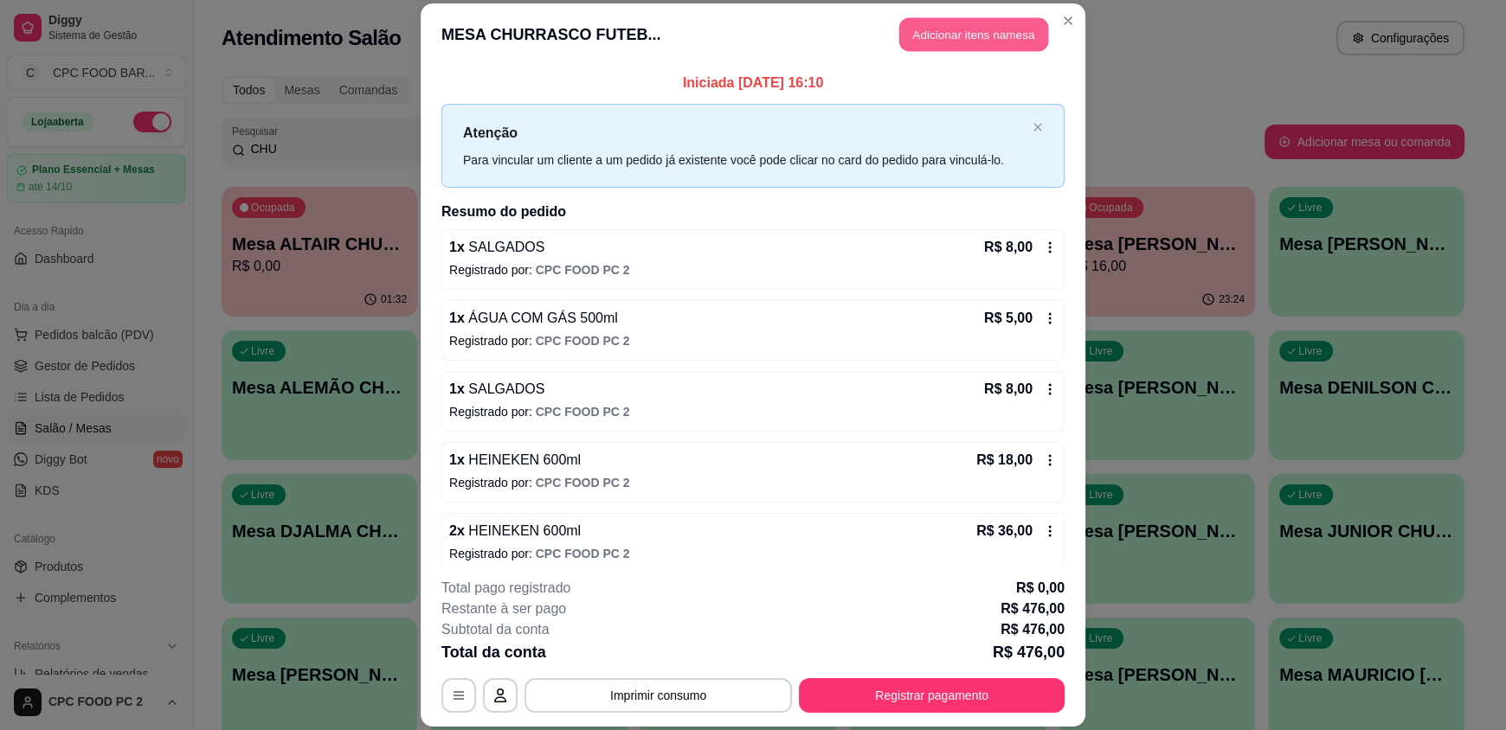
click at [956, 27] on button "Adicionar itens na mesa" at bounding box center [973, 35] width 149 height 34
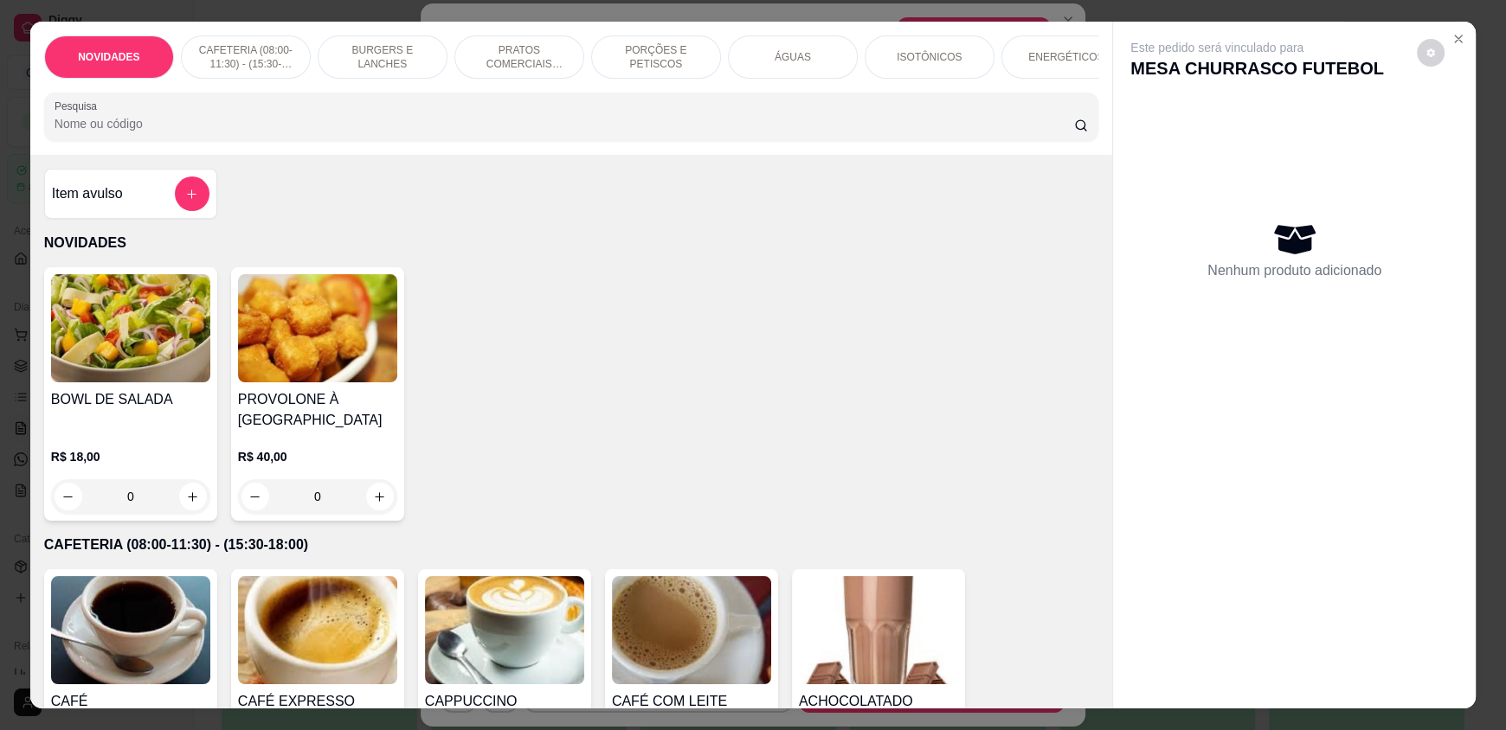
click at [424, 132] on input "Pesquisa" at bounding box center [565, 123] width 1020 height 17
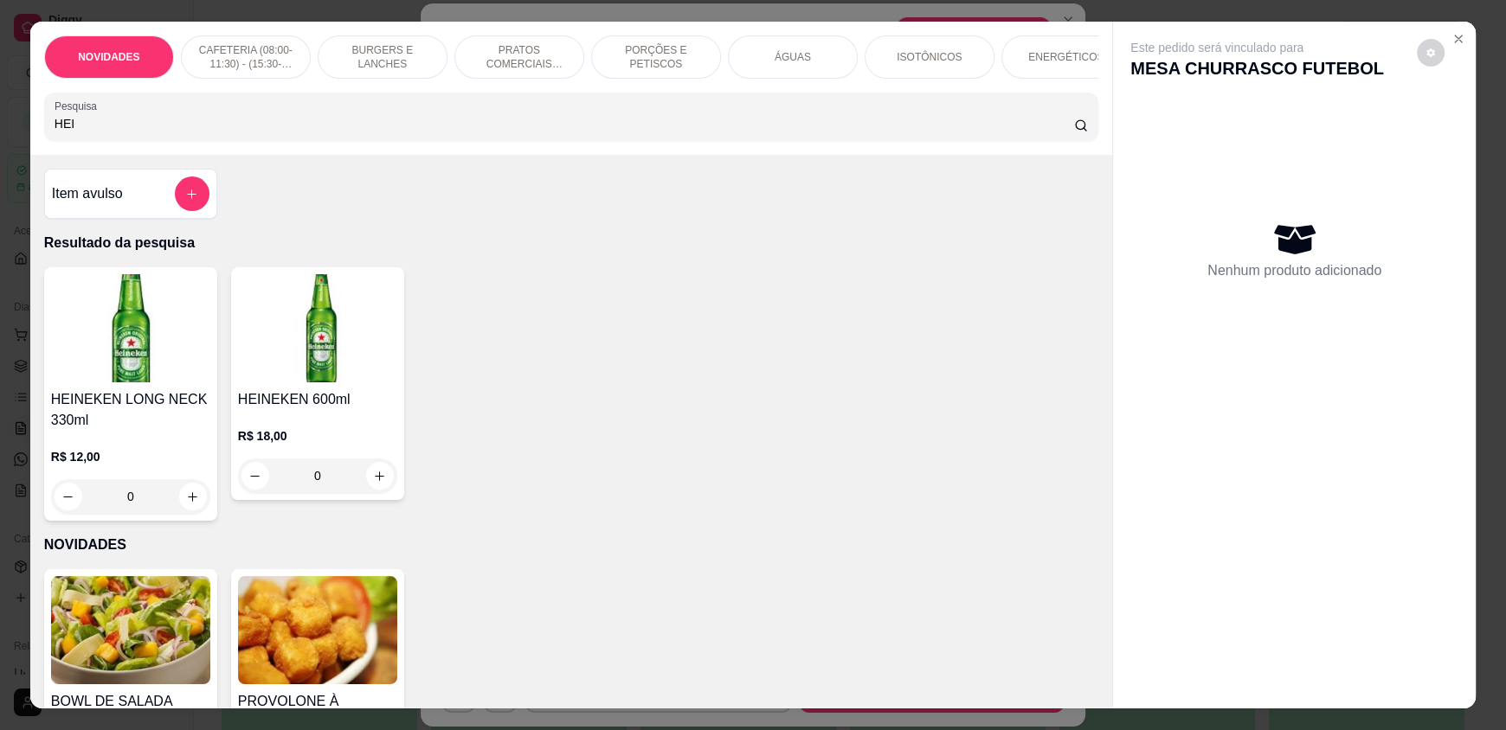
click at [387, 432] on div "NOVIDADES CAFETERIA (08:00-11:30) - (15:30-18:00) BURGERS E LANCHES PRATOS COME…" at bounding box center [571, 365] width 1082 height 686
type input "HEI"
click at [376, 483] on icon "increase-product-quantity" at bounding box center [379, 476] width 13 height 13
type input "1"
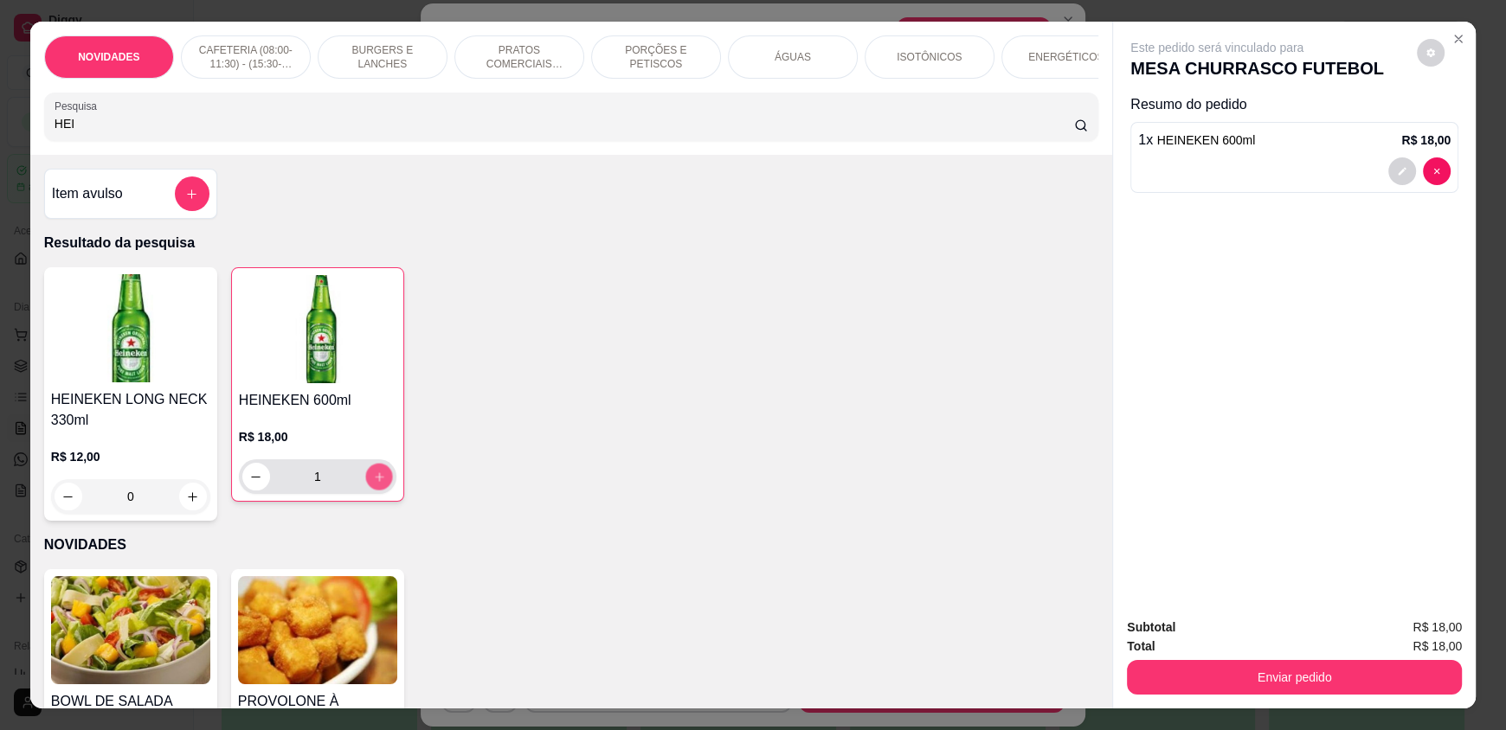
click at [376, 484] on icon "increase-product-quantity" at bounding box center [379, 477] width 13 height 13
type input "2"
click at [376, 484] on icon "increase-product-quantity" at bounding box center [379, 477] width 13 height 13
type input "3"
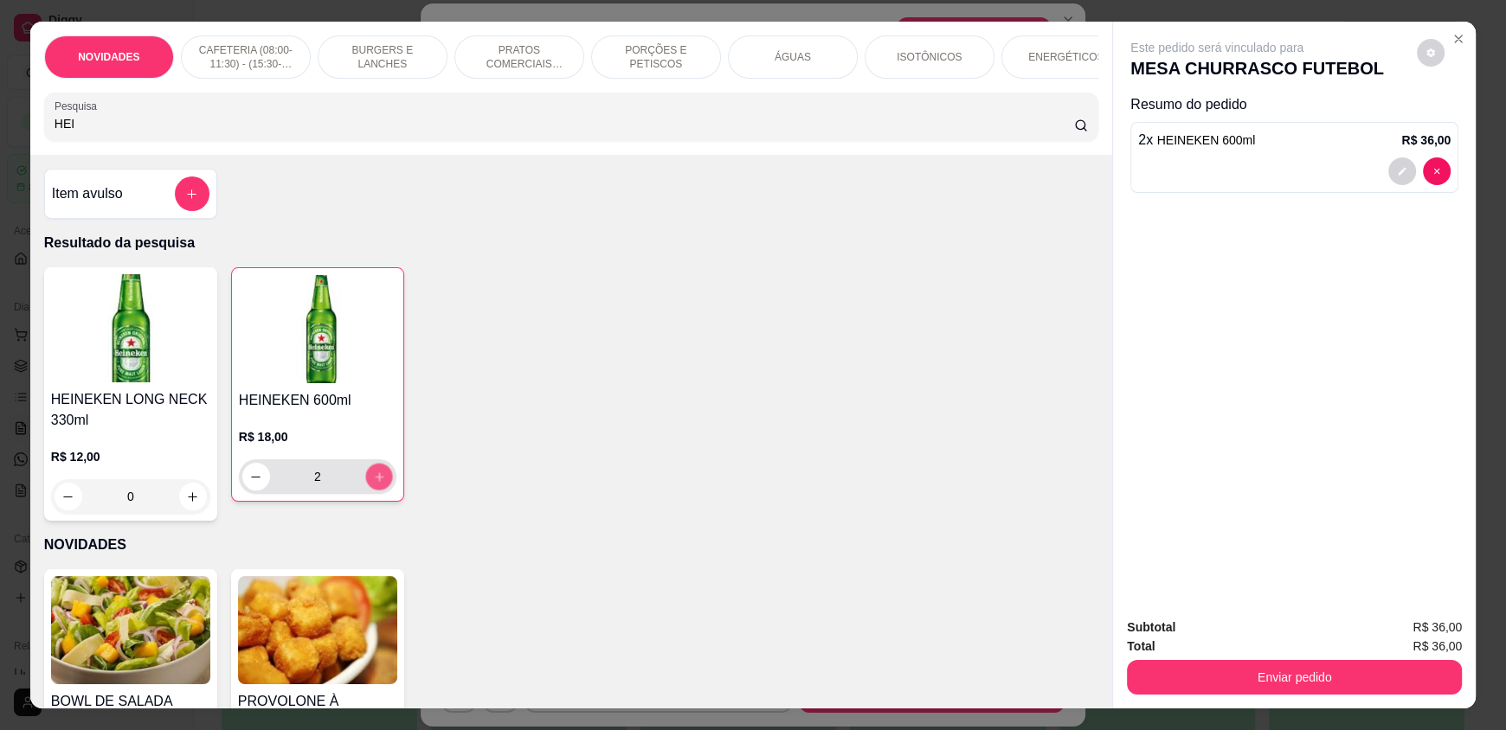
type input "3"
click at [376, 484] on icon "increase-product-quantity" at bounding box center [378, 477] width 13 height 13
type input "4"
click at [376, 484] on icon "increase-product-quantity" at bounding box center [378, 477] width 13 height 13
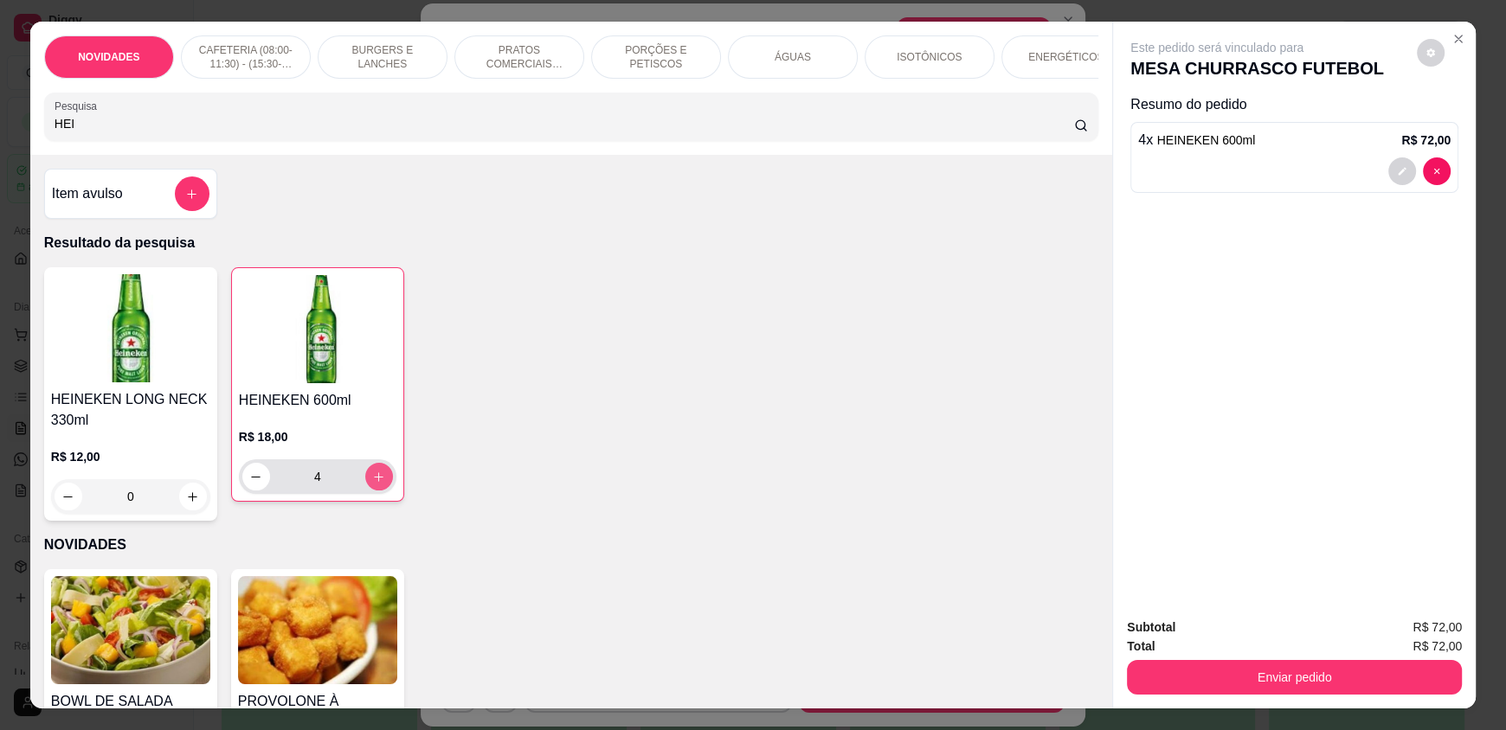
type input "5"
click at [376, 484] on icon "increase-product-quantity" at bounding box center [379, 477] width 13 height 13
type input "6"
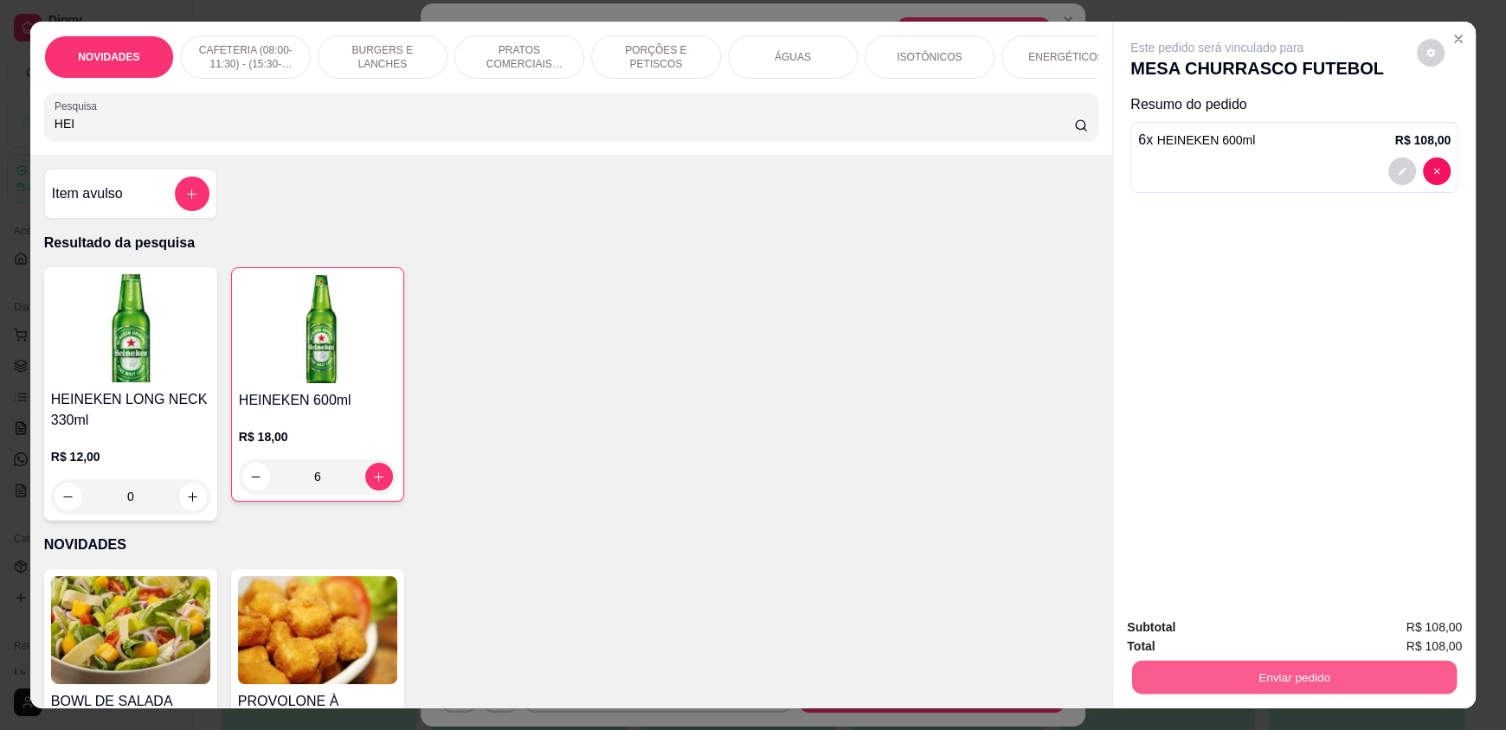
click at [1190, 666] on button "Enviar pedido" at bounding box center [1294, 677] width 325 height 34
click at [1431, 642] on button "Enviar pedido" at bounding box center [1416, 635] width 98 height 33
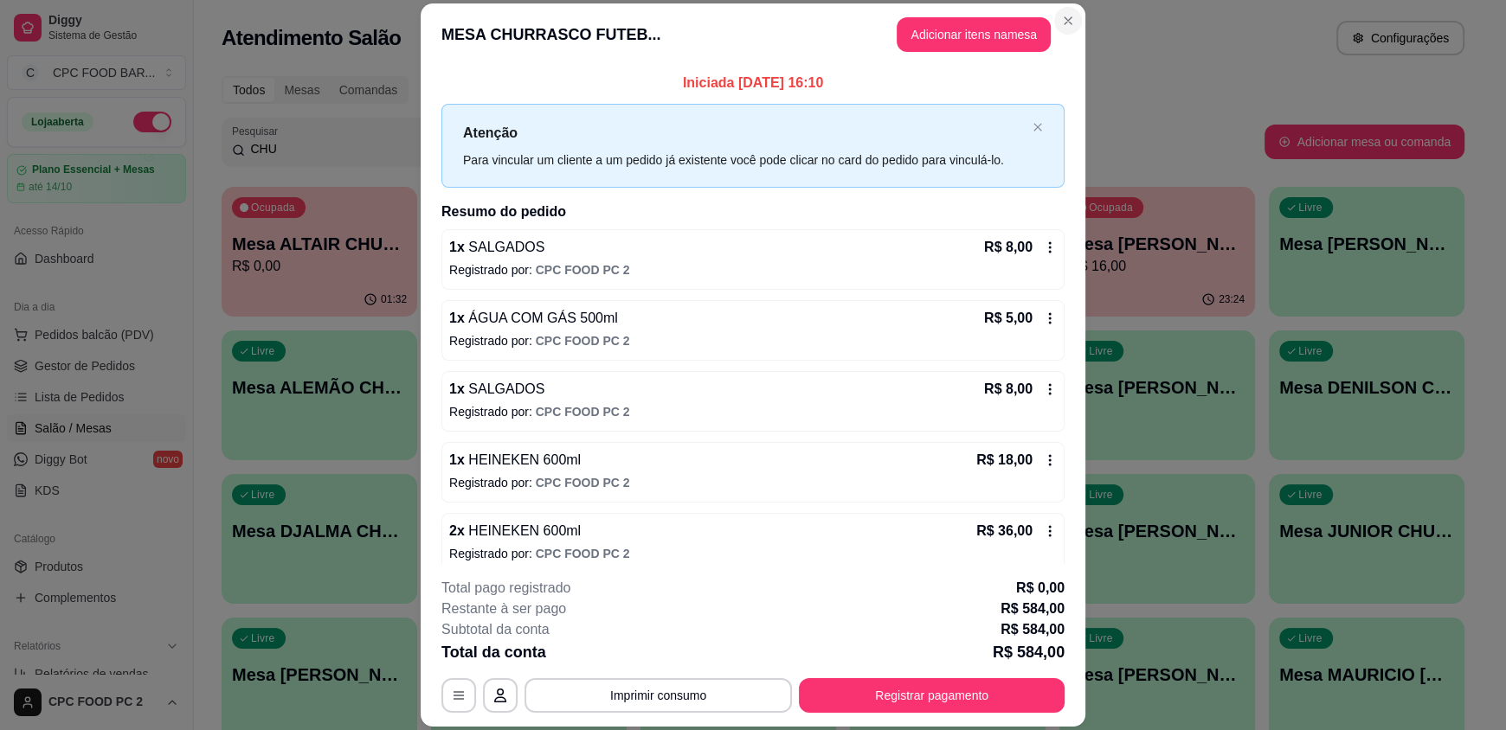
drag, startPoint x: 1073, startPoint y: 10, endPoint x: 1064, endPoint y: 20, distance: 13.5
click at [1070, 15] on section "MESA CHURRASCO FUTEB... Adicionar itens na mesa Iniciada [DATE] 16:10 Atenção P…" at bounding box center [753, 365] width 665 height 724
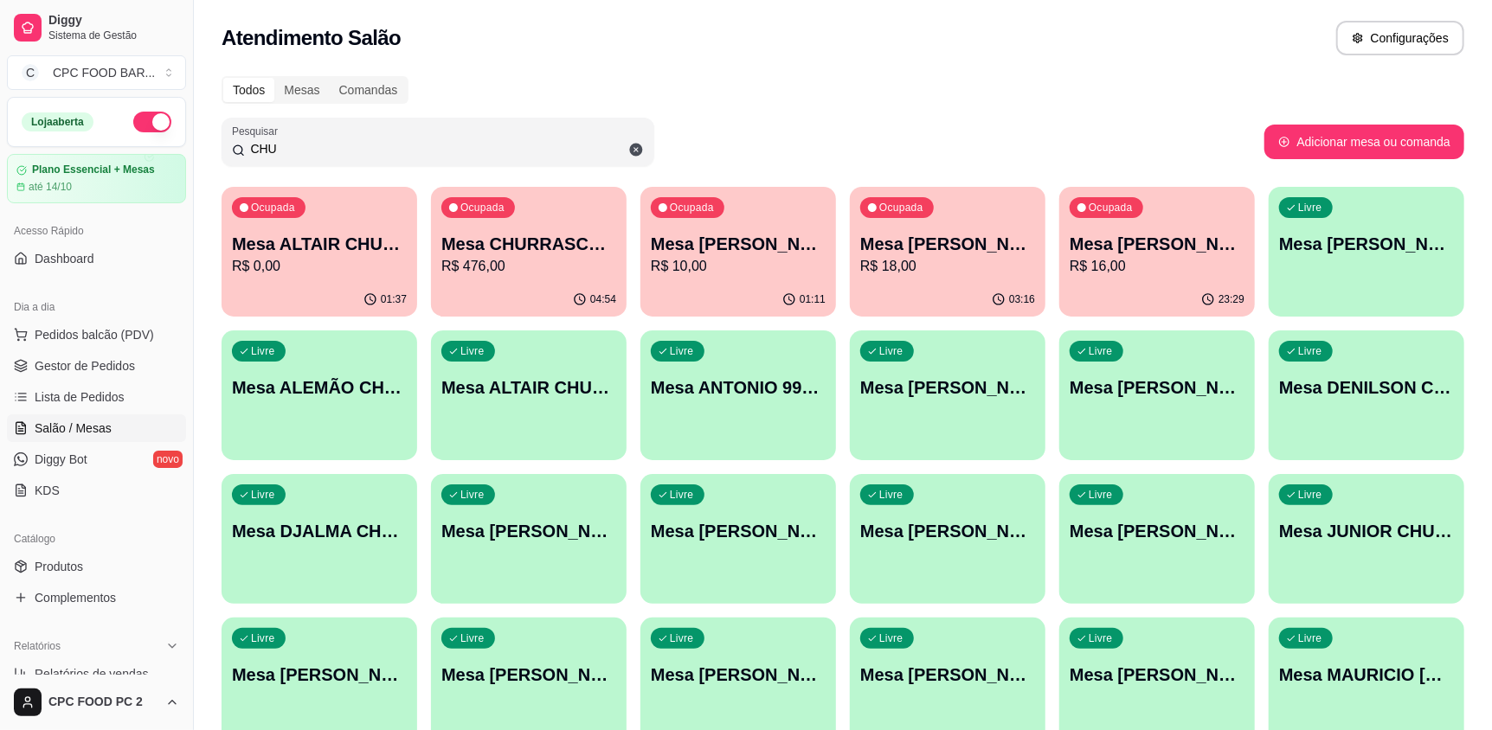
click at [408, 114] on div "Todos Mesas Comandas Pesquisar CHU Adicionar mesa ou comanda Ocupada Mesa ALTAI…" at bounding box center [843, 561] width 1298 height 990
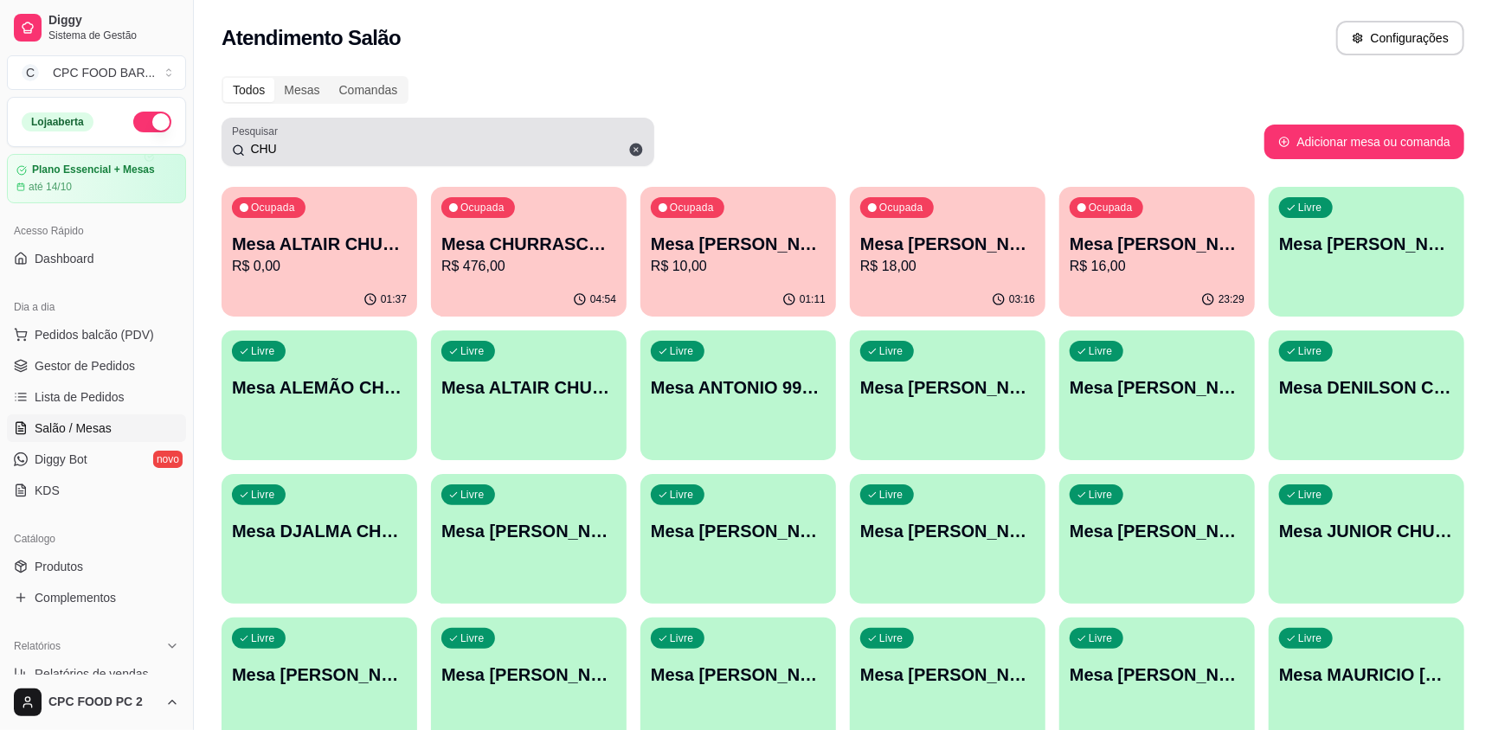
click at [404, 135] on div "CHU" at bounding box center [438, 142] width 412 height 35
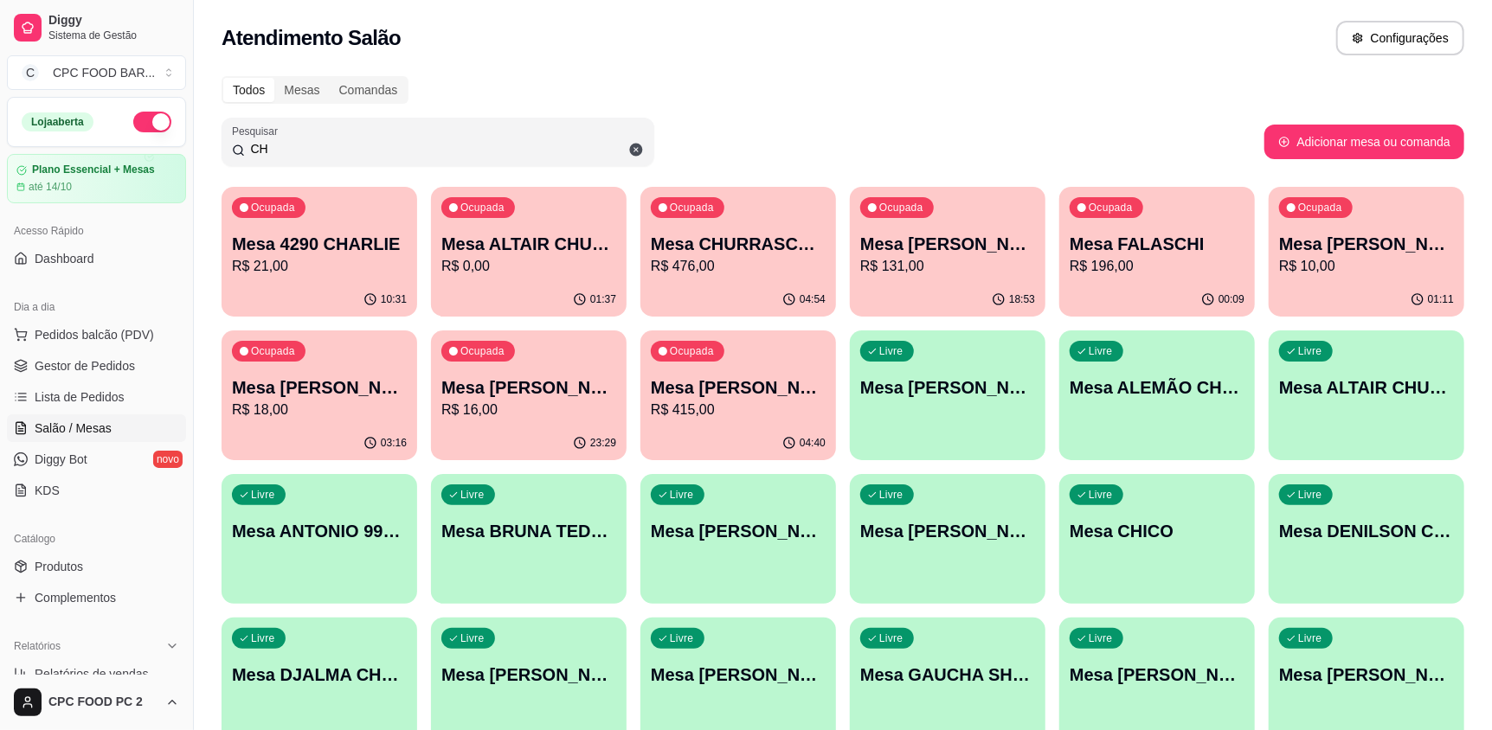
type input "C"
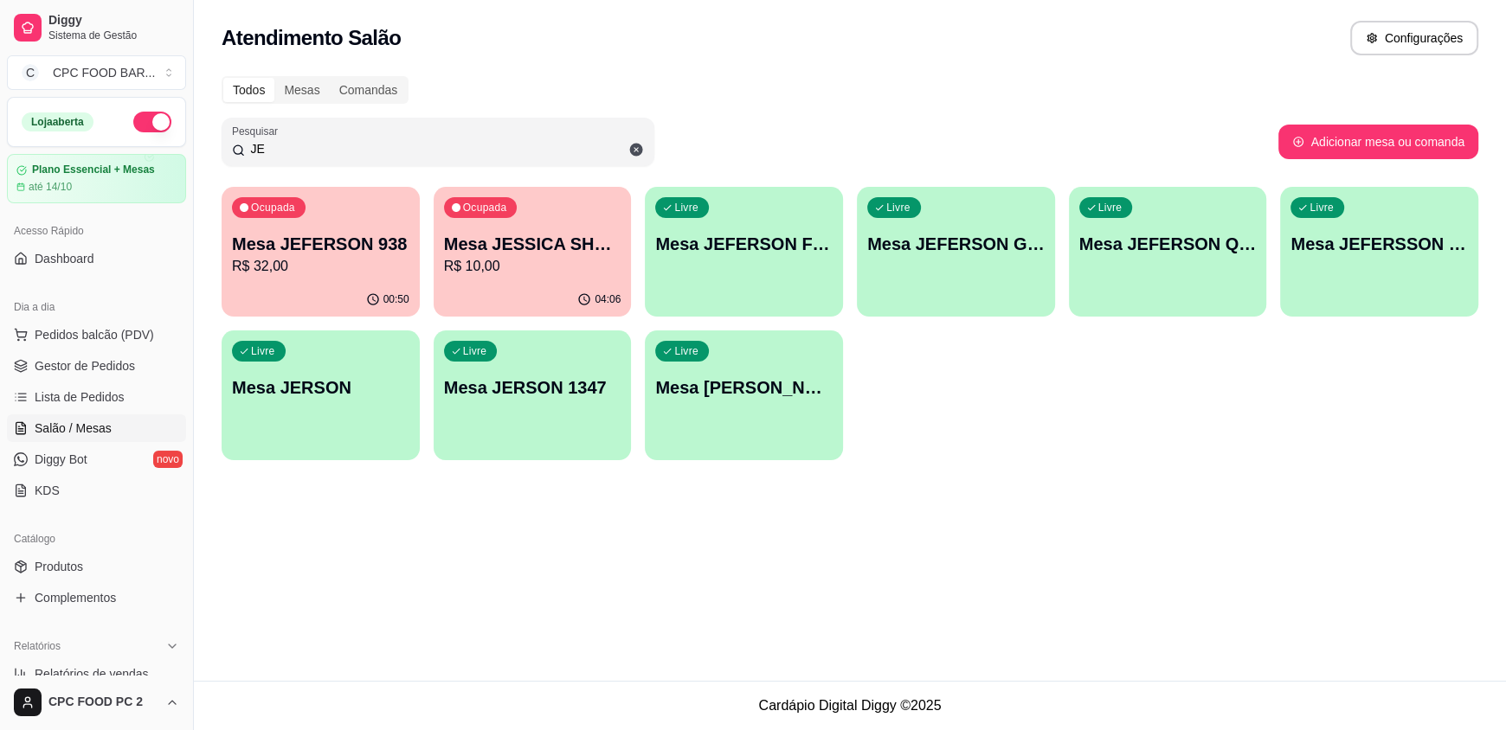
type input "JE"
click at [315, 242] on p "Mesa JEFERSON 938" at bounding box center [321, 244] width 172 height 23
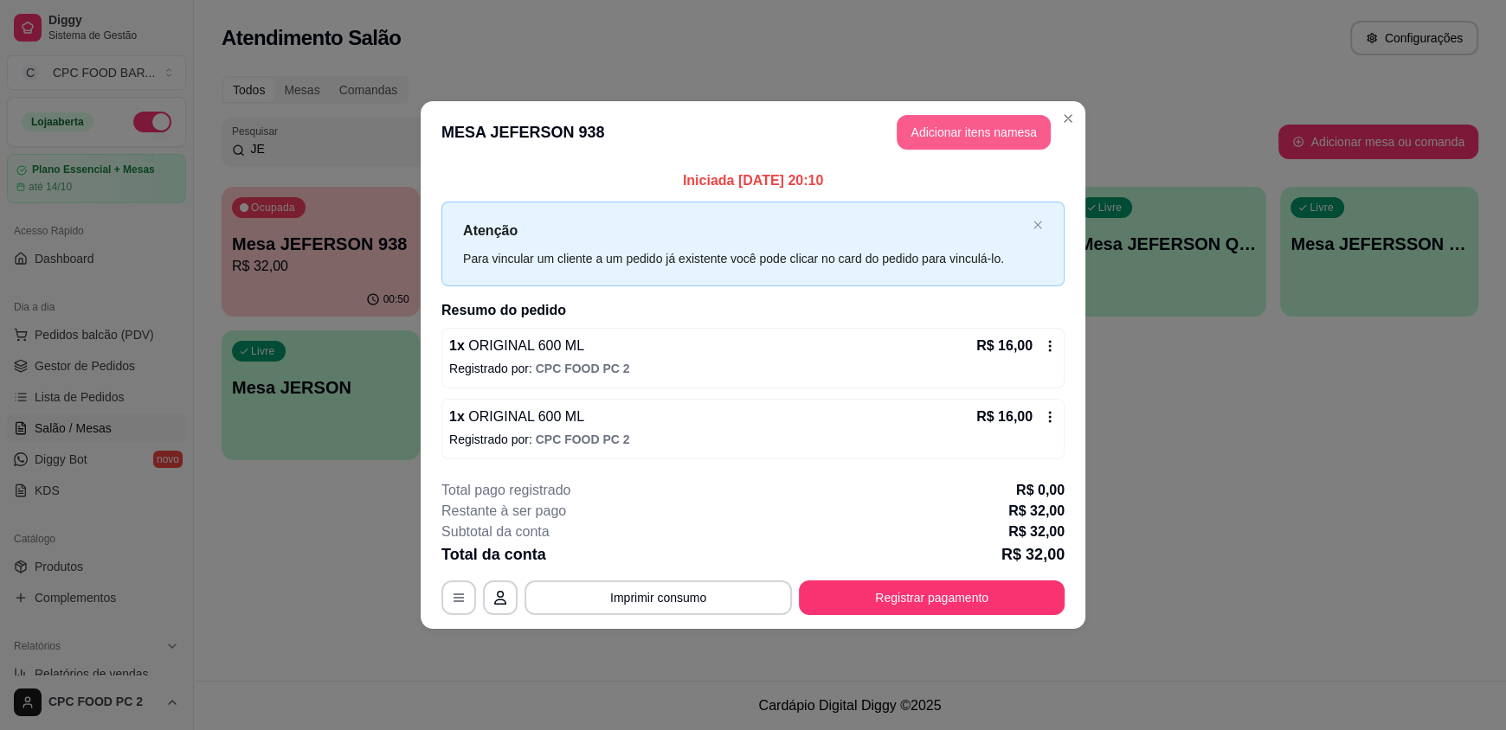
click at [964, 125] on button "Adicionar itens na mesa" at bounding box center [974, 132] width 154 height 35
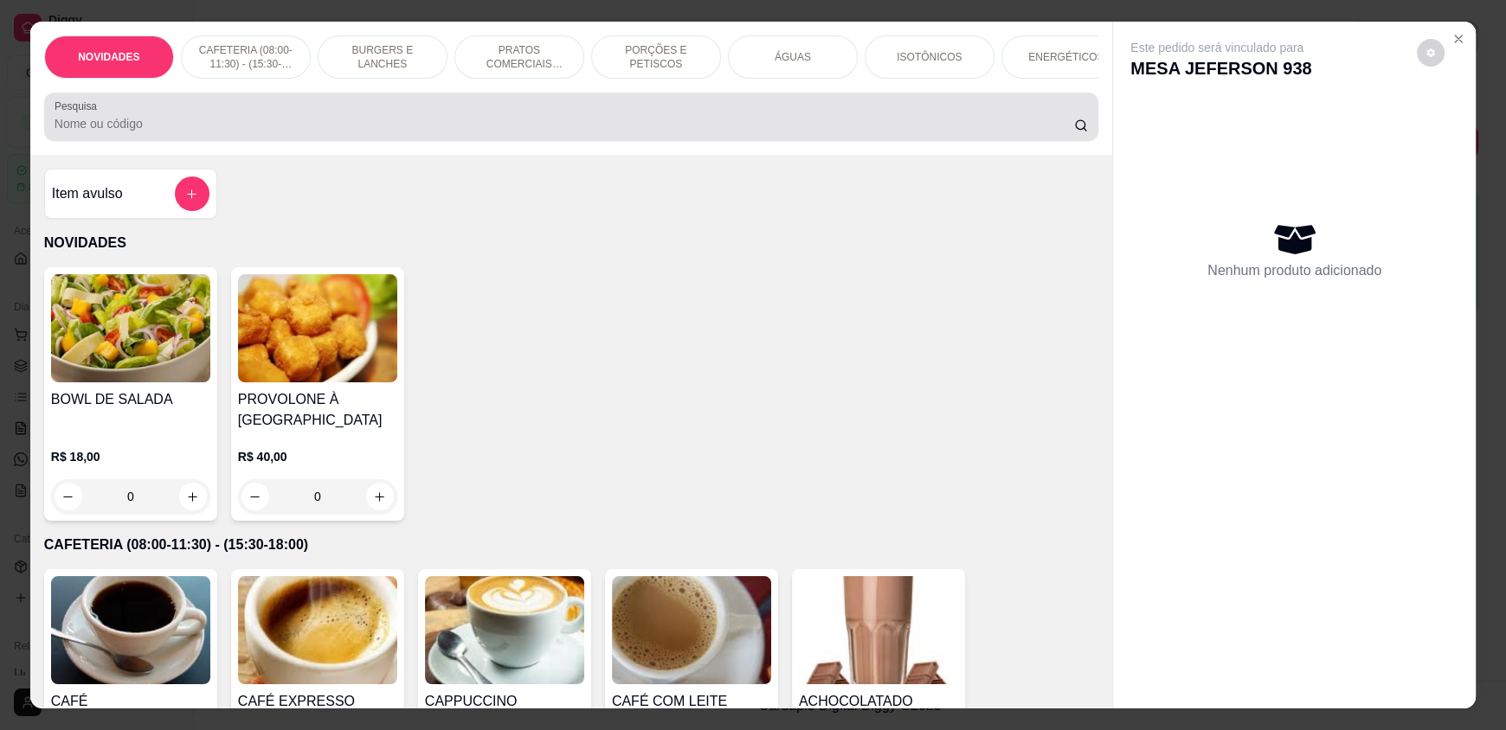
click at [509, 124] on div at bounding box center [571, 117] width 1033 height 35
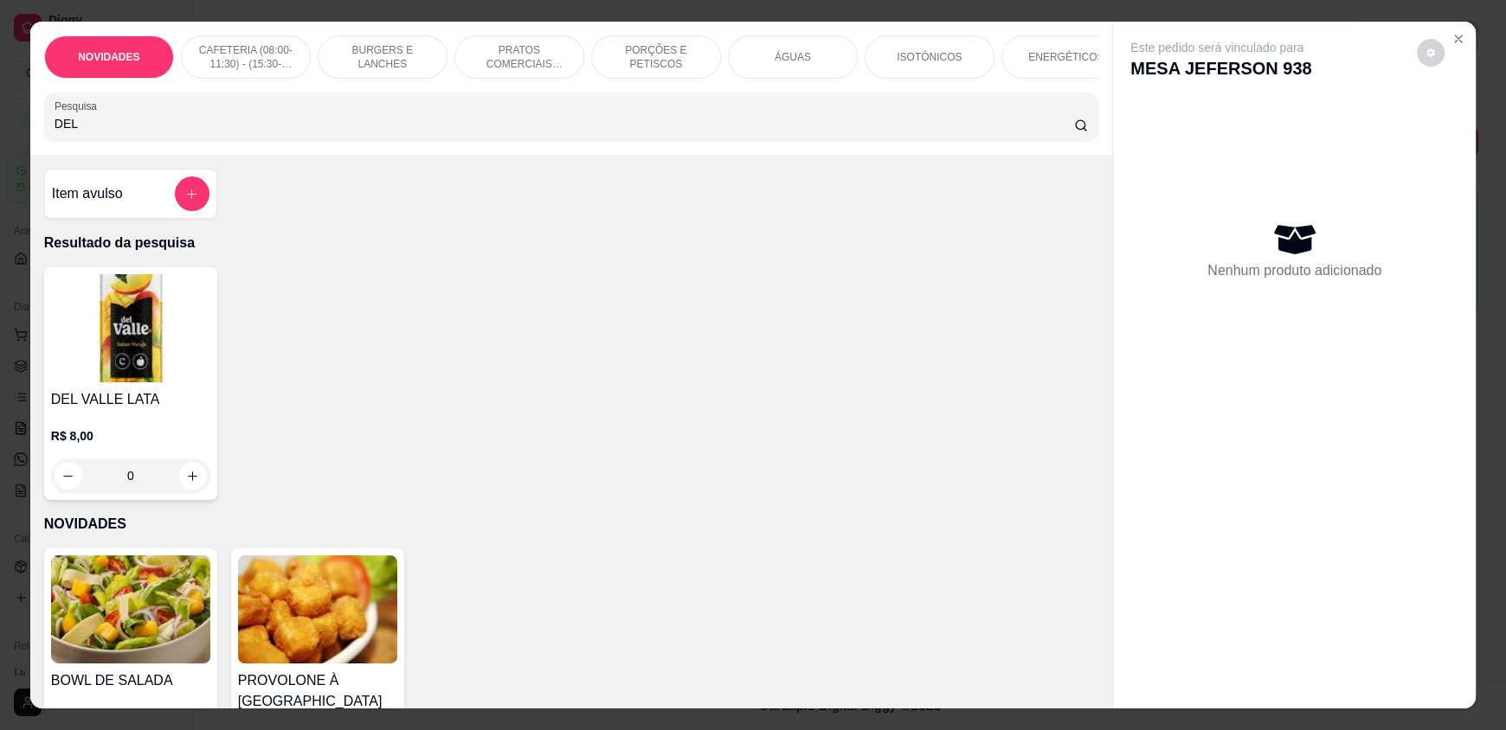
type input "DEL"
click at [193, 493] on div "0" at bounding box center [130, 476] width 159 height 35
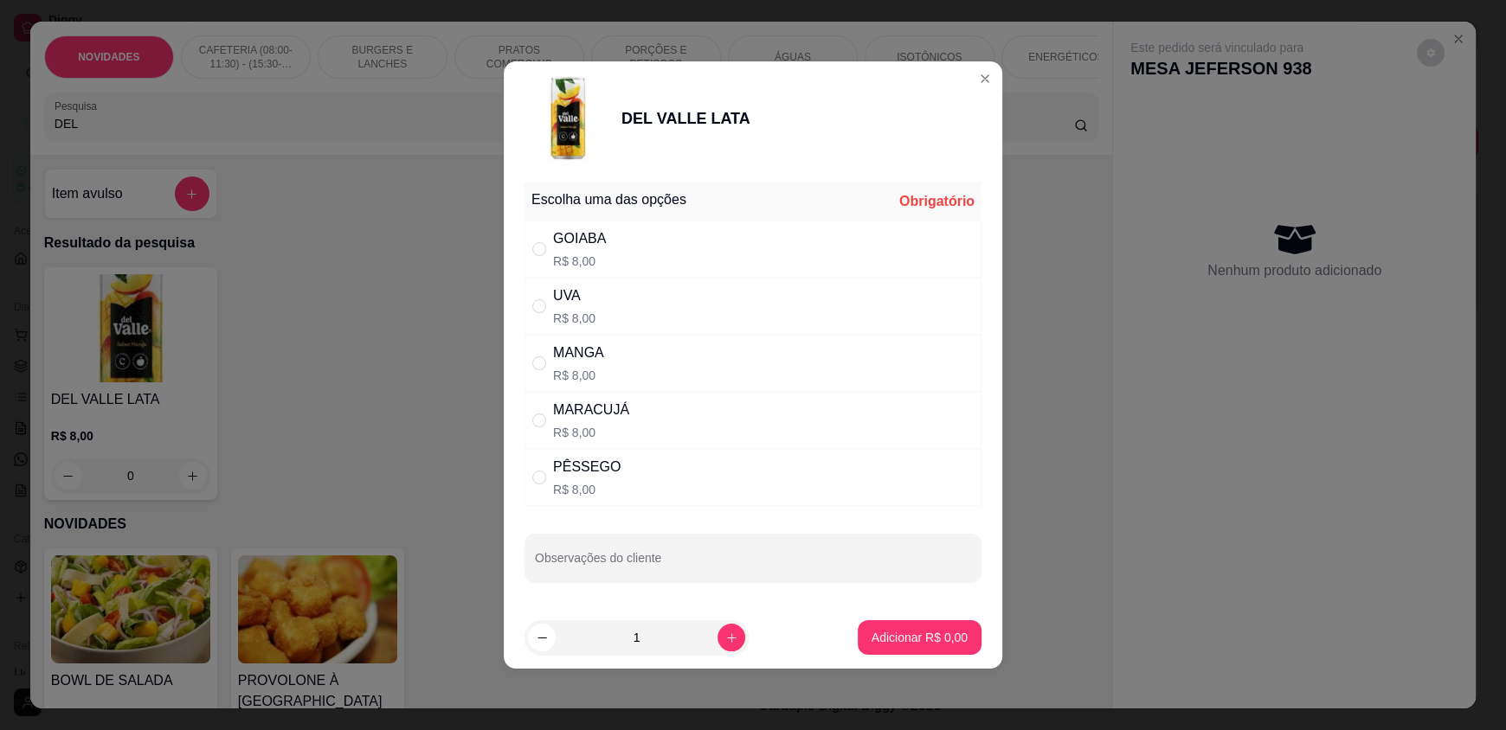
click at [611, 439] on p "R$ 8,00" at bounding box center [591, 432] width 76 height 17
radio input "true"
click at [897, 630] on p "Adicionar R$ 8,00" at bounding box center [918, 637] width 93 height 16
type input "1"
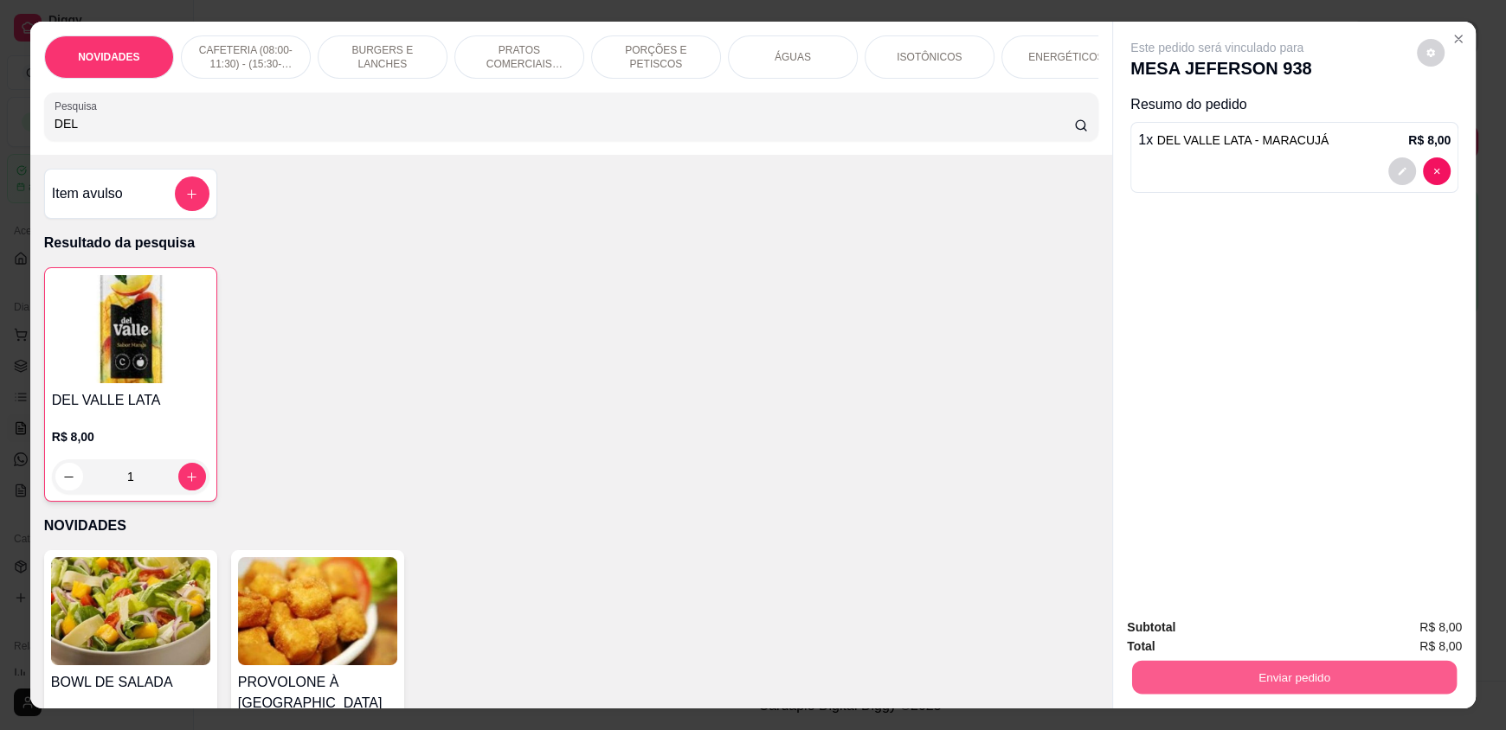
click at [1332, 679] on button "Enviar pedido" at bounding box center [1294, 677] width 325 height 34
click at [1403, 634] on button "Enviar pedido" at bounding box center [1416, 635] width 98 height 33
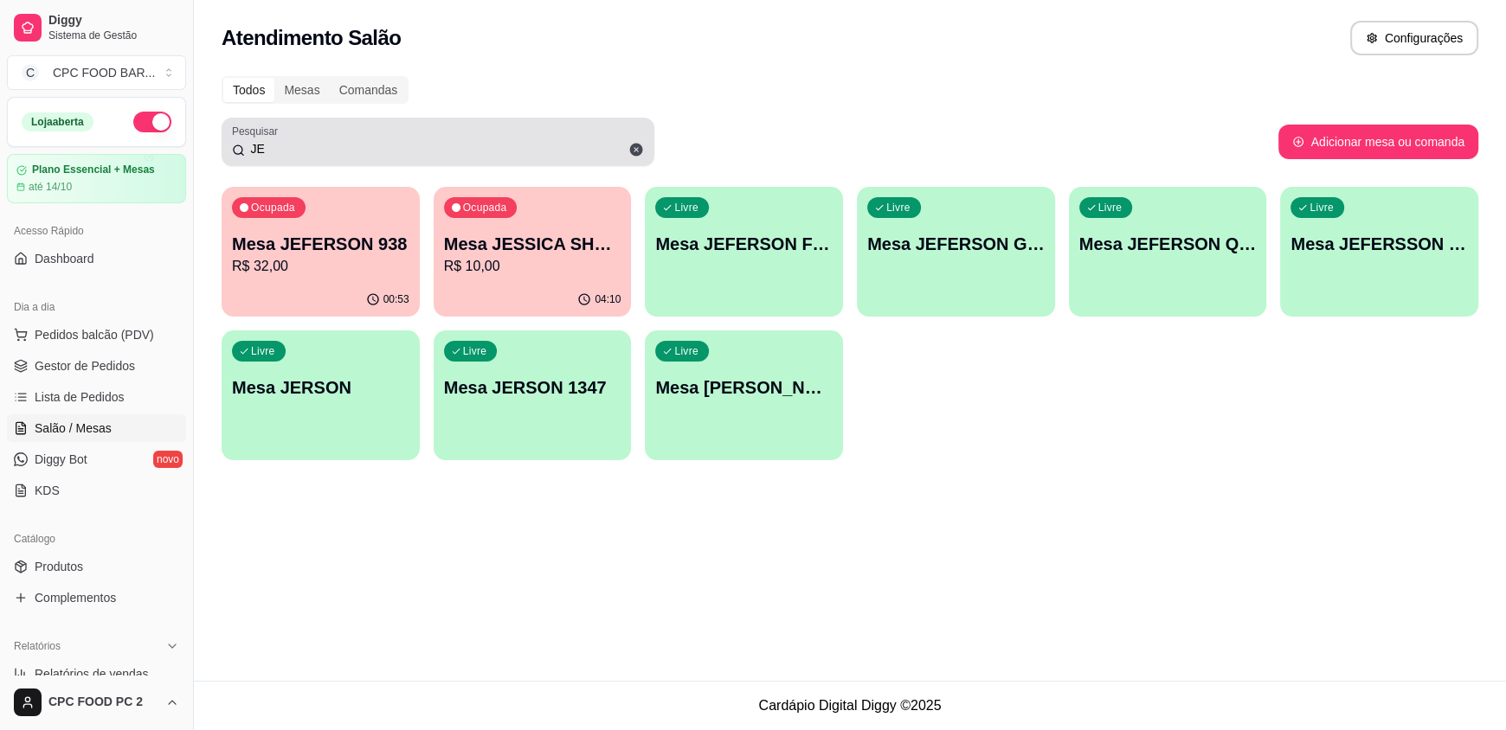
click at [532, 116] on div "Todos Mesas Comandas Pesquisar JE Adicionar mesa ou comanda [PERSON_NAME] JEFER…" at bounding box center [850, 273] width 1312 height 415
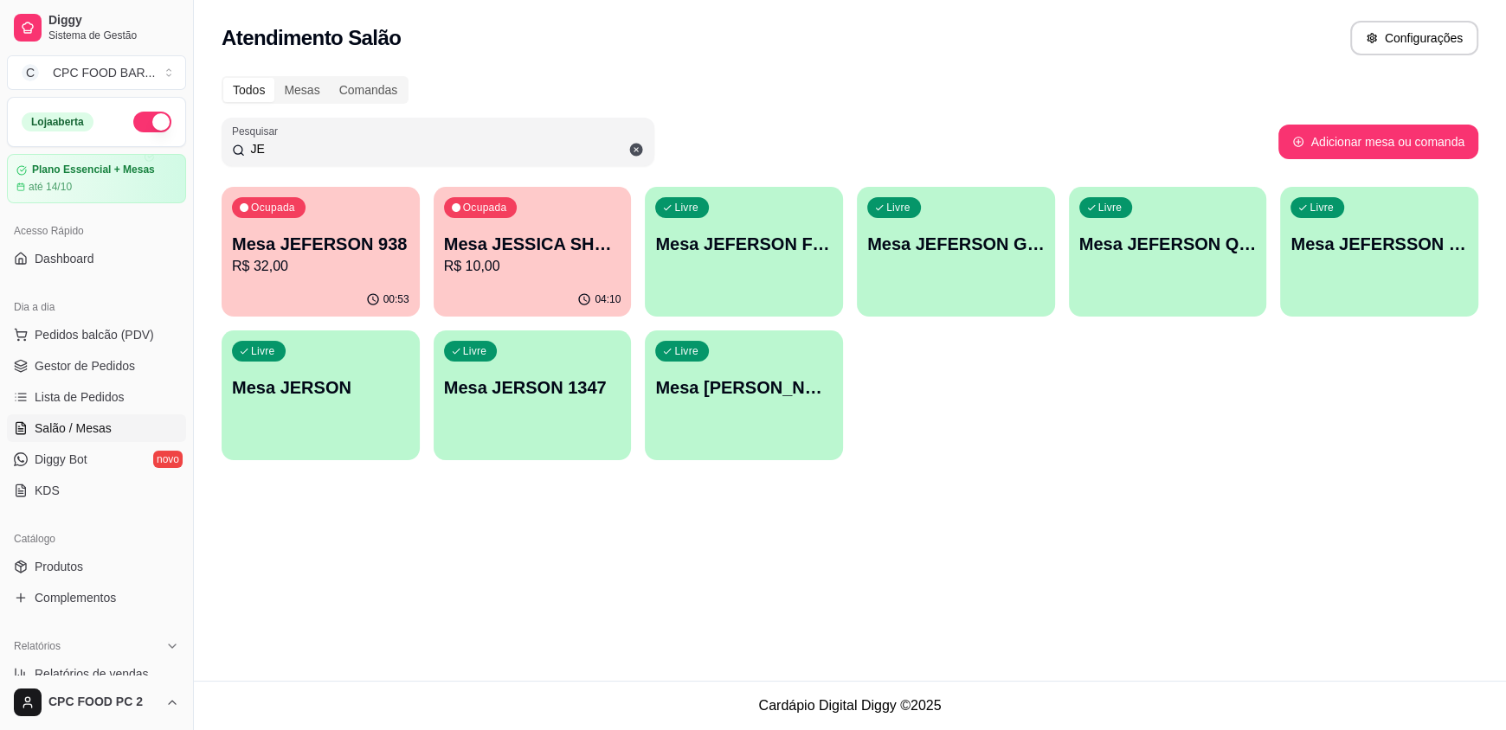
click at [486, 109] on div "Todos Mesas Comandas Pesquisar JE Adicionar mesa ou comanda [PERSON_NAME] JEFER…" at bounding box center [850, 273] width 1312 height 415
click at [282, 140] on input "JE" at bounding box center [444, 148] width 399 height 17
type input "J"
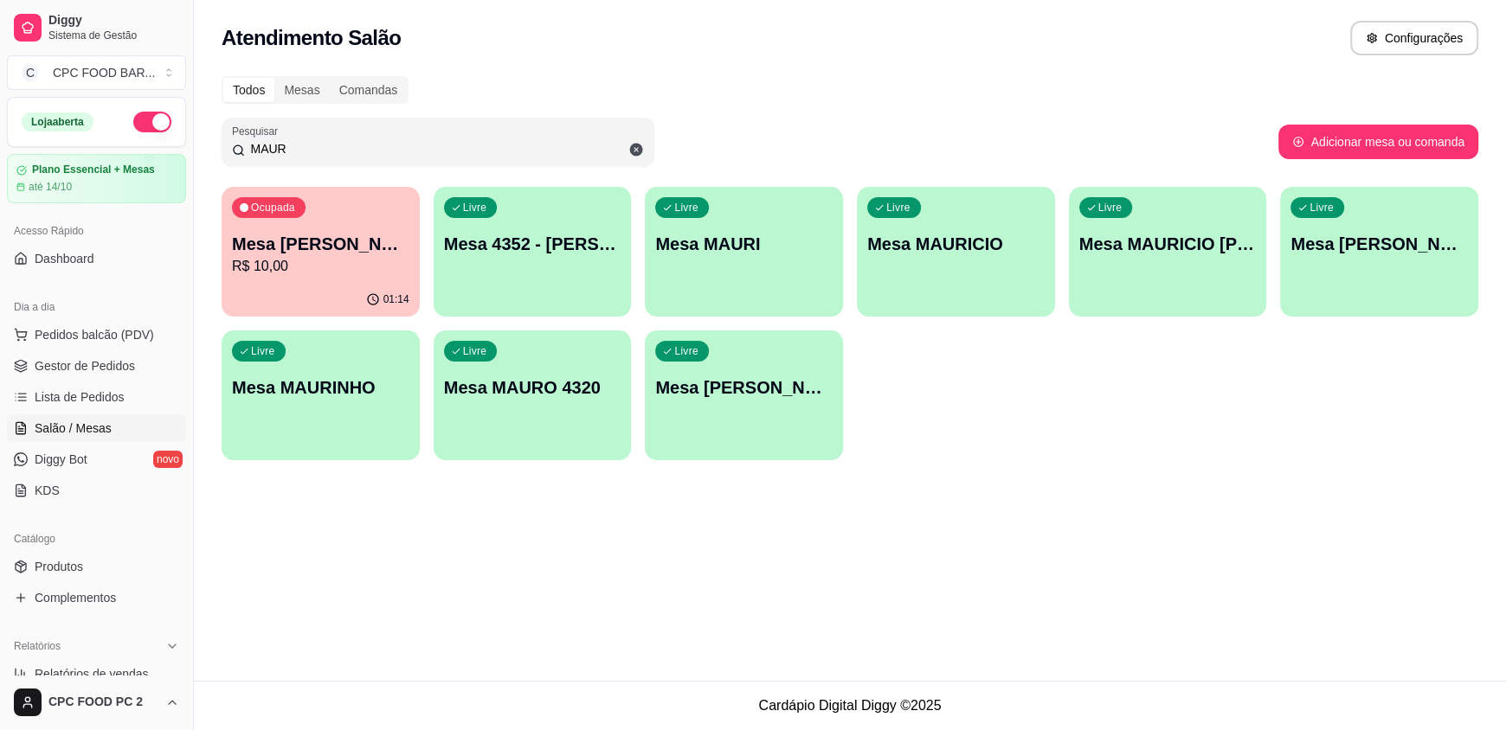
type input "MAUR"
click at [330, 236] on p "Mesa [PERSON_NAME]" at bounding box center [321, 244] width 172 height 23
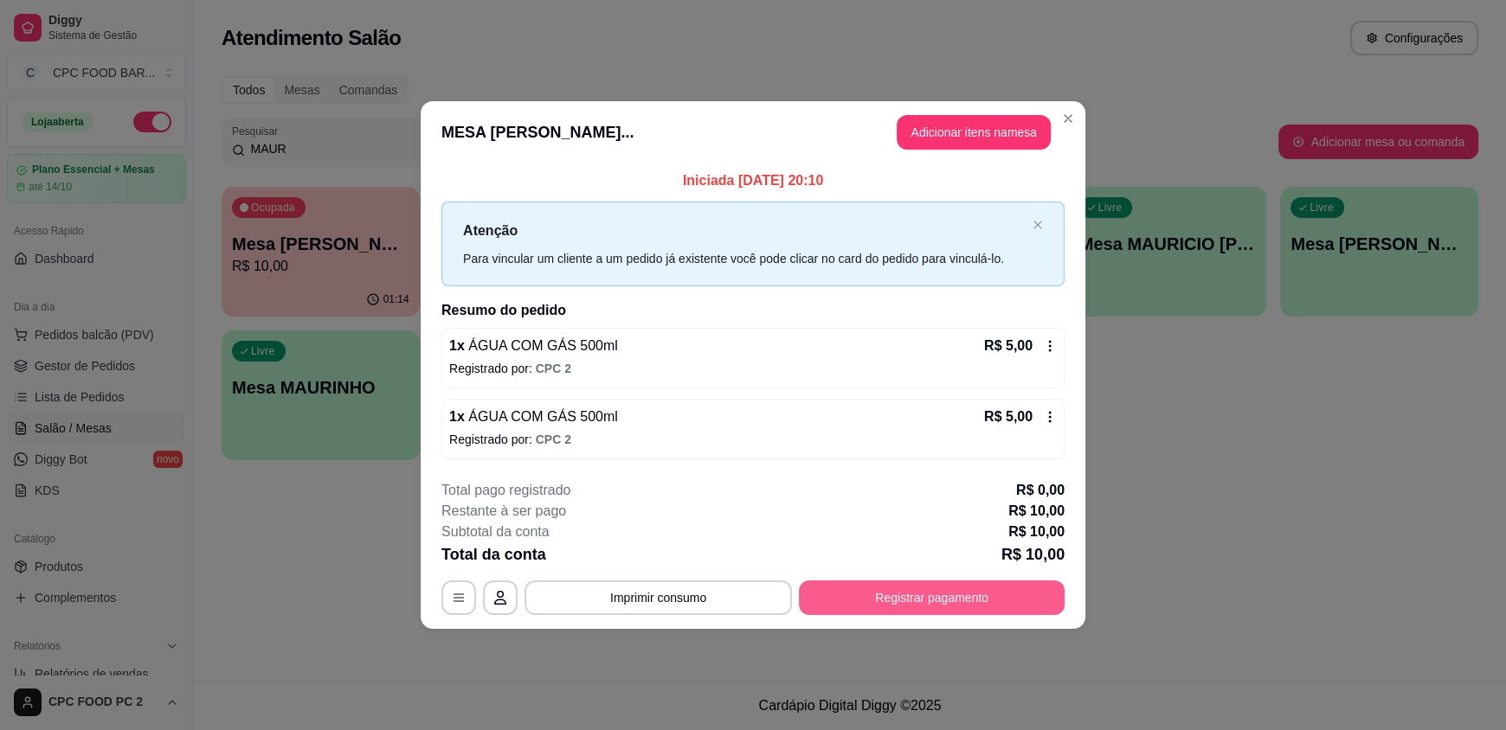
click at [941, 586] on button "Registrar pagamento" at bounding box center [932, 598] width 266 height 35
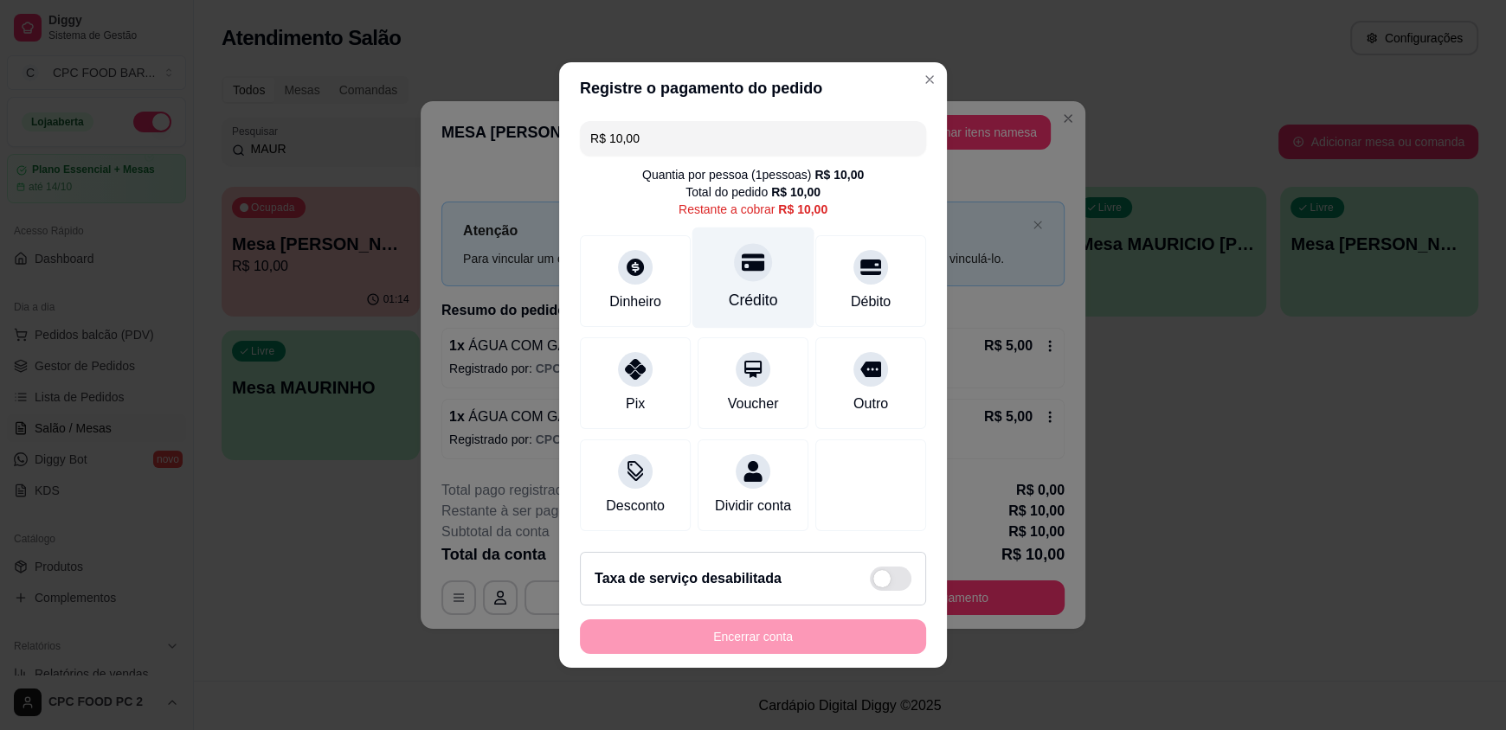
click at [763, 278] on div "Crédito" at bounding box center [753, 278] width 122 height 101
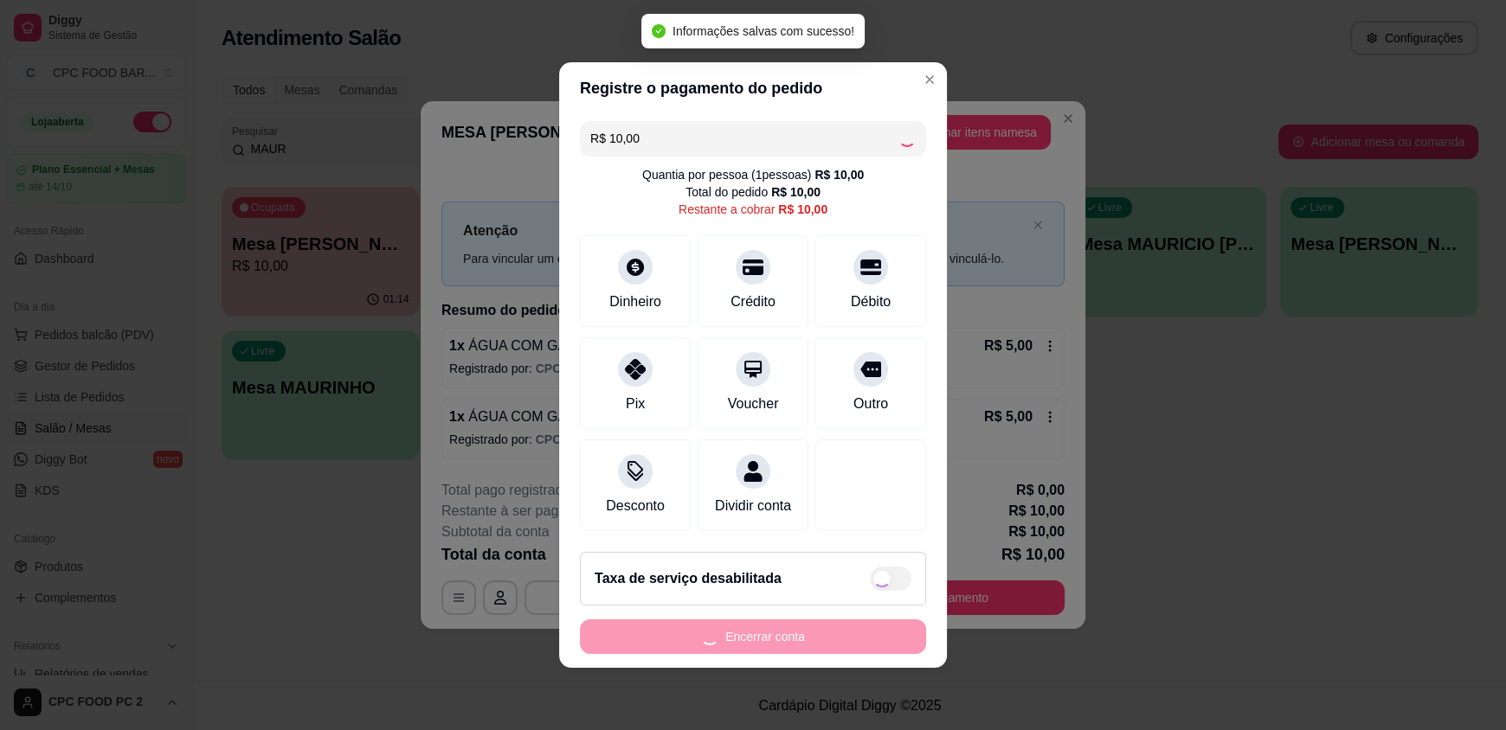
type input "R$ 0,00"
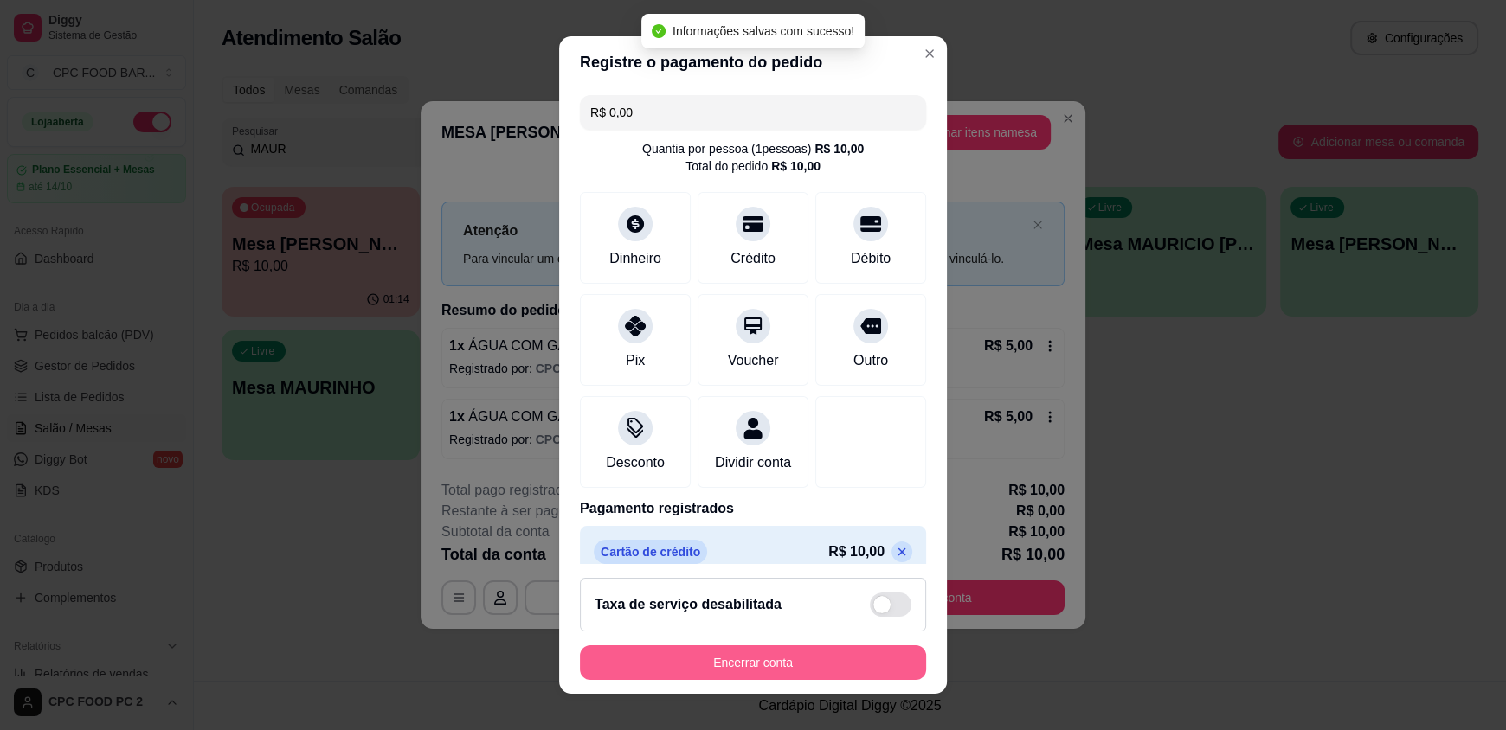
click at [787, 660] on button "Encerrar conta" at bounding box center [753, 663] width 346 height 35
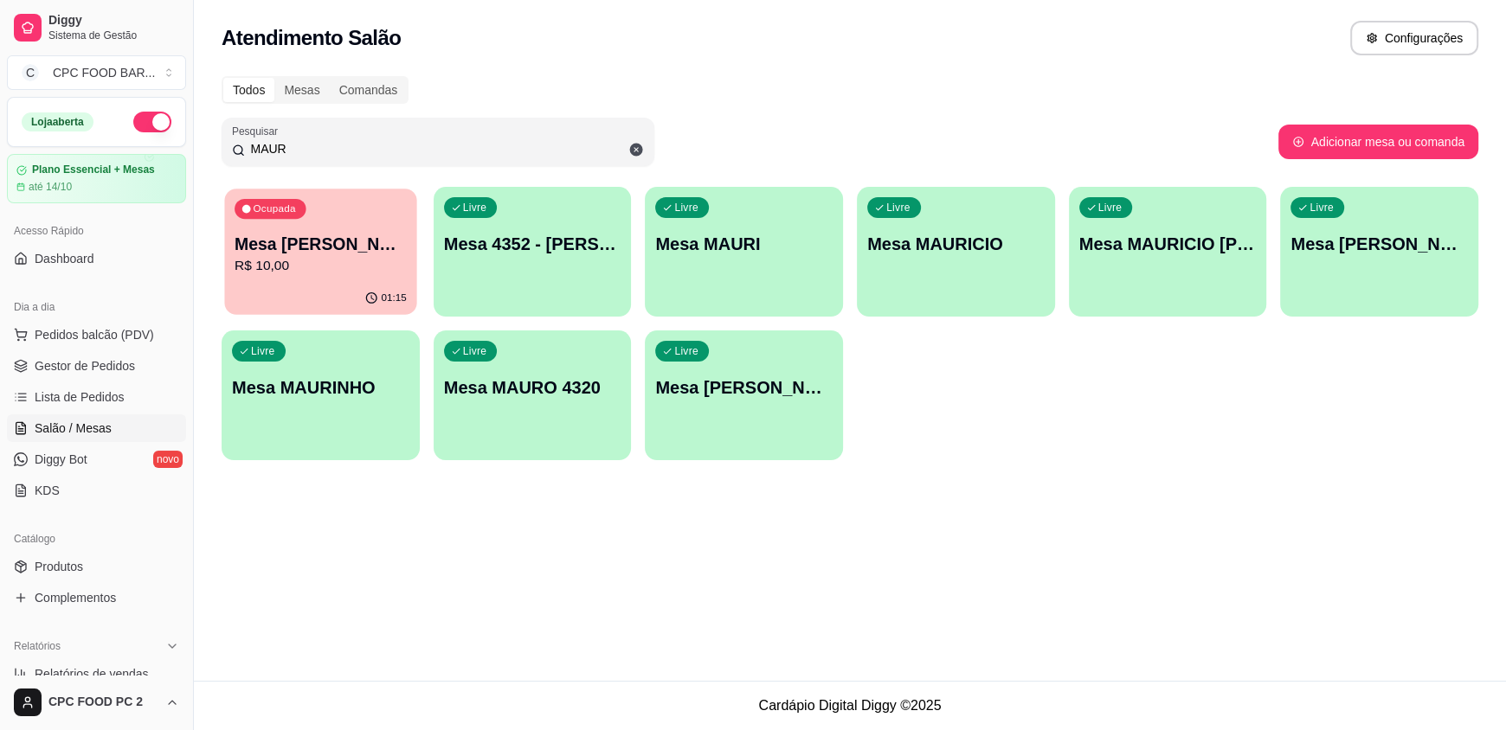
click at [372, 245] on p "Mesa [PERSON_NAME]" at bounding box center [321, 244] width 172 height 23
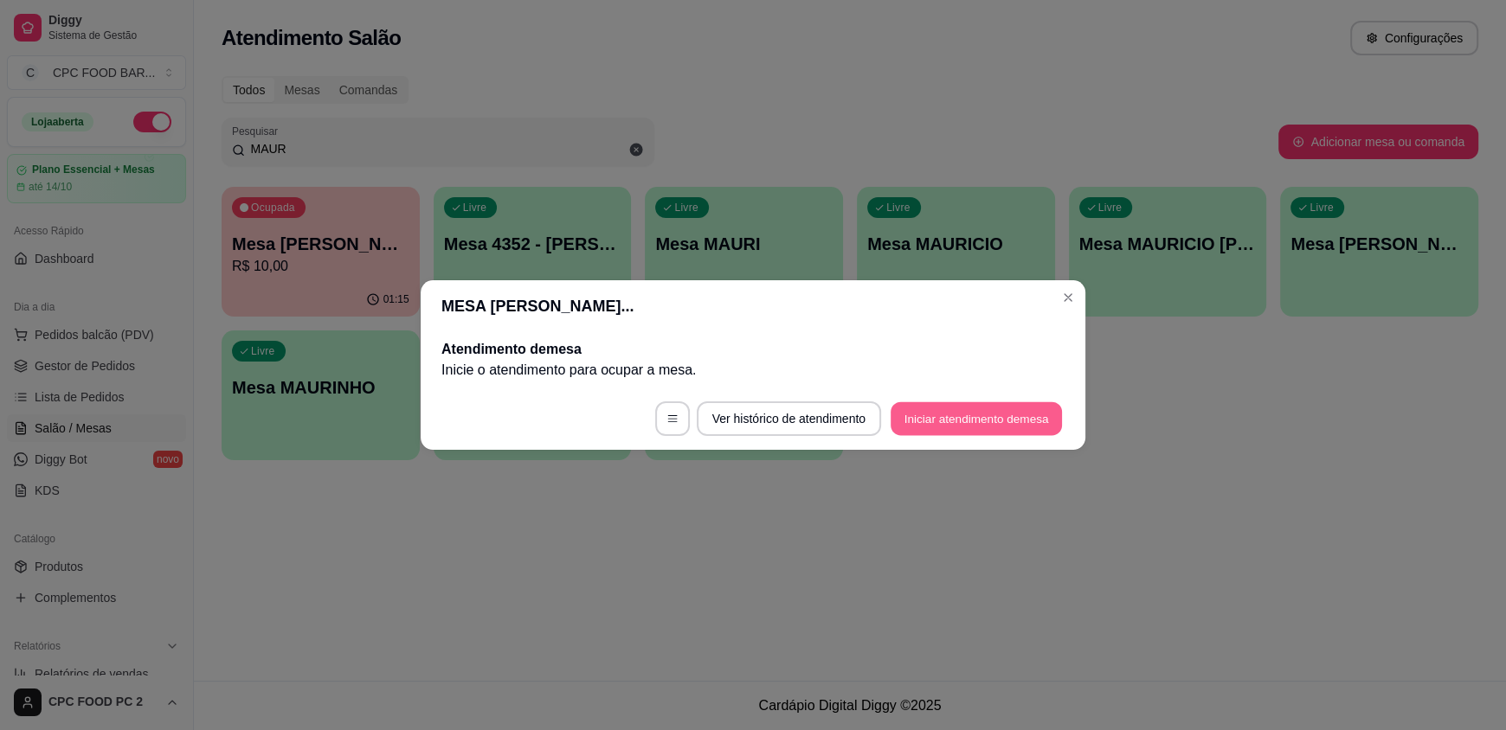
click at [1015, 418] on button "Iniciar atendimento de mesa" at bounding box center [976, 419] width 171 height 34
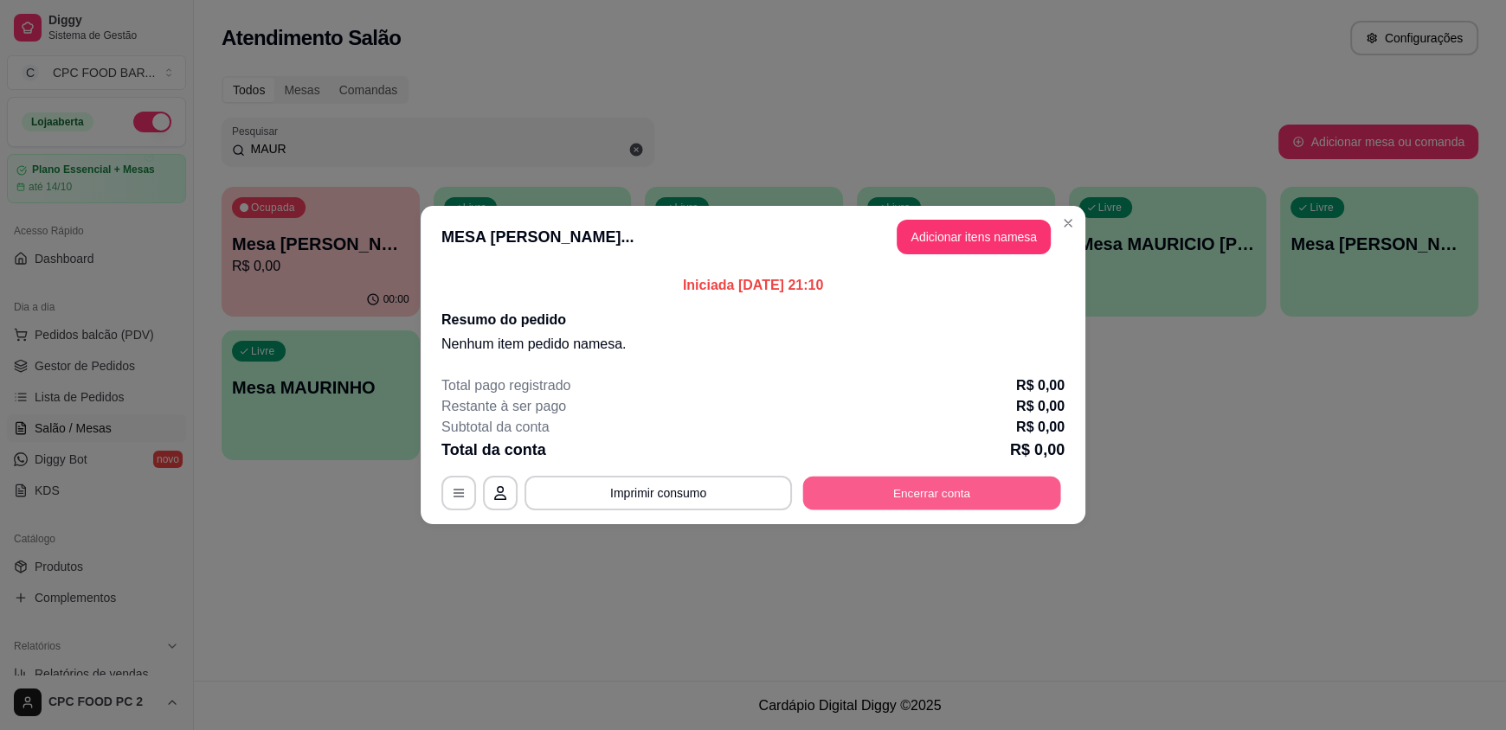
click at [966, 486] on button "Encerrar conta" at bounding box center [932, 494] width 258 height 34
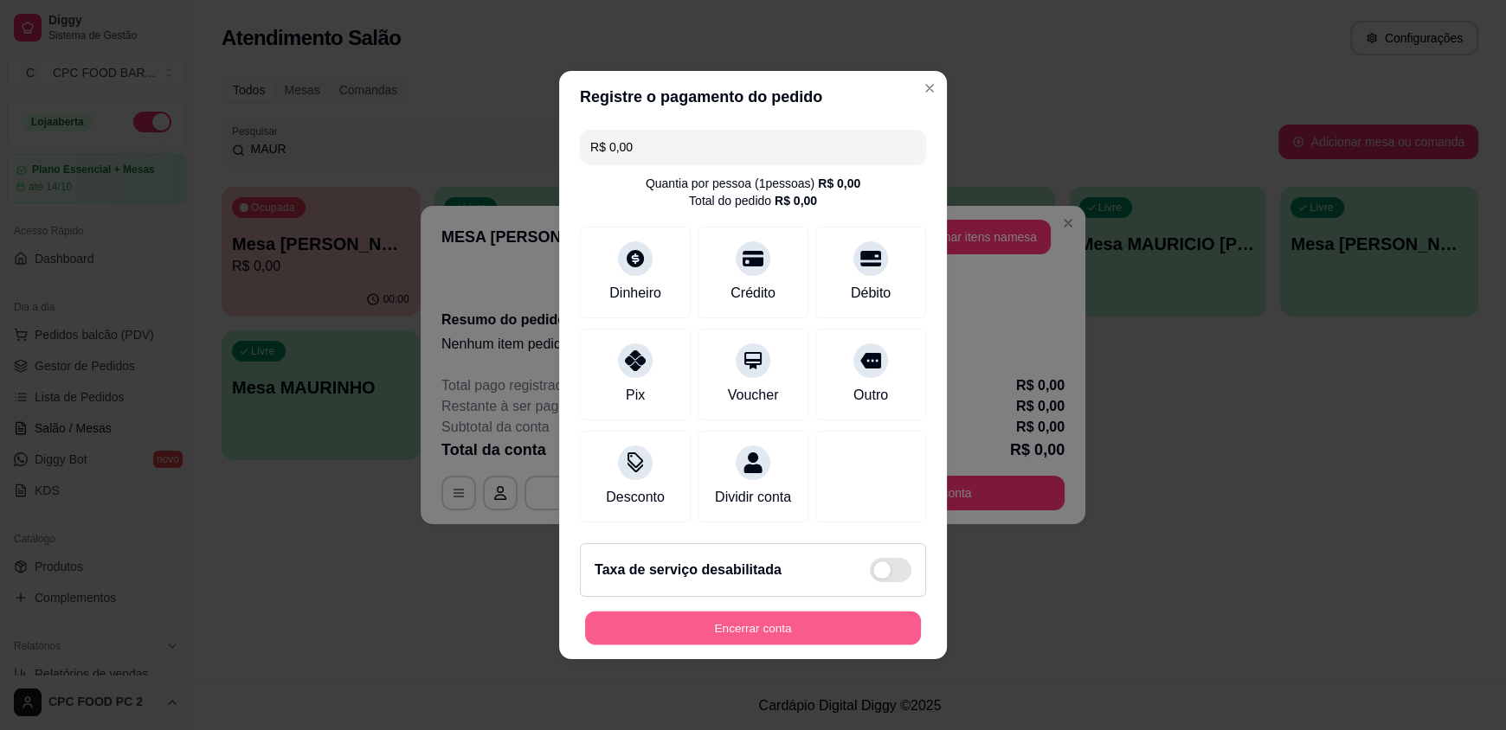
click at [768, 630] on button "Encerrar conta" at bounding box center [753, 629] width 336 height 34
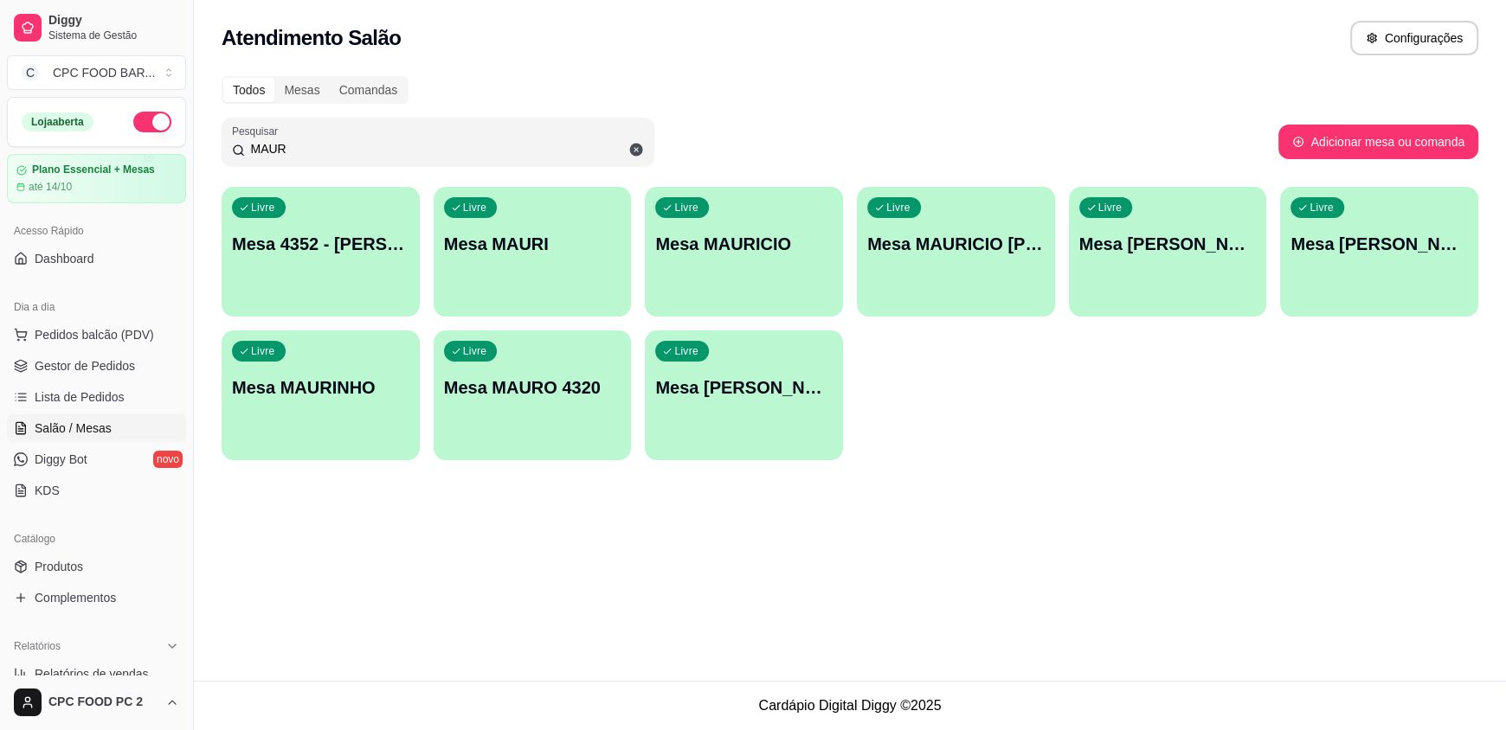
drag, startPoint x: 291, startPoint y: 145, endPoint x: 227, endPoint y: 142, distance: 64.1
click at [227, 142] on div "Pesquisar MAUR" at bounding box center [438, 142] width 433 height 48
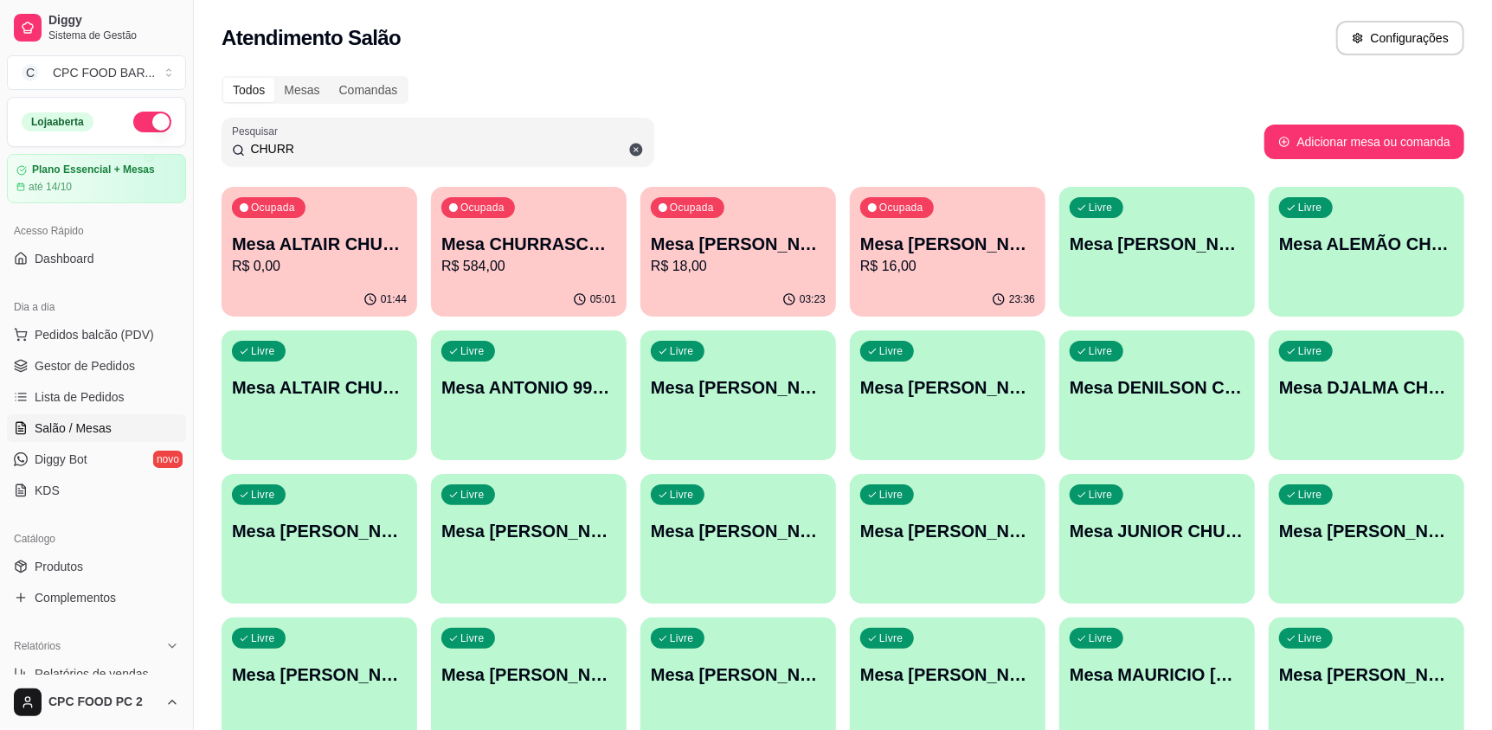
type input "CHURR"
click at [550, 240] on p "Mesa CHURRASCO FUTEBOL" at bounding box center [529, 244] width 170 height 23
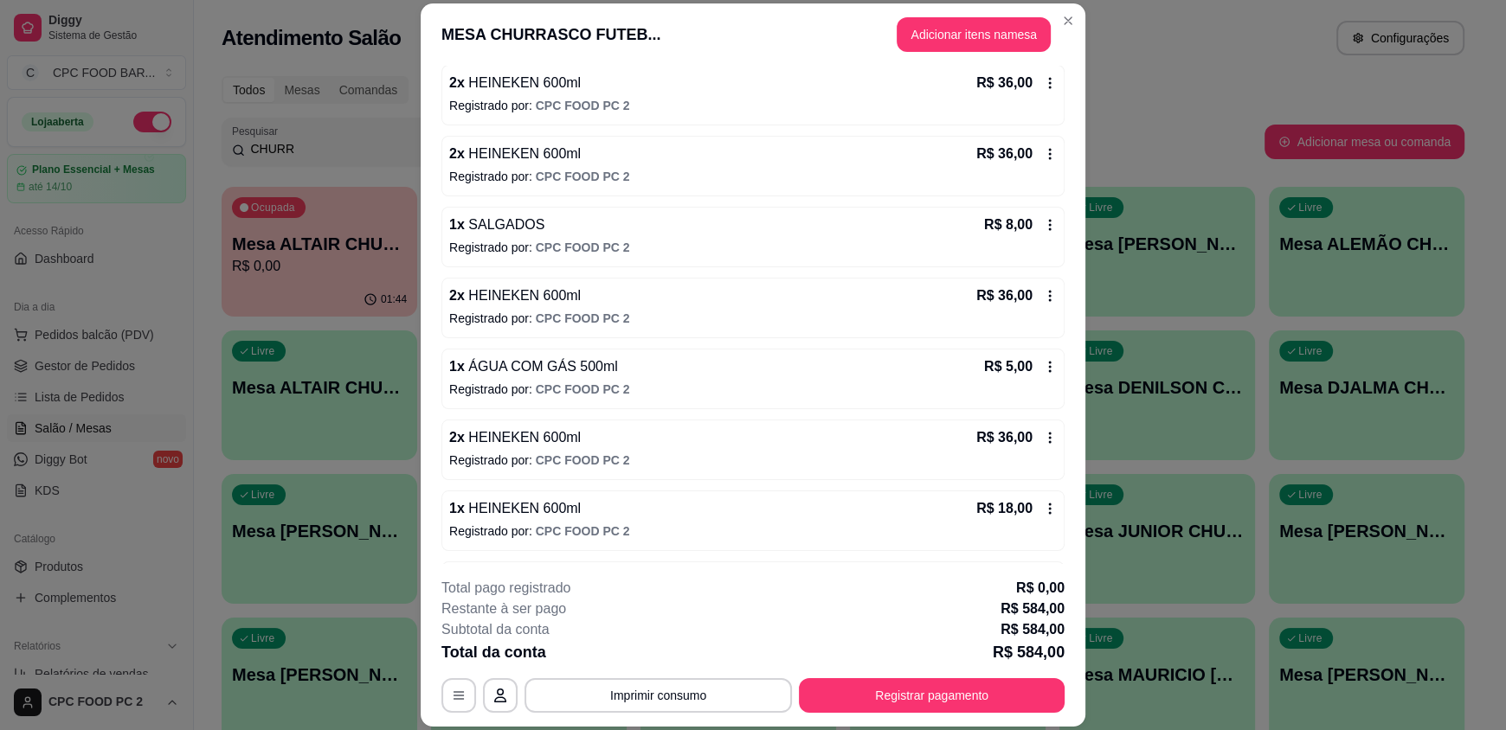
scroll to position [0, 0]
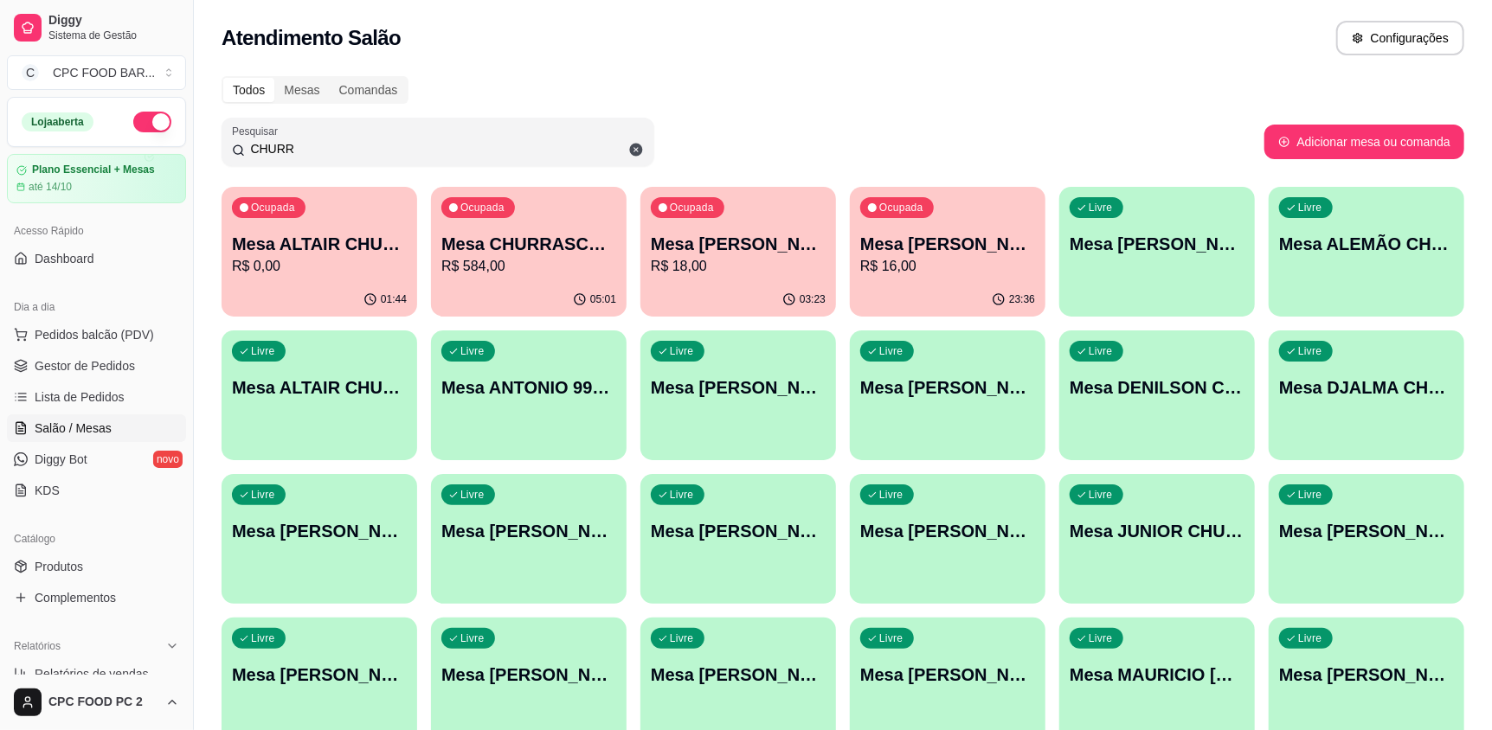
click at [523, 242] on p "Mesa CHURRASCO FUTEBOL" at bounding box center [528, 244] width 175 height 24
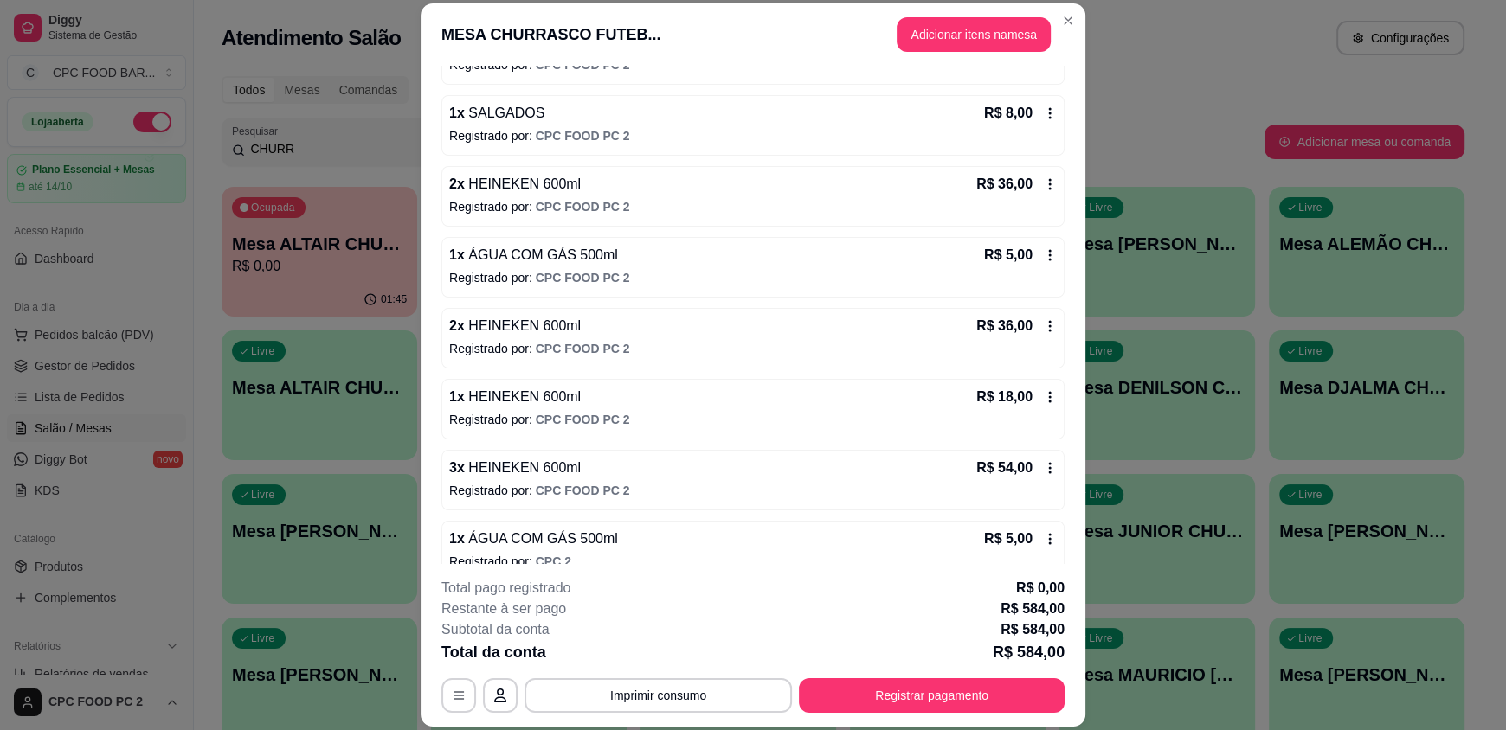
scroll to position [779, 0]
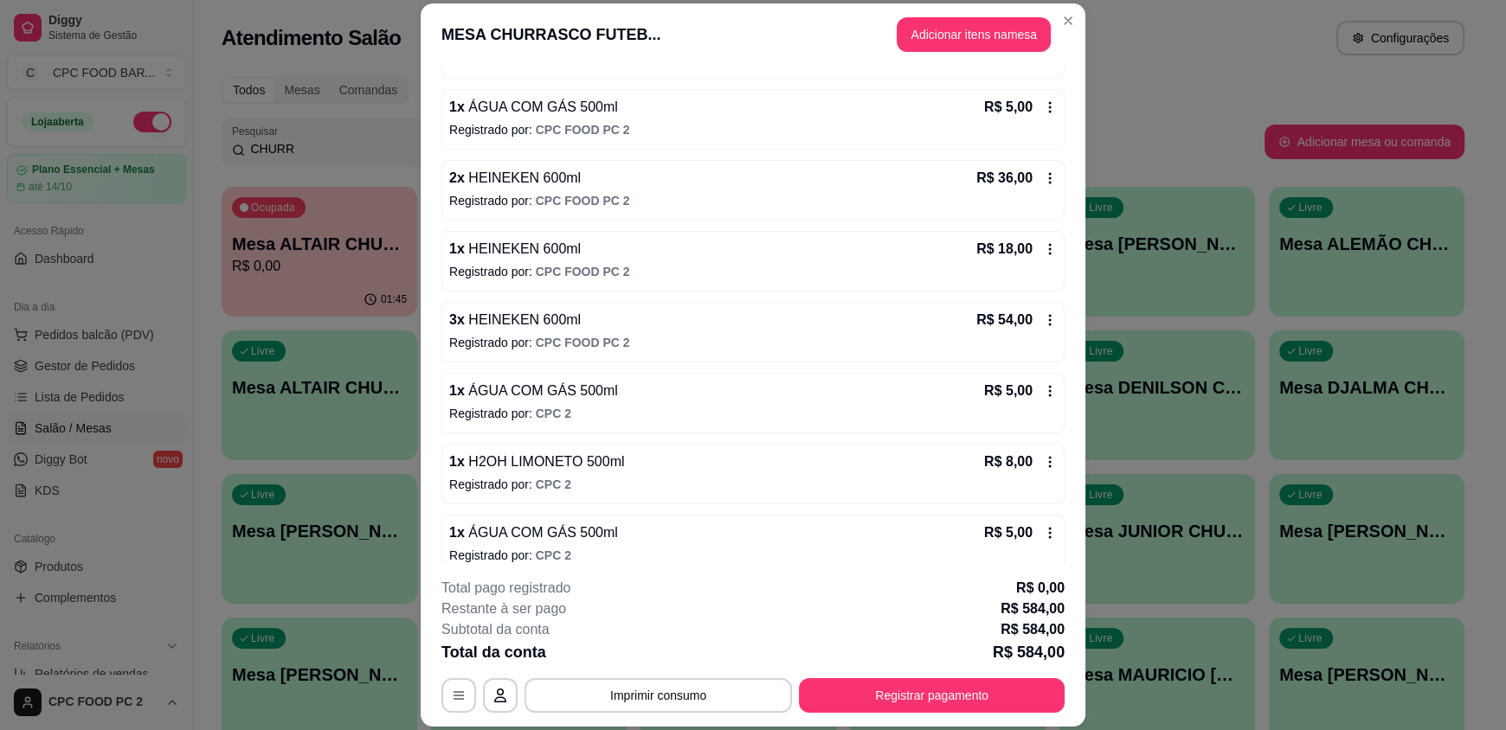
click at [1043, 173] on icon at bounding box center [1050, 178] width 14 height 14
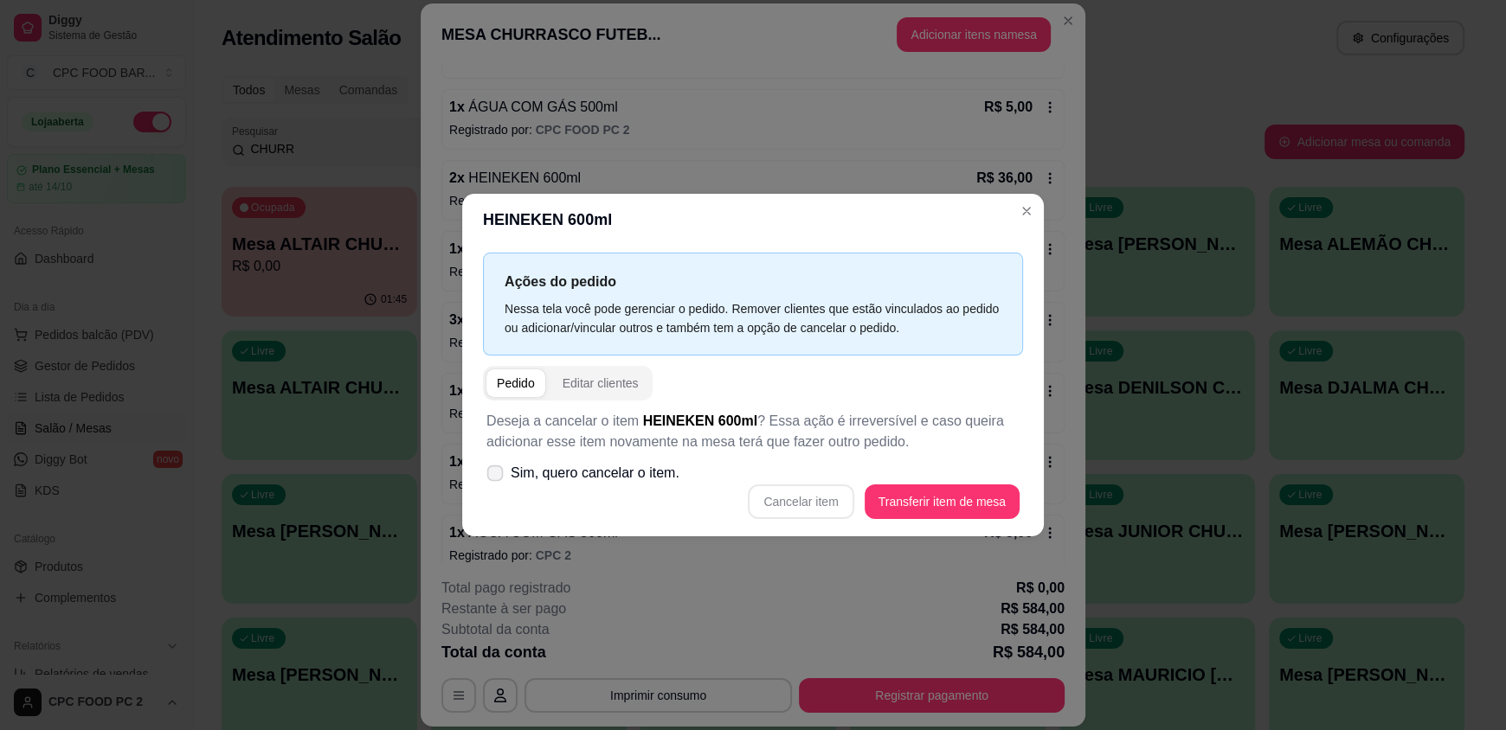
click at [596, 474] on span "Sim, quero cancelar o item." at bounding box center [595, 473] width 169 height 21
click at [497, 477] on input "Sim, quero cancelar o item." at bounding box center [491, 482] width 11 height 11
checkbox input "true"
click at [811, 507] on button "Cancelar item" at bounding box center [801, 503] width 103 height 34
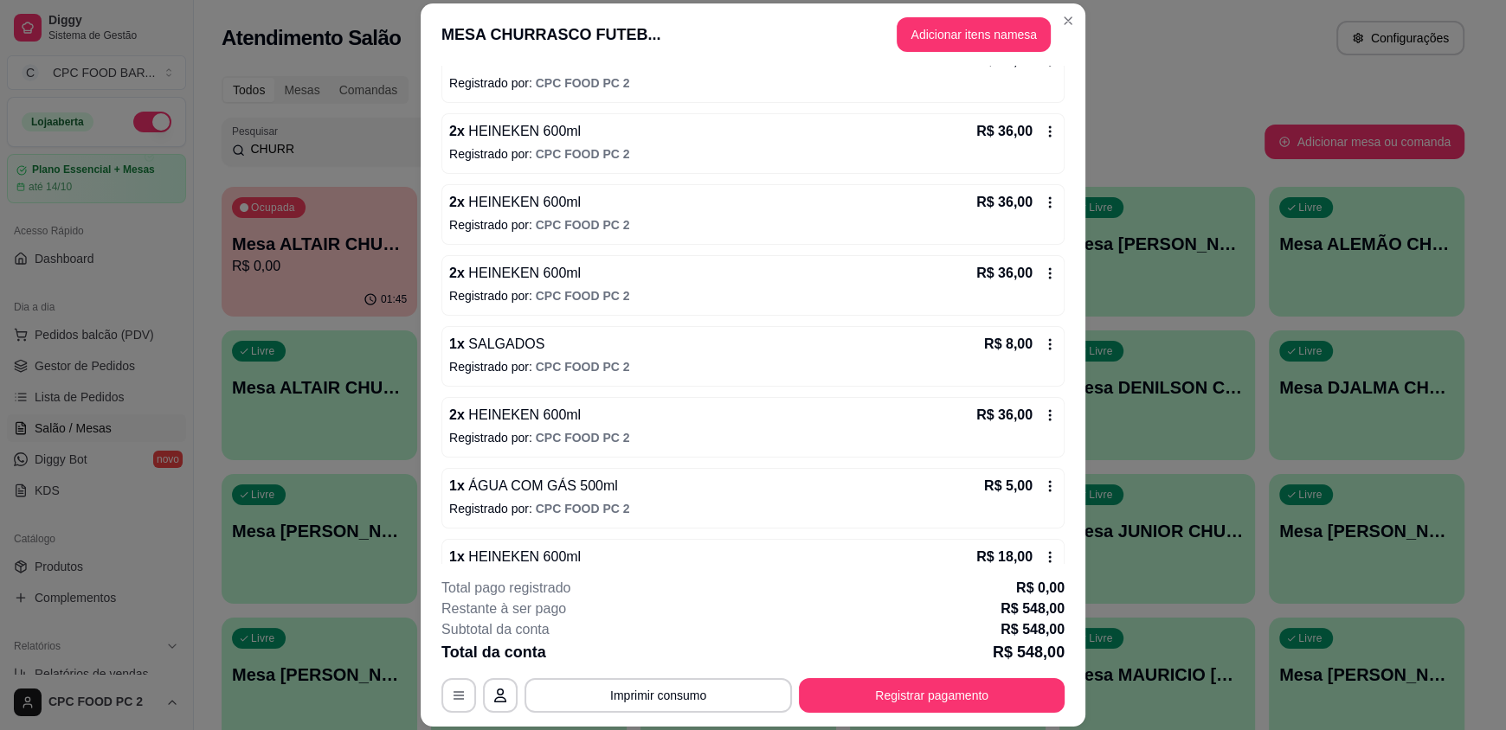
scroll to position [396, 0]
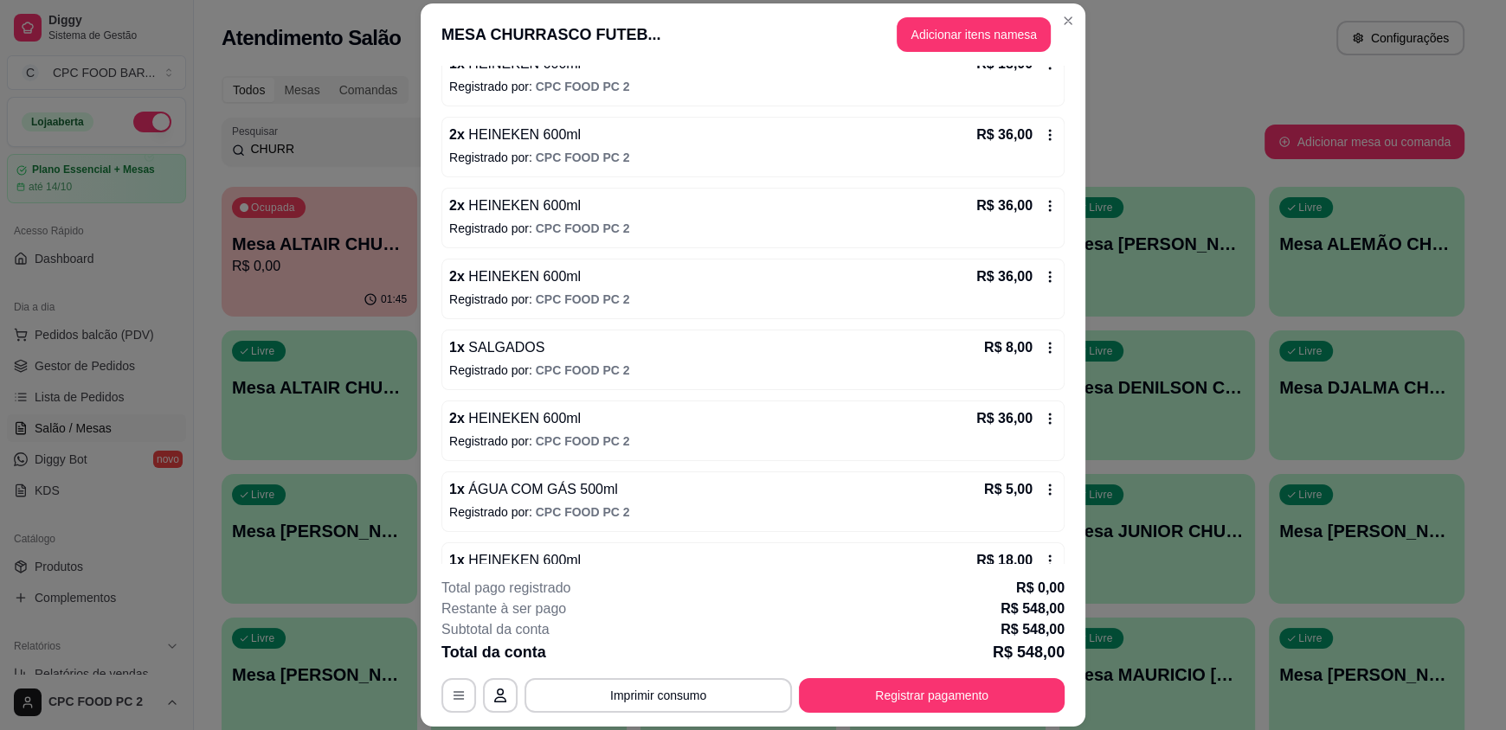
click at [1043, 210] on icon at bounding box center [1050, 206] width 14 height 14
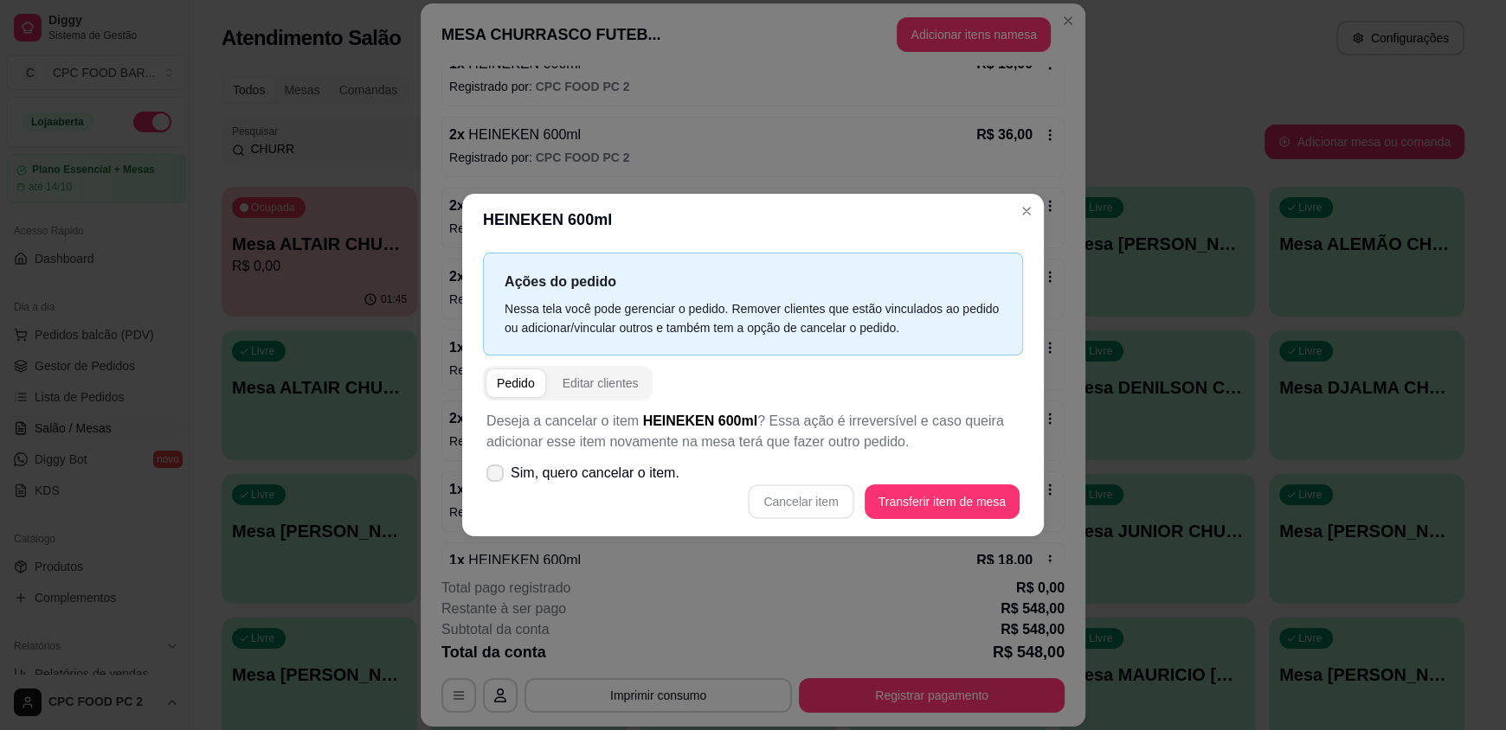
click at [554, 479] on span "Sim, quero cancelar o item." at bounding box center [595, 473] width 169 height 21
click at [497, 479] on input "Sim, quero cancelar o item." at bounding box center [491, 482] width 11 height 11
checkbox input "true"
click at [821, 501] on button "Cancelar item" at bounding box center [801, 502] width 106 height 35
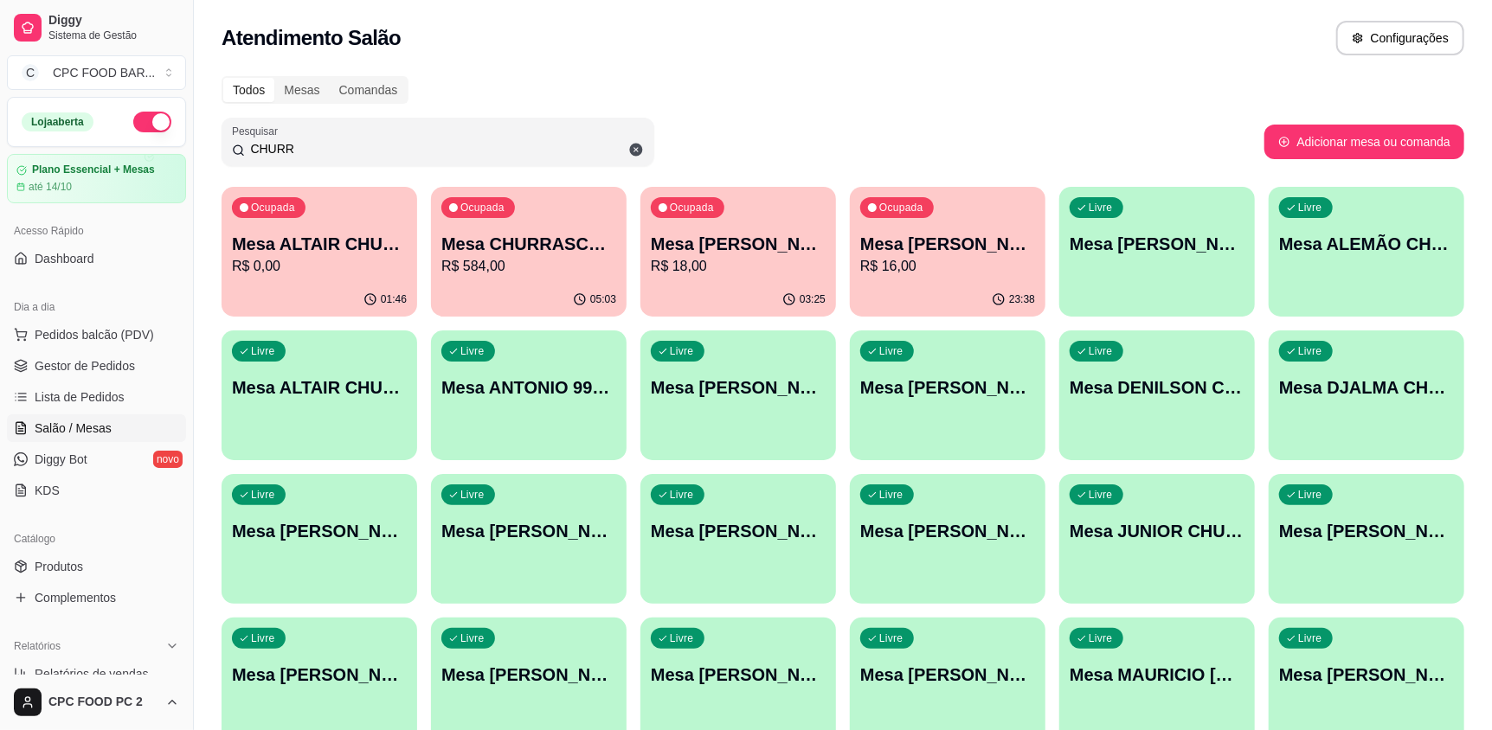
drag, startPoint x: 298, startPoint y: 151, endPoint x: 200, endPoint y: 145, distance: 98.0
click at [200, 145] on div "Todos Mesas Comandas Pesquisar CHURR Adicionar mesa ou comanda Ocupada Mesa ALT…" at bounding box center [843, 561] width 1298 height 990
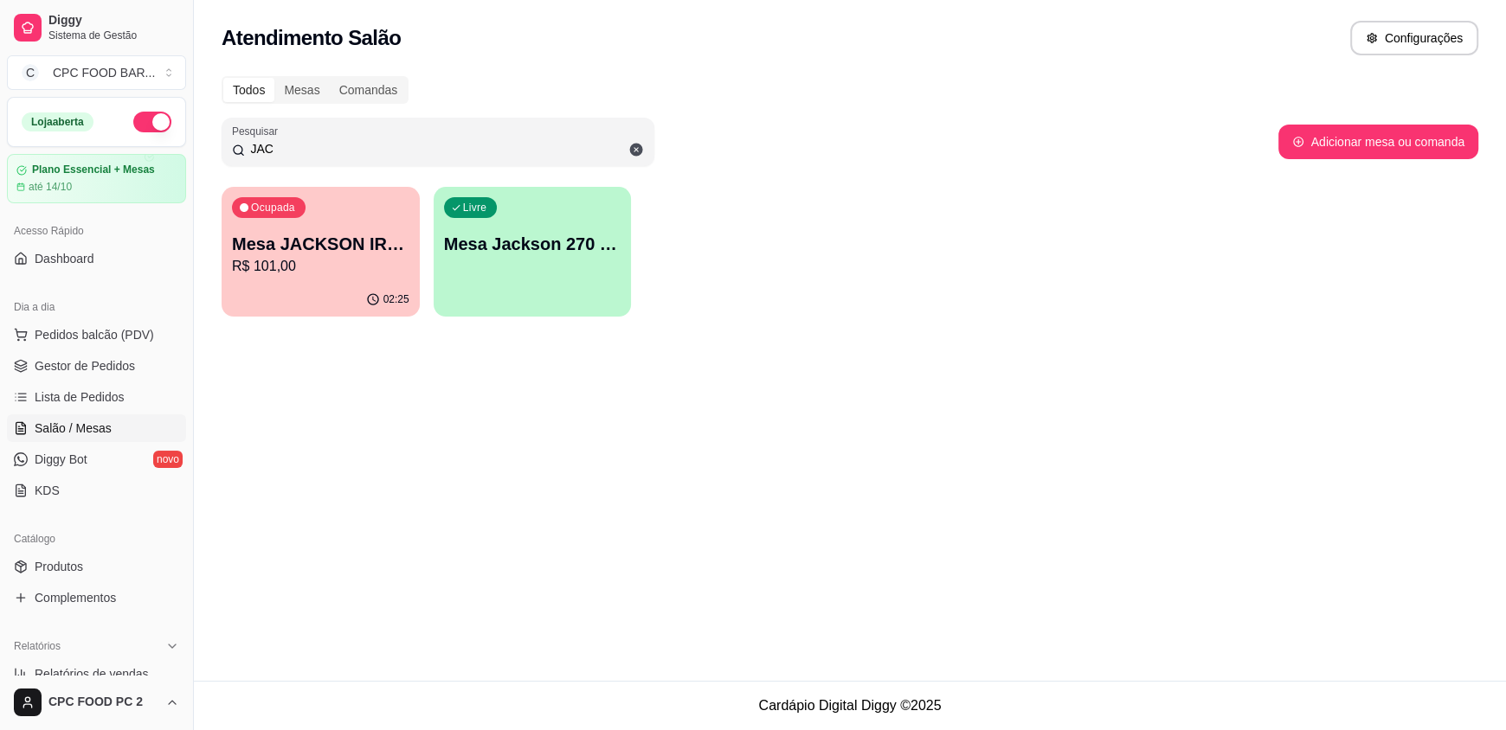
type input "JAC"
click at [332, 248] on p "Mesa JACKSON IRMAO TAIS" at bounding box center [320, 244] width 177 height 24
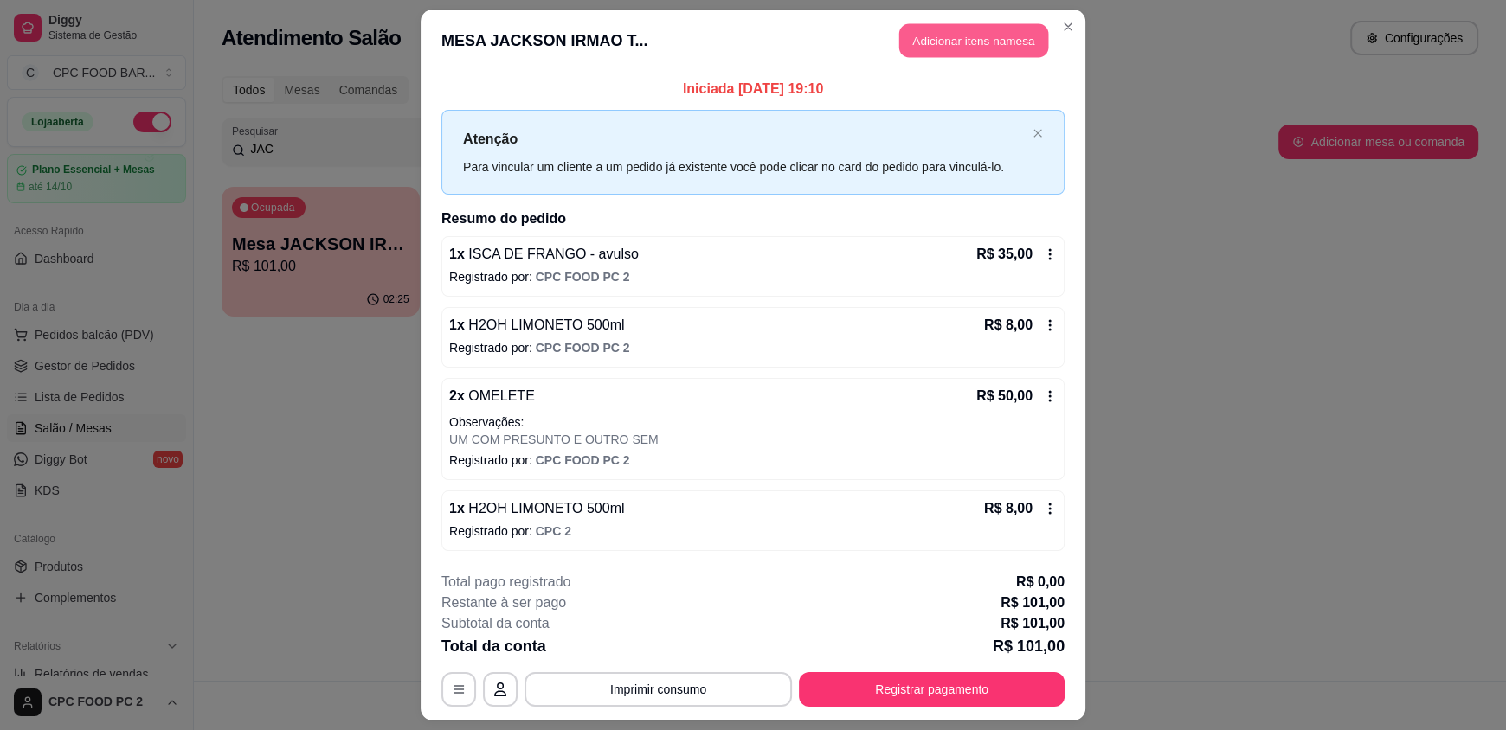
click at [940, 53] on button "Adicionar itens na mesa" at bounding box center [973, 41] width 149 height 34
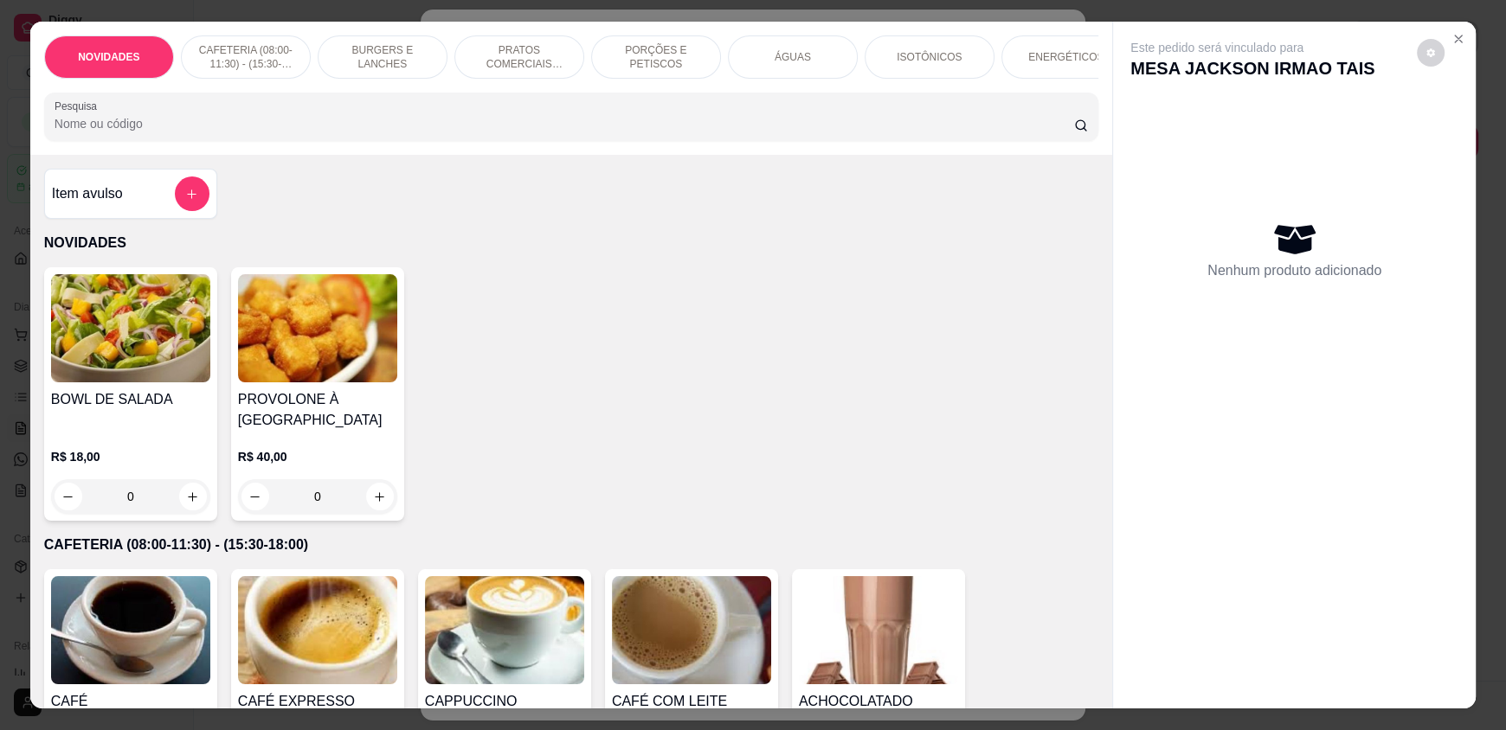
click at [766, 58] on div "ÁGUAS" at bounding box center [793, 56] width 130 height 43
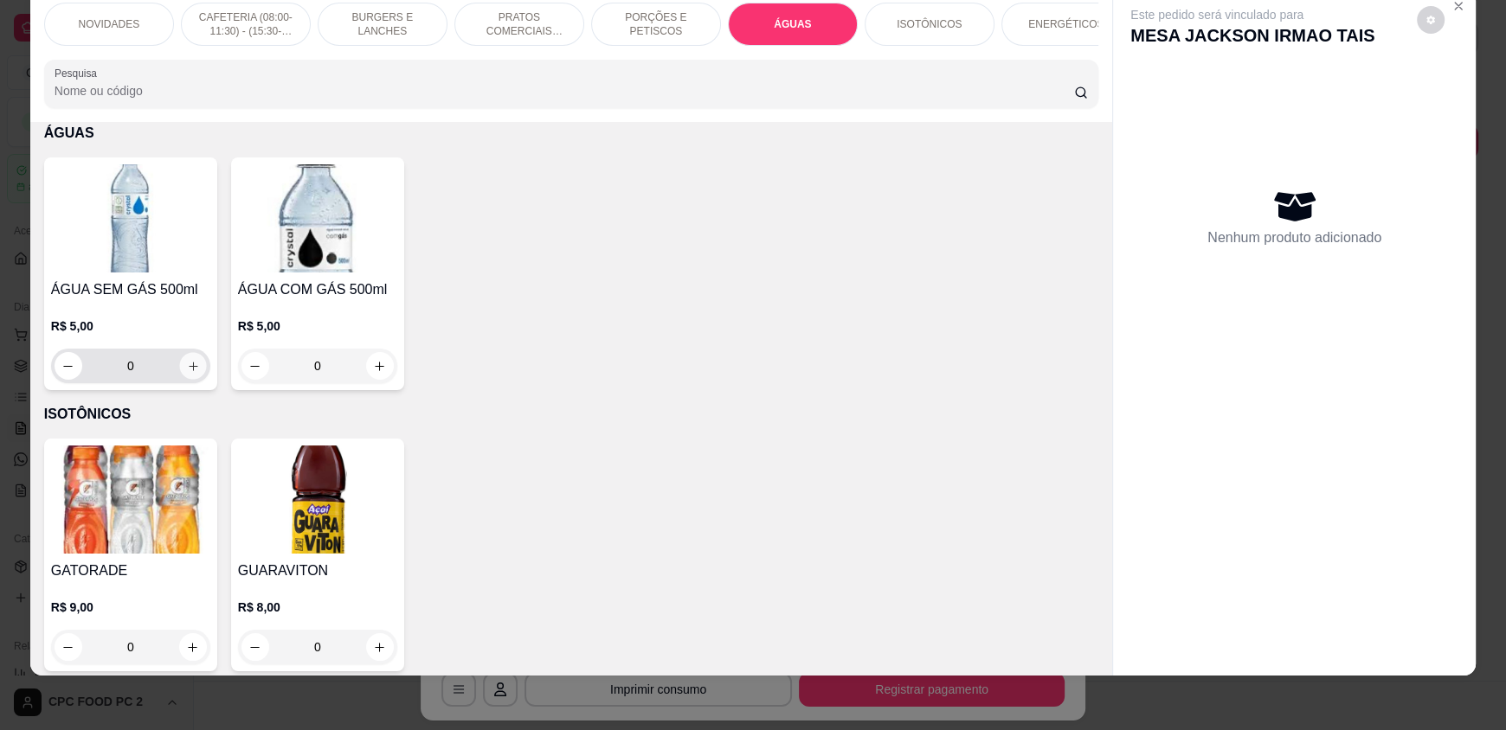
click at [192, 374] on button "increase-product-quantity" at bounding box center [192, 366] width 27 height 27
type input "1"
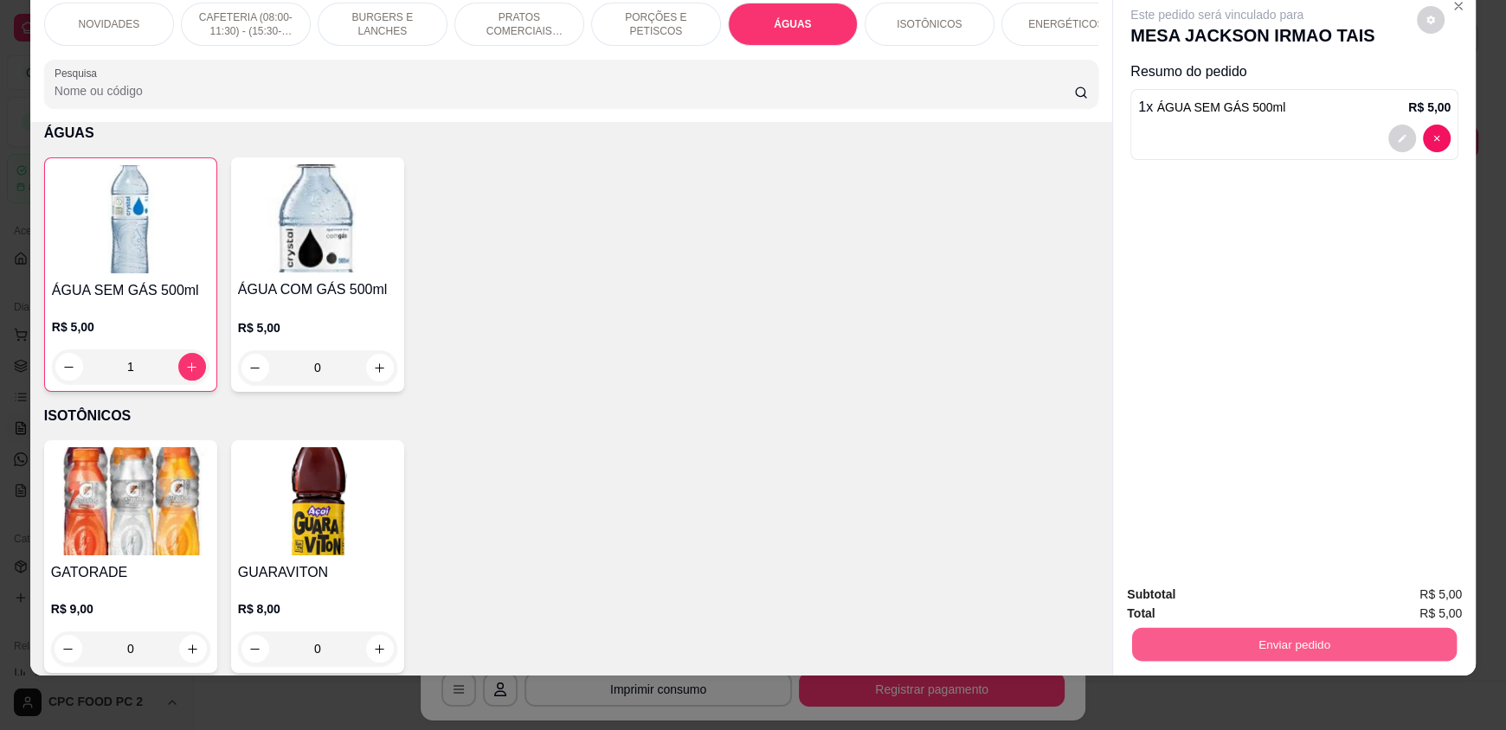
click at [1283, 658] on button "Enviar pedido" at bounding box center [1294, 644] width 325 height 34
click at [1411, 602] on button "Enviar pedido" at bounding box center [1416, 601] width 98 height 33
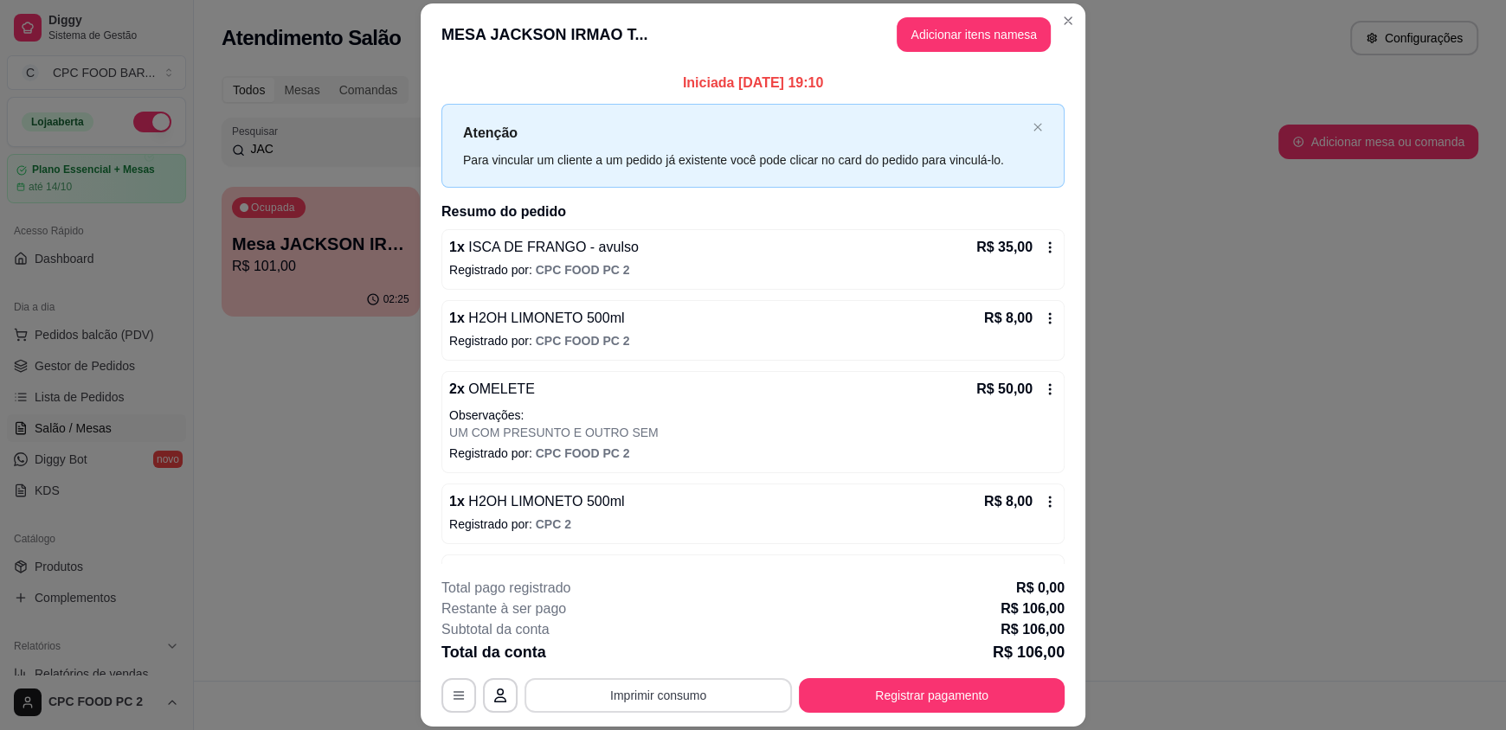
click at [645, 696] on button "Imprimir consumo" at bounding box center [657, 696] width 267 height 35
click at [668, 665] on button "IMPRESSORA" at bounding box center [656, 655] width 121 height 27
click at [935, 689] on button "Registrar pagamento" at bounding box center [932, 696] width 258 height 34
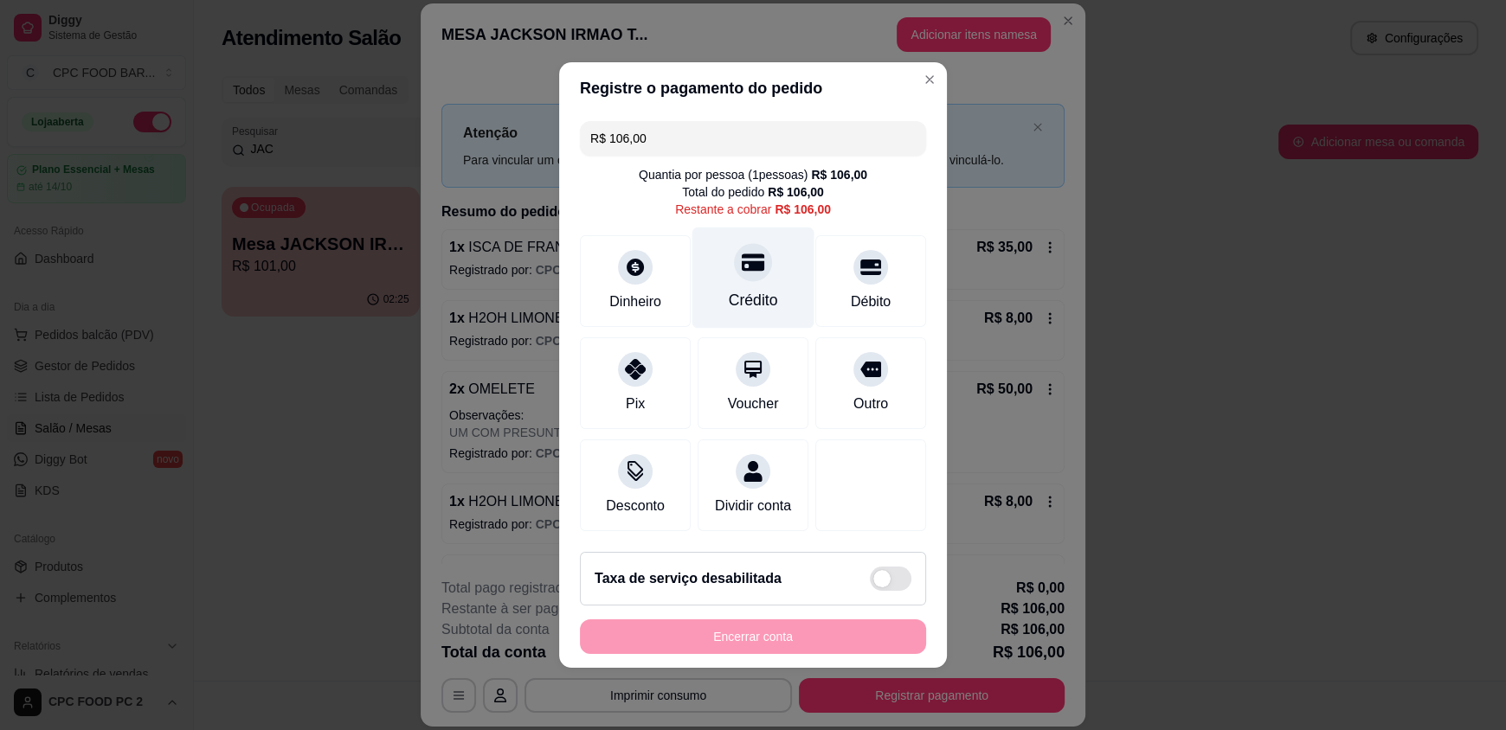
click at [749, 262] on icon at bounding box center [753, 262] width 23 height 23
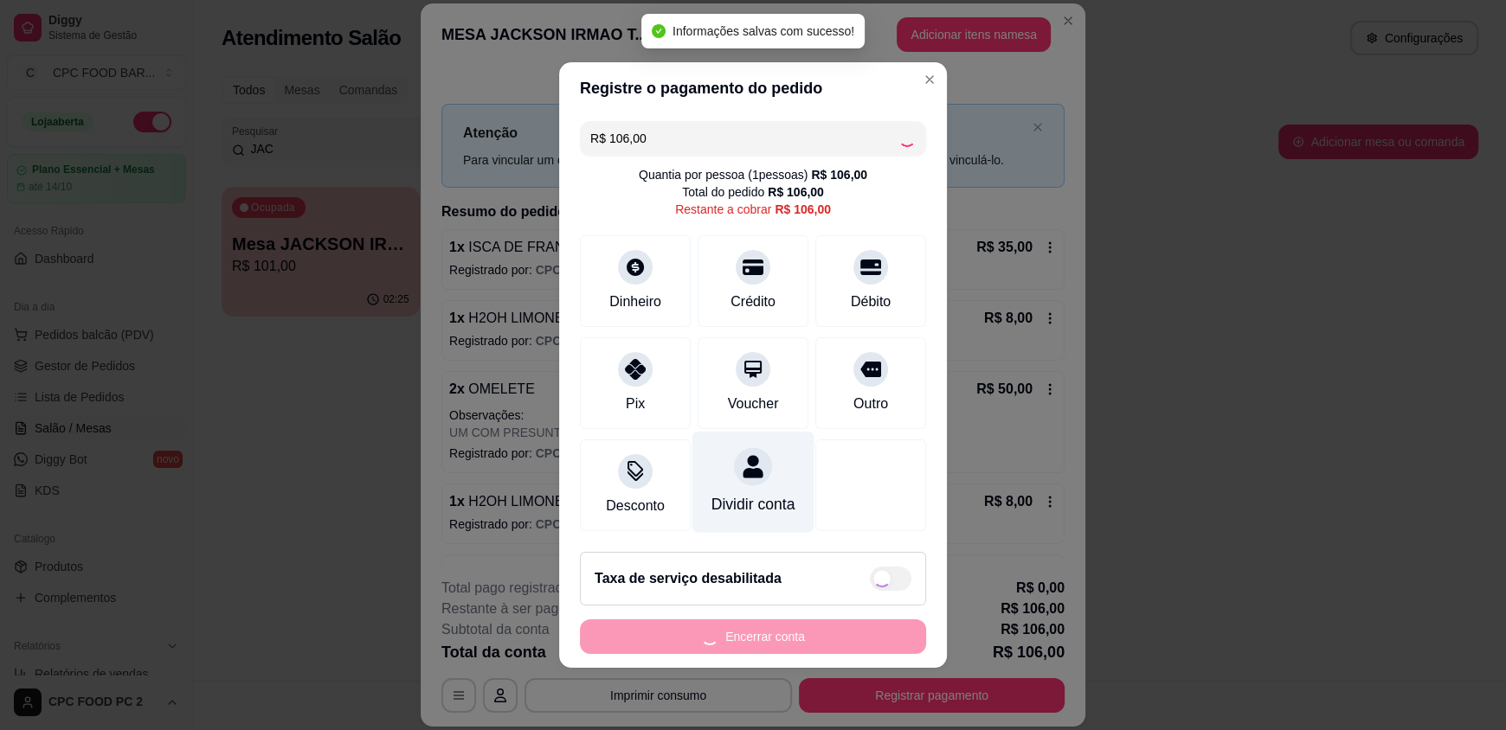
type input "R$ 0,00"
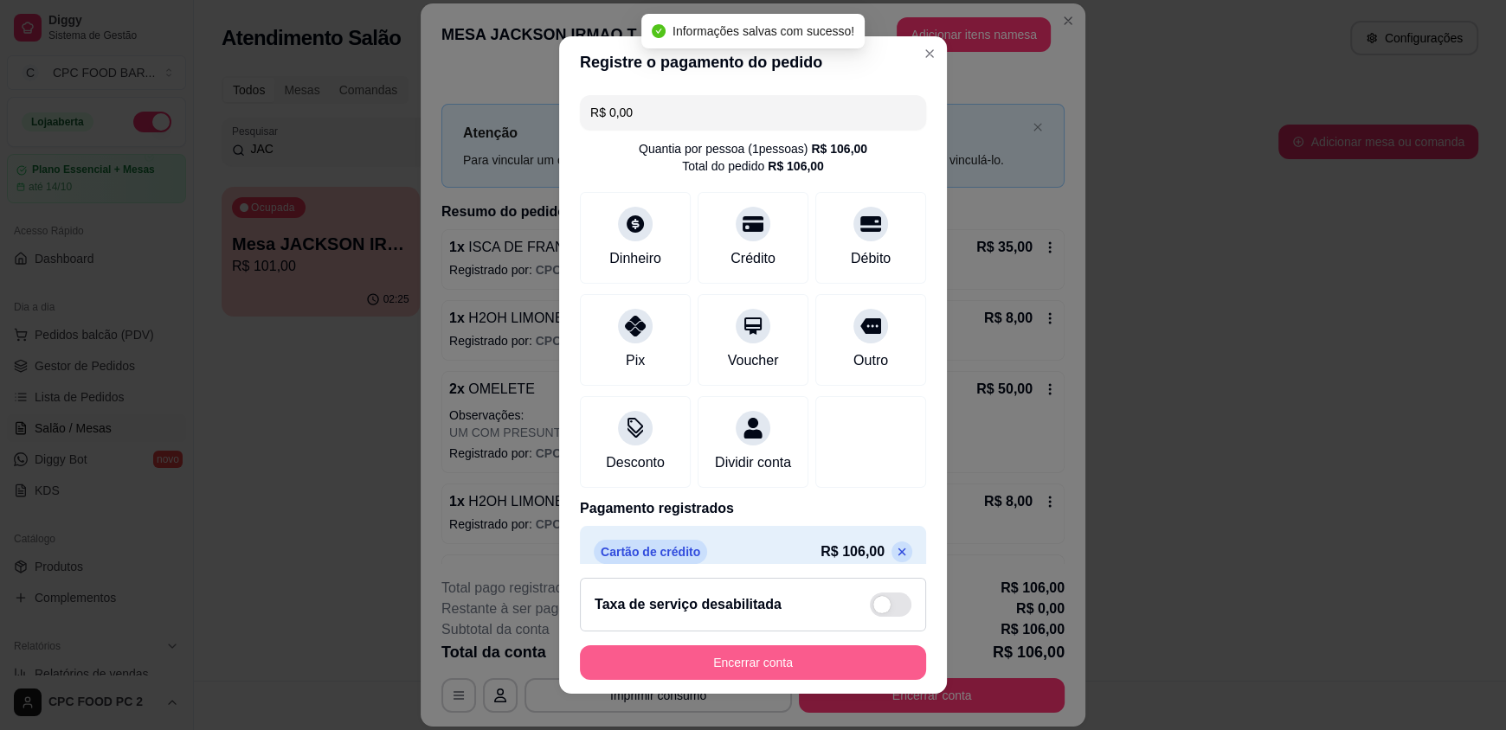
click at [690, 664] on button "Encerrar conta" at bounding box center [753, 663] width 346 height 35
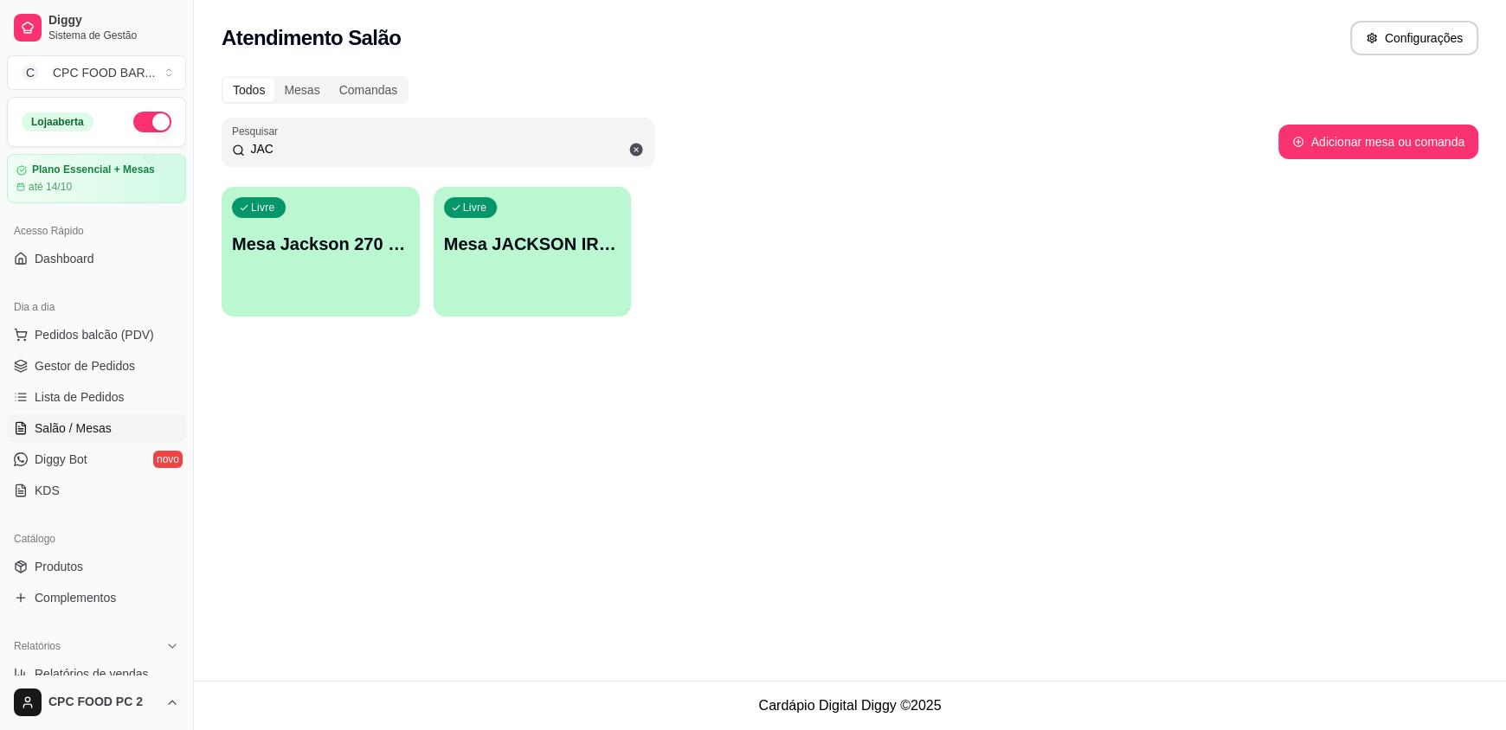
drag, startPoint x: 277, startPoint y: 145, endPoint x: 237, endPoint y: 143, distance: 39.9
click at [237, 143] on div "JAC" at bounding box center [438, 142] width 412 height 35
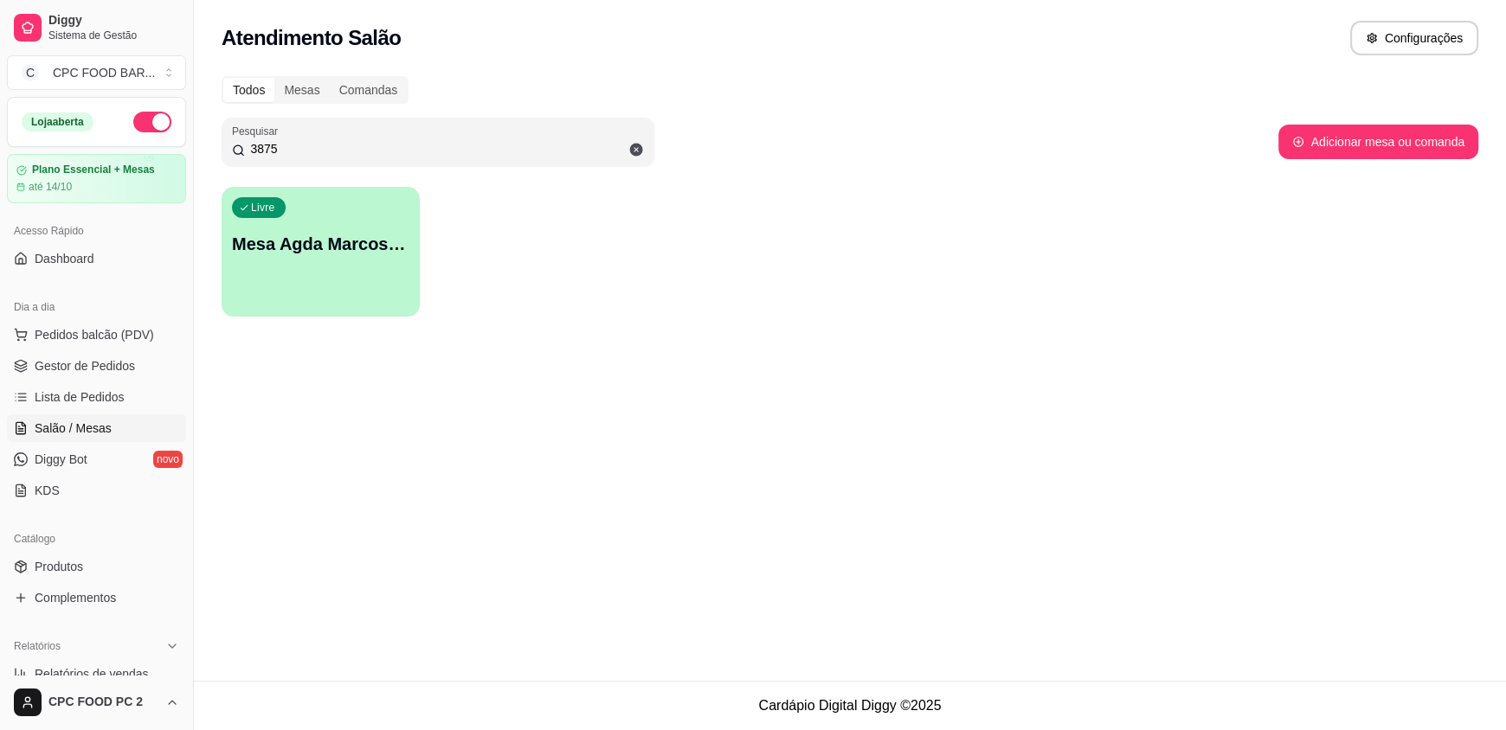
type input "3875"
click at [293, 276] on div "Livre Mesa Agda Marcos 3875" at bounding box center [321, 241] width 198 height 109
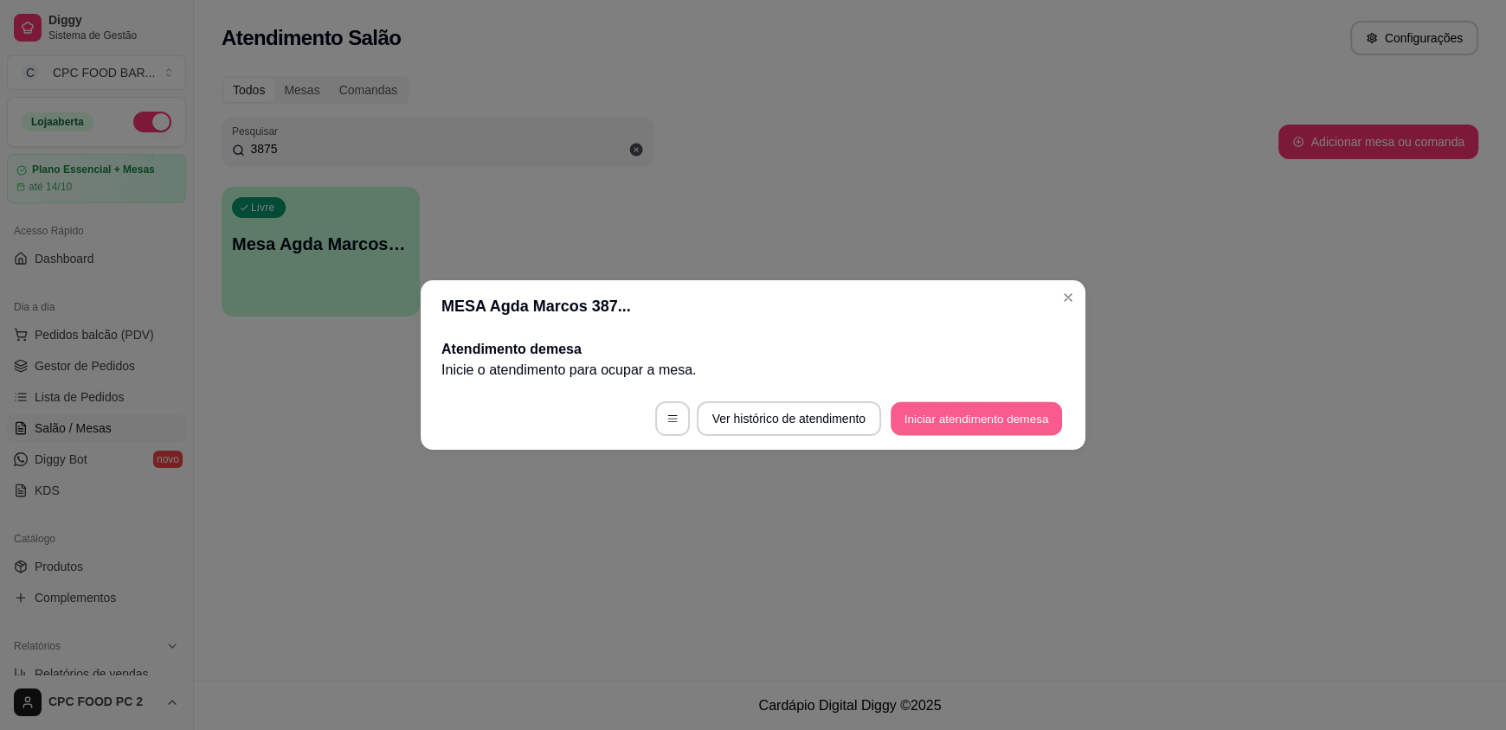
click at [999, 413] on button "Iniciar atendimento de mesa" at bounding box center [976, 419] width 171 height 34
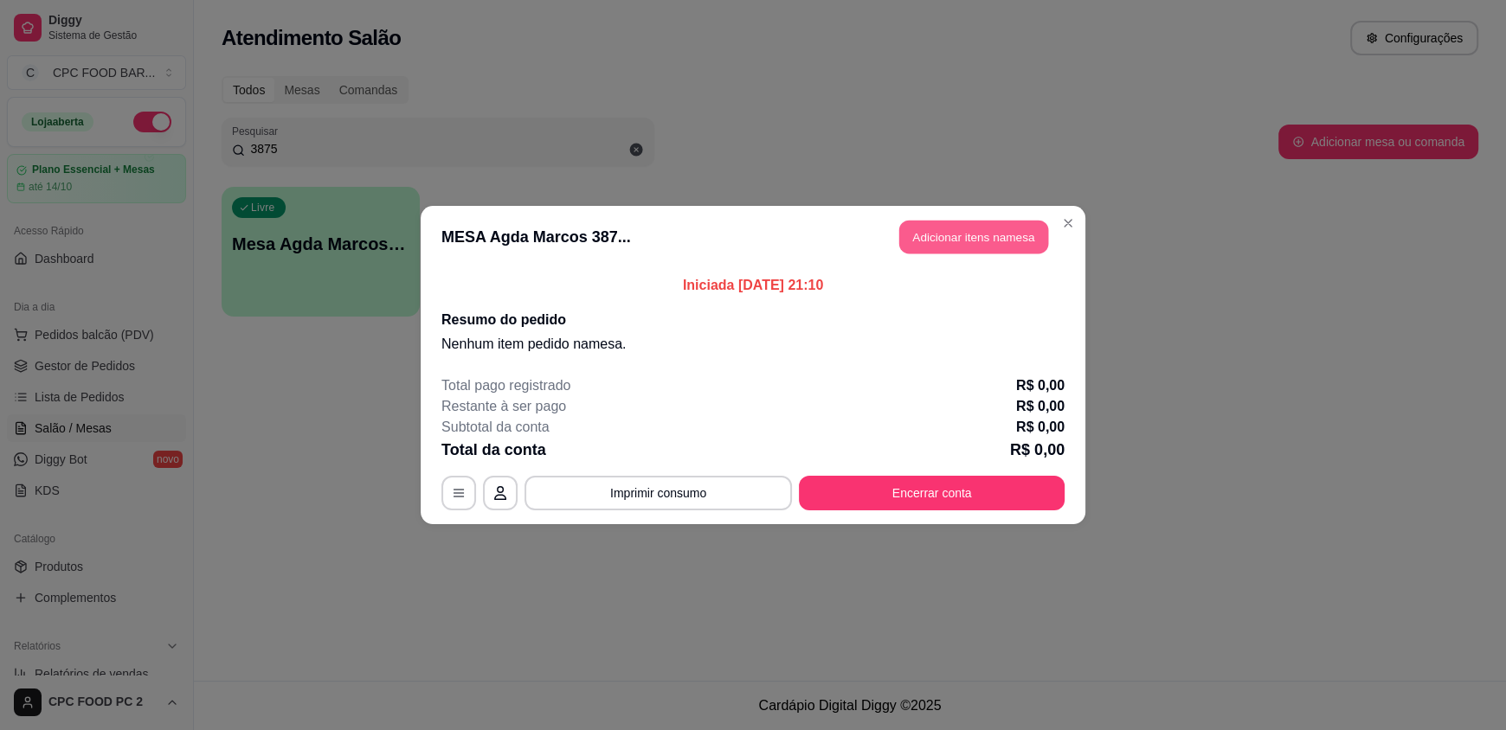
click at [933, 240] on button "Adicionar itens na mesa" at bounding box center [973, 238] width 149 height 34
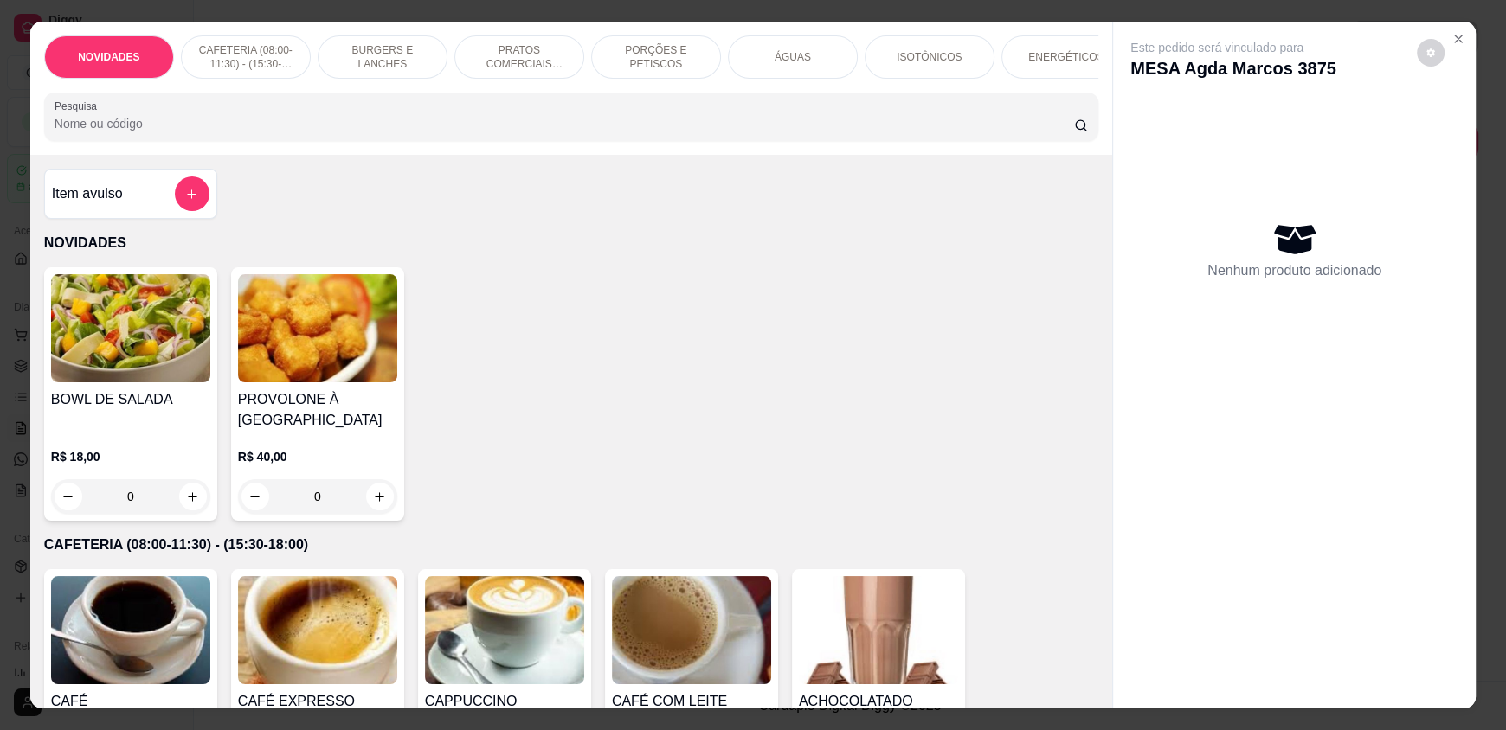
click at [600, 132] on input "Pesquisa" at bounding box center [565, 123] width 1020 height 17
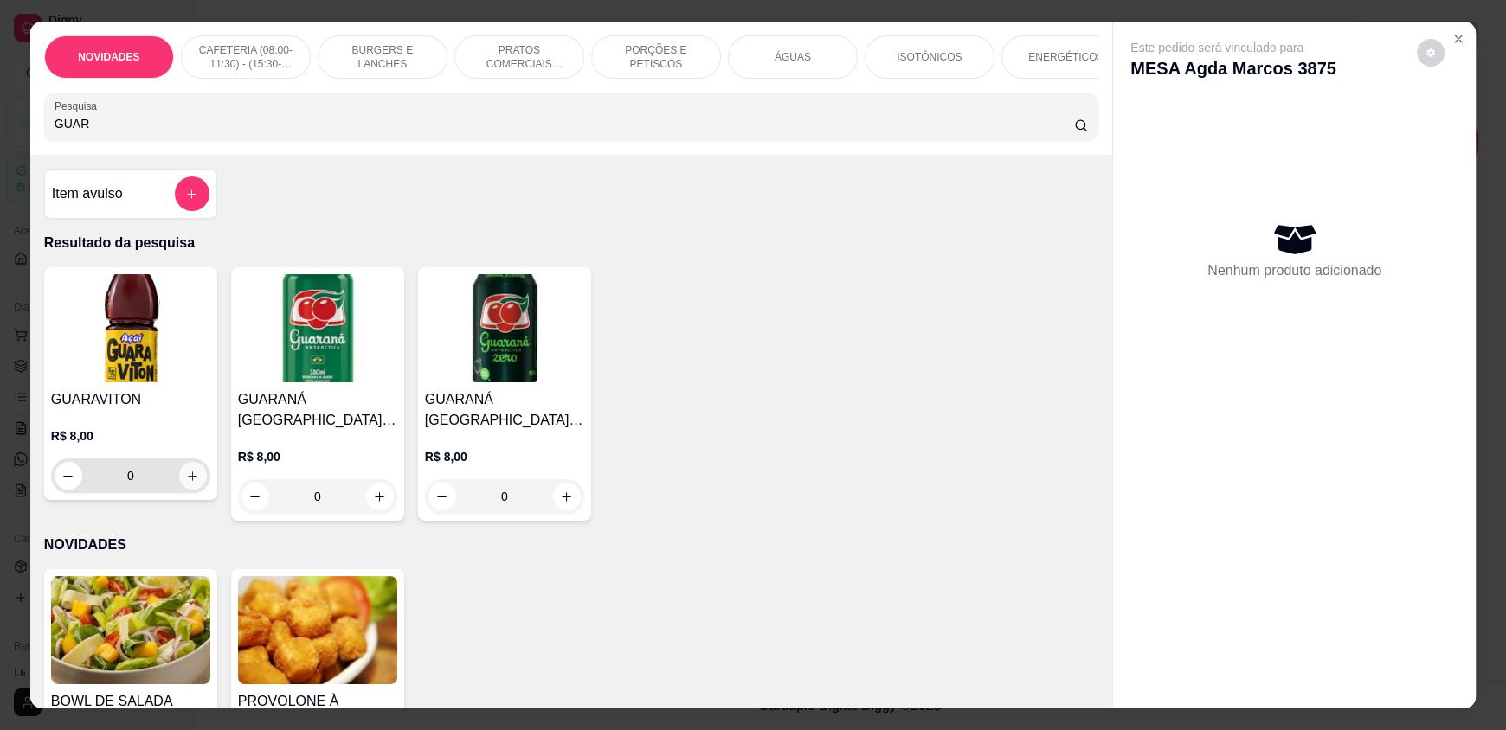
type input "GUAR"
click at [194, 485] on button "increase-product-quantity" at bounding box center [192, 476] width 27 height 27
type input "1"
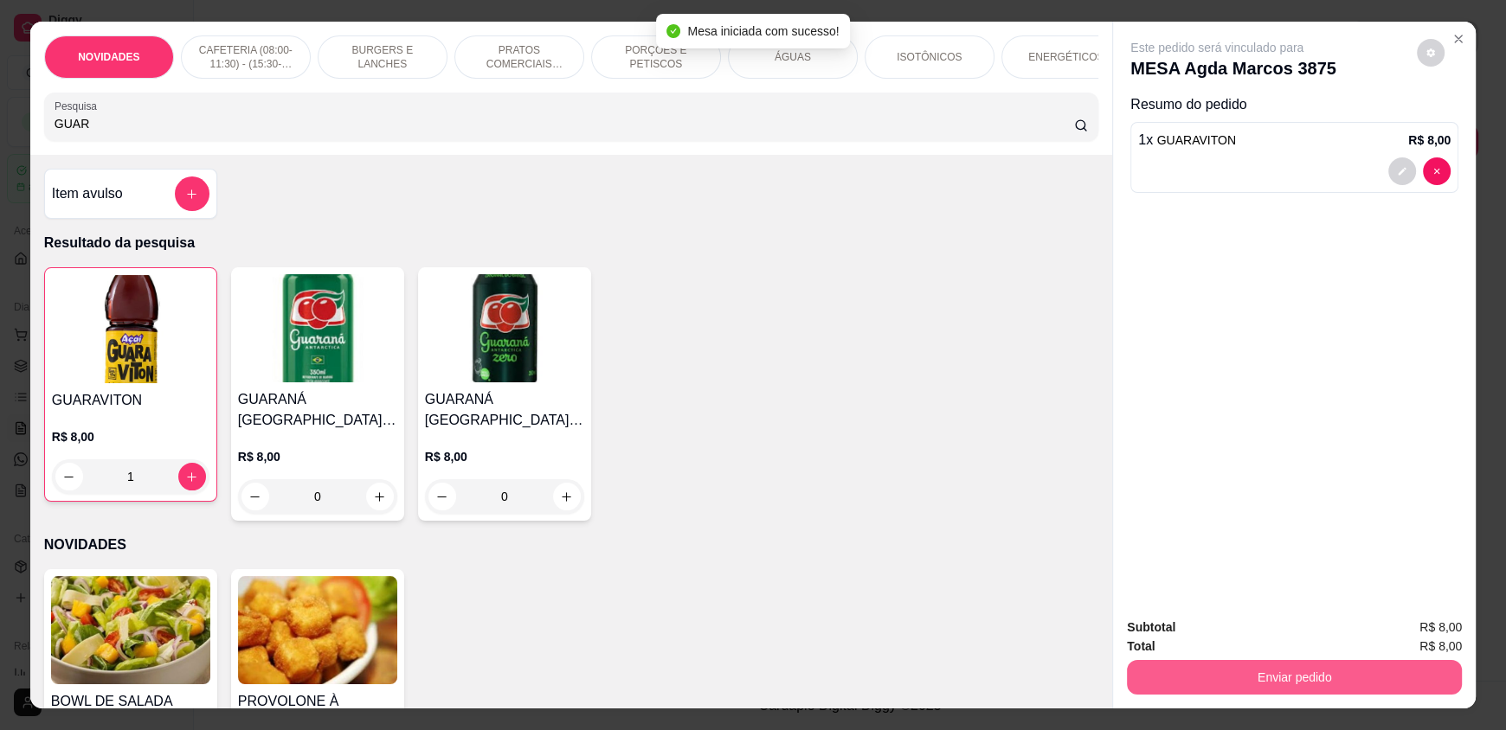
click at [1247, 680] on button "Enviar pedido" at bounding box center [1294, 677] width 335 height 35
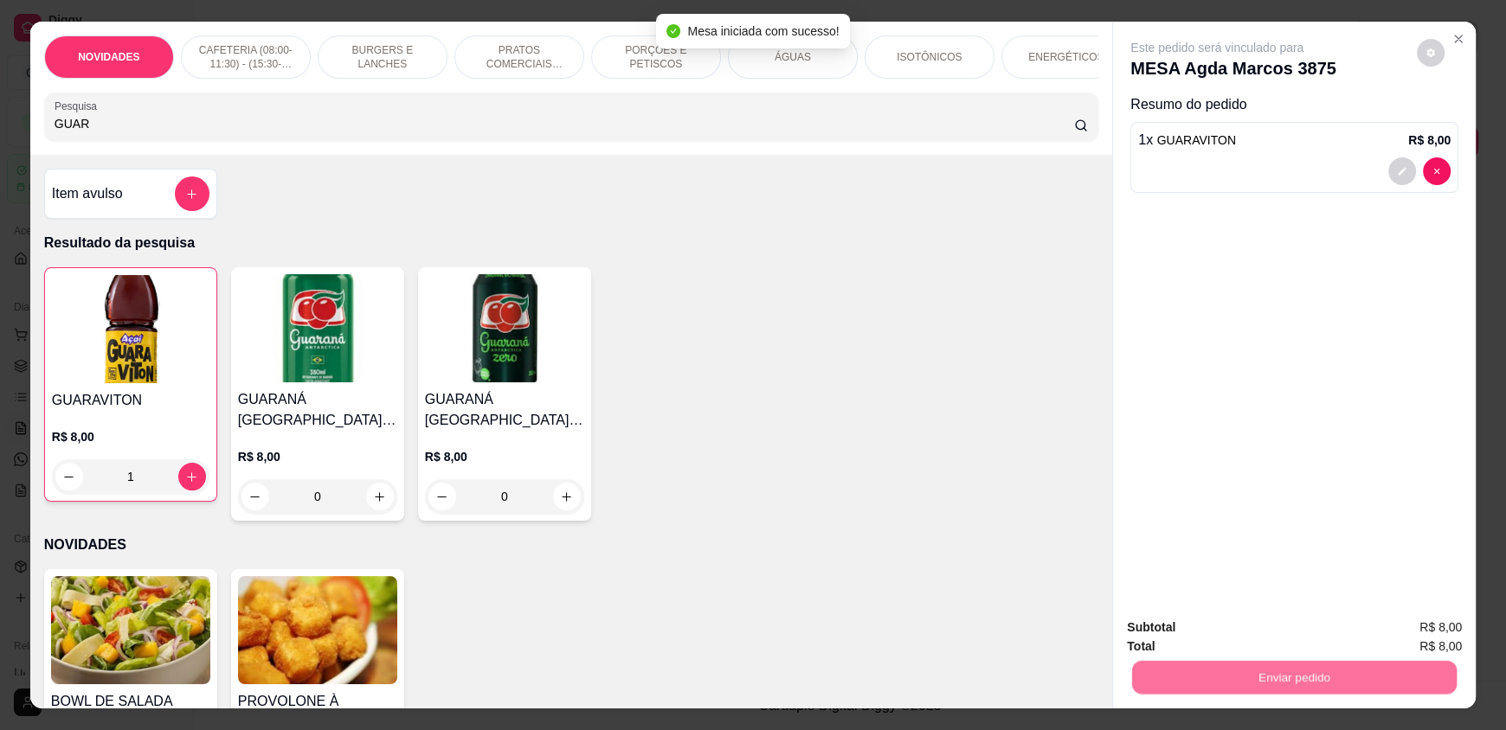
click at [1432, 622] on button "Enviar pedido" at bounding box center [1416, 635] width 95 height 32
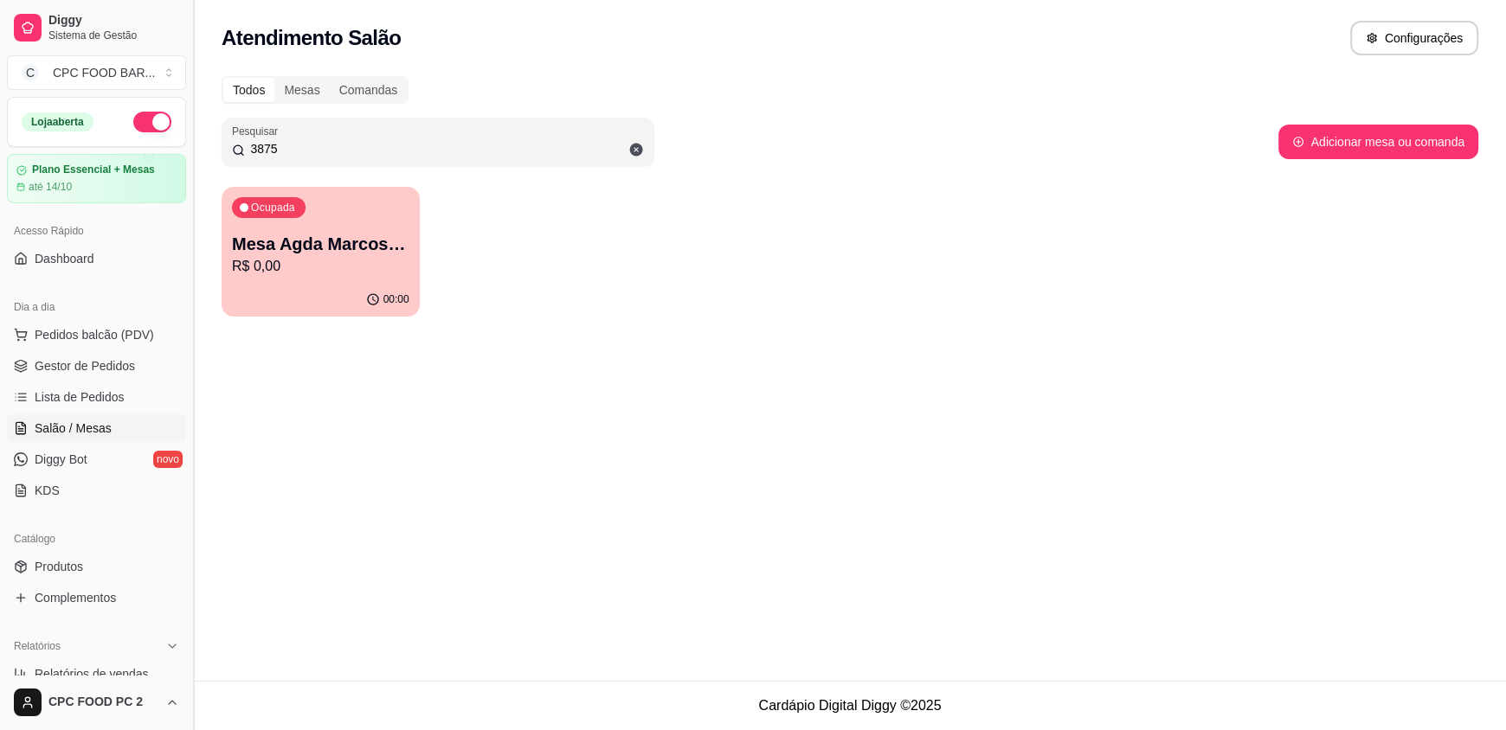
drag, startPoint x: 289, startPoint y: 145, endPoint x: 199, endPoint y: 128, distance: 91.5
click at [199, 128] on div "Diggy Sistema de Gestão C CPC FOOD BAR ... Loja aberta Plano Essencial + Mesas …" at bounding box center [753, 365] width 1506 height 730
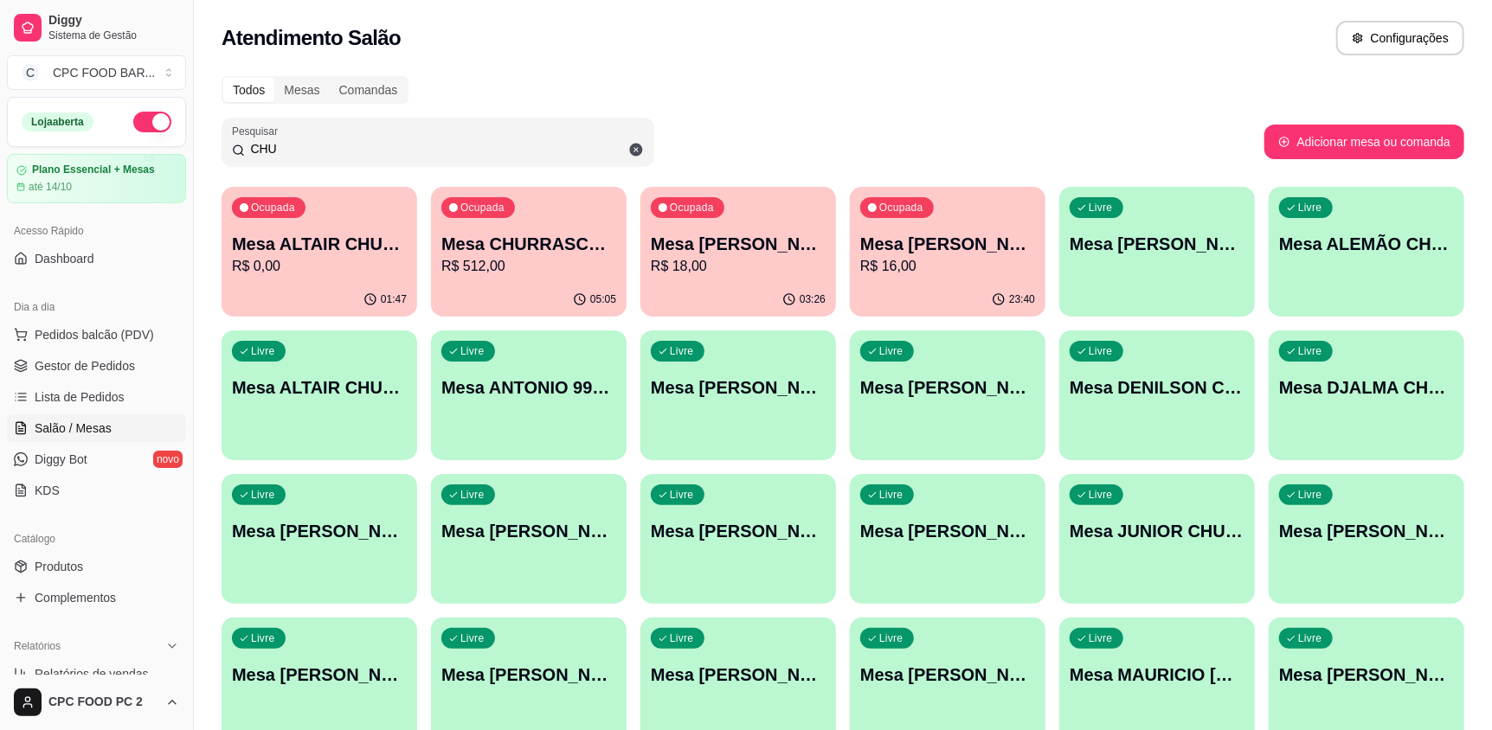
type input "CHU"
click at [495, 278] on div "Ocupada Mesa CHURRASCO FUTEBOL R$ 512,00" at bounding box center [529, 235] width 190 height 93
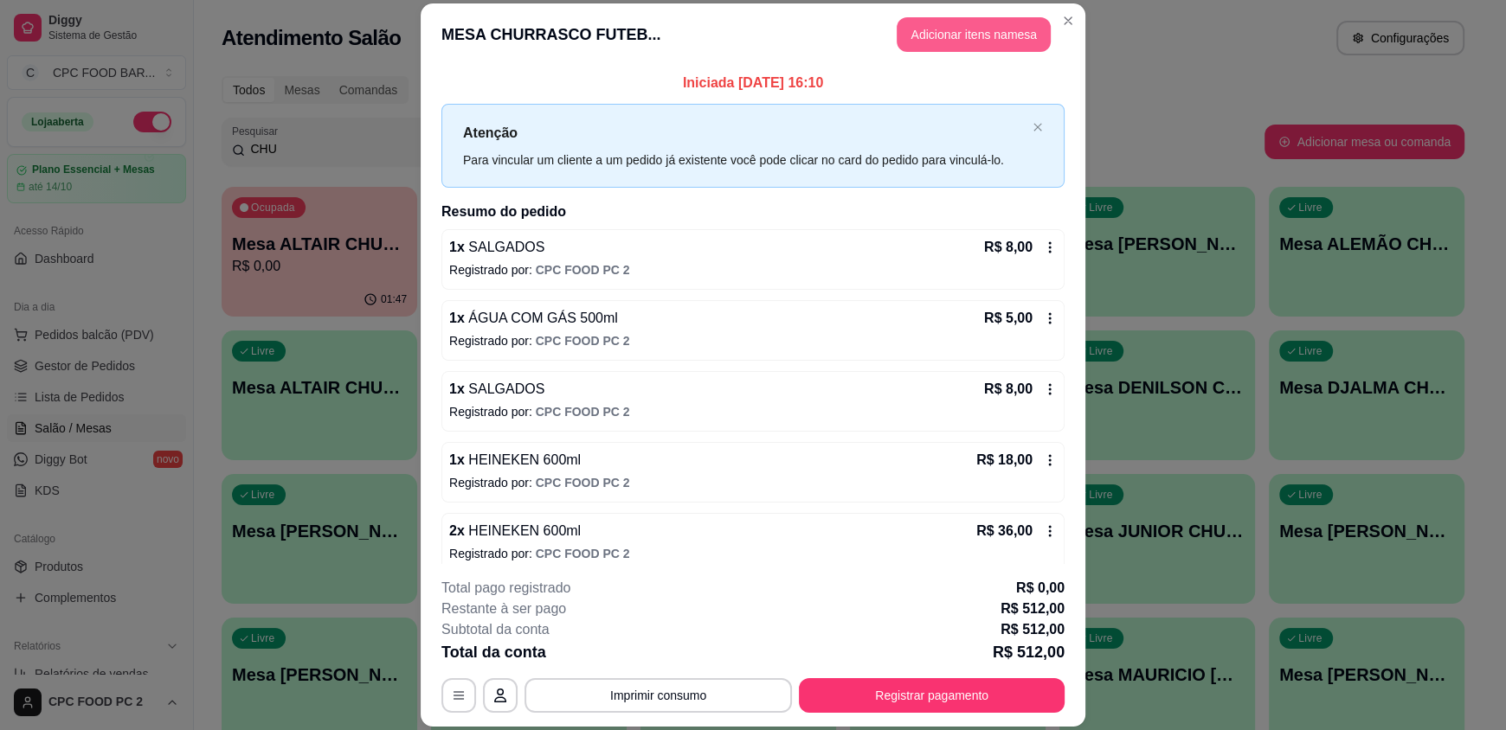
click at [931, 35] on button "Adicionar itens na mesa" at bounding box center [974, 34] width 154 height 35
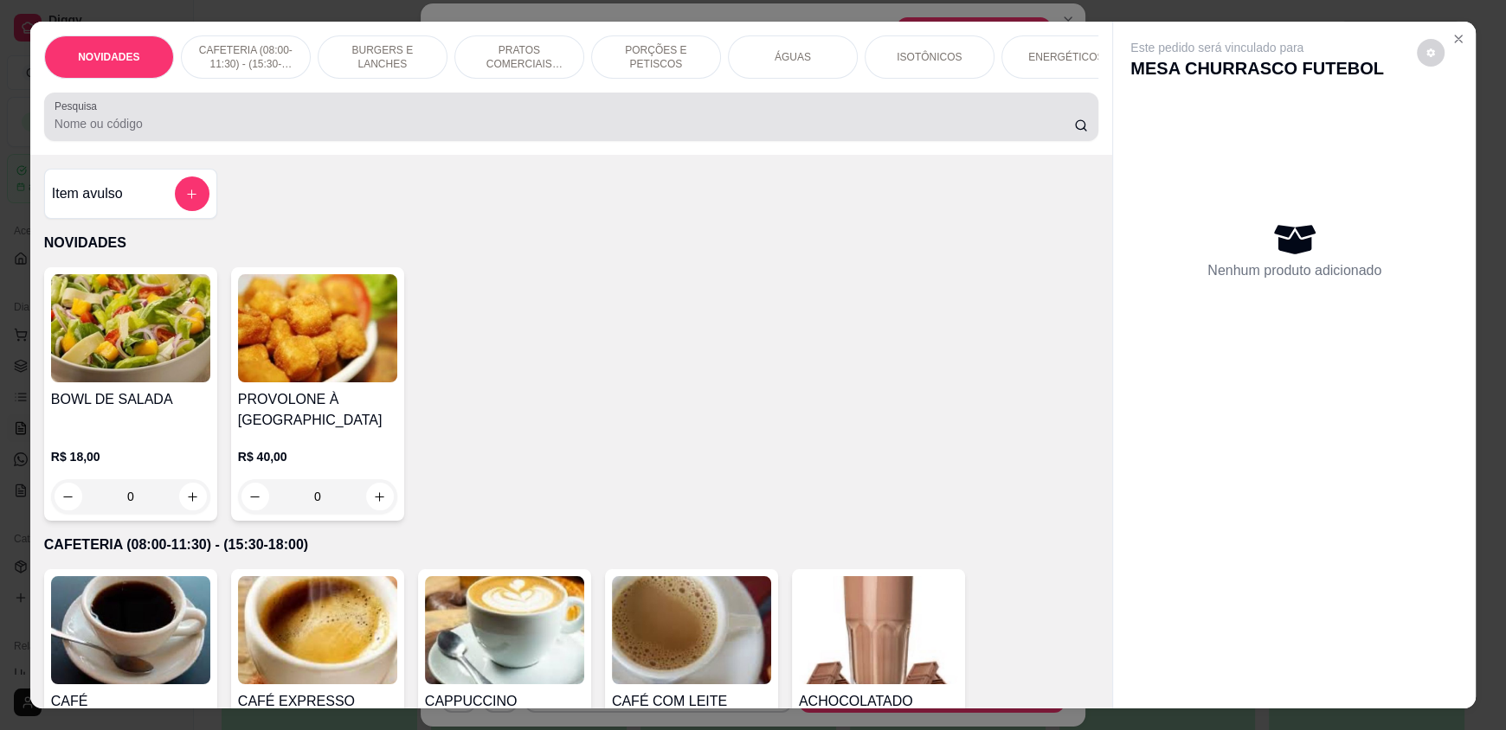
click at [486, 132] on input "Pesquisa" at bounding box center [565, 123] width 1020 height 17
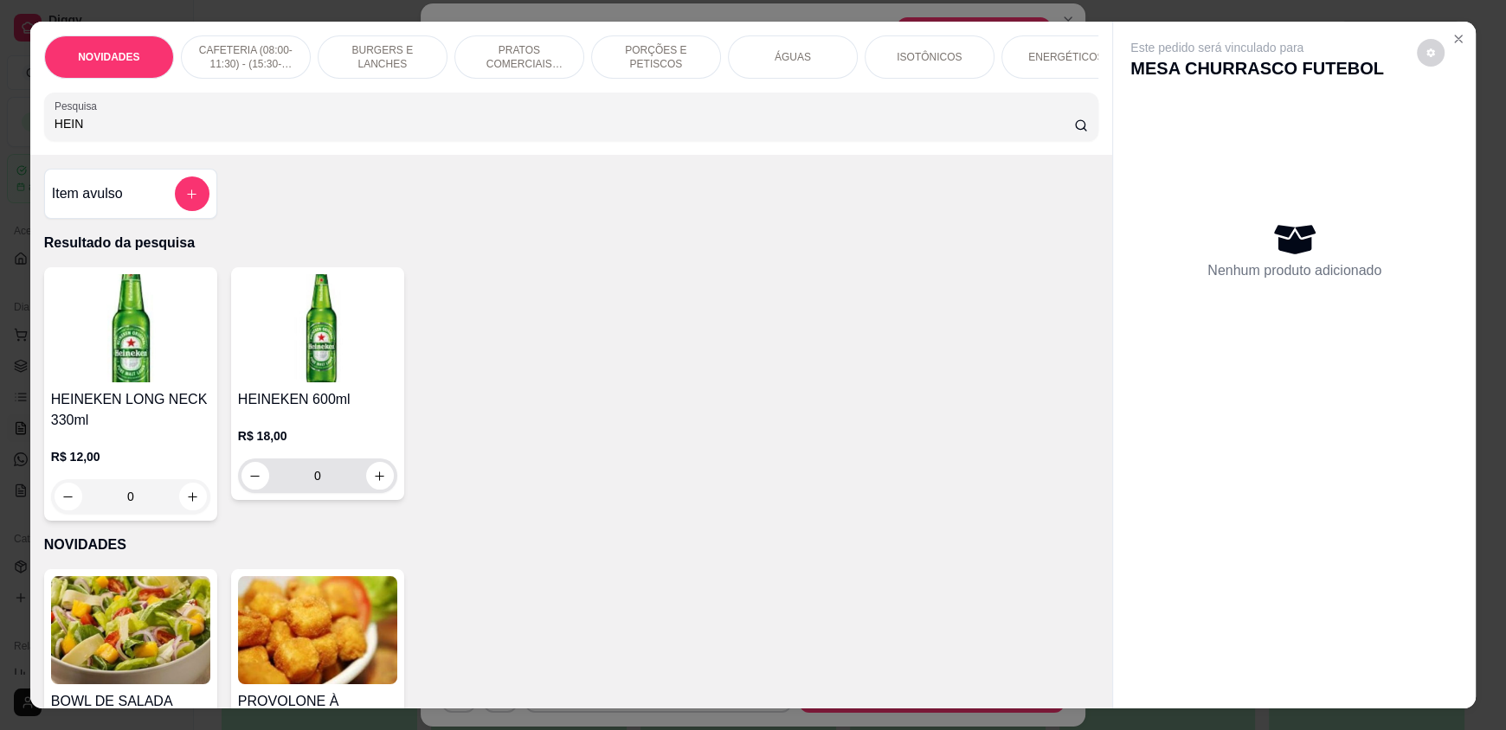
type input "HEIN"
click at [366, 490] on button "increase-product-quantity" at bounding box center [379, 476] width 27 height 27
type input "1"
click at [366, 490] on button "increase-product-quantity" at bounding box center [379, 476] width 27 height 27
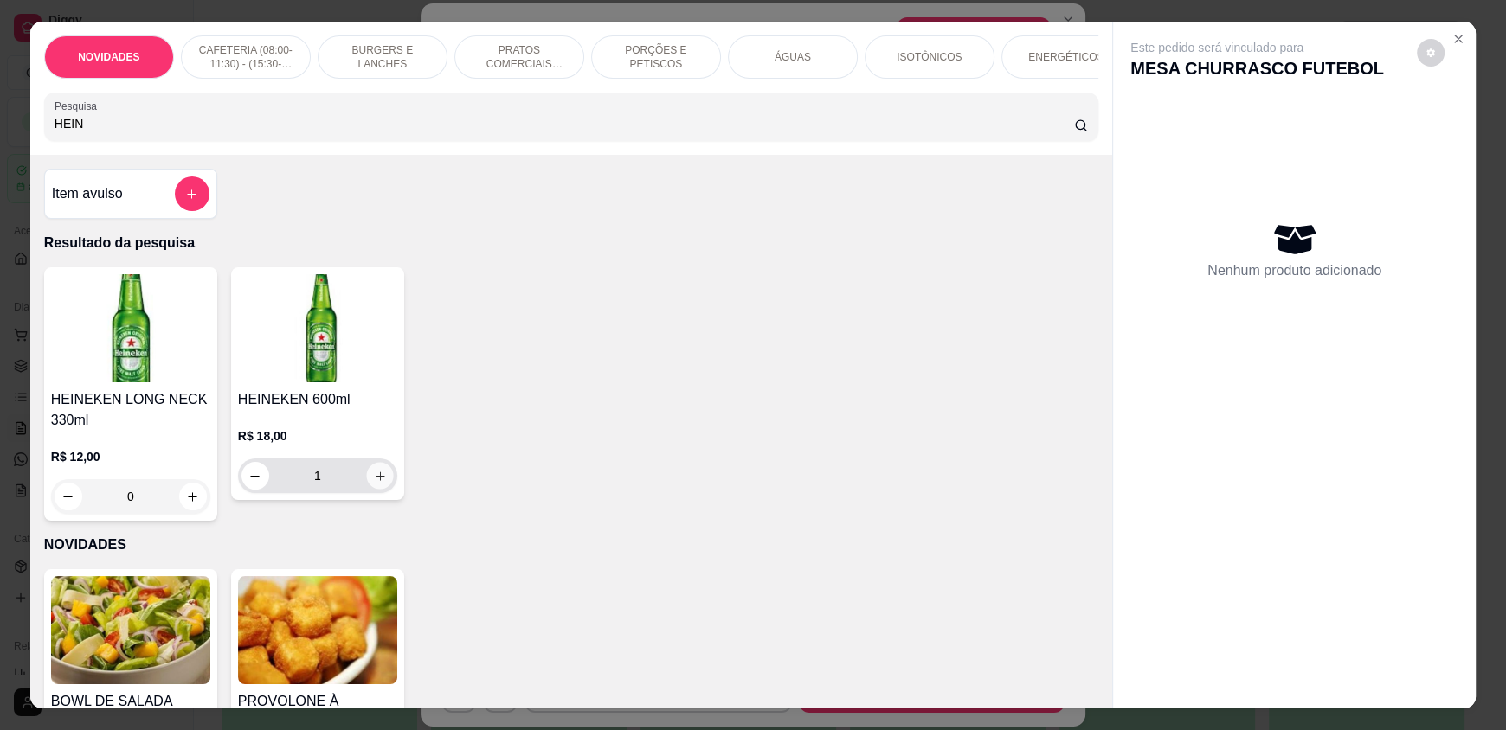
type input "2"
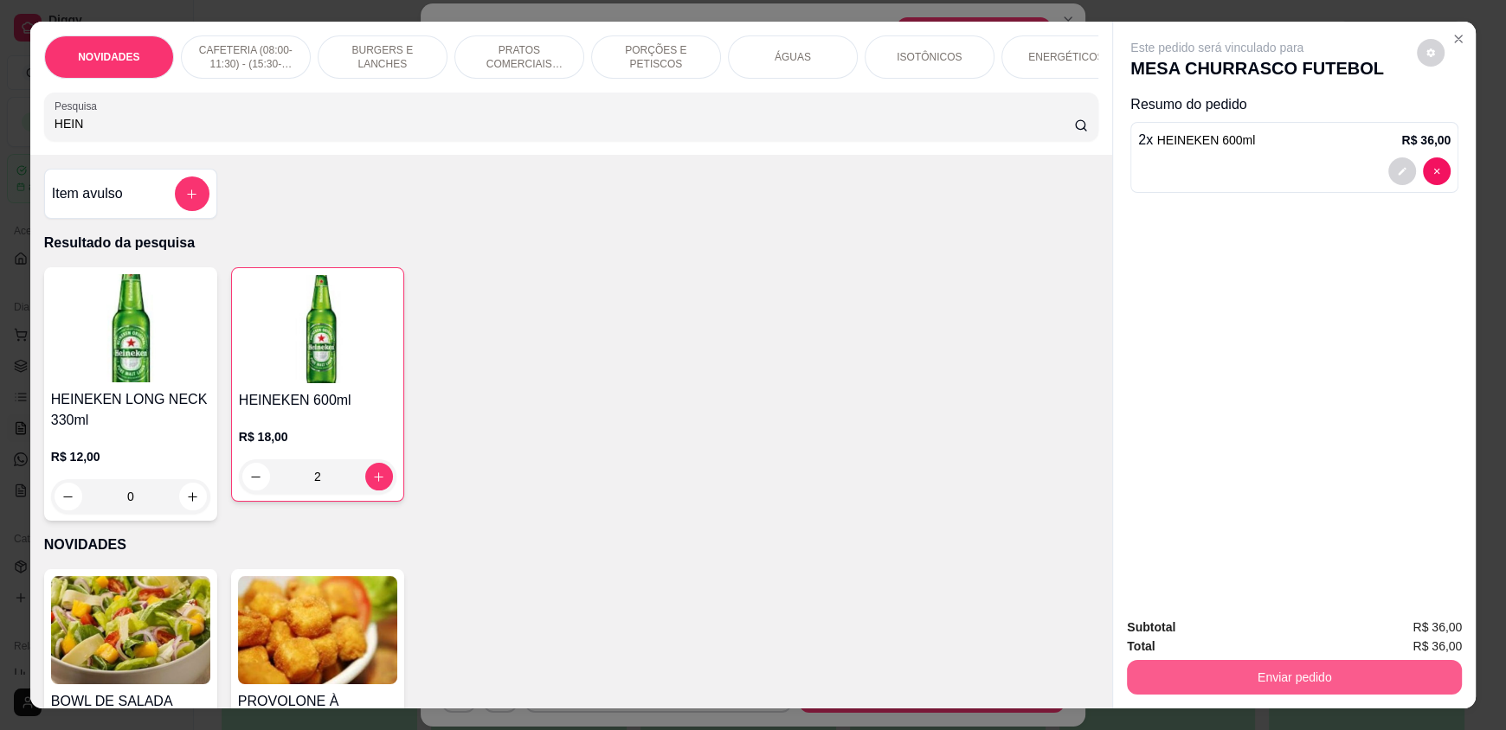
click at [1230, 668] on button "Enviar pedido" at bounding box center [1294, 677] width 335 height 35
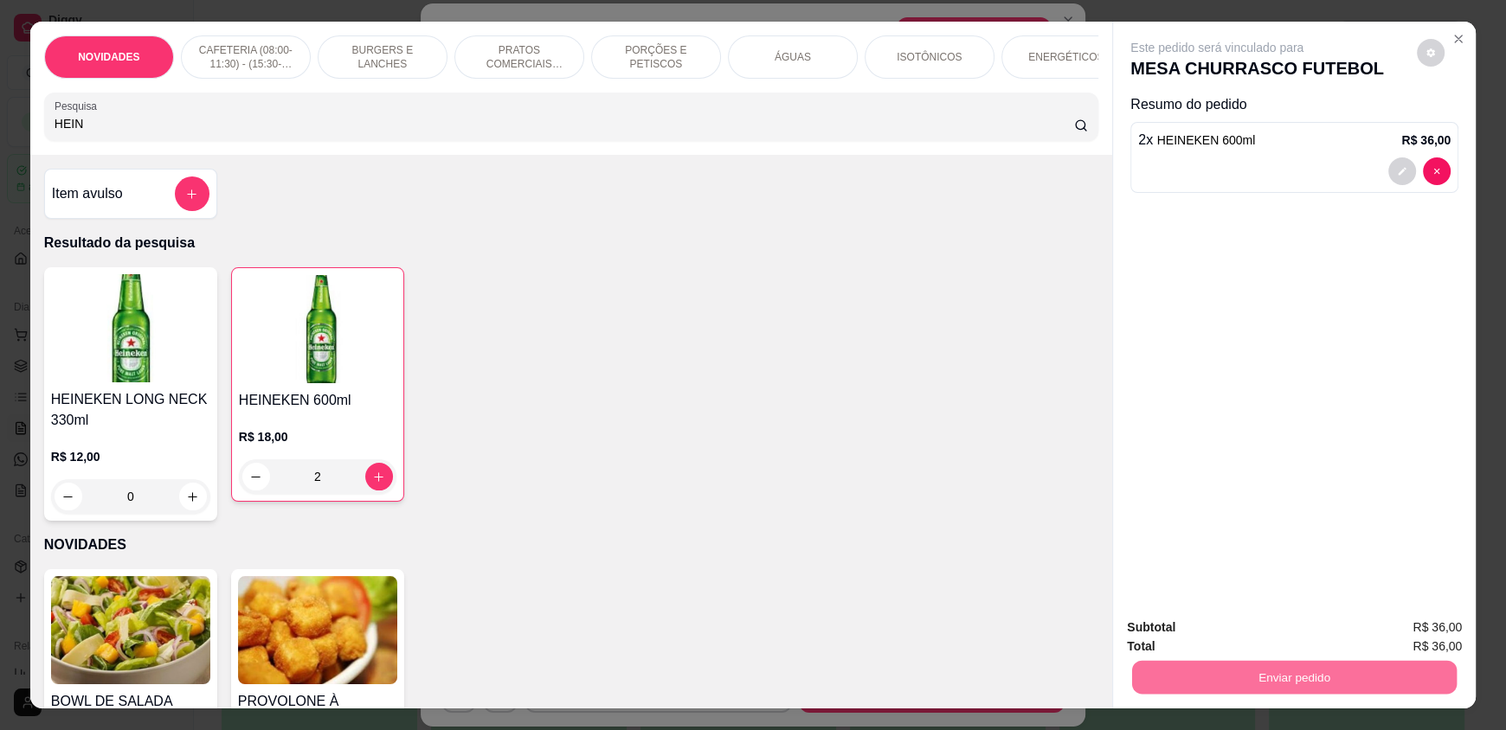
click at [1406, 631] on button "Enviar pedido" at bounding box center [1416, 635] width 95 height 32
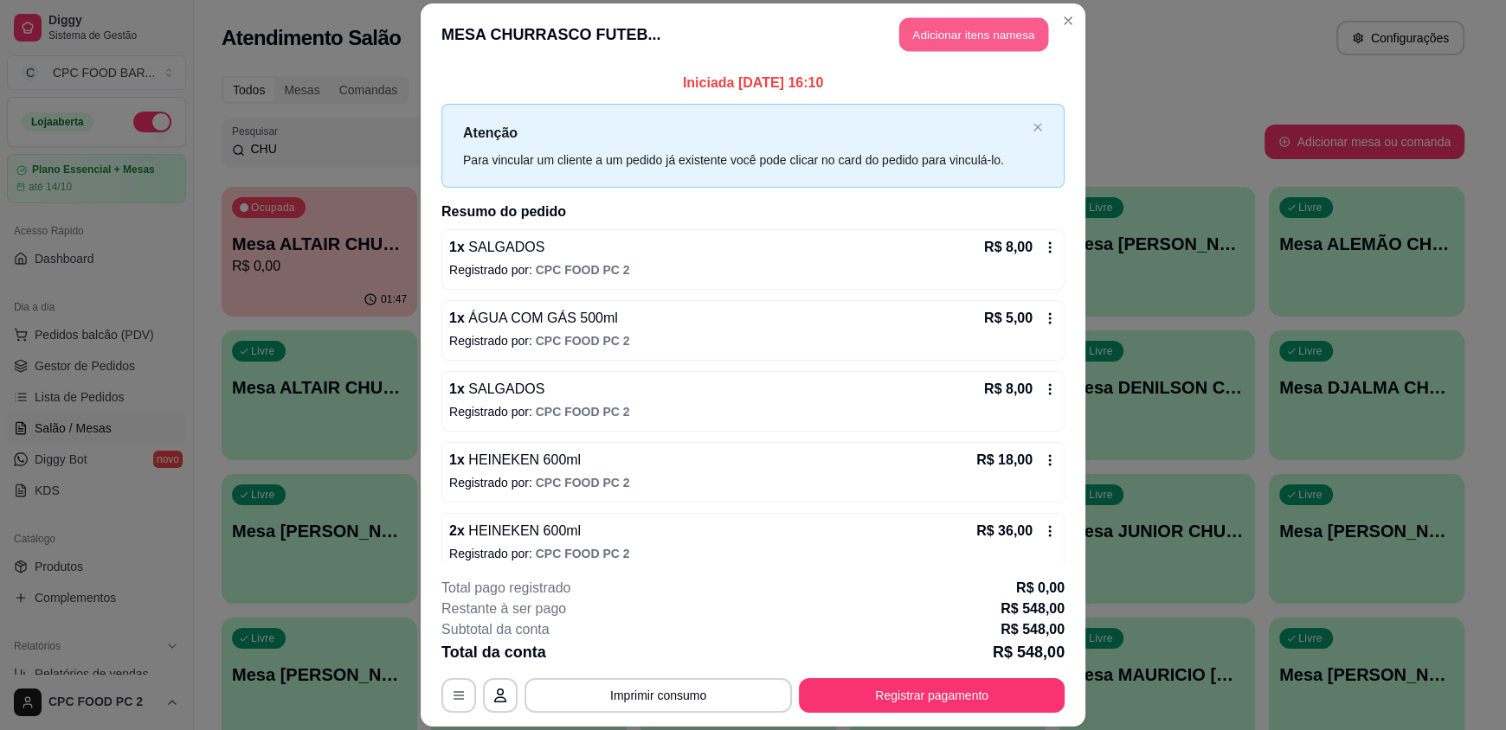
click at [929, 37] on button "Adicionar itens na mesa" at bounding box center [973, 35] width 149 height 34
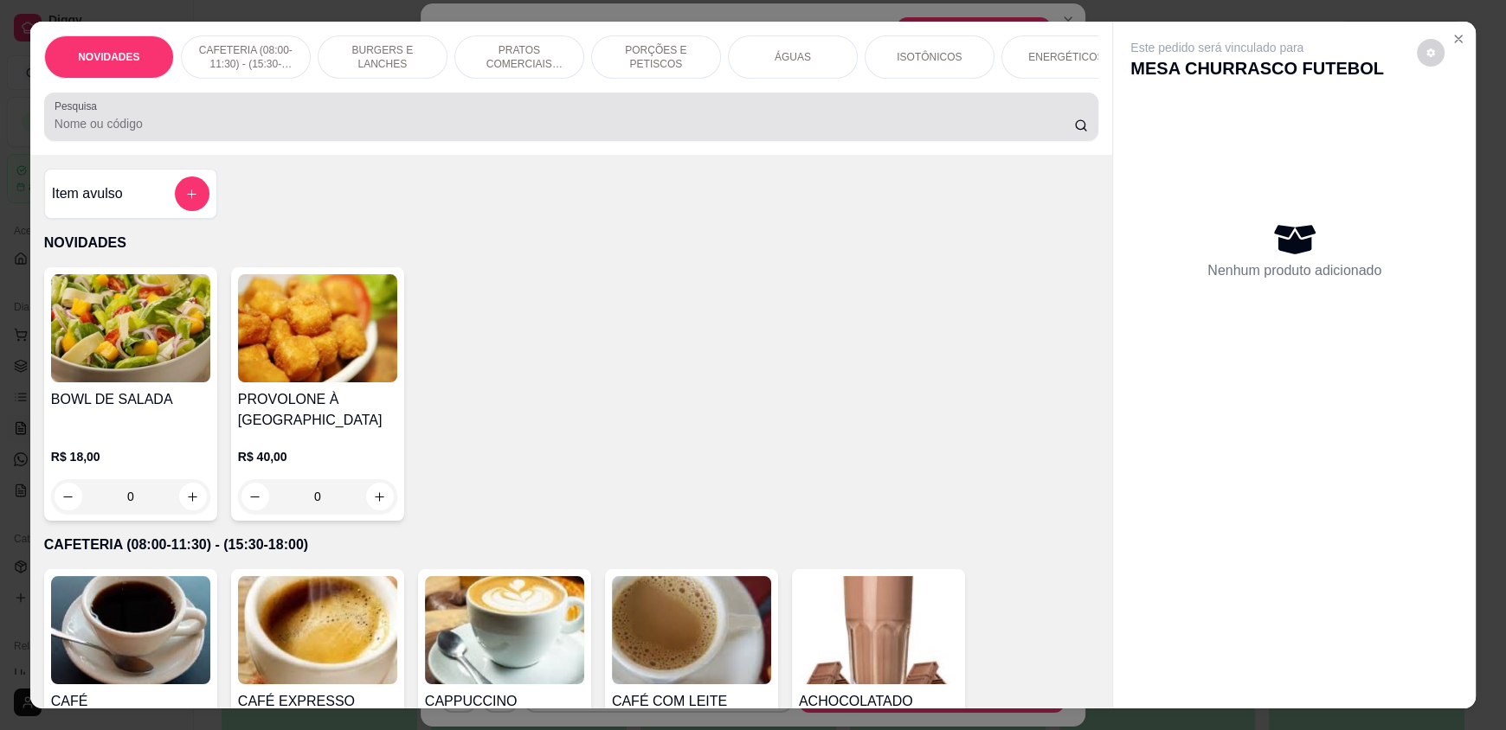
click at [398, 132] on input "Pesquisa" at bounding box center [565, 123] width 1020 height 17
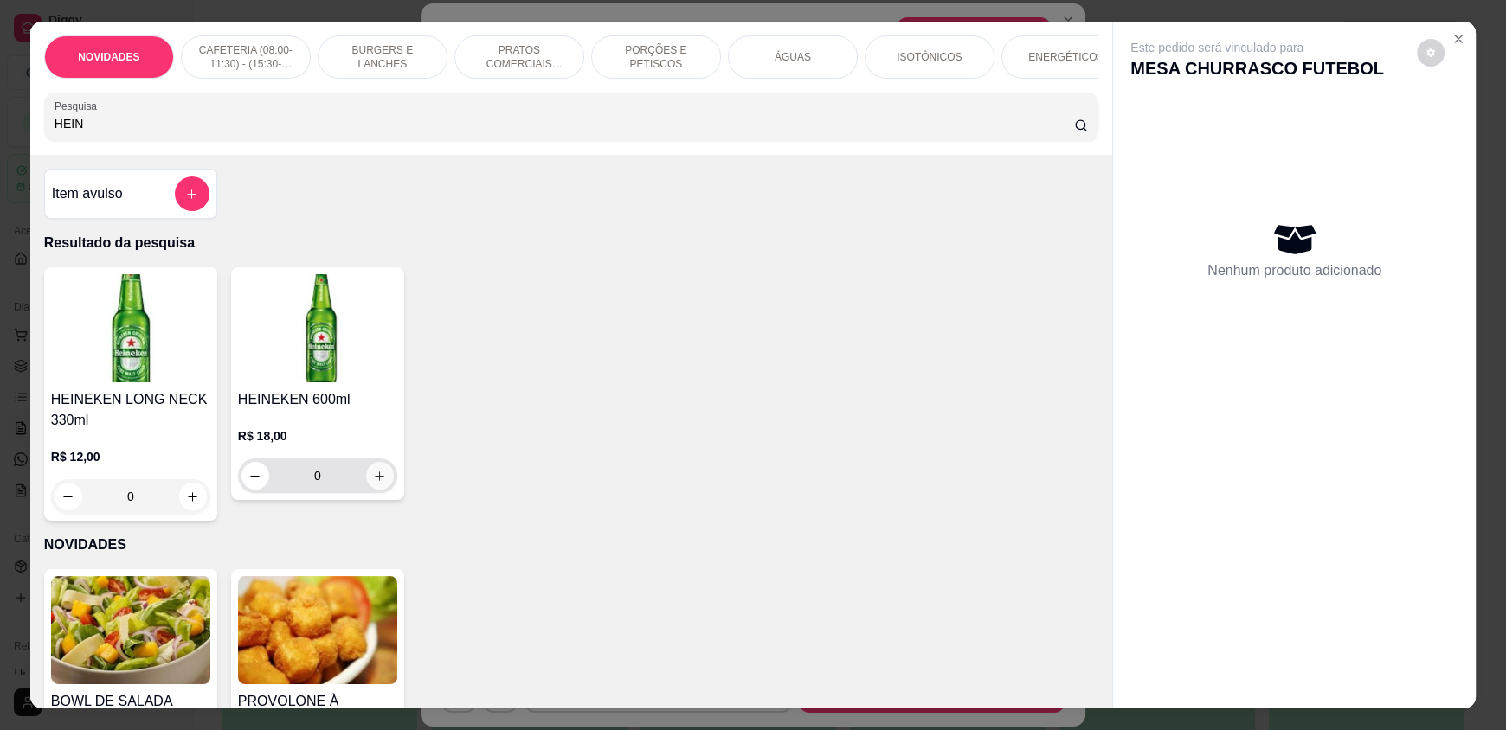
type input "HEIN"
click at [381, 490] on button "increase-product-quantity" at bounding box center [380, 476] width 28 height 28
type input "1"
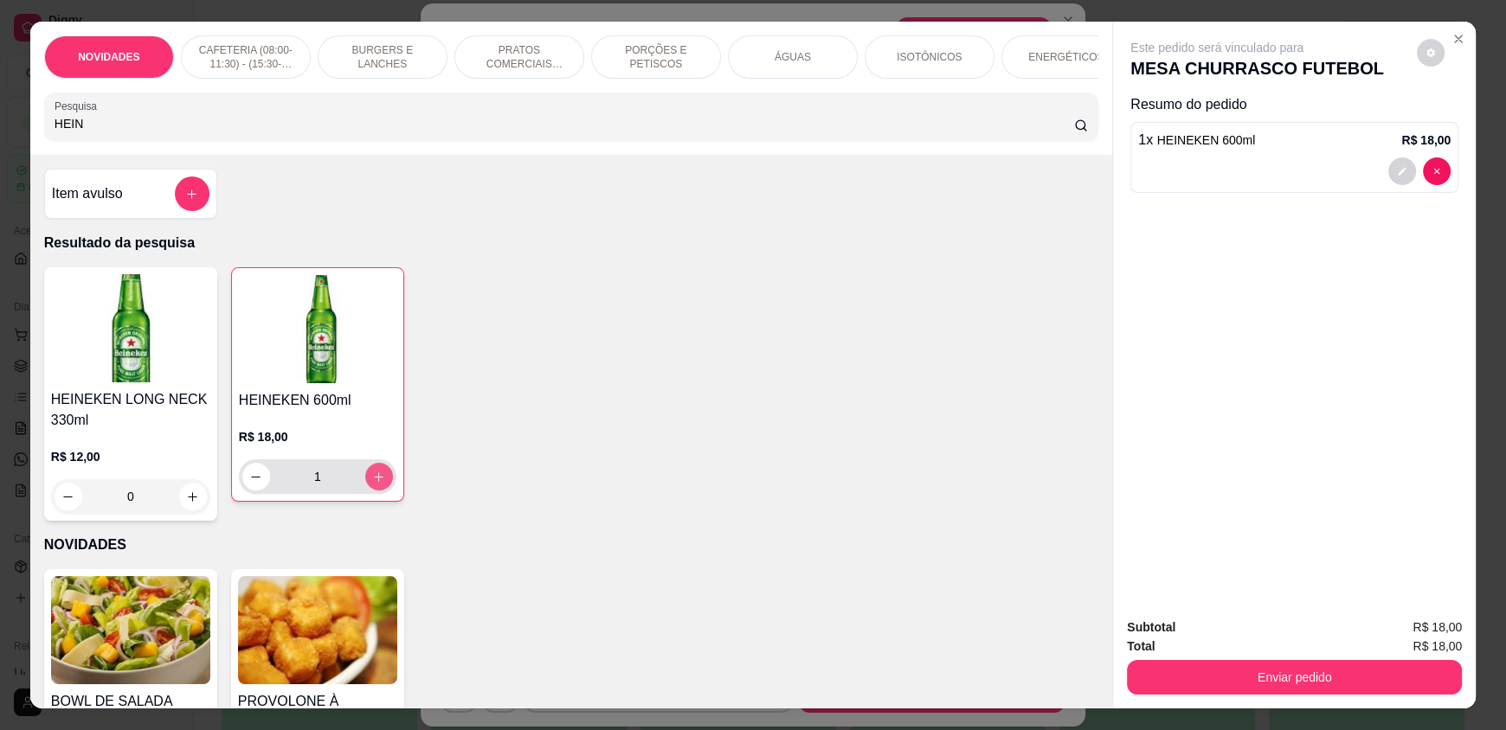
click at [380, 490] on button "increase-product-quantity" at bounding box center [379, 477] width 28 height 28
type input "2"
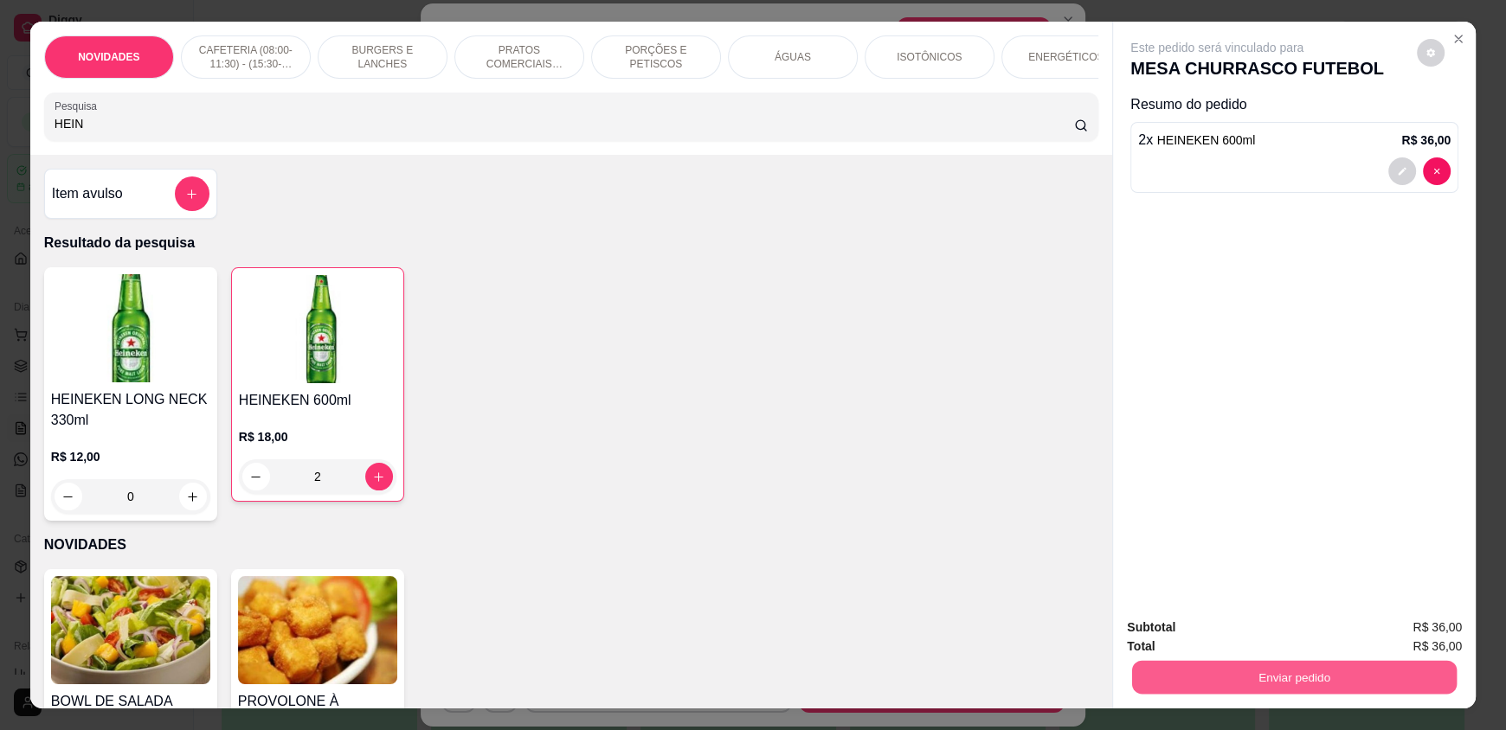
click at [1337, 683] on button "Enviar pedido" at bounding box center [1294, 677] width 325 height 34
click at [1440, 622] on button "Enviar pedido" at bounding box center [1416, 635] width 95 height 32
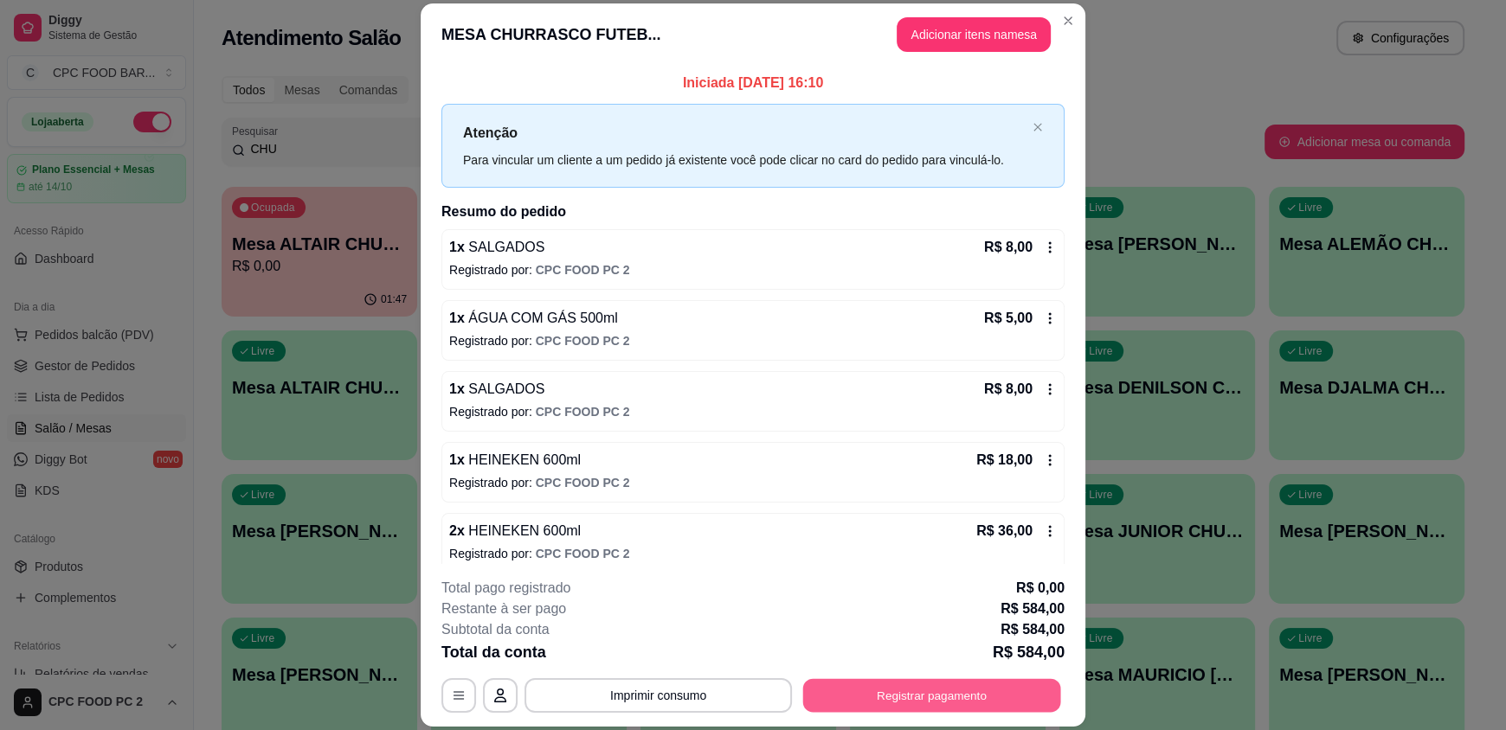
click at [876, 709] on button "Registrar pagamento" at bounding box center [932, 696] width 258 height 34
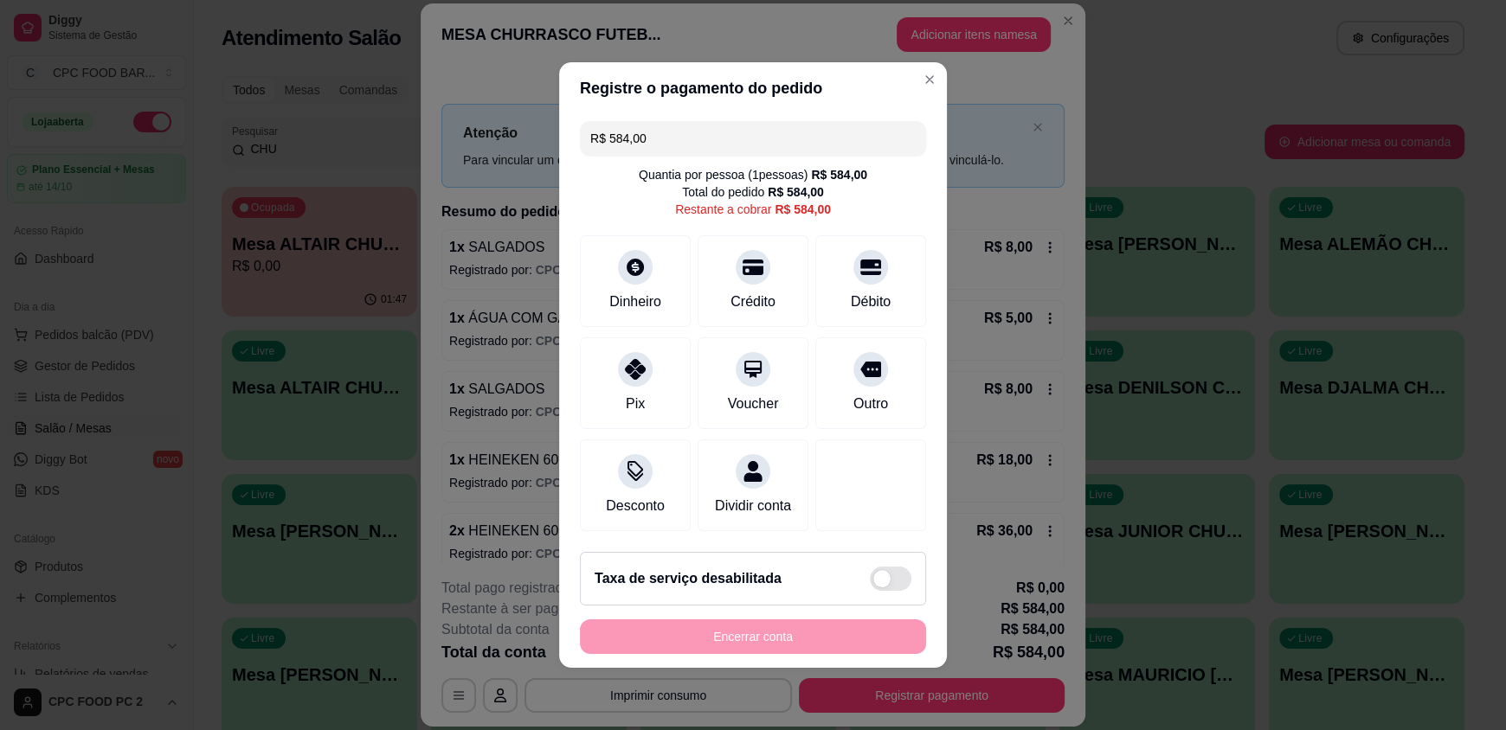
drag, startPoint x: 640, startPoint y: 126, endPoint x: 576, endPoint y: 127, distance: 64.9
click at [580, 127] on div "R$ 584,00" at bounding box center [753, 138] width 346 height 35
click at [864, 289] on div "Débito" at bounding box center [871, 300] width 44 height 23
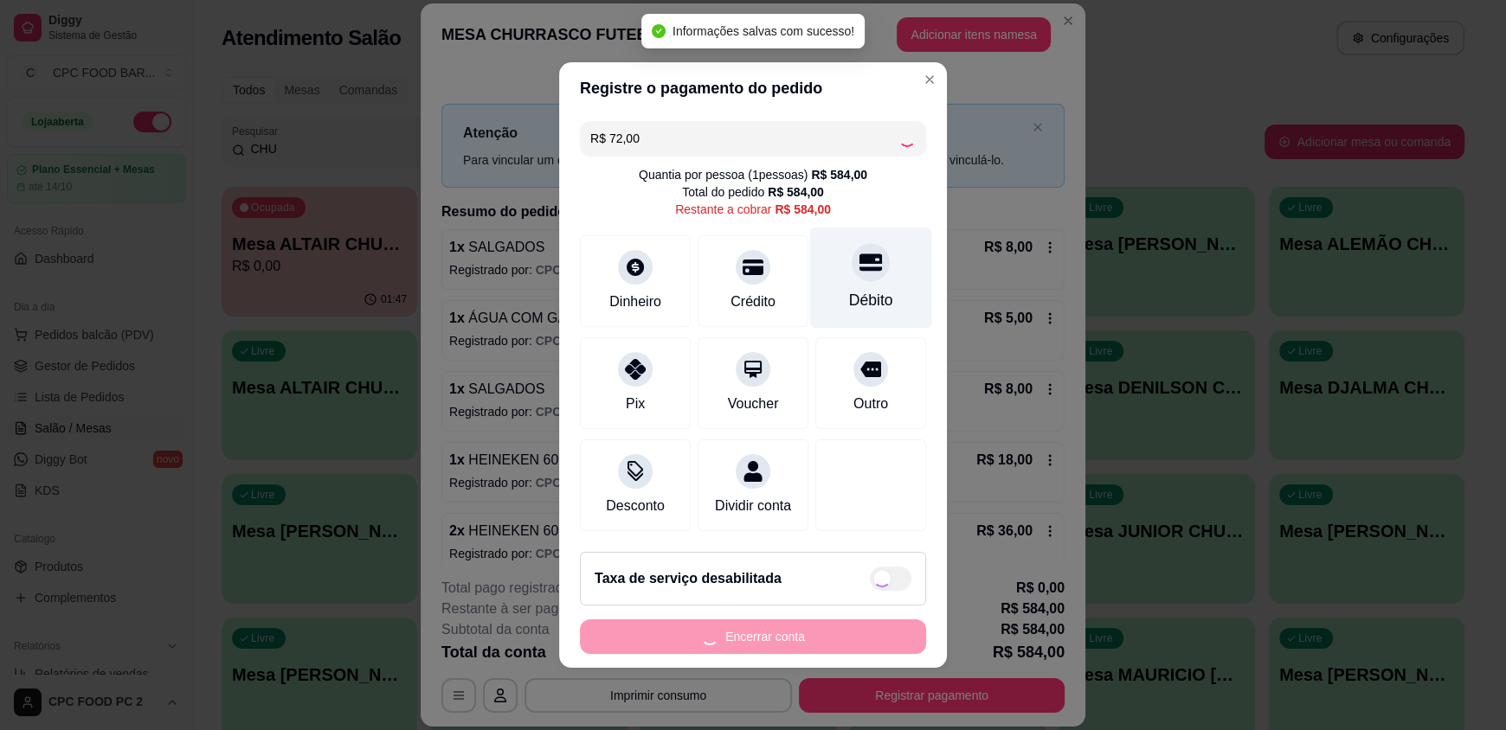
type input "R$ 512,00"
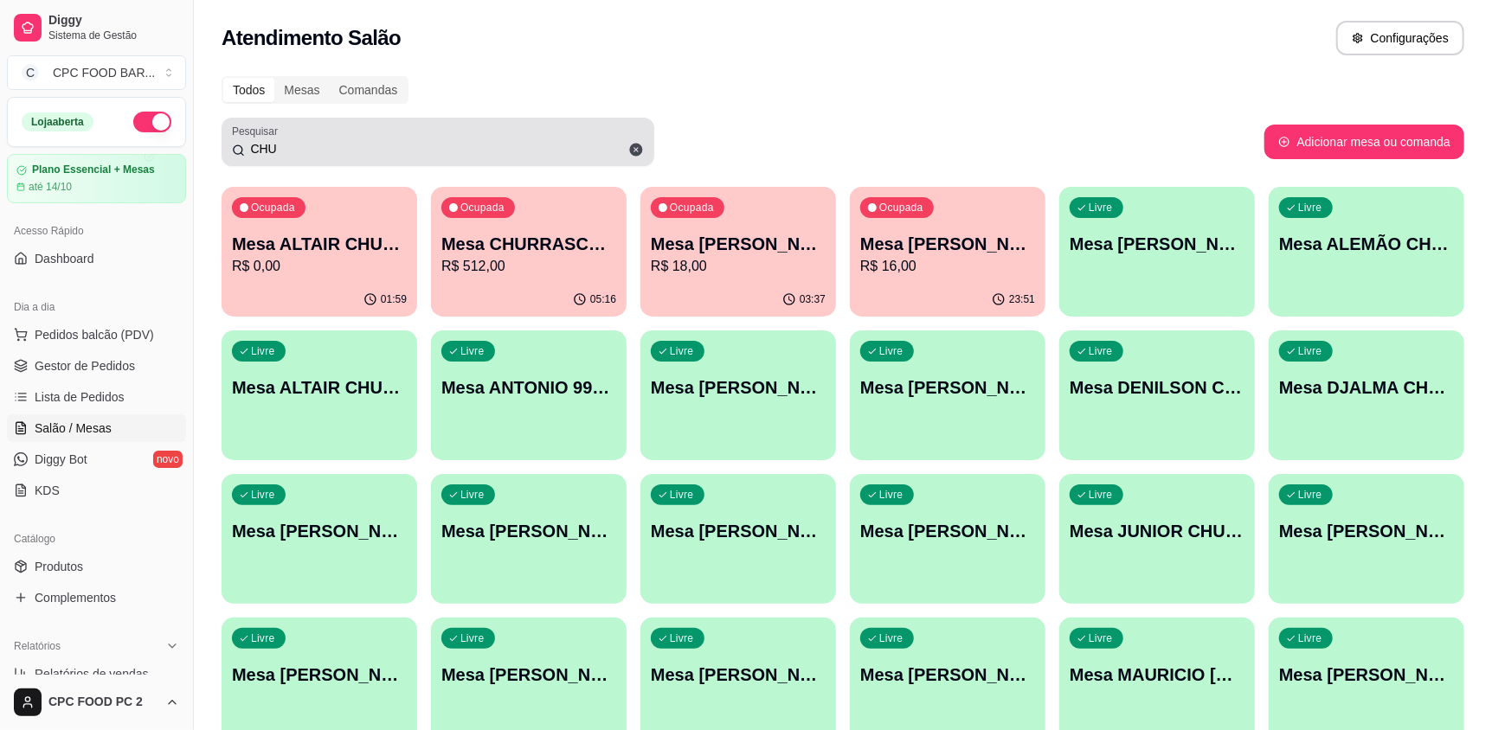
click at [281, 142] on input "CHU" at bounding box center [444, 148] width 399 height 17
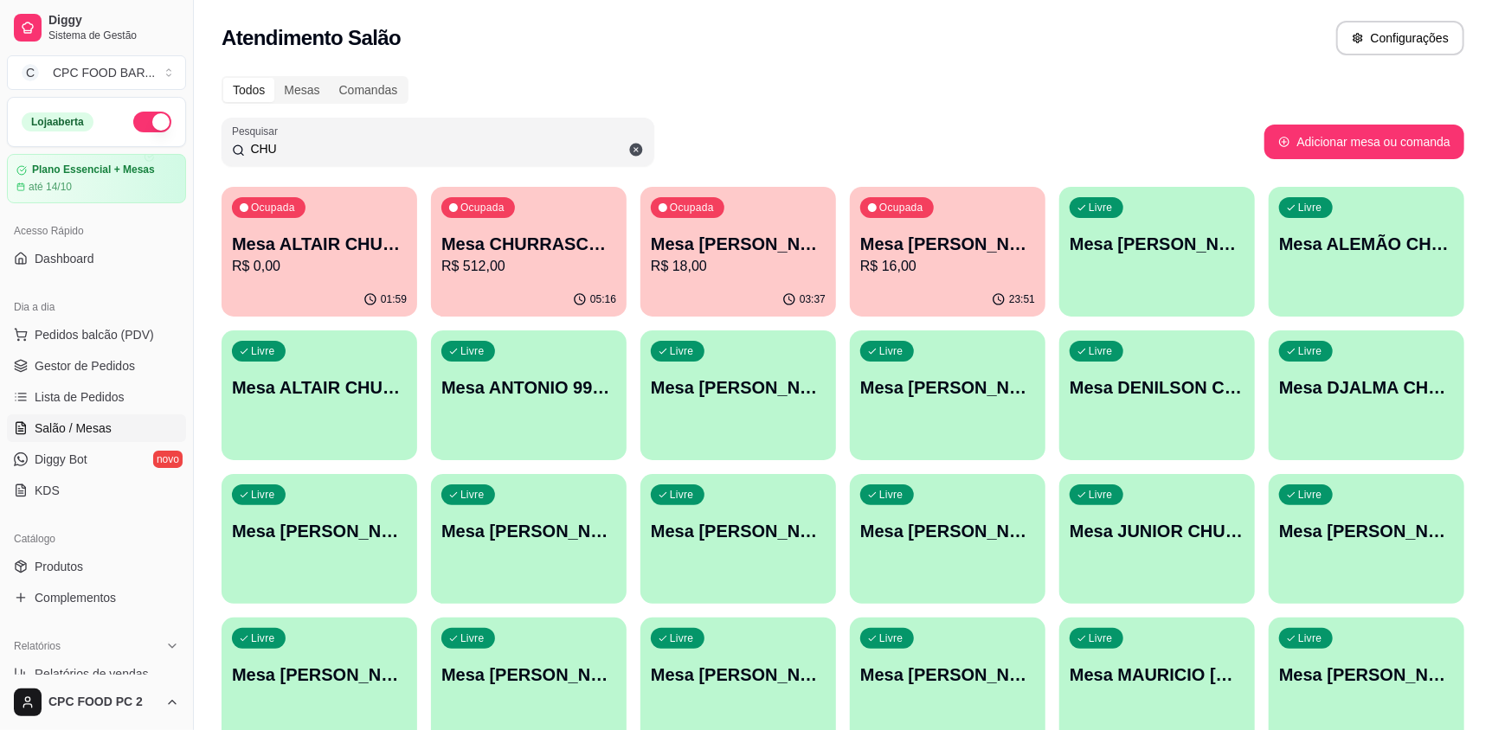
click at [281, 142] on input "CHU" at bounding box center [444, 148] width 399 height 17
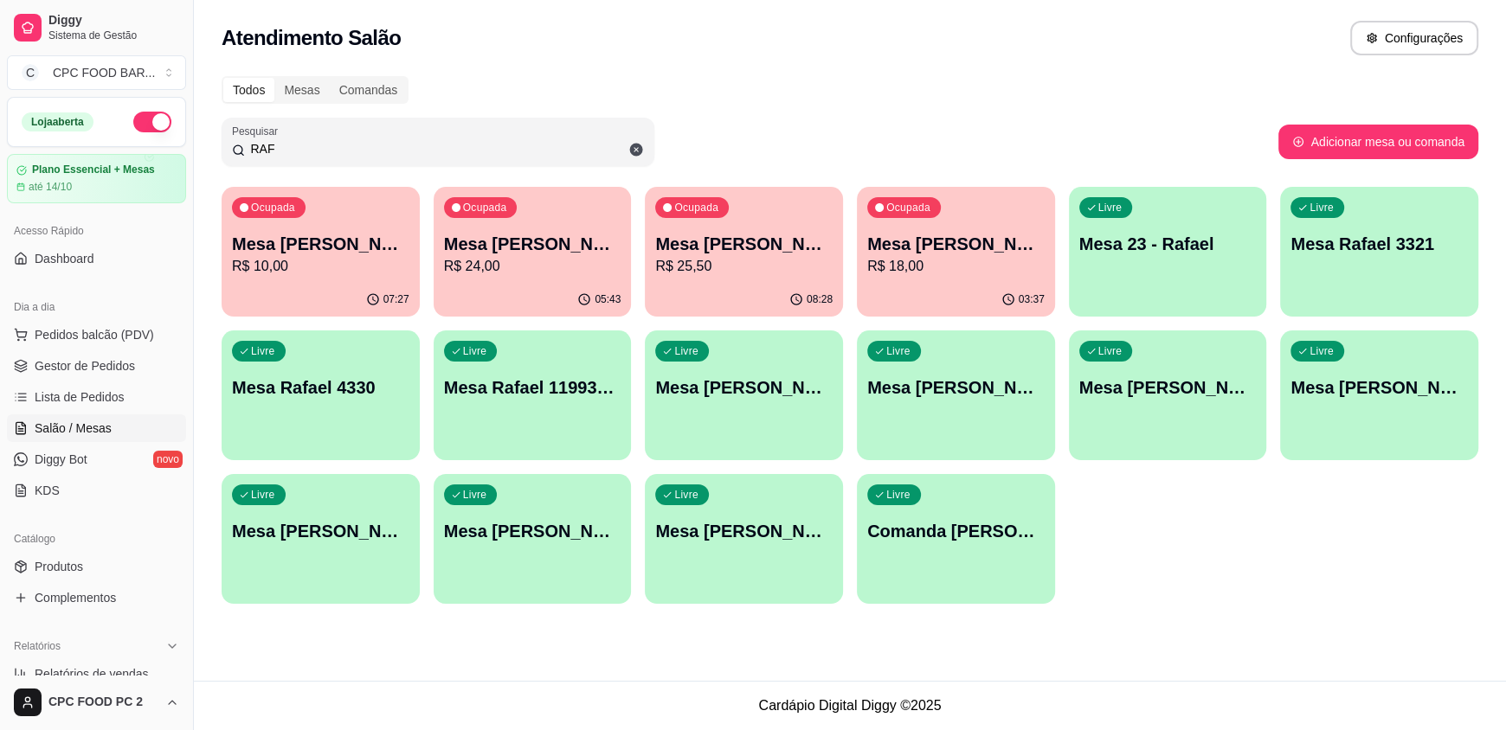
type input "RAF"
click at [918, 272] on p "R$ 18,00" at bounding box center [956, 266] width 172 height 20
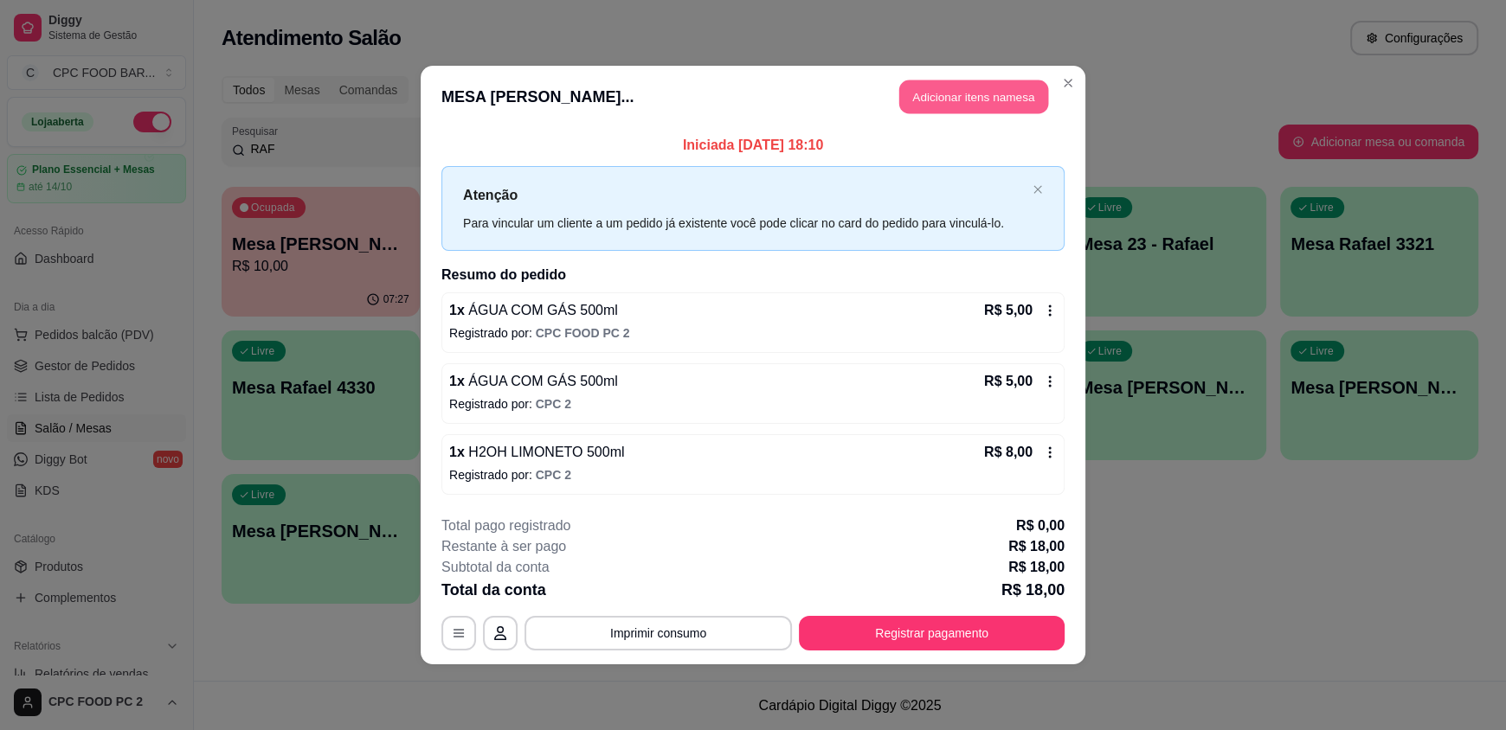
click at [956, 101] on button "Adicionar itens na mesa" at bounding box center [973, 97] width 149 height 34
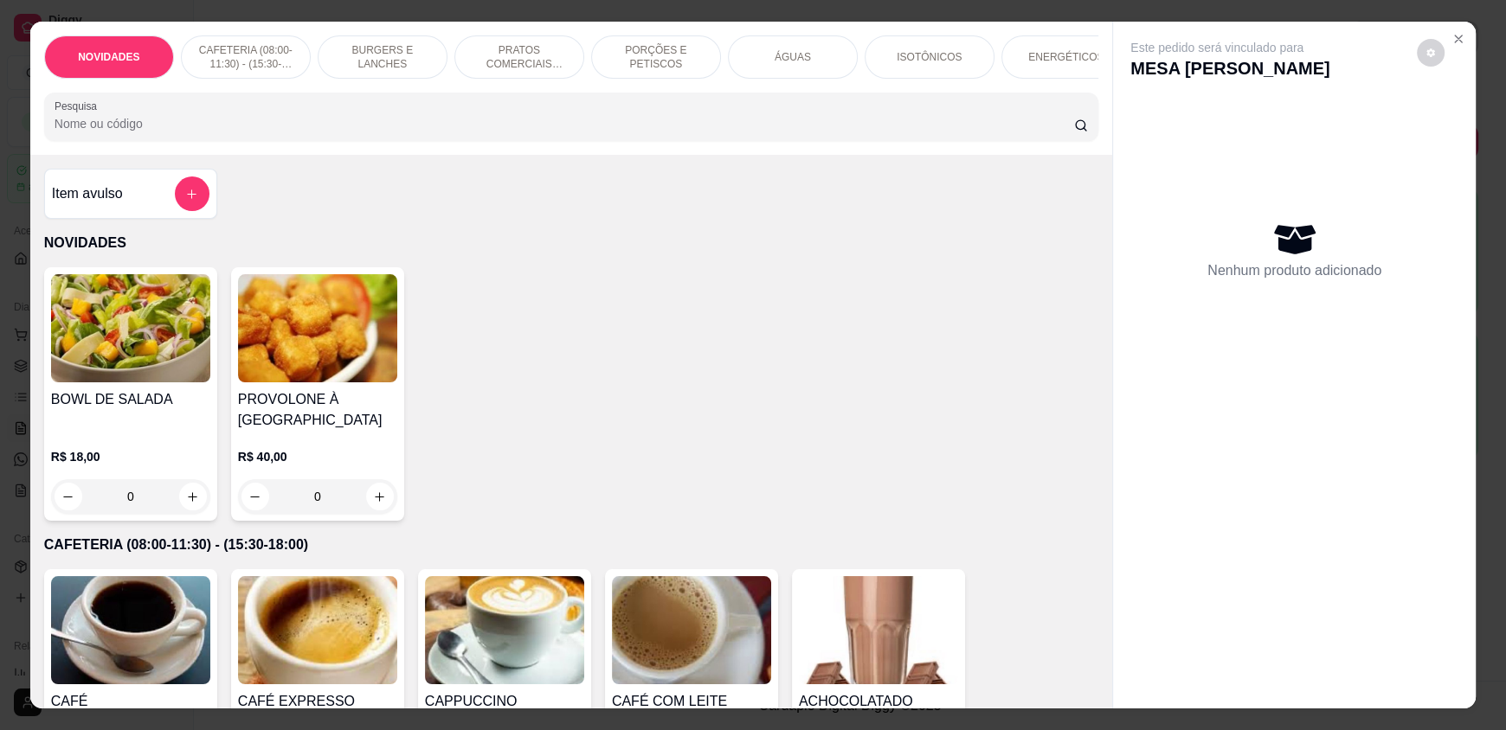
click at [669, 132] on input "Pesquisa" at bounding box center [565, 123] width 1020 height 17
click at [797, 61] on p "ÁGUAS" at bounding box center [793, 57] width 36 height 14
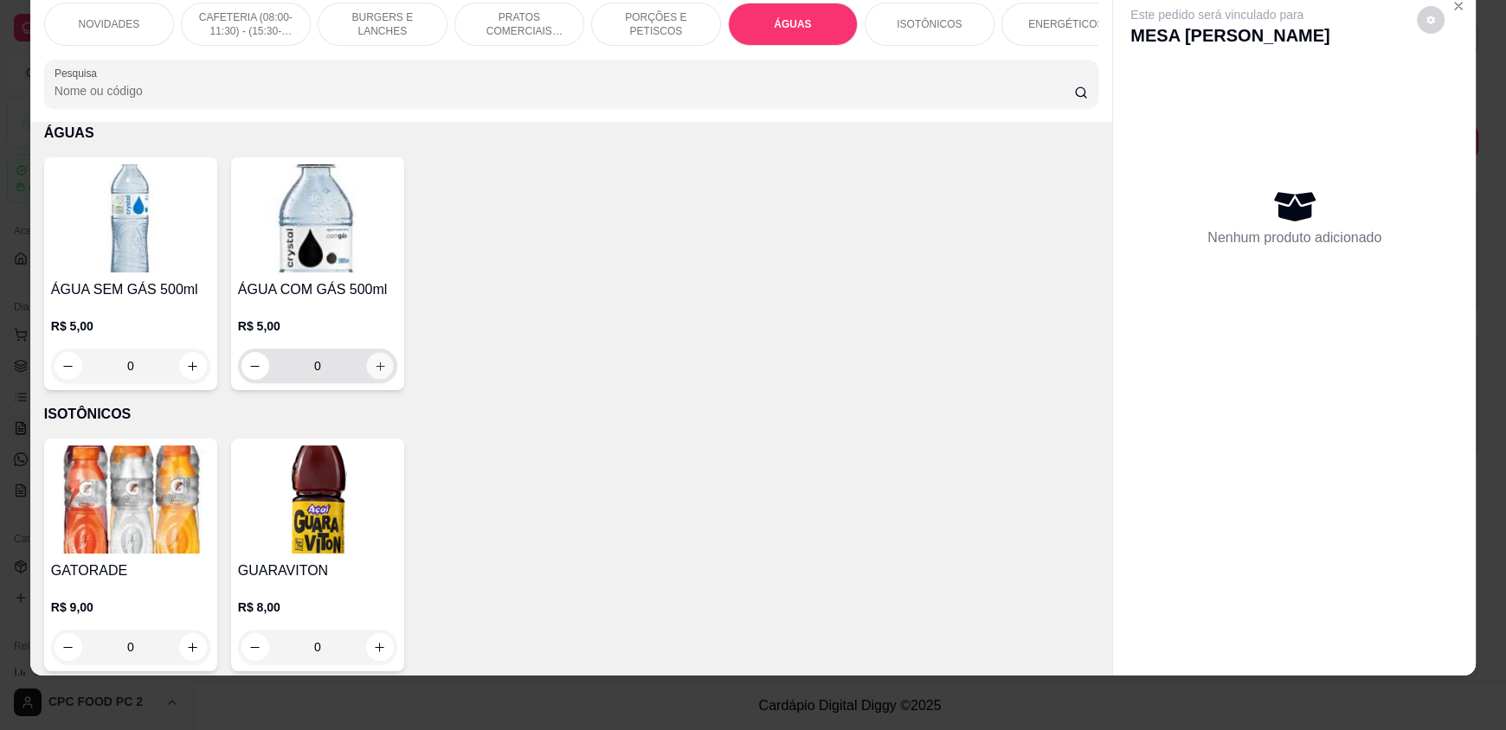
click at [377, 373] on icon "increase-product-quantity" at bounding box center [380, 366] width 13 height 13
type input "1"
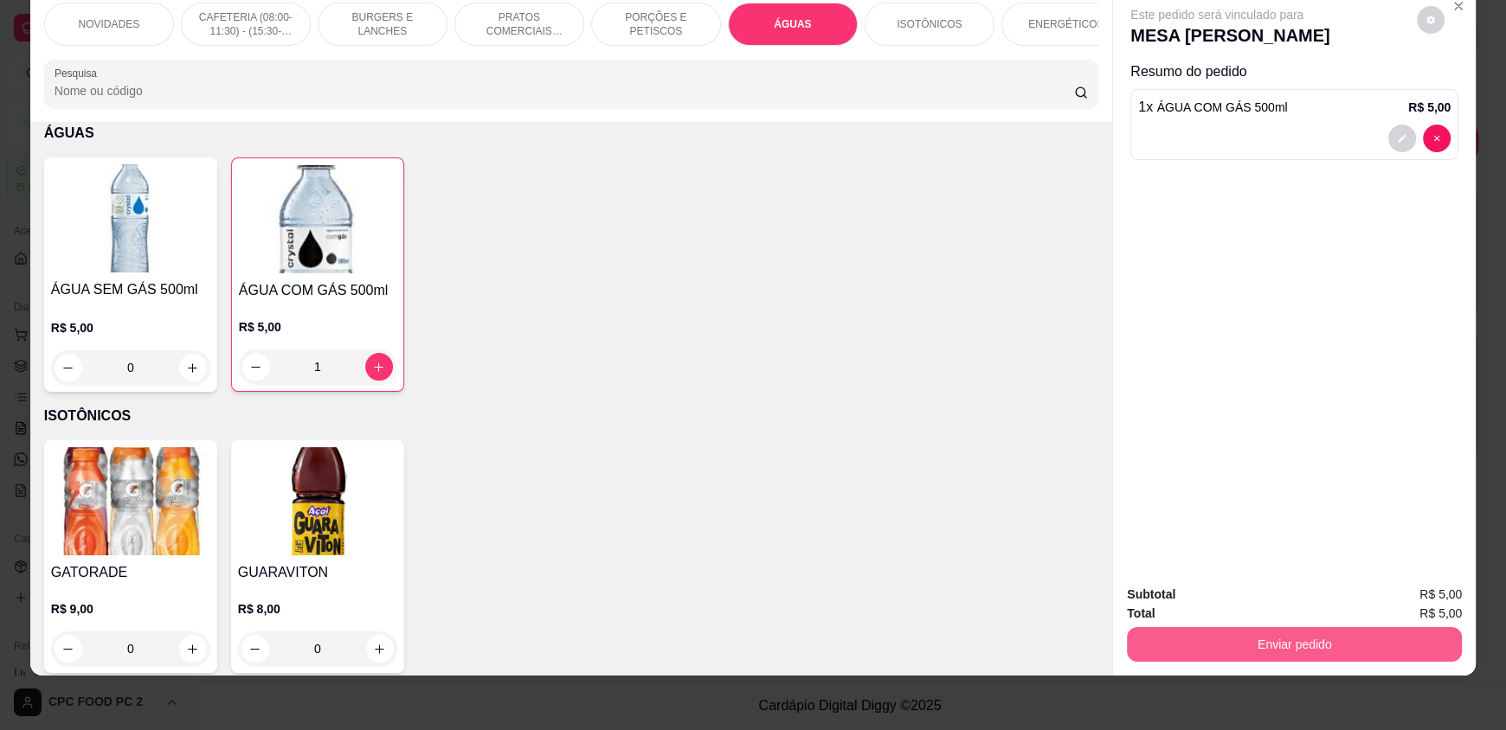
click at [1204, 652] on button "Enviar pedido" at bounding box center [1294, 644] width 335 height 35
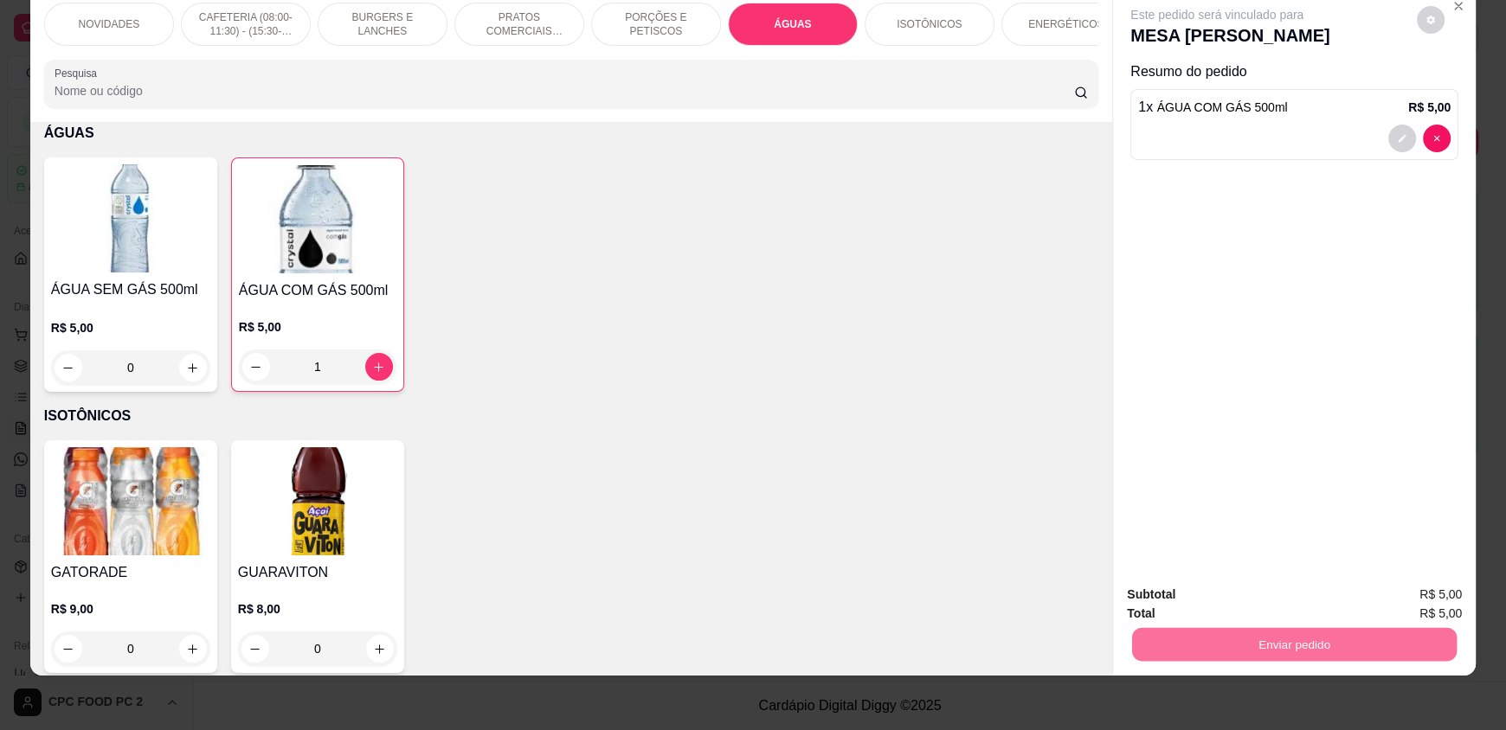
click at [1399, 591] on button "Enviar pedido" at bounding box center [1416, 601] width 95 height 32
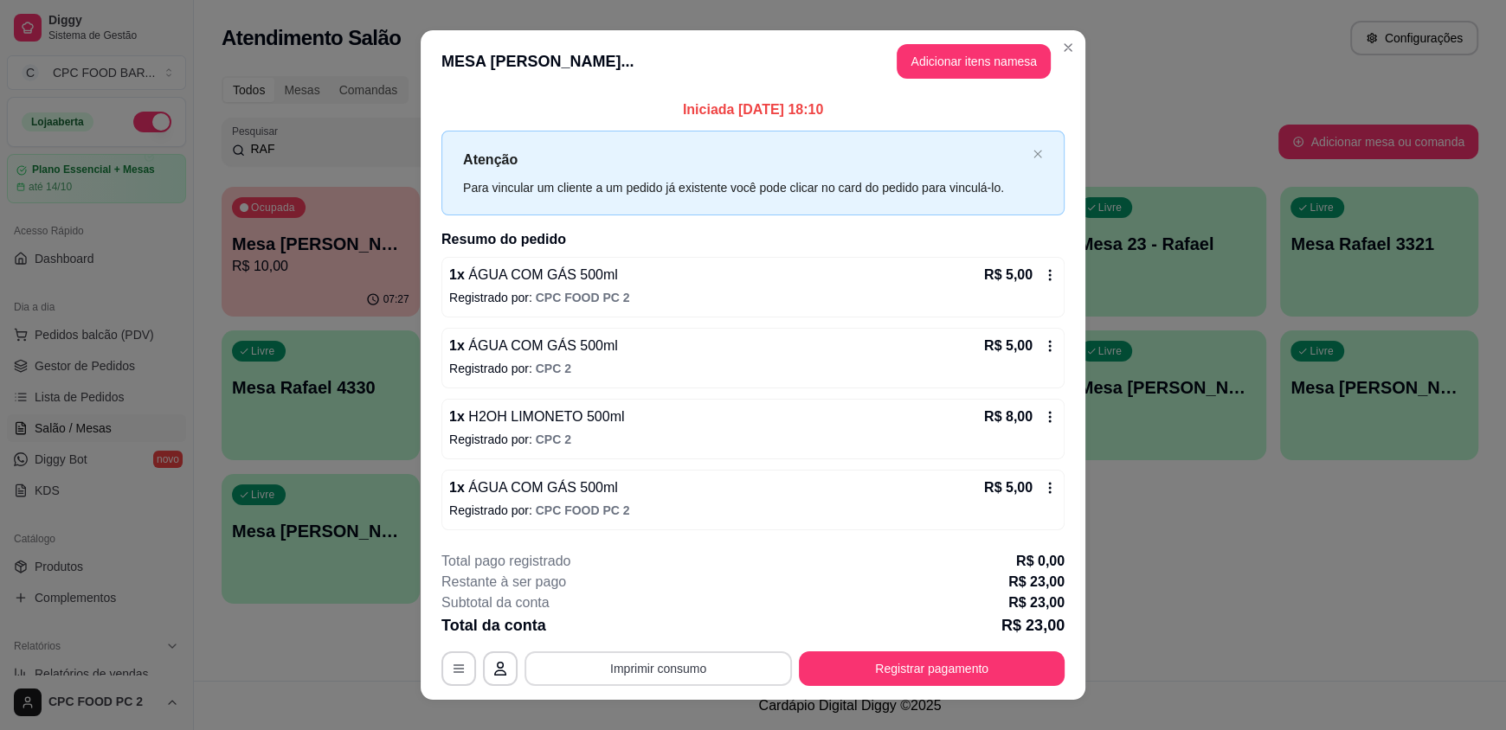
click at [651, 664] on button "Imprimir consumo" at bounding box center [657, 669] width 267 height 35
click at [652, 628] on button "IMPRESSORA" at bounding box center [656, 628] width 121 height 27
click at [908, 665] on button "Registrar pagamento" at bounding box center [932, 669] width 266 height 35
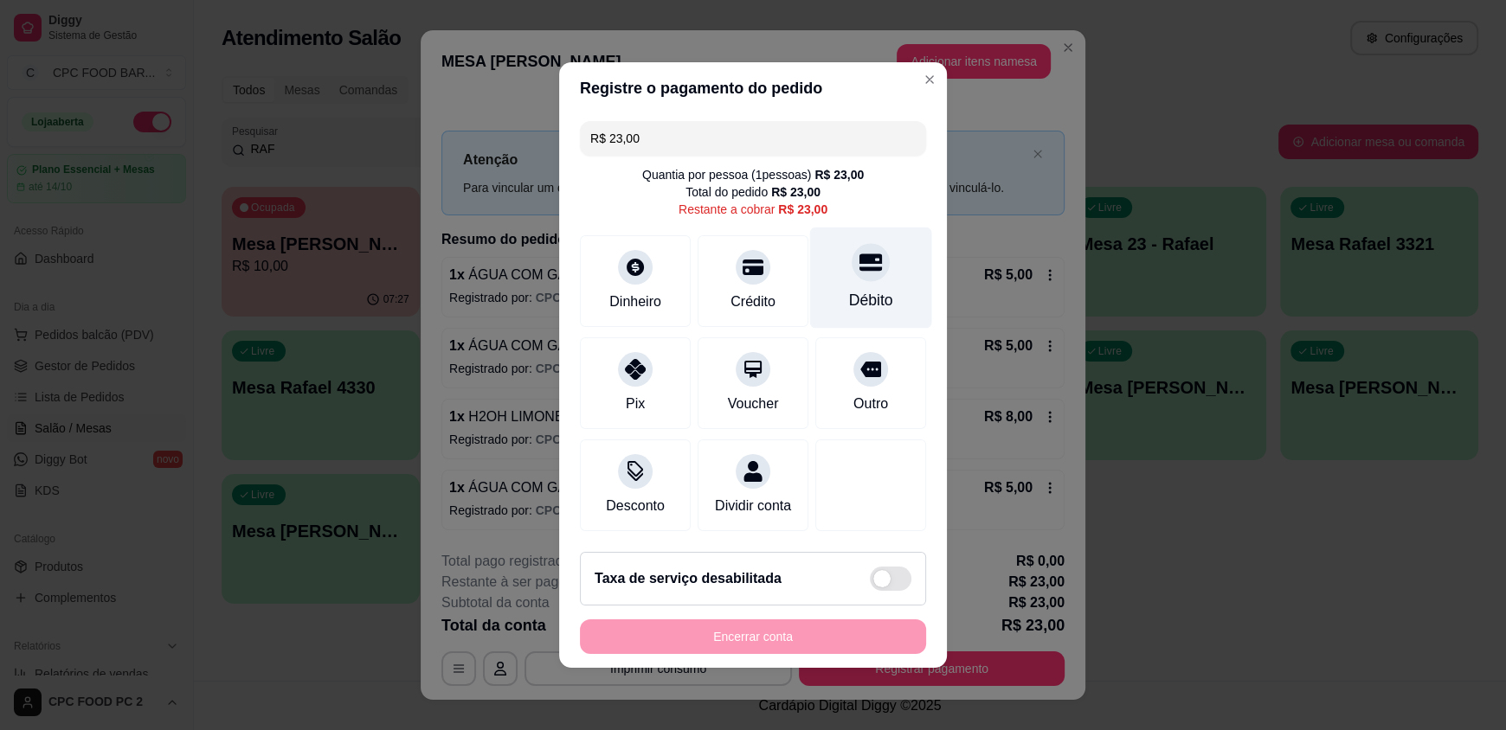
click at [832, 275] on div "Débito" at bounding box center [871, 278] width 122 height 101
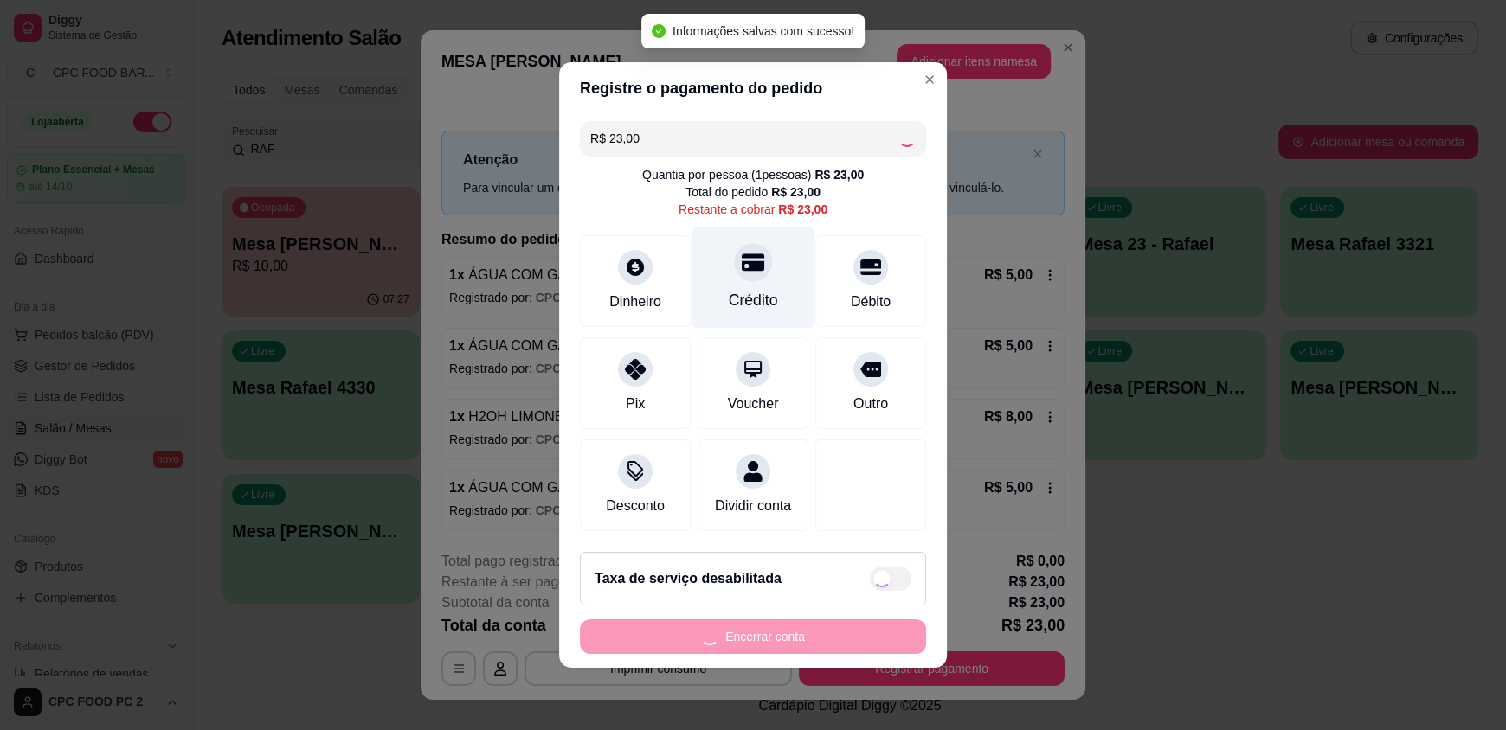
type input "R$ 0,00"
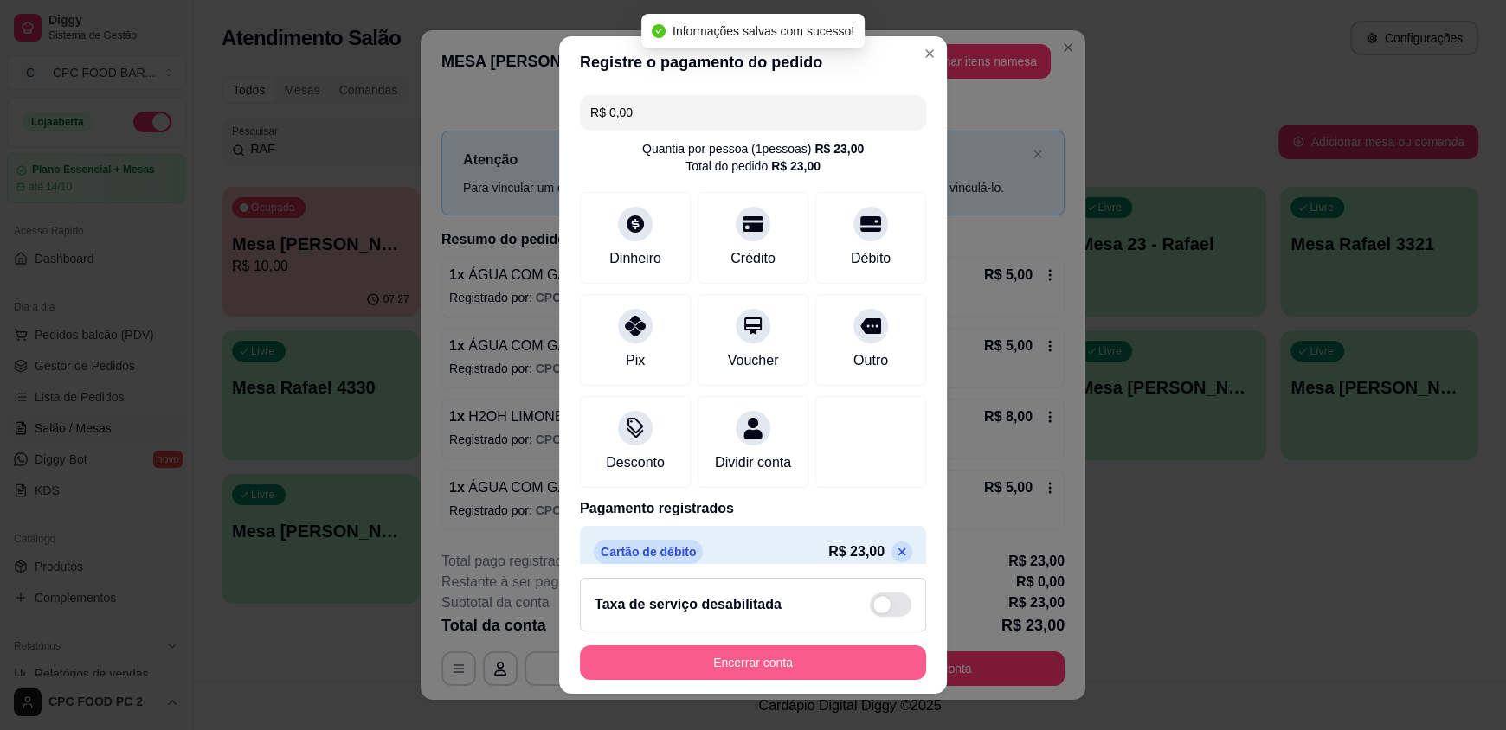
click at [744, 672] on button "Encerrar conta" at bounding box center [753, 663] width 346 height 35
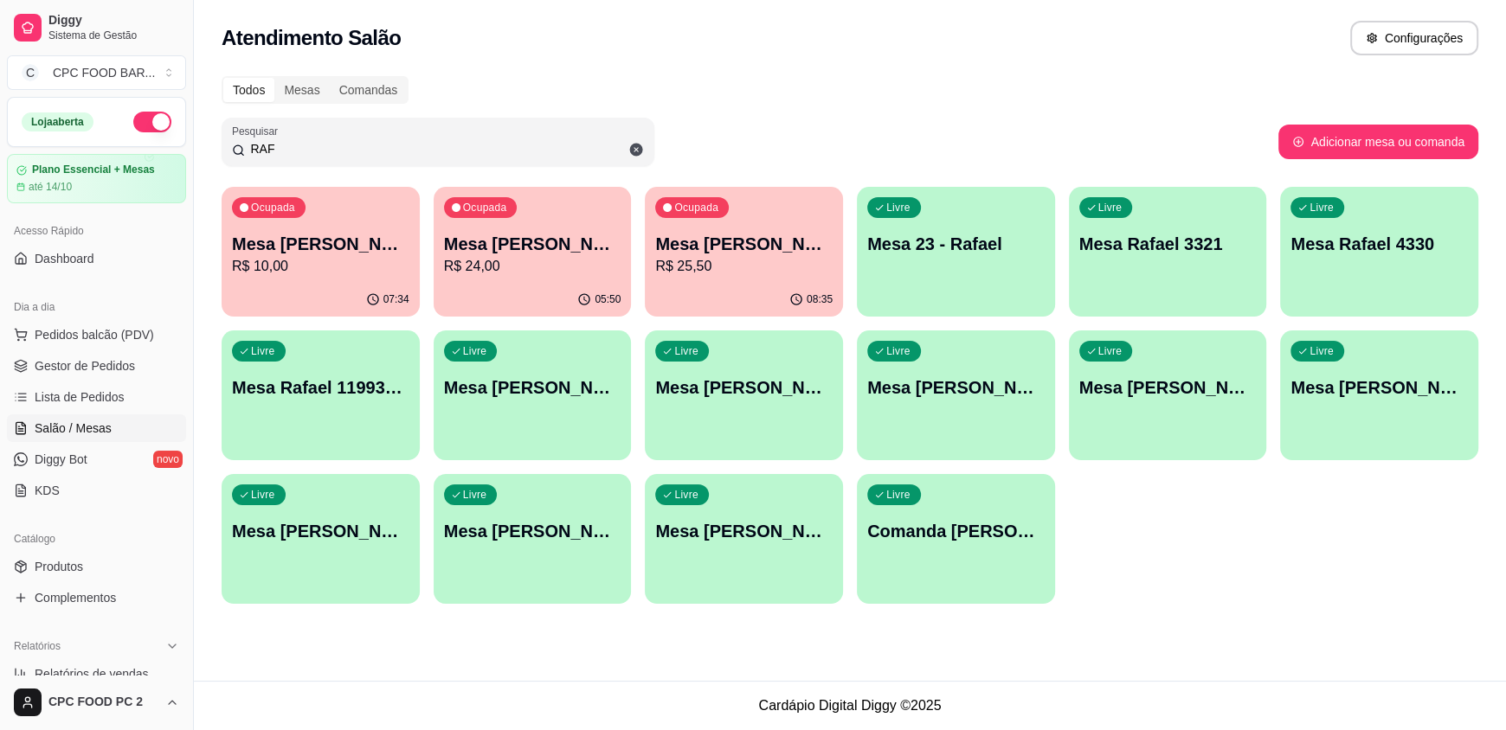
drag, startPoint x: 404, startPoint y: 140, endPoint x: 142, endPoint y: 146, distance: 262.3
click at [142, 146] on div "Diggy Sistema de Gestão C CPC FOOD BAR ... Loja aberta Plano Essencial + Mesas …" at bounding box center [753, 365] width 1506 height 730
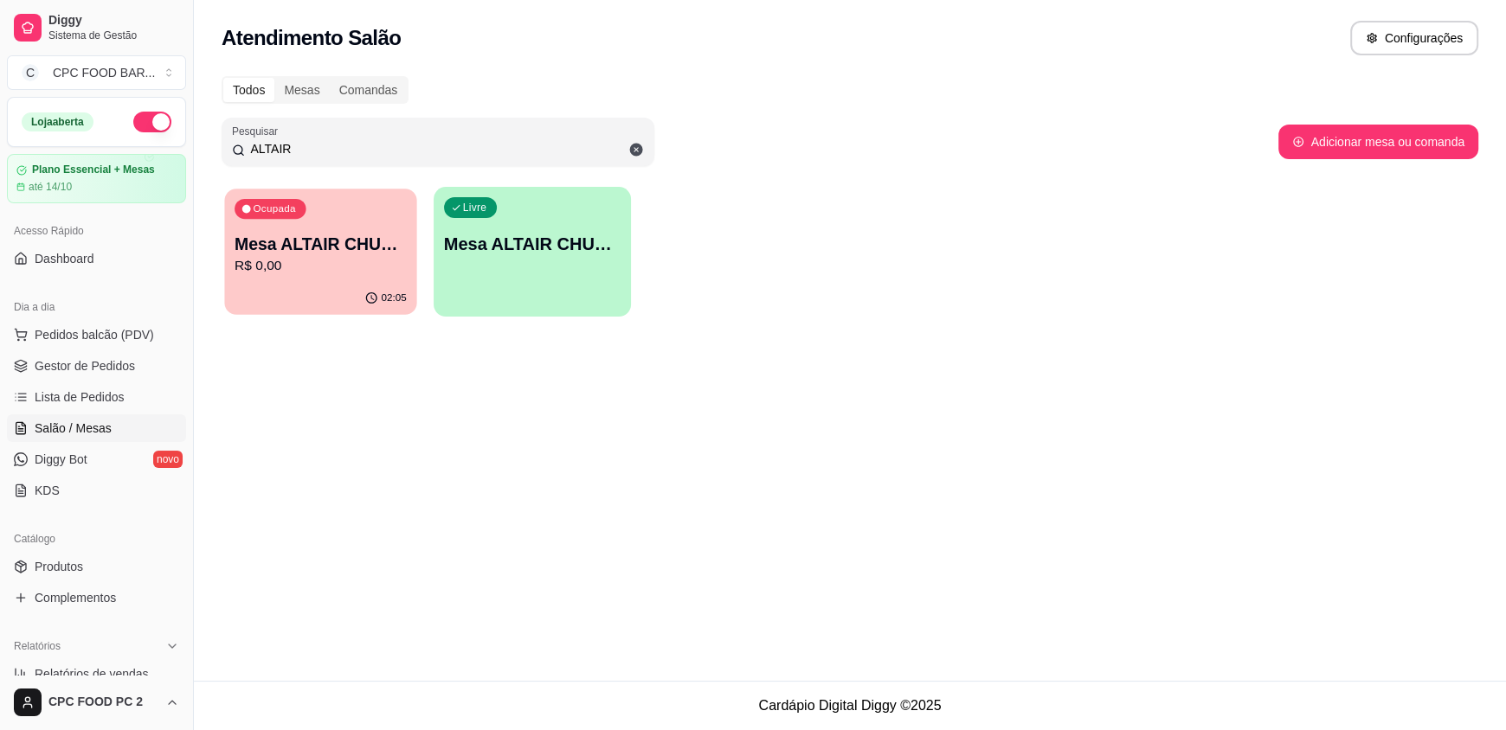
click at [307, 251] on p "Mesa ALTAIR CHURRASCO" at bounding box center [321, 244] width 172 height 23
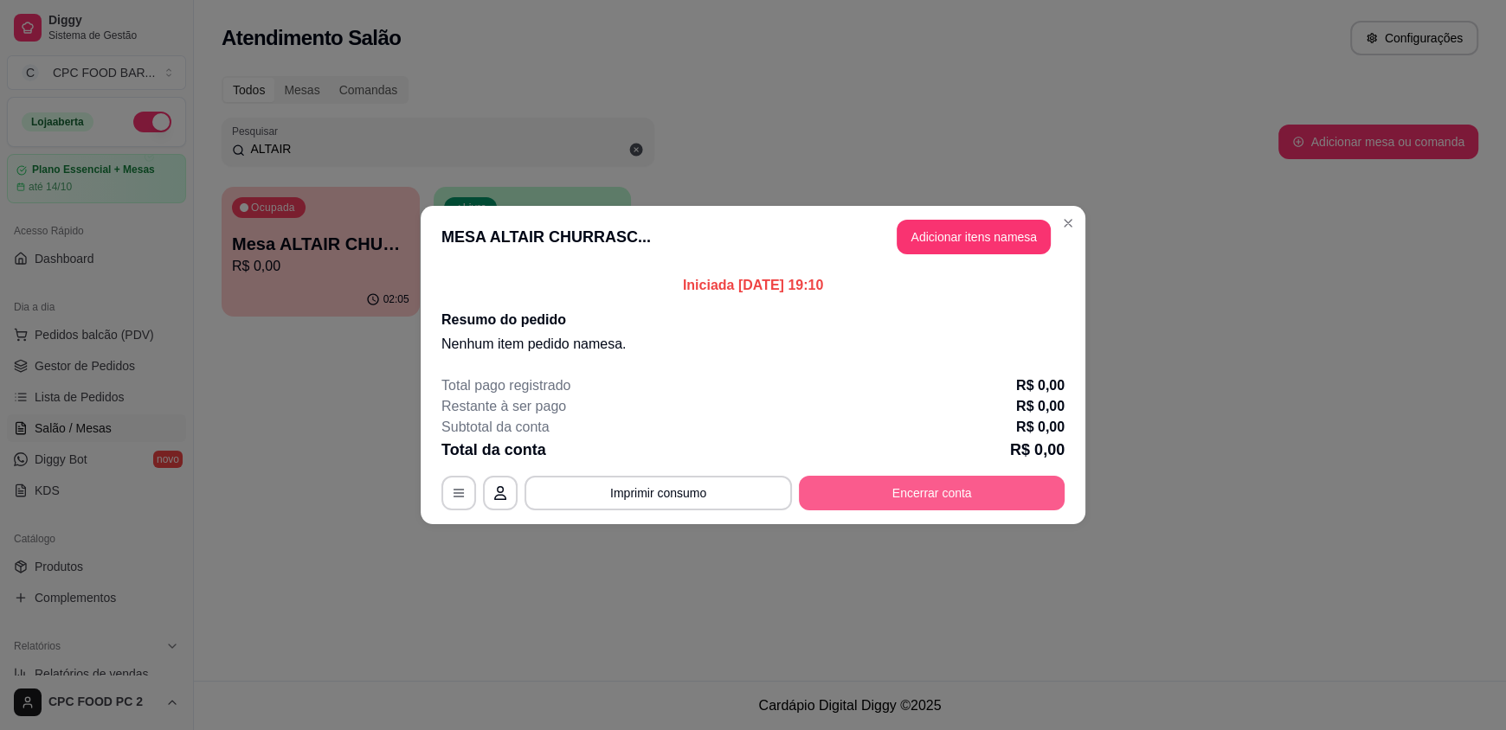
click at [917, 488] on button "Encerrar conta" at bounding box center [932, 493] width 266 height 35
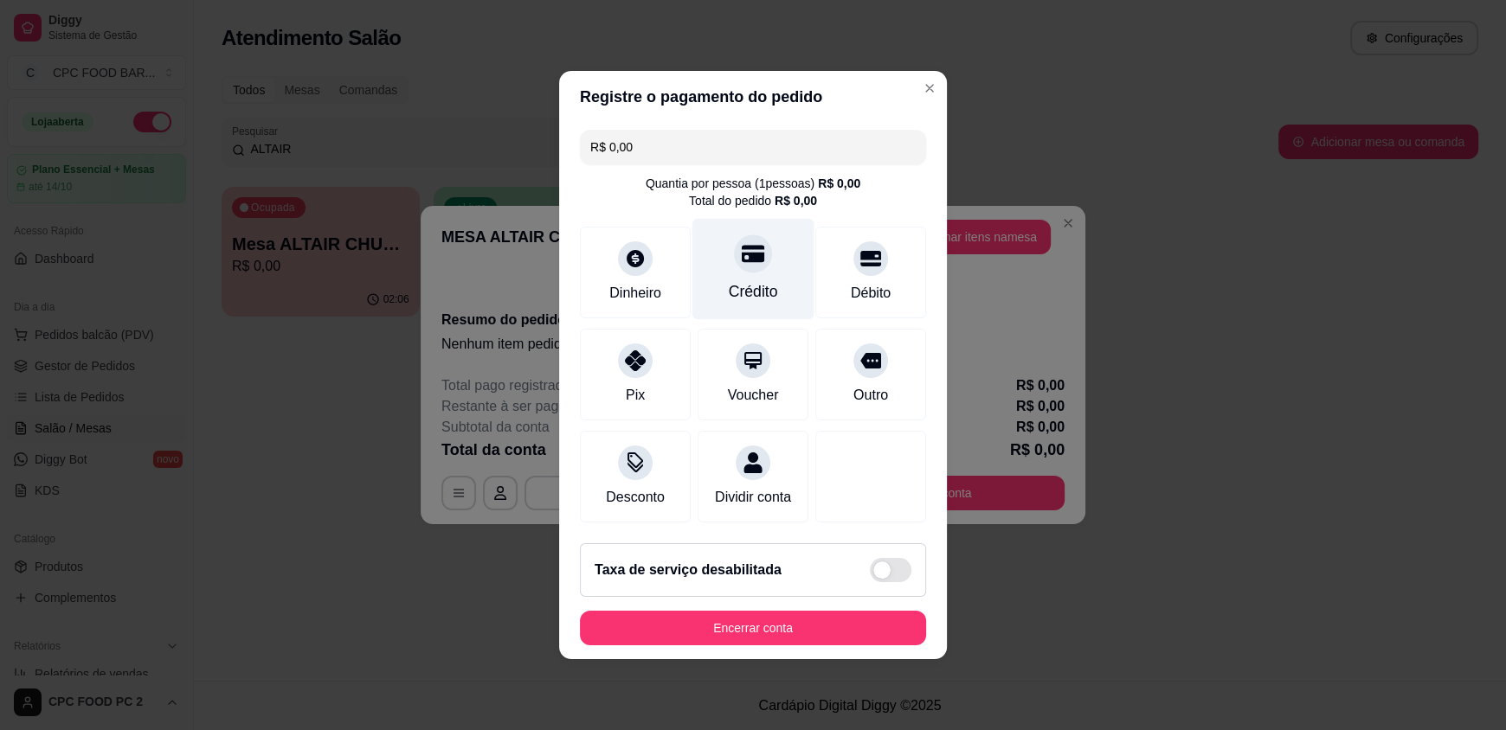
click at [769, 266] on div "Crédito" at bounding box center [753, 269] width 122 height 101
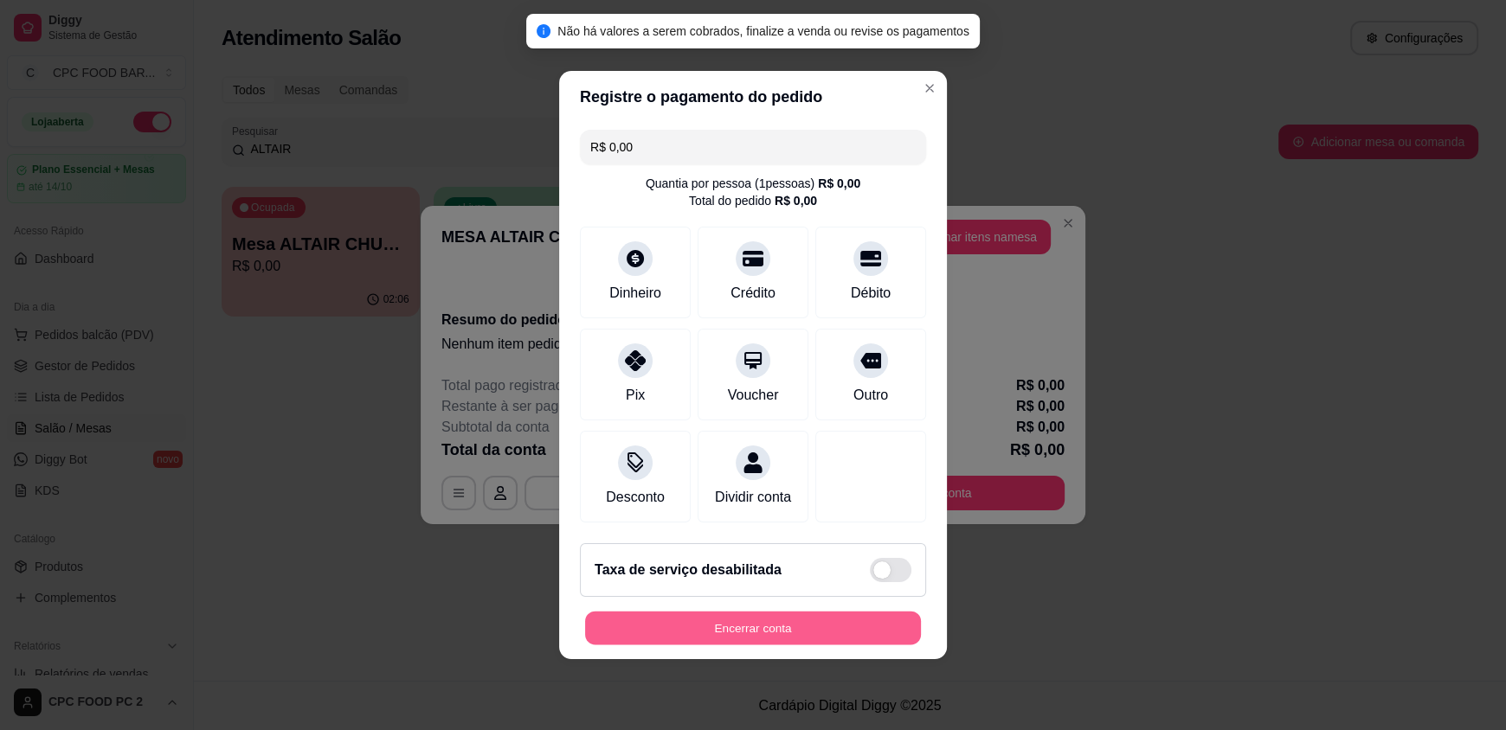
click at [726, 634] on button "Encerrar conta" at bounding box center [753, 629] width 336 height 34
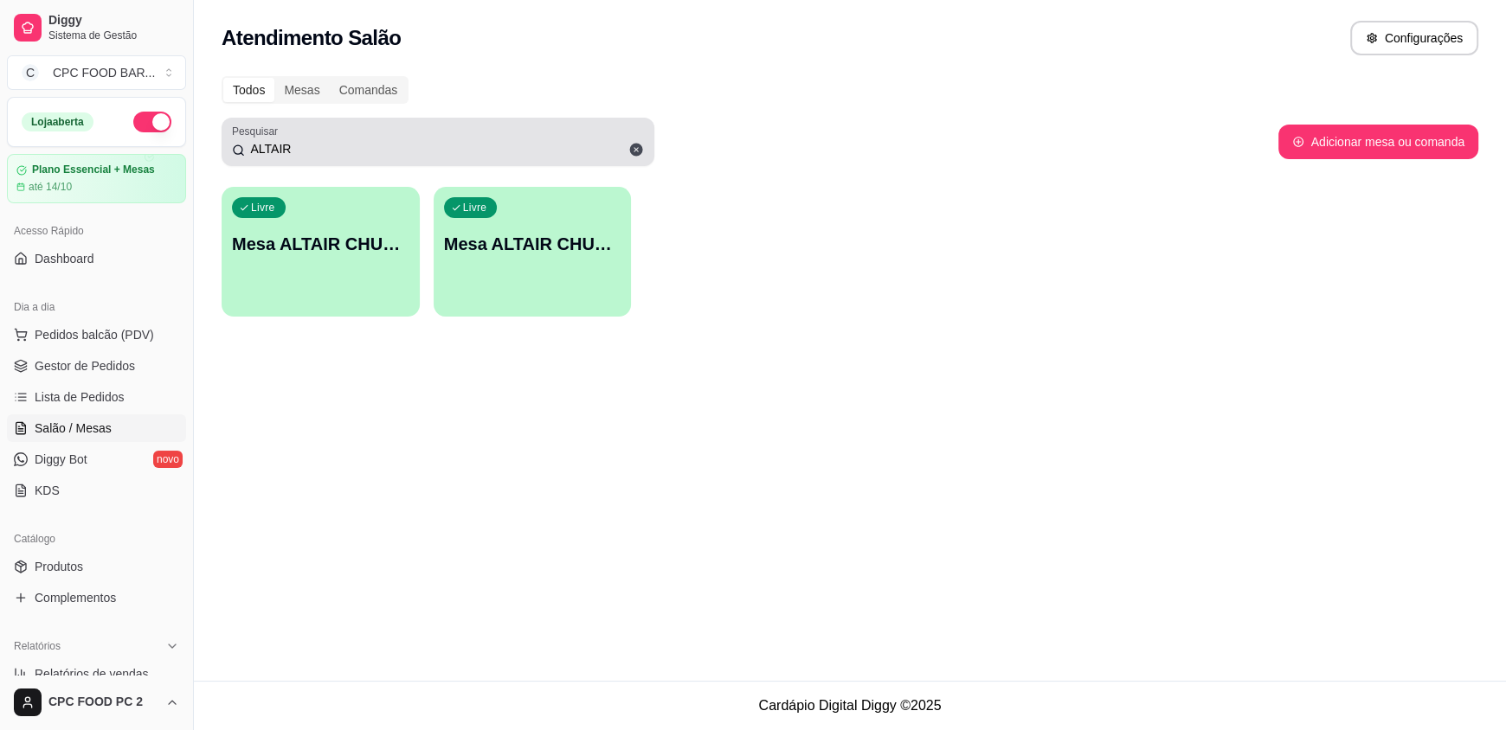
click at [298, 150] on input "ALTAIR" at bounding box center [444, 148] width 399 height 17
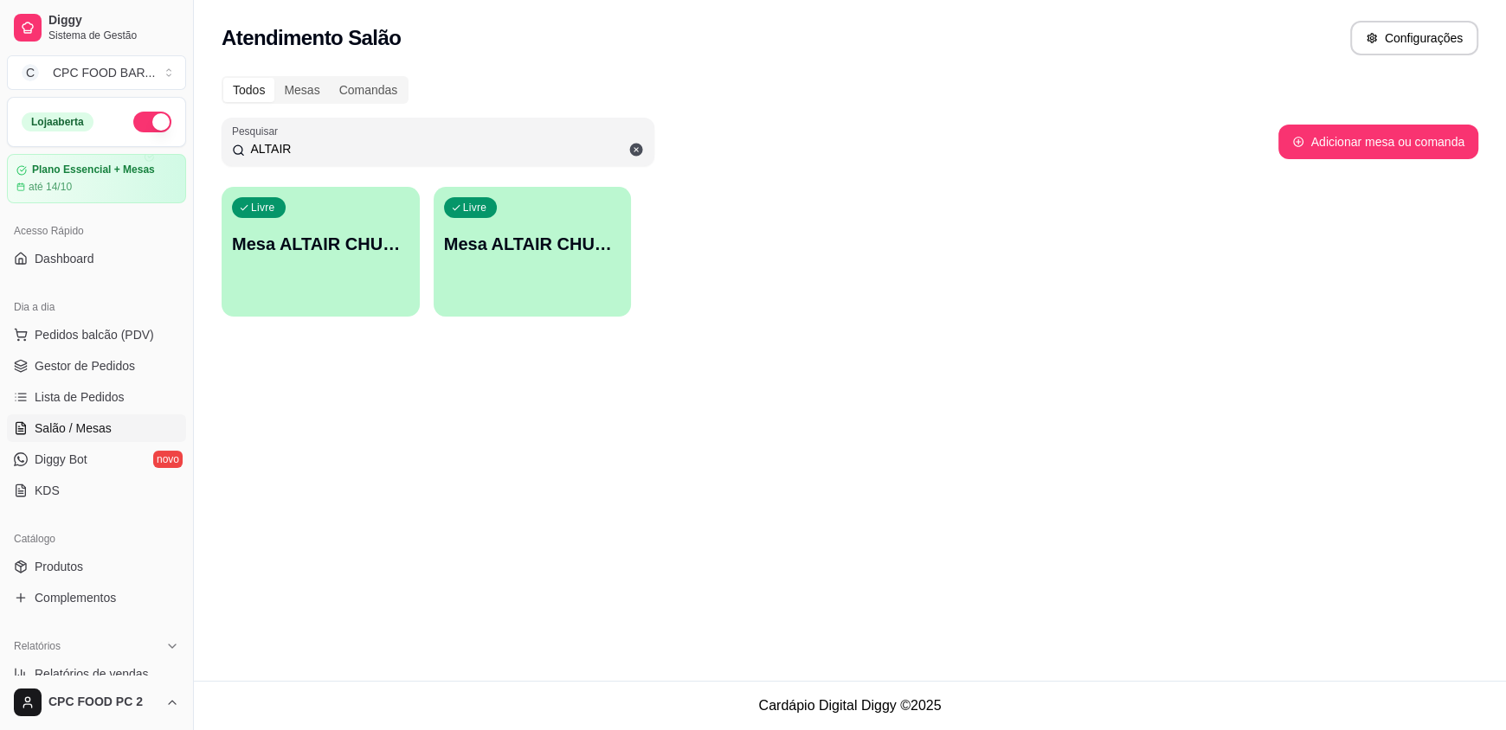
click at [298, 150] on input "ALTAIR" at bounding box center [444, 148] width 399 height 17
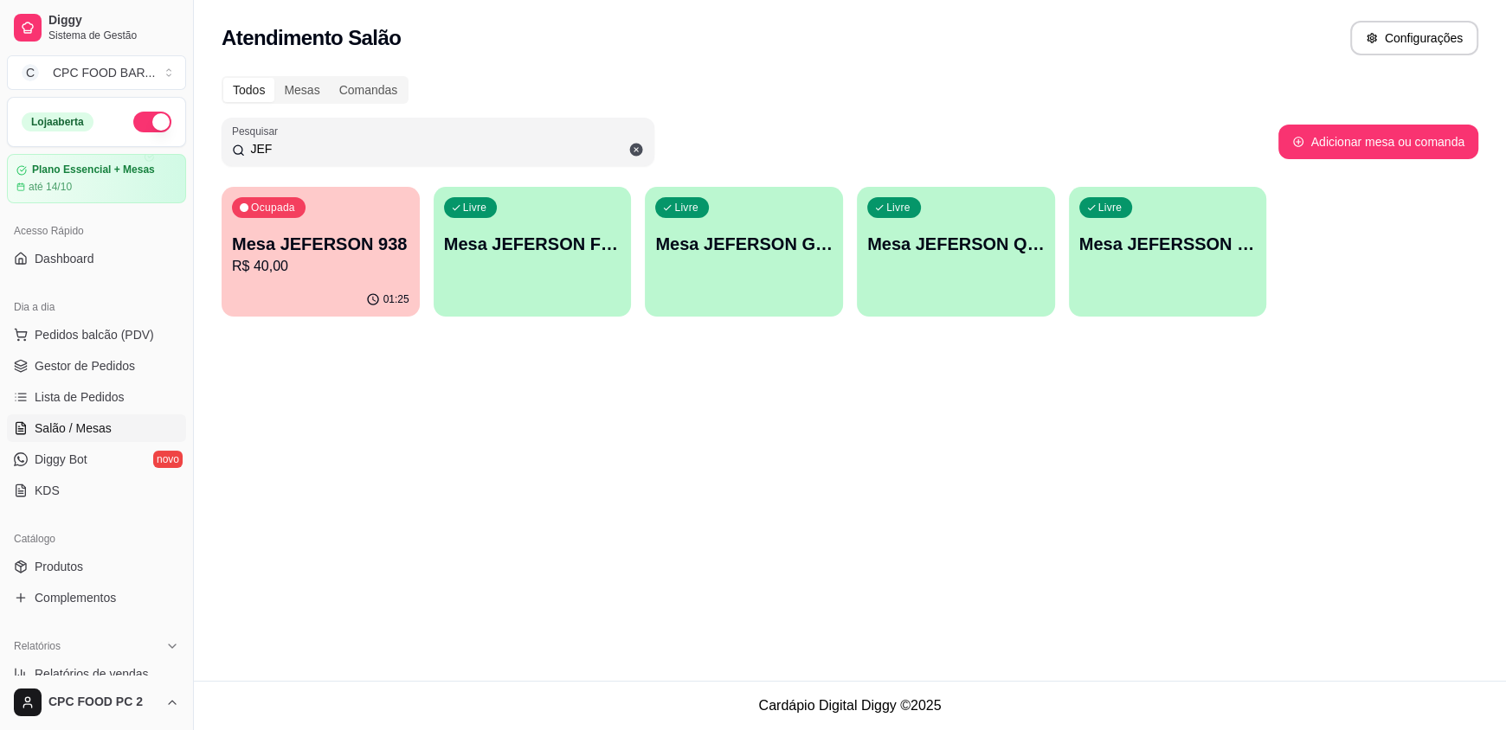
type input "JEF"
click at [247, 250] on p "Mesa JEFERSON 938" at bounding box center [321, 244] width 172 height 23
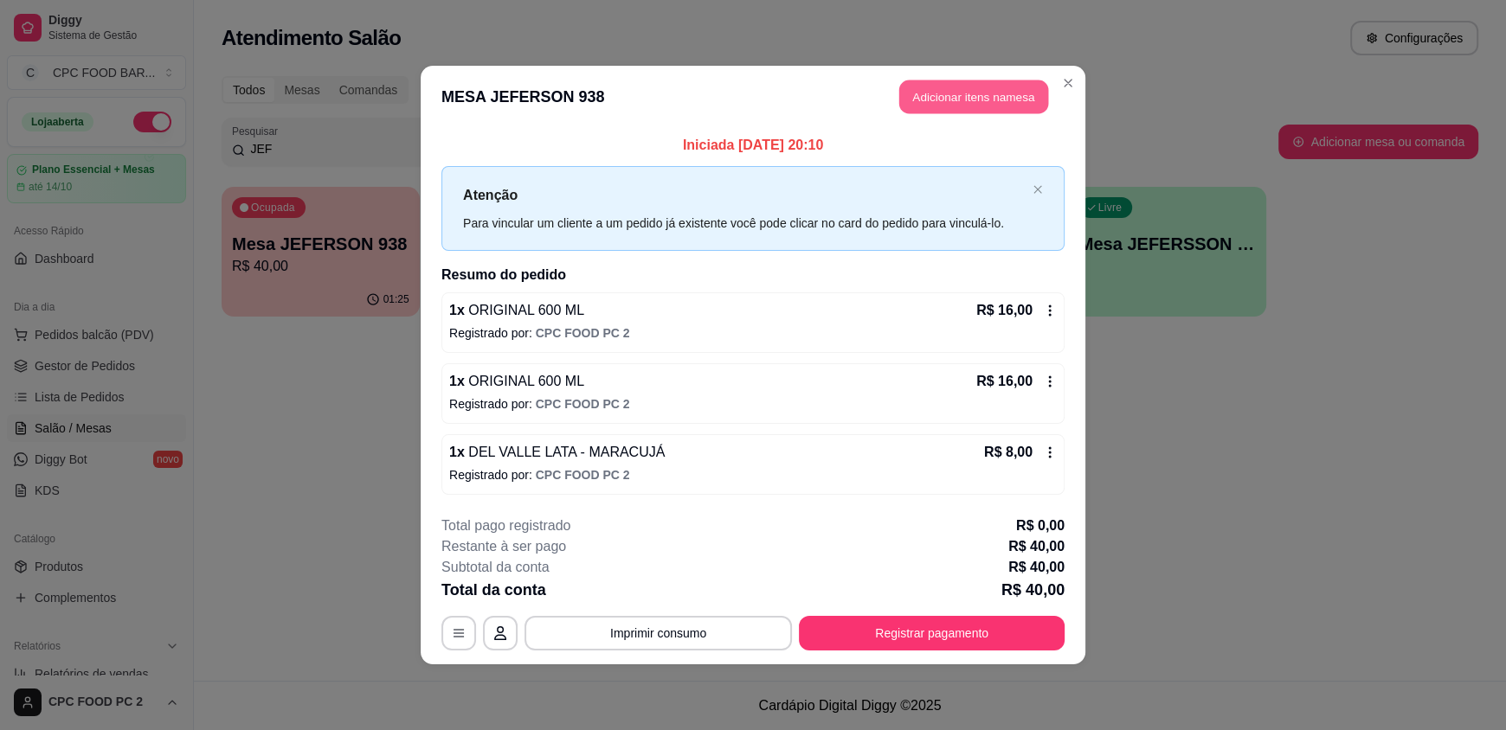
click at [980, 100] on button "Adicionar itens na mesa" at bounding box center [973, 97] width 149 height 34
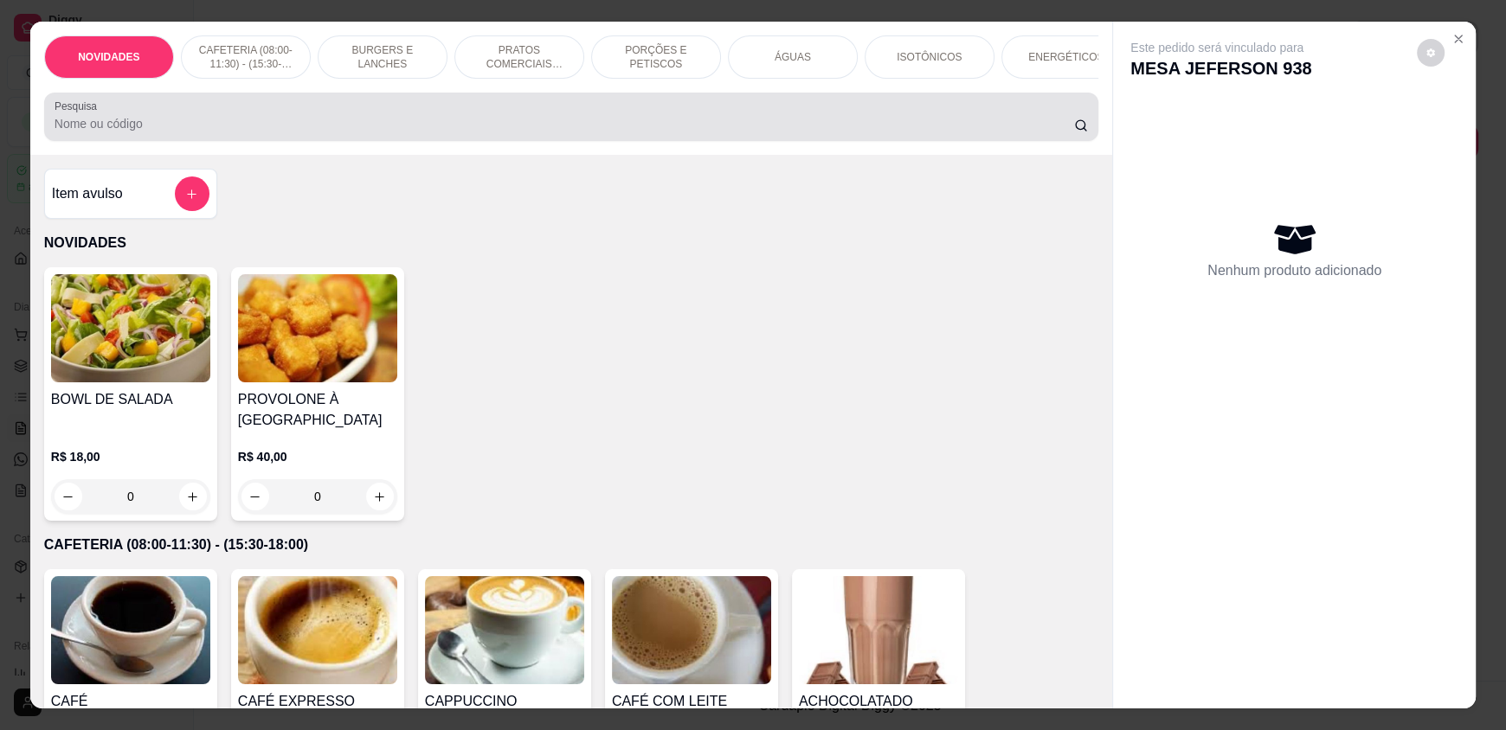
click at [845, 132] on input "Pesquisa" at bounding box center [565, 123] width 1020 height 17
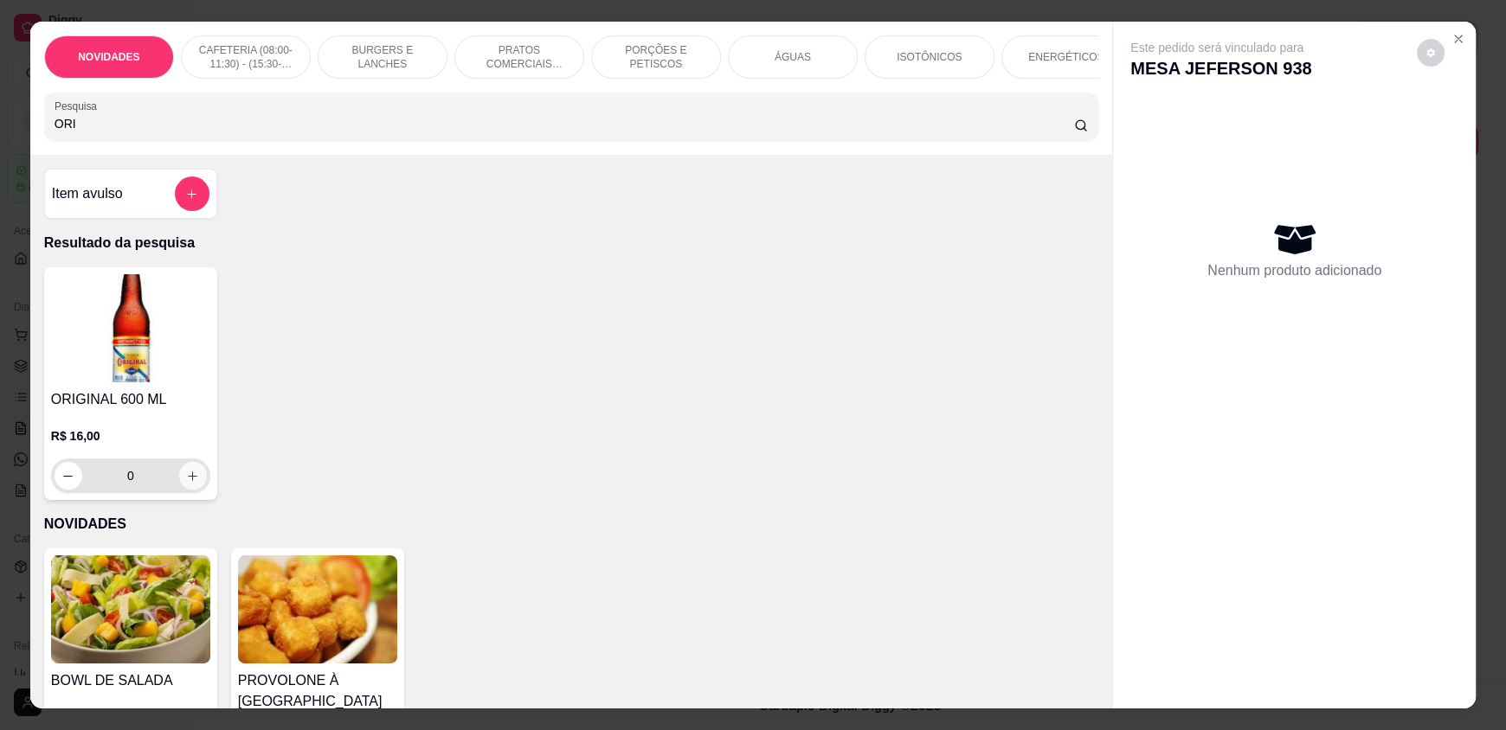
type input "ORI"
click at [187, 483] on icon "increase-product-quantity" at bounding box center [193, 476] width 13 height 13
type input "1"
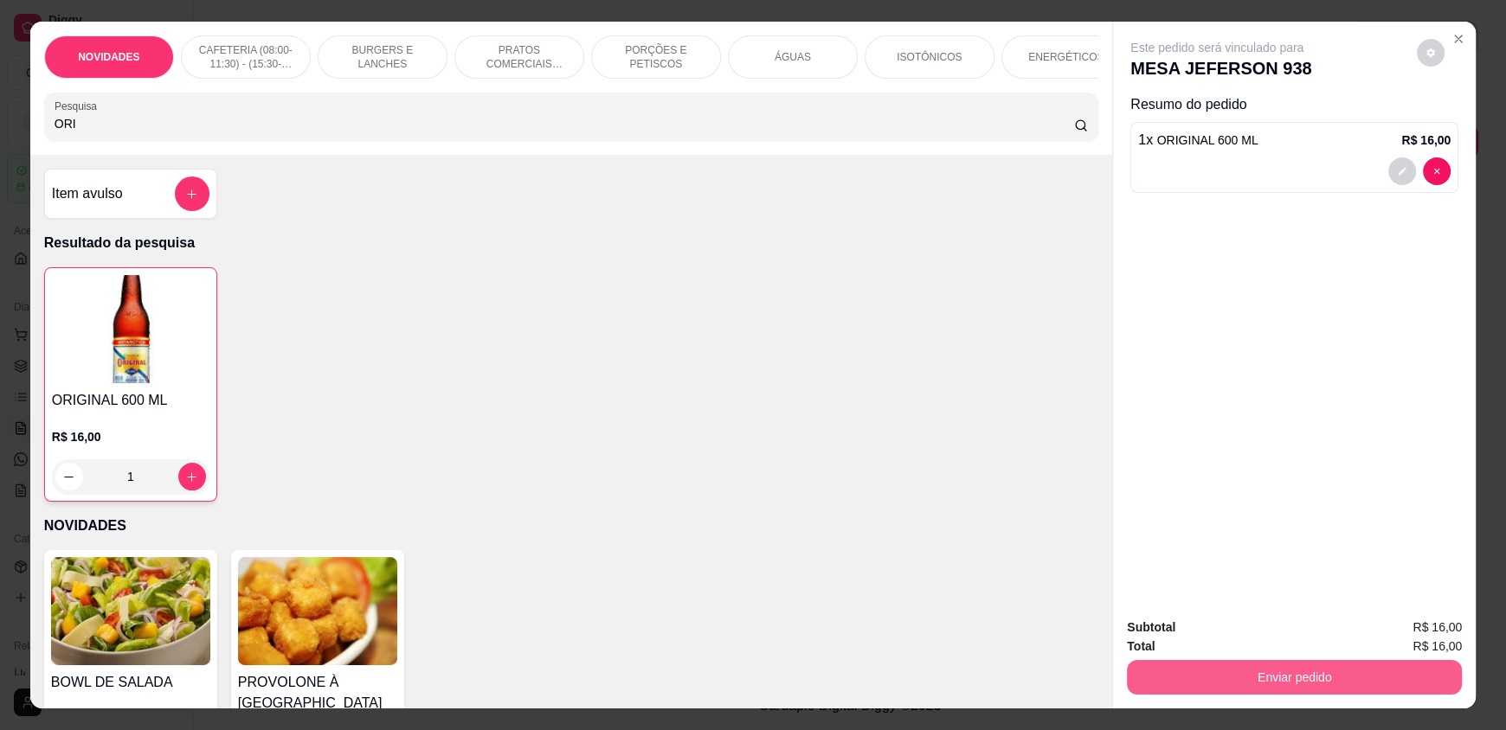
click at [1194, 675] on button "Enviar pedido" at bounding box center [1294, 677] width 335 height 35
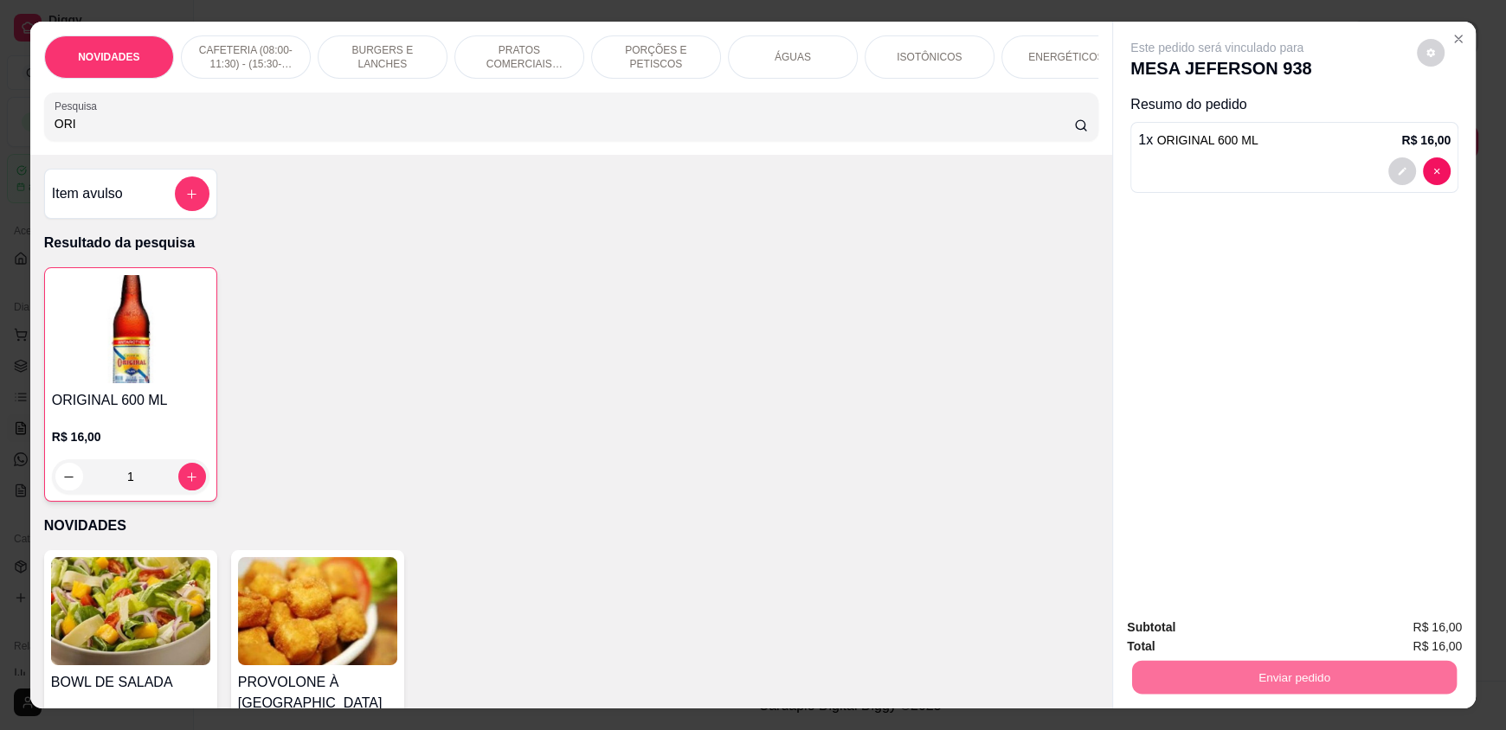
click at [1387, 640] on button "Enviar pedido" at bounding box center [1416, 635] width 98 height 33
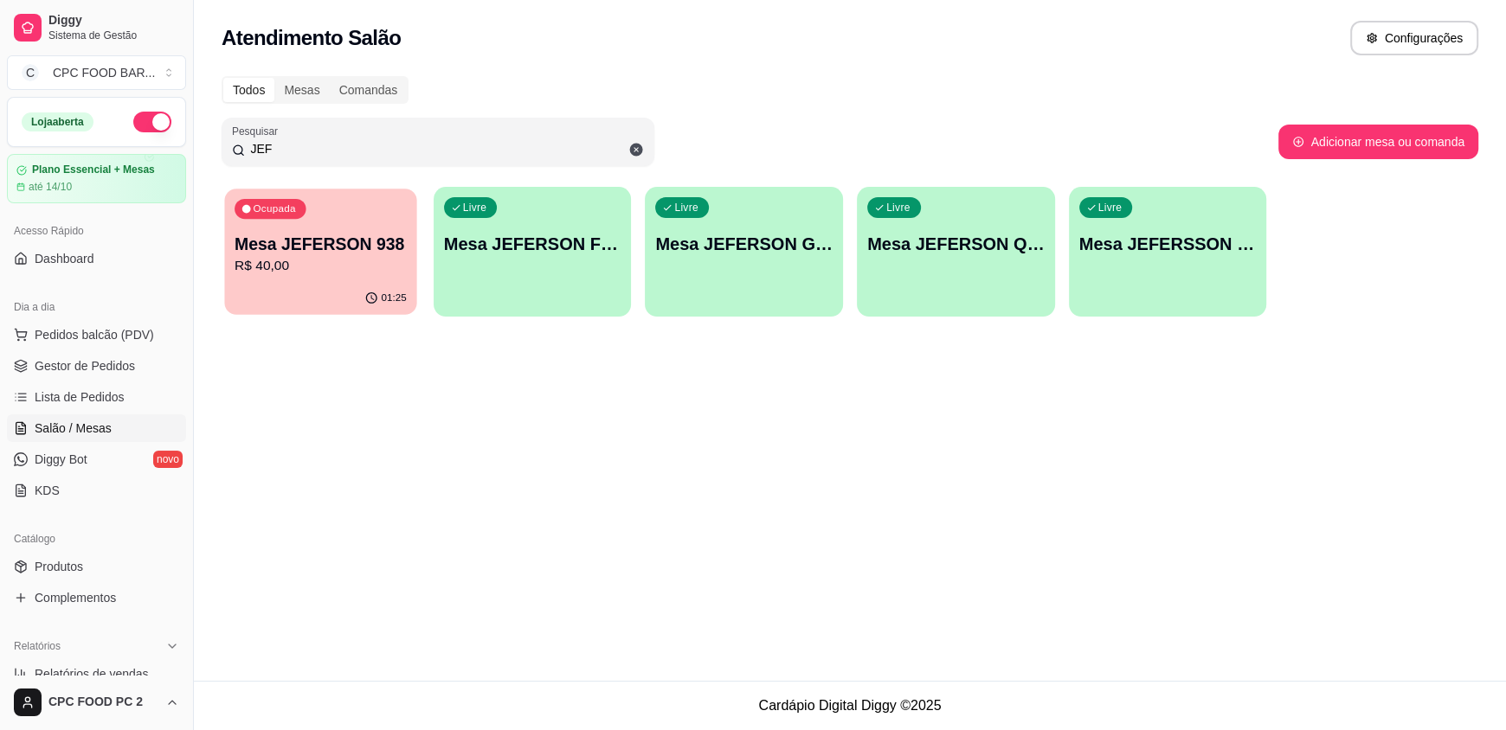
click at [344, 277] on div "Ocupada Mesa JEFERSON 938 R$ 40,00" at bounding box center [320, 235] width 192 height 93
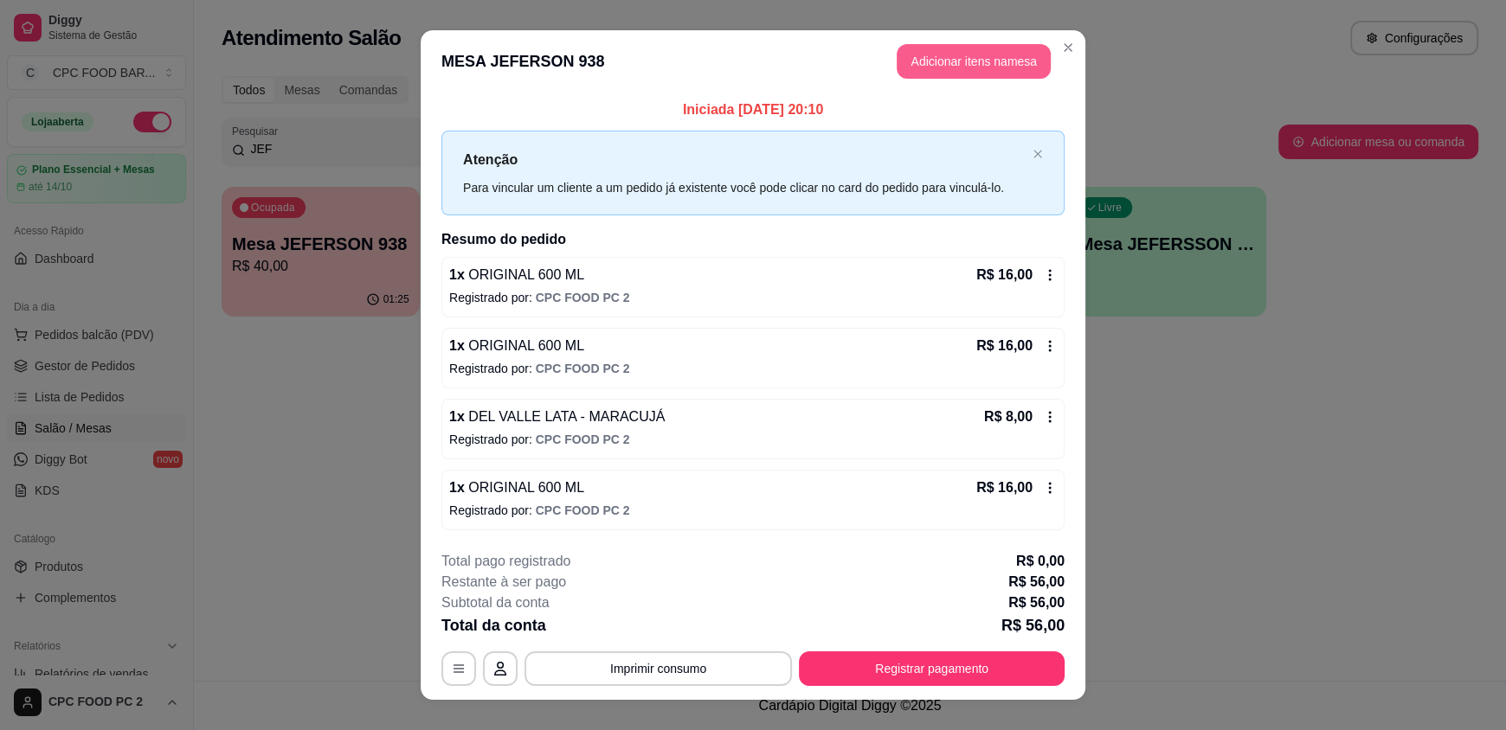
click at [918, 55] on button "Adicionar itens na mesa" at bounding box center [974, 61] width 154 height 35
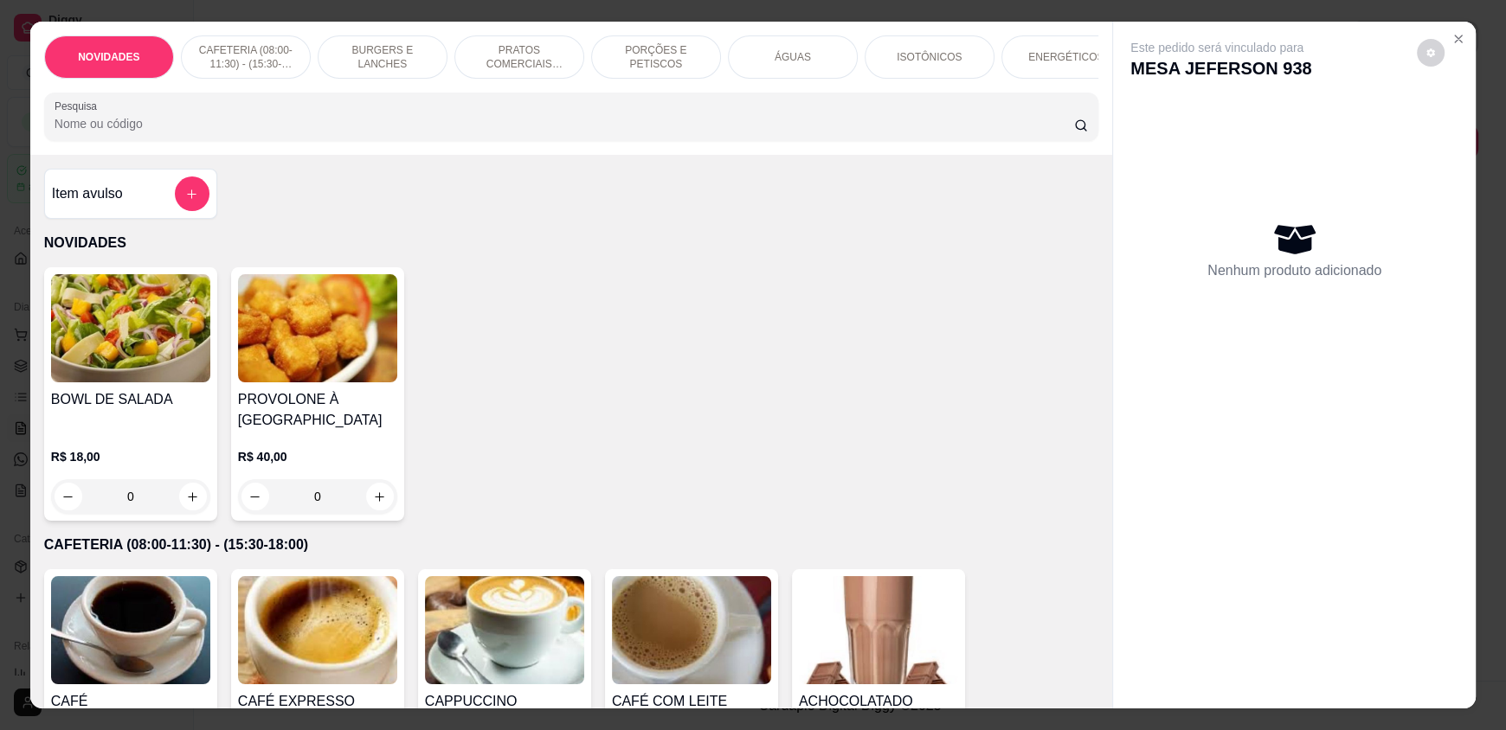
click at [813, 60] on div "ÁGUAS" at bounding box center [793, 56] width 130 height 43
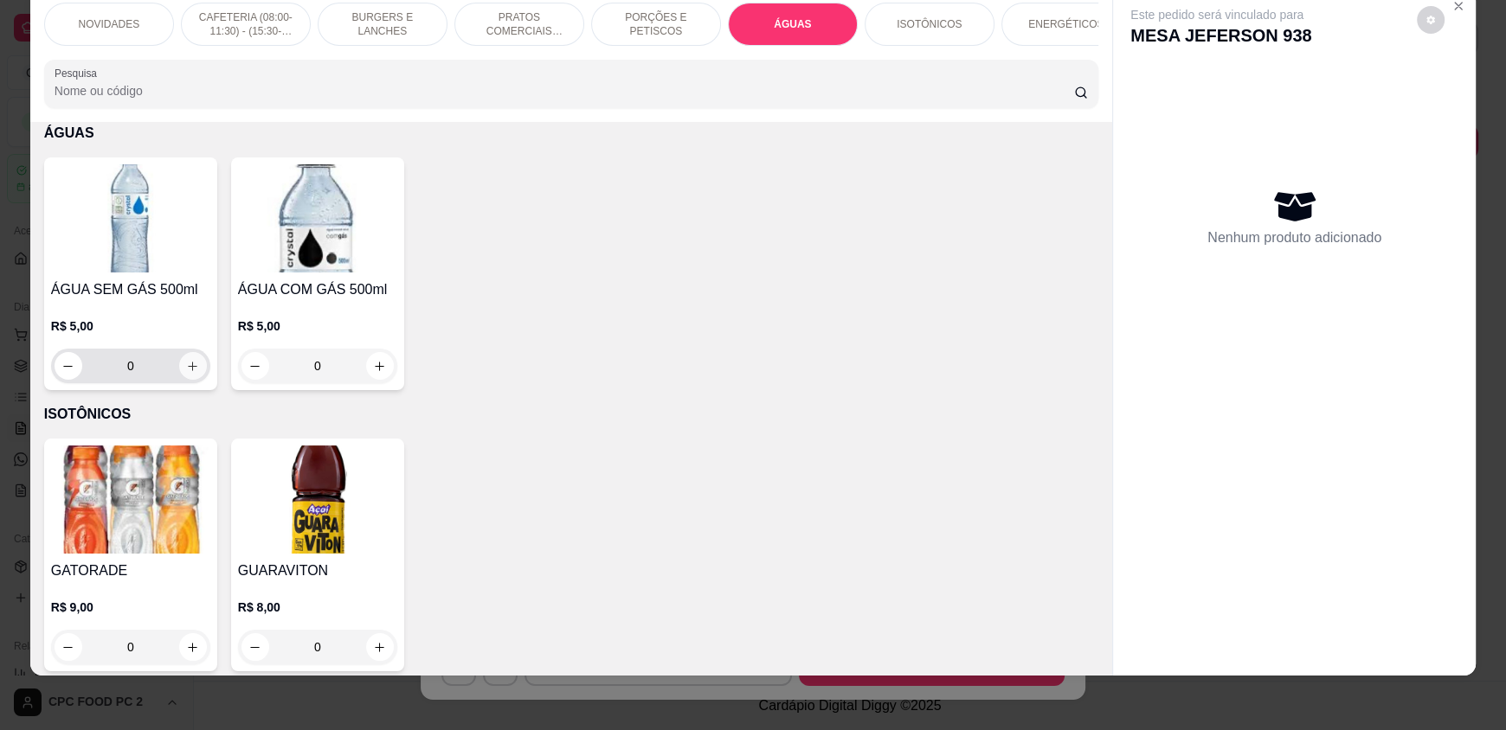
click at [179, 378] on button "increase-product-quantity" at bounding box center [193, 366] width 28 height 28
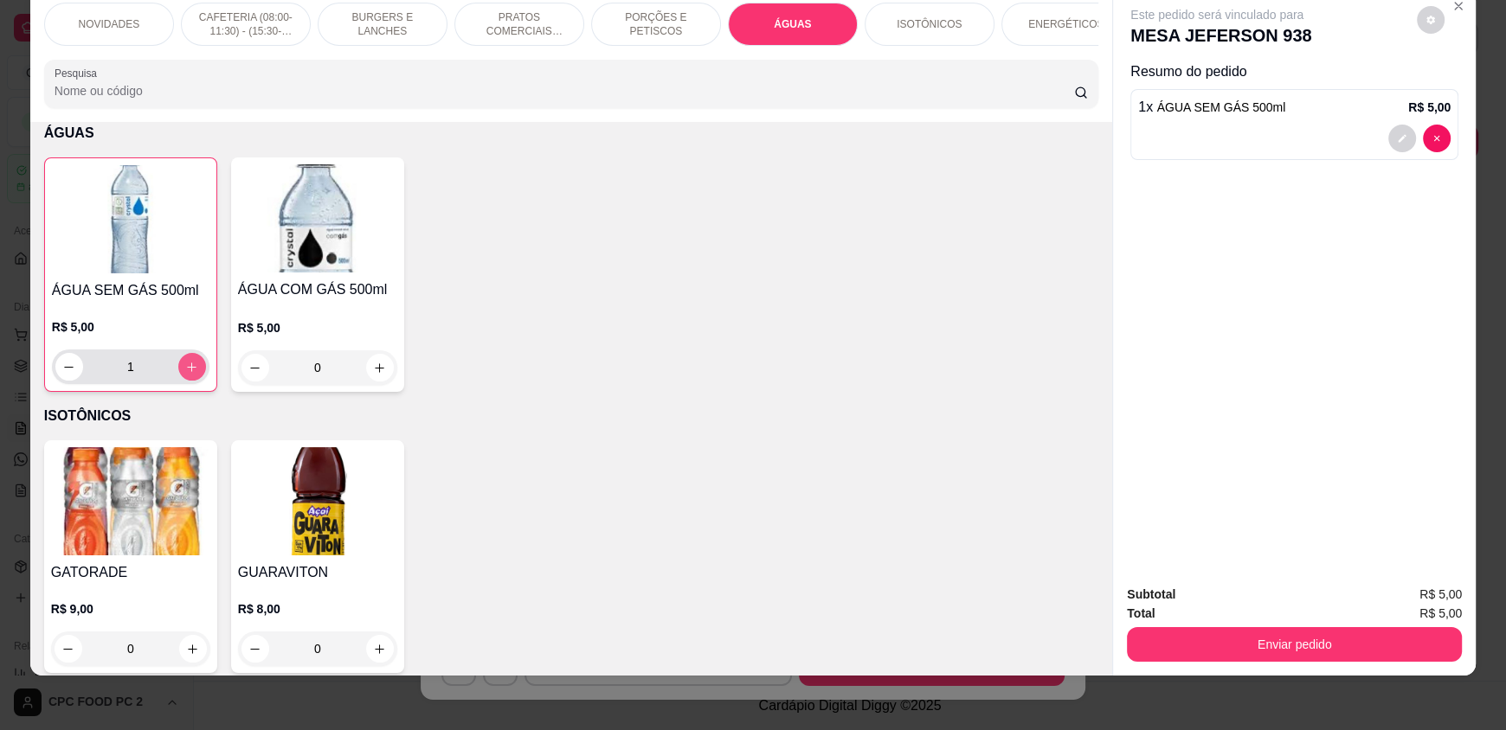
click at [178, 378] on button "increase-product-quantity" at bounding box center [192, 367] width 28 height 28
type input "2"
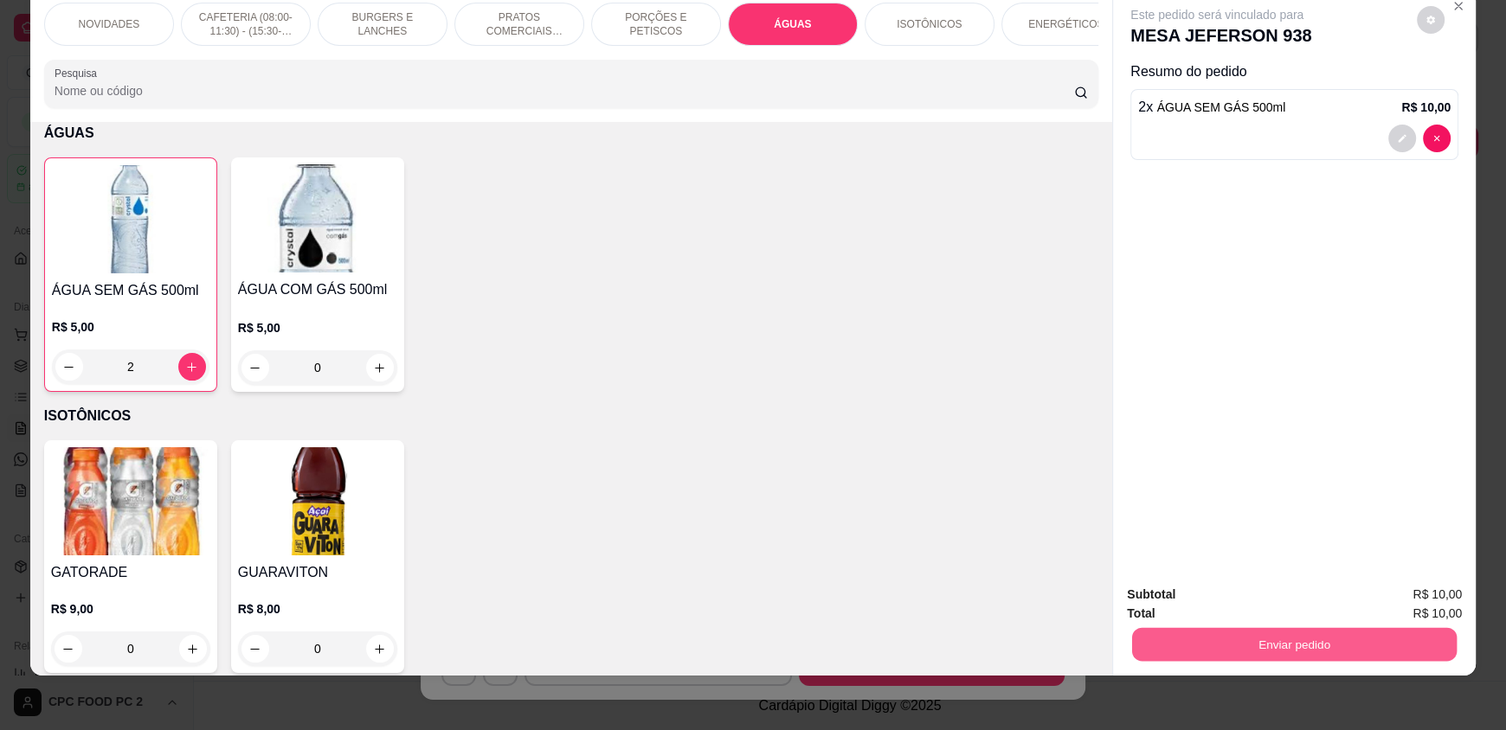
click at [1227, 633] on button "Enviar pedido" at bounding box center [1294, 644] width 325 height 34
click at [1421, 606] on button "Enviar pedido" at bounding box center [1422, 601] width 99 height 34
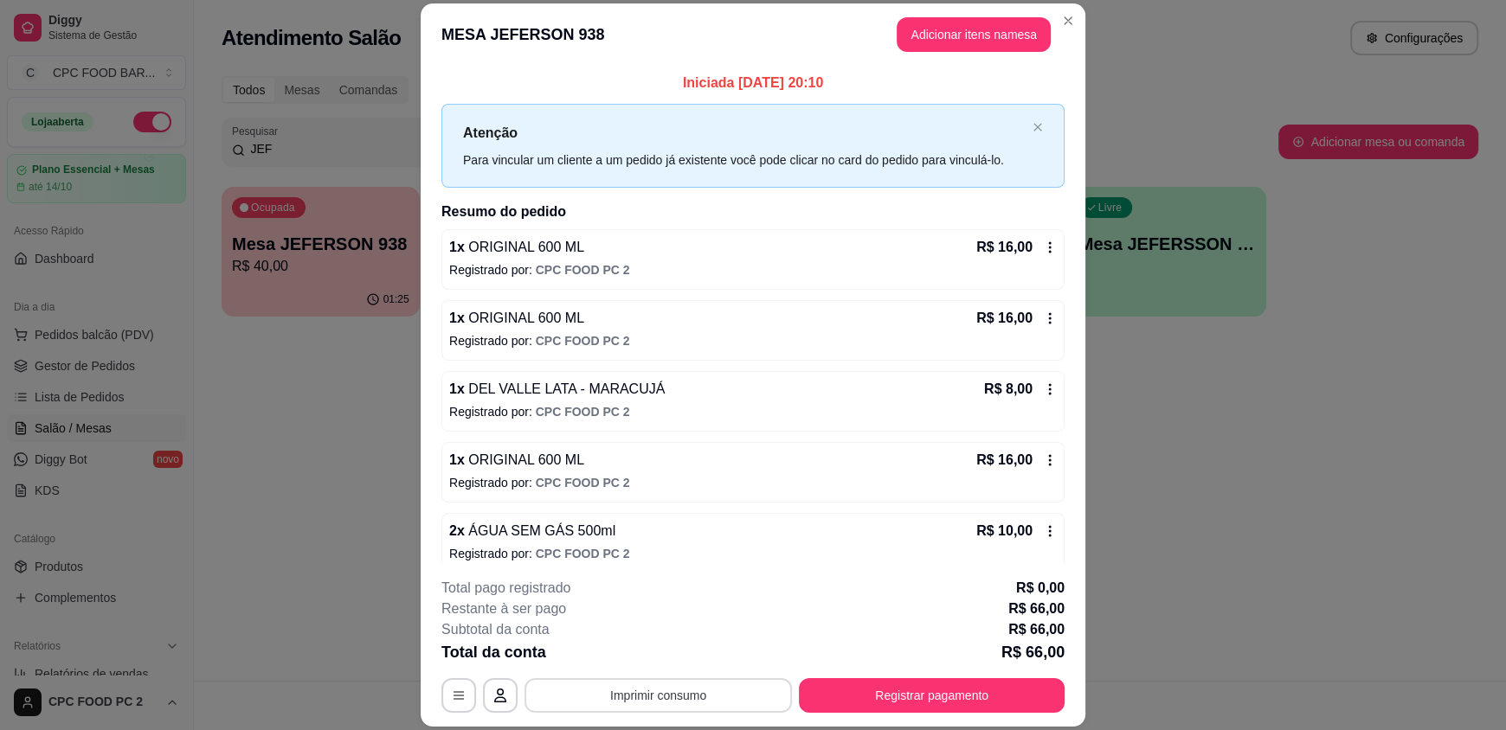
click at [703, 700] on button "Imprimir consumo" at bounding box center [657, 696] width 267 height 35
click at [683, 663] on button "IMPRESSORA" at bounding box center [656, 655] width 121 height 27
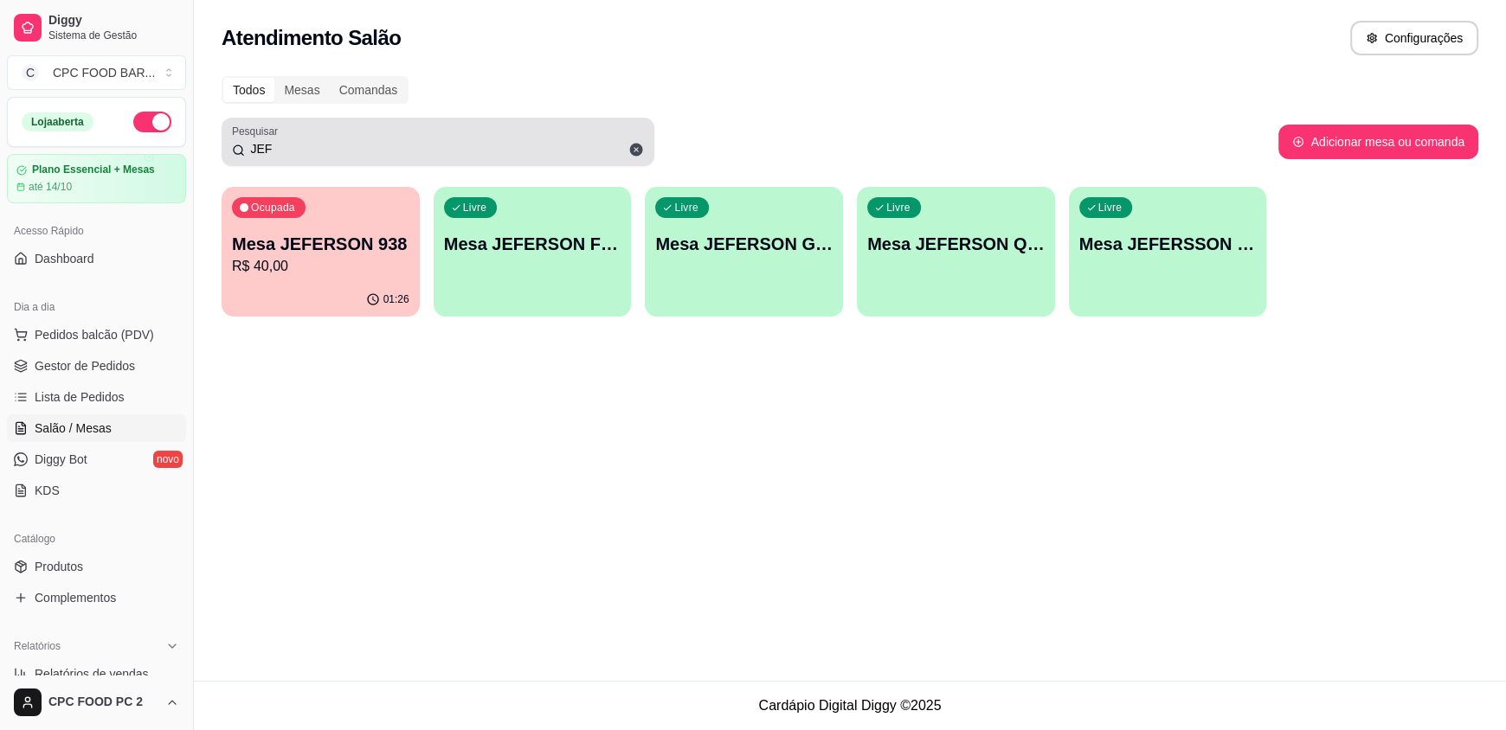
click at [280, 157] on input "JEF" at bounding box center [444, 148] width 399 height 17
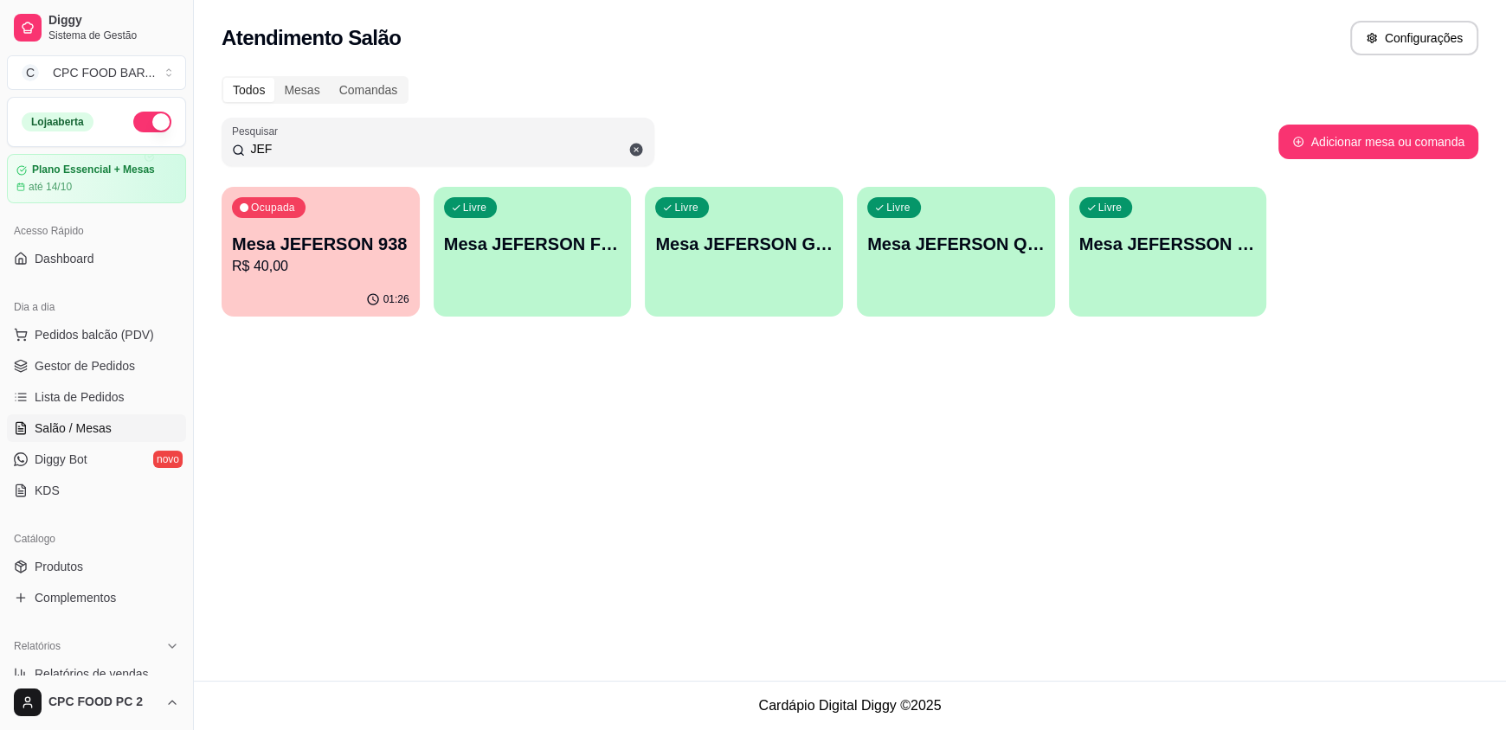
click at [280, 157] on input "JEF" at bounding box center [444, 148] width 399 height 17
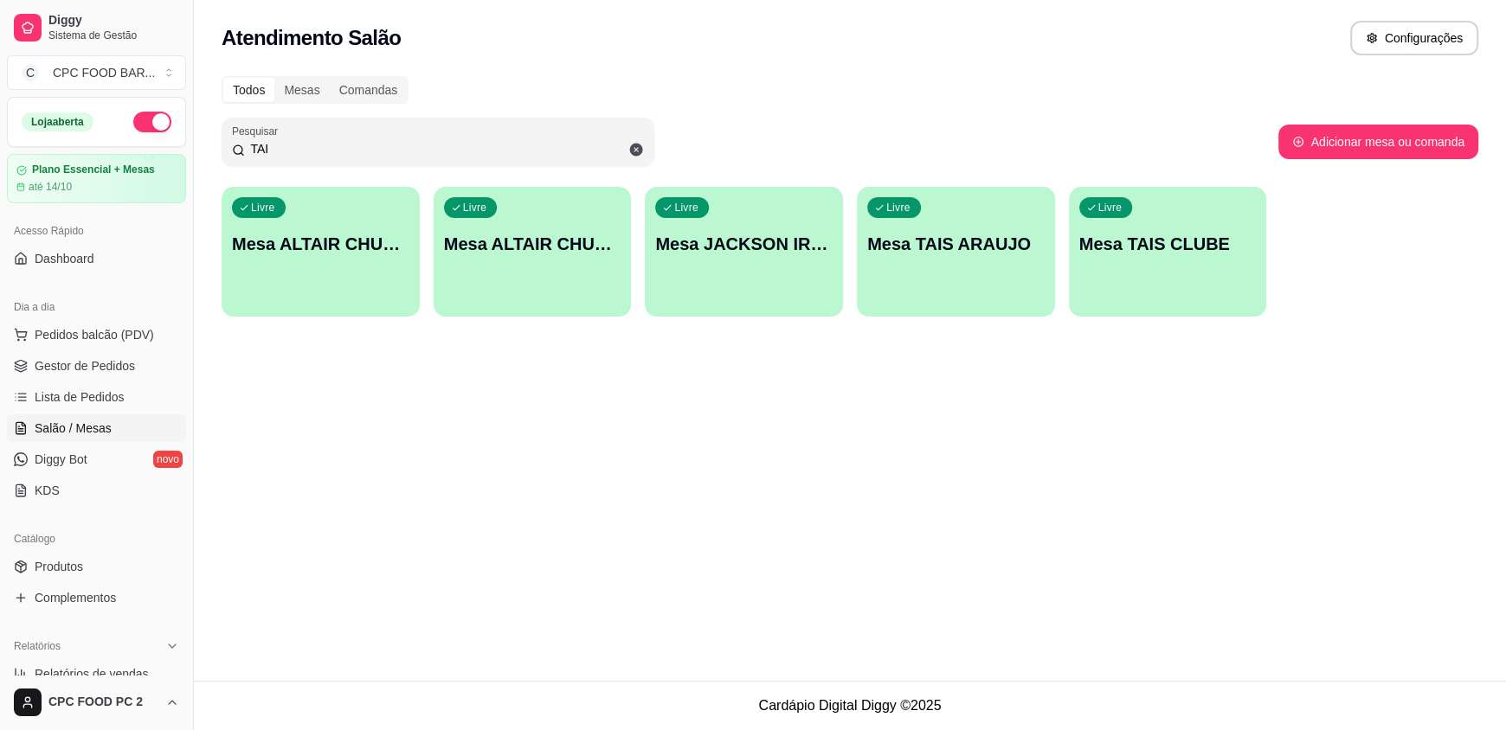
click at [286, 150] on input "TAI" at bounding box center [444, 148] width 399 height 17
click at [282, 149] on input "TAI" at bounding box center [444, 148] width 399 height 17
drag, startPoint x: 280, startPoint y: 149, endPoint x: 266, endPoint y: 149, distance: 14.7
click at [267, 149] on input "TAI" at bounding box center [444, 148] width 399 height 17
drag, startPoint x: 266, startPoint y: 149, endPoint x: 170, endPoint y: 151, distance: 96.1
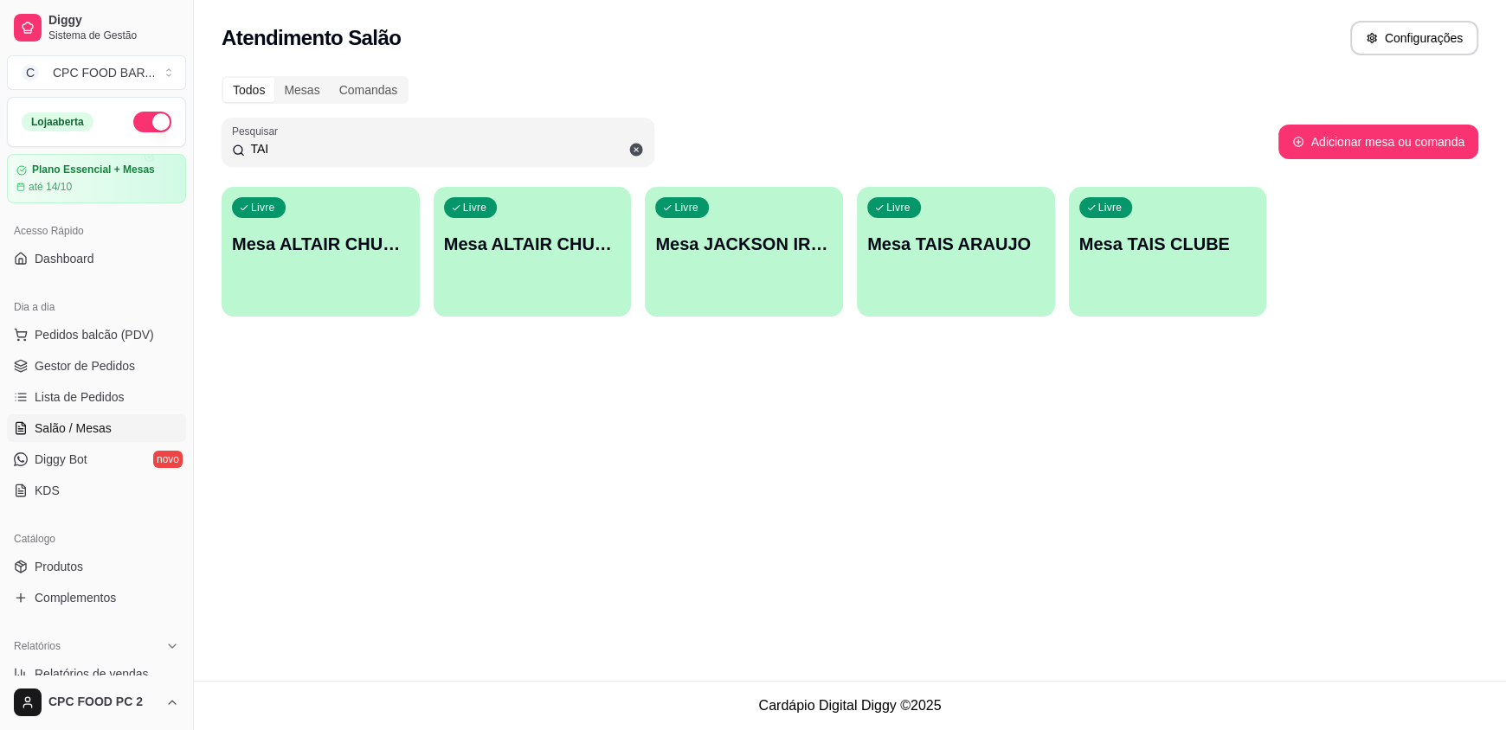
click at [170, 151] on div "Diggy Sistema de Gestão C CPC FOOD BAR ... Loja aberta Plano Essencial + Mesas …" at bounding box center [753, 365] width 1506 height 730
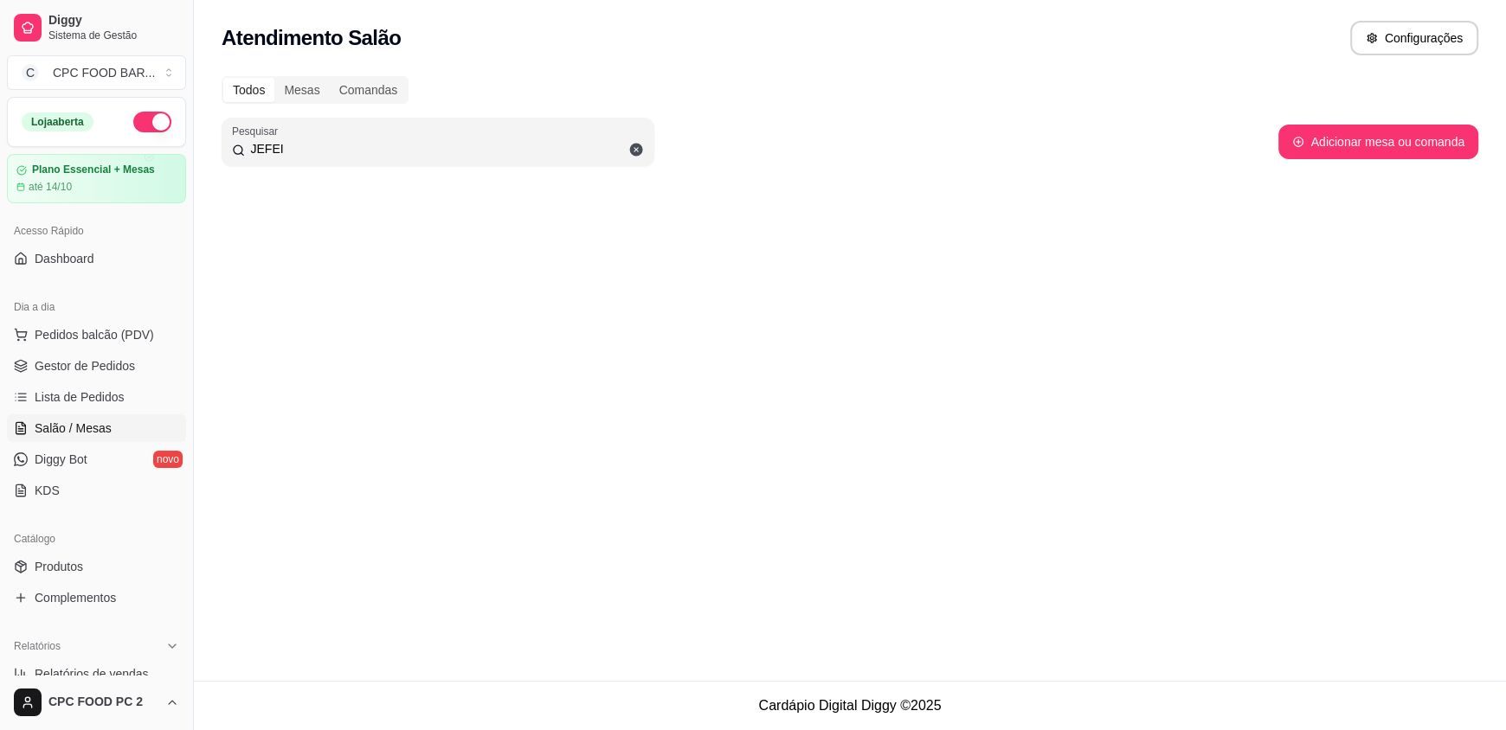
type input "JEFEI"
click at [639, 146] on icon at bounding box center [636, 150] width 13 height 13
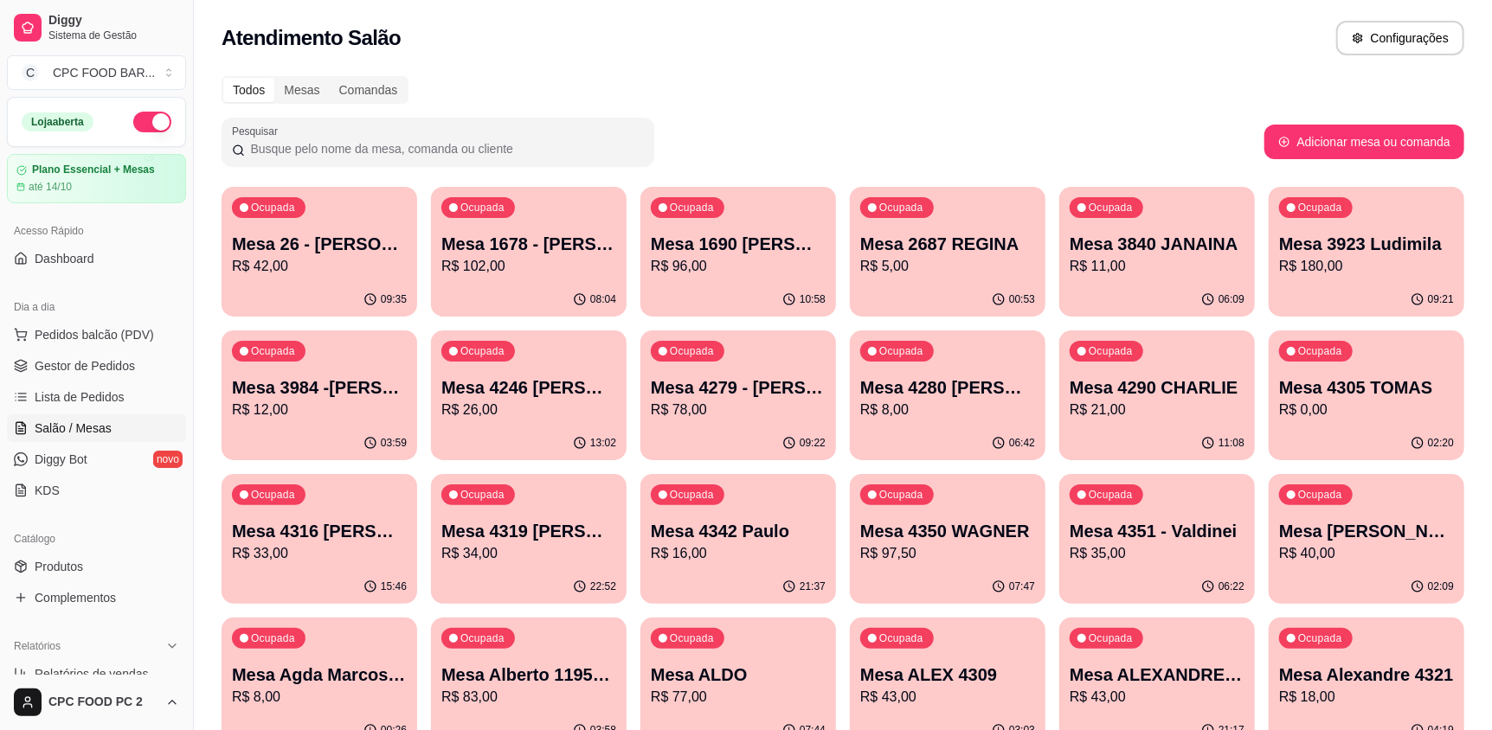
click at [373, 149] on input "Pesquisar" at bounding box center [444, 148] width 399 height 17
click at [371, 148] on input "Pesquisar" at bounding box center [444, 148] width 399 height 17
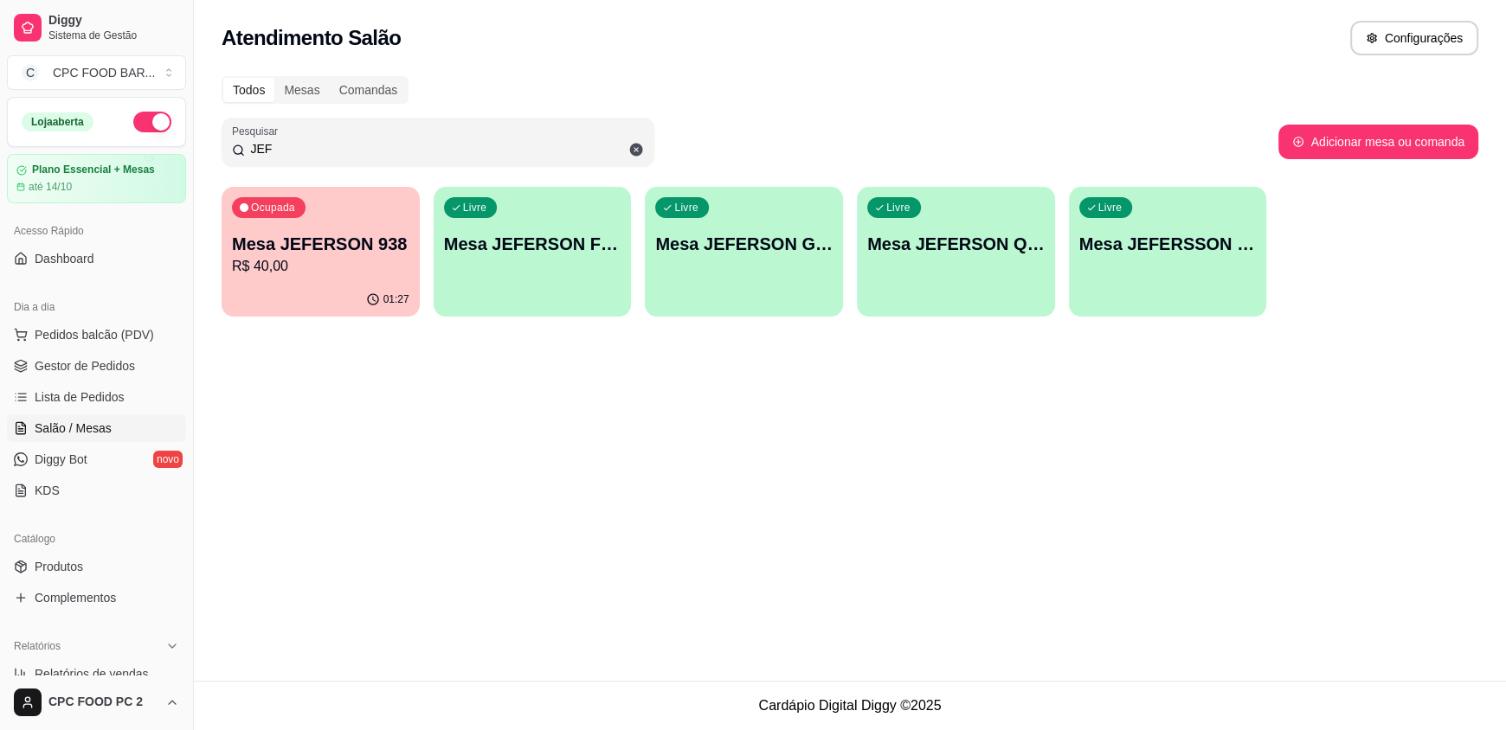
type input "JEF"
click at [291, 312] on div "01:27" at bounding box center [320, 298] width 192 height 33
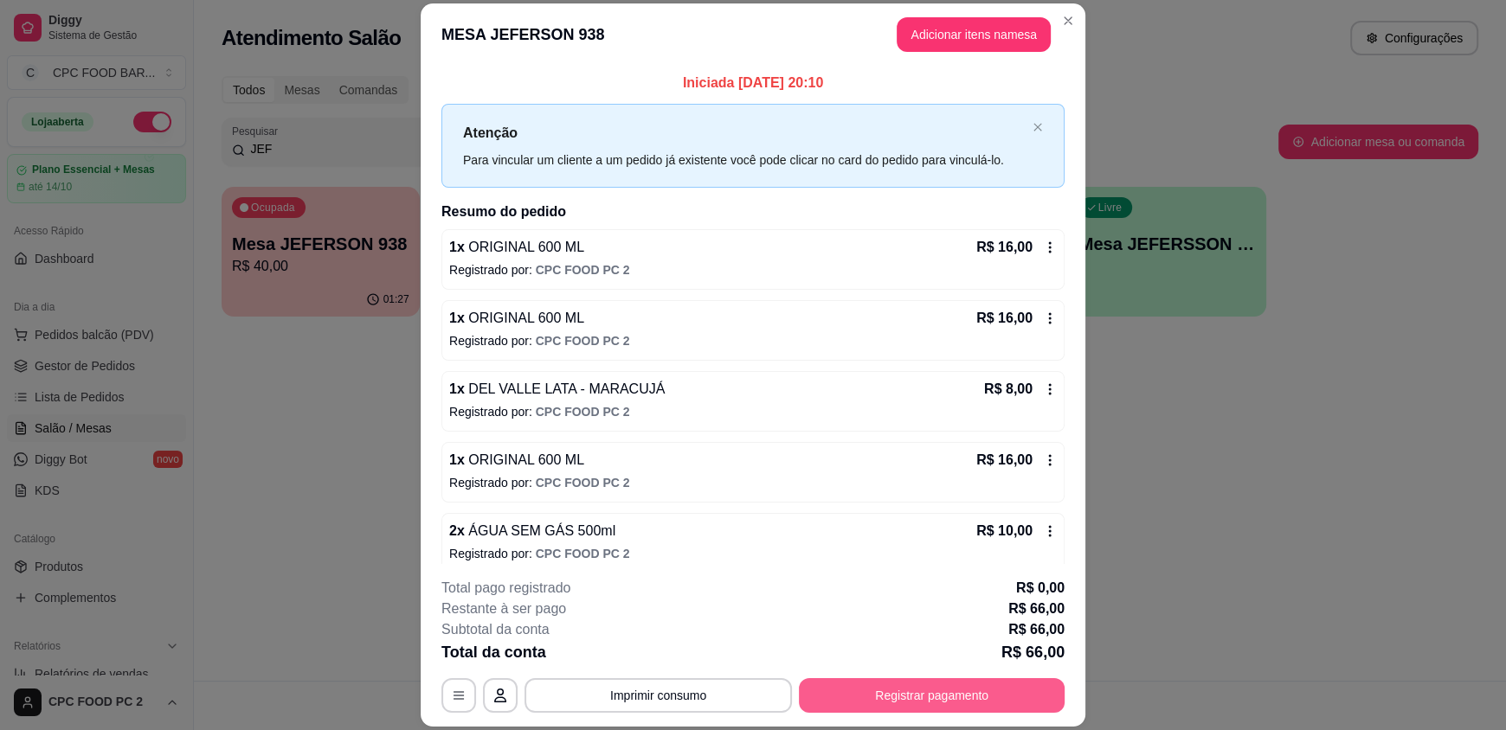
click at [855, 691] on button "Registrar pagamento" at bounding box center [932, 696] width 266 height 35
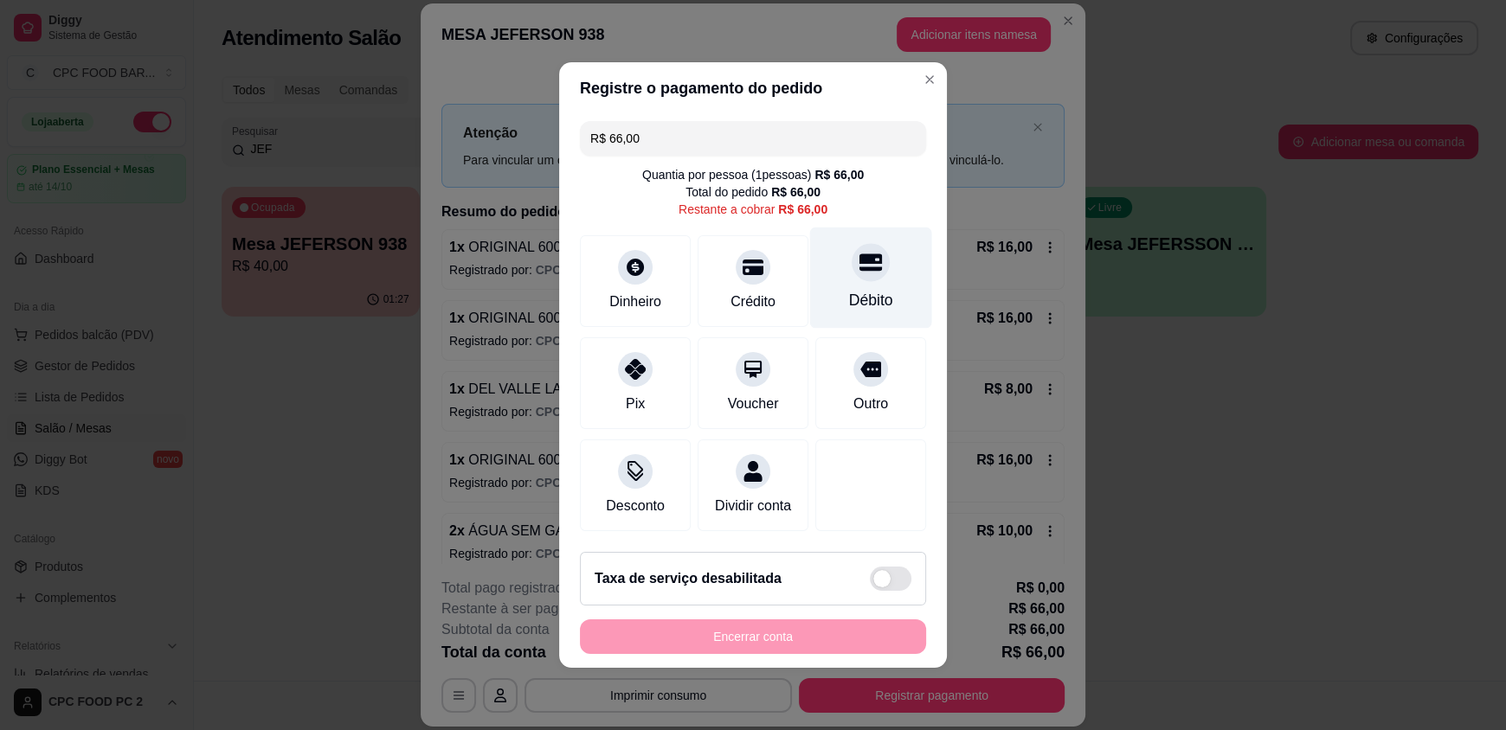
click at [852, 260] on div at bounding box center [871, 262] width 38 height 38
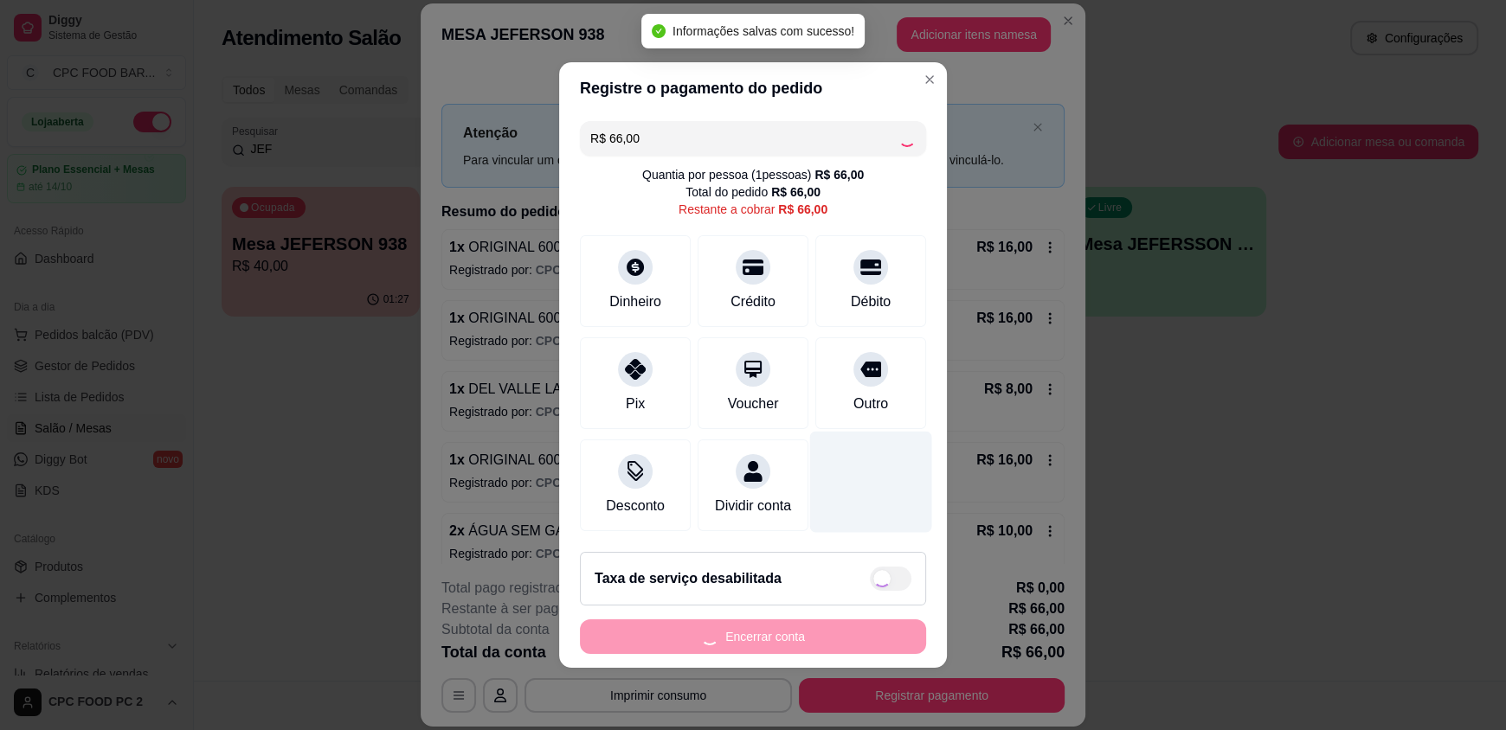
type input "R$ 0,00"
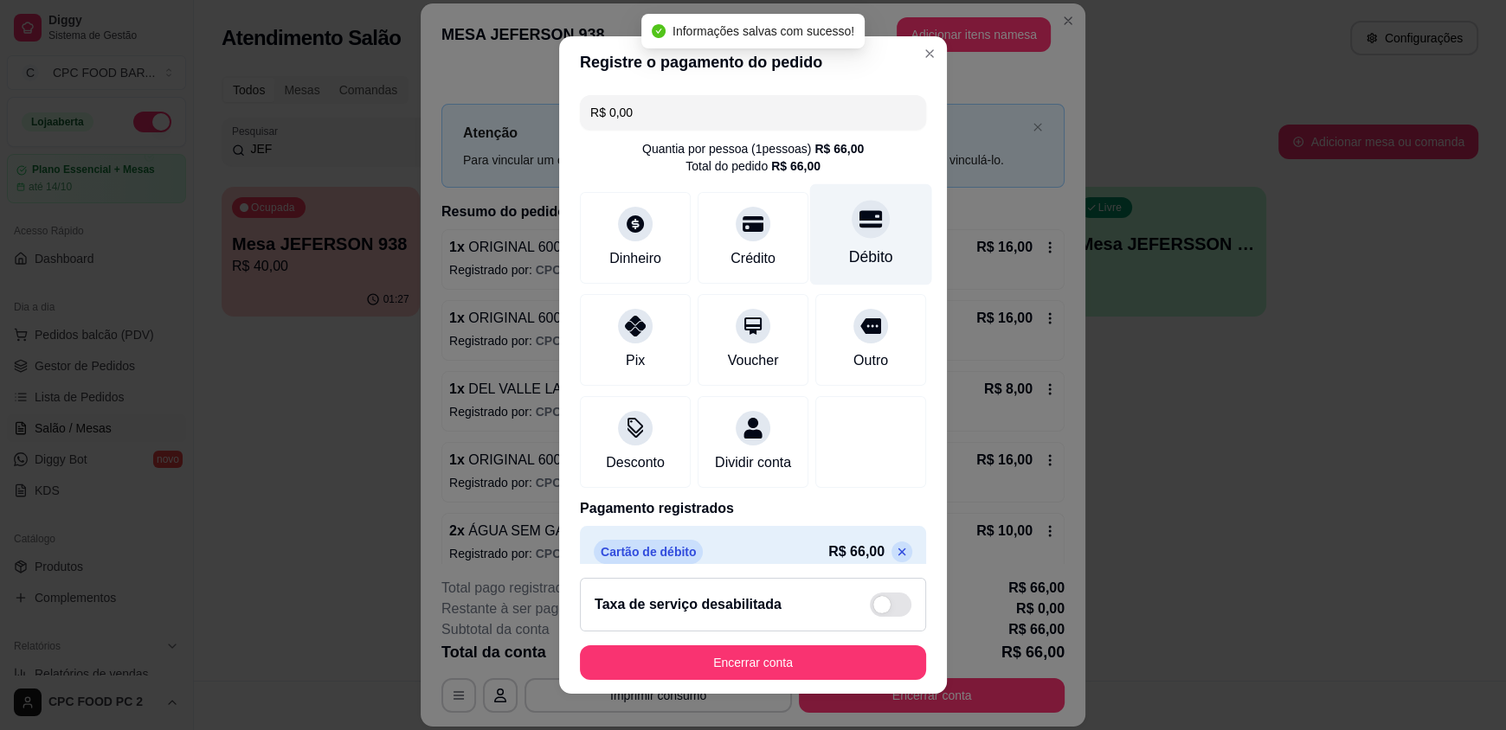
drag, startPoint x: 851, startPoint y: 248, endPoint x: 848, endPoint y: 265, distance: 16.6
click at [851, 252] on div "Débito" at bounding box center [871, 257] width 44 height 23
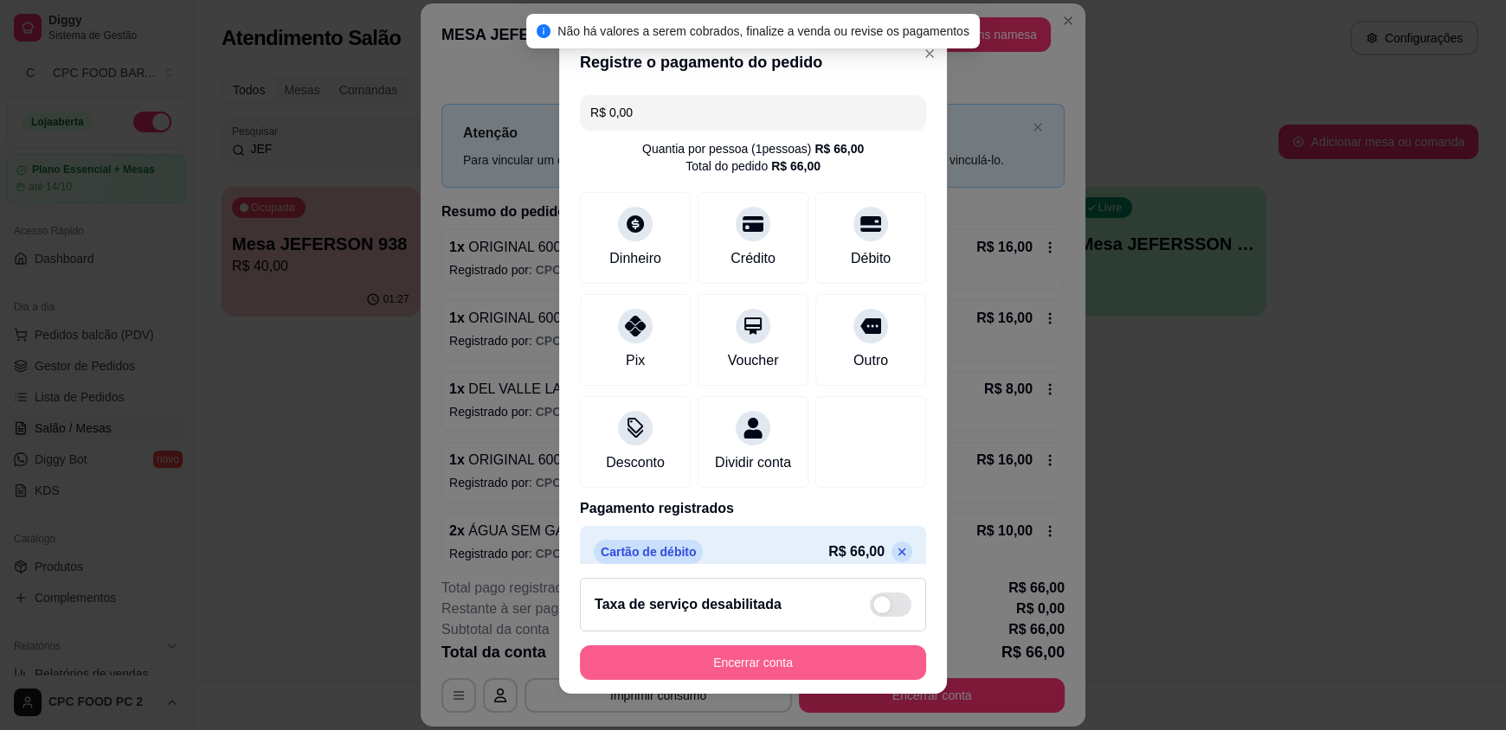
click at [730, 652] on button "Encerrar conta" at bounding box center [753, 663] width 346 height 35
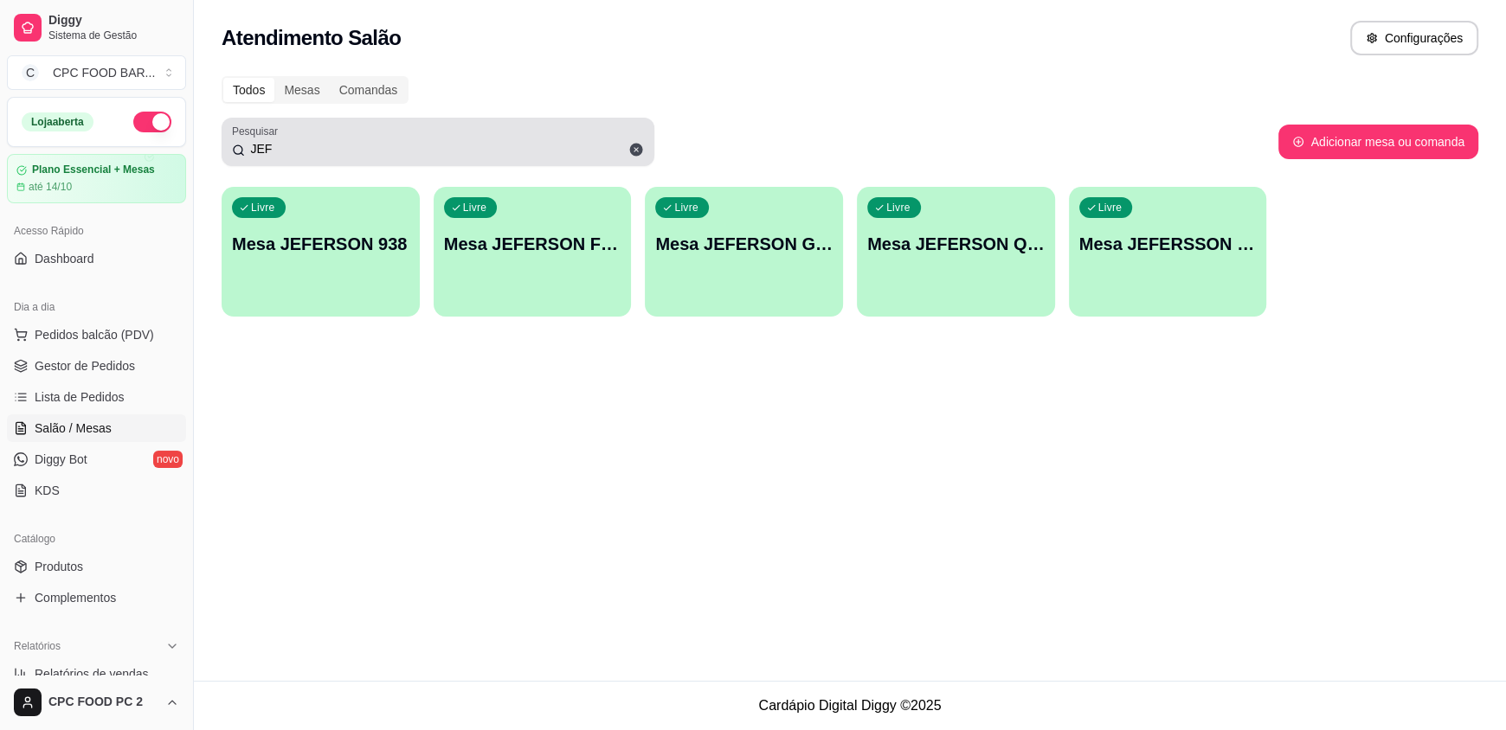
click at [637, 148] on icon at bounding box center [636, 150] width 16 height 16
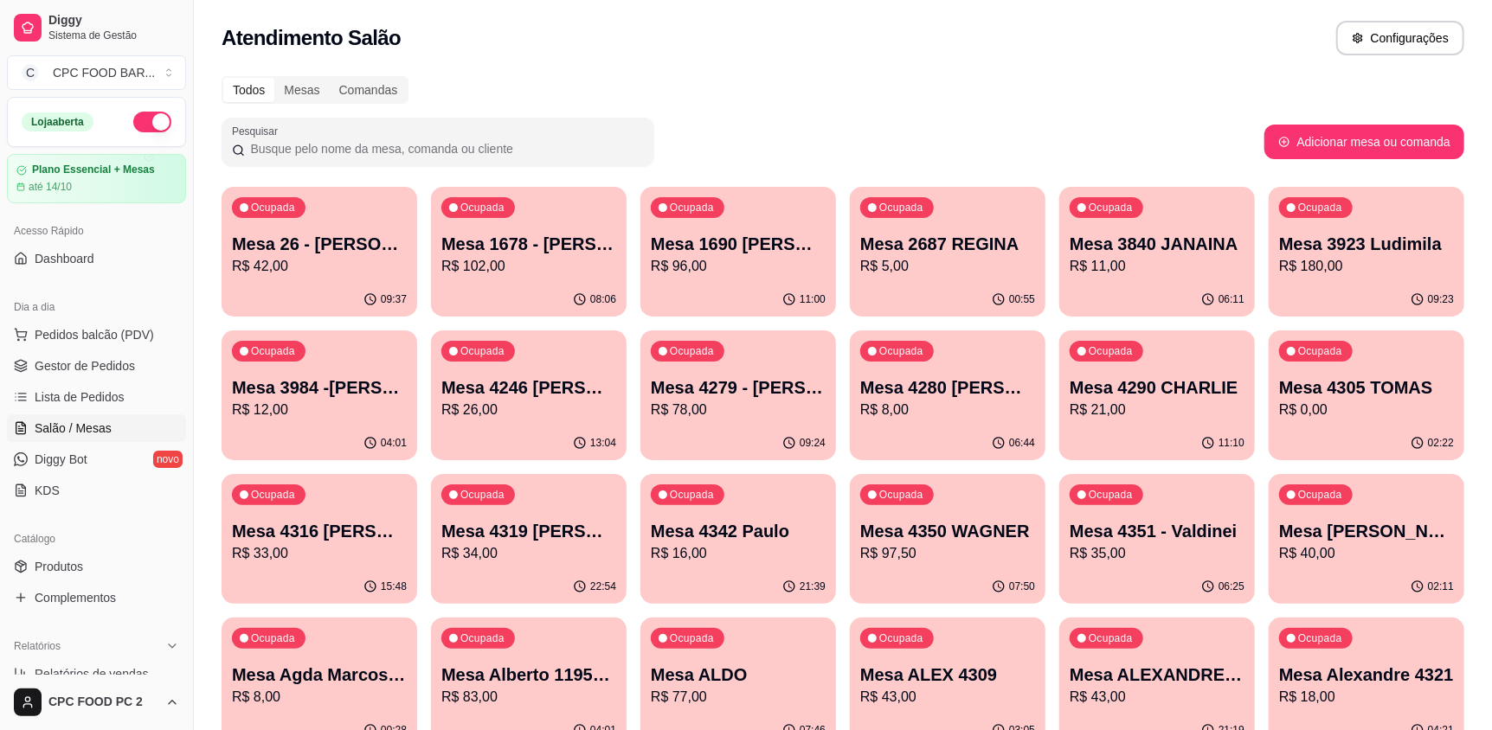
click at [506, 145] on input "Pesquisar" at bounding box center [444, 148] width 399 height 17
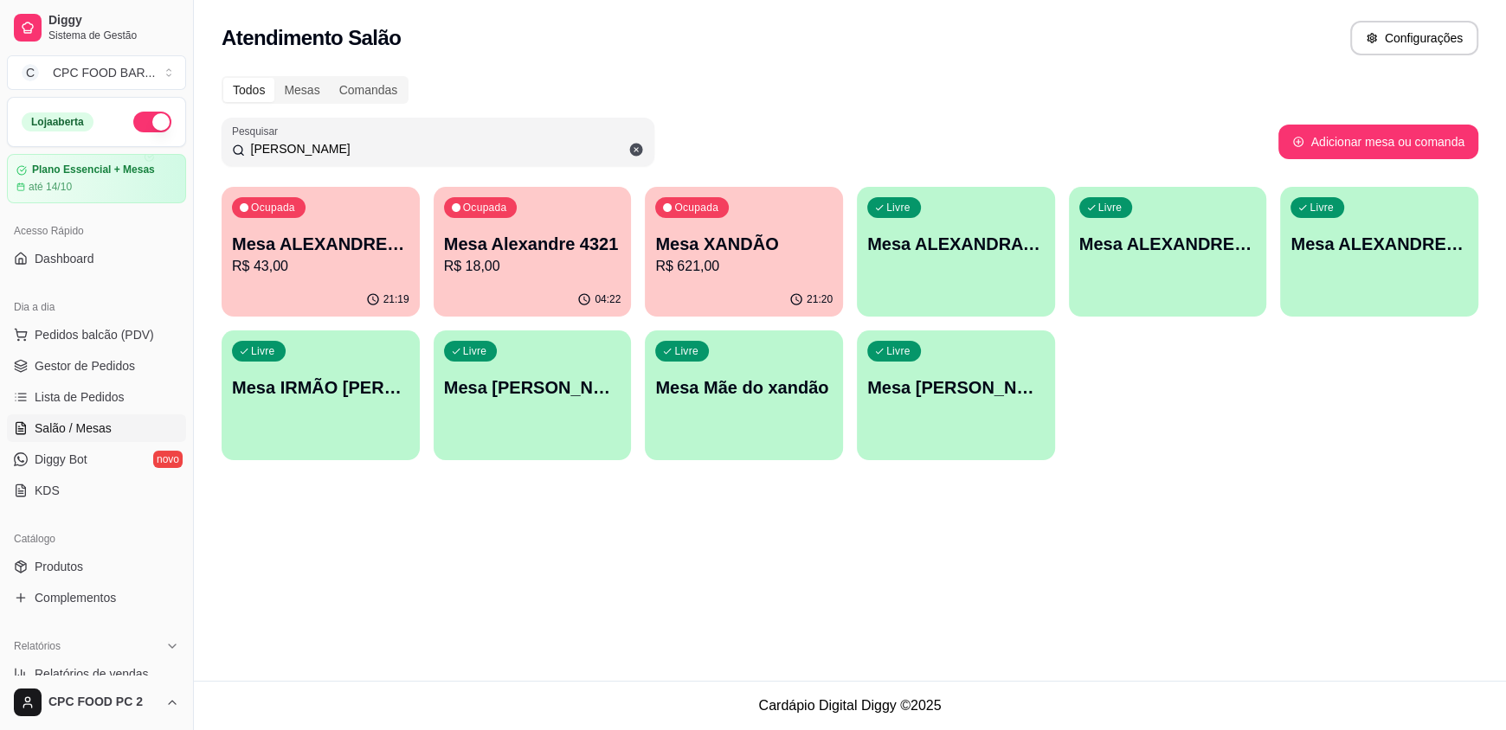
type input "[PERSON_NAME]"
click at [772, 66] on div "Todos Mesas Comandas Pesquisar XAN Adicionar mesa ou comanda Ocupada Mesa ALEXA…" at bounding box center [850, 273] width 1312 height 415
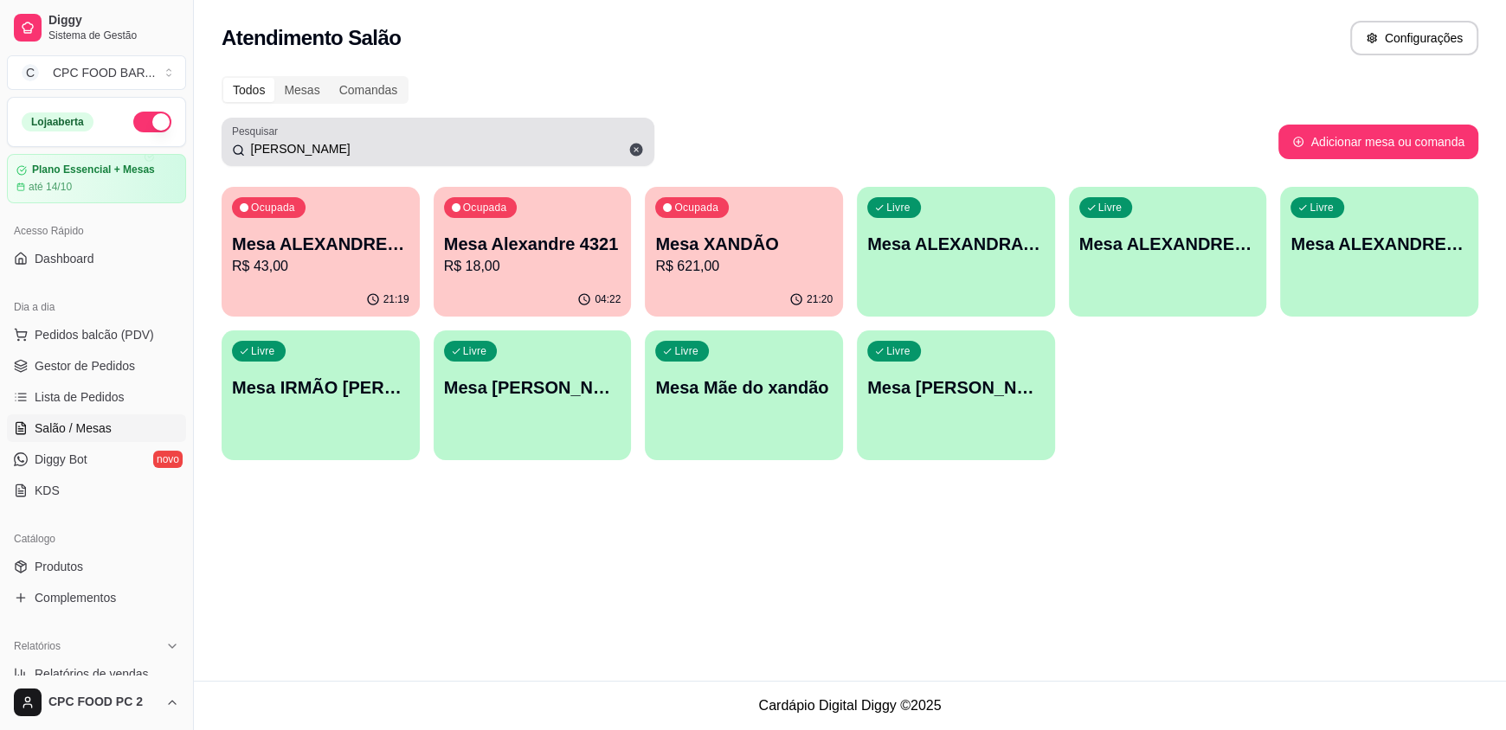
click at [634, 145] on icon at bounding box center [636, 150] width 13 height 13
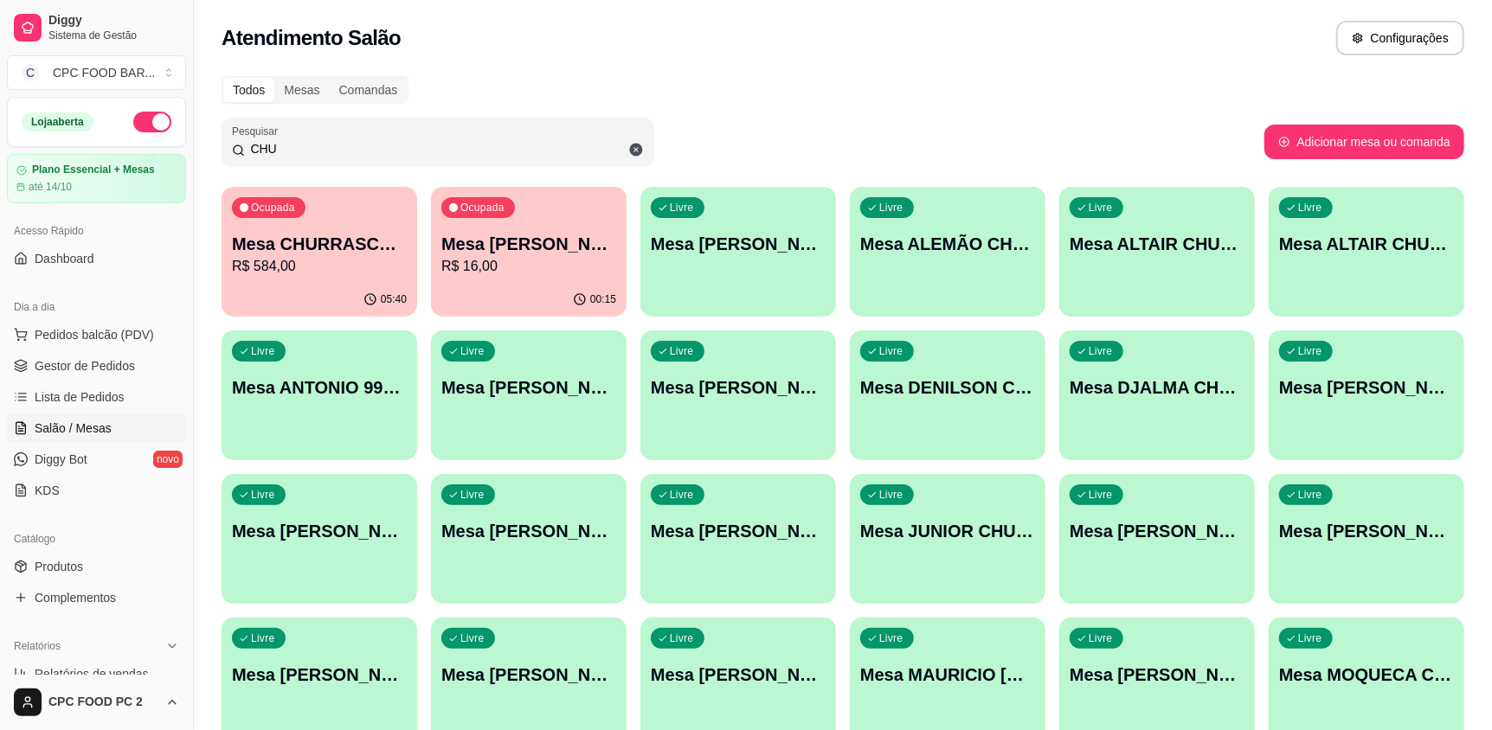
type input "CHU"
click at [338, 296] on div "05:40" at bounding box center [320, 300] width 196 height 34
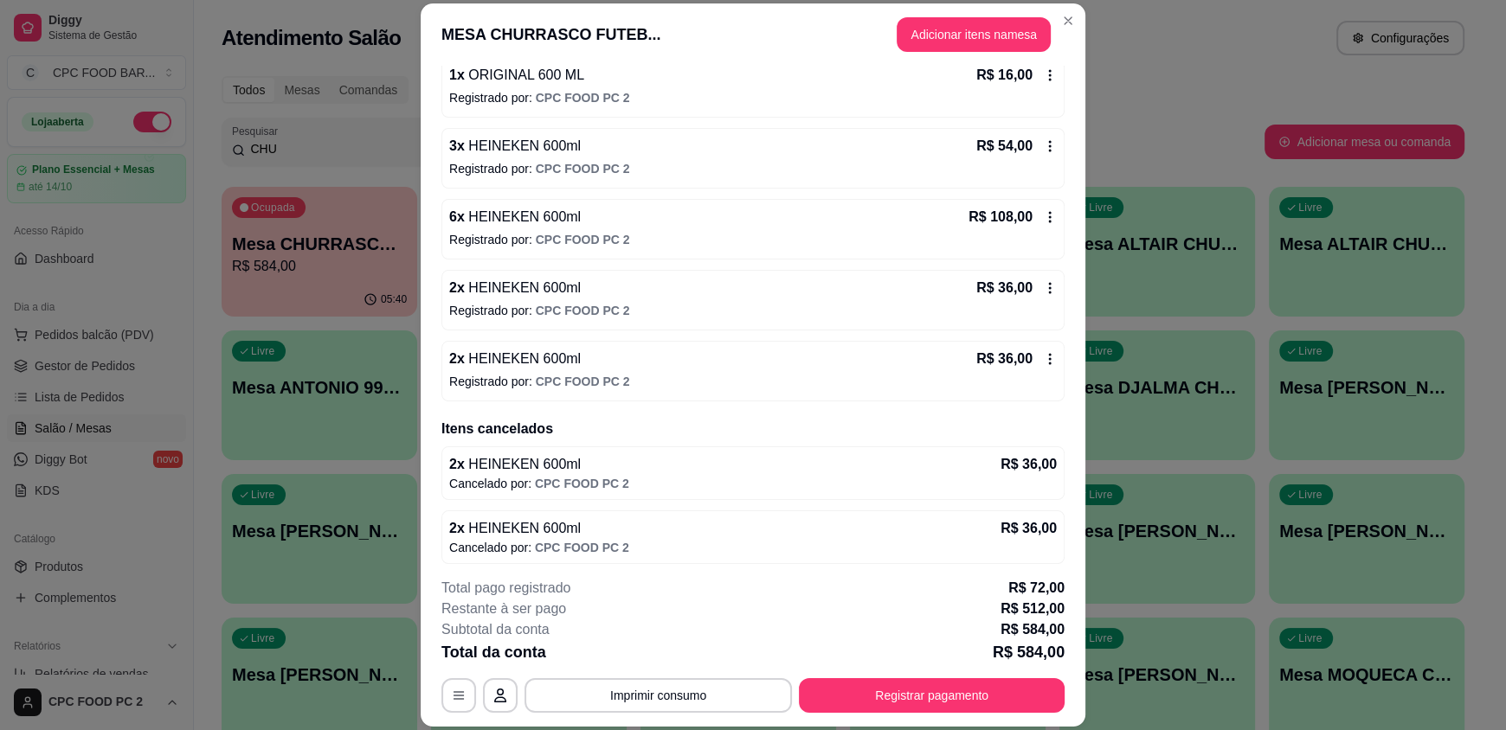
scroll to position [1310, 0]
click at [713, 705] on button "Imprimir consumo" at bounding box center [659, 696] width 260 height 34
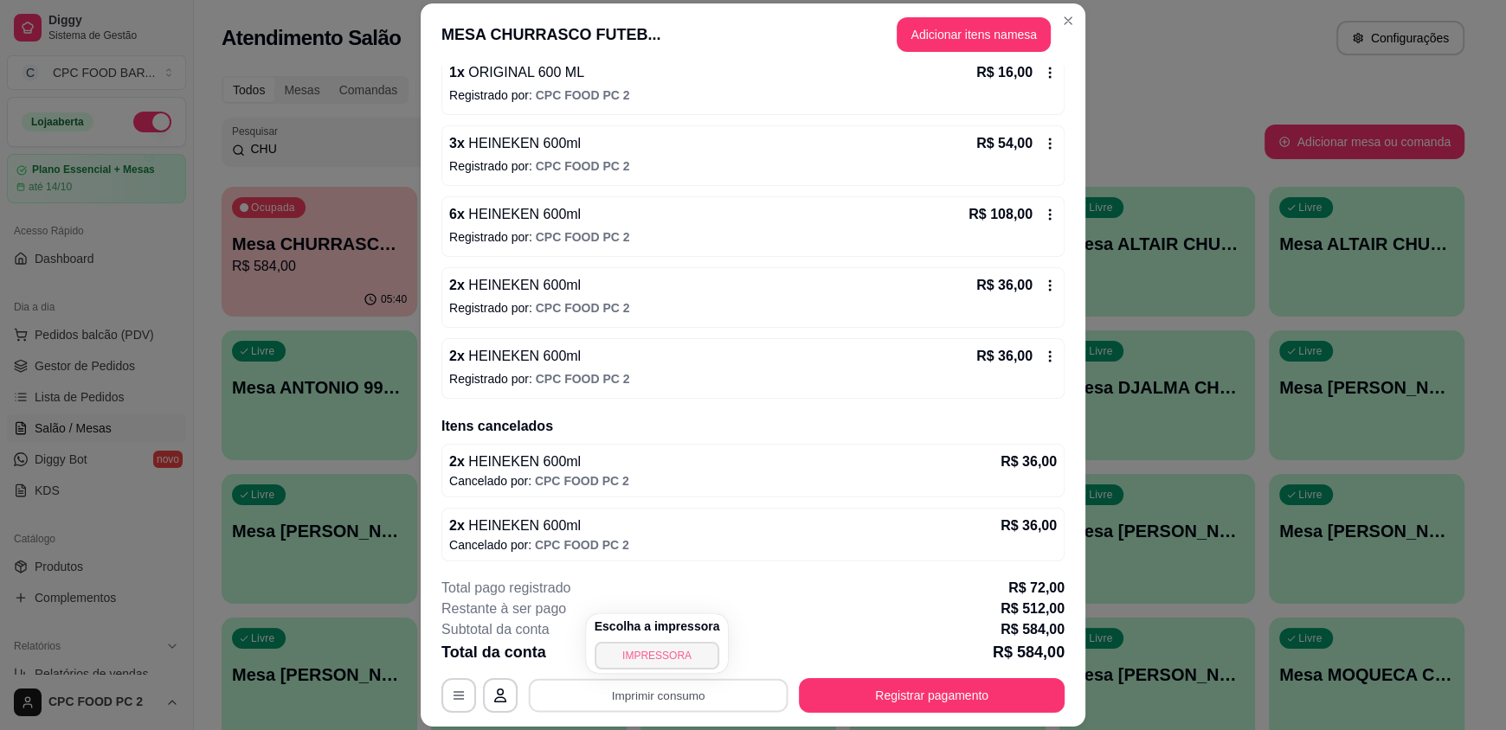
click at [660, 650] on button "IMPRESSORA" at bounding box center [657, 656] width 125 height 28
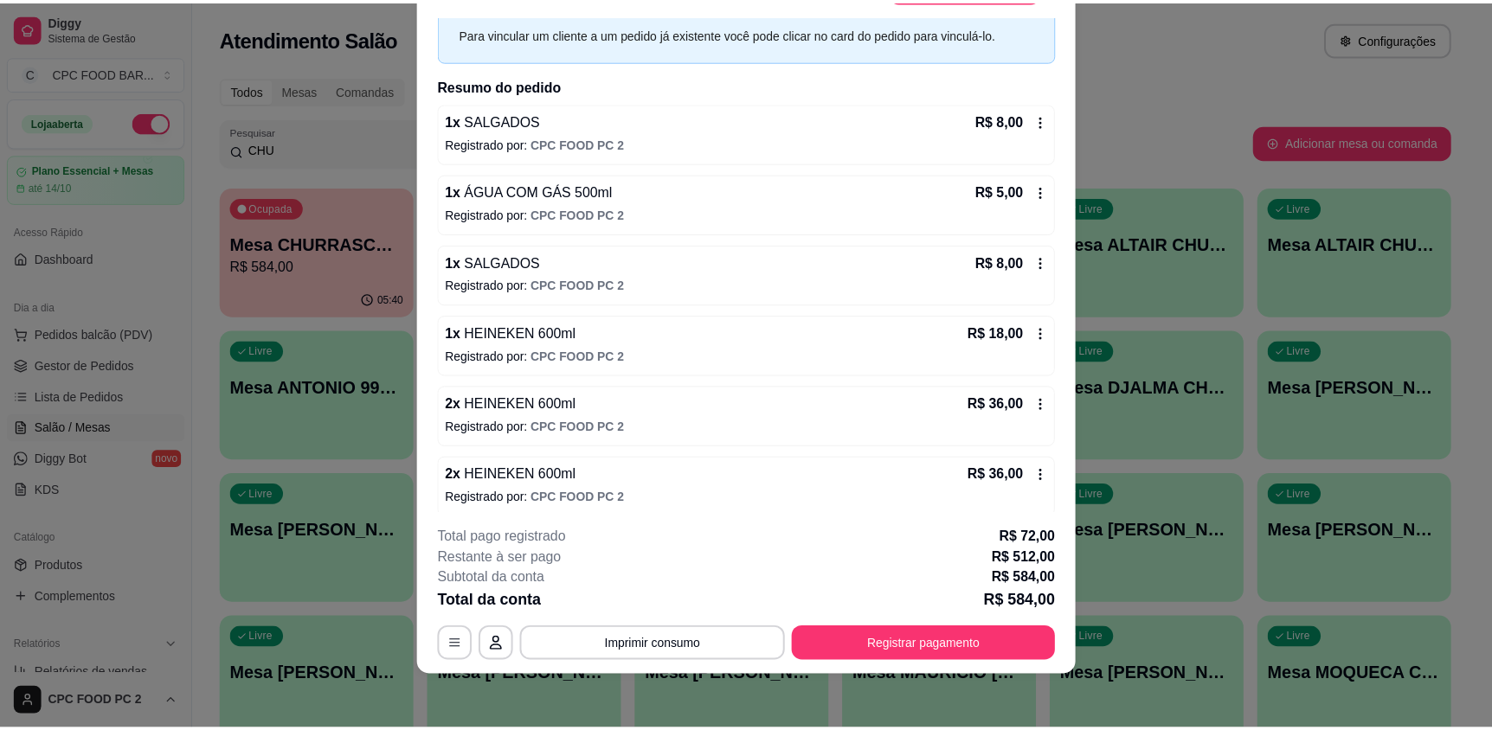
scroll to position [0, 0]
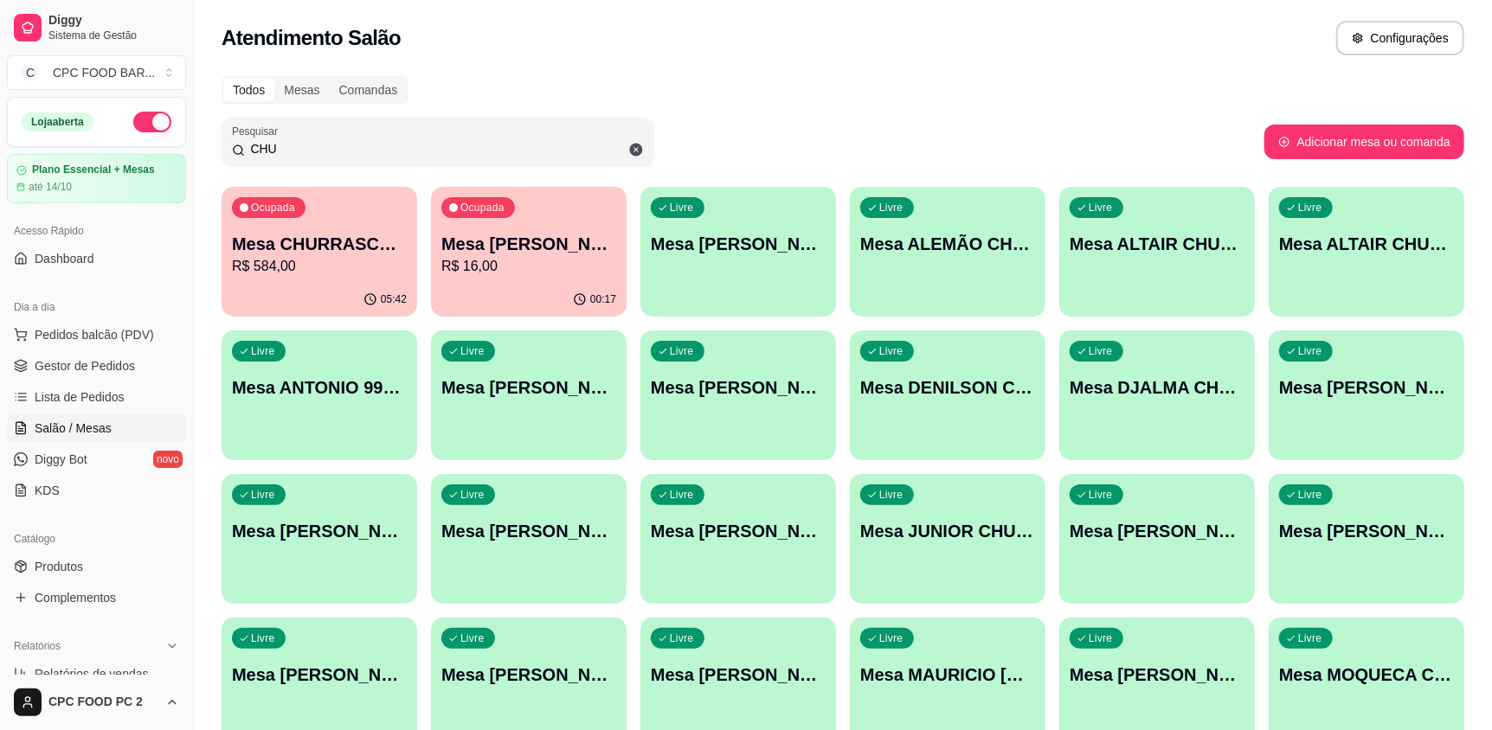
click at [531, 284] on div "00:17" at bounding box center [529, 300] width 196 height 34
click at [326, 249] on p "Mesa CHURRASCO FUTEBOL" at bounding box center [320, 244] width 170 height 23
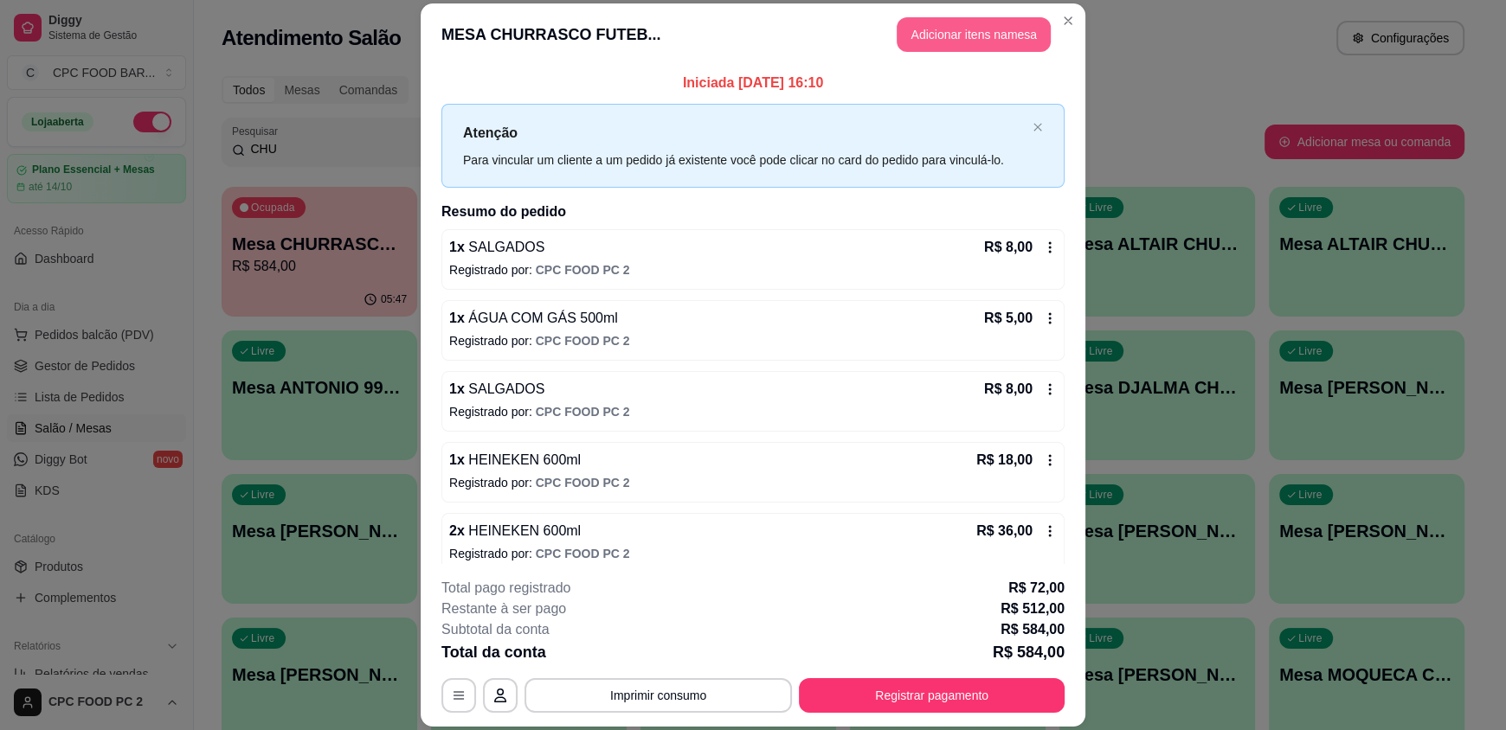
click at [928, 28] on button "Adicionar itens na mesa" at bounding box center [974, 34] width 154 height 35
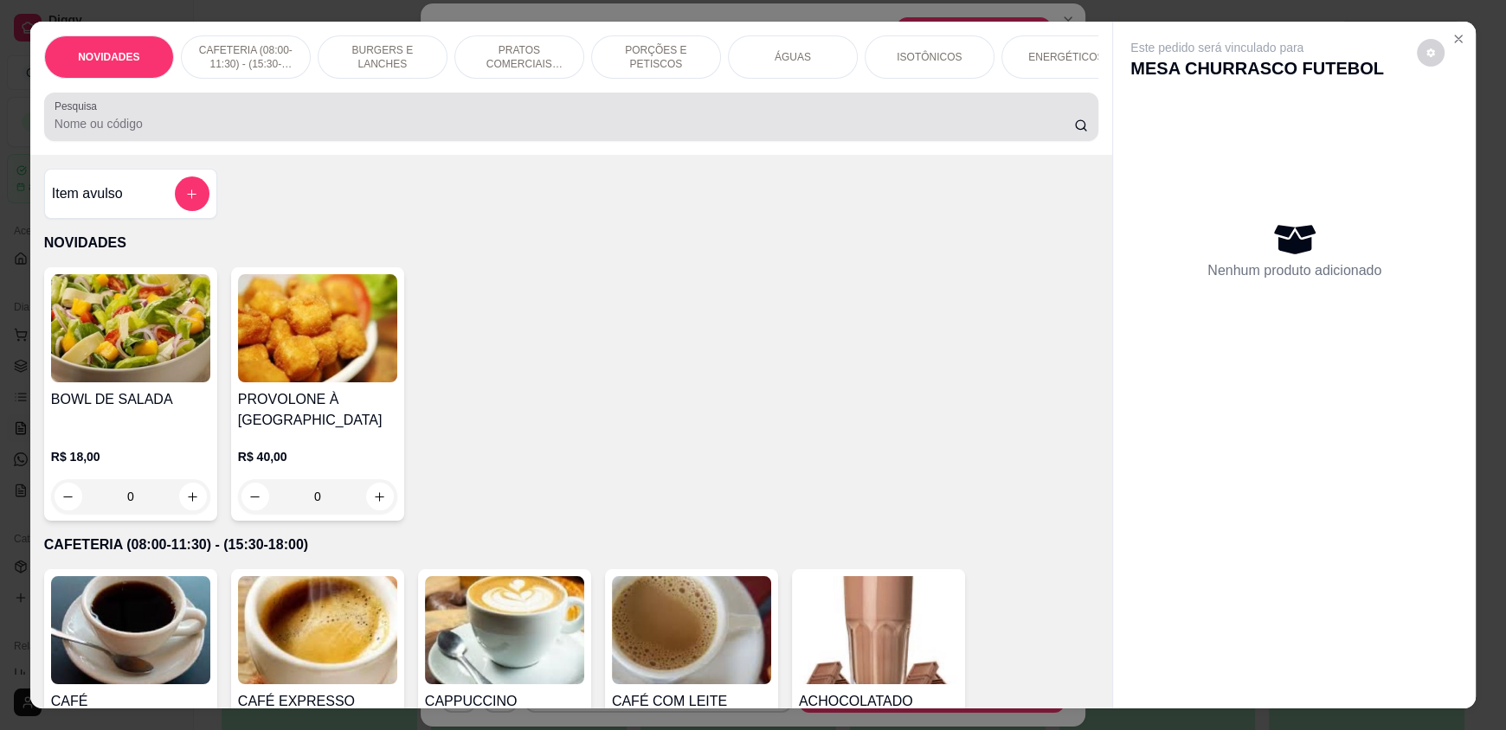
click at [438, 126] on div at bounding box center [571, 117] width 1033 height 35
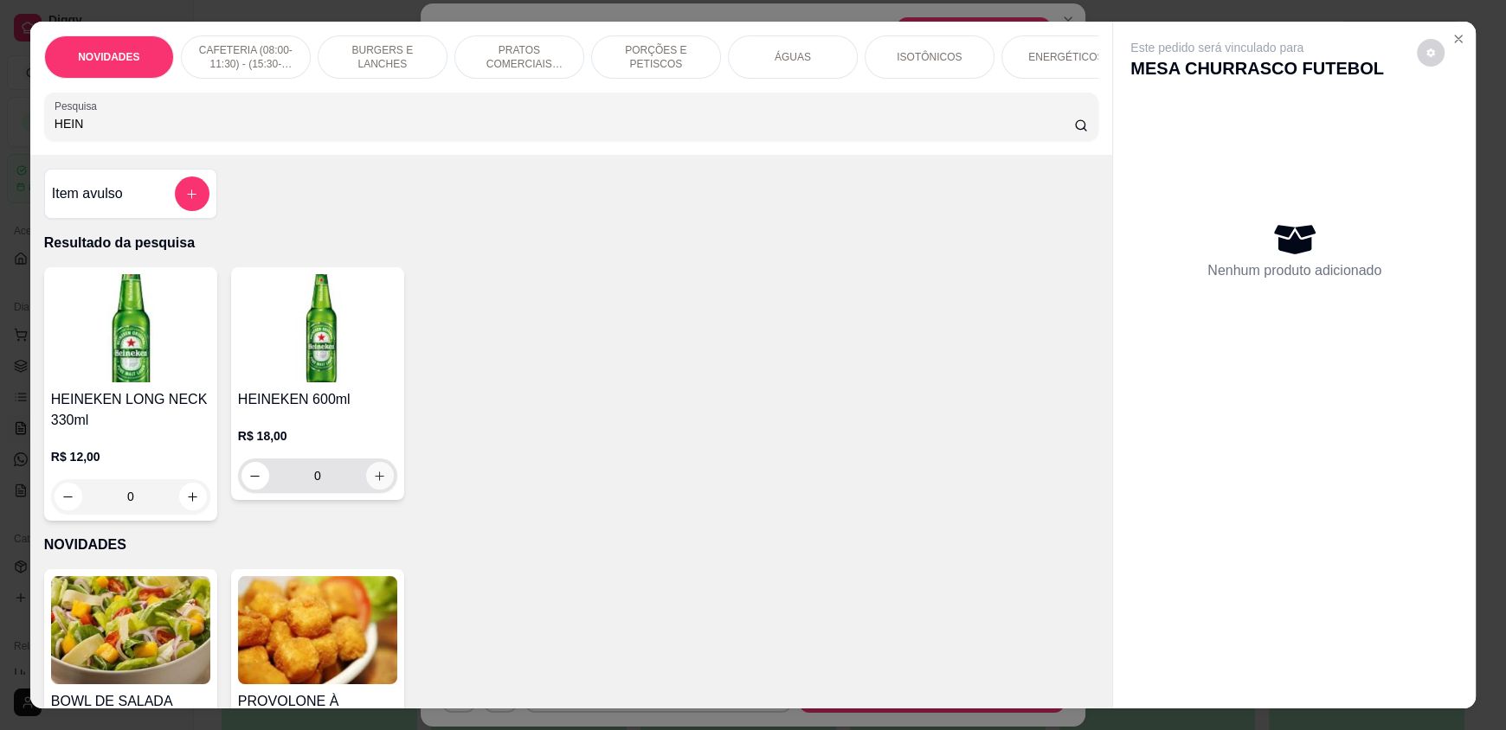
type input "HEIN"
click at [373, 483] on icon "increase-product-quantity" at bounding box center [379, 476] width 13 height 13
type input "1"
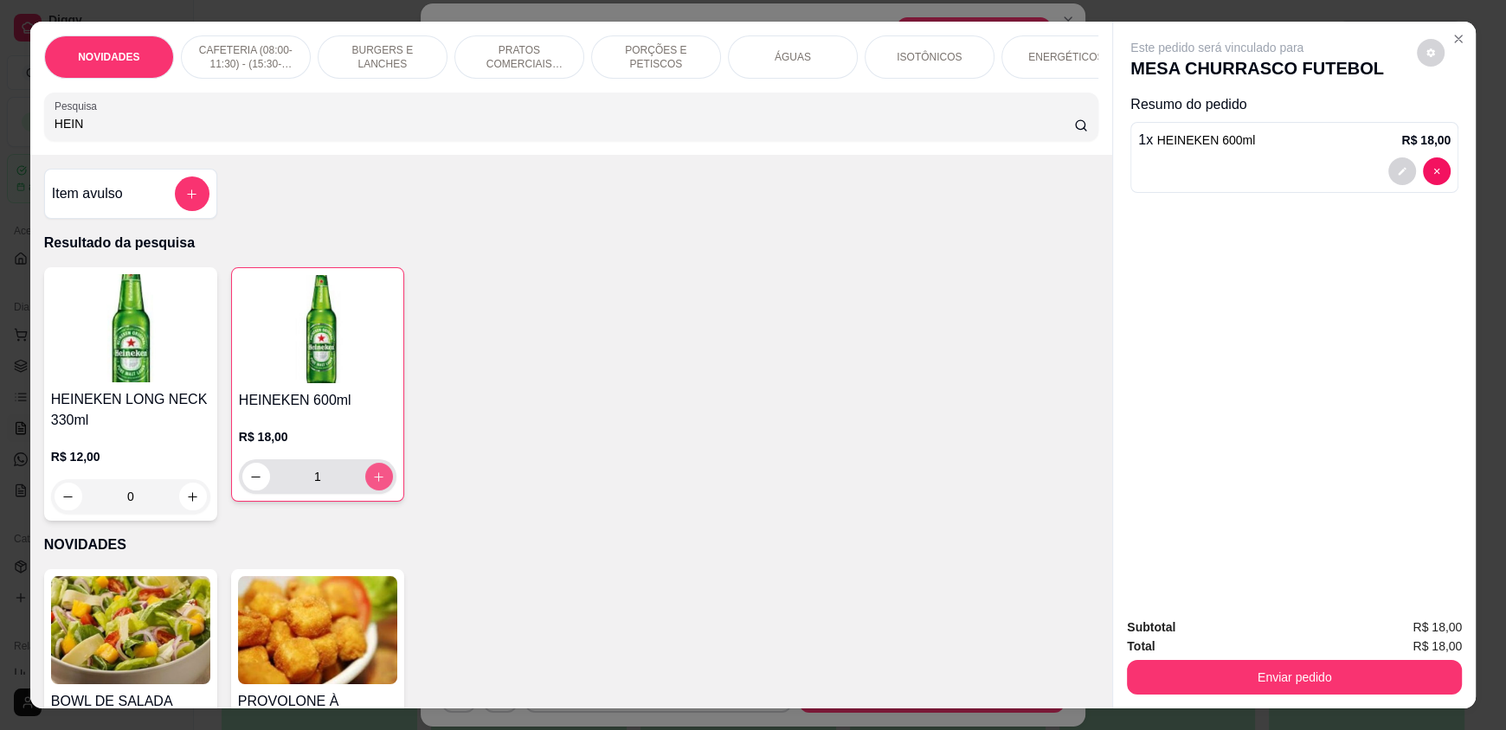
click at [372, 484] on icon "increase-product-quantity" at bounding box center [378, 477] width 13 height 13
type input "2"
click at [372, 484] on icon "increase-product-quantity" at bounding box center [378, 477] width 13 height 13
type input "3"
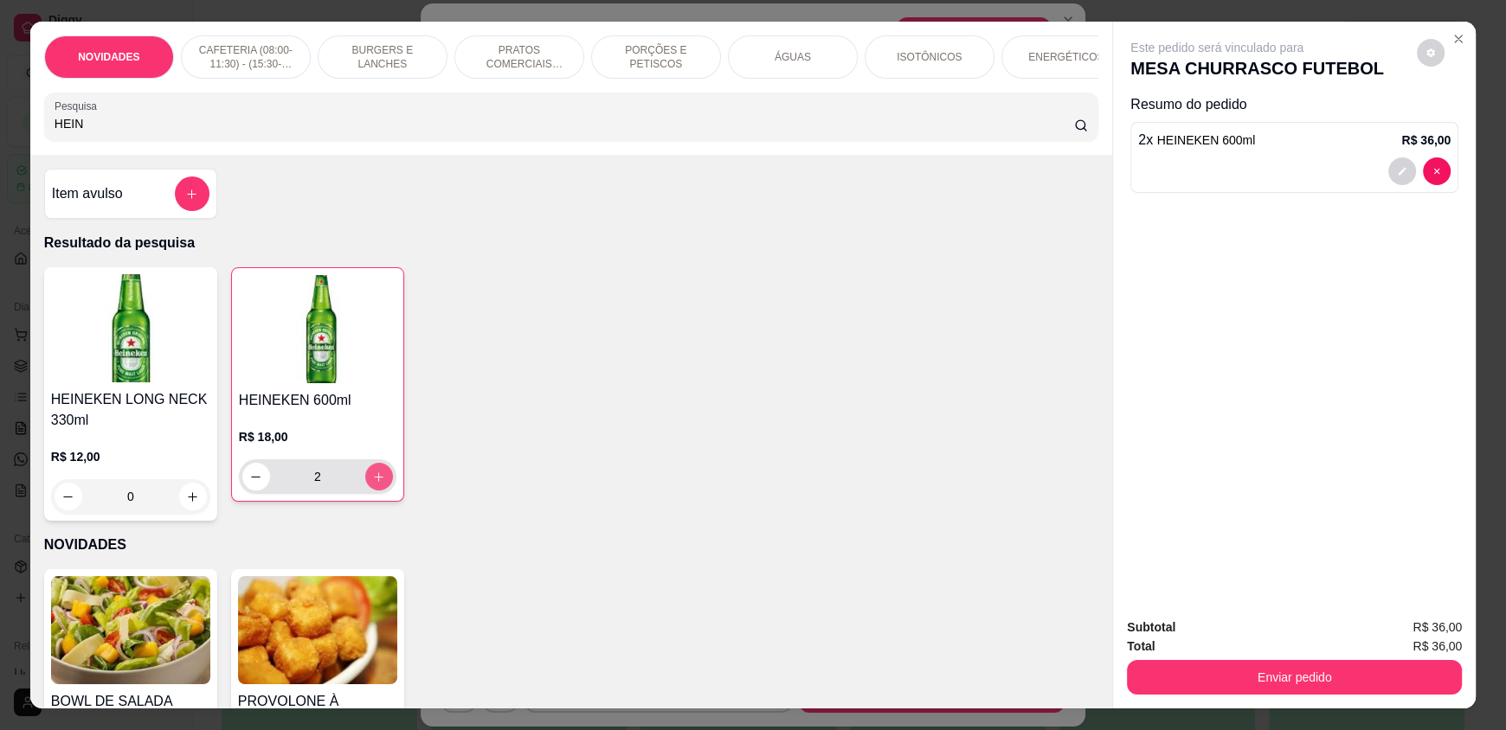
type input "3"
drag, startPoint x: 1236, startPoint y: 649, endPoint x: 1232, endPoint y: 666, distance: 17.8
click at [1236, 651] on div "Total R$ 54,00" at bounding box center [1294, 646] width 335 height 19
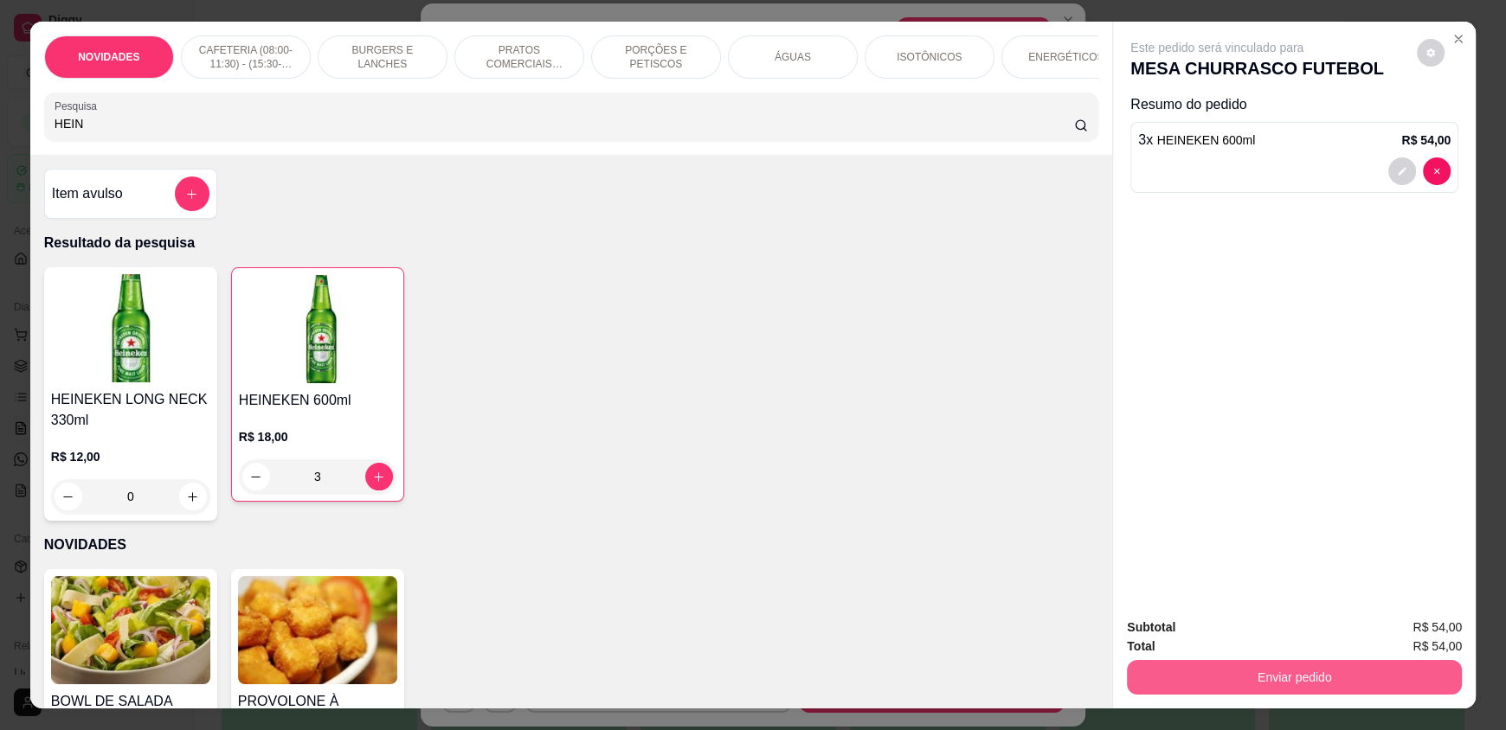
click at [1232, 672] on button "Enviar pedido" at bounding box center [1294, 677] width 335 height 35
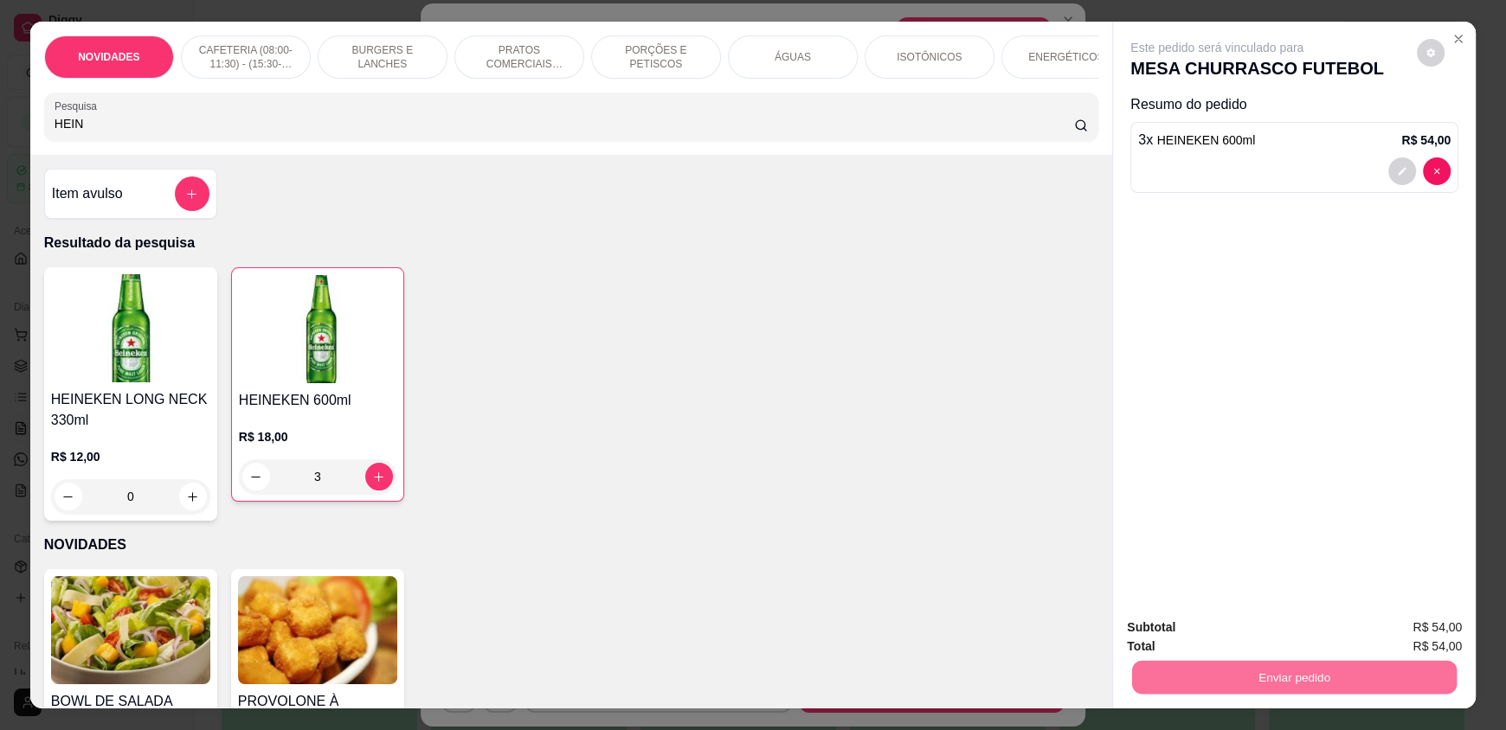
click at [1408, 638] on button "Enviar pedido" at bounding box center [1416, 635] width 95 height 32
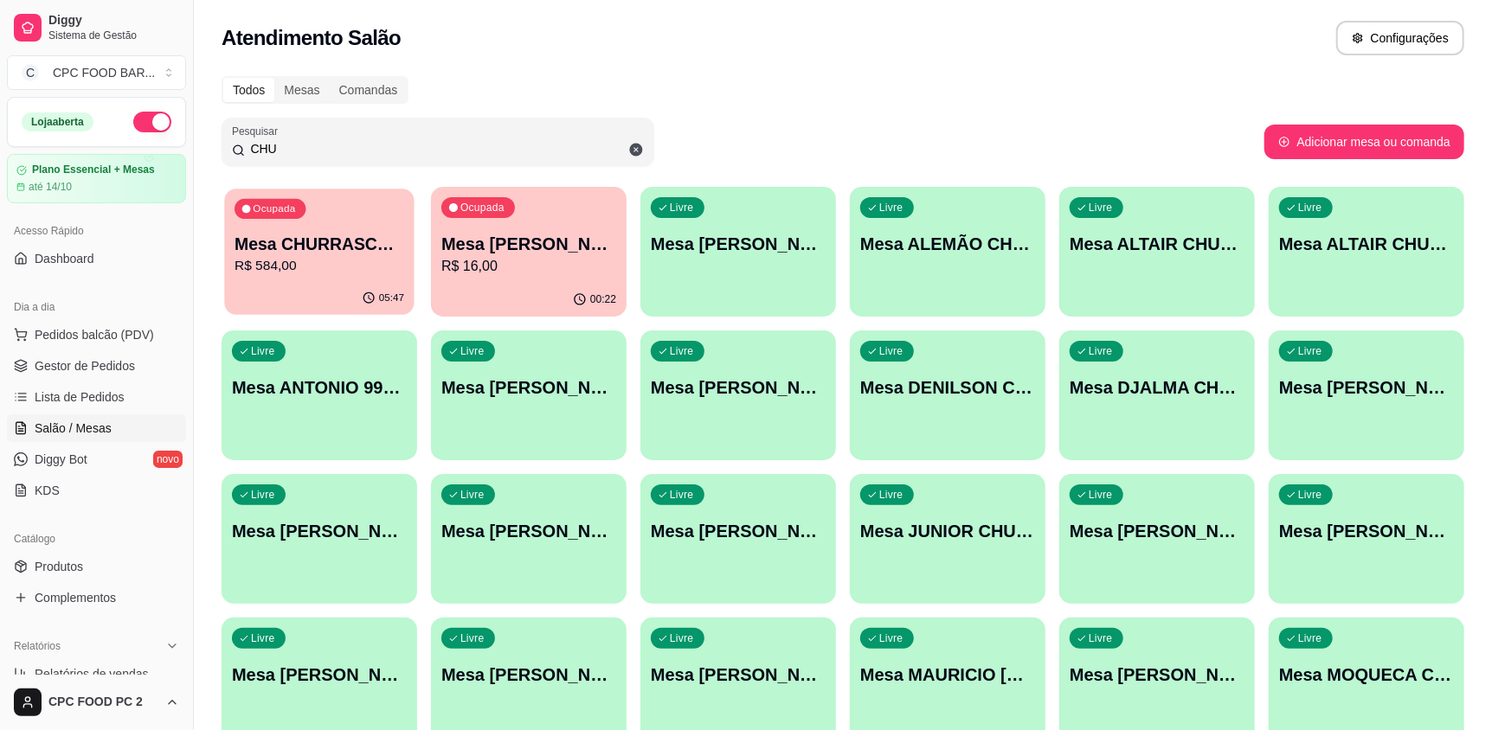
click at [305, 227] on div "Ocupada Mesa CHURRASCO FUTEBOL R$ 584,00" at bounding box center [319, 235] width 190 height 93
click at [313, 229] on div "Ocupada Mesa CHURRASCO FUTEBOL R$ 584,00" at bounding box center [319, 235] width 190 height 93
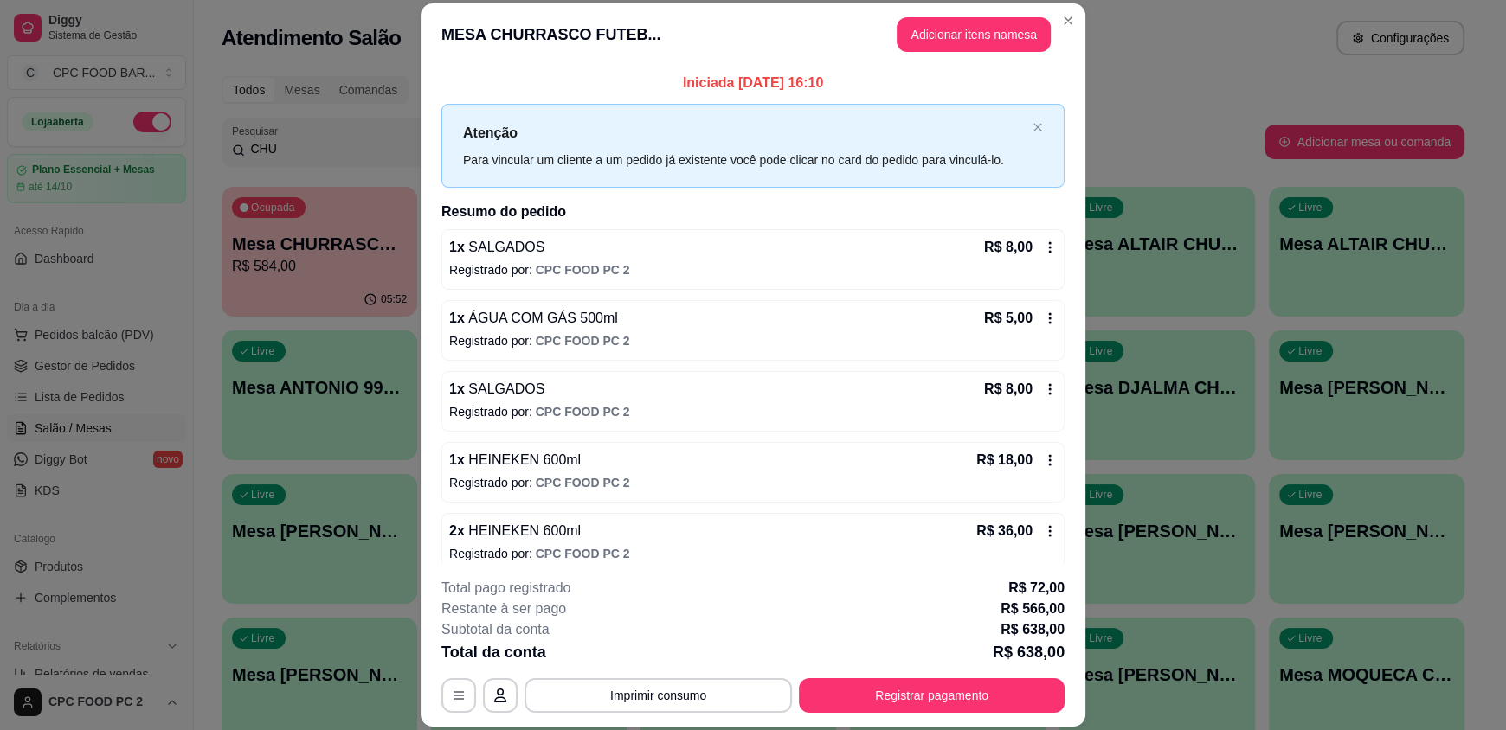
click at [878, 265] on section "MESA CHURRASCO FUTEB... Adicionar itens na mesa Iniciada [DATE] 16:10 Atenção P…" at bounding box center [753, 365] width 665 height 724
click at [1043, 320] on icon at bounding box center [1050, 319] width 14 height 14
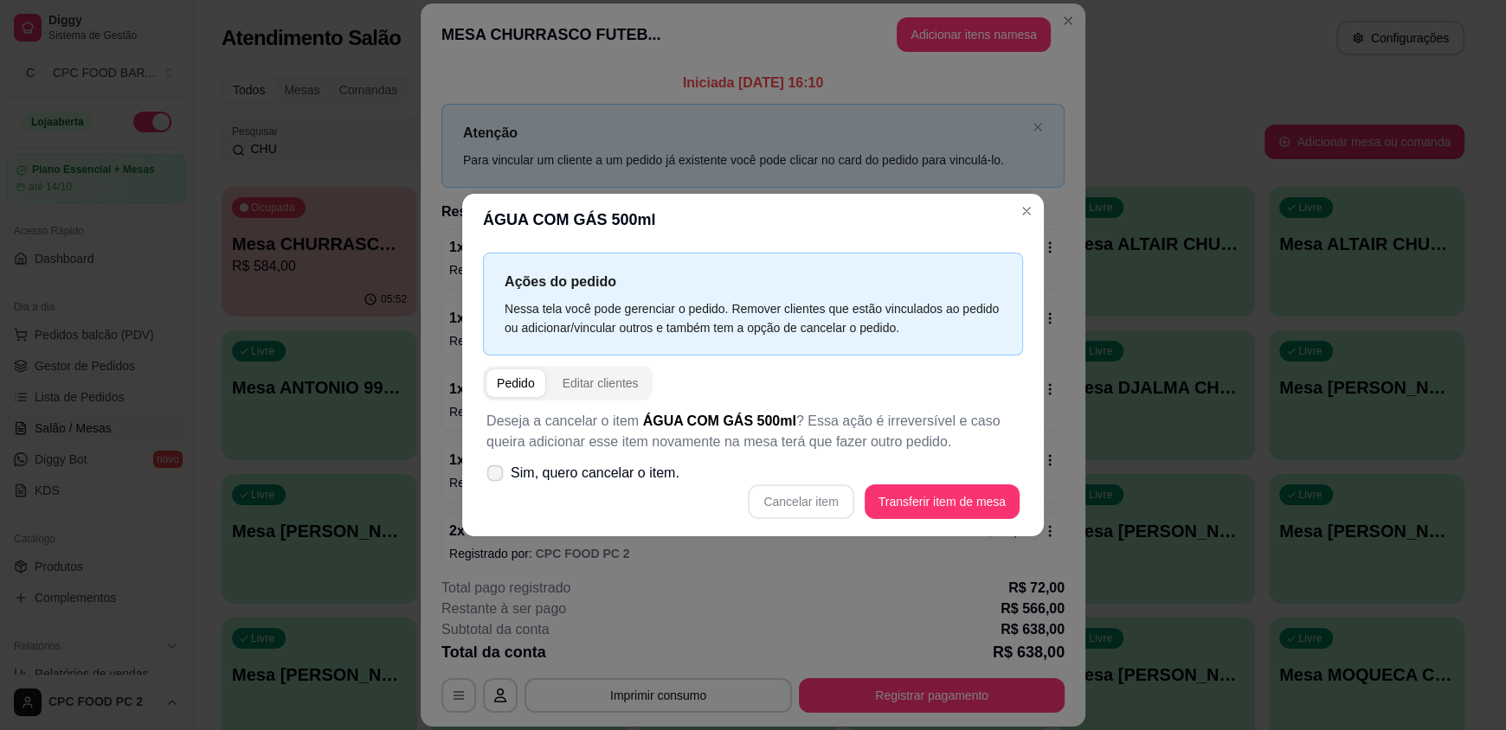
click at [537, 477] on span "Sim, quero cancelar o item." at bounding box center [595, 473] width 169 height 21
click at [497, 477] on input "Sim, quero cancelar o item." at bounding box center [491, 482] width 11 height 11
checkbox input "true"
click at [791, 512] on div "Cancelar item Transferir item de mesa" at bounding box center [752, 502] width 533 height 35
click at [791, 512] on button "Cancelar item" at bounding box center [801, 503] width 103 height 34
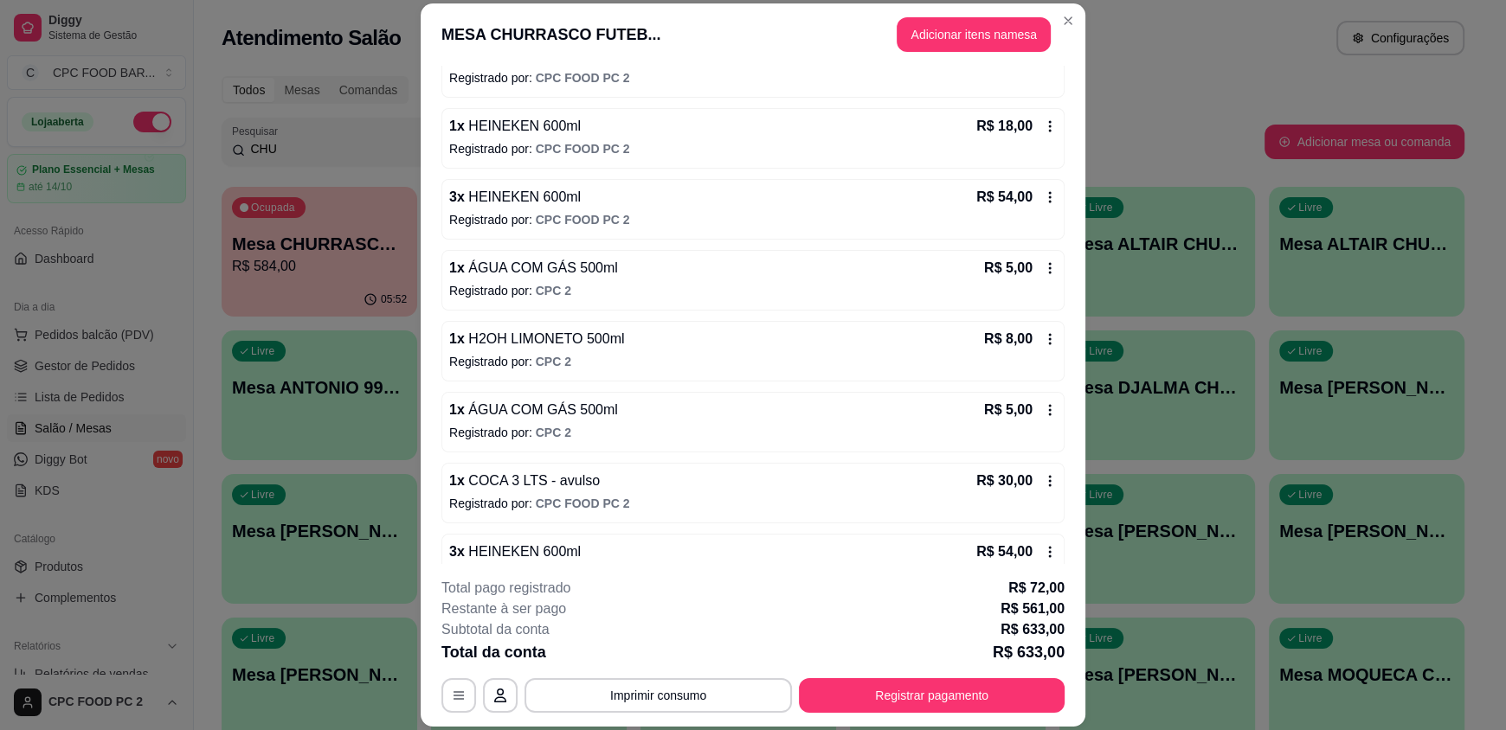
scroll to position [692, 0]
click at [1043, 334] on icon at bounding box center [1050, 337] width 14 height 14
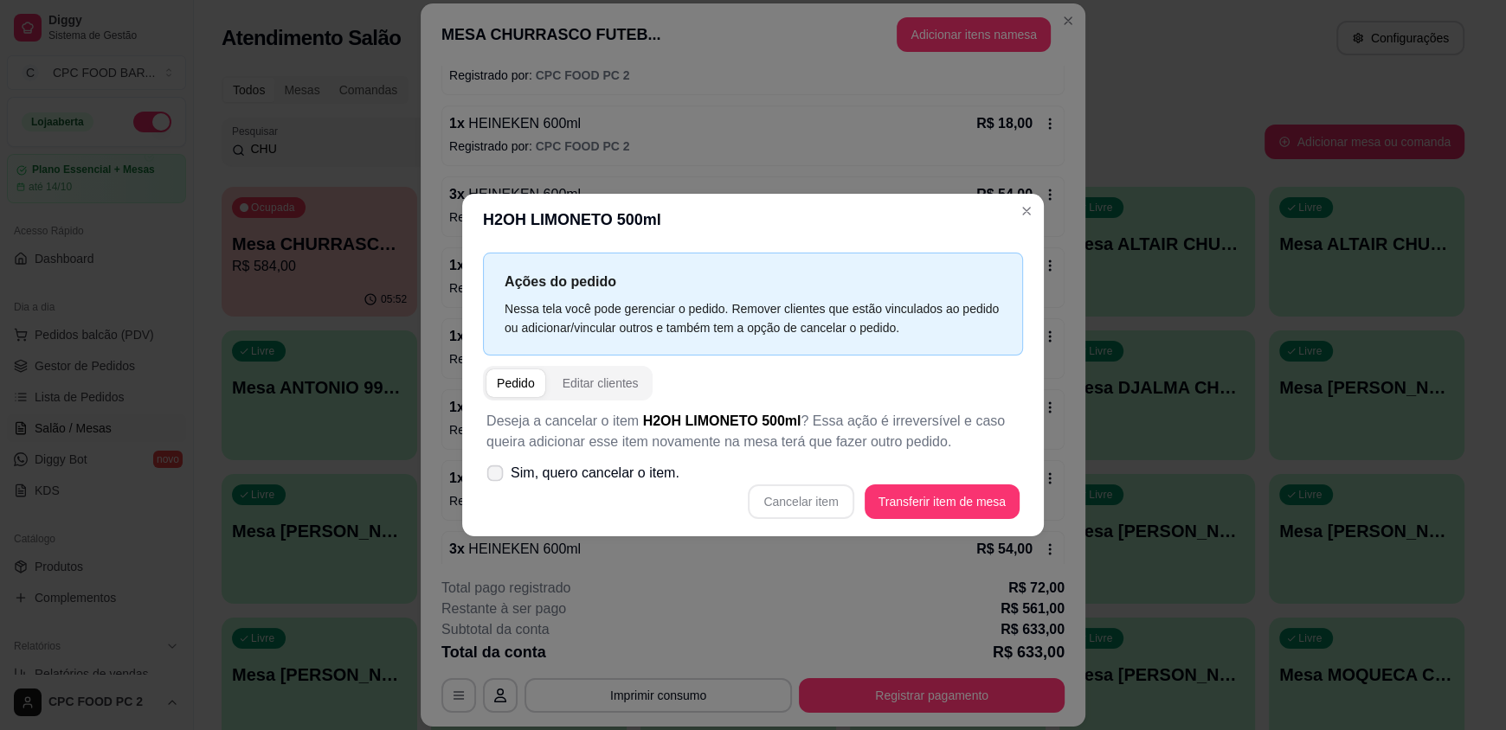
click at [547, 478] on span "Sim, quero cancelar o item." at bounding box center [595, 473] width 169 height 21
click at [497, 478] on input "Sim, quero cancelar o item." at bounding box center [491, 482] width 11 height 11
checkbox input "true"
click at [791, 506] on button "Cancelar item" at bounding box center [801, 503] width 103 height 34
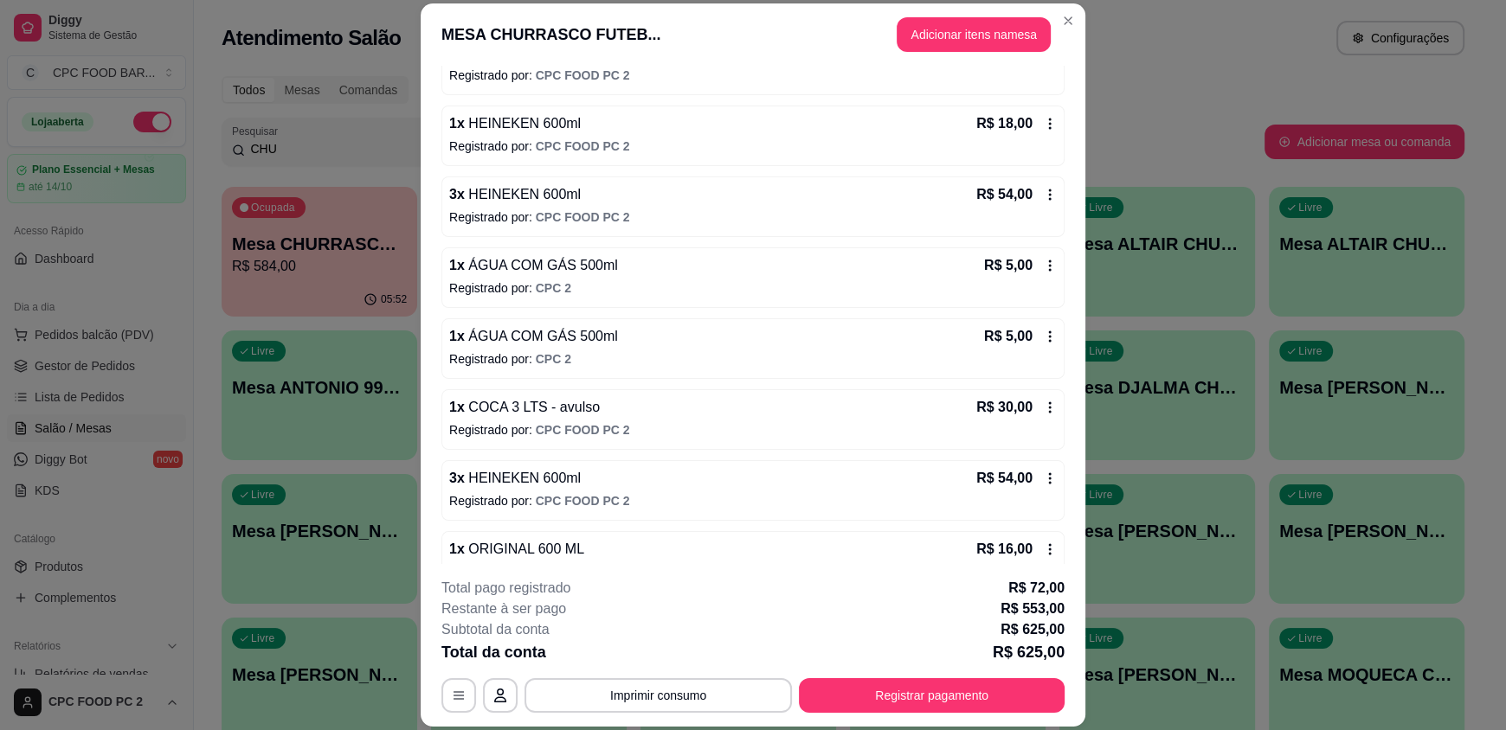
click at [1043, 406] on icon at bounding box center [1050, 408] width 14 height 14
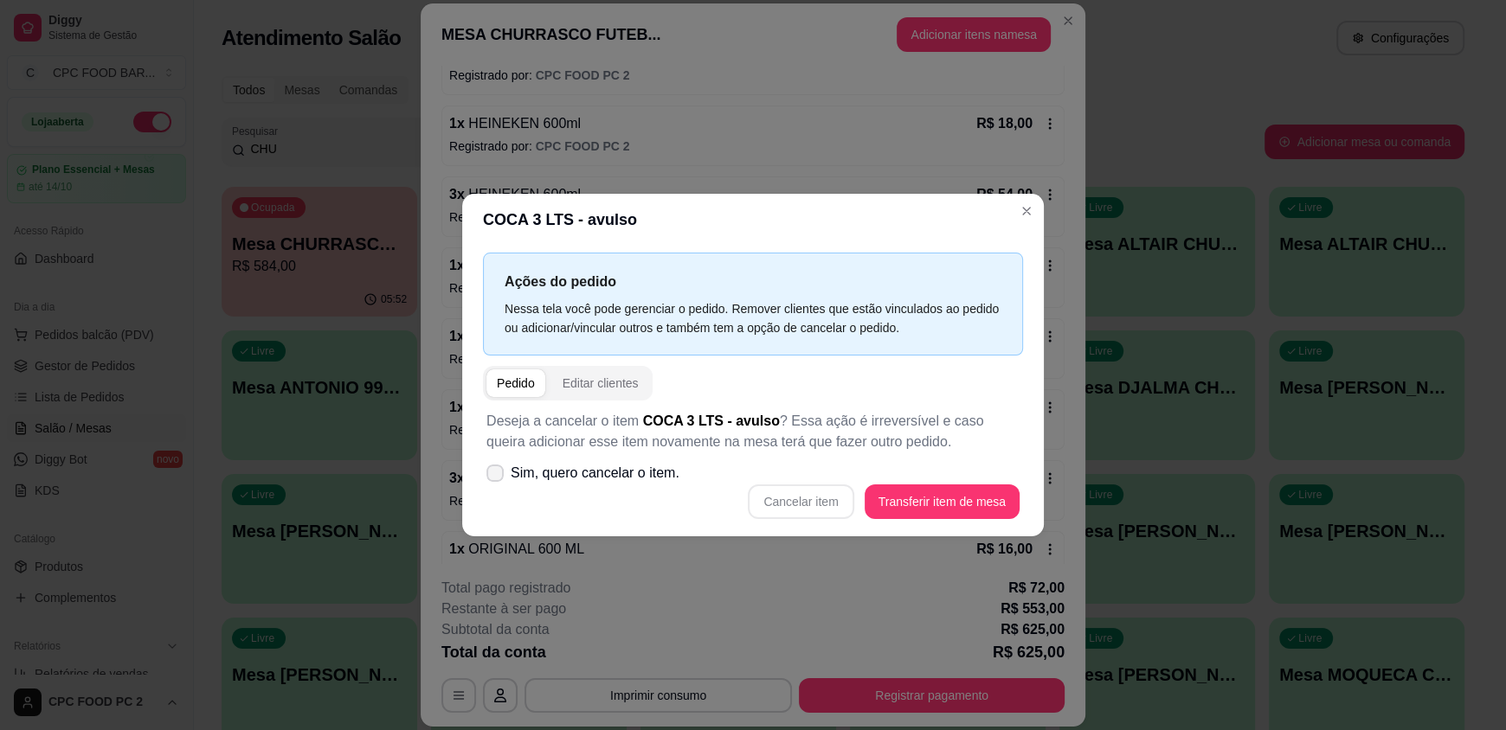
click at [608, 482] on span "Sim, quero cancelar o item." at bounding box center [595, 473] width 169 height 21
click at [497, 482] on input "Sim, quero cancelar o item." at bounding box center [491, 482] width 11 height 11
checkbox input "true"
click at [821, 501] on button "Cancelar item" at bounding box center [801, 503] width 103 height 34
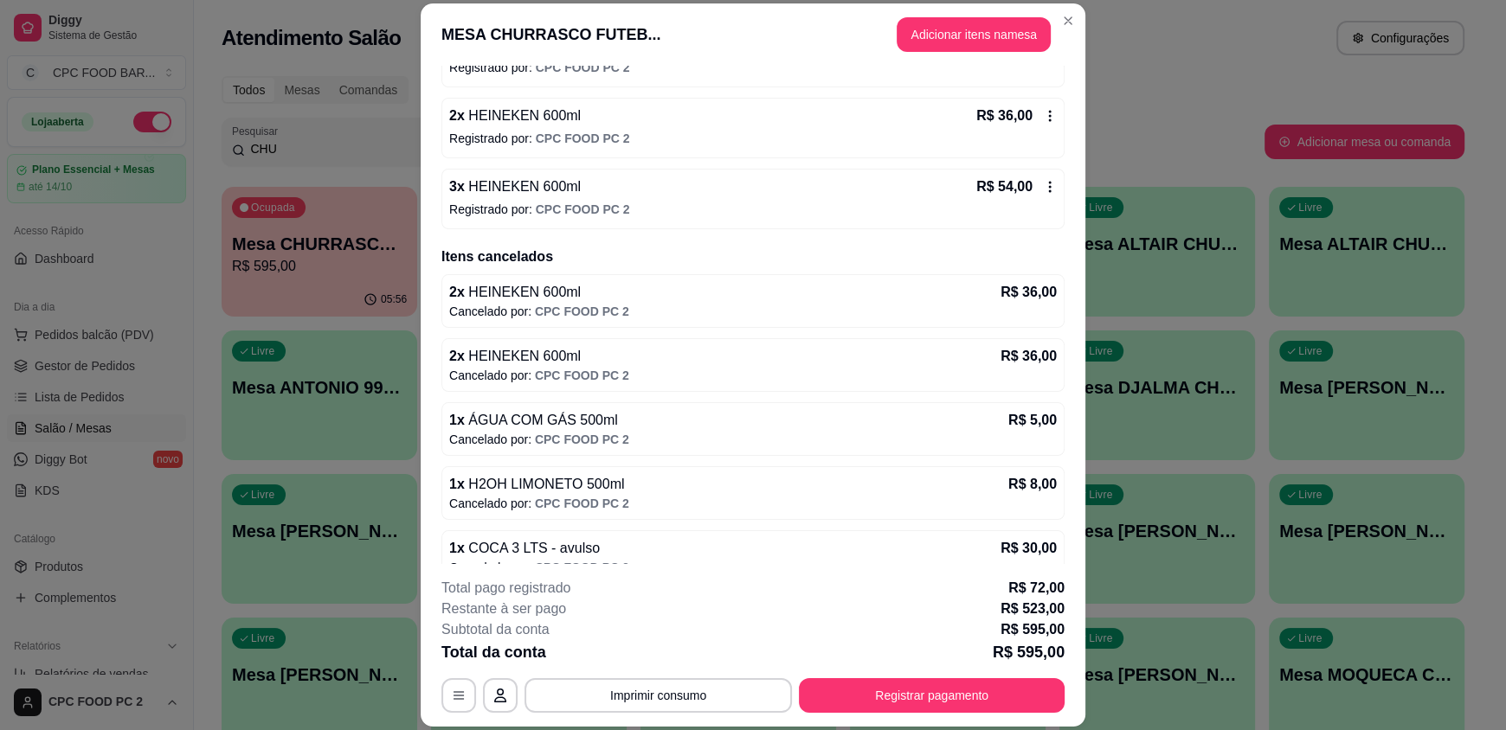
scroll to position [1360, 0]
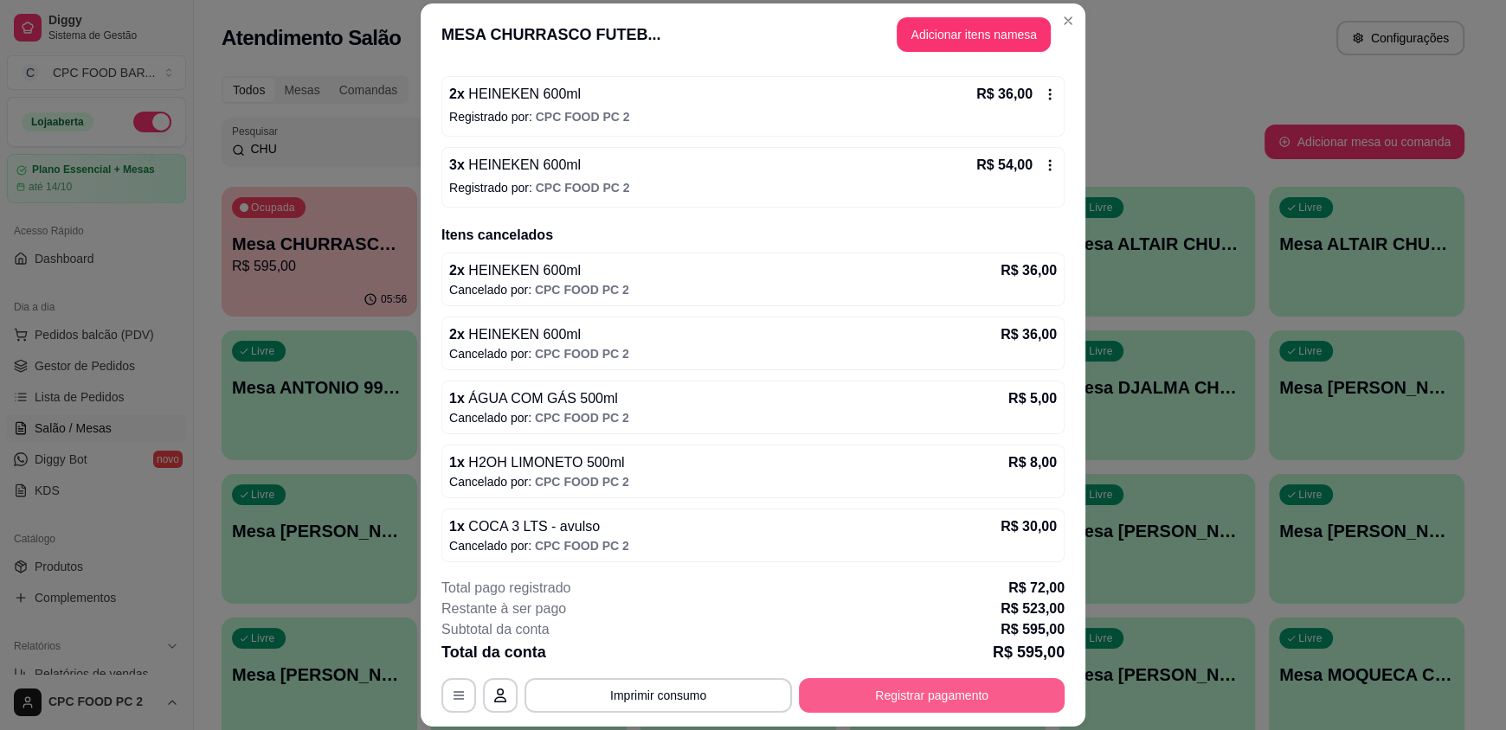
click at [920, 686] on button "Registrar pagamento" at bounding box center [932, 696] width 266 height 35
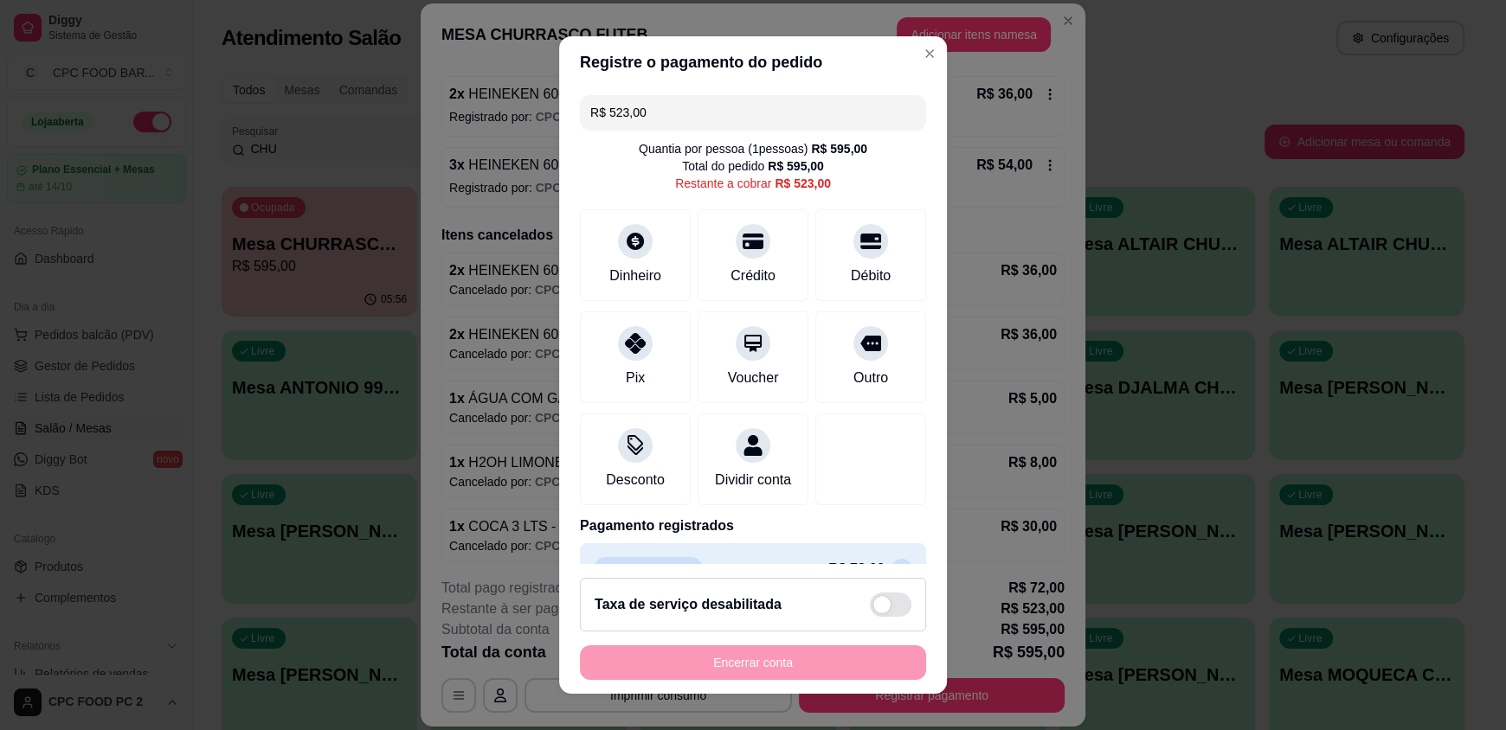
drag, startPoint x: 655, startPoint y: 113, endPoint x: 547, endPoint y: 115, distance: 108.2
click at [547, 115] on div "Registre o pagamento do pedido R$ 523,00 Quantia por pessoa ( 1 pessoas) R$ 595…" at bounding box center [753, 365] width 1506 height 730
click at [848, 258] on div "Débito" at bounding box center [871, 252] width 122 height 101
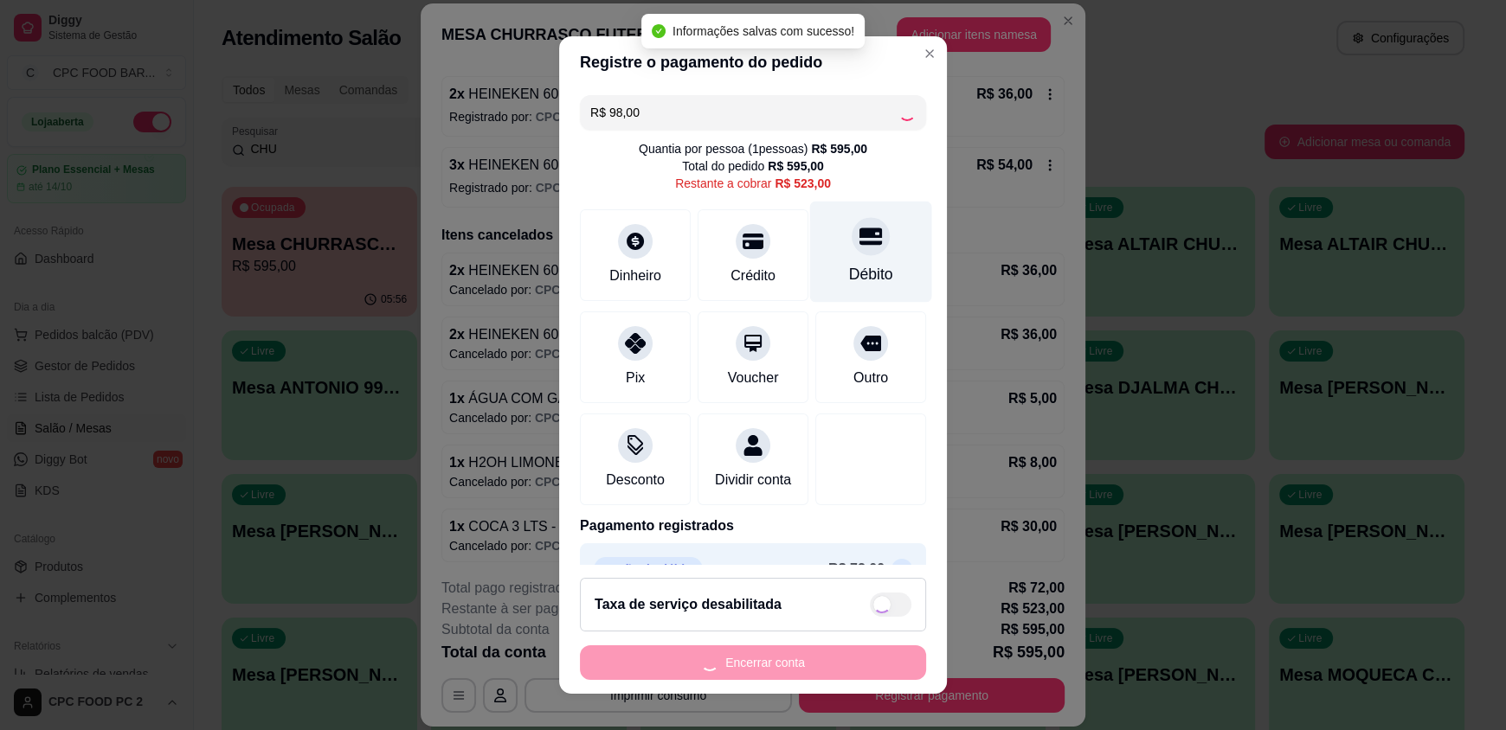
type input "R$ 425,00"
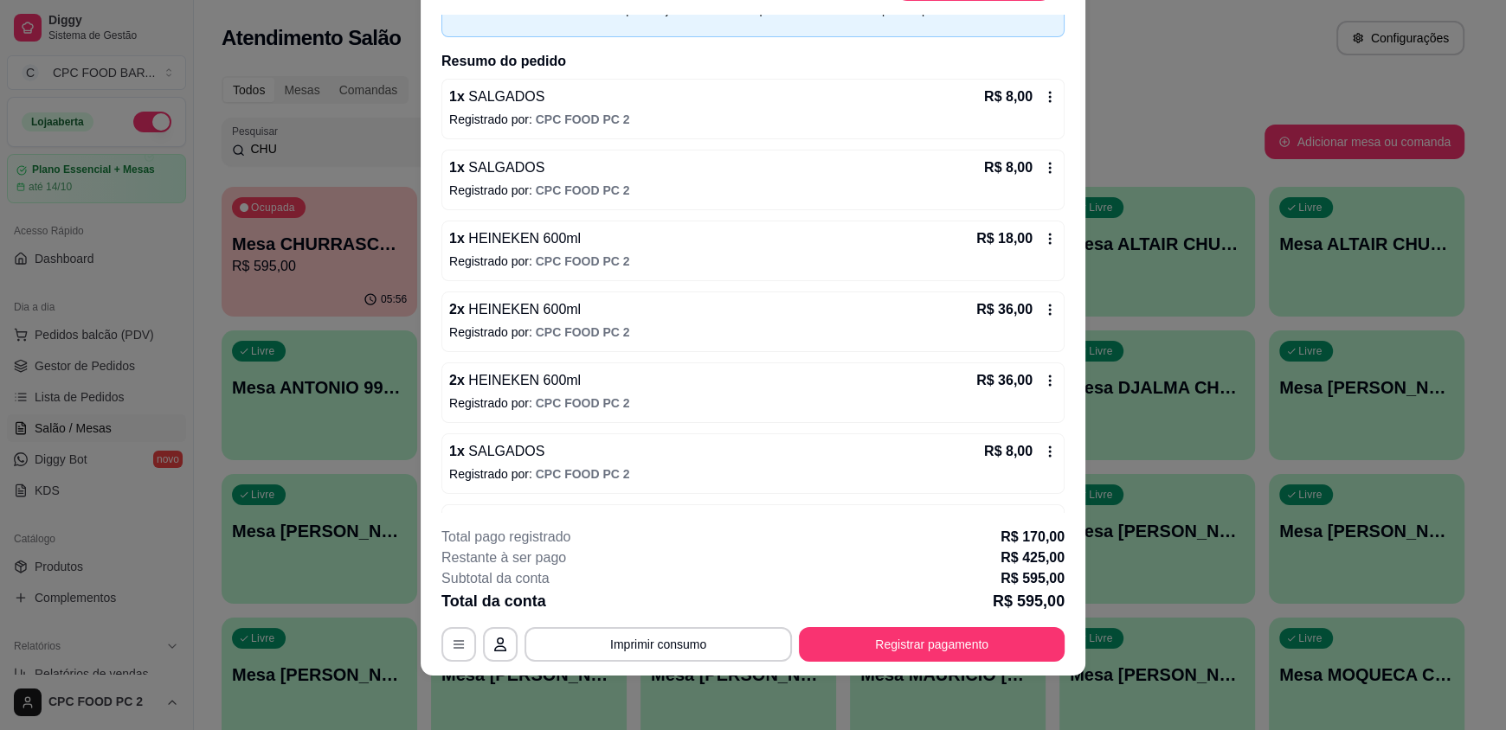
scroll to position [0, 0]
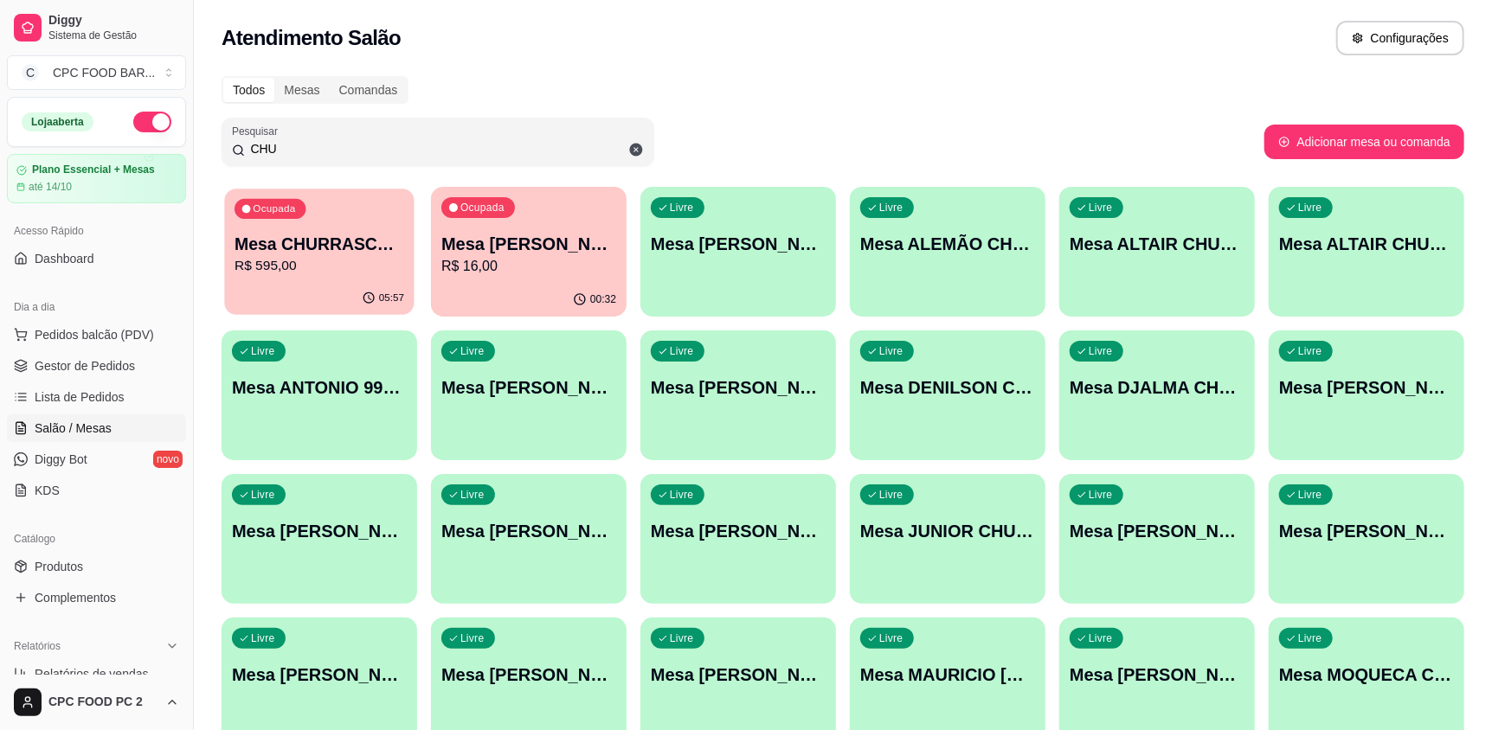
click at [309, 241] on p "Mesa CHURRASCO FUTEBOL" at bounding box center [320, 244] width 170 height 23
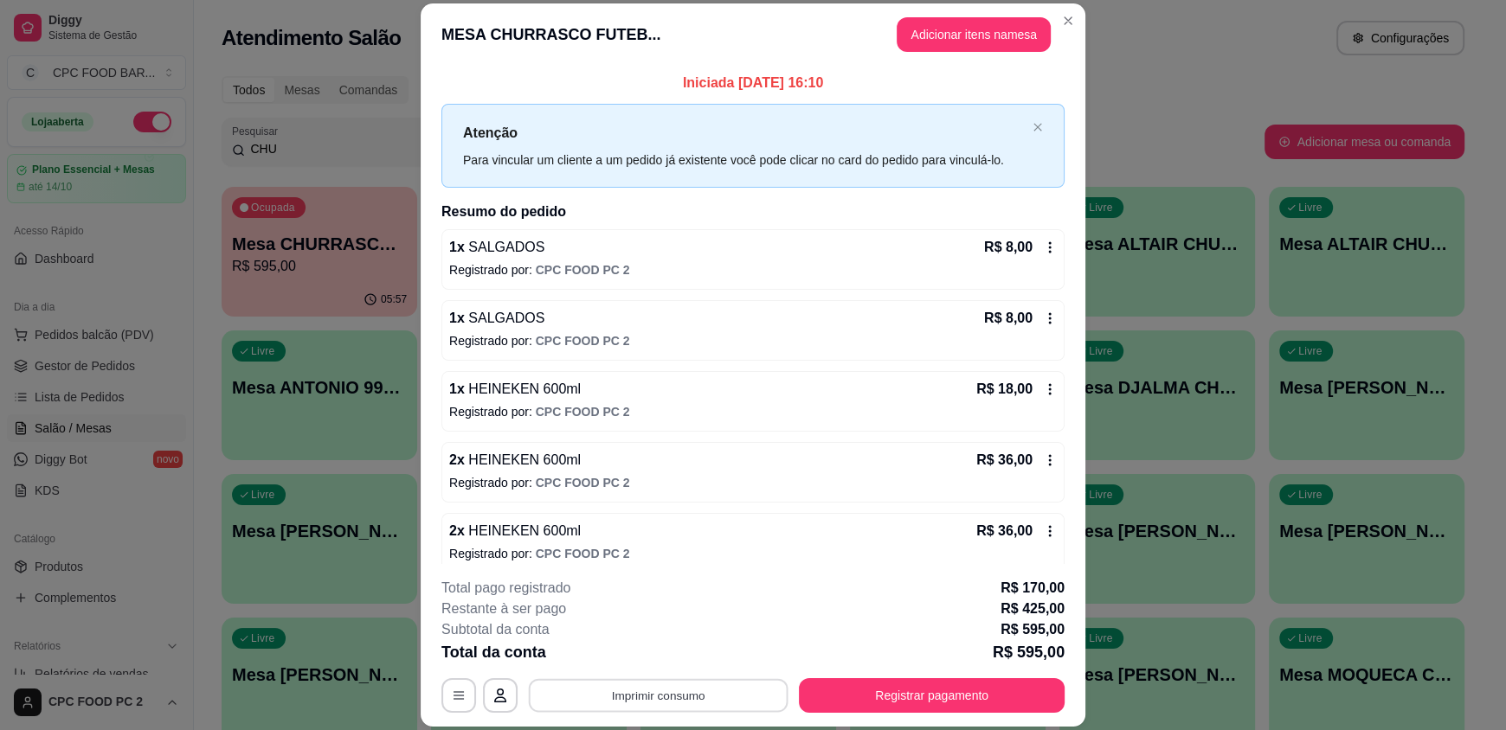
click at [606, 694] on button "Imprimir consumo" at bounding box center [659, 696] width 260 height 34
click at [647, 656] on button "IMPRESSORA" at bounding box center [656, 655] width 121 height 27
click at [865, 698] on button "Registrar pagamento" at bounding box center [932, 696] width 258 height 34
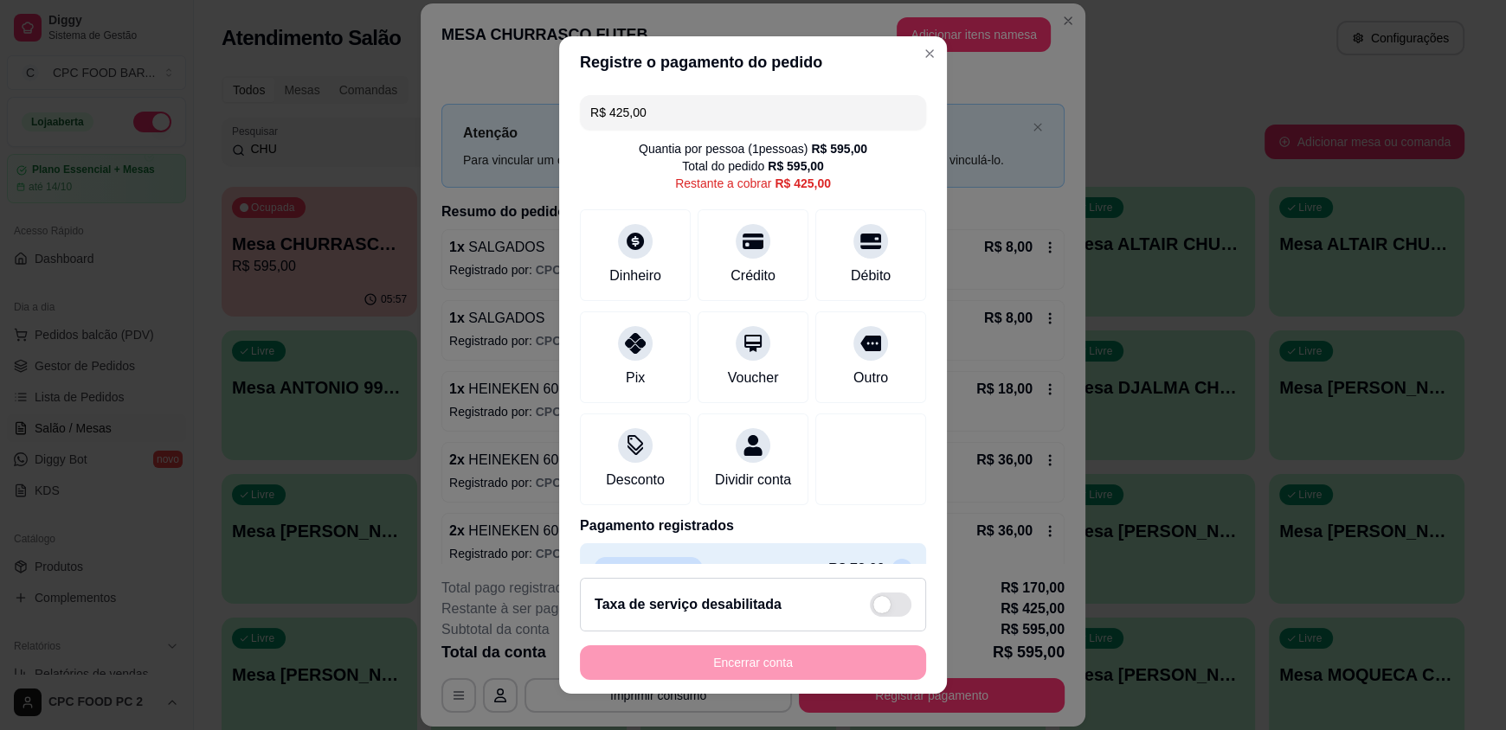
drag, startPoint x: 655, startPoint y: 125, endPoint x: 578, endPoint y: 124, distance: 77.0
click at [580, 124] on div "R$ 425,00" at bounding box center [753, 112] width 346 height 35
click at [839, 255] on div "Débito" at bounding box center [871, 252] width 122 height 101
type input "R$ 401,00"
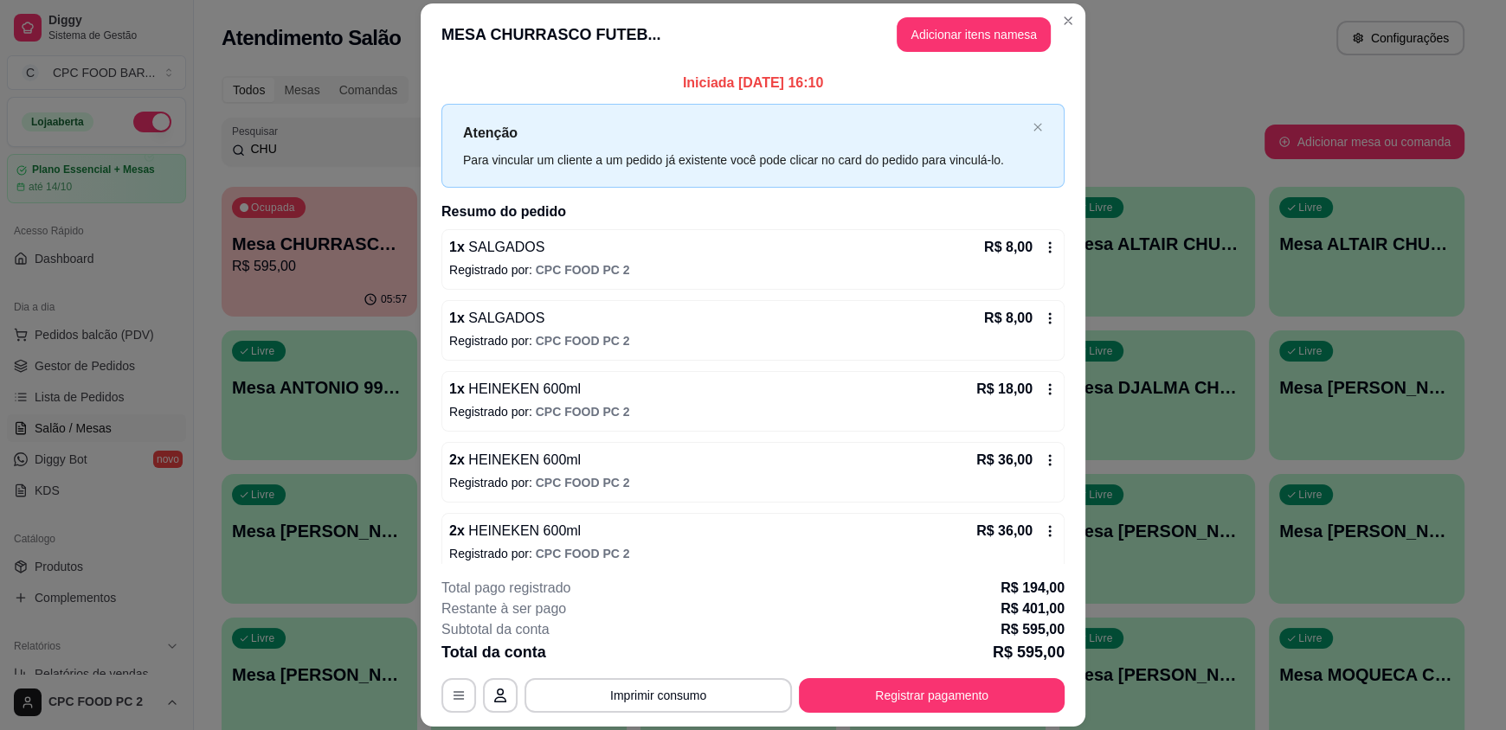
scroll to position [86, 0]
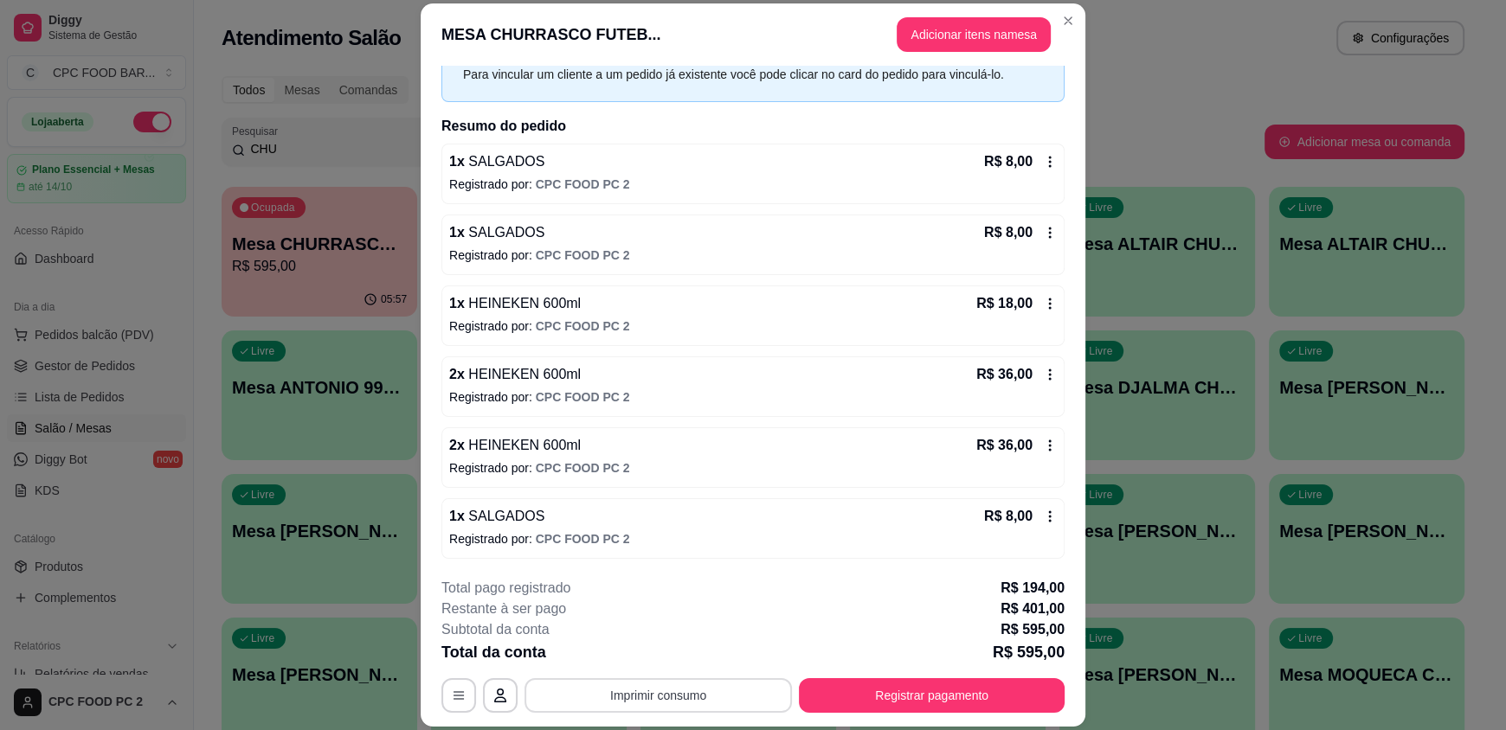
click at [636, 697] on button "Imprimir consumo" at bounding box center [657, 696] width 267 height 35
click at [648, 655] on button "IMPRESSORA" at bounding box center [656, 655] width 121 height 27
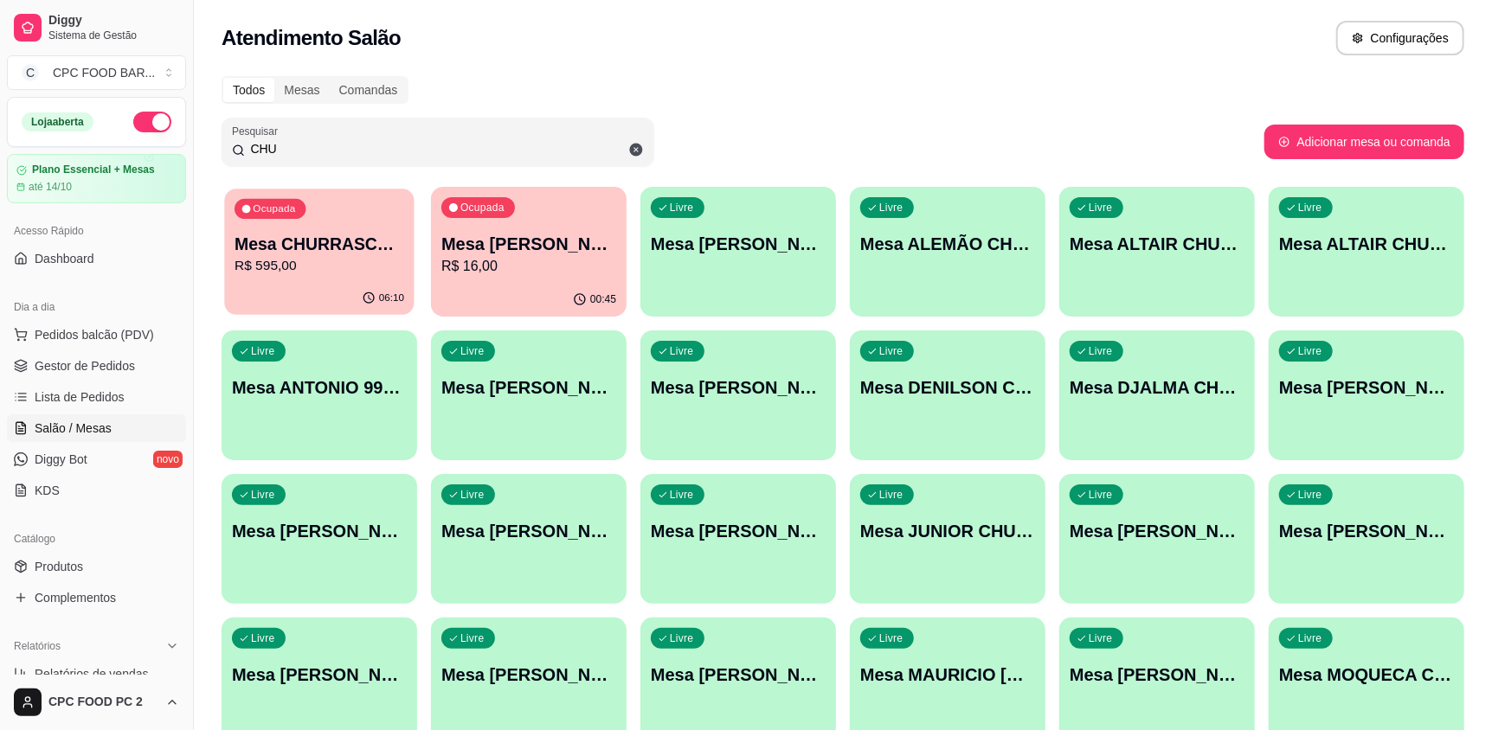
click at [329, 274] on p "R$ 595,00" at bounding box center [320, 266] width 170 height 20
click at [305, 270] on p "R$ 595,00" at bounding box center [320, 266] width 170 height 20
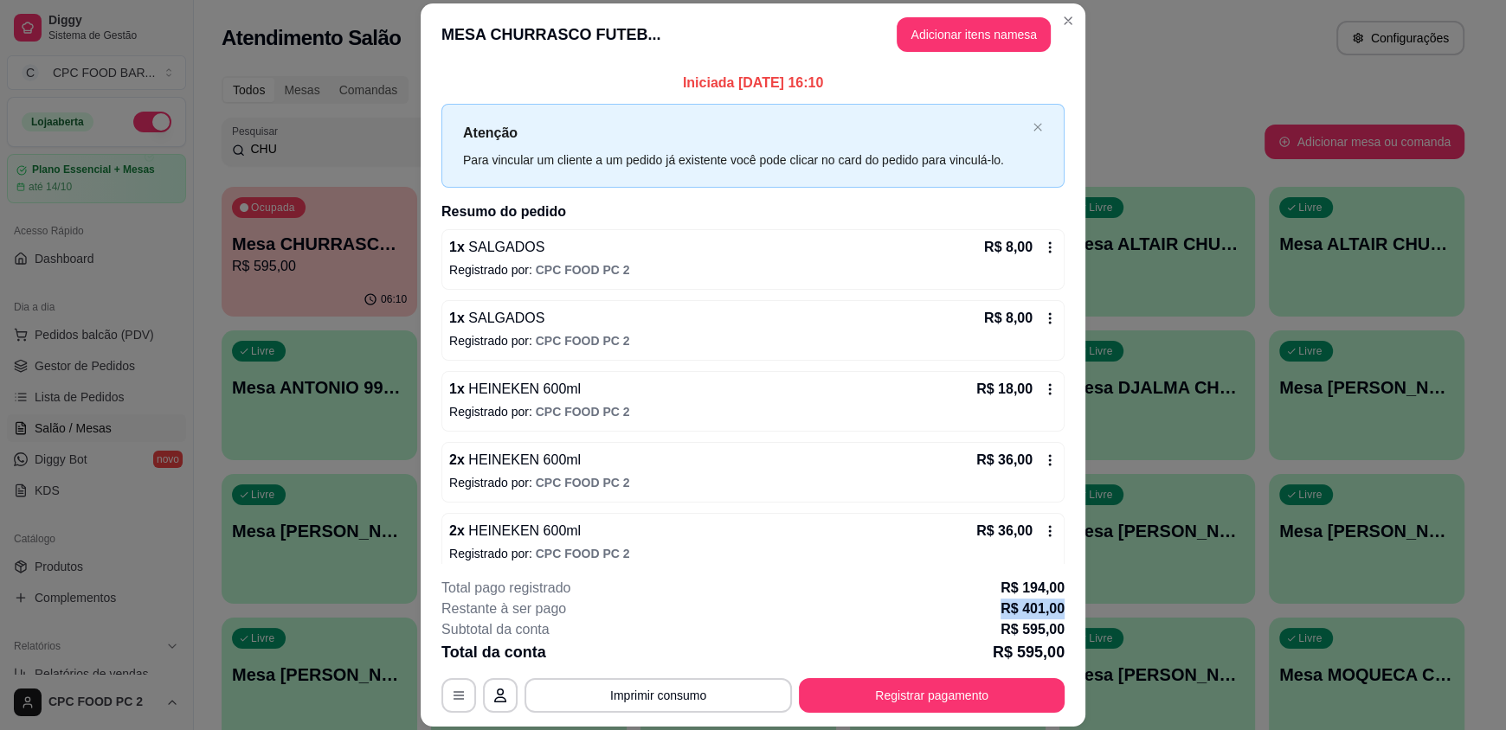
drag, startPoint x: 1066, startPoint y: 608, endPoint x: 996, endPoint y: 600, distance: 70.5
click at [996, 607] on footer "**********" at bounding box center [753, 645] width 665 height 163
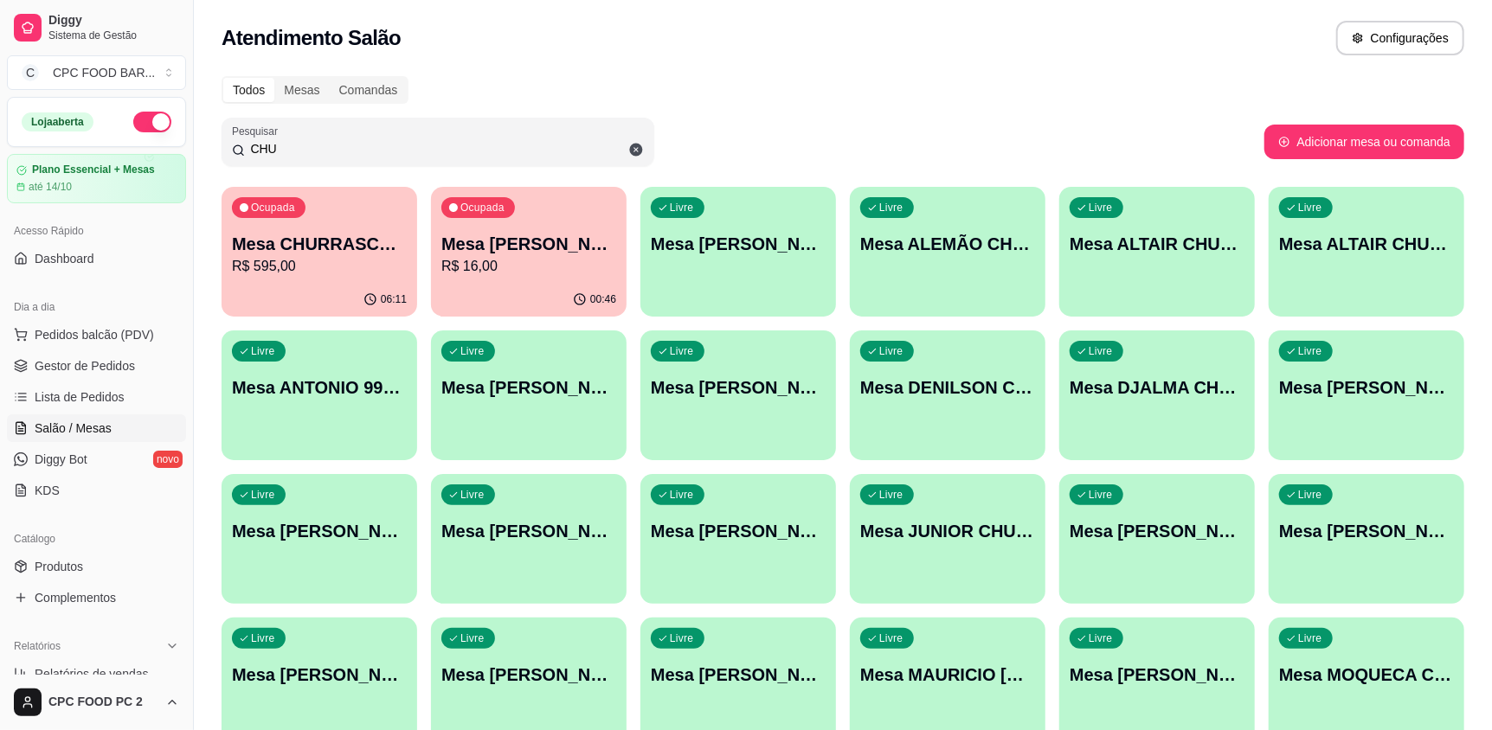
click at [314, 237] on p "Mesa CHURRASCO FUTEBOL" at bounding box center [319, 244] width 175 height 24
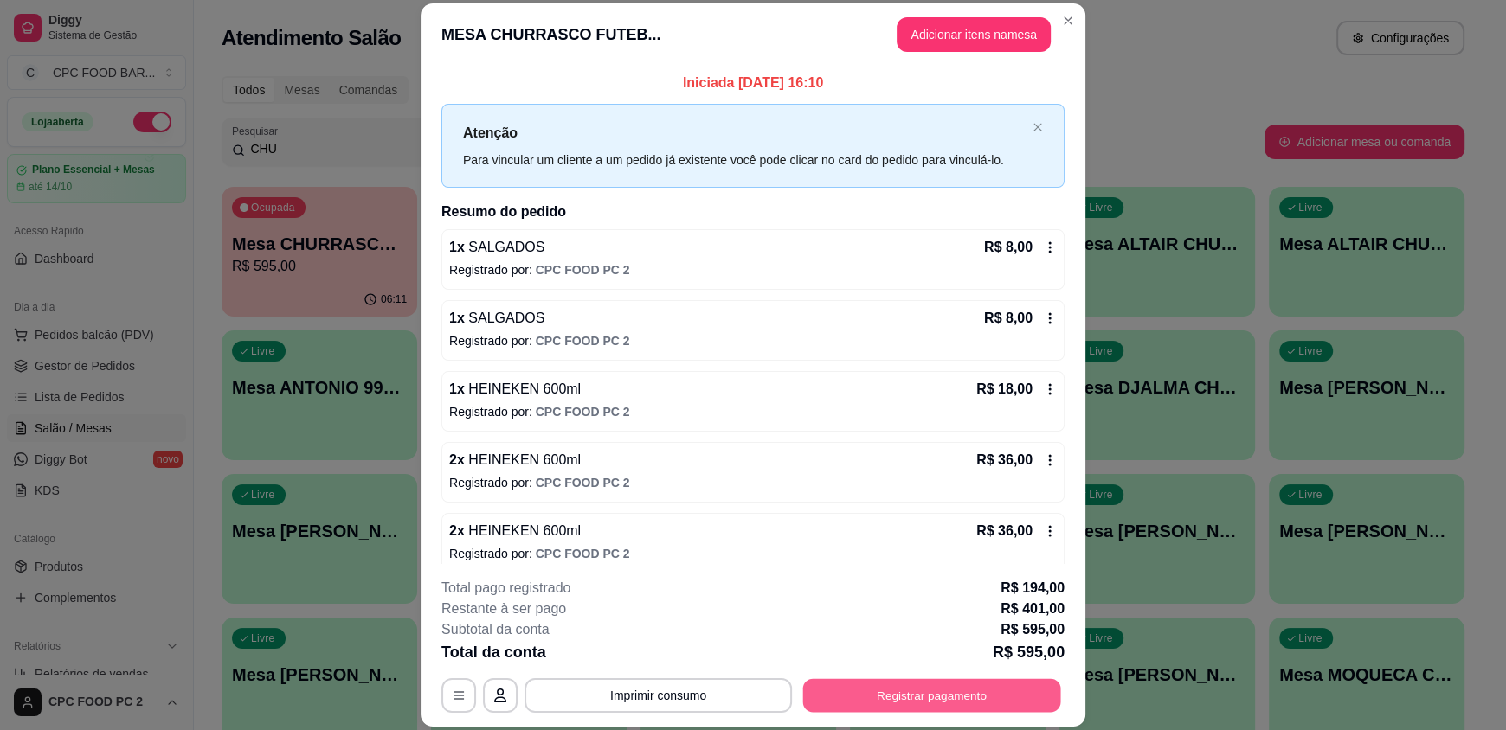
click at [872, 704] on button "Registrar pagamento" at bounding box center [932, 696] width 258 height 34
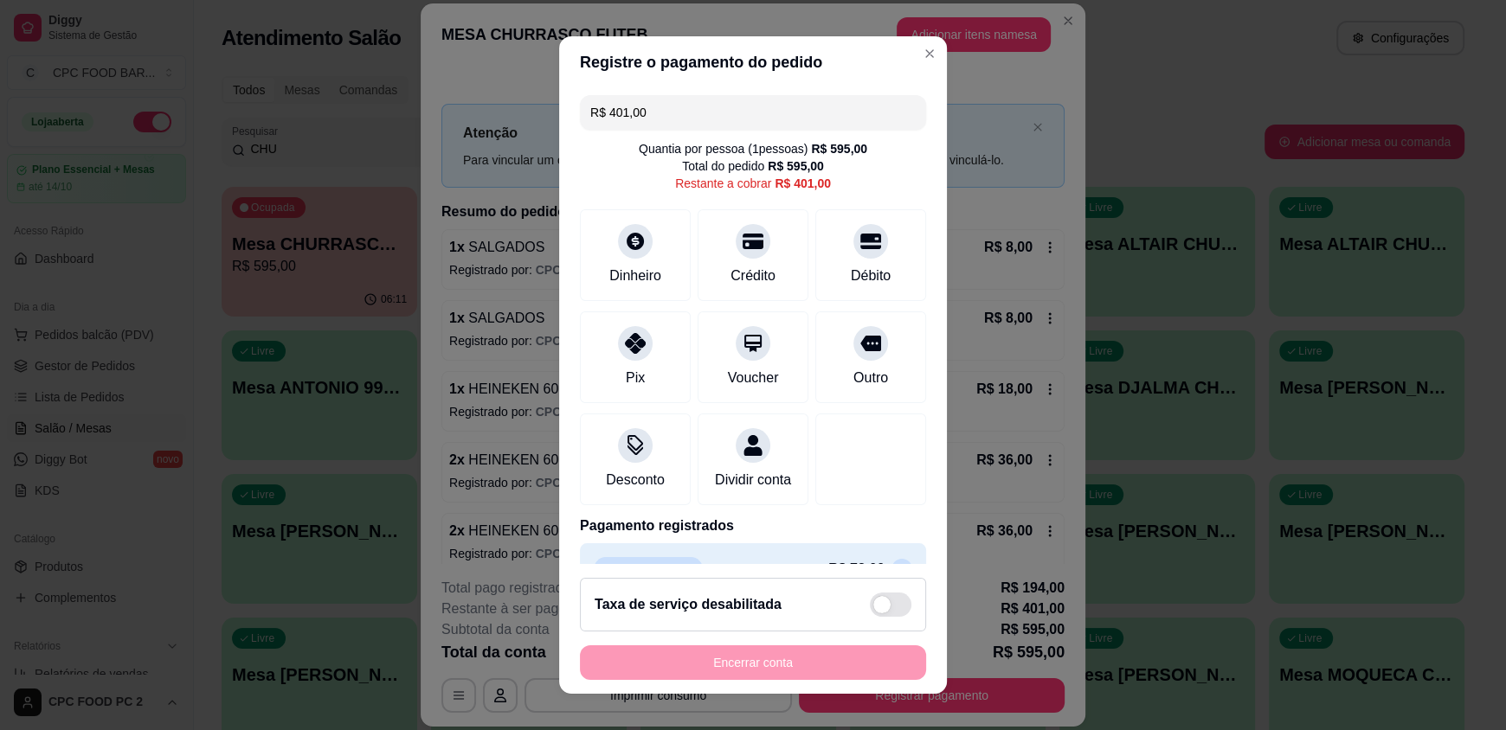
drag, startPoint x: 644, startPoint y: 105, endPoint x: 550, endPoint y: 109, distance: 94.4
click at [550, 109] on div "Registre o pagamento do pedido R$ 401,00 Quantia por pessoa ( 1 pessoas) R$ 595…" at bounding box center [753, 365] width 1506 height 730
click at [849, 267] on div "Débito" at bounding box center [871, 274] width 44 height 23
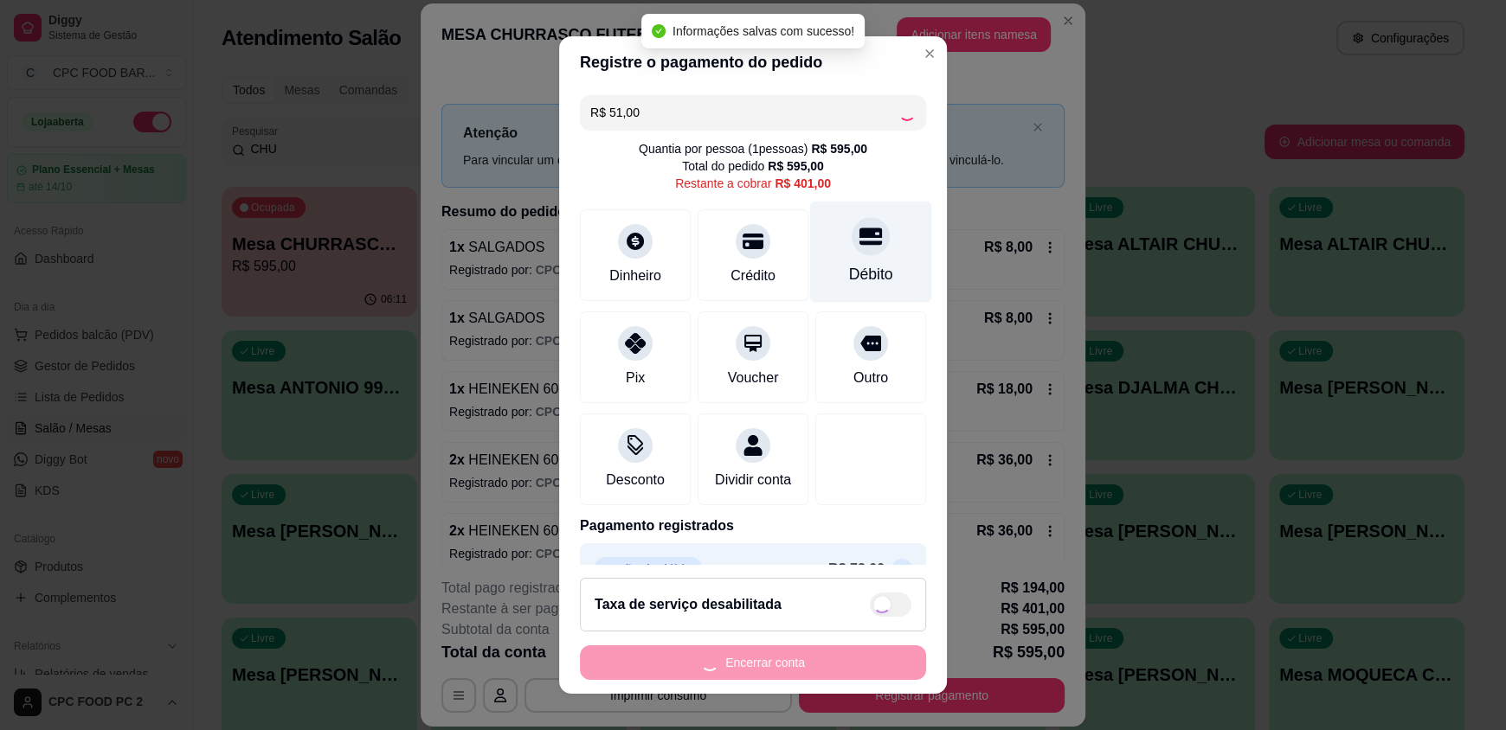
type input "R$ 350,00"
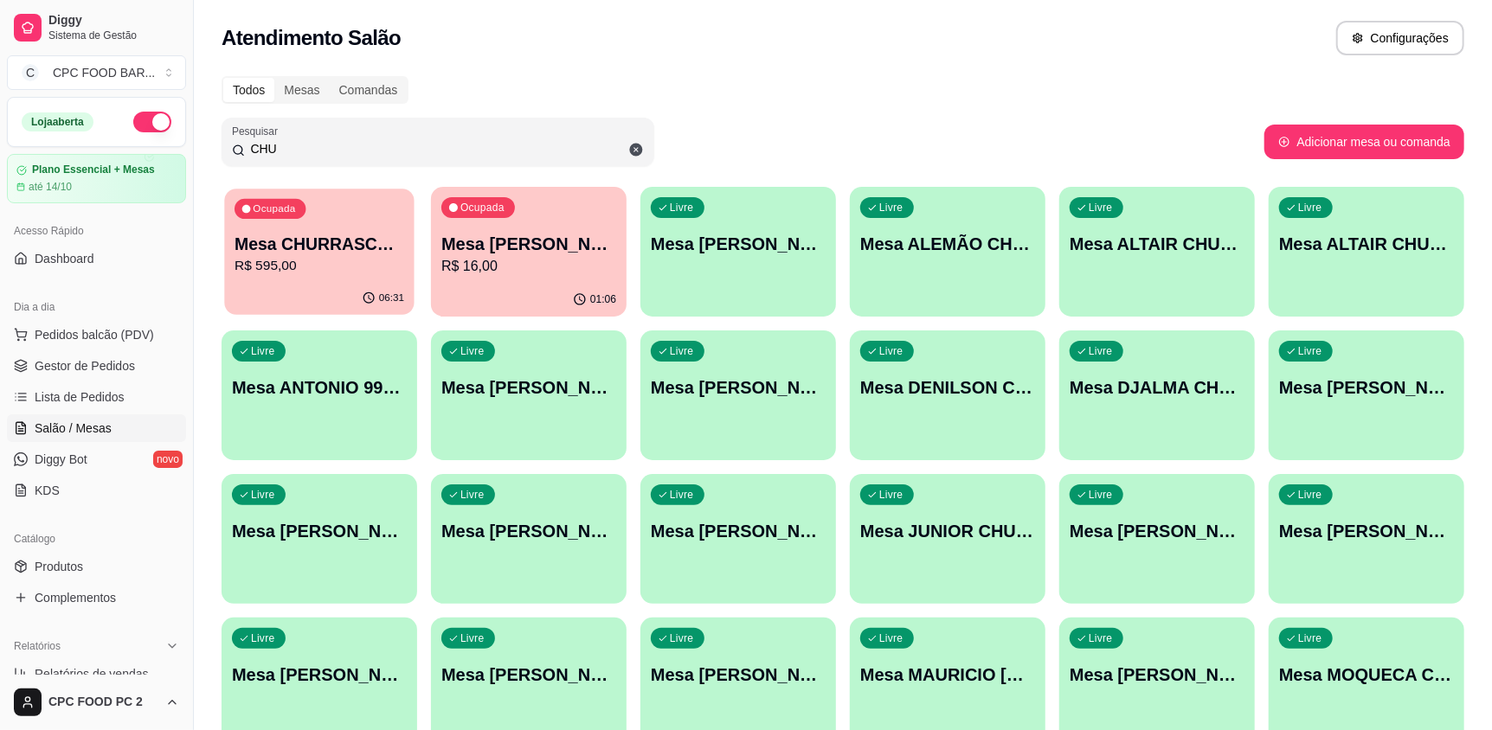
click at [335, 275] on p "R$ 595,00" at bounding box center [320, 266] width 170 height 20
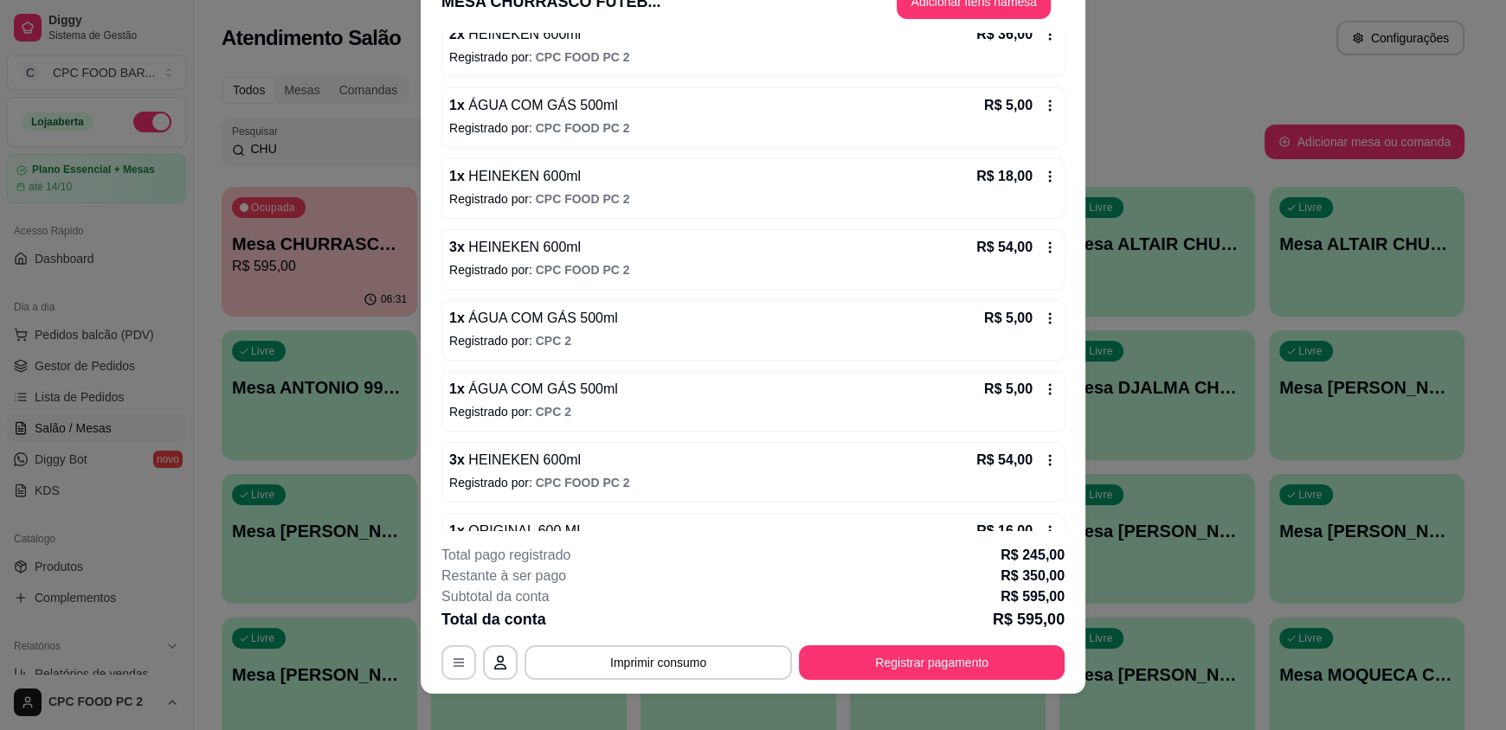
scroll to position [51, 0]
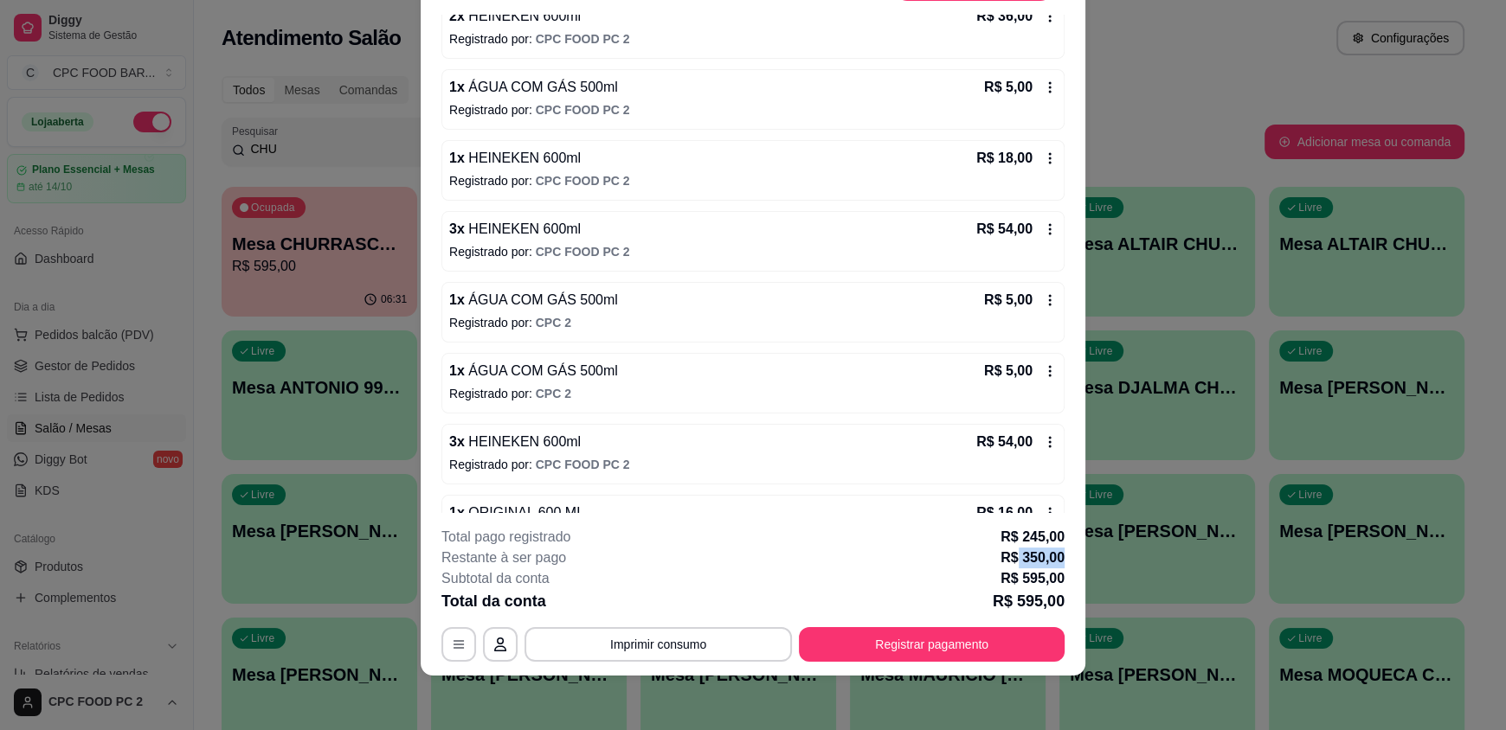
drag, startPoint x: 1063, startPoint y: 559, endPoint x: 1011, endPoint y: 564, distance: 52.2
click at [1011, 564] on footer "**********" at bounding box center [753, 594] width 665 height 163
click at [1067, 555] on footer "**********" at bounding box center [753, 594] width 665 height 163
drag, startPoint x: 1056, startPoint y: 562, endPoint x: 1012, endPoint y: 559, distance: 44.2
click at [1012, 559] on p "R$ 350,00" at bounding box center [1033, 558] width 64 height 21
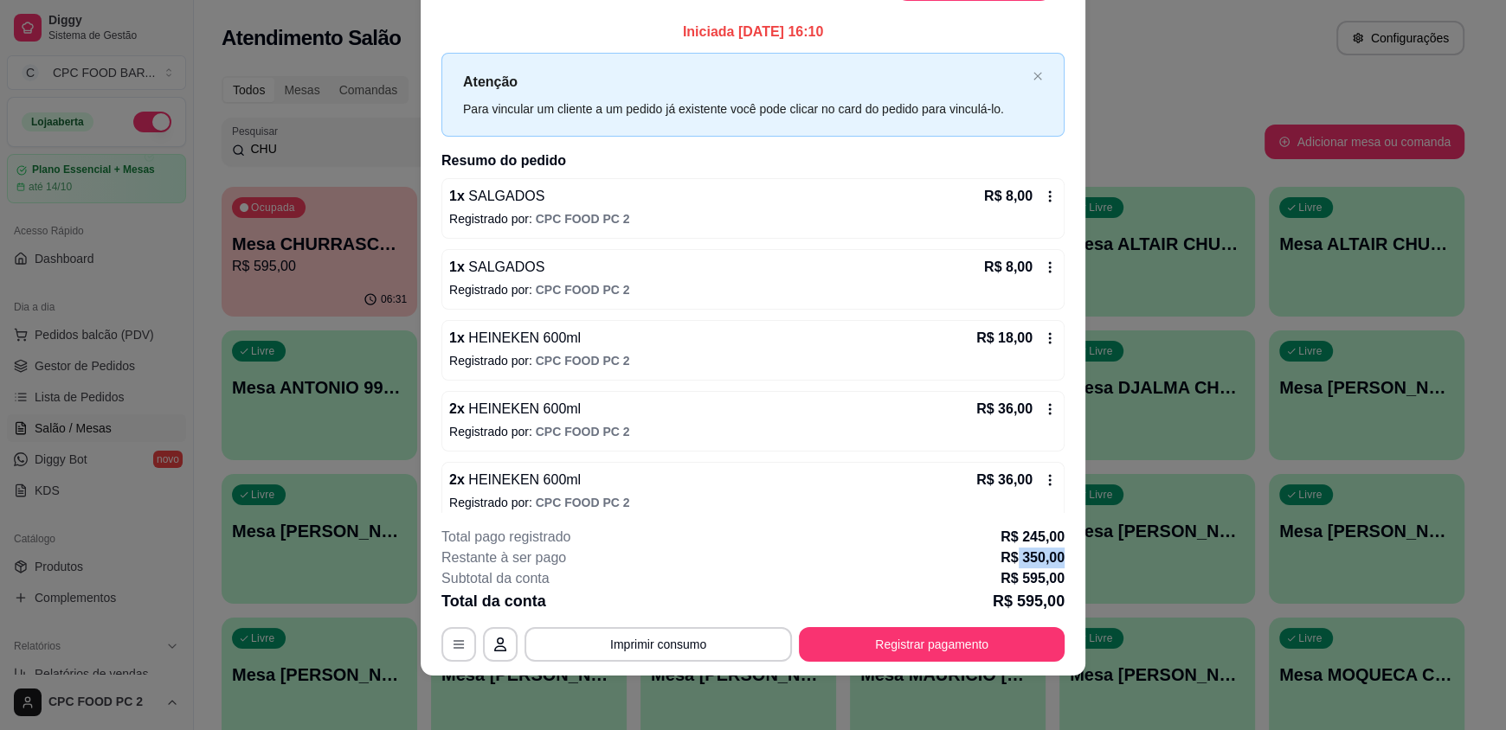
scroll to position [0, 0]
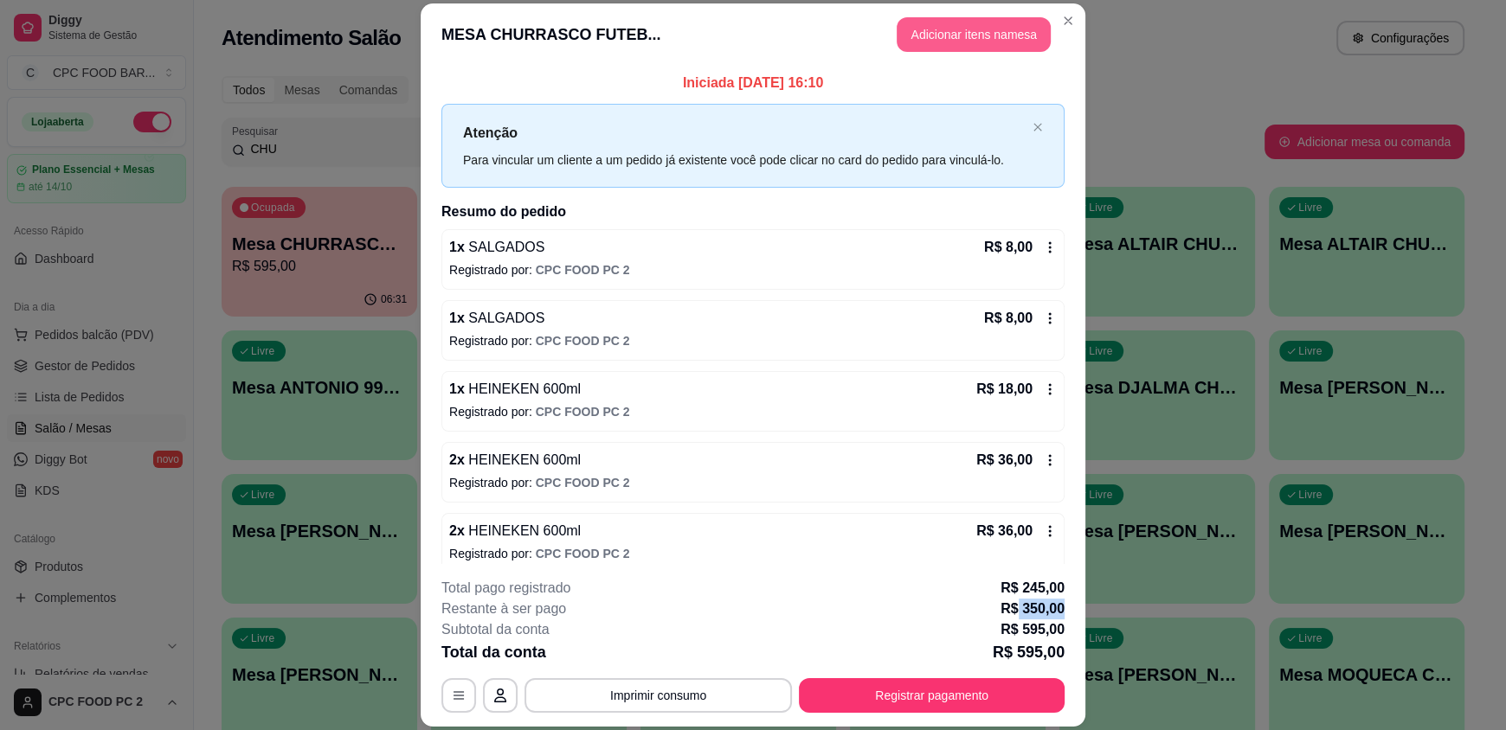
click at [960, 45] on button "Adicionar itens na mesa" at bounding box center [974, 34] width 154 height 35
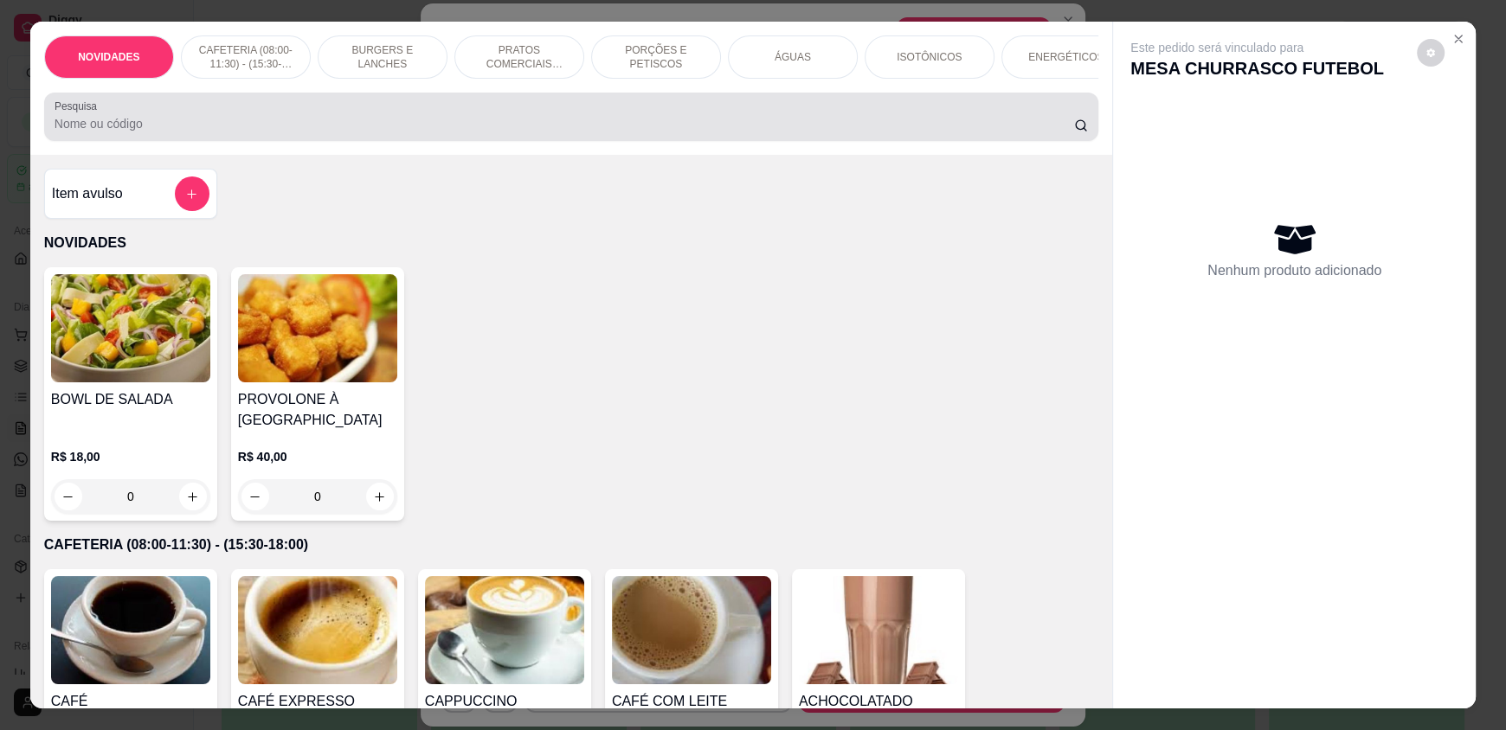
click at [706, 132] on input "Pesquisa" at bounding box center [565, 123] width 1020 height 17
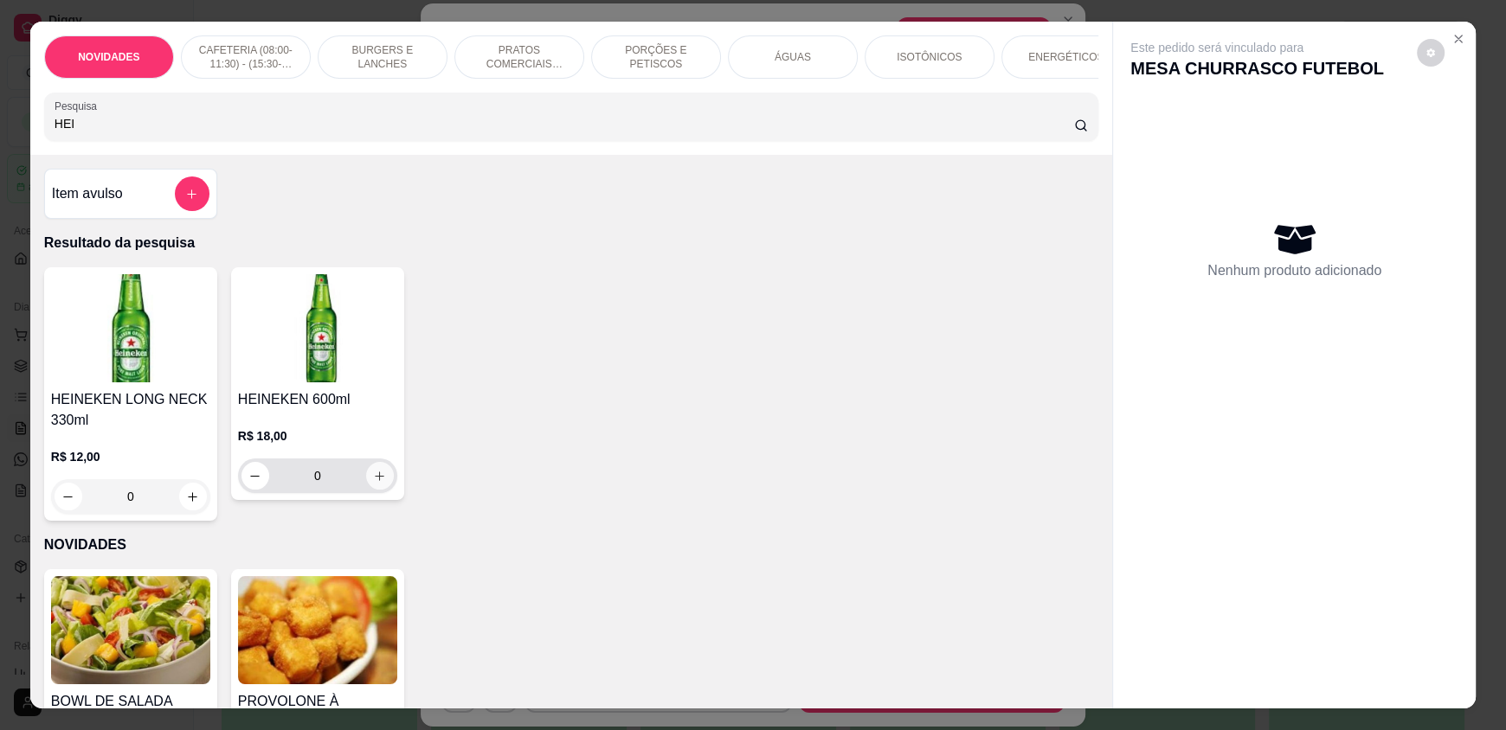
type input "HEI"
click at [373, 483] on icon "increase-product-quantity" at bounding box center [379, 476] width 13 height 13
type input "1"
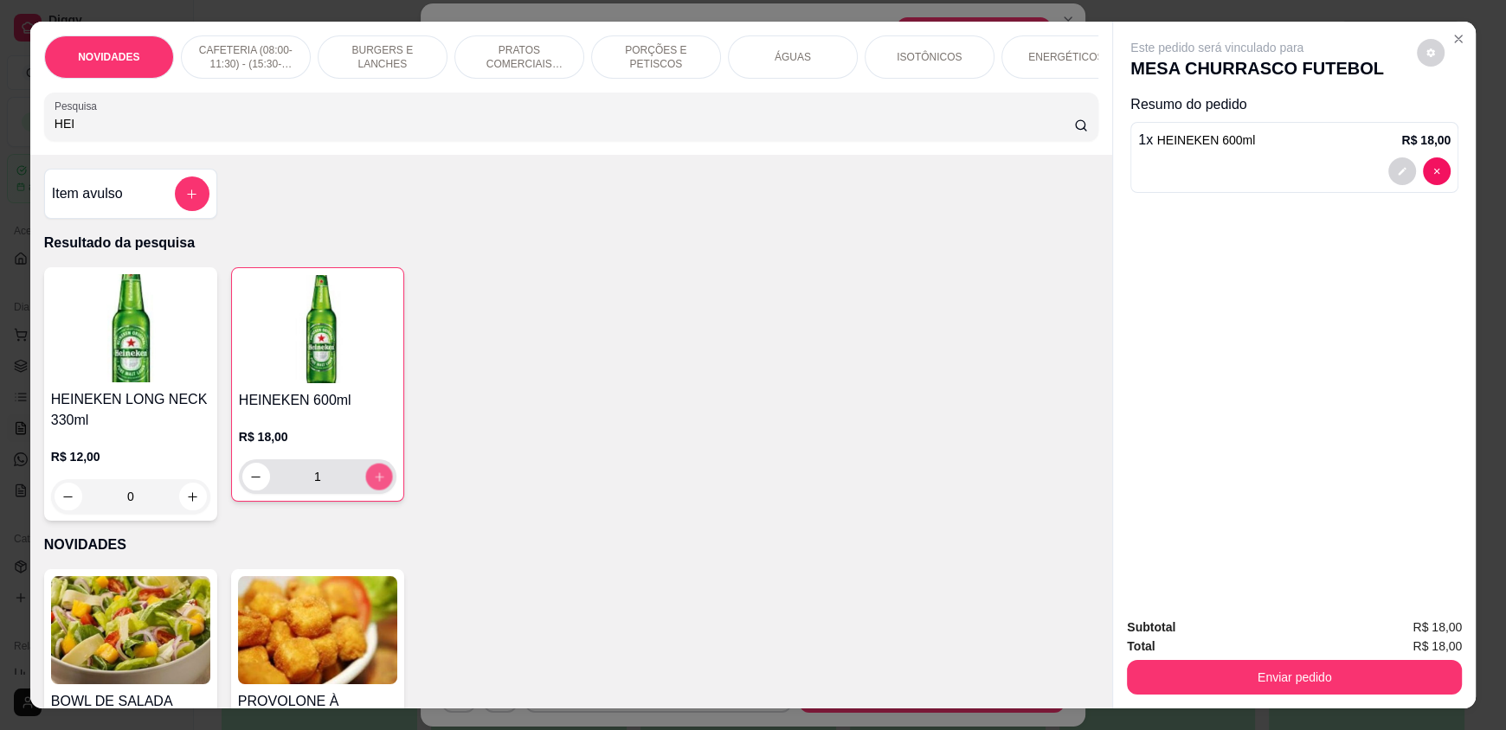
click at [373, 484] on icon "increase-product-quantity" at bounding box center [379, 477] width 13 height 13
type input "2"
click at [373, 484] on icon "increase-product-quantity" at bounding box center [379, 477] width 13 height 13
type input "3"
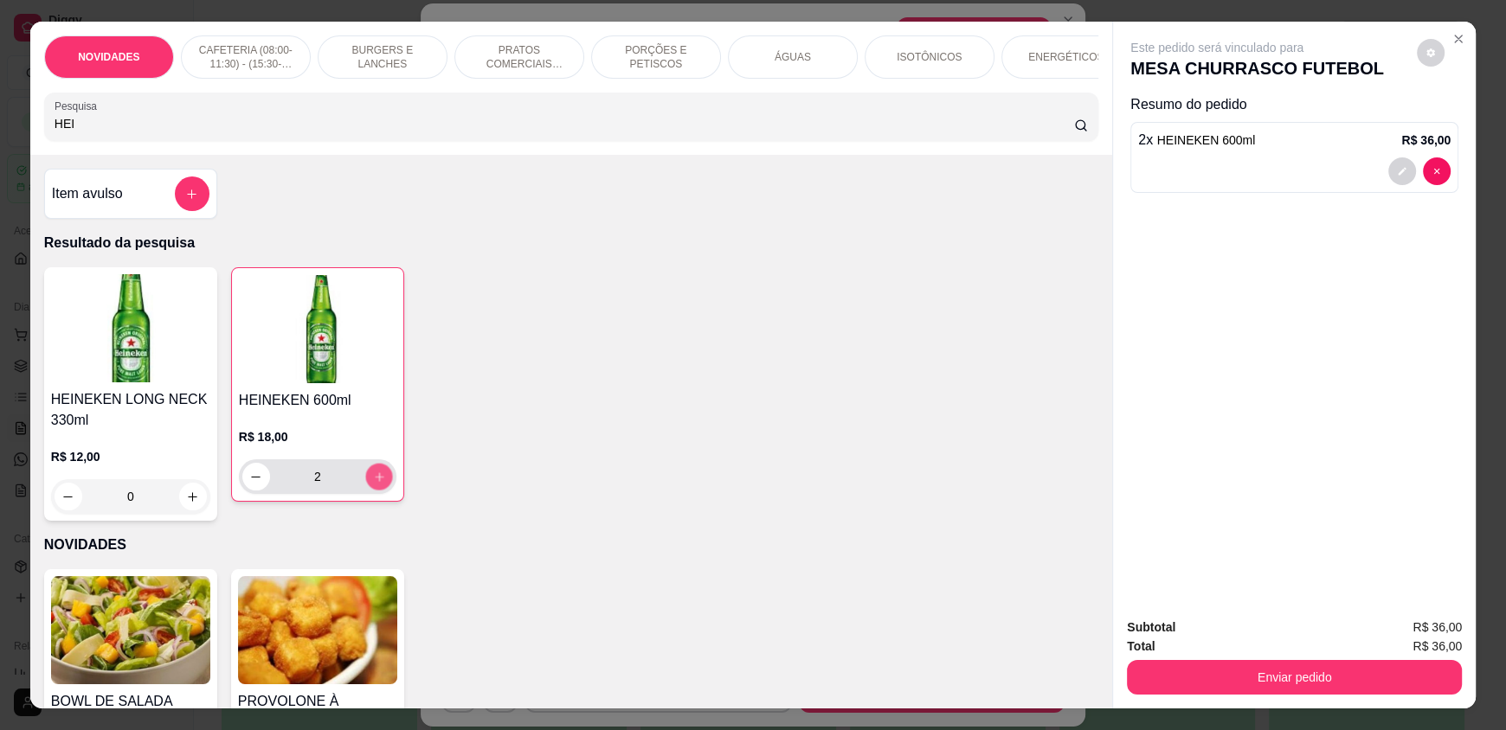
type input "3"
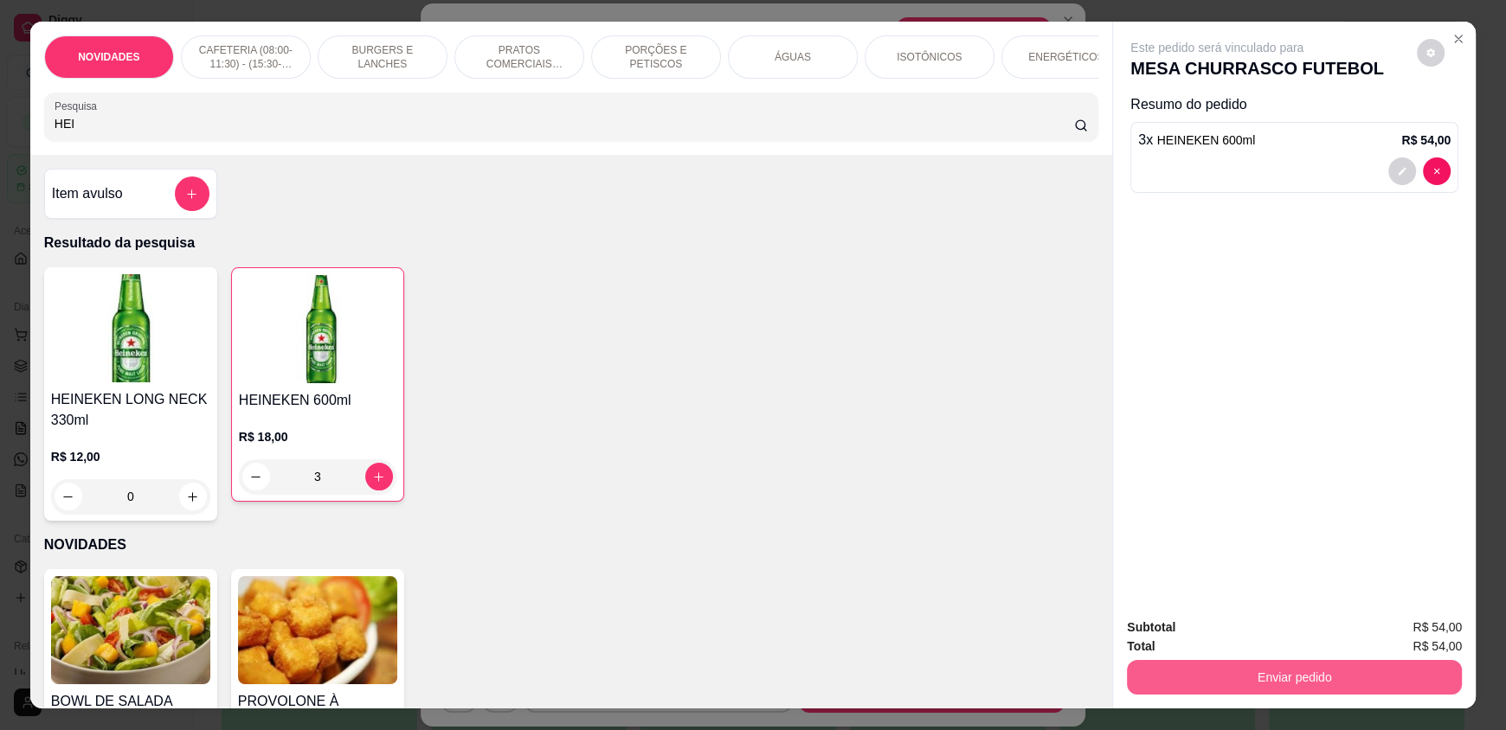
click at [1217, 673] on button "Enviar pedido" at bounding box center [1294, 677] width 335 height 35
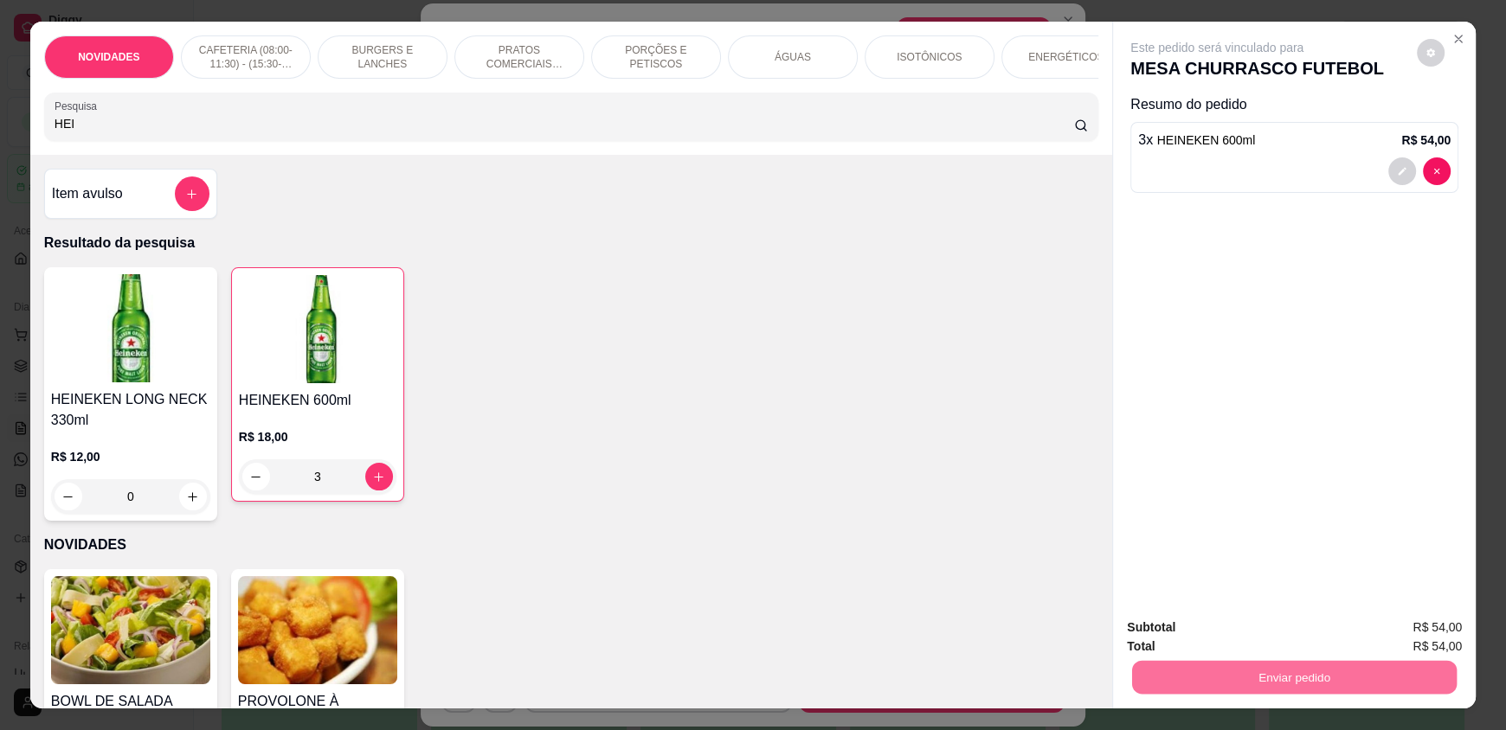
click at [1402, 630] on button "Enviar pedido" at bounding box center [1416, 635] width 95 height 32
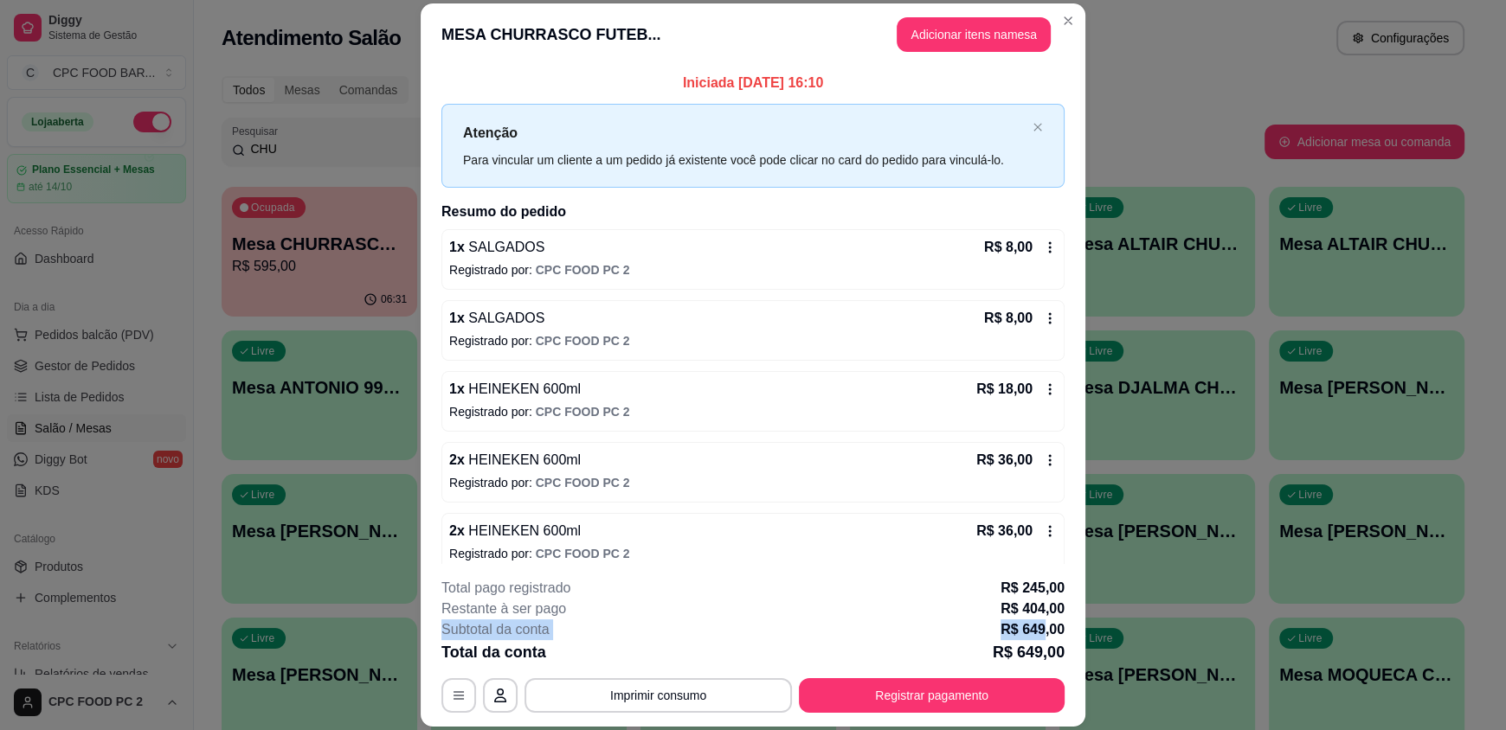
drag, startPoint x: 1065, startPoint y: 616, endPoint x: 1091, endPoint y: 627, distance: 28.8
click at [1043, 618] on footer "**********" at bounding box center [753, 645] width 665 height 163
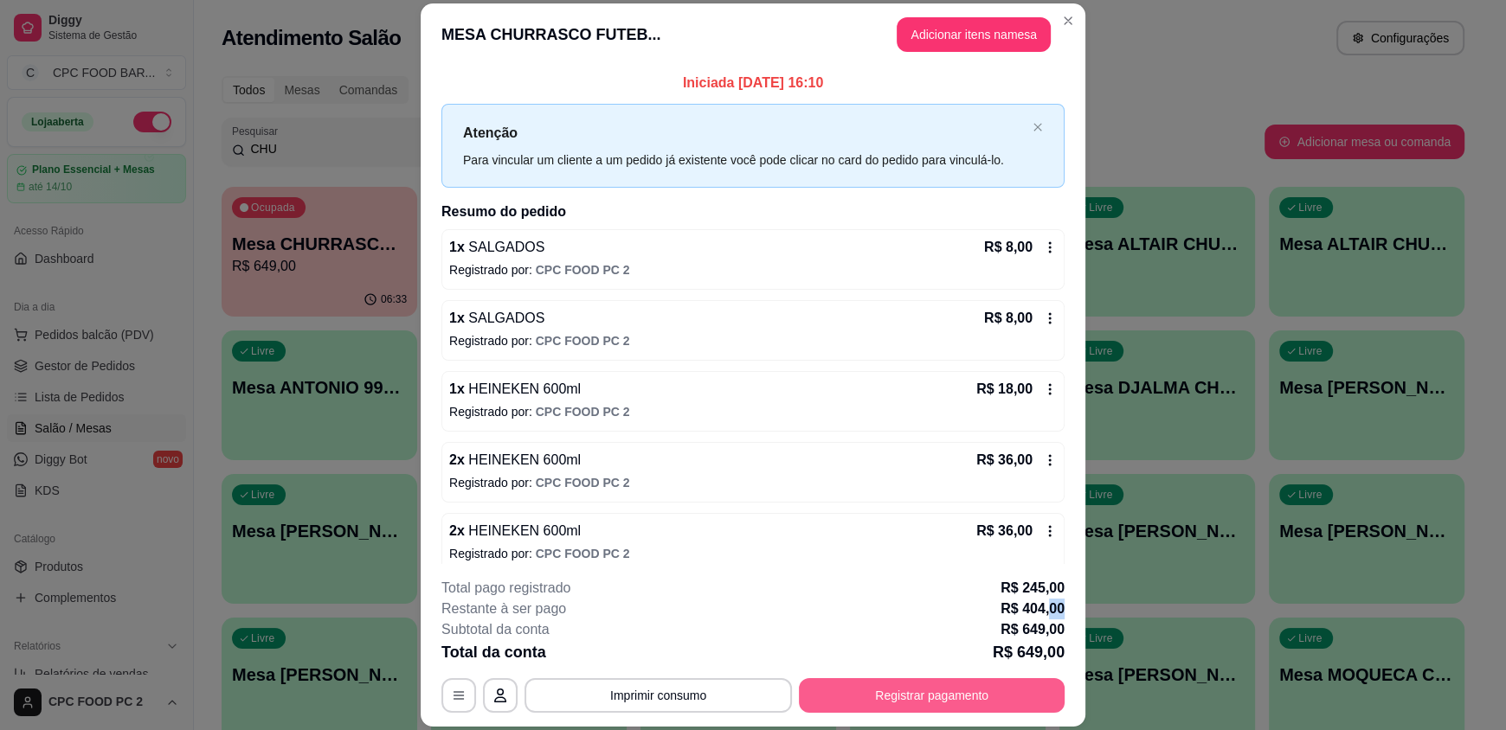
click at [949, 688] on button "Registrar pagamento" at bounding box center [932, 696] width 266 height 35
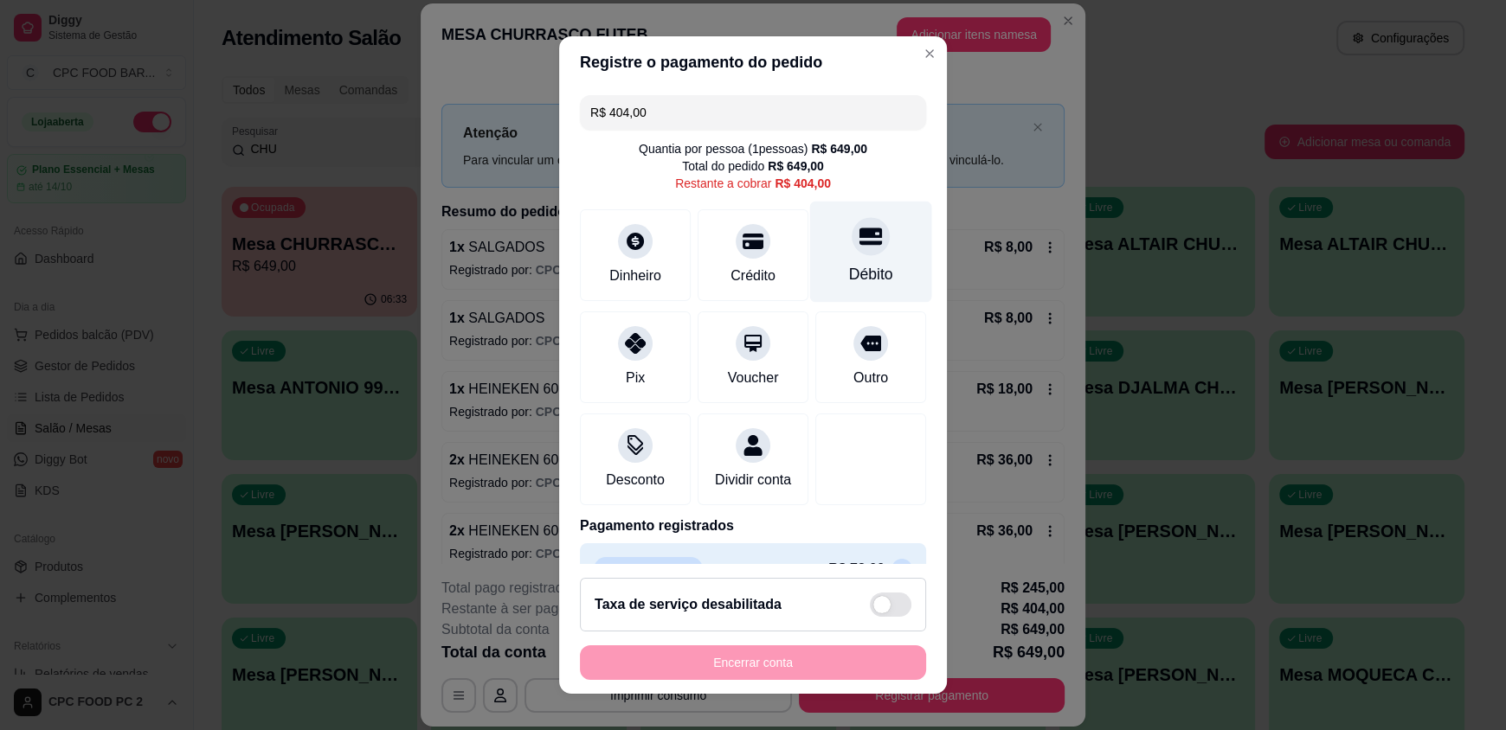
click at [829, 254] on div "Débito" at bounding box center [871, 252] width 122 height 101
type input "R$ 0,00"
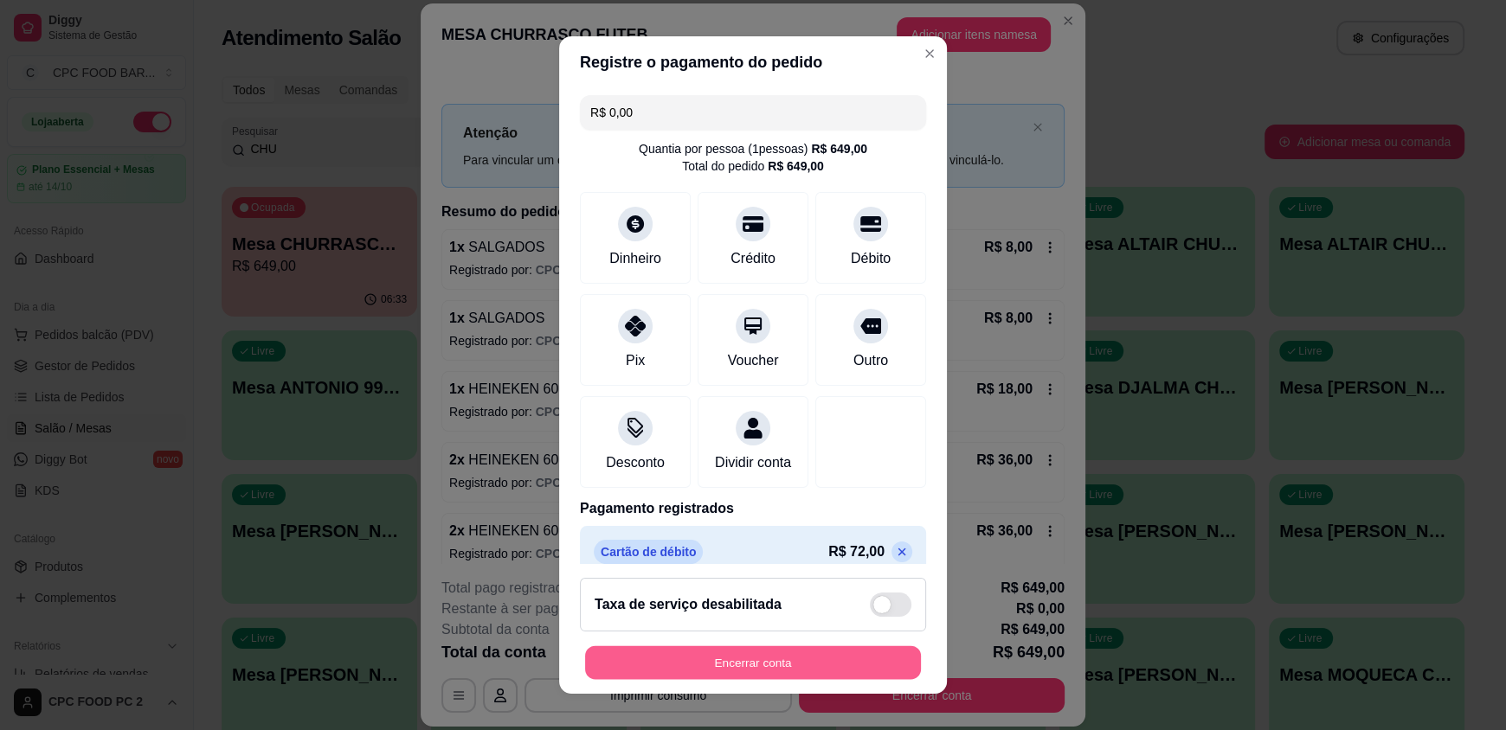
click at [714, 651] on button "Encerrar conta" at bounding box center [753, 663] width 336 height 34
